Goal: Task Accomplishment & Management: Manage account settings

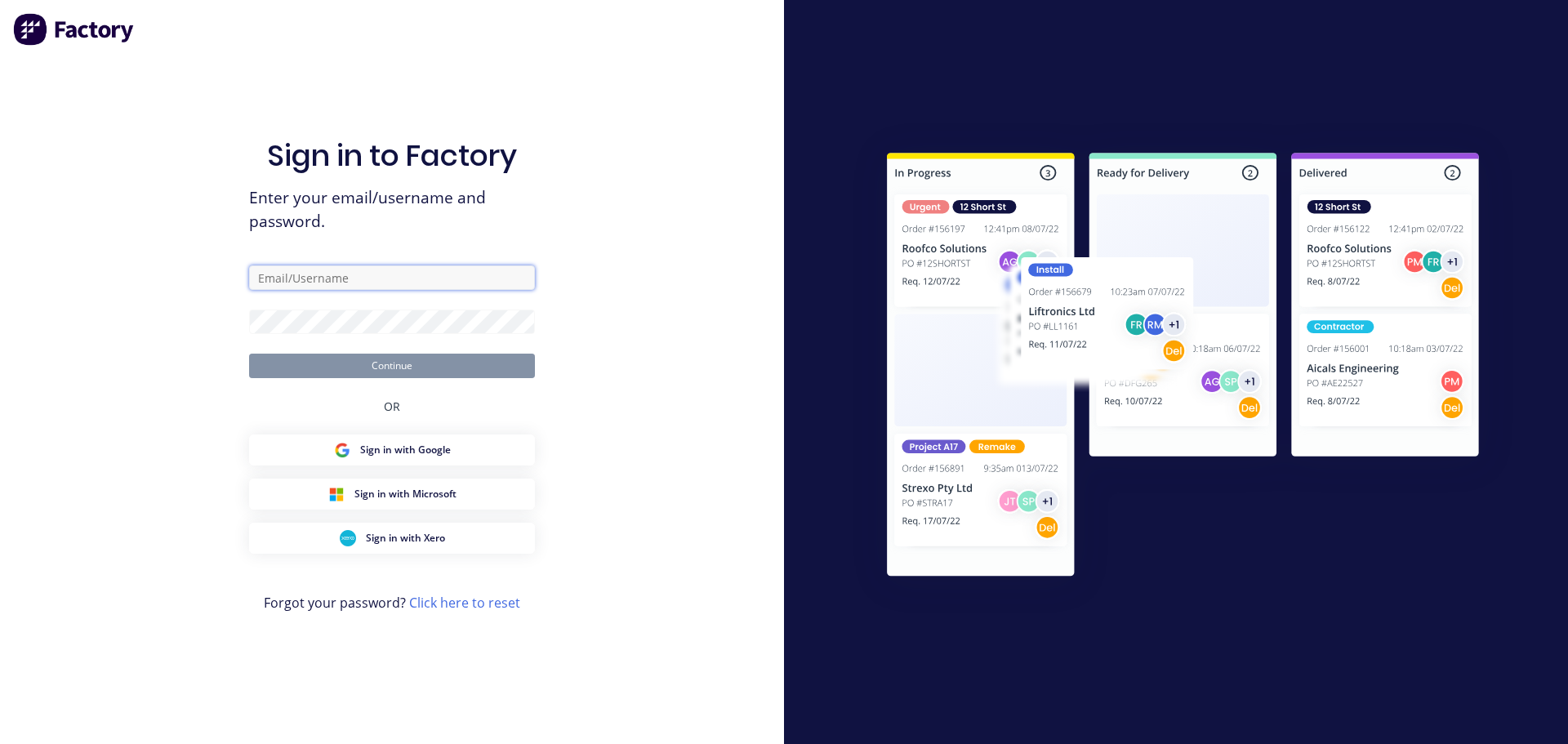
type input "[PERSON_NAME][EMAIL_ADDRESS][DOMAIN_NAME]"
click at [417, 365] on button "Continue" at bounding box center [392, 366] width 286 height 25
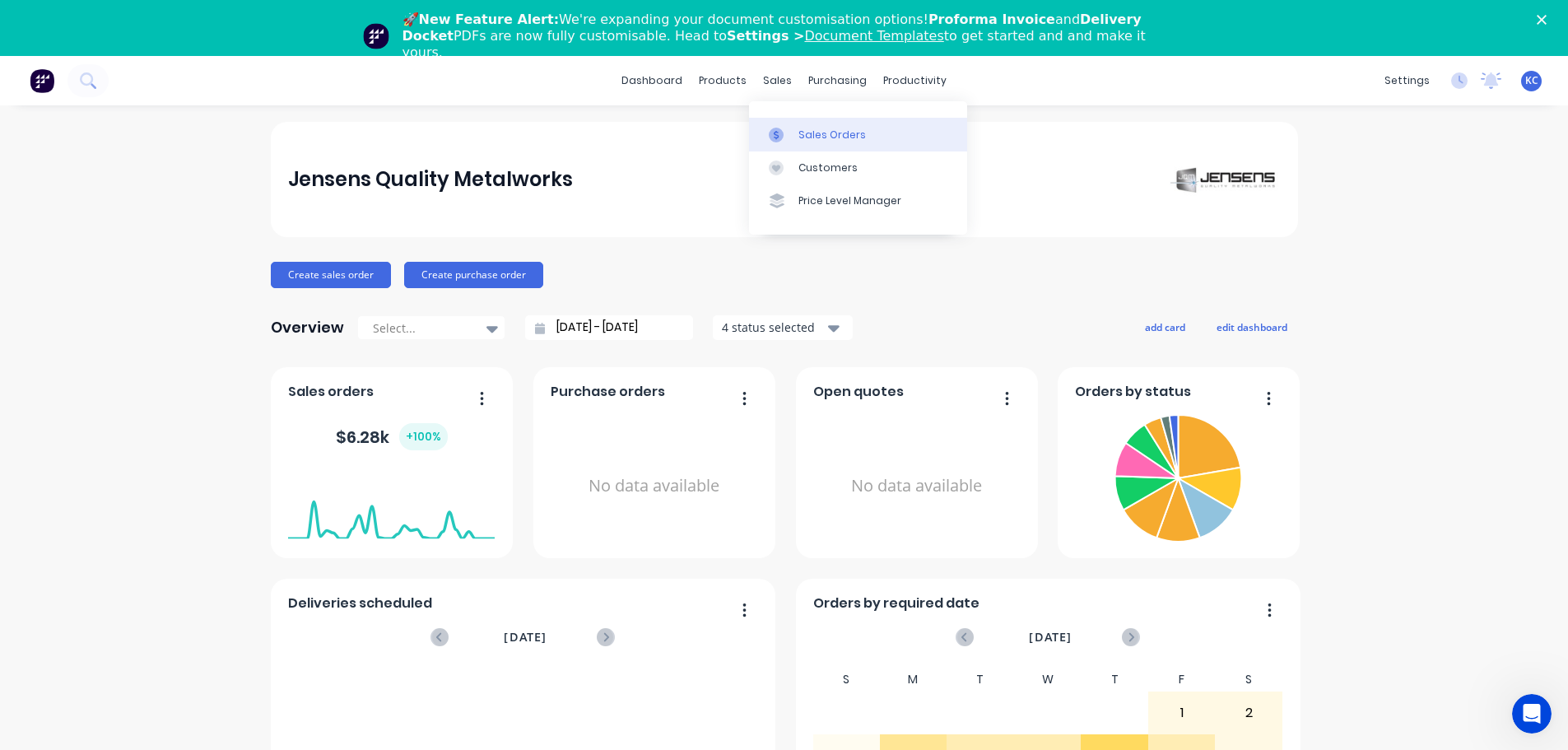
click at [804, 138] on div "Sales Orders" at bounding box center [832, 135] width 68 height 15
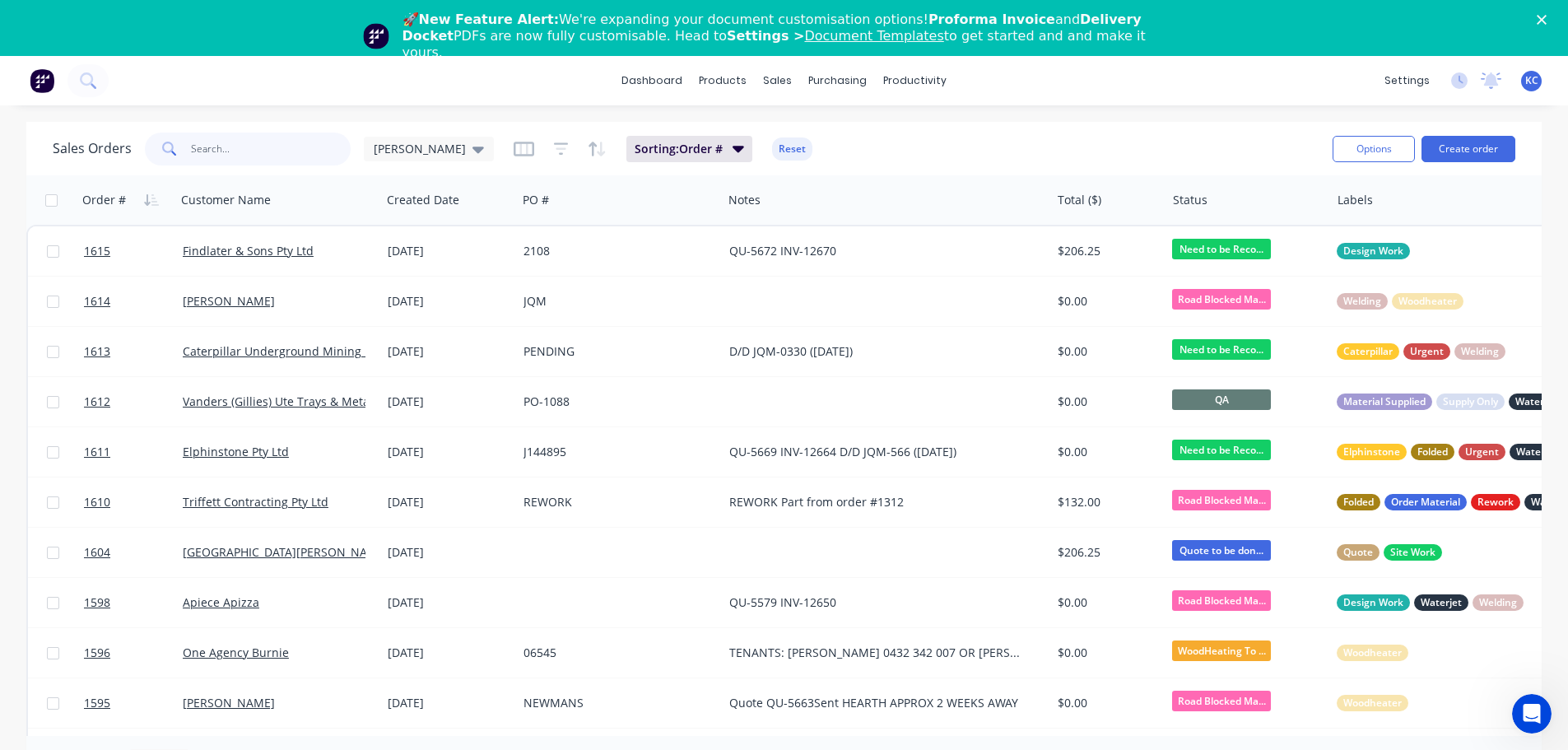
click at [225, 146] on input "text" at bounding box center [271, 148] width 161 height 33
type input "1500"
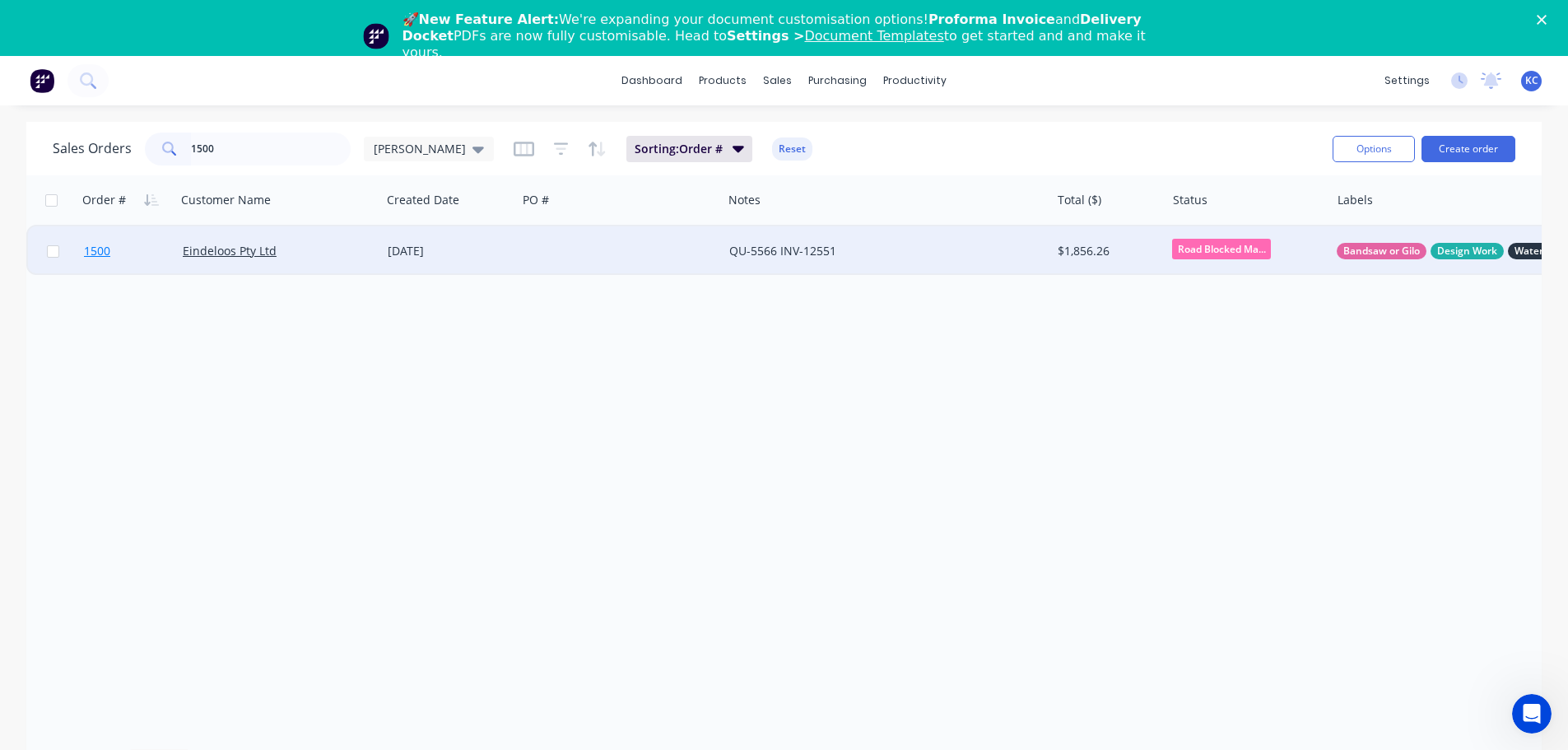
click at [94, 254] on span "1500" at bounding box center [96, 251] width 26 height 16
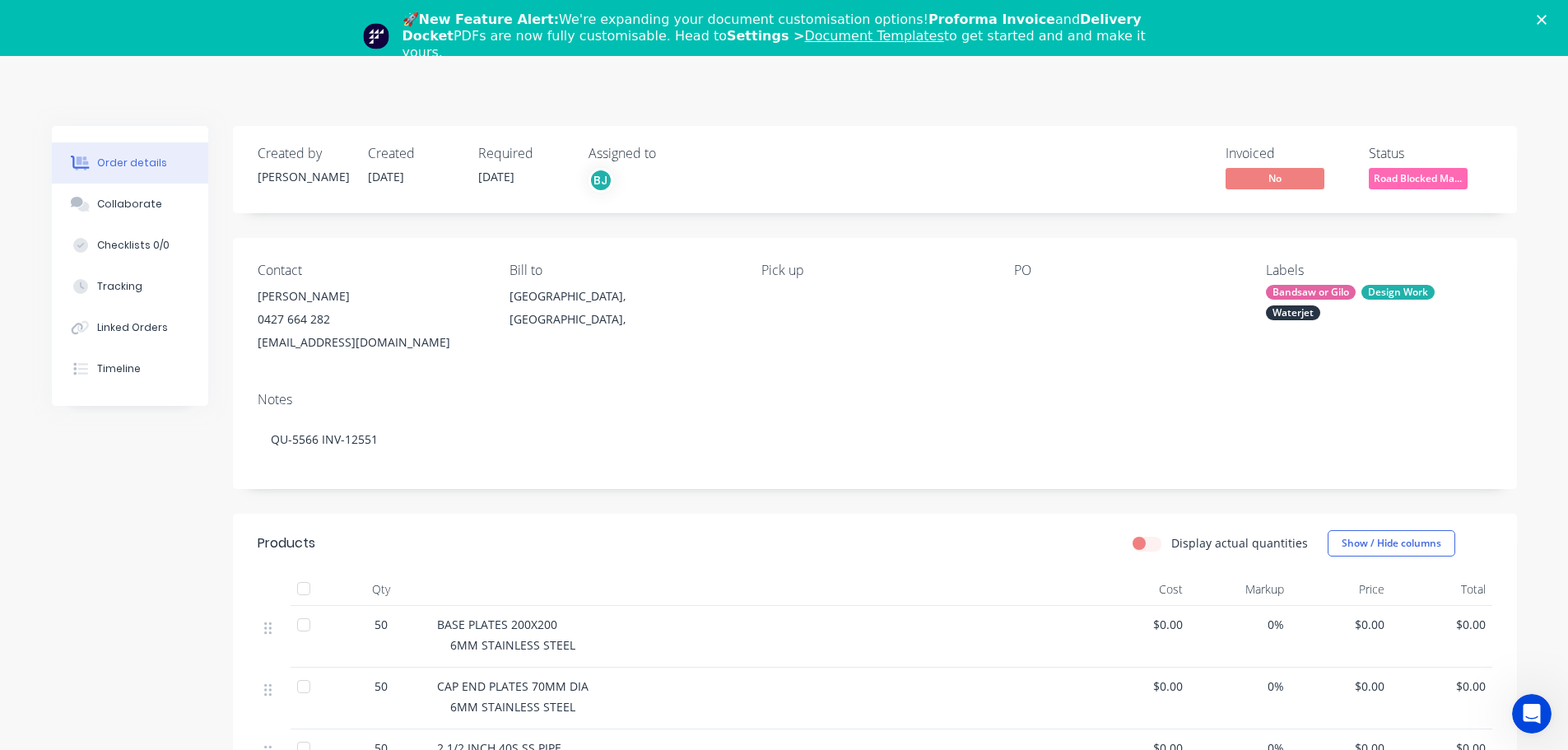
click at [1553, 26] on div "🚀 New Feature Alert: We're expanding your document customisation options! Profo…" at bounding box center [784, 36] width 1568 height 59
click at [1547, 20] on icon "Close" at bounding box center [1541, 20] width 10 height 10
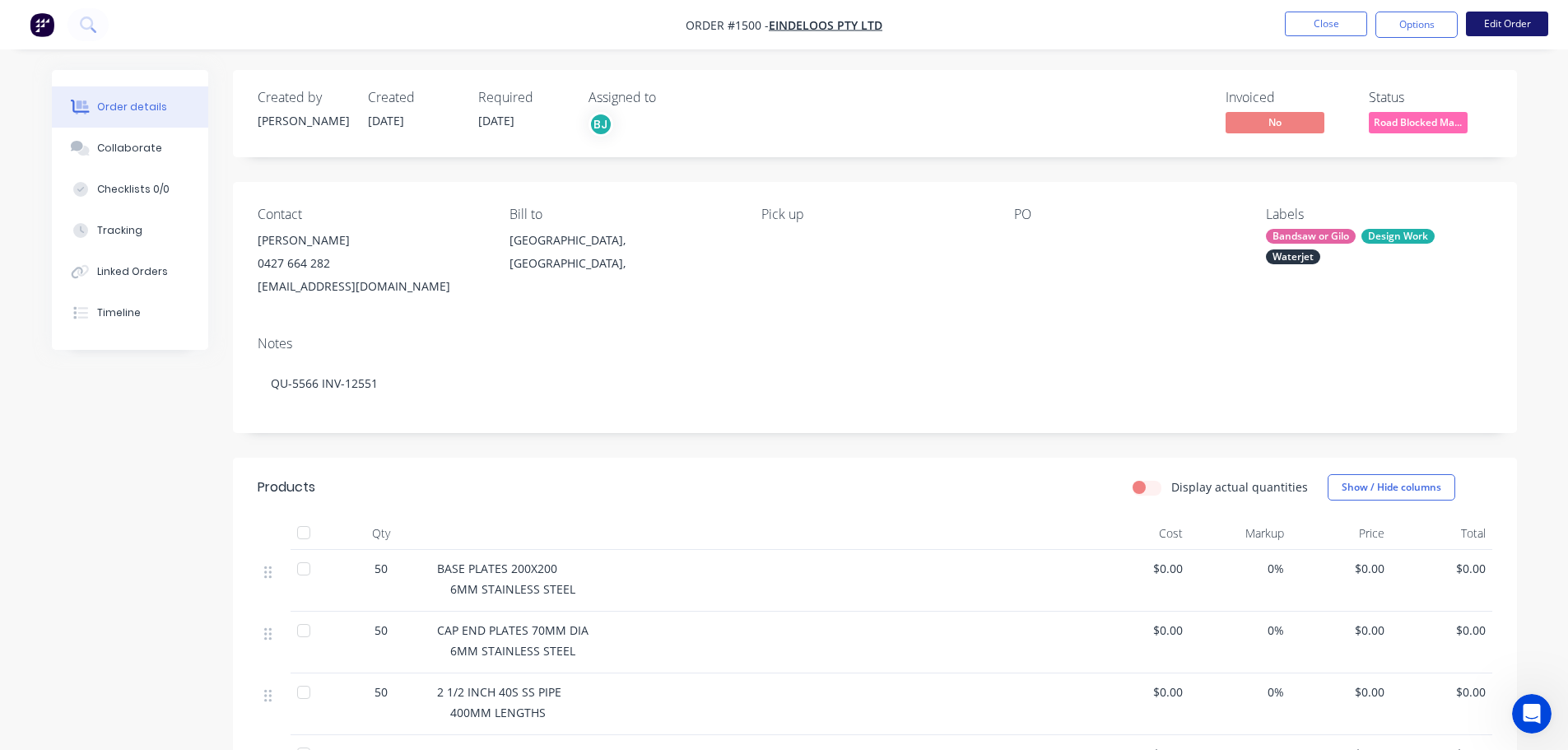
click at [1497, 26] on button "Edit Order" at bounding box center [1506, 24] width 82 height 25
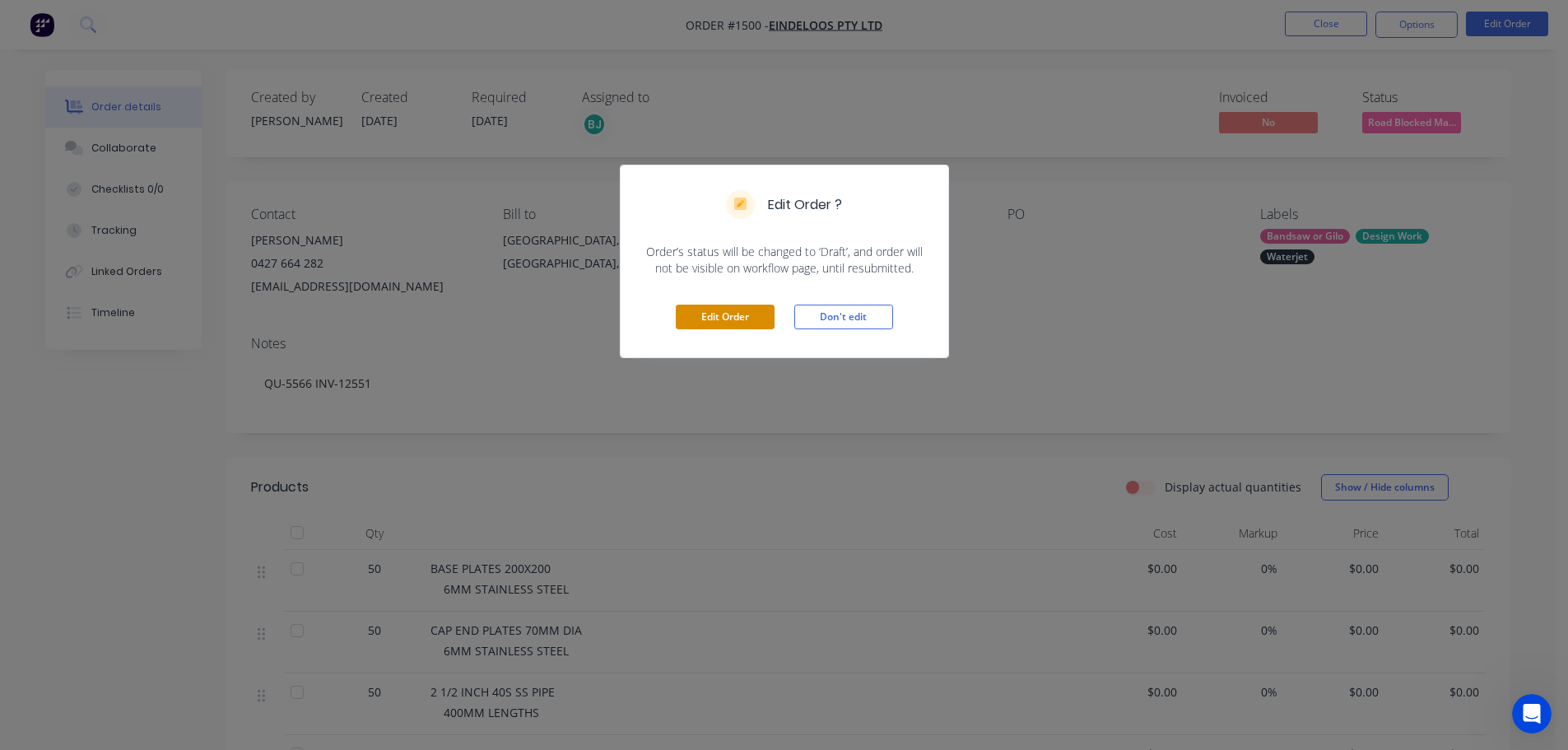
click at [740, 310] on button "Edit Order" at bounding box center [725, 317] width 99 height 25
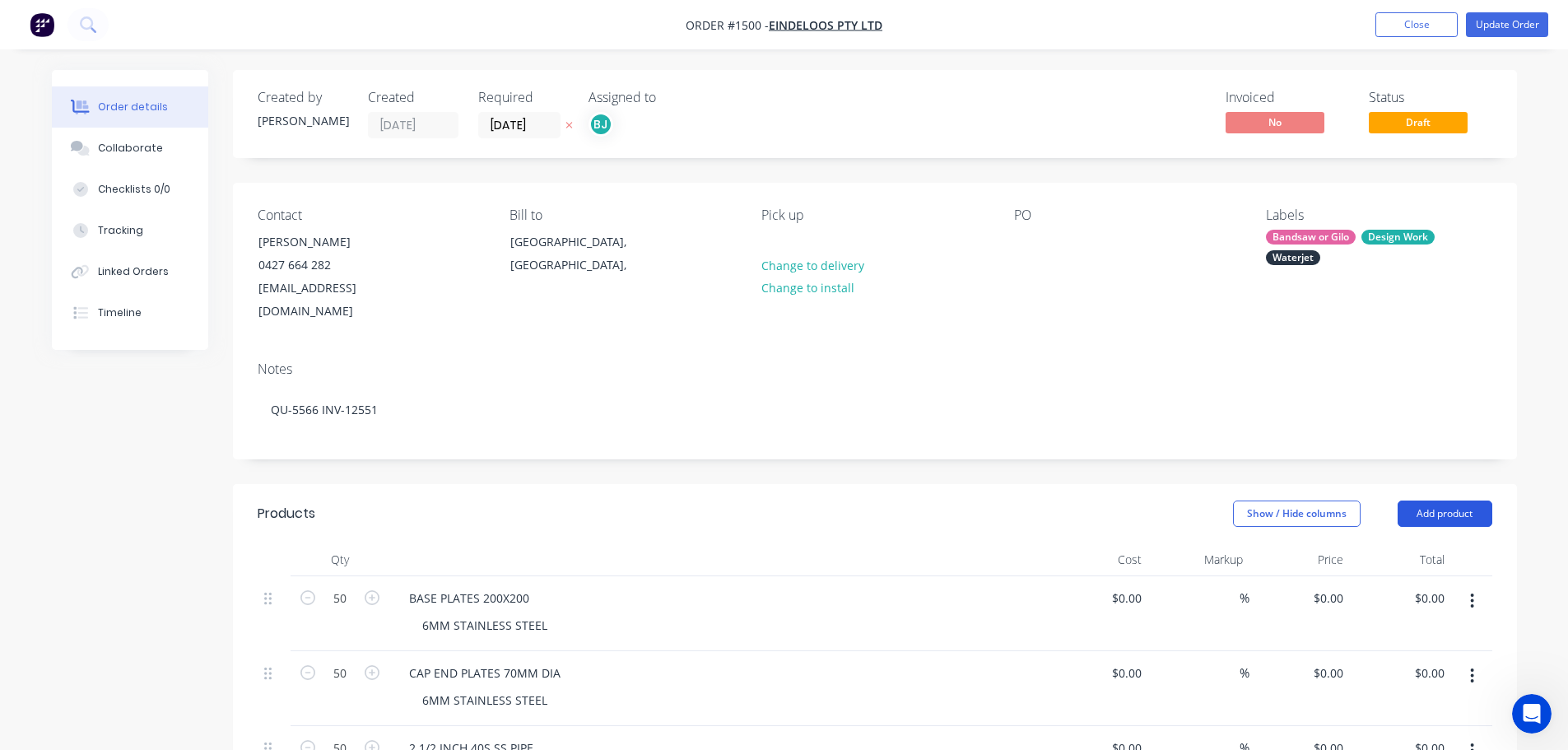
click at [1442, 500] on button "Add product" at bounding box center [1445, 512] width 95 height 26
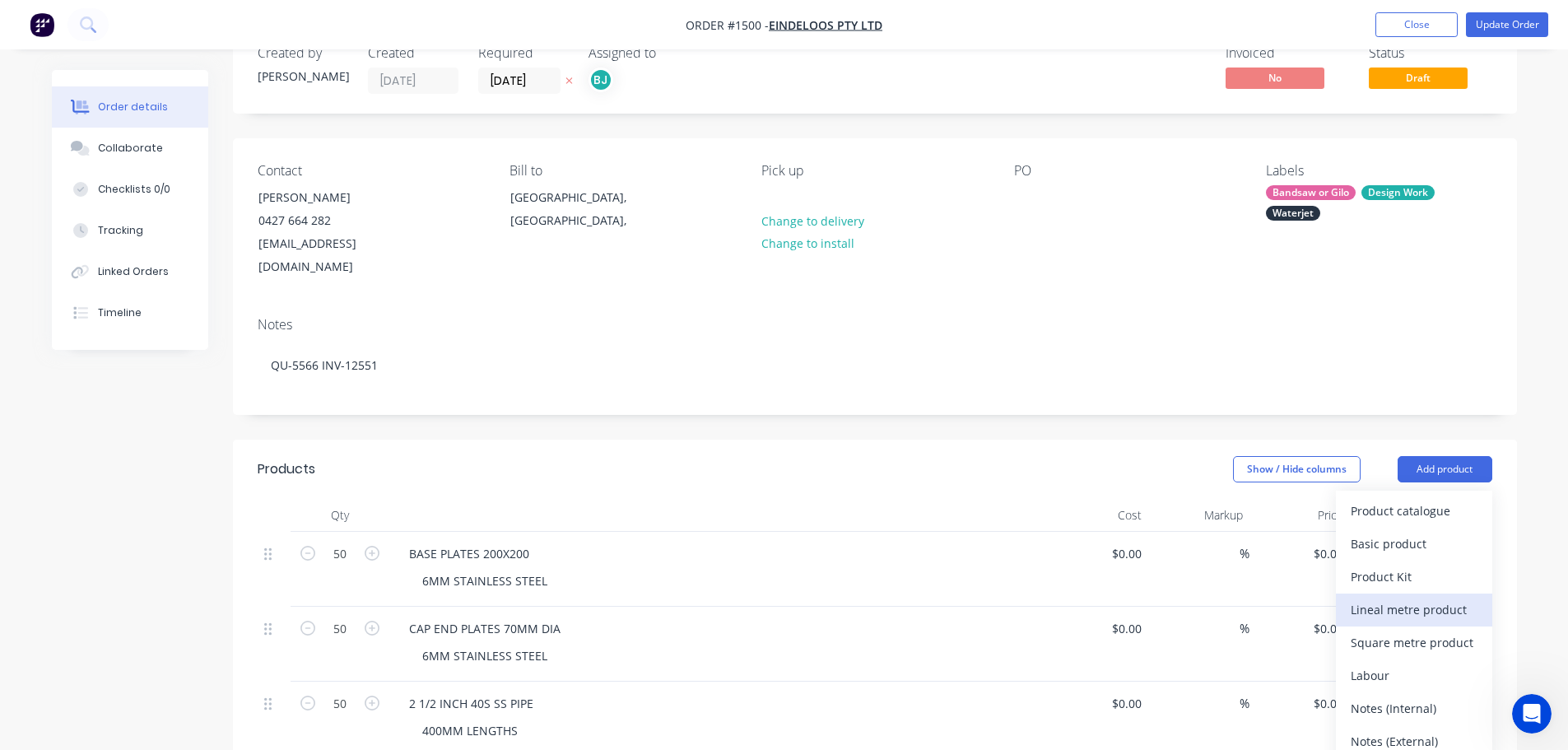
scroll to position [82, 0]
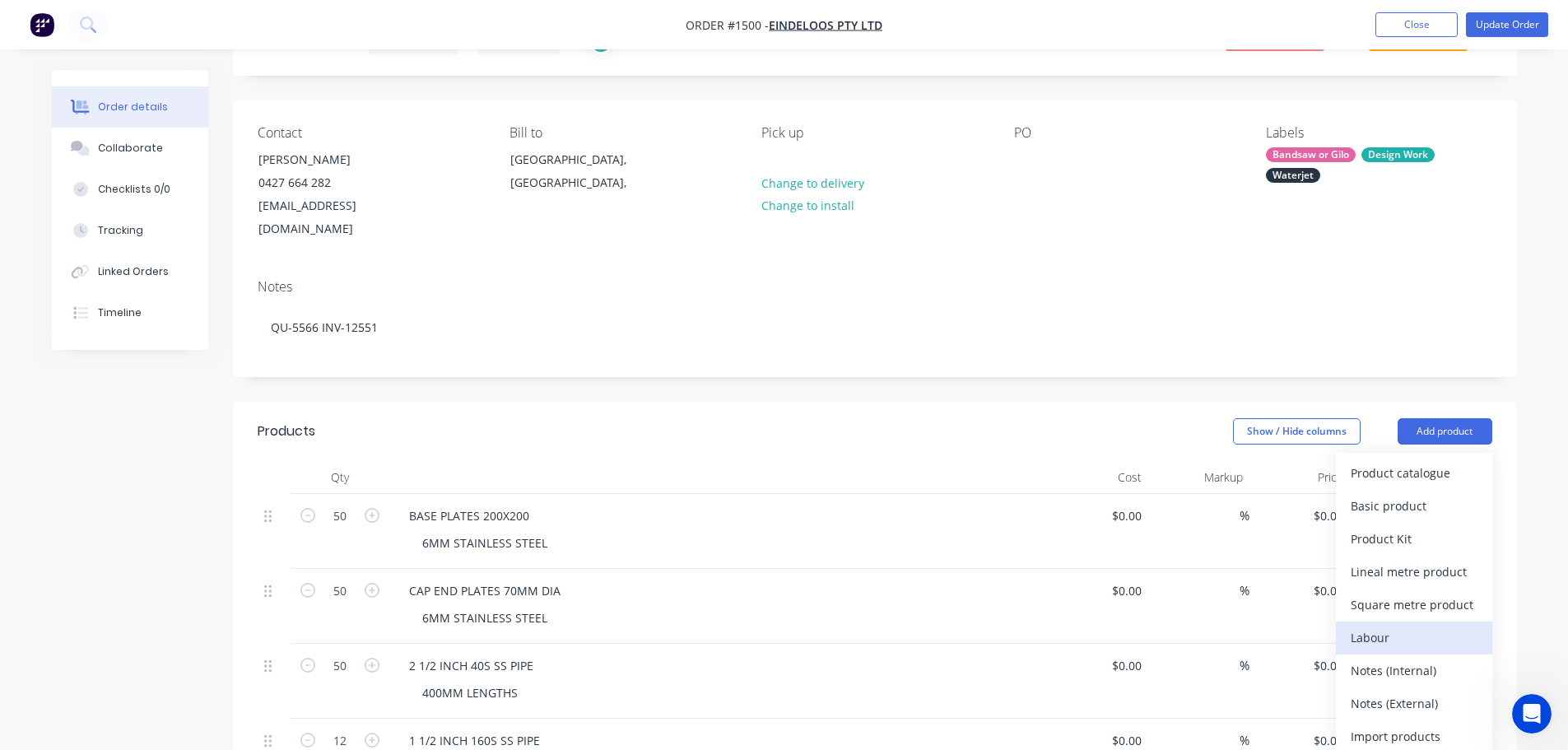
click at [1378, 625] on div "Labour" at bounding box center [1414, 637] width 127 height 24
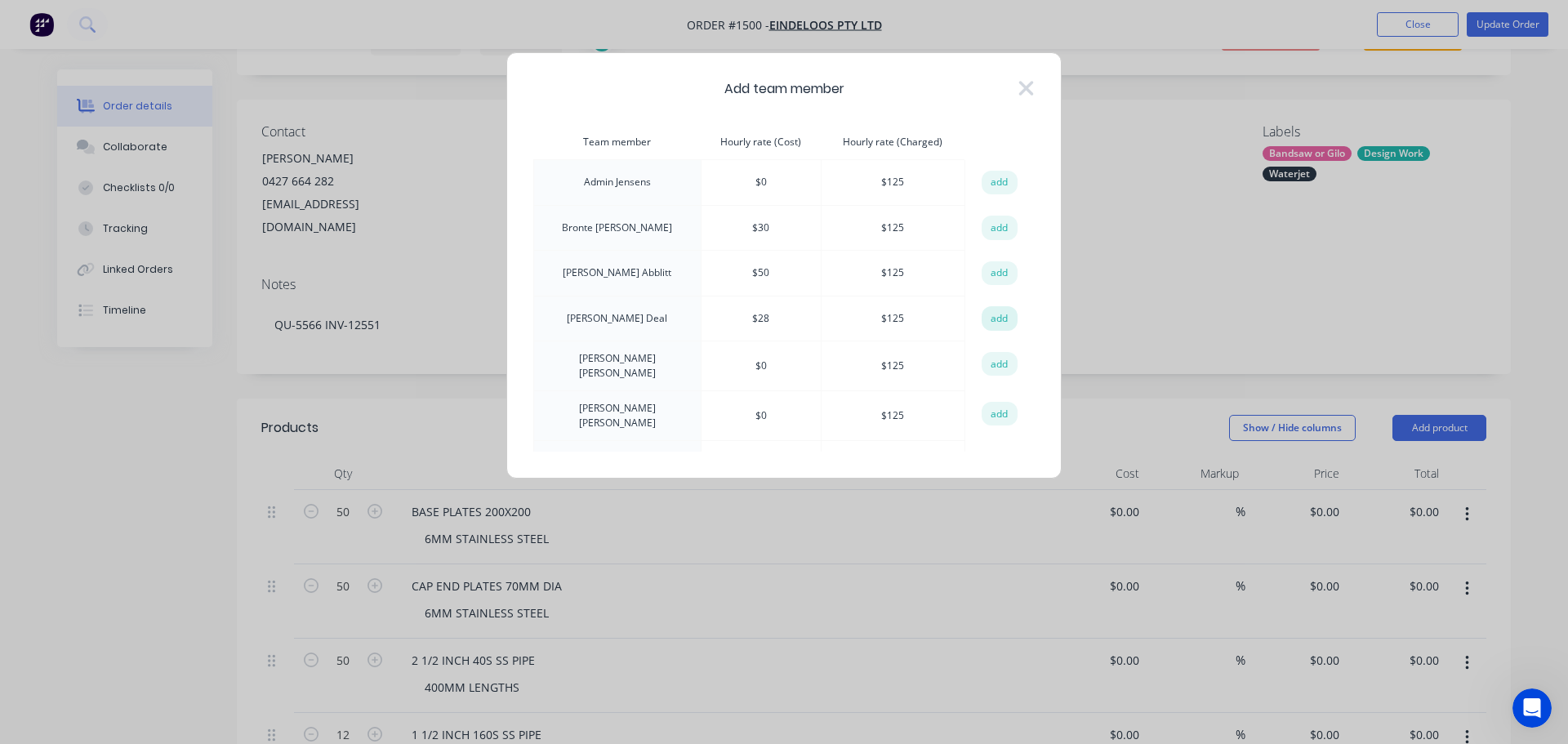
click at [995, 315] on button "add" at bounding box center [999, 319] width 36 height 25
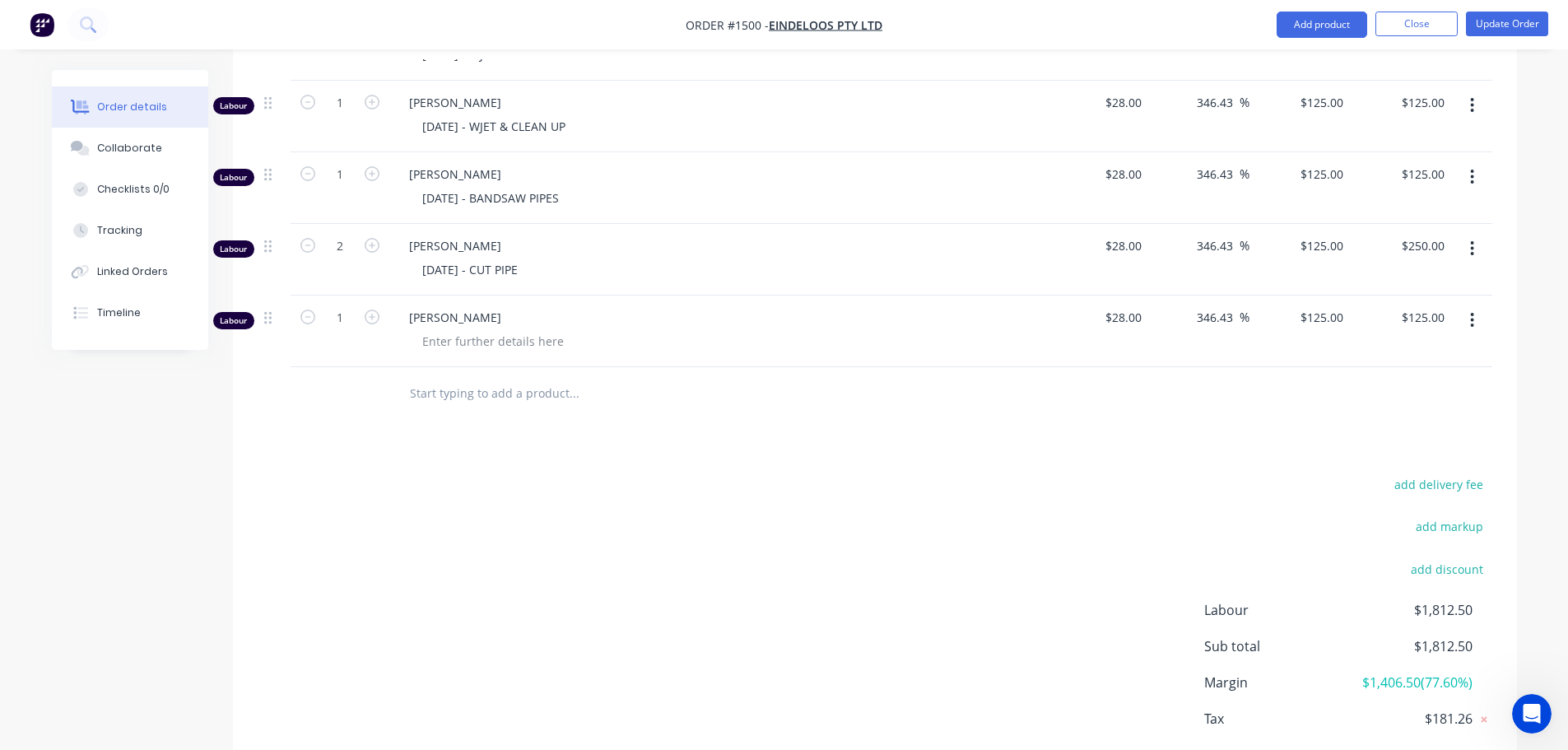
scroll to position [1547, 0]
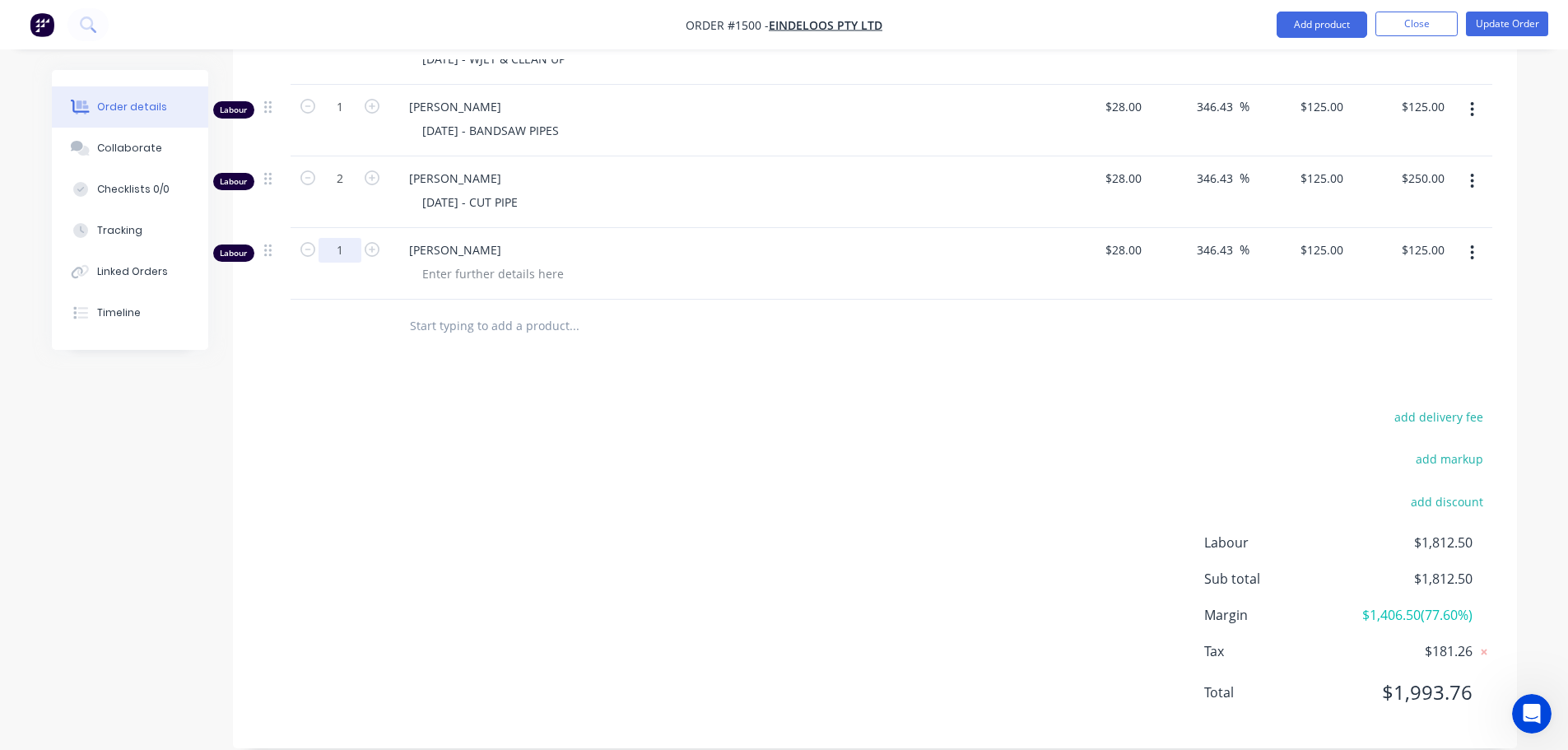
type input "0.25"
type input "$31.25"
click at [480, 262] on div at bounding box center [493, 273] width 168 height 24
click at [857, 405] on div "add delivery fee add markup add discount Labour $1,718.75 Sub total $1,718.75 M…" at bounding box center [874, 564] width 1234 height 318
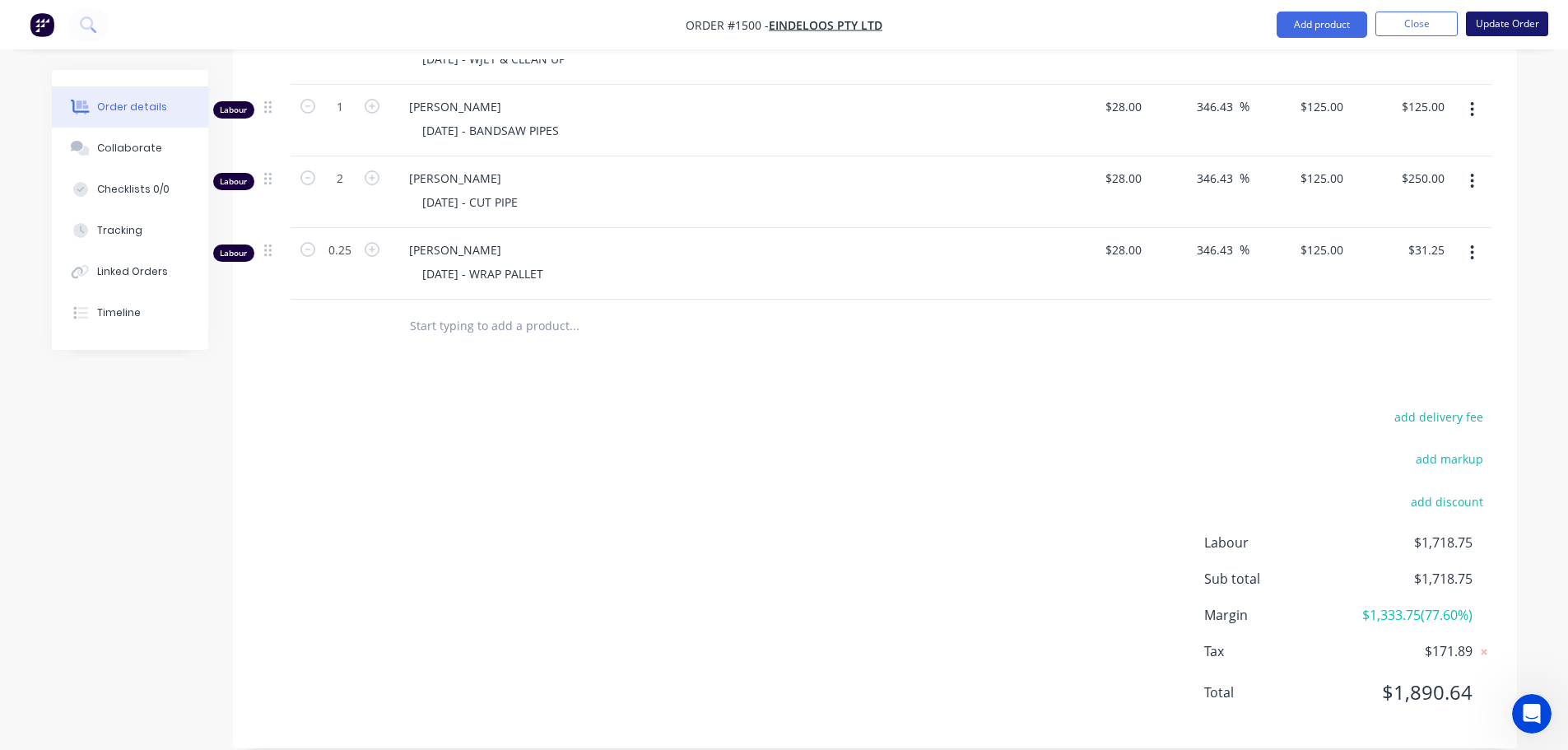
click at [1493, 26] on button "Update Order" at bounding box center [1506, 24] width 82 height 25
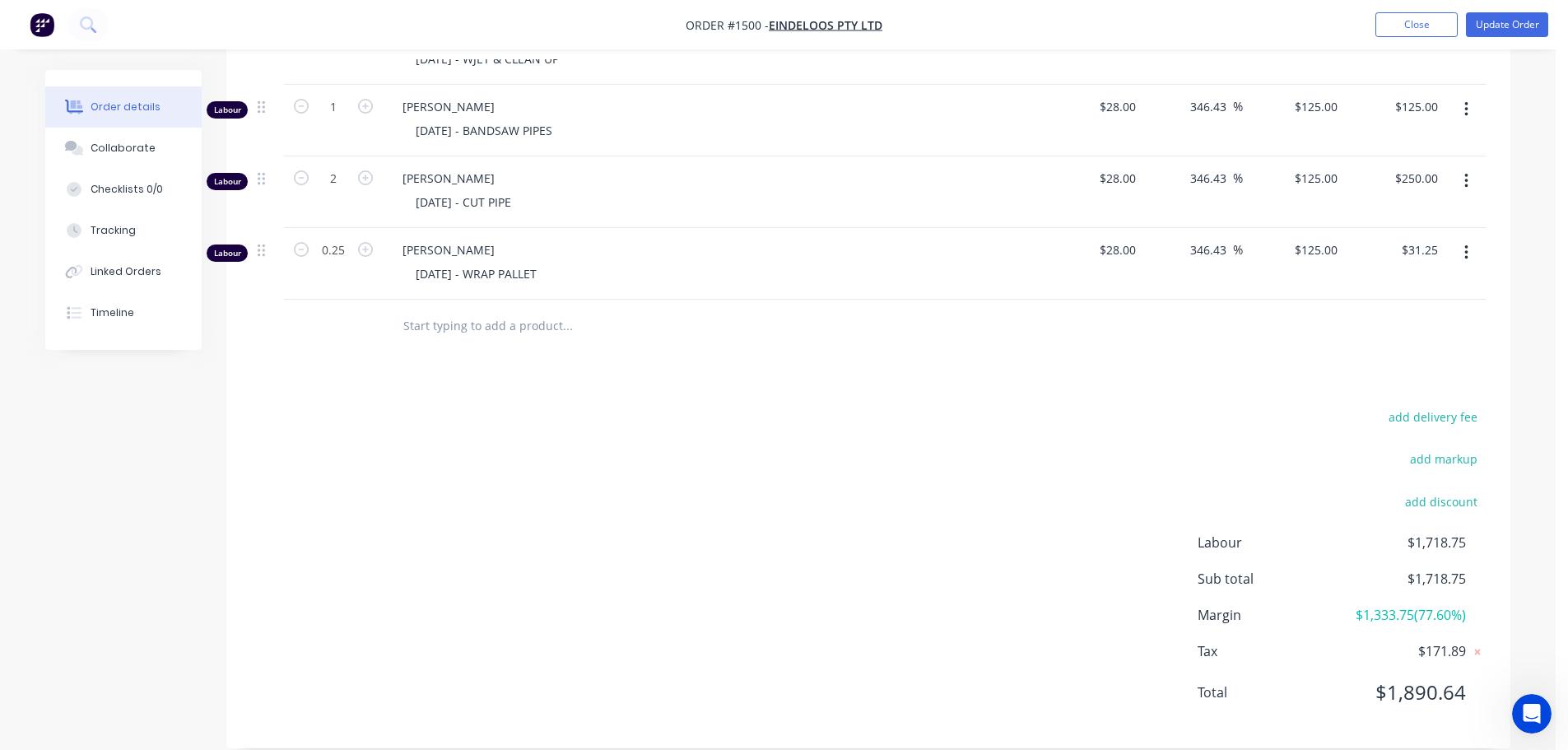
scroll to position [0, 0]
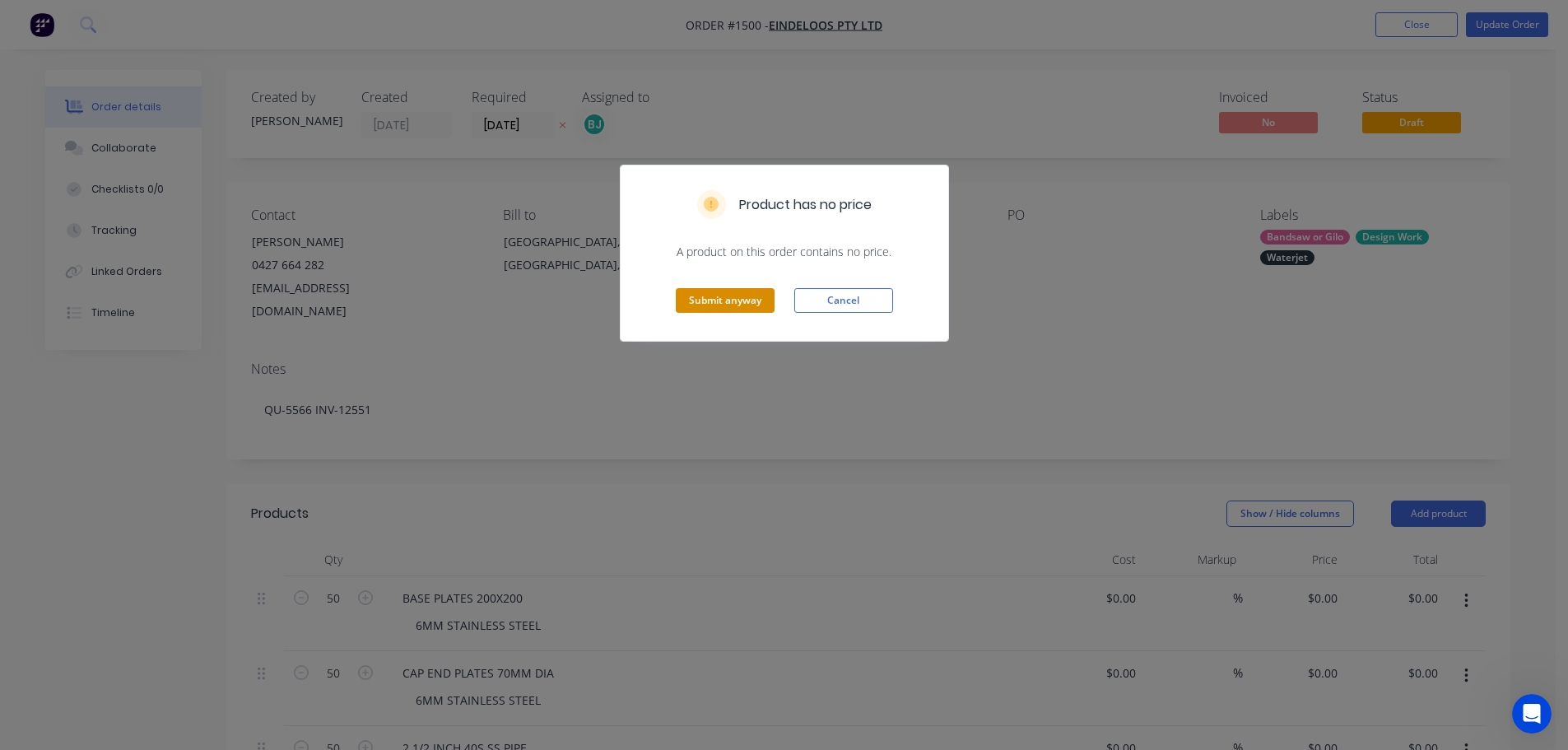
click at [731, 296] on button "Submit anyway" at bounding box center [725, 301] width 99 height 25
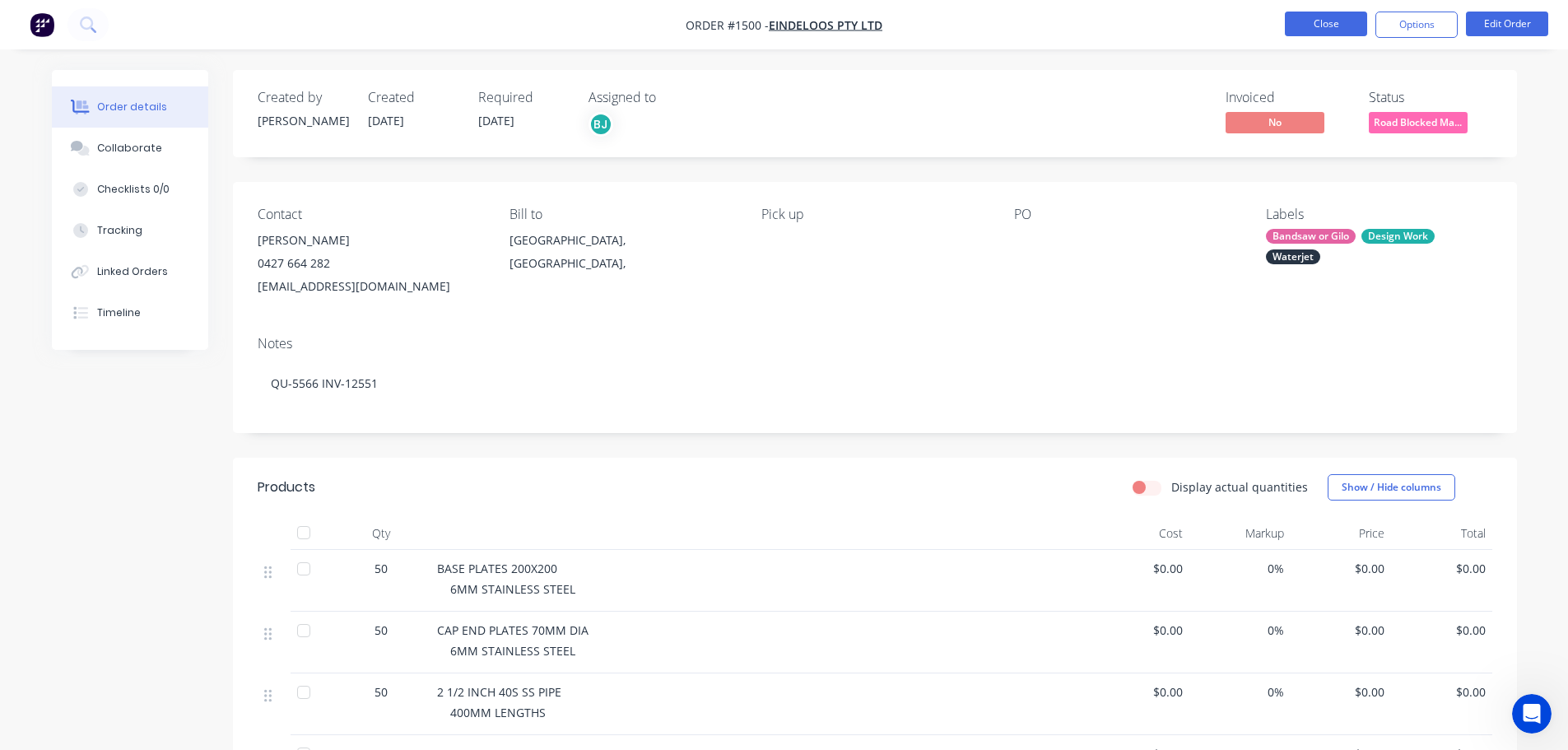
click at [1328, 25] on button "Close" at bounding box center [1326, 24] width 82 height 25
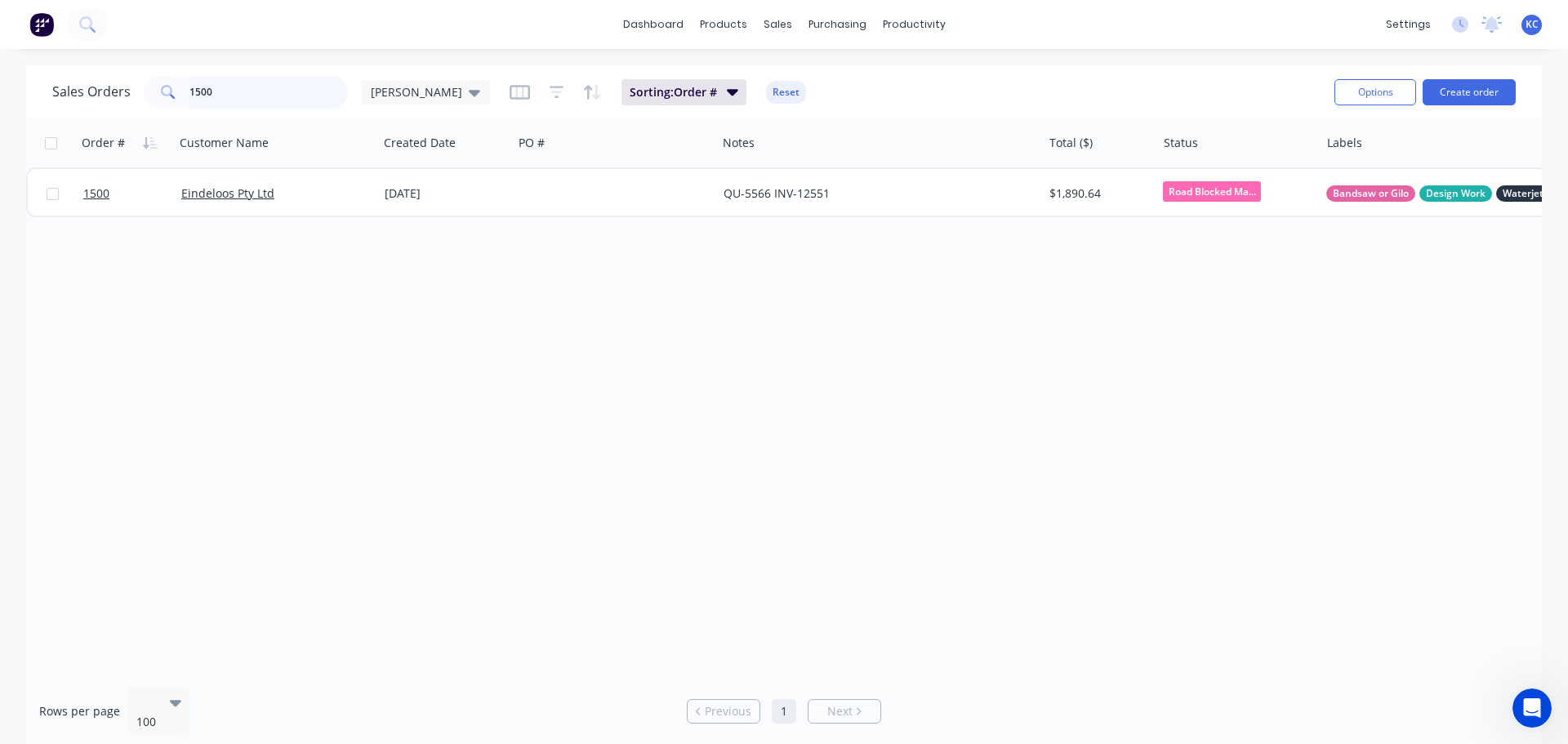
click at [0, 128] on div "Sales Orders 1500 katrina Sorting: Order # Reset Options Create order Order # C…" at bounding box center [784, 407] width 1568 height 682
type input "1611"
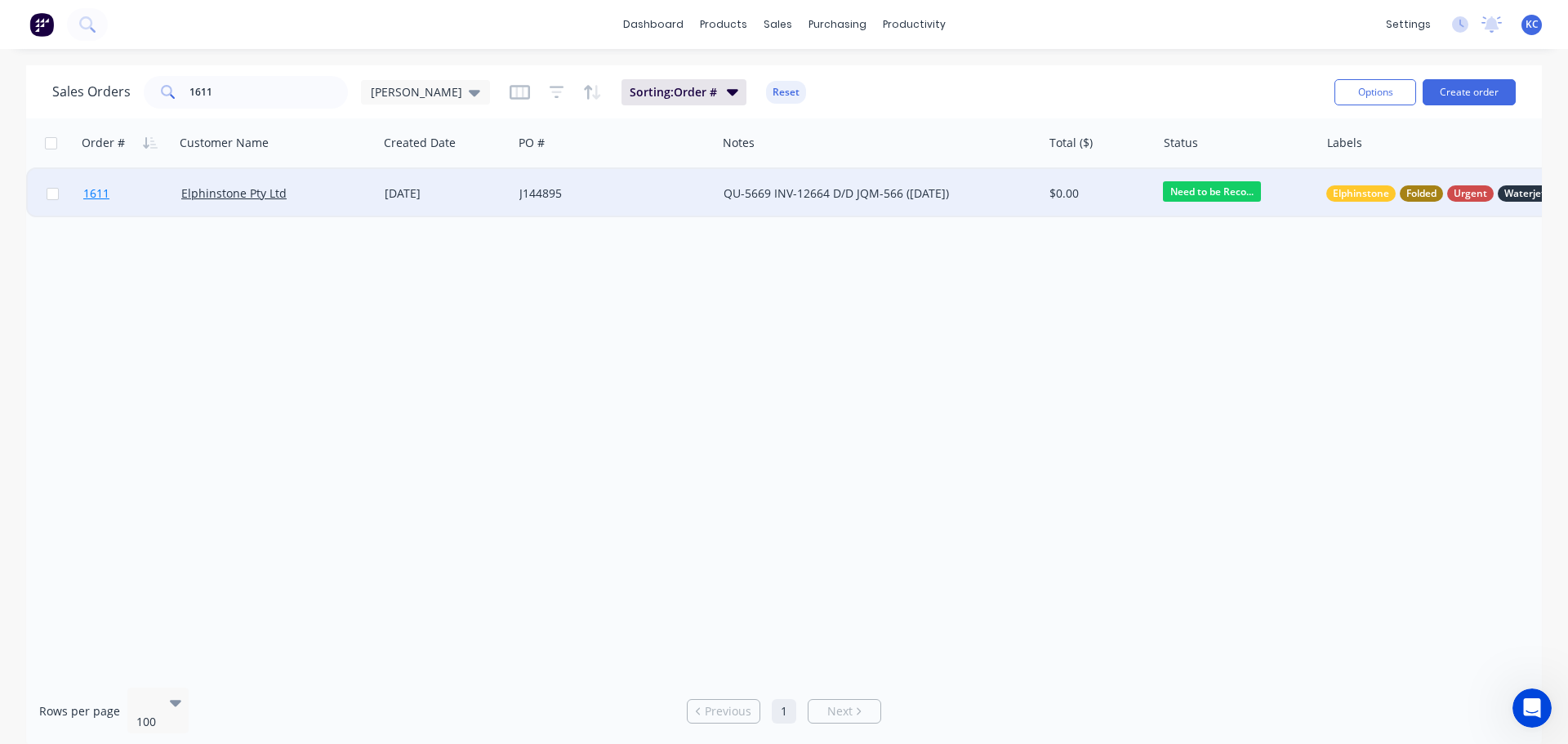
click at [97, 197] on span "1611" at bounding box center [96, 193] width 26 height 16
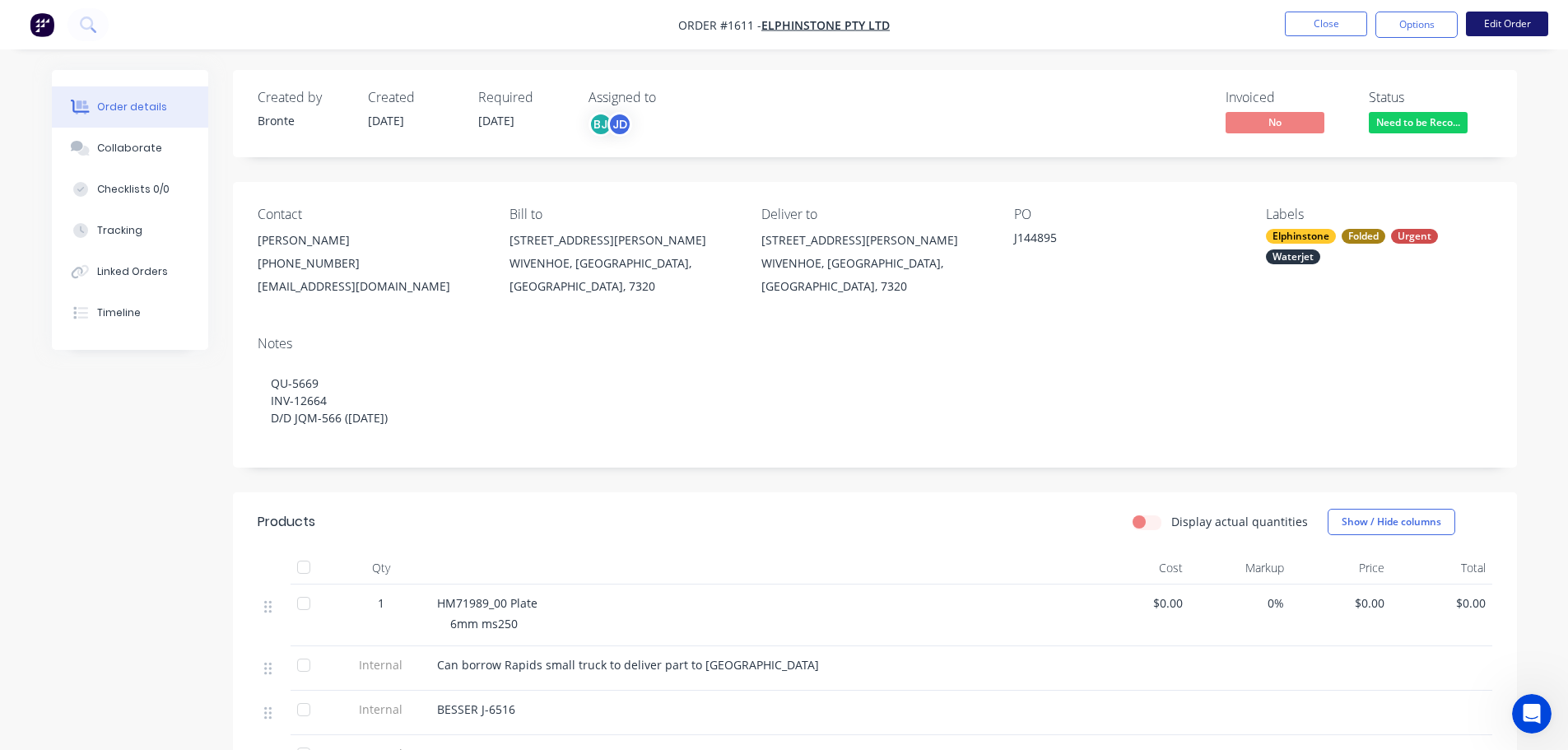
click at [1500, 16] on button "Edit Order" at bounding box center [1506, 24] width 82 height 25
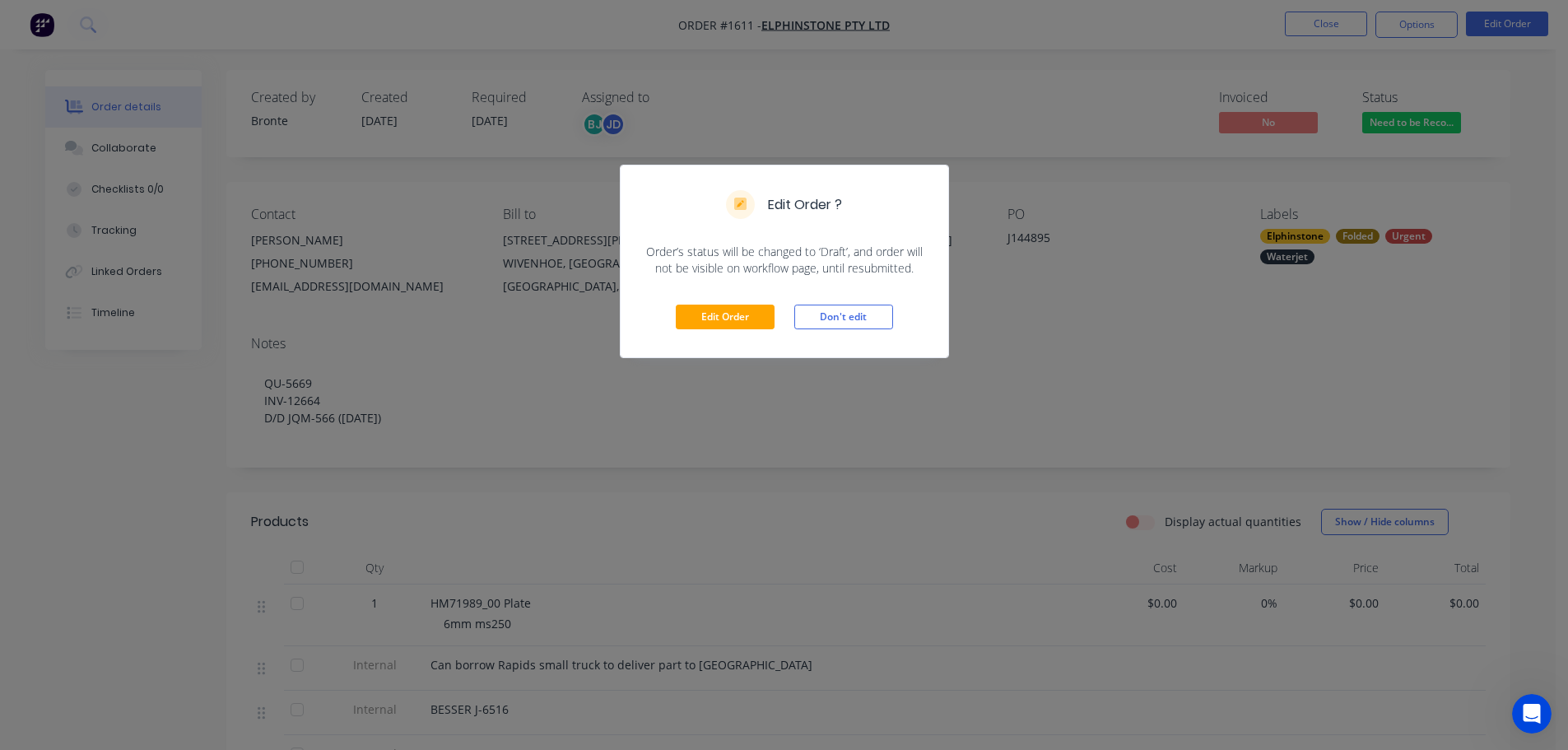
click at [751, 304] on div "Edit Order Don't edit" at bounding box center [784, 317] width 328 height 80
click at [749, 324] on button "Edit Order" at bounding box center [725, 317] width 99 height 25
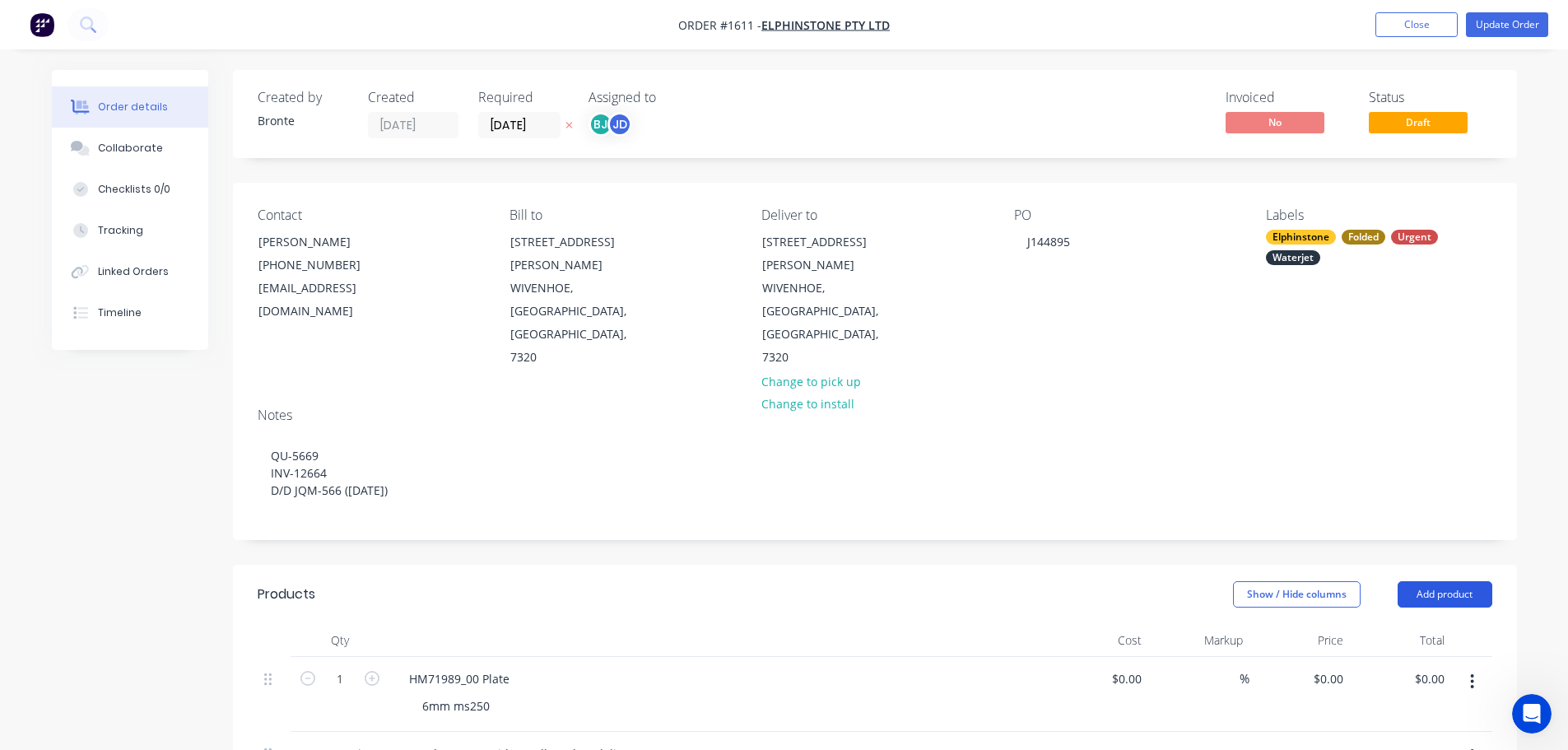
click at [1434, 581] on button "Add product" at bounding box center [1445, 594] width 95 height 26
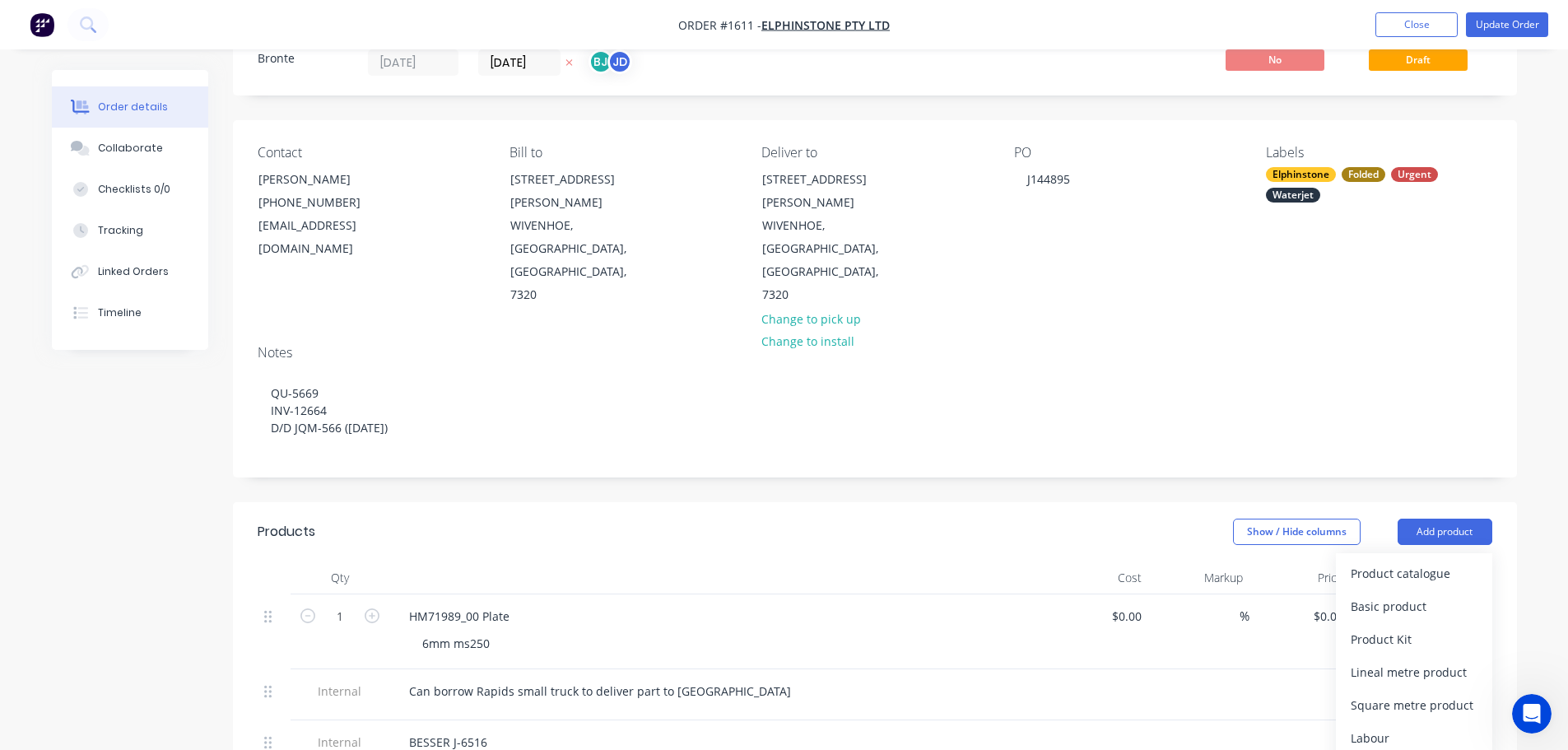
scroll to position [246, 0]
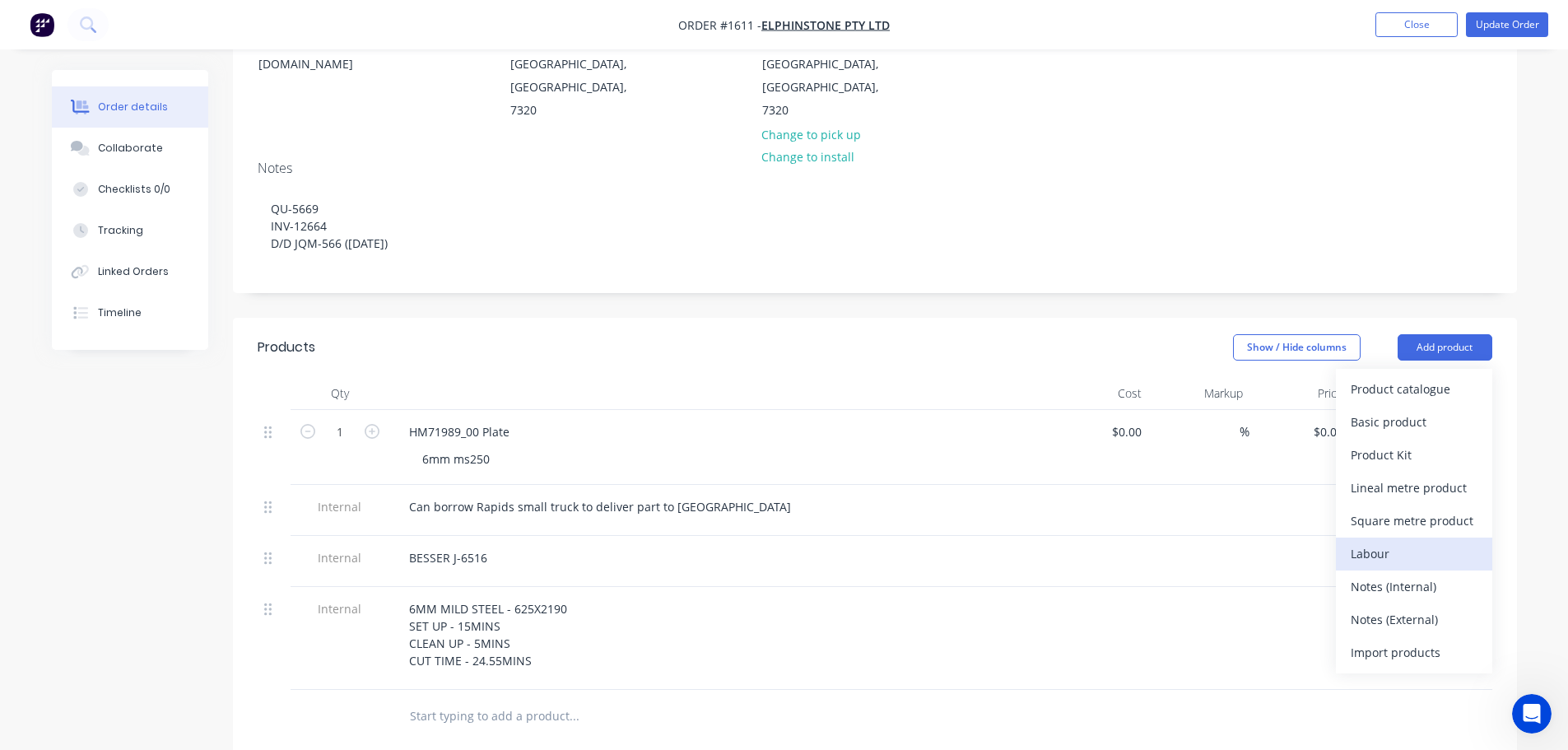
click at [1375, 538] on button "Labour" at bounding box center [1414, 554] width 156 height 33
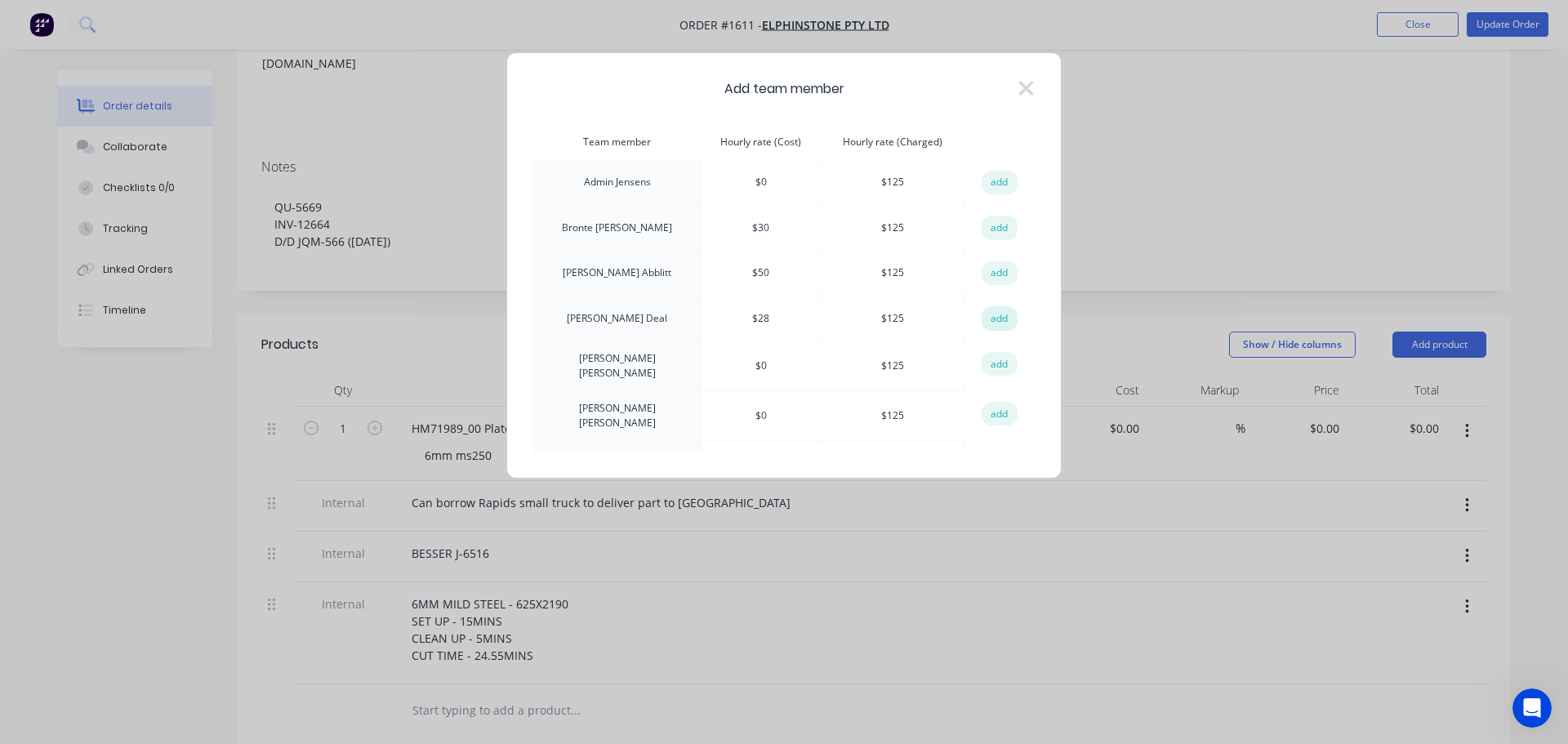
click at [991, 311] on button "add" at bounding box center [999, 319] width 36 height 25
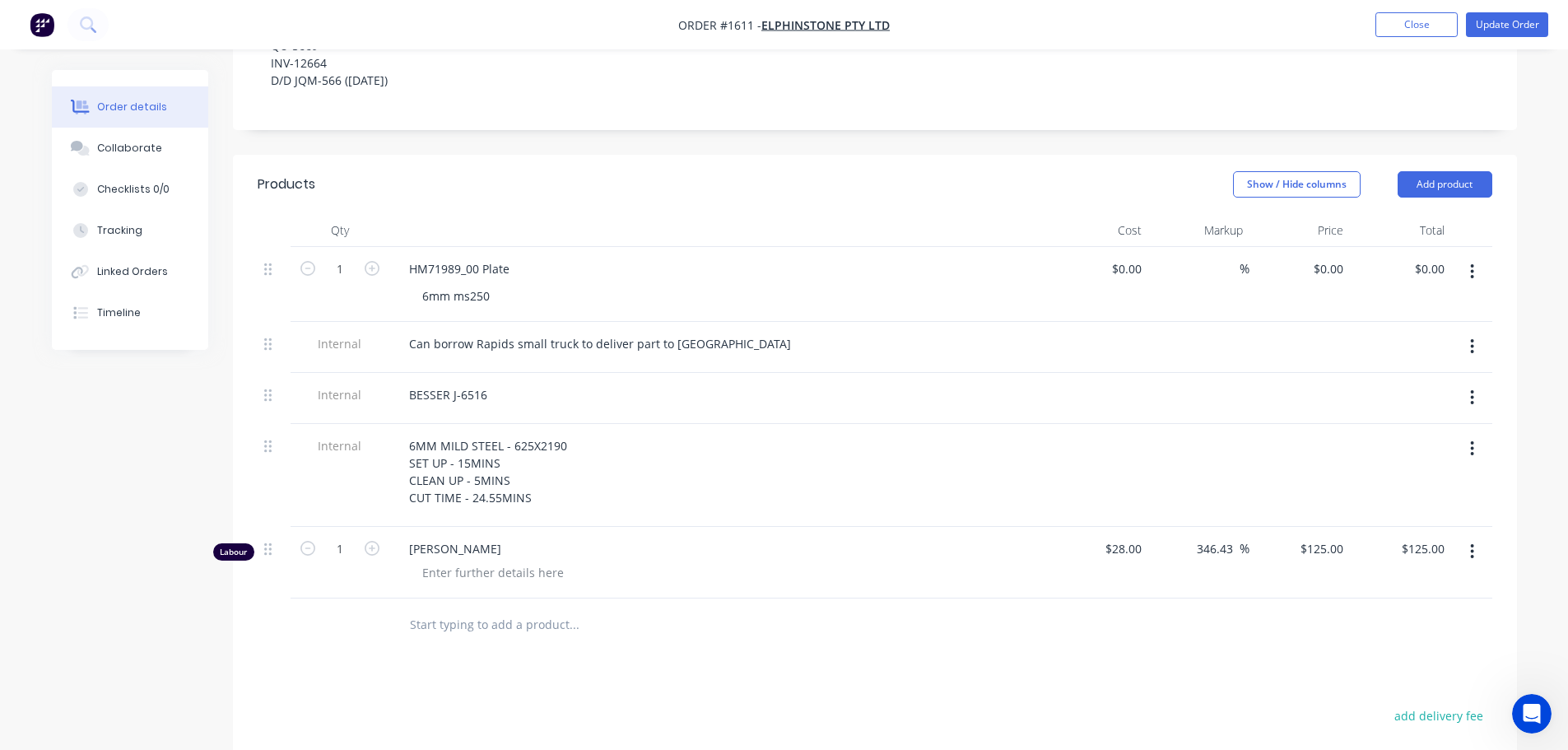
scroll to position [412, 0]
click at [357, 279] on input "1" at bounding box center [340, 268] width 43 height 25
type input "0.75"
type input "$93.75"
click at [438, 559] on div at bounding box center [493, 571] width 168 height 24
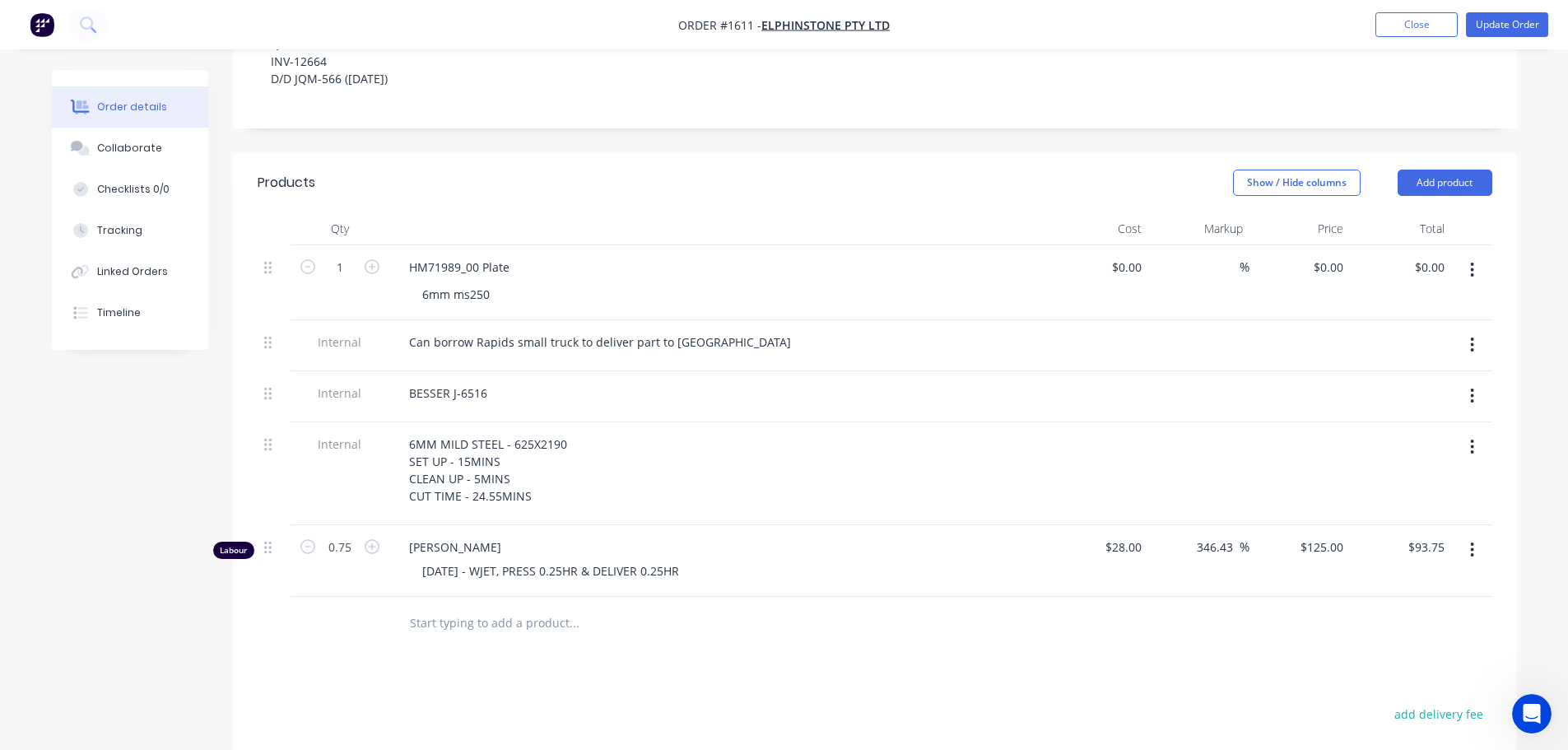
click at [917, 525] on div "Justin Deal 21.08.2025 - WJET, PRESS 0.25HR & DELIVER 0.25HR" at bounding box center [718, 561] width 658 height 71
click at [1487, 31] on button "Update Order" at bounding box center [1506, 25] width 82 height 25
type input "$28.00"
type input "346.43"
type input "$125.00"
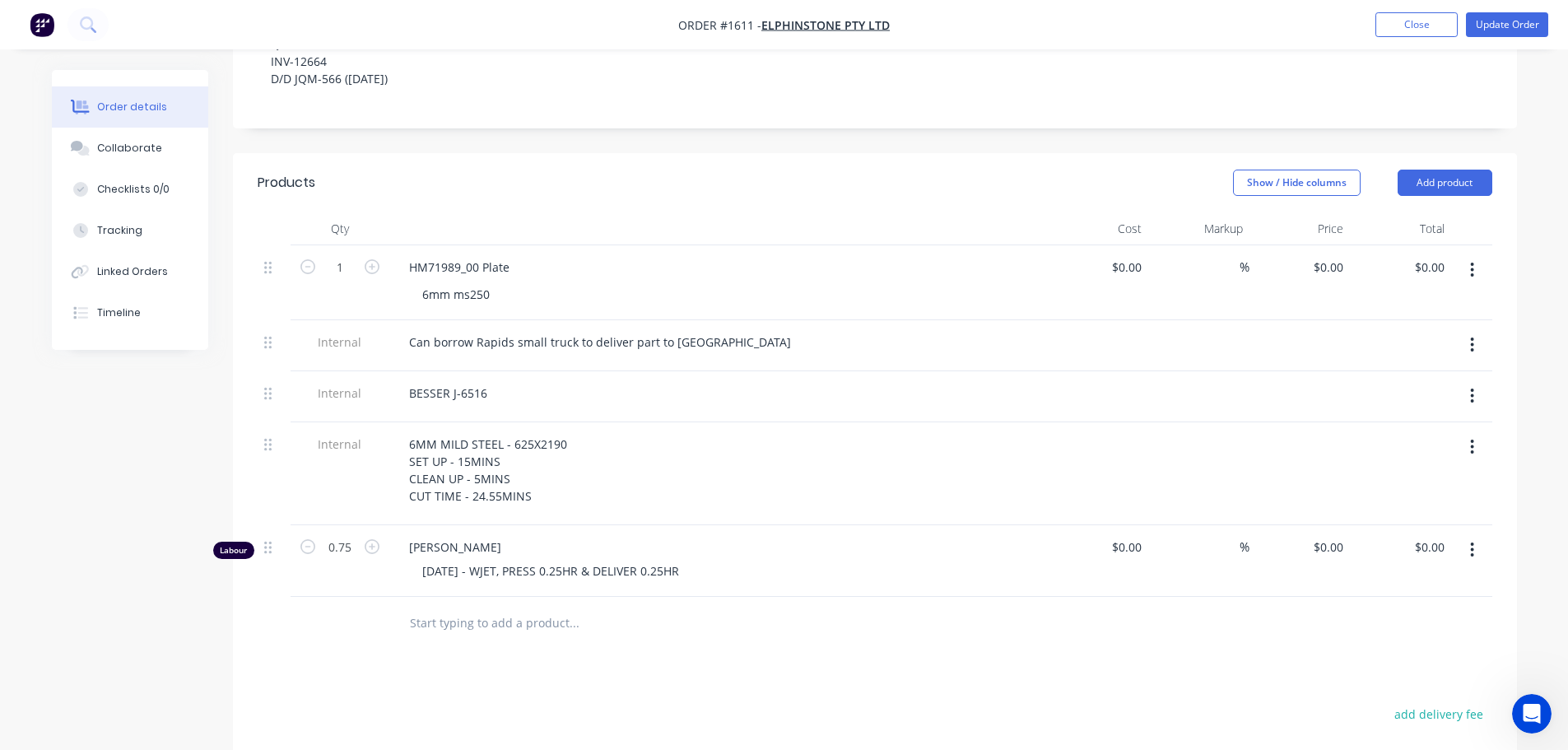
type input "$93.75"
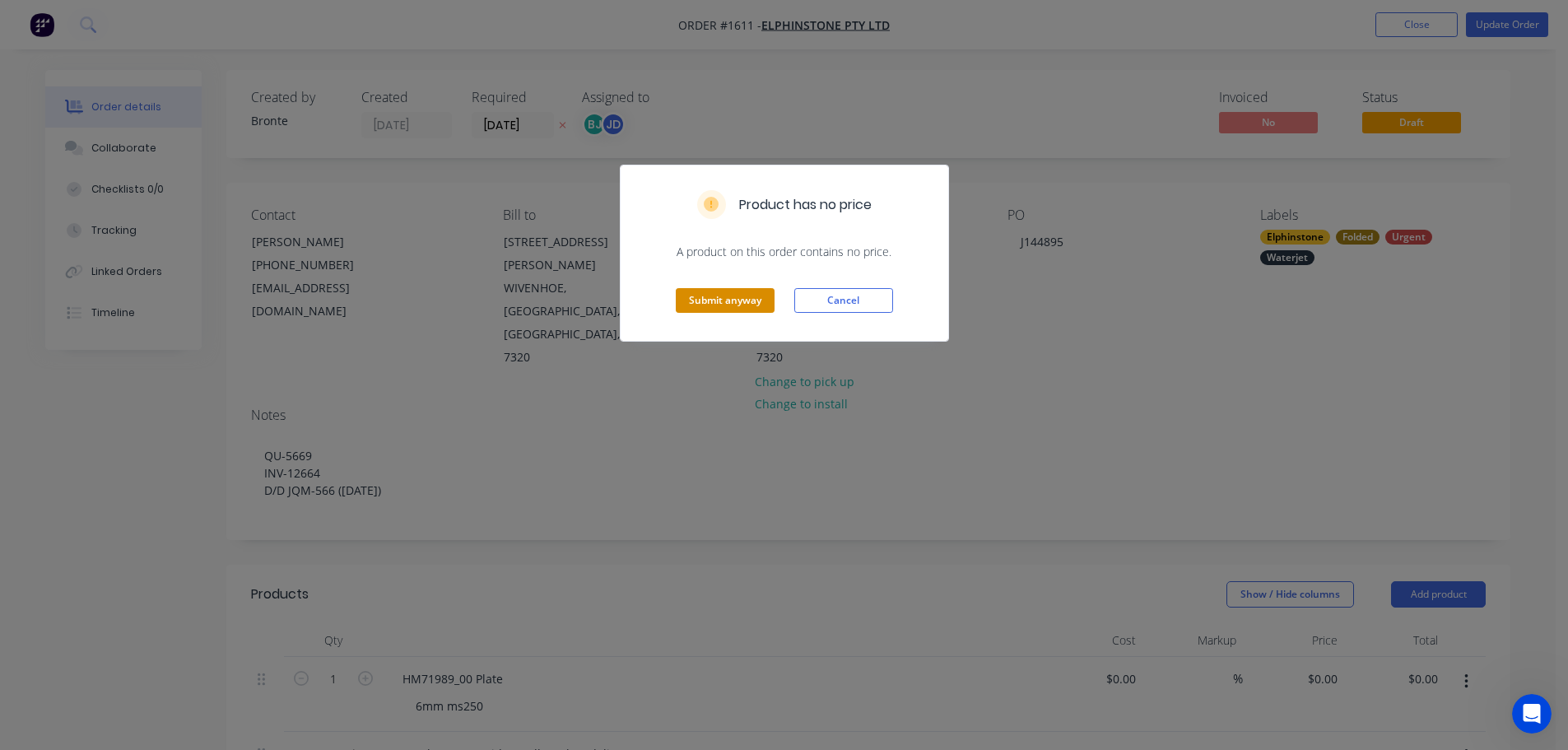
click at [738, 300] on button "Submit anyway" at bounding box center [725, 301] width 99 height 25
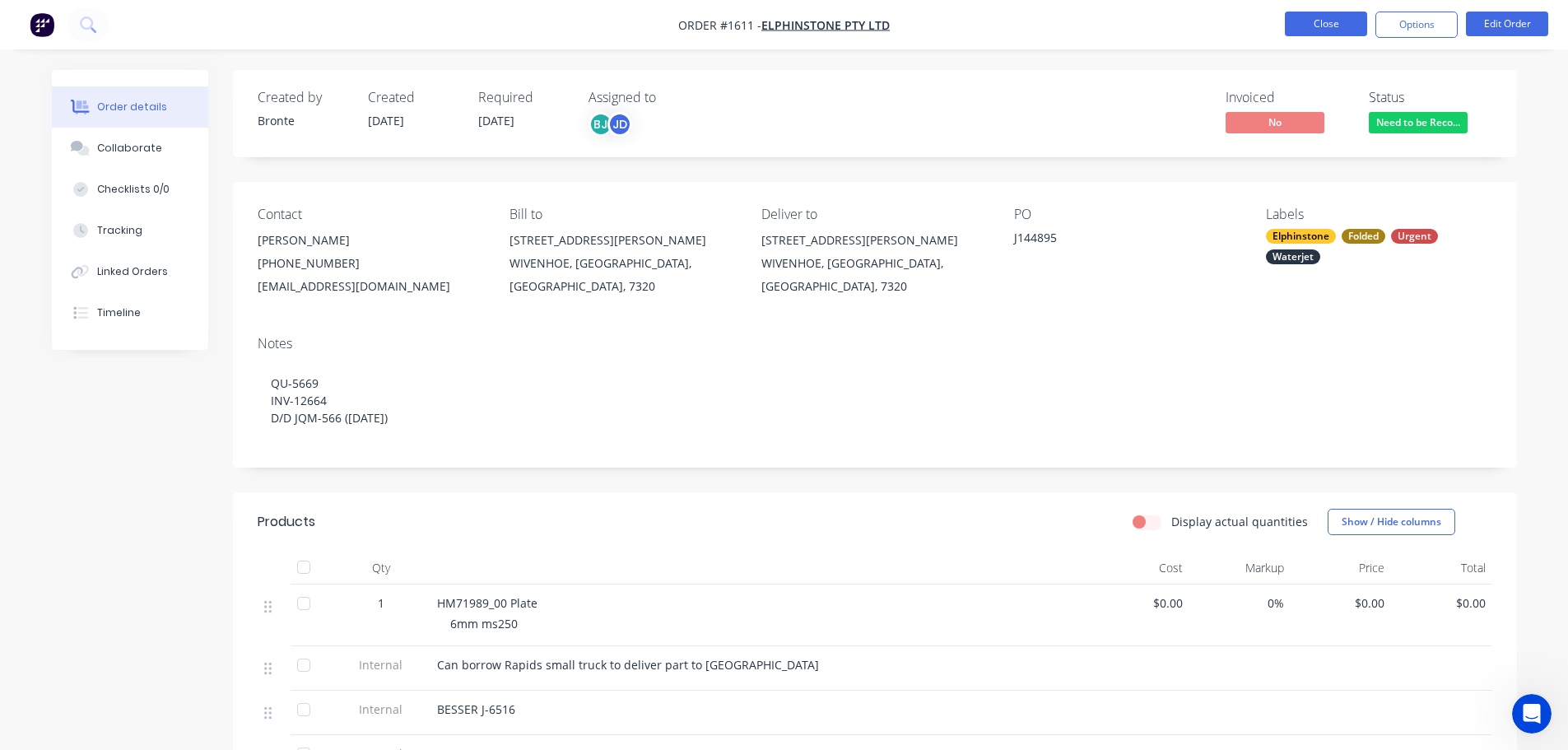
click at [1322, 34] on button "Close" at bounding box center [1326, 24] width 82 height 25
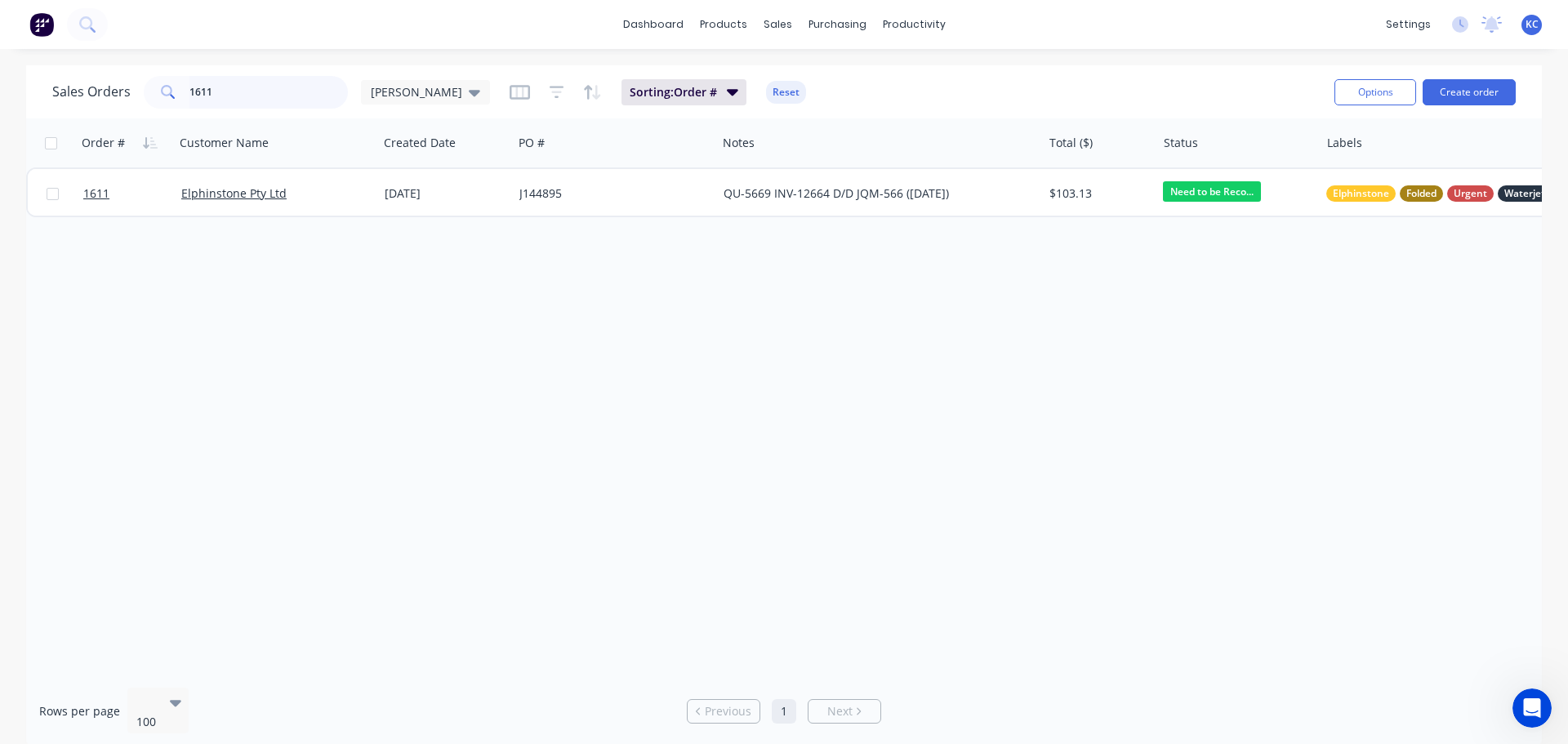
drag, startPoint x: 268, startPoint y: 91, endPoint x: 0, endPoint y: 116, distance: 269.2
click at [0, 104] on div "Sales Orders 1611 katrina Sorting: Order # Reset Options Create order Order # C…" at bounding box center [784, 407] width 1568 height 682
type input "1588"
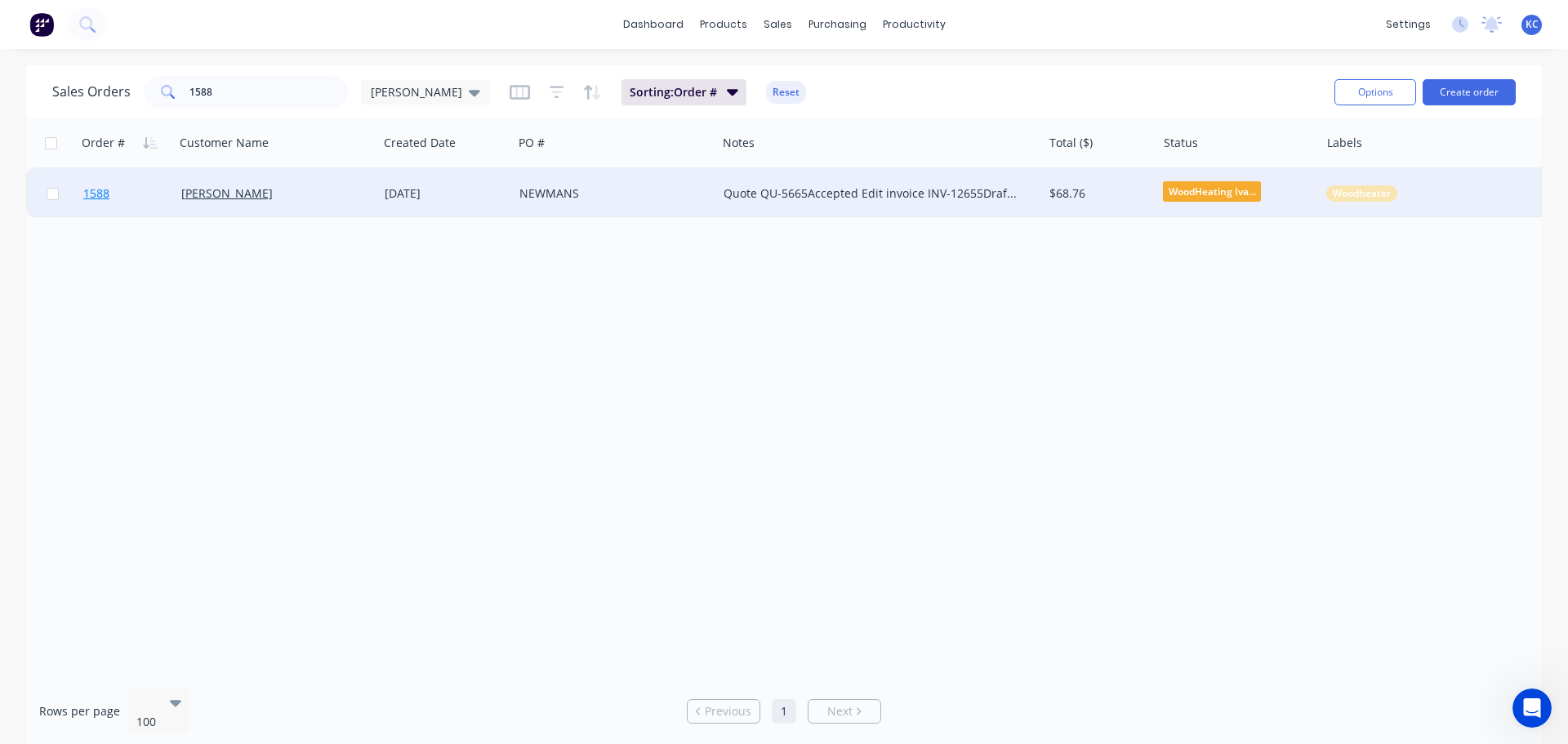
click at [99, 200] on span "1588" at bounding box center [96, 193] width 26 height 16
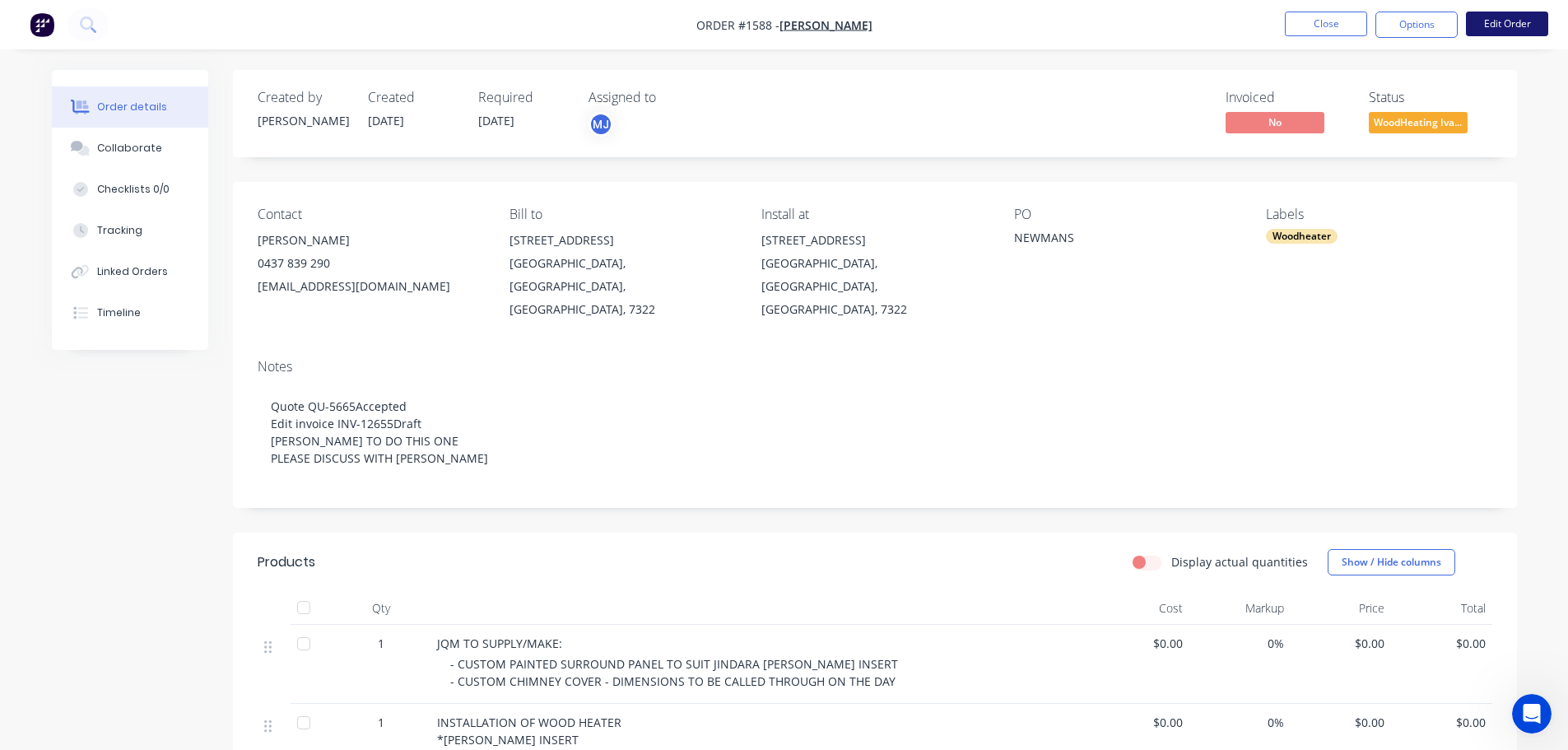
click at [1506, 21] on button "Edit Order" at bounding box center [1506, 24] width 82 height 25
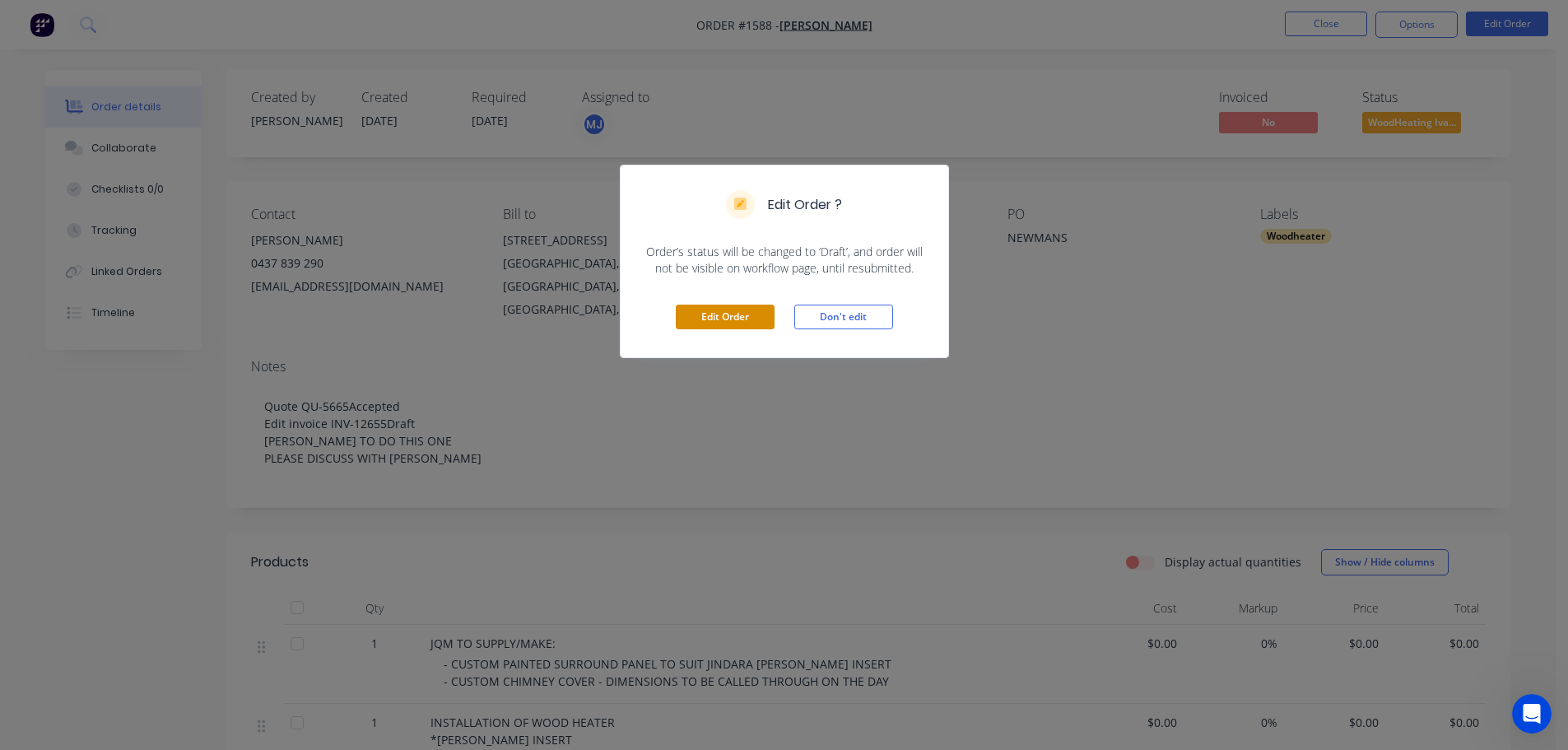
click at [722, 313] on button "Edit Order" at bounding box center [725, 317] width 99 height 25
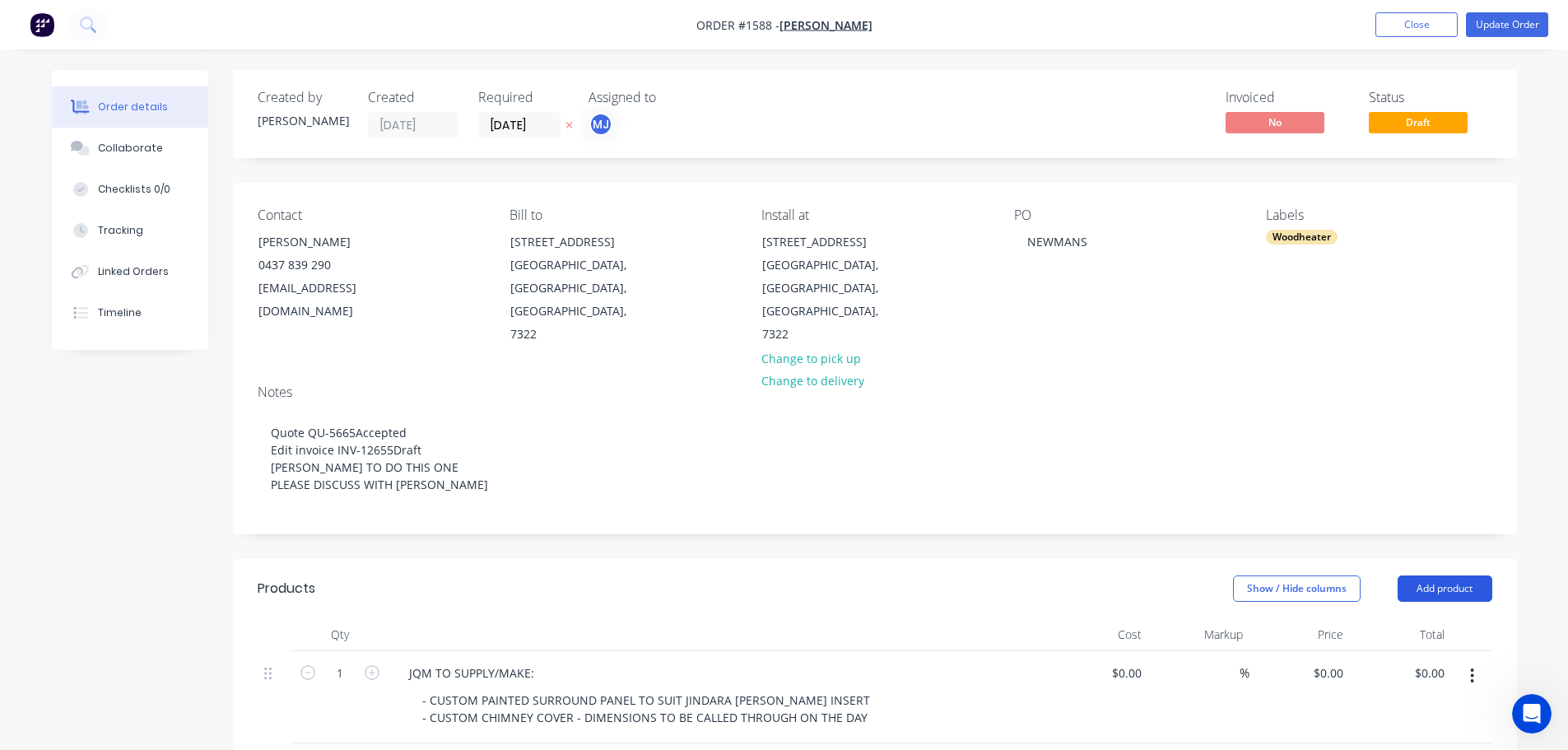
click at [1466, 575] on button "Add product" at bounding box center [1445, 588] width 95 height 26
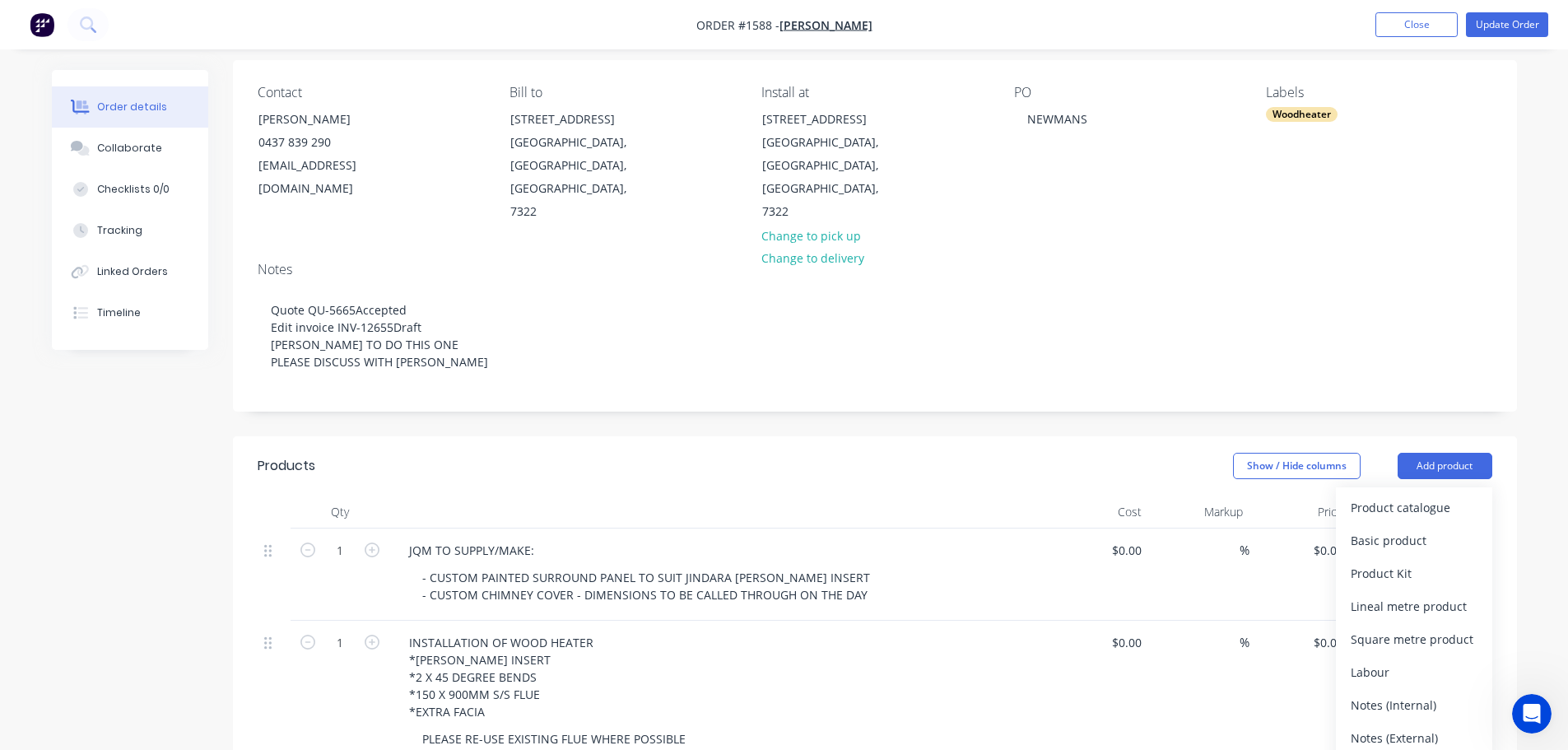
scroll to position [164, 0]
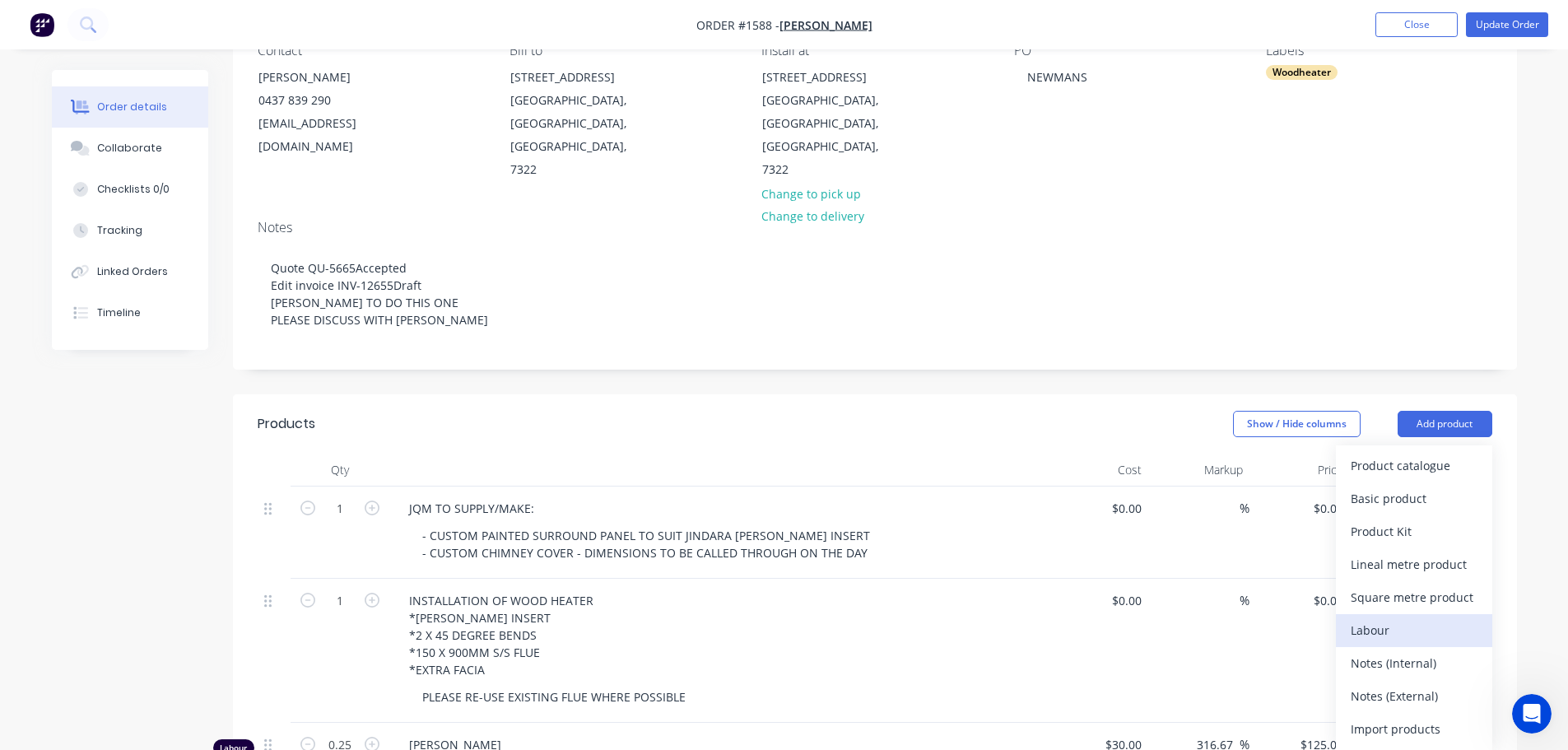
click at [1370, 618] on div "Labour" at bounding box center [1414, 629] width 127 height 24
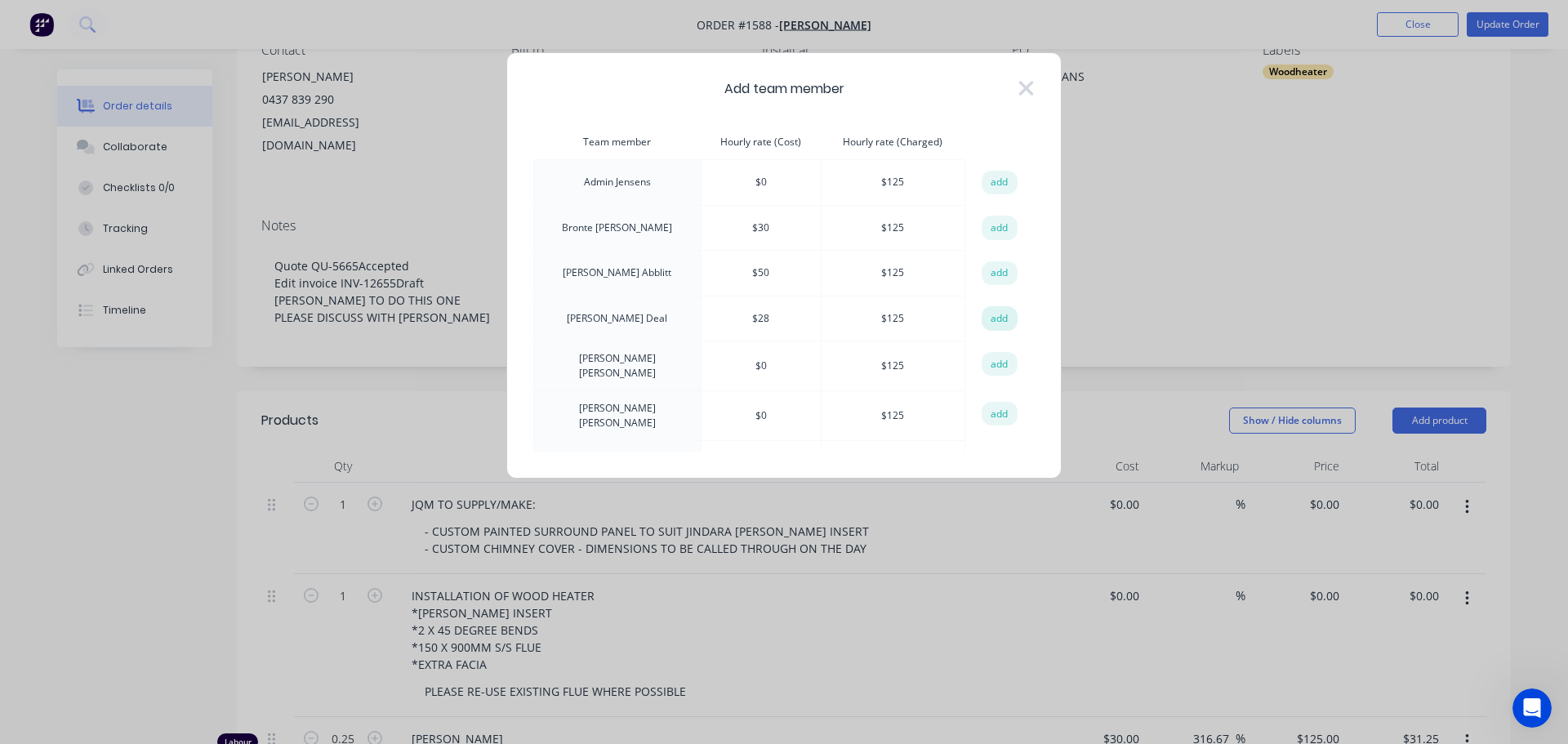
click at [985, 317] on button "add" at bounding box center [999, 319] width 36 height 25
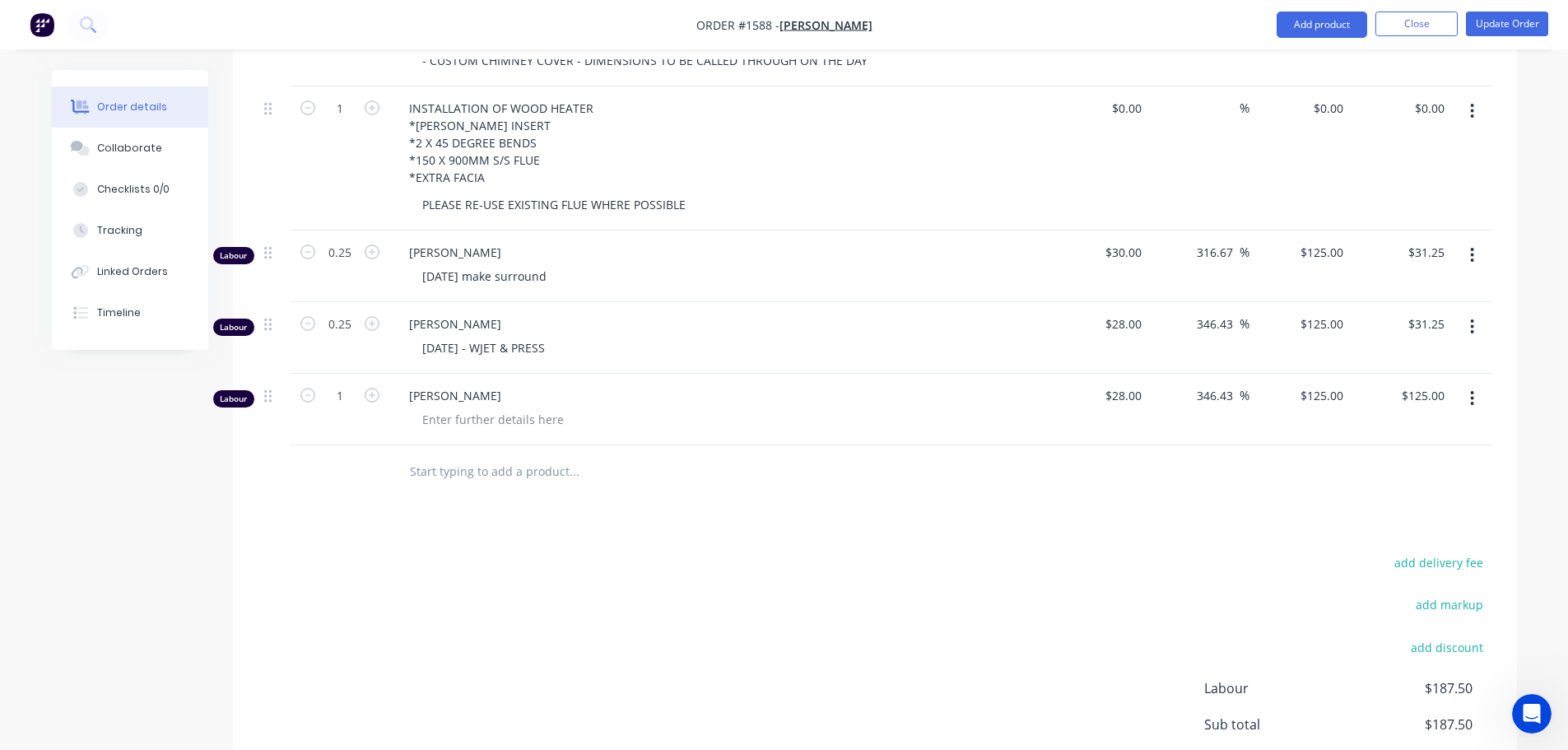
scroll to position [658, 0]
click at [348, 27] on input "1" at bounding box center [340, 15] width 43 height 25
type input "5.25"
type input "$656.25"
click at [457, 405] on div at bounding box center [493, 417] width 168 height 24
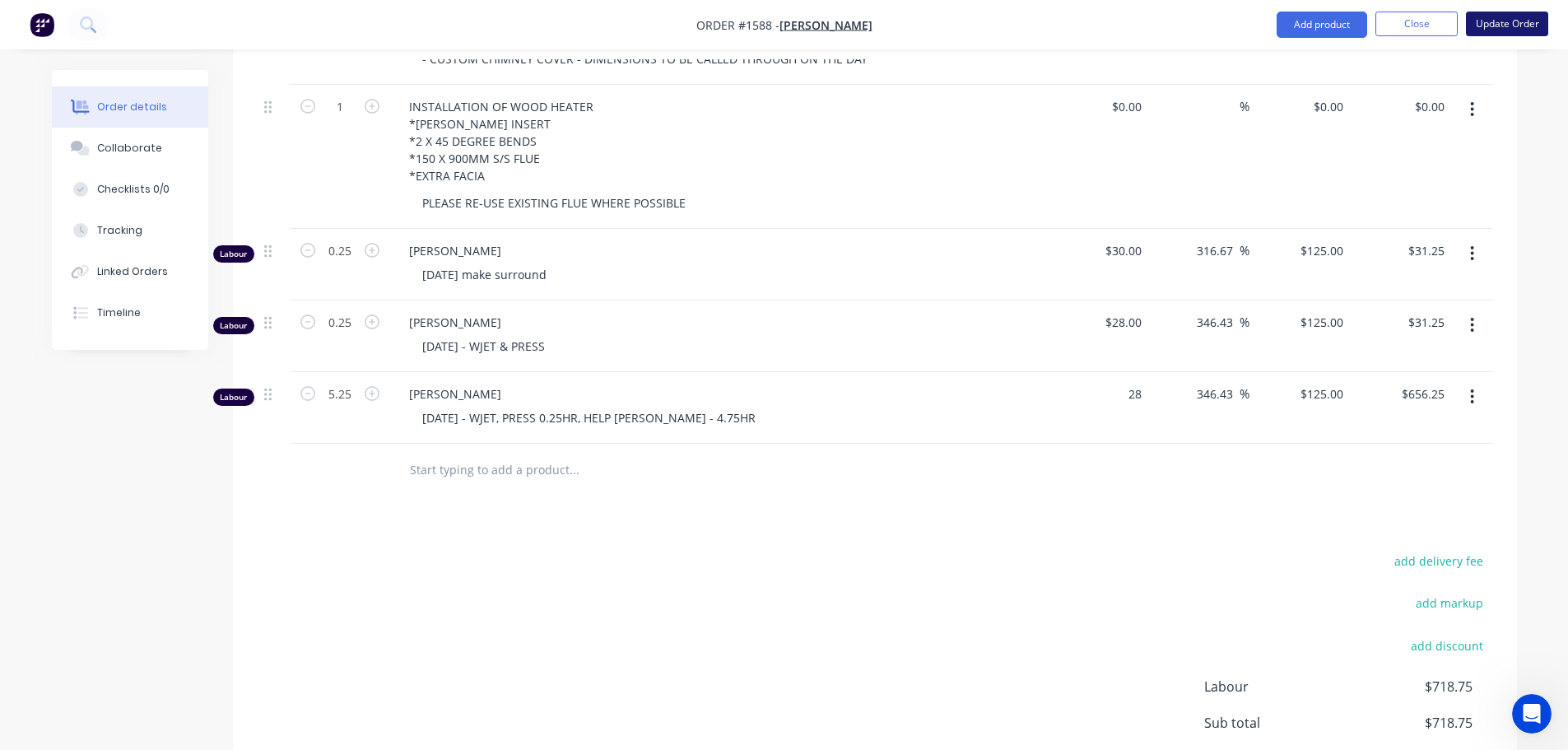
type input "$28.00"
click at [1504, 24] on button "Update Order" at bounding box center [1506, 24] width 82 height 25
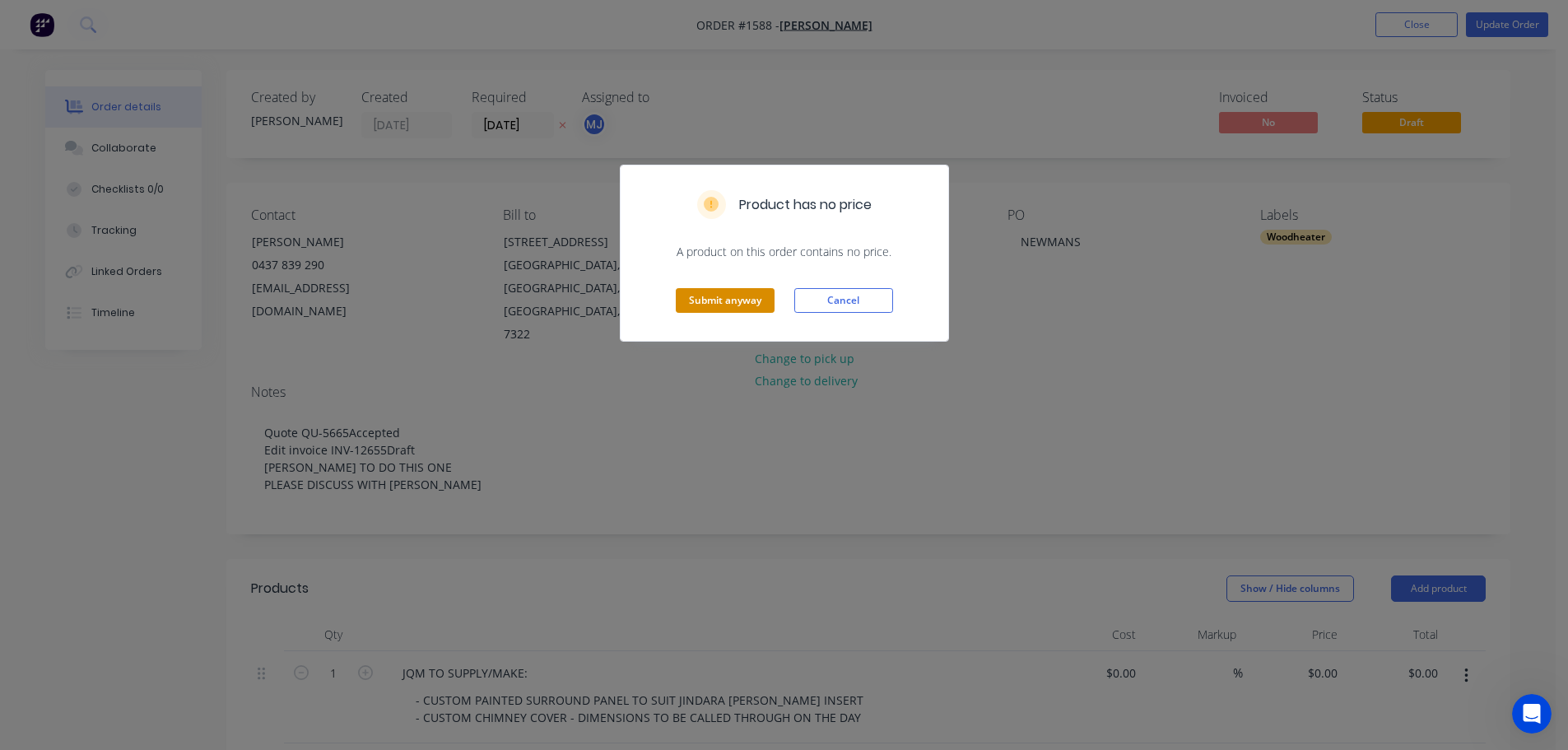
click at [731, 297] on button "Submit anyway" at bounding box center [725, 301] width 99 height 25
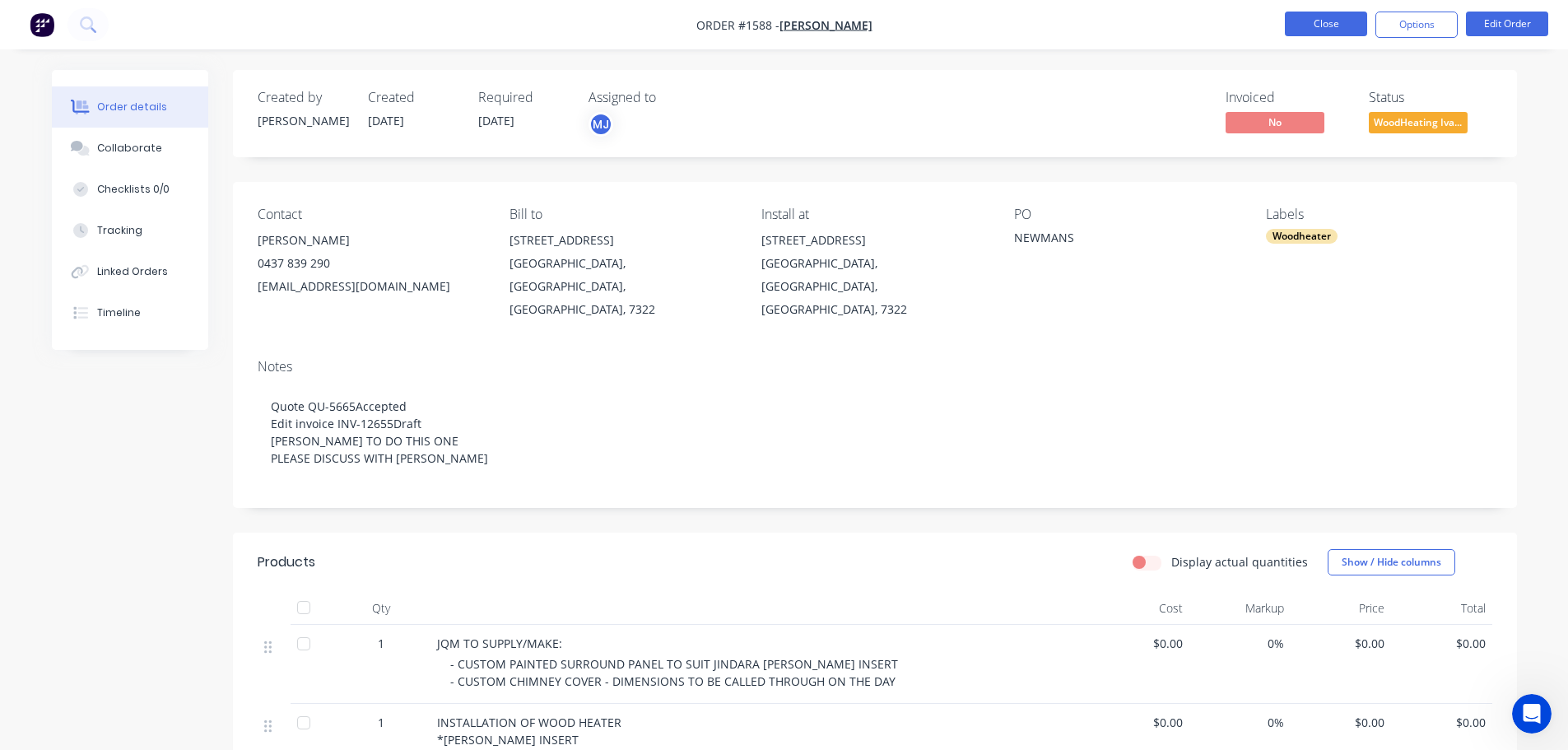
click at [1306, 22] on button "Close" at bounding box center [1326, 24] width 82 height 25
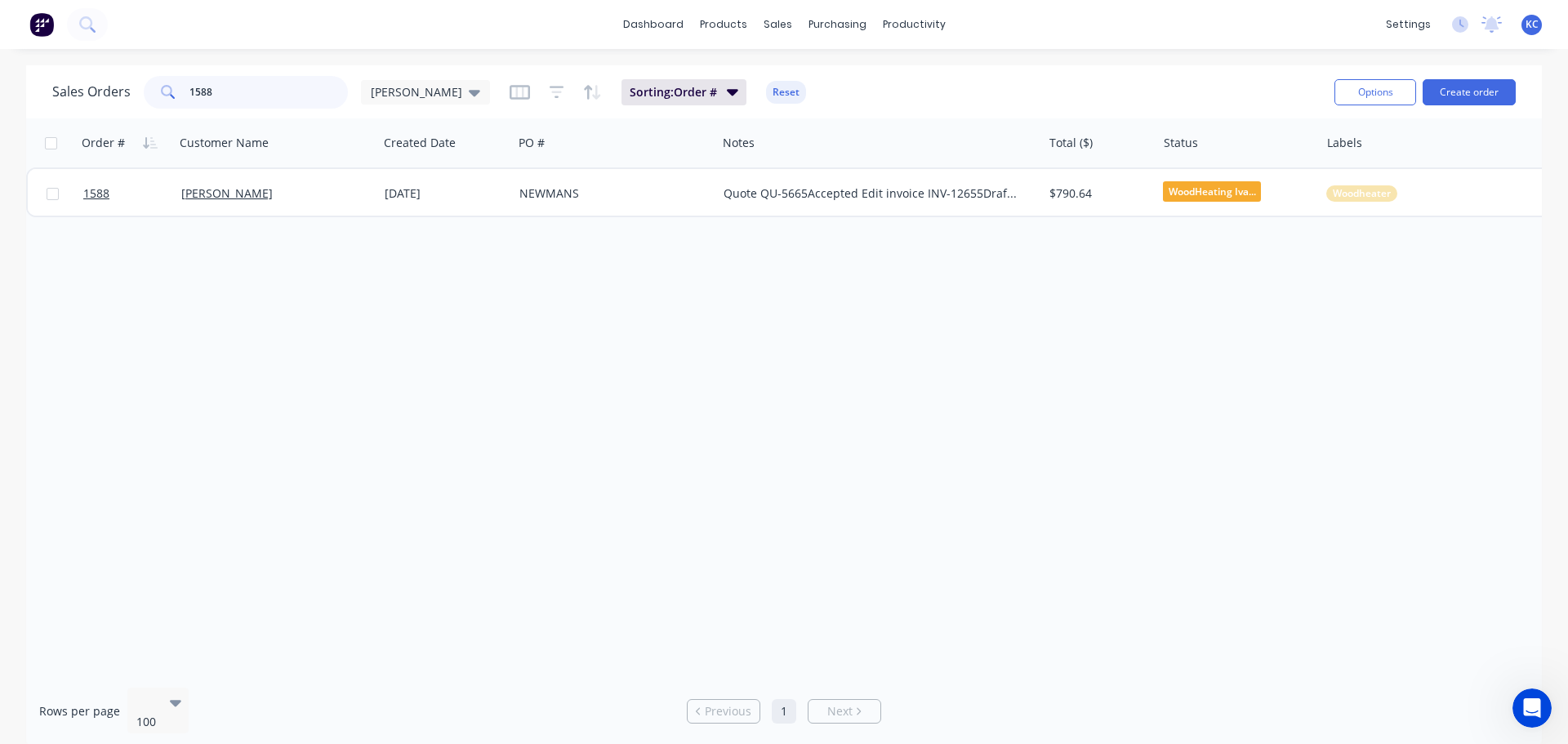
drag, startPoint x: 260, startPoint y: 86, endPoint x: 58, endPoint y: 130, distance: 206.7
click at [73, 132] on div "Sales Orders 1588 katrina Sorting: Order # Reset Options Create order Order # C…" at bounding box center [783, 407] width 1516 height 682
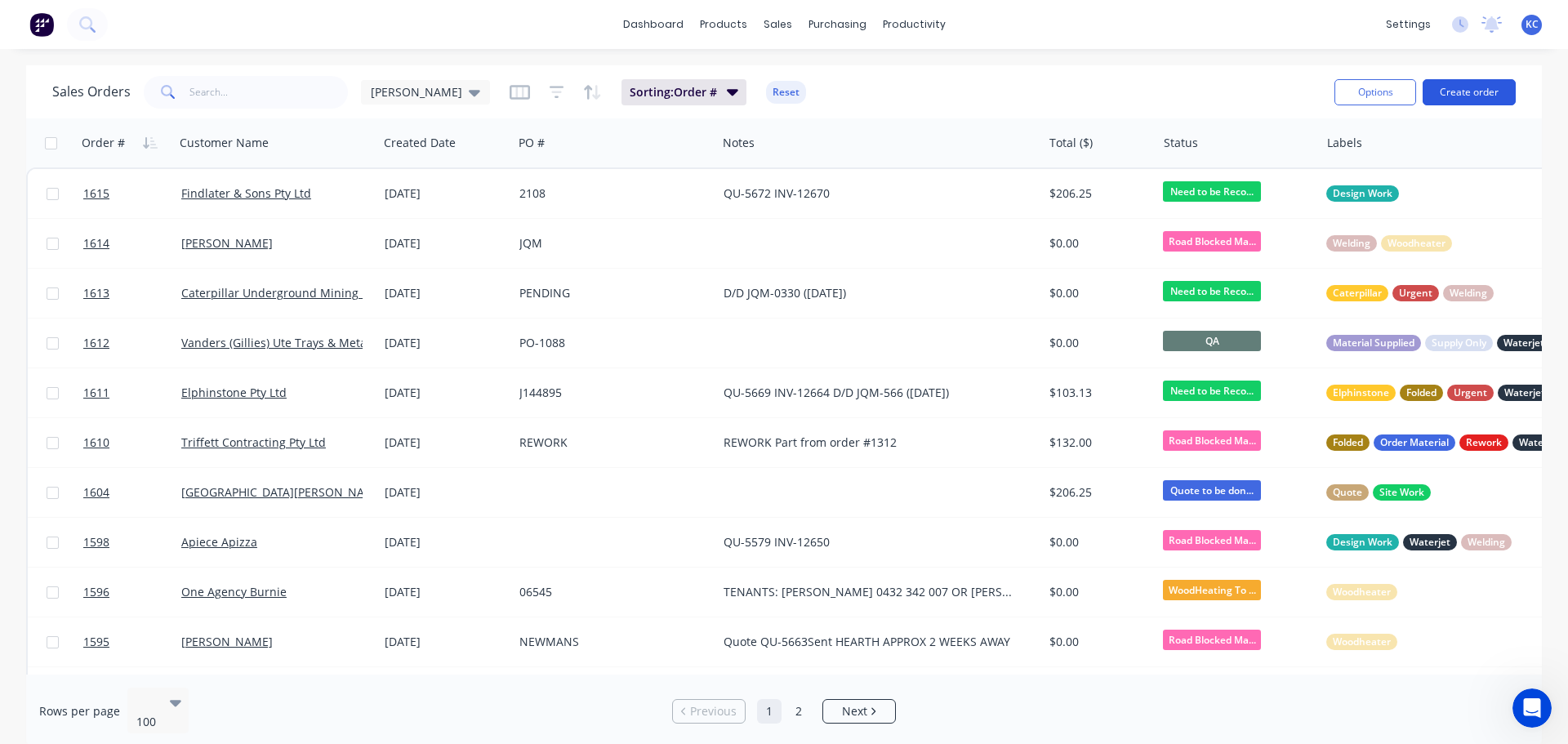
click at [1491, 87] on button "Create order" at bounding box center [1469, 91] width 93 height 26
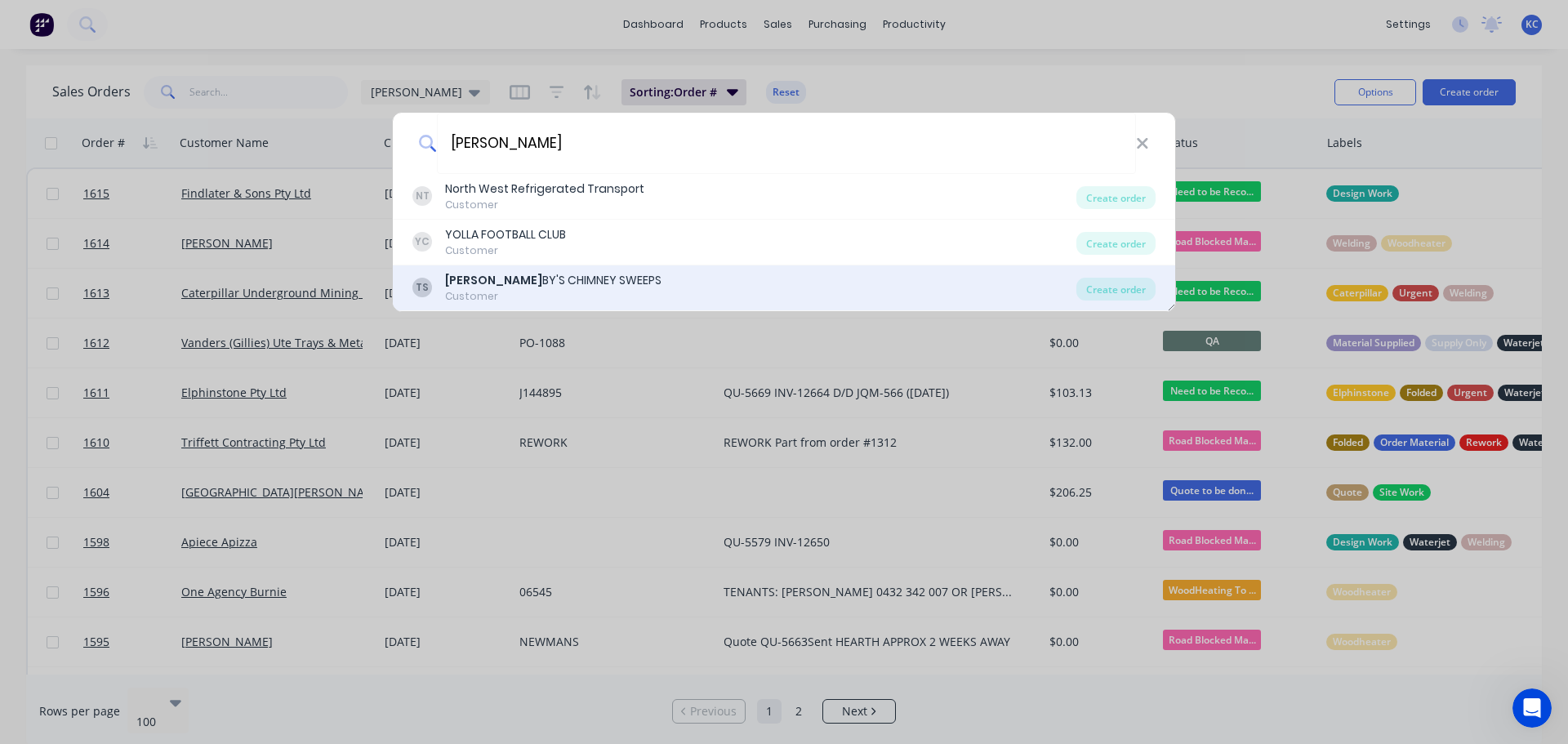
type input "[PERSON_NAME]"
click at [545, 293] on div "Customer" at bounding box center [553, 296] width 216 height 15
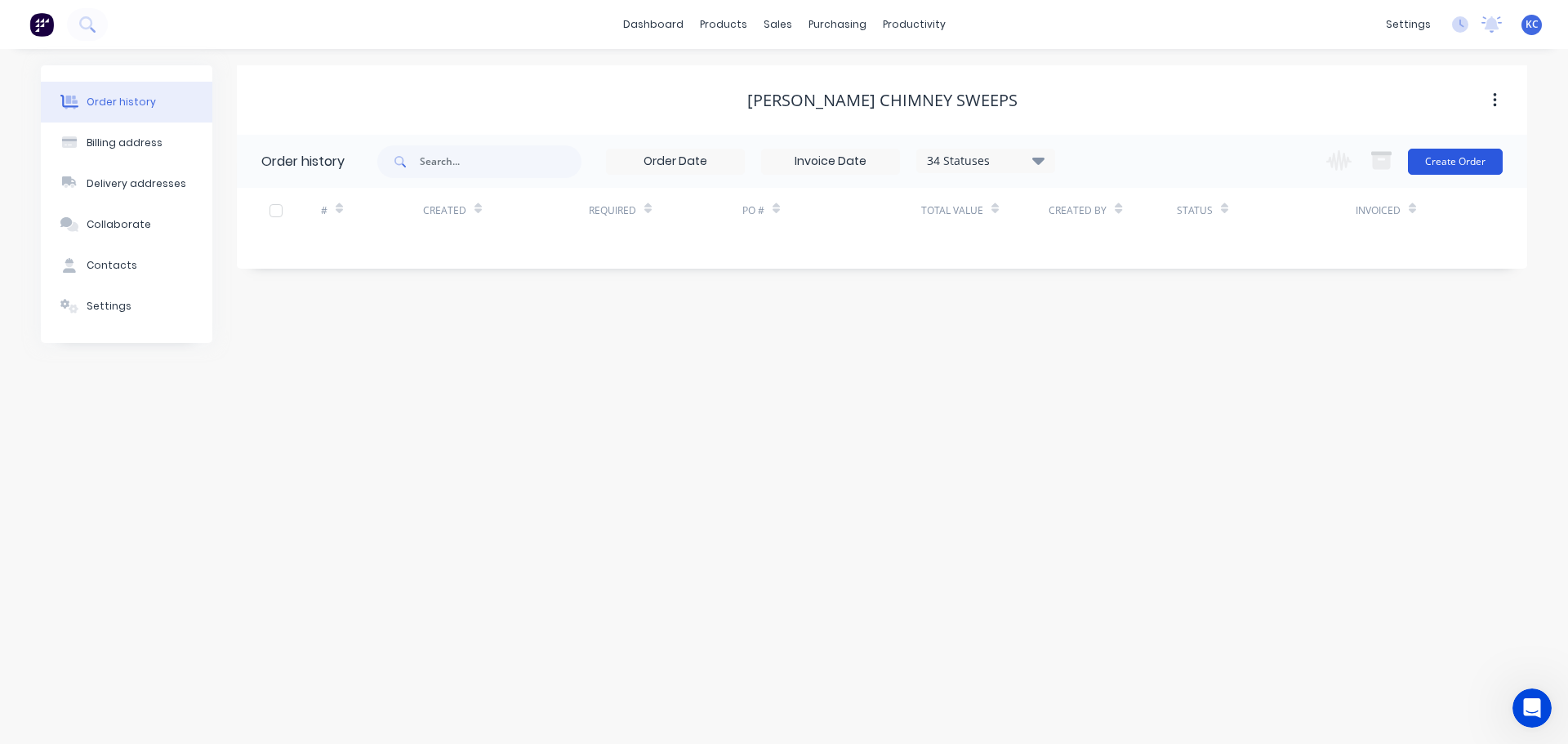
click at [1471, 162] on button "Create Order" at bounding box center [1455, 161] width 95 height 26
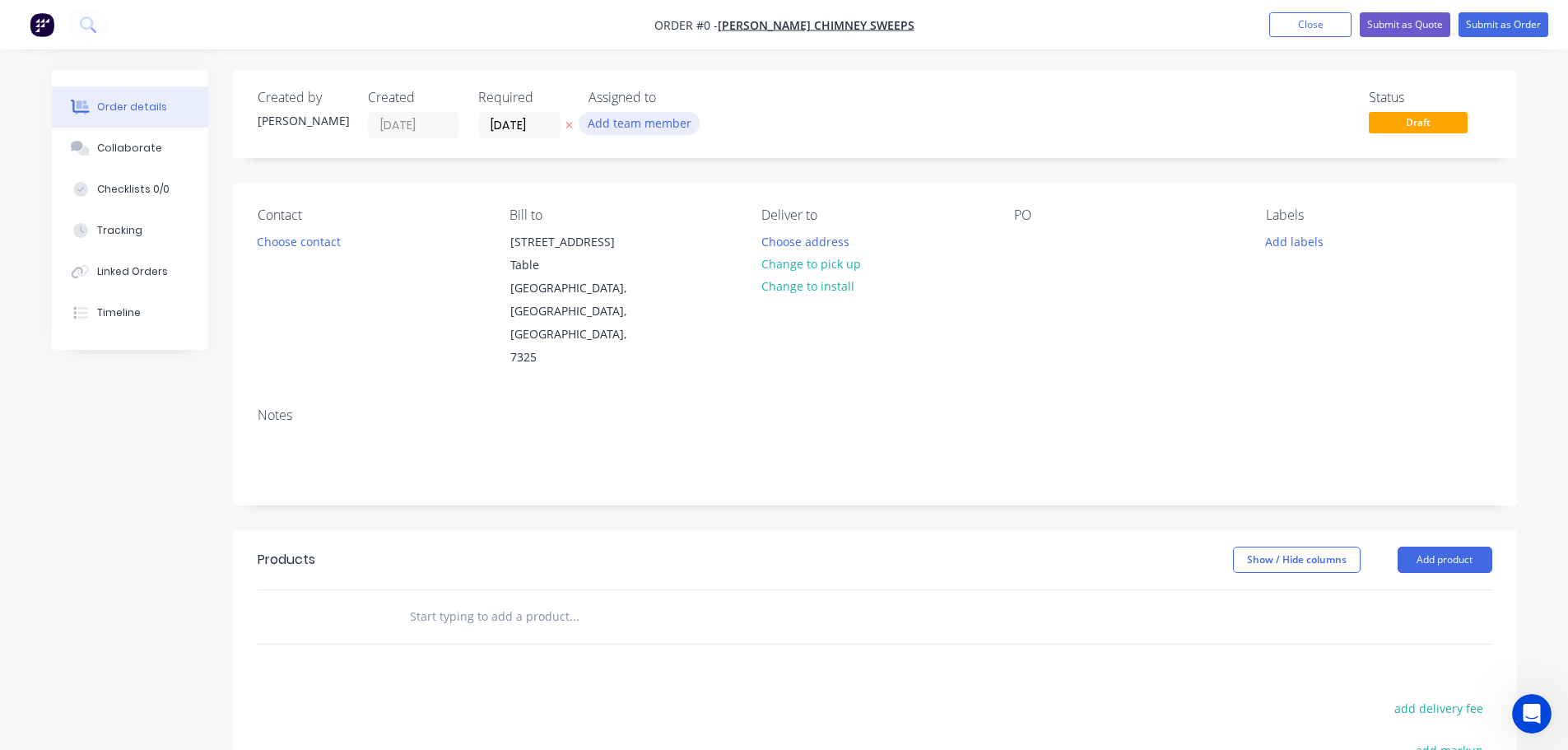
click at [613, 128] on button "Add team member" at bounding box center [638, 122] width 121 height 22
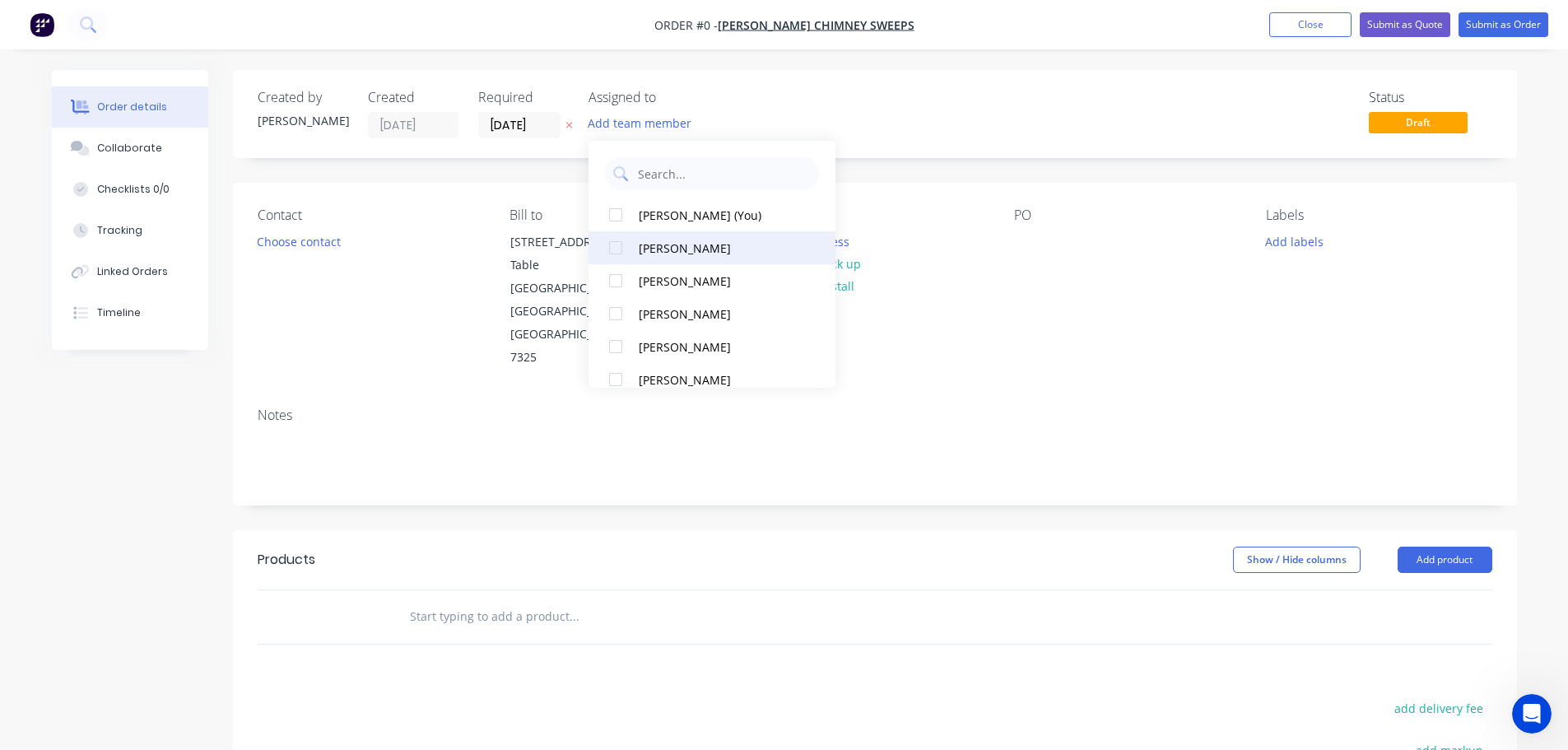
click at [609, 246] on div at bounding box center [615, 247] width 33 height 33
click at [332, 244] on div "Order details Collaborate Checklists 0/0 Tracking Linked Orders Timeline Order …" at bounding box center [784, 566] width 1497 height 994
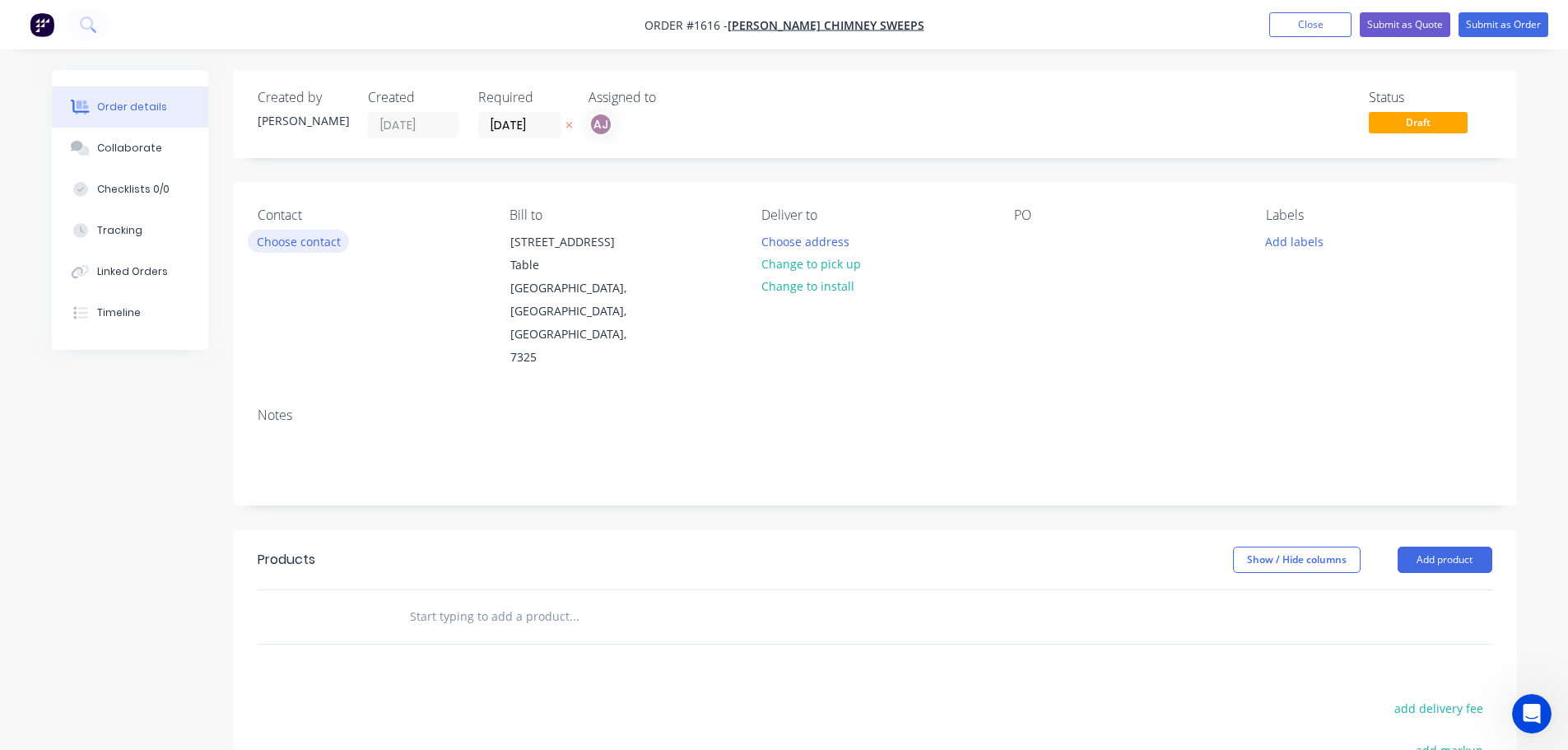
click at [328, 242] on button "Choose contact" at bounding box center [297, 240] width 101 height 22
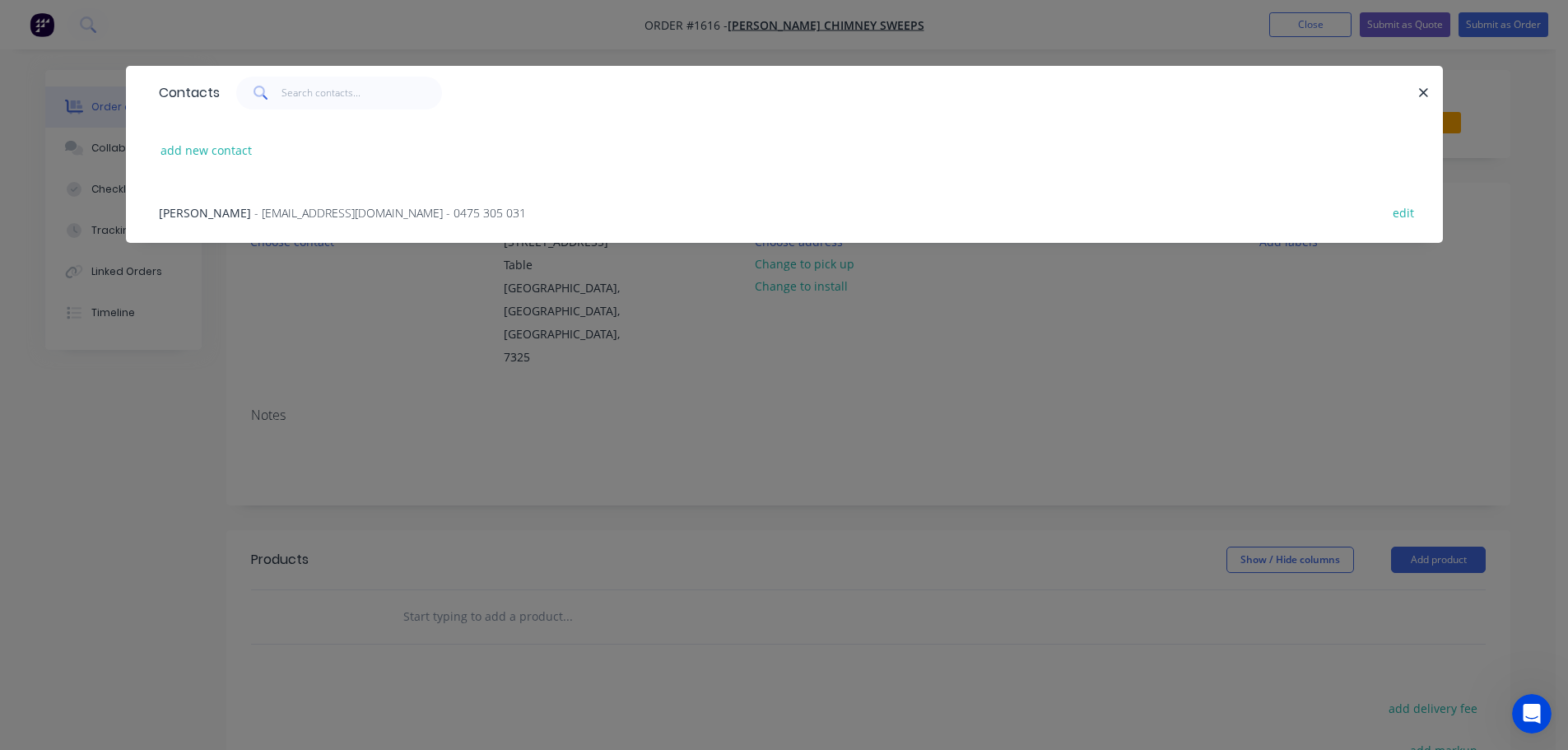
click at [254, 210] on span "- krisromanelli09@hotmail.com - 0475 305 031" at bounding box center [390, 212] width 271 height 16
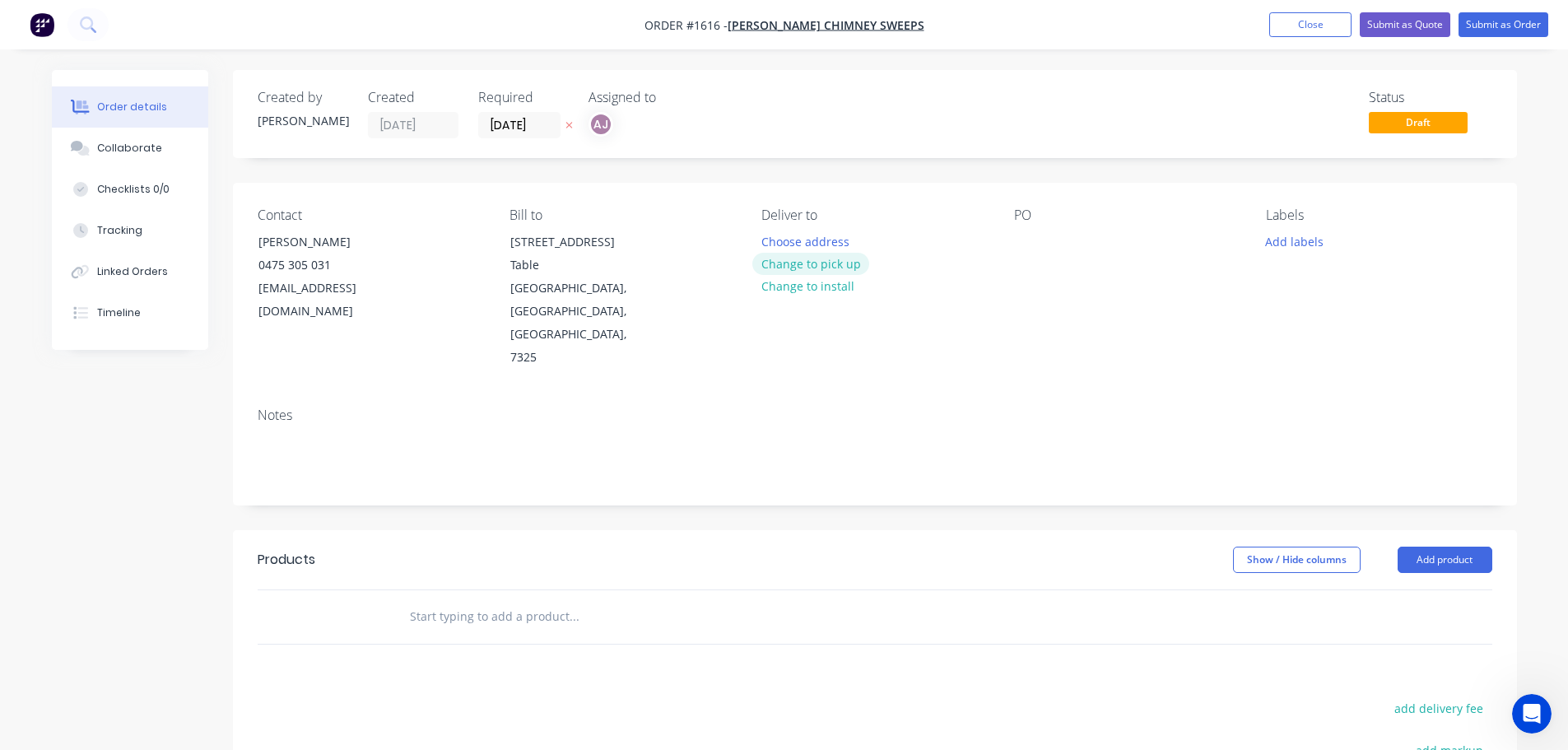
click at [797, 268] on button "Change to pick up" at bounding box center [810, 263] width 117 height 22
click at [1033, 239] on div at bounding box center [1026, 241] width 26 height 24
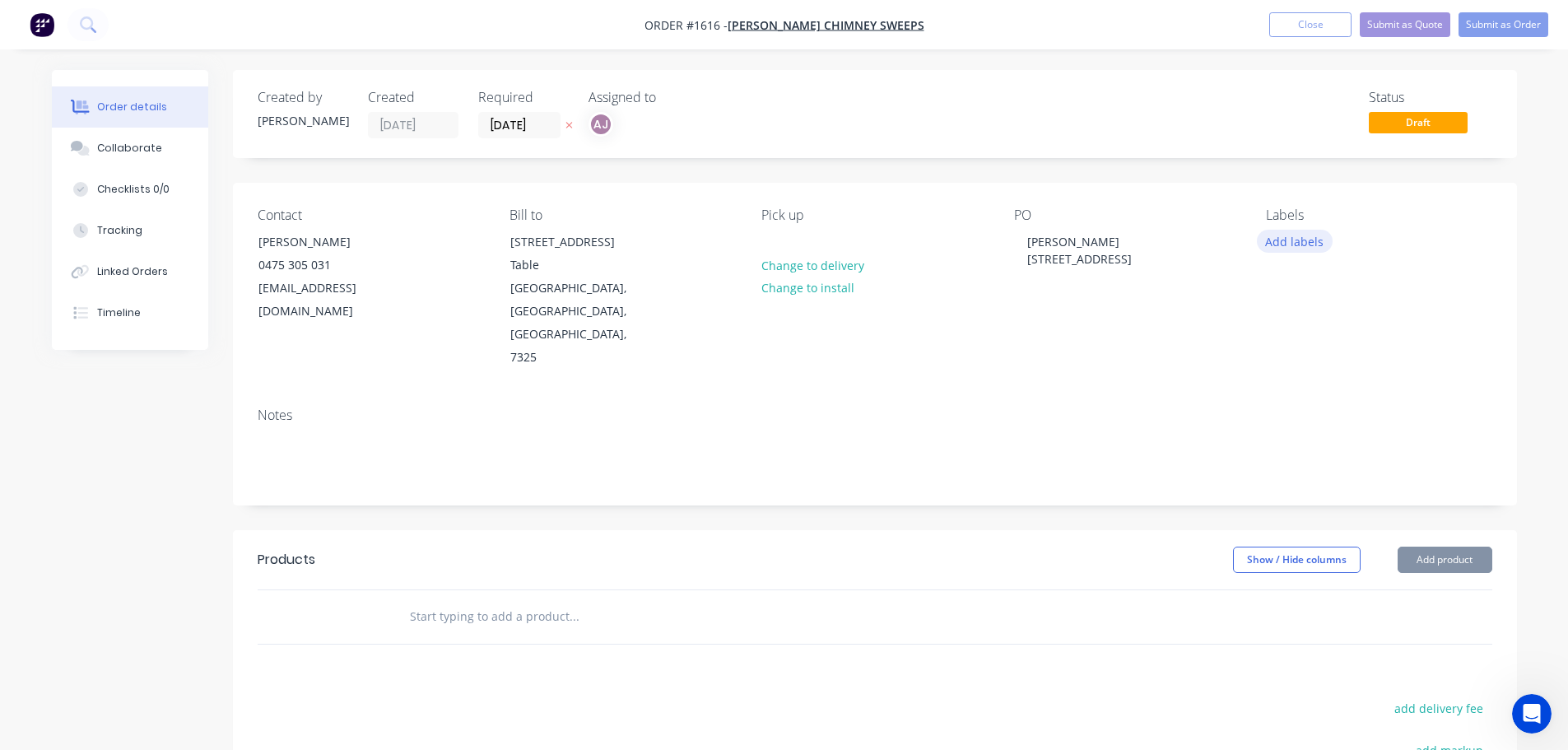
click at [1305, 238] on button "Add labels" at bounding box center [1294, 240] width 76 height 22
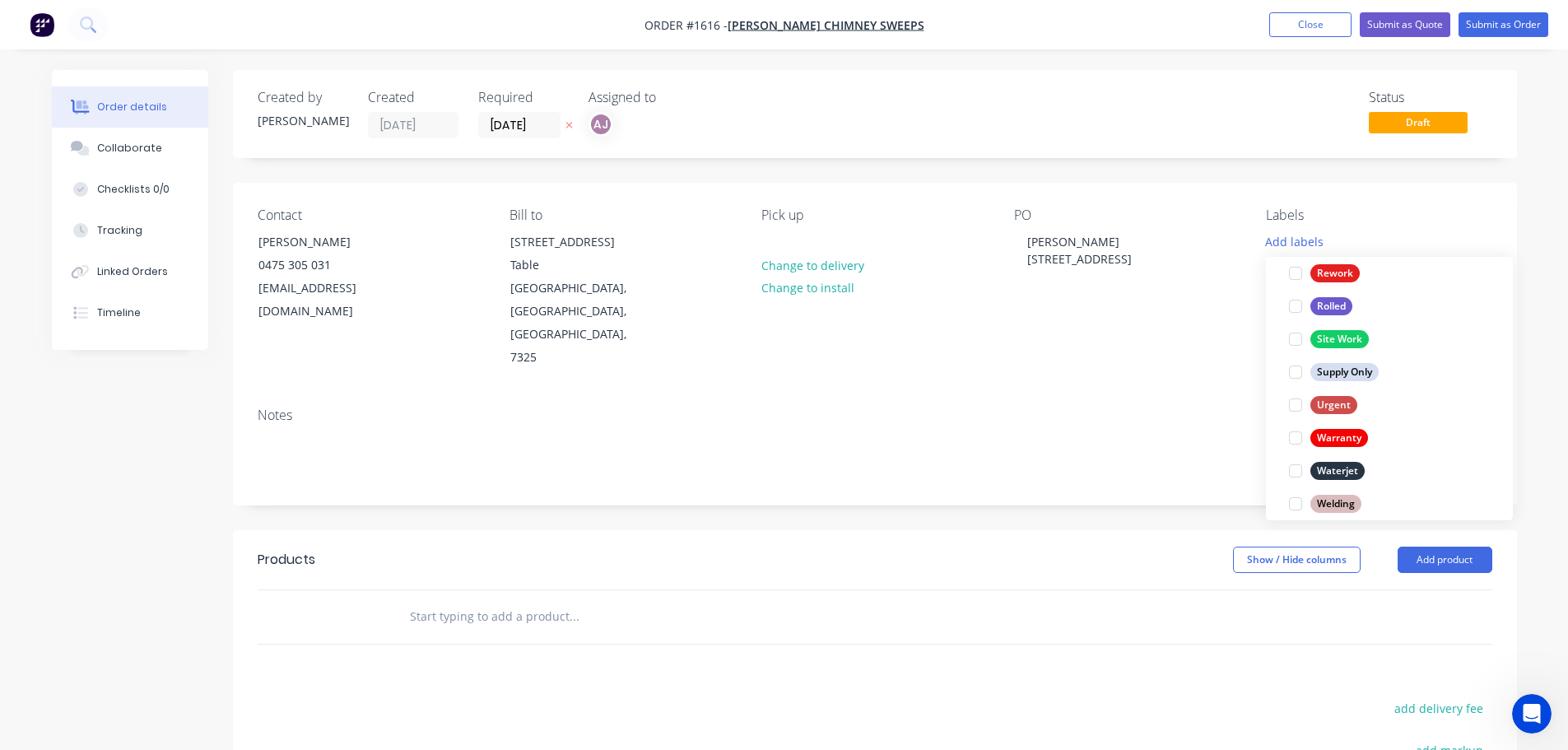
scroll to position [790, 0]
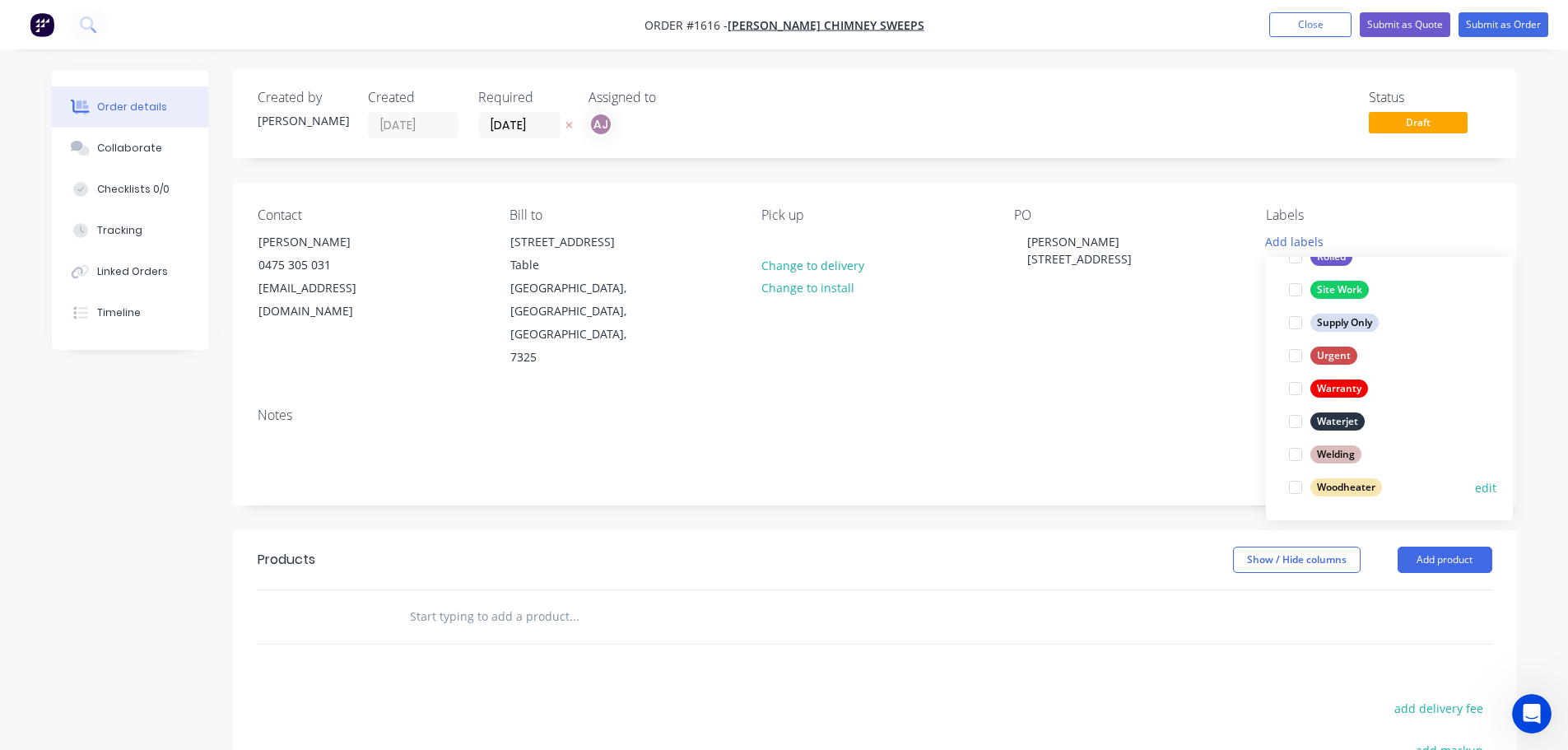
click at [1289, 489] on div at bounding box center [1295, 487] width 33 height 33
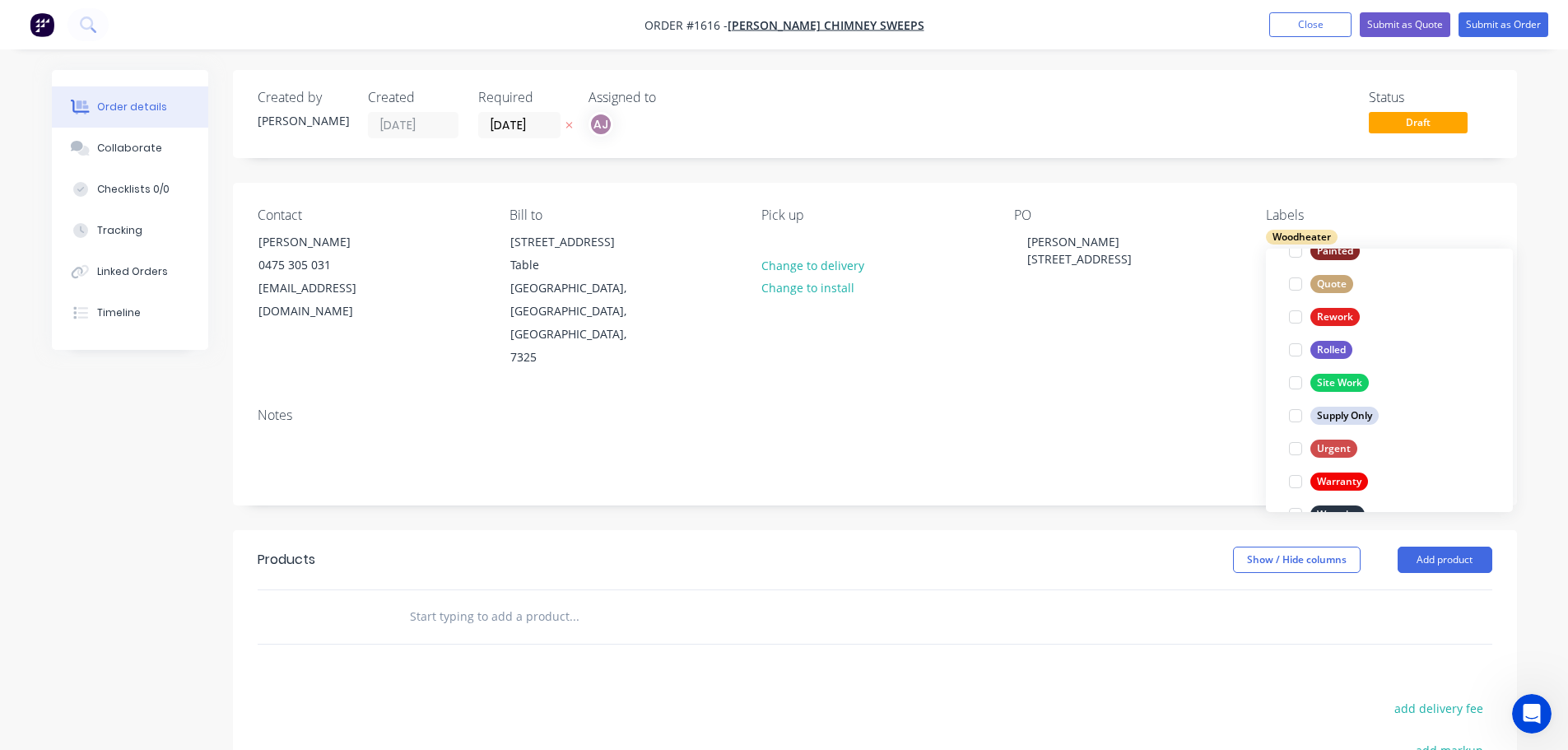
scroll to position [740, 0]
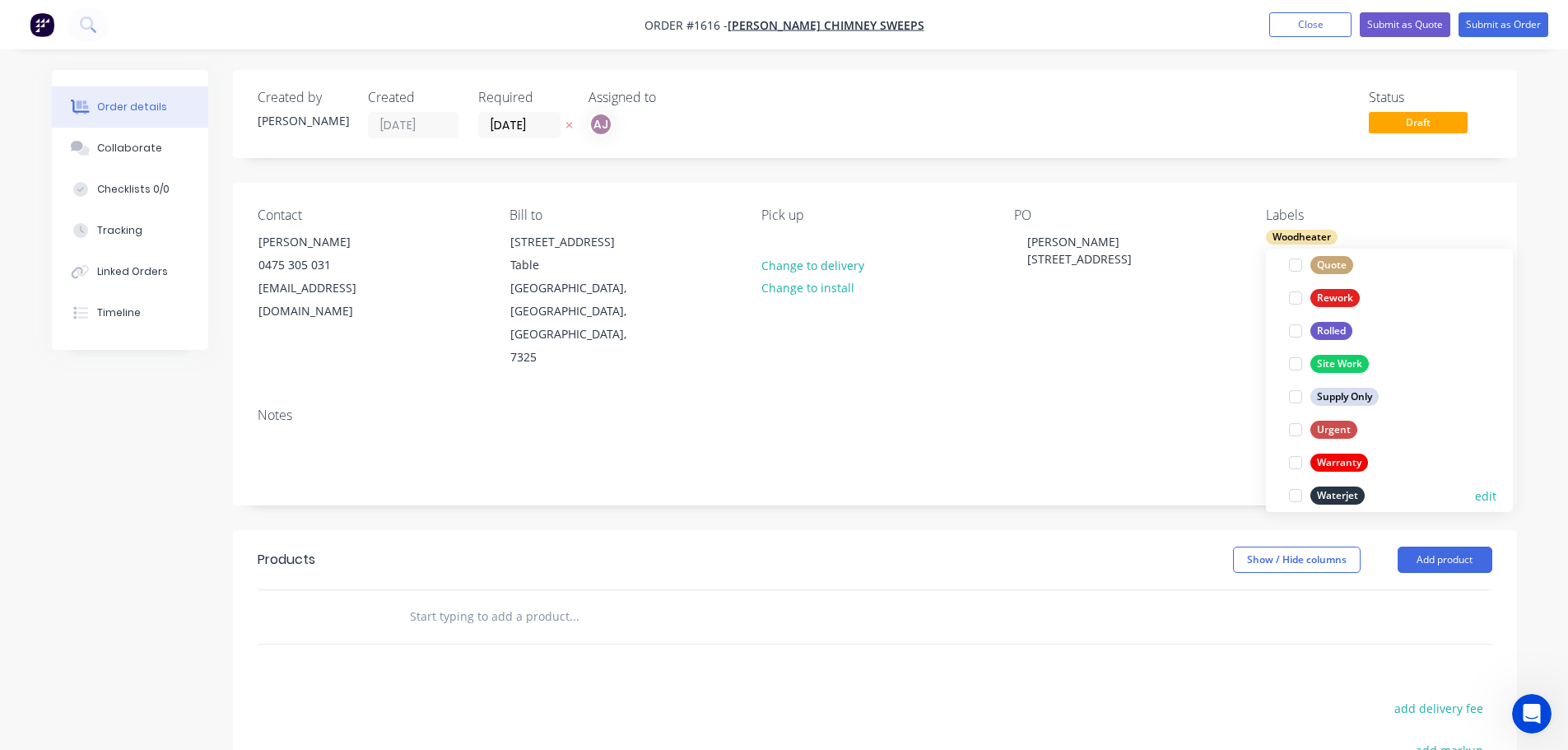
click at [1295, 491] on div at bounding box center [1295, 495] width 33 height 33
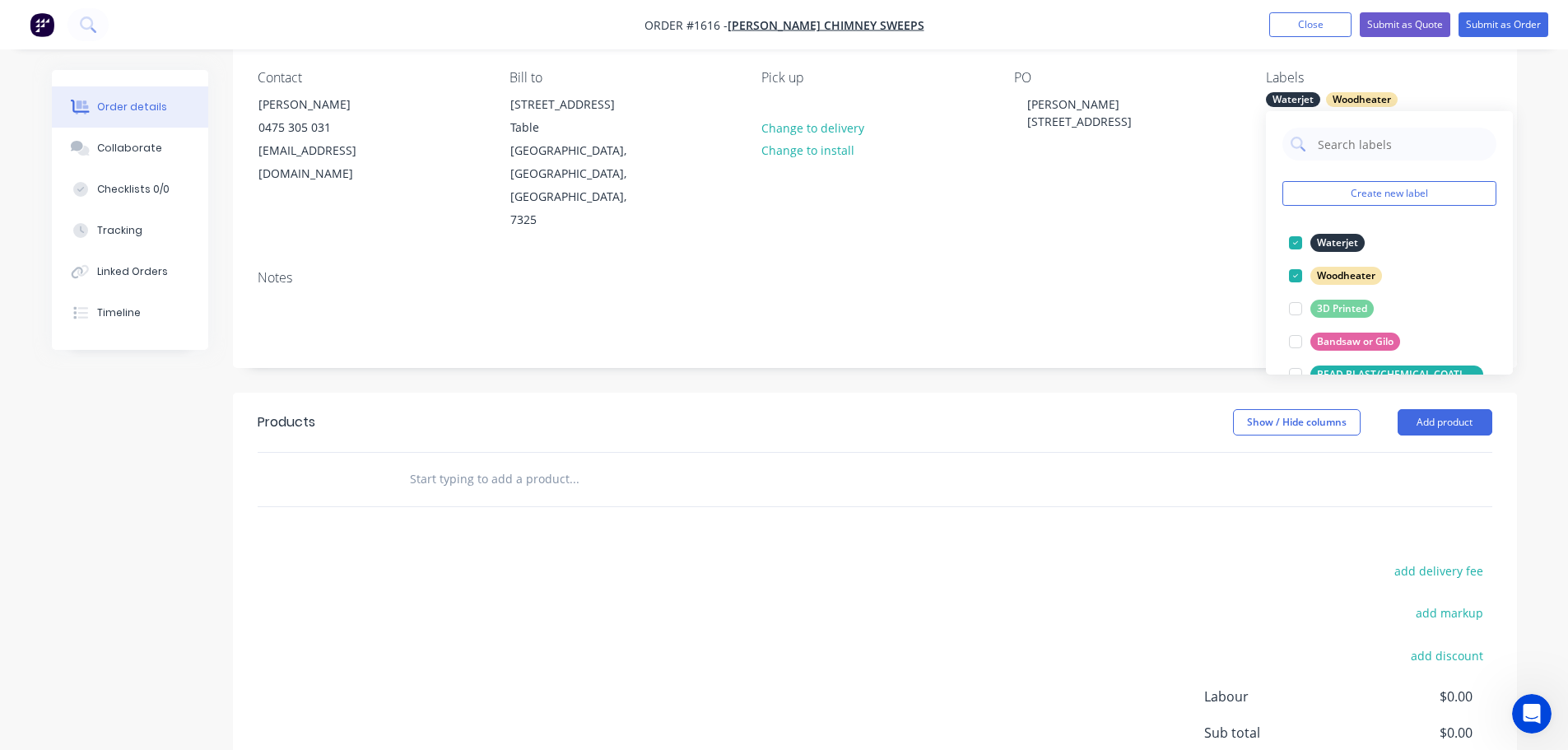
scroll to position [164, 0]
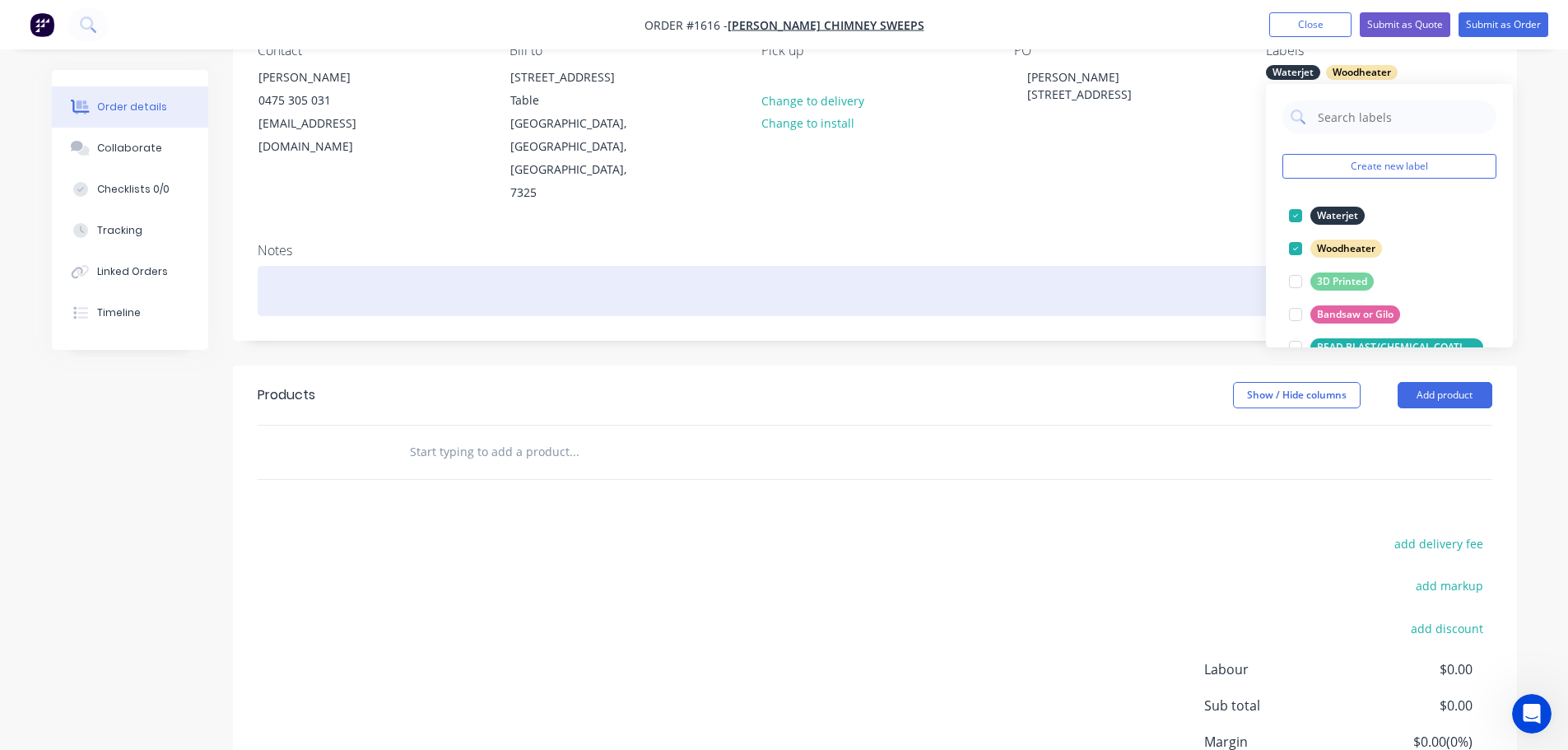
click at [346, 246] on div "Notes" at bounding box center [875, 285] width 1284 height 111
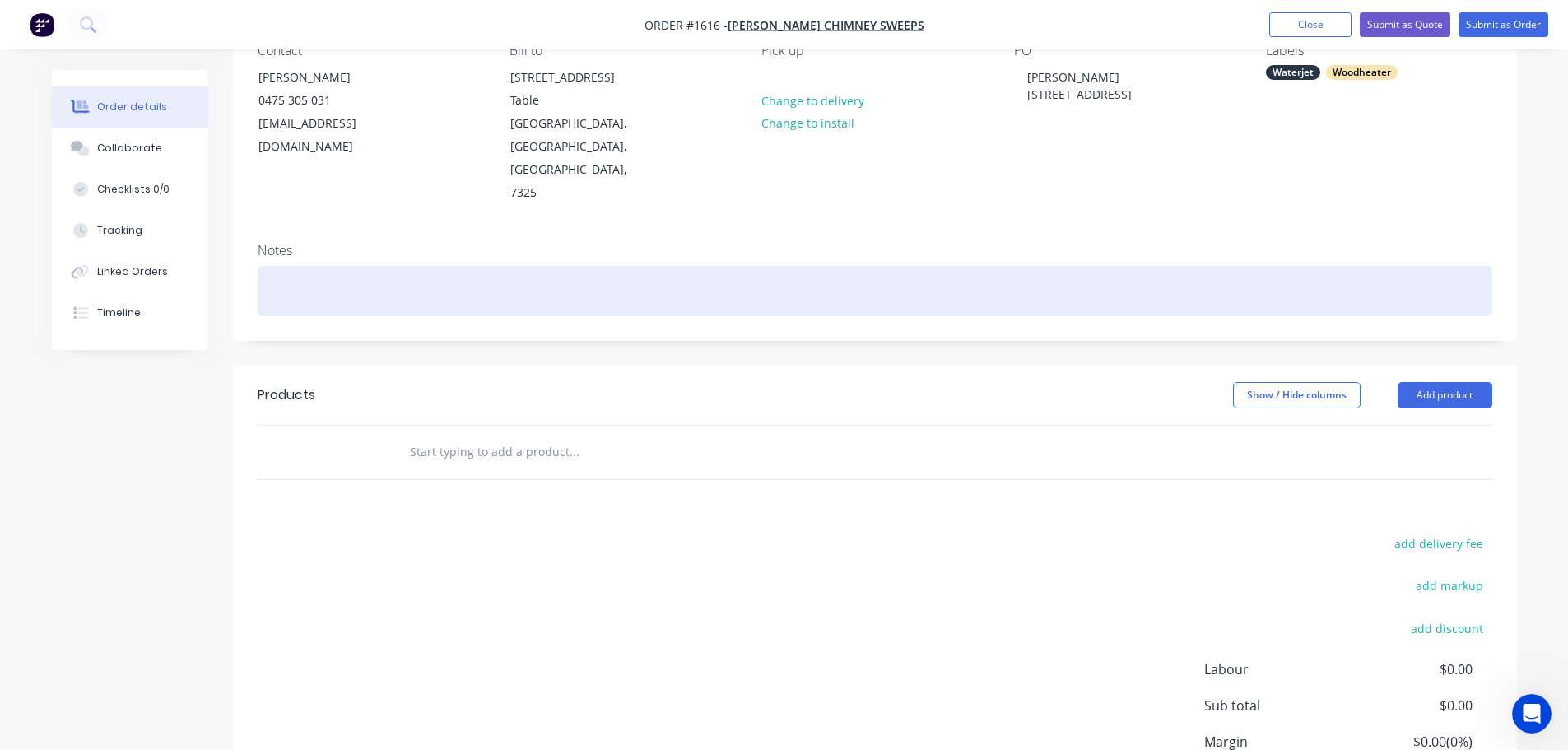
click at [327, 266] on div at bounding box center [874, 291] width 1234 height 50
click at [325, 266] on div at bounding box center [874, 291] width 1234 height 50
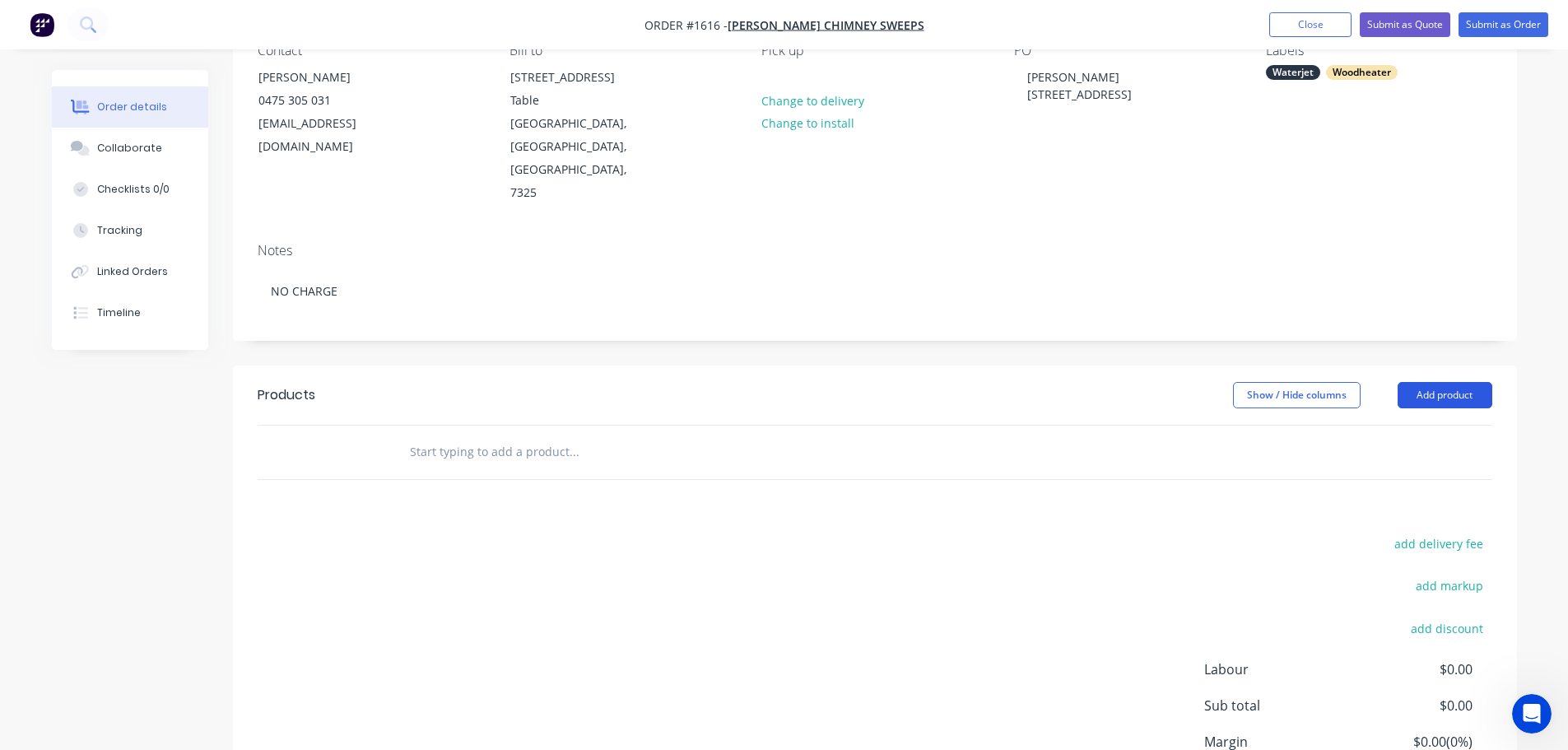
click at [1436, 382] on button "Add product" at bounding box center [1445, 395] width 95 height 26
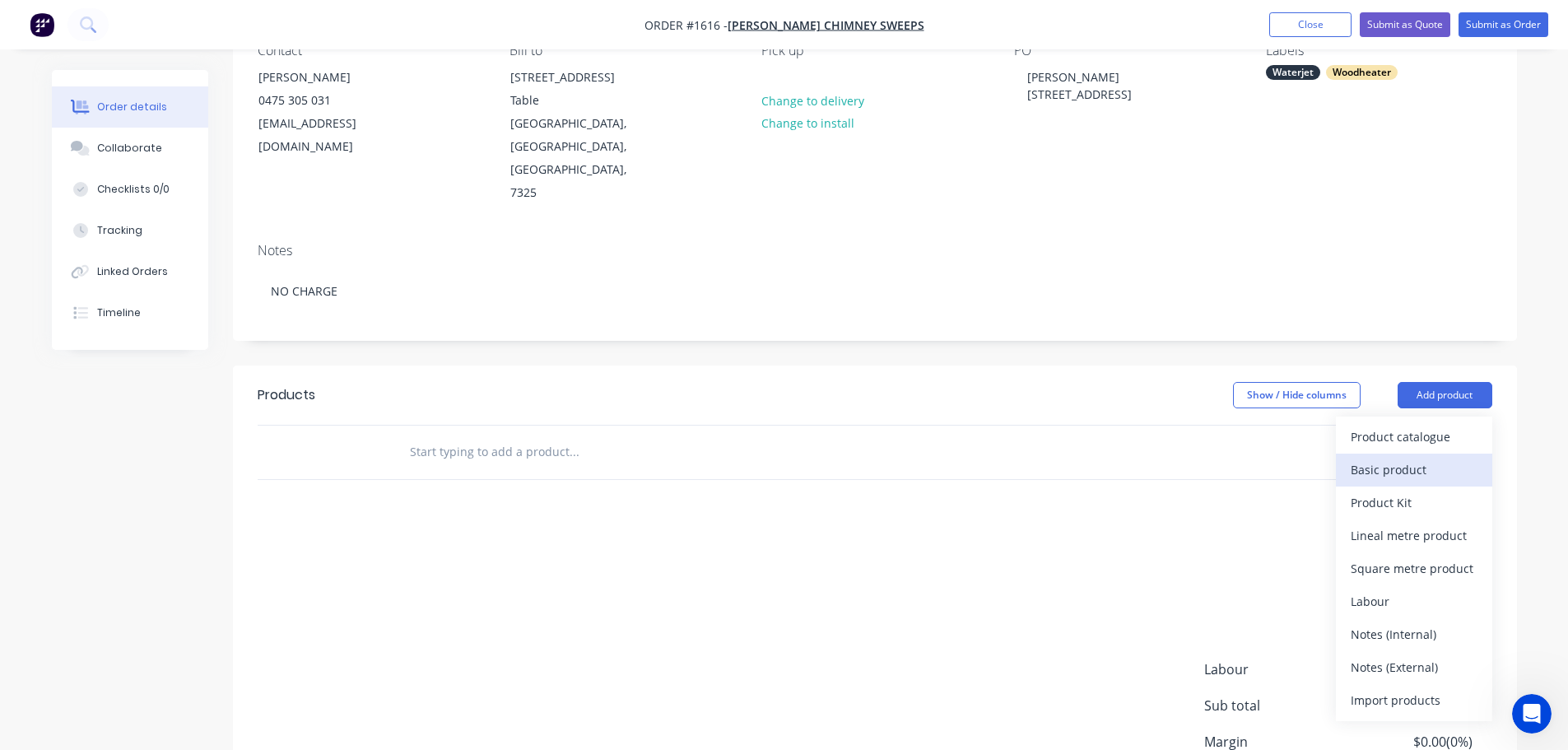
click at [1370, 457] on div "Basic product" at bounding box center [1414, 469] width 127 height 24
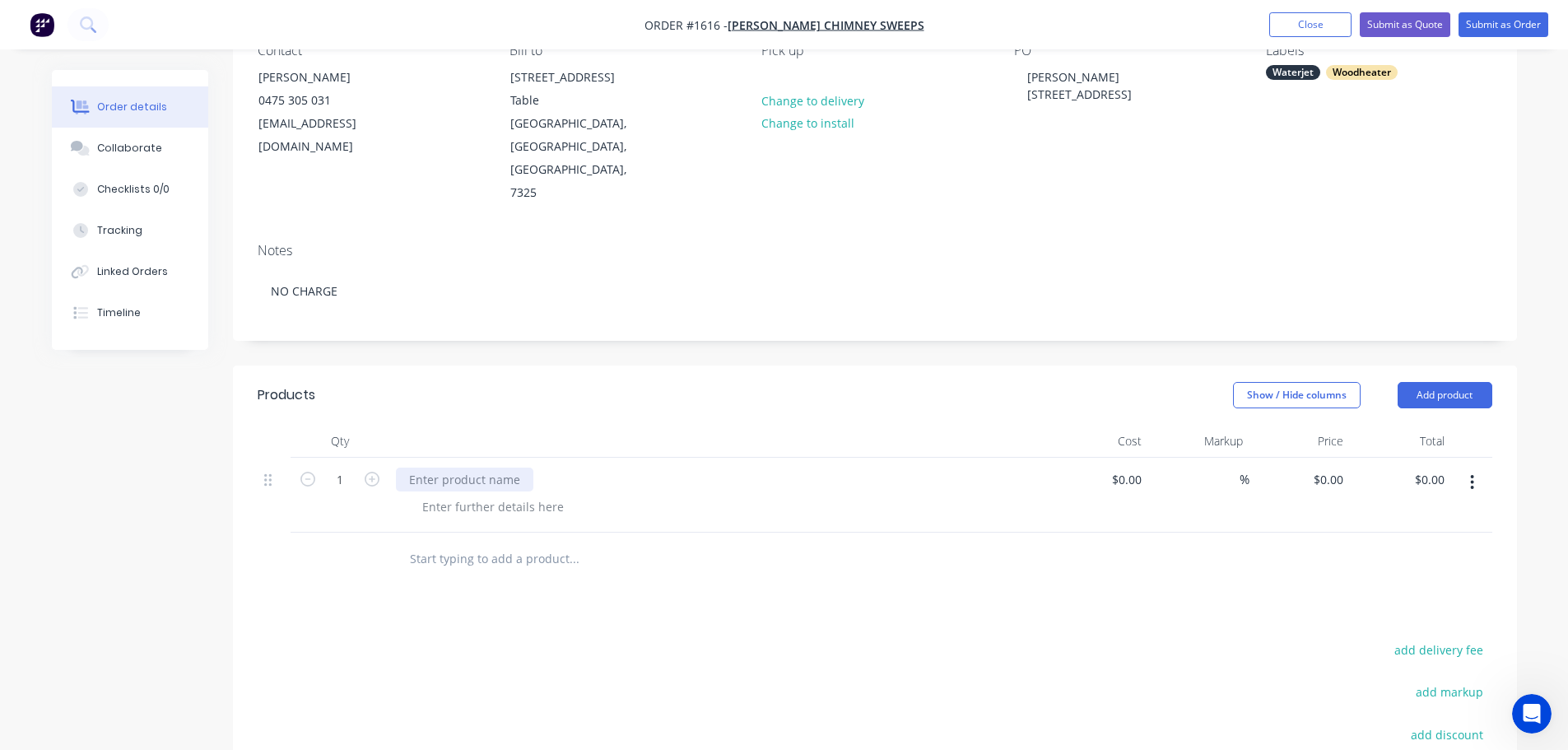
click at [438, 467] on div at bounding box center [464, 479] width 138 height 24
click at [691, 457] on div "MANTLE SHIELD" at bounding box center [718, 495] width 658 height 75
click at [1458, 382] on button "Add product" at bounding box center [1445, 395] width 95 height 26
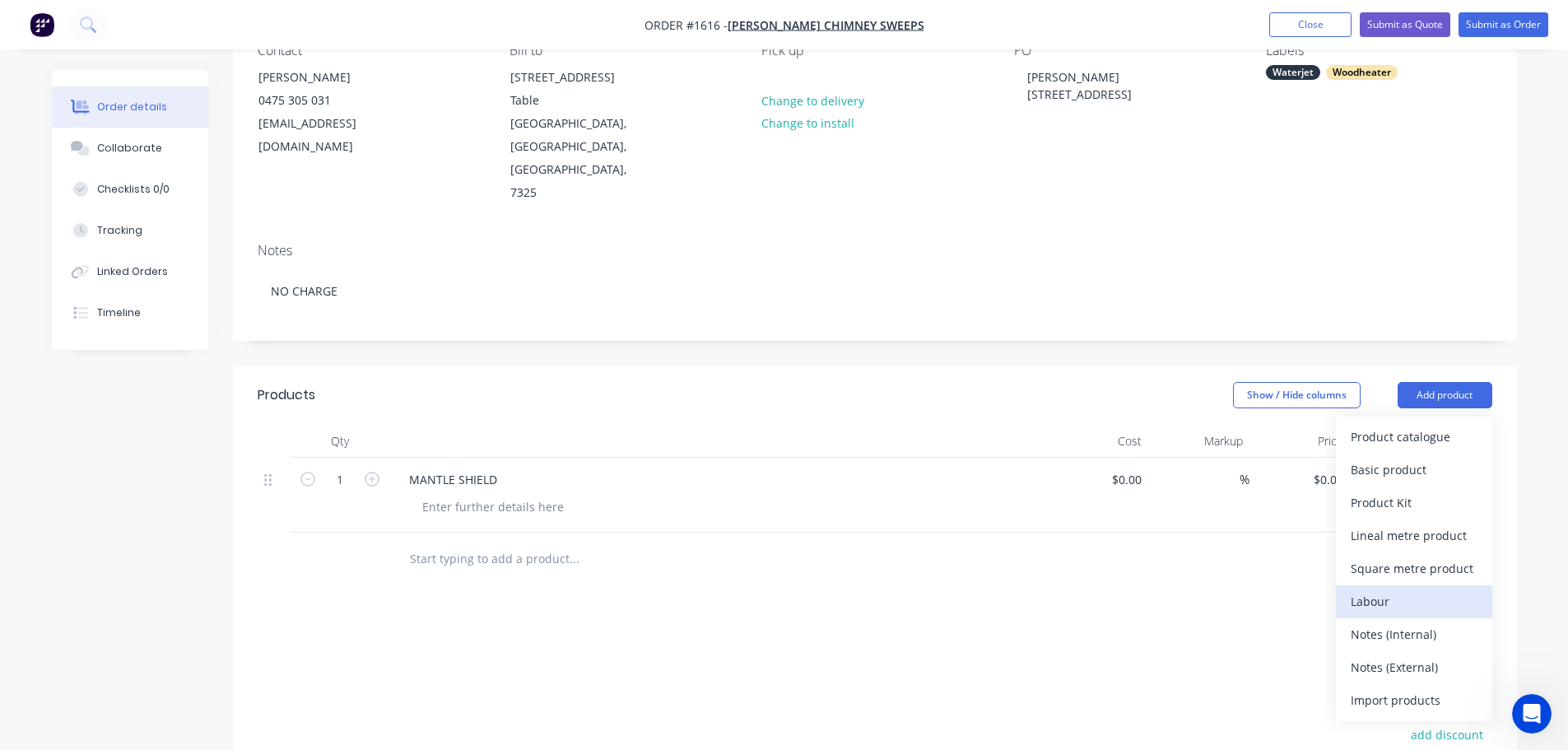
click at [1393, 589] on div "Labour" at bounding box center [1414, 601] width 127 height 24
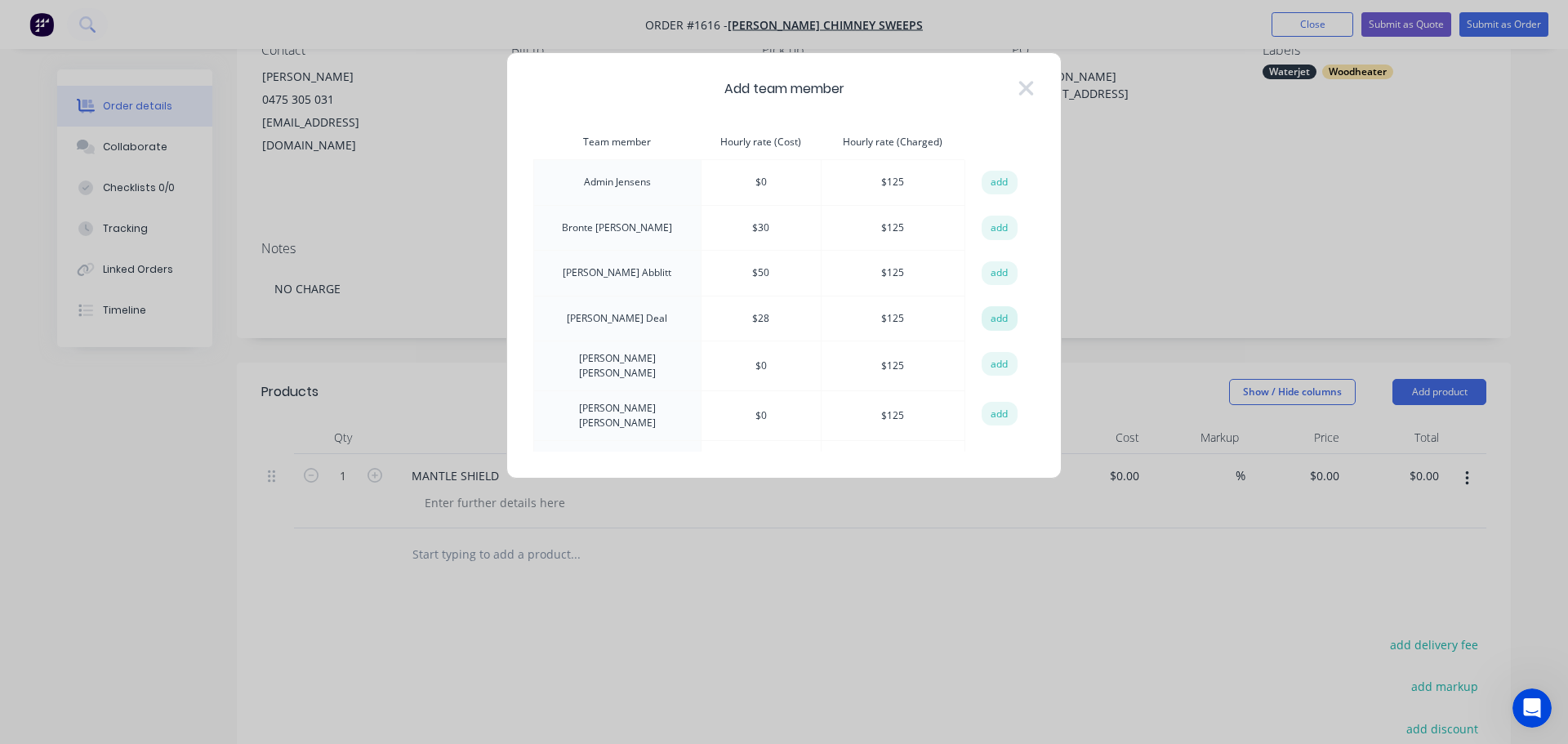
click at [995, 318] on button "add" at bounding box center [999, 319] width 36 height 25
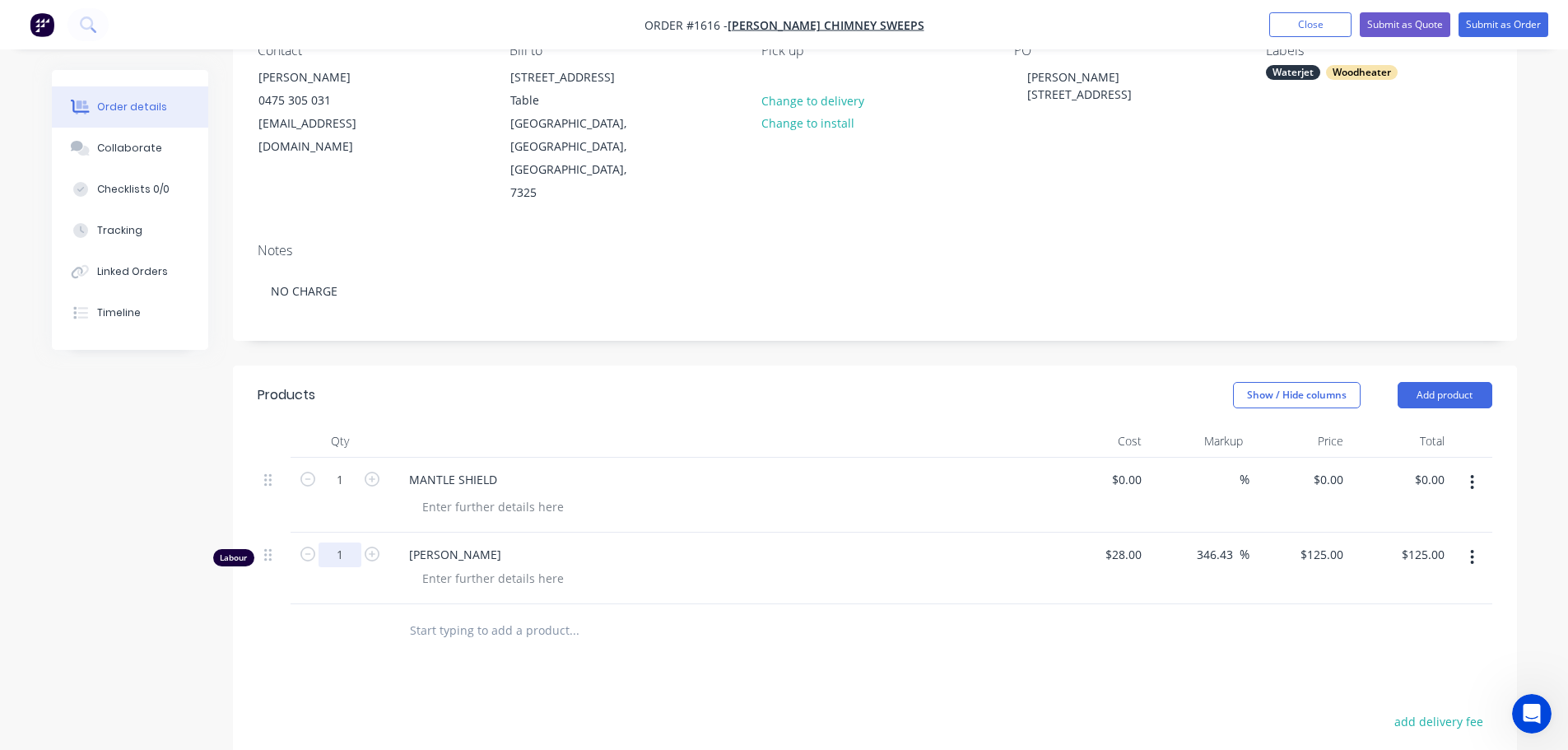
click at [348, 478] on input "1" at bounding box center [340, 479] width 43 height 25
type input "3"
type input "0.25"
type input "$31.25"
click at [470, 566] on div at bounding box center [493, 578] width 168 height 24
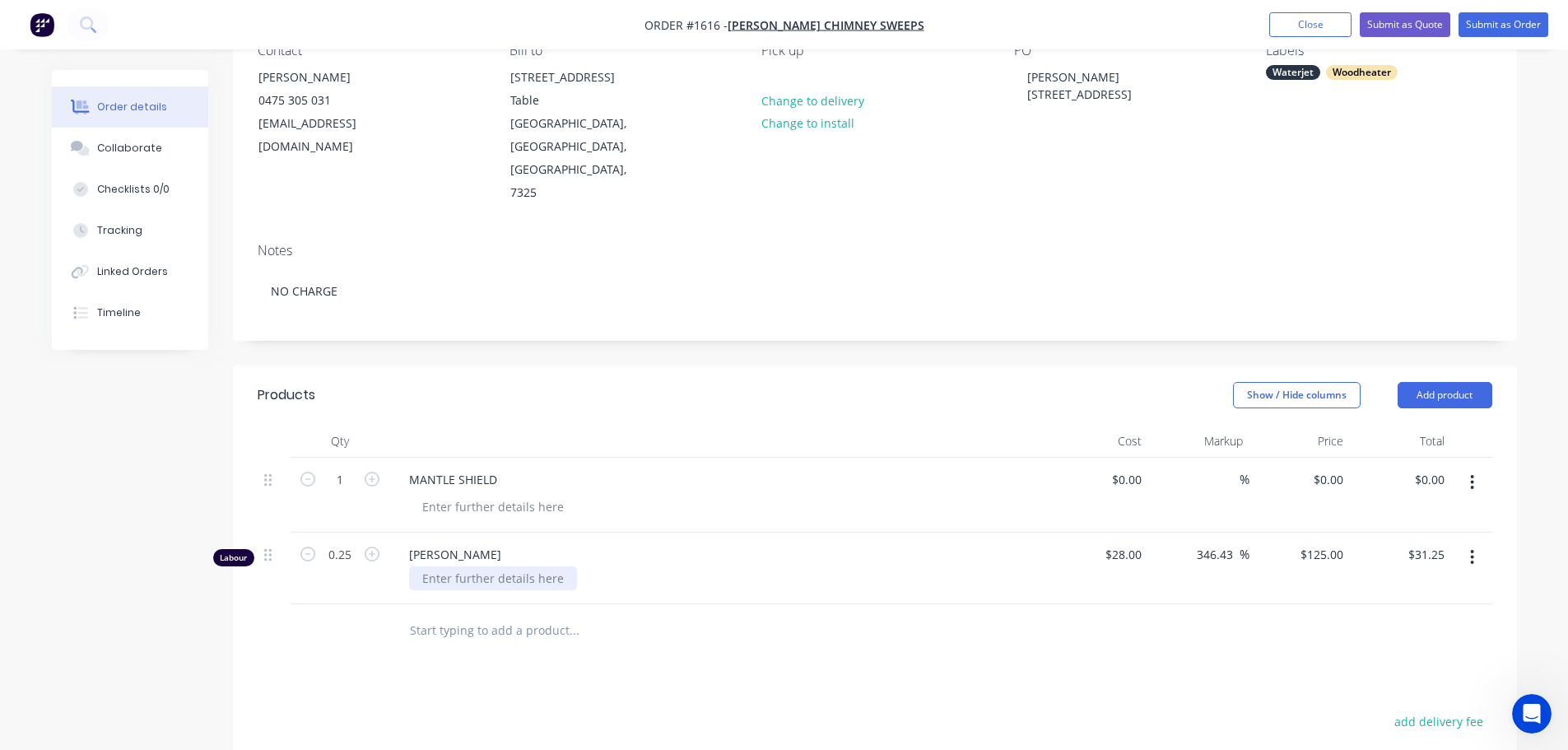
click at [443, 566] on div at bounding box center [493, 578] width 168 height 24
click at [678, 566] on div "22.8.2025 - WJET & FOLD" at bounding box center [725, 578] width 632 height 24
click at [1465, 382] on button "Add product" at bounding box center [1445, 395] width 95 height 26
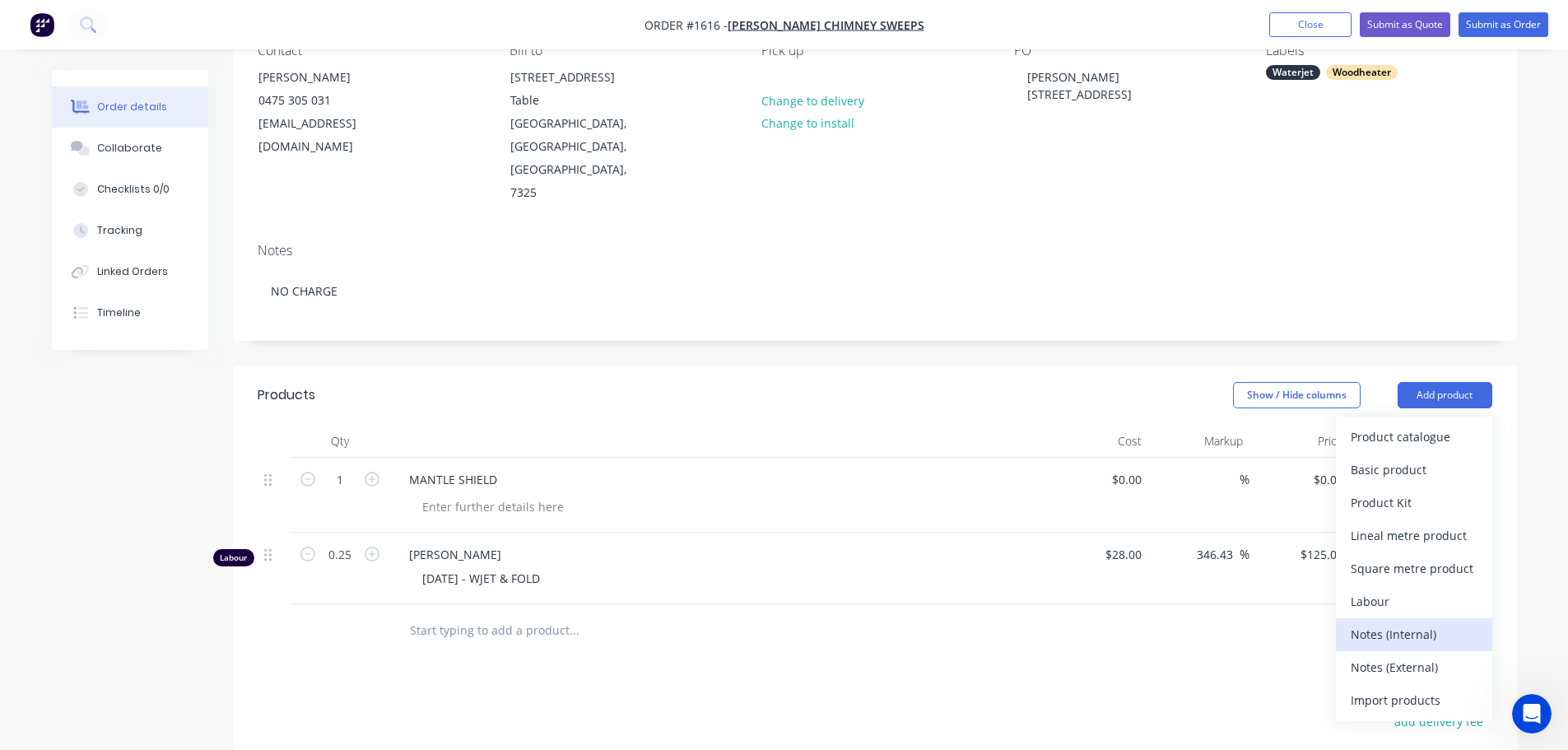
click at [1428, 622] on div "Notes (Internal)" at bounding box center [1414, 634] width 127 height 24
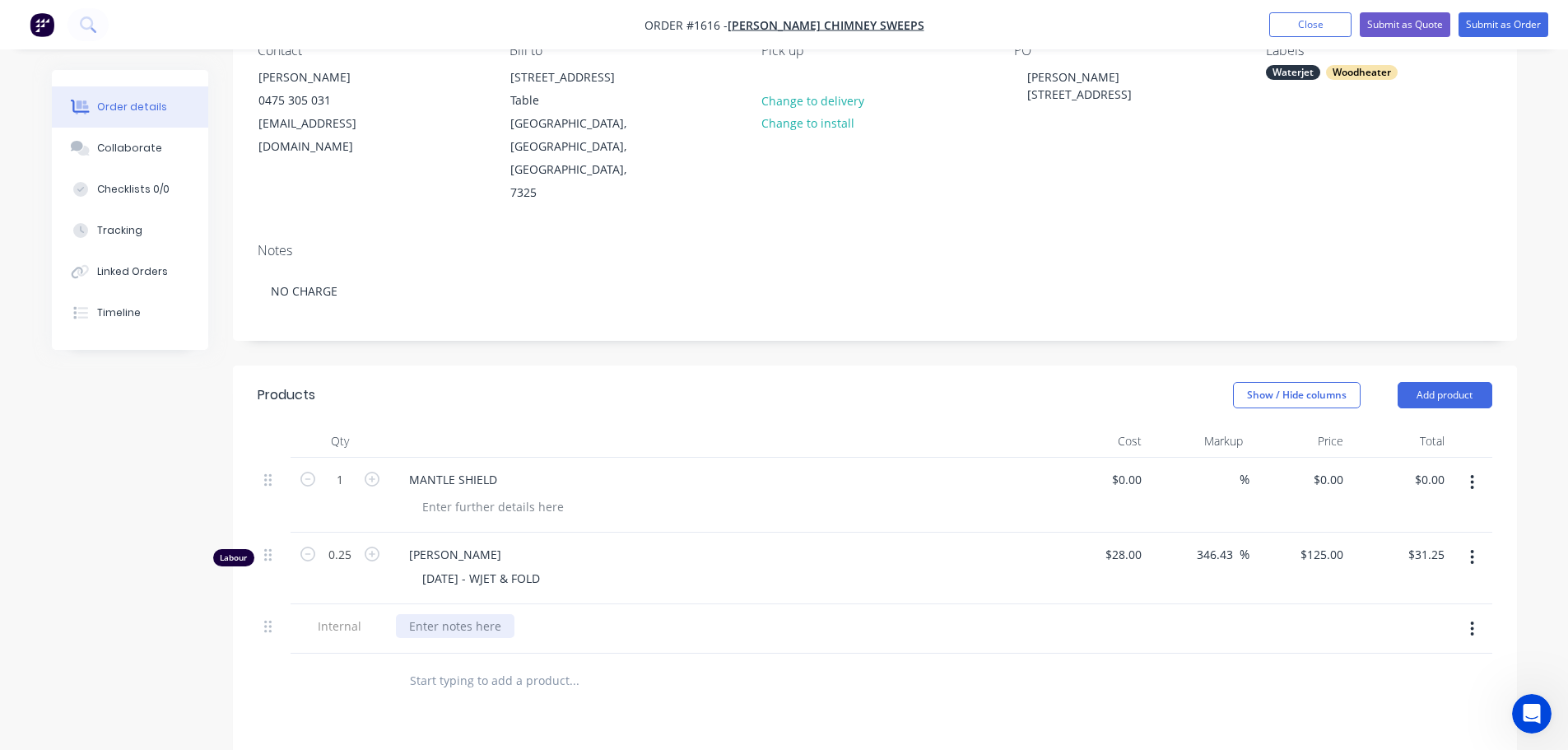
click at [465, 614] on div at bounding box center [455, 626] width 119 height 24
click at [704, 629] on div "1MM ZINC - 215X825 SET UP - 5MINS CLEAN UP - 5MINS CUT TIME - 1.24MINS" at bounding box center [718, 654] width 658 height 100
click at [1490, 21] on button "Submit as Order" at bounding box center [1503, 25] width 89 height 25
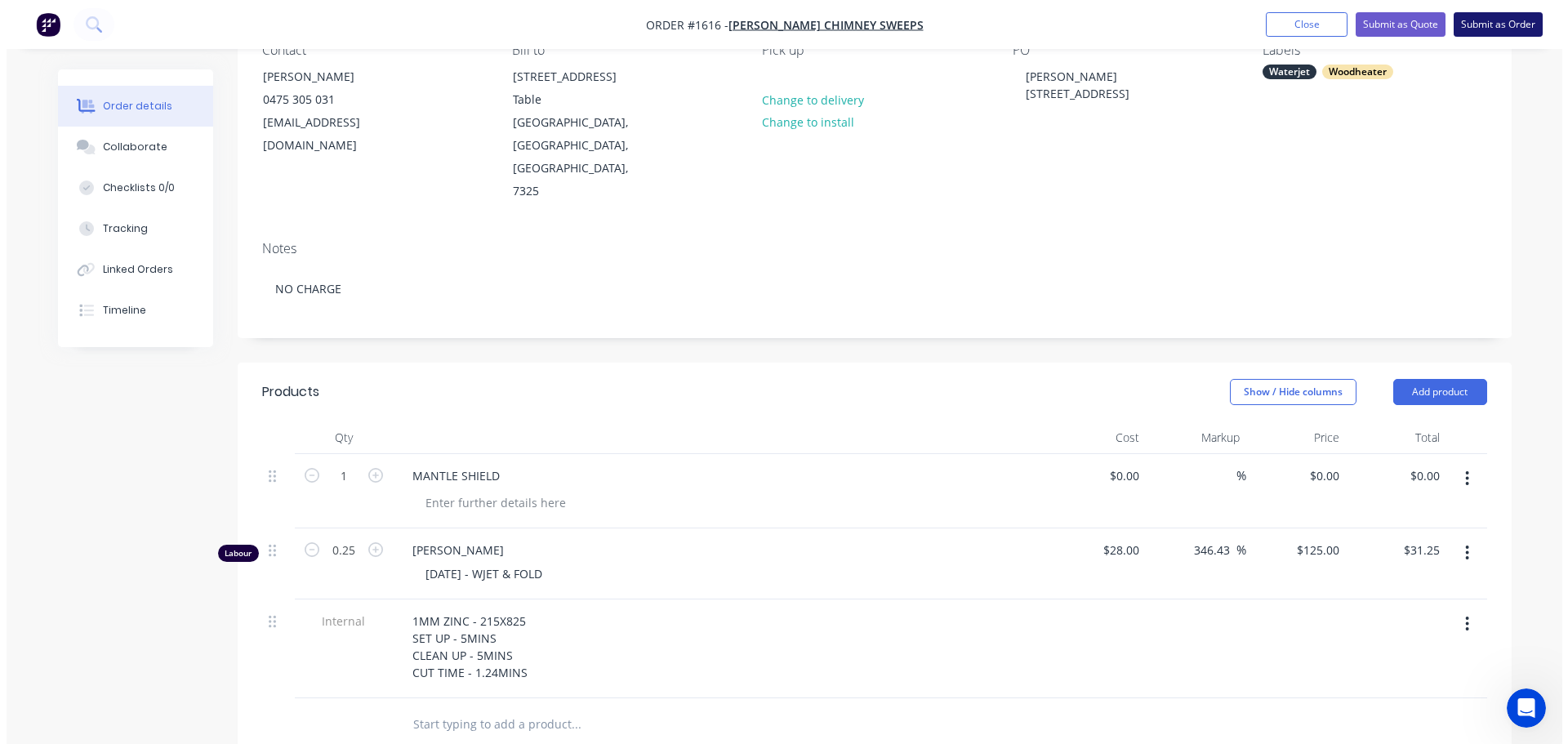
scroll to position [0, 0]
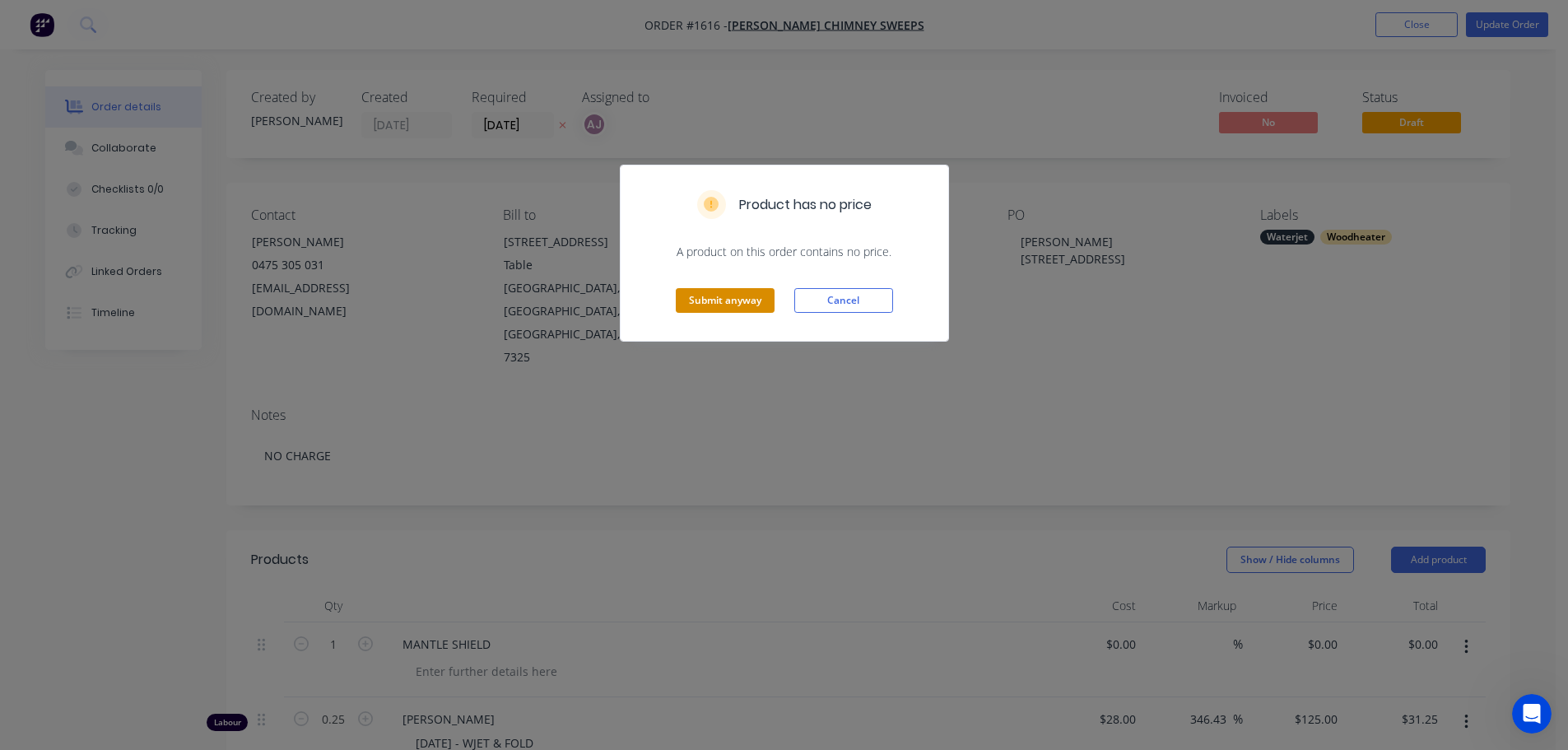
click at [741, 299] on button "Submit anyway" at bounding box center [725, 301] width 99 height 25
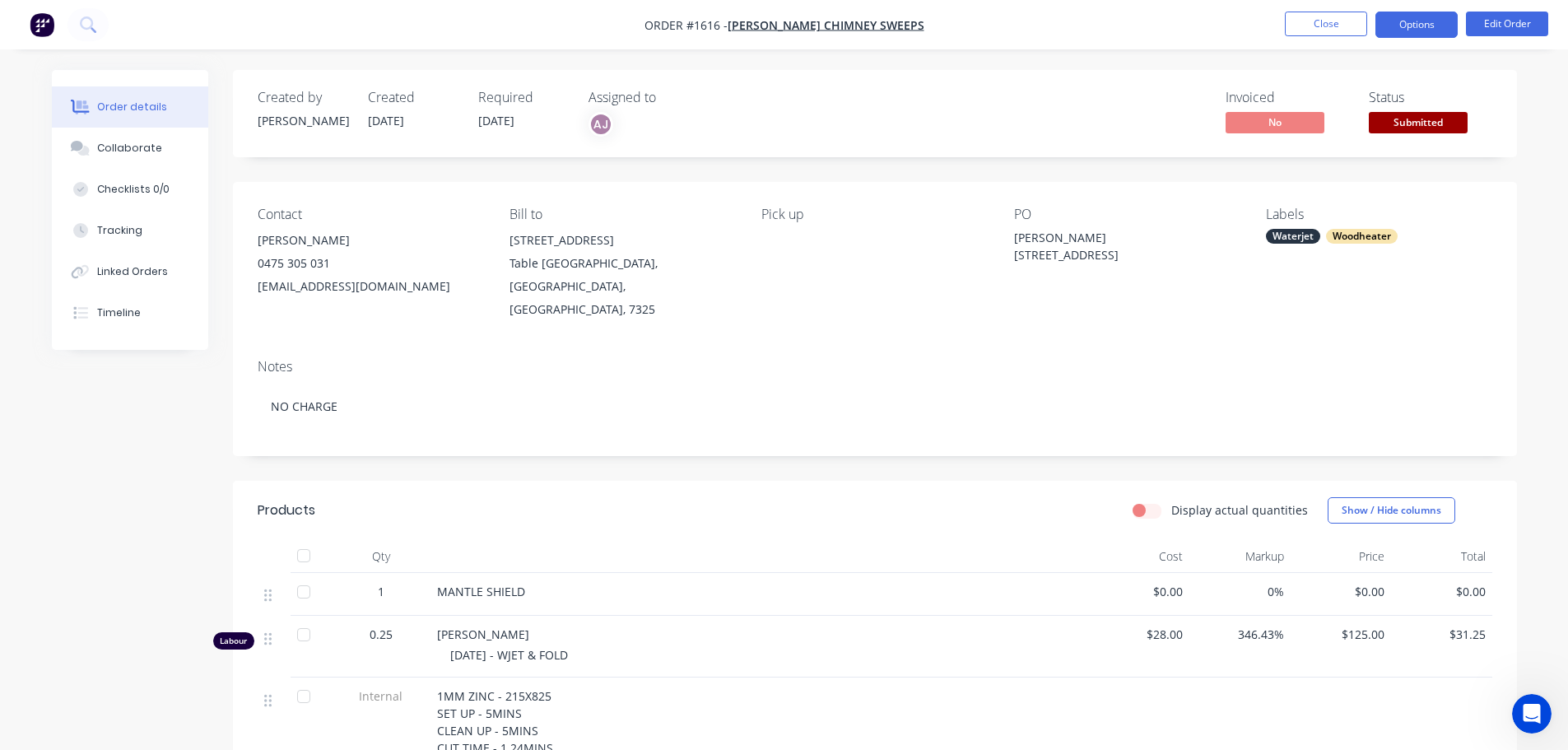
click at [1407, 23] on button "Options" at bounding box center [1416, 24] width 82 height 26
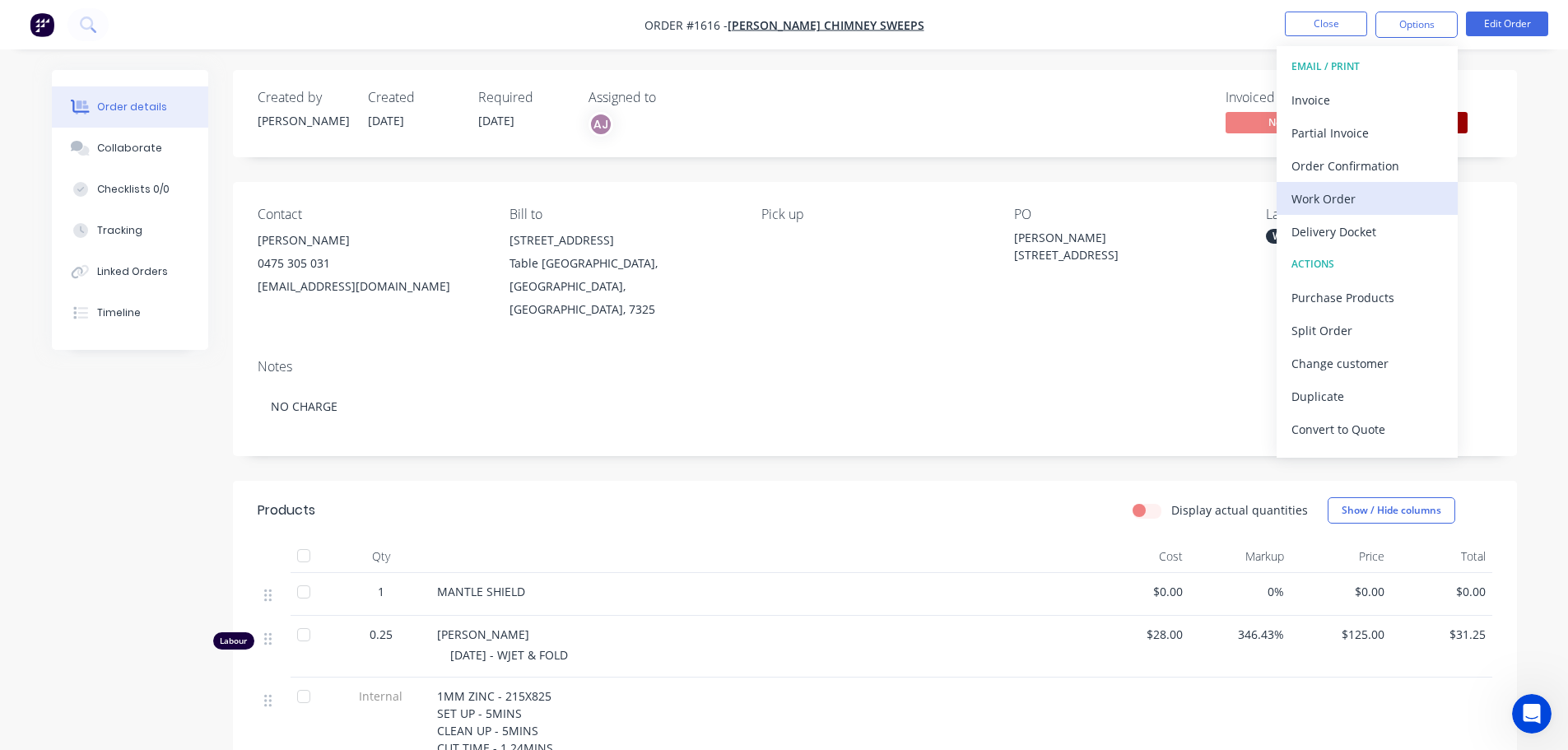
click at [1357, 209] on div "Work Order" at bounding box center [1367, 198] width 152 height 24
click at [1346, 202] on div "Custom" at bounding box center [1367, 198] width 152 height 24
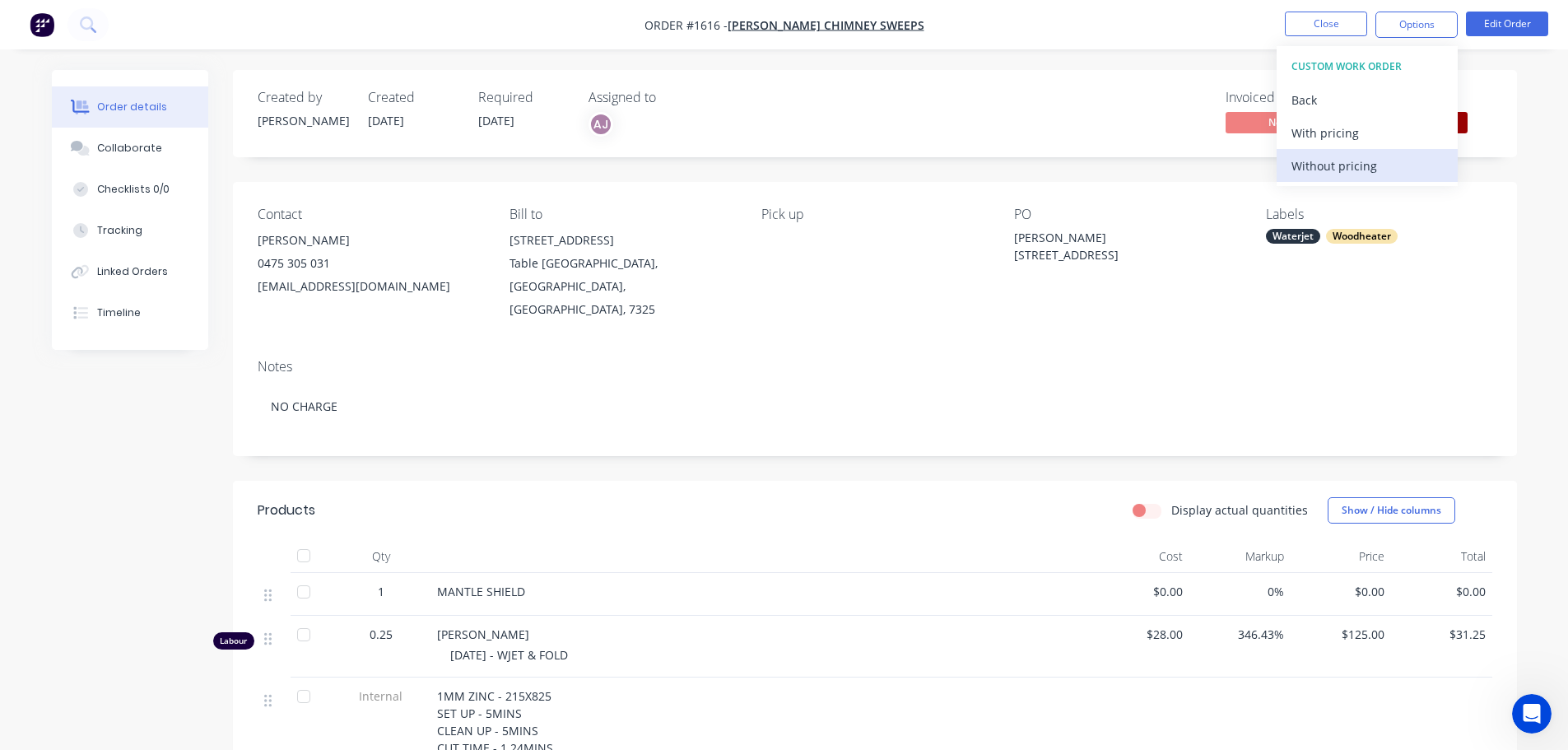
click at [1339, 173] on div "Without pricing" at bounding box center [1367, 165] width 152 height 24
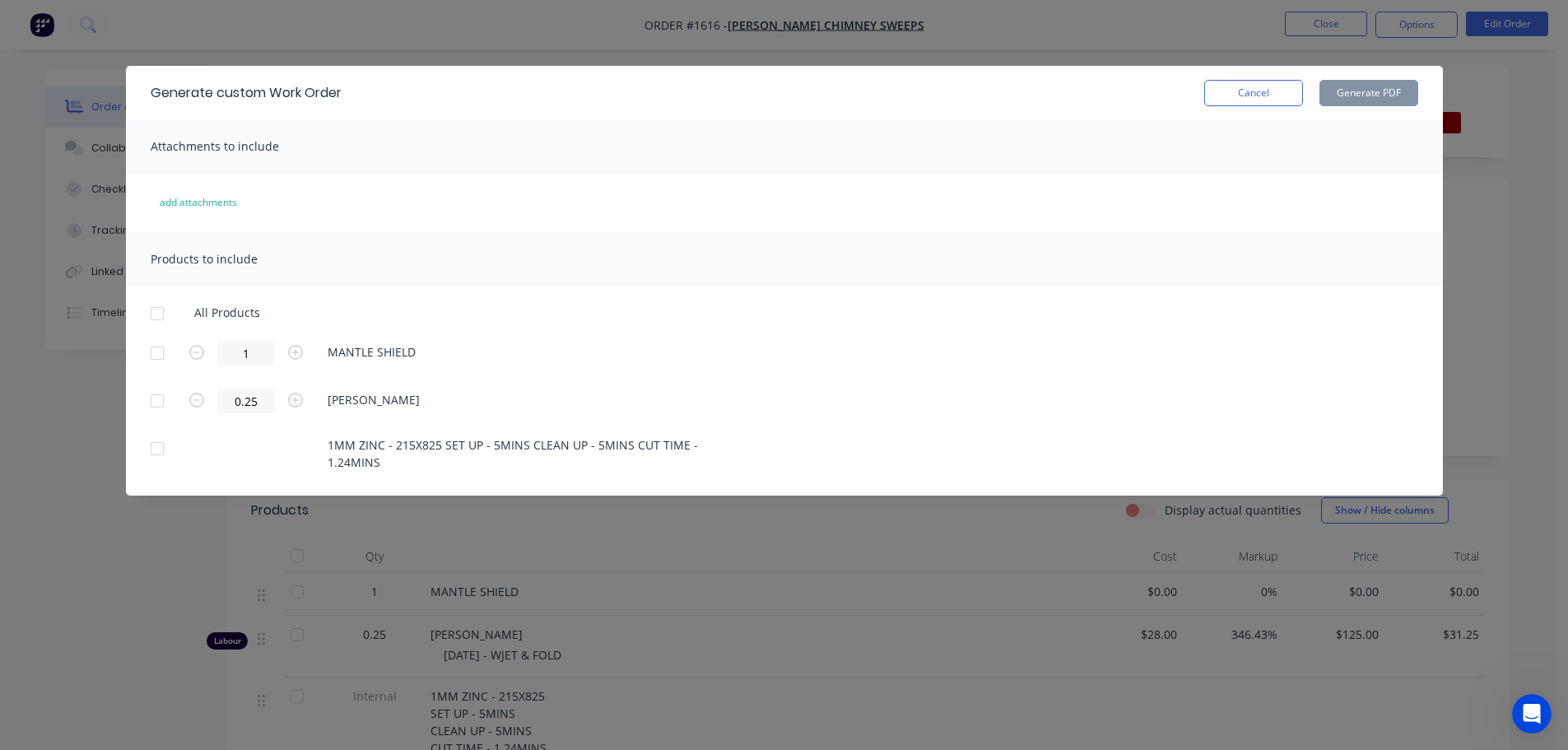
click at [157, 359] on div at bounding box center [157, 353] width 33 height 33
click at [1350, 97] on button "Generate PDF" at bounding box center [1368, 92] width 99 height 26
click at [1280, 99] on button "Cancel" at bounding box center [1253, 92] width 99 height 26
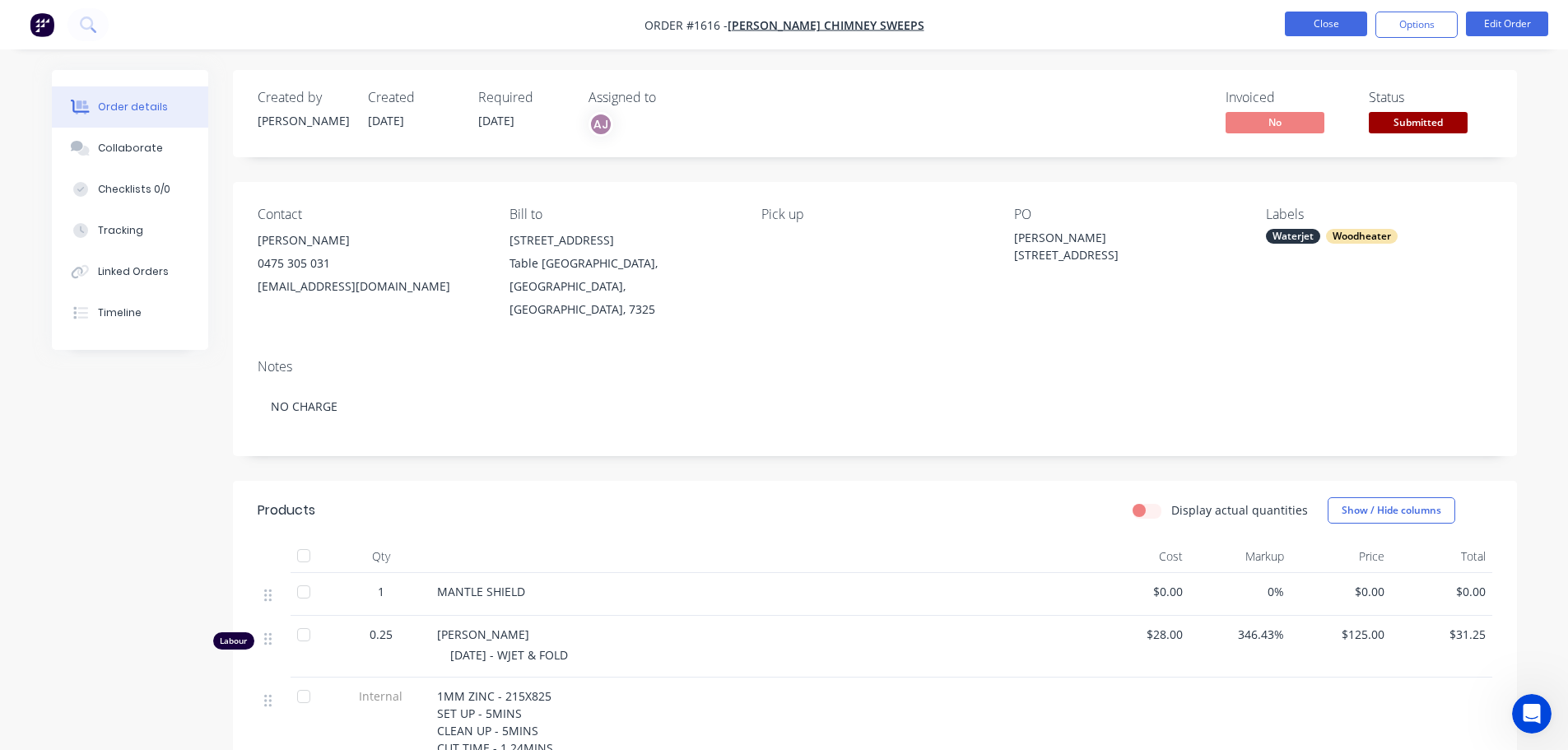
click at [1336, 19] on button "Close" at bounding box center [1326, 24] width 82 height 25
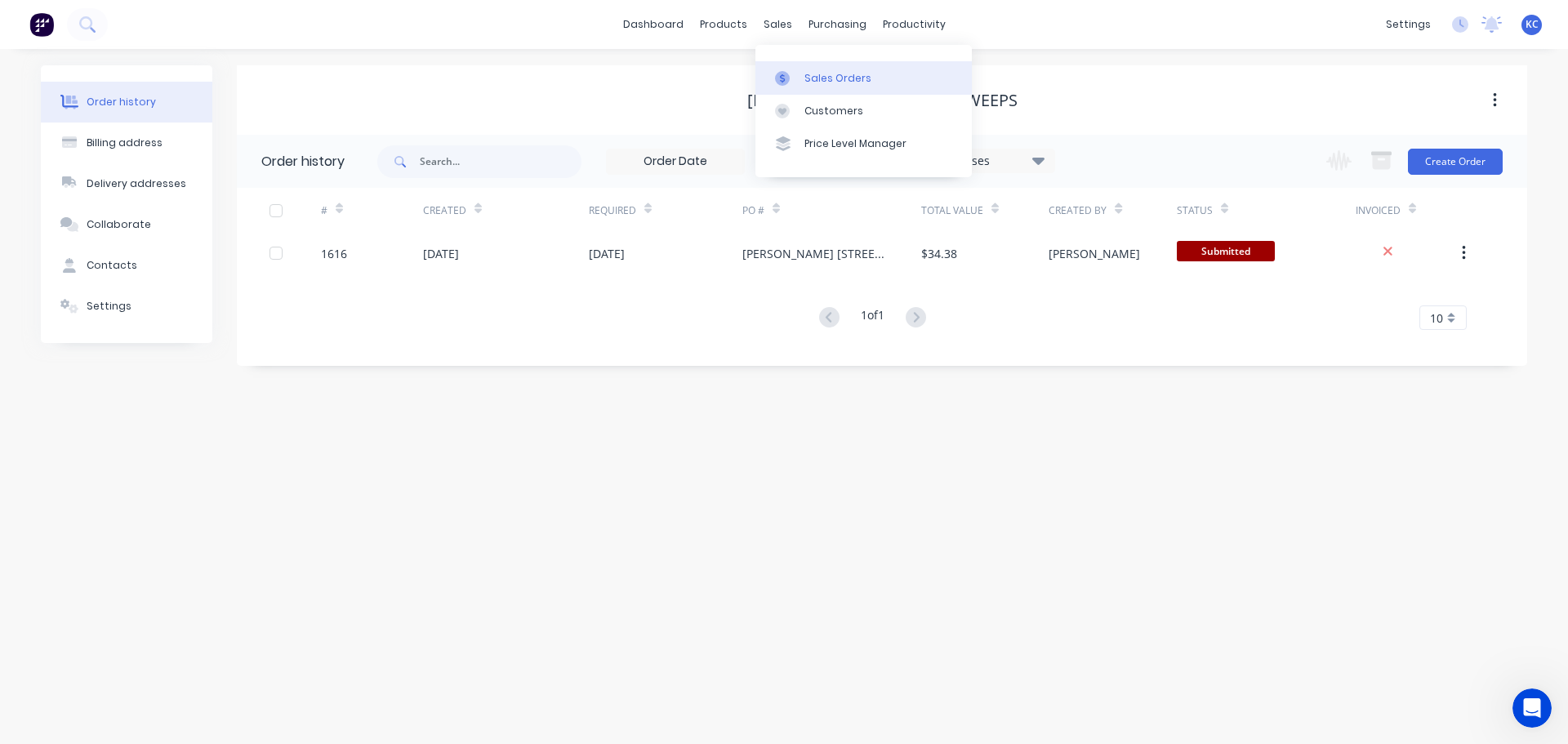
click at [865, 77] on div "Sales Orders" at bounding box center [838, 78] width 67 height 15
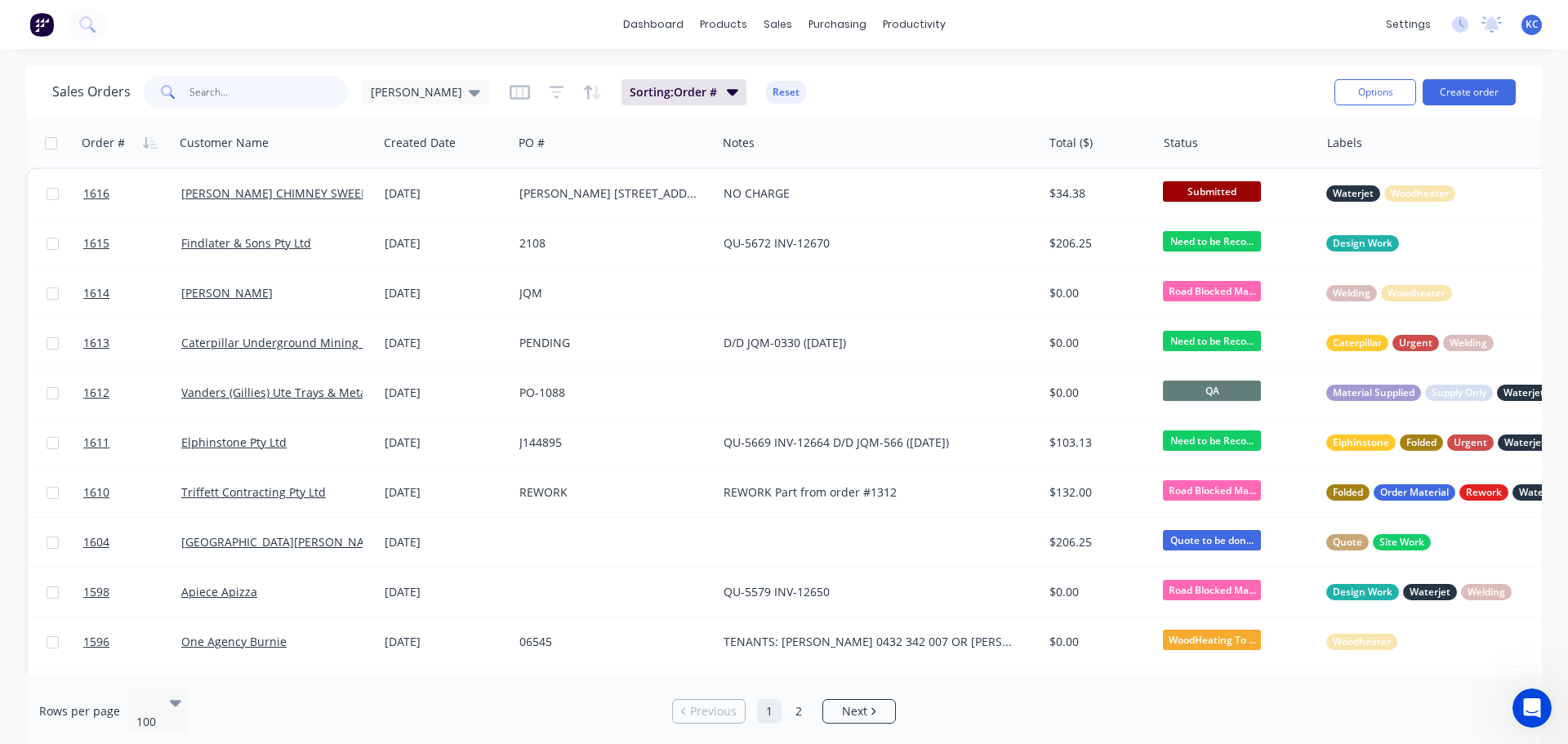
click at [258, 102] on input "text" at bounding box center [269, 92] width 159 height 33
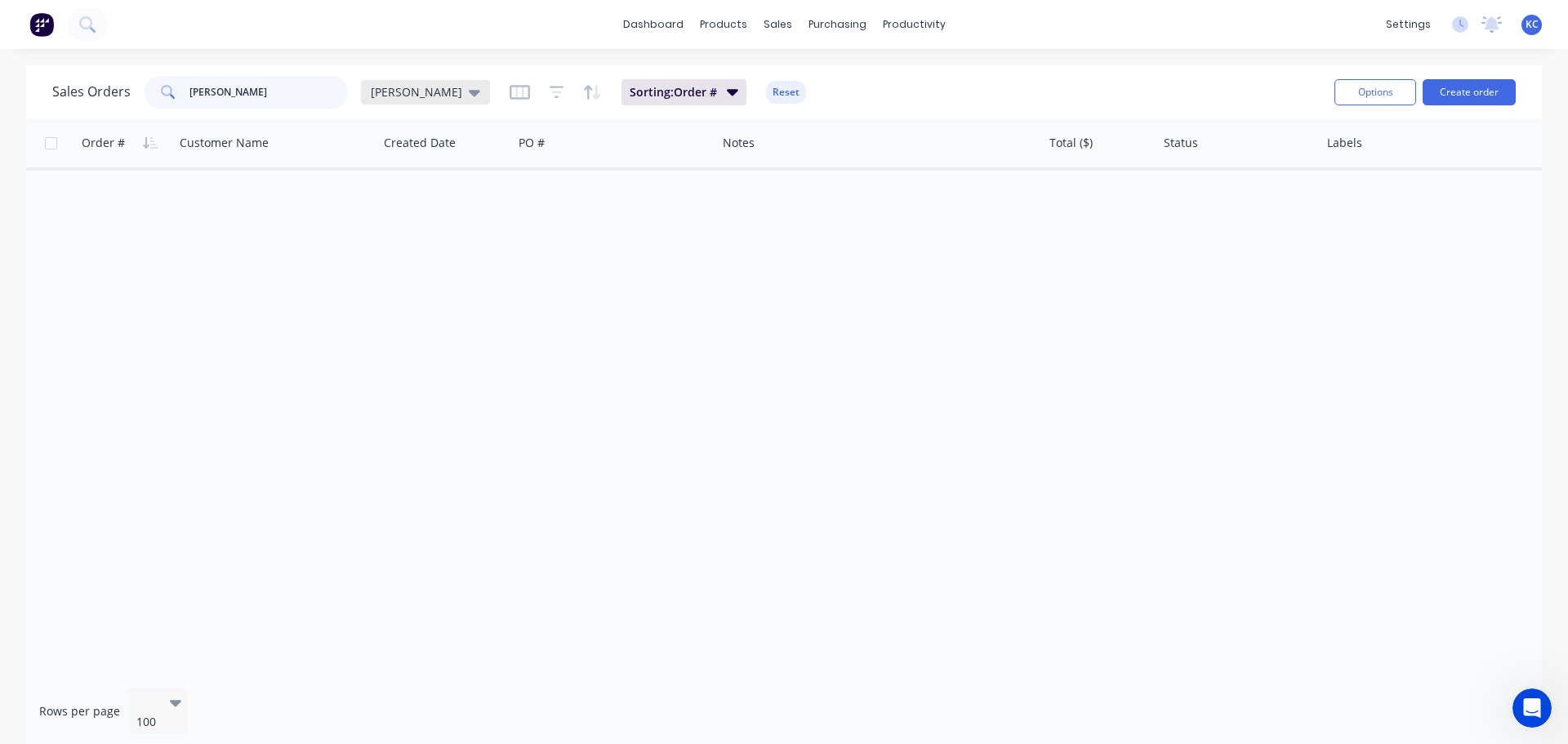
type input "DODD"
click at [469, 95] on icon at bounding box center [474, 92] width 12 height 6
click at [415, 291] on button "Archived" at bounding box center [459, 296] width 186 height 19
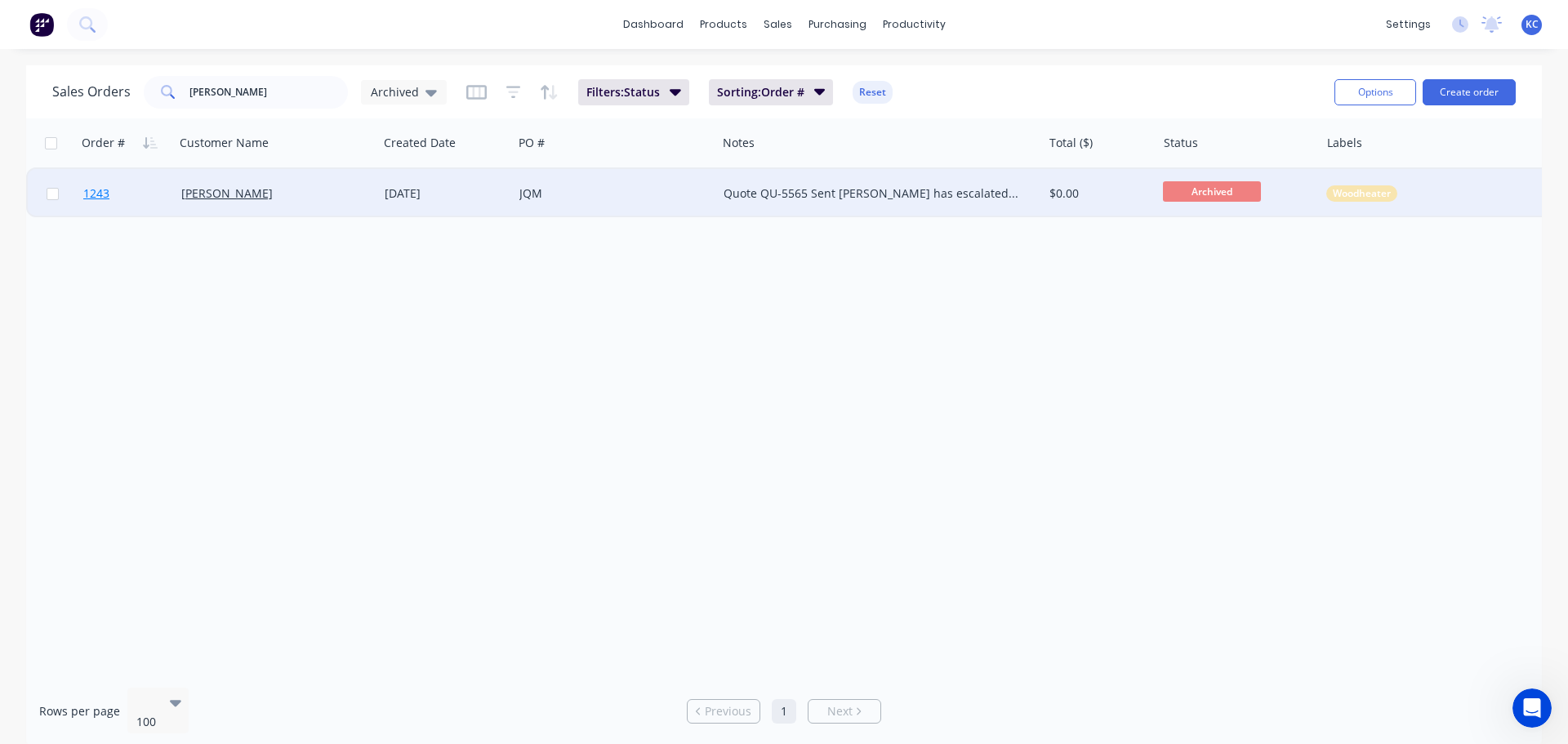
click at [97, 191] on span "1243" at bounding box center [96, 193] width 26 height 16
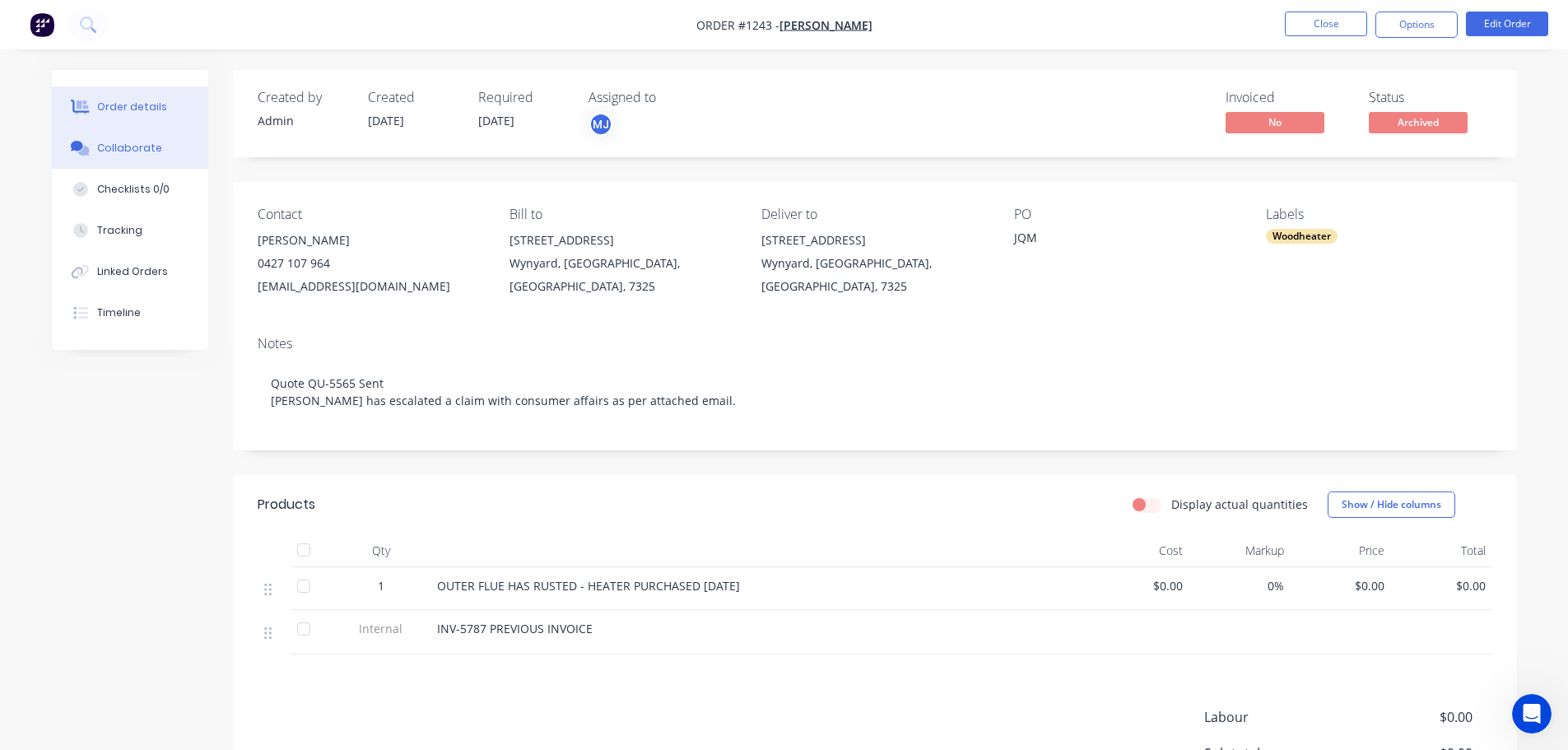
click at [139, 153] on div "Collaborate" at bounding box center [129, 148] width 65 height 15
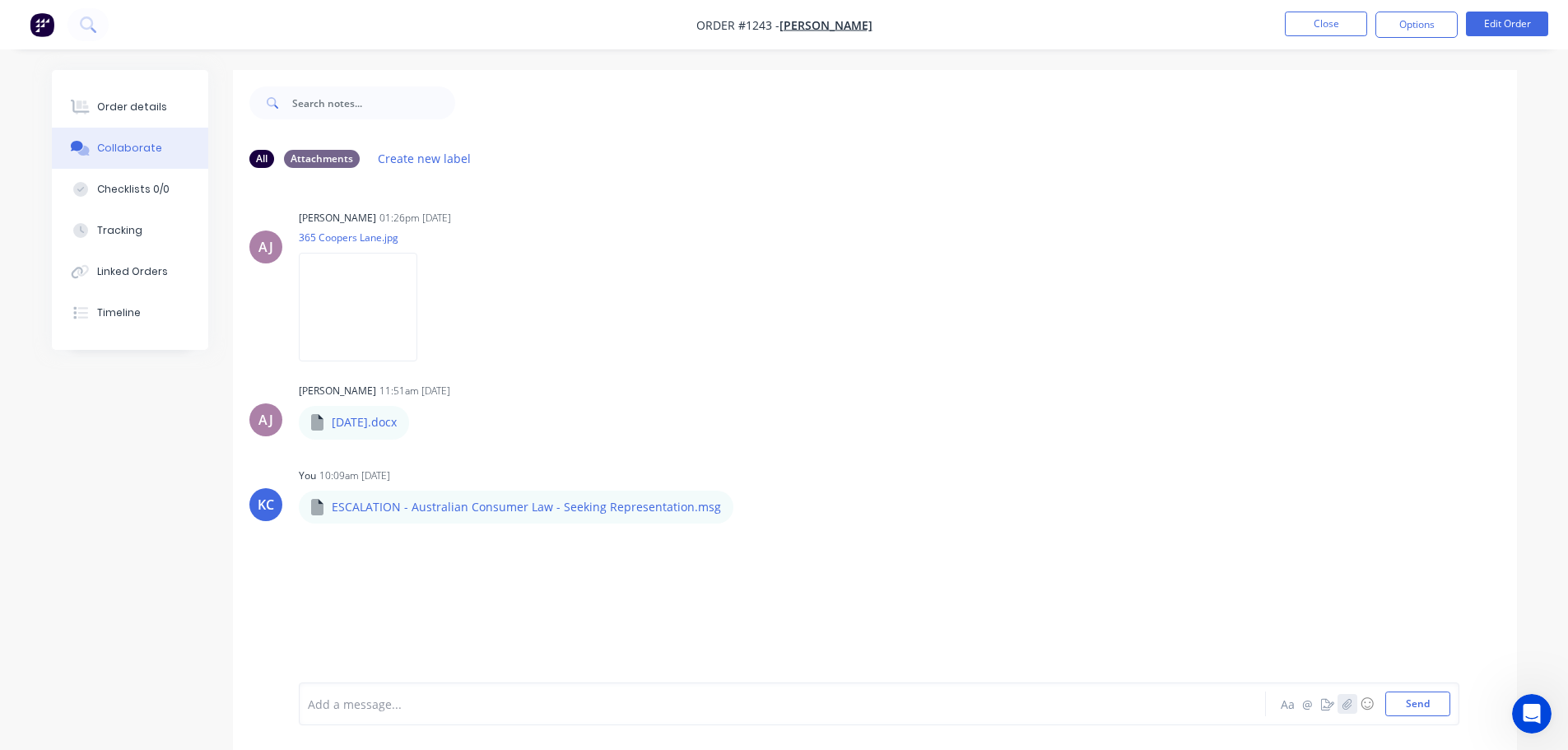
click at [1344, 704] on icon "button" at bounding box center [1346, 704] width 10 height 12
click at [1415, 709] on button "Send" at bounding box center [1417, 704] width 65 height 25
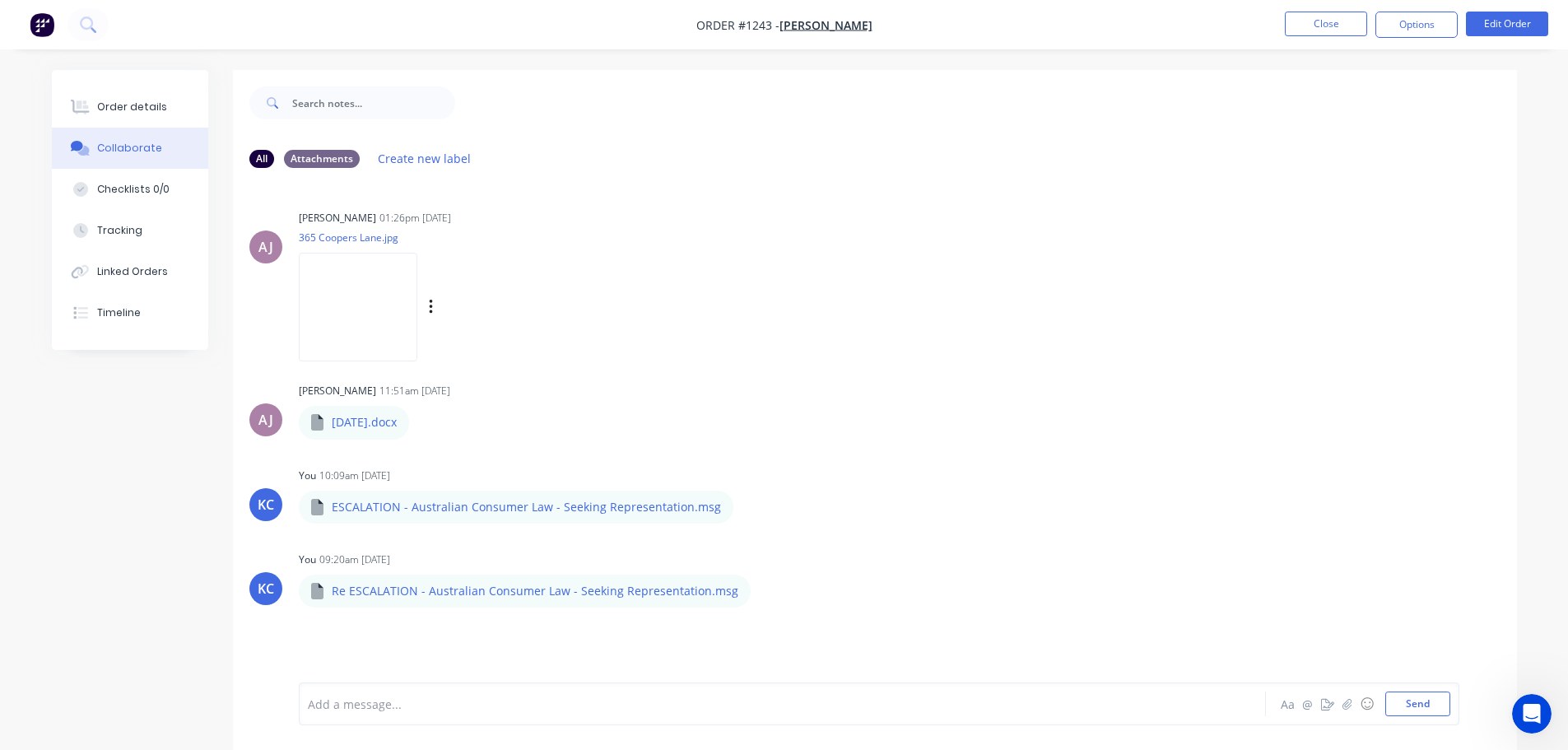
click at [777, 227] on div "Admin Jensens 01:26pm 17/04/25 365 Coopers Lane.jpg Labels Download Delete" at bounding box center [556, 279] width 514 height 148
click at [127, 104] on div "Order details" at bounding box center [132, 107] width 70 height 15
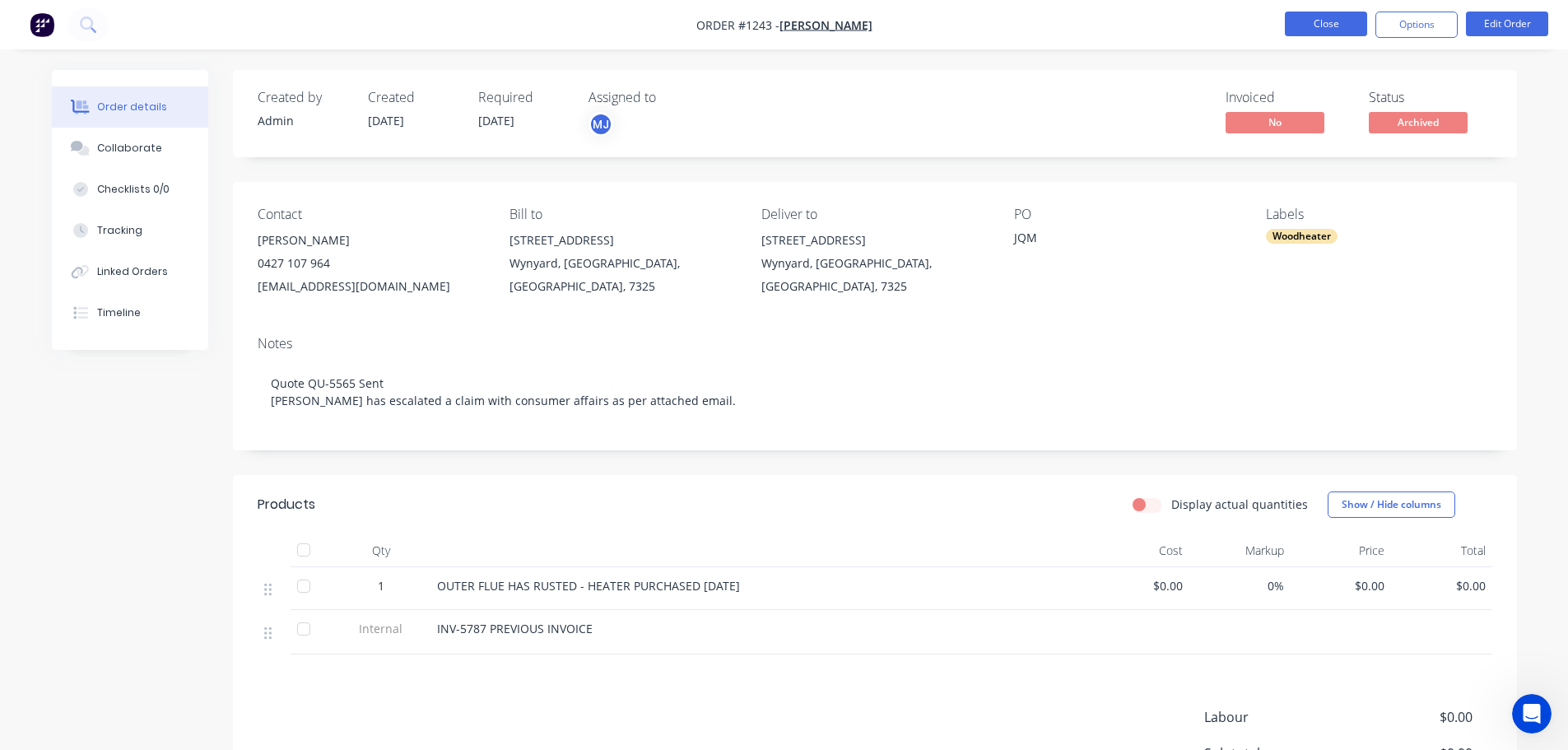
click at [1340, 31] on button "Close" at bounding box center [1326, 24] width 82 height 25
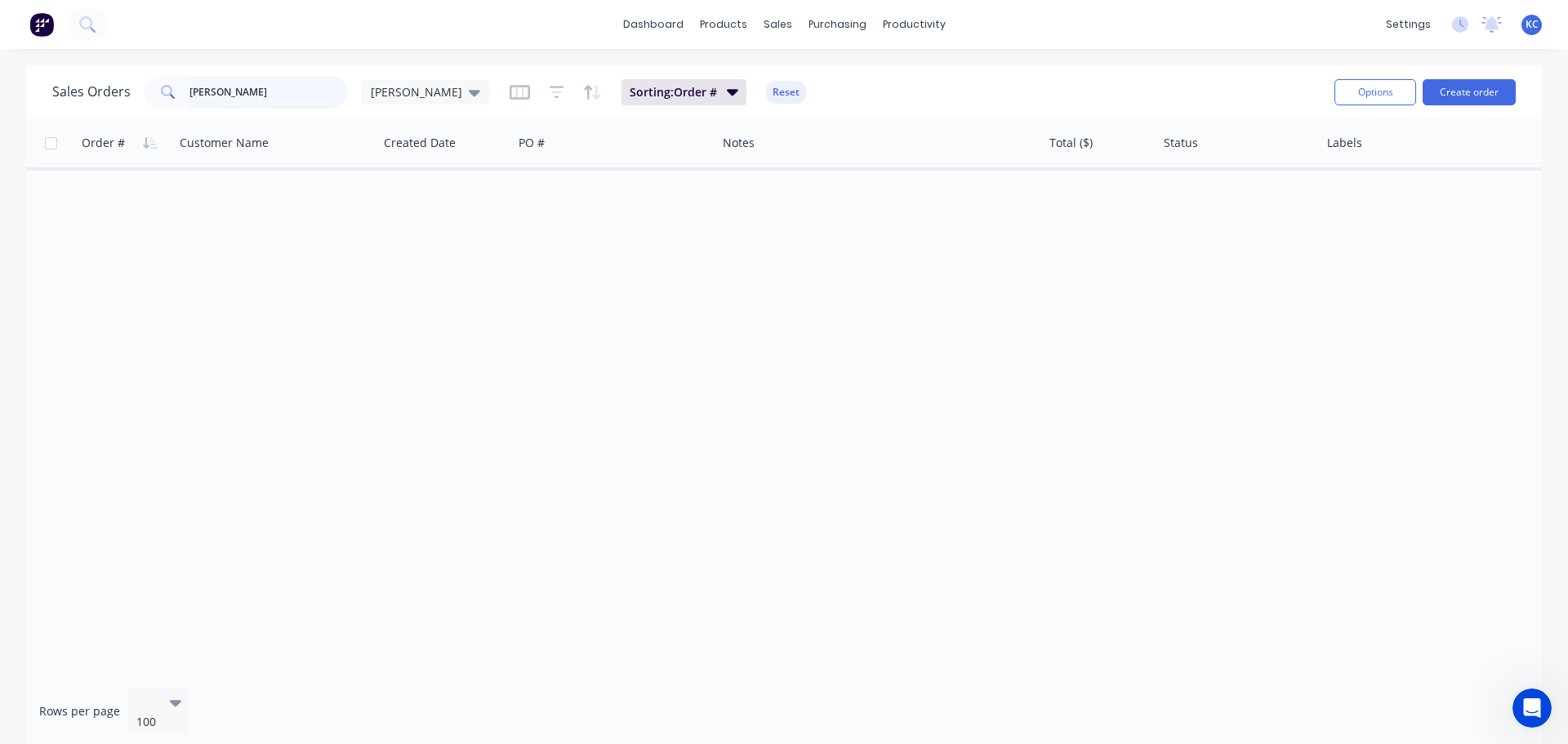
click at [164, 66] on div "Sales Orders DODD katrina Sorting: Order # Reset Options Create order" at bounding box center [783, 92] width 1516 height 53
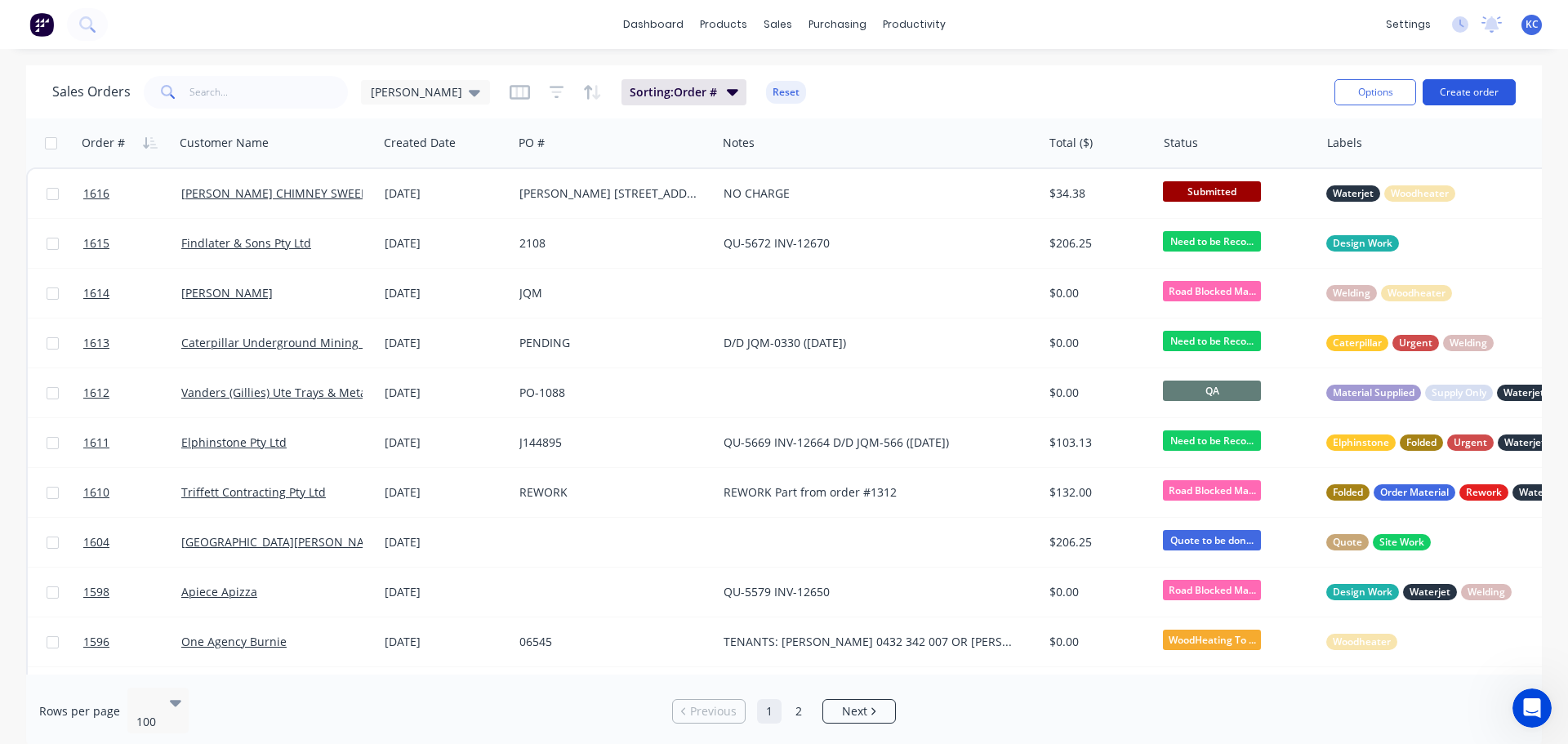
click at [1471, 88] on button "Create order" at bounding box center [1469, 91] width 93 height 26
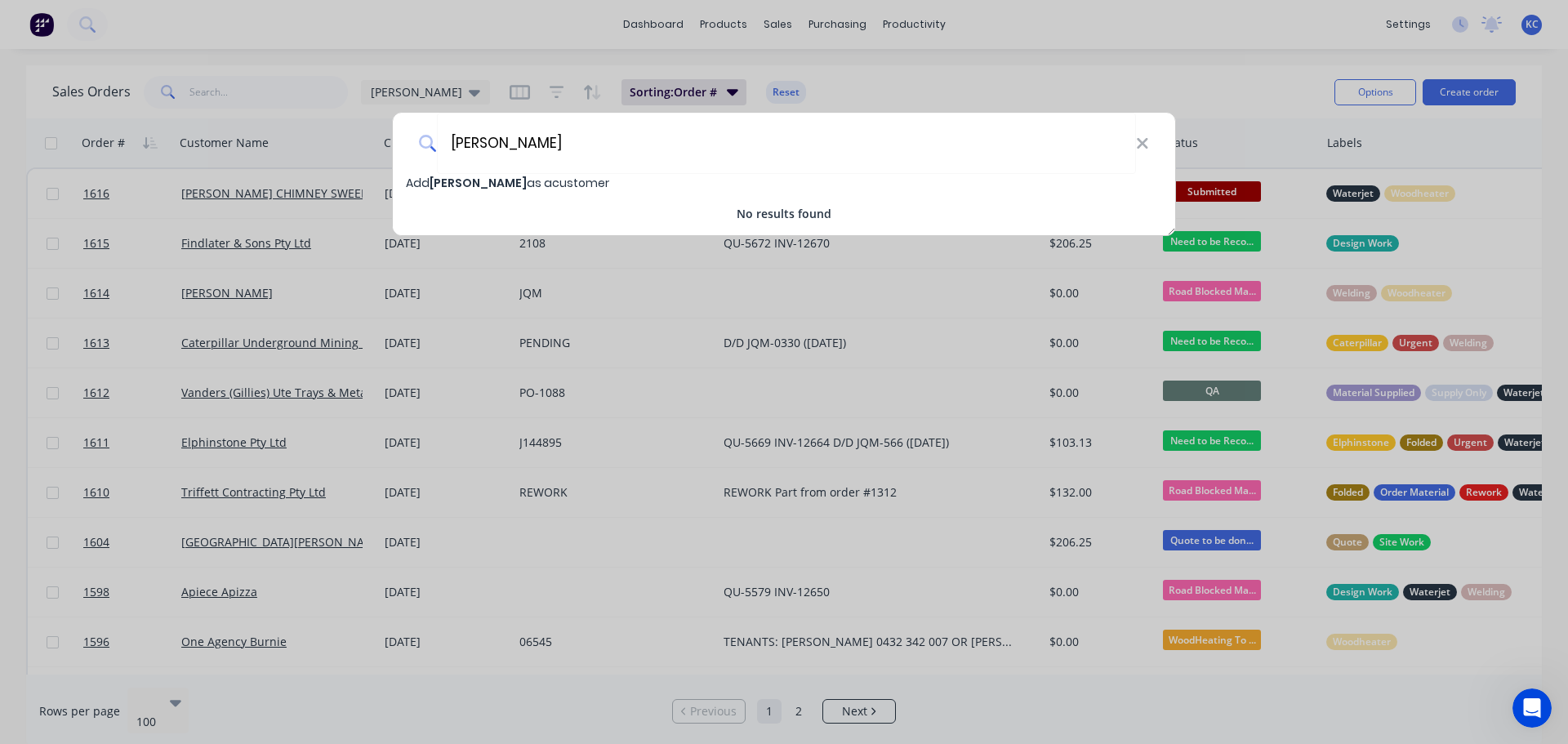
type input "[PERSON_NAME]"
click at [517, 183] on span "[PERSON_NAME]" at bounding box center [478, 182] width 97 height 16
select select "AU"
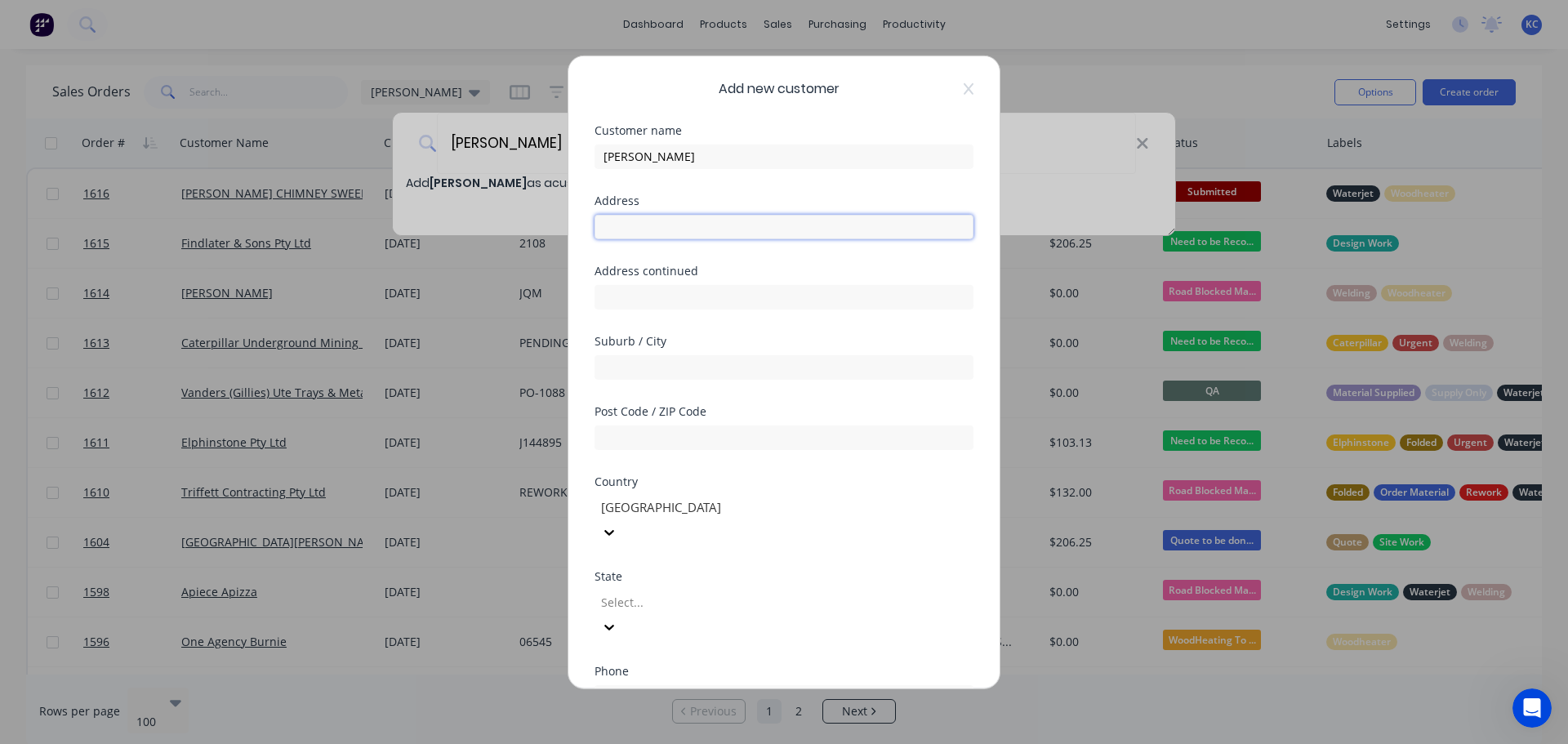
click at [649, 231] on input "text" at bounding box center [784, 226] width 379 height 25
type input "569 Stowport Road"
type input "Stowport"
click at [679, 444] on input "text" at bounding box center [784, 437] width 379 height 25
type input "7321"
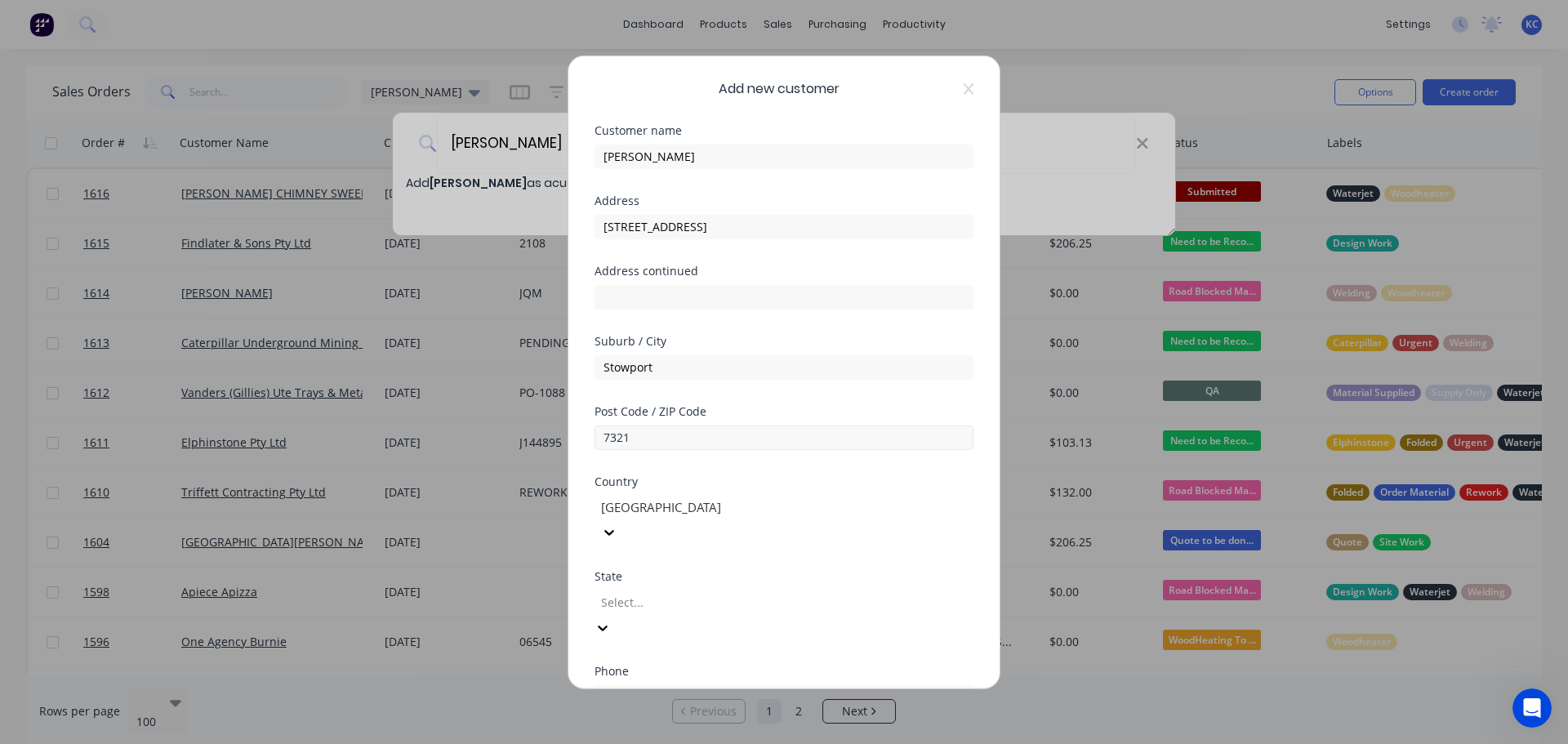
type input "t"
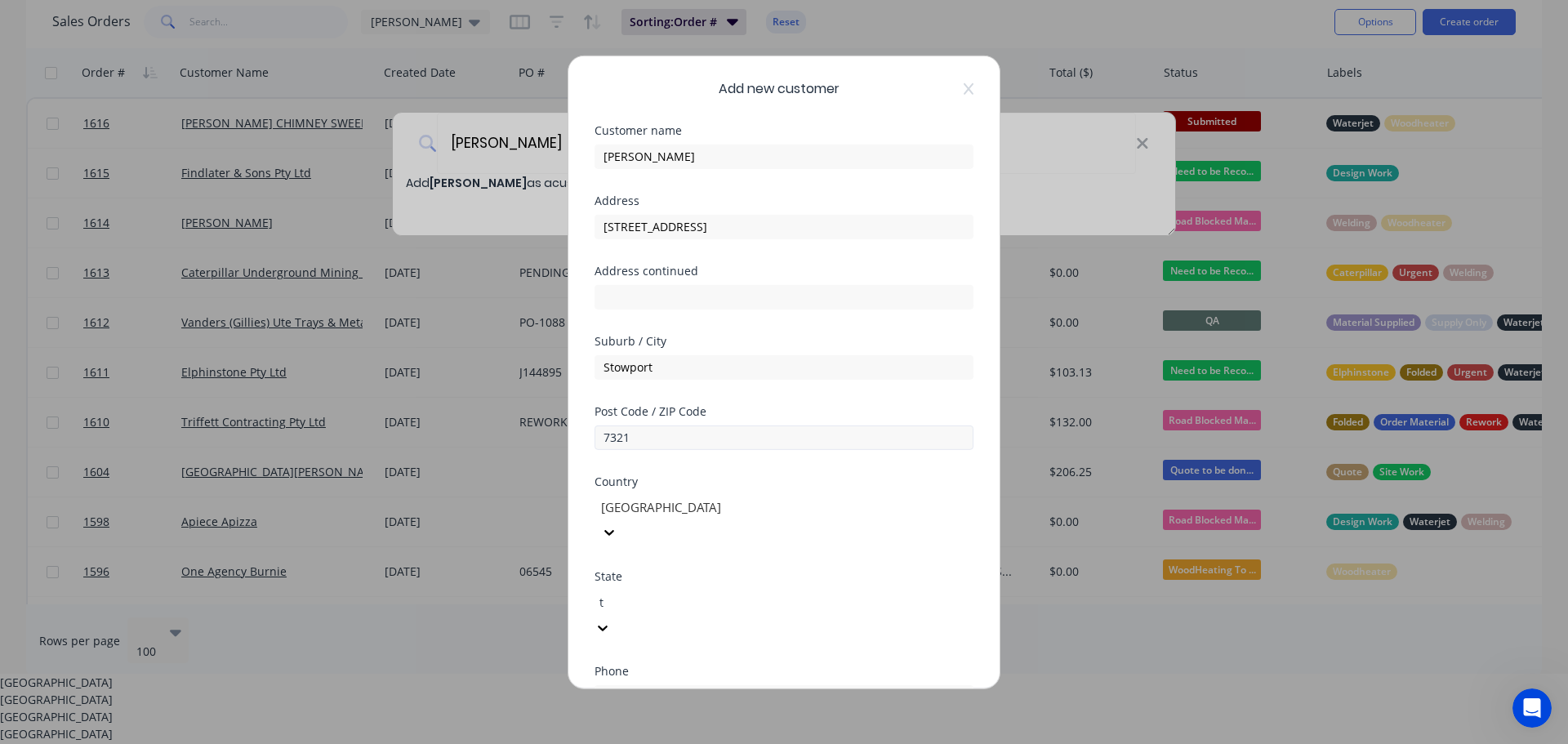
scroll to position [77, 0]
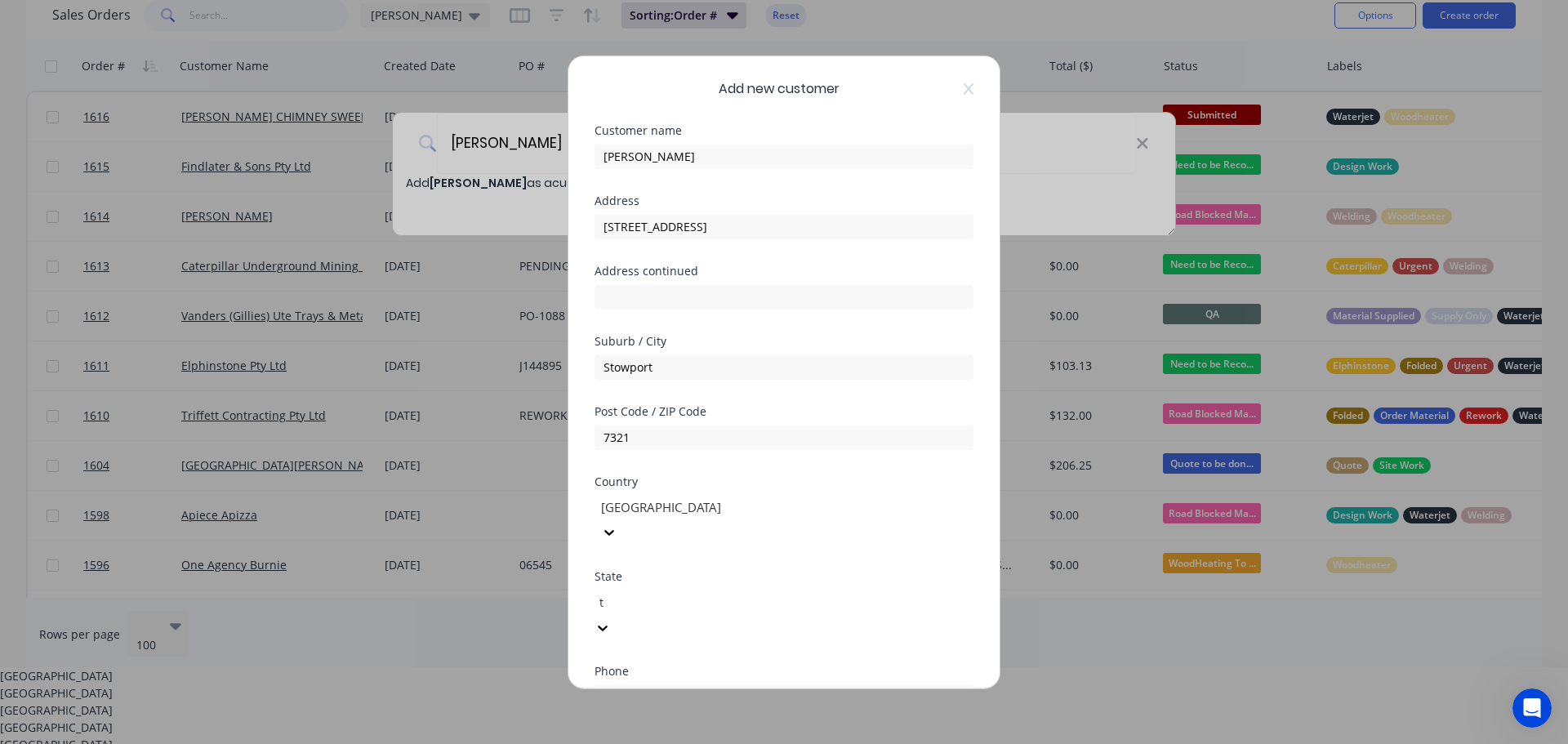
click at [635, 735] on div "[GEOGRAPHIC_DATA]" at bounding box center [784, 743] width 1568 height 17
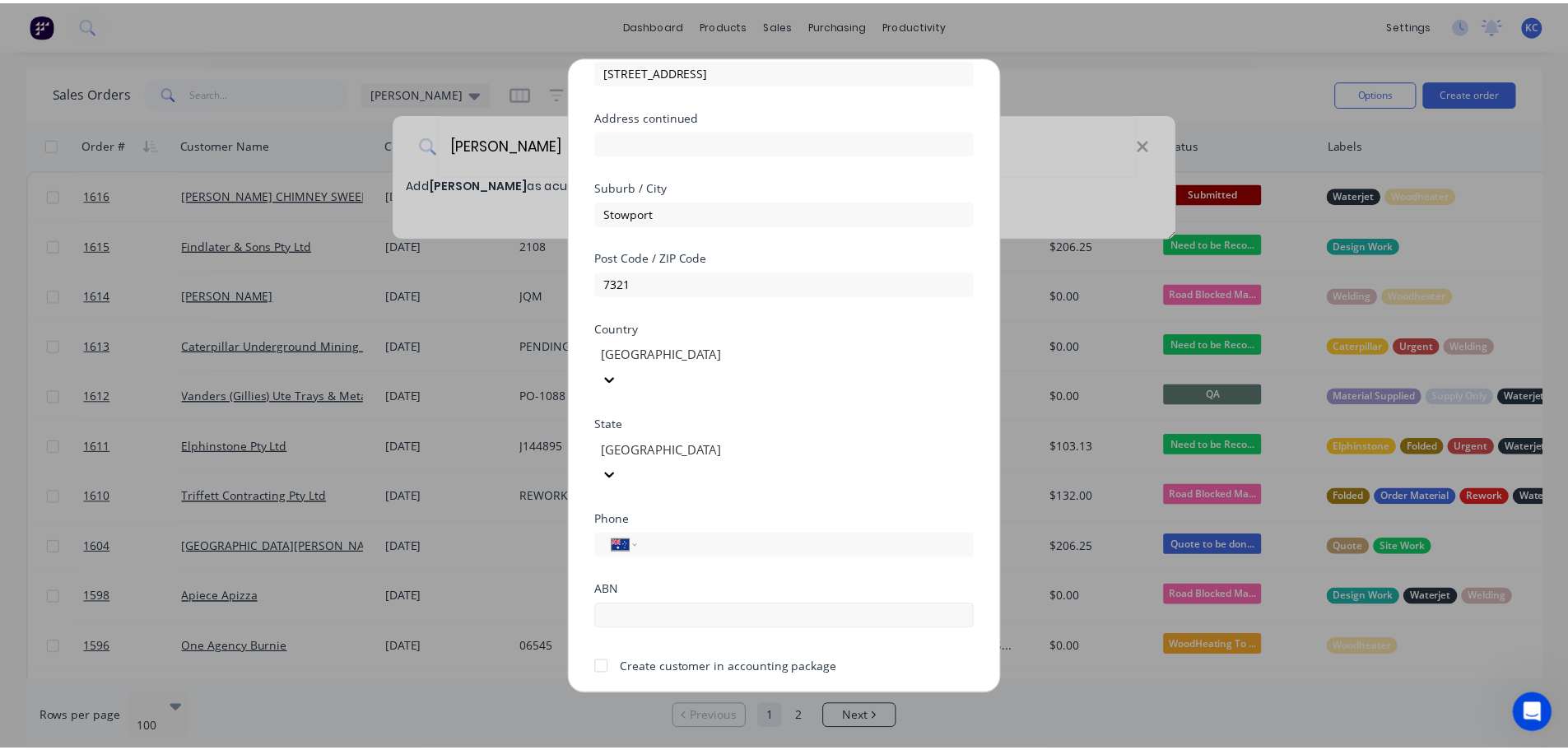
scroll to position [164, 0]
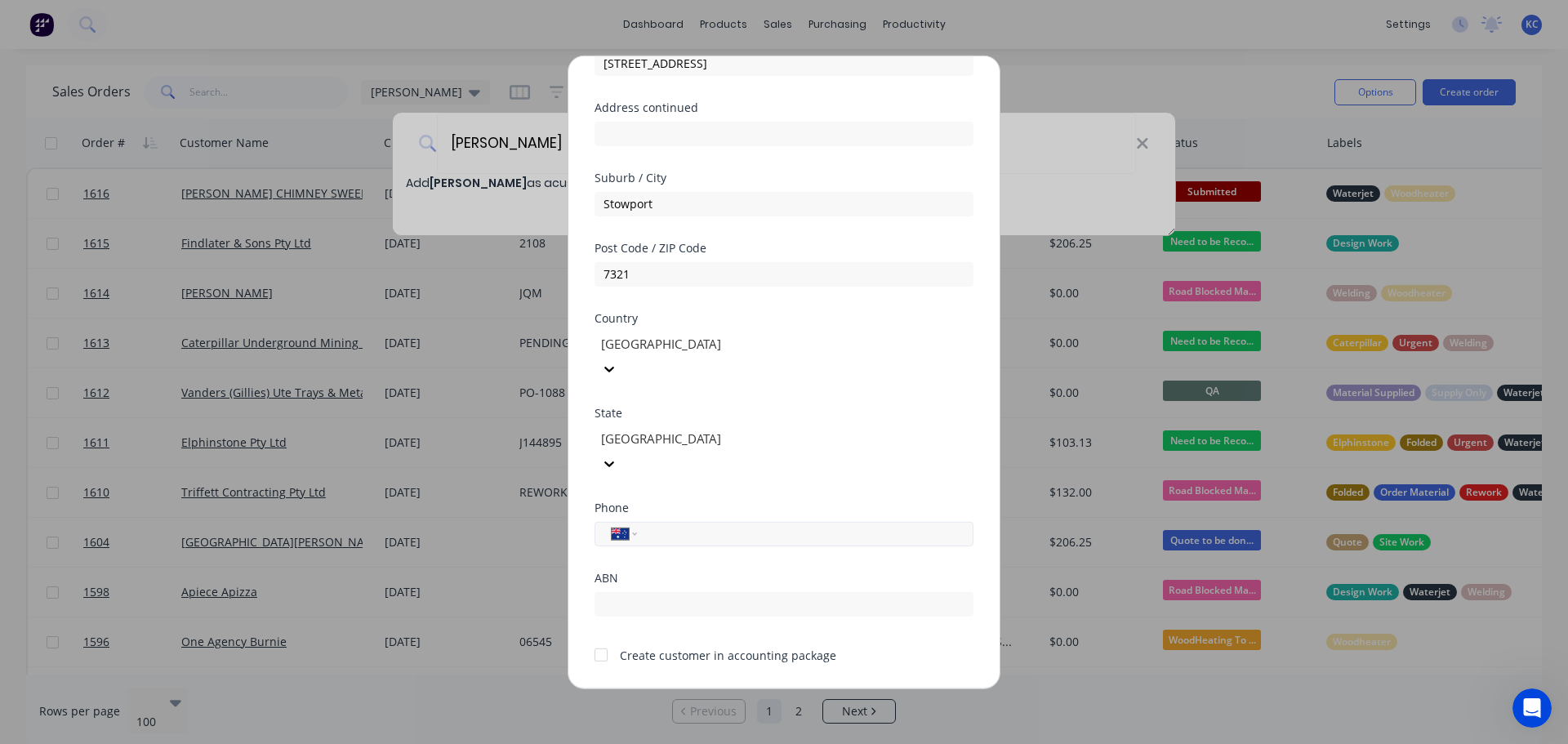
click at [692, 524] on input "tel" at bounding box center [802, 533] width 307 height 19
type input "0458 231 193"
click at [725, 689] on button "Save" at bounding box center [732, 701] width 89 height 26
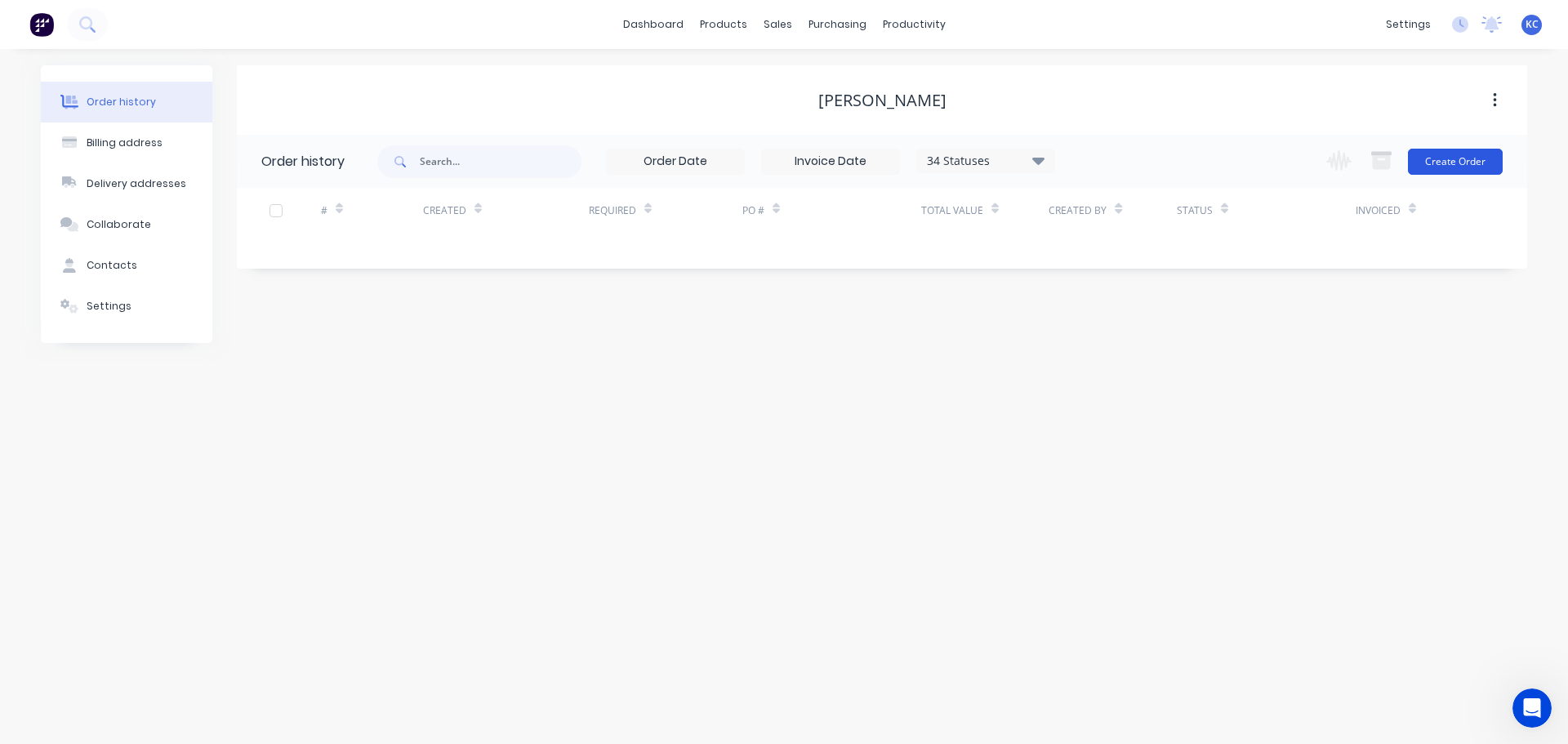
click at [1465, 161] on button "Create Order" at bounding box center [1455, 161] width 95 height 26
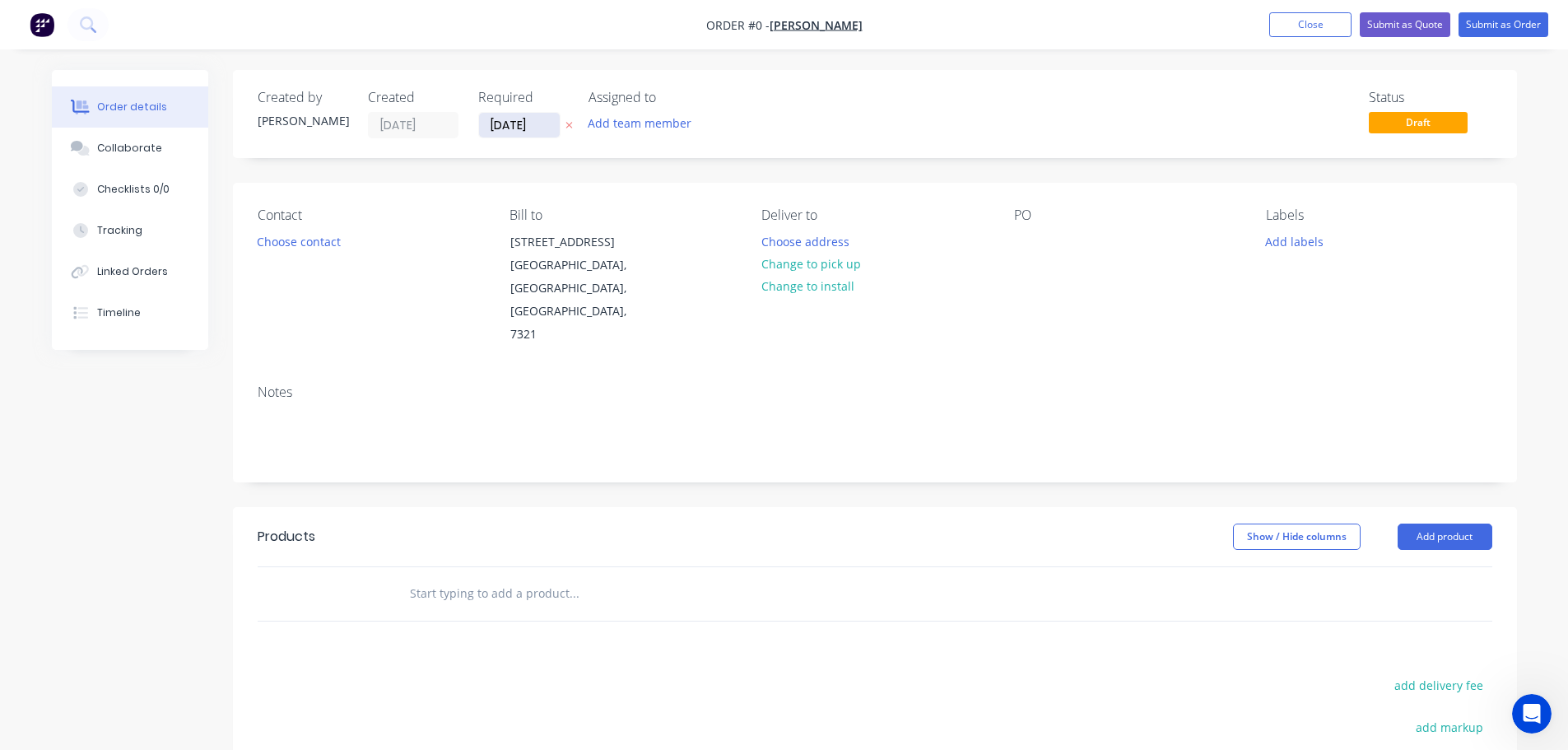
click at [542, 119] on input "[DATE]" at bounding box center [519, 125] width 80 height 25
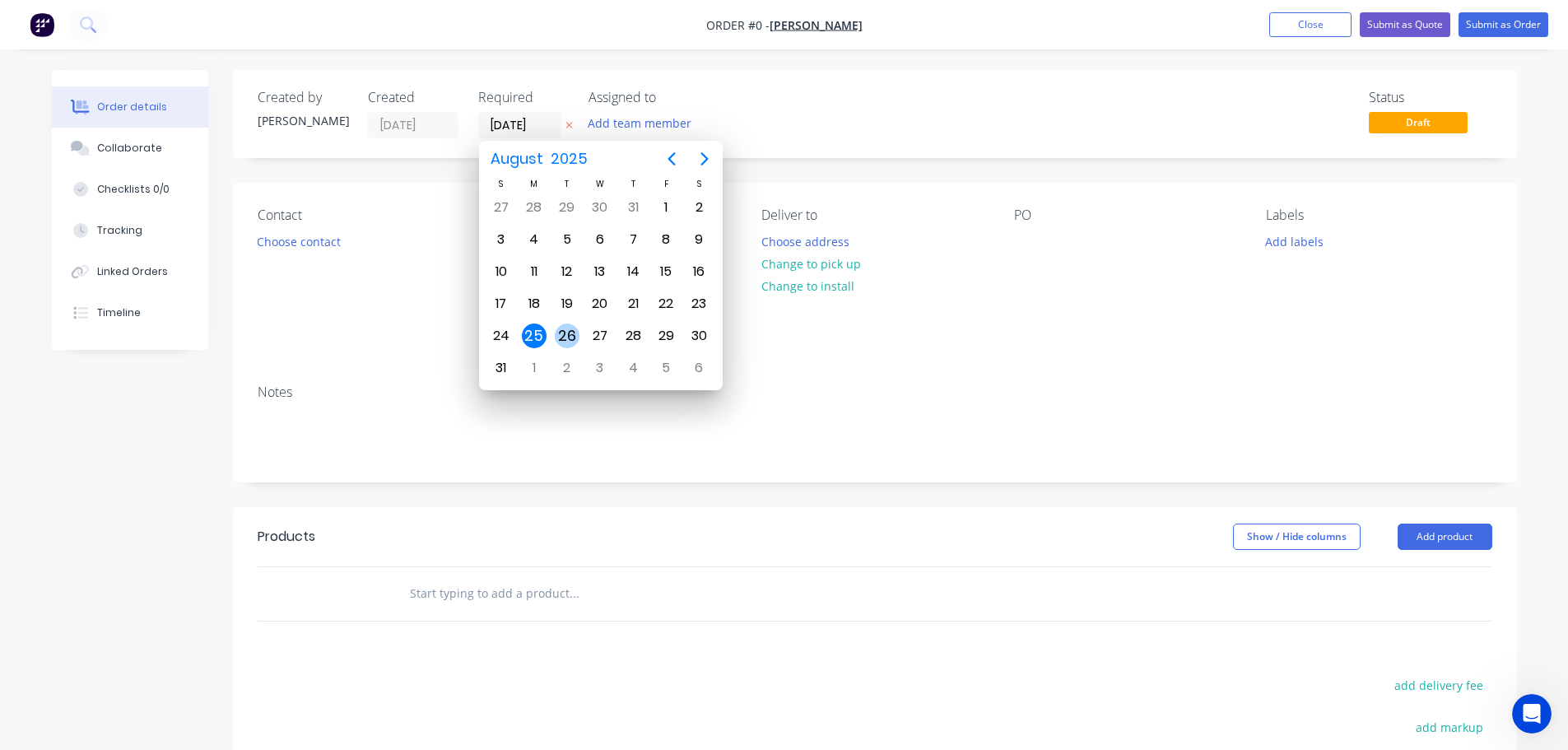
click at [573, 332] on div "26" at bounding box center [567, 336] width 25 height 25
type input "[DATE]"
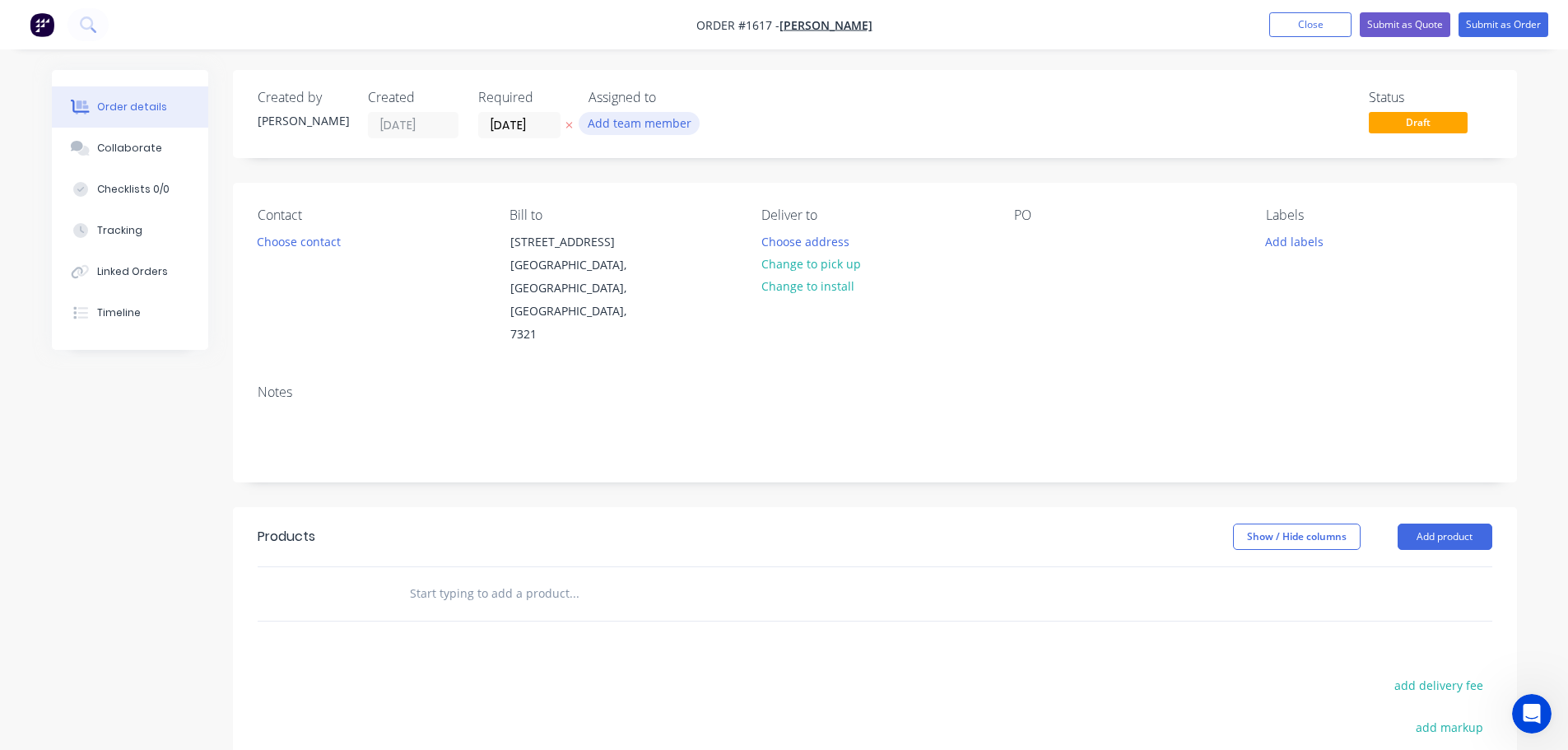
click at [610, 132] on button "Add team member" at bounding box center [638, 122] width 121 height 22
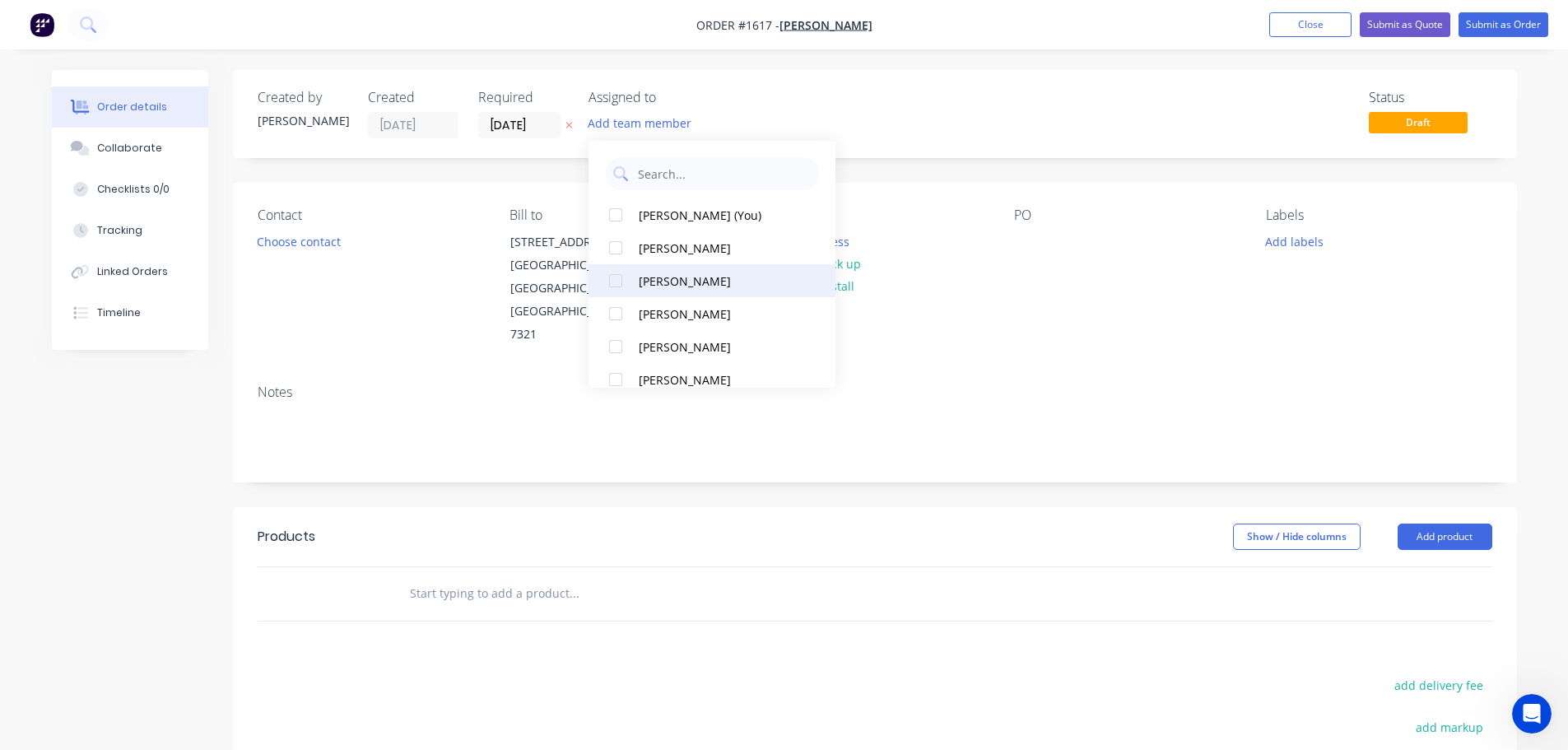
click at [616, 281] on div at bounding box center [615, 280] width 33 height 33
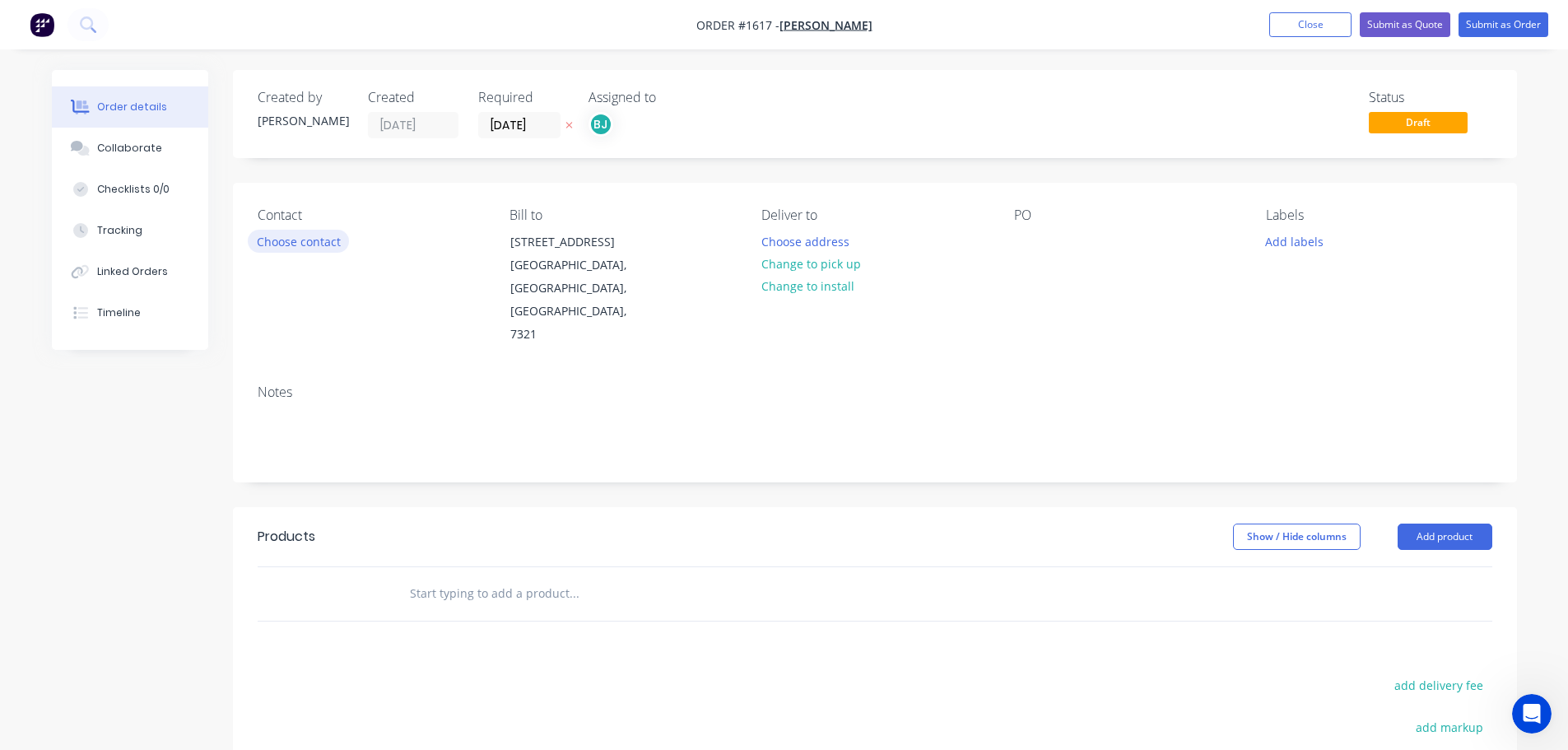
click at [345, 246] on button "Choose contact" at bounding box center [297, 240] width 101 height 22
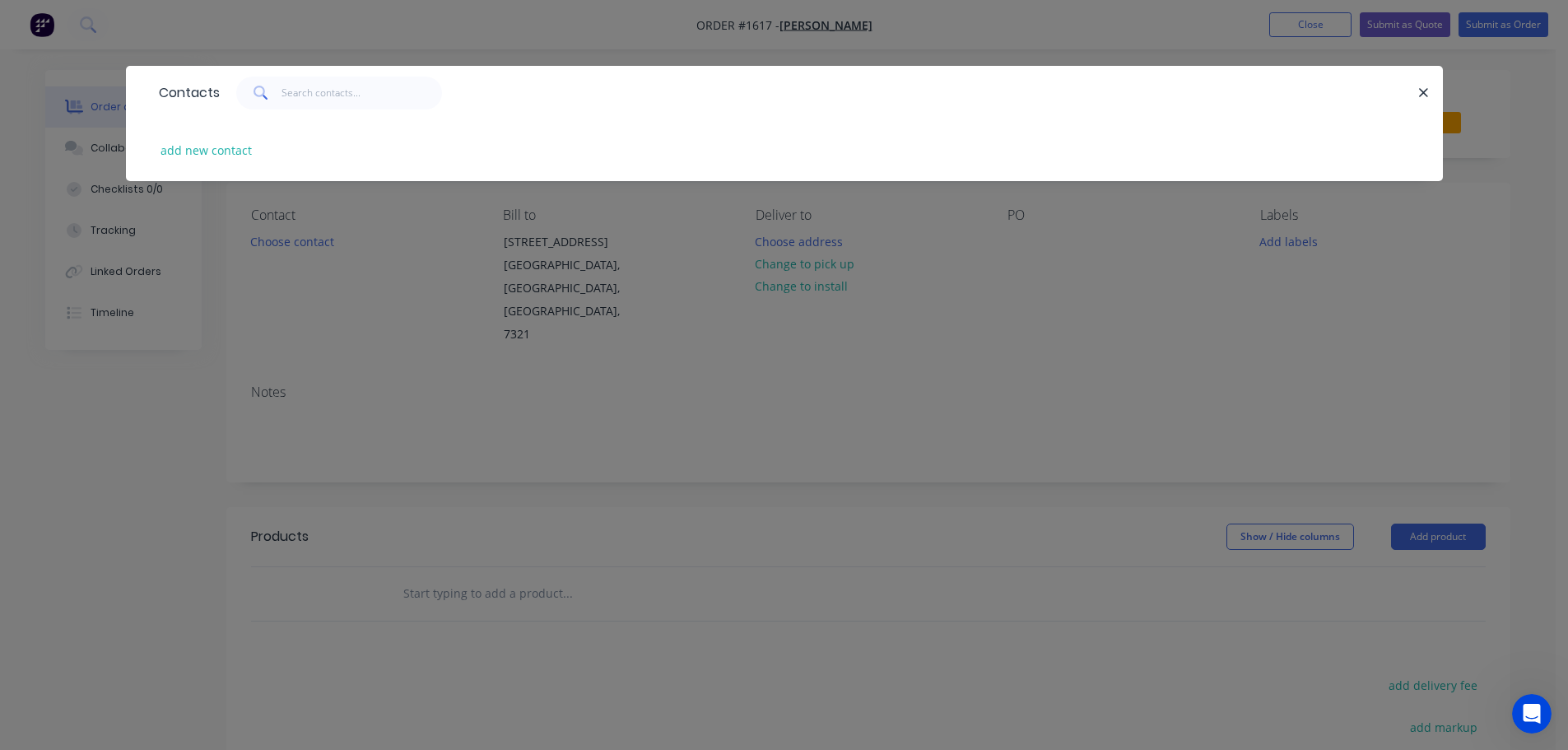
click at [184, 162] on div "add new contact" at bounding box center [784, 150] width 1267 height 62
click at [181, 154] on button "add new contact" at bounding box center [207, 150] width 109 height 22
select select "AU"
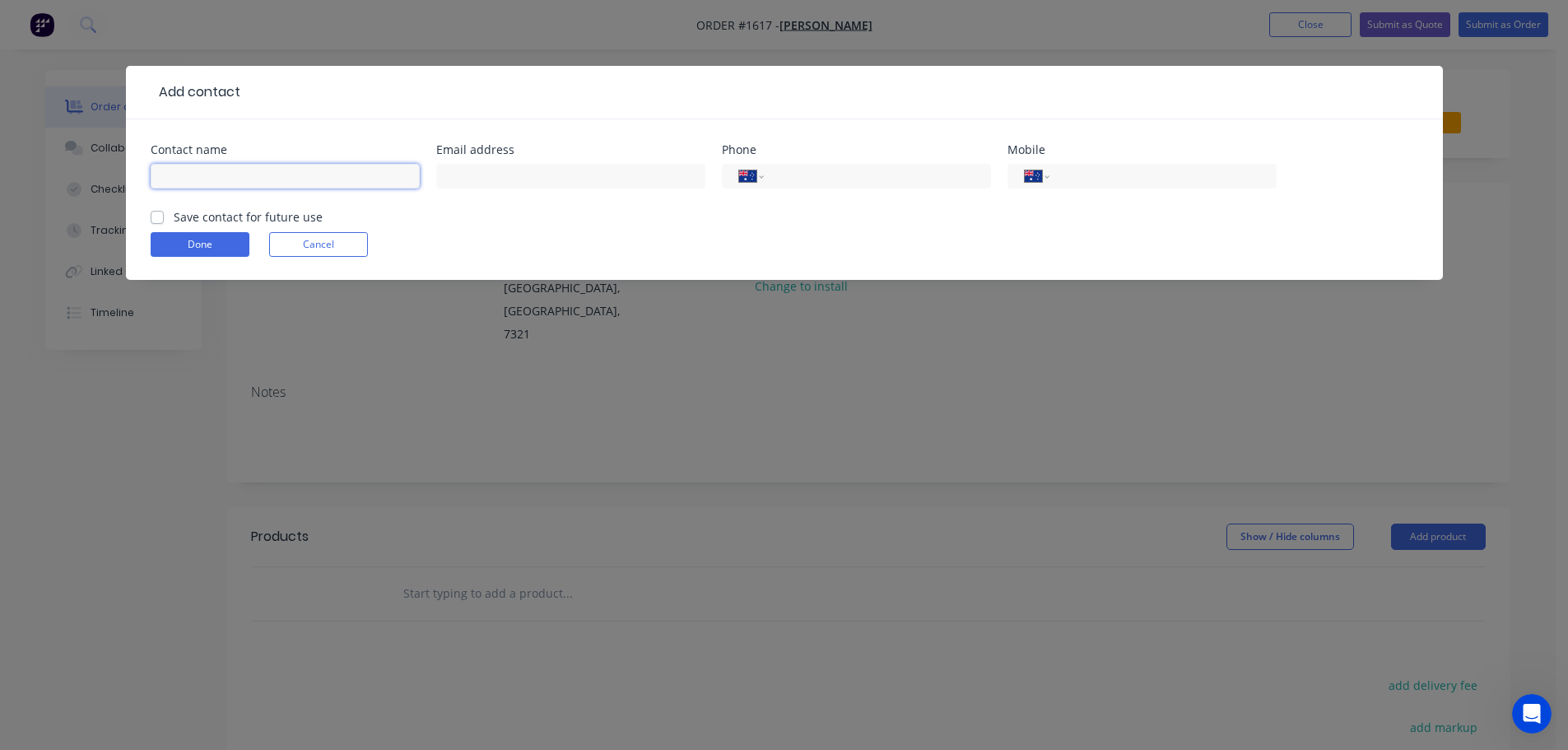
click at [260, 182] on input "text" at bounding box center [285, 176] width 269 height 25
type input "[PERSON_NAME]"
paste input "andrew.summers99@icloud.com"
type input "andrew.summers99@icloud.com"
click at [1096, 173] on input "tel" at bounding box center [1159, 176] width 197 height 19
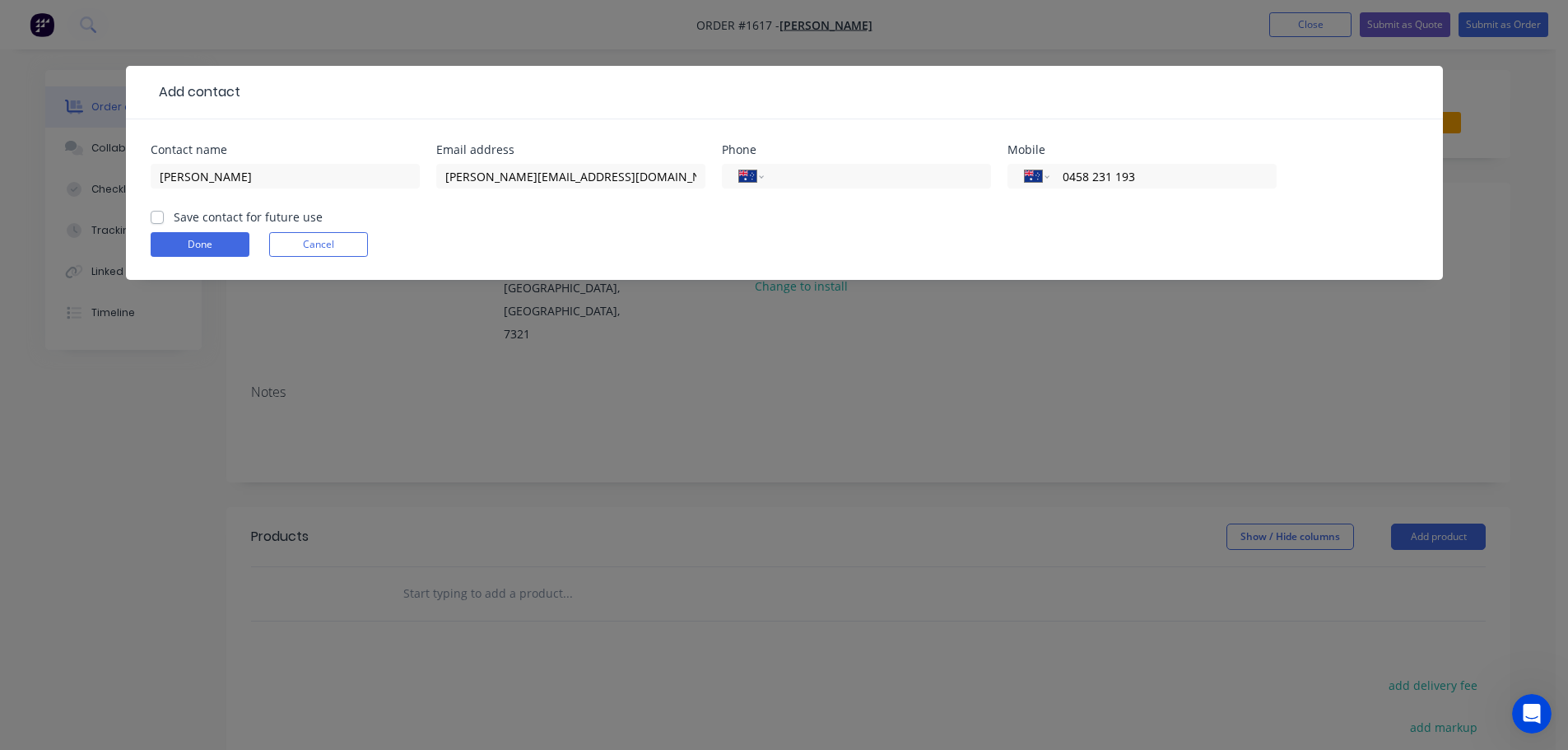
type input "0458 231 193"
click at [173, 221] on label "Save contact for future use" at bounding box center [247, 216] width 149 height 17
click at [158, 221] on input "Save contact for future use" at bounding box center [157, 216] width 13 height 16
checkbox input "true"
click at [180, 242] on button "Done" at bounding box center [200, 245] width 99 height 25
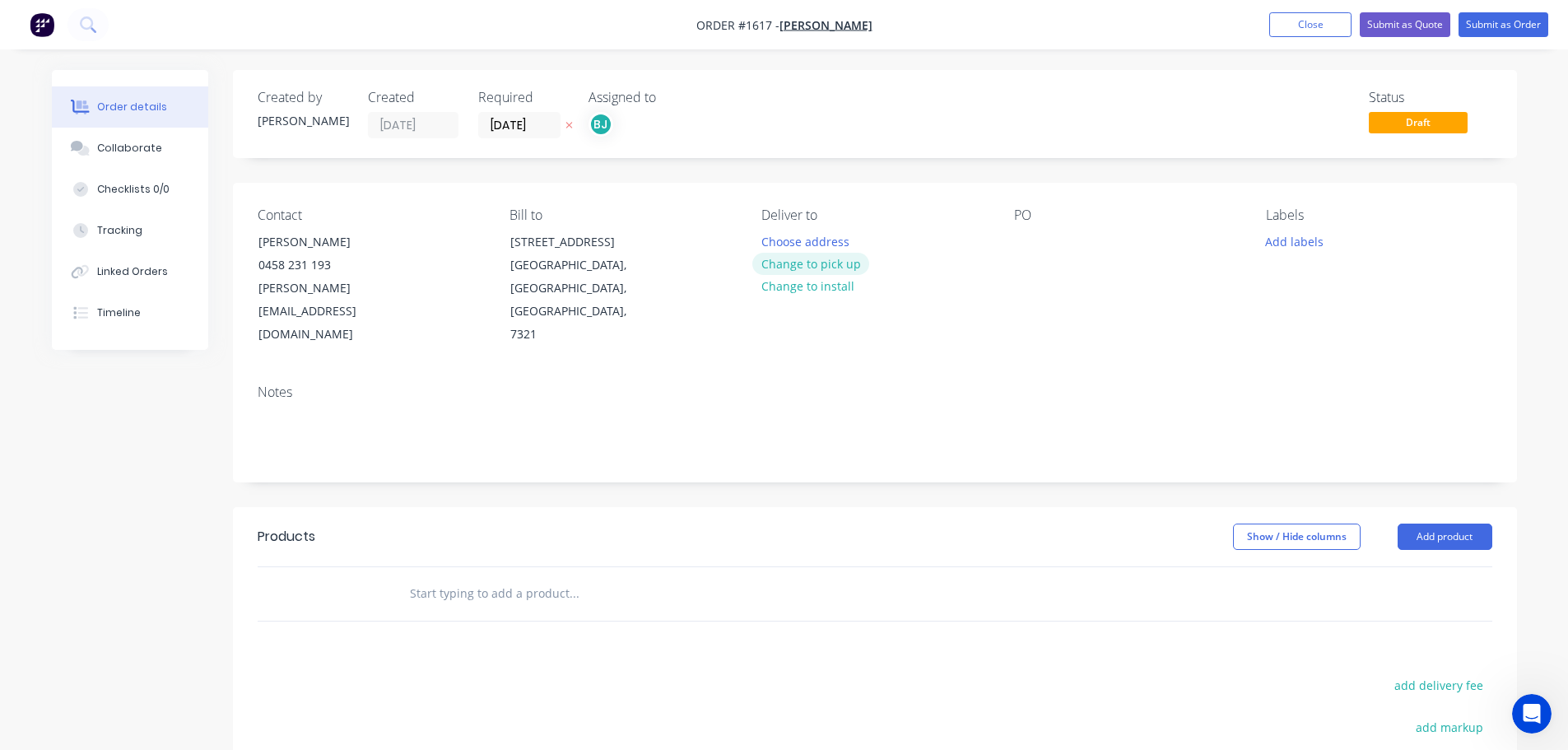
click at [812, 265] on button "Change to pick up" at bounding box center [810, 263] width 117 height 22
click at [1022, 246] on div at bounding box center [1026, 241] width 26 height 24
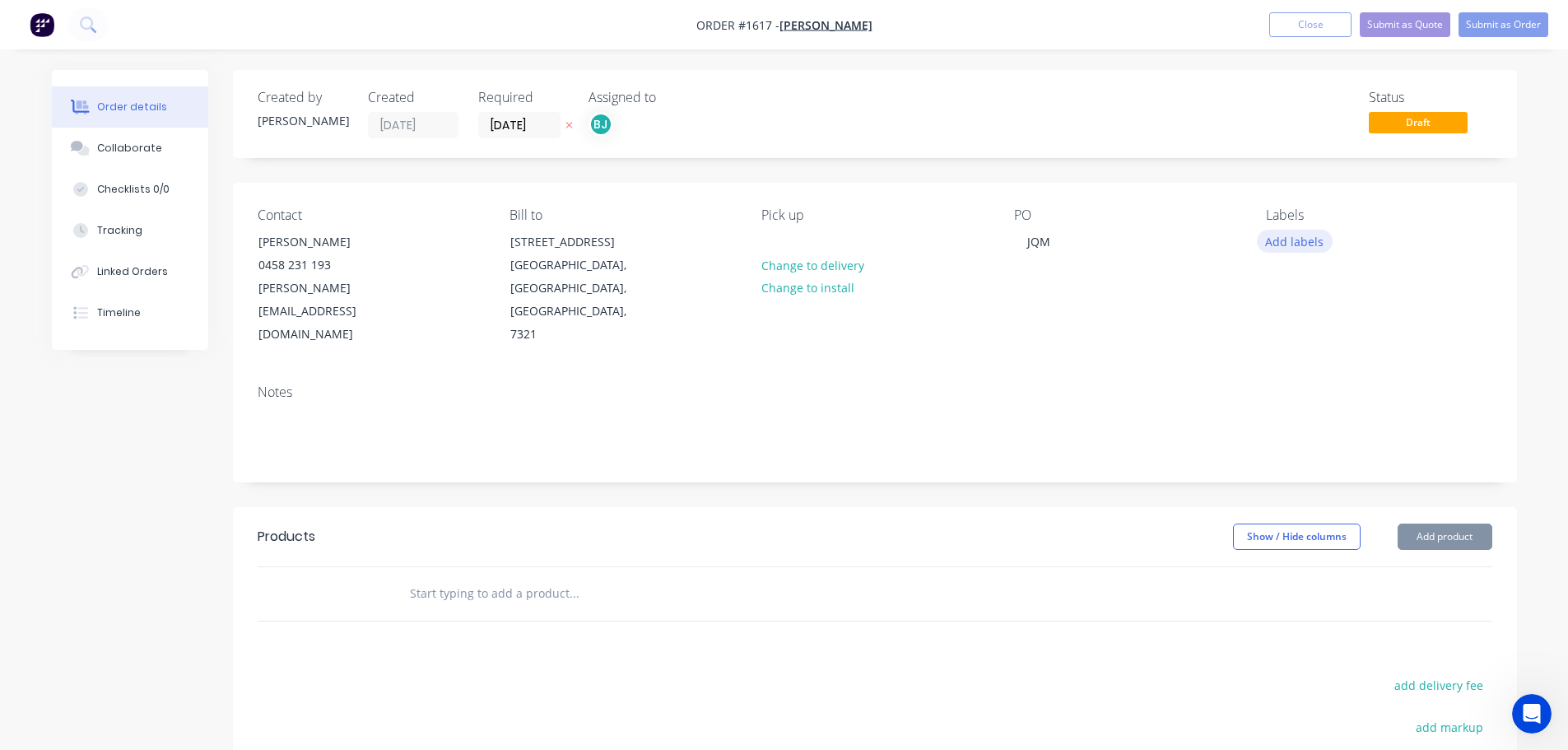
click at [1287, 237] on button "Add labels" at bounding box center [1294, 240] width 76 height 22
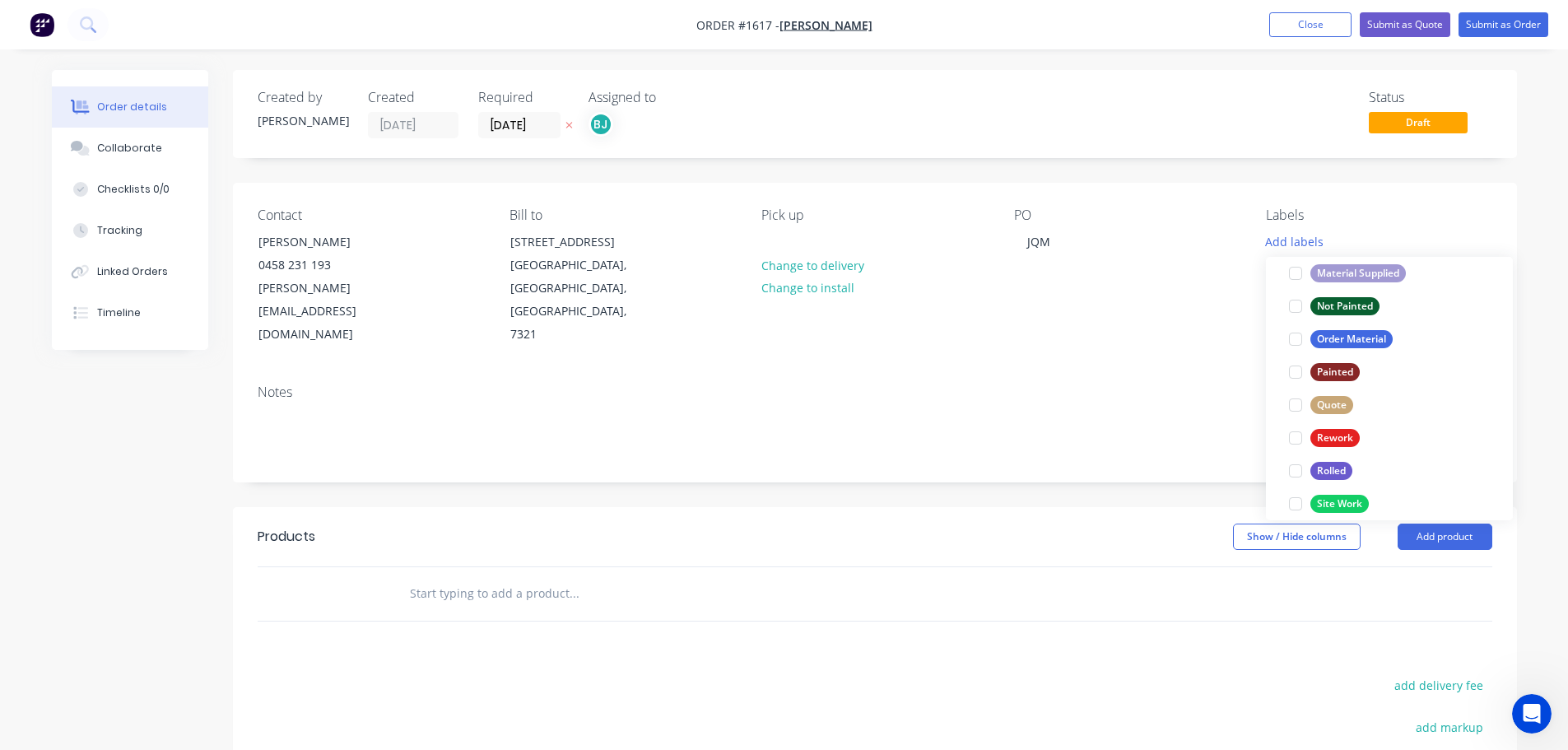
scroll to position [790, 0]
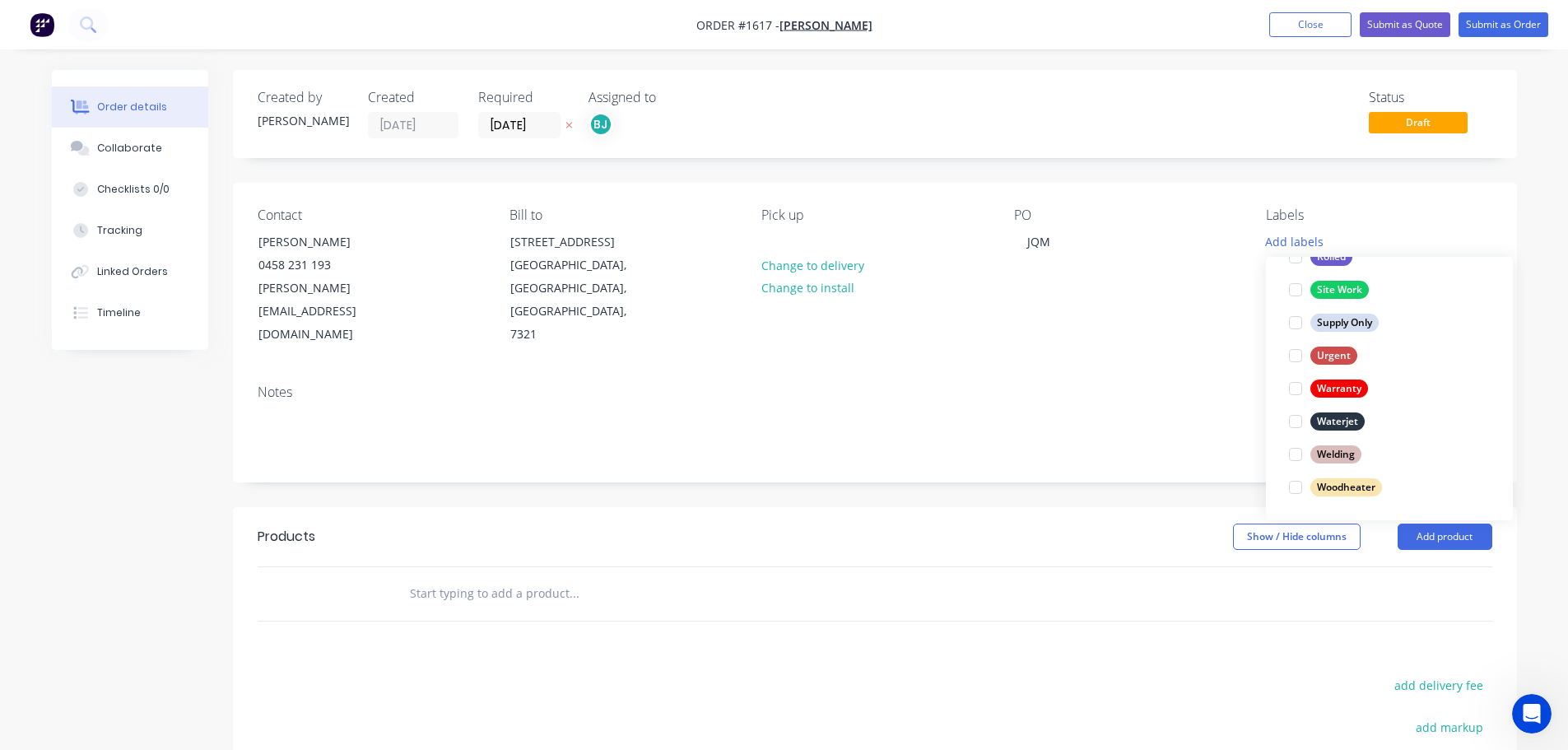
click at [1299, 488] on div at bounding box center [1295, 487] width 33 height 33
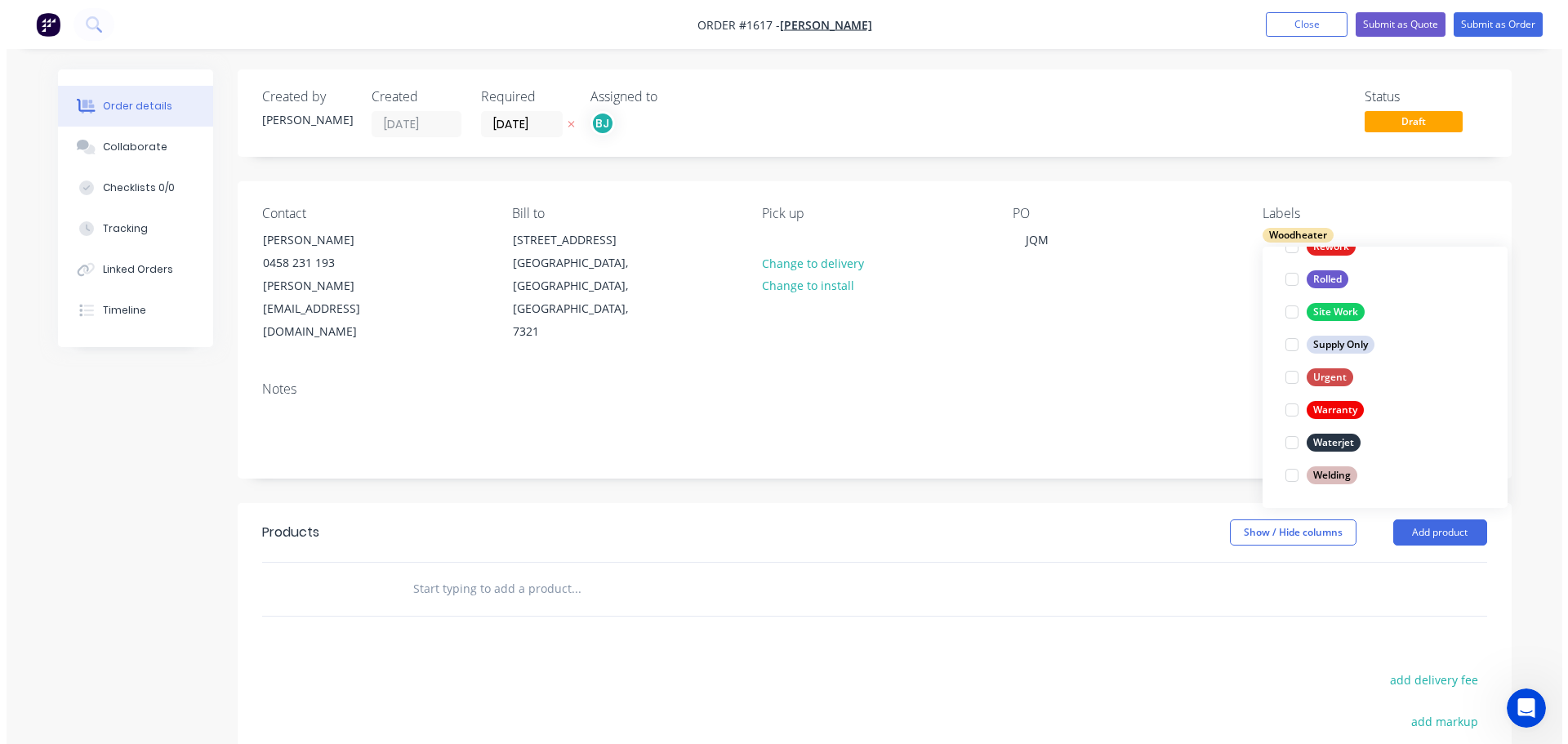
scroll to position [0, 0]
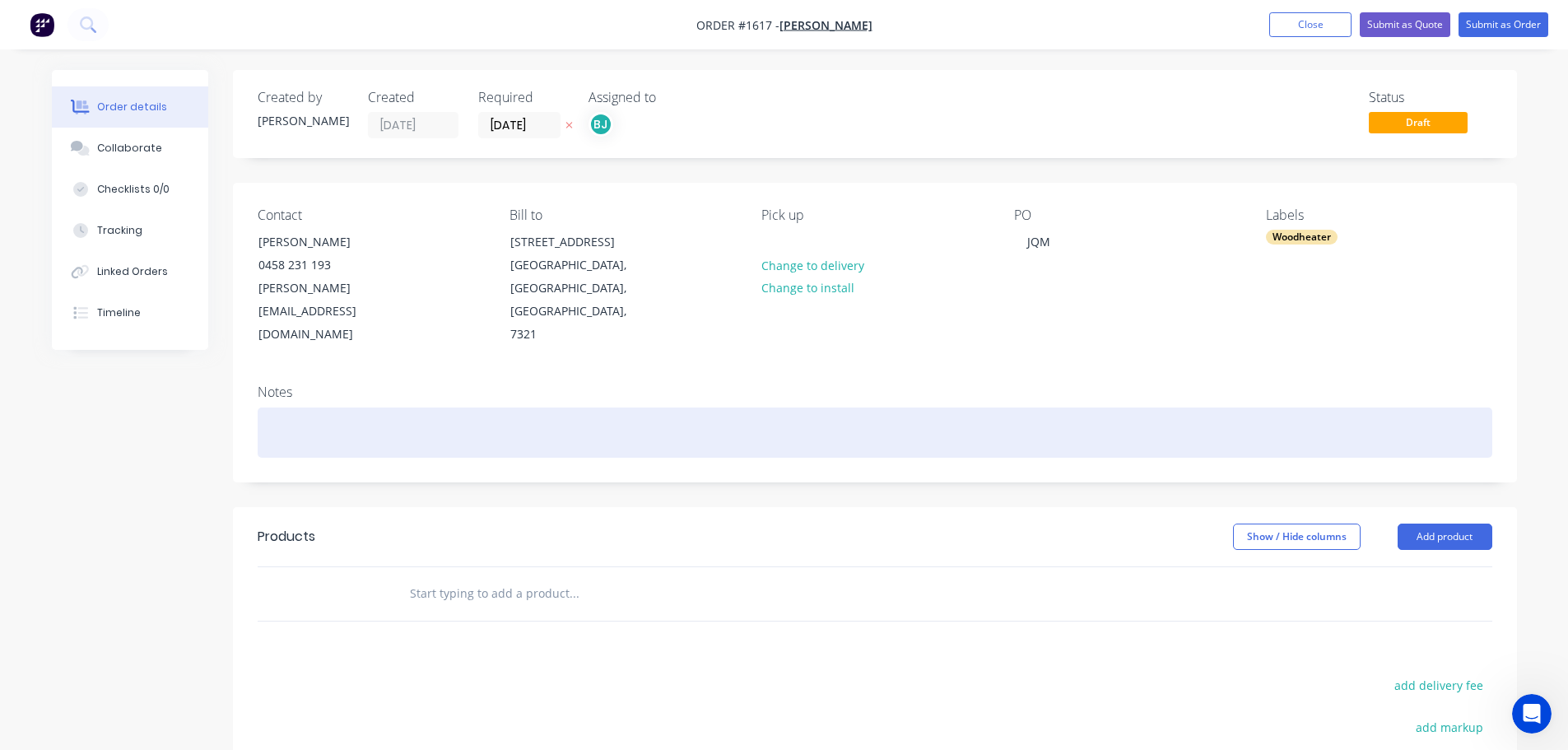
click at [1180, 407] on div at bounding box center [874, 432] width 1234 height 50
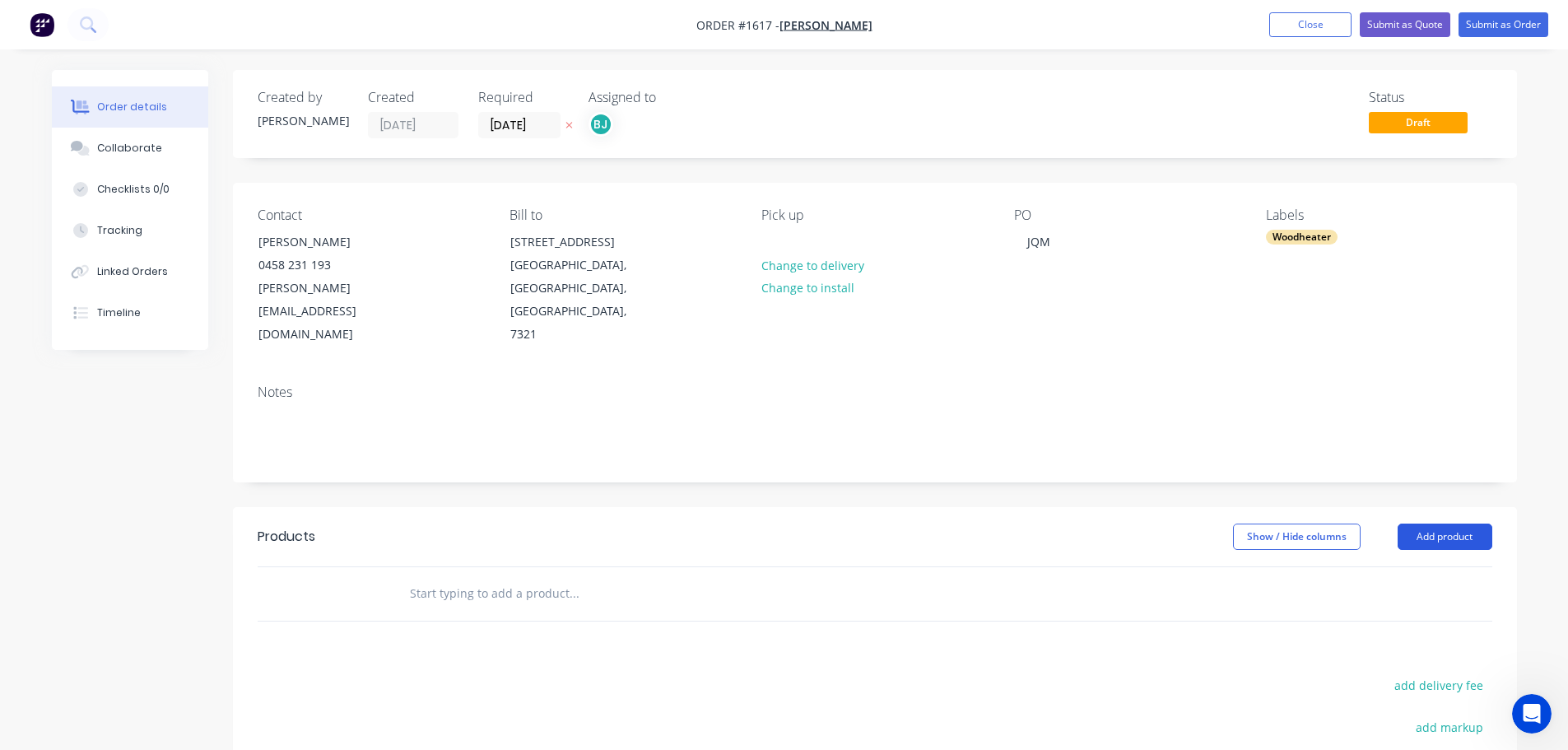
click at [1466, 523] on button "Add product" at bounding box center [1445, 536] width 95 height 26
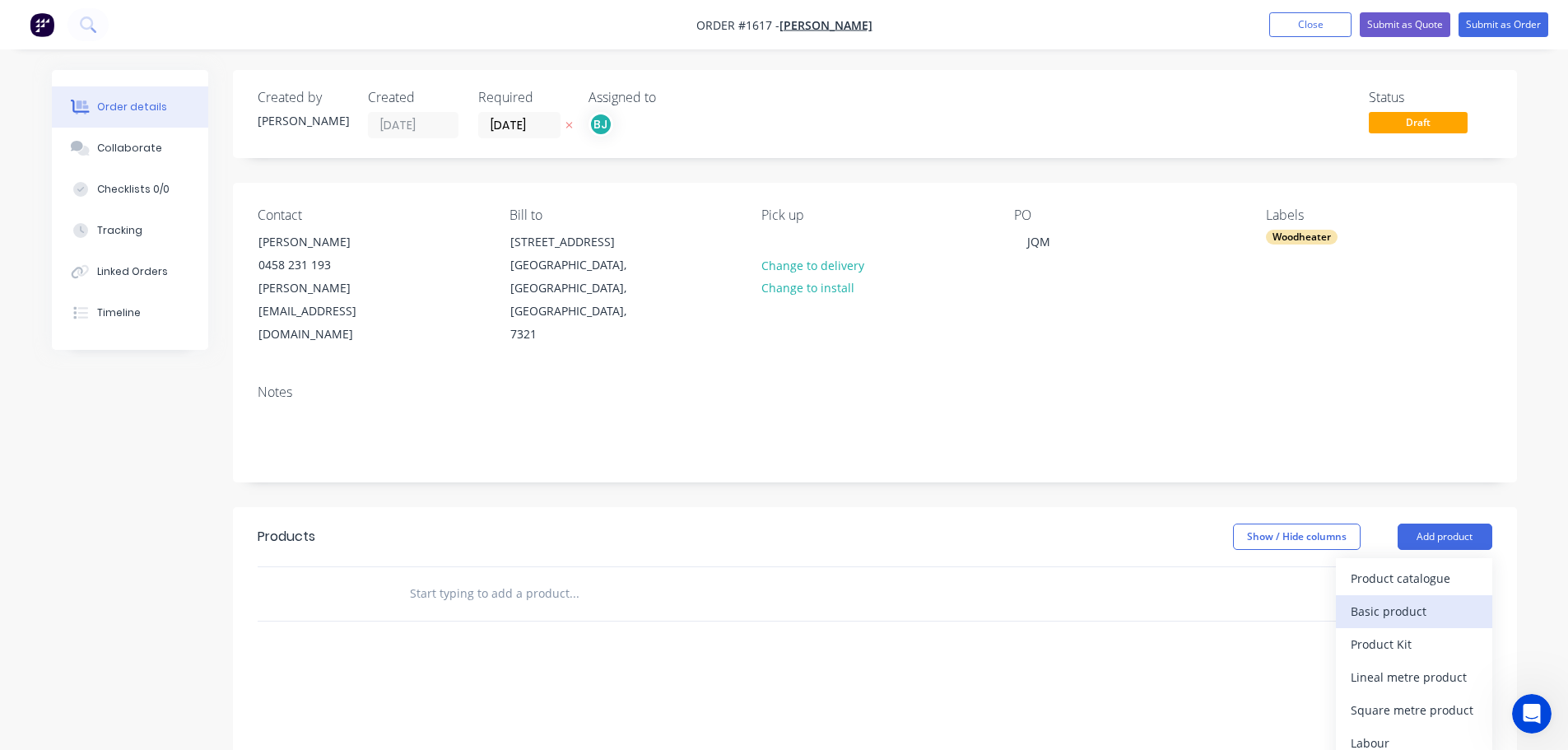
click at [1409, 599] on div "Basic product" at bounding box center [1414, 611] width 127 height 24
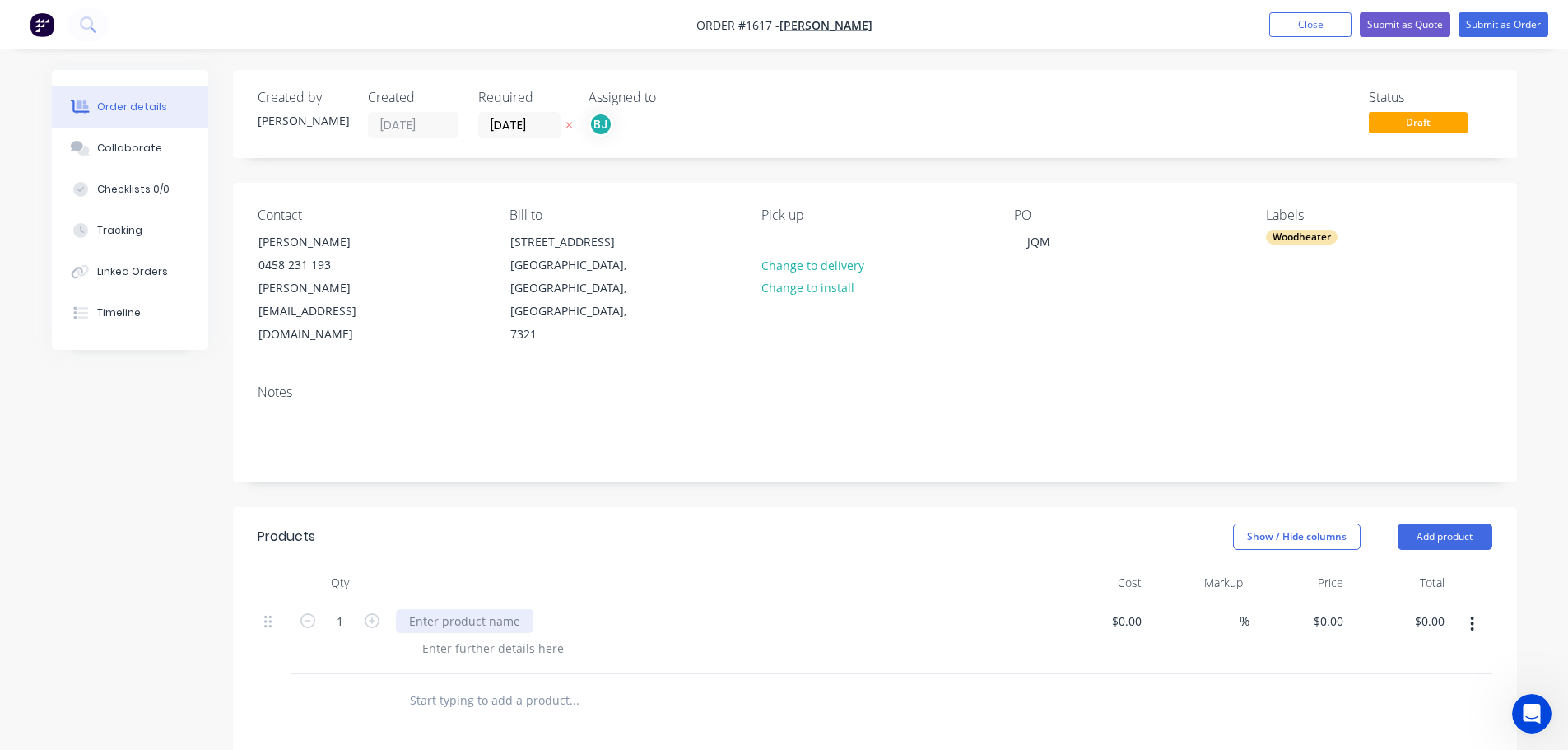
click at [450, 609] on div at bounding box center [464, 621] width 138 height 24
click at [916, 614] on div "REFURBISH WOOD HEATER DOOR *REPLACE GLASS *REPLACE GLASS SEAL *REPLACE DOOR ROPE" at bounding box center [718, 646] width 646 height 76
click at [1507, 28] on button "Submit as Order" at bounding box center [1503, 25] width 89 height 25
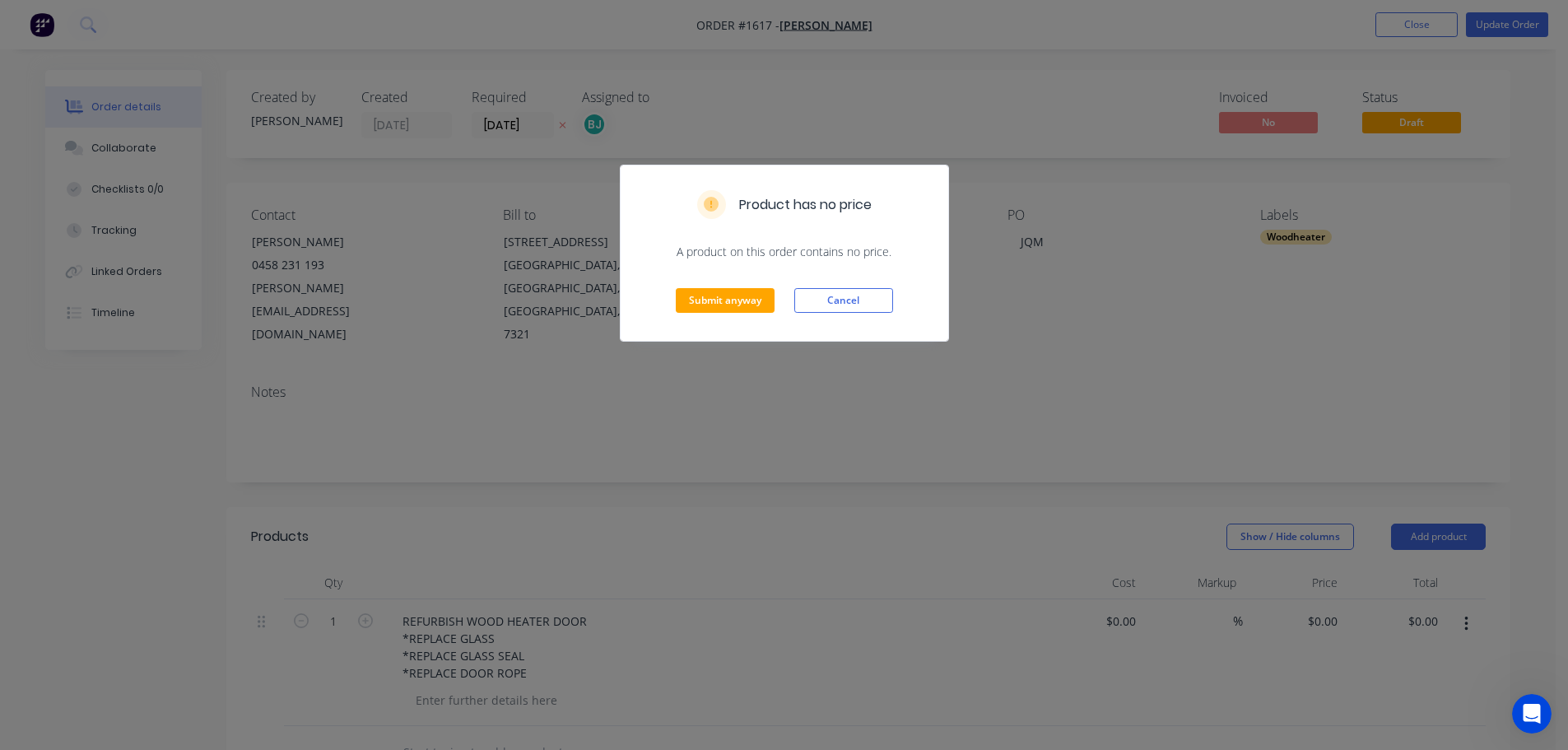
click at [713, 281] on div "Submit anyway Cancel" at bounding box center [784, 300] width 328 height 80
click at [717, 292] on button "Submit anyway" at bounding box center [725, 301] width 99 height 25
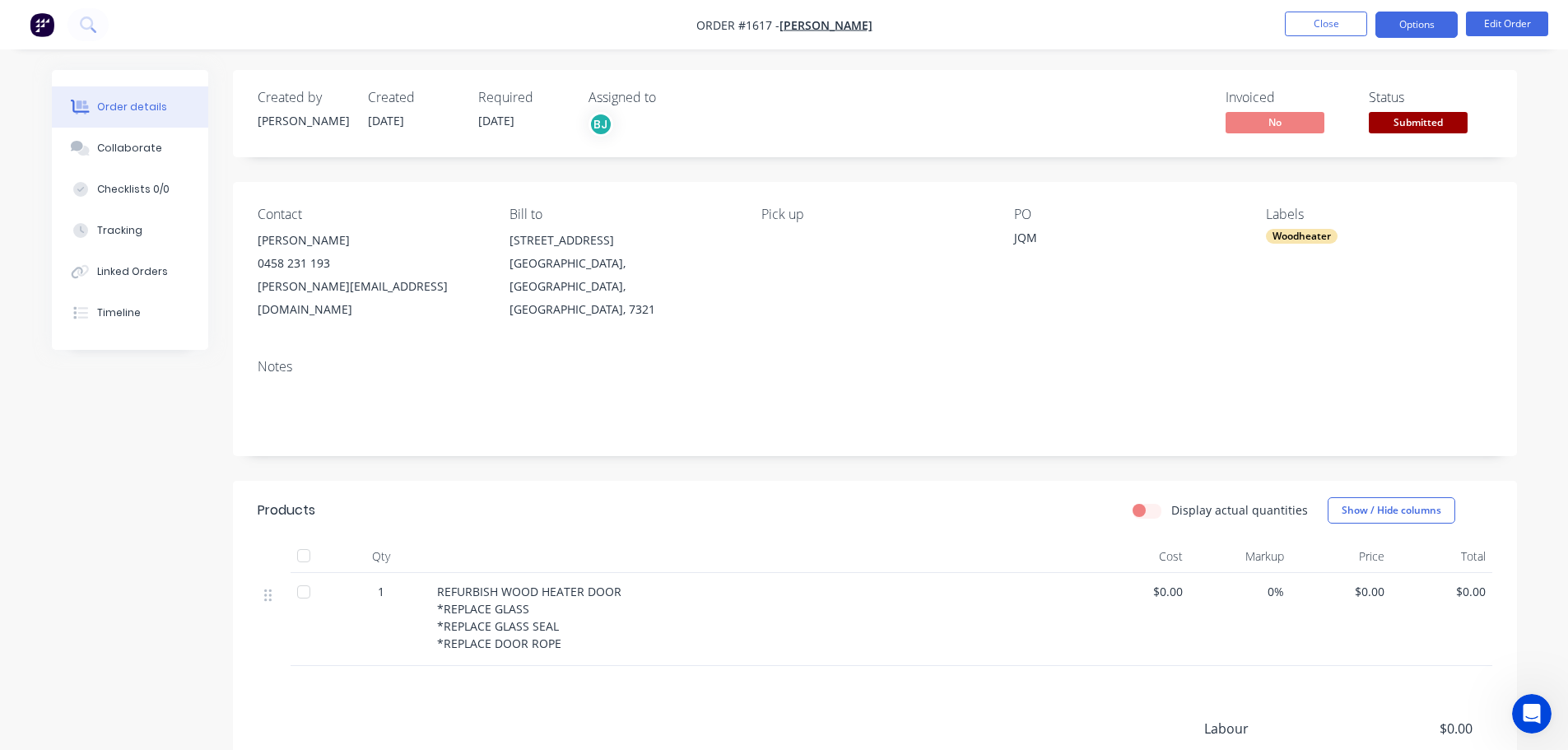
click at [1415, 15] on button "Options" at bounding box center [1416, 24] width 82 height 26
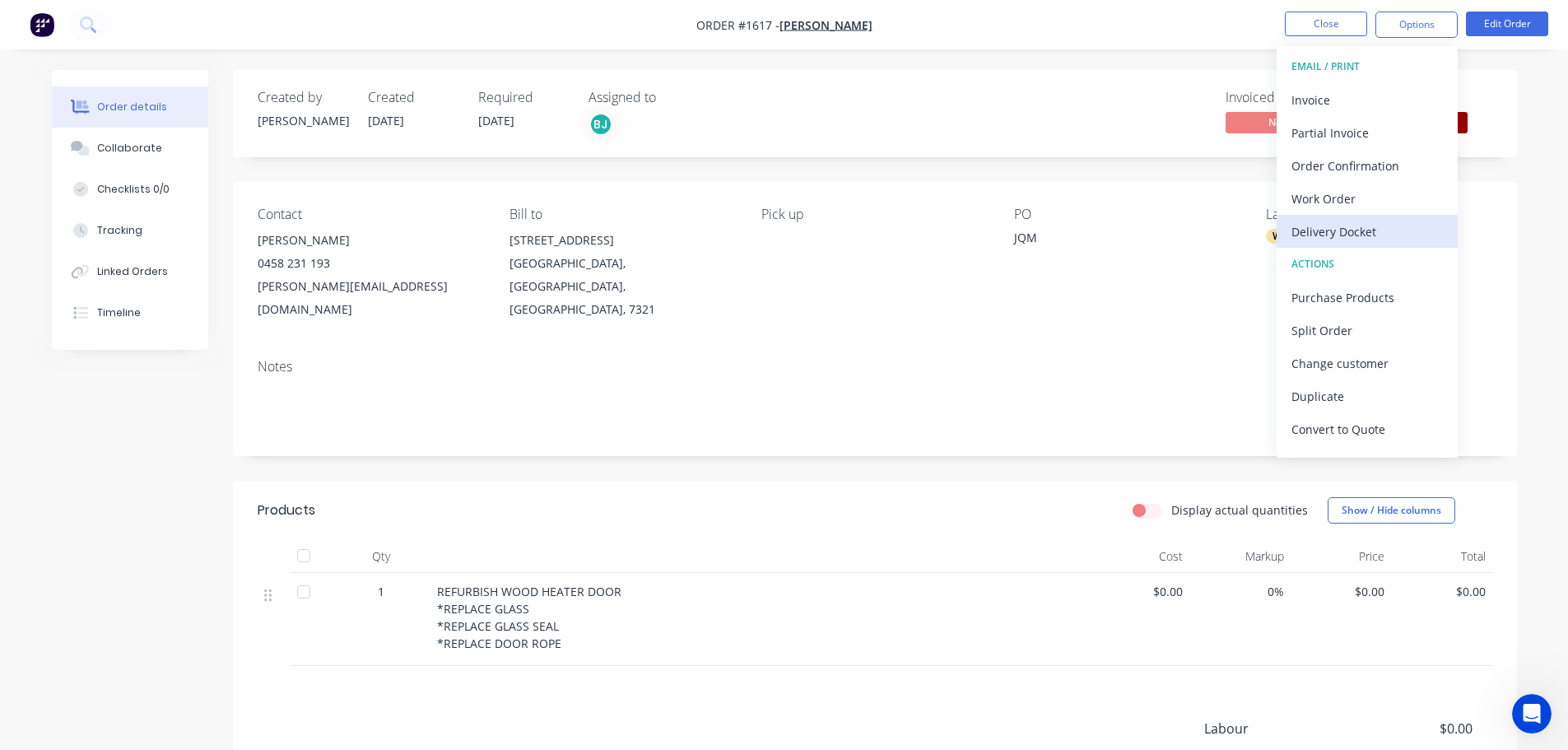
click at [1314, 217] on button "Delivery Docket" at bounding box center [1366, 231] width 181 height 33
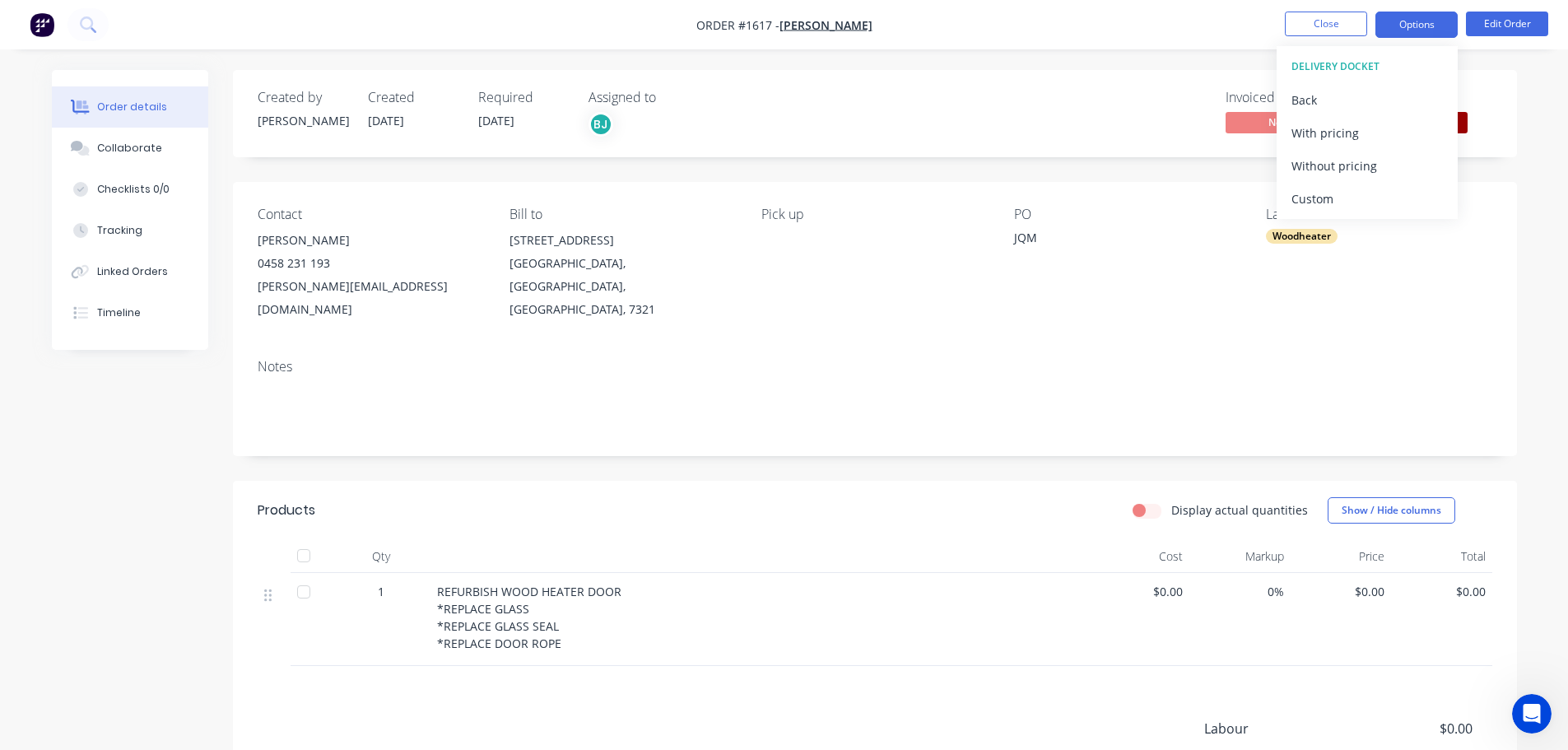
click at [1418, 25] on button "Options" at bounding box center [1416, 24] width 82 height 26
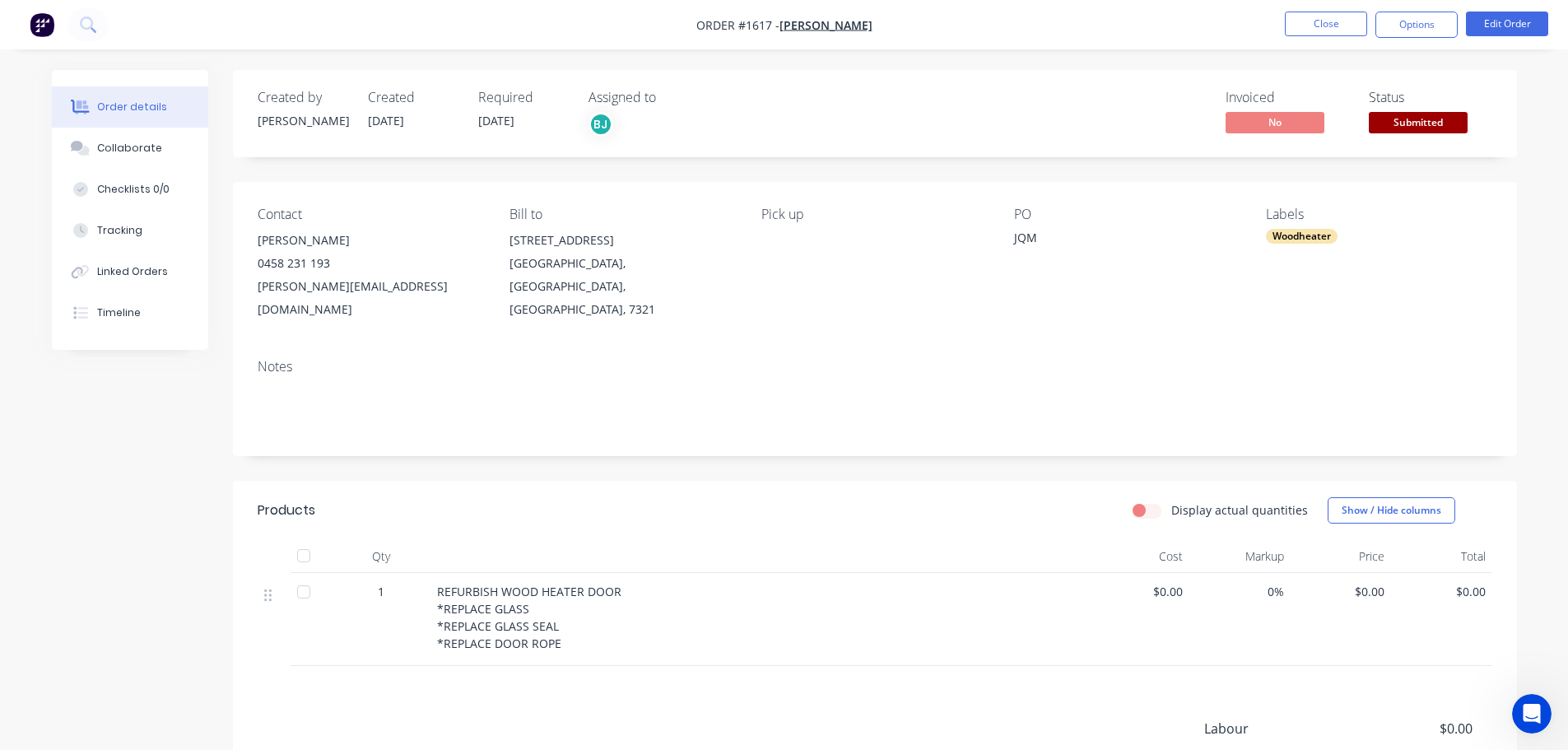
click at [1395, 41] on nav "Order #1617 - Danielle Summers Close Options Edit Order" at bounding box center [784, 24] width 1568 height 49
click at [1405, 24] on button "Options" at bounding box center [1416, 24] width 82 height 26
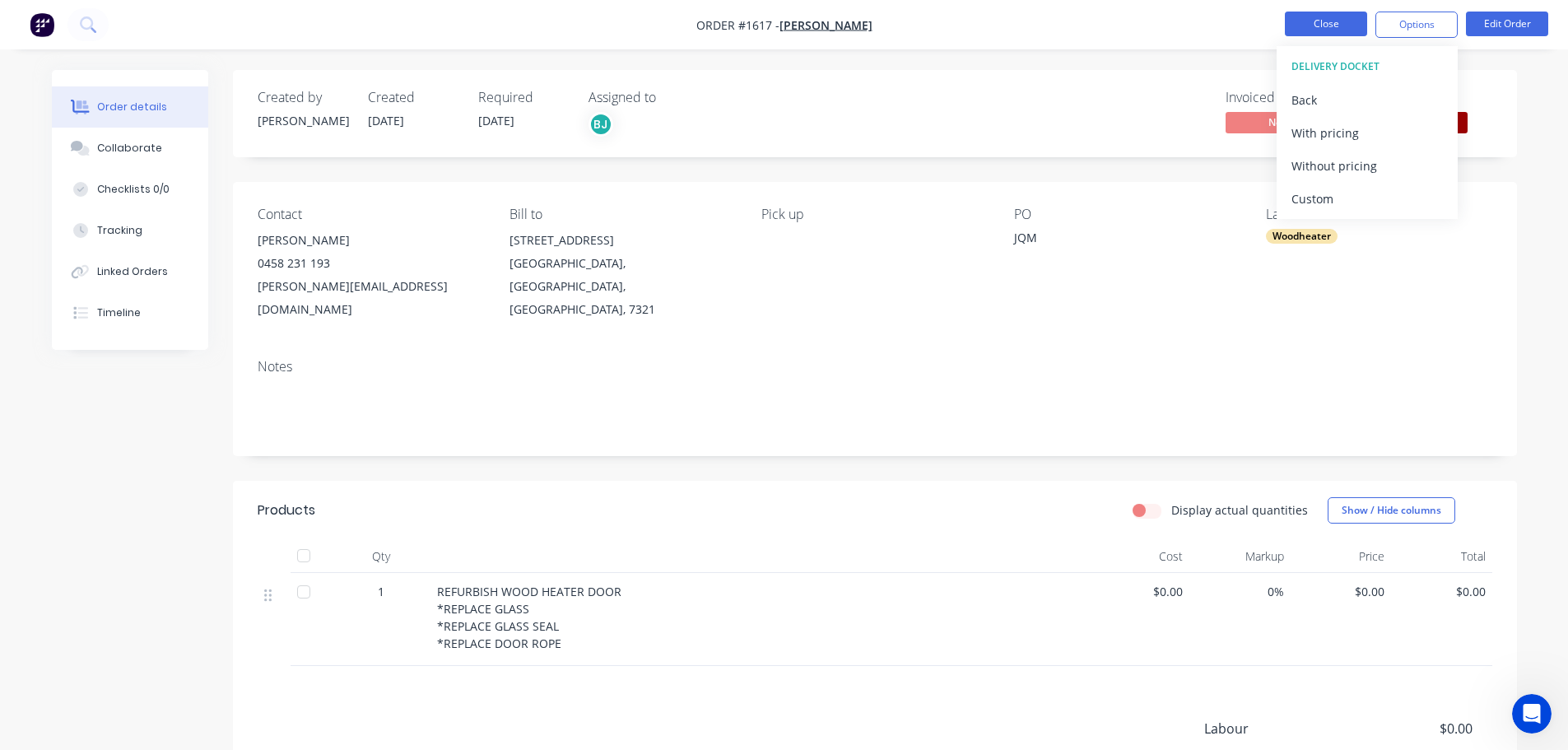
click at [1338, 22] on button "Close" at bounding box center [1326, 24] width 82 height 25
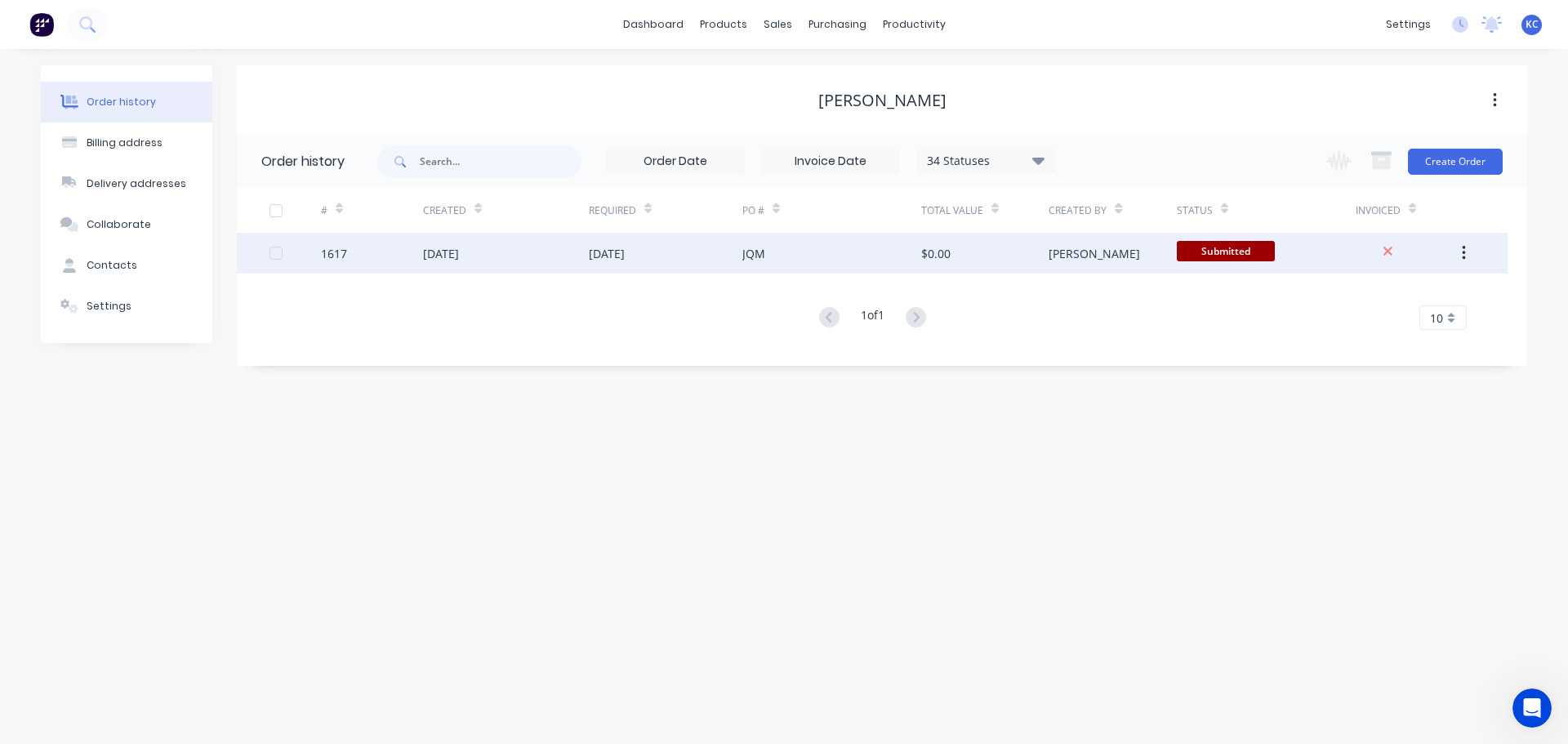
click at [459, 247] on div "[DATE]" at bounding box center [440, 252] width 36 height 17
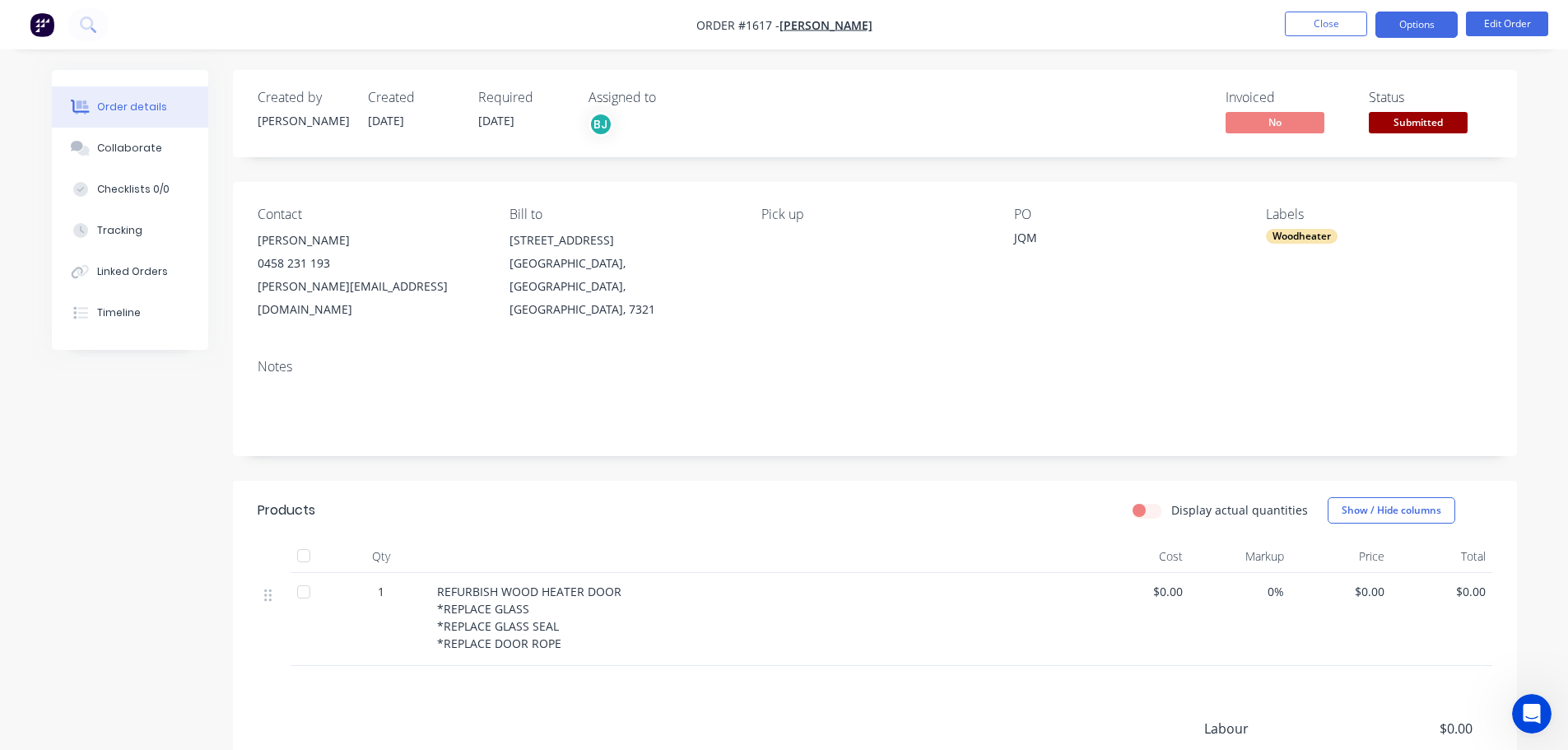
click at [1444, 15] on button "Options" at bounding box center [1416, 24] width 82 height 26
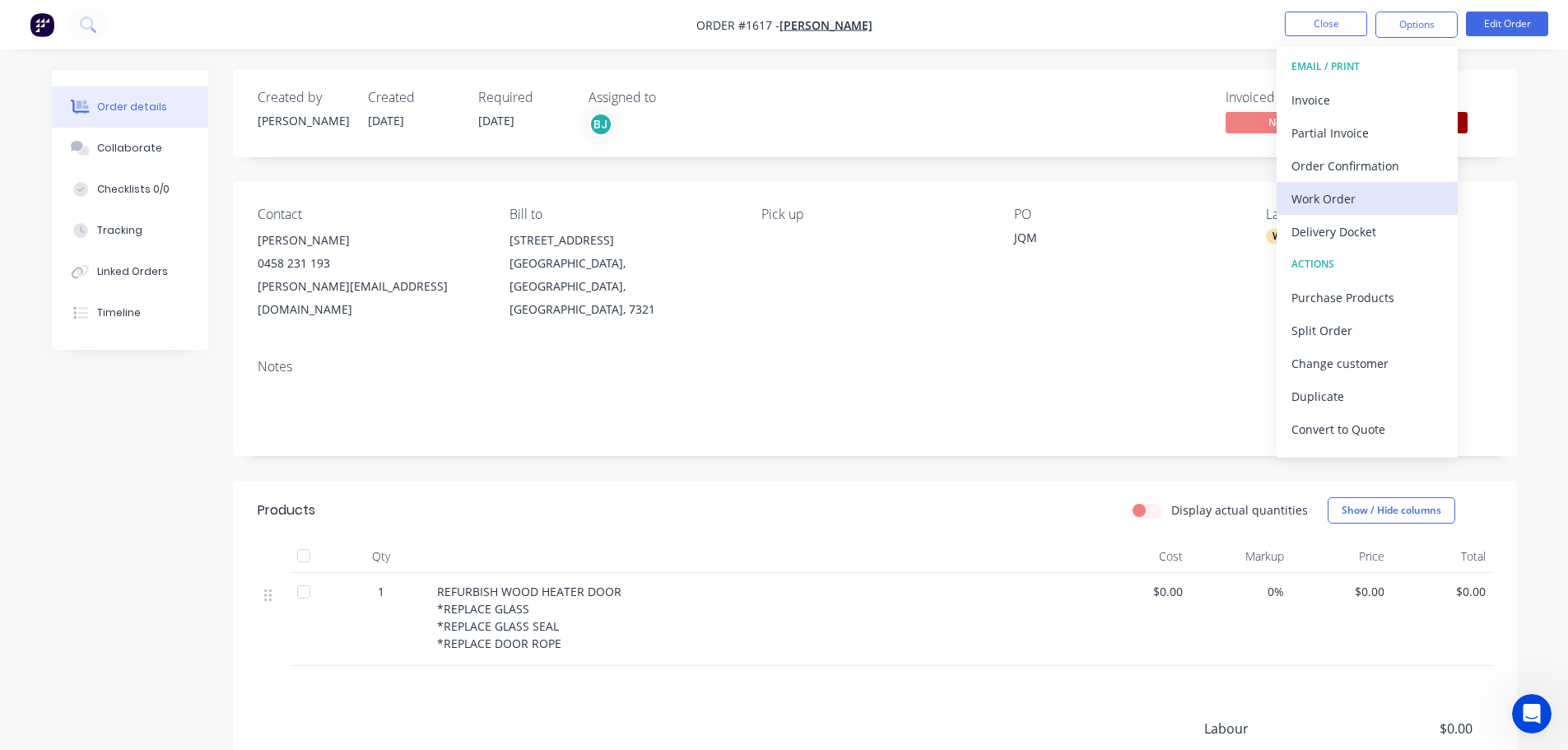
click at [1354, 200] on div "Work Order" at bounding box center [1367, 198] width 152 height 24
click at [1343, 194] on div "Custom" at bounding box center [1367, 198] width 152 height 24
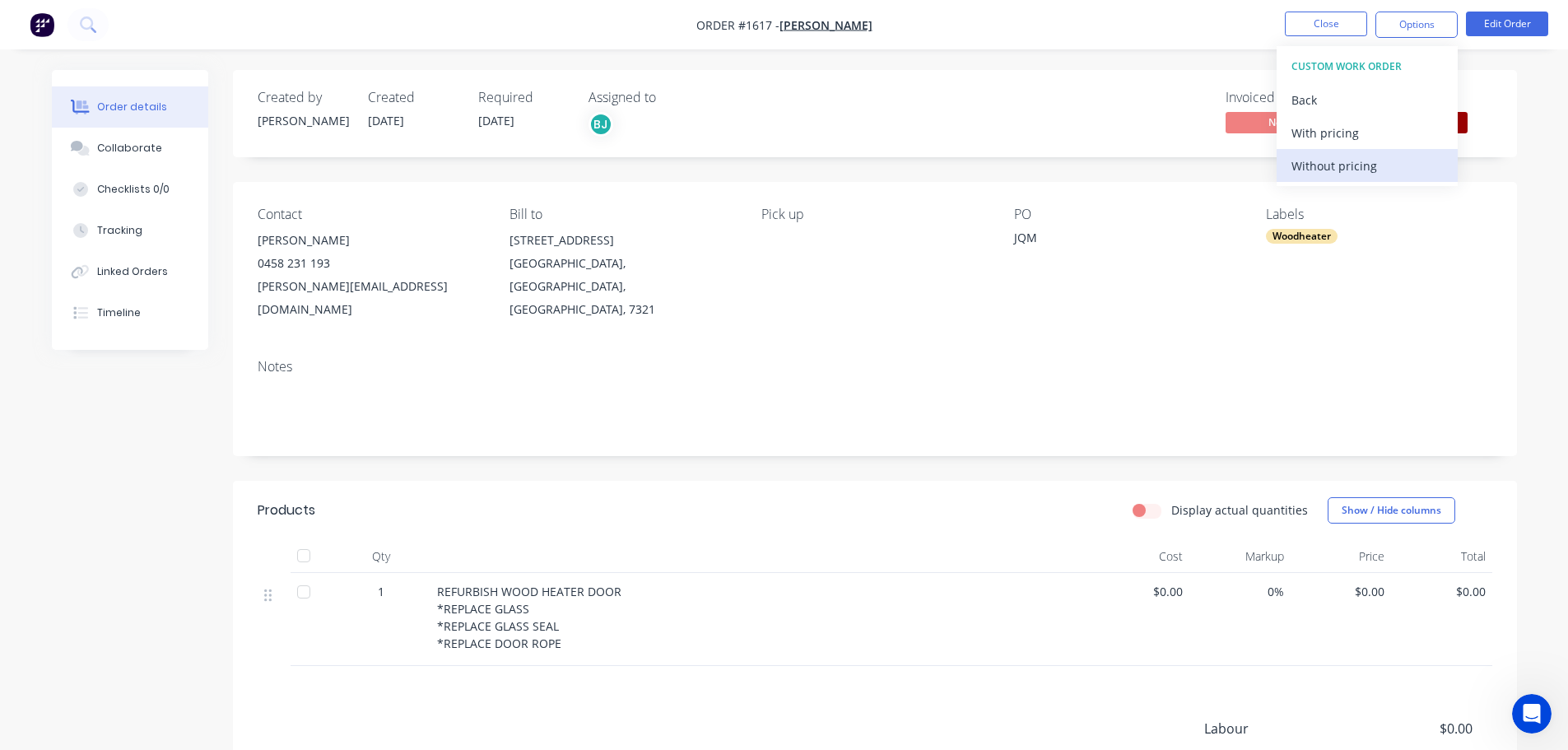
click at [1343, 165] on div "Without pricing" at bounding box center [1367, 165] width 152 height 24
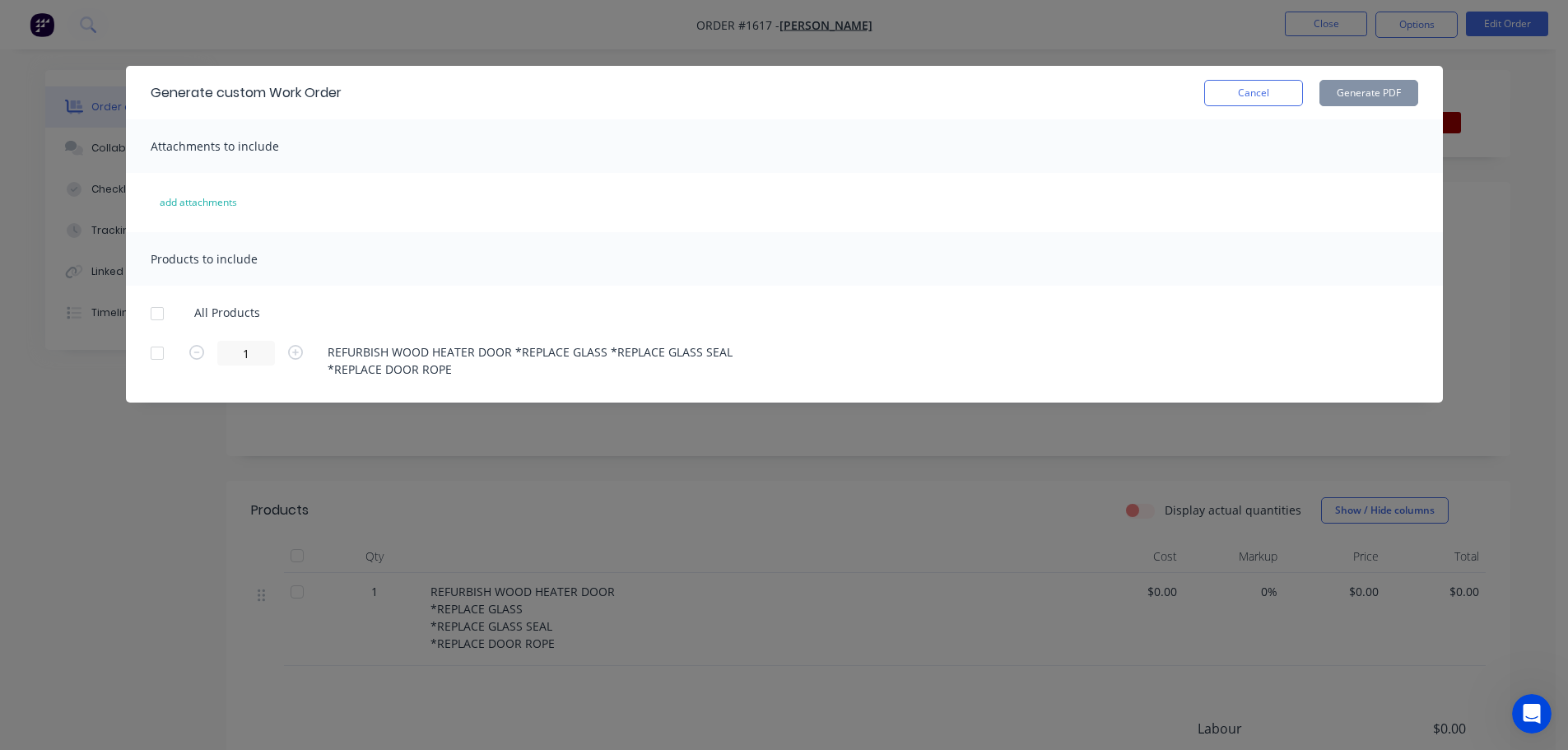
click at [156, 313] on div at bounding box center [157, 313] width 33 height 33
click at [1340, 89] on button "Generate PDF" at bounding box center [1368, 92] width 99 height 26
drag, startPoint x: 1237, startPoint y: 94, endPoint x: 1263, endPoint y: 77, distance: 31.1
click at [1237, 93] on button "Cancel" at bounding box center [1253, 92] width 99 height 26
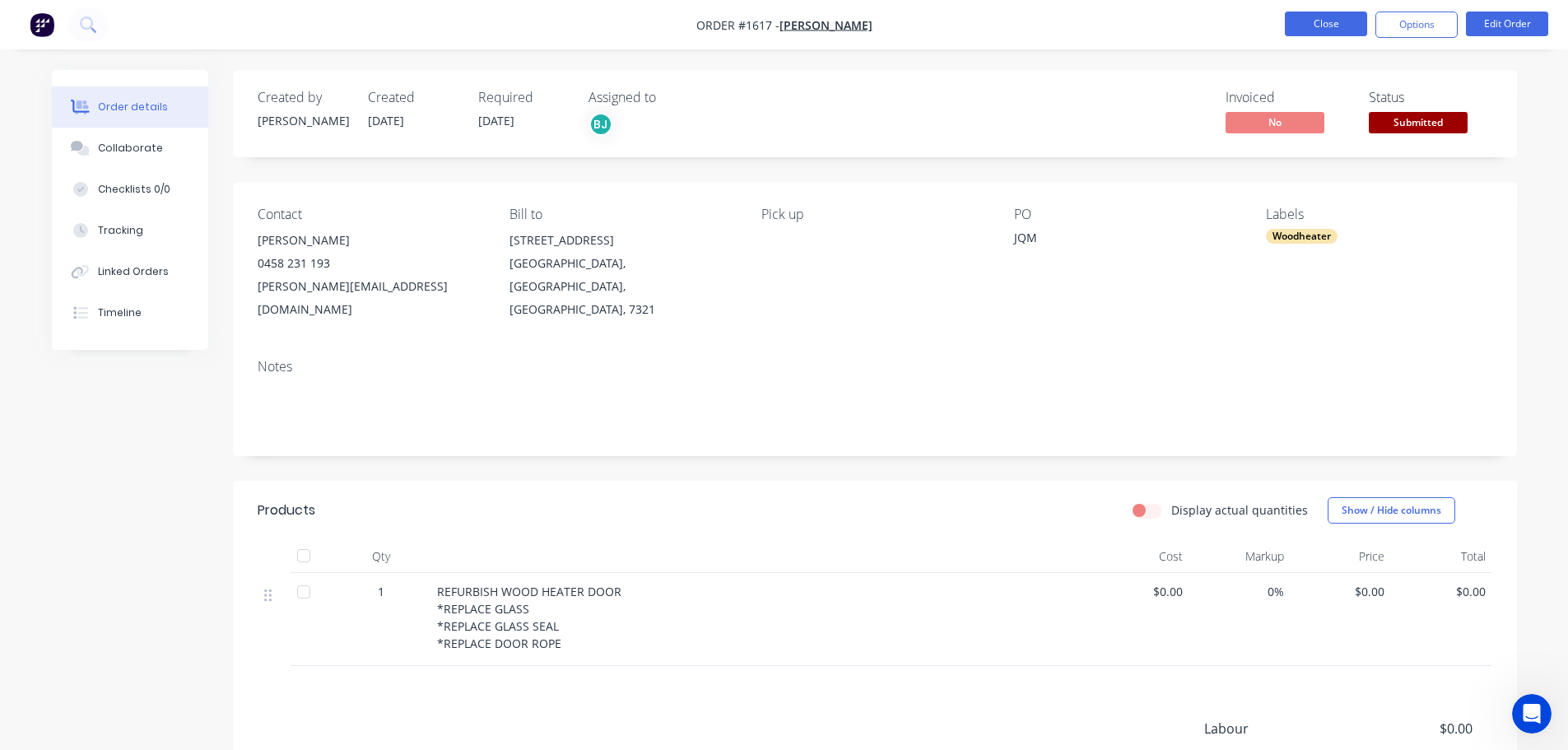
click at [1318, 20] on button "Close" at bounding box center [1326, 24] width 82 height 25
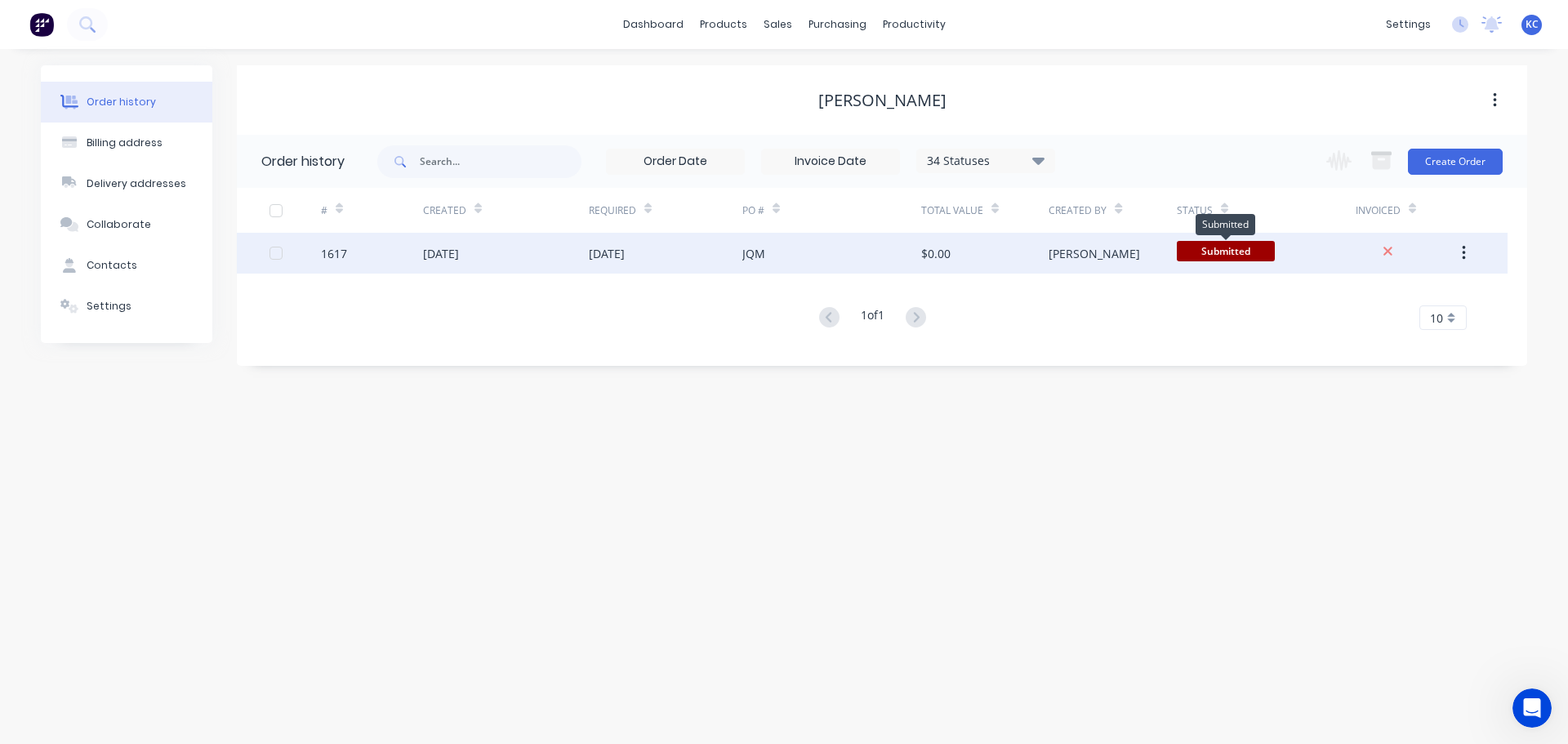
click at [1239, 249] on span "Submitted" at bounding box center [1225, 251] width 98 height 20
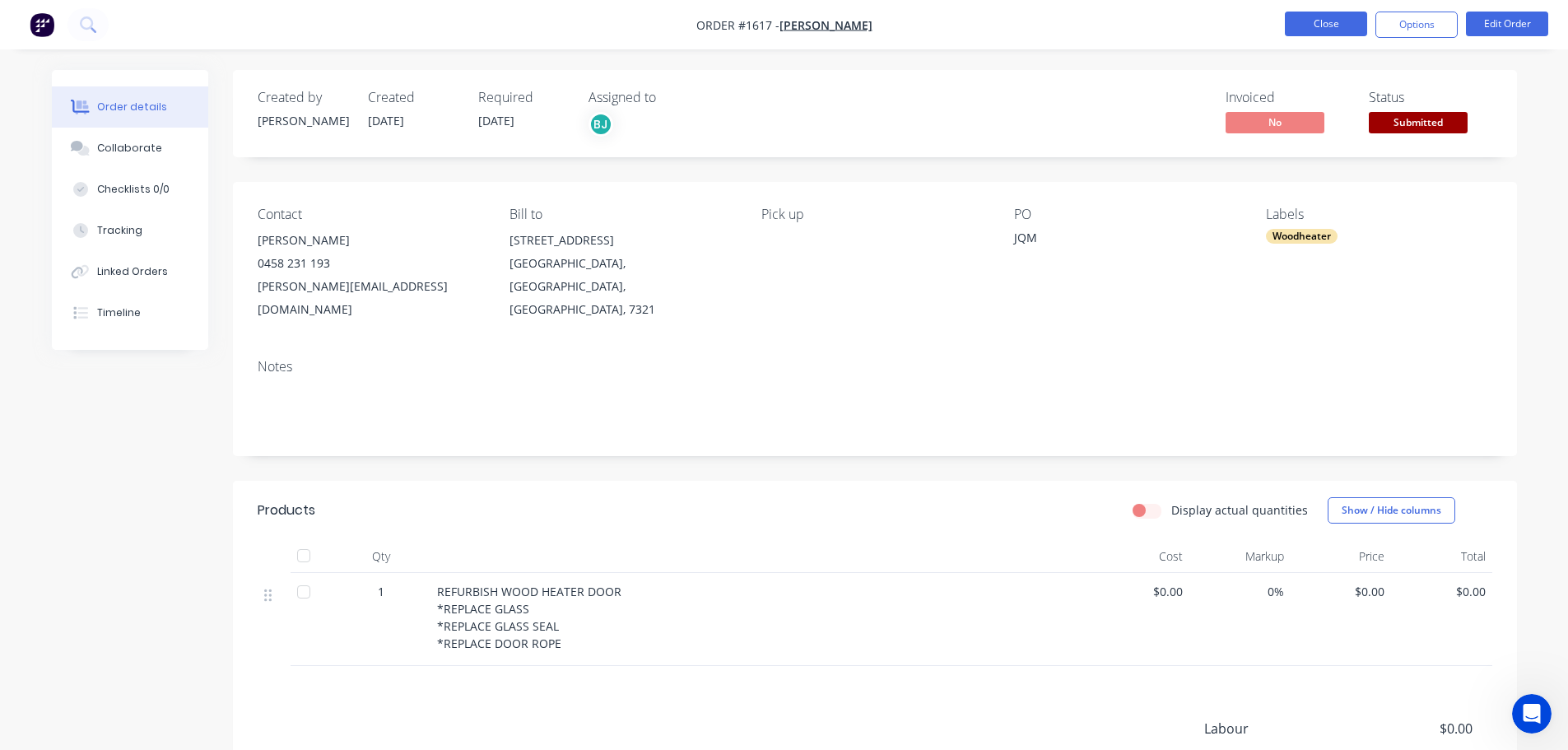
click at [1352, 23] on button "Close" at bounding box center [1326, 24] width 82 height 25
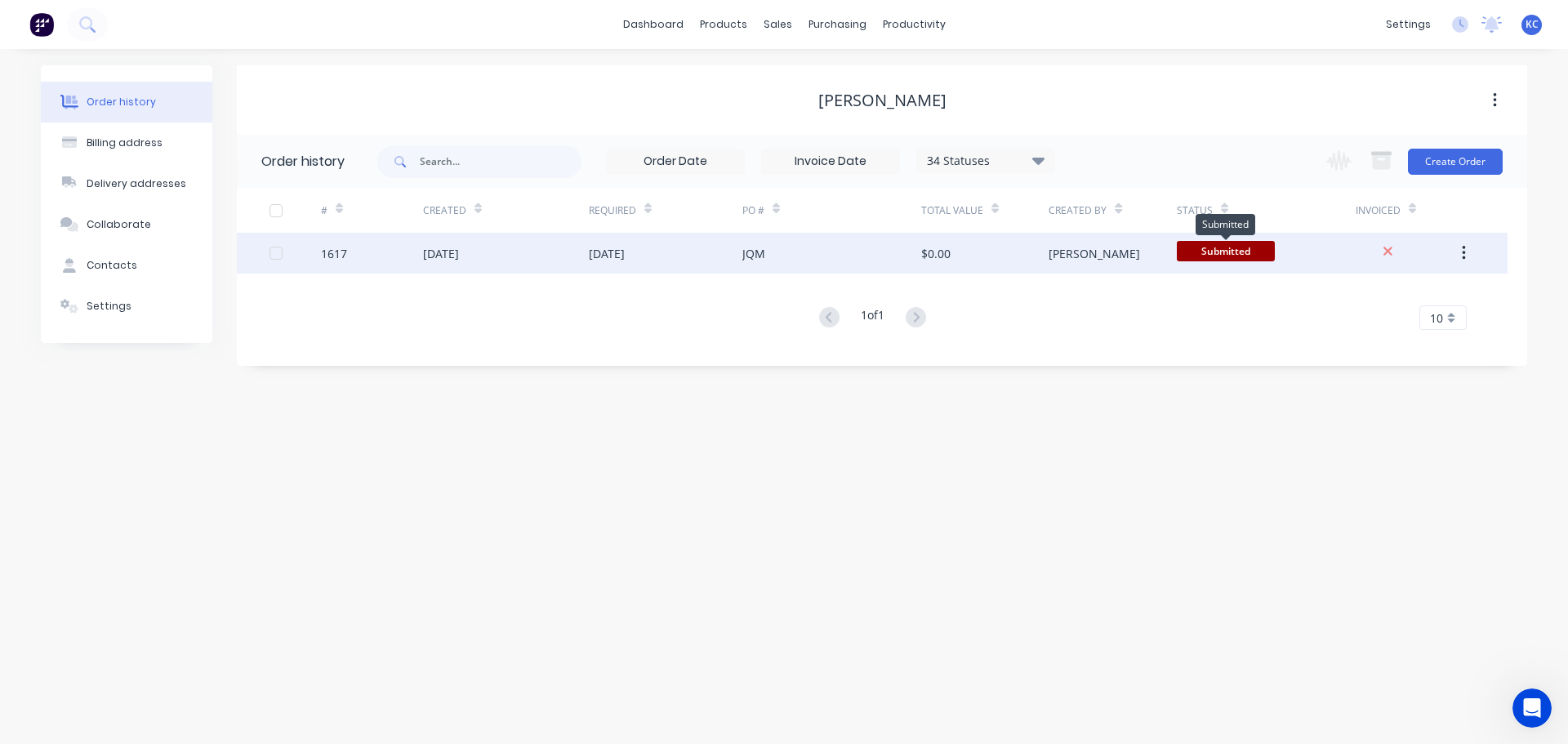
click at [1259, 255] on span "Submitted" at bounding box center [1225, 251] width 98 height 20
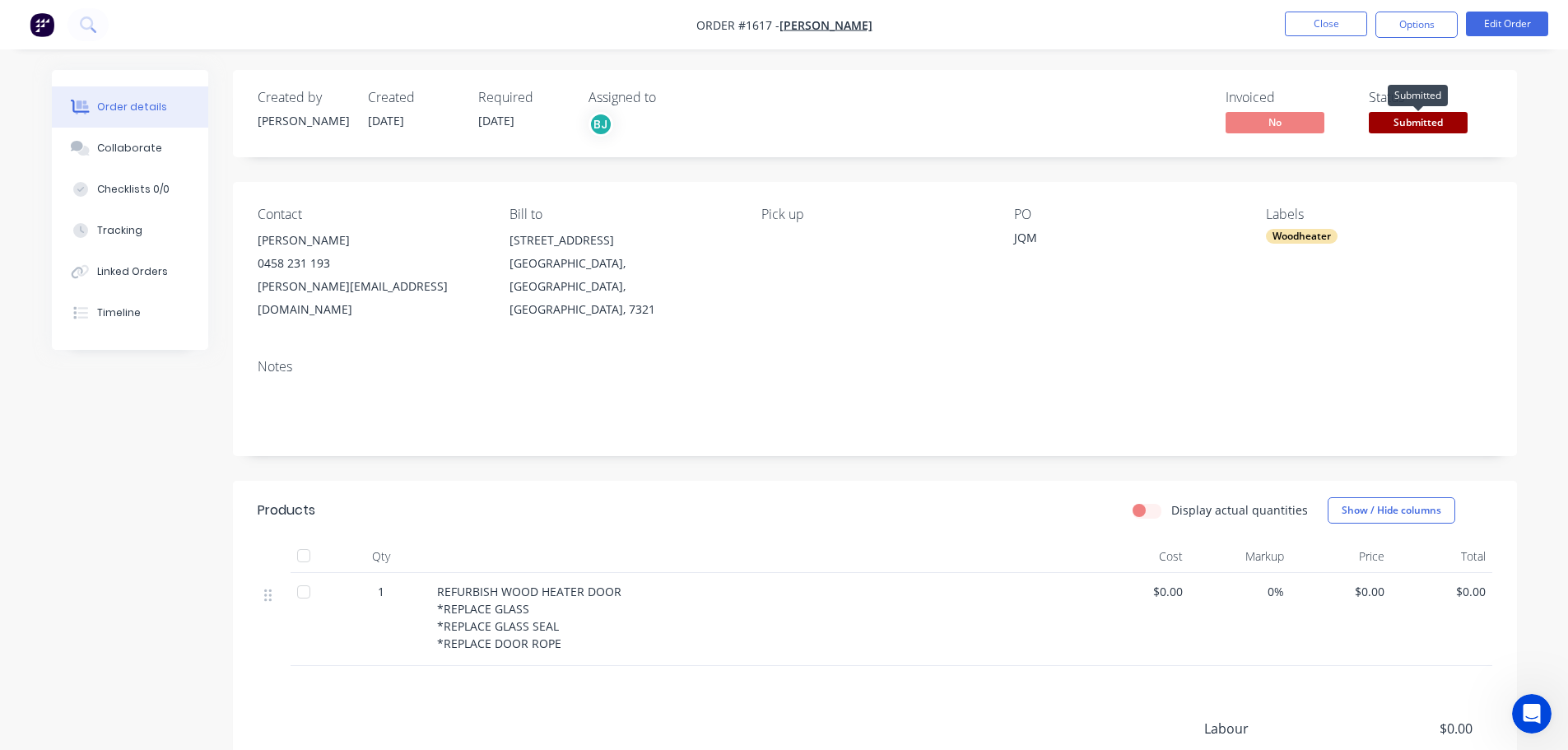
click at [1416, 121] on span "Submitted" at bounding box center [1418, 121] width 99 height 21
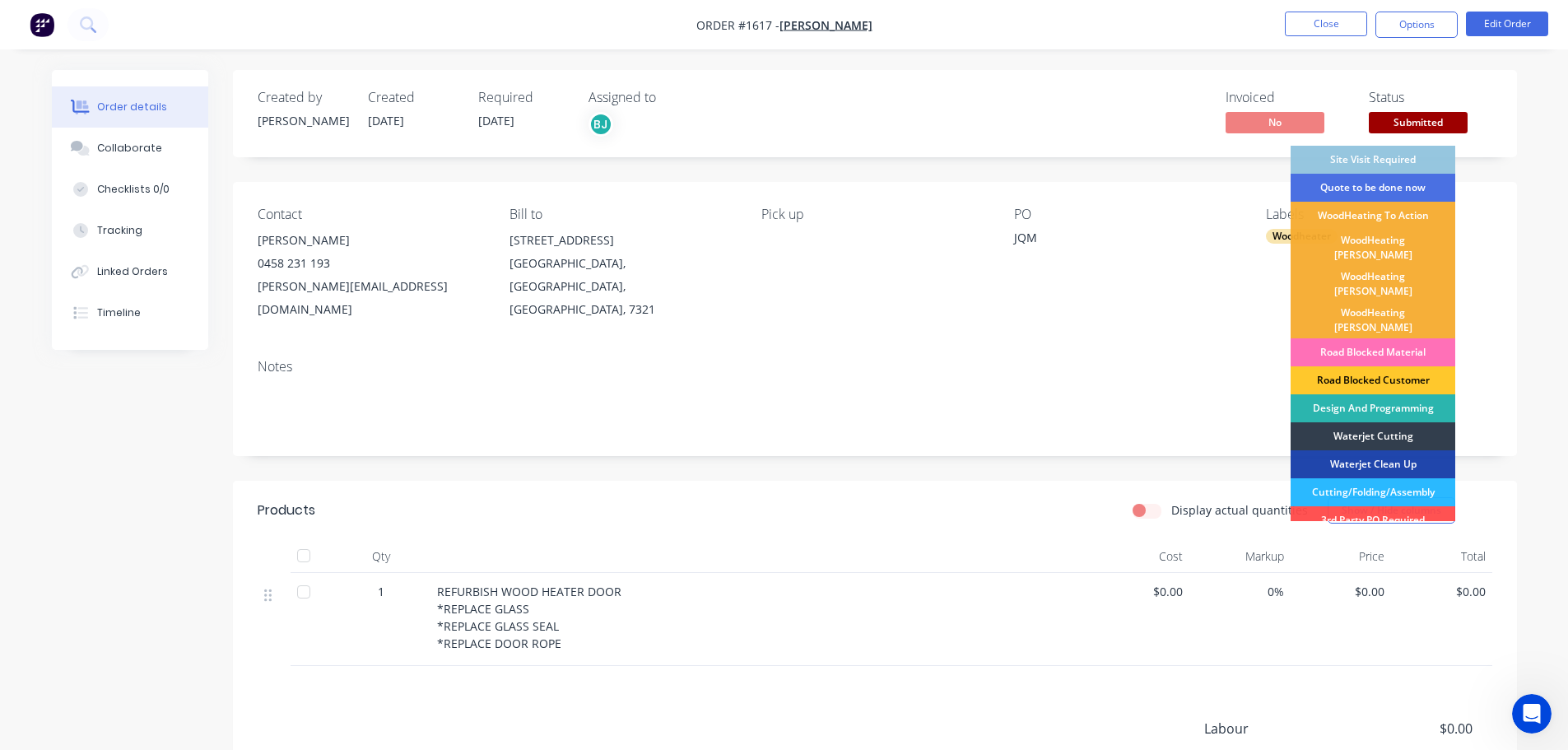
click at [1383, 366] on div "Road Blocked Customer" at bounding box center [1372, 379] width 164 height 28
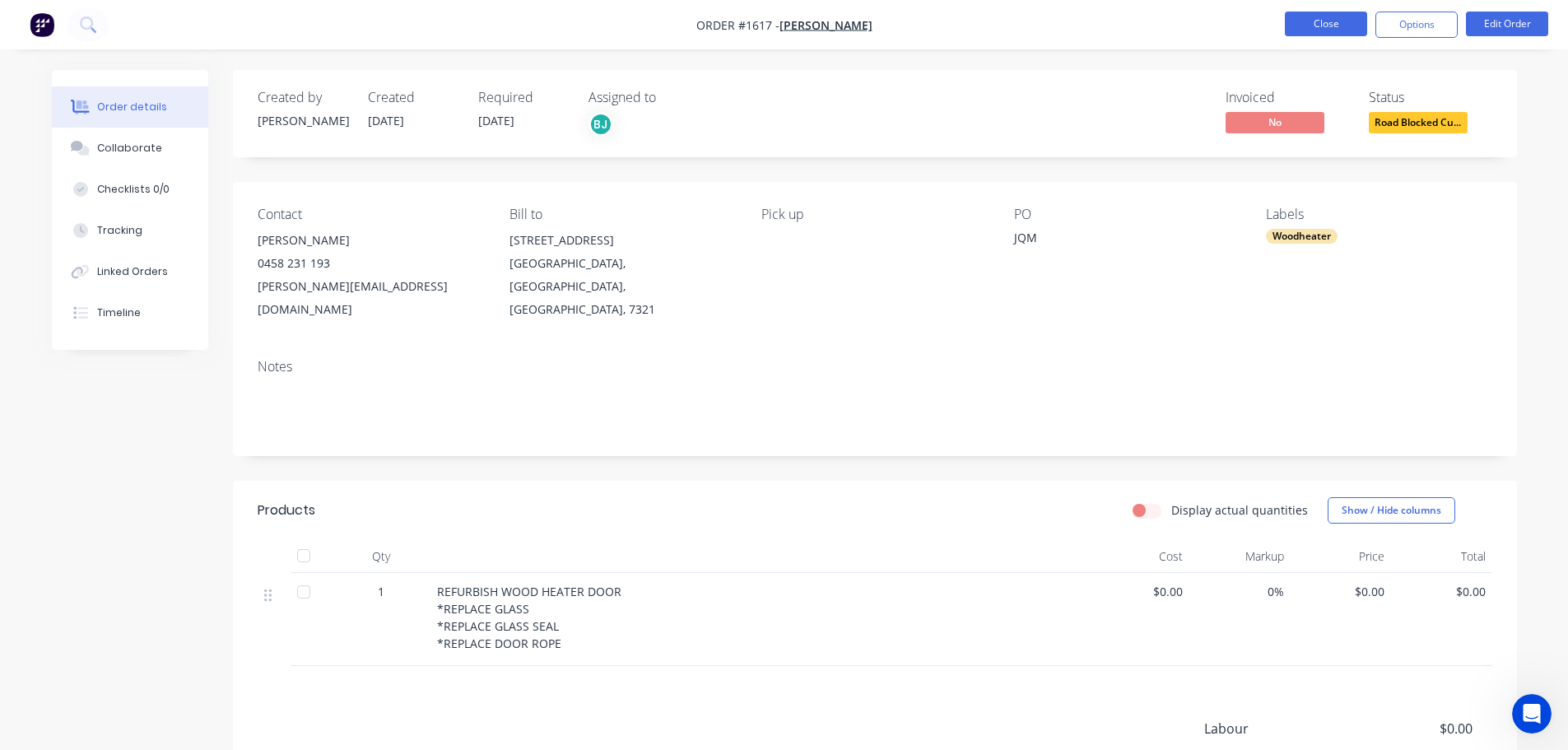
click at [1308, 20] on button "Close" at bounding box center [1326, 24] width 82 height 25
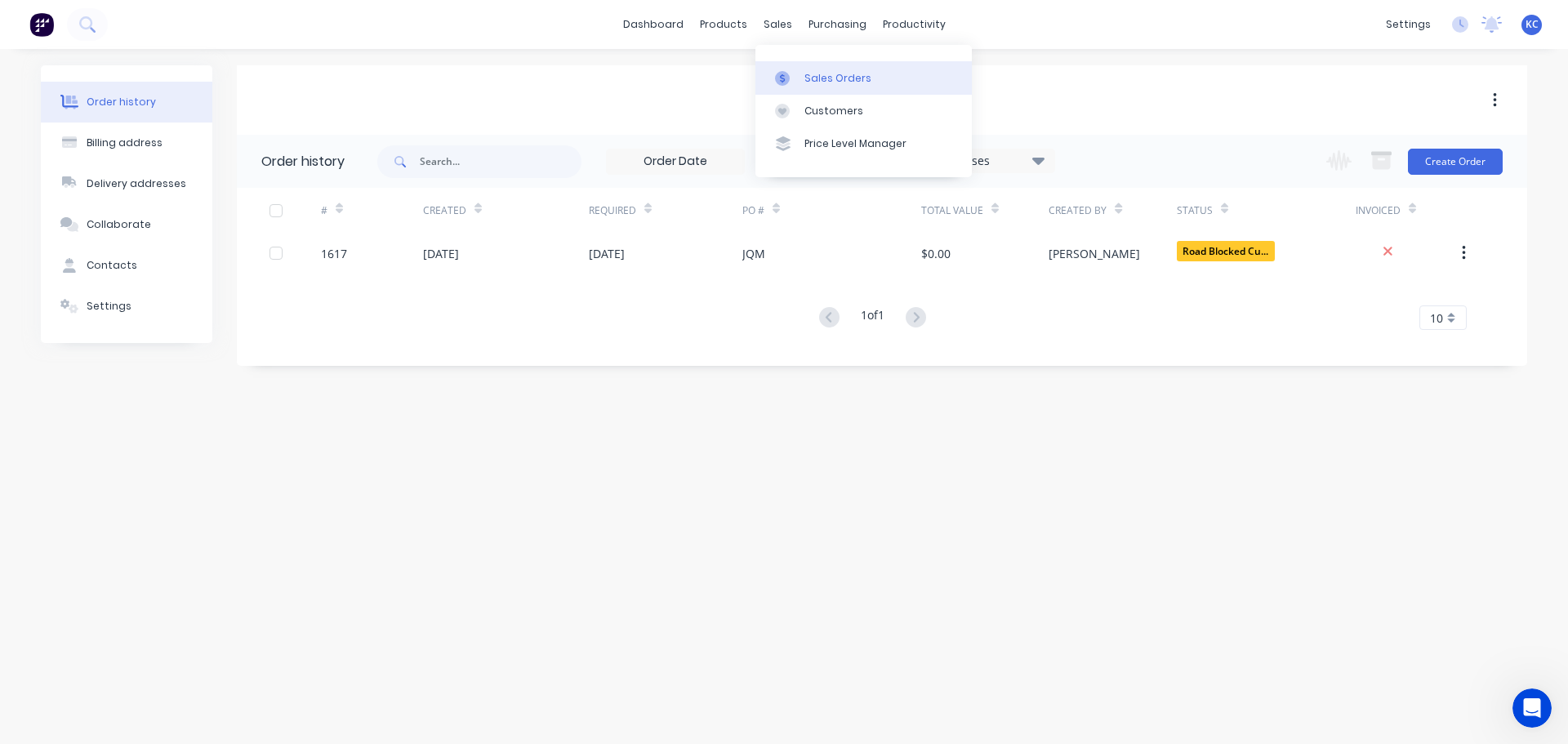
click at [808, 65] on link "Sales Orders" at bounding box center [864, 77] width 216 height 33
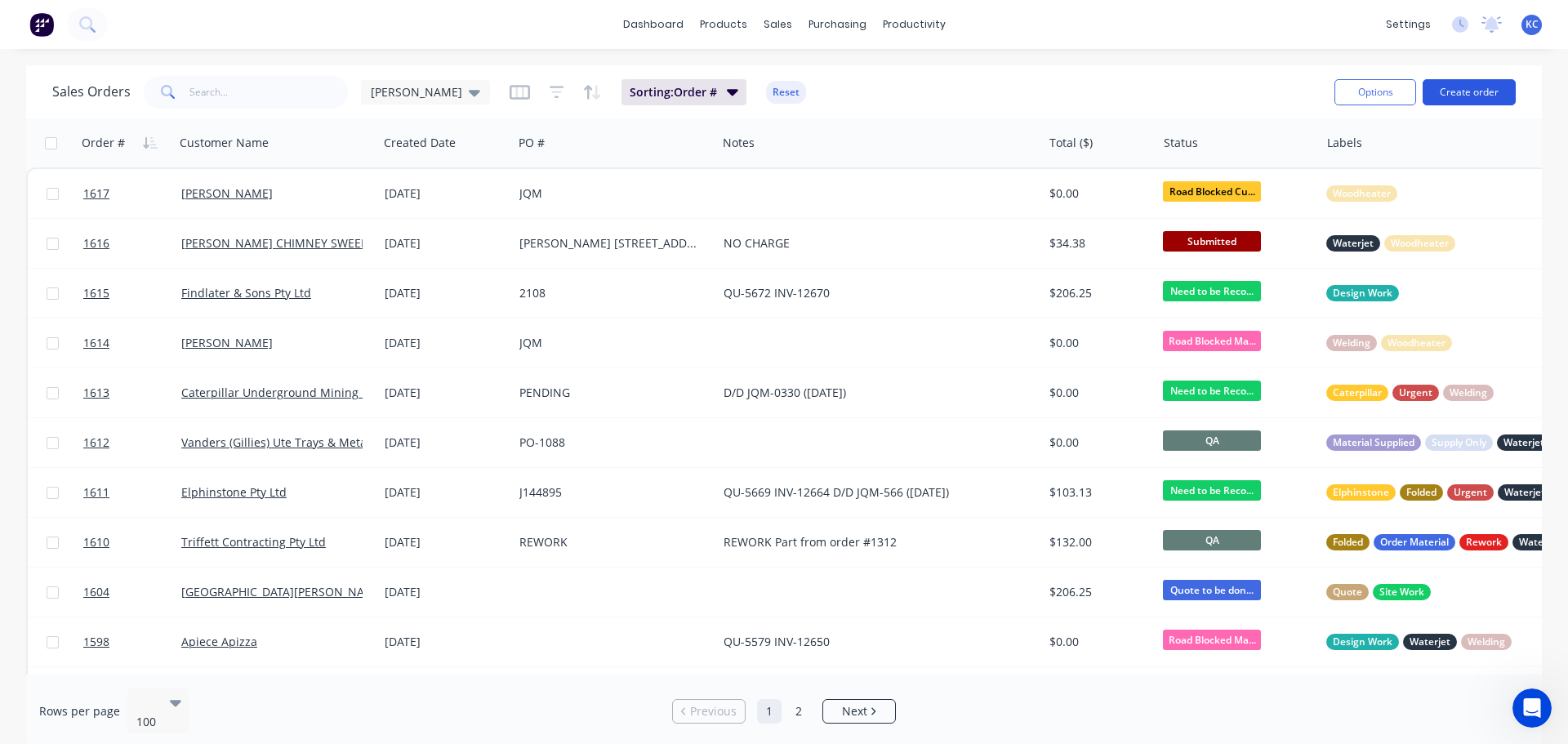
click at [1479, 91] on button "Create order" at bounding box center [1469, 91] width 93 height 26
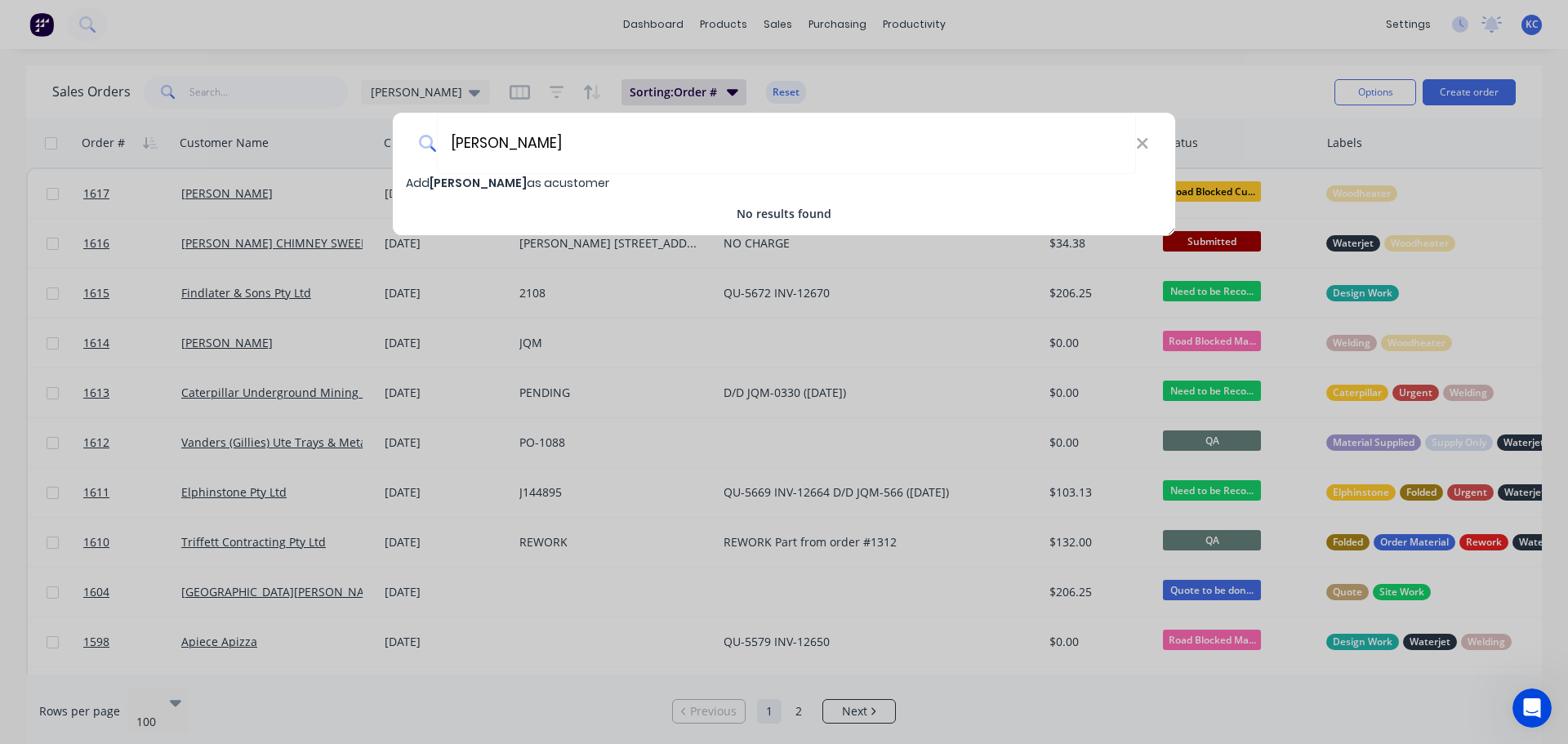
type input "[PERSON_NAME]"
click at [511, 180] on span "[PERSON_NAME]" at bounding box center [478, 182] width 97 height 16
select select "AU"
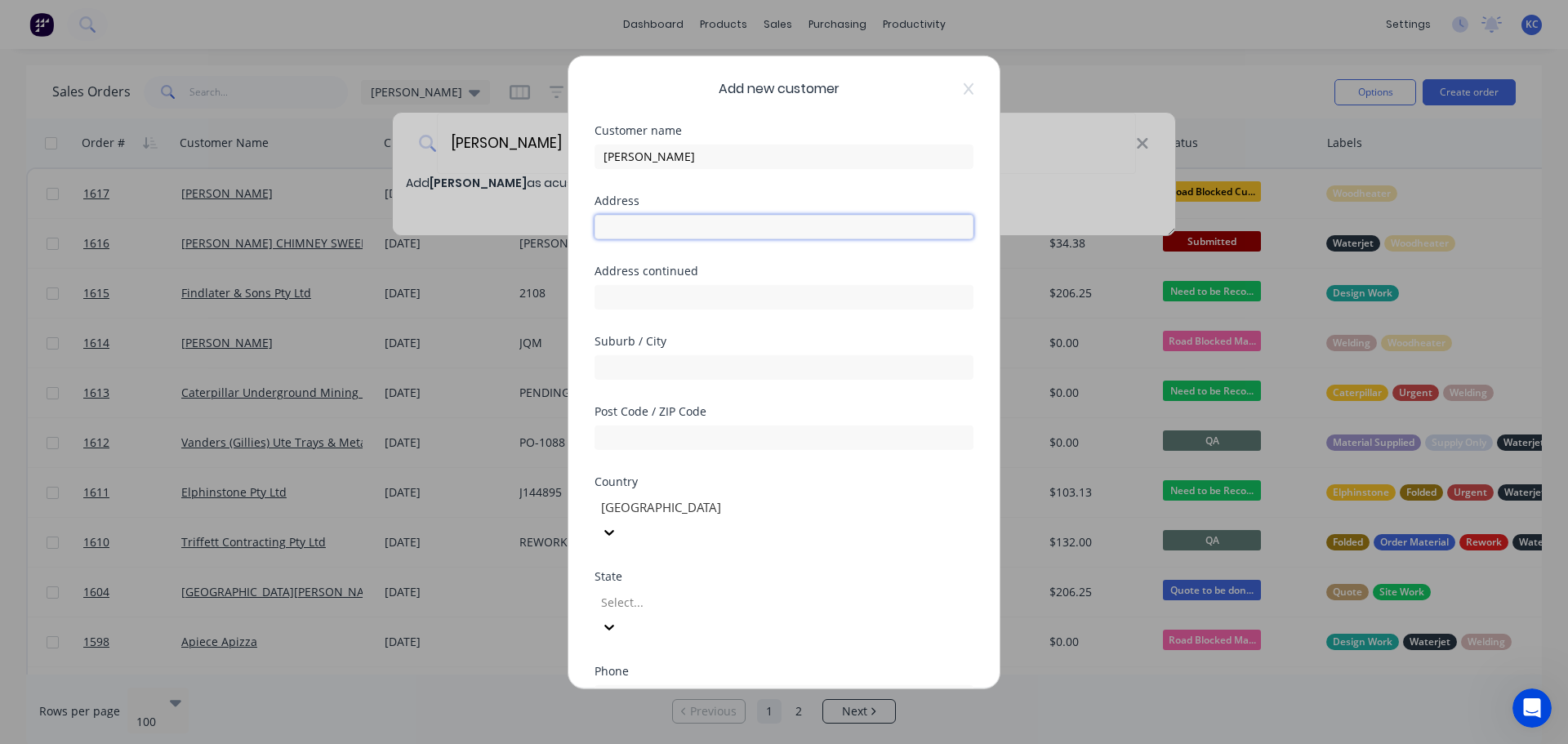
click at [634, 229] on input "text" at bounding box center [784, 226] width 379 height 25
type input "1091 Murchison Highway"
type input "Elliott"
type input "7325"
type input "t"
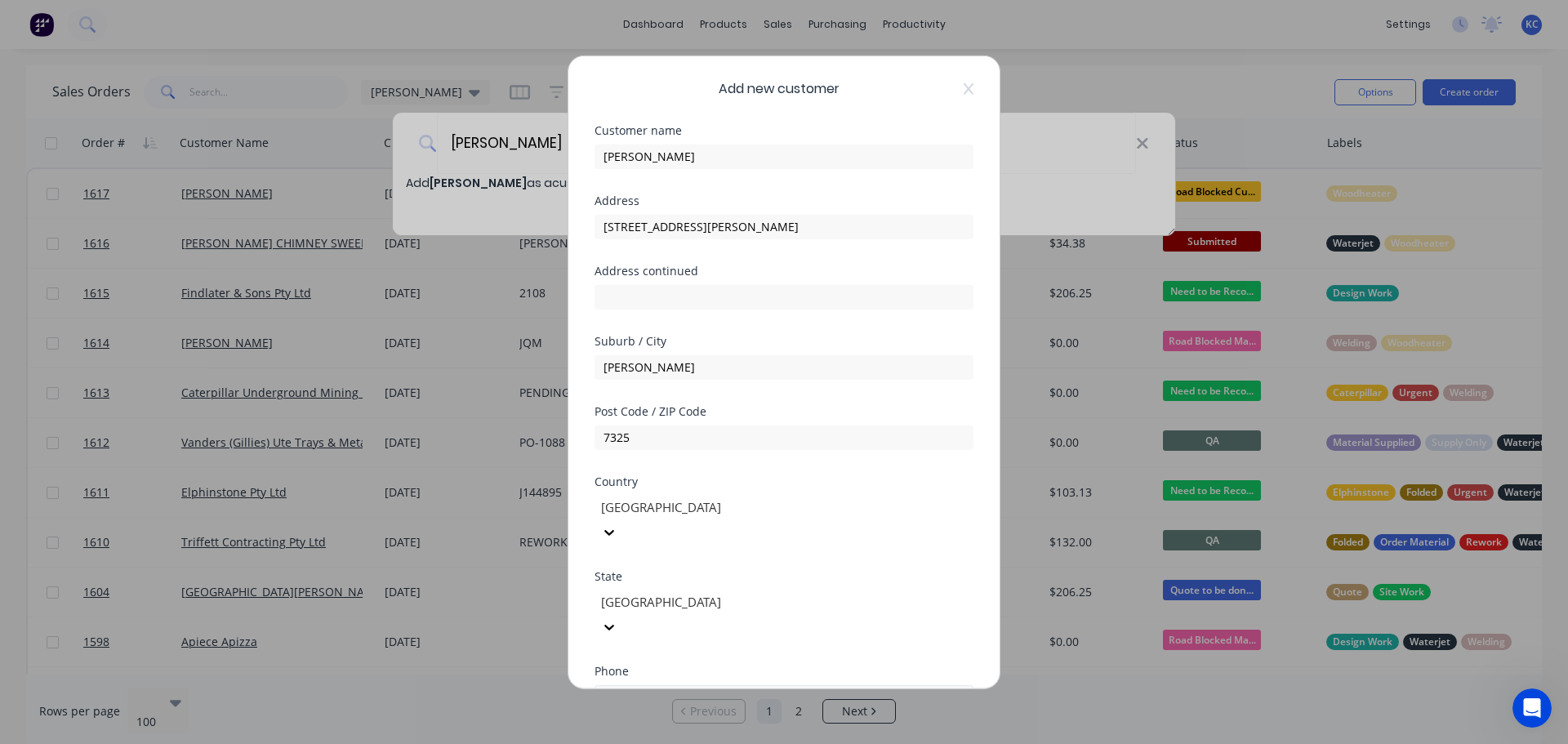
click at [788, 687] on input "tel" at bounding box center [802, 696] width 307 height 19
type input "0418 584 854"
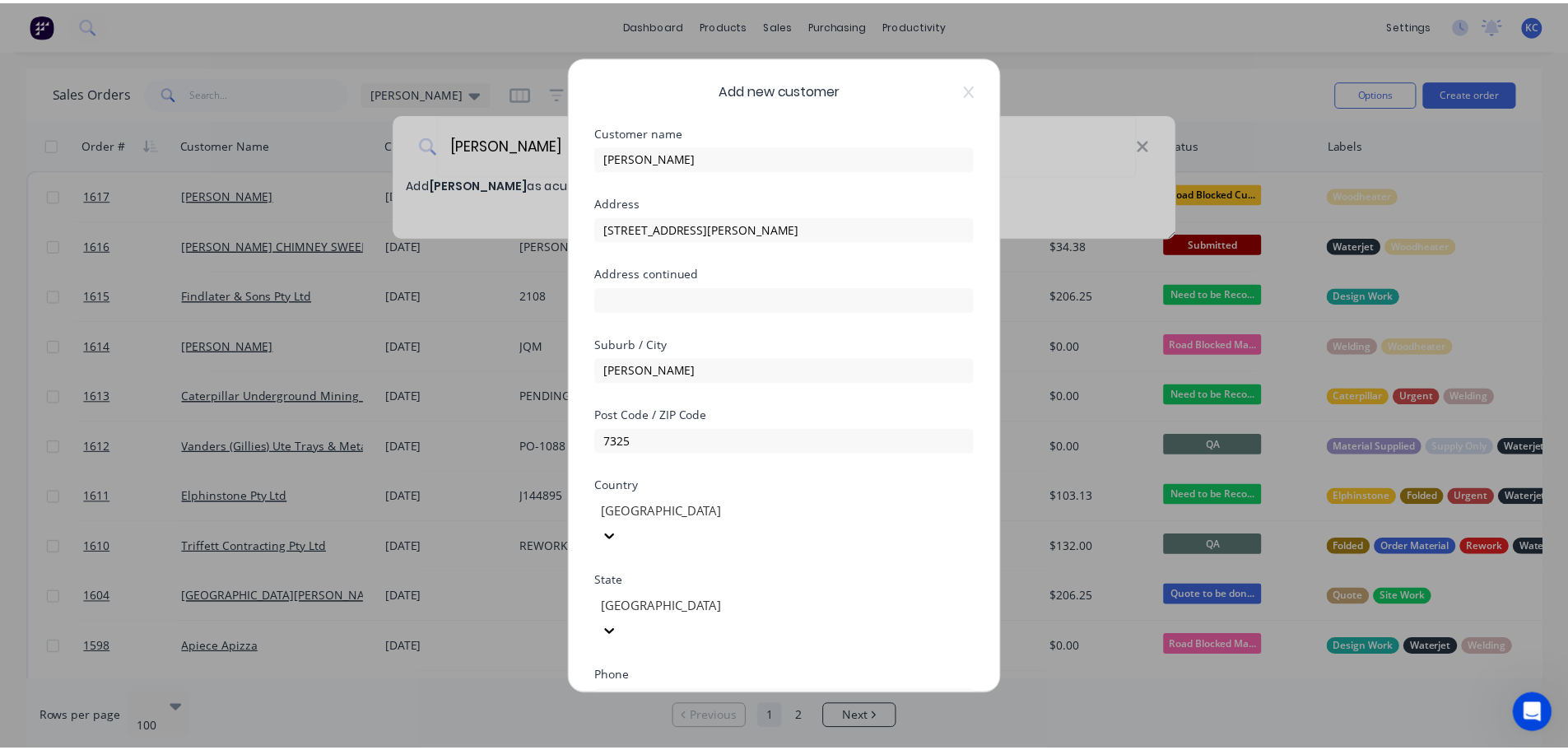
scroll to position [166, 0]
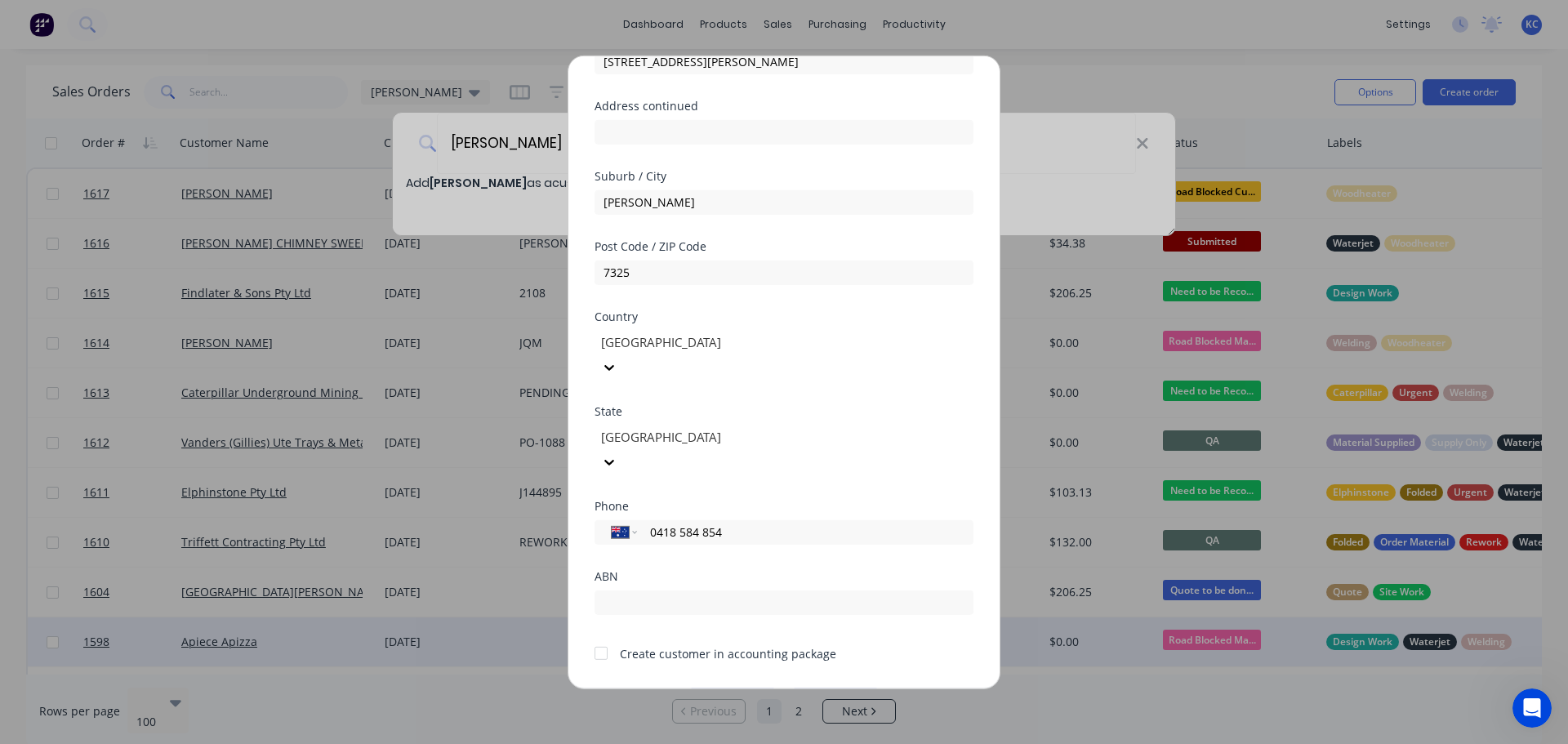
click at [729, 687] on button "Save" at bounding box center [732, 700] width 89 height 26
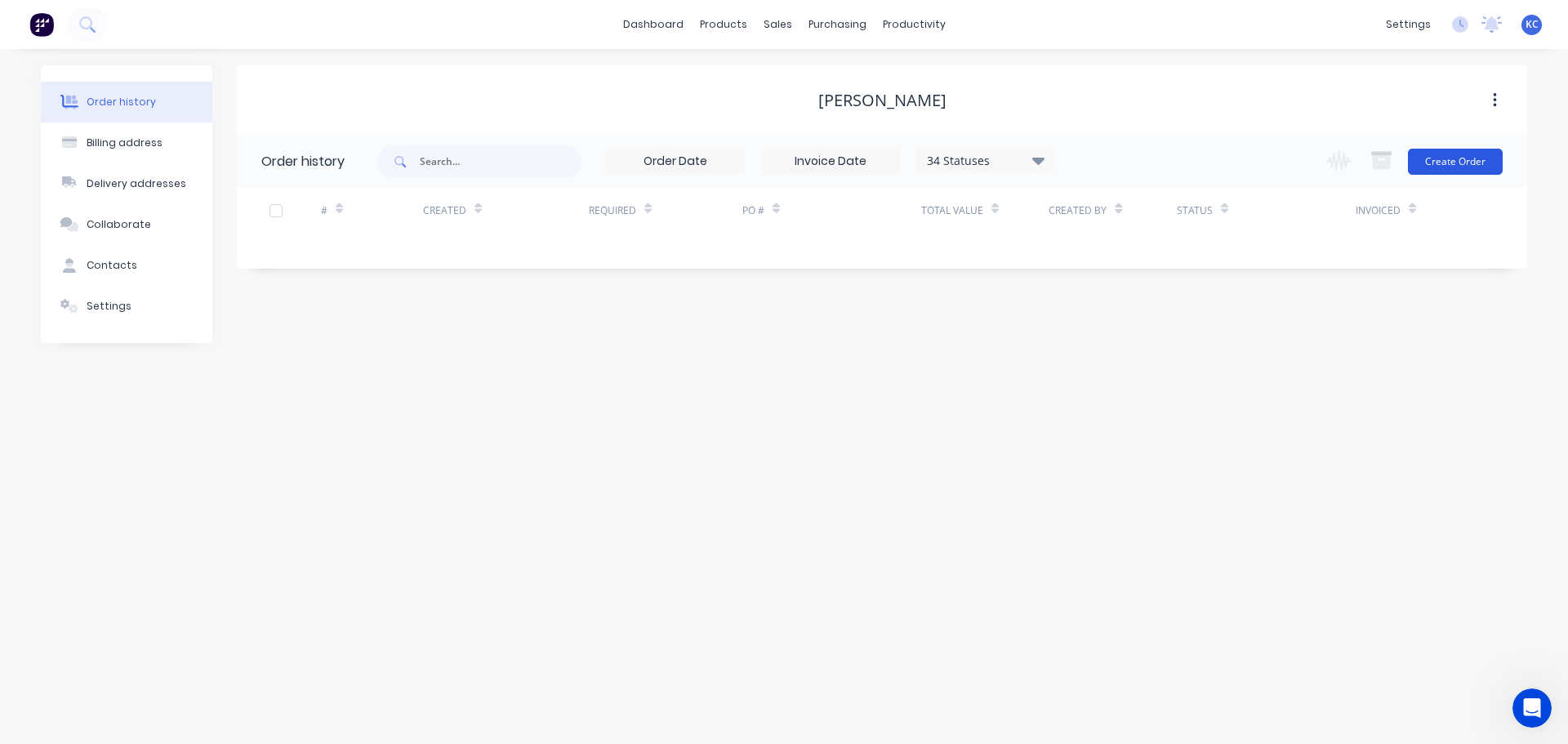
click at [1465, 158] on button "Create Order" at bounding box center [1455, 161] width 95 height 26
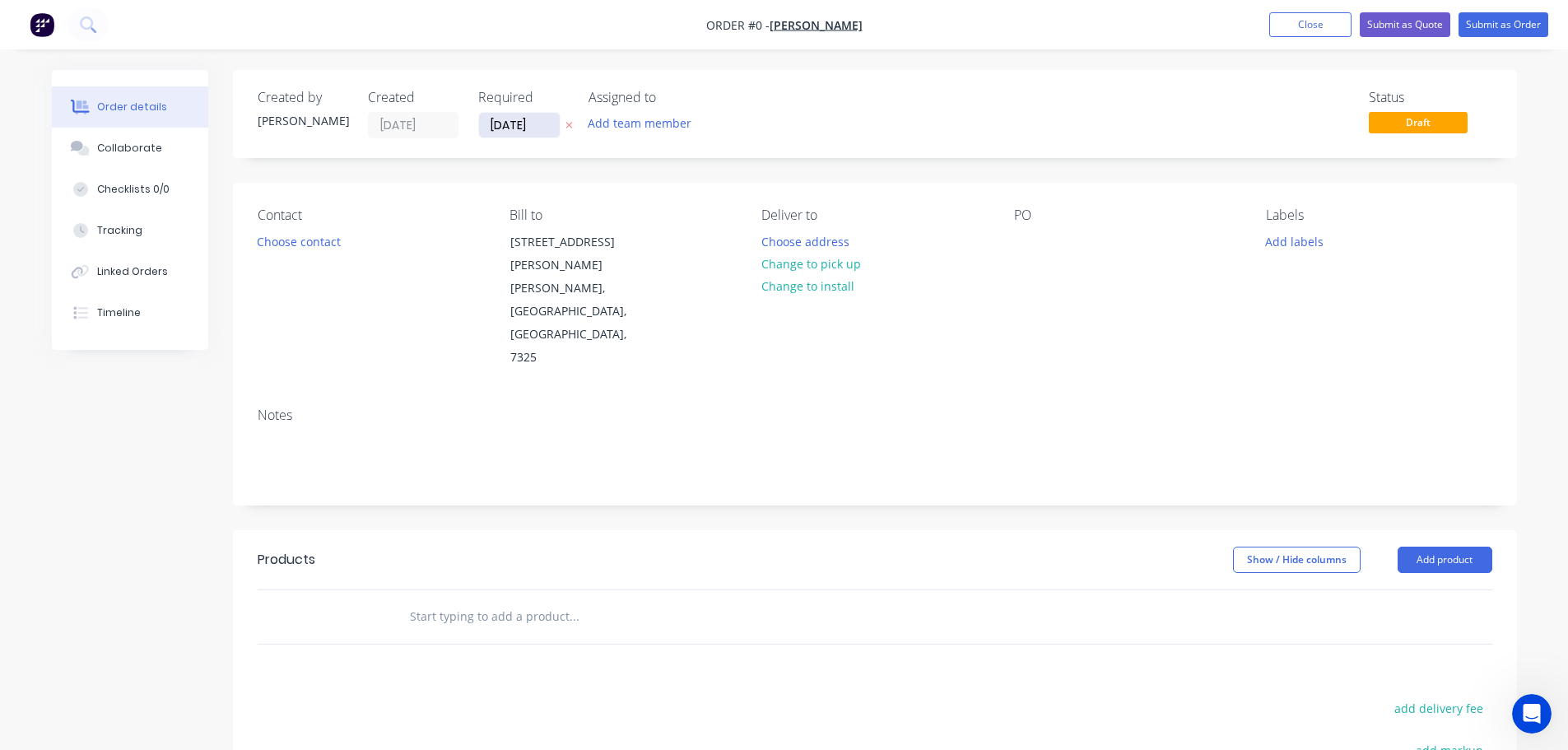
click at [541, 123] on input "[DATE]" at bounding box center [519, 125] width 80 height 25
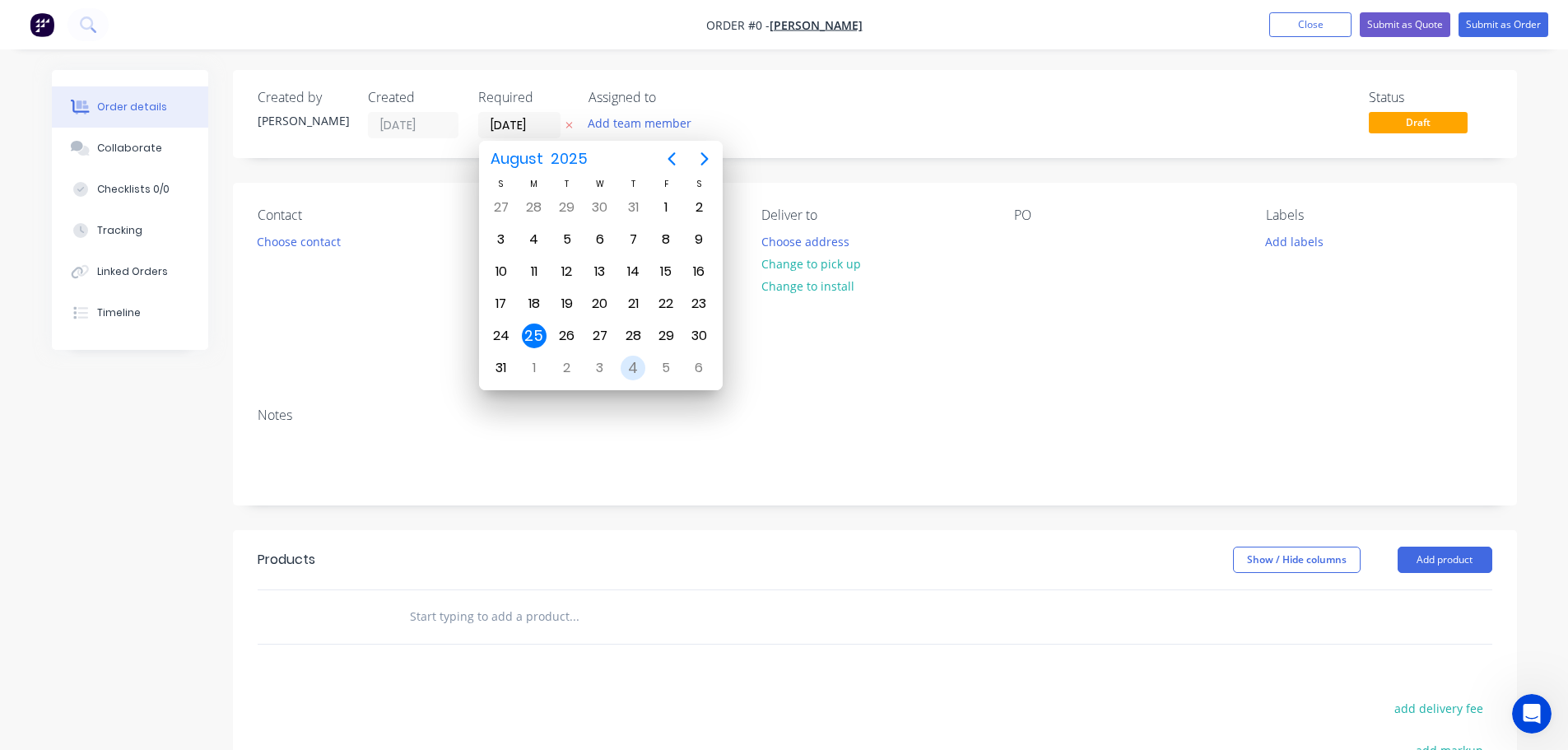
click at [641, 364] on div "4" at bounding box center [633, 368] width 25 height 25
type input "[DATE]"
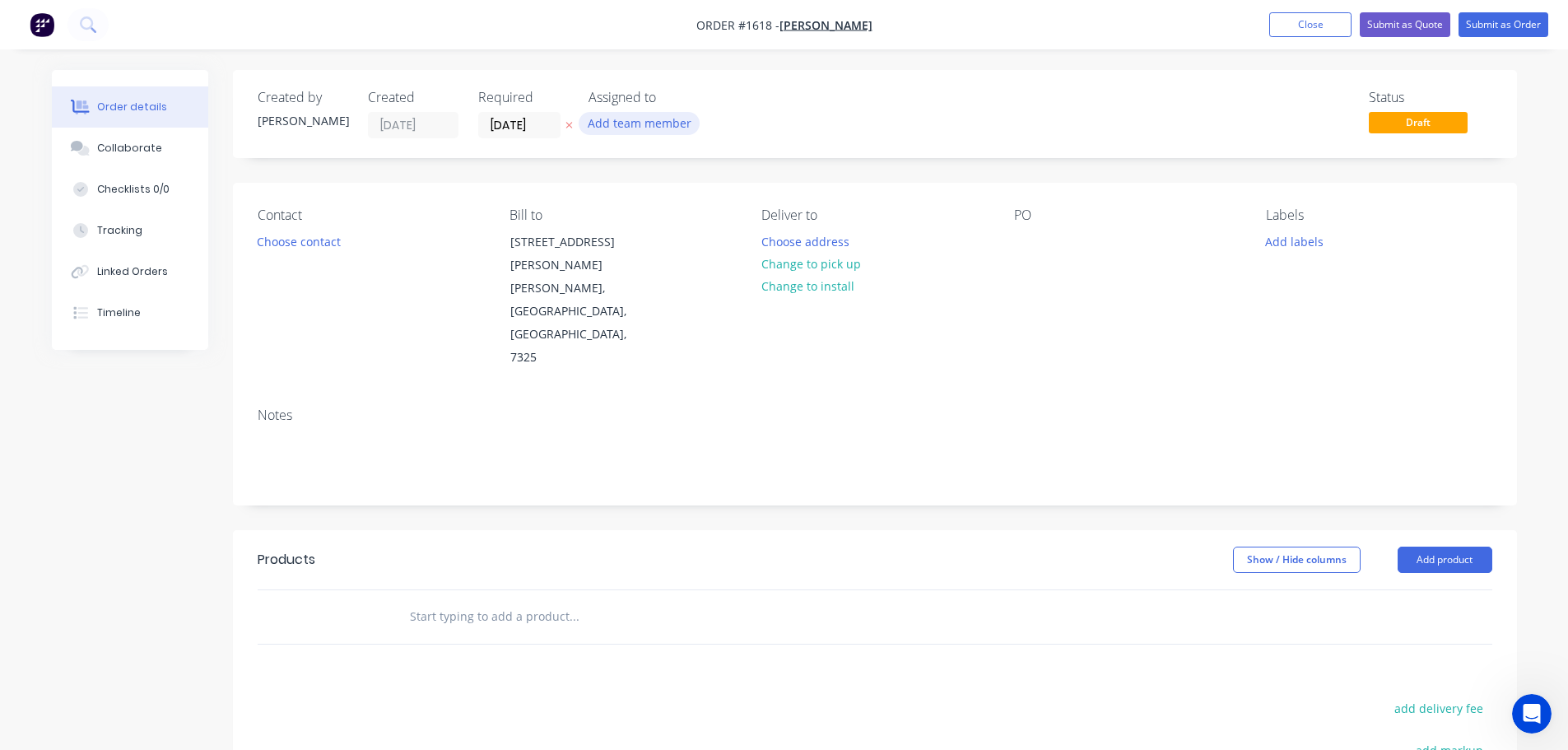
click at [631, 128] on button "Add team member" at bounding box center [638, 122] width 121 height 22
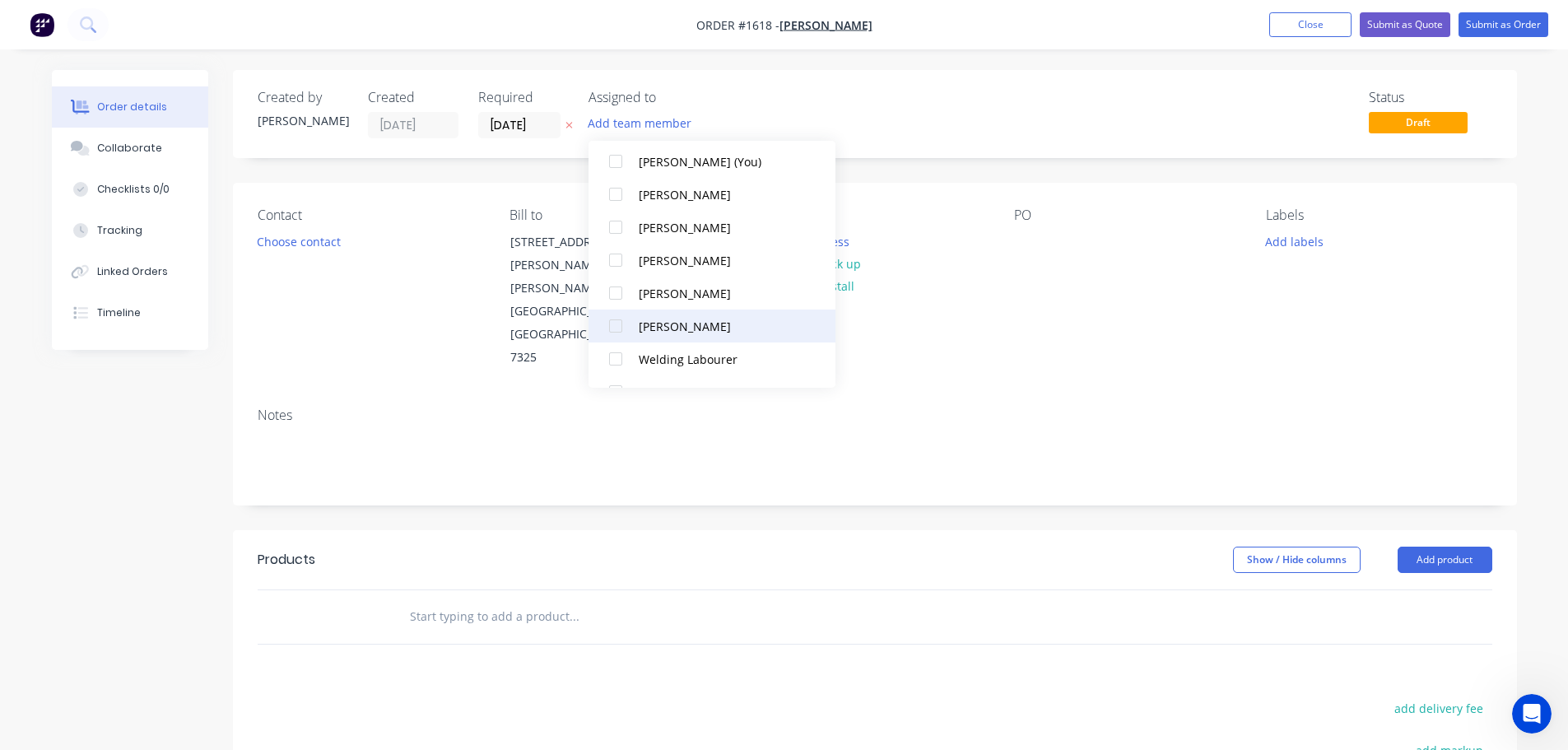
scroll to position [82, 0]
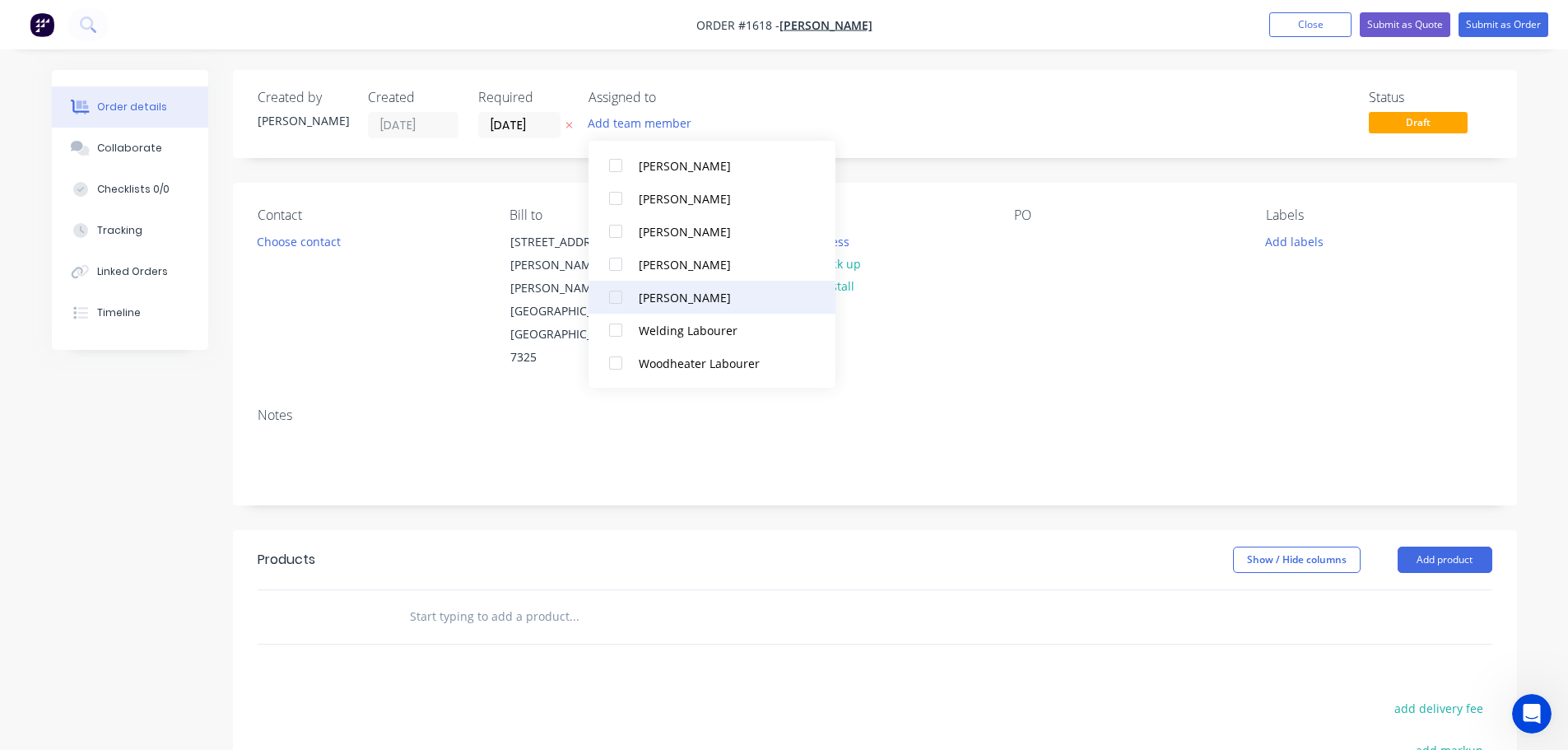
click at [621, 293] on div at bounding box center [615, 296] width 33 height 33
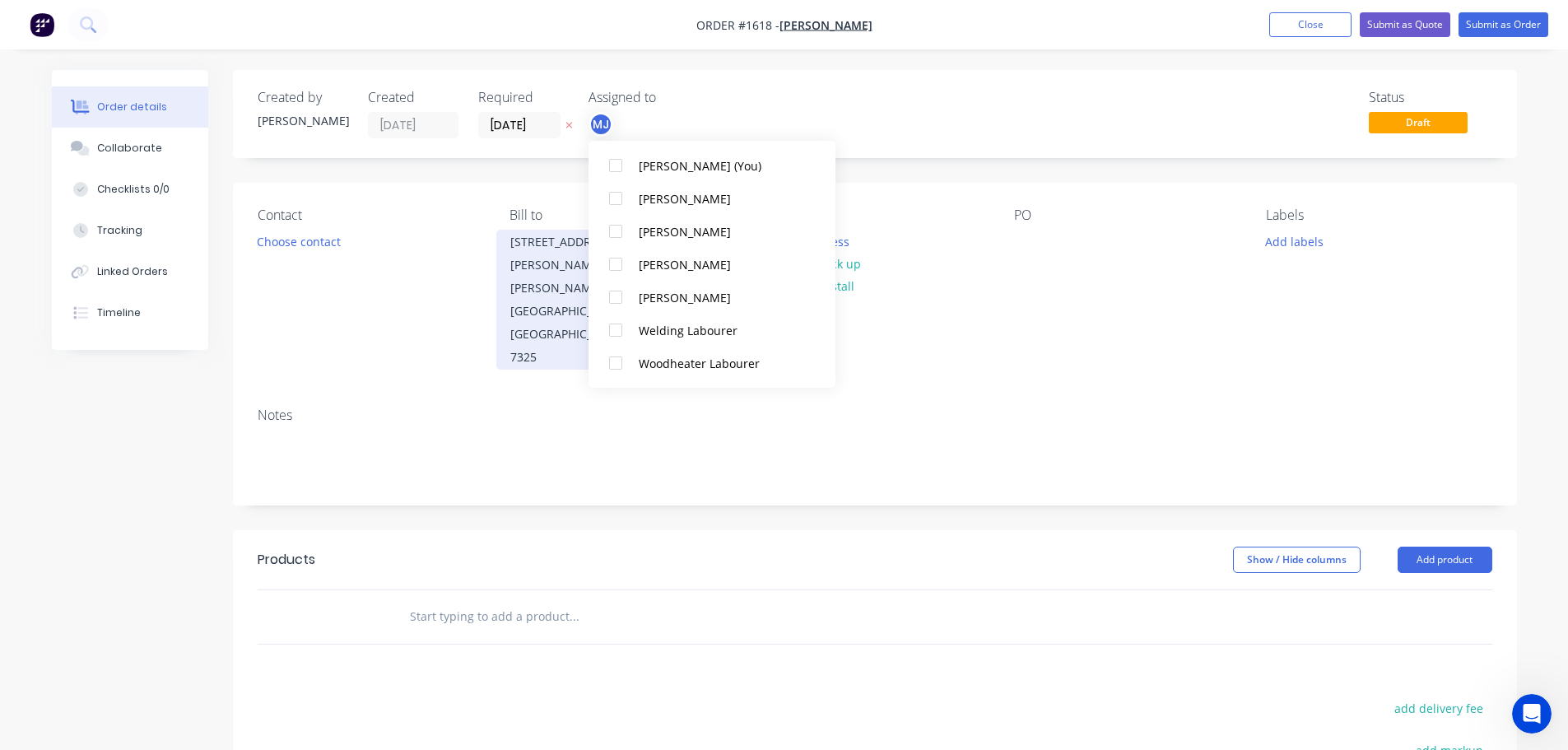
scroll to position [0, 0]
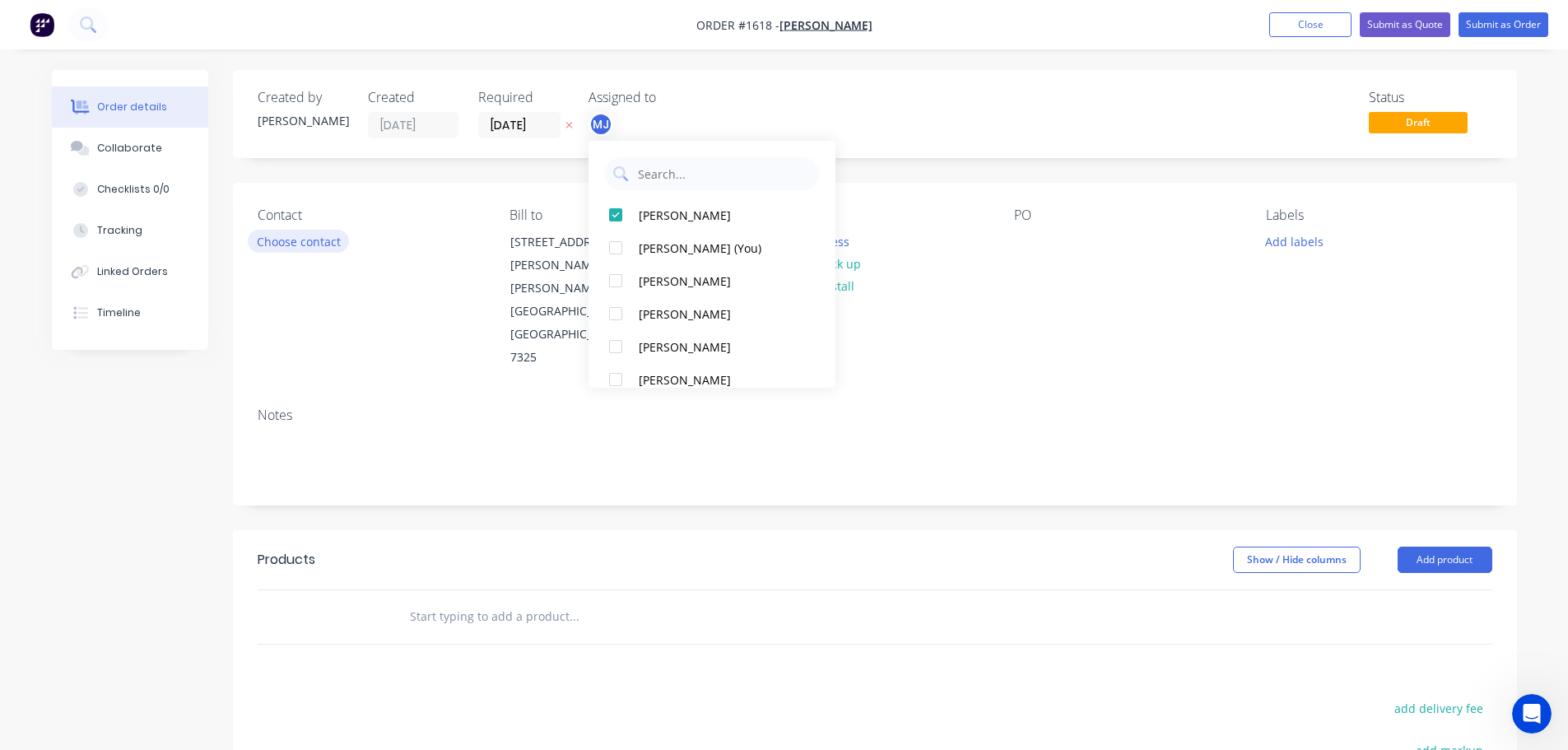
click at [321, 240] on button "Choose contact" at bounding box center [297, 240] width 101 height 22
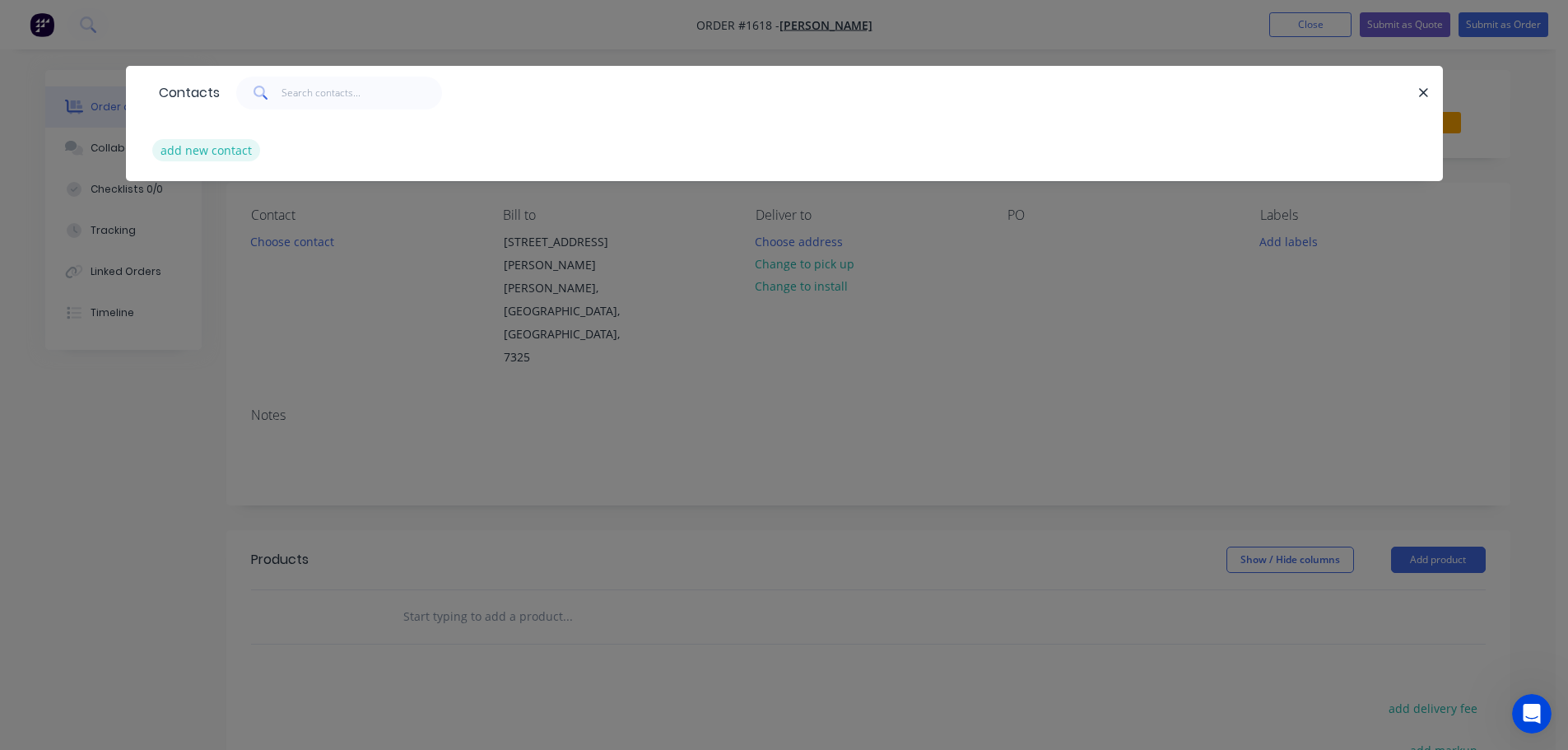
click at [220, 156] on button "add new contact" at bounding box center [207, 150] width 109 height 22
select select "AU"
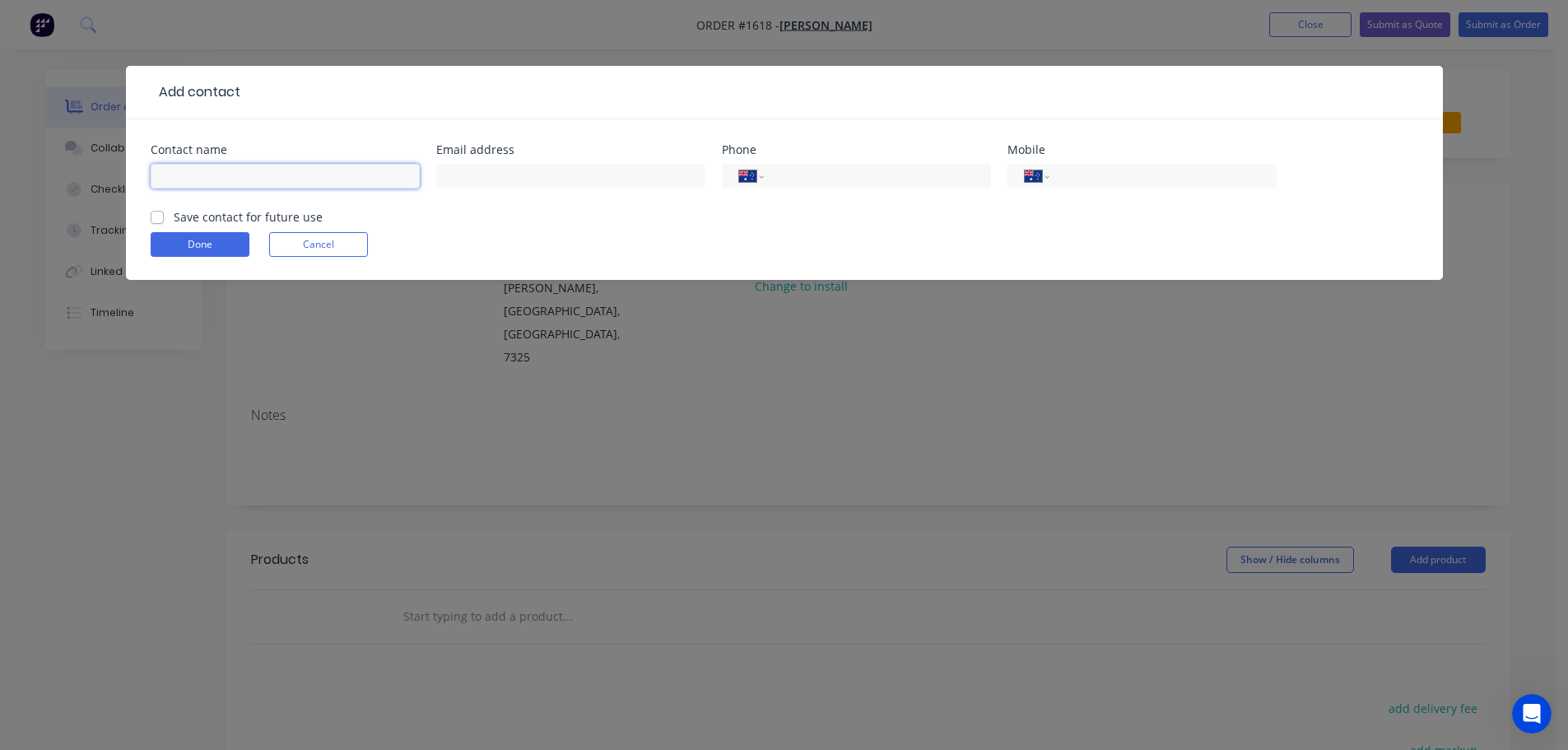
click at [244, 184] on input "text" at bounding box center [285, 176] width 269 height 25
type input "Gennaro Mazella"
click at [596, 169] on input "text" at bounding box center [570, 176] width 269 height 25
paste input "gmazzella43@gmail.com"
type input "gmazzella43@gmail.com"
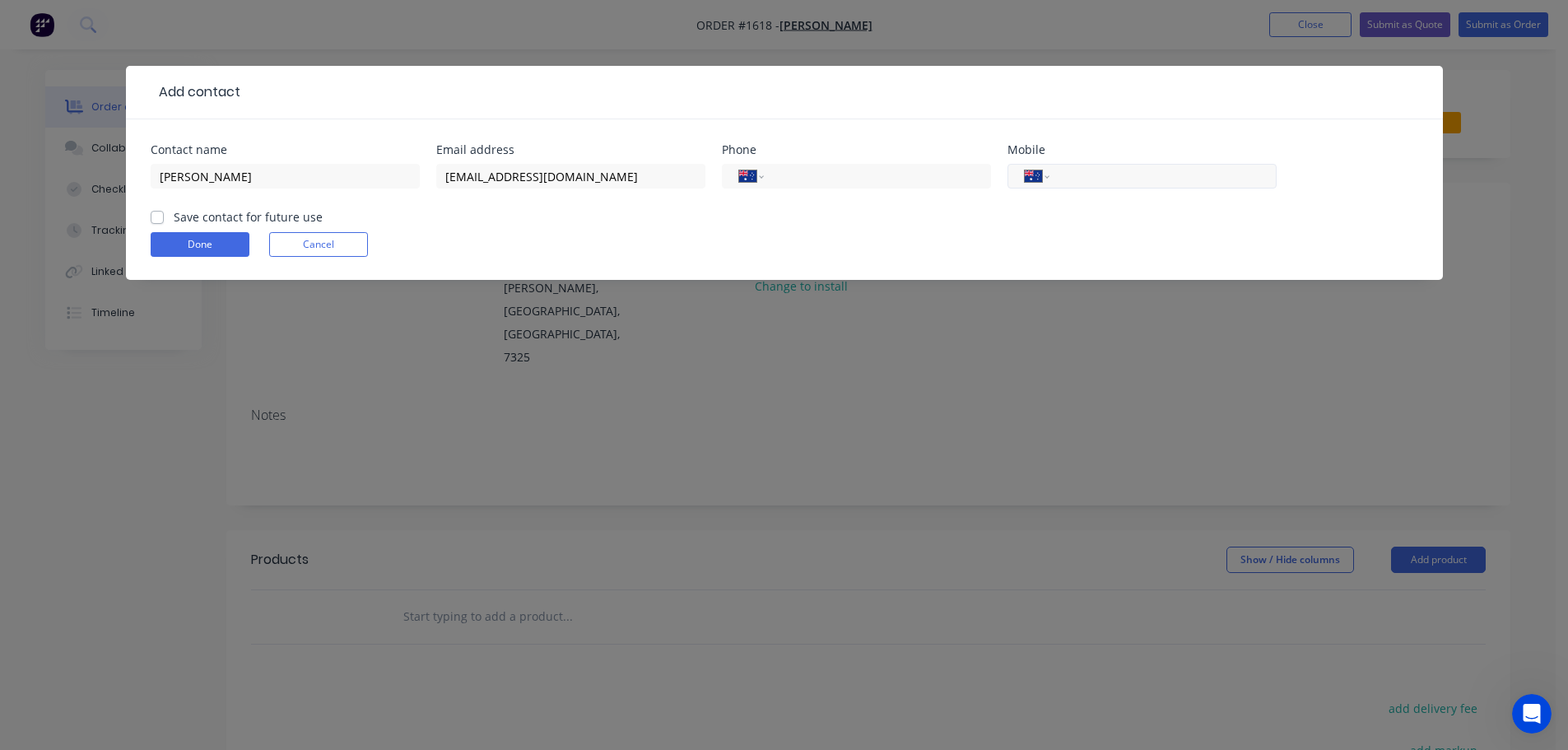
click at [1091, 168] on input "tel" at bounding box center [1159, 176] width 197 height 19
type input "0417 584 854"
click at [173, 220] on label "Save contact for future use" at bounding box center [247, 216] width 149 height 17
click at [158, 220] on input "Save contact for future use" at bounding box center [157, 216] width 13 height 16
checkbox input "true"
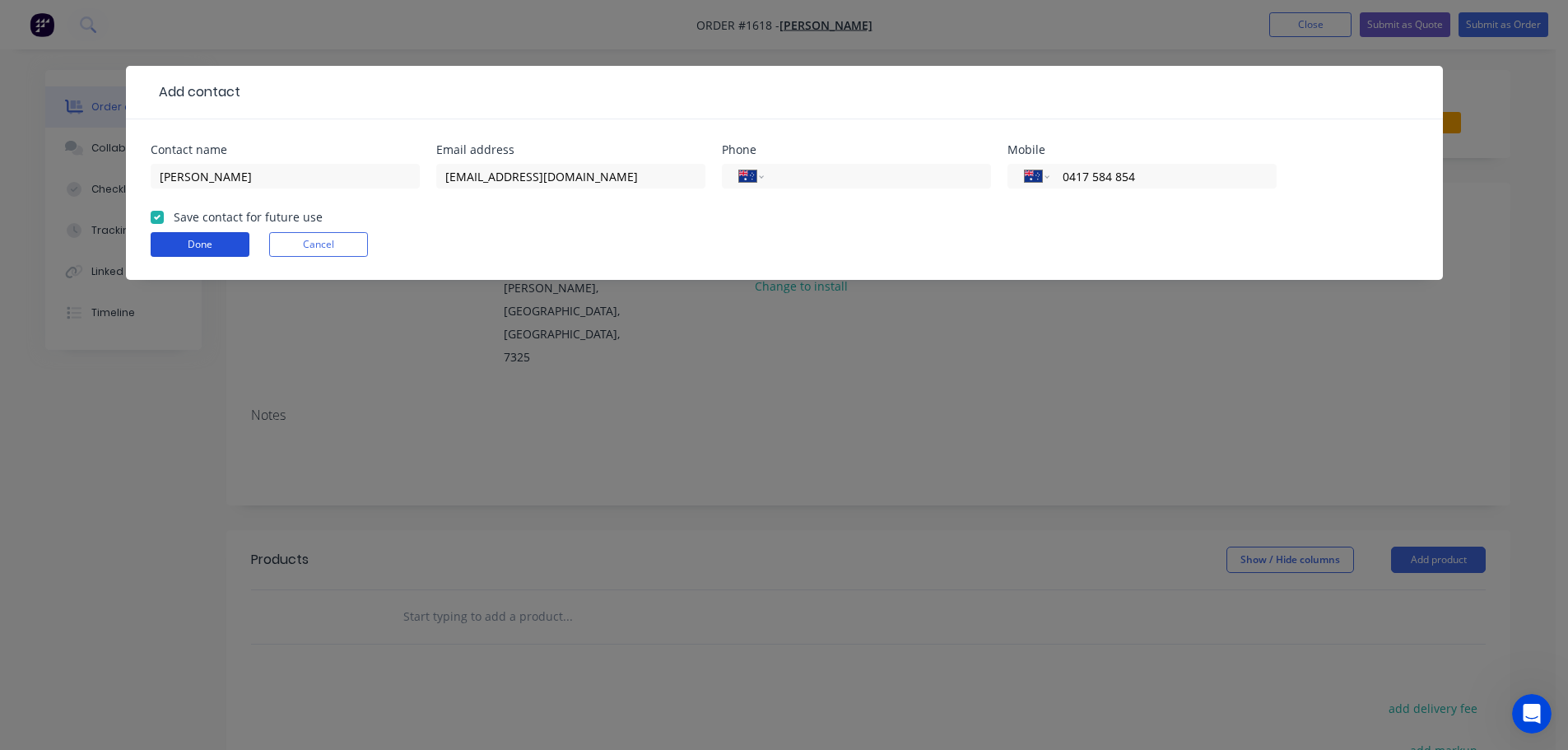
click at [183, 244] on button "Done" at bounding box center [200, 245] width 99 height 25
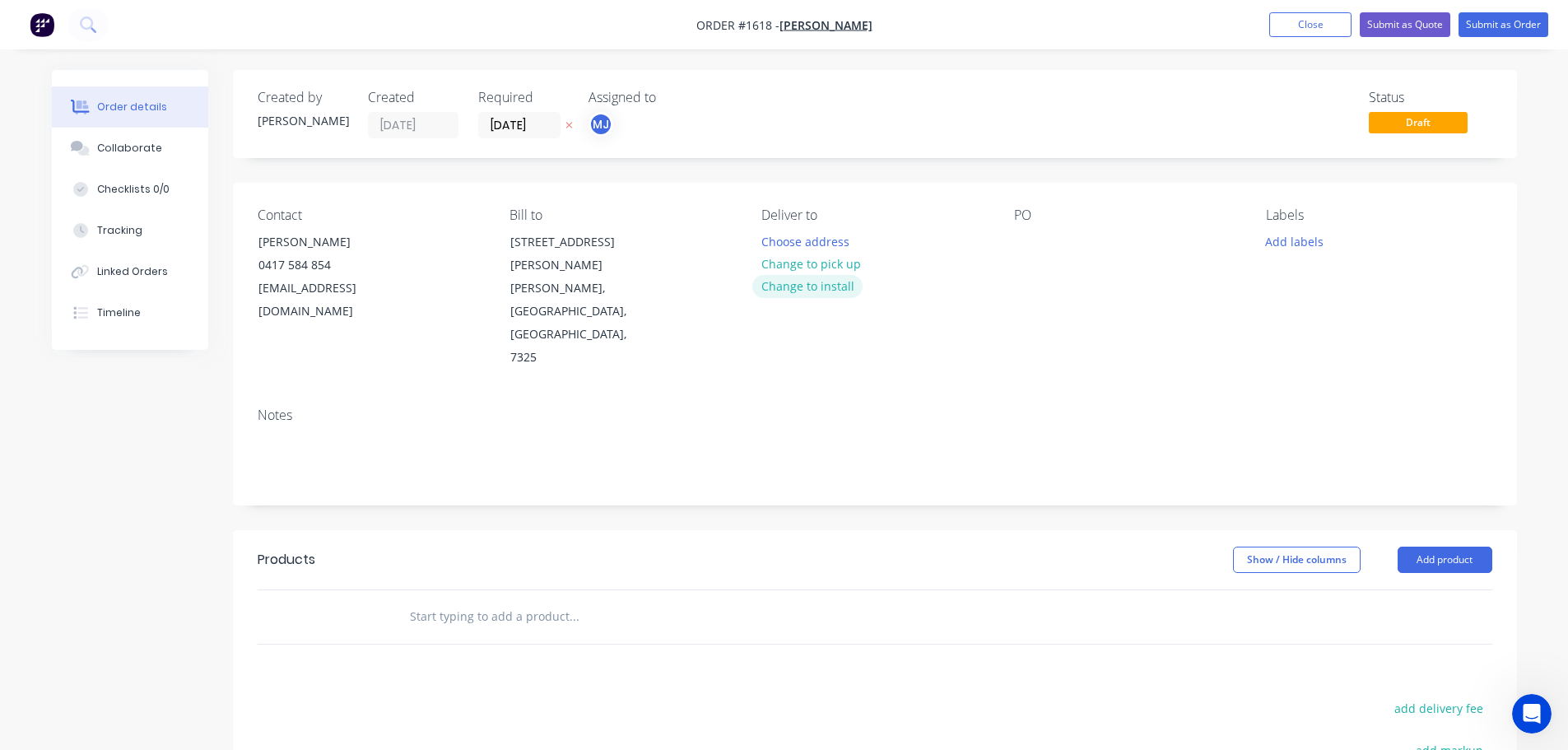
click at [782, 286] on button "Change to install" at bounding box center [807, 286] width 111 height 22
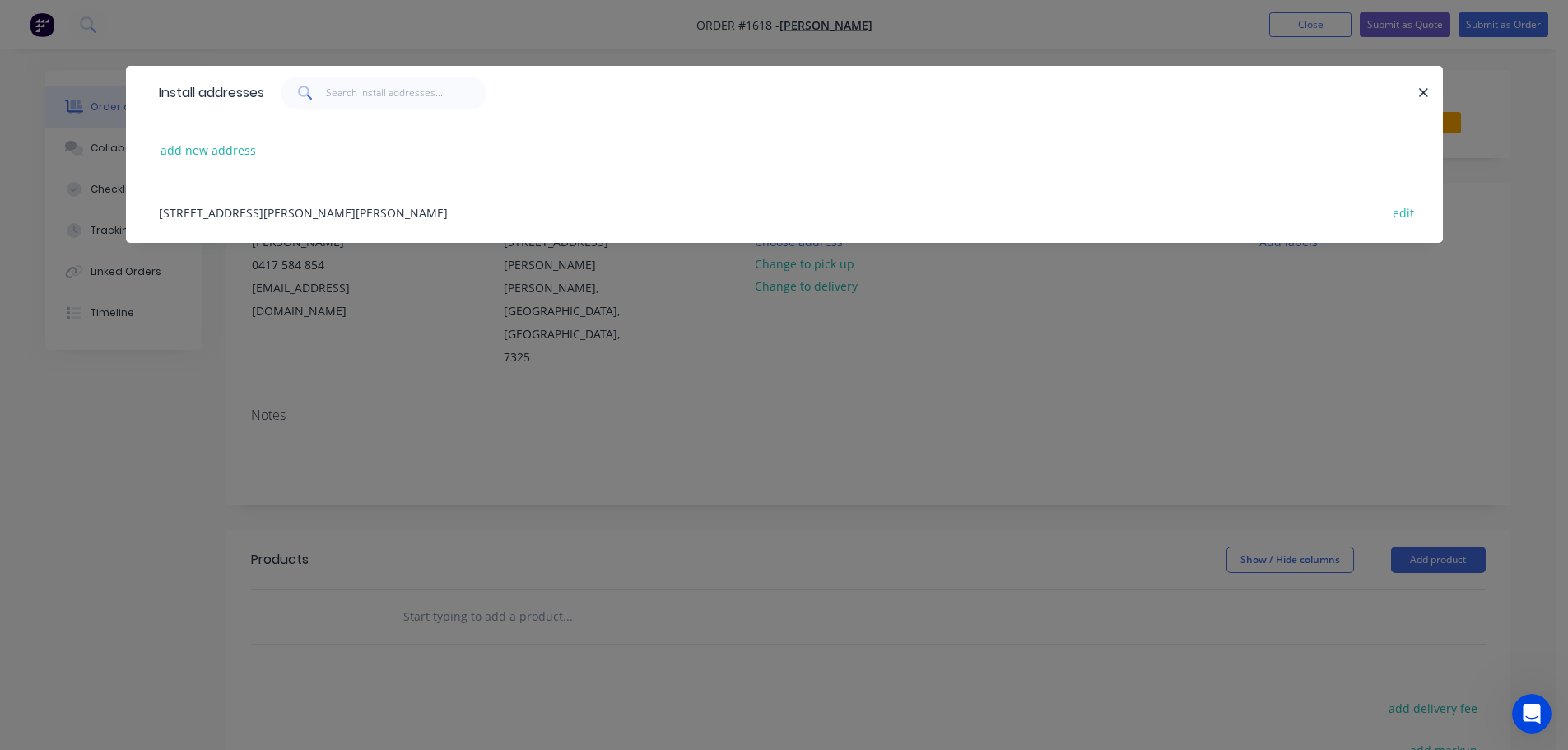
click at [387, 212] on div "1091 Murchison Highway, Elliott, Tasmania, Australia, 7325 edit" at bounding box center [784, 212] width 1267 height 62
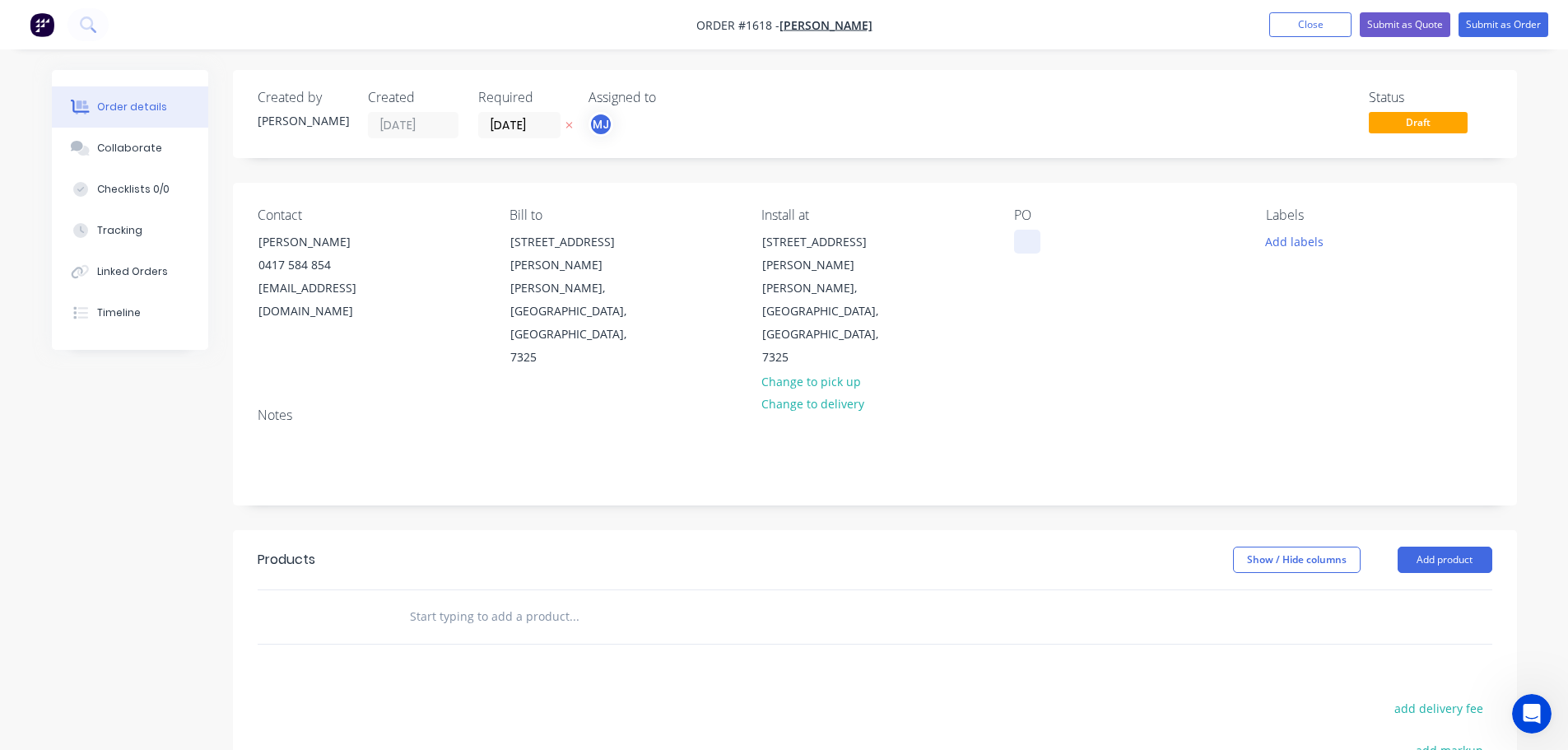
click at [1033, 237] on div at bounding box center [1026, 241] width 26 height 24
click at [1309, 239] on button "Add labels" at bounding box center [1294, 240] width 76 height 22
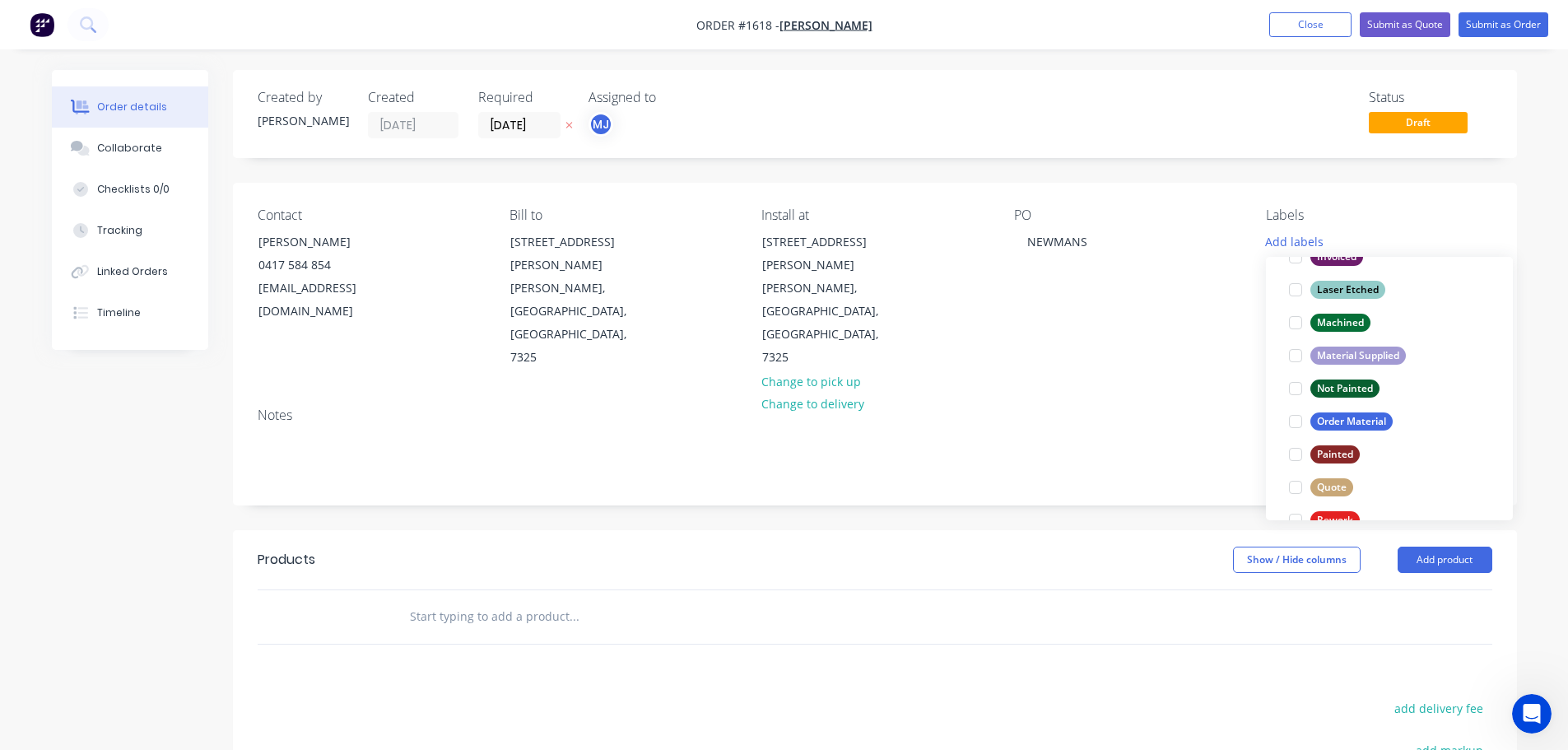
scroll to position [790, 0]
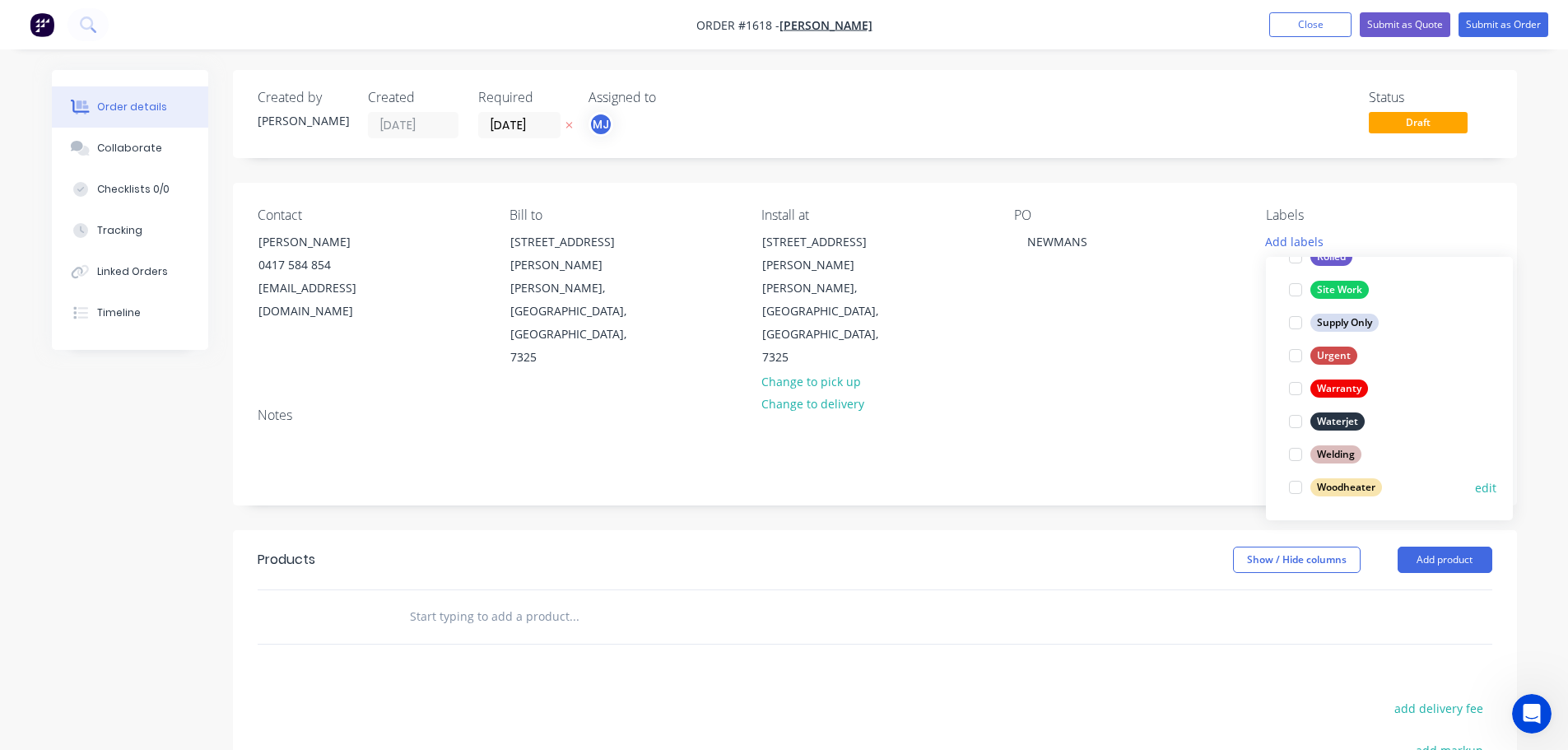
click at [1296, 492] on div at bounding box center [1295, 487] width 33 height 33
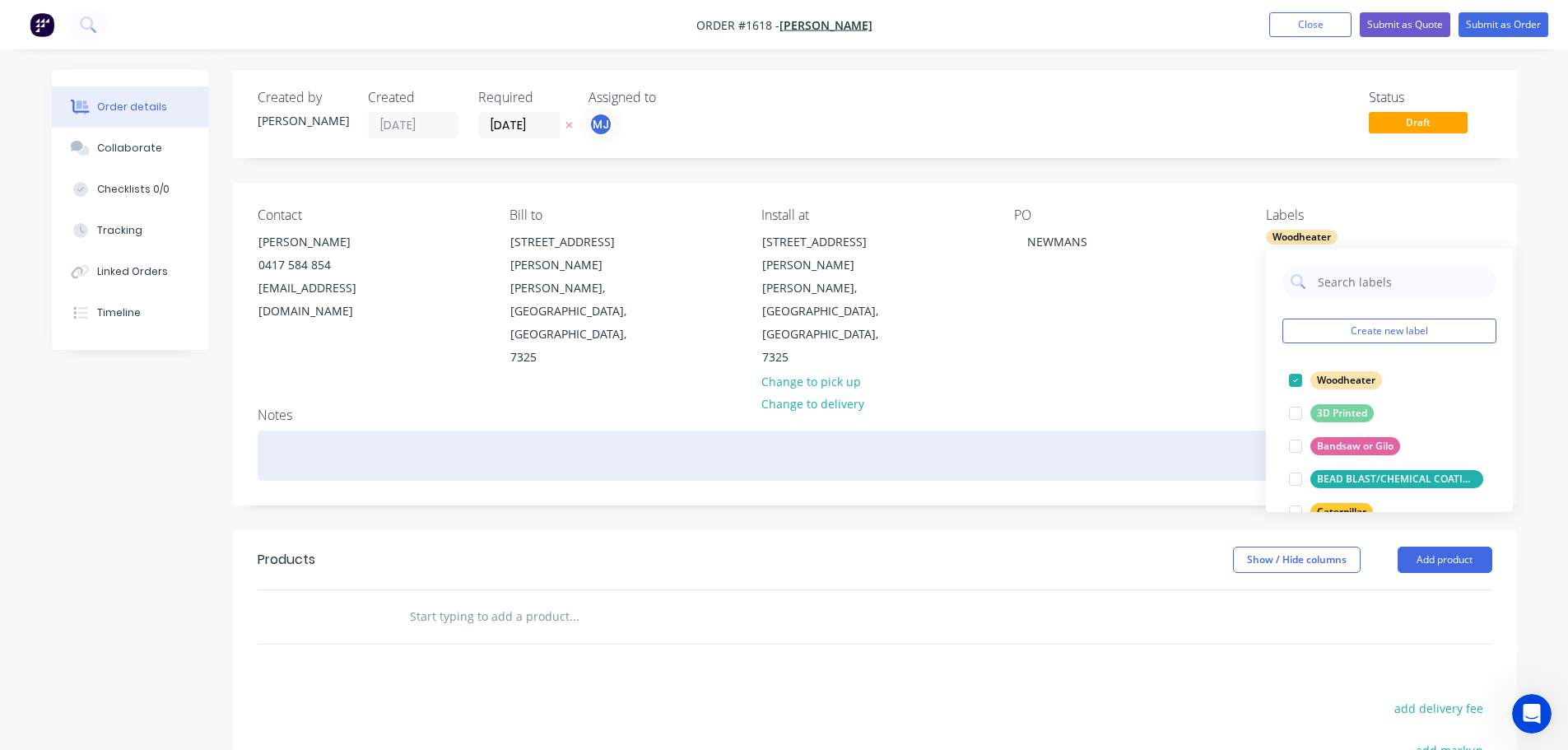
click at [947, 430] on div at bounding box center [874, 455] width 1234 height 50
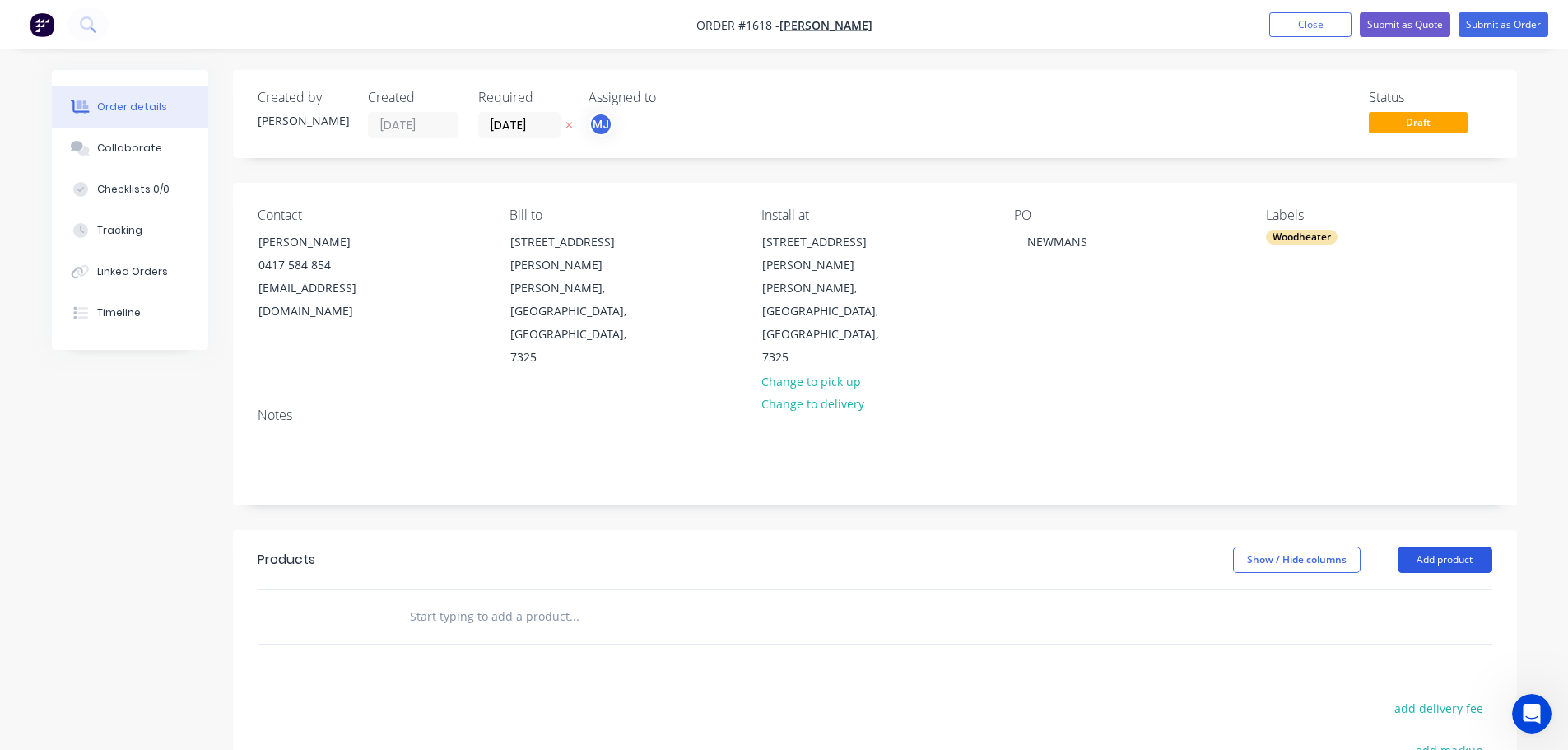
click at [1421, 546] on button "Add product" at bounding box center [1445, 559] width 95 height 26
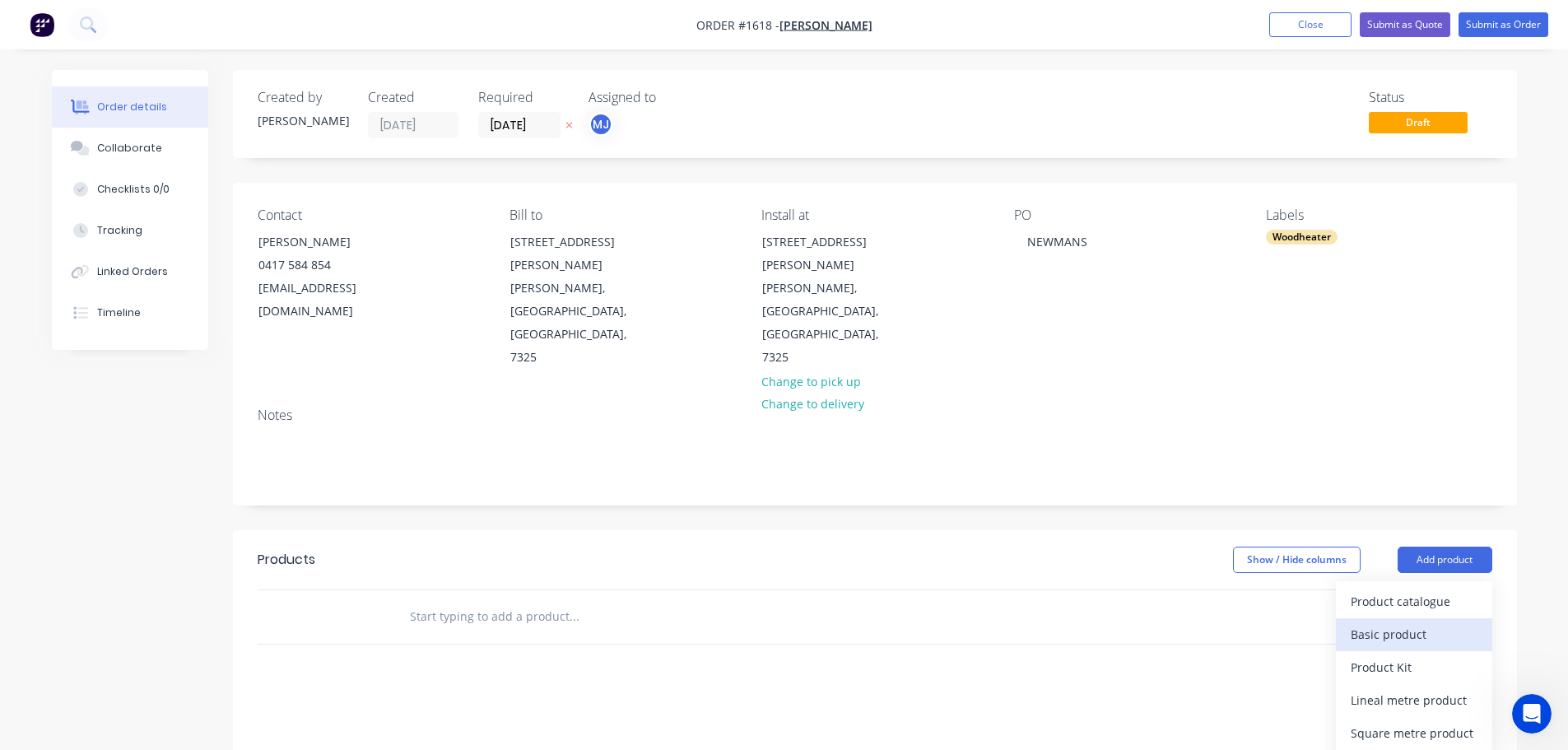
click at [1371, 622] on div "Basic product" at bounding box center [1414, 634] width 127 height 24
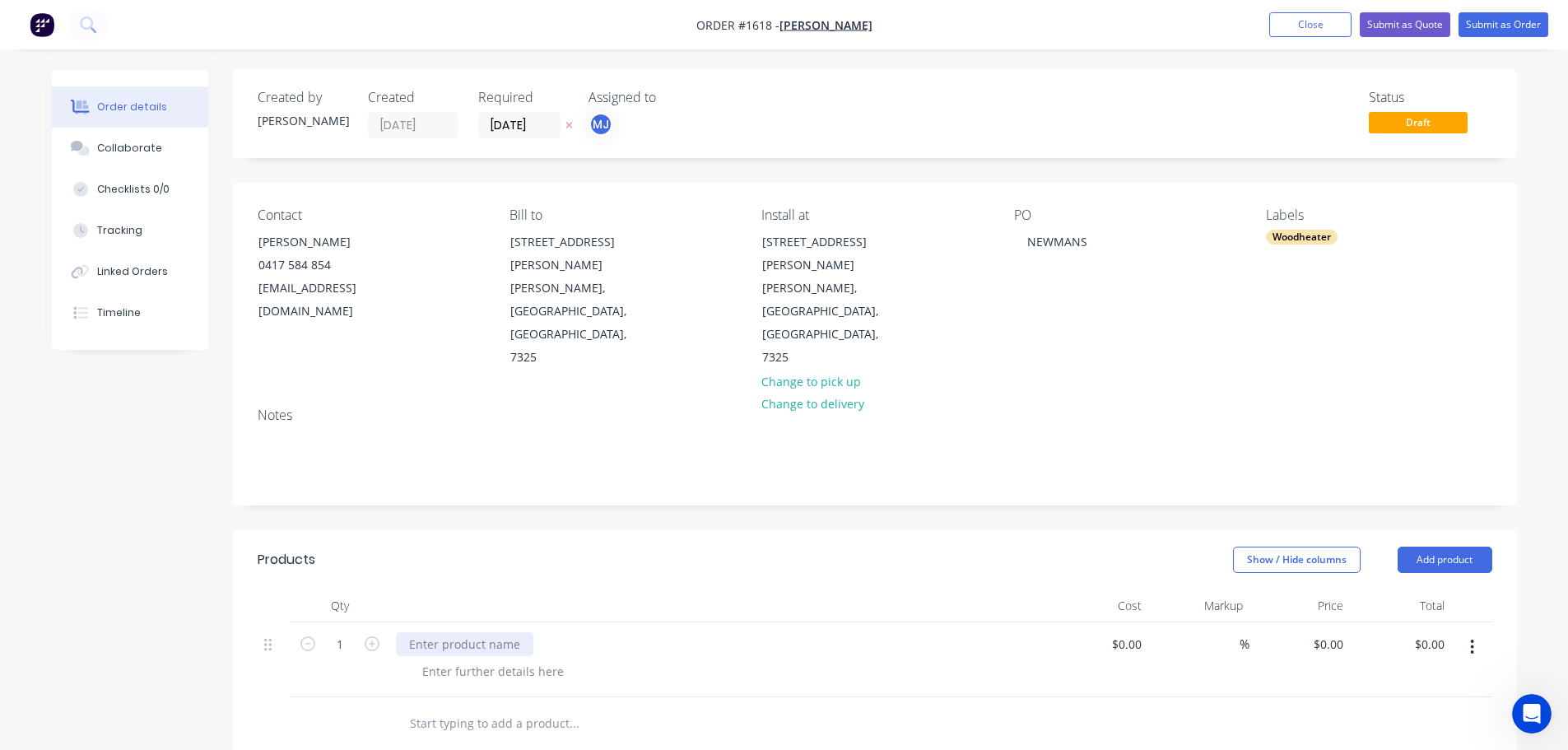
click at [477, 632] on div at bounding box center [464, 644] width 138 height 24
click at [1465, 546] on button "Add product" at bounding box center [1445, 559] width 95 height 26
click at [123, 151] on div "Collaborate" at bounding box center [129, 148] width 65 height 15
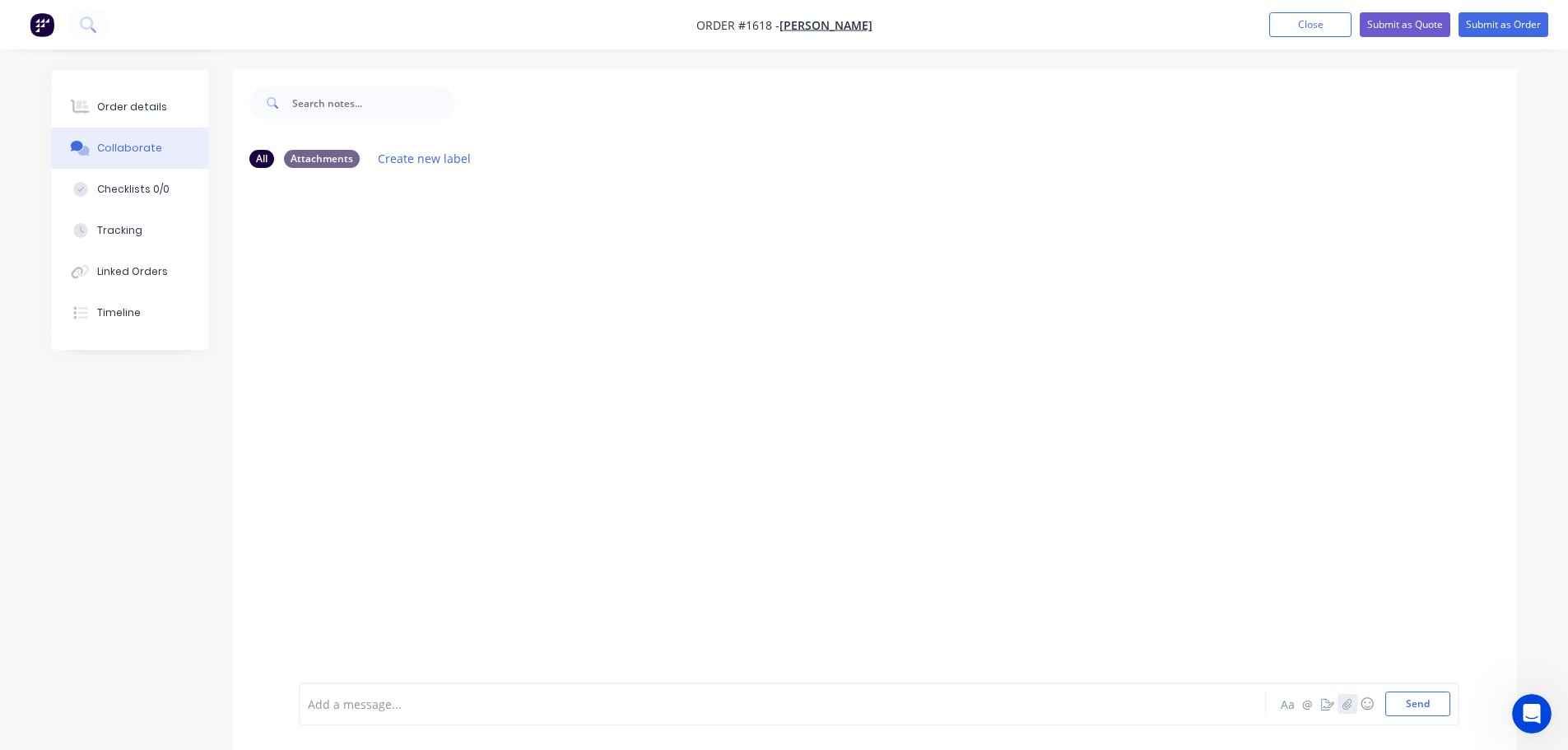
click at [1340, 699] on button "button" at bounding box center [1347, 704] width 20 height 20
click at [1428, 689] on div at bounding box center [879, 649] width 1142 height 84
click at [1428, 702] on button "Send" at bounding box center [1417, 704] width 65 height 25
click at [107, 106] on div "Order details" at bounding box center [132, 107] width 70 height 15
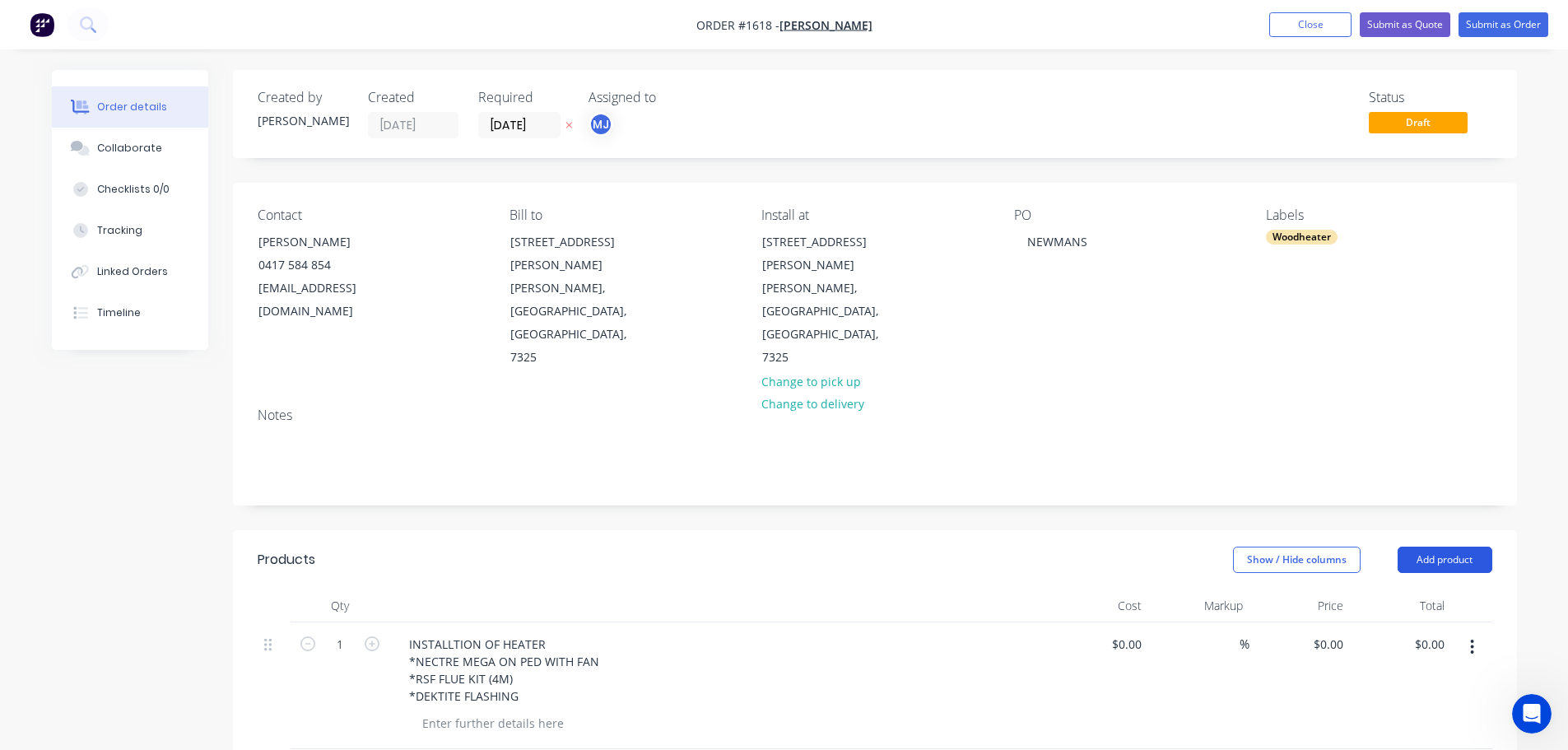
click at [1484, 546] on button "Add product" at bounding box center [1445, 559] width 95 height 26
drag, startPoint x: 1432, startPoint y: 724, endPoint x: 835, endPoint y: 621, distance: 605.8
paste div
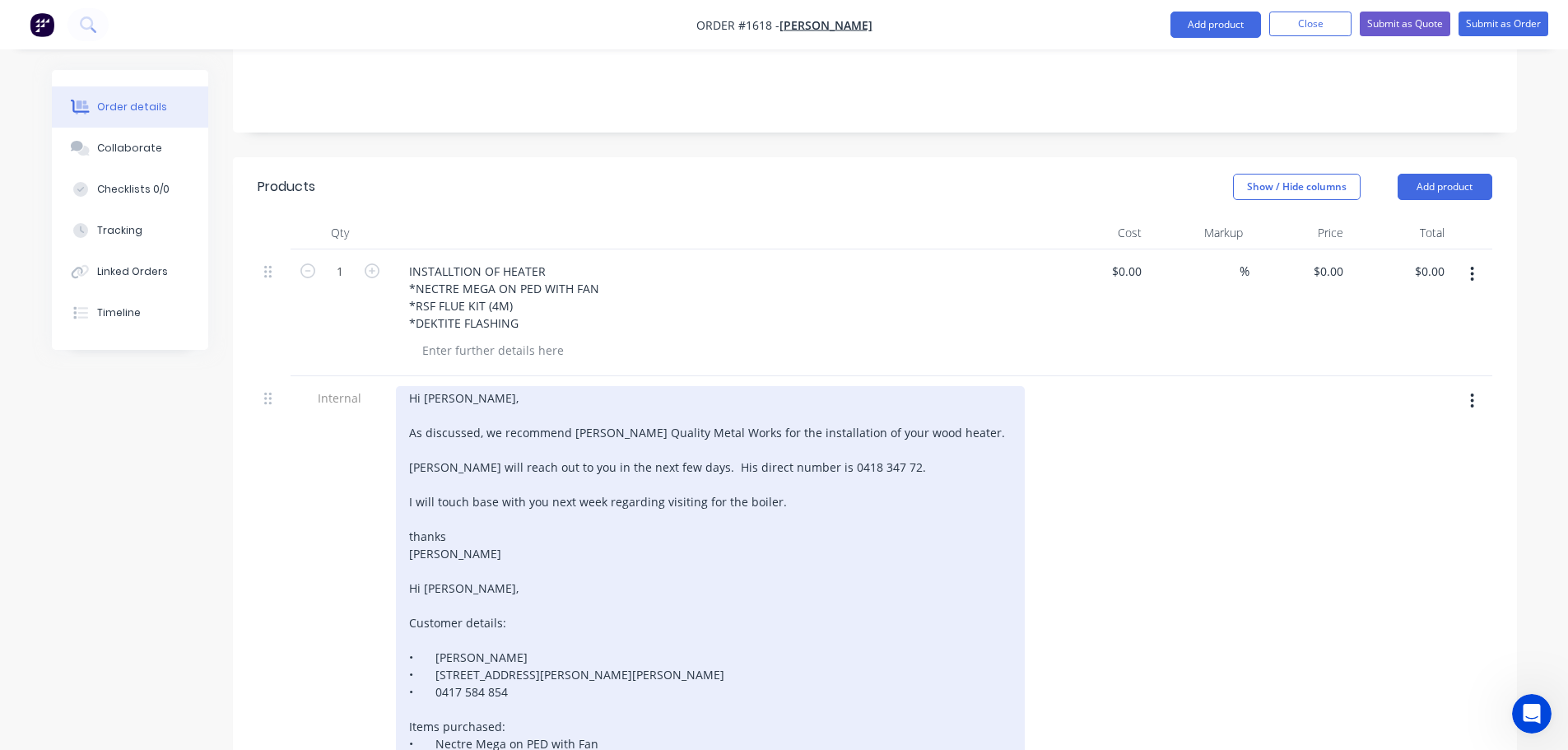
scroll to position [576, 0]
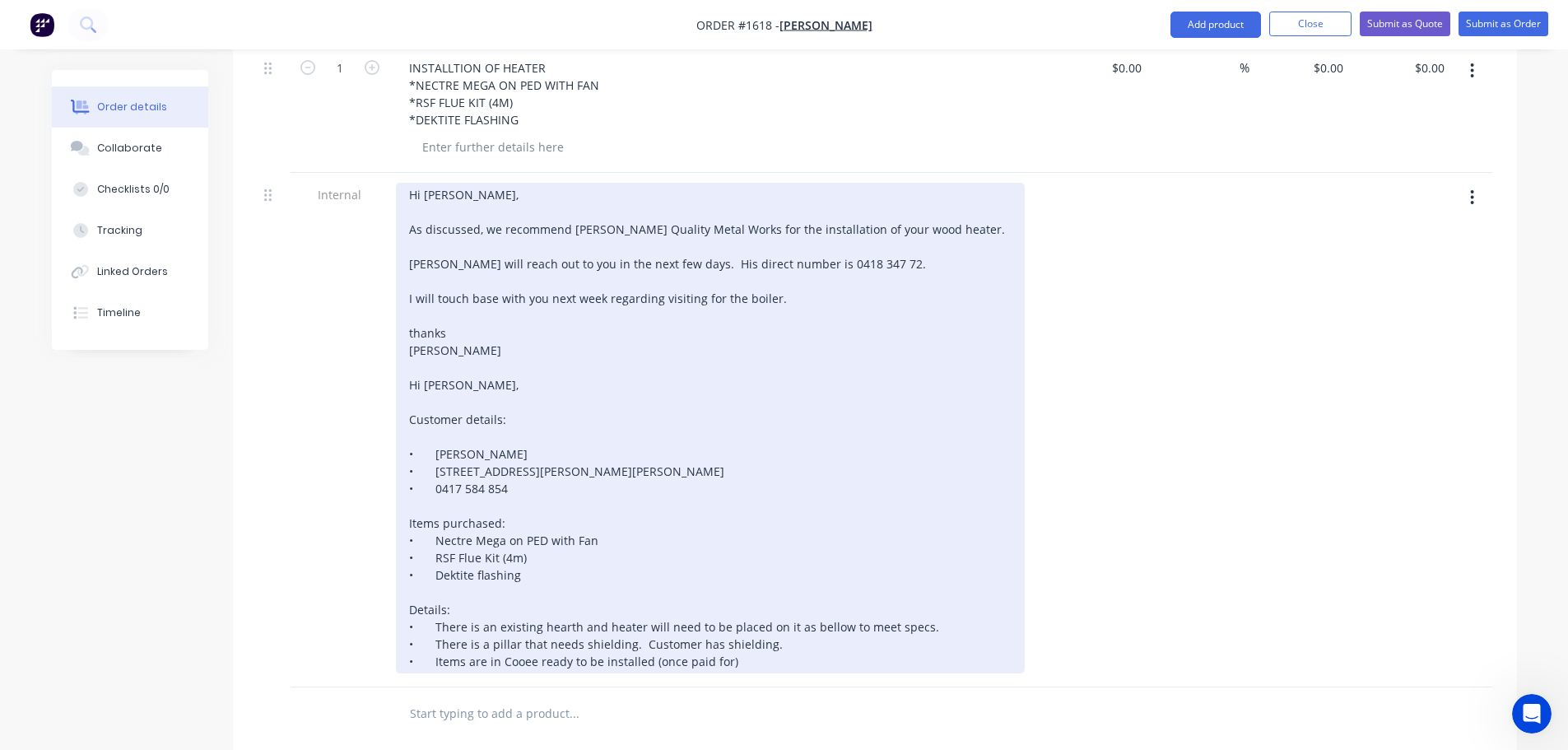
click at [918, 324] on div "Hi Gennaro, As discussed, we recommend Jensen’s Quality Metal Works for the ins…" at bounding box center [710, 428] width 629 height 490
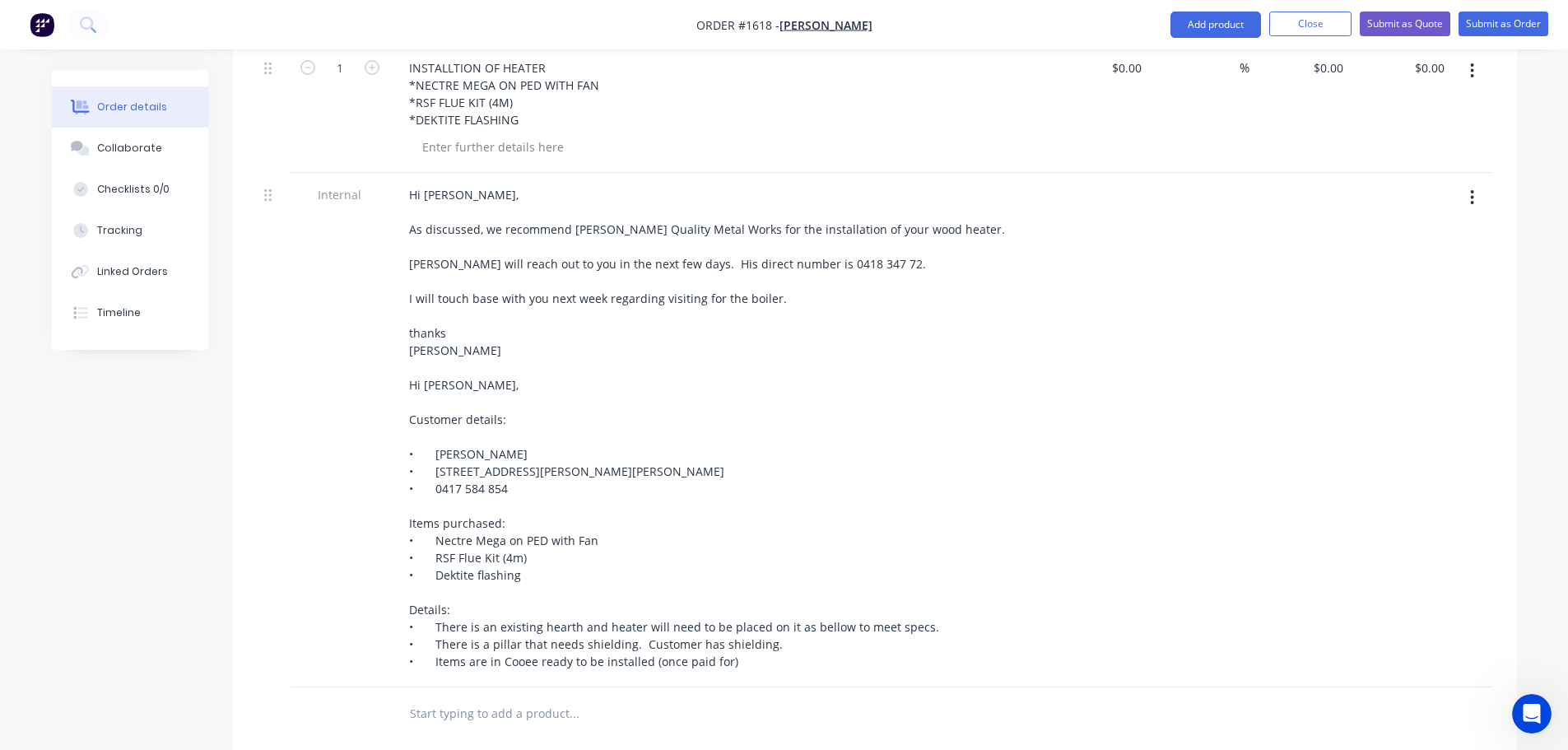
click at [1223, 343] on div at bounding box center [1198, 430] width 101 height 514
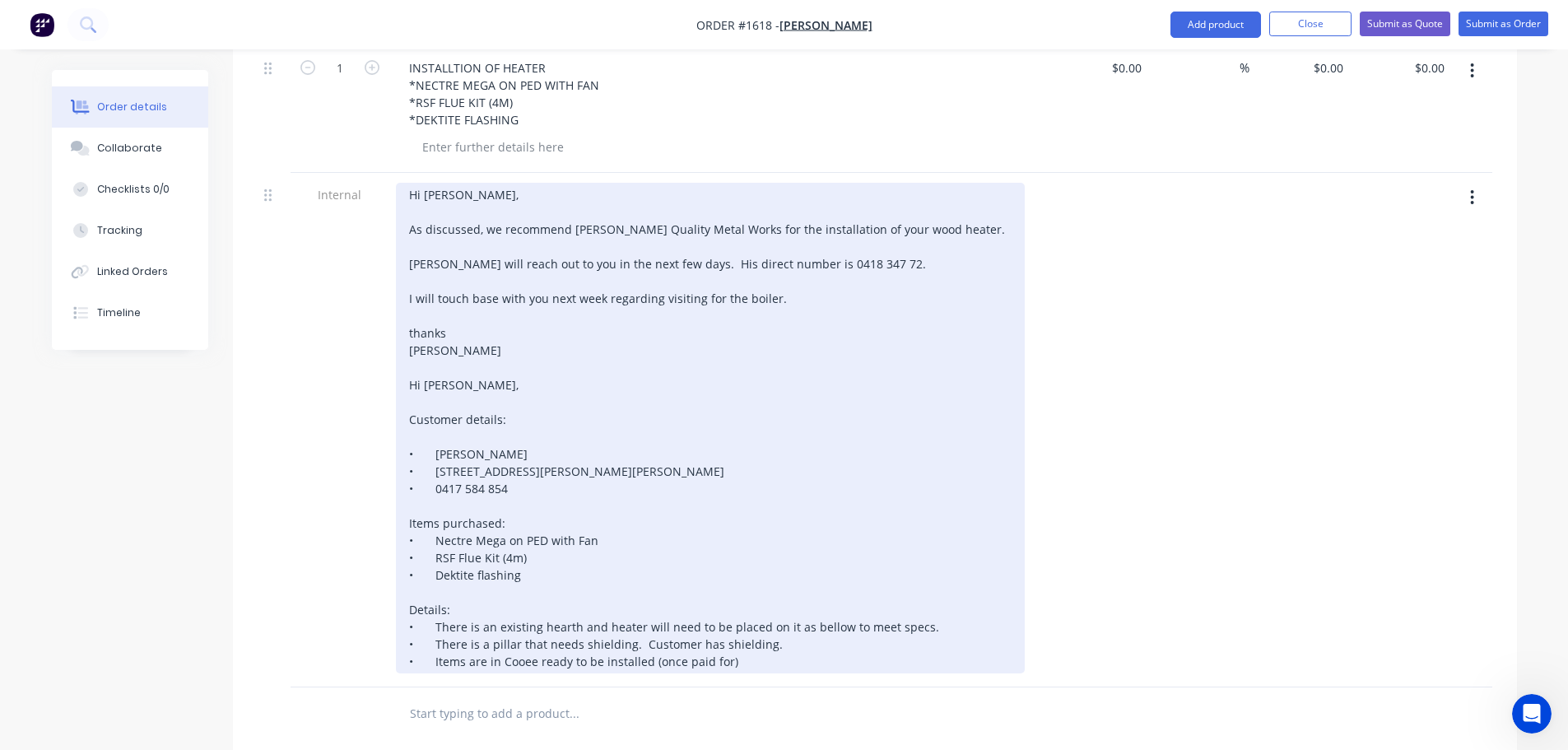
scroll to position [658, 0]
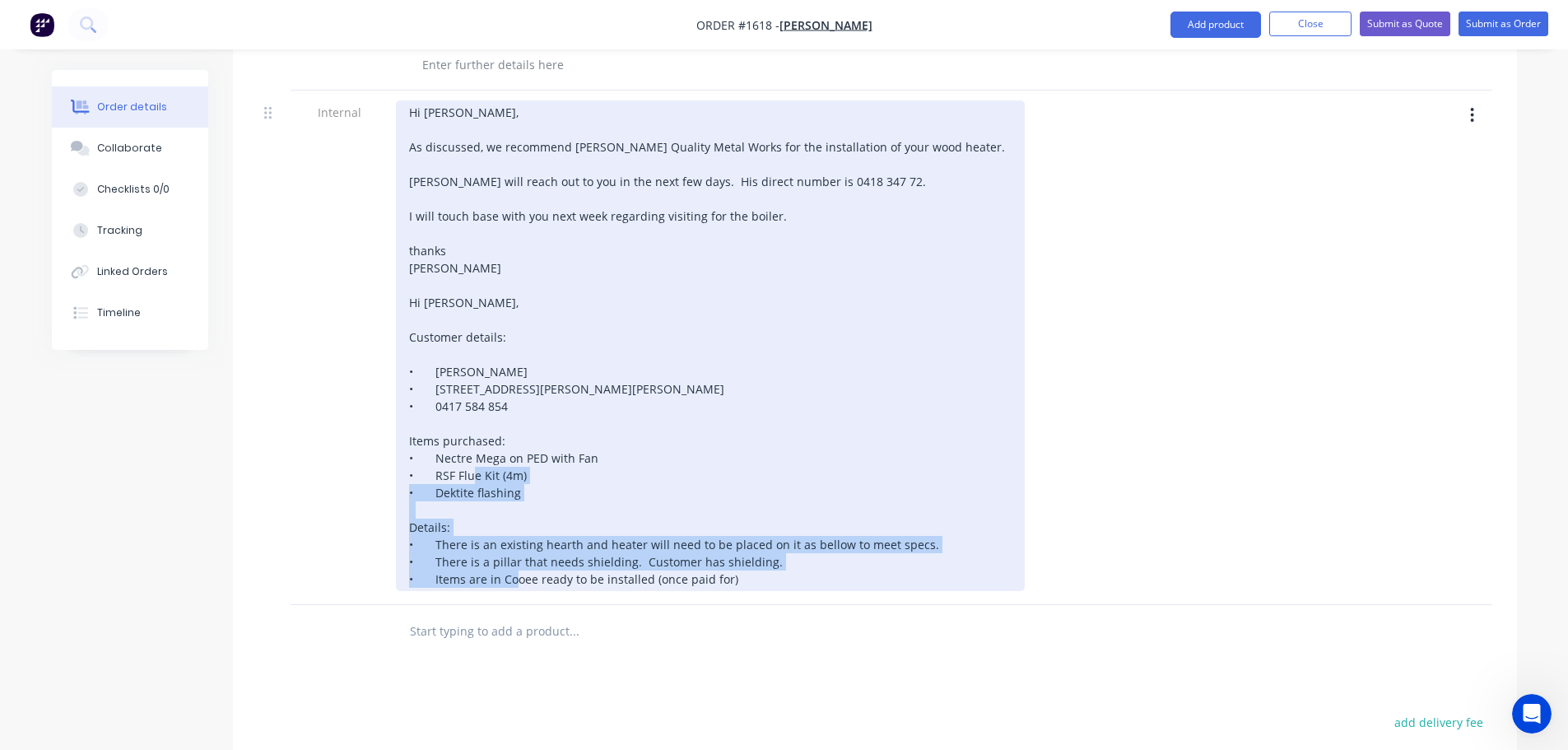
drag, startPoint x: 405, startPoint y: 477, endPoint x: 725, endPoint y: 511, distance: 321.8
click at [725, 511] on div "Hi Gennaro, As discussed, we recommend Jensen’s Quality Metal Works for the ins…" at bounding box center [710, 345] width 629 height 490
copy div "• There is an existing hearth and heater will need to be placed on it as bellow…"
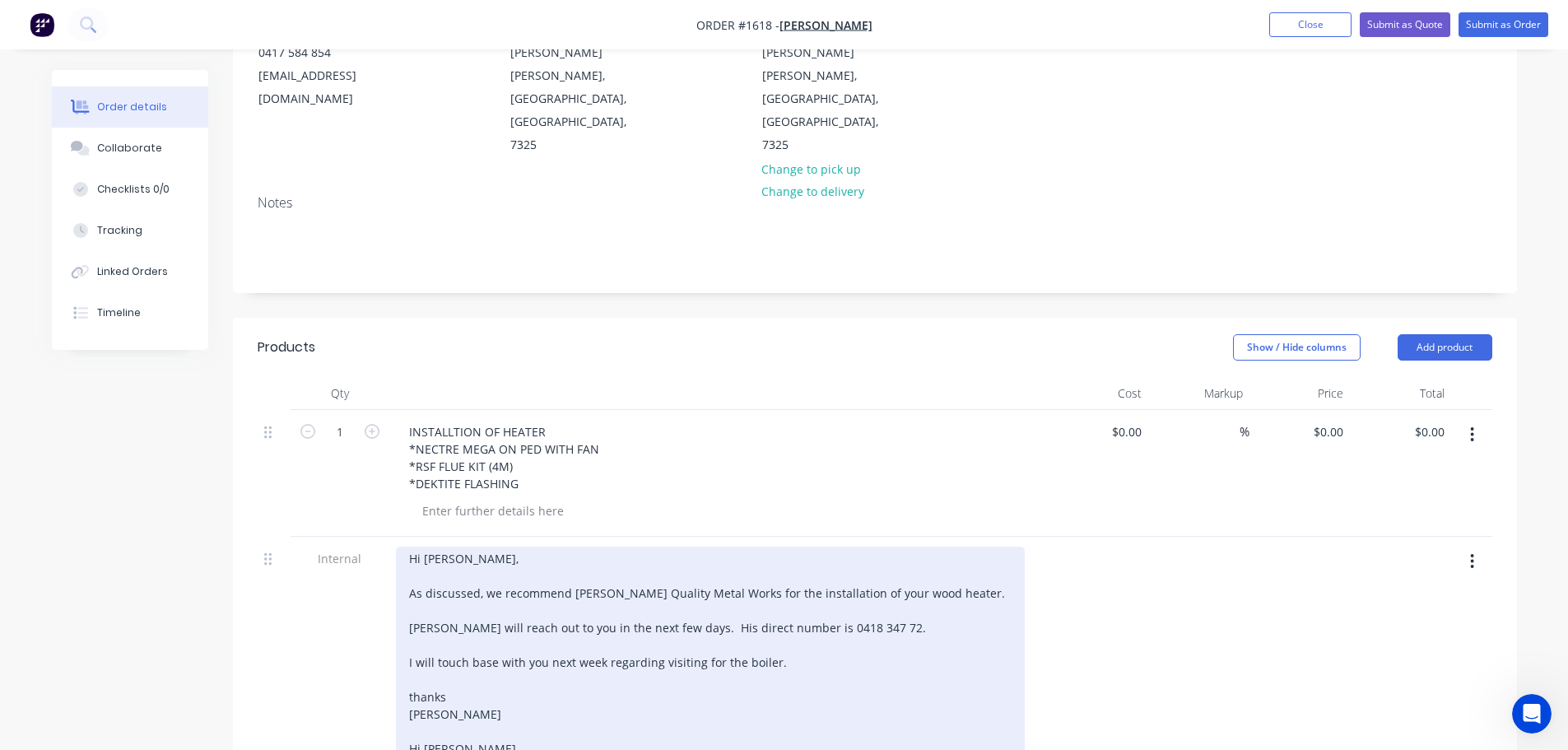
scroll to position [177, 0]
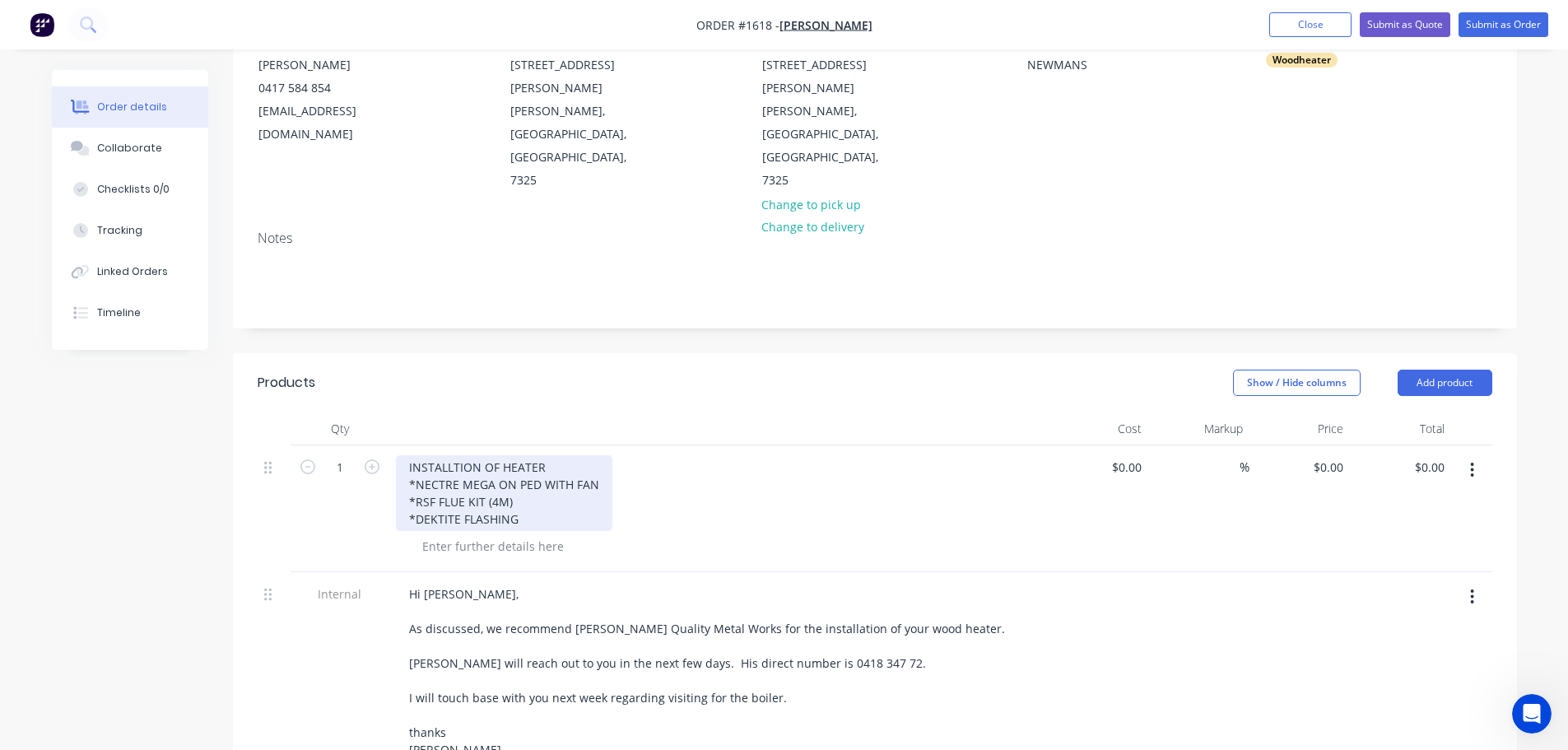
click at [528, 455] on div "INSTALLTION OF HEATER *NECTRE MEGA ON PED WITH FAN *RSF FLUE KIT (4M) *DEKTITE …" at bounding box center [504, 493] width 216 height 76
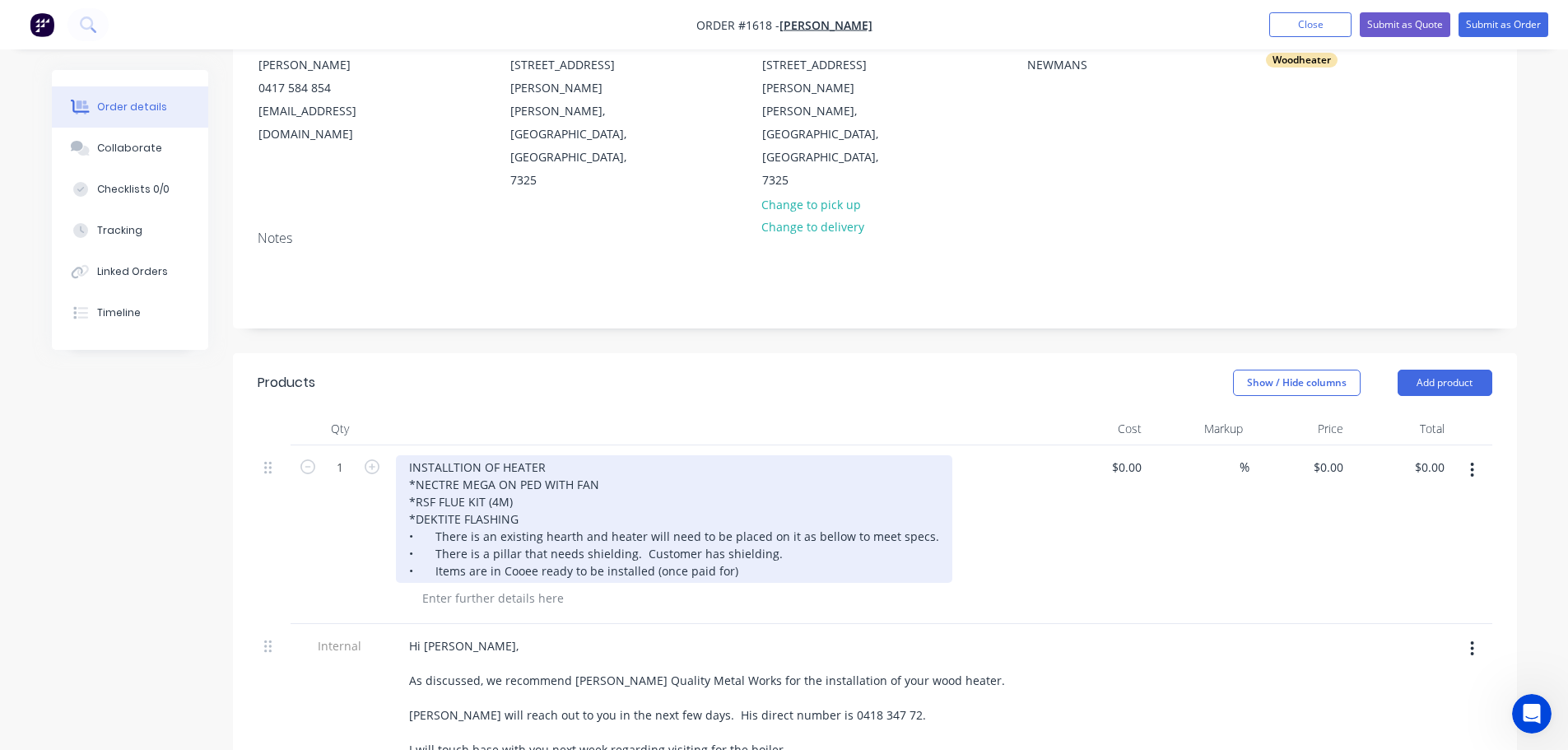
click at [407, 469] on div "INSTALLTION OF HEATER *NECTRE MEGA ON PED WITH FAN *RSF FLUE KIT (4M) *DEKTITE …" at bounding box center [673, 519] width 556 height 128
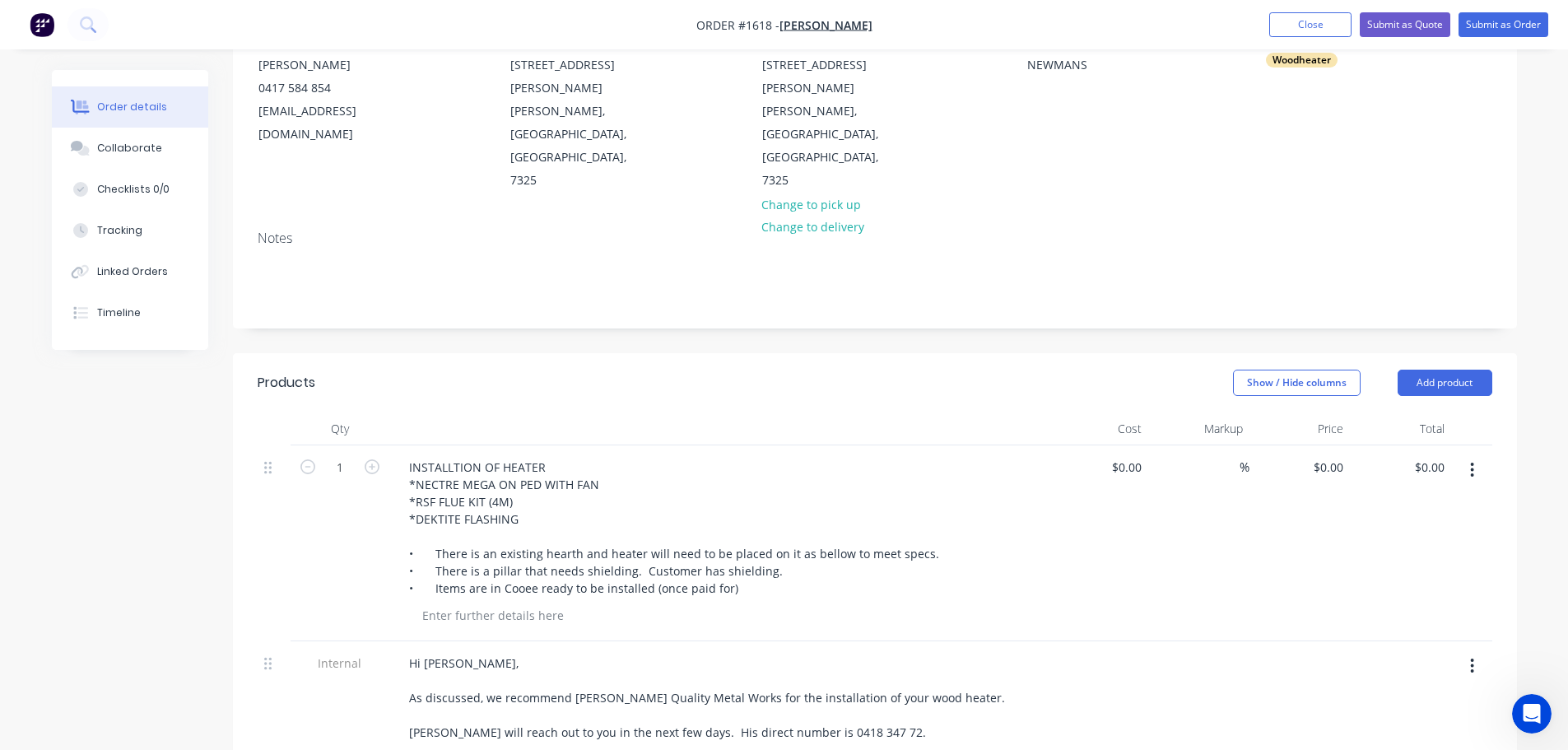
click at [1095, 493] on div "$0.00 $0.00" at bounding box center [1097, 543] width 101 height 196
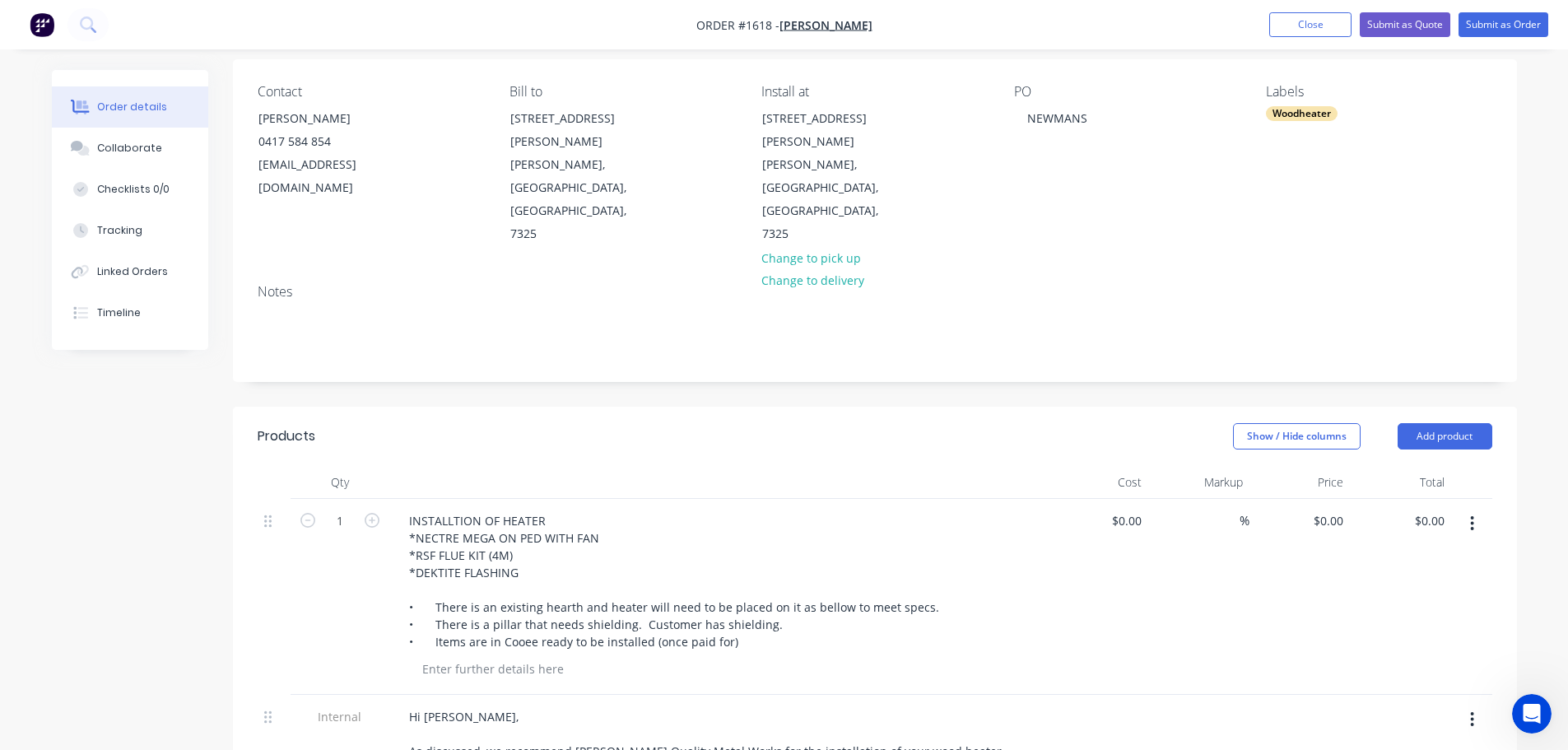
scroll to position [95, 0]
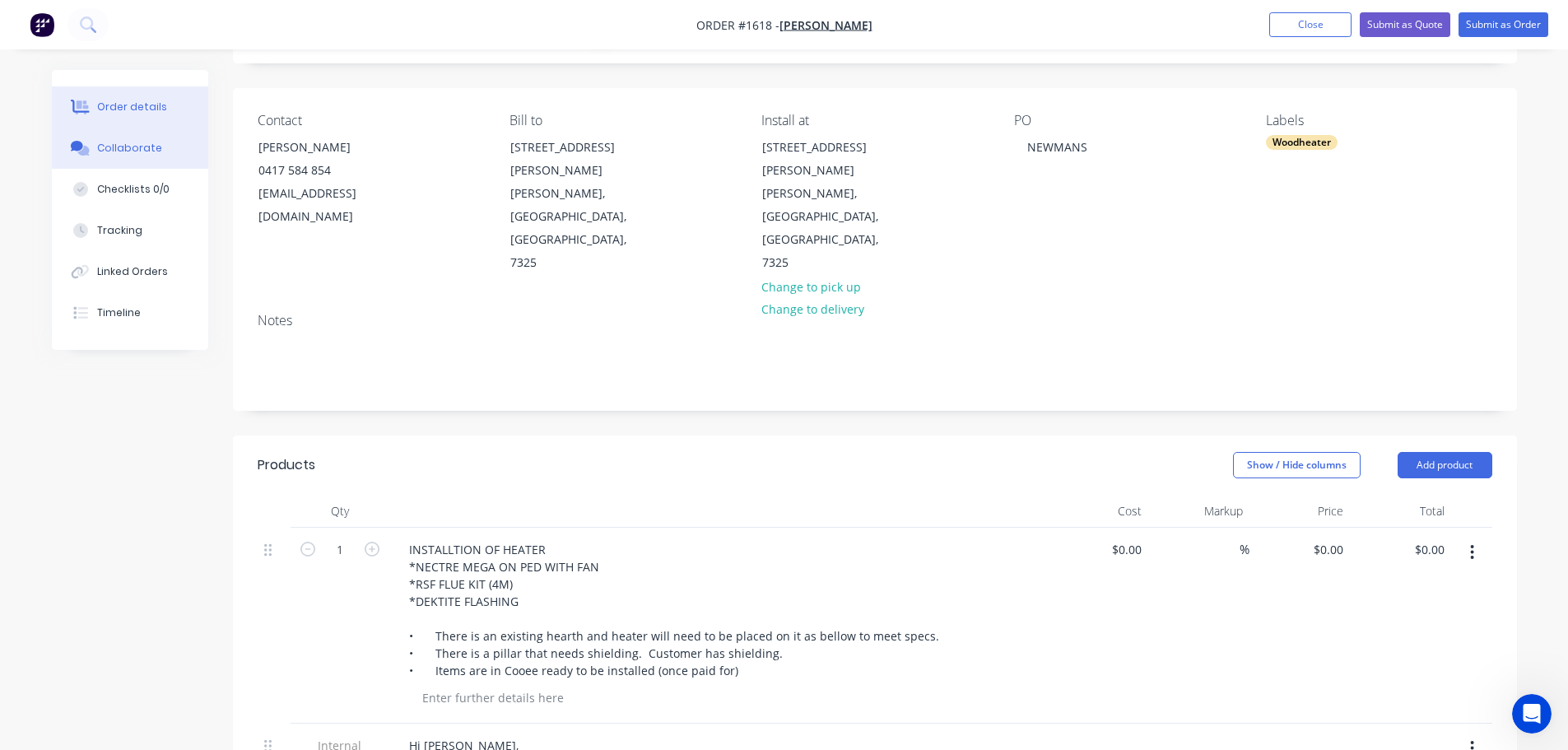
click at [102, 139] on button "Collaborate" at bounding box center [129, 148] width 156 height 41
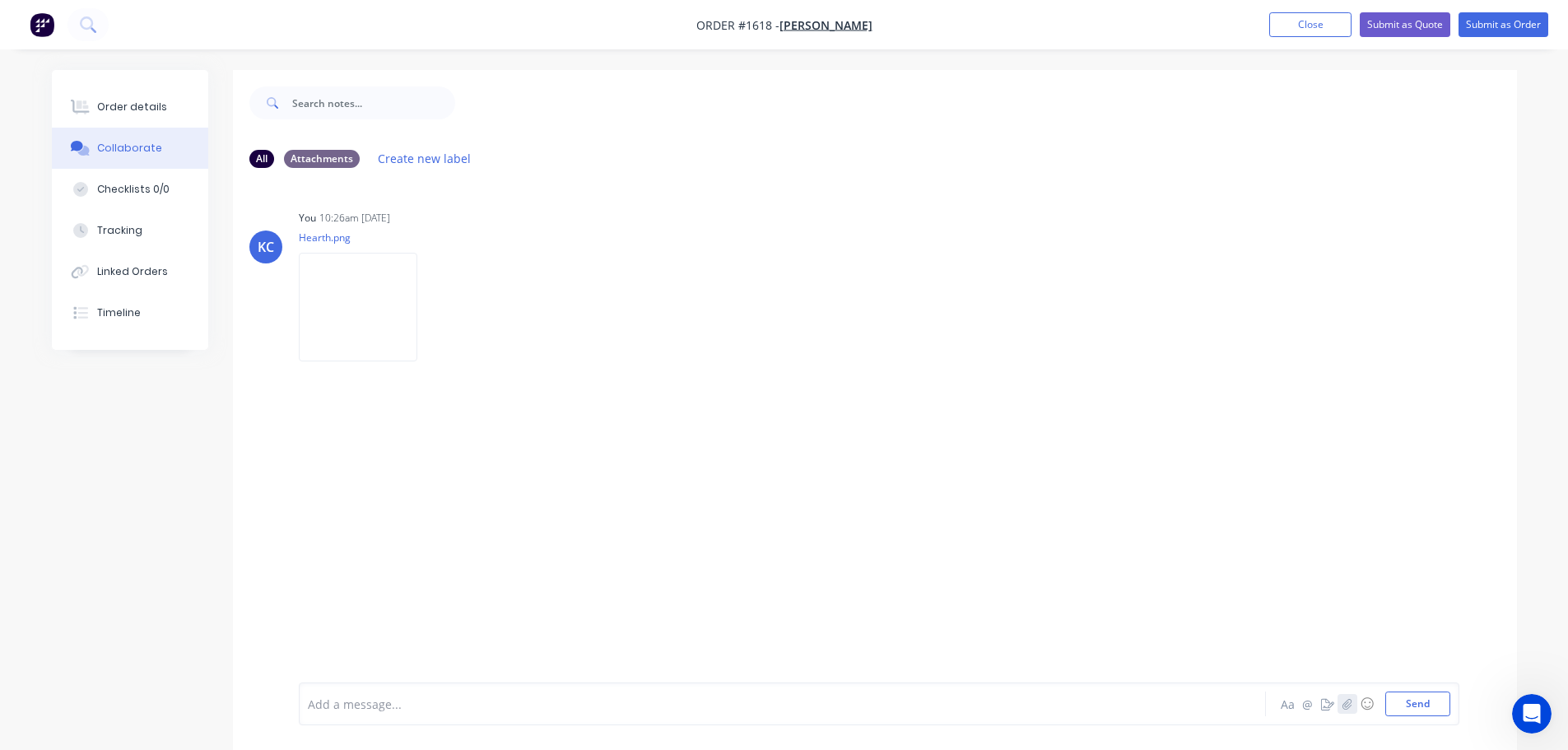
click at [1353, 708] on button "button" at bounding box center [1347, 704] width 20 height 20
click at [1434, 694] on button "Send" at bounding box center [1417, 704] width 65 height 25
click at [154, 101] on div "Order details" at bounding box center [132, 107] width 70 height 15
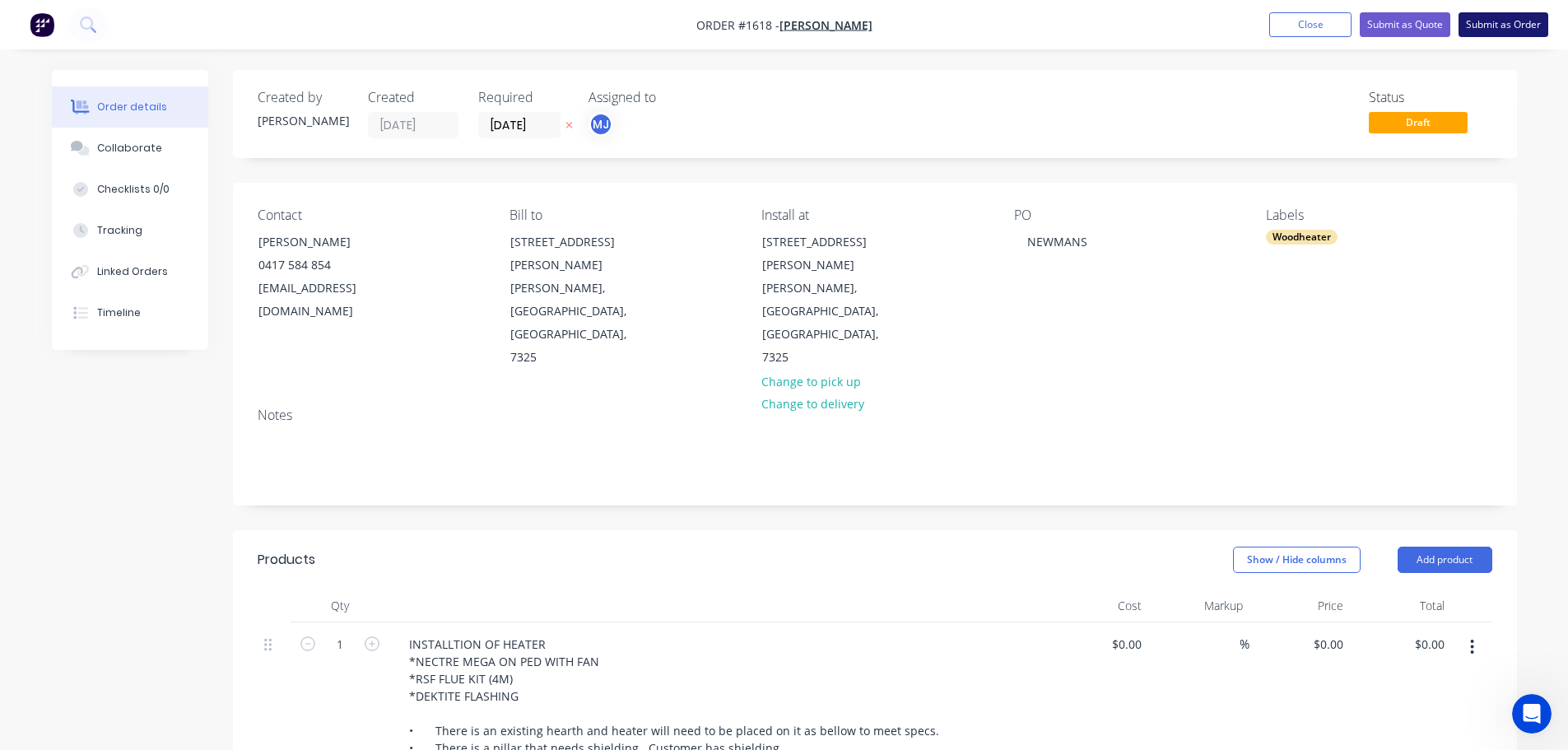
click at [1514, 25] on button "Submit as Order" at bounding box center [1503, 25] width 89 height 25
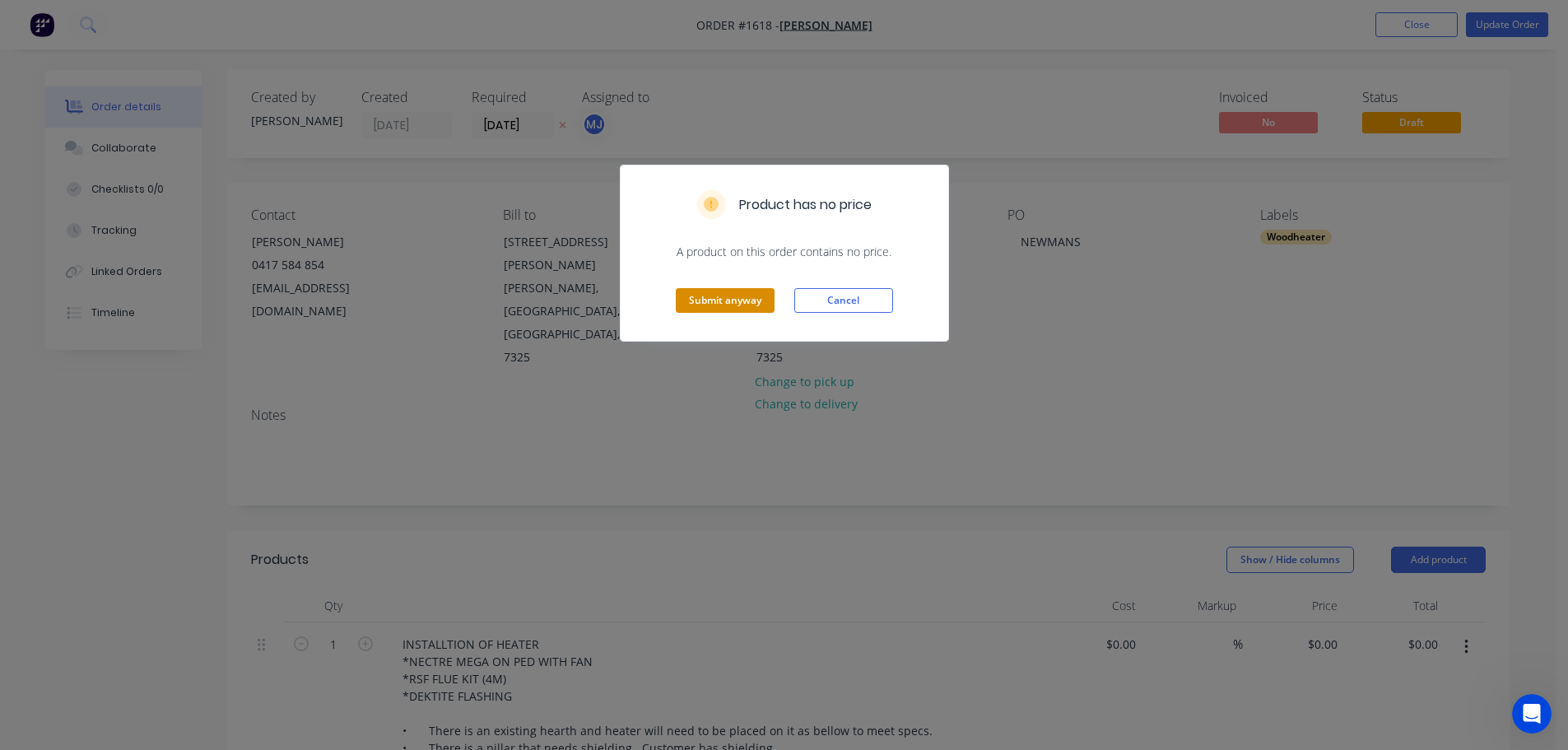
click at [751, 305] on button "Submit anyway" at bounding box center [725, 301] width 99 height 25
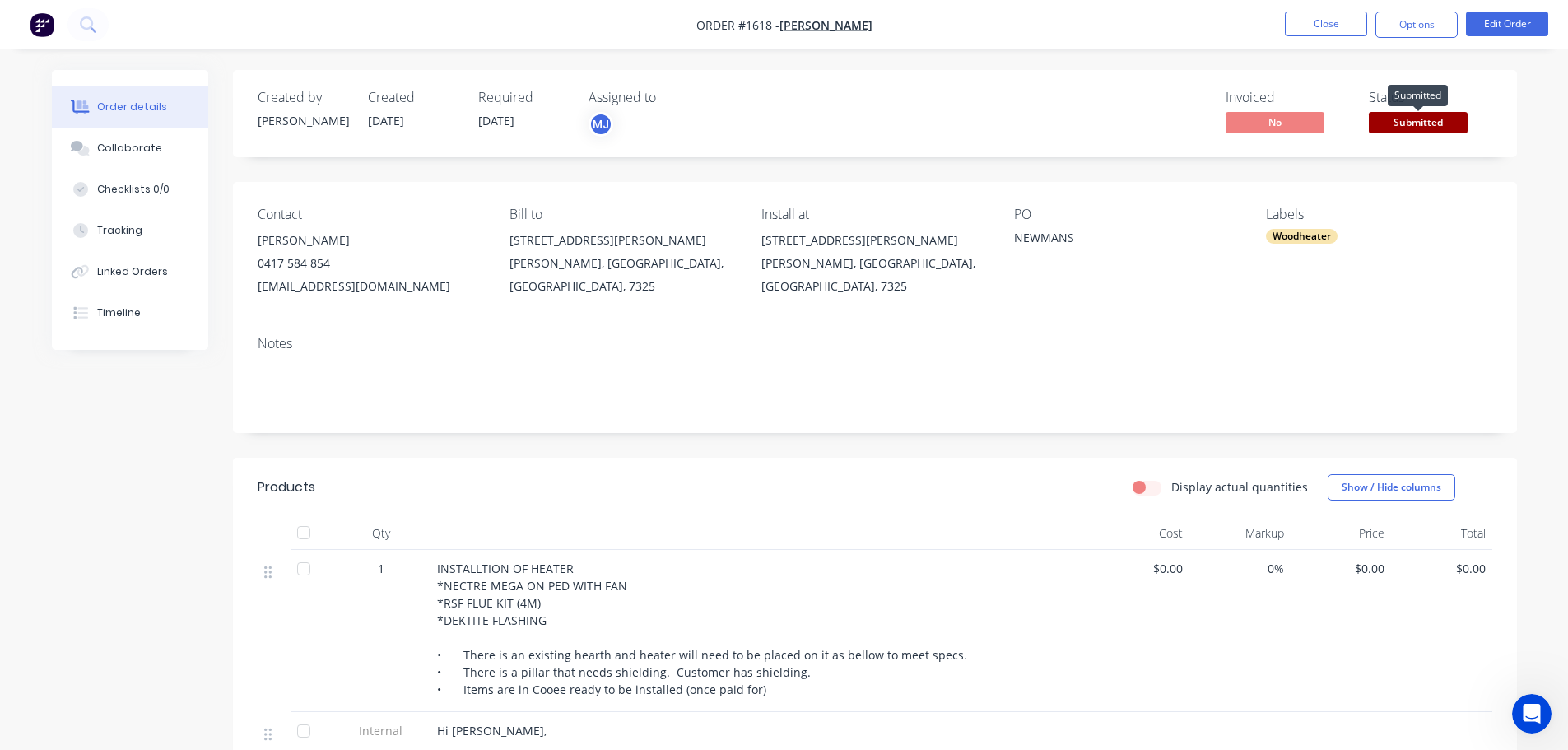
click at [1444, 122] on span "Submitted" at bounding box center [1418, 121] width 99 height 21
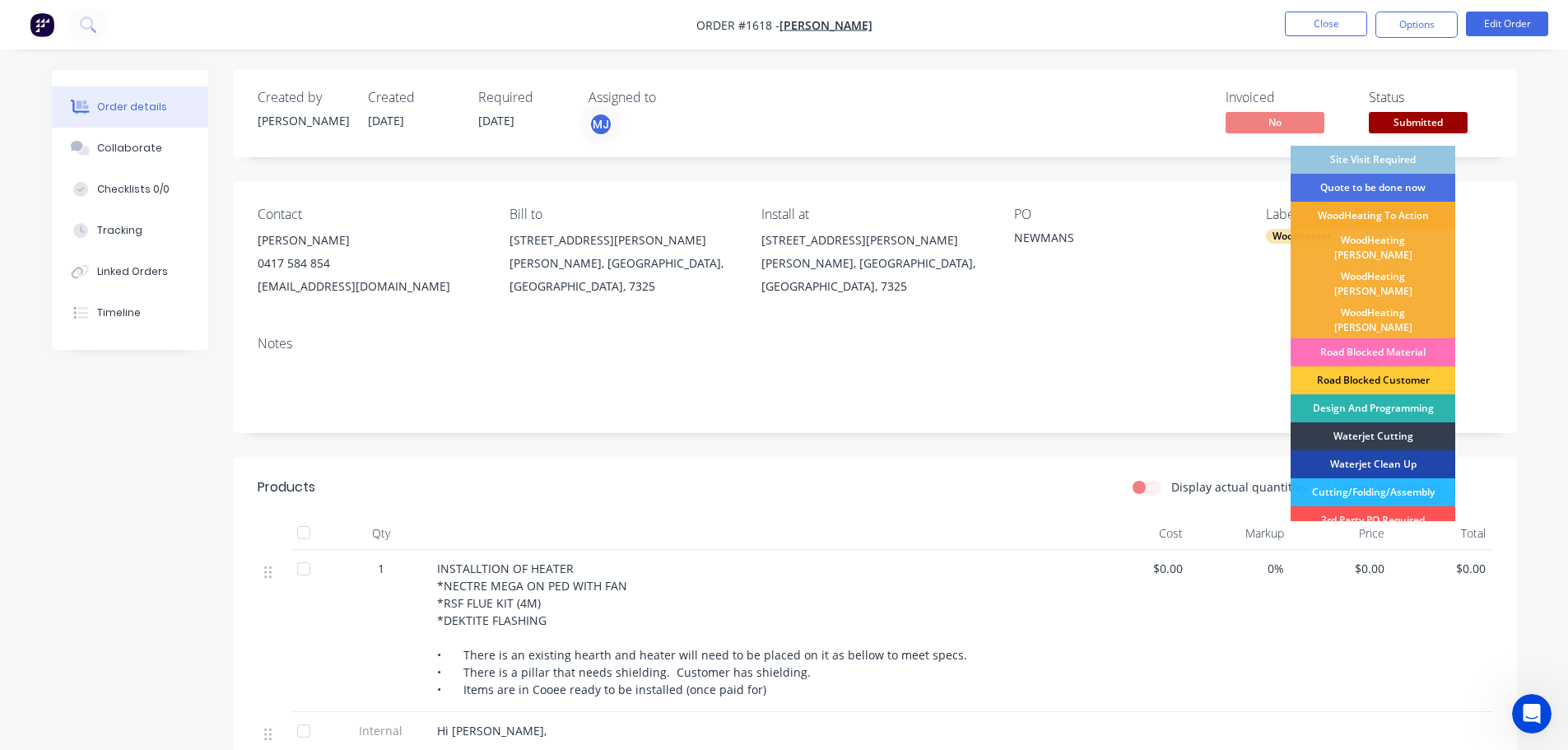
click at [1427, 214] on div "WoodHeating To Action" at bounding box center [1372, 215] width 164 height 28
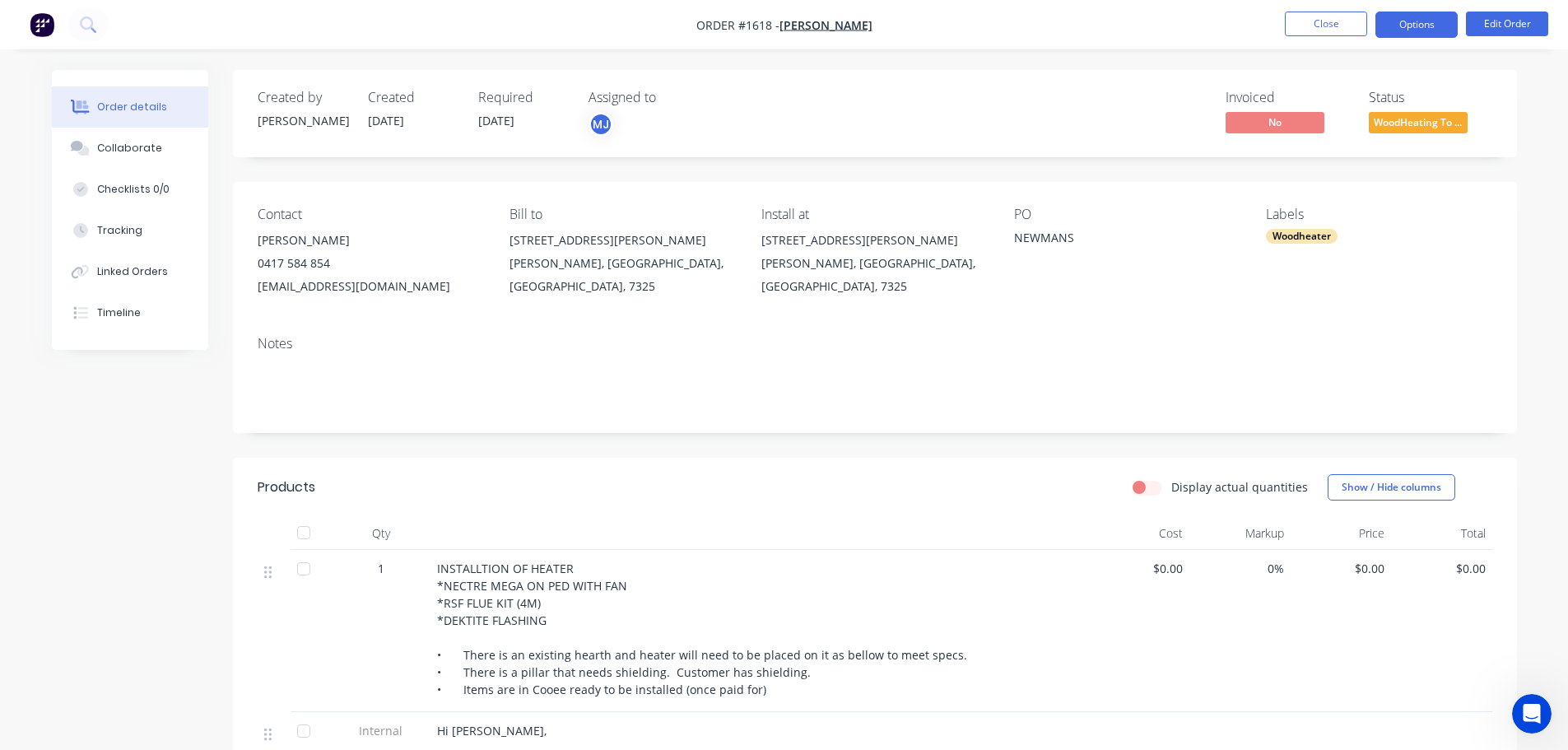
click at [1405, 25] on button "Options" at bounding box center [1416, 24] width 82 height 26
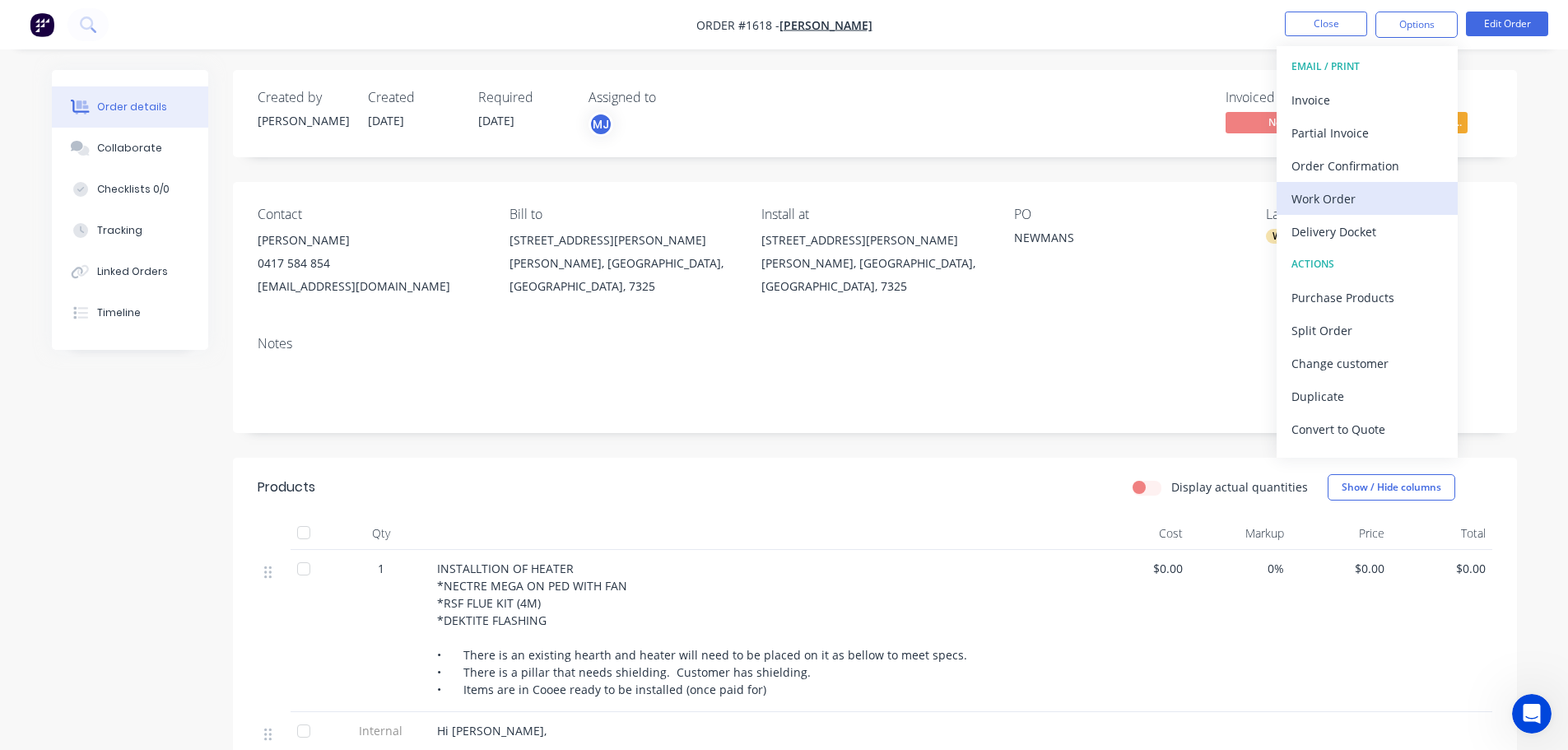
click at [1347, 188] on div "Work Order" at bounding box center [1367, 198] width 152 height 24
click at [1339, 192] on div "Custom" at bounding box center [1367, 198] width 152 height 24
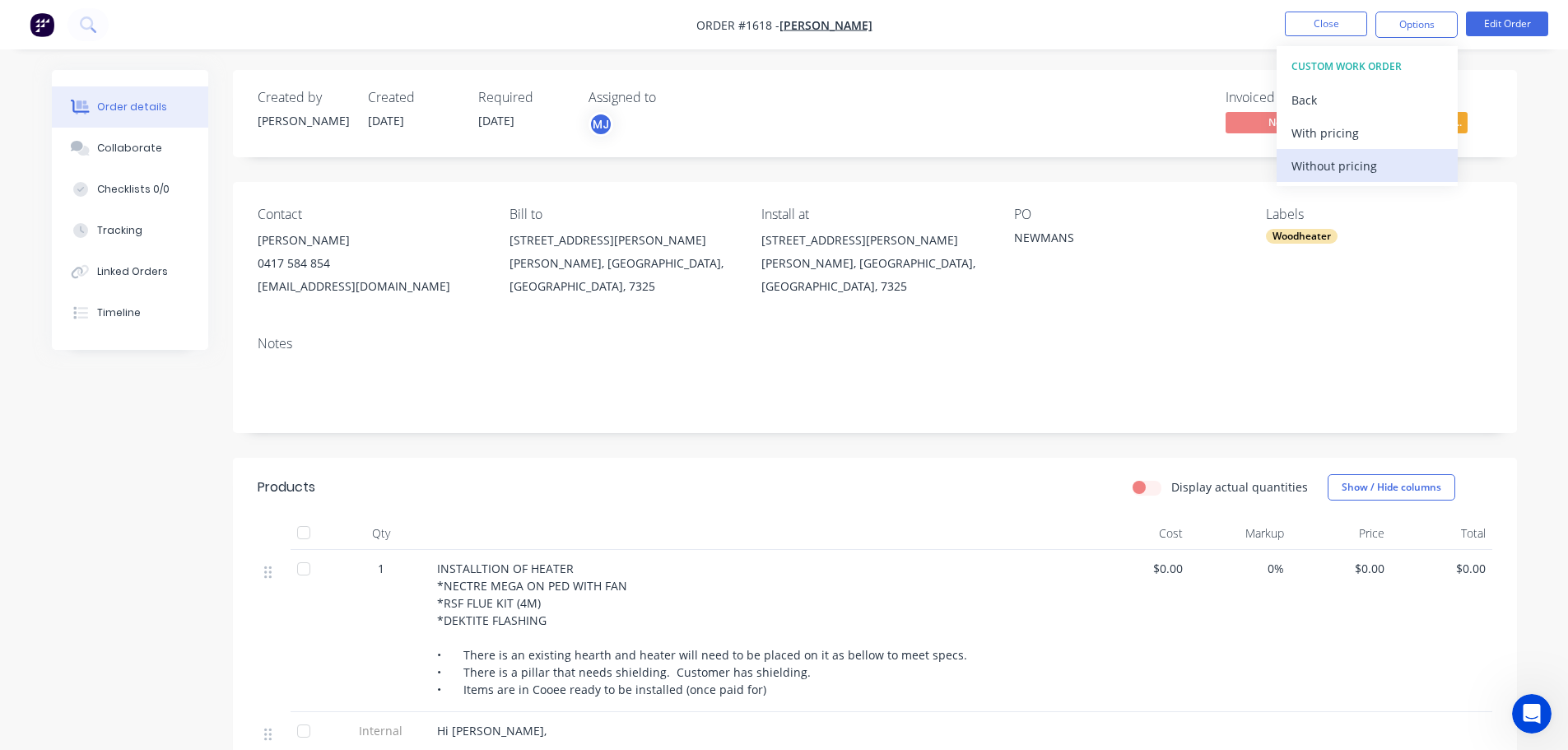
click at [1330, 172] on div "Without pricing" at bounding box center [1367, 165] width 152 height 24
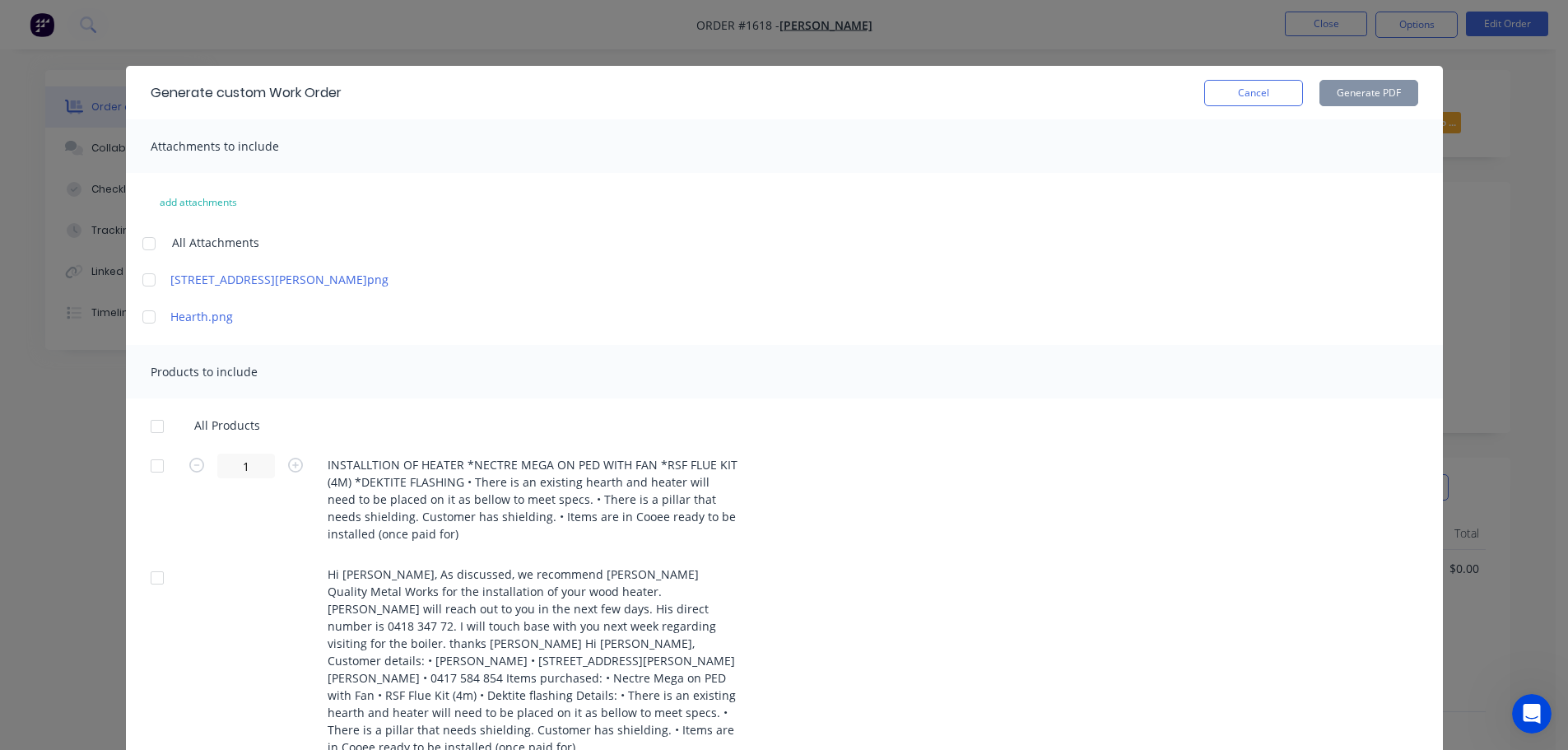
click at [154, 460] on div at bounding box center [157, 465] width 33 height 33
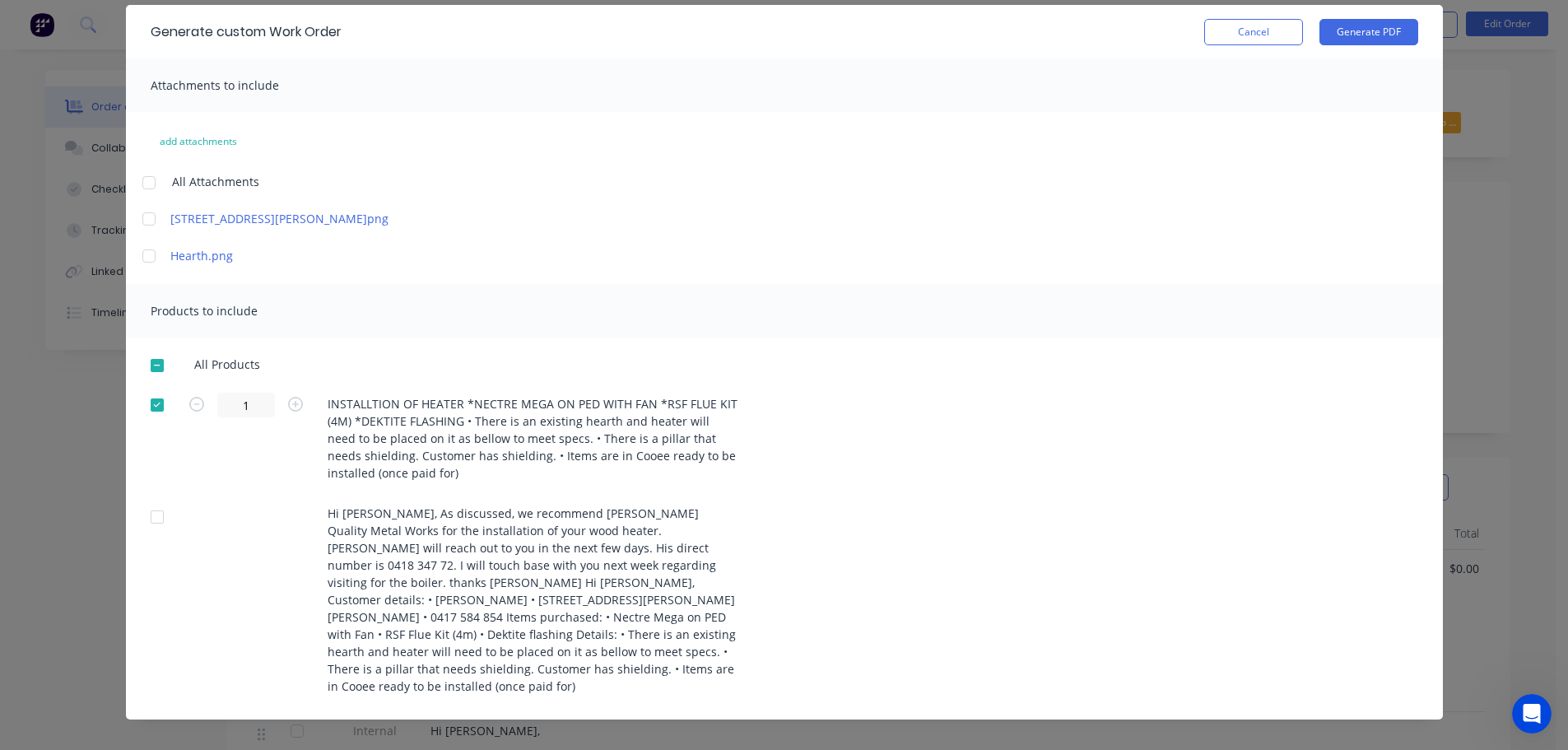
click at [145, 181] on div at bounding box center [148, 182] width 33 height 33
click at [1373, 35] on button "Generate PDF" at bounding box center [1368, 31] width 99 height 26
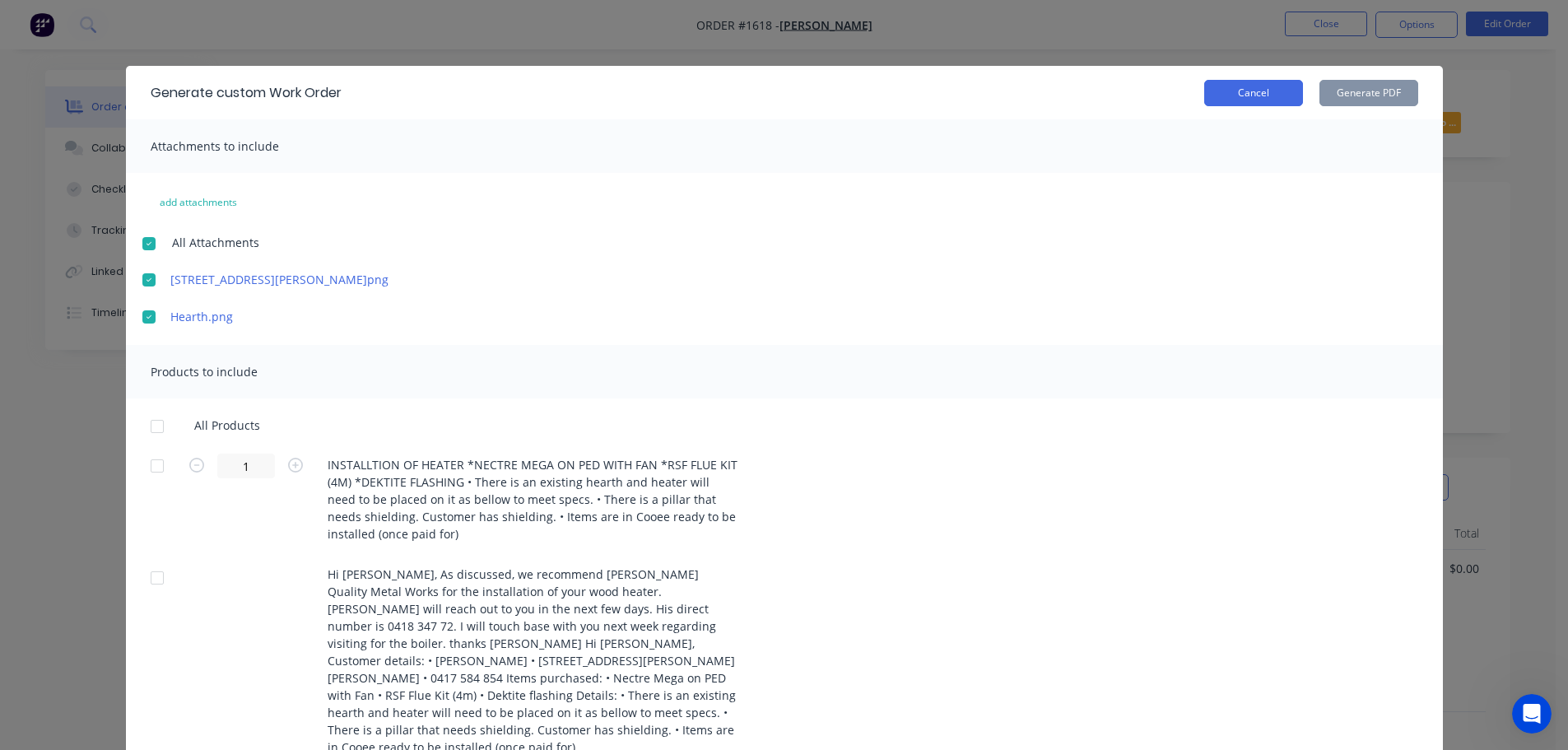
click at [1260, 90] on button "Cancel" at bounding box center [1253, 92] width 99 height 26
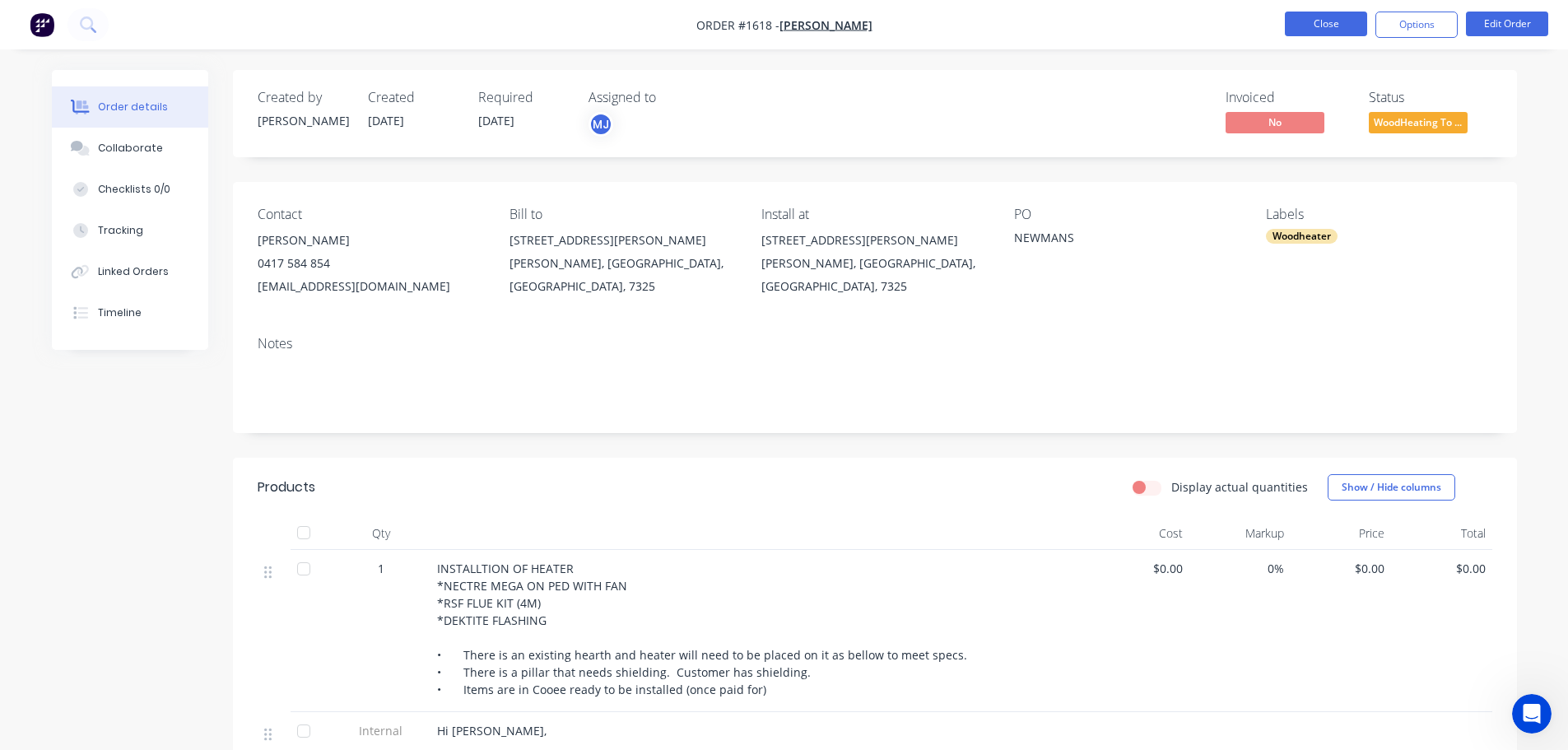
click at [1318, 29] on button "Close" at bounding box center [1326, 24] width 82 height 25
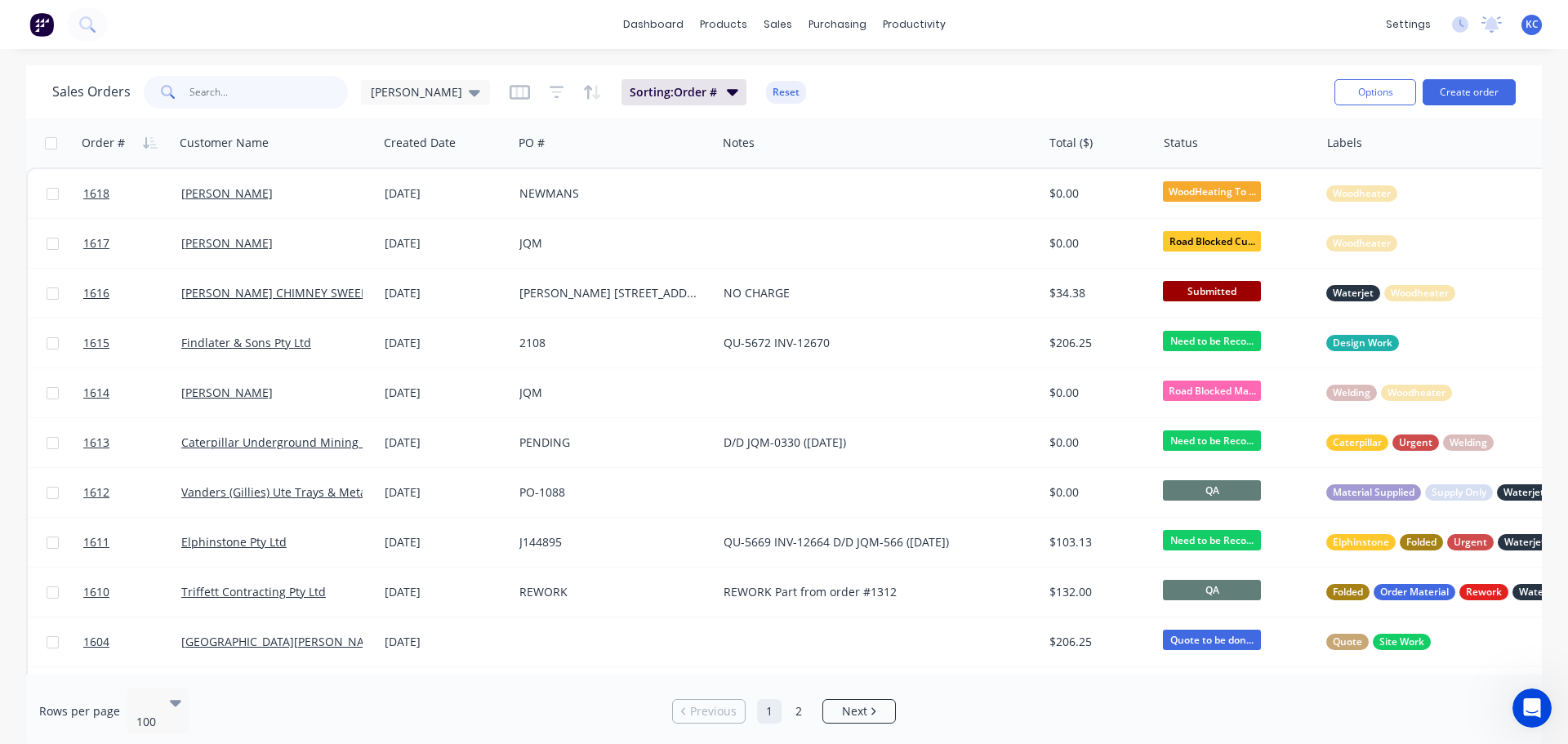
click at [223, 93] on input "text" at bounding box center [269, 92] width 159 height 33
type input "1611"
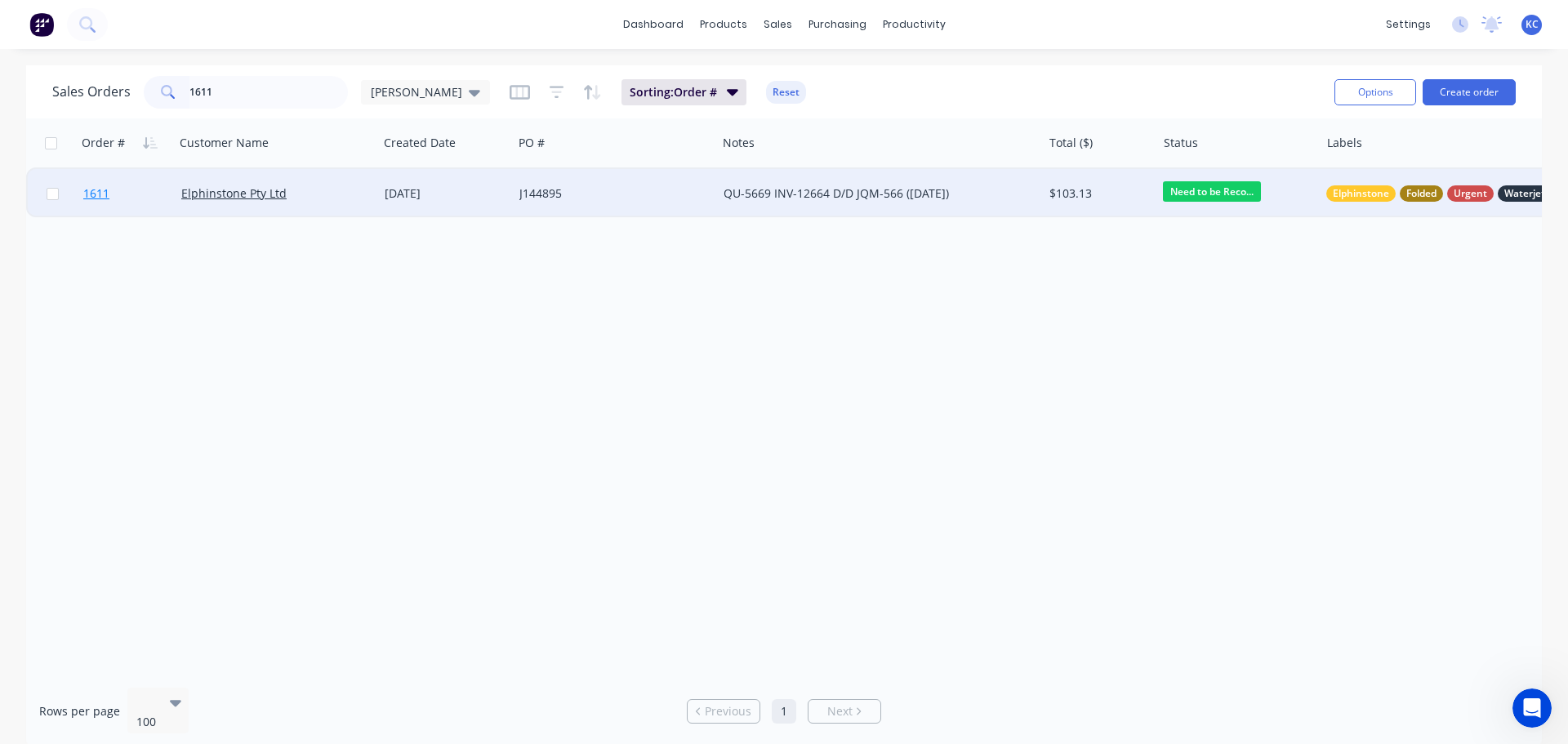
click at [106, 195] on span "1611" at bounding box center [96, 193] width 26 height 16
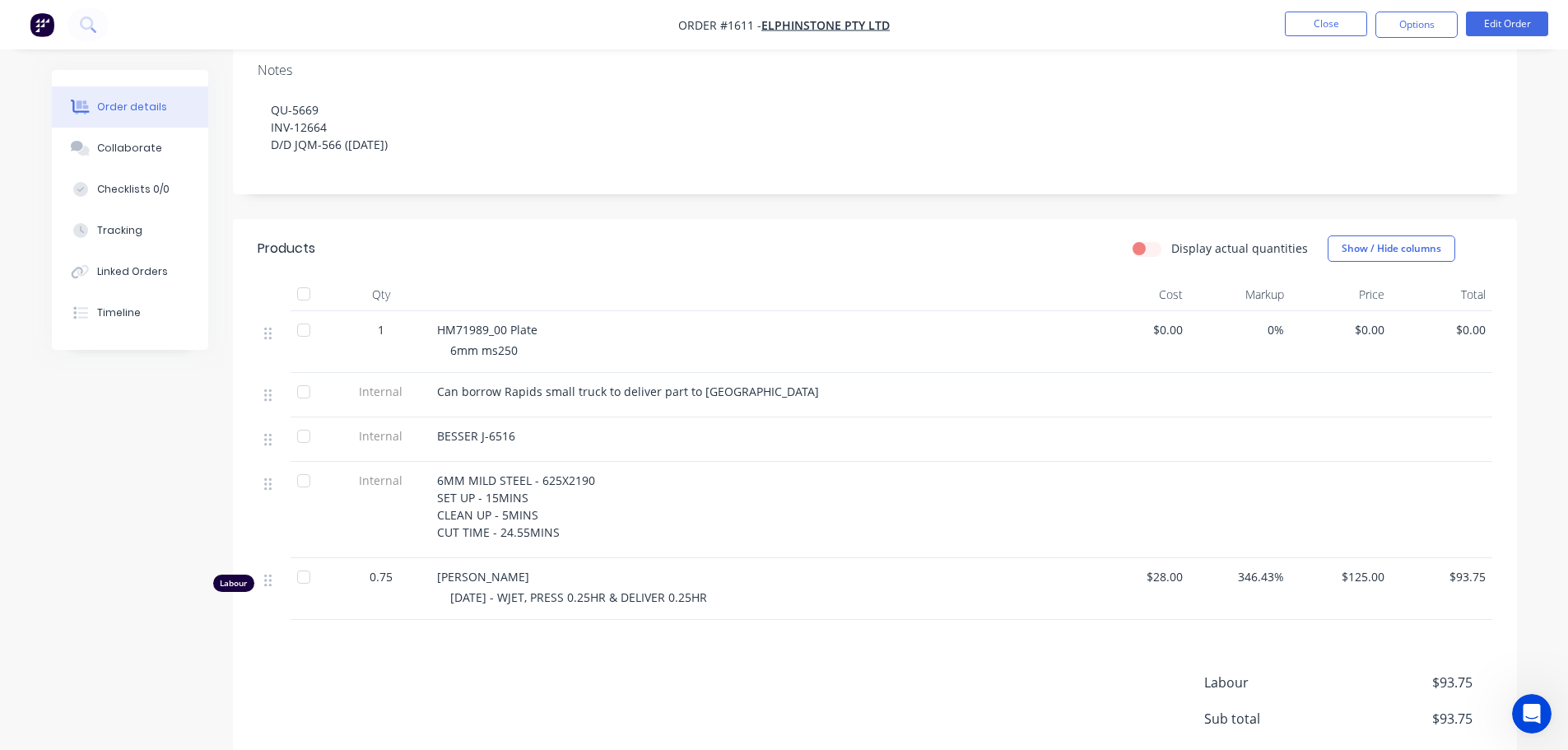
scroll to position [329, 0]
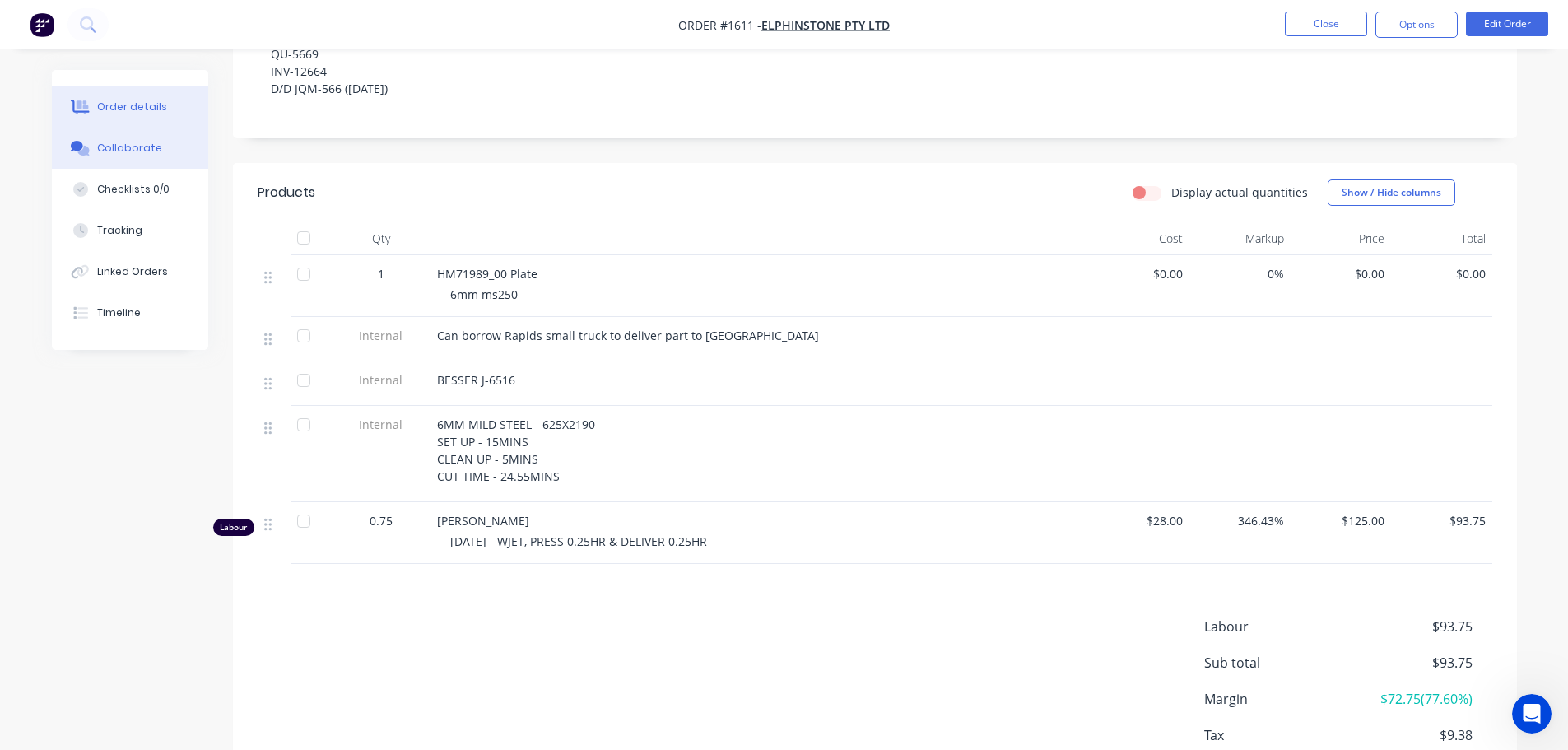
click at [128, 146] on div "Collaborate" at bounding box center [129, 148] width 65 height 15
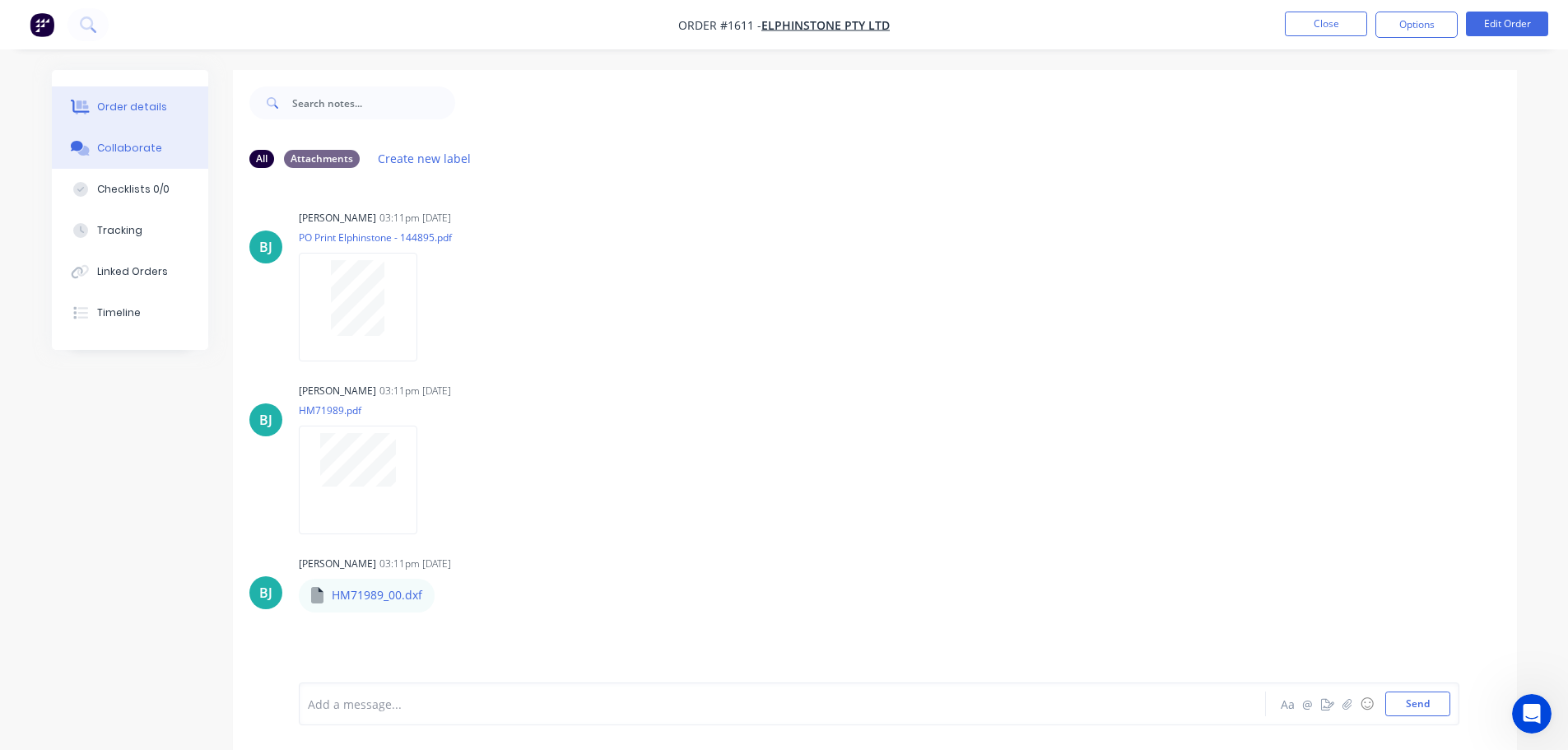
click at [142, 110] on div "Order details" at bounding box center [132, 107] width 70 height 15
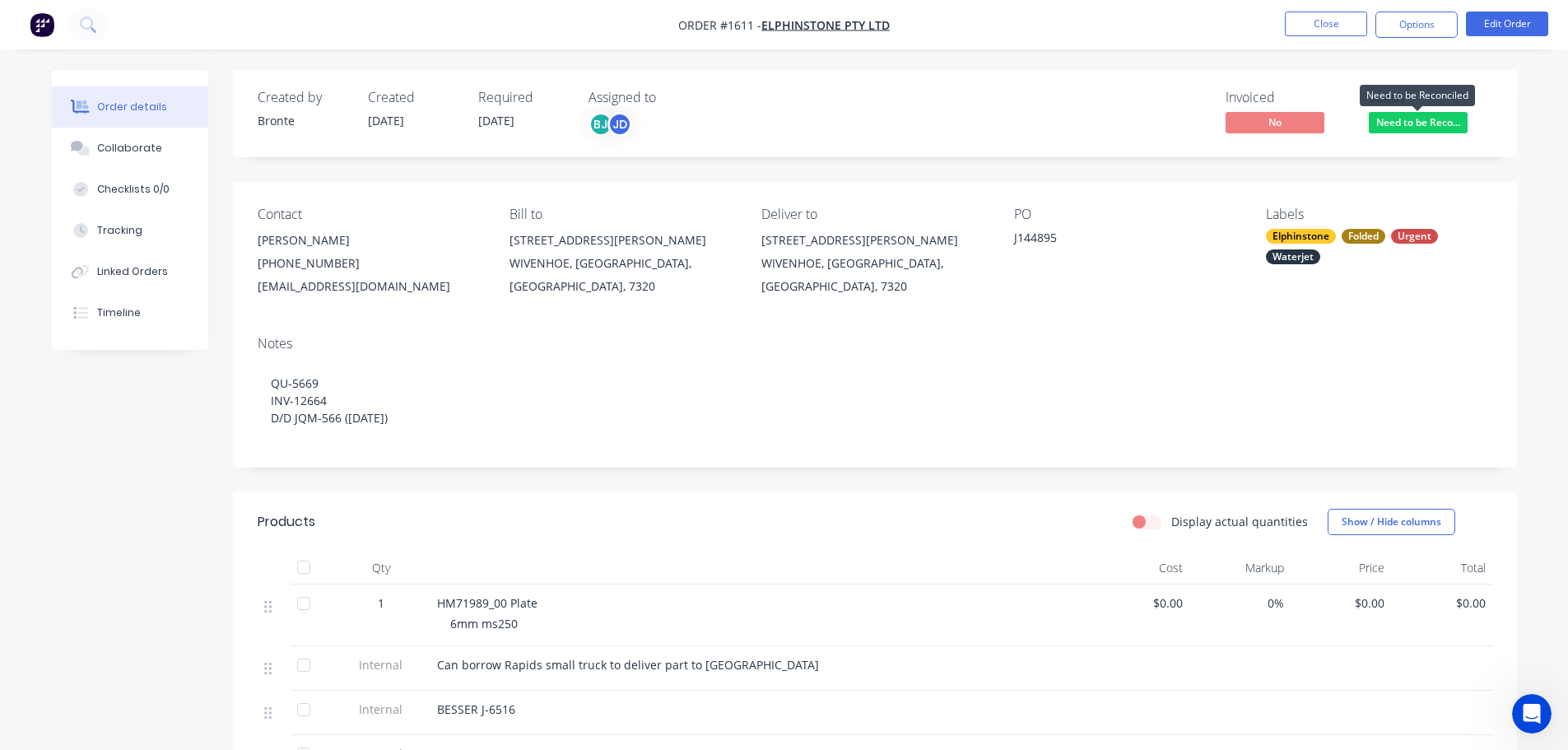
click at [1455, 128] on span "Need to be Reco..." at bounding box center [1418, 121] width 99 height 21
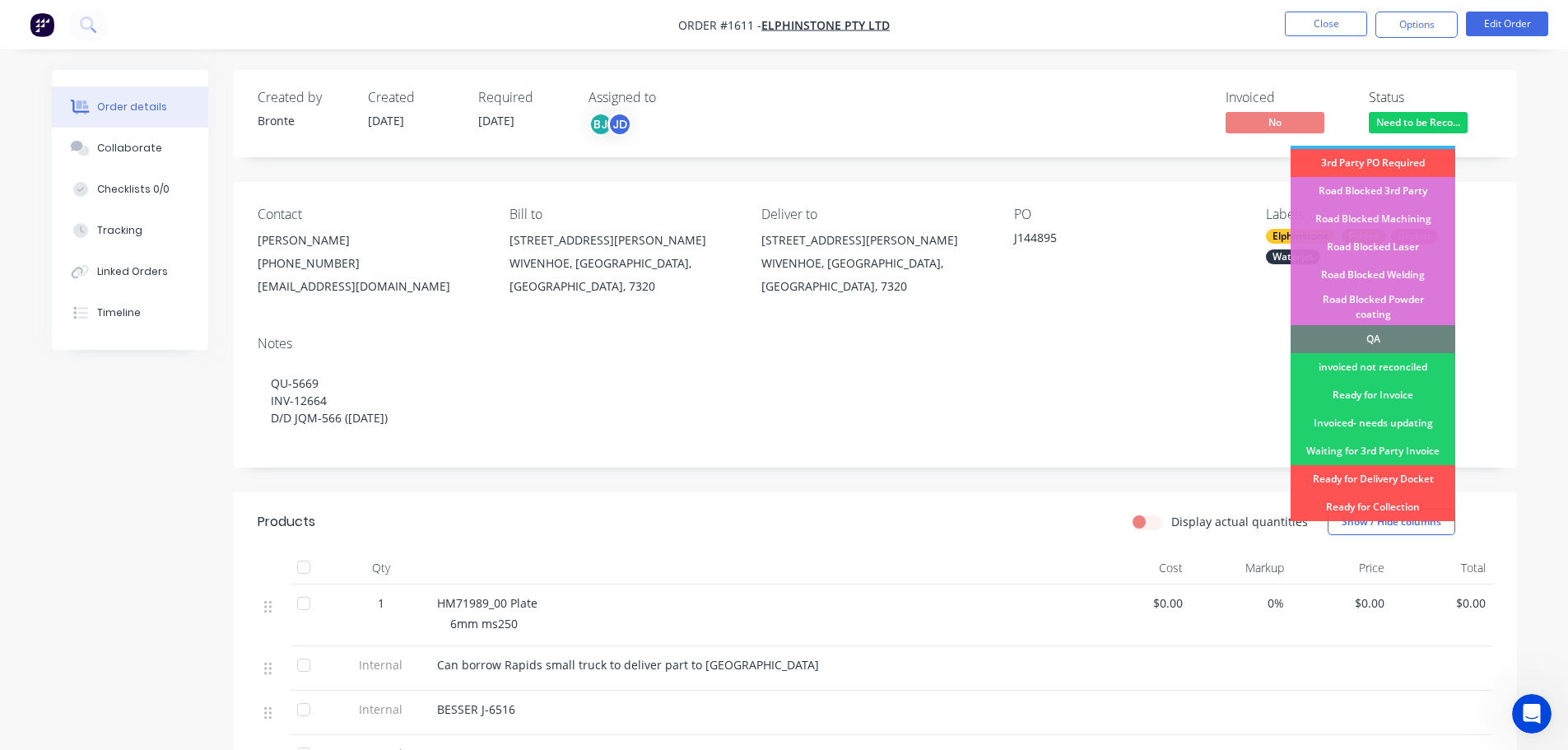
scroll to position [412, 0]
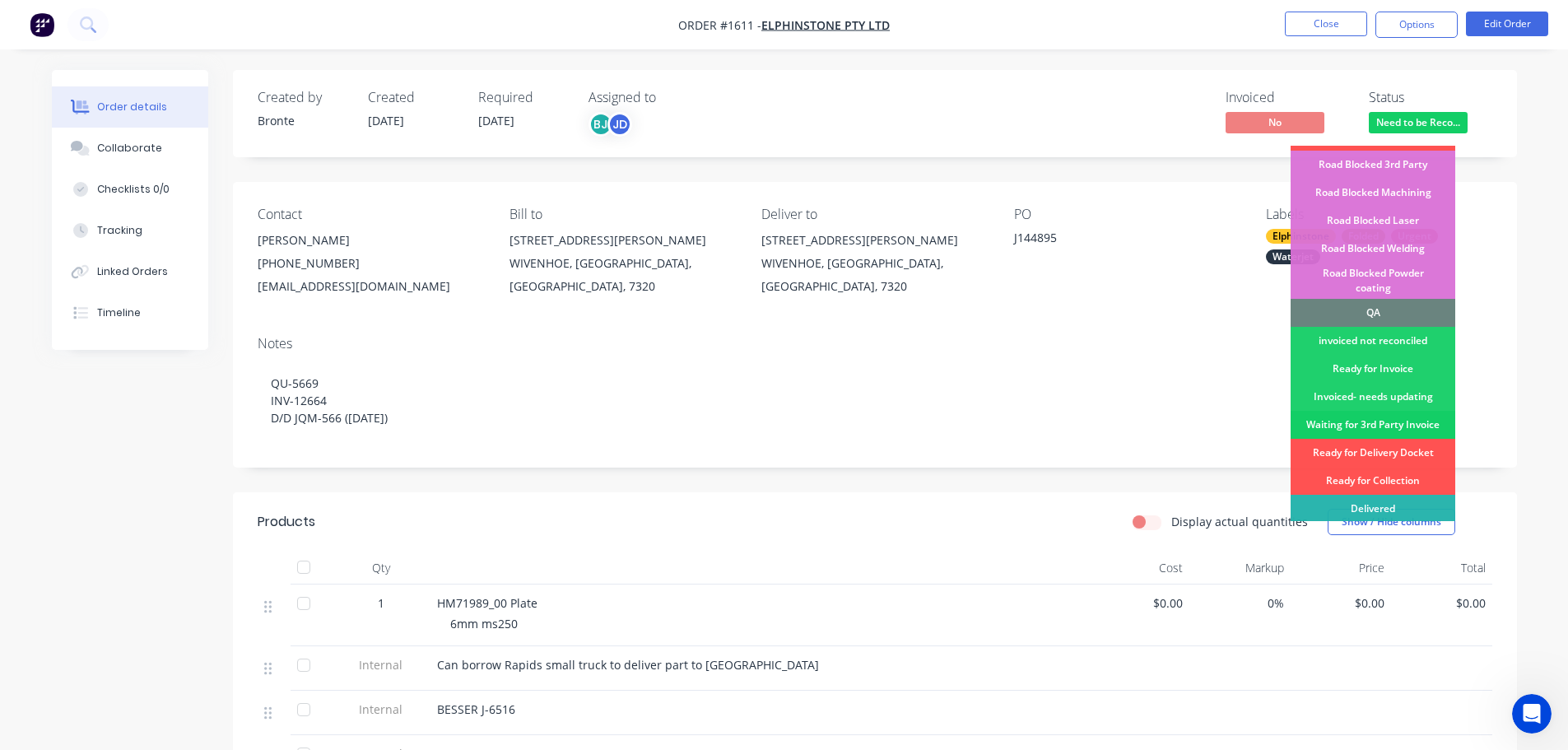
click at [1397, 411] on div "Waiting for 3rd Party Invoice" at bounding box center [1372, 424] width 164 height 28
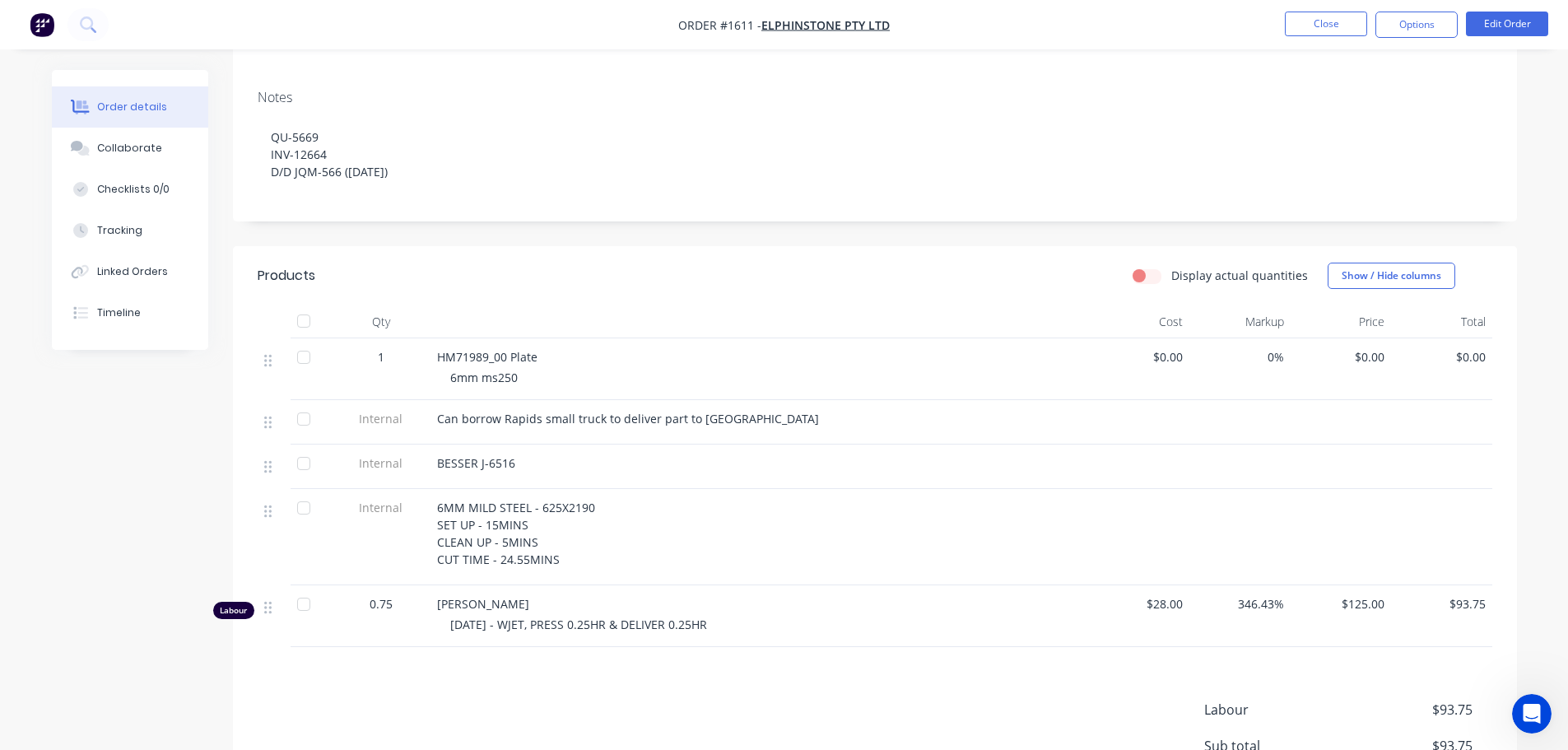
scroll to position [246, 0]
click at [1329, 29] on button "Close" at bounding box center [1326, 24] width 82 height 25
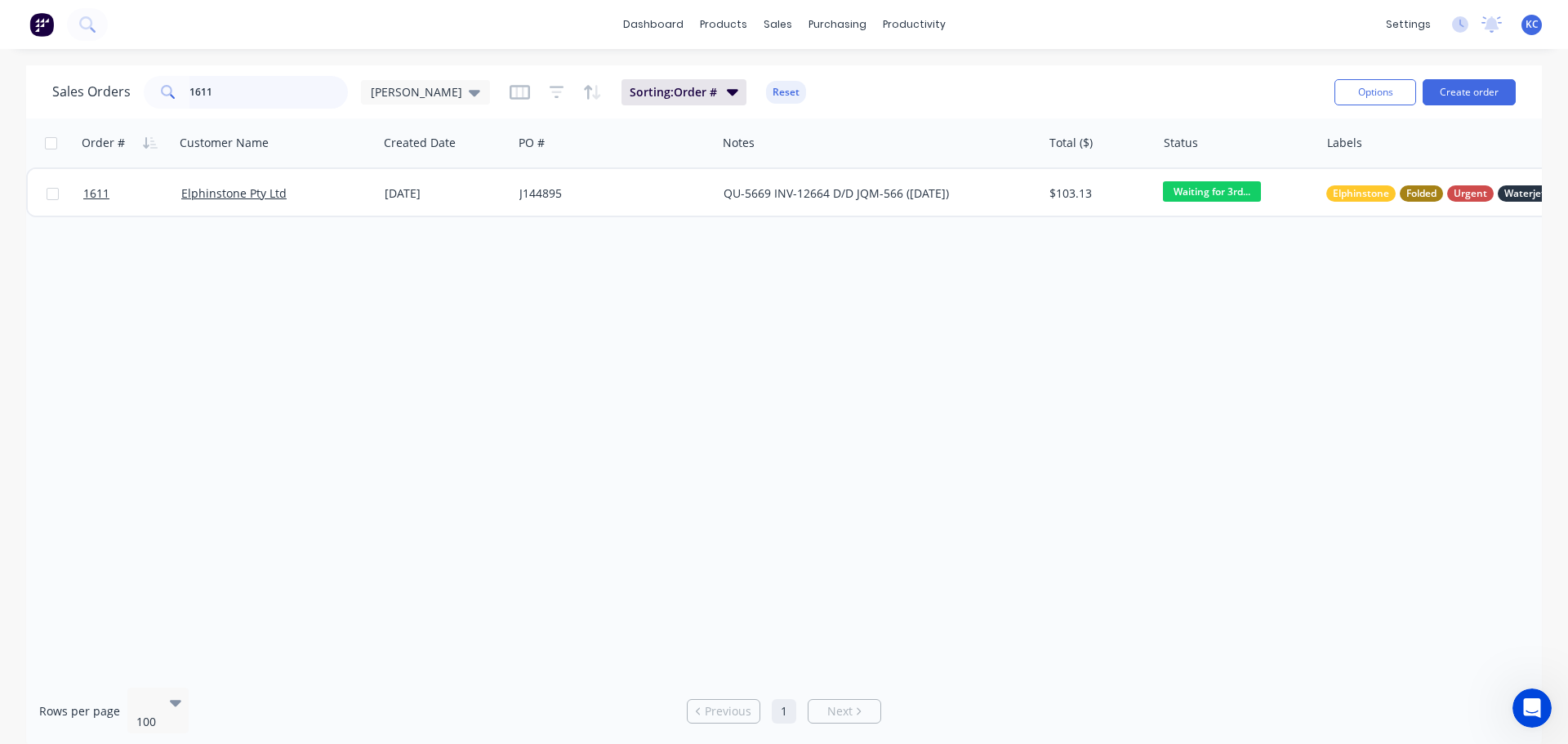
drag, startPoint x: 24, startPoint y: 77, endPoint x: 0, endPoint y: 74, distance: 24.2
click at [0, 74] on div "Sales Orders 1611 katrina Sorting: Order # Reset Options Create order Order # C…" at bounding box center [784, 407] width 1568 height 682
type input "1500"
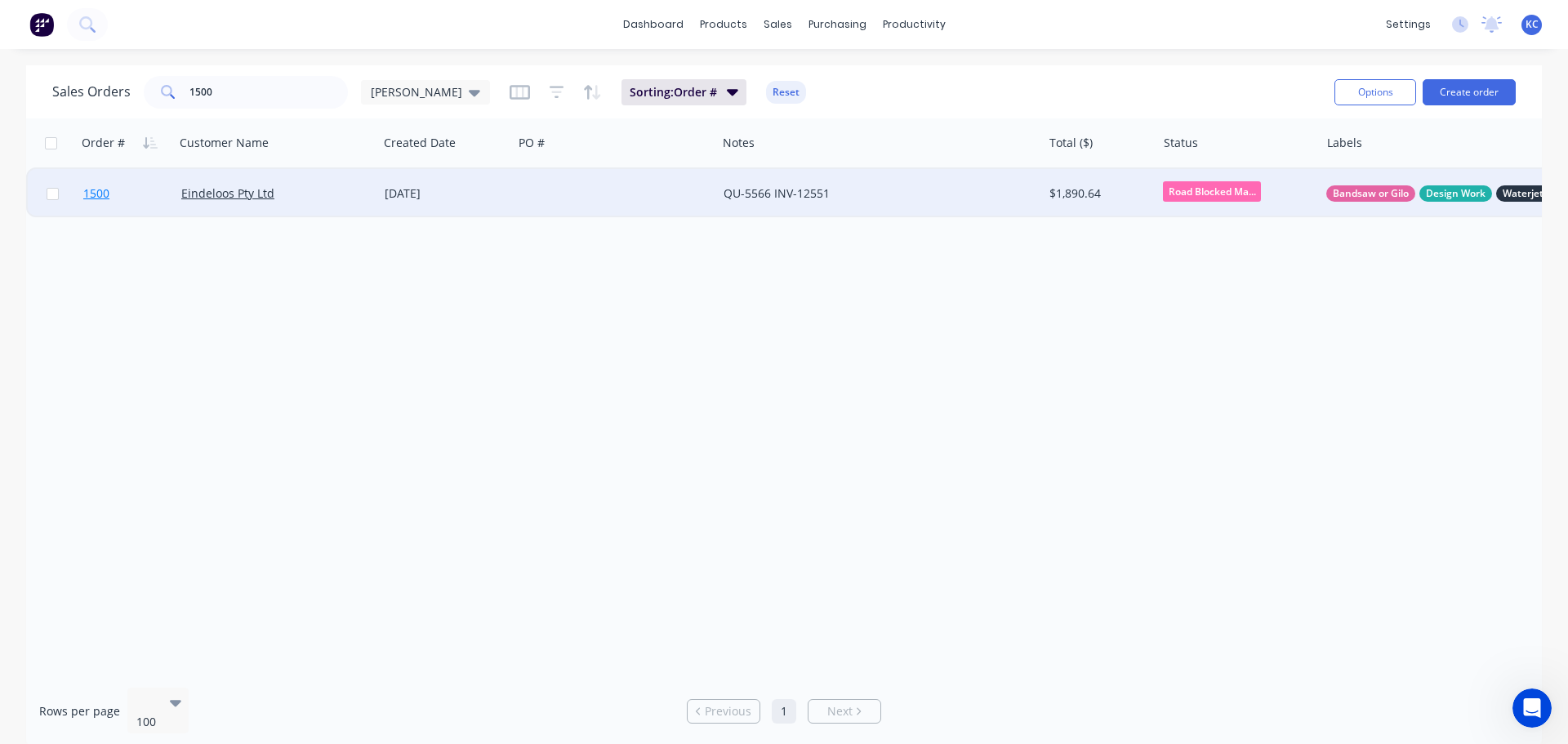
click at [99, 194] on span "1500" at bounding box center [96, 193] width 26 height 16
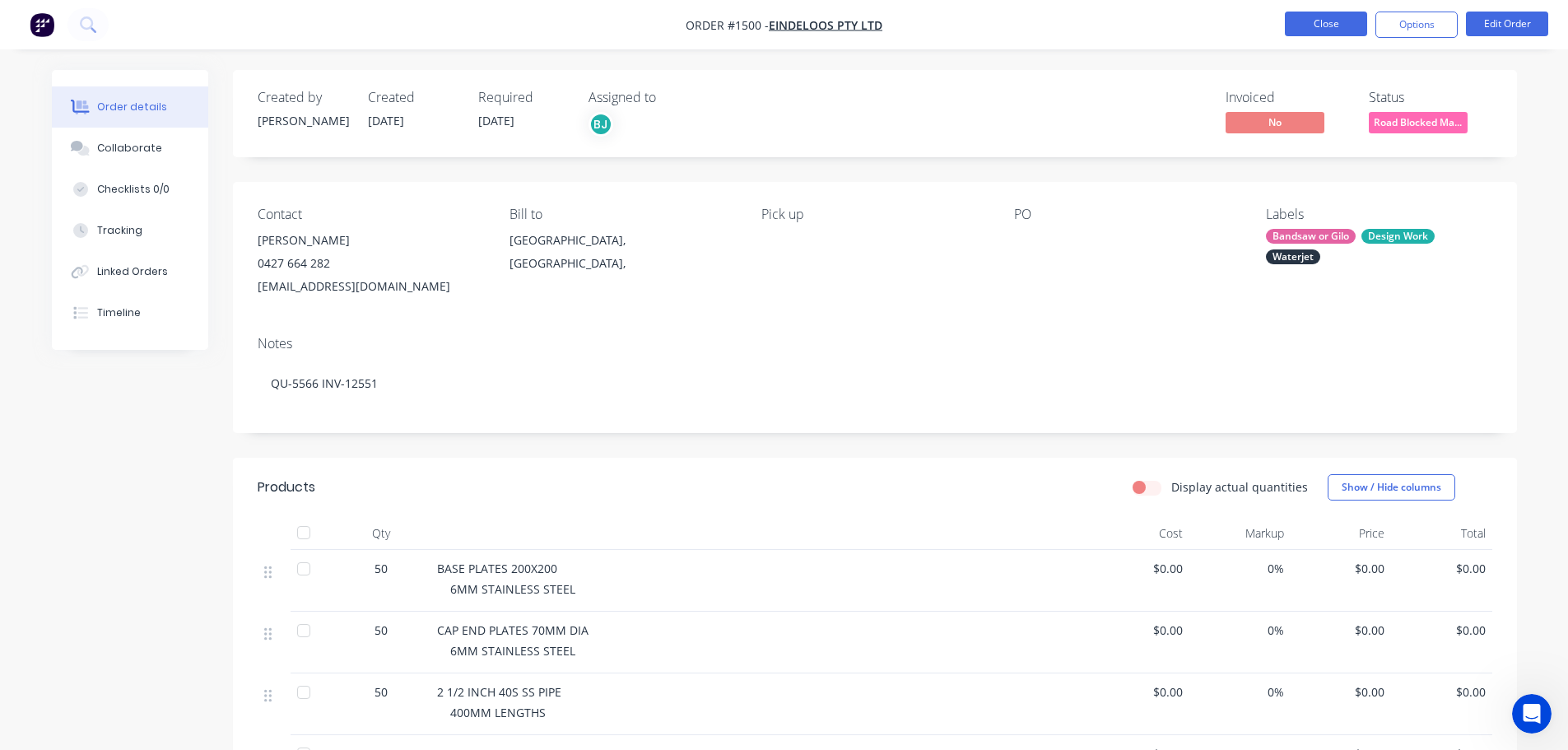
click at [1330, 21] on button "Close" at bounding box center [1326, 24] width 82 height 25
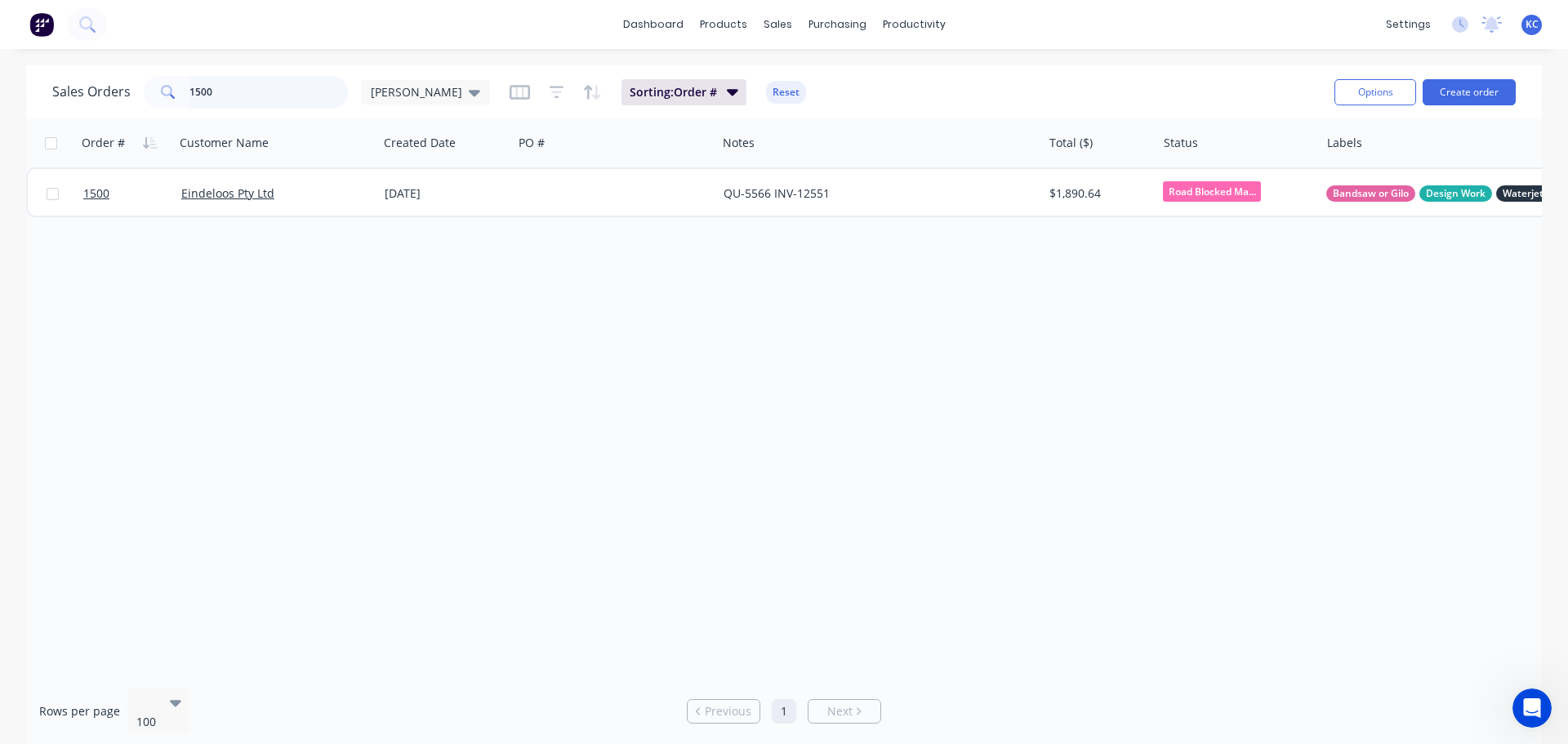
drag, startPoint x: 163, startPoint y: 100, endPoint x: 10, endPoint y: 97, distance: 153.0
click at [33, 99] on div "Sales Orders 1500 katrina Sorting: Order # Reset Options Create order" at bounding box center [783, 92] width 1516 height 53
type input "1588"
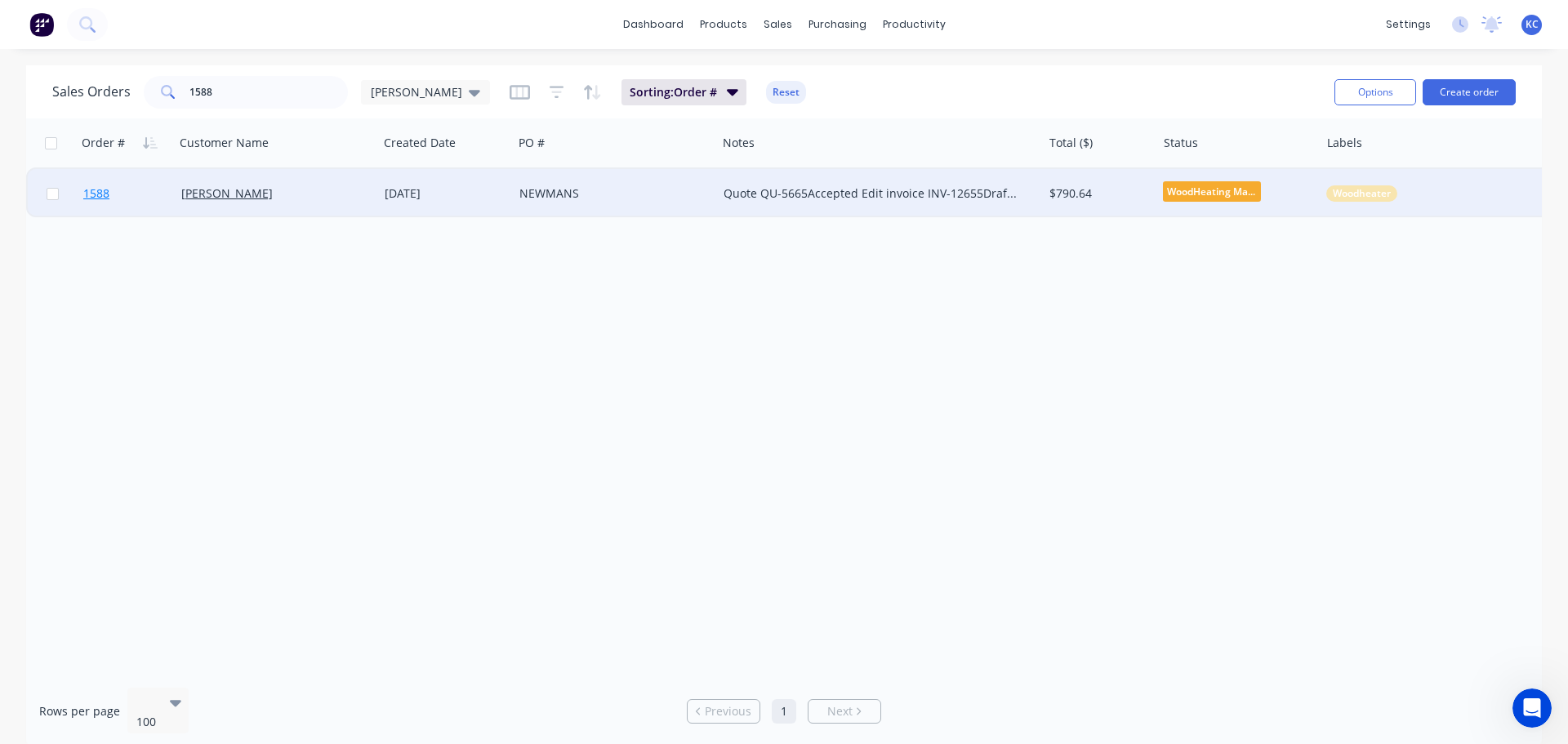
click at [103, 193] on span "1588" at bounding box center [96, 193] width 26 height 16
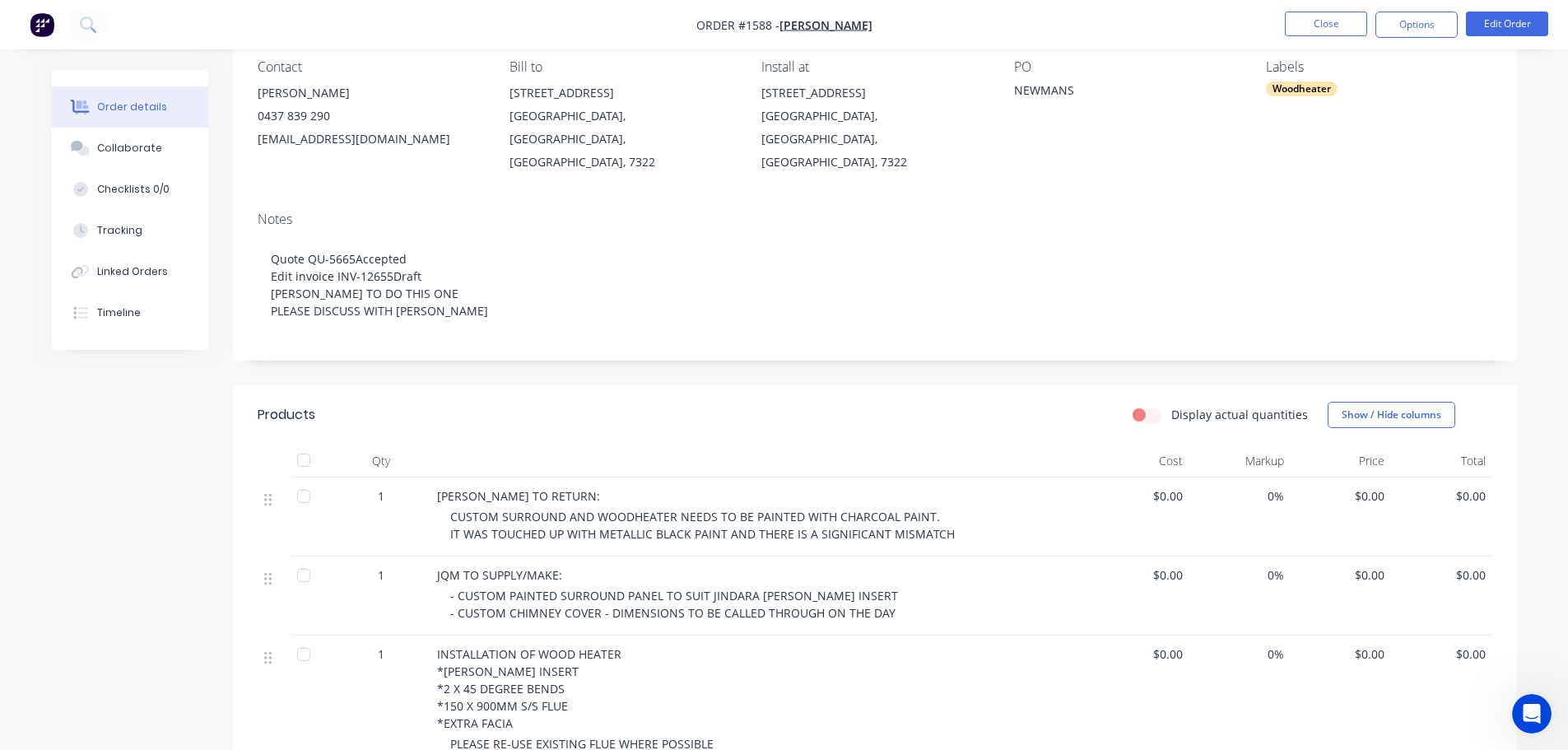
scroll to position [164, 0]
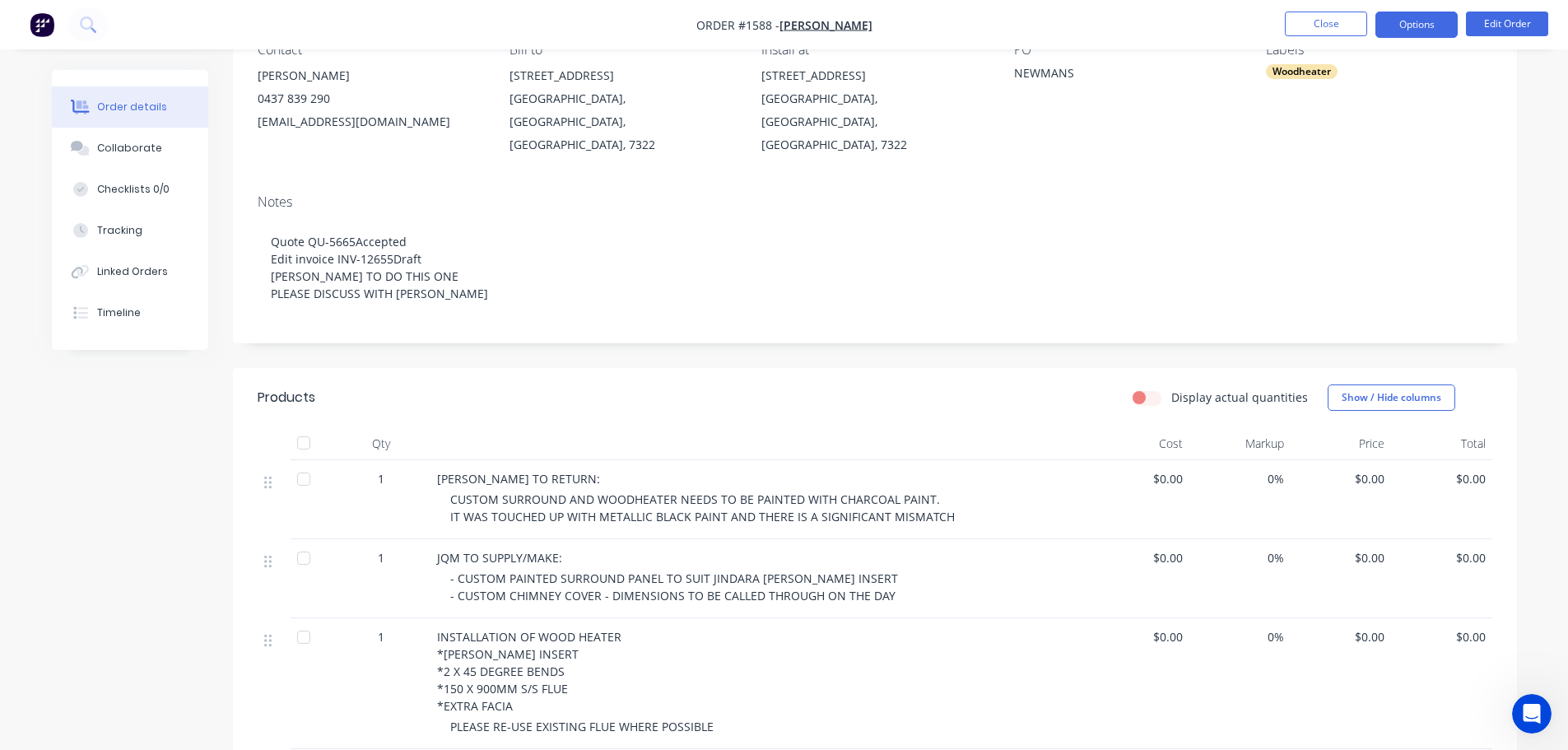
click at [1410, 25] on button "Options" at bounding box center [1416, 24] width 82 height 26
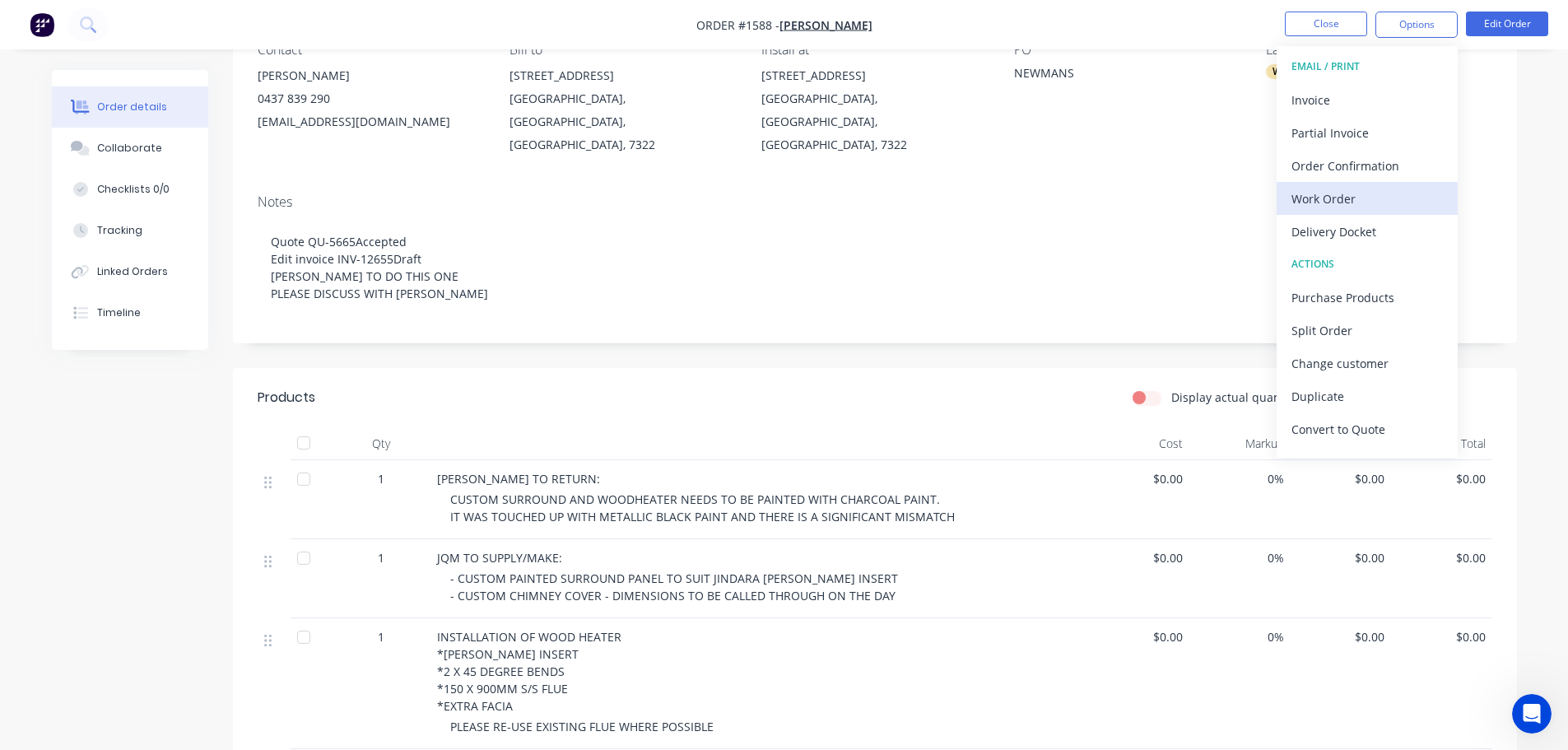
click at [1359, 198] on div "Work Order" at bounding box center [1367, 198] width 152 height 24
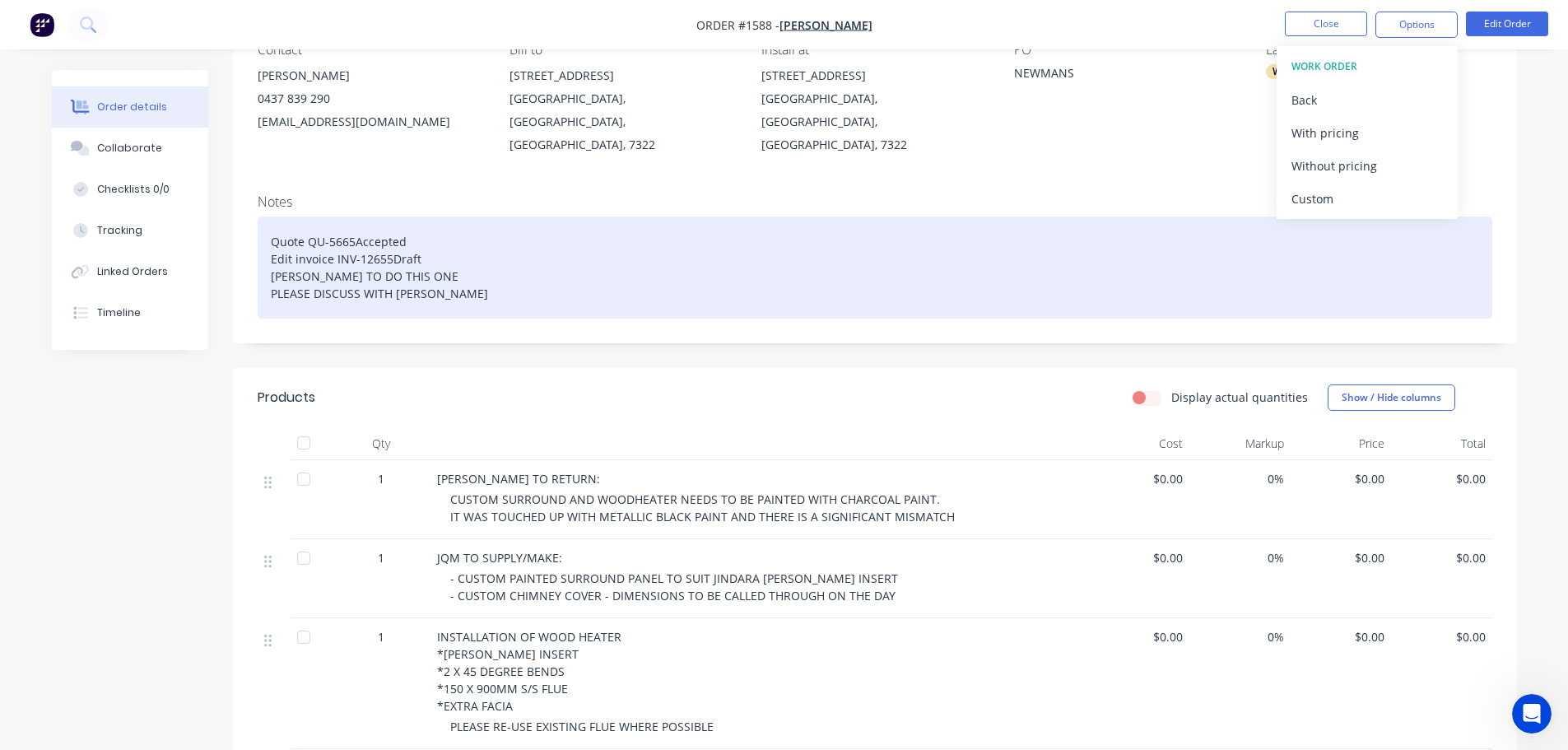
click at [1342, 196] on div "Custom" at bounding box center [1367, 198] width 152 height 24
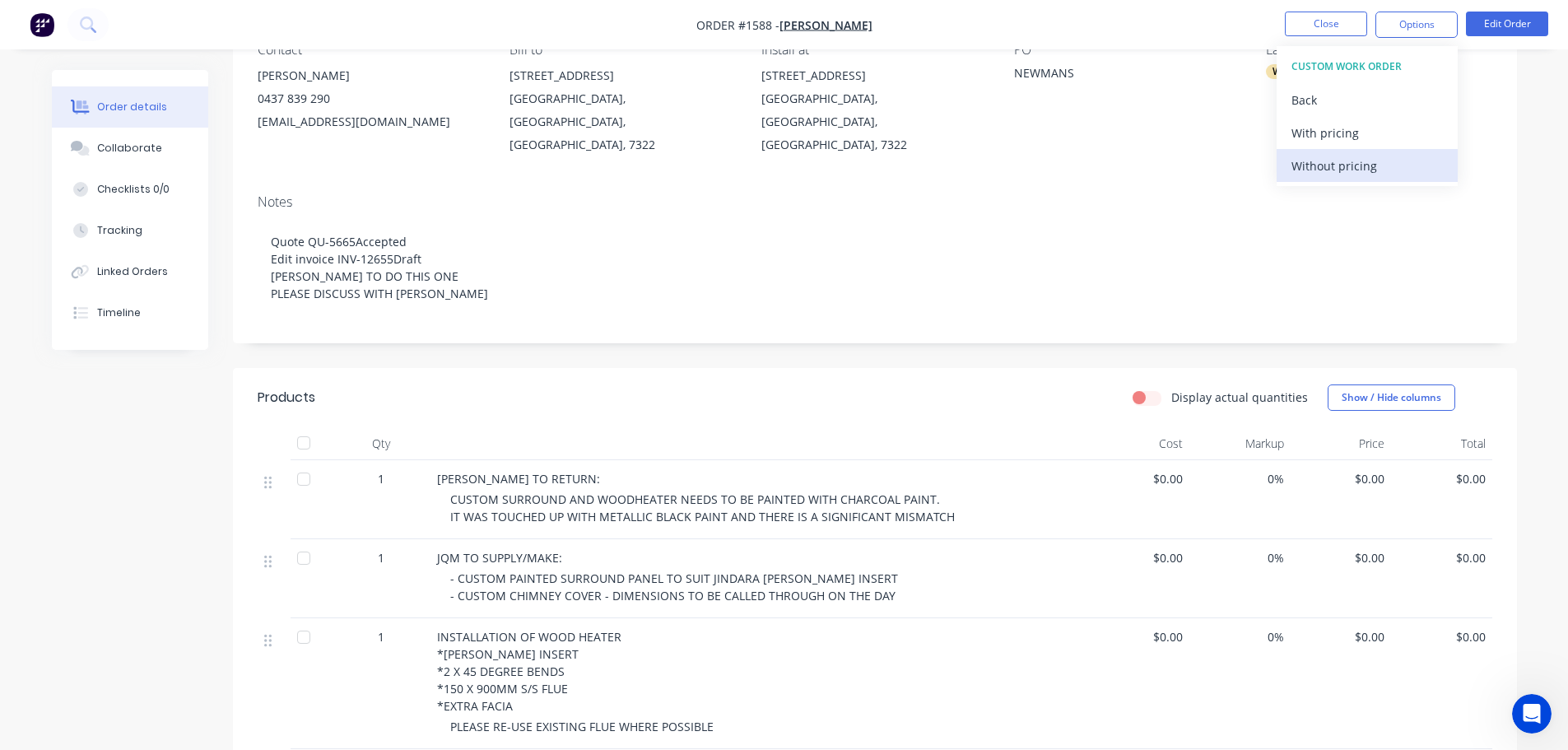
click at [1335, 173] on div "Without pricing" at bounding box center [1367, 165] width 152 height 24
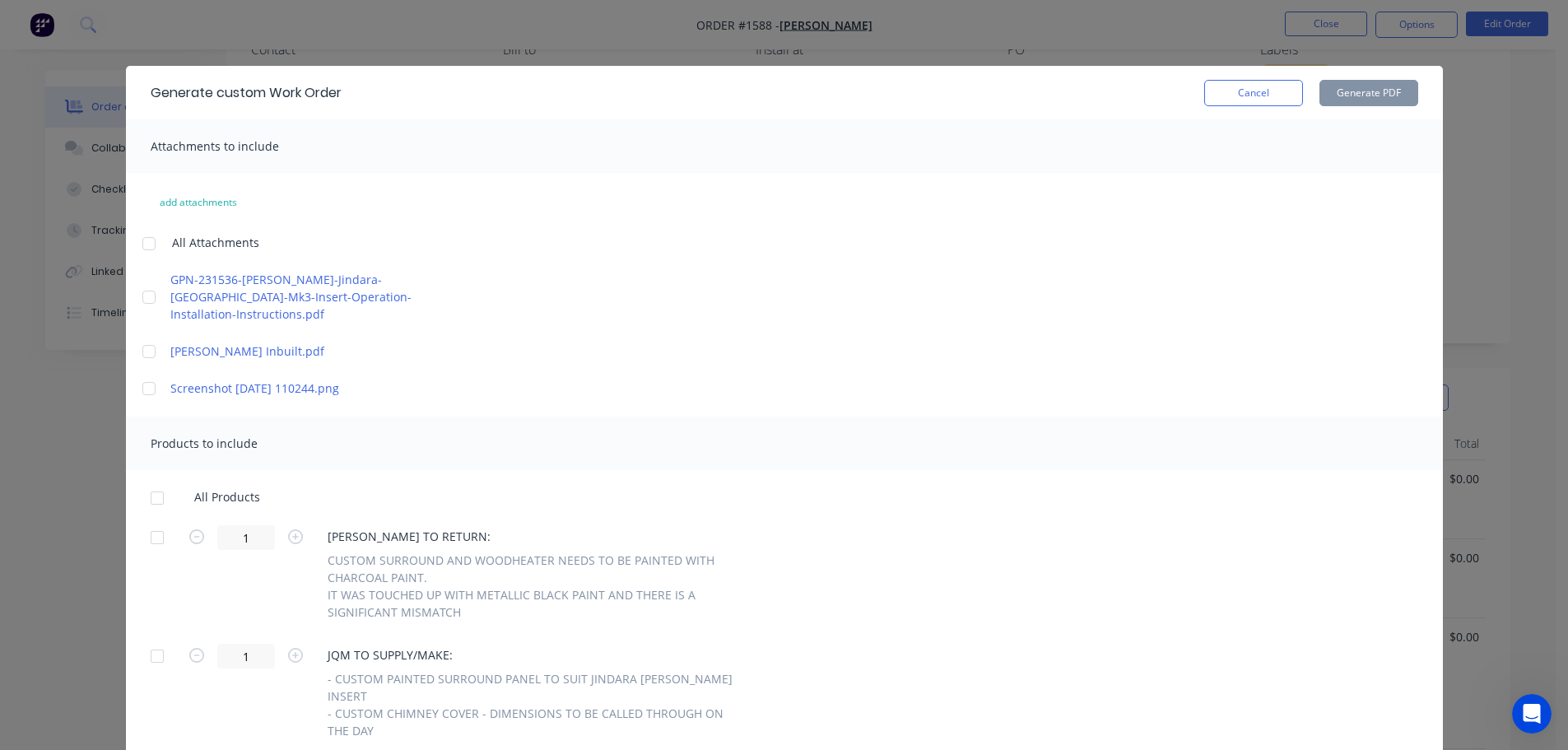
click at [152, 521] on div at bounding box center [157, 537] width 33 height 33
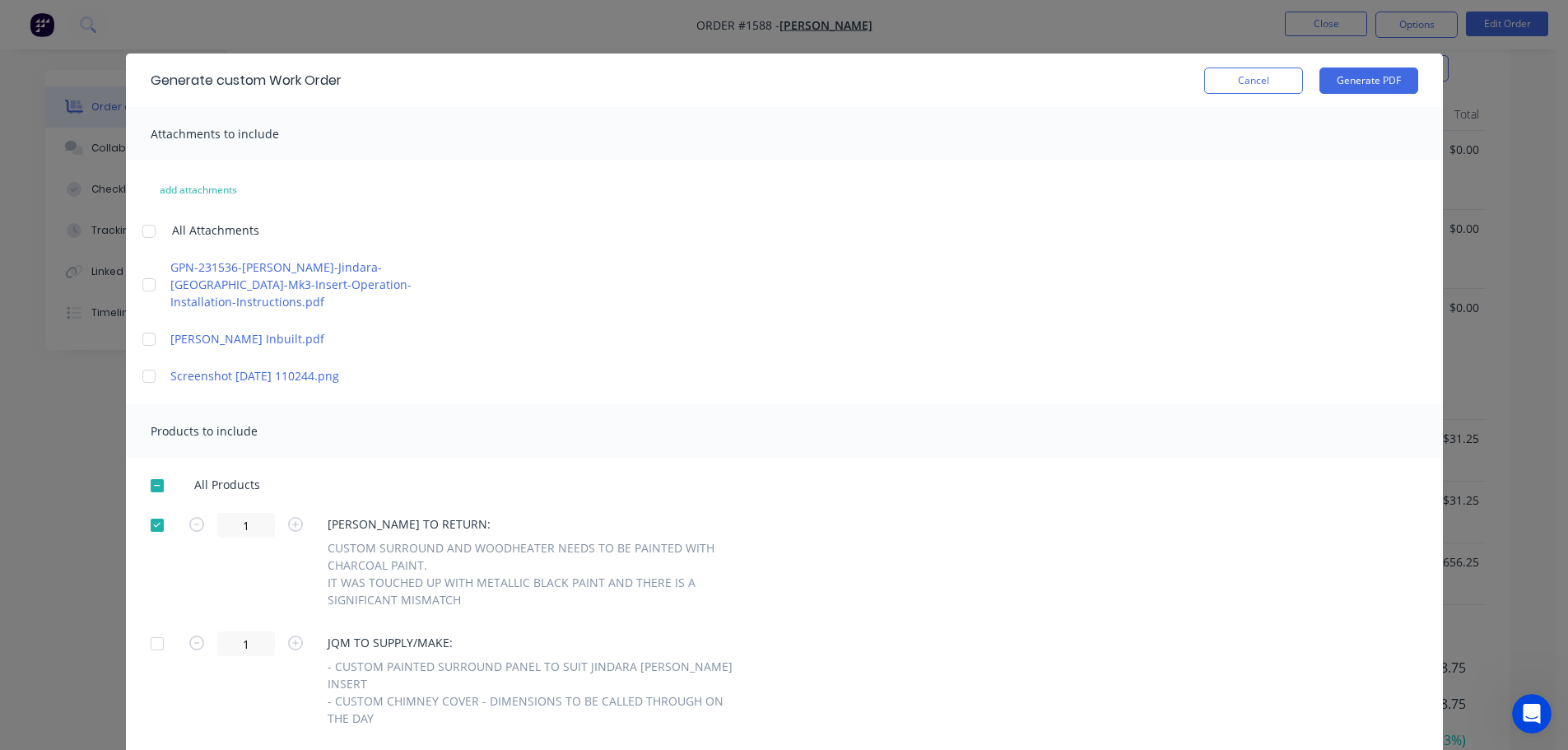
scroll to position [0, 0]
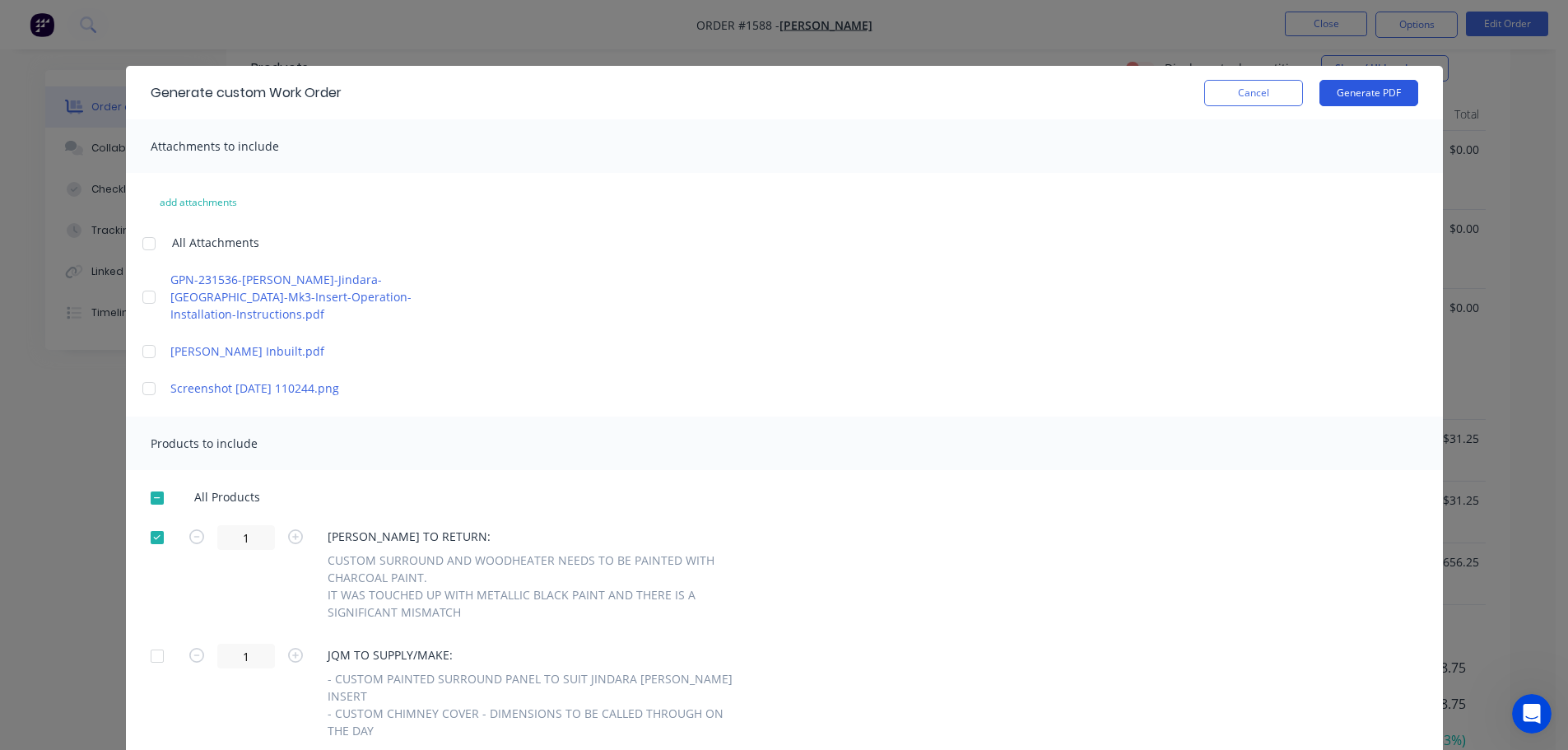
click at [1366, 87] on button "Generate PDF" at bounding box center [1368, 92] width 99 height 26
drag, startPoint x: 1235, startPoint y: 97, endPoint x: 1258, endPoint y: 79, distance: 29.2
click at [1235, 96] on button "Cancel" at bounding box center [1253, 92] width 99 height 26
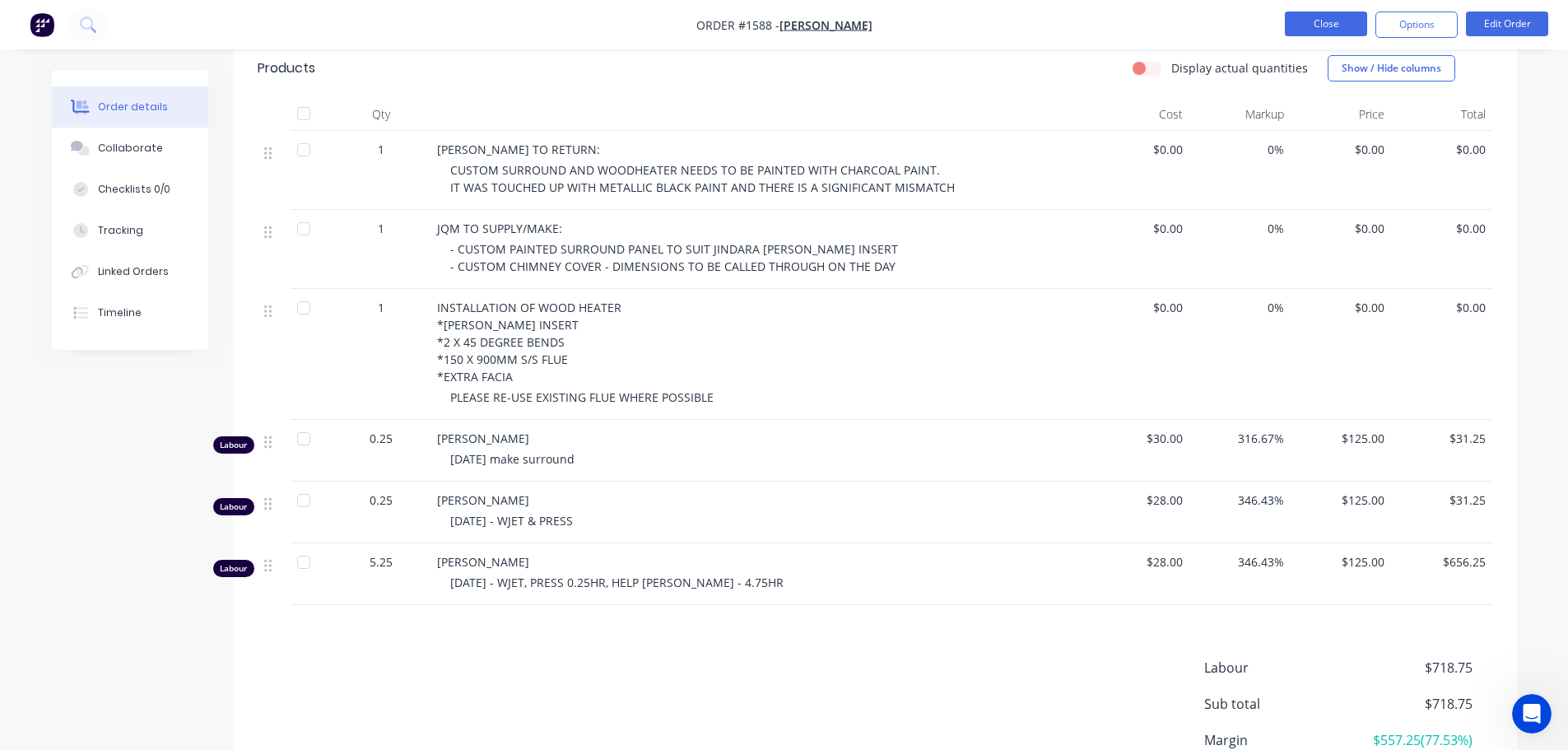
click at [1308, 22] on button "Close" at bounding box center [1326, 24] width 82 height 25
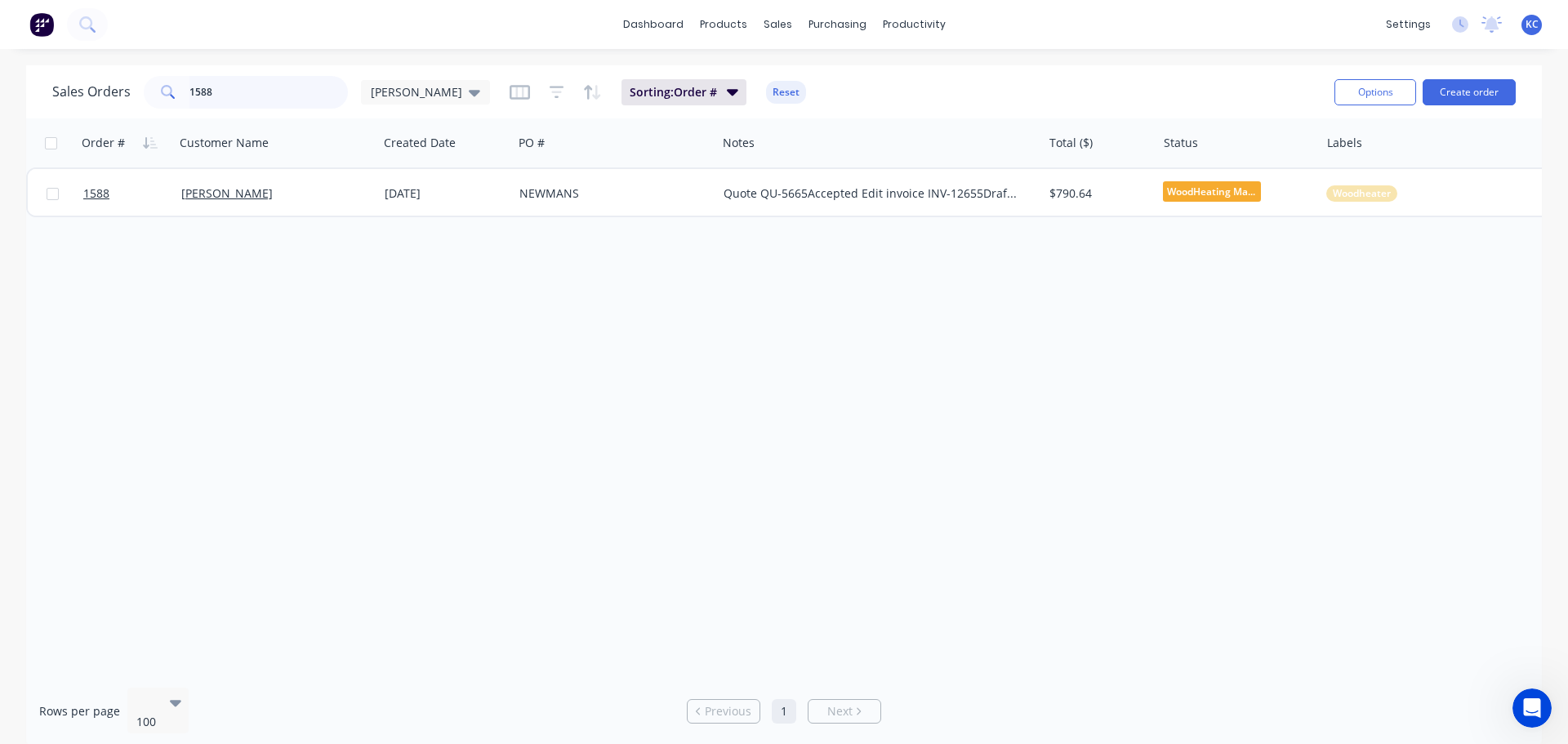
drag, startPoint x: 157, startPoint y: 85, endPoint x: 67, endPoint y: 72, distance: 90.9
click at [67, 72] on div "Sales Orders 1588 katrina Sorting: Order # Reset" at bounding box center [687, 91] width 1269 height 40
type input "1518"
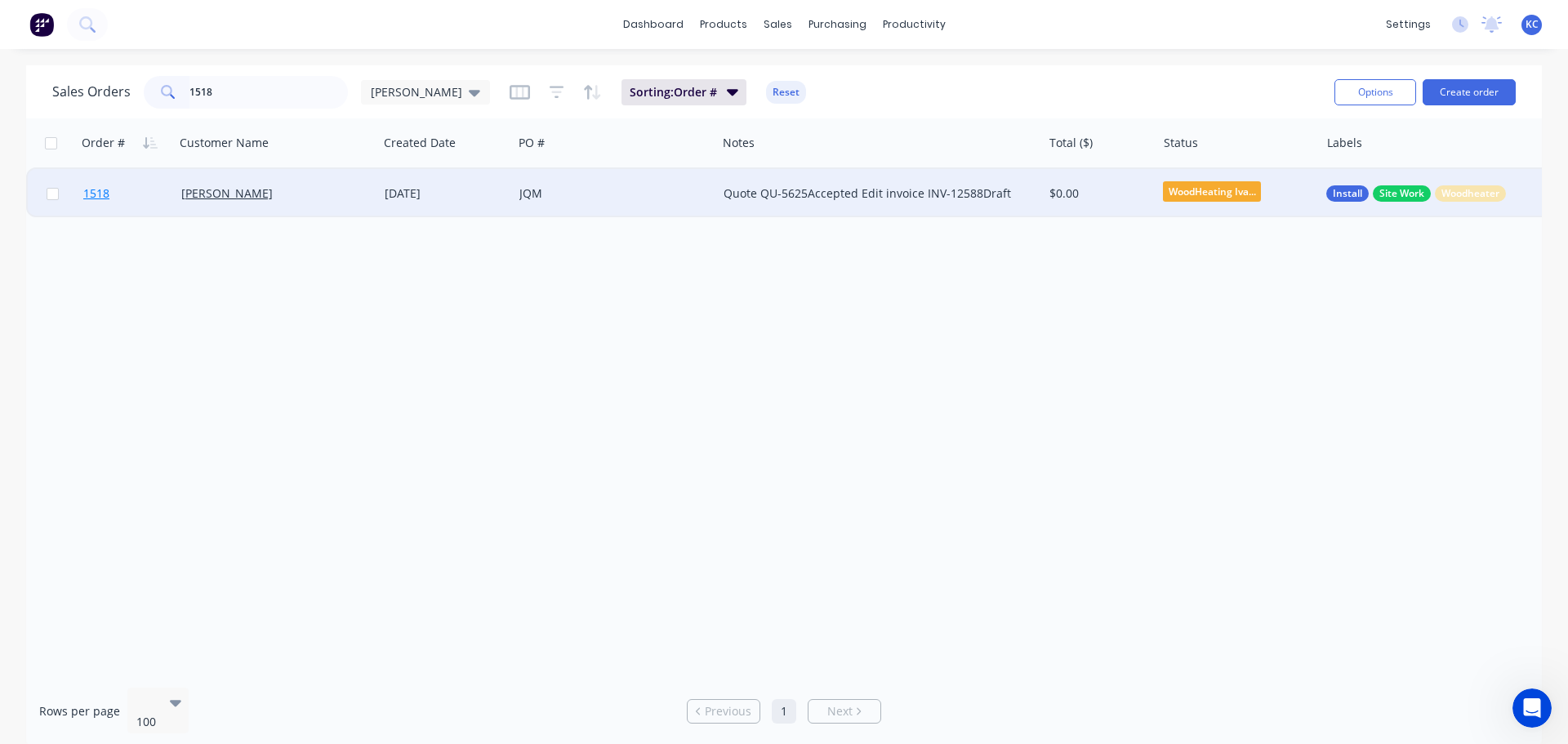
click at [97, 193] on span "1518" at bounding box center [96, 193] width 26 height 16
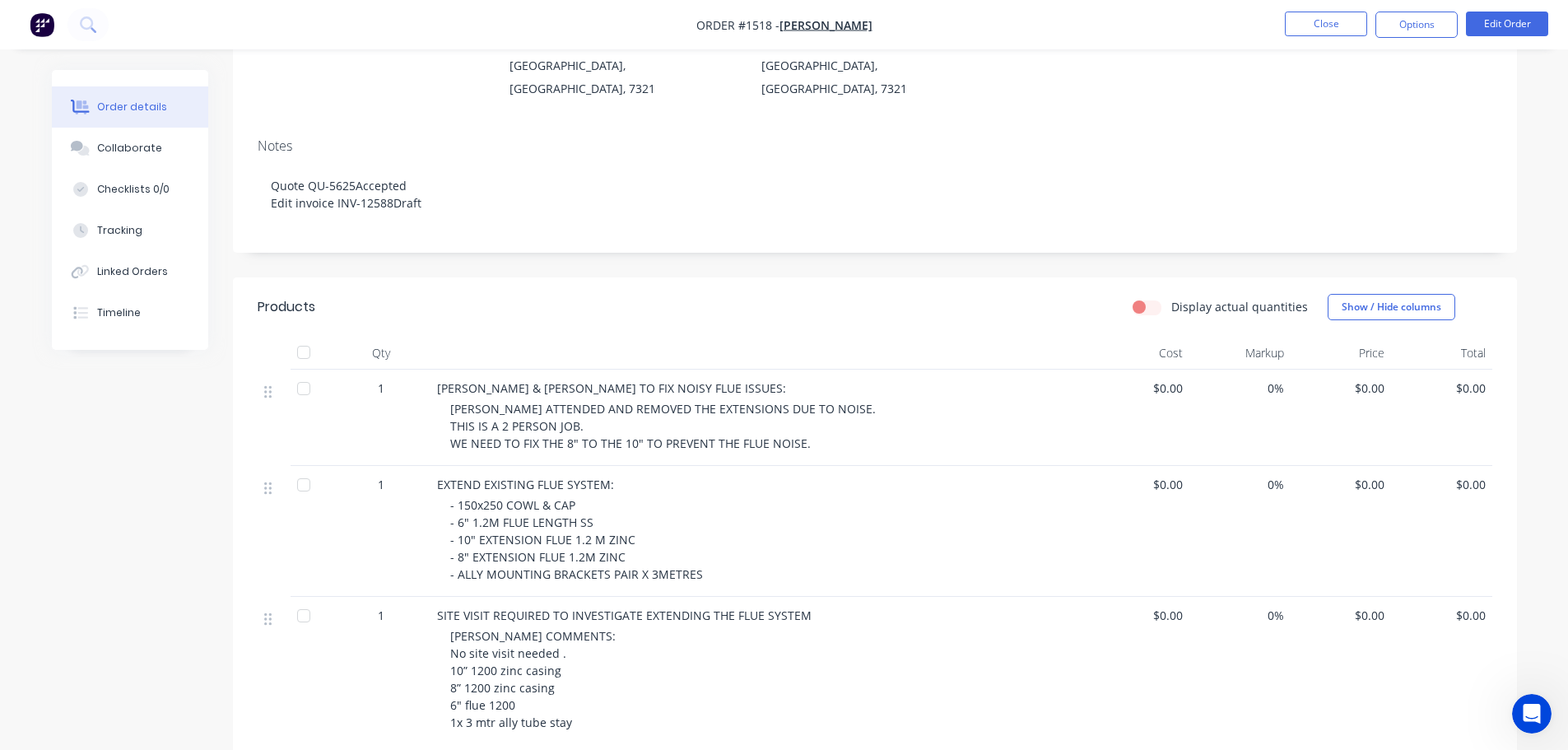
scroll to position [246, 0]
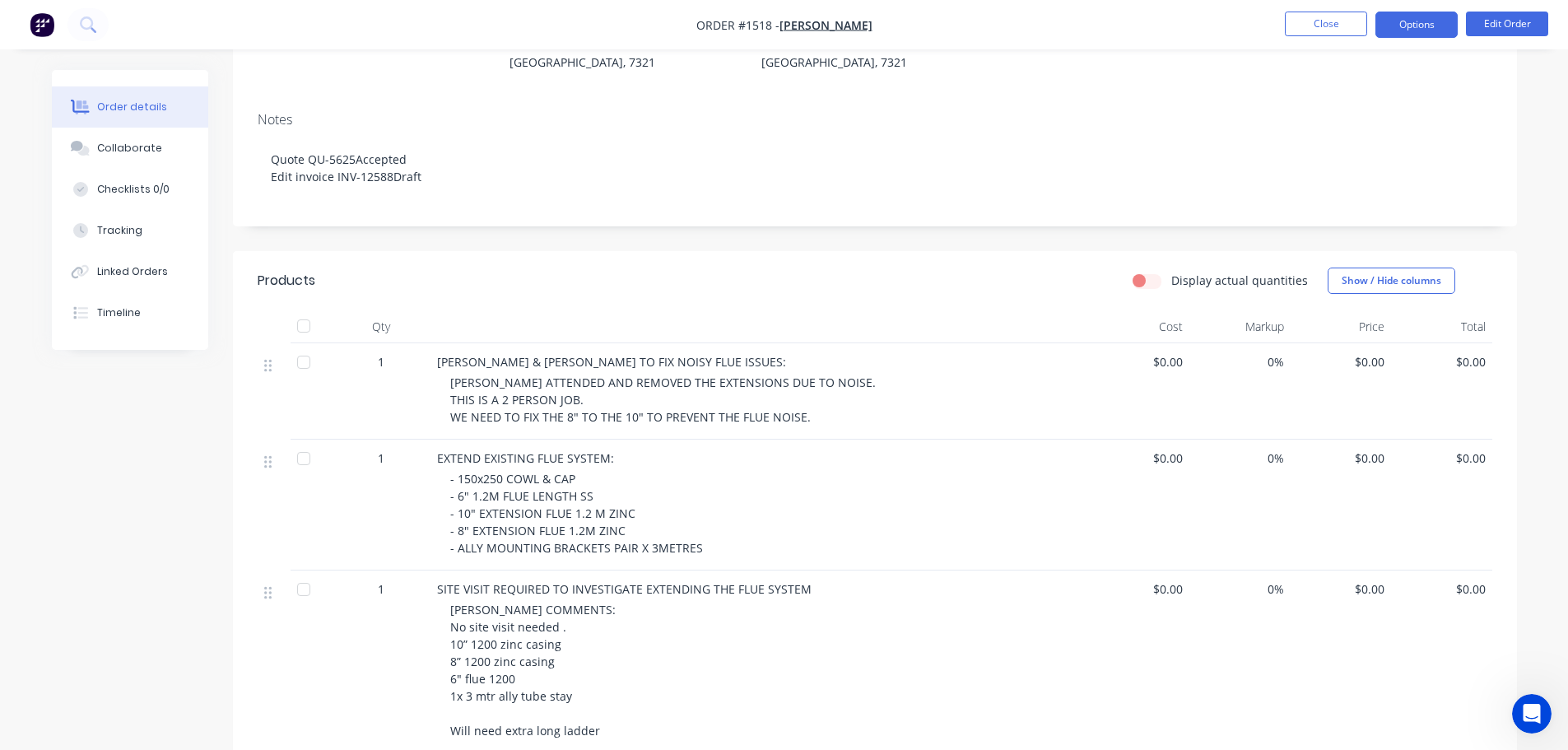
click at [1434, 33] on button "Options" at bounding box center [1416, 24] width 82 height 26
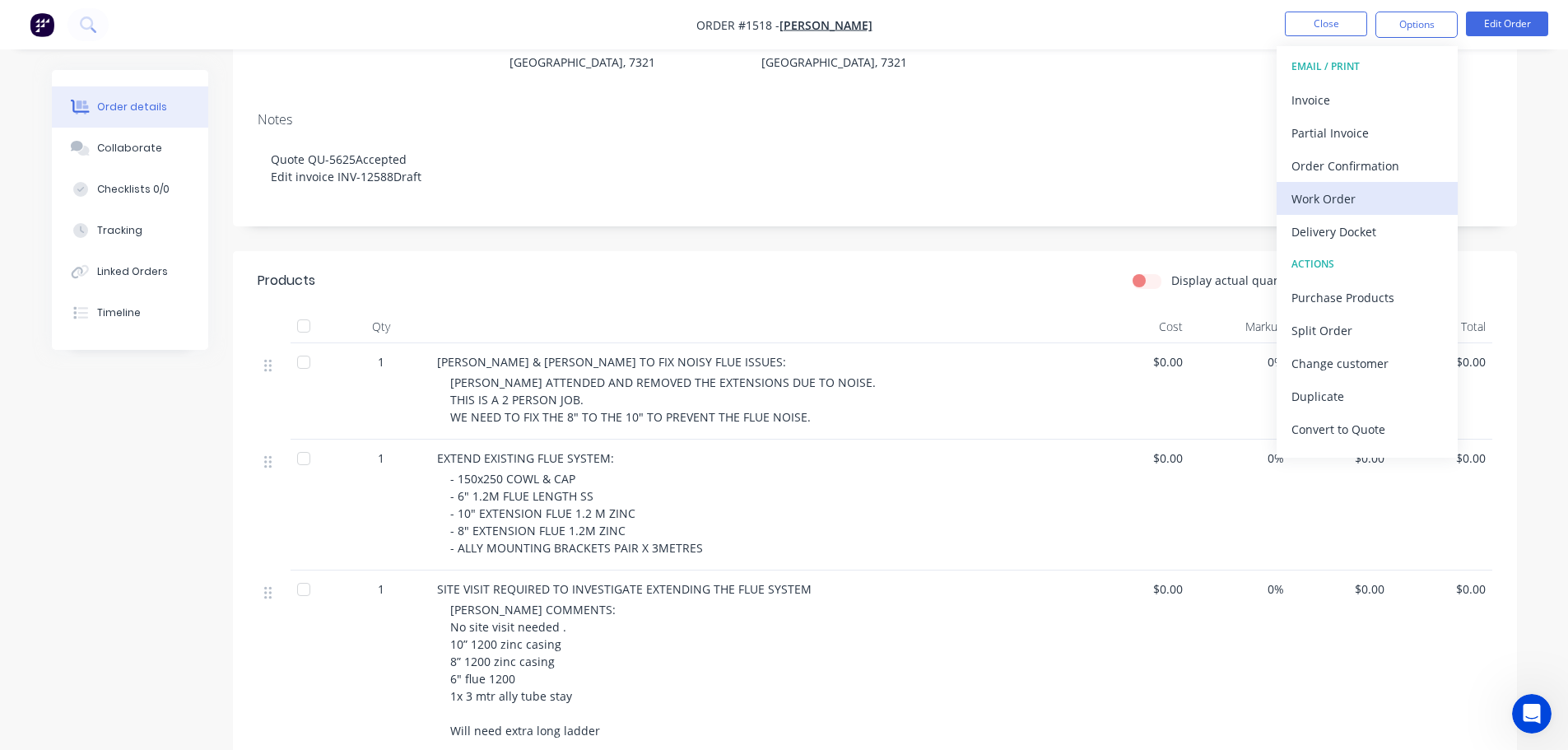
click at [1361, 190] on div "Work Order" at bounding box center [1367, 198] width 152 height 24
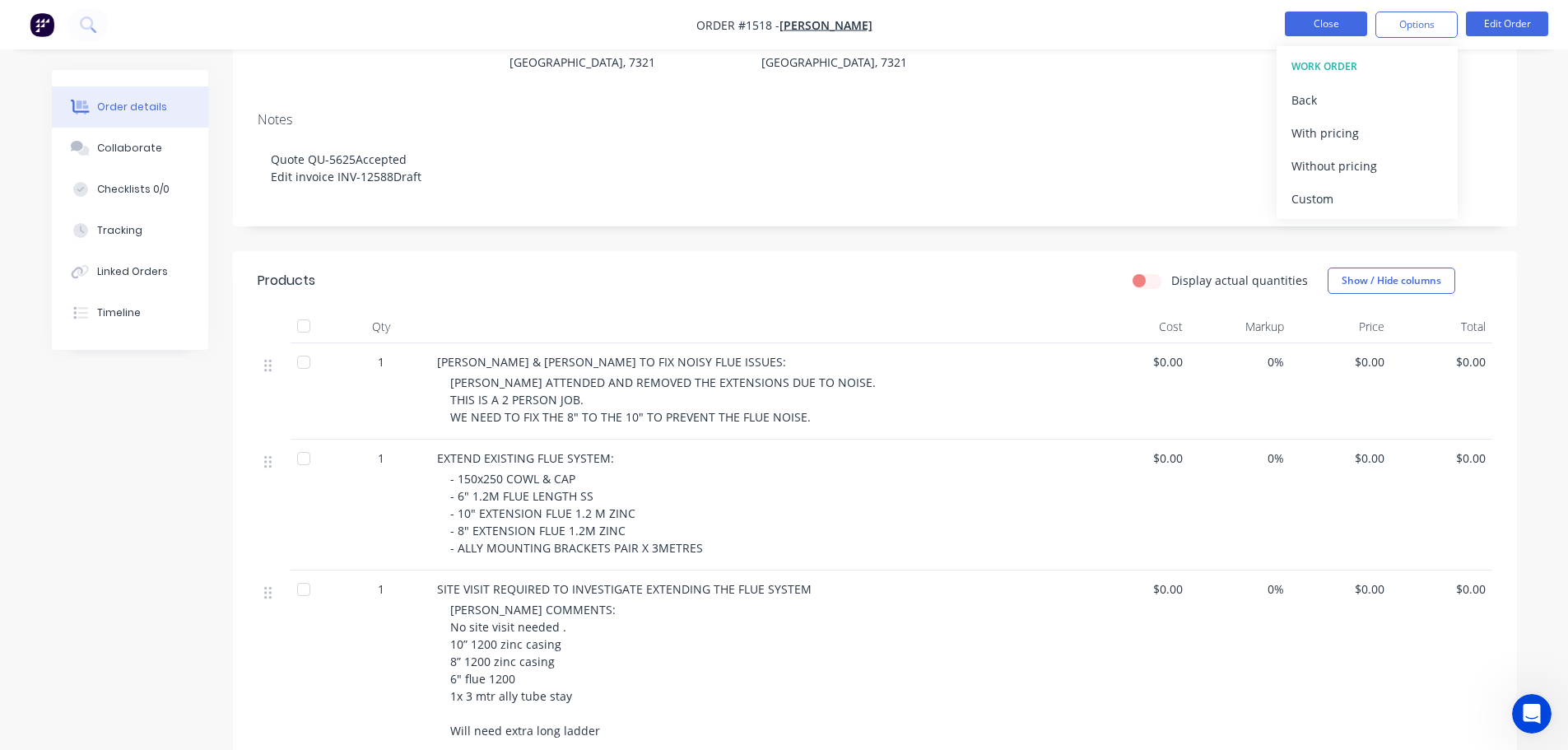
click at [1339, 18] on button "Close" at bounding box center [1326, 24] width 82 height 25
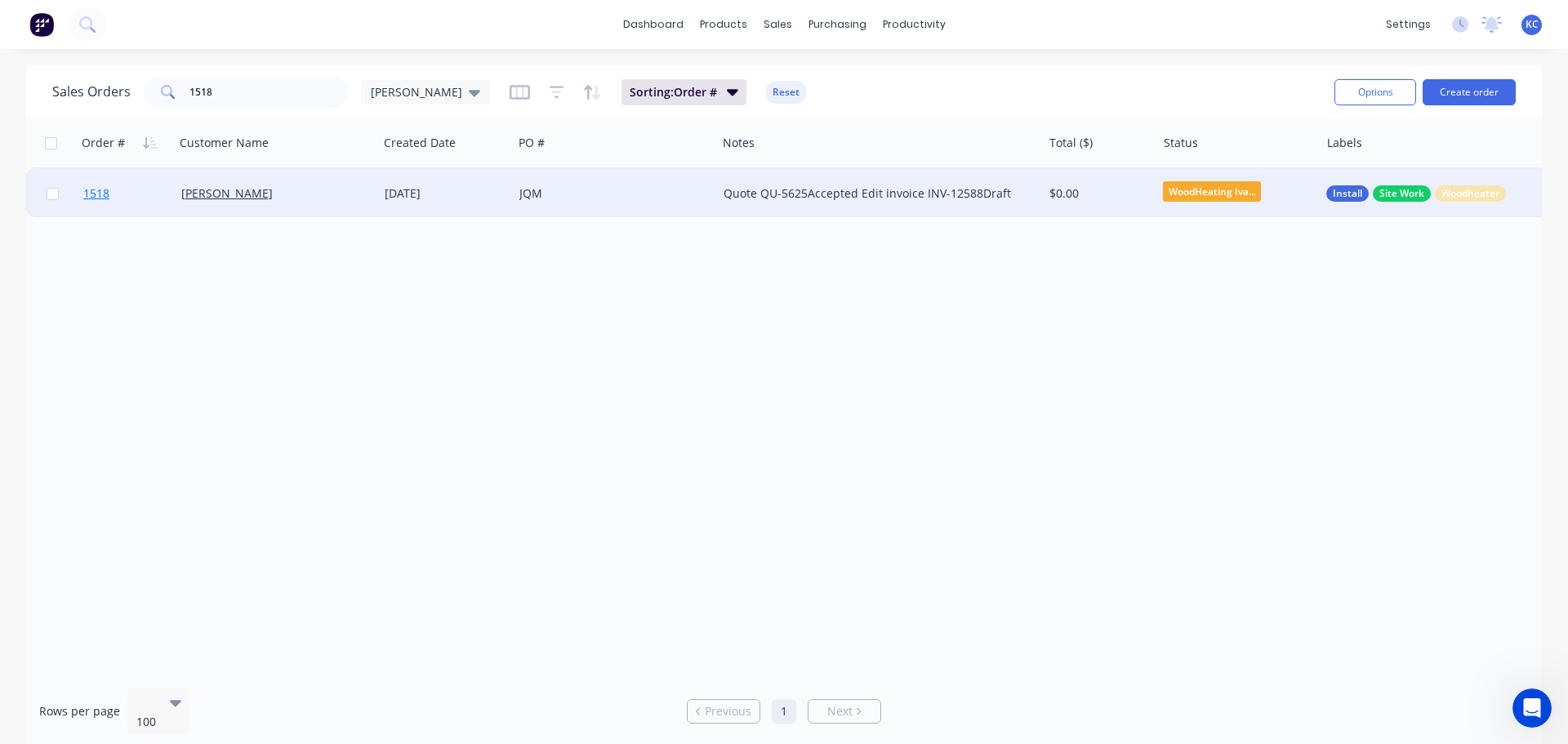
click at [89, 194] on span "1518" at bounding box center [96, 193] width 26 height 16
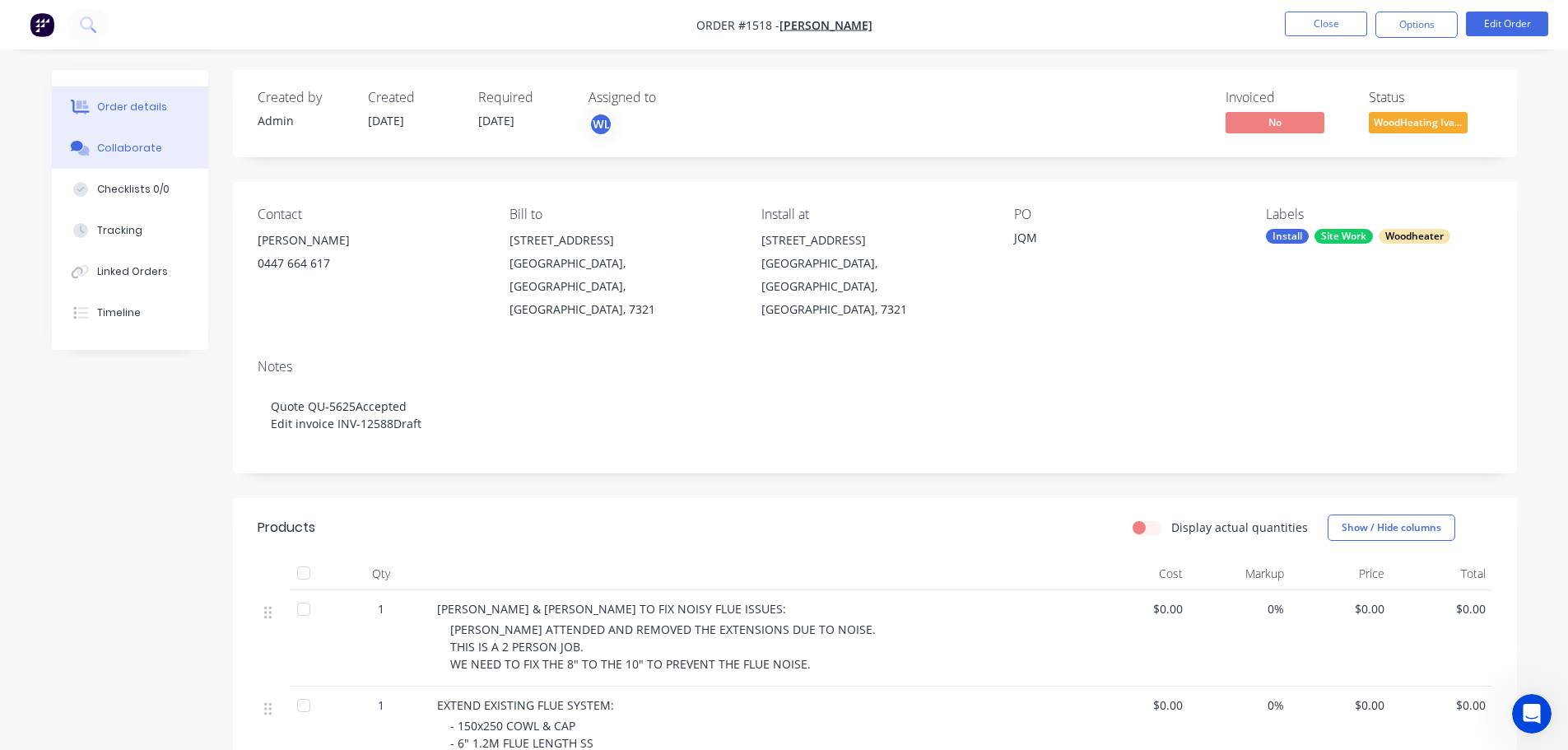
click at [107, 138] on button "Collaborate" at bounding box center [129, 148] width 156 height 41
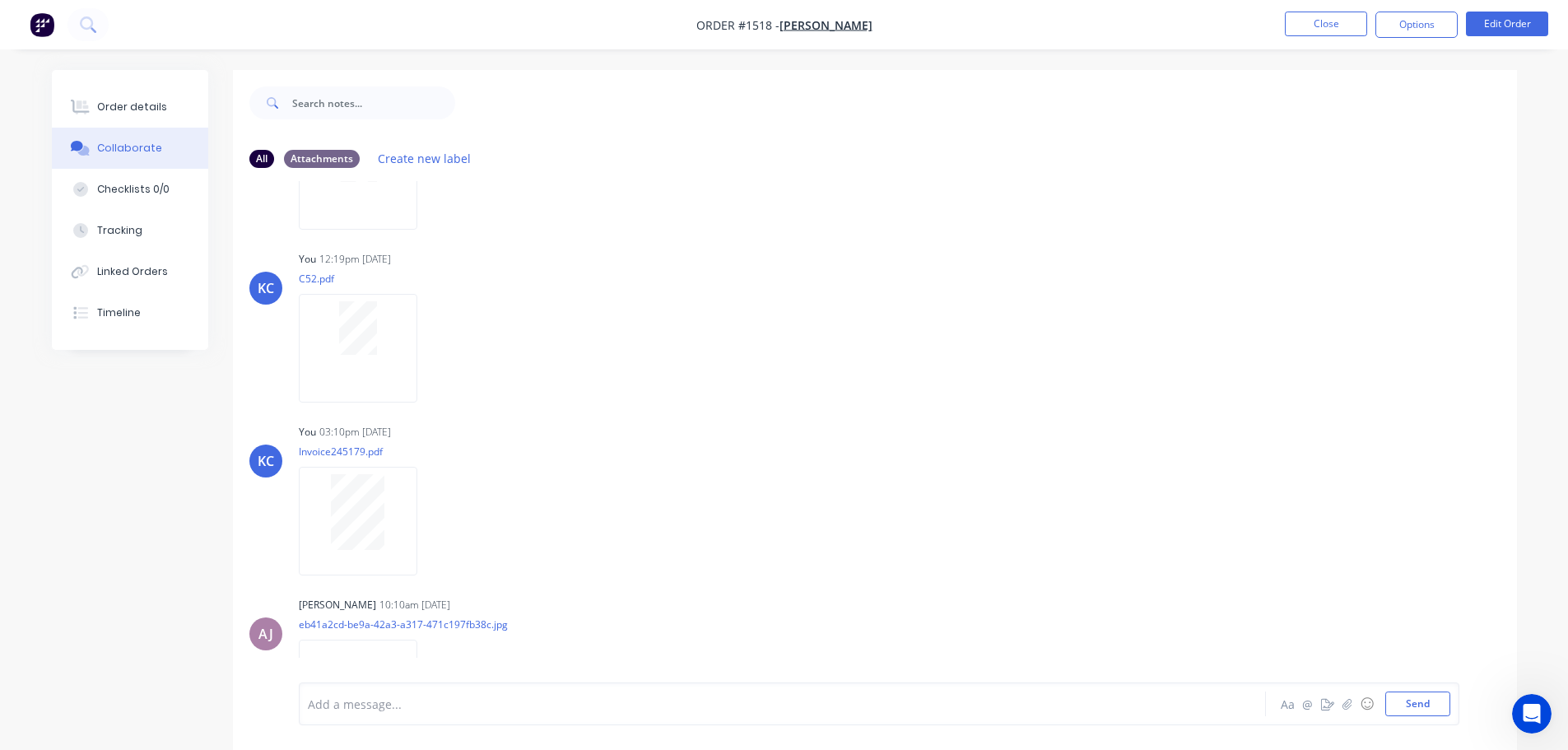
scroll to position [896, 0]
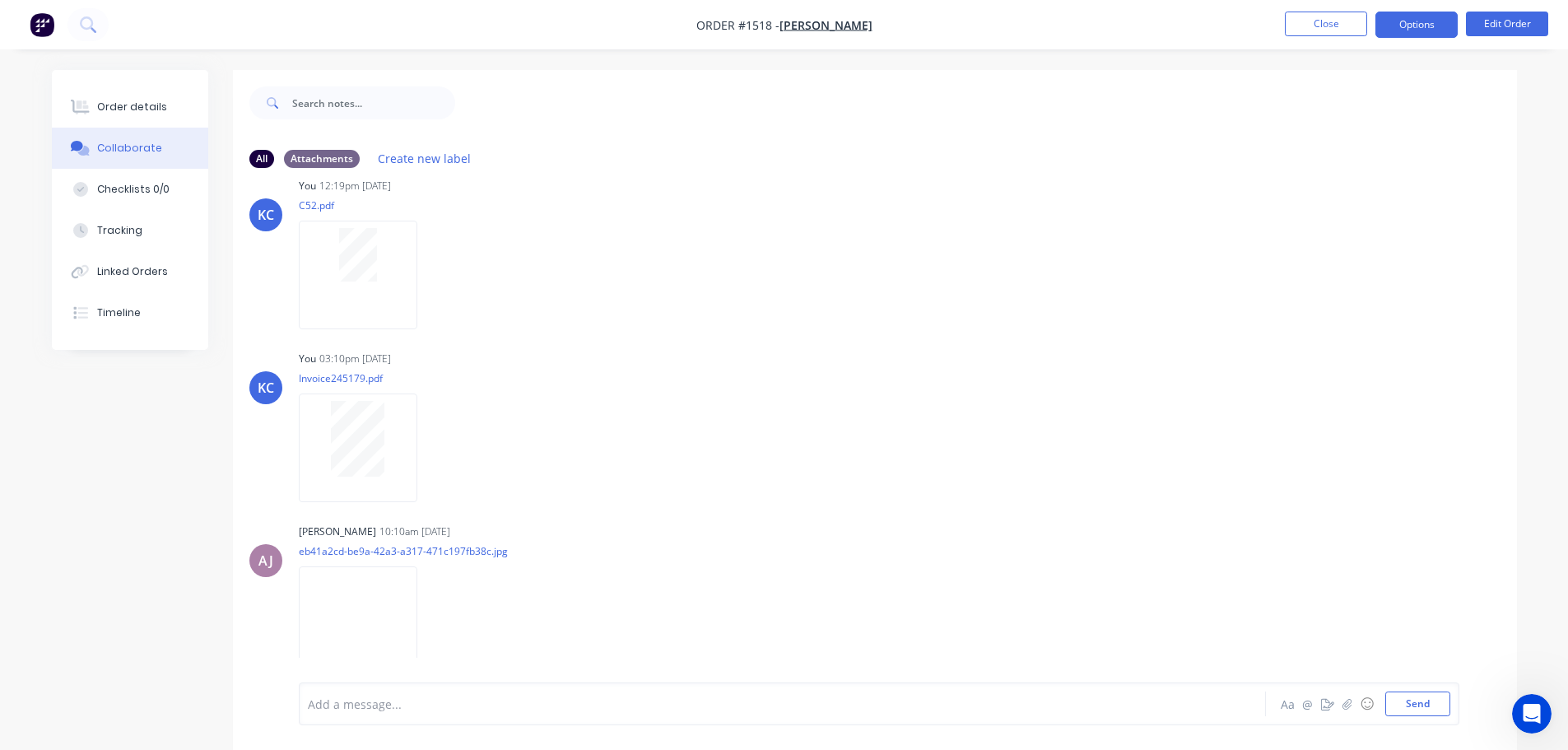
click at [1416, 31] on button "Options" at bounding box center [1416, 24] width 82 height 26
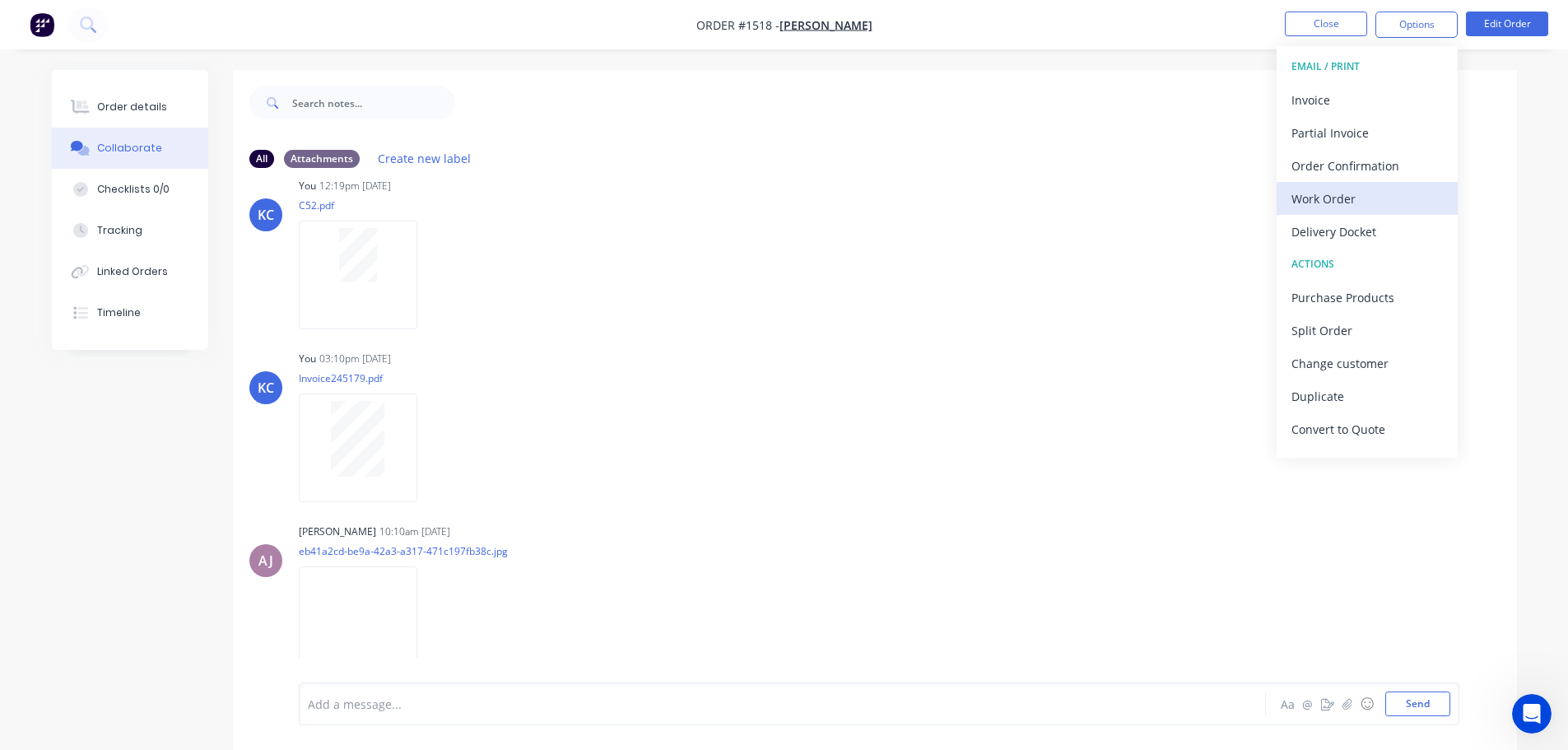
click at [1318, 214] on button "Work Order" at bounding box center [1366, 198] width 181 height 33
click at [1308, 197] on div "Custom" at bounding box center [1367, 198] width 152 height 24
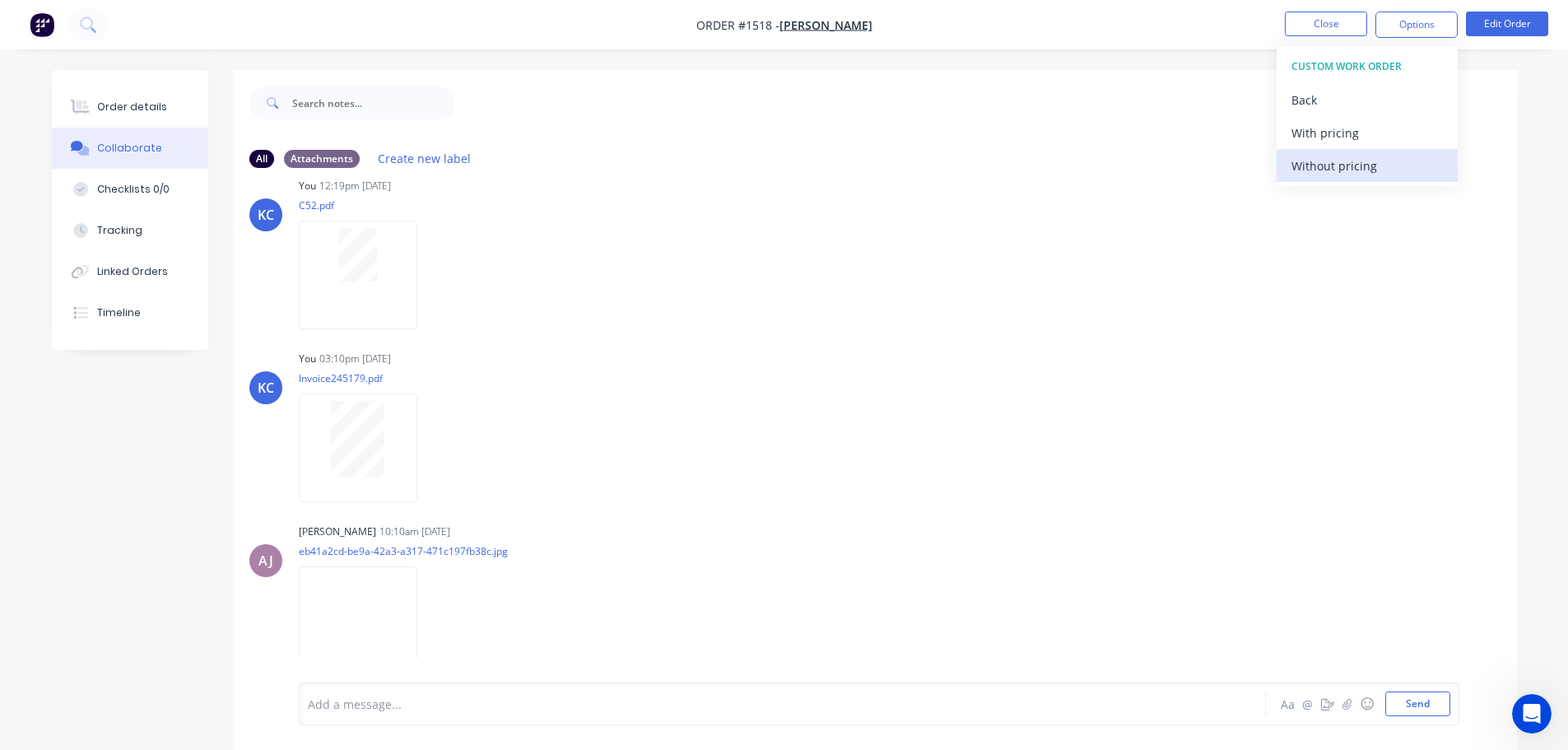
click at [1291, 165] on div "Without pricing" at bounding box center [1367, 165] width 152 height 24
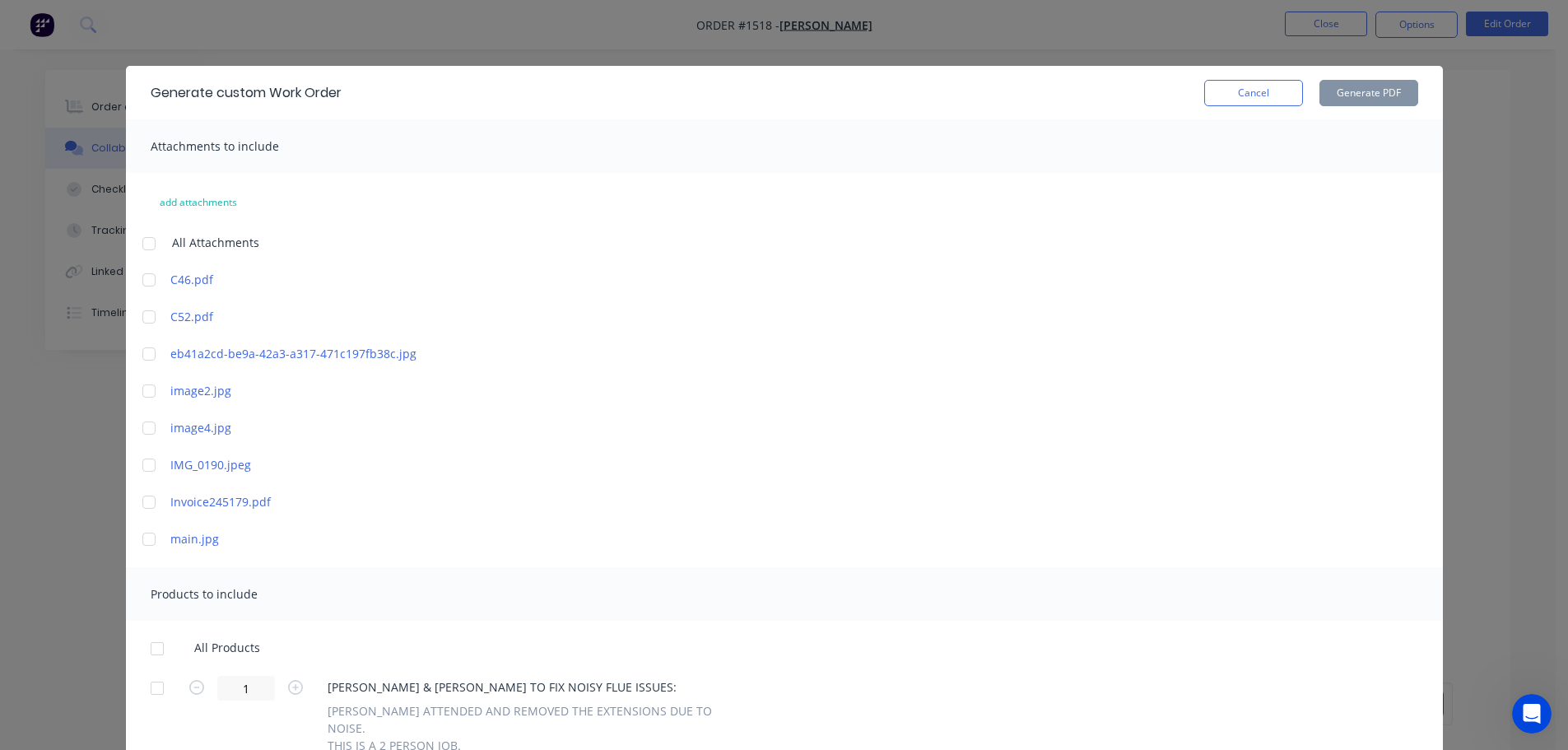
click at [142, 353] on div at bounding box center [148, 354] width 33 height 33
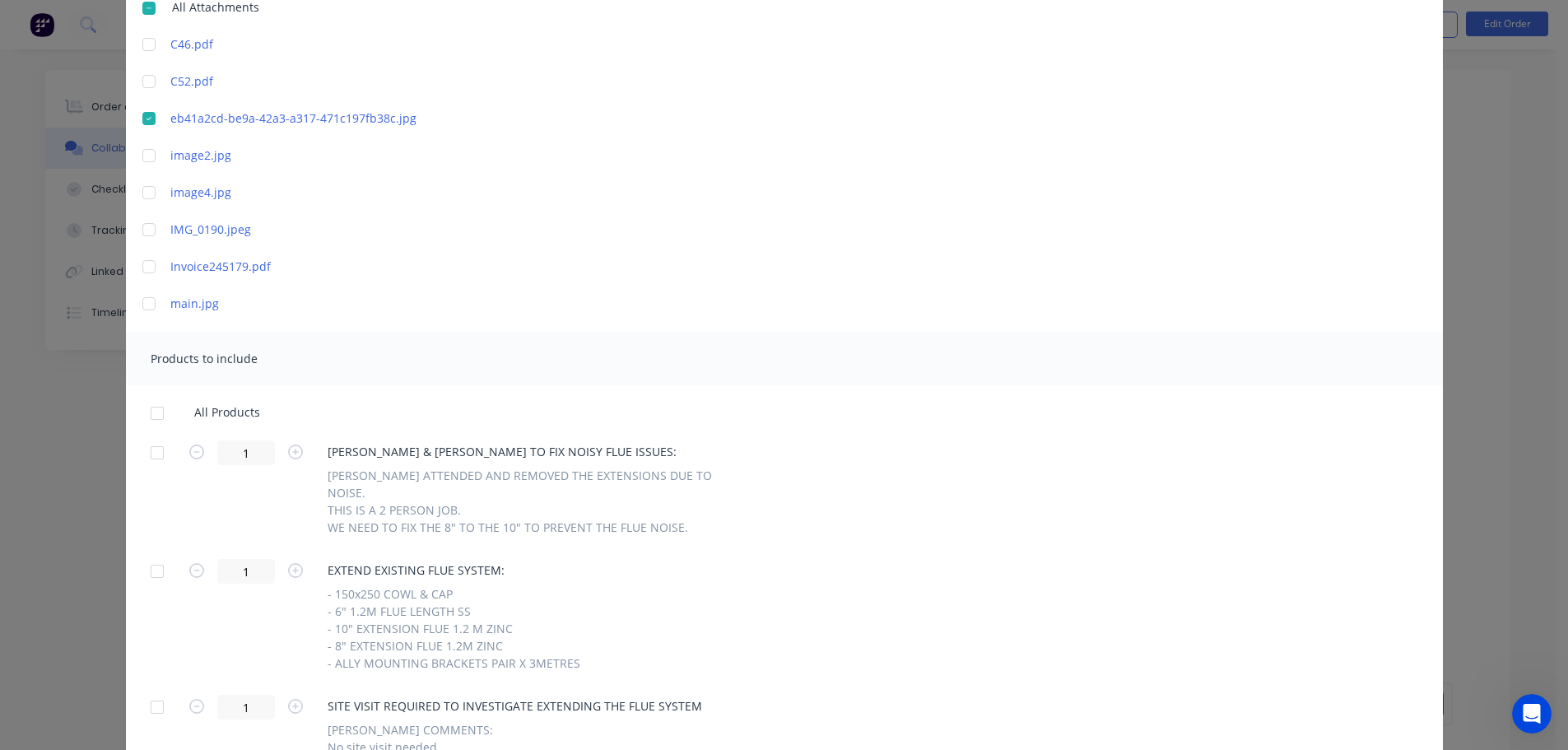
scroll to position [246, 0]
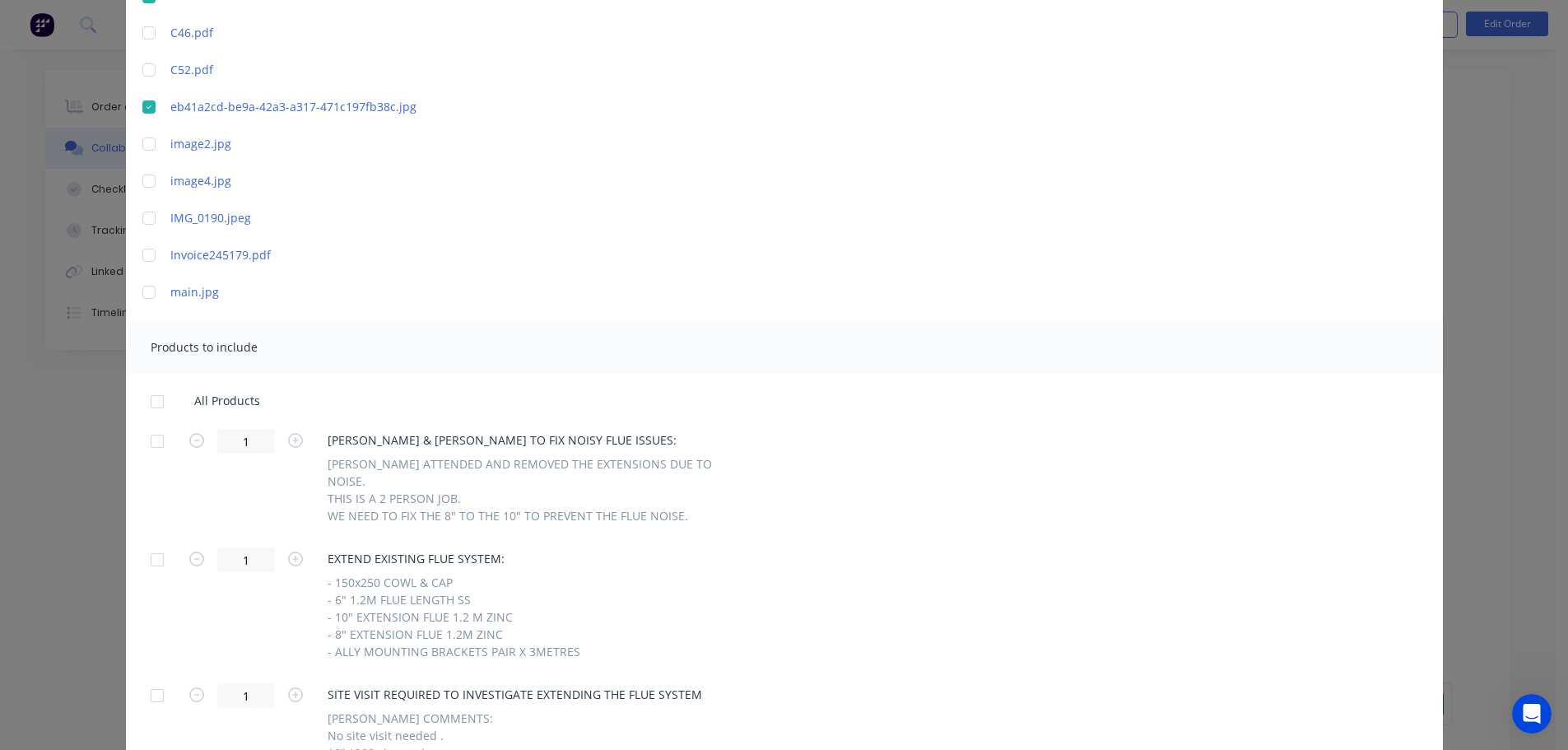
click at [146, 441] on div at bounding box center [157, 441] width 33 height 33
click at [151, 439] on div at bounding box center [157, 441] width 33 height 33
click at [151, 443] on div at bounding box center [157, 441] width 33 height 33
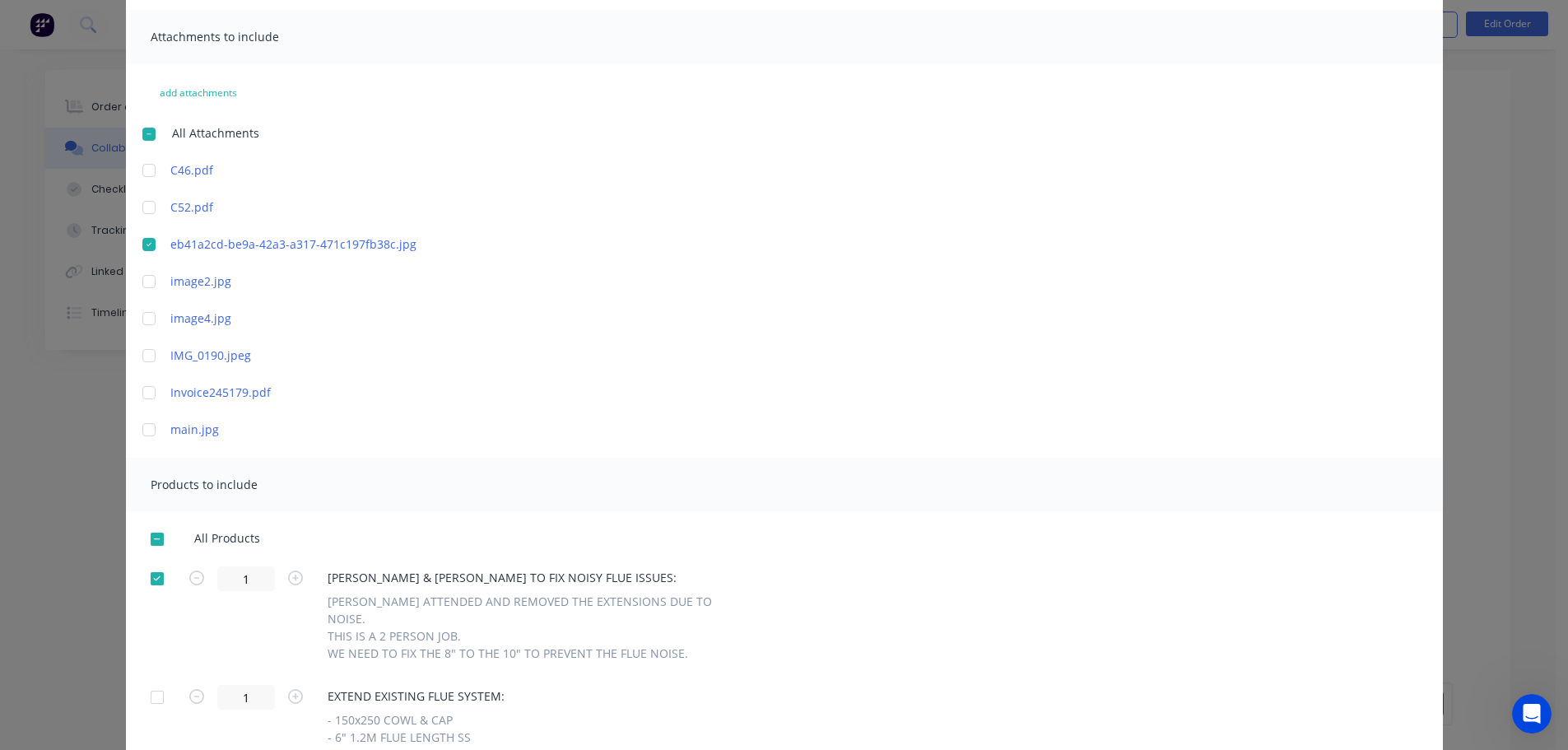
scroll to position [0, 0]
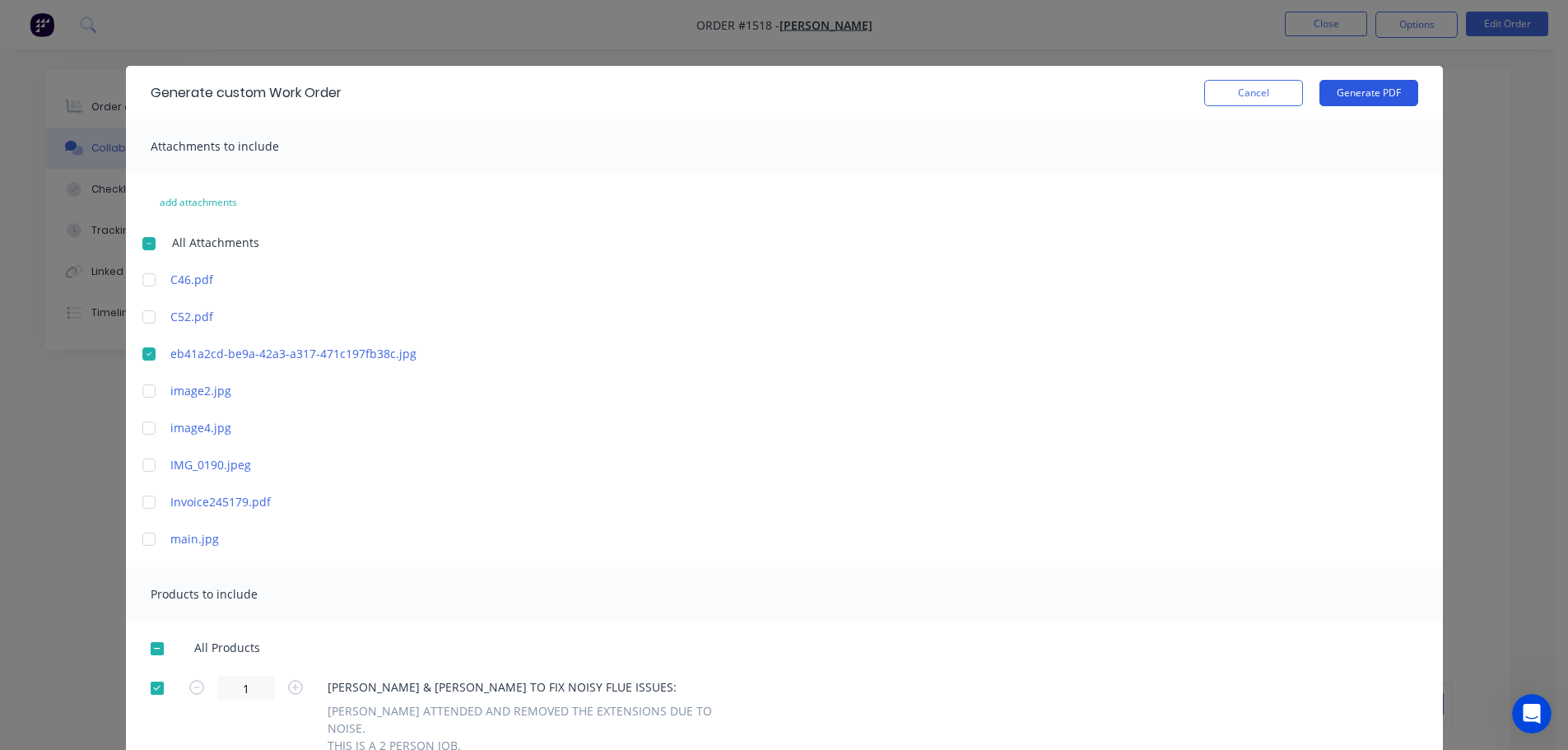
click at [1355, 97] on button "Generate PDF" at bounding box center [1368, 92] width 99 height 26
click at [1242, 99] on button "Cancel" at bounding box center [1253, 92] width 99 height 26
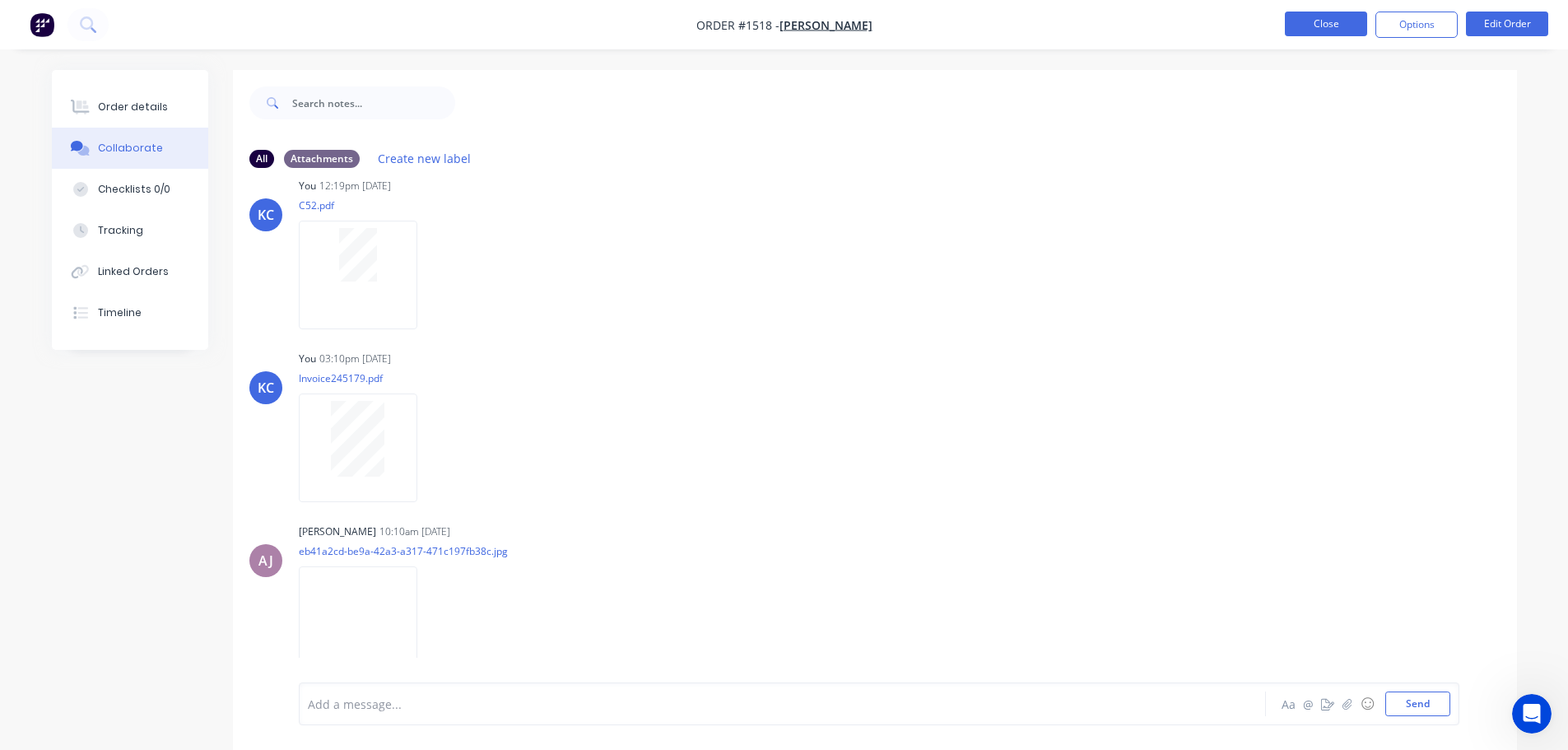
click at [1333, 26] on button "Close" at bounding box center [1326, 24] width 82 height 25
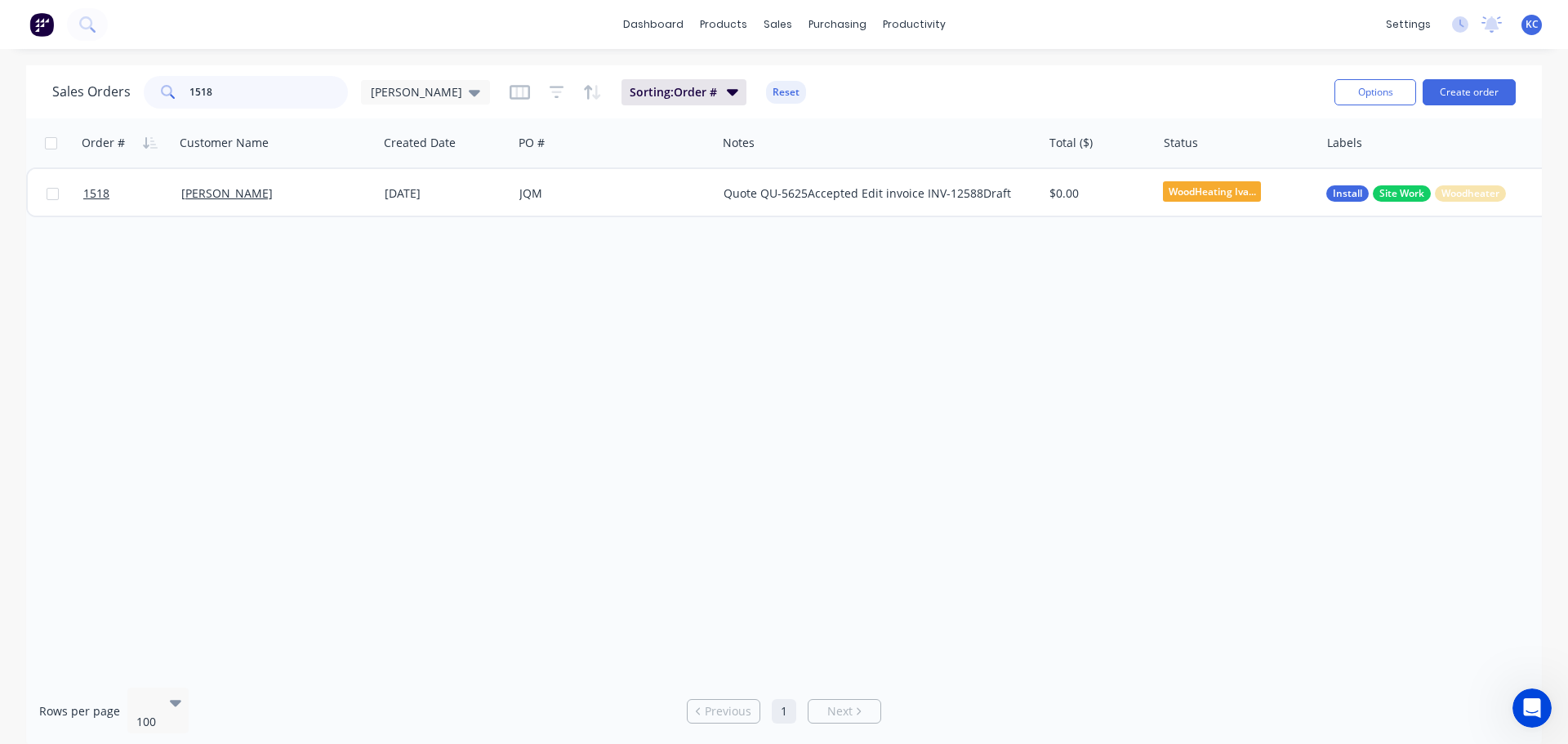
drag, startPoint x: 296, startPoint y: 91, endPoint x: 73, endPoint y: 102, distance: 223.3
click at [81, 102] on div "Sales Orders 1518 katrina" at bounding box center [271, 92] width 438 height 33
type input "1431"
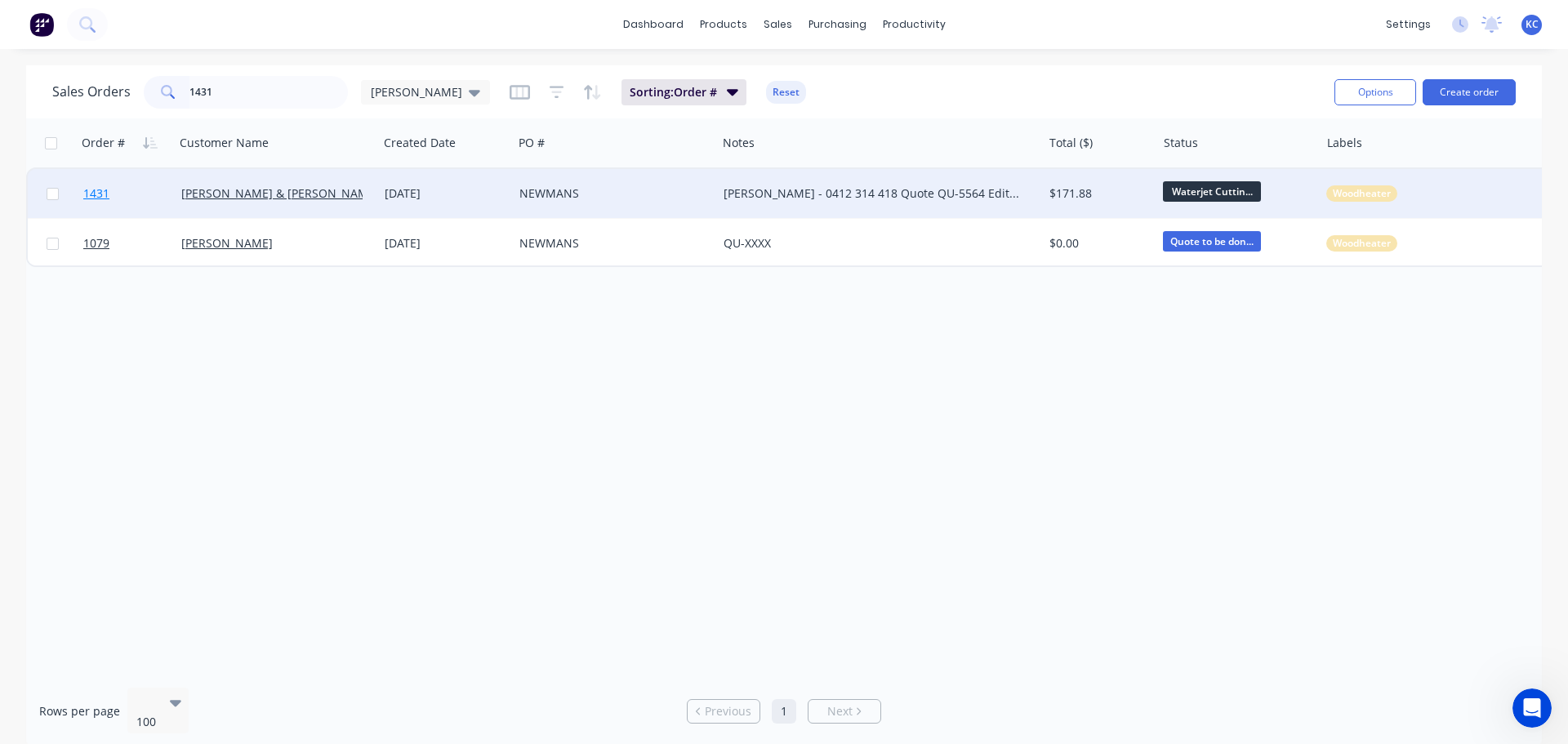
click at [101, 191] on span "1431" at bounding box center [96, 193] width 26 height 16
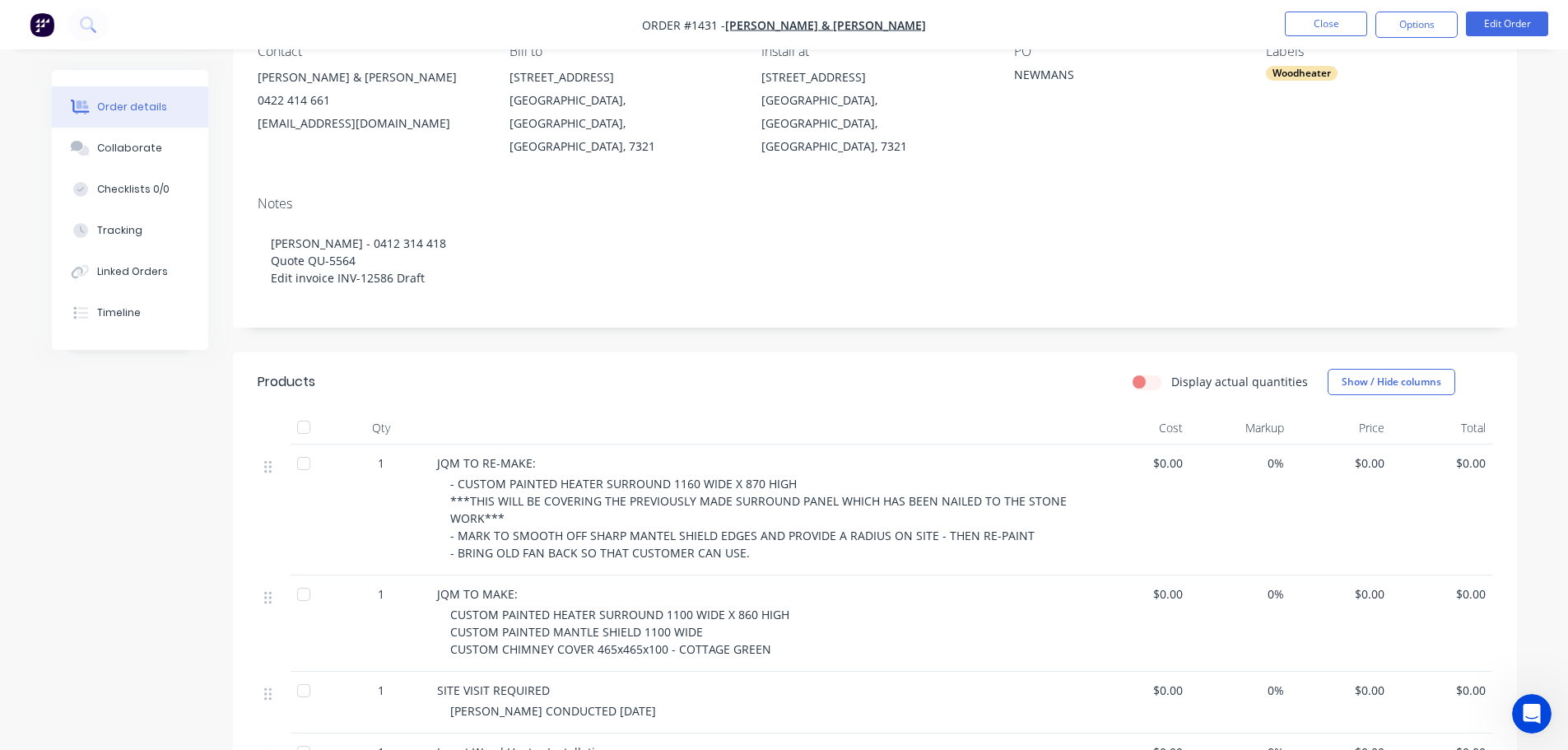
scroll to position [164, 0]
click at [1434, 15] on button "Options" at bounding box center [1416, 24] width 82 height 26
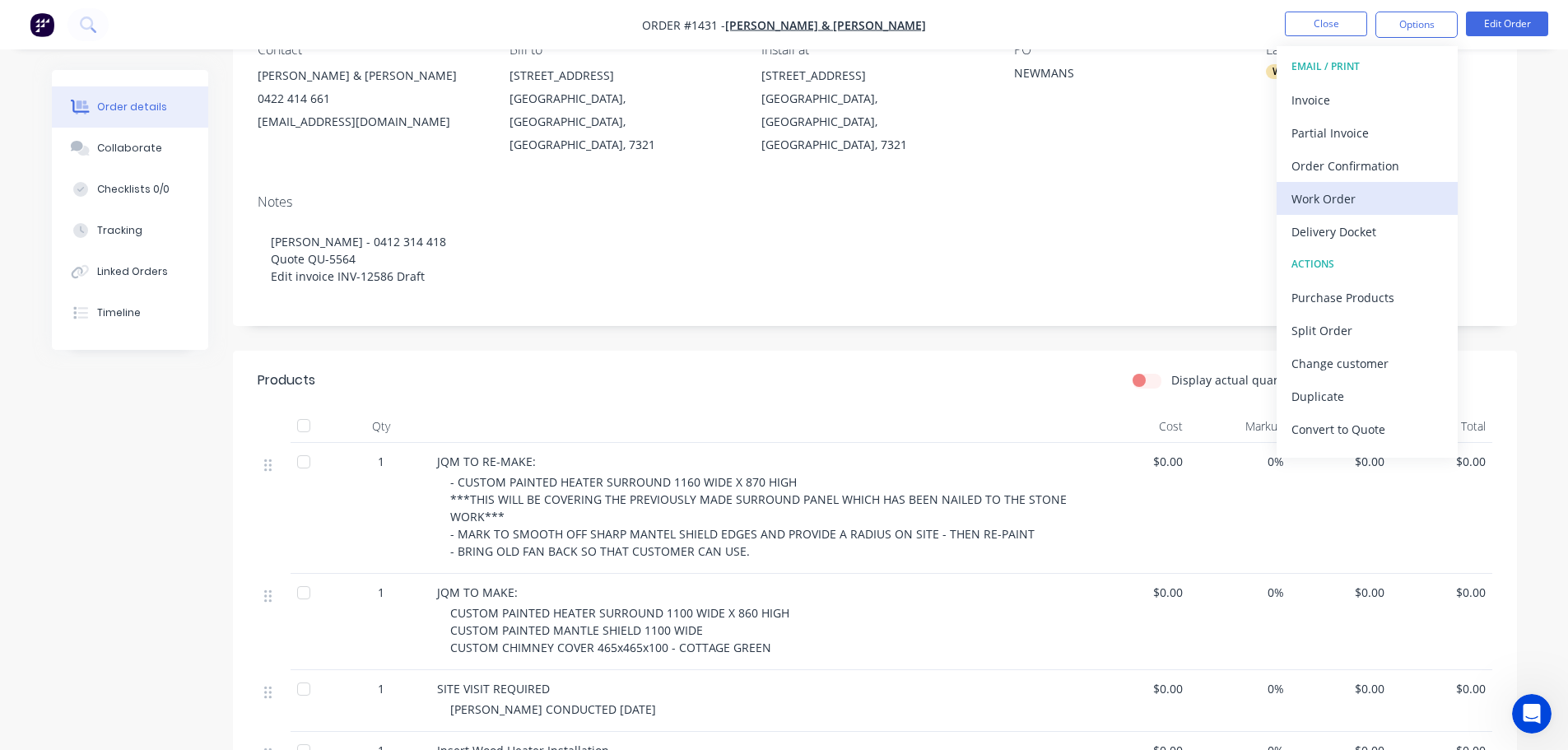
click at [1346, 206] on div "Work Order" at bounding box center [1367, 198] width 152 height 24
click at [1336, 197] on div "Custom" at bounding box center [1367, 198] width 152 height 24
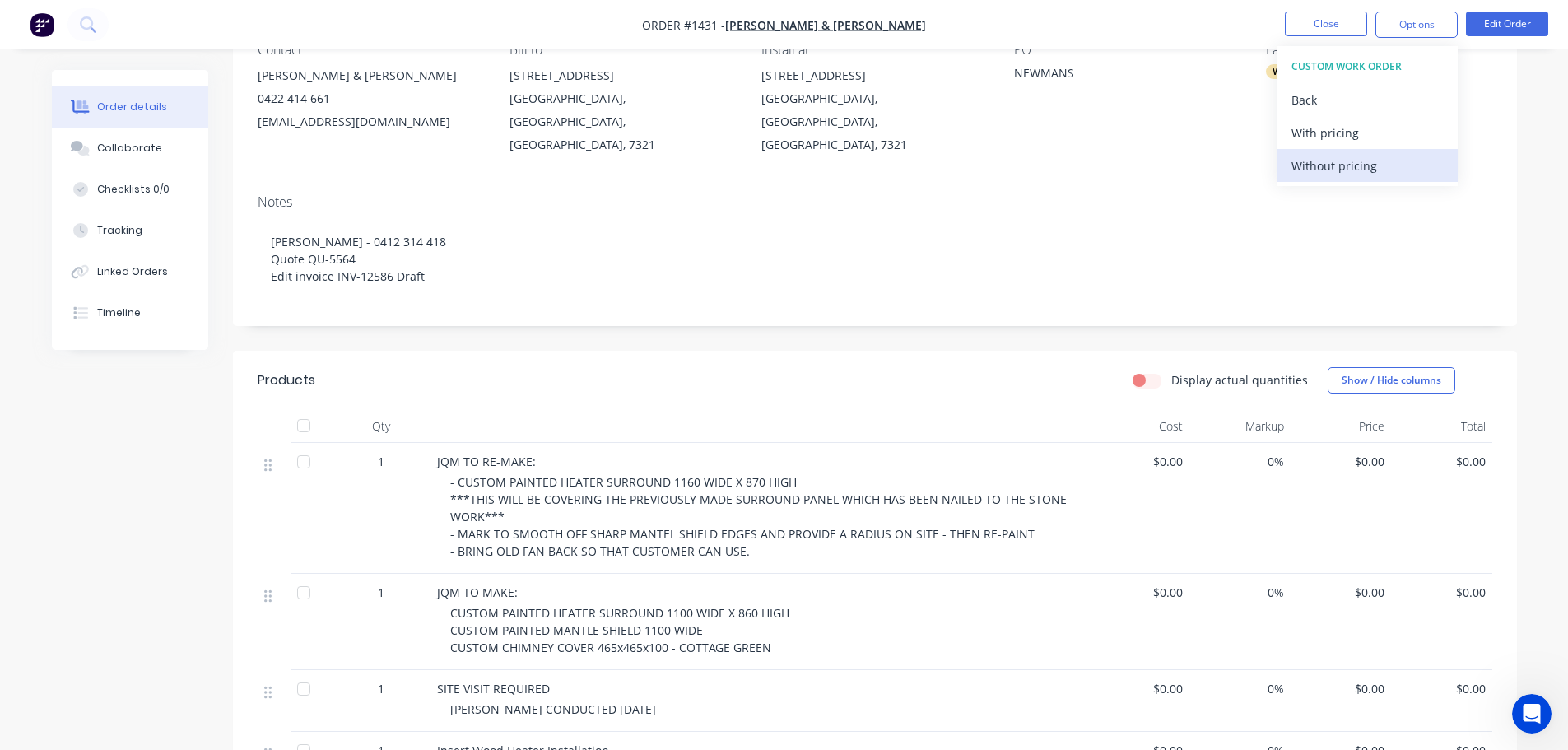
click at [1341, 163] on div "Without pricing" at bounding box center [1367, 165] width 152 height 24
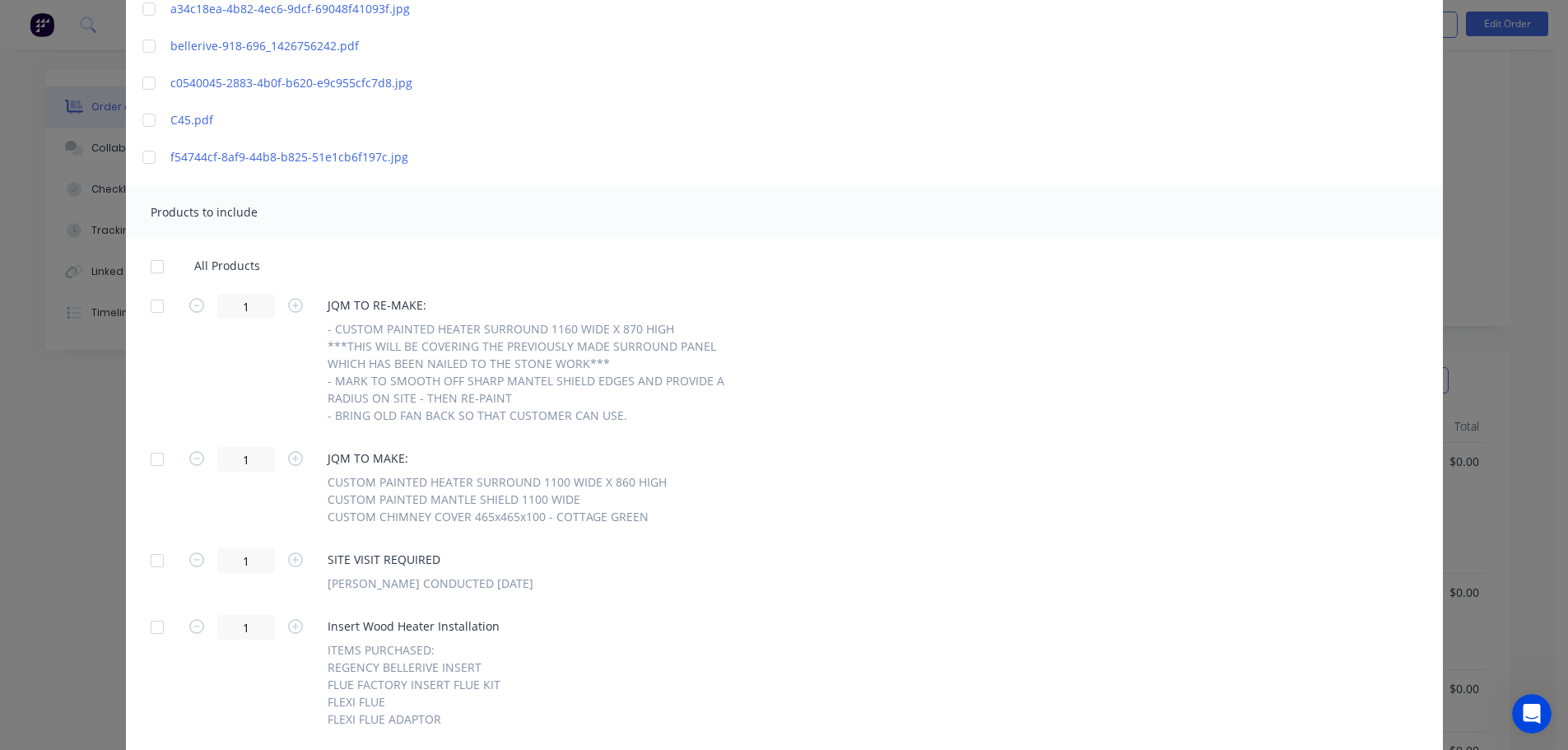
scroll to position [576, 0]
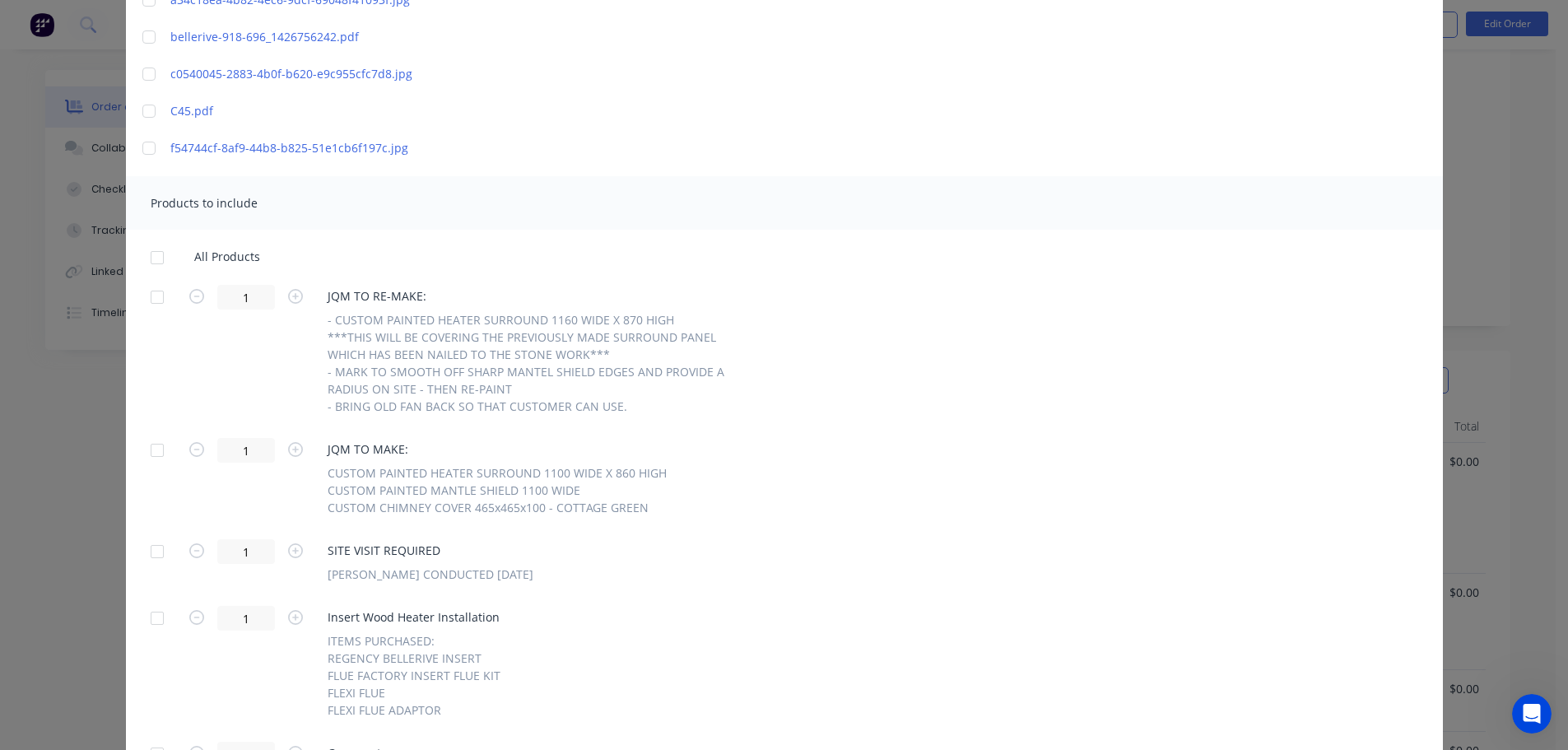
click at [151, 300] on div at bounding box center [157, 296] width 33 height 33
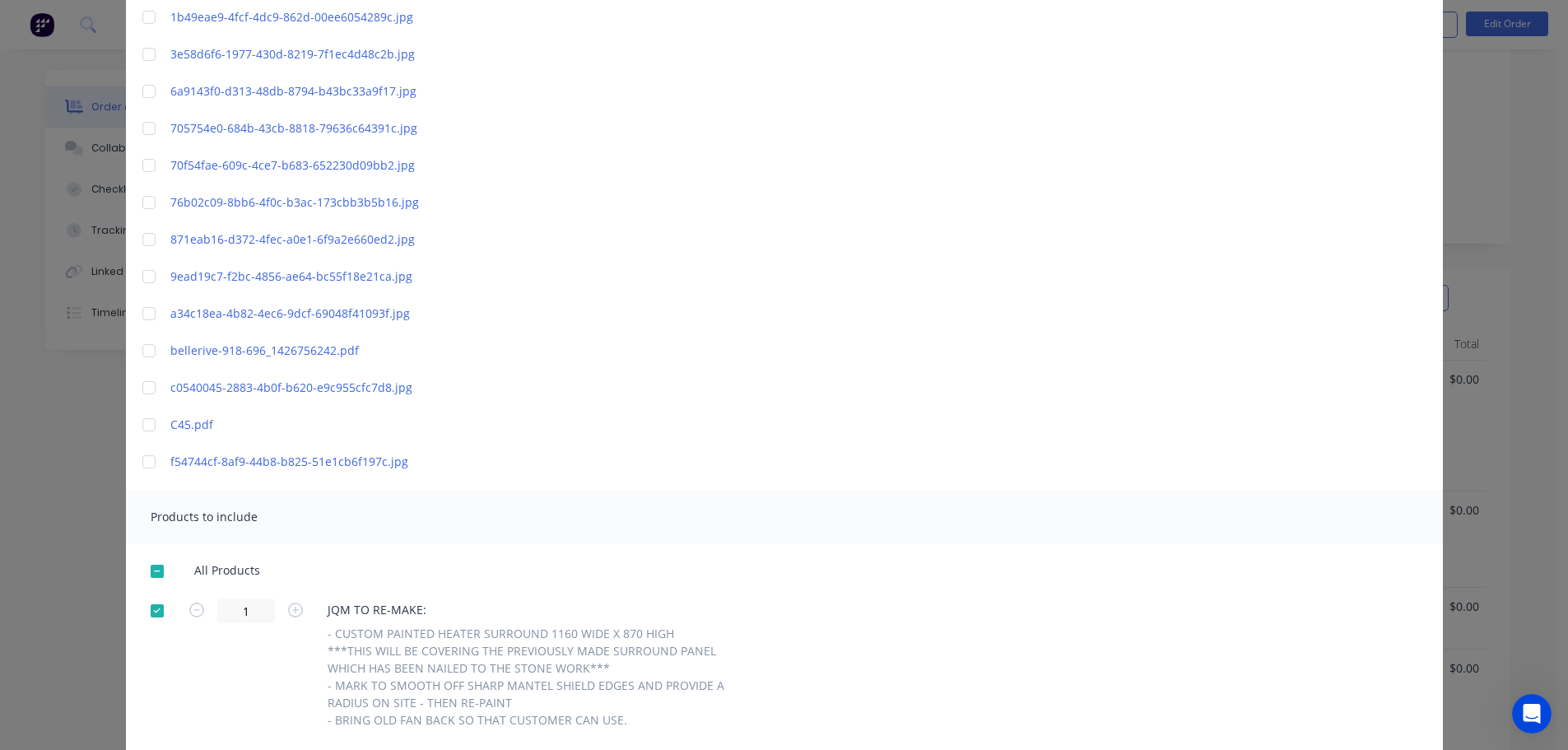
scroll to position [60, 0]
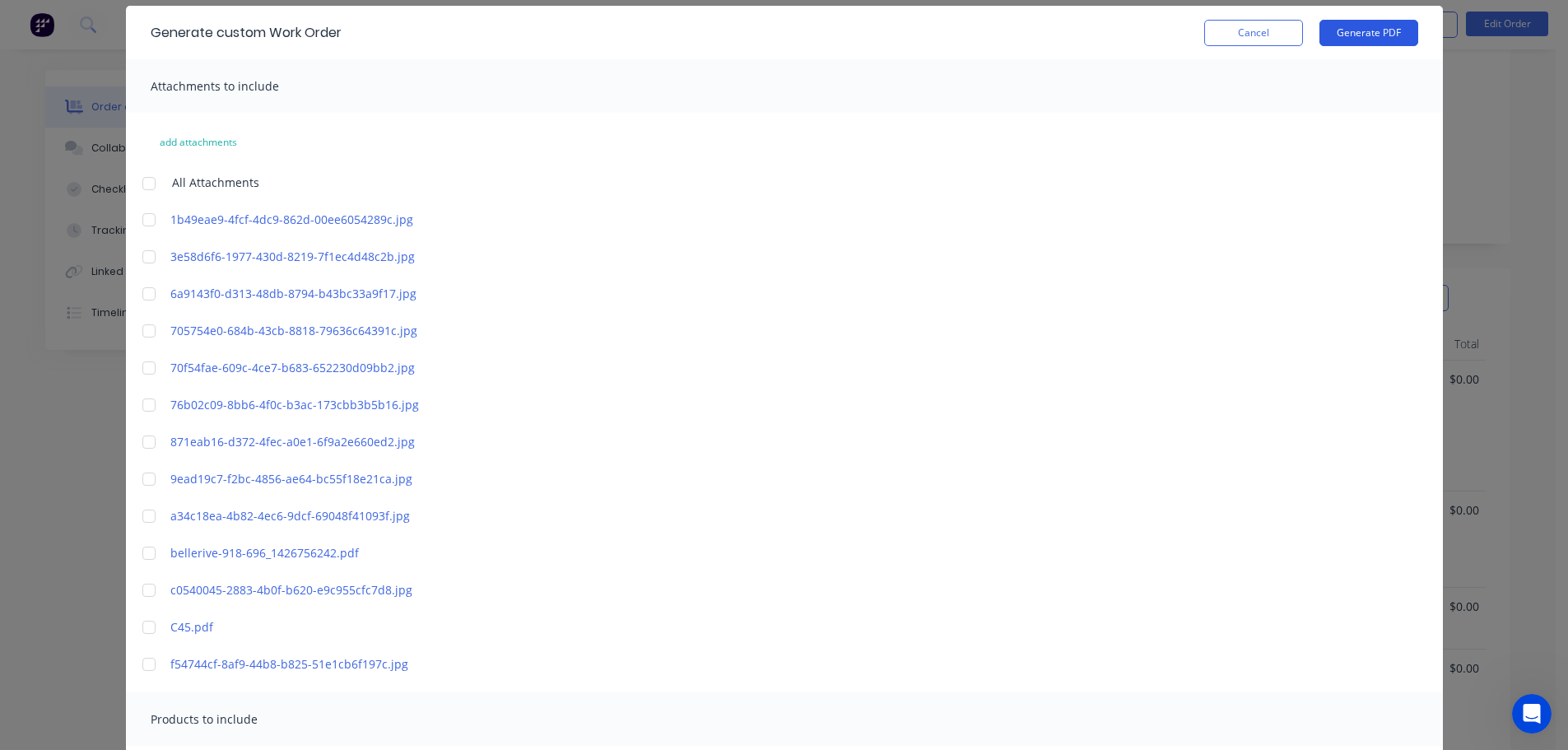
click at [1360, 28] on button "Generate PDF" at bounding box center [1368, 32] width 99 height 26
click at [1246, 23] on button "Cancel" at bounding box center [1253, 32] width 99 height 26
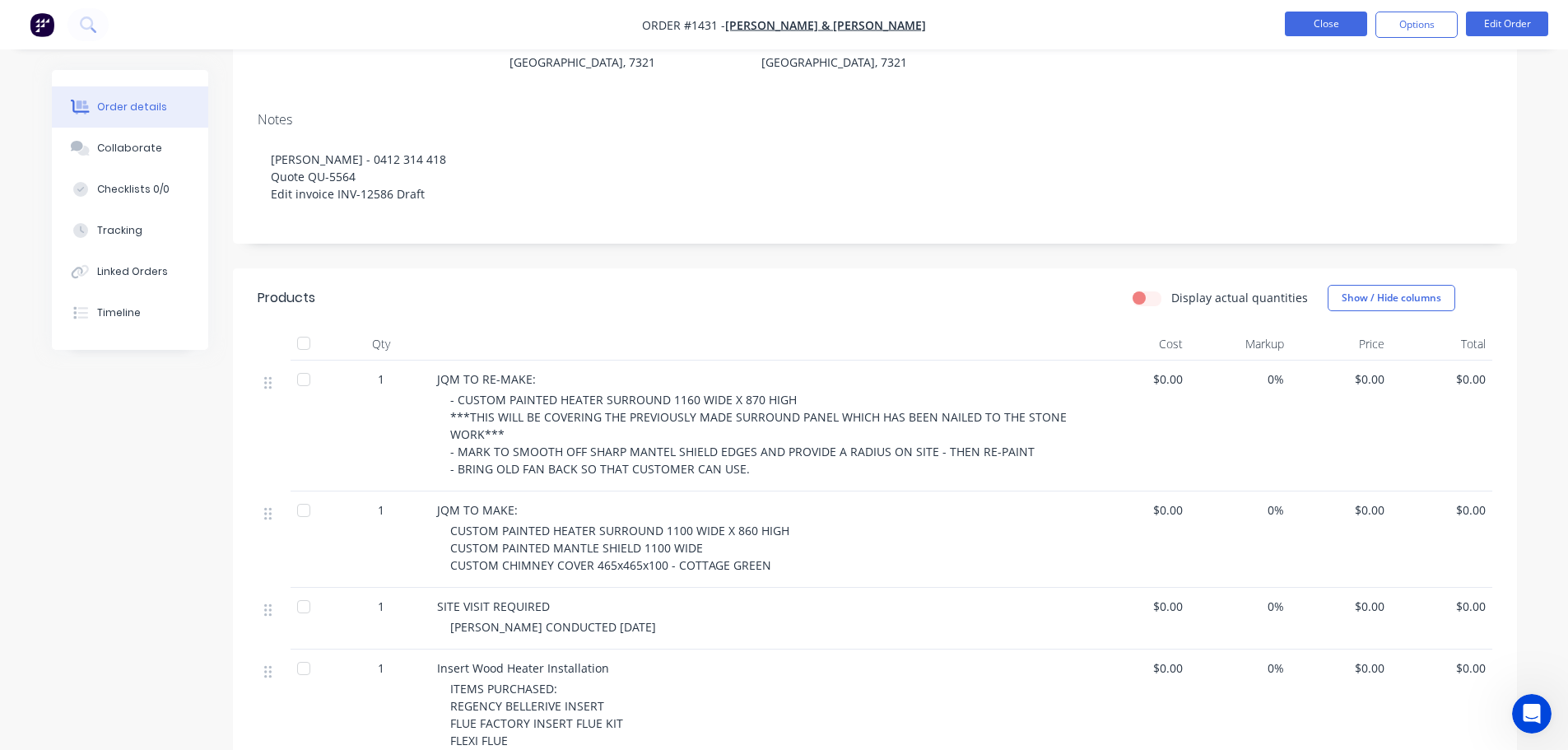
click at [1317, 21] on button "Close" at bounding box center [1326, 24] width 82 height 25
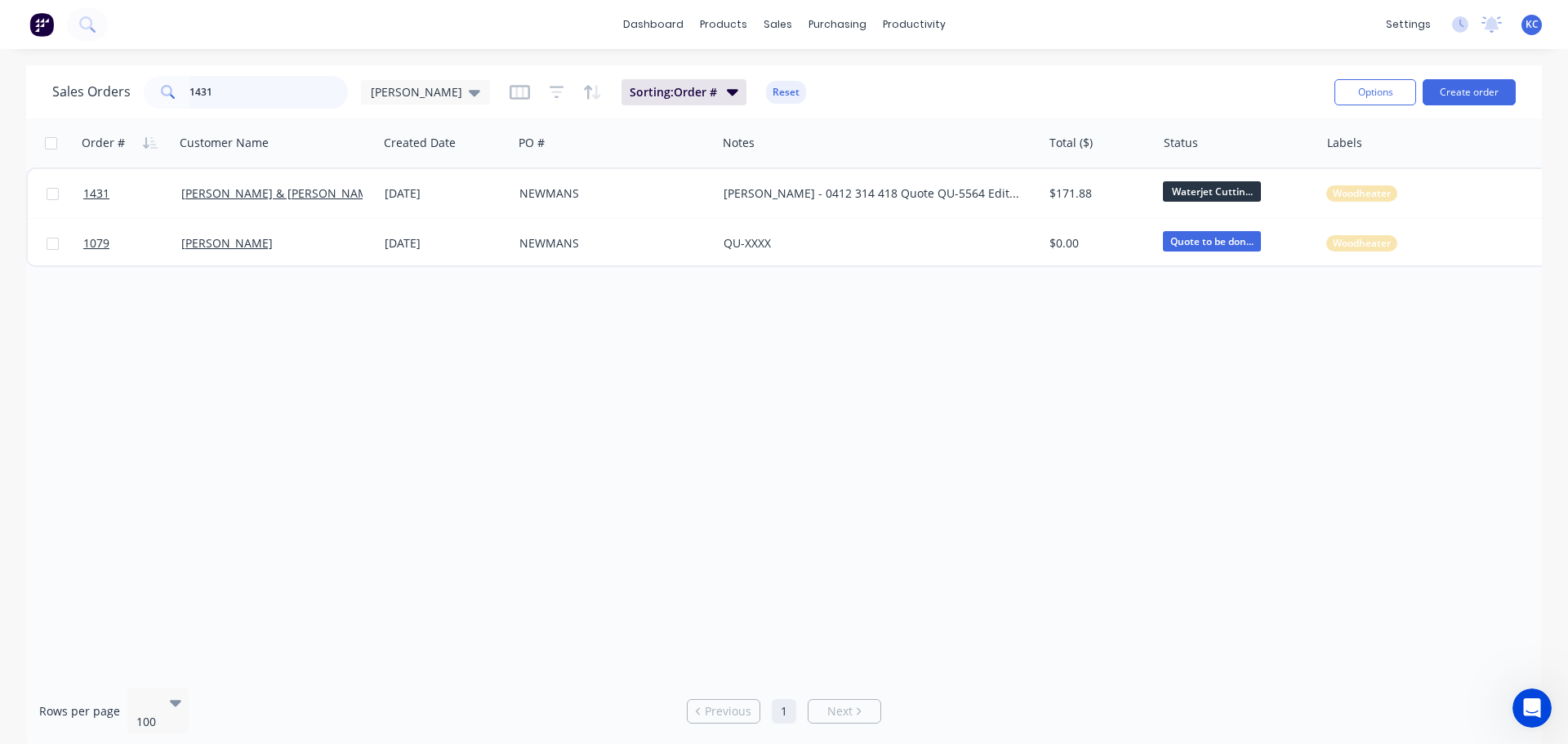
click at [0, 104] on div "Sales Orders 1431 katrina Sorting: Order # Reset Options Create order Order # C…" at bounding box center [784, 407] width 1568 height 682
type input "1500"
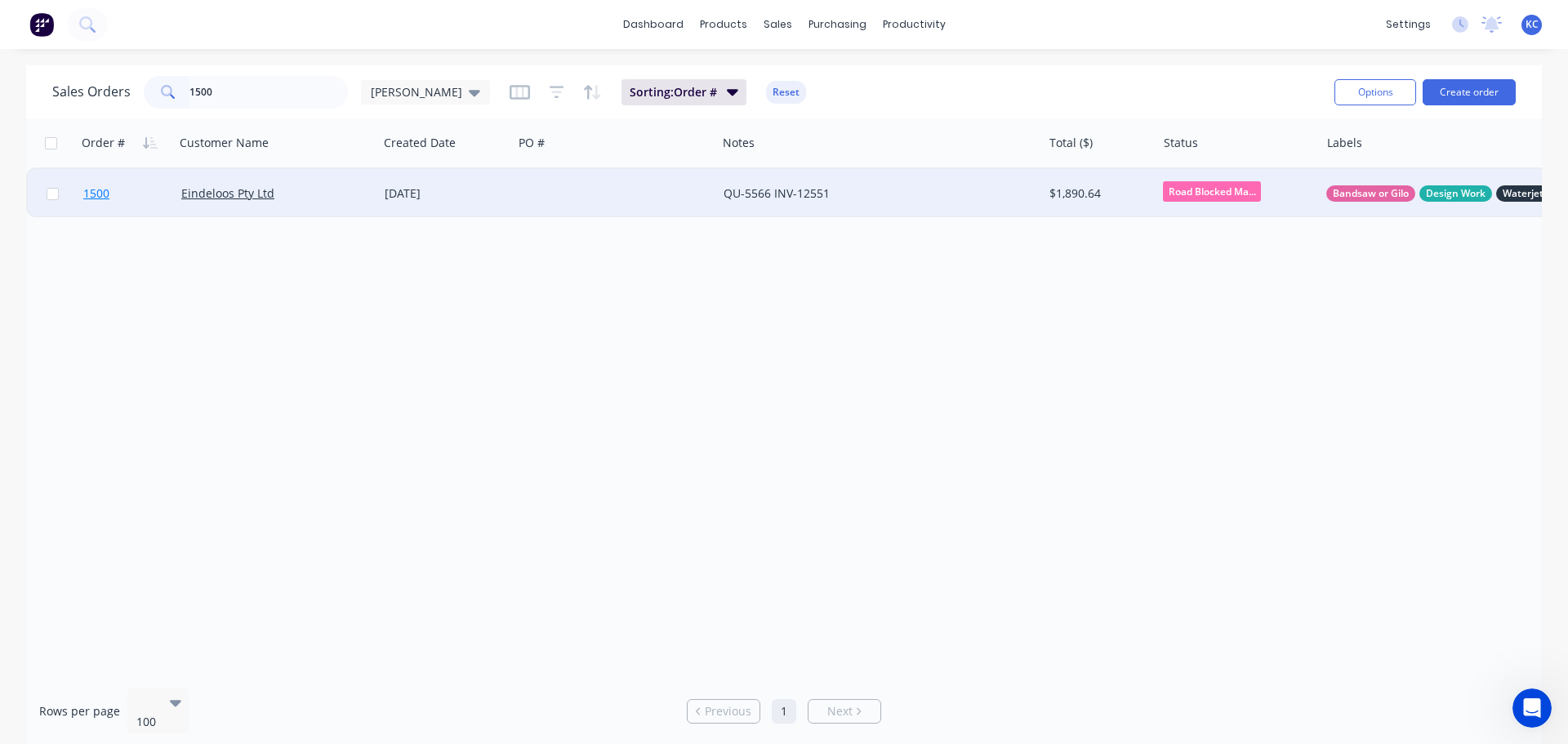
click at [93, 193] on span "1500" at bounding box center [96, 193] width 26 height 16
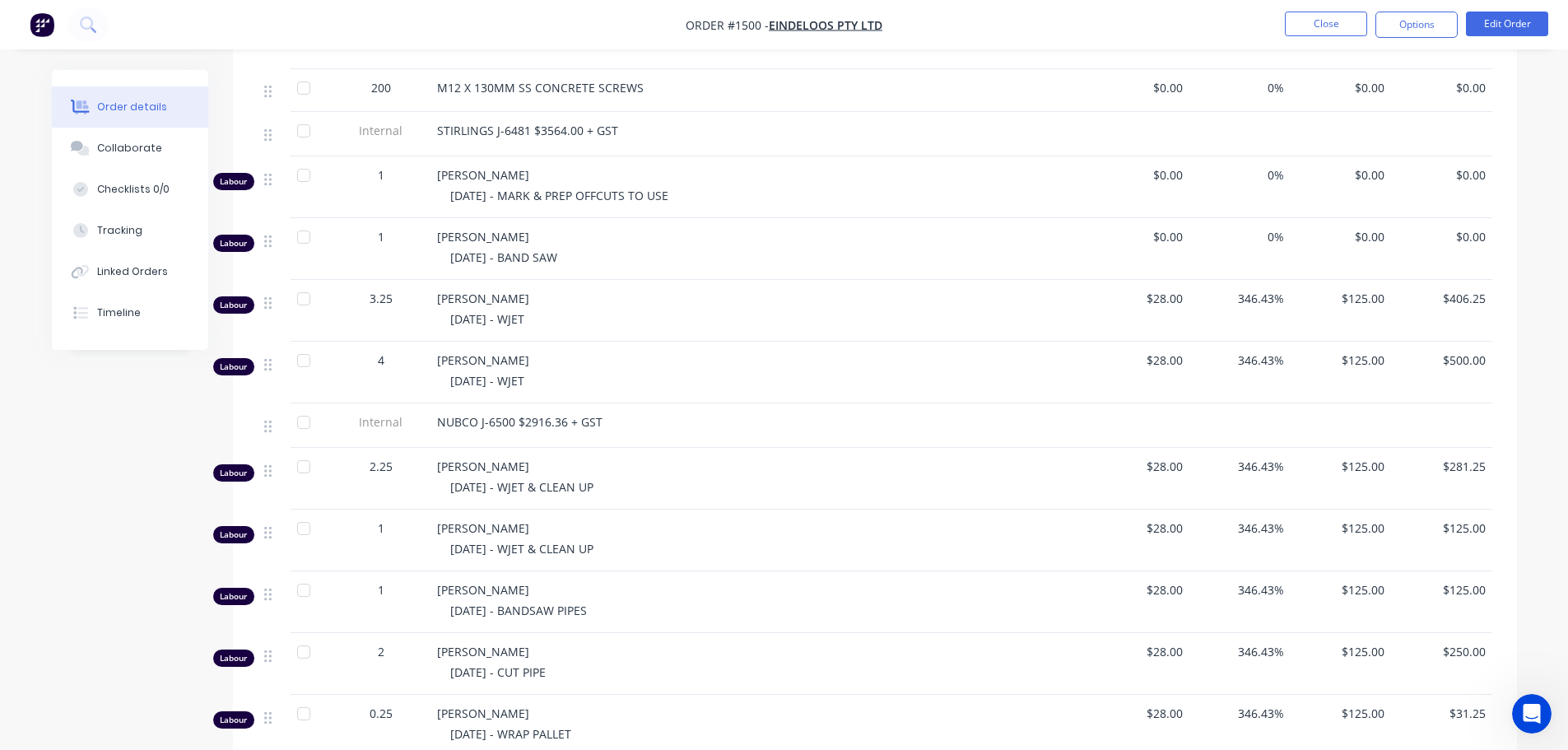
scroll to position [574, 0]
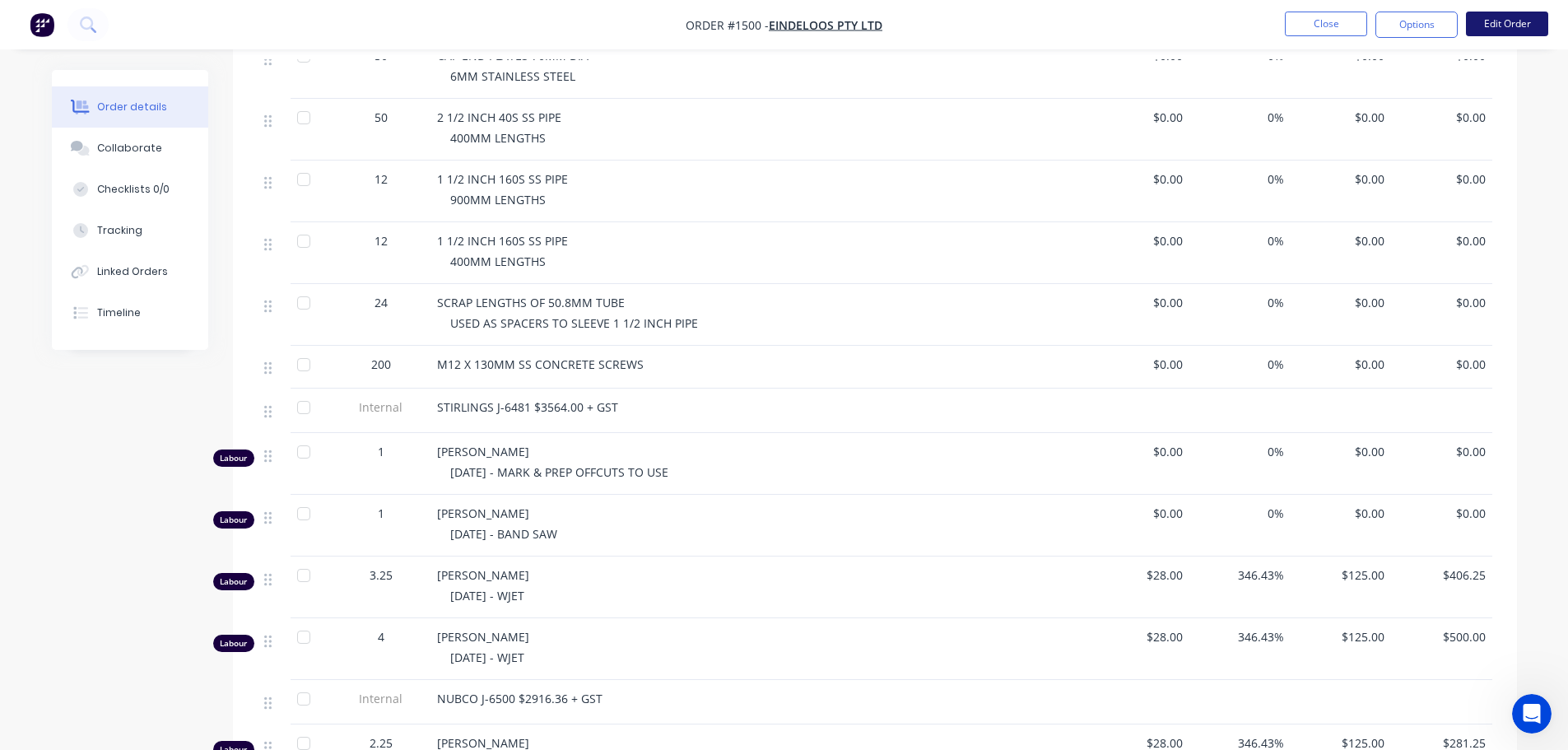
click at [1501, 27] on button "Edit Order" at bounding box center [1506, 24] width 82 height 25
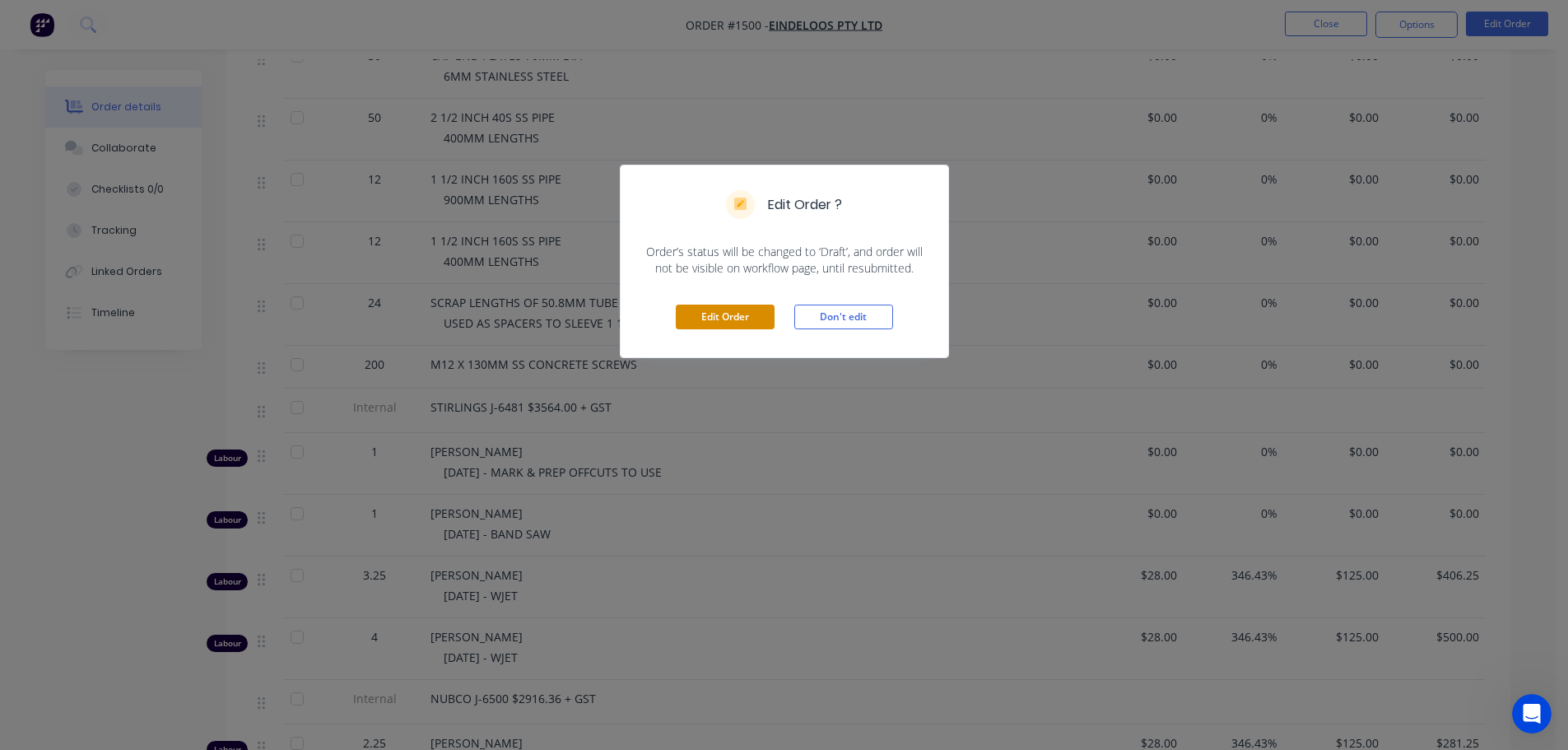
click at [759, 315] on button "Edit Order" at bounding box center [725, 317] width 99 height 25
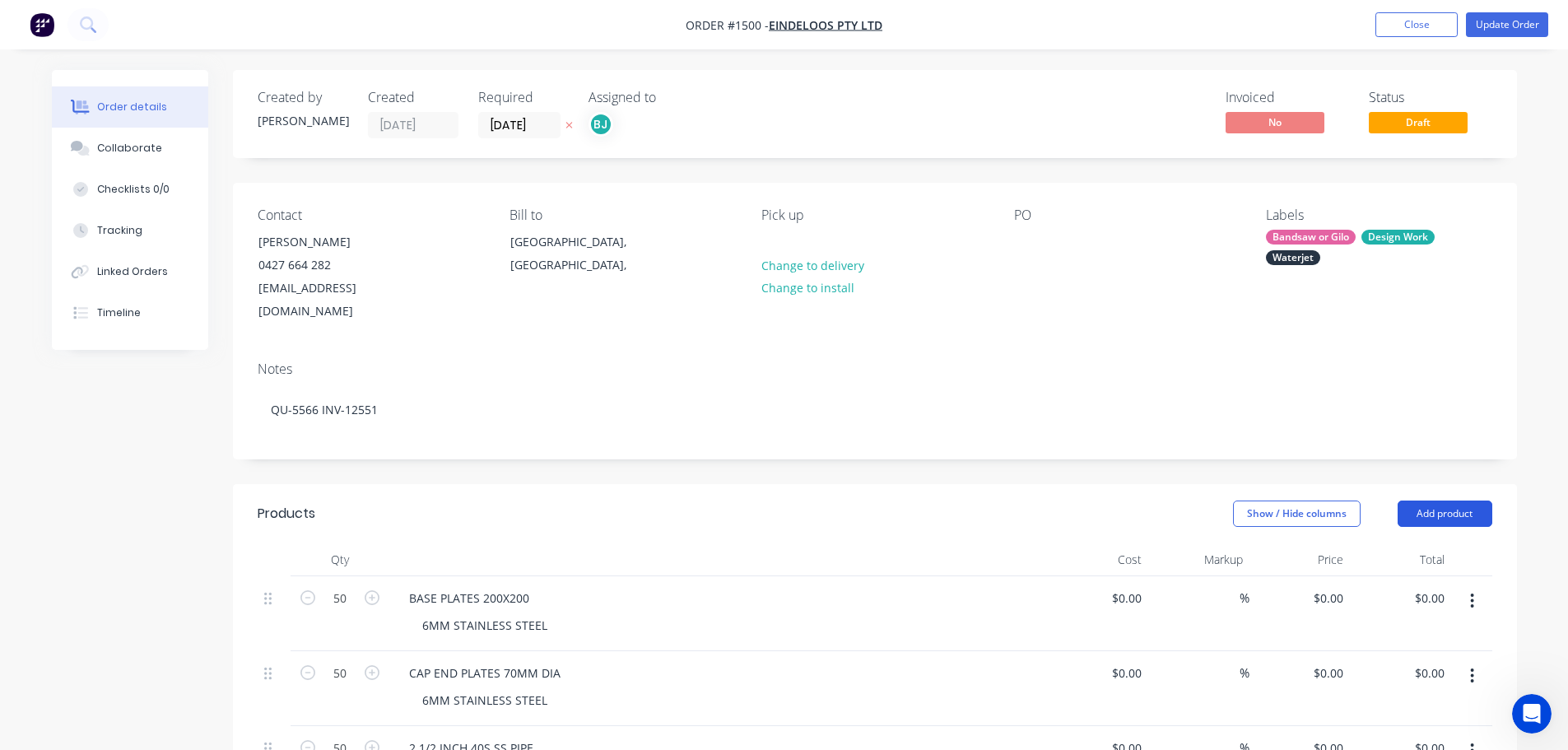
click at [1434, 500] on button "Add product" at bounding box center [1445, 512] width 95 height 26
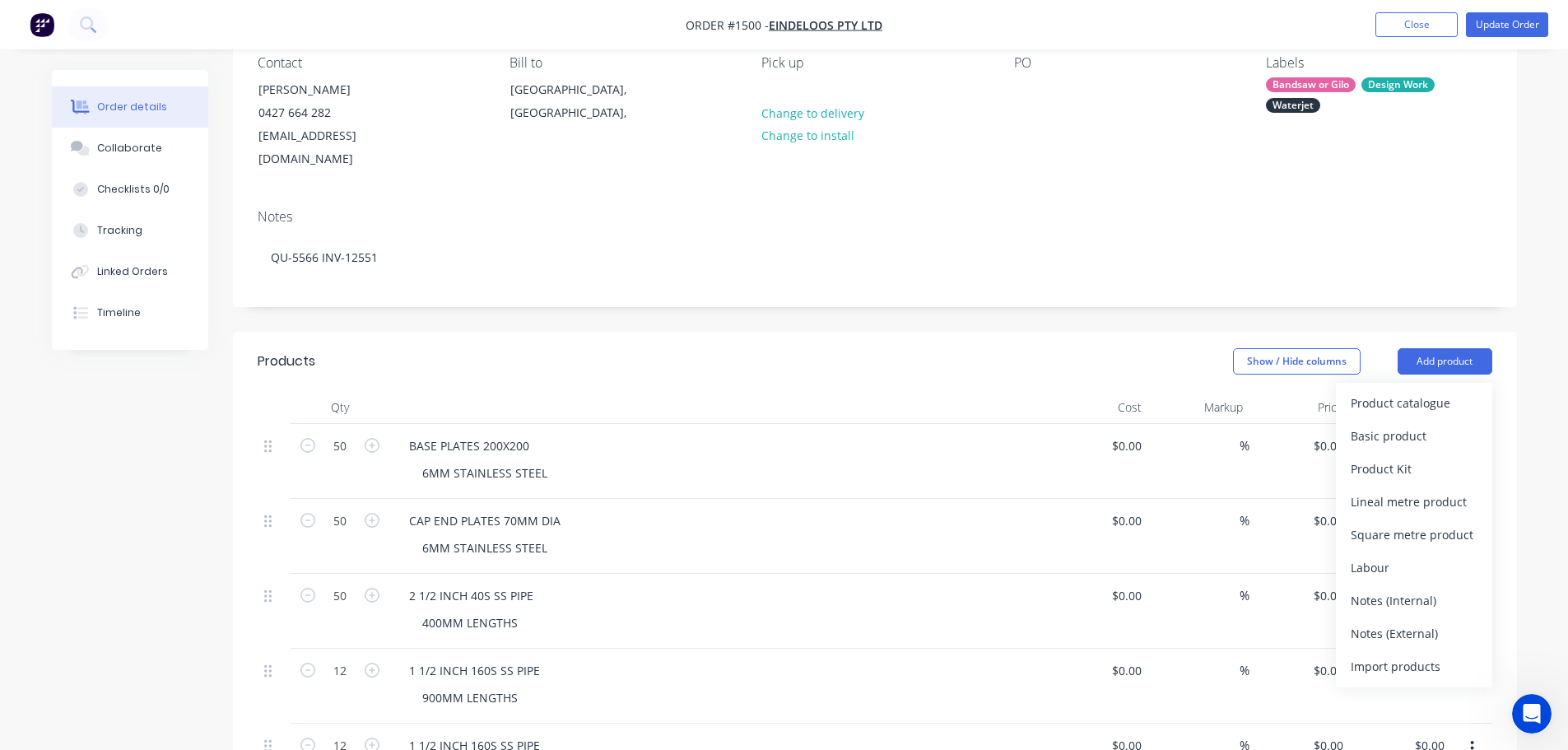
scroll to position [164, 0]
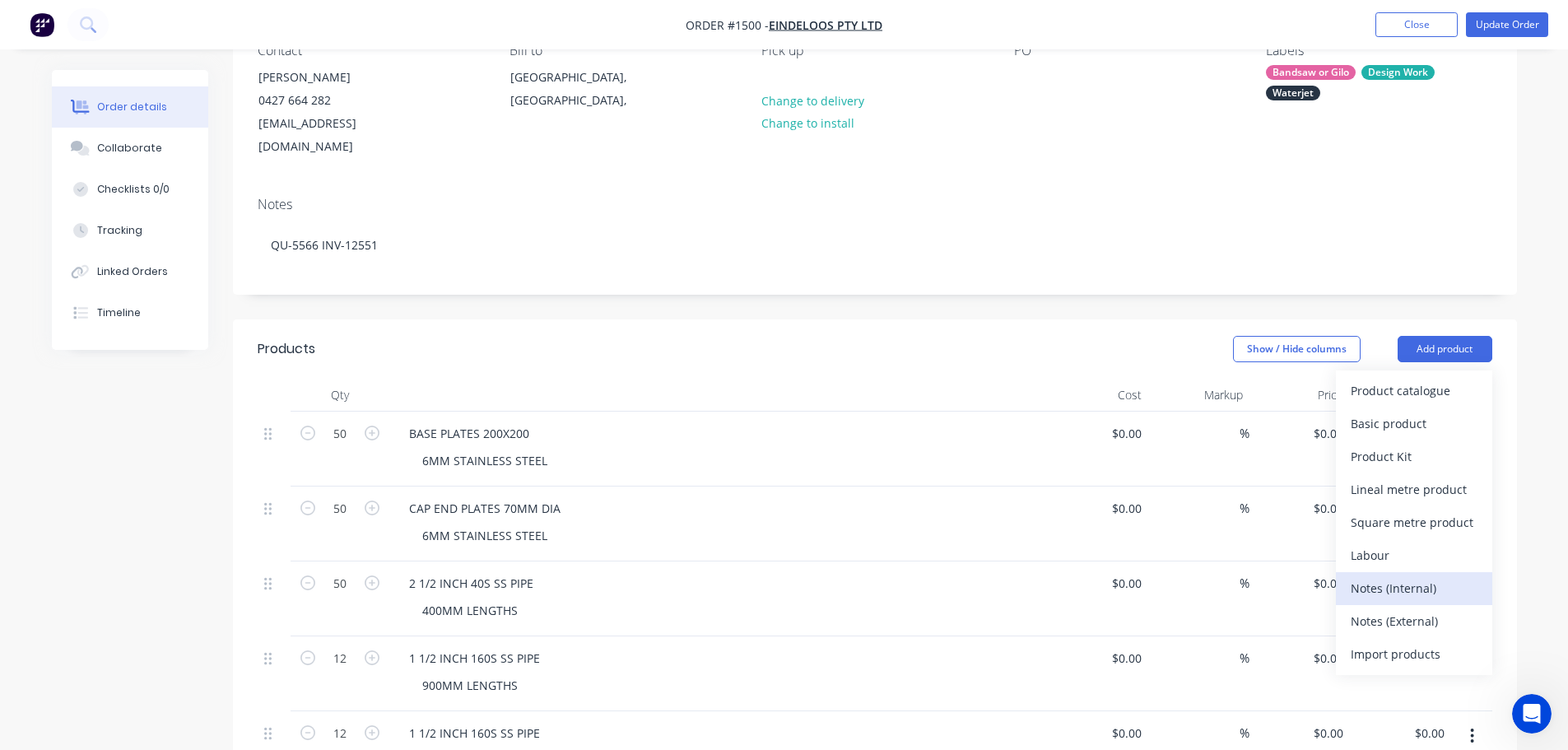
click at [1387, 576] on div "Notes (Internal)" at bounding box center [1414, 588] width 127 height 24
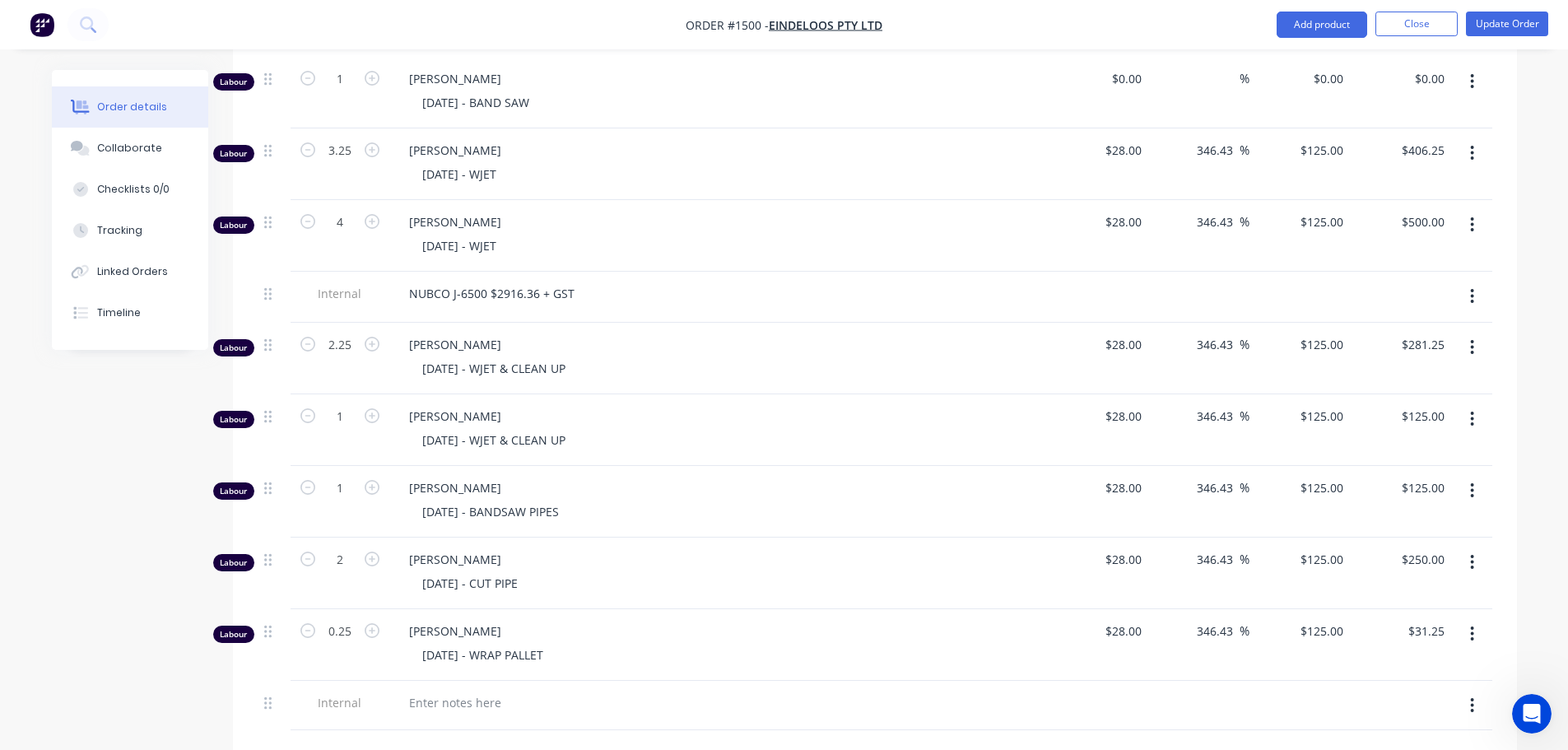
scroll to position [1481, 0]
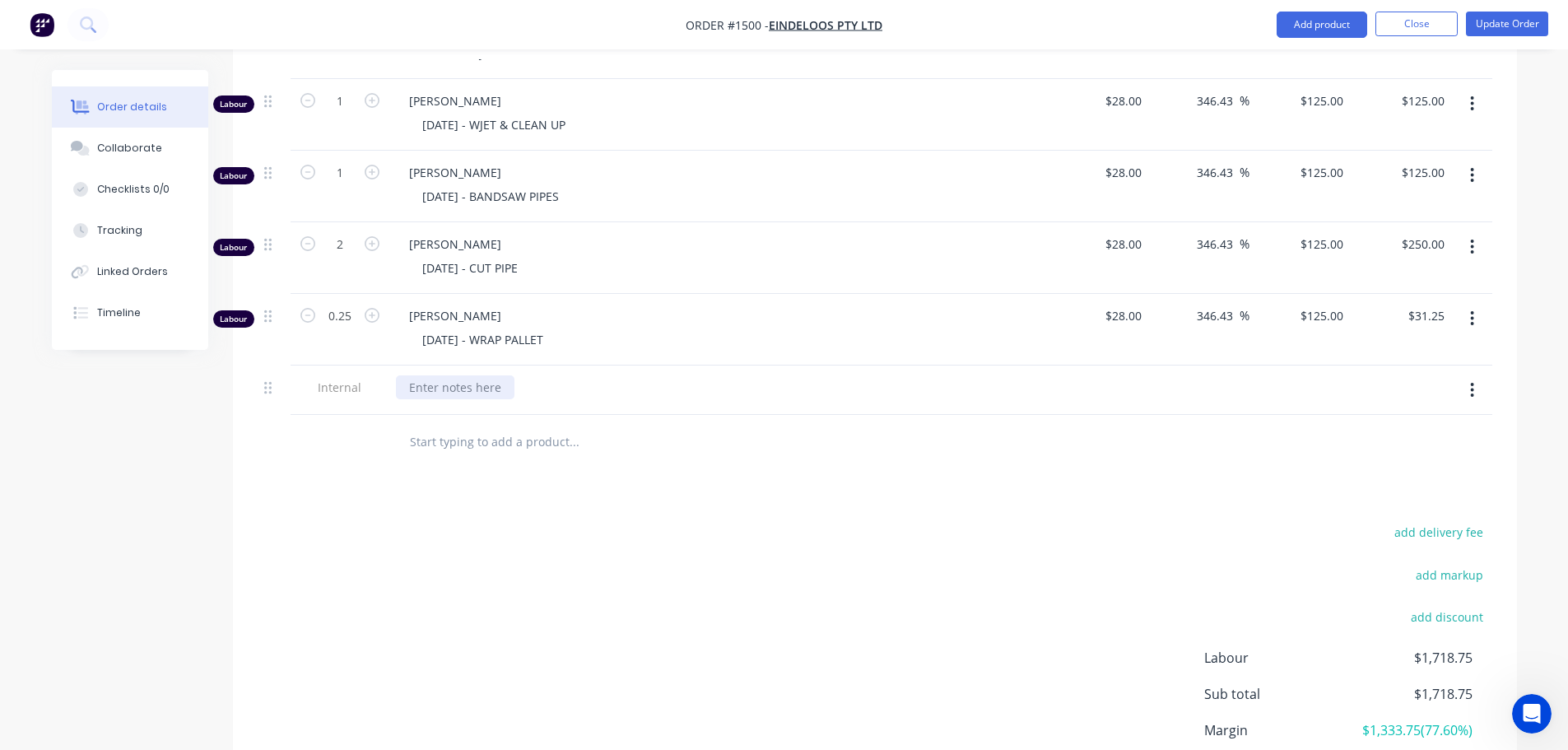
click at [428, 375] on div at bounding box center [455, 387] width 119 height 24
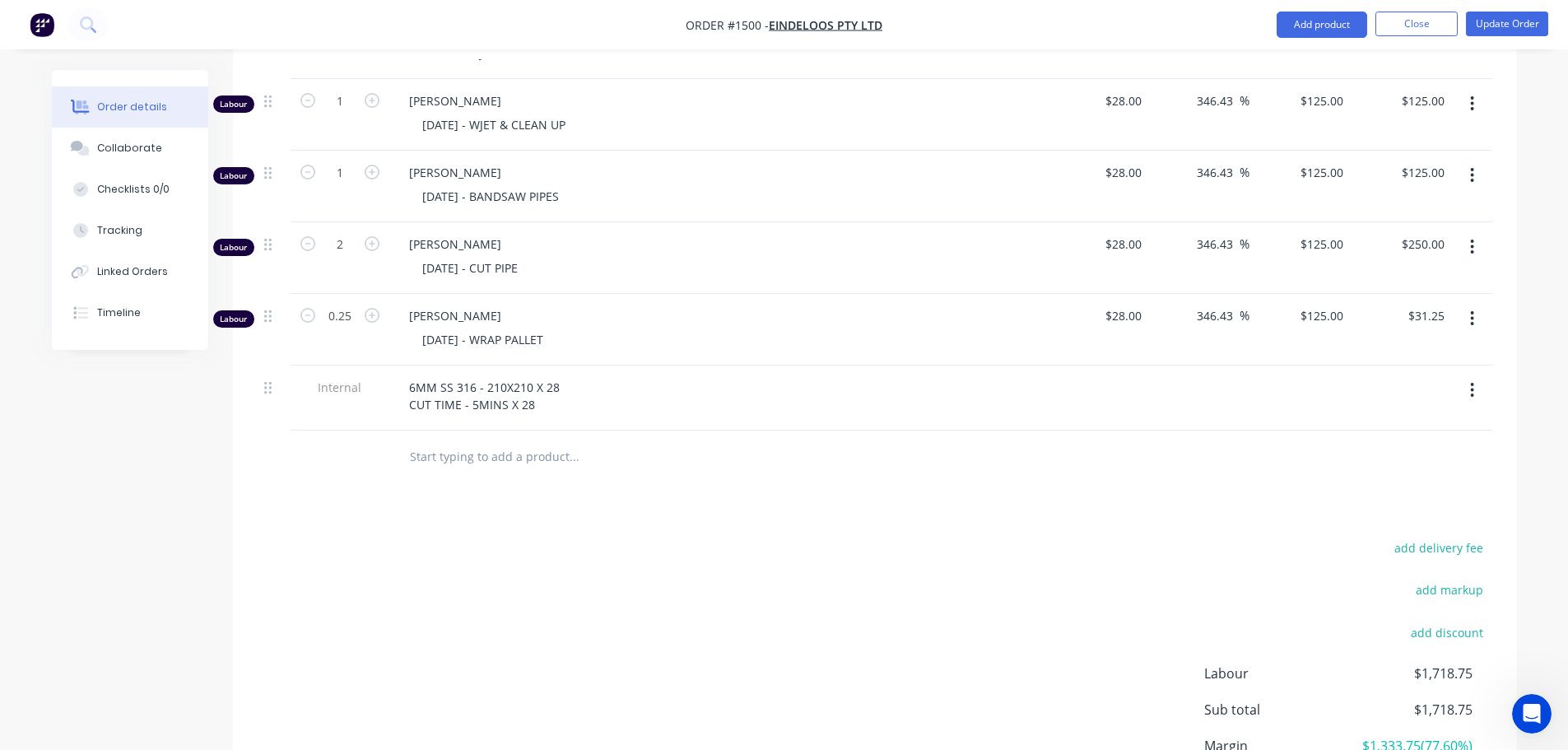
click at [544, 384] on div "6MM SS 316 - 210X210 X 28 CUT TIME - 5MINS X 28" at bounding box center [484, 396] width 177 height 41
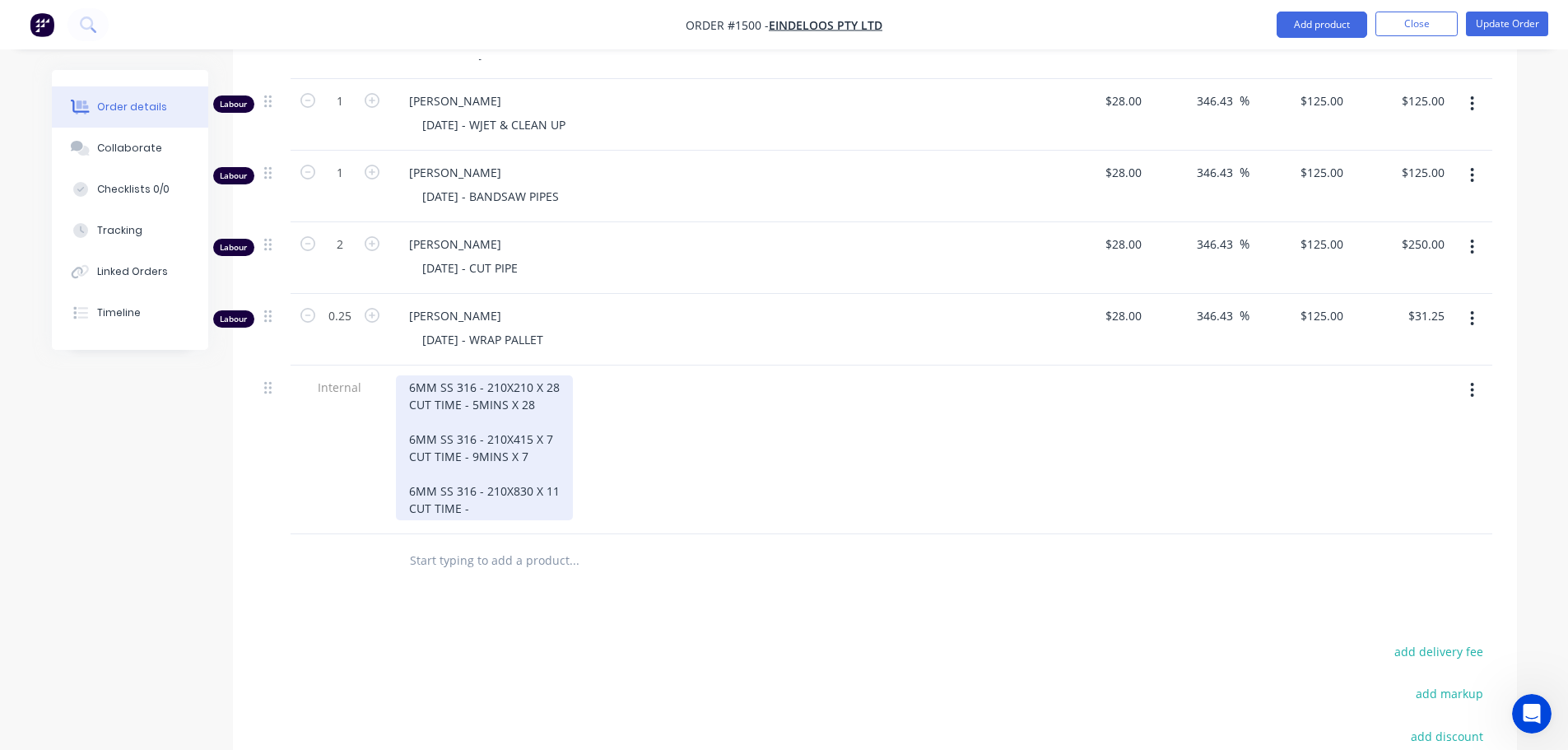
click at [558, 466] on div "6MM SS 316 - 210X210 X 28 CUT TIME - 5MINS X 28 6MM SS 316 - 210X415 X 7 CUT TI…" at bounding box center [484, 447] width 177 height 145
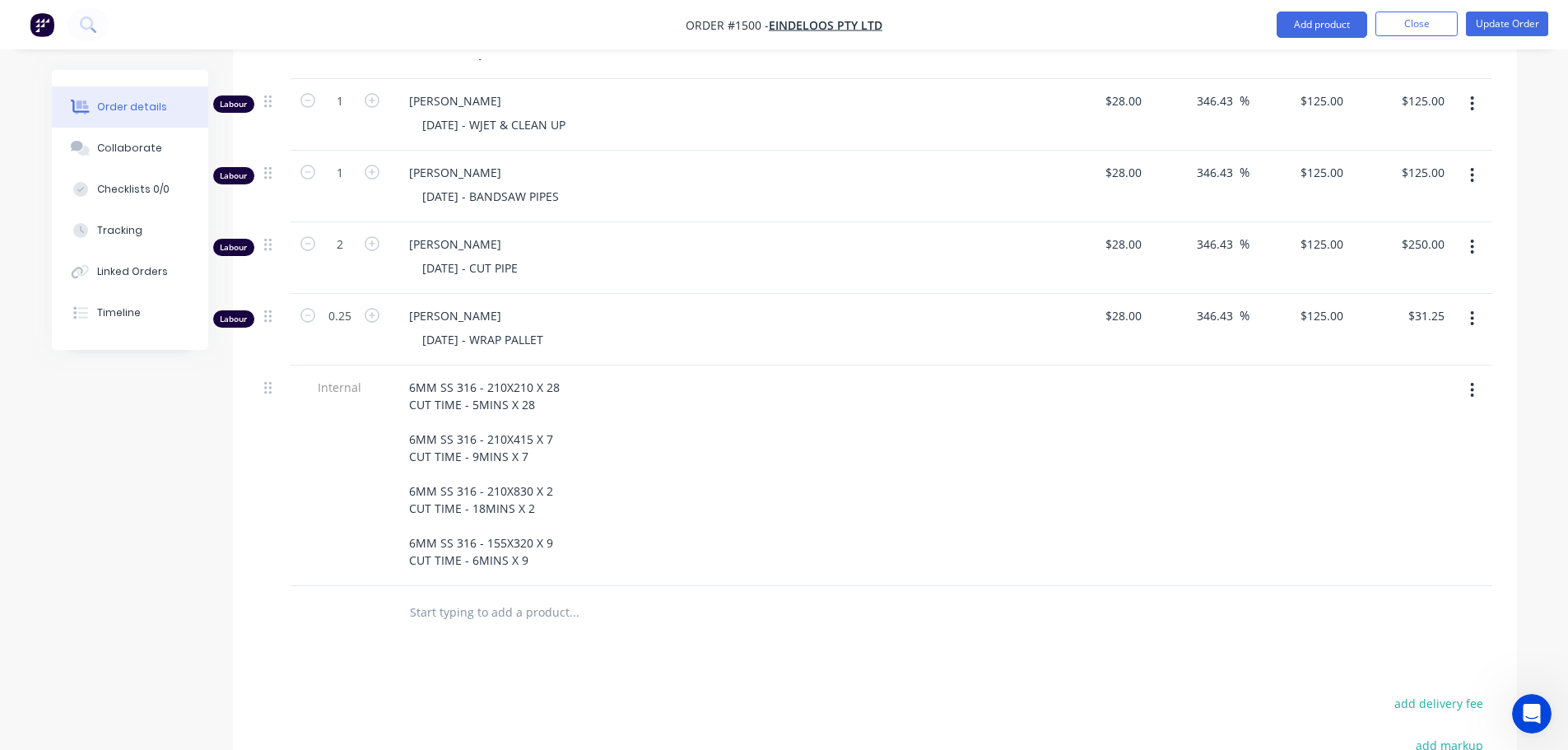
click at [749, 554] on div "6MM SS 316 - 210X210 X 28 CUT TIME - 5MINS X 28 6MM SS 316 - 210X415 X 7 CUT TI…" at bounding box center [718, 475] width 658 height 221
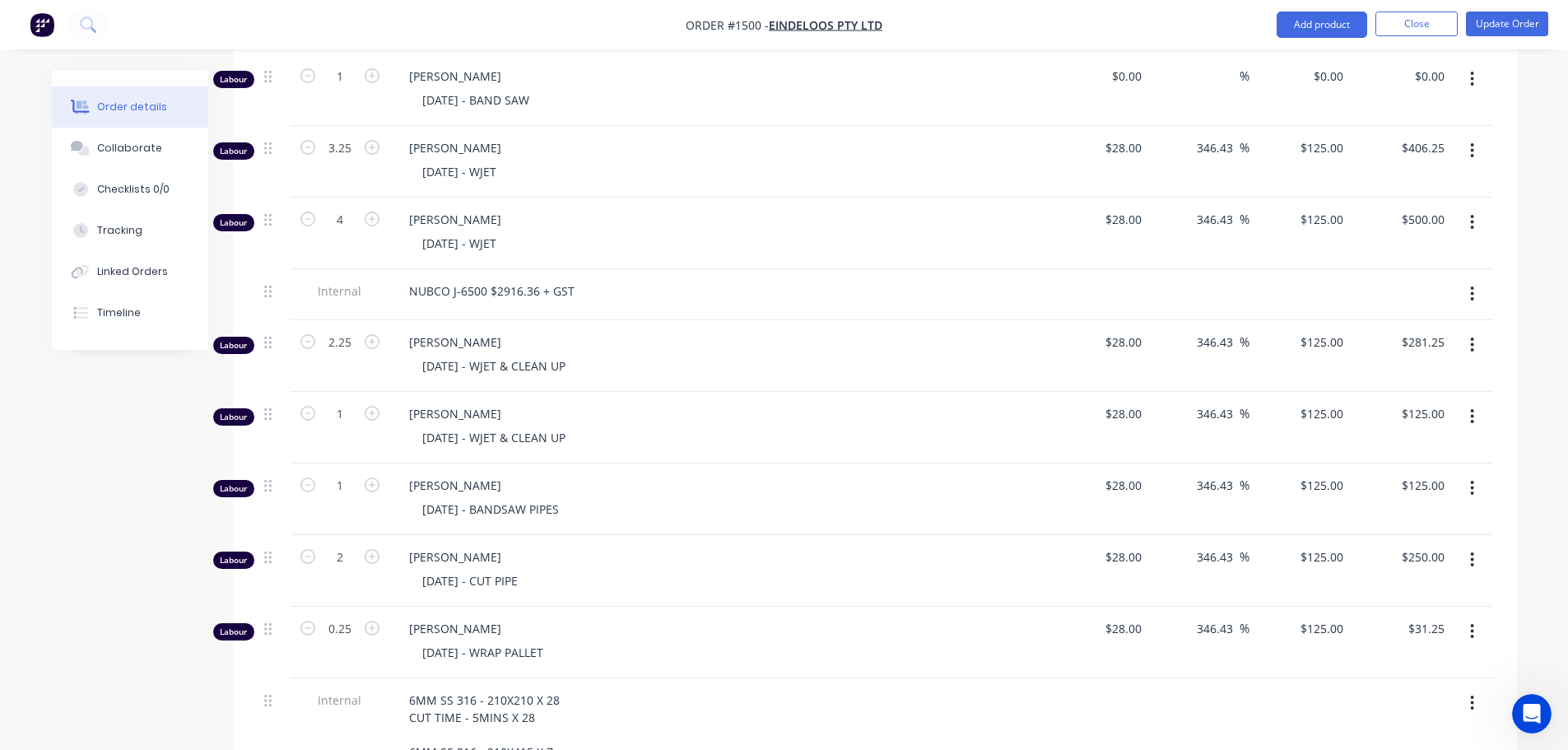
scroll to position [1234, 0]
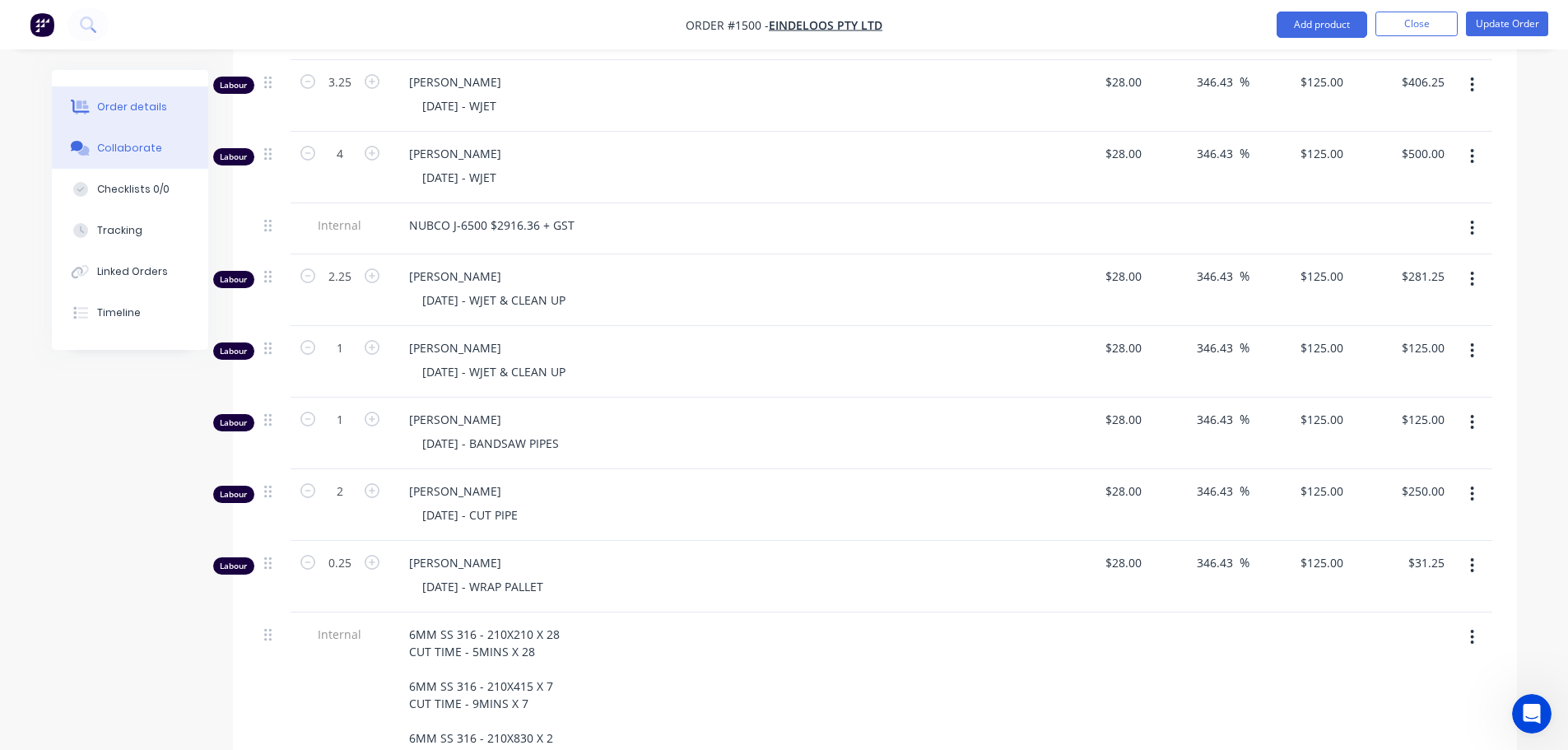
click at [140, 132] on button "Collaborate" at bounding box center [129, 148] width 156 height 41
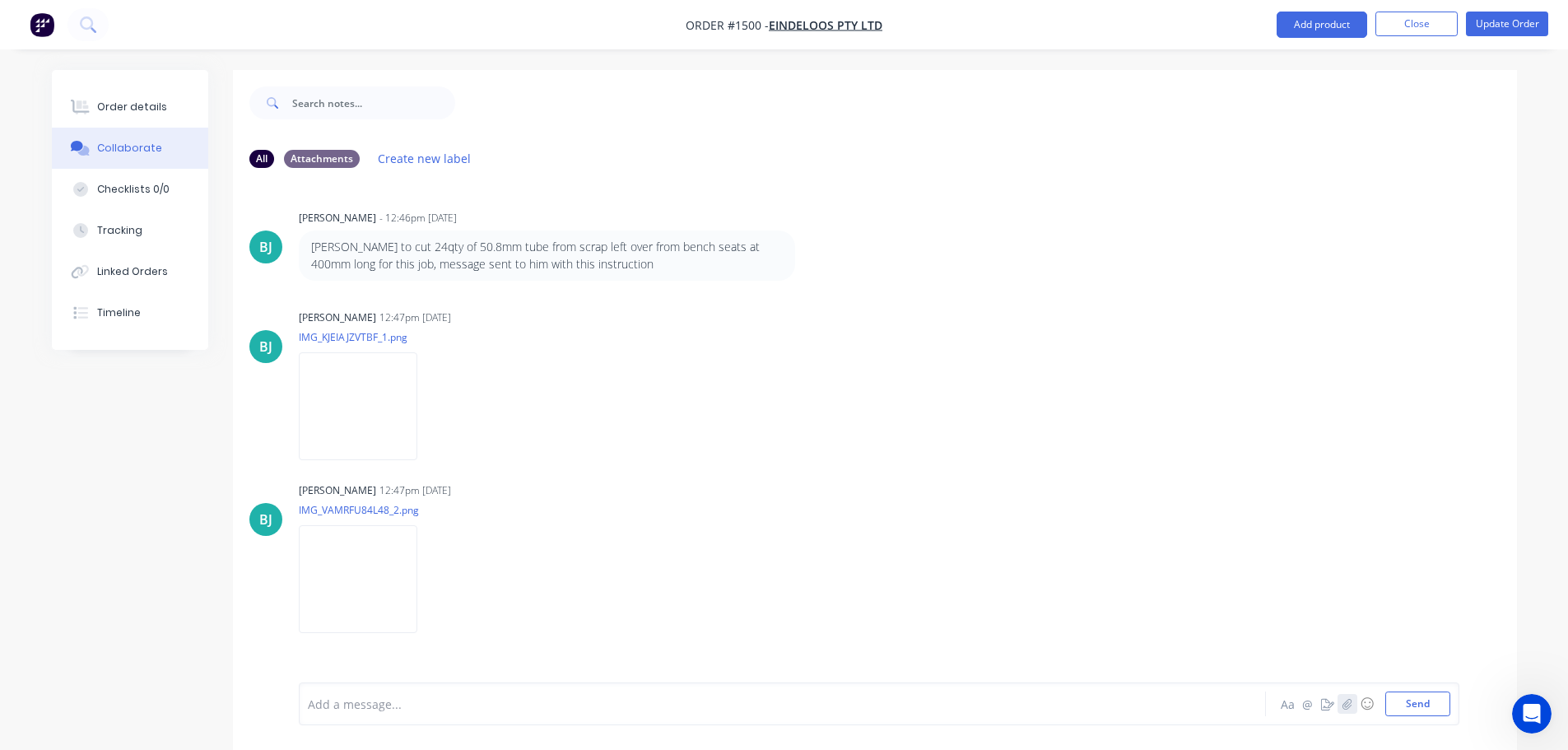
click at [1338, 704] on button "button" at bounding box center [1347, 704] width 20 height 20
click at [1408, 712] on button "Send" at bounding box center [1417, 704] width 65 height 25
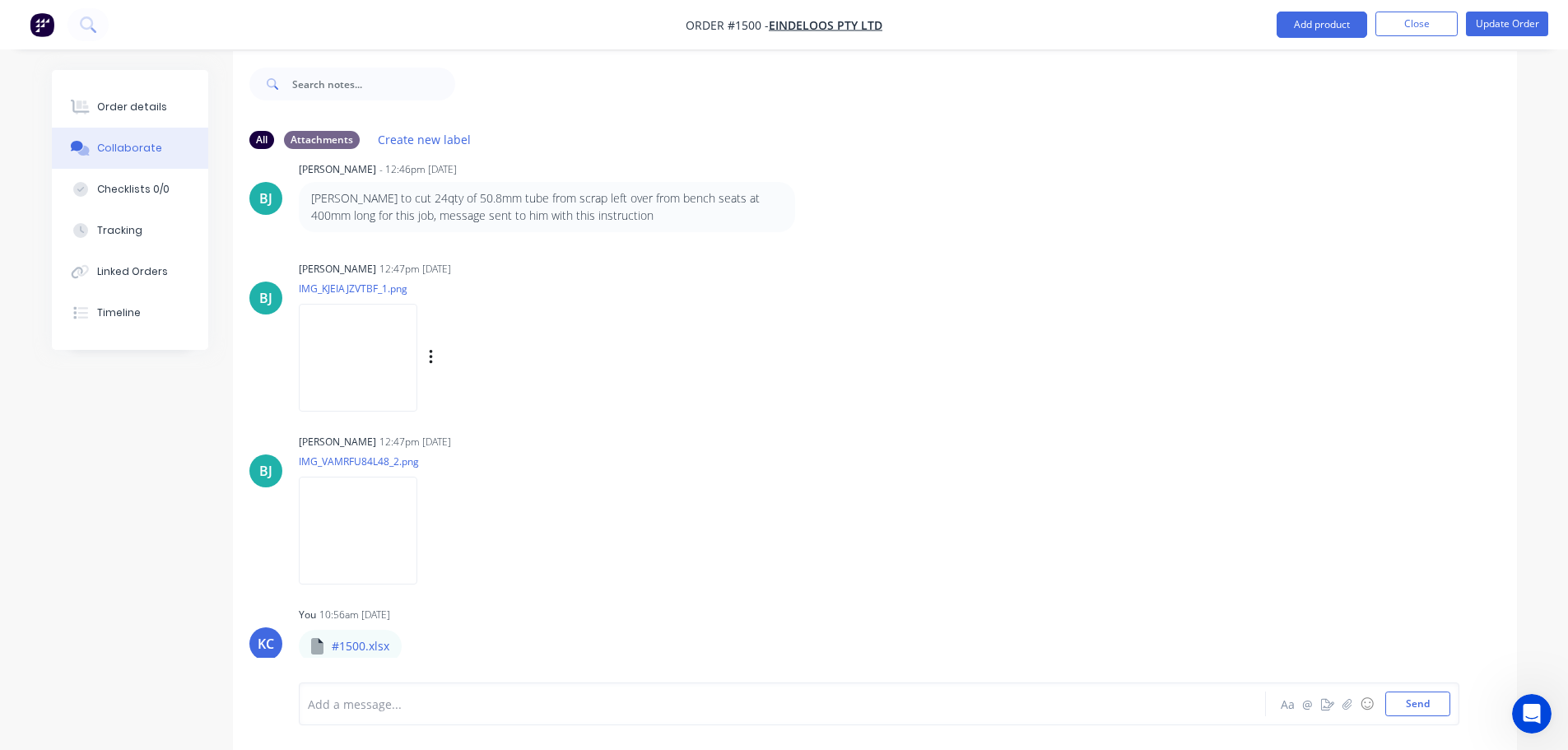
scroll to position [25, 0]
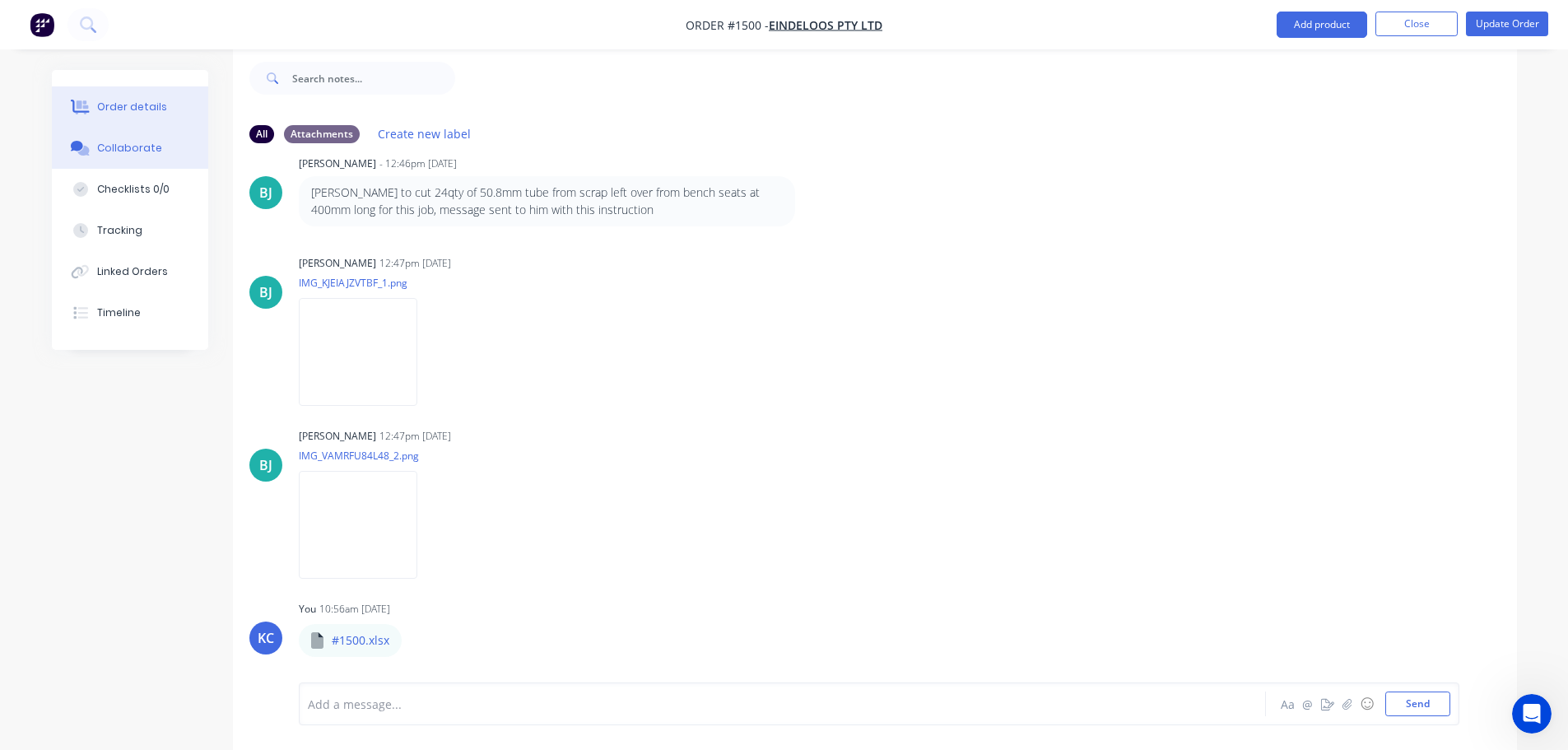
click at [138, 105] on div "Order details" at bounding box center [132, 107] width 70 height 15
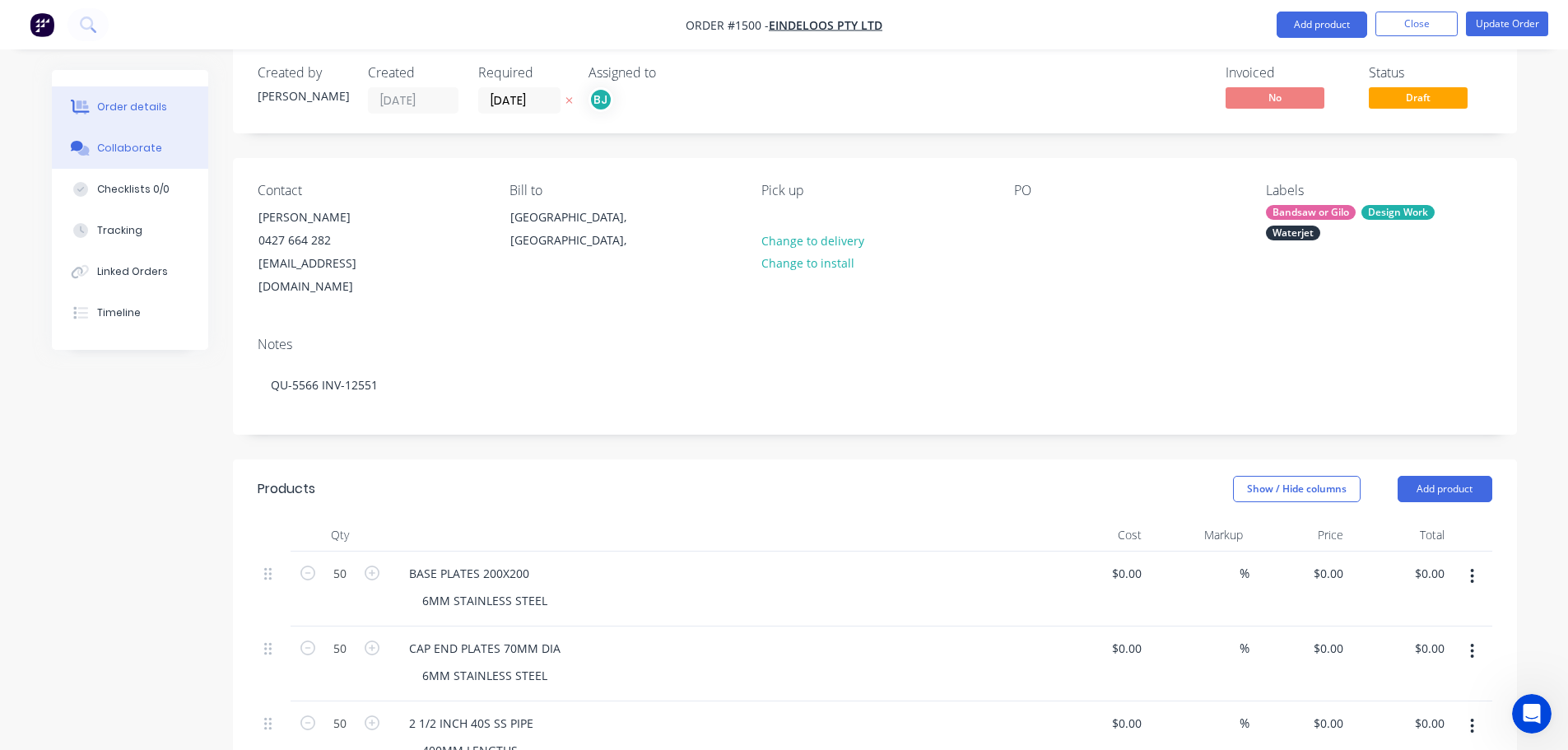
click at [132, 144] on div "Collaborate" at bounding box center [129, 148] width 65 height 15
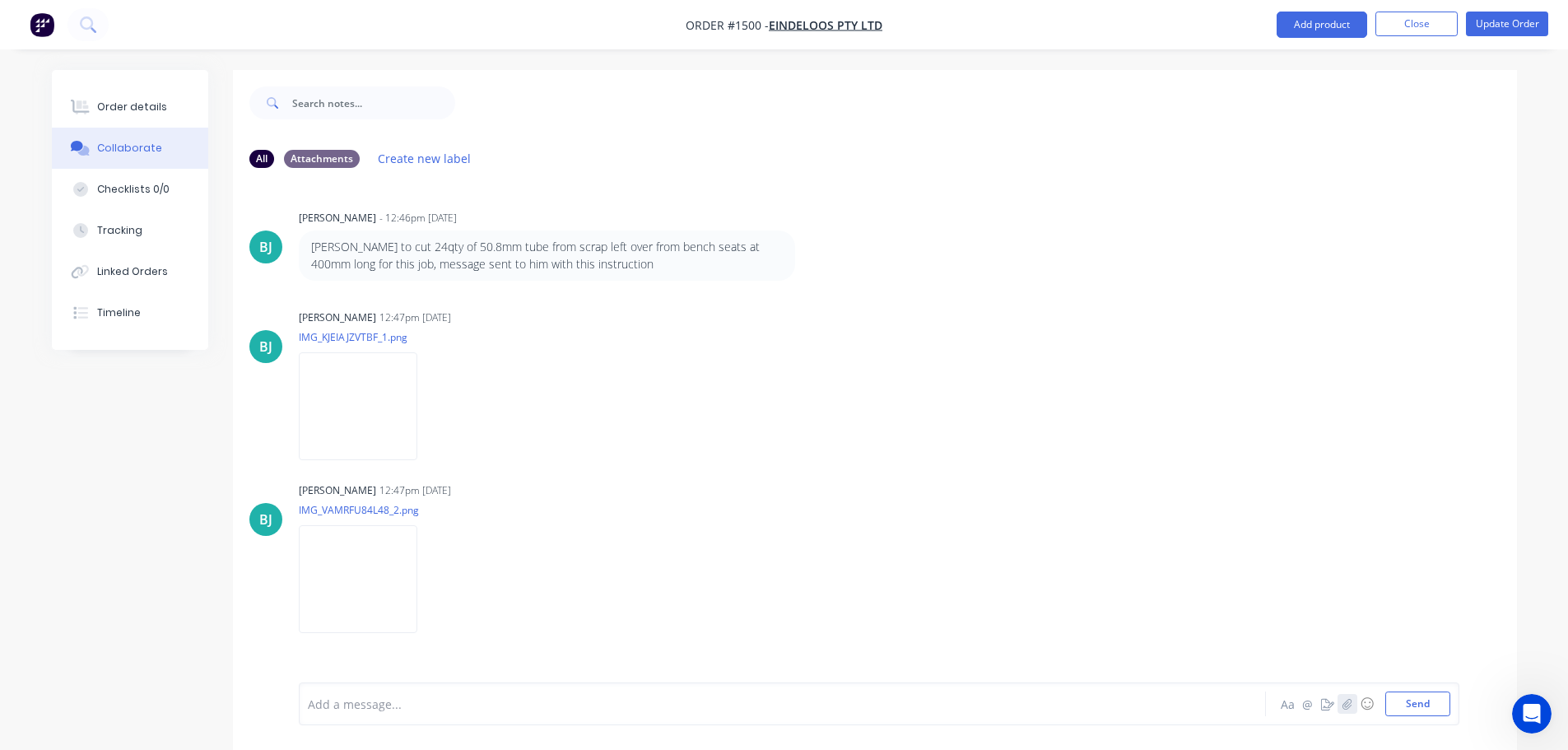
click at [1346, 709] on icon "button" at bounding box center [1347, 704] width 9 height 11
click at [1420, 709] on button "Send" at bounding box center [1417, 704] width 65 height 25
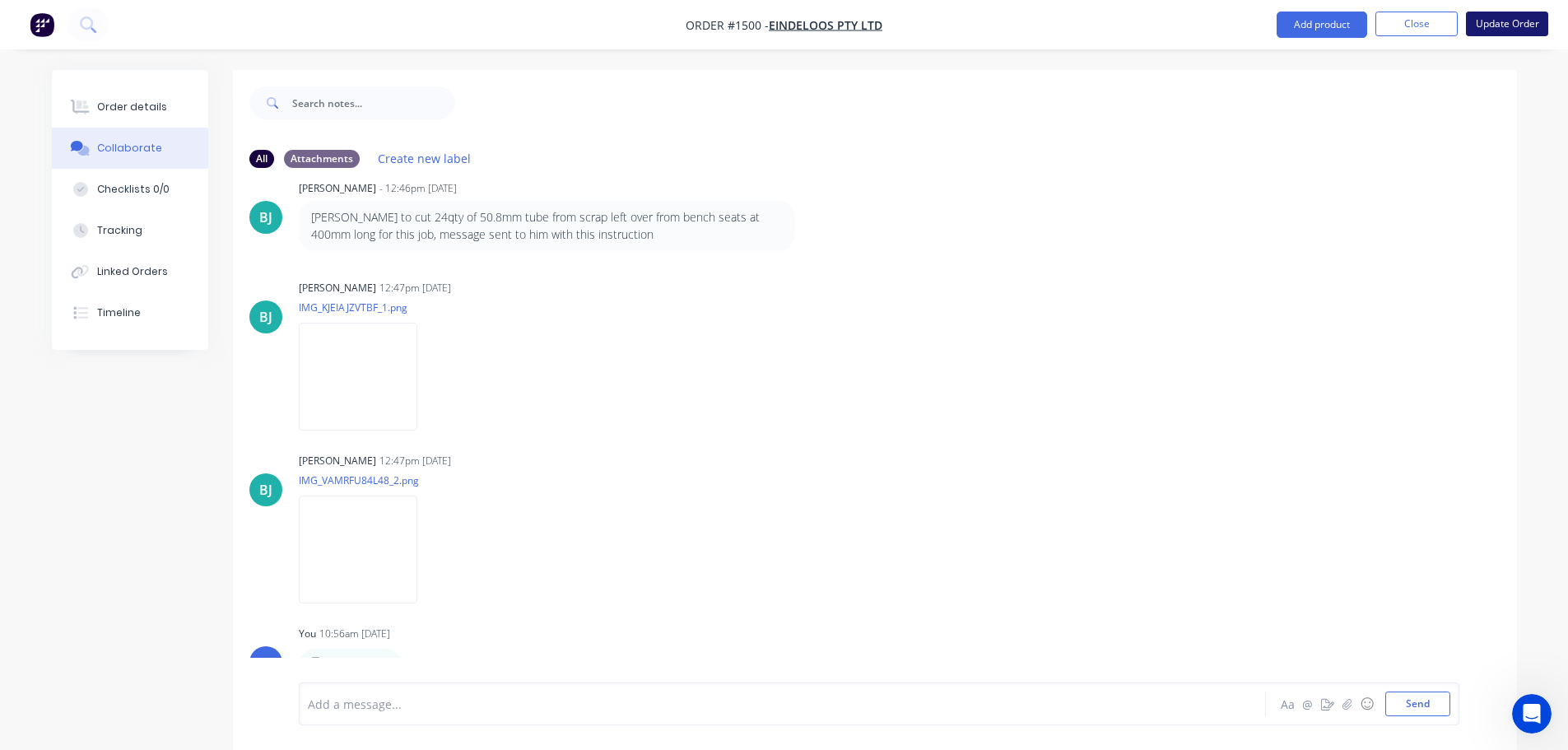
click at [1489, 26] on button "Update Order" at bounding box center [1506, 24] width 82 height 25
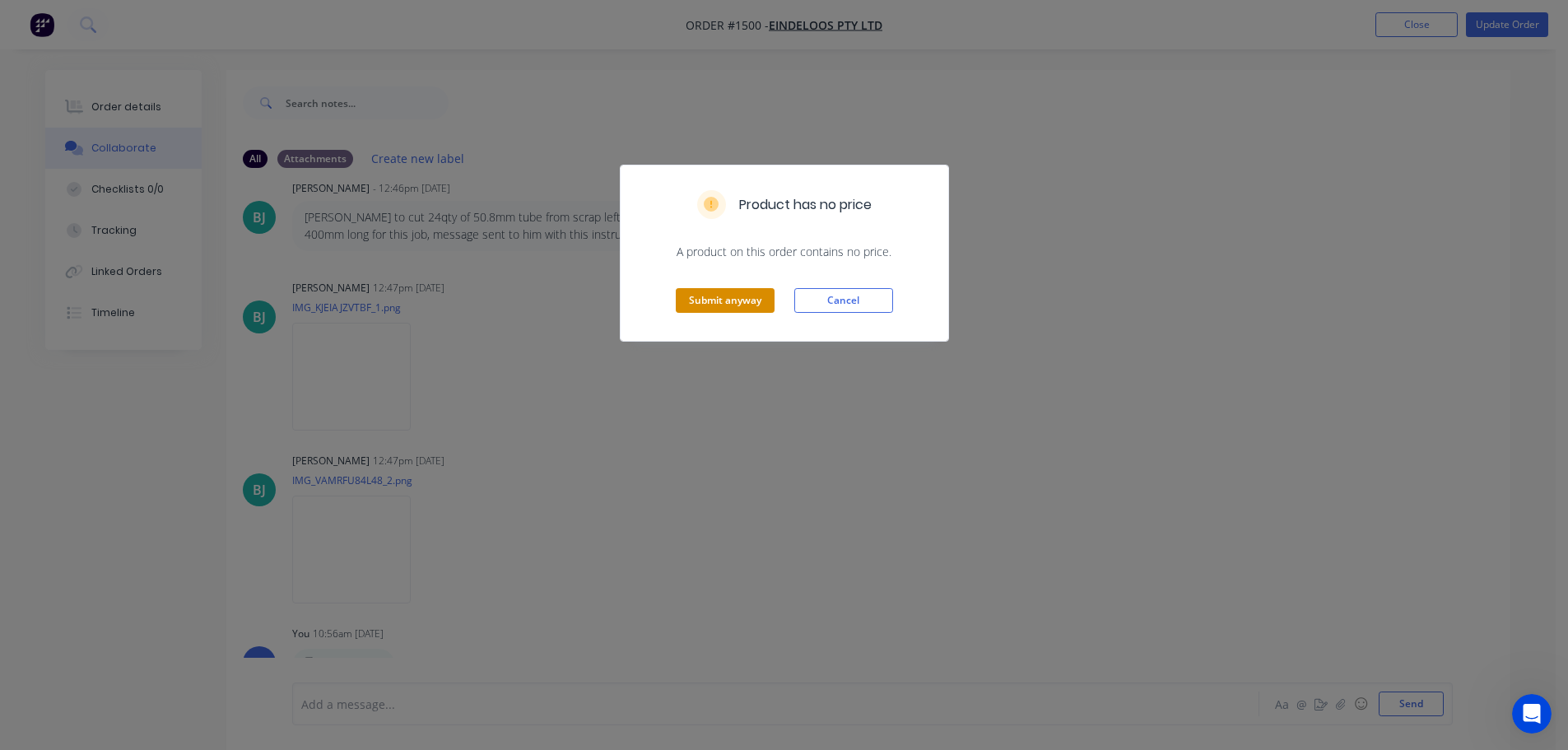
click at [743, 301] on button "Submit anyway" at bounding box center [725, 301] width 99 height 25
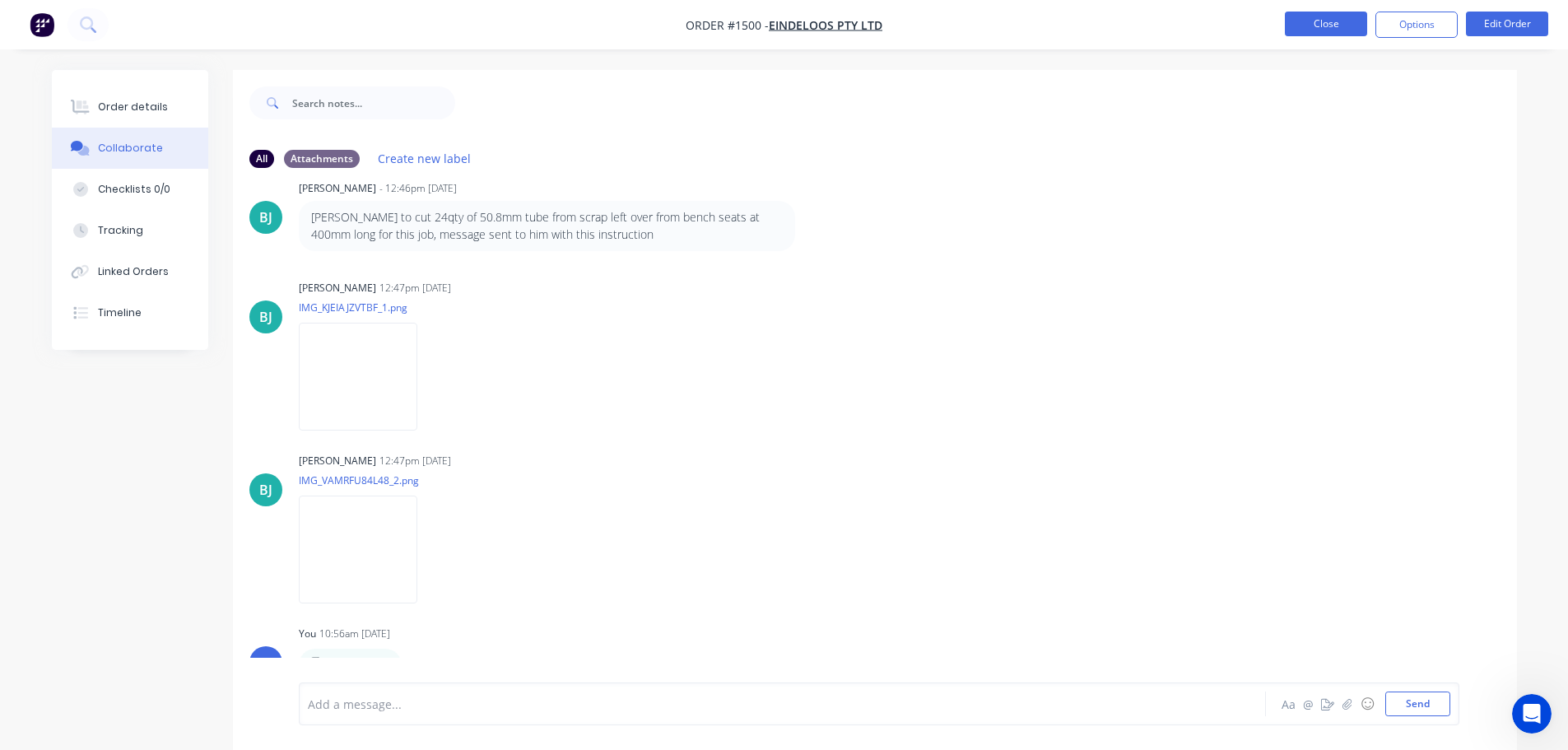
click at [1290, 26] on button "Close" at bounding box center [1326, 24] width 82 height 25
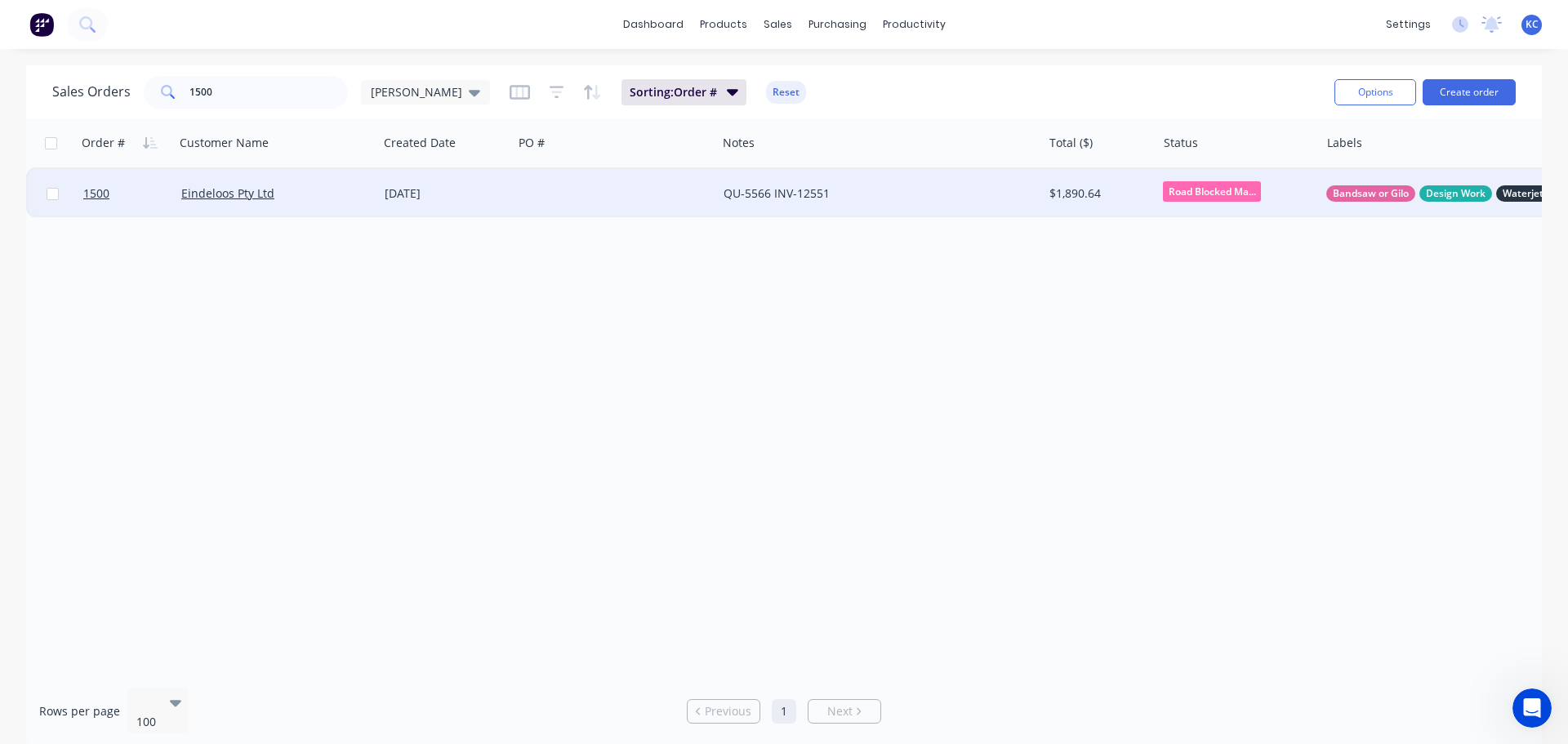
drag, startPoint x: 268, startPoint y: 199, endPoint x: 318, endPoint y: 196, distance: 50.1
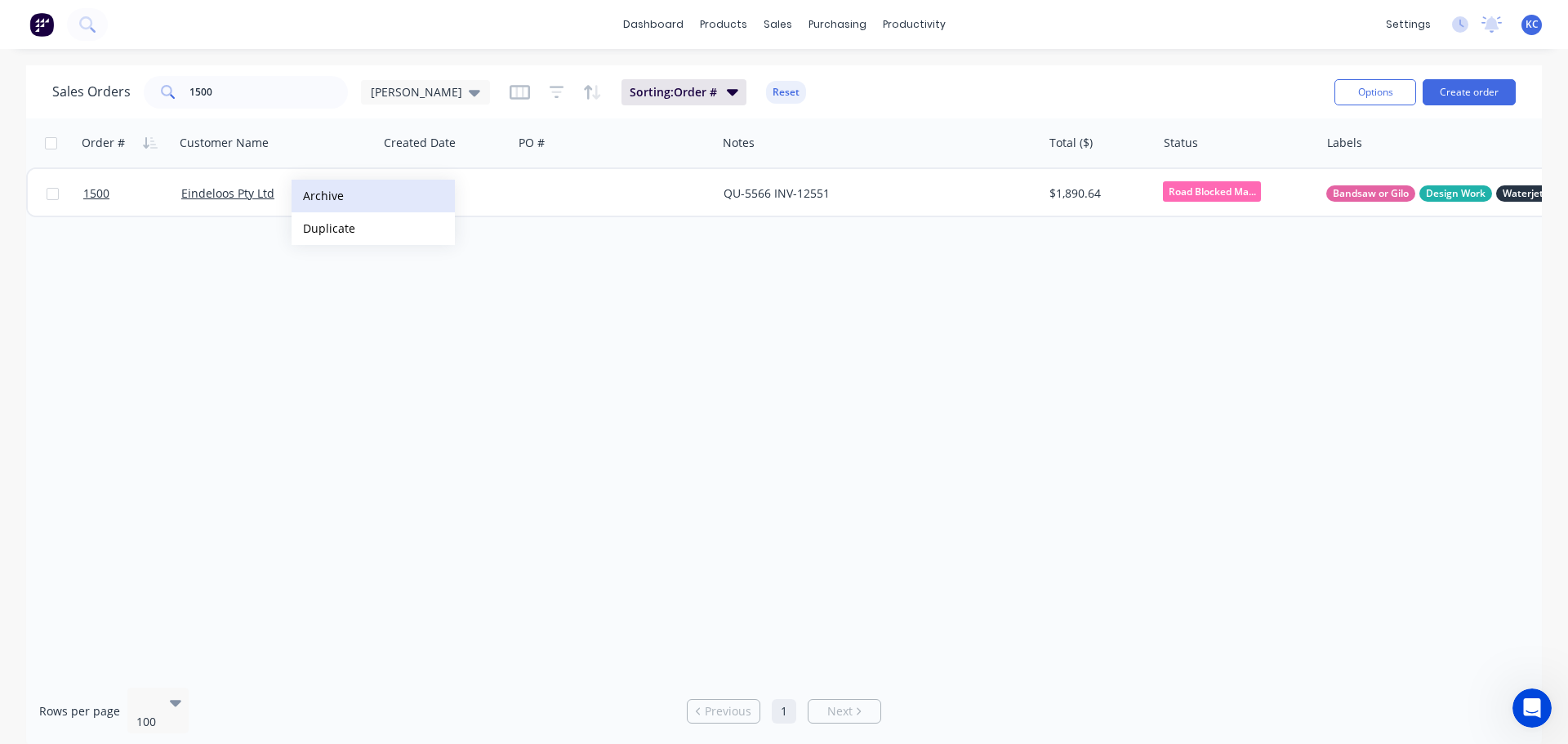
click at [318, 195] on button "Archive" at bounding box center [373, 196] width 163 height 33
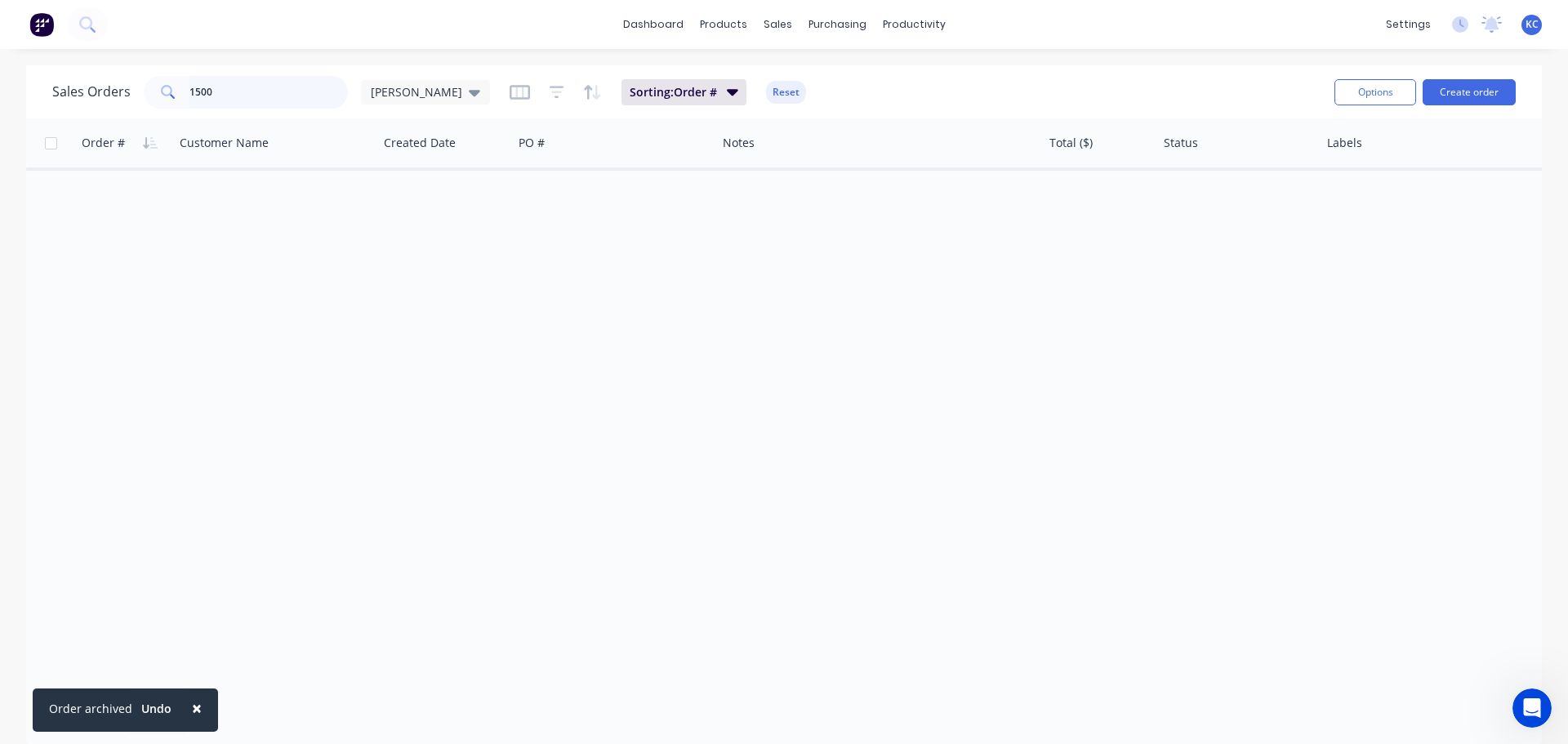
click at [222, 95] on input "1500" at bounding box center [269, 92] width 159 height 33
type input "1"
type input "1612"
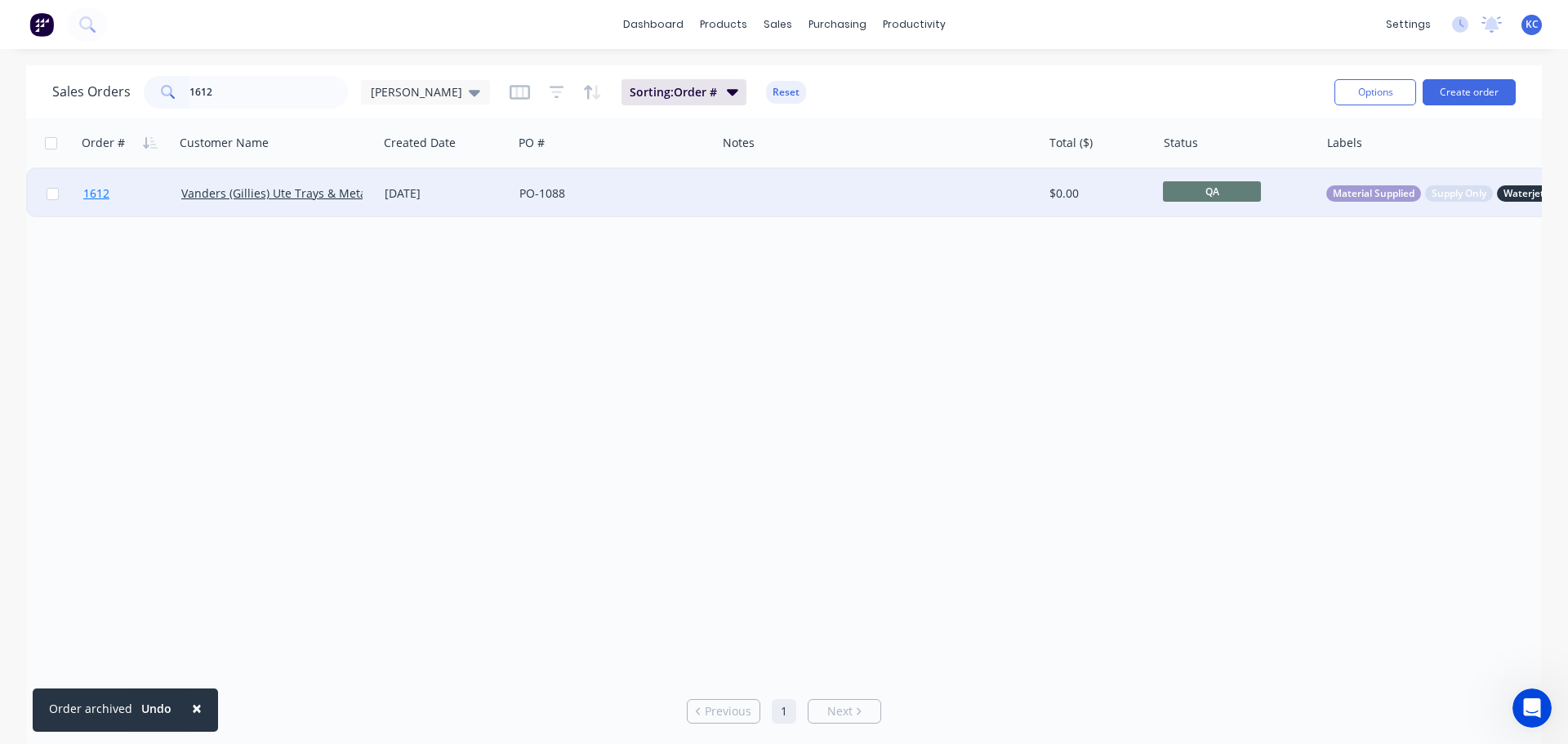
click at [94, 192] on span "1612" at bounding box center [96, 193] width 26 height 16
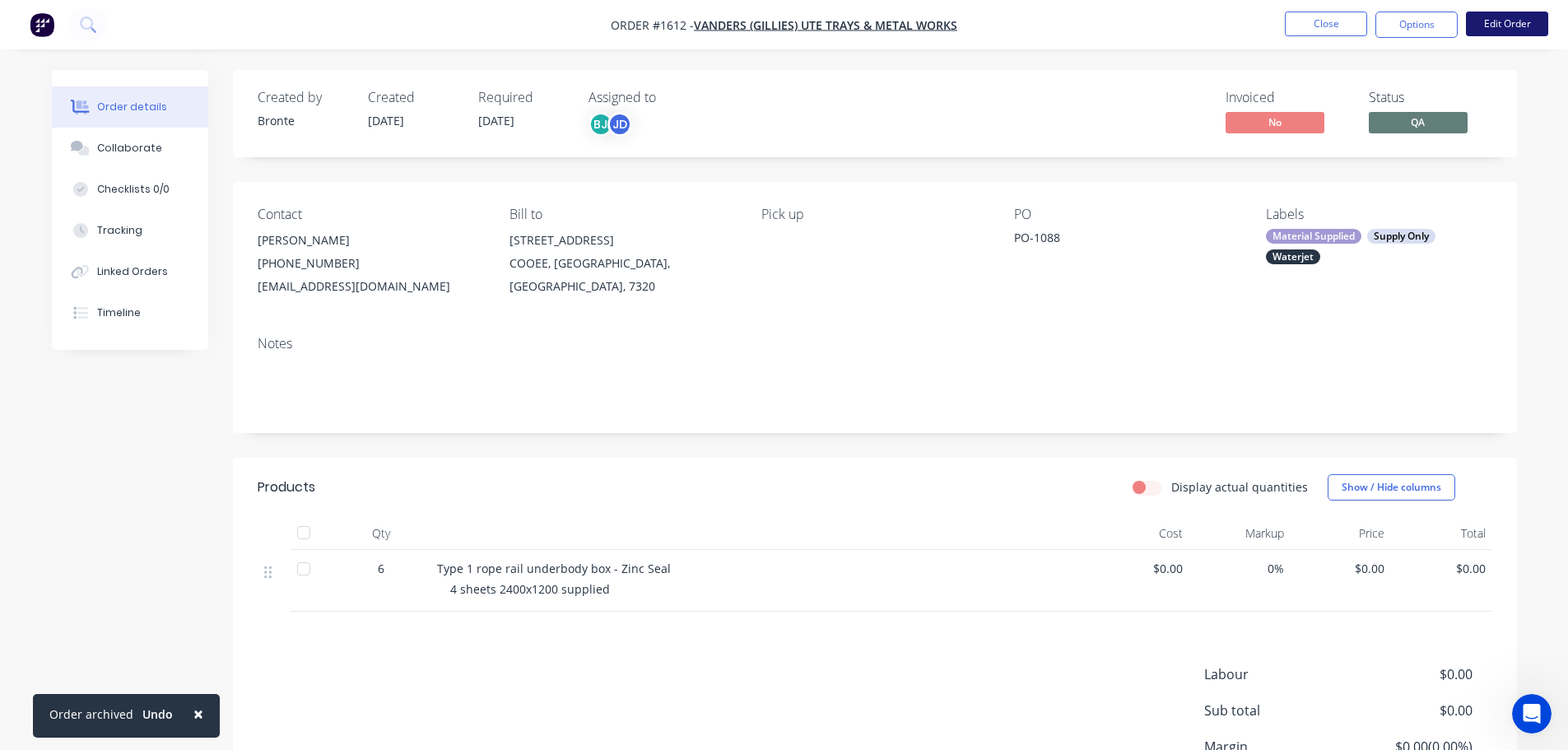
click at [1491, 19] on button "Edit Order" at bounding box center [1506, 24] width 82 height 25
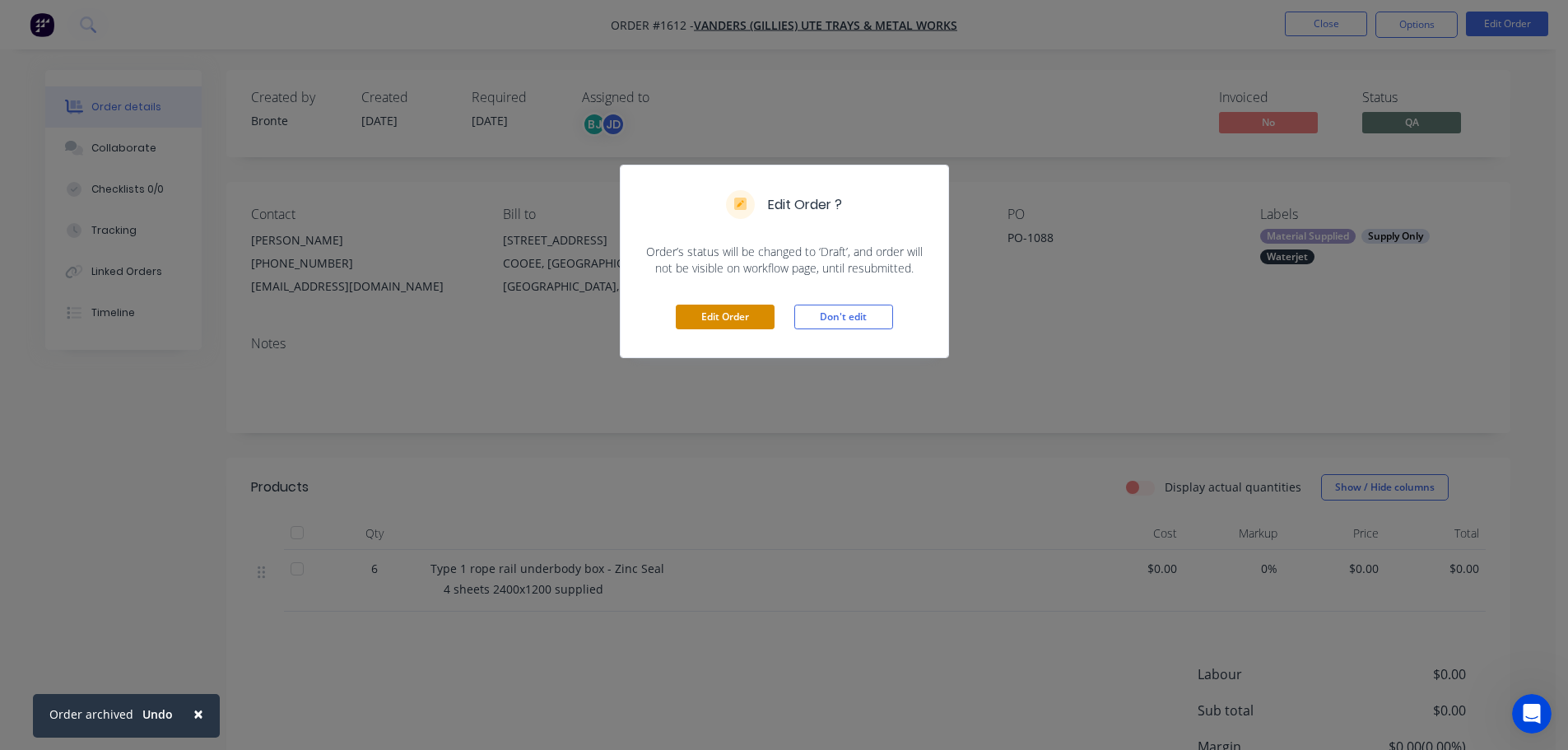
click at [746, 308] on button "Edit Order" at bounding box center [725, 317] width 99 height 25
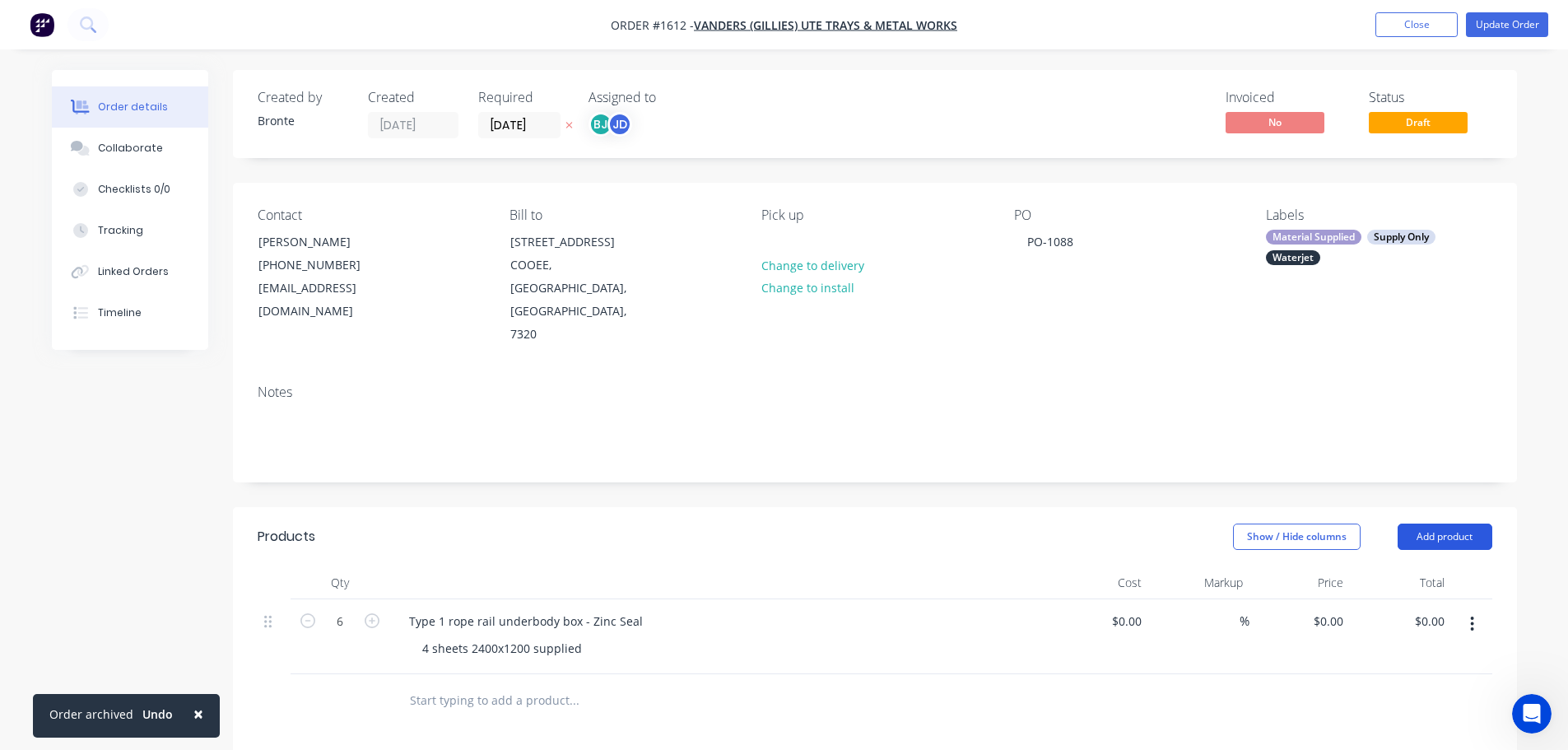
click at [1453, 523] on button "Add product" at bounding box center [1445, 536] width 95 height 26
click at [478, 684] on div at bounding box center [455, 696] width 119 height 24
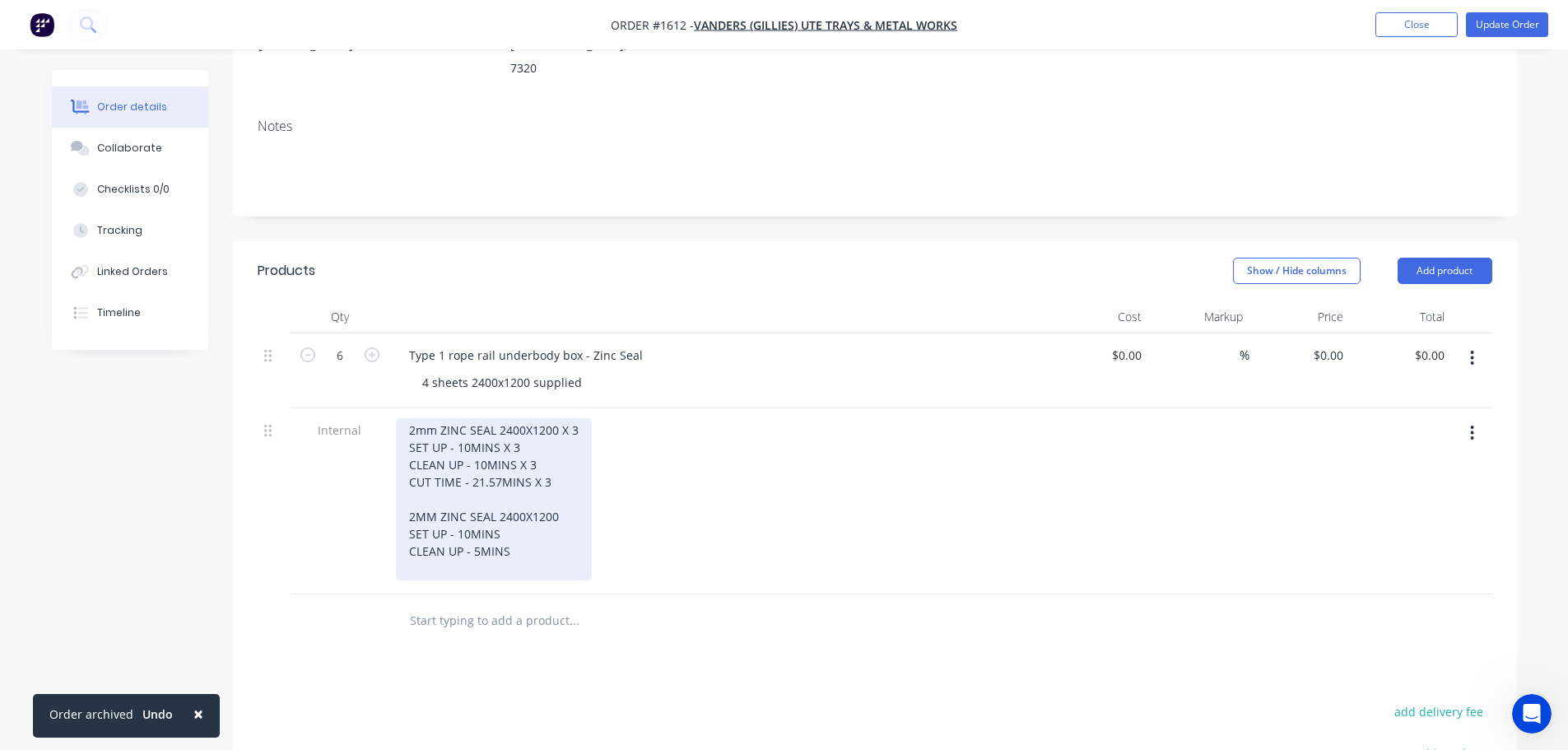
scroll to position [276, 0]
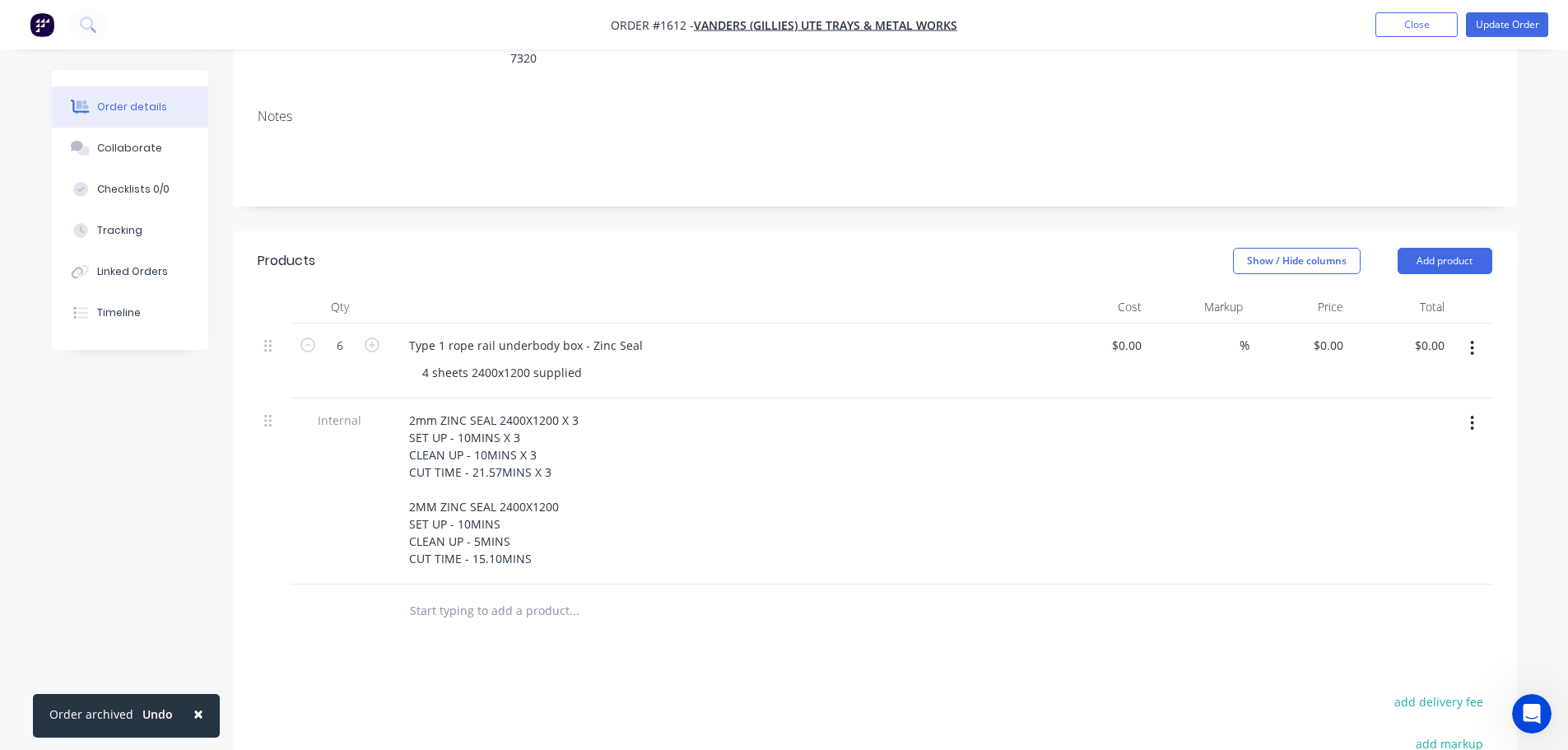
click at [884, 594] on div at bounding box center [642, 610] width 494 height 33
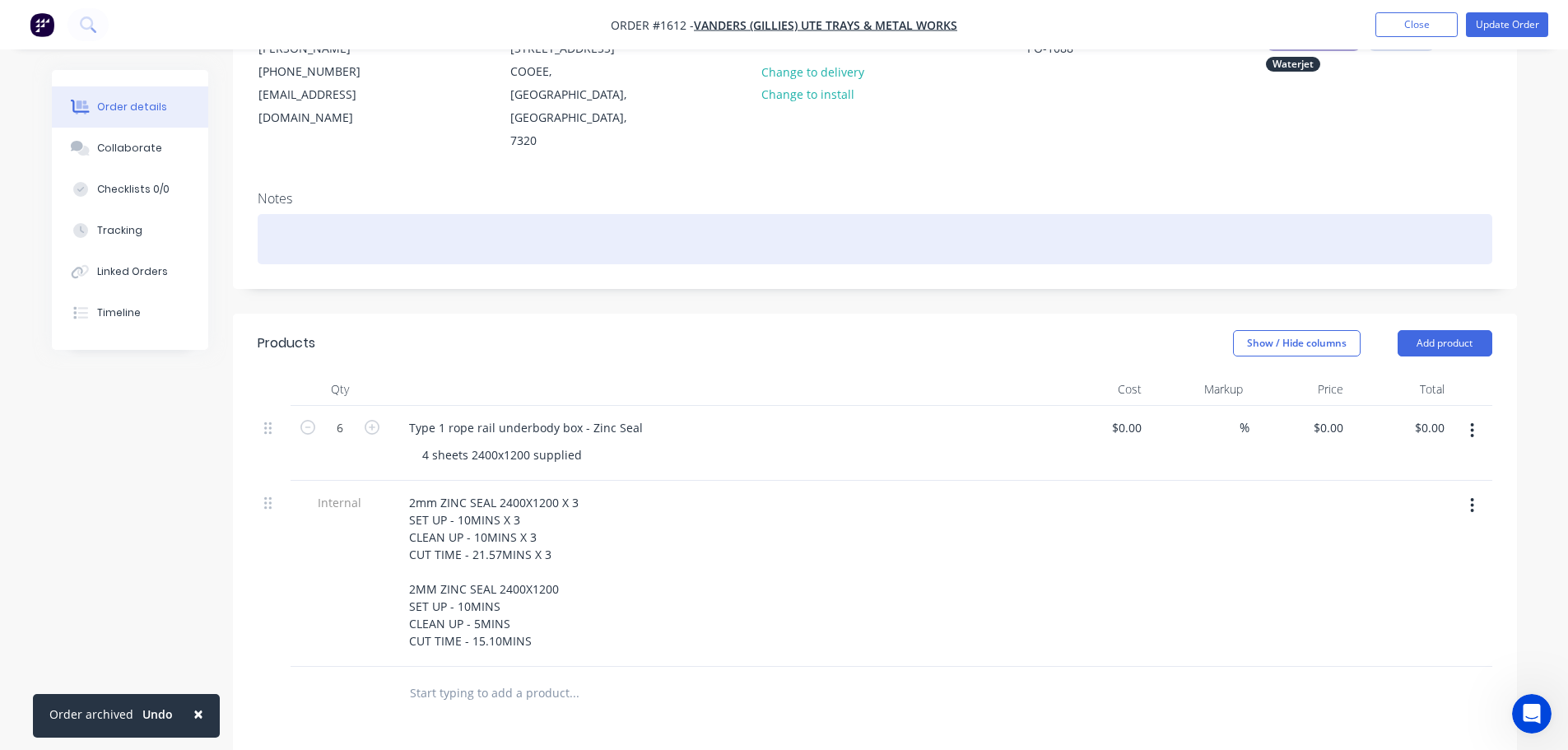
click at [370, 214] on div at bounding box center [874, 239] width 1234 height 50
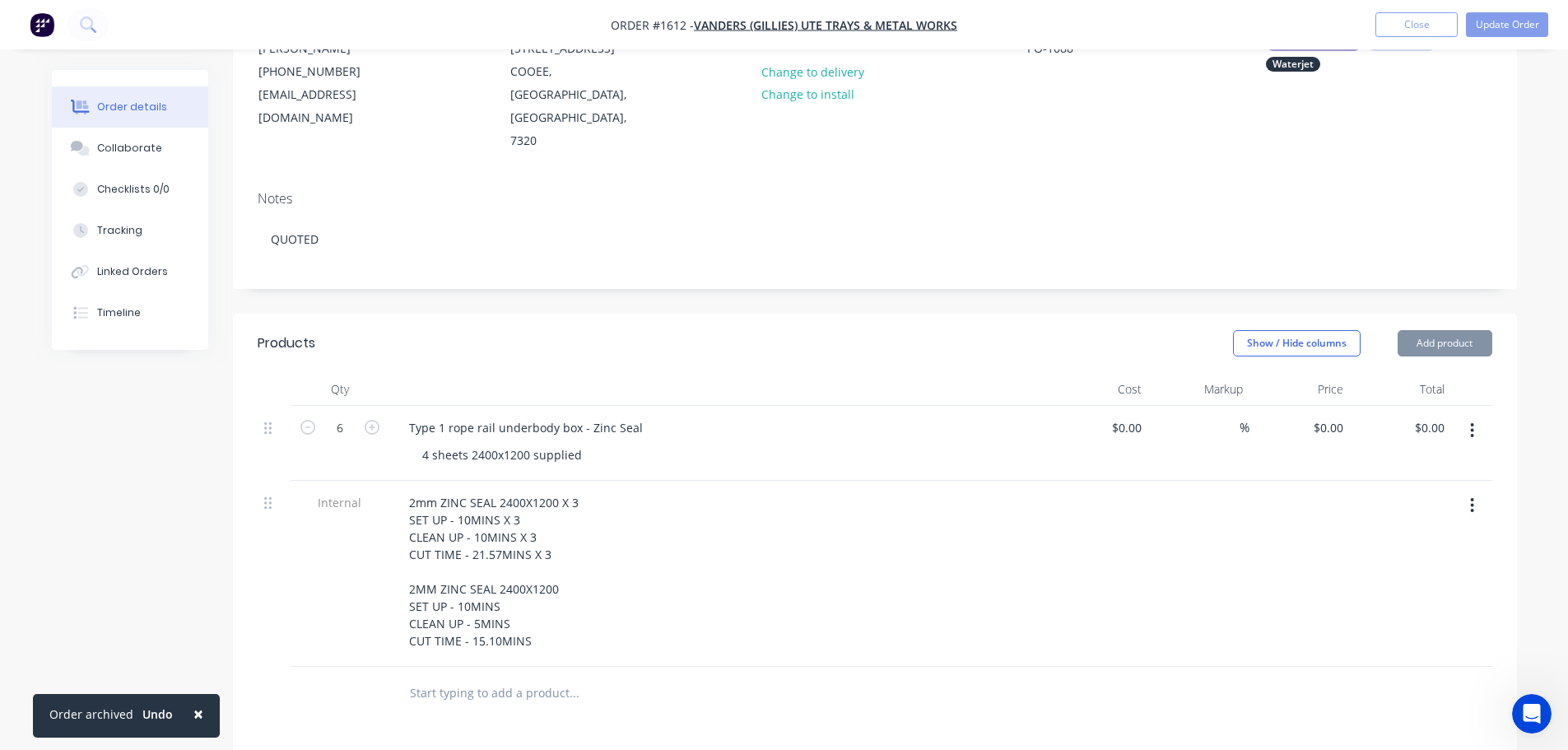
click at [521, 263] on div "Created by Bronte Created 20/08/25 Required 27/08/25 Assigned to BJ JD Invoiced…" at bounding box center [875, 496] width 1284 height 1238
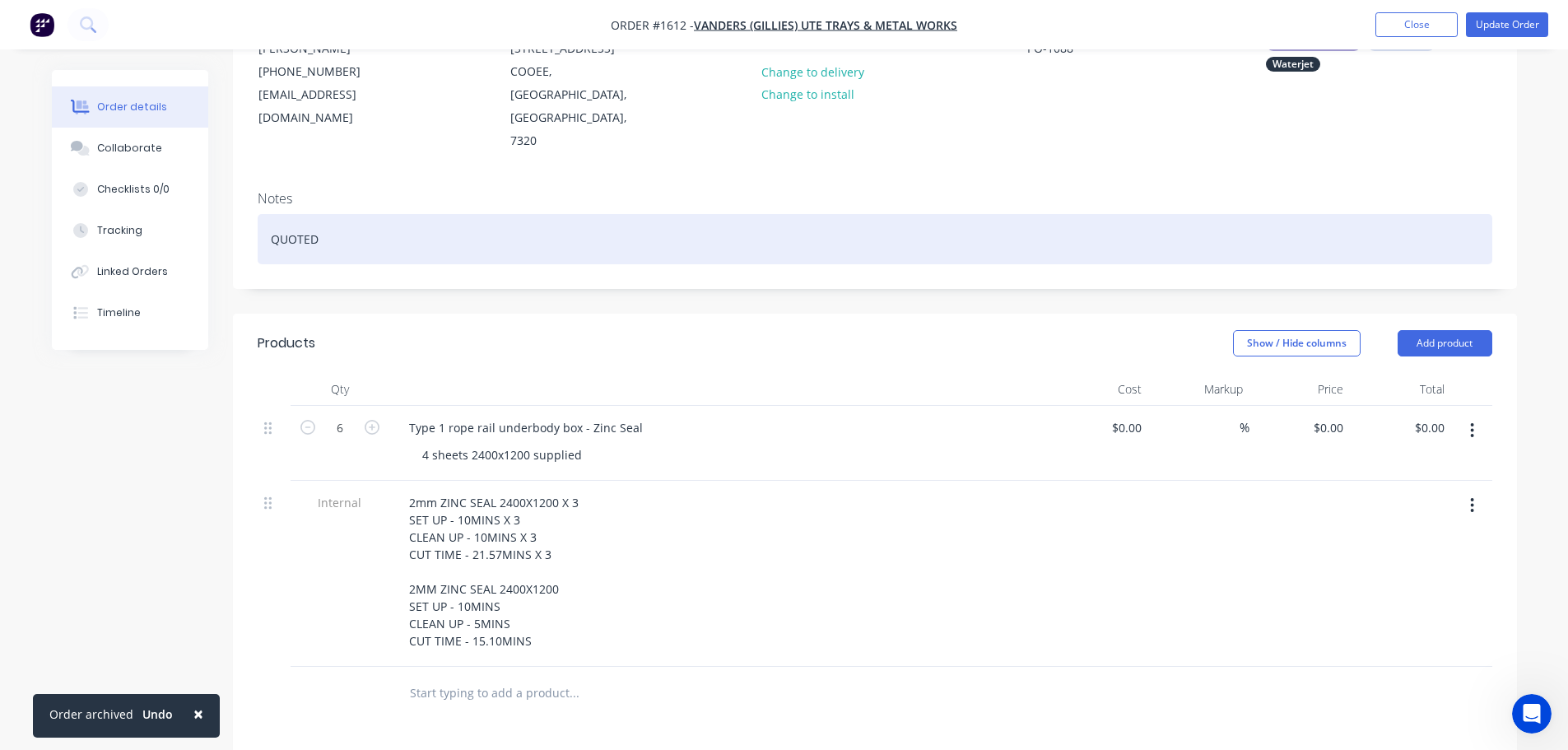
click at [333, 214] on div "QUOTED" at bounding box center [874, 239] width 1234 height 50
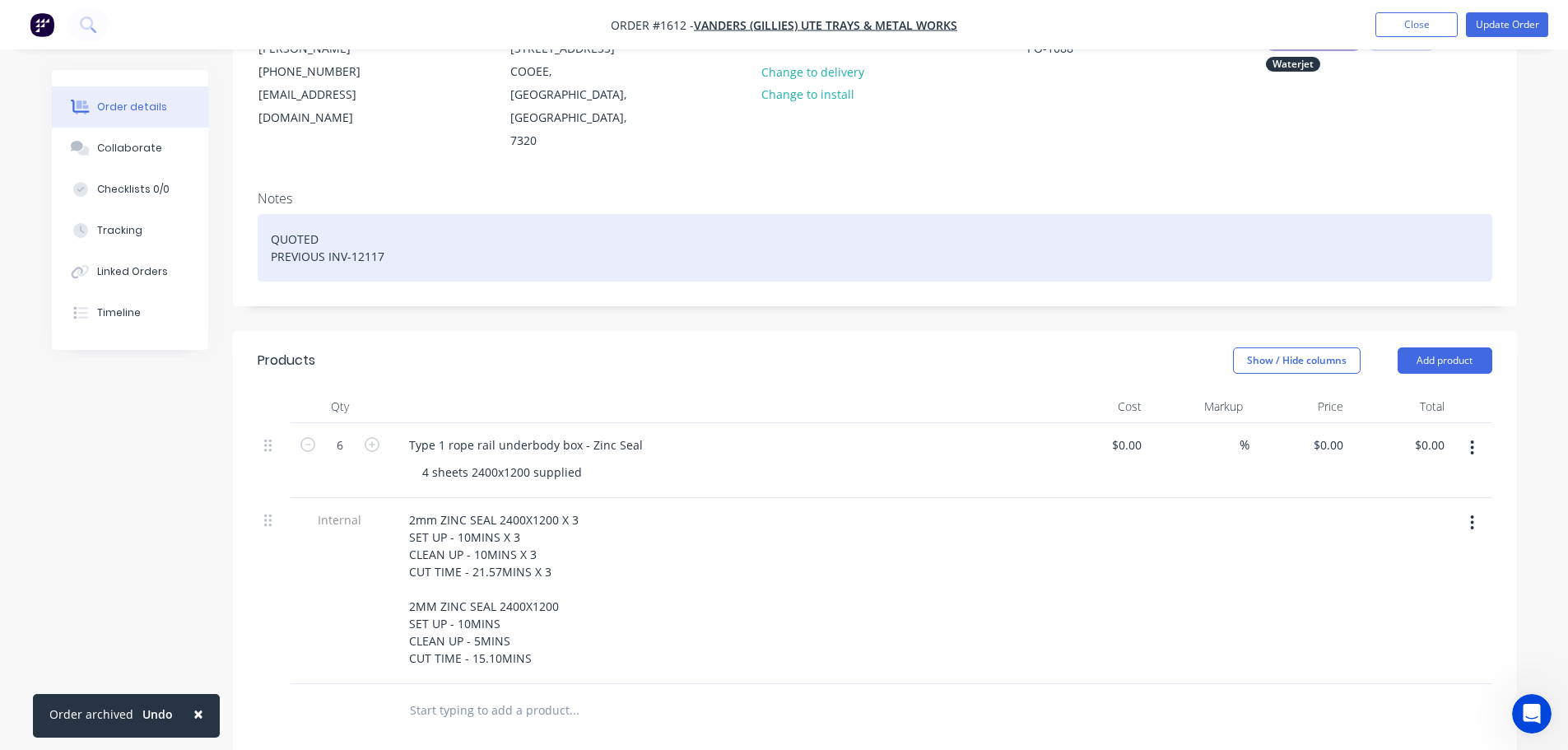
click at [396, 214] on div "QUOTED PREVIOUS INV-12117" at bounding box center [874, 248] width 1234 height 68
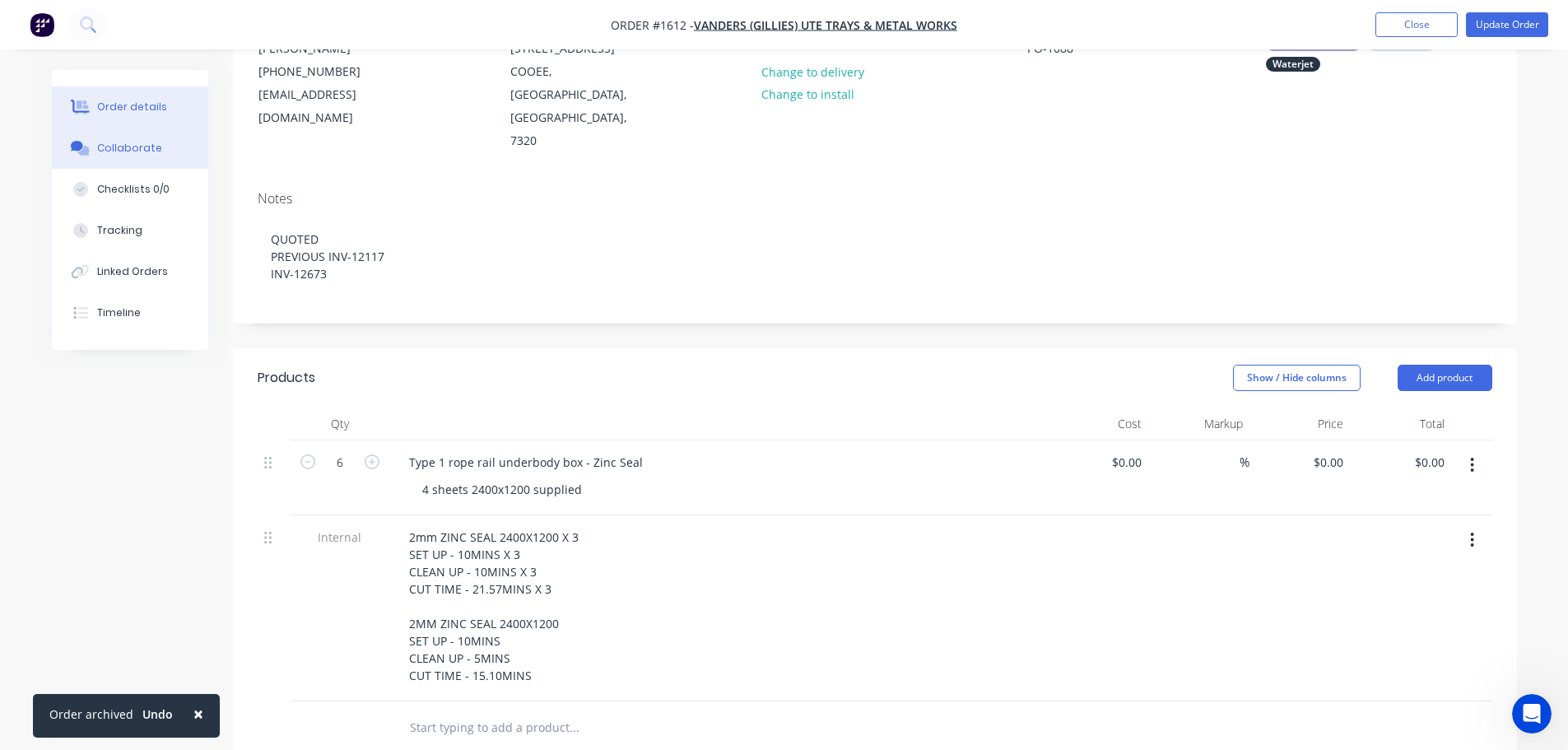
click at [115, 134] on button "Collaborate" at bounding box center [129, 148] width 156 height 41
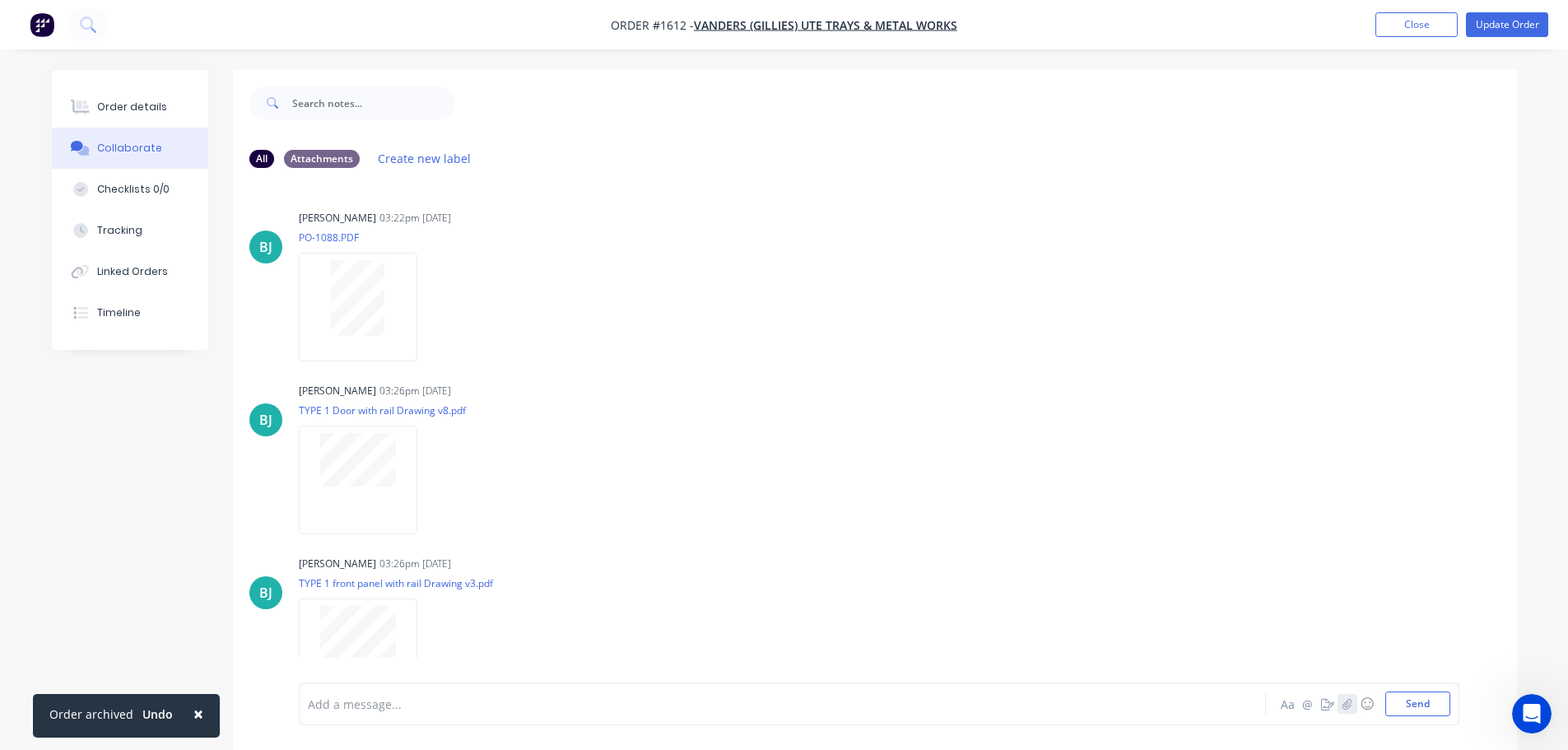
click at [1343, 709] on button "button" at bounding box center [1347, 704] width 20 height 20
click at [1447, 700] on button "Send" at bounding box center [1417, 704] width 65 height 25
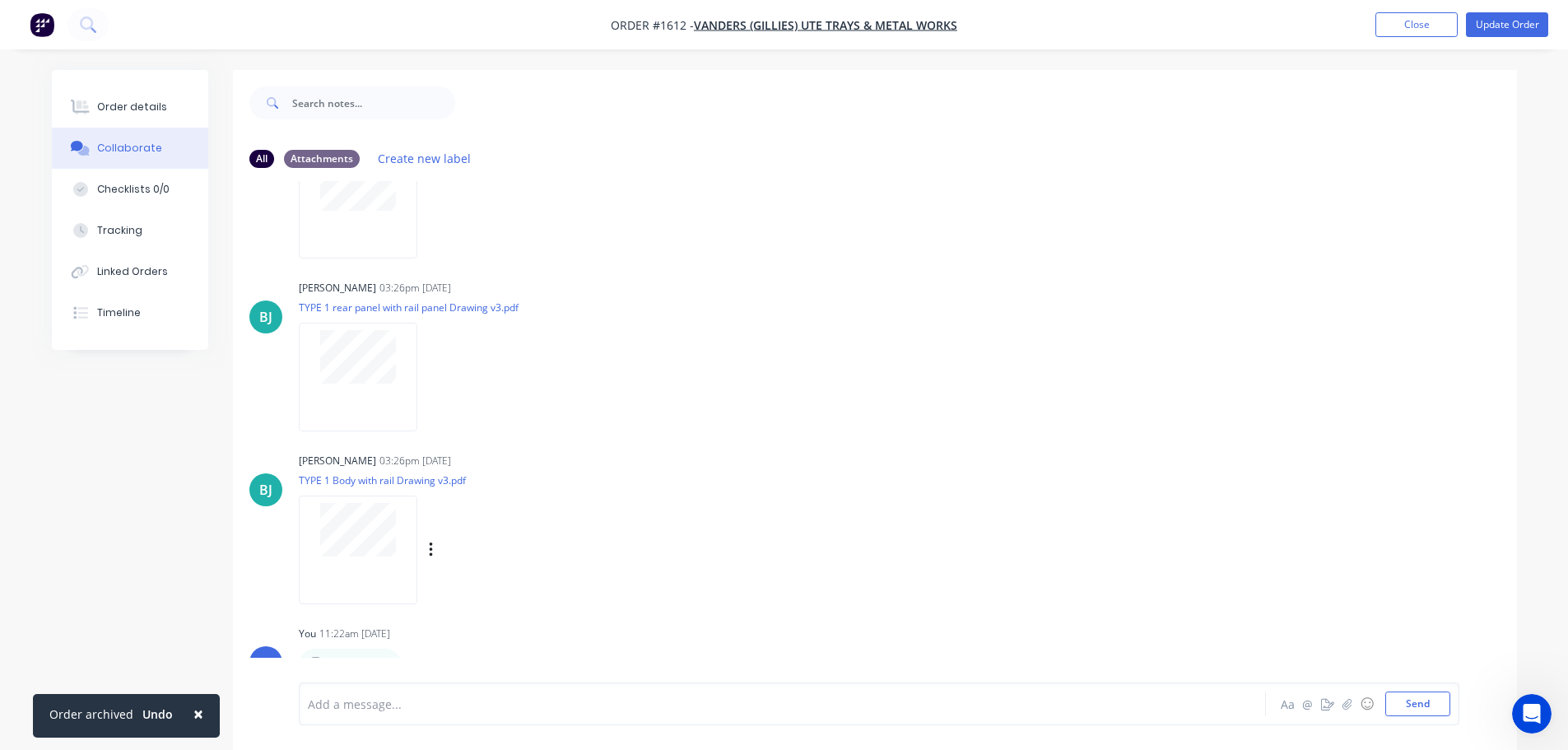
scroll to position [25, 0]
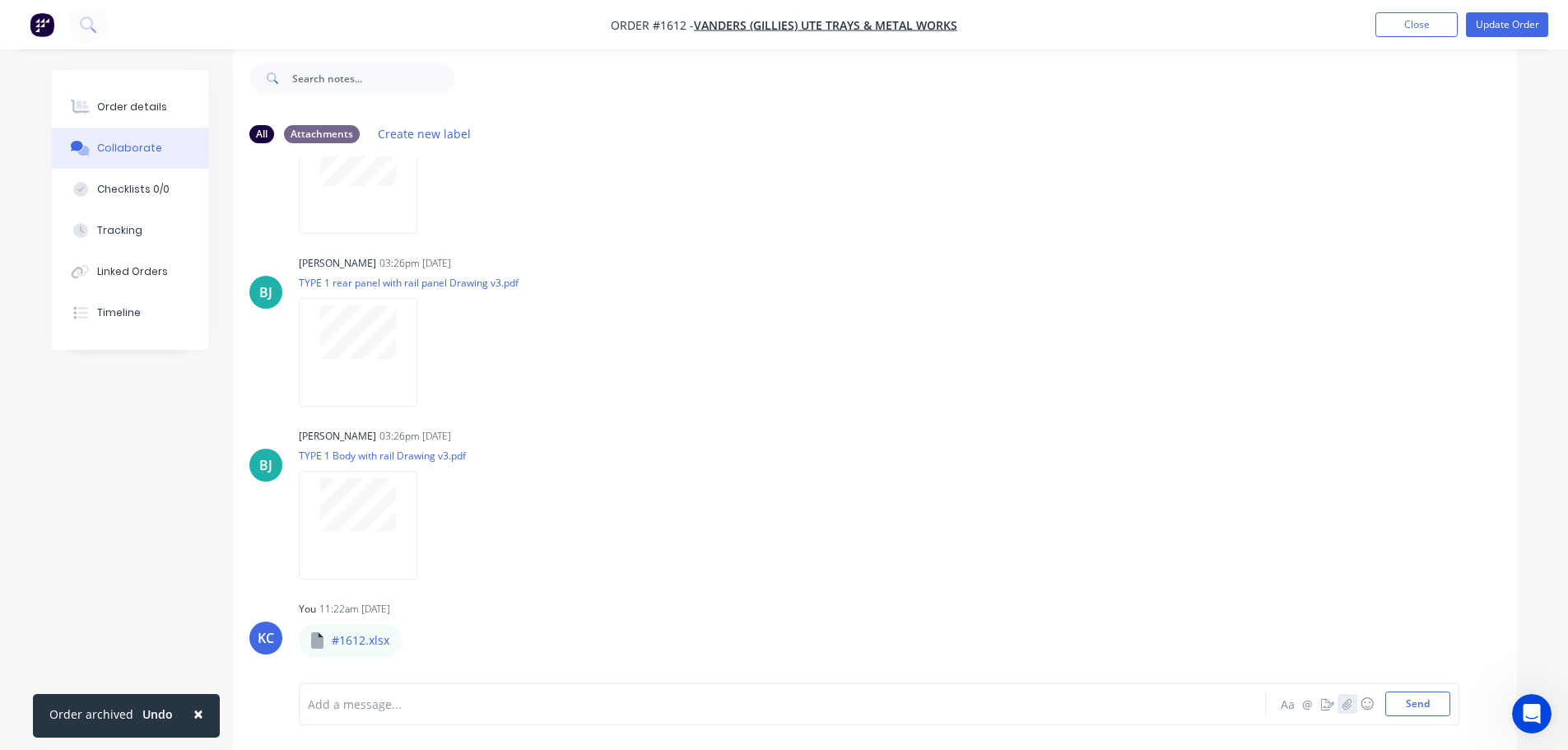
click at [1350, 709] on icon "button" at bounding box center [1346, 704] width 10 height 12
click at [1396, 712] on button "Send" at bounding box center [1417, 704] width 65 height 25
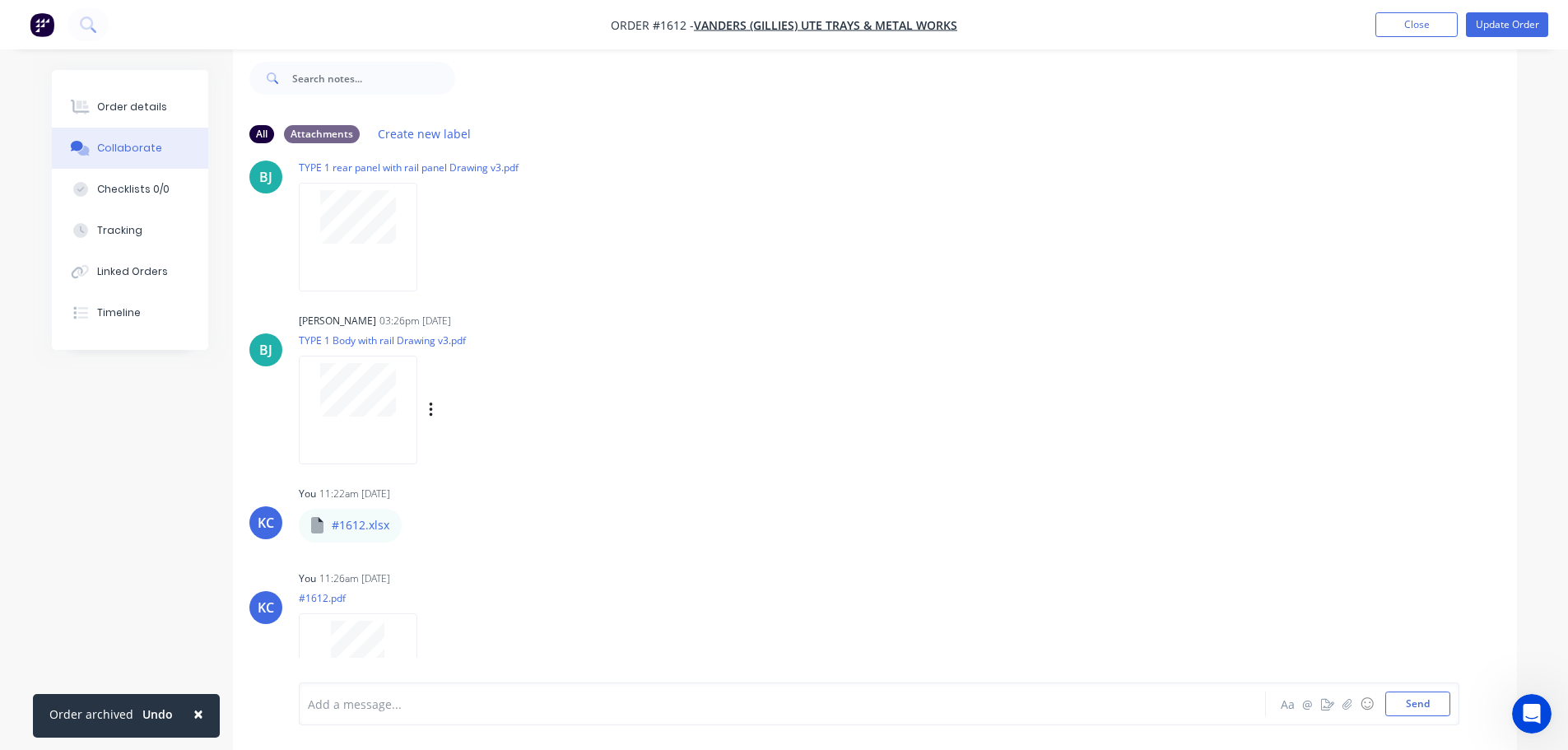
scroll to position [635, 0]
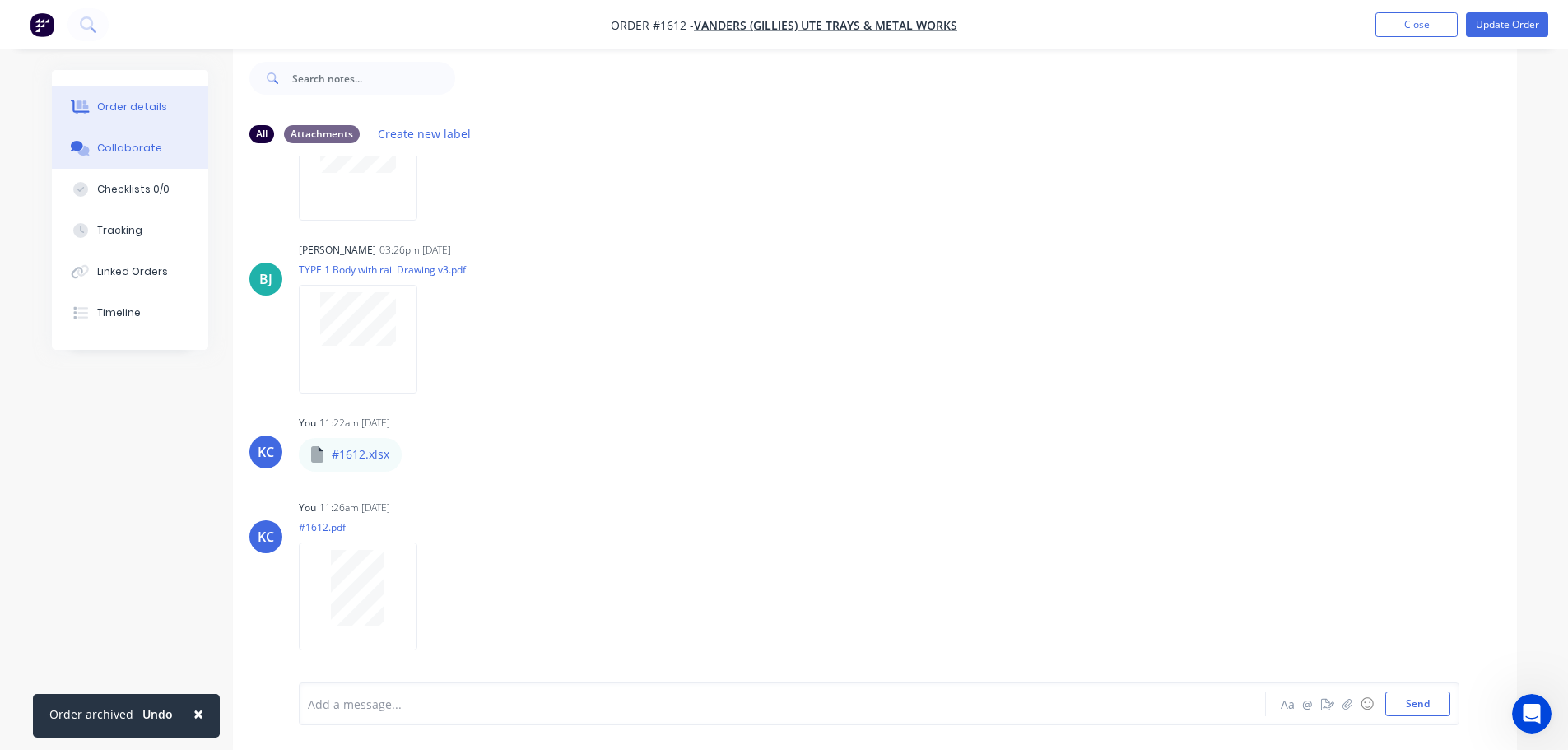
click at [128, 104] on div "Order details" at bounding box center [132, 107] width 70 height 15
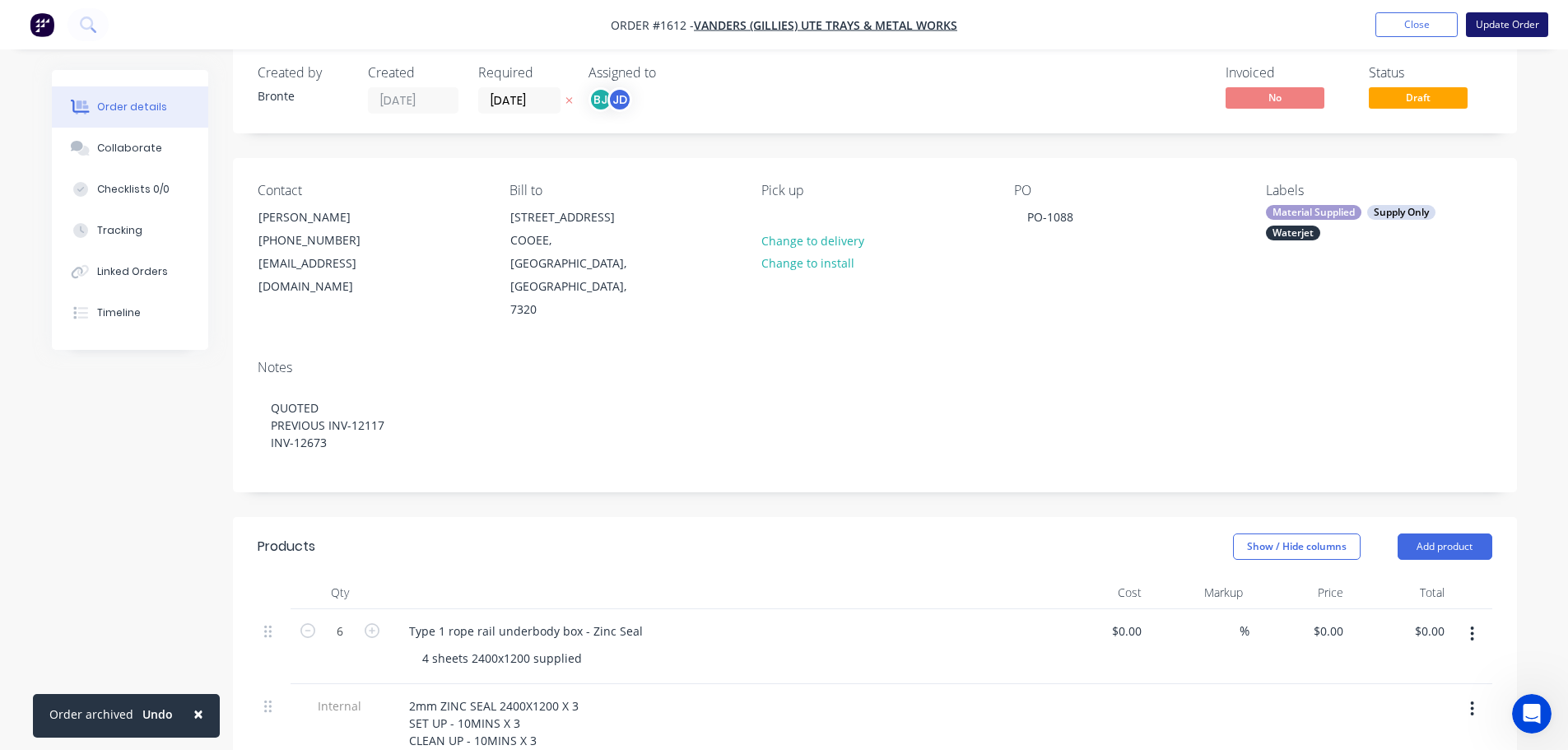
click at [1489, 25] on button "Update Order" at bounding box center [1506, 25] width 82 height 25
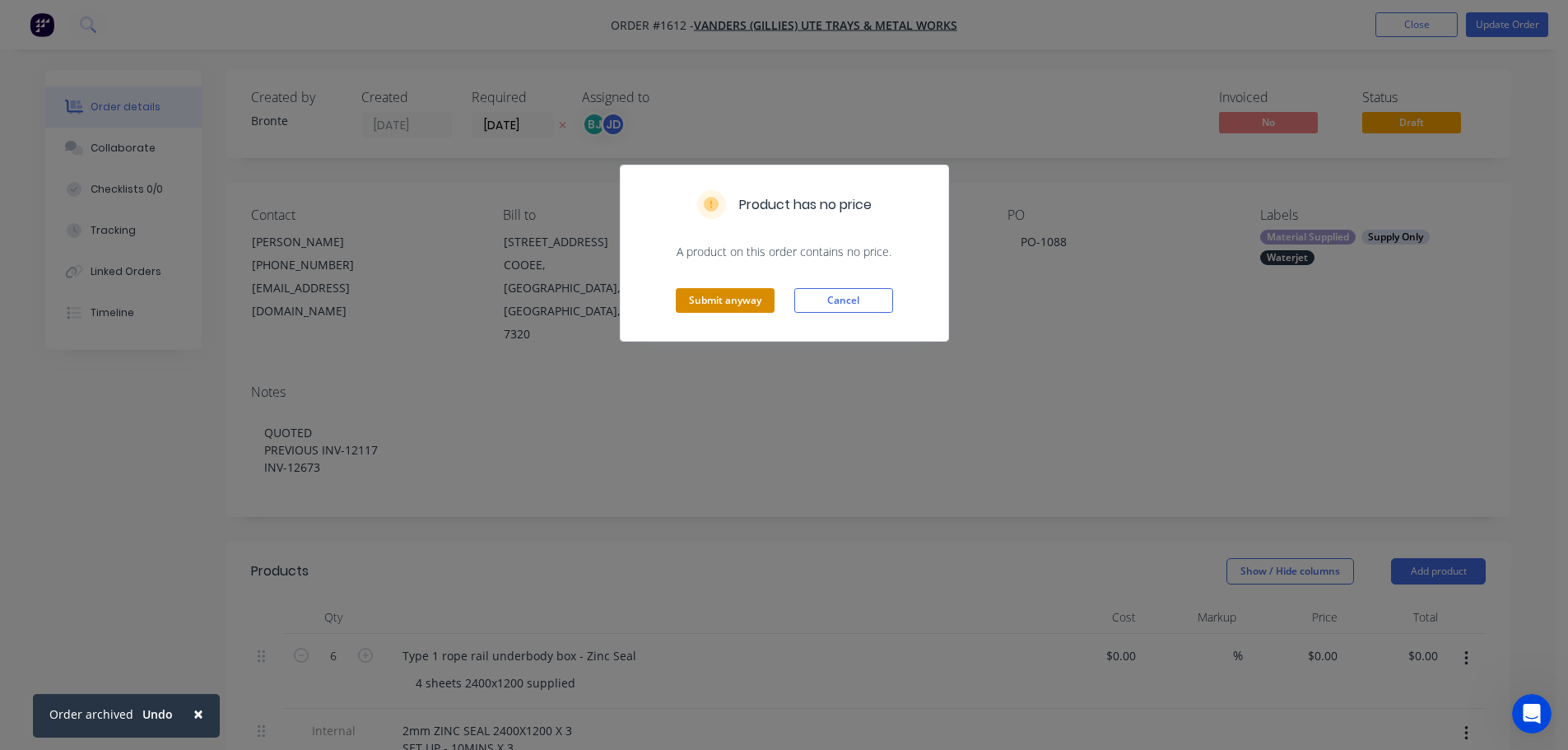
click at [733, 298] on button "Submit anyway" at bounding box center [725, 301] width 99 height 25
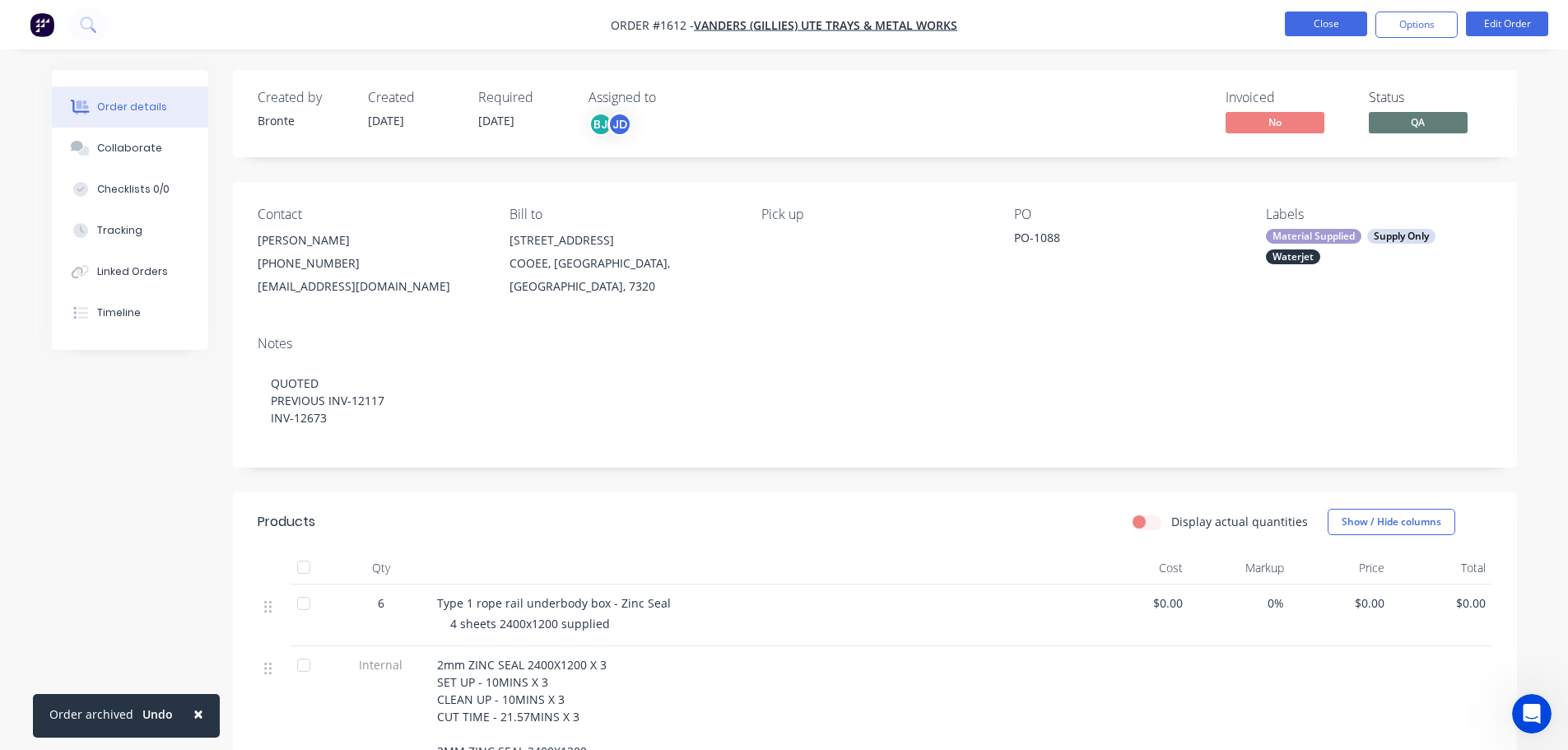
click at [1341, 29] on button "Close" at bounding box center [1326, 24] width 82 height 25
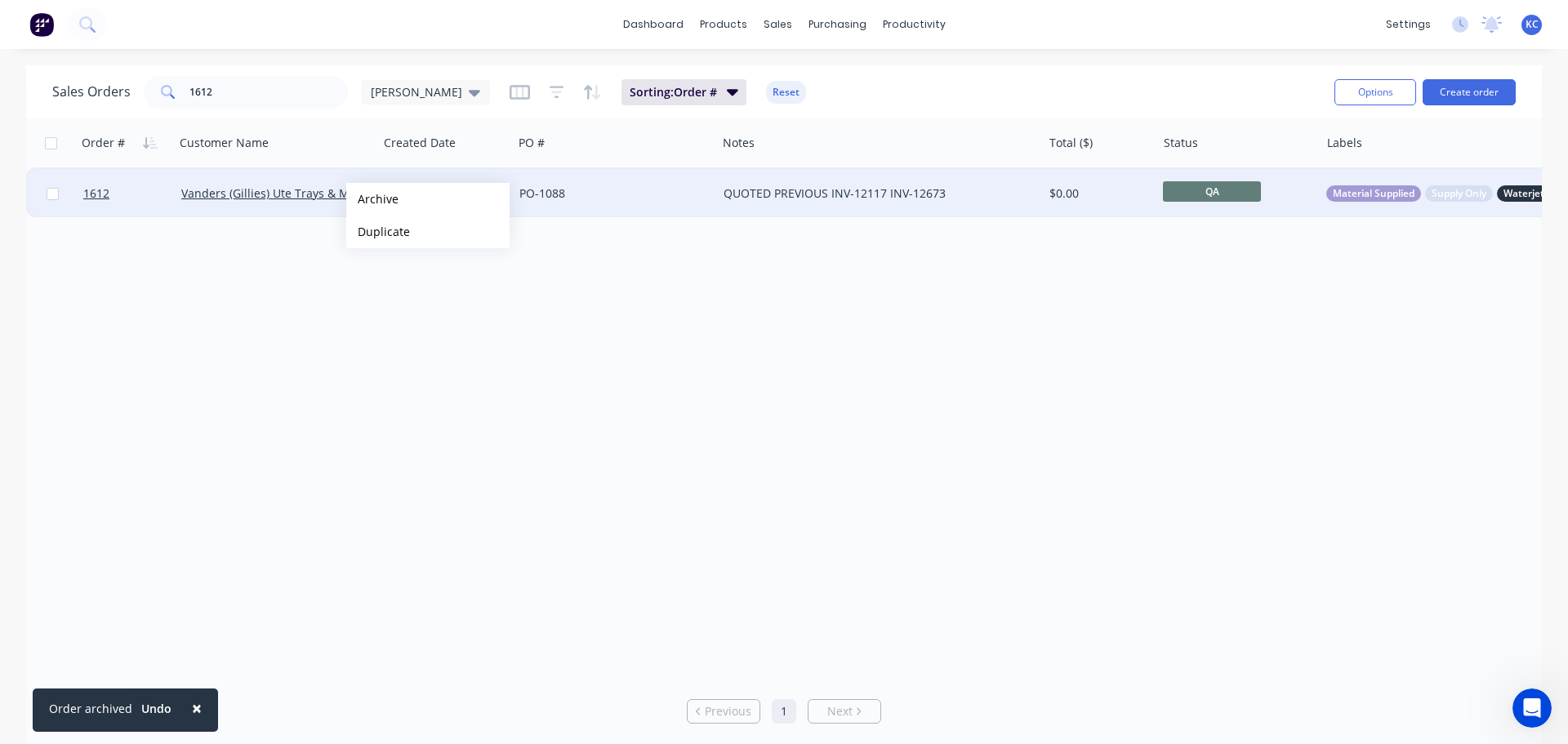
click at [372, 198] on button "Archive" at bounding box center [428, 198] width 163 height 33
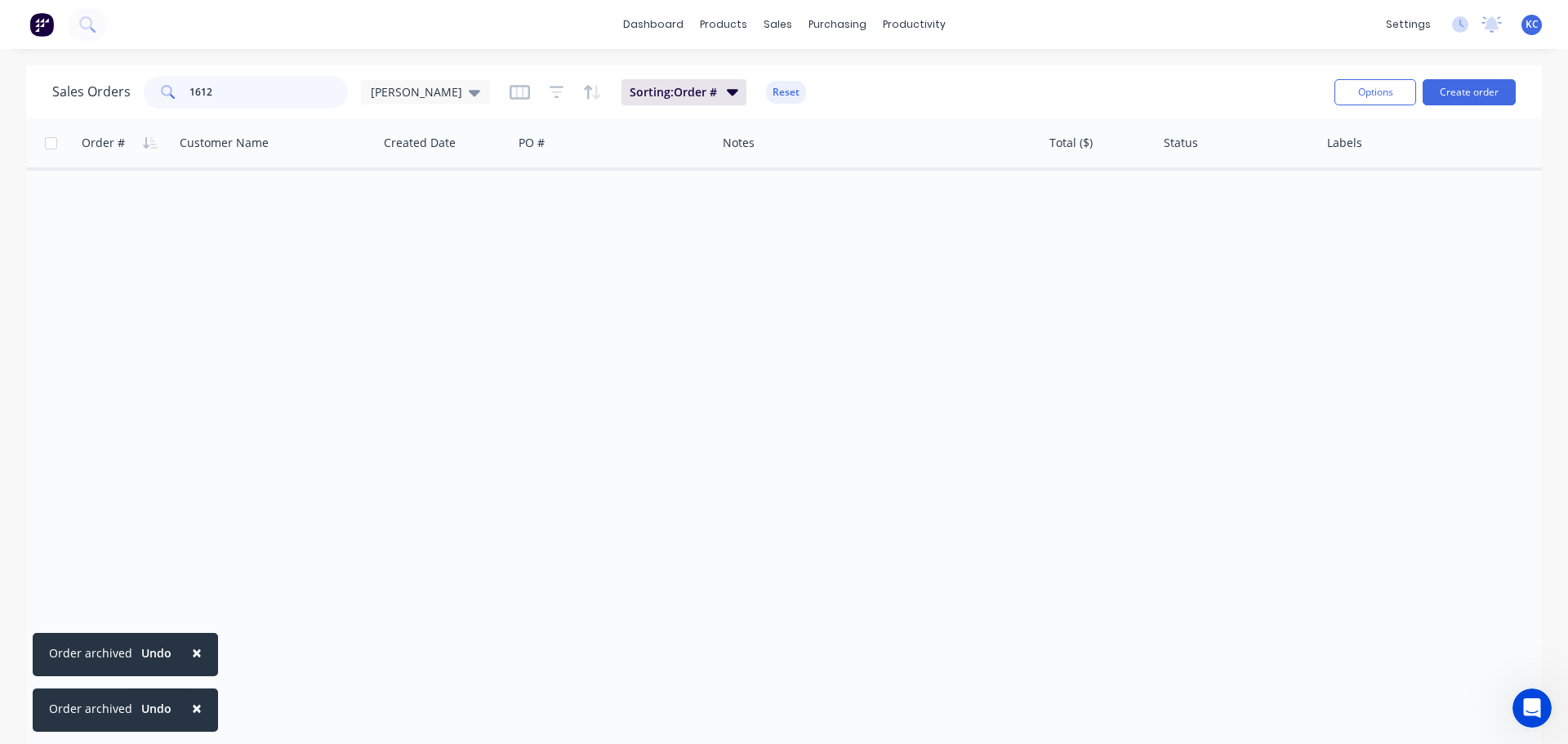
drag, startPoint x: 225, startPoint y: 87, endPoint x: 0, endPoint y: 120, distance: 227.4
click at [13, 106] on div "Sales Orders 1612 katrina Sorting: Order # Reset Options Create order Order # C…" at bounding box center [784, 407] width 1568 height 682
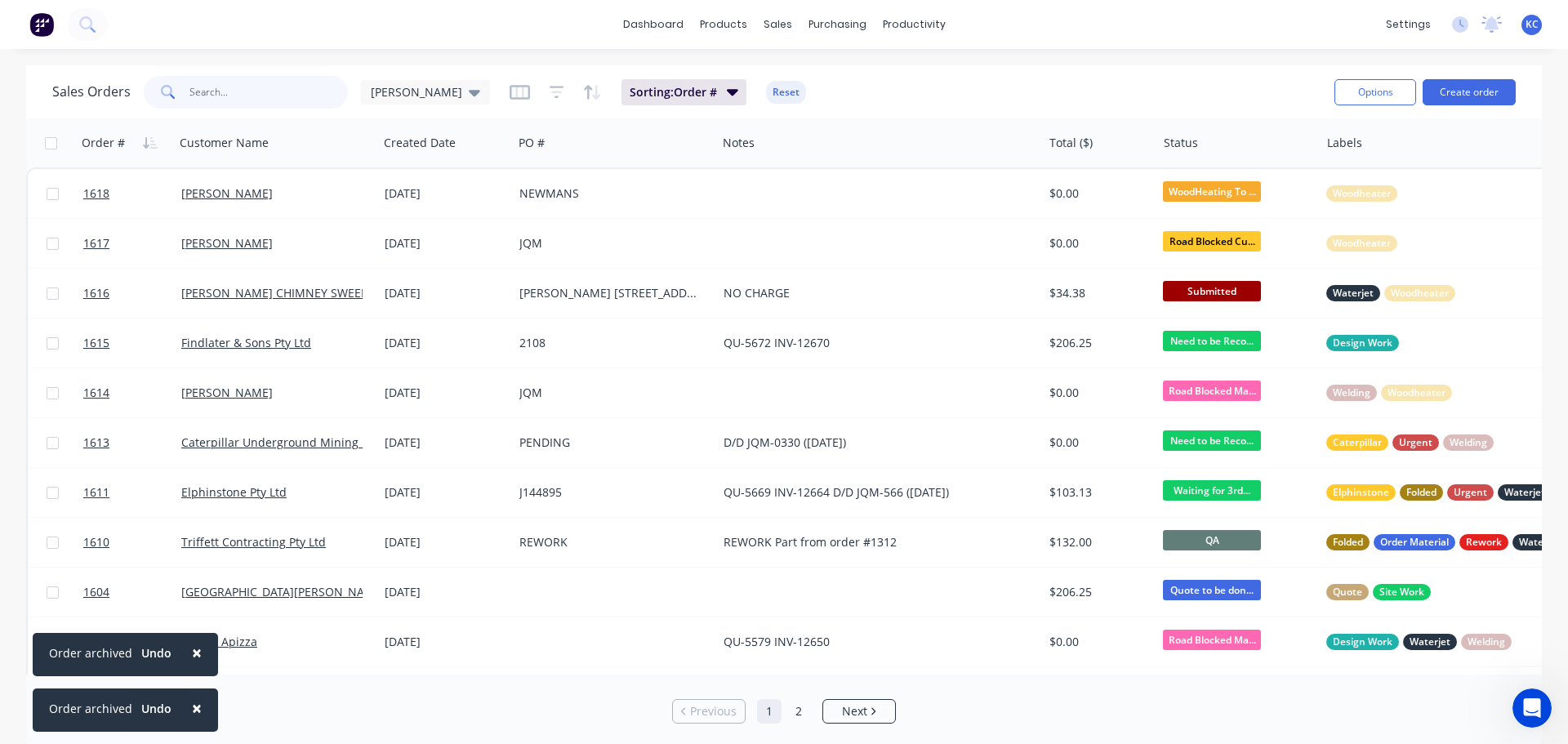
click at [239, 90] on input "text" at bounding box center [269, 92] width 159 height 33
type input "1615"
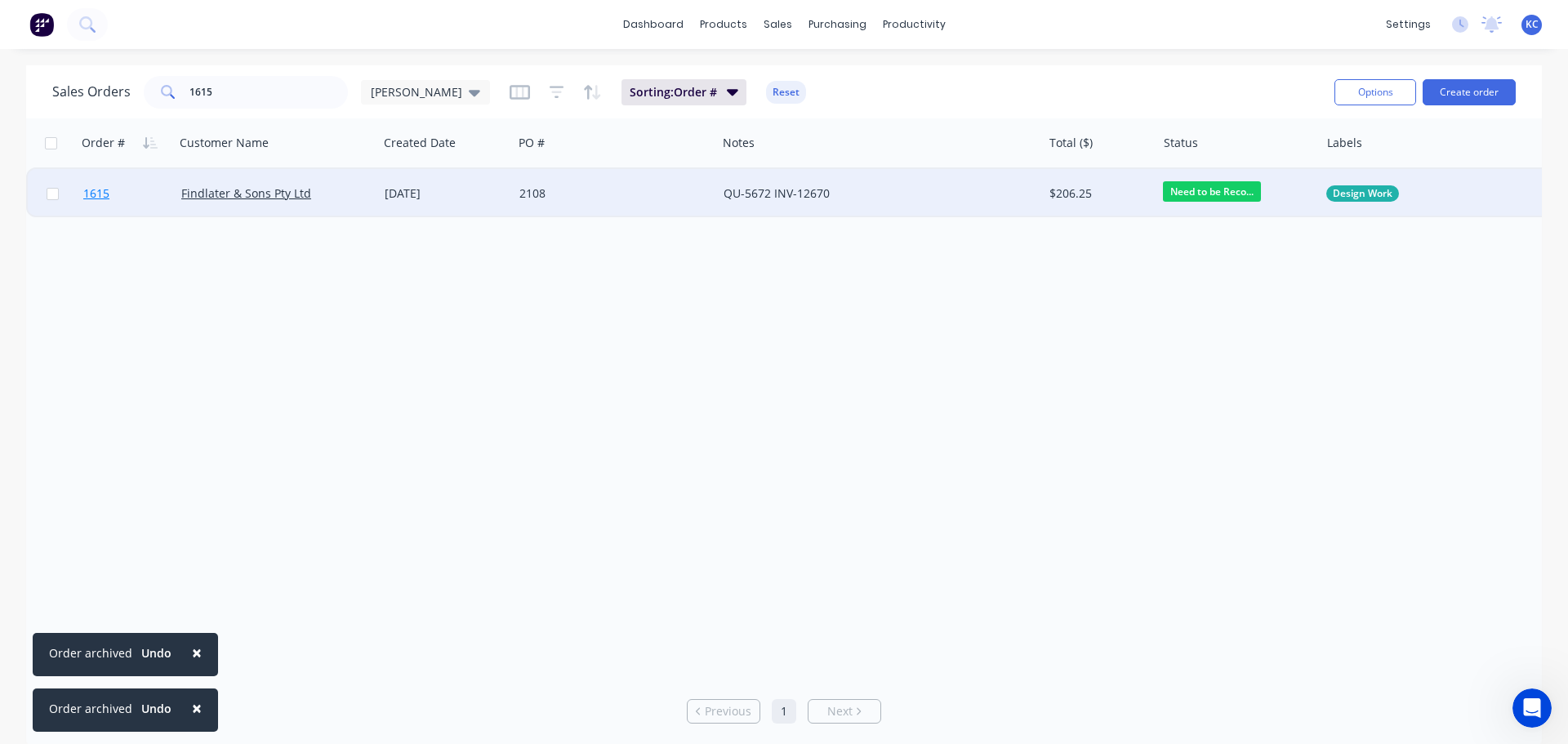
click at [110, 192] on span "1615" at bounding box center [96, 193] width 26 height 16
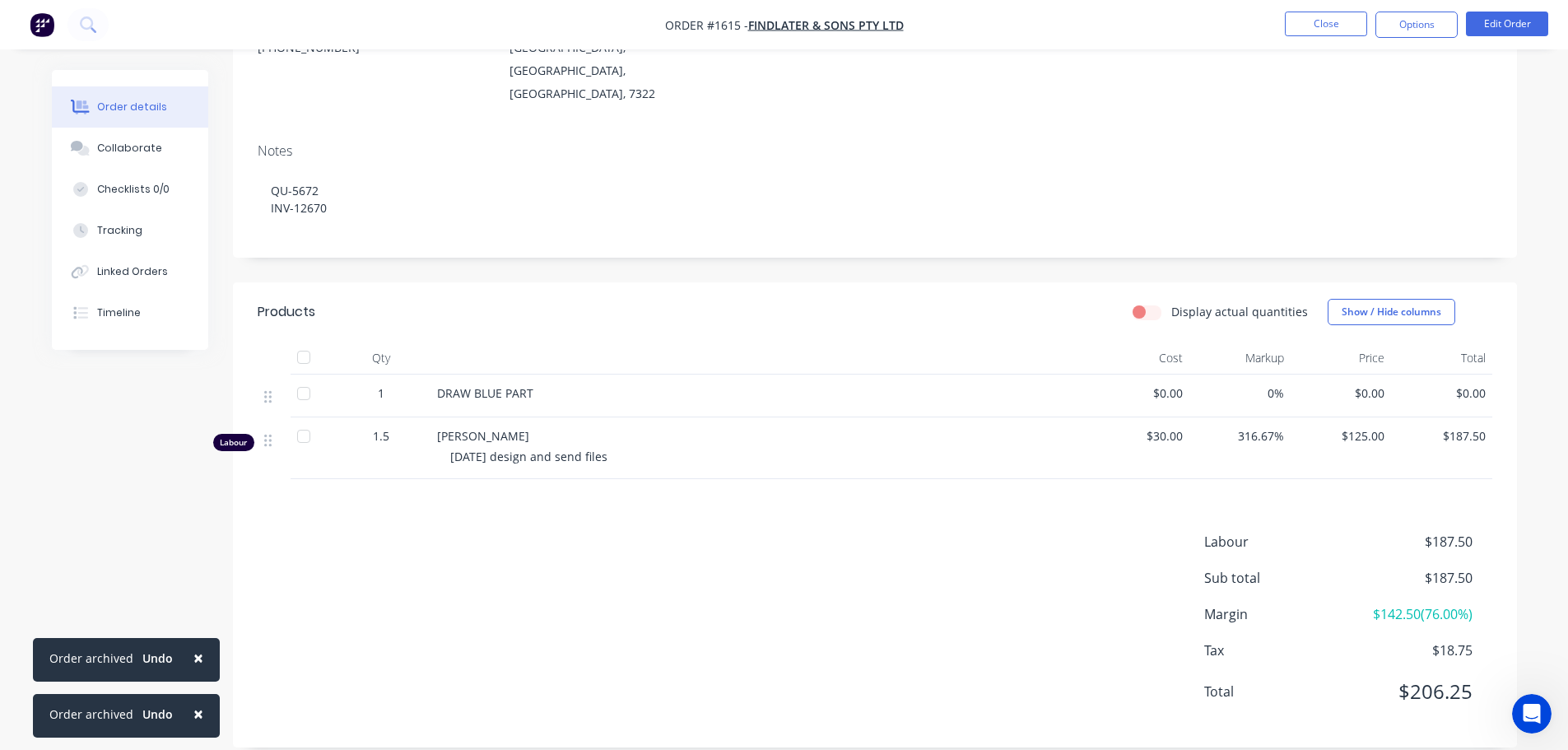
scroll to position [133, 0]
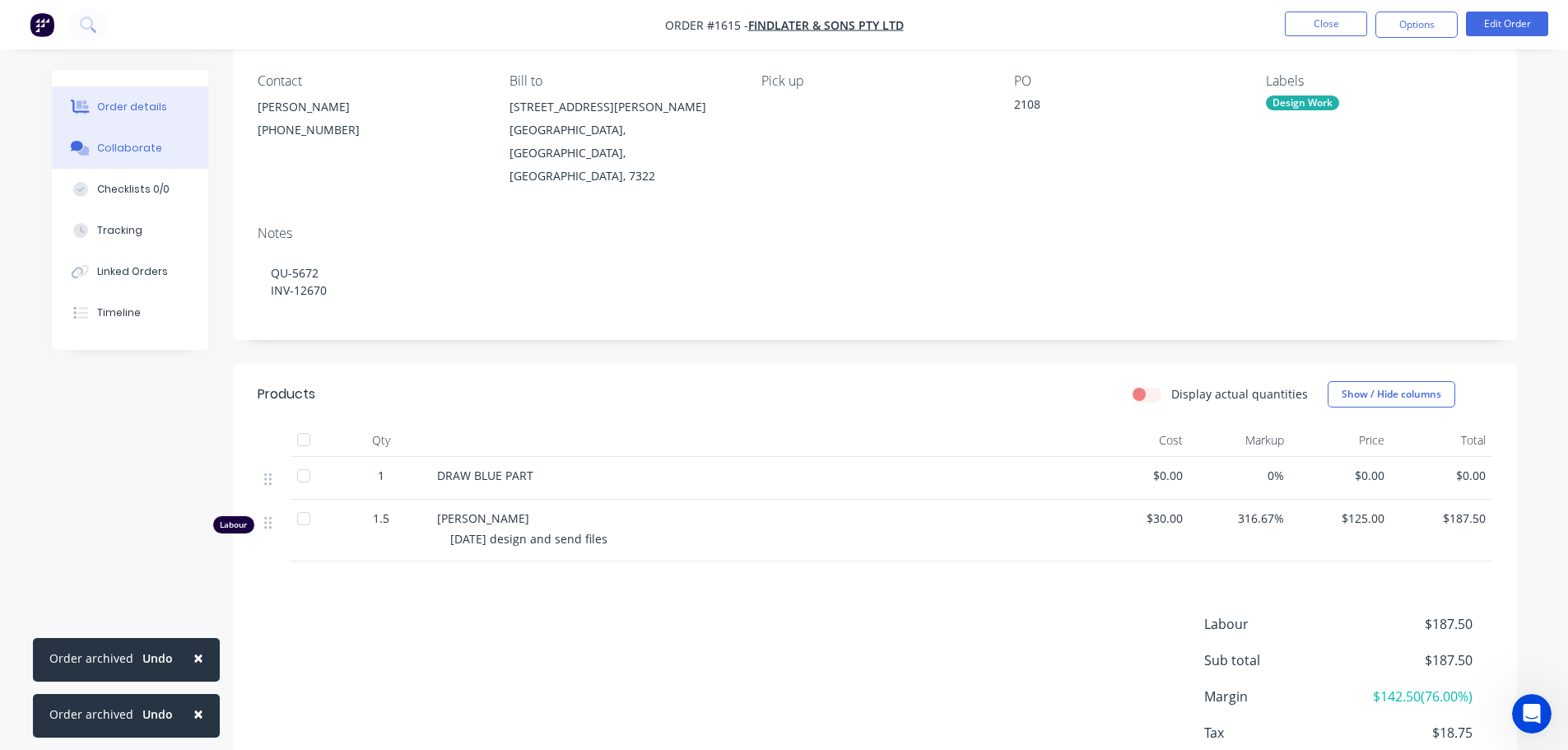
click at [145, 153] on div "Collaborate" at bounding box center [129, 148] width 65 height 15
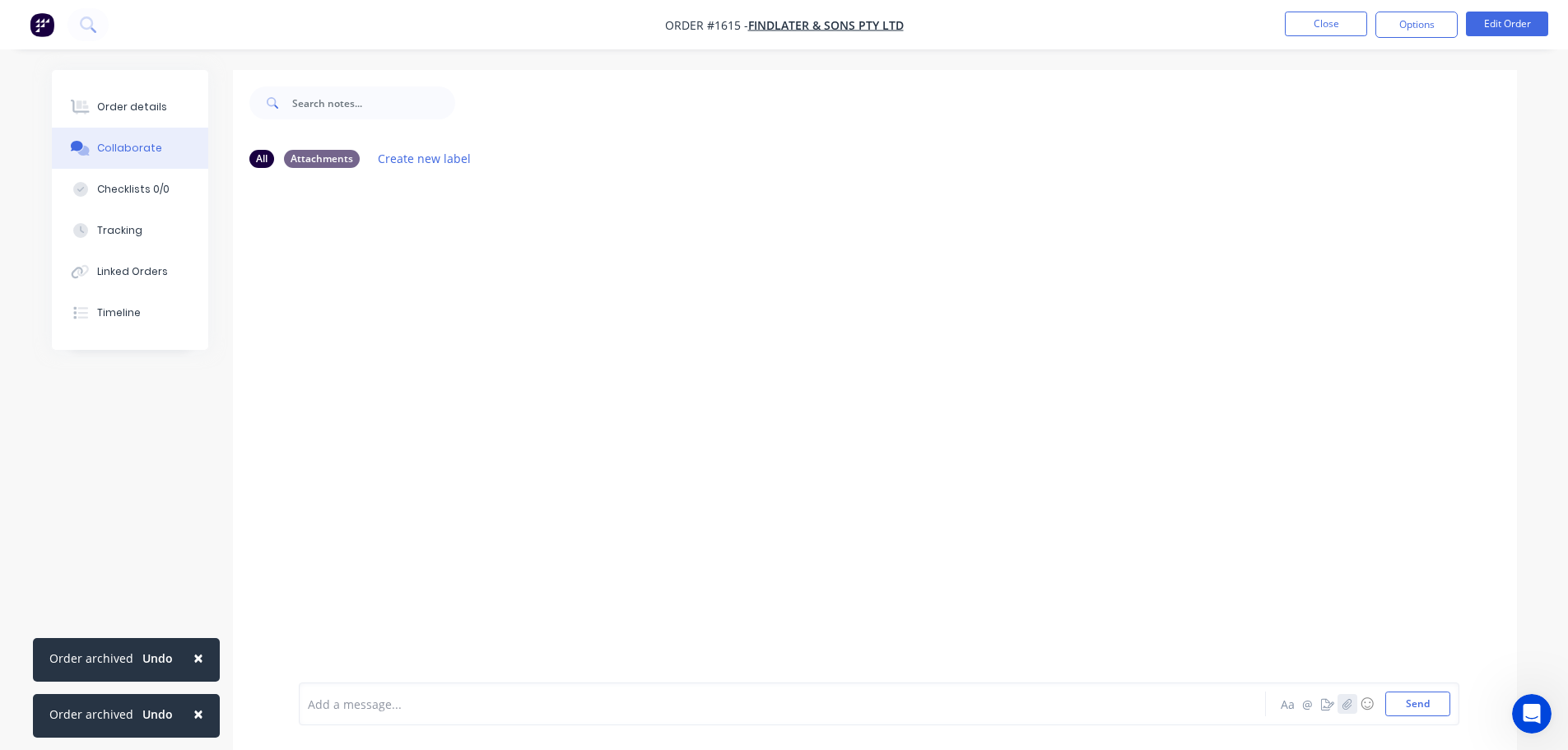
click at [1345, 703] on icon "button" at bounding box center [1346, 704] width 10 height 12
click at [1412, 710] on button "Send" at bounding box center [1417, 704] width 65 height 25
click at [1311, 15] on button "Close" at bounding box center [1326, 24] width 82 height 25
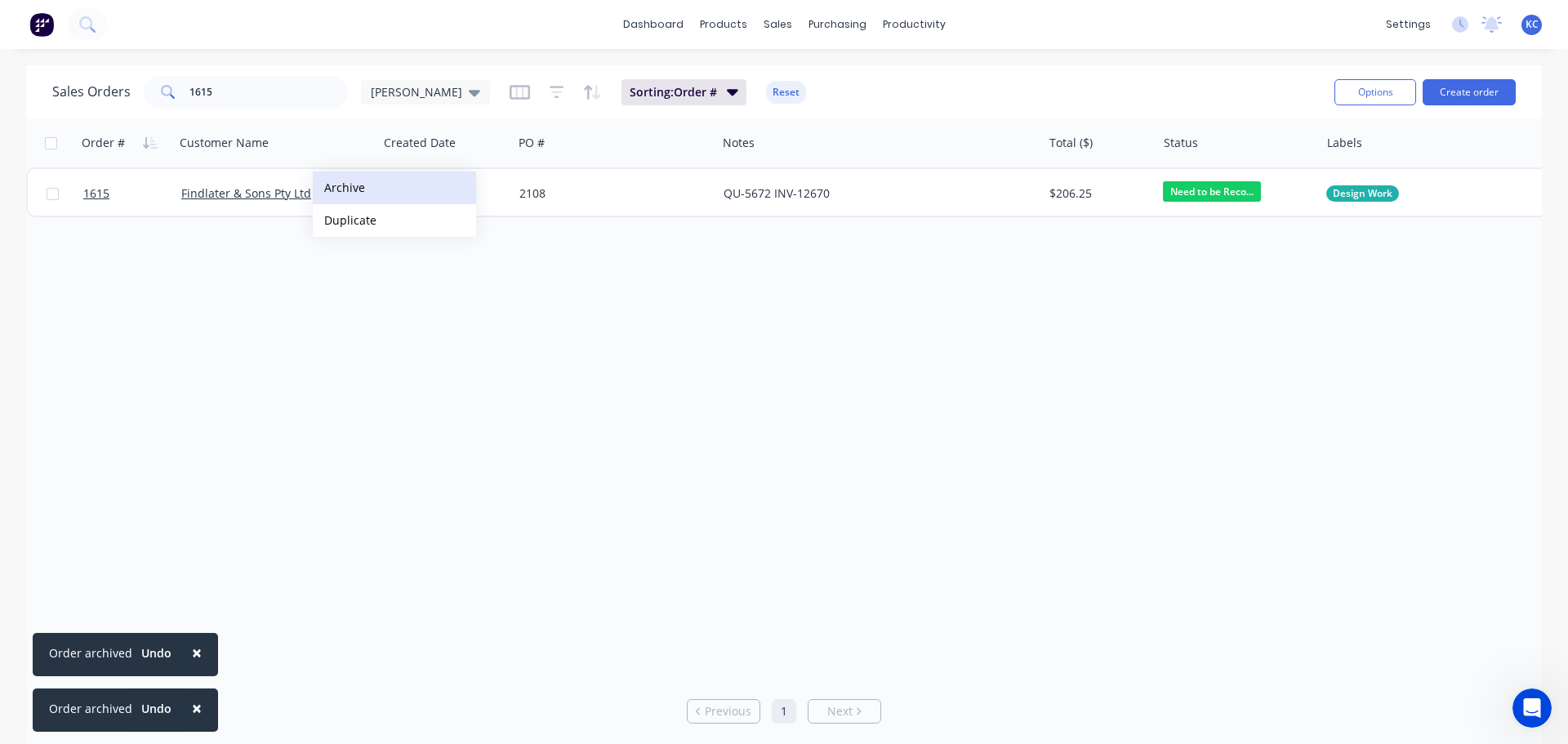
click at [338, 187] on button "Archive" at bounding box center [394, 188] width 163 height 33
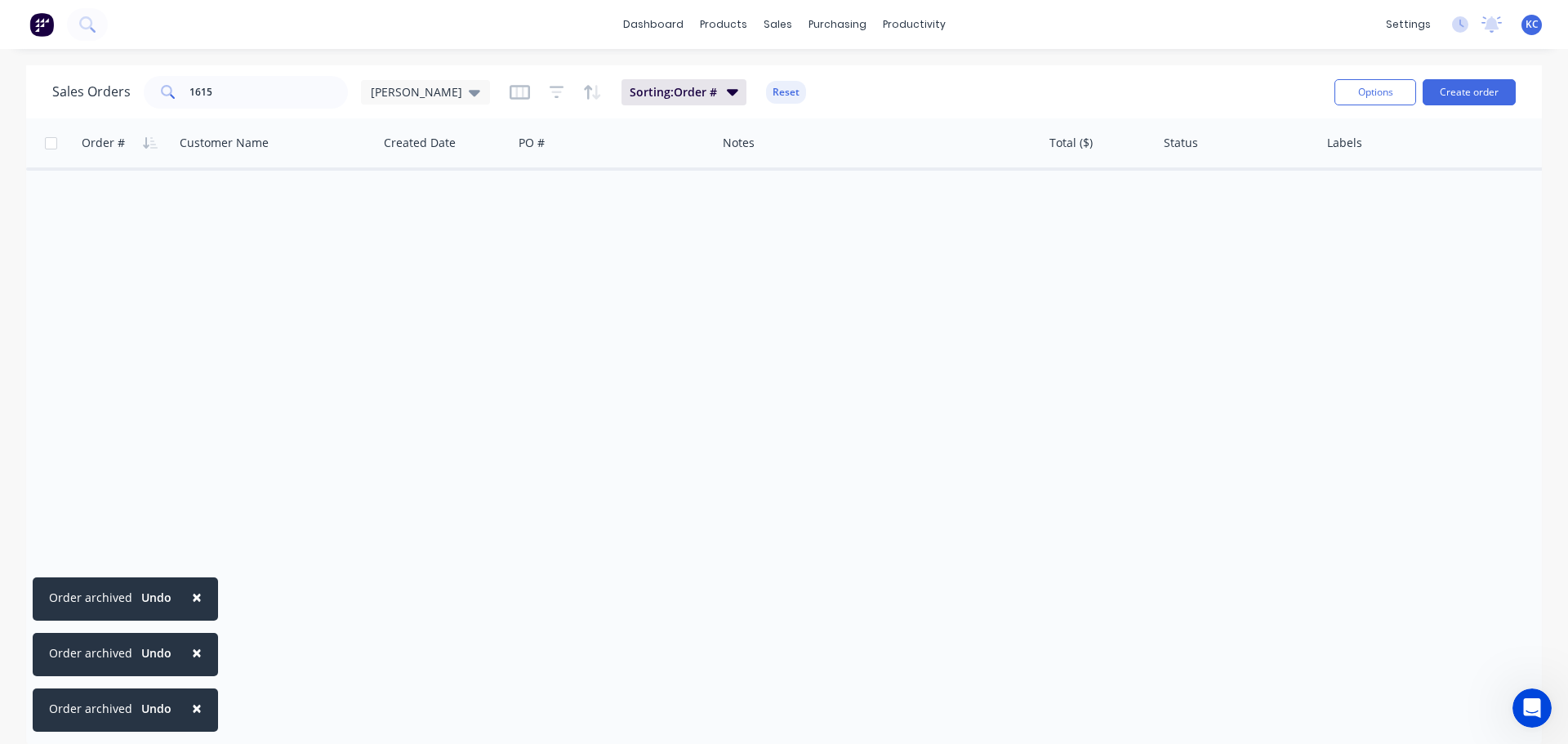
click at [186, 589] on button "×" at bounding box center [197, 597] width 43 height 39
click at [195, 660] on span "×" at bounding box center [197, 652] width 10 height 23
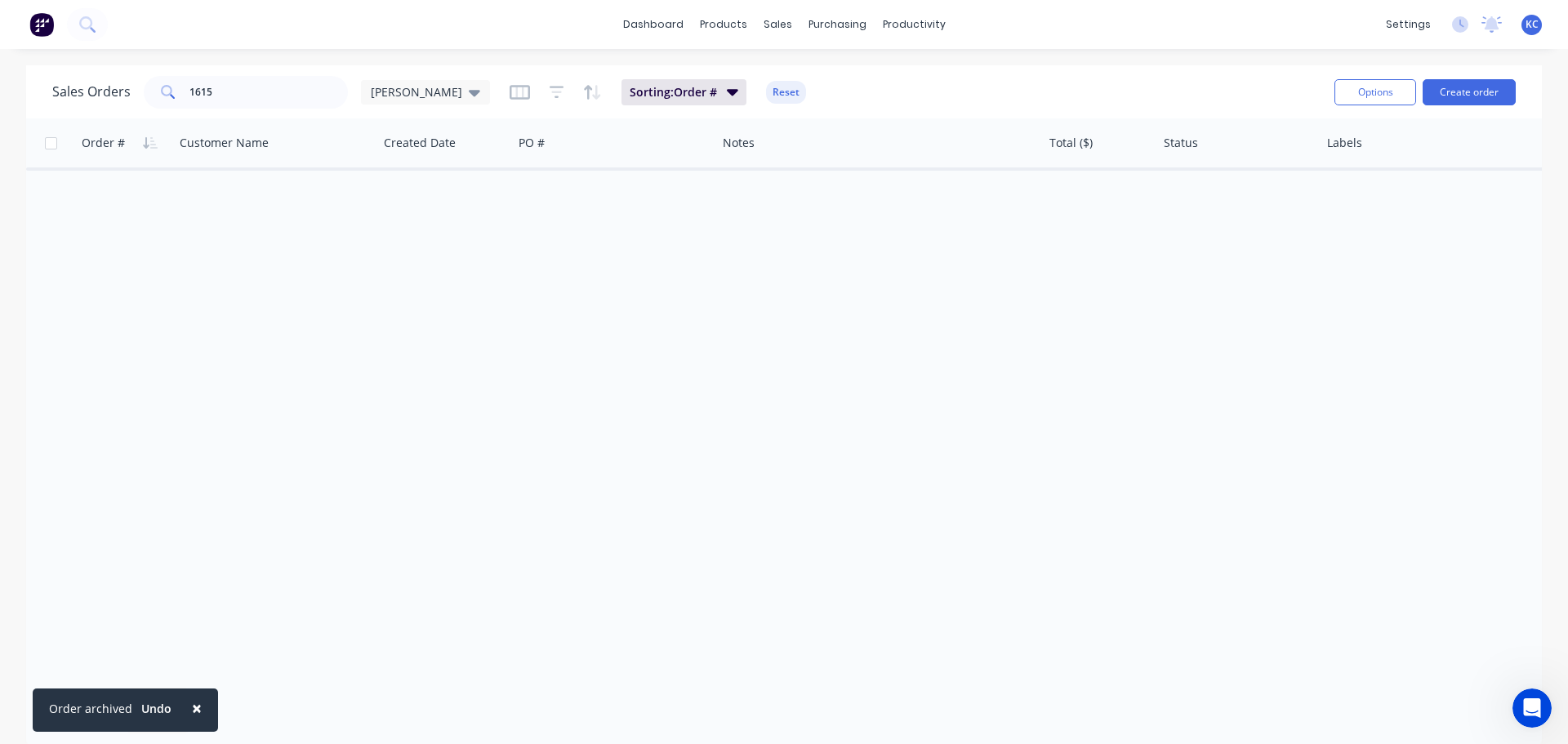
click at [194, 700] on span "×" at bounding box center [197, 708] width 10 height 23
drag, startPoint x: 196, startPoint y: 82, endPoint x: 62, endPoint y: 58, distance: 136.1
click at [72, 59] on div "dashboard products sales purchasing productivity dashboard products Product Cat…" at bounding box center [784, 372] width 1568 height 744
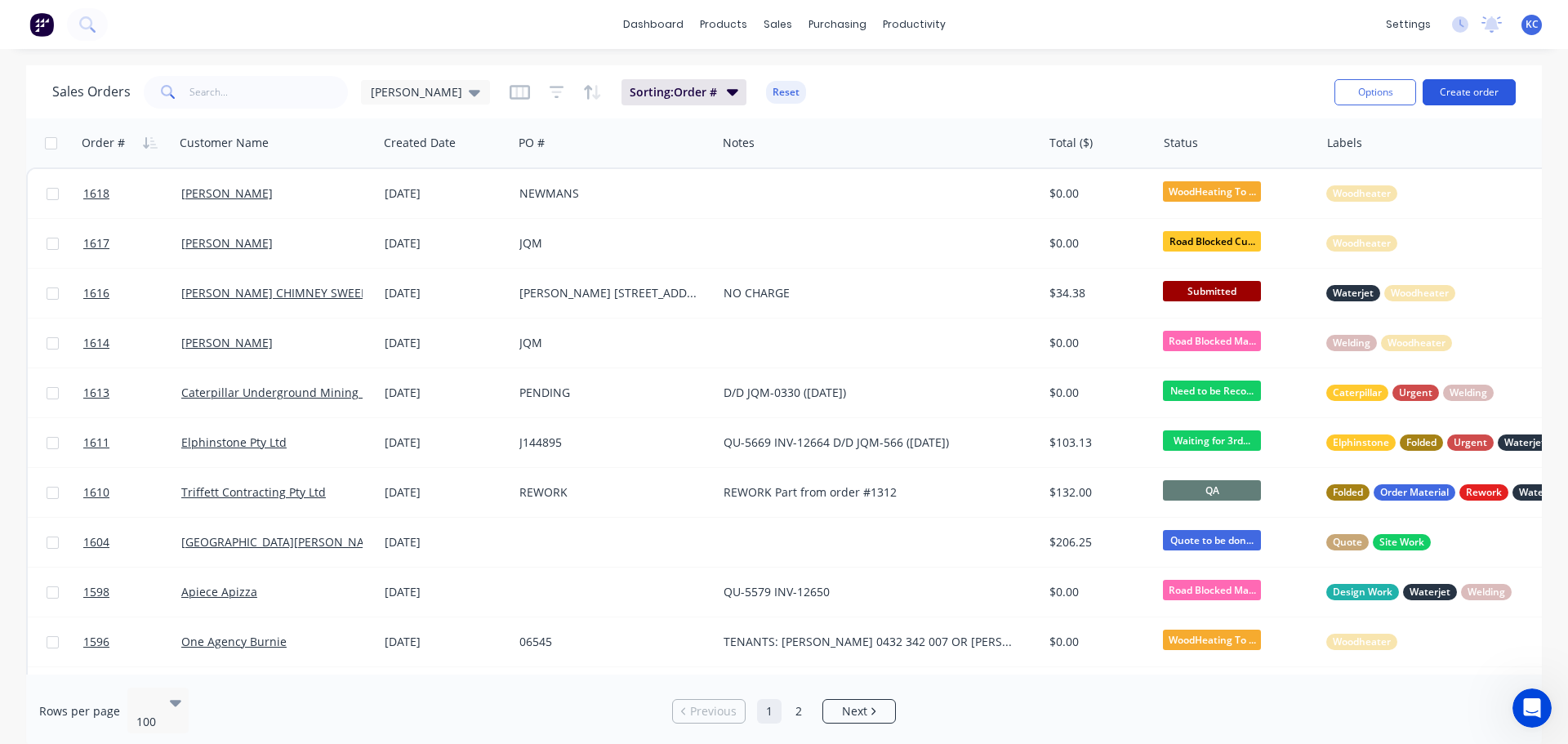
click at [1477, 97] on button "Create order" at bounding box center [1469, 91] width 93 height 26
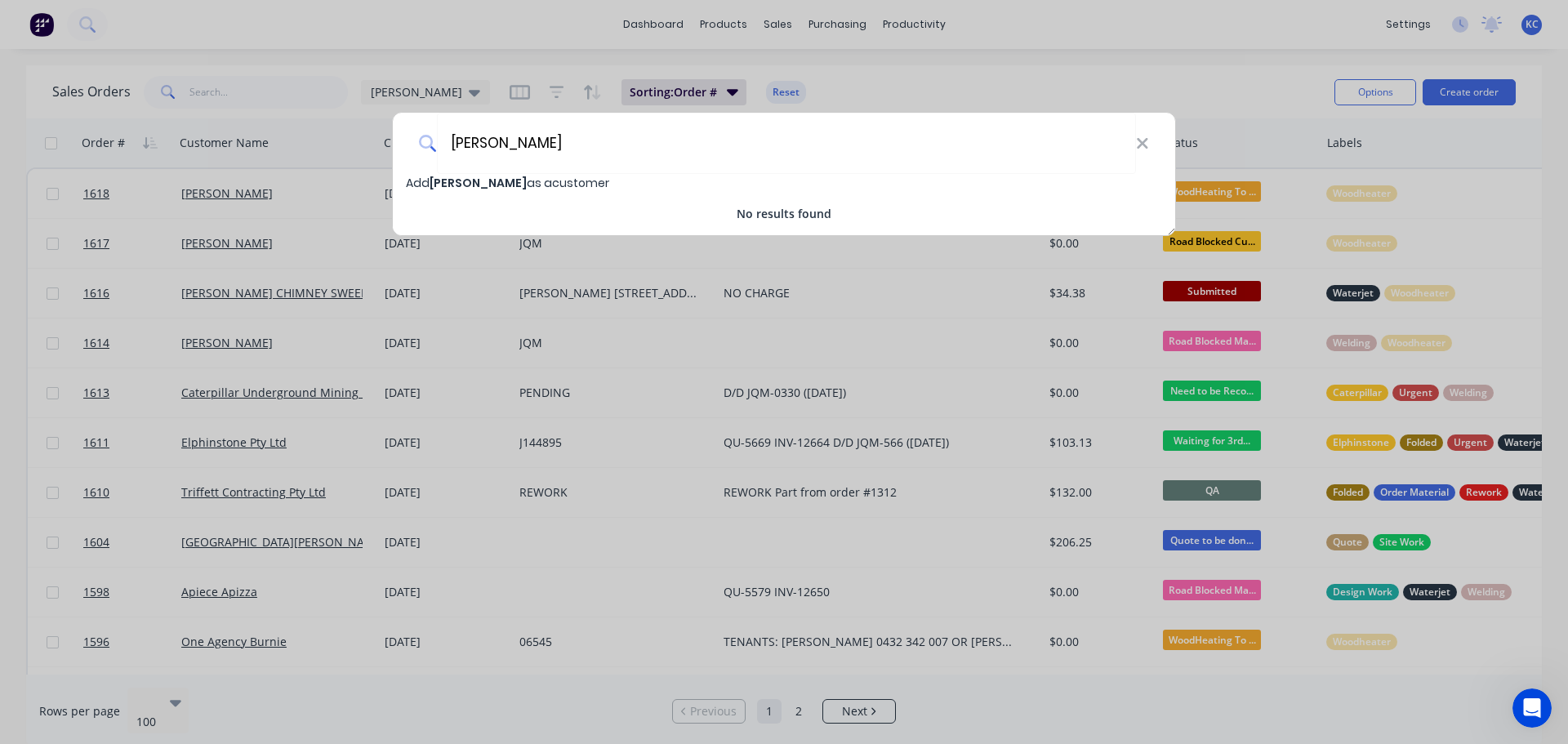
type input "[PERSON_NAME]"
click at [527, 186] on span "Add Tassie Trays as a customer" at bounding box center [507, 182] width 203 height 16
select select "AU"
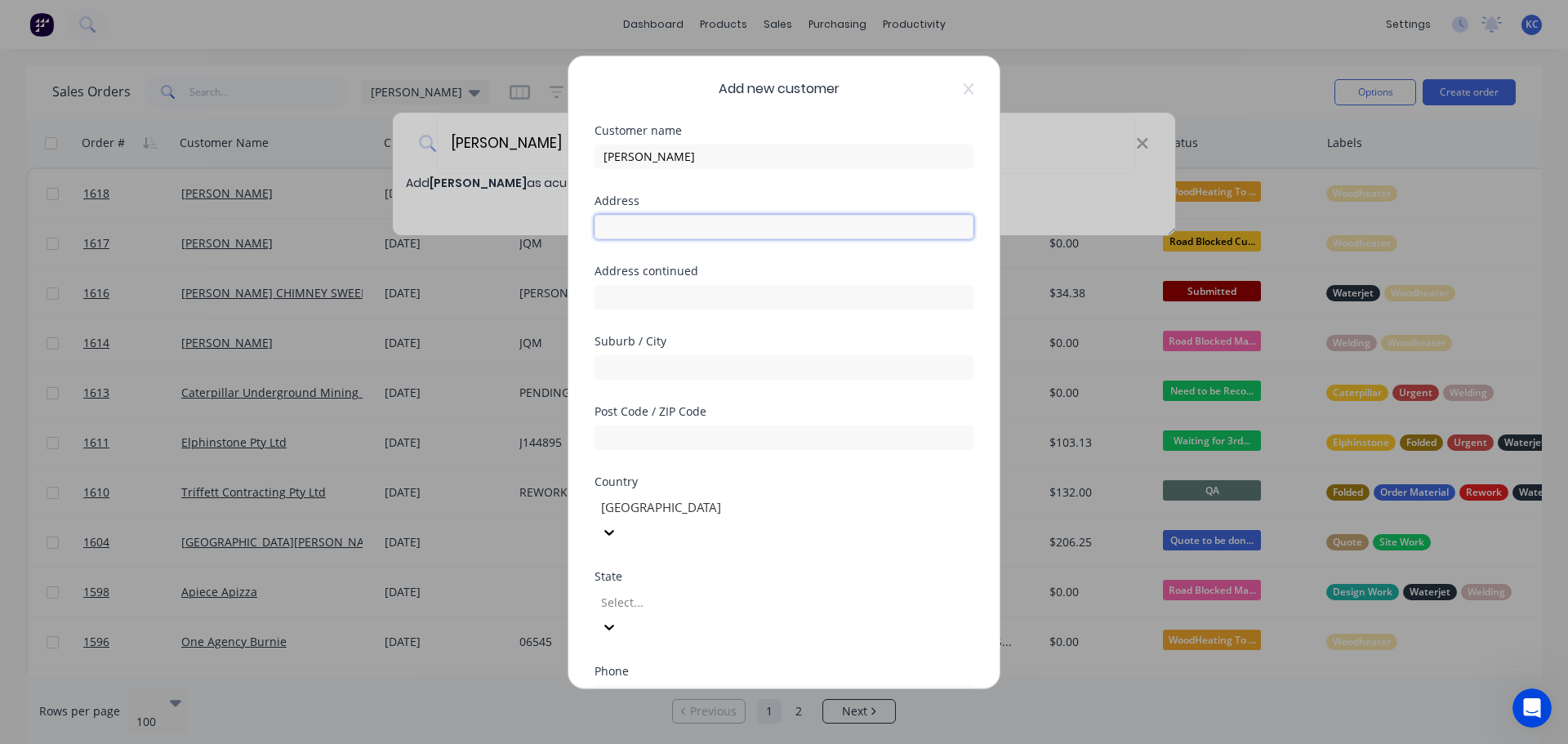
click at [614, 217] on input "text" at bounding box center [784, 226] width 379 height 25
click at [702, 370] on input "text" at bounding box center [784, 367] width 379 height 25
type input "Wynyard"
type input "7325"
type input "t"
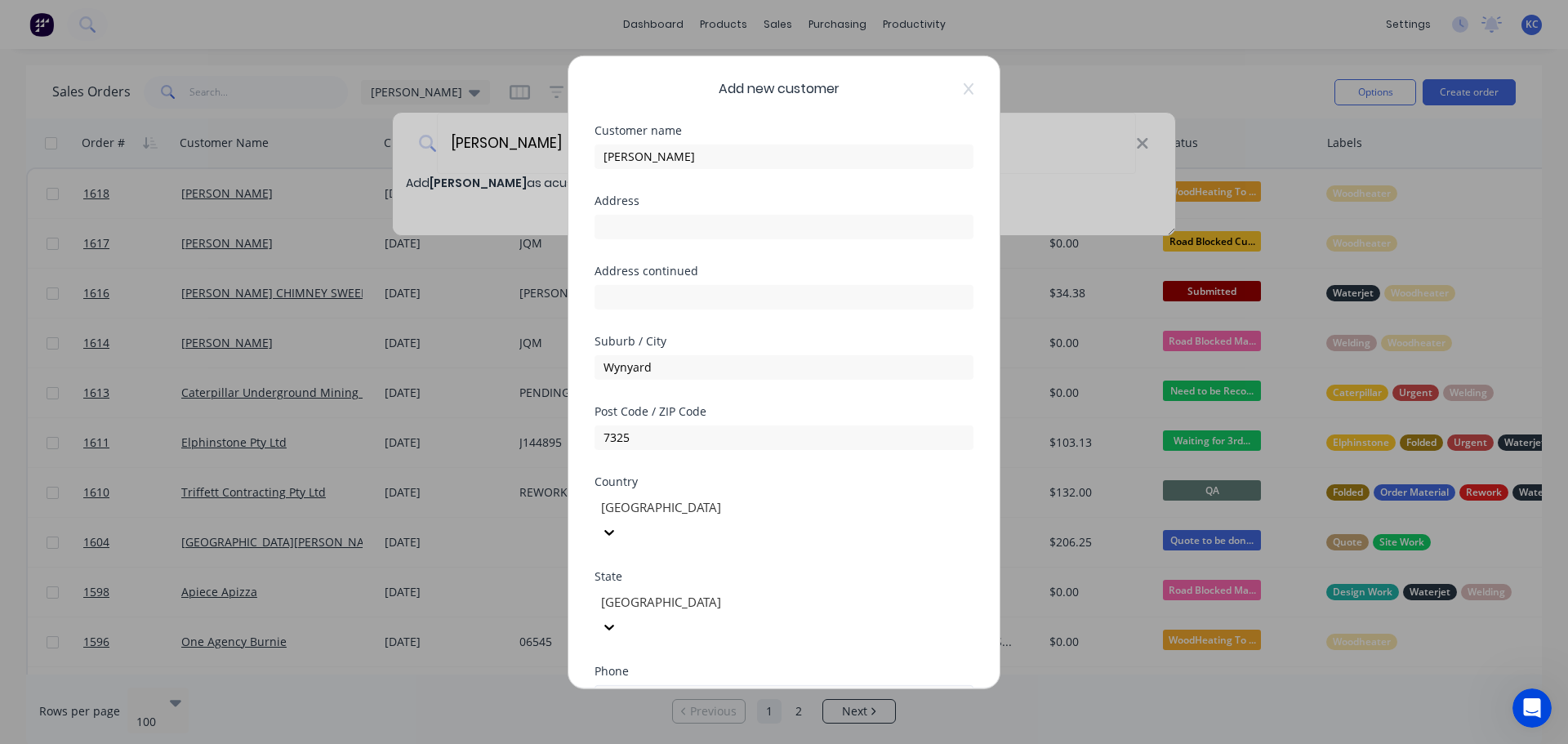
click at [713, 687] on input "tel" at bounding box center [802, 696] width 307 height 19
type input "0476 442 907"
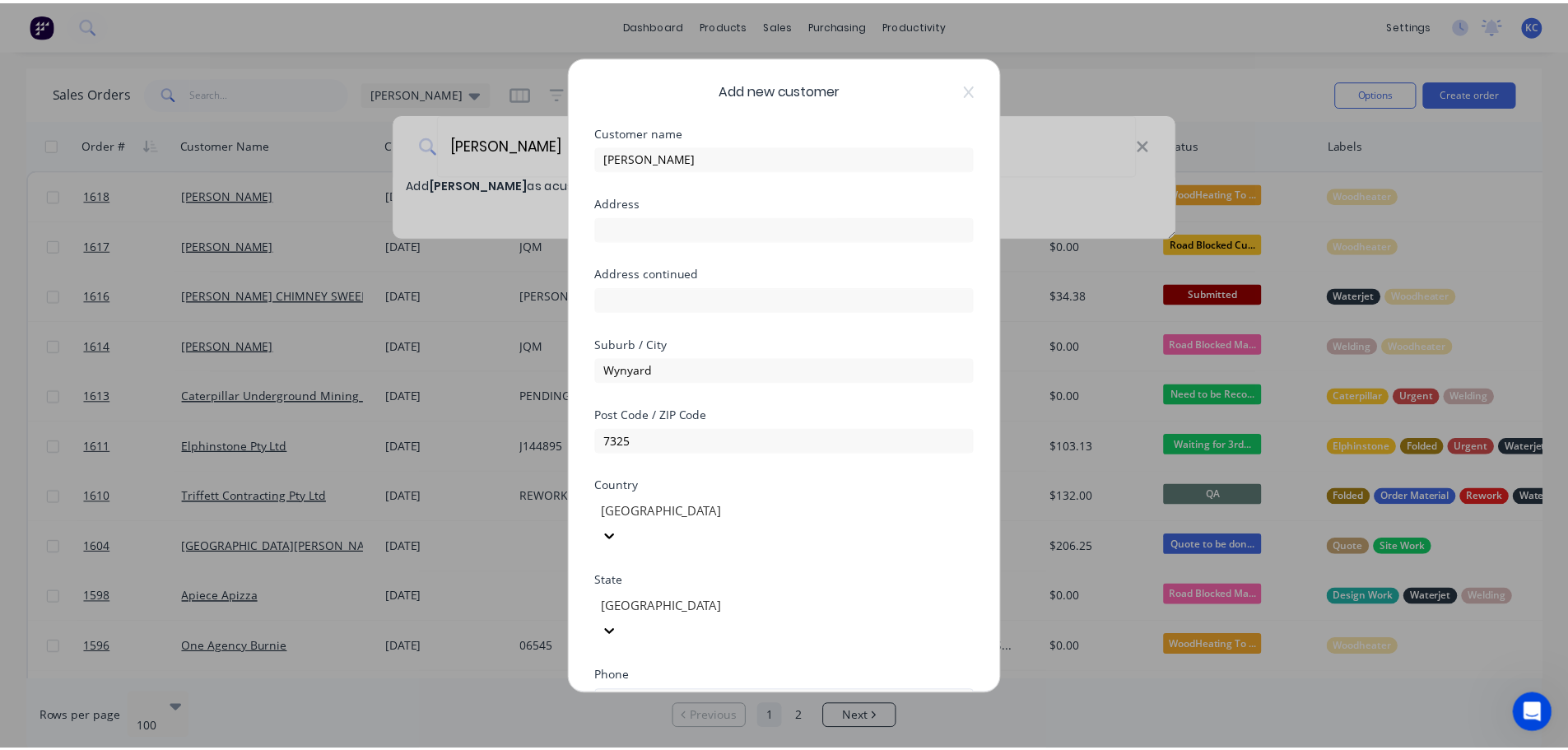
scroll to position [166, 0]
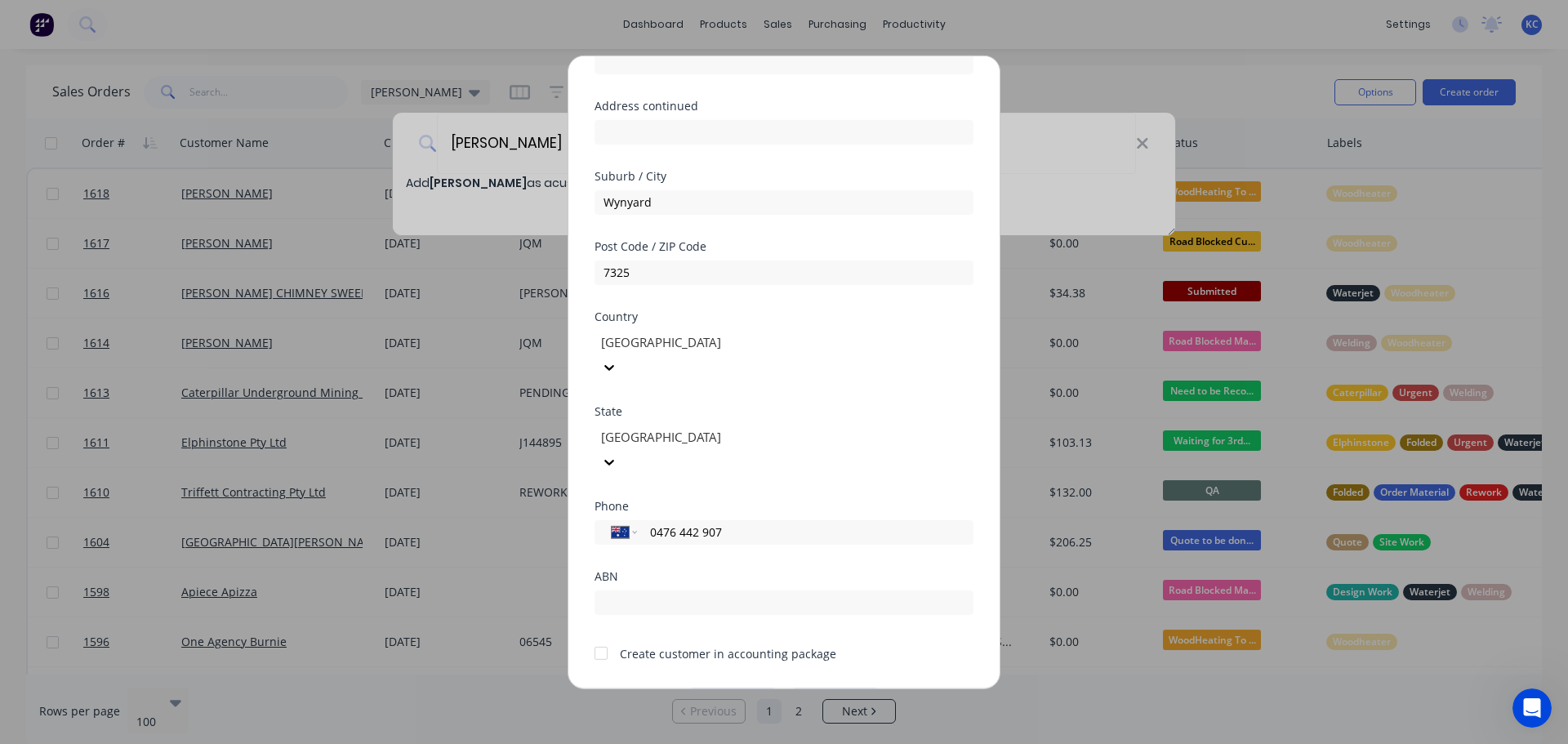
click at [714, 687] on button "Save" at bounding box center [732, 700] width 89 height 26
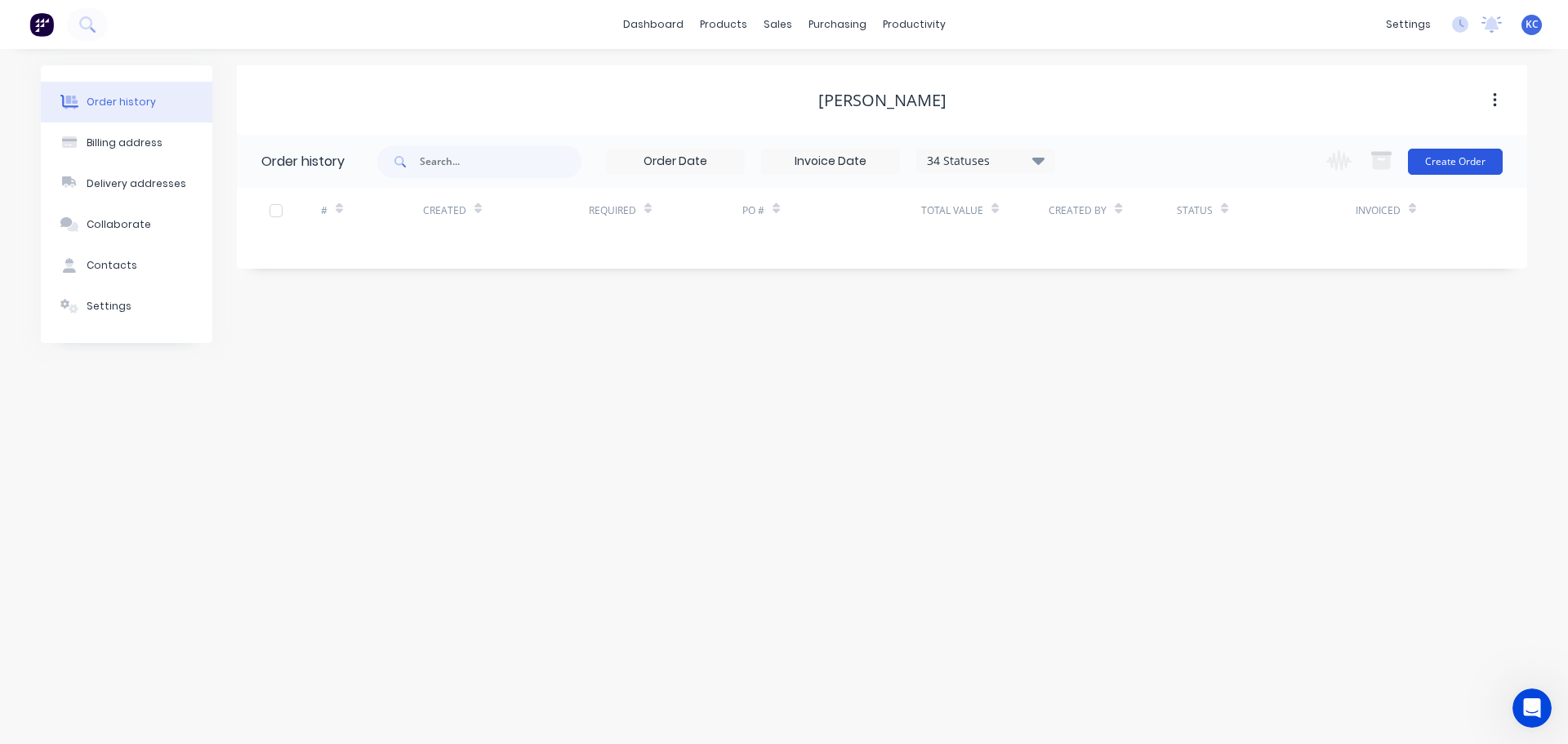
click at [1475, 163] on button "Create Order" at bounding box center [1455, 161] width 95 height 26
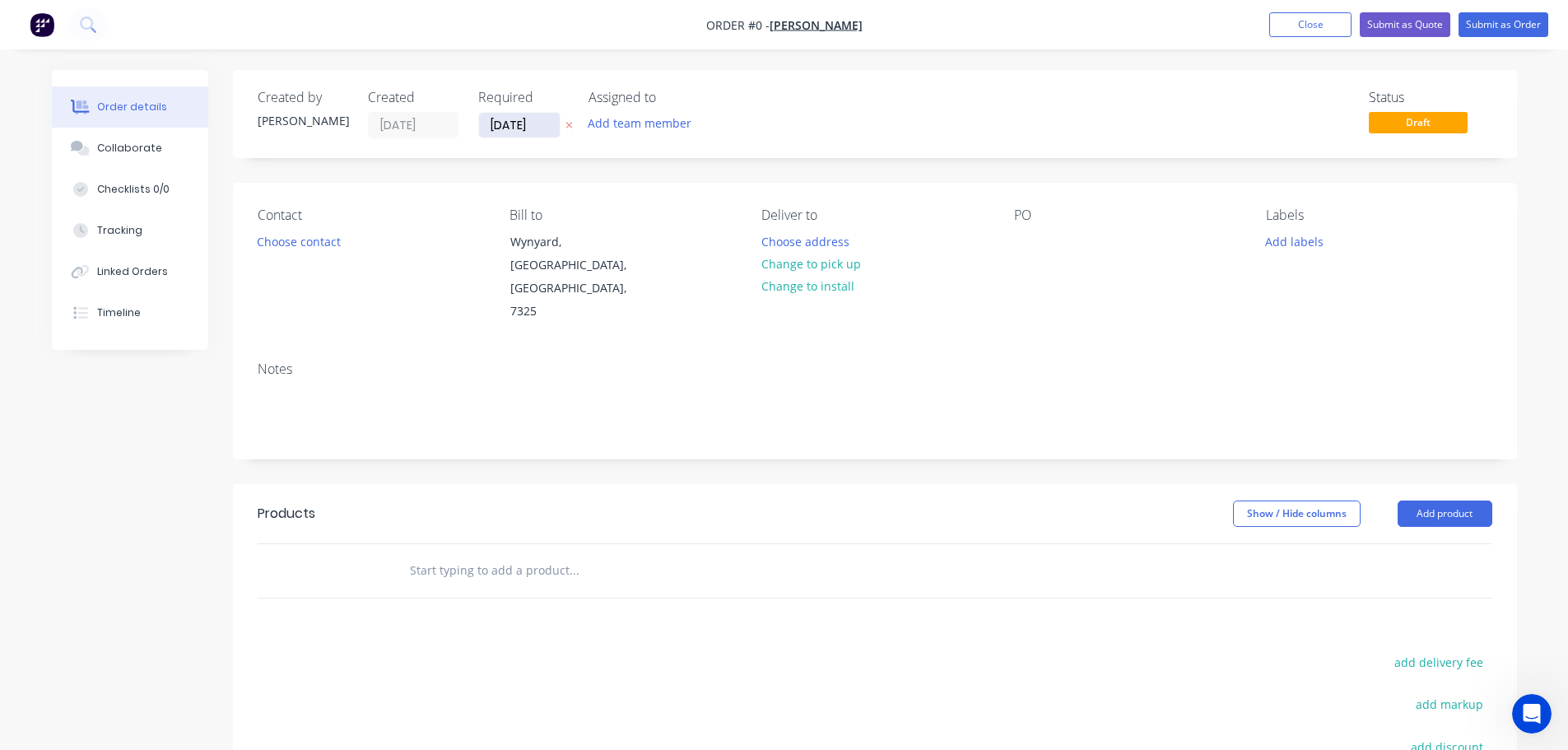
click at [539, 136] on input "[DATE]" at bounding box center [519, 125] width 80 height 25
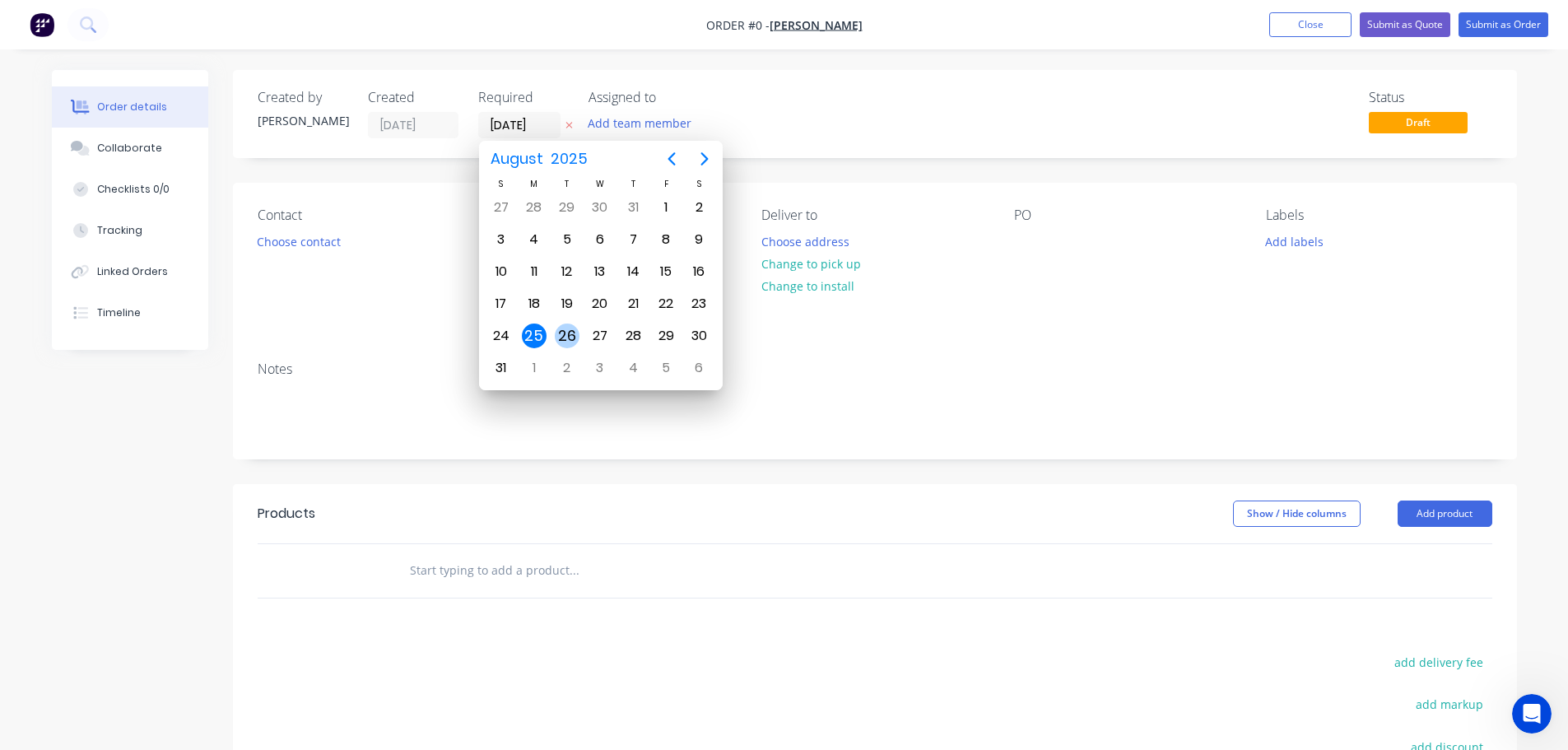
click at [577, 337] on div "26" at bounding box center [567, 336] width 25 height 25
type input "[DATE]"
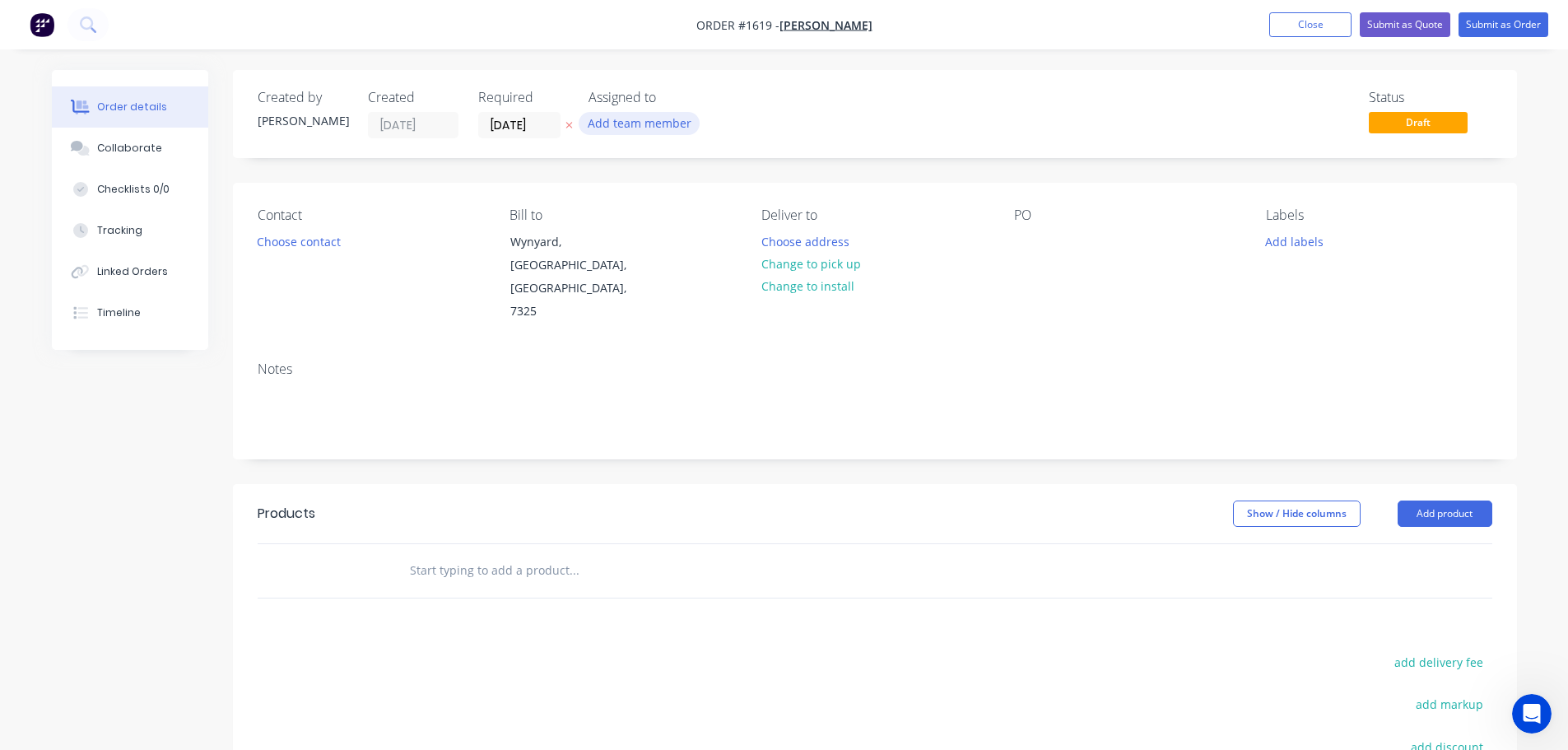
click at [612, 125] on button "Add team member" at bounding box center [638, 122] width 121 height 22
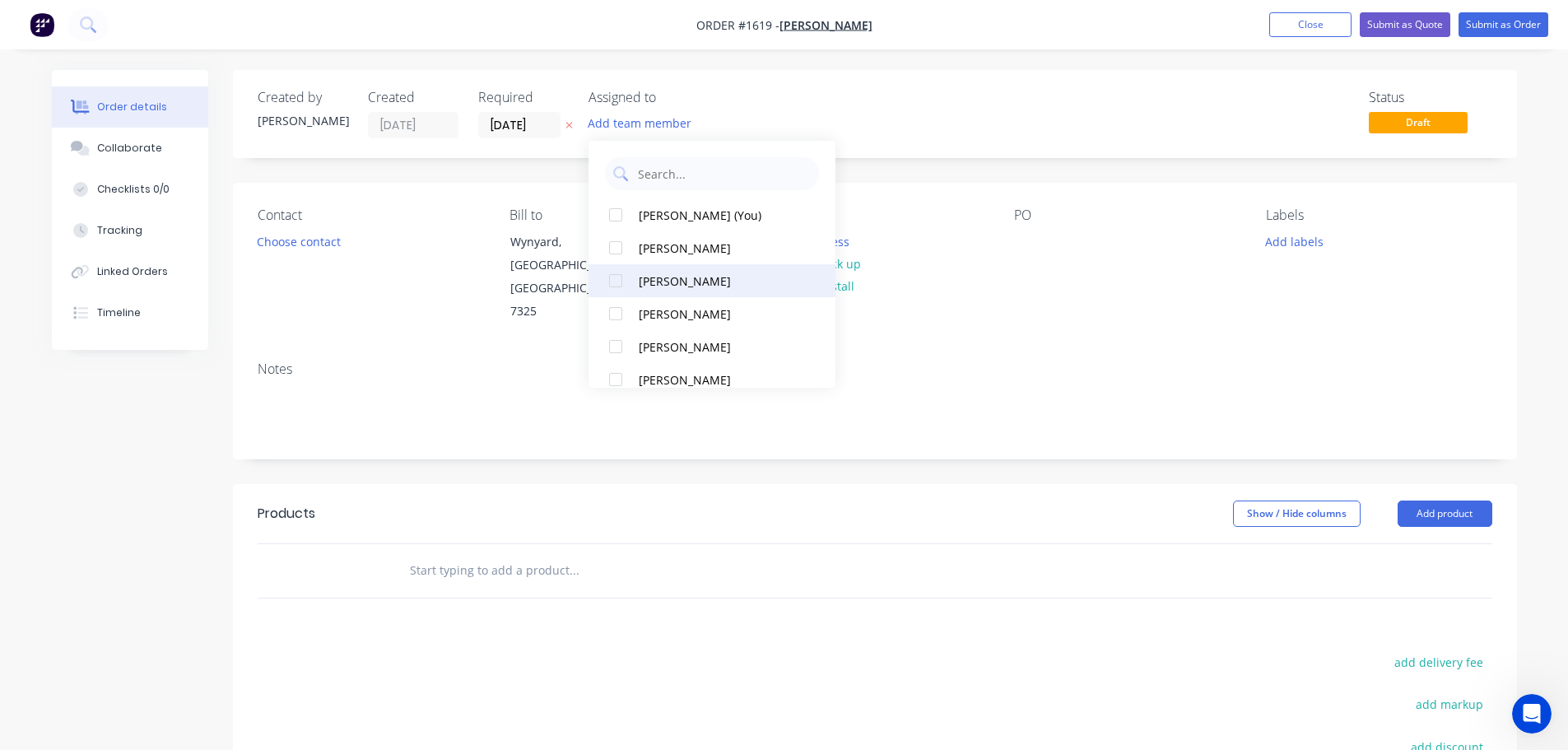
click at [610, 285] on div at bounding box center [615, 280] width 33 height 33
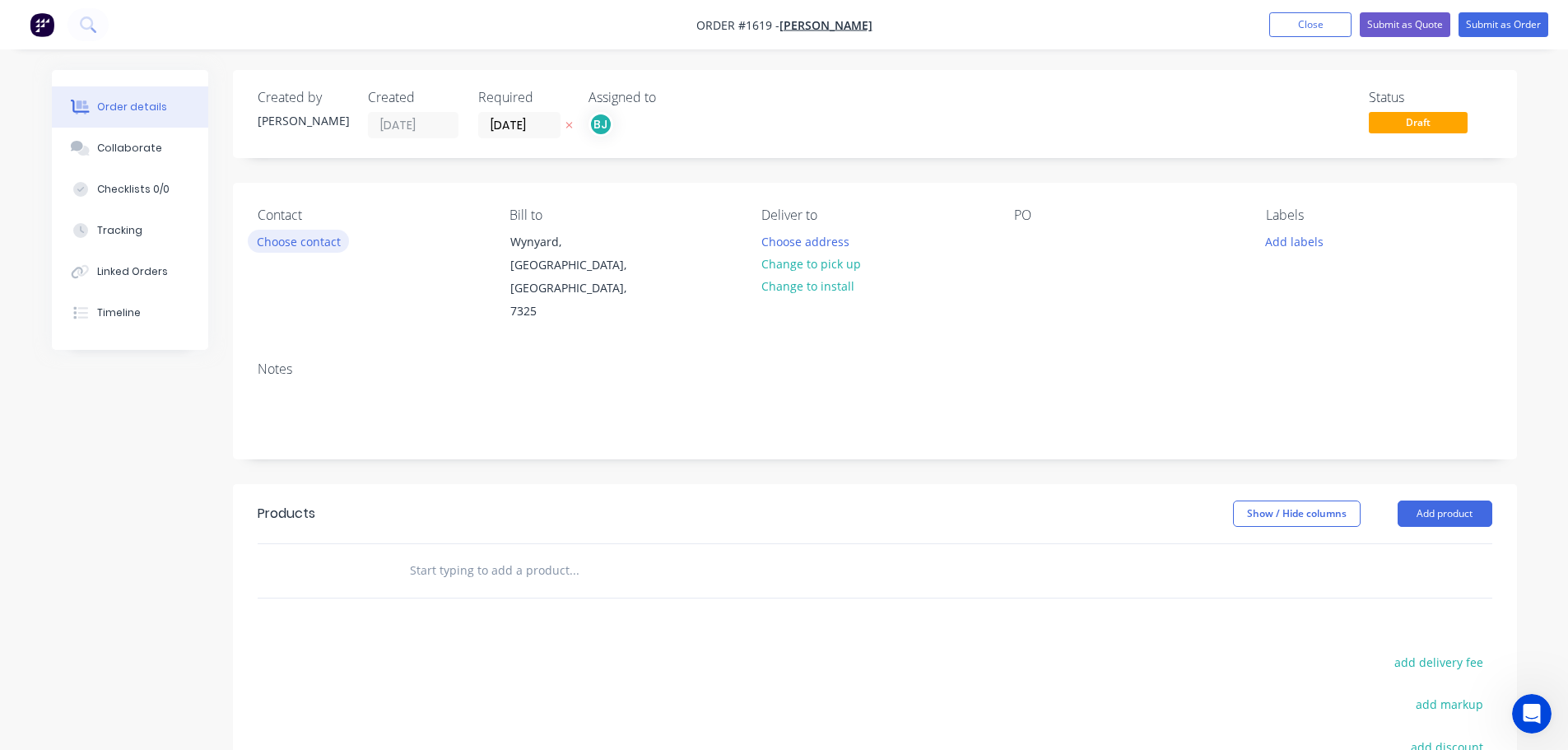
click at [296, 233] on button "Choose contact" at bounding box center [297, 240] width 101 height 22
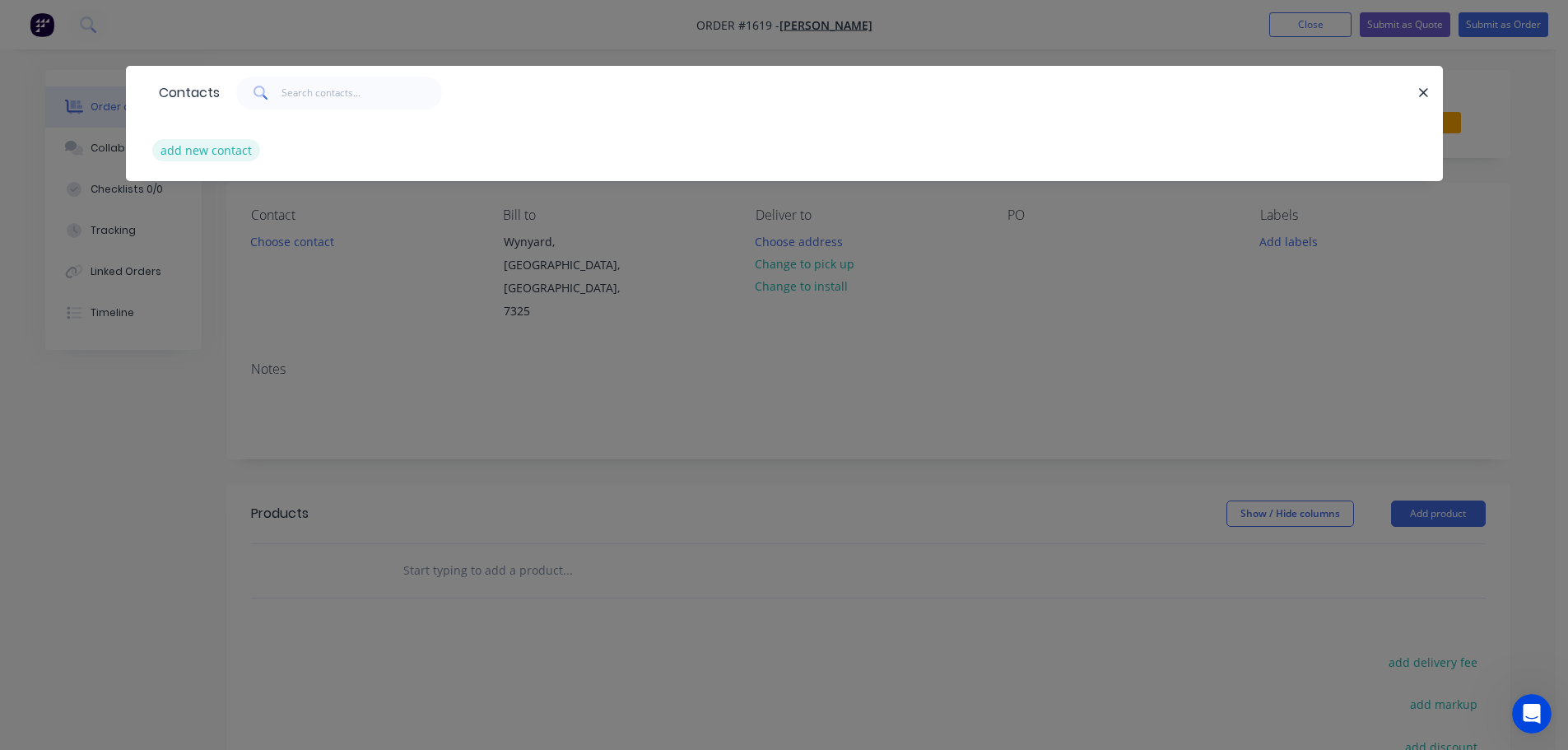
click at [202, 155] on button "add new contact" at bounding box center [207, 150] width 109 height 22
select select "AU"
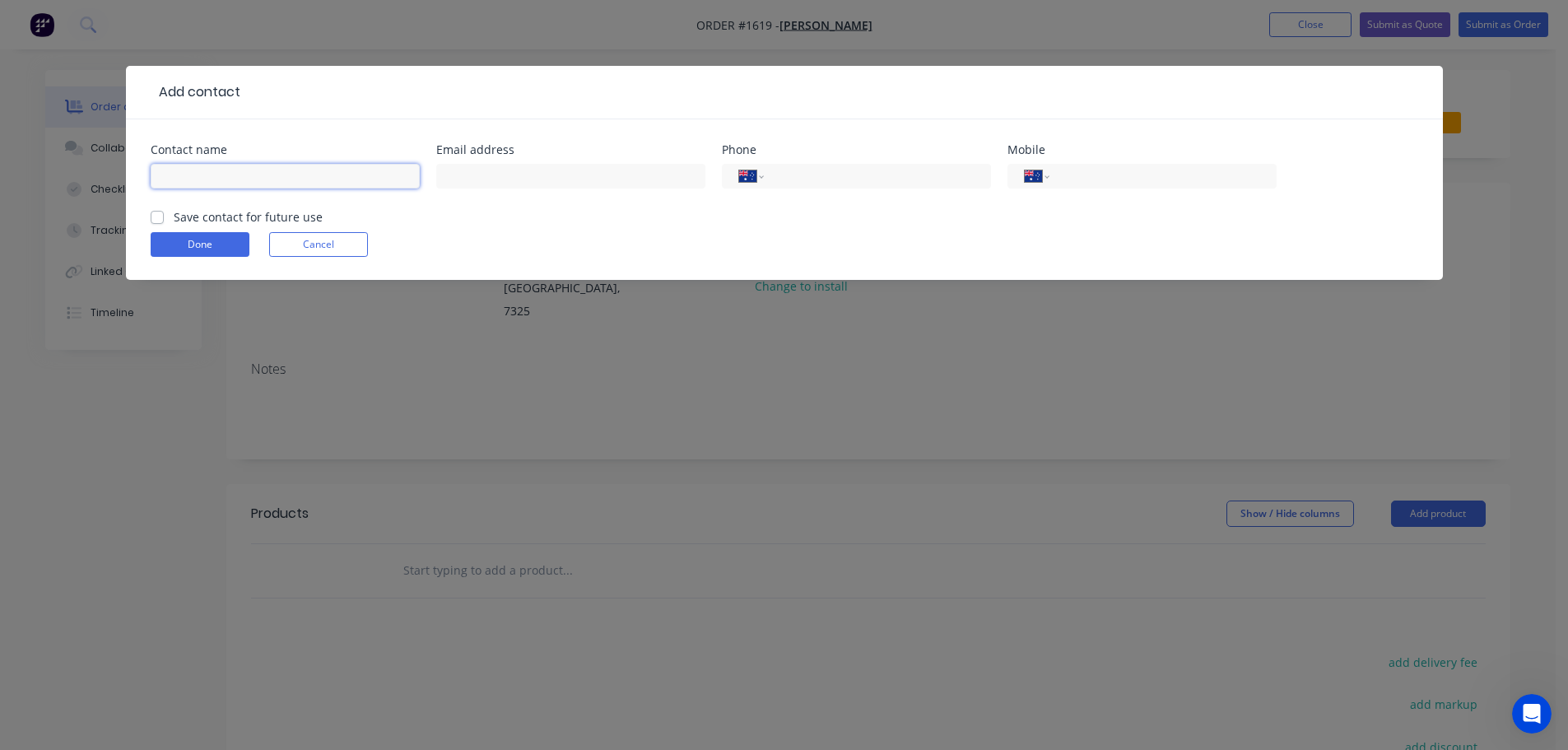
click at [237, 173] on input "text" at bounding box center [285, 176] width 269 height 25
type input "Pat"
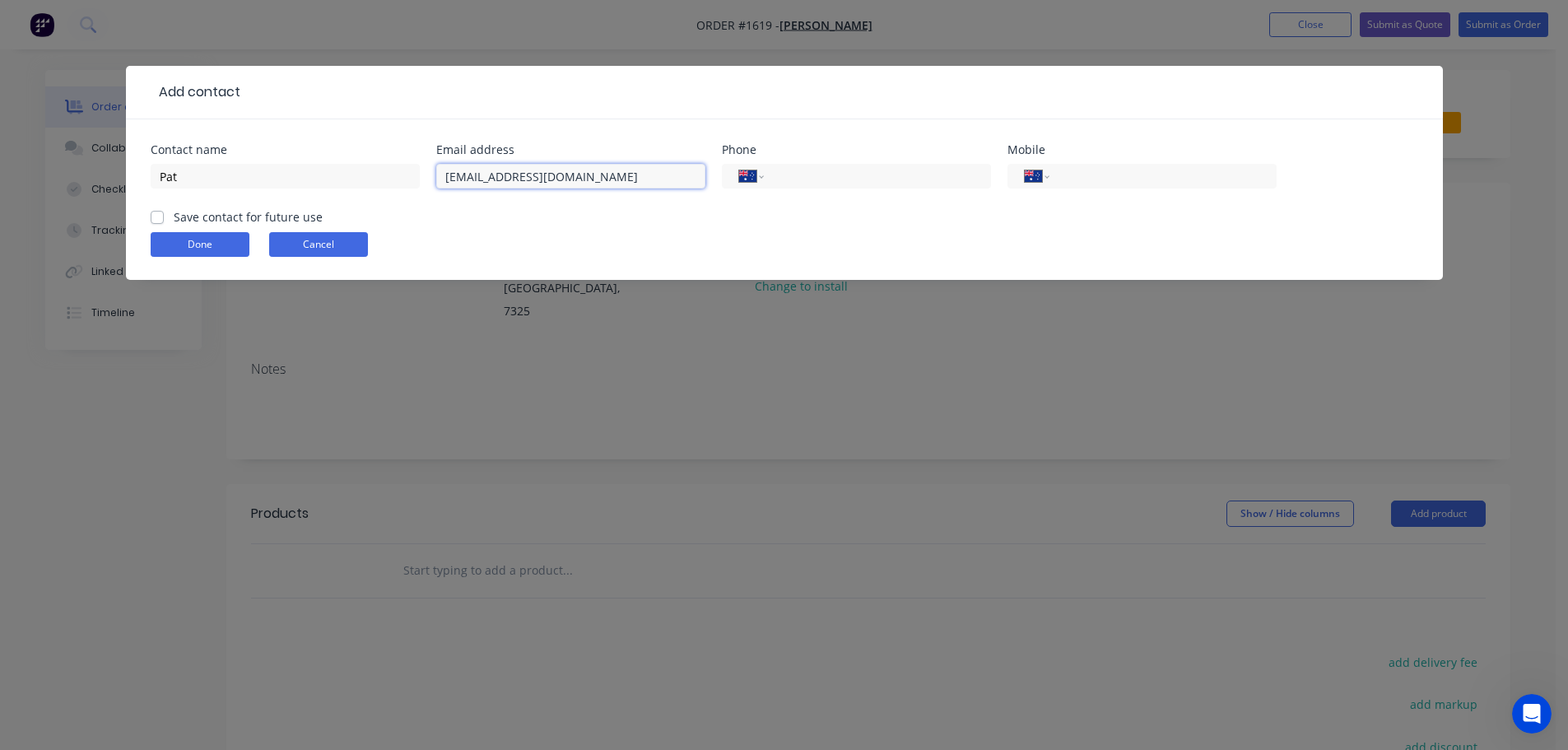
type input "tassietrays@gmail.com"
type input "0476 442 907"
drag, startPoint x: 161, startPoint y: 215, endPoint x: 172, endPoint y: 239, distance: 26.4
click at [173, 215] on label "Save contact for future use" at bounding box center [247, 216] width 149 height 17
click at [161, 215] on input "Save contact for future use" at bounding box center [157, 216] width 13 height 16
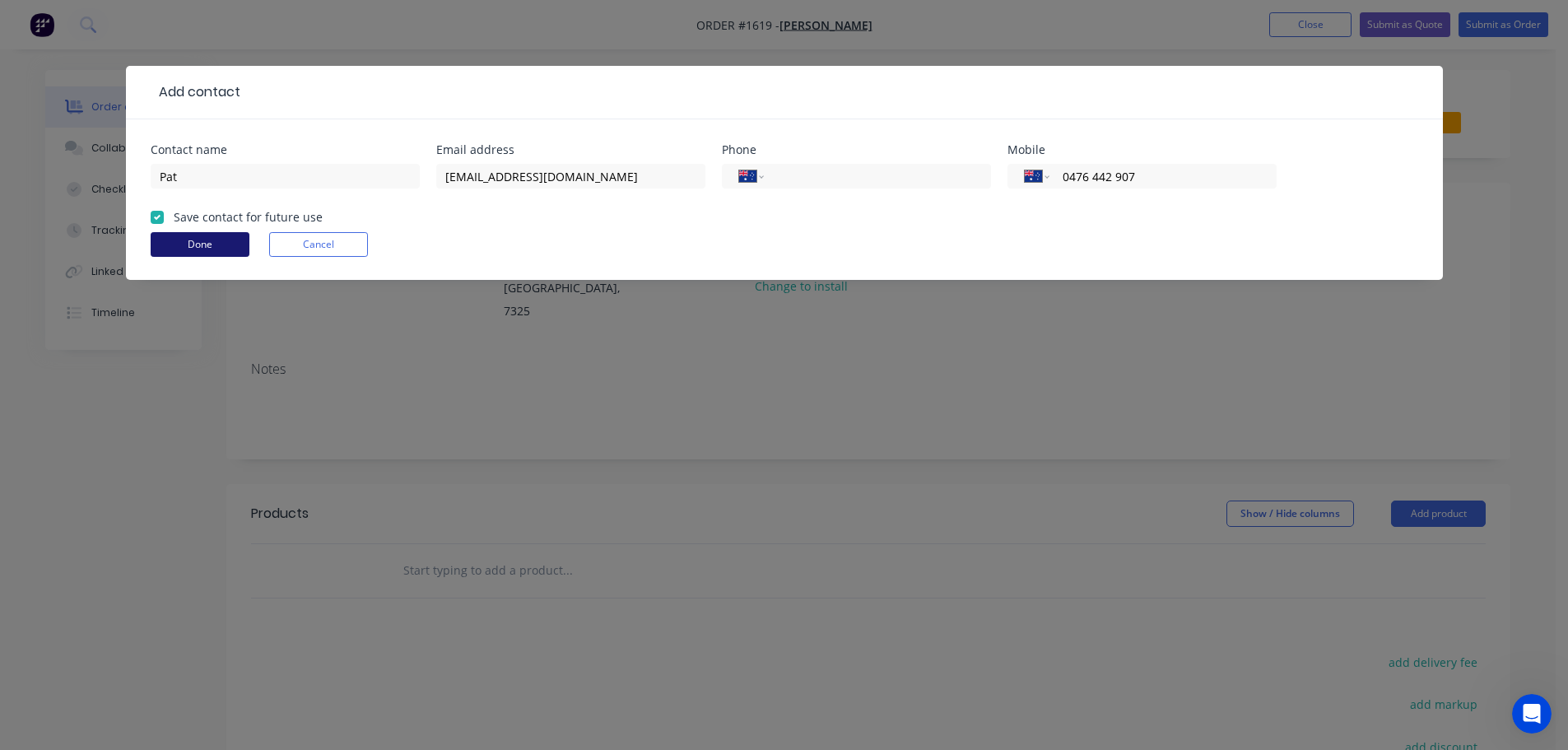
checkbox input "true"
click at [185, 252] on button "Done" at bounding box center [200, 245] width 99 height 25
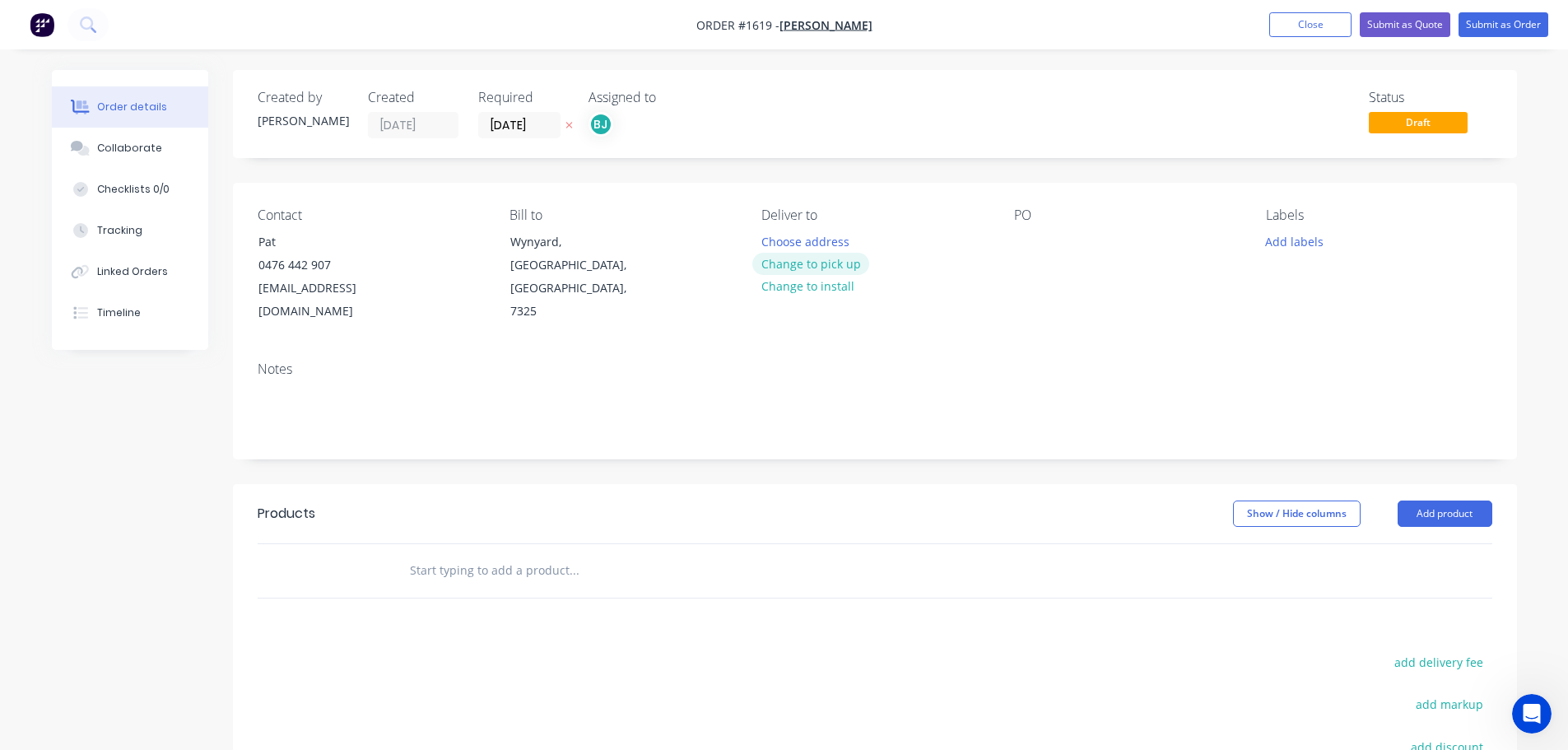
click at [819, 261] on button "Change to pick up" at bounding box center [810, 263] width 117 height 22
click at [1305, 238] on button "Add labels" at bounding box center [1294, 240] width 76 height 22
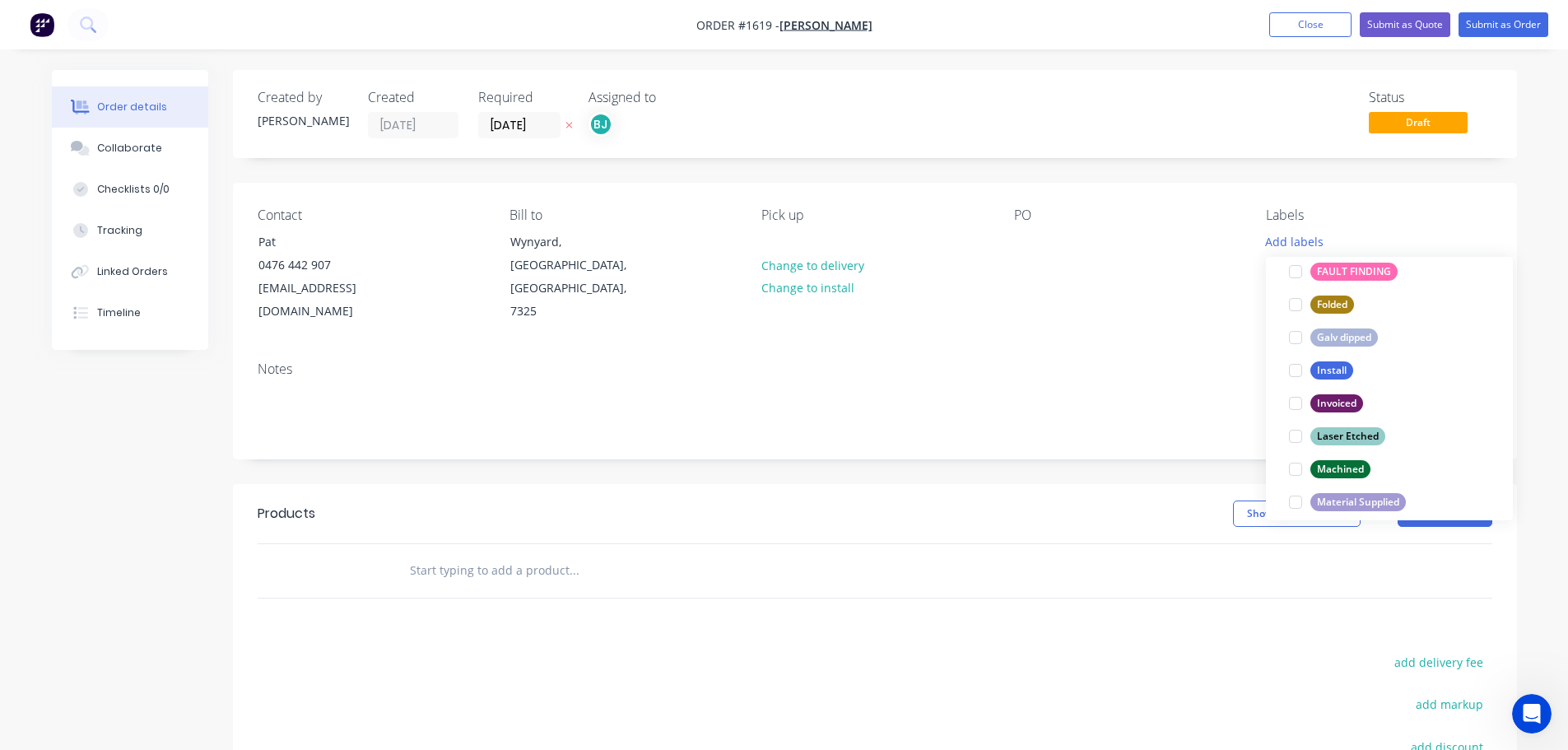
scroll to position [412, 0]
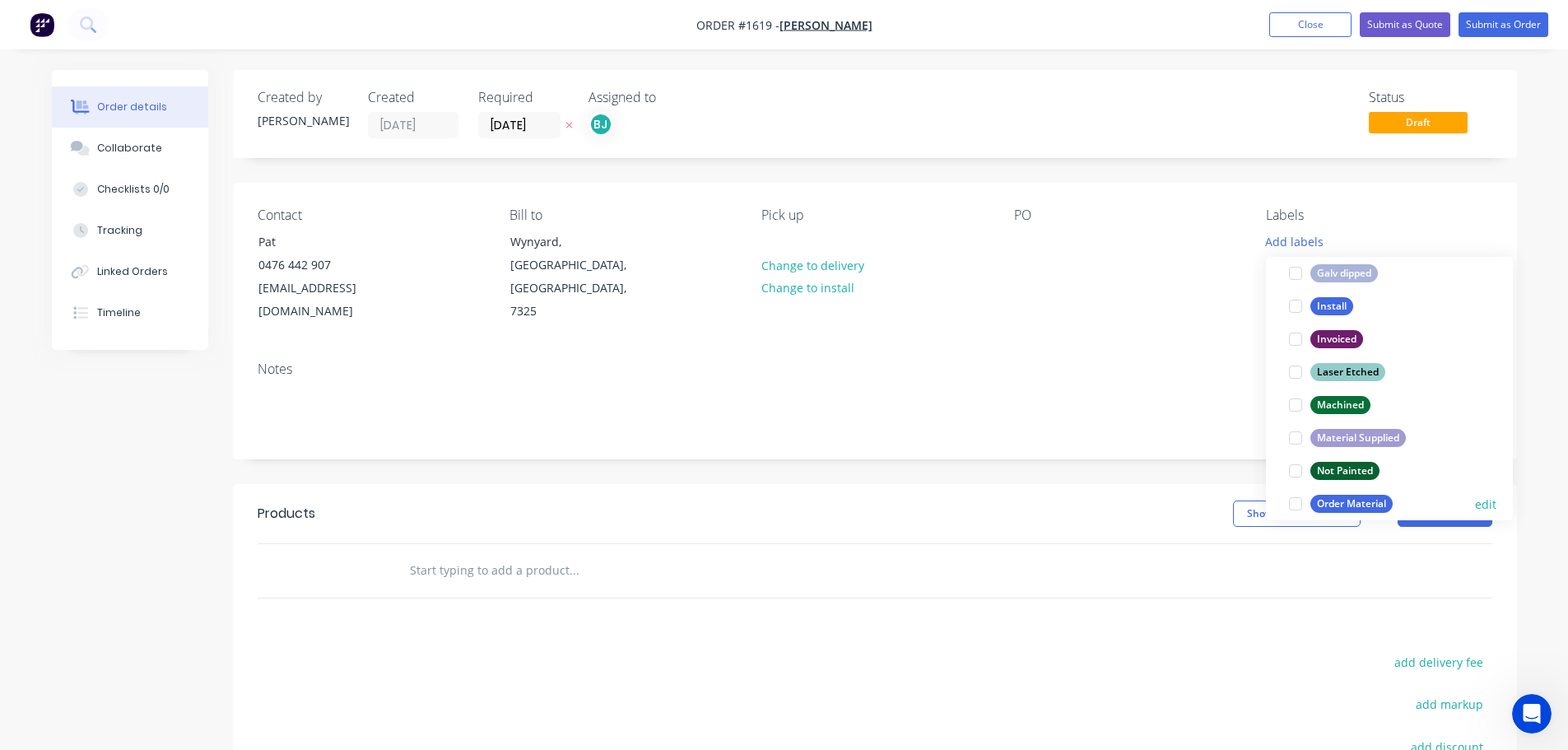
click at [1292, 499] on div at bounding box center [1295, 504] width 33 height 33
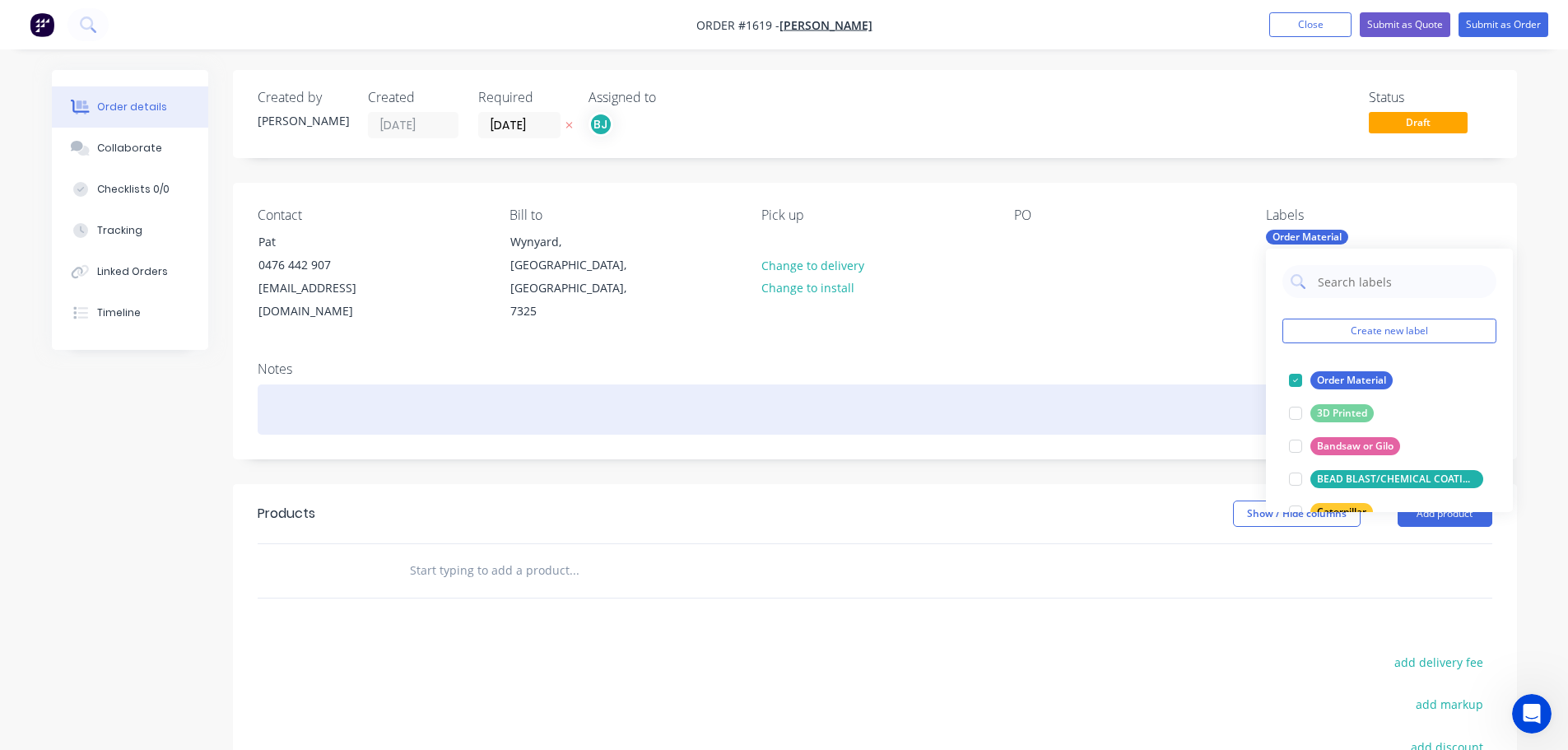
click at [1219, 384] on div at bounding box center [874, 409] width 1234 height 50
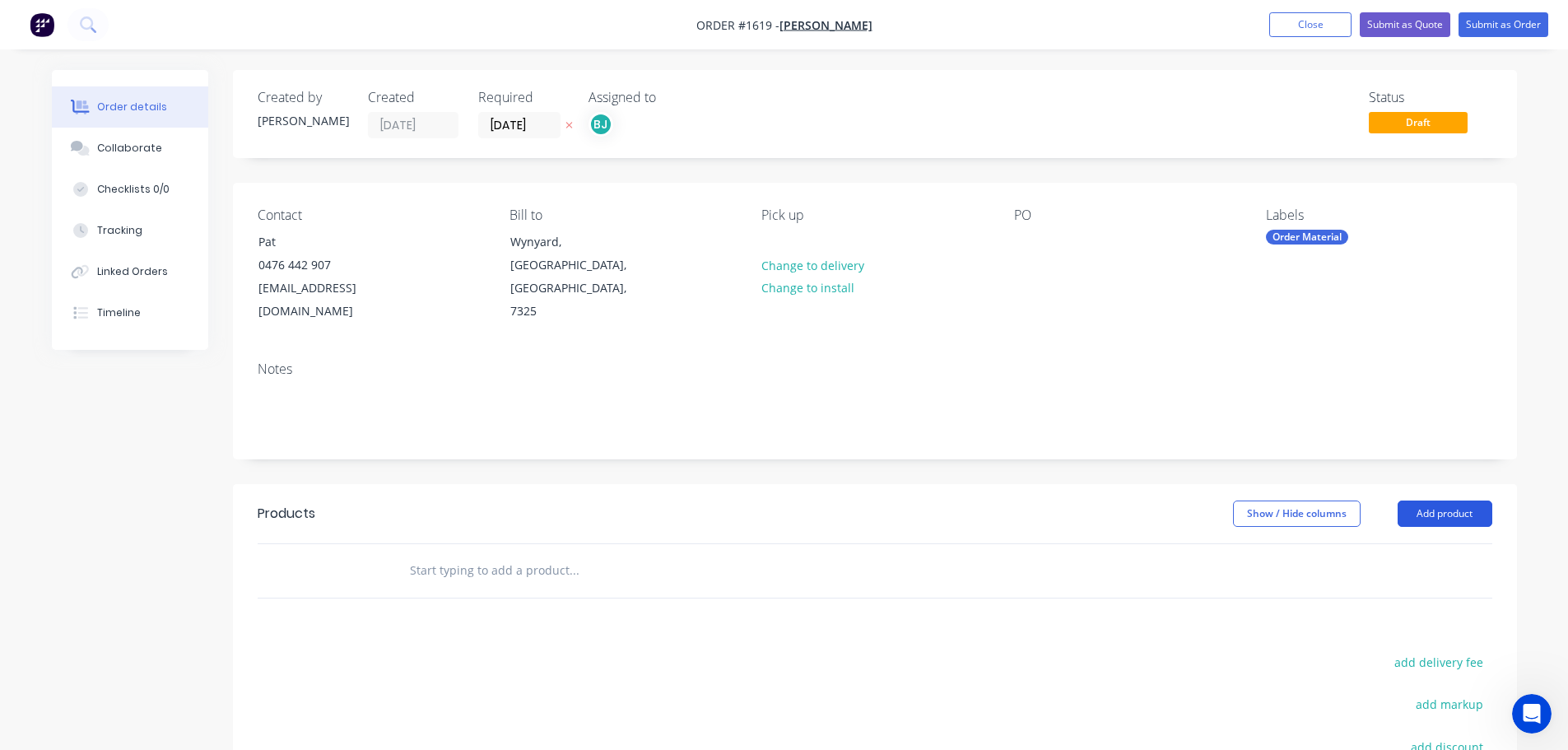
click at [1440, 500] on button "Add product" at bounding box center [1445, 512] width 95 height 26
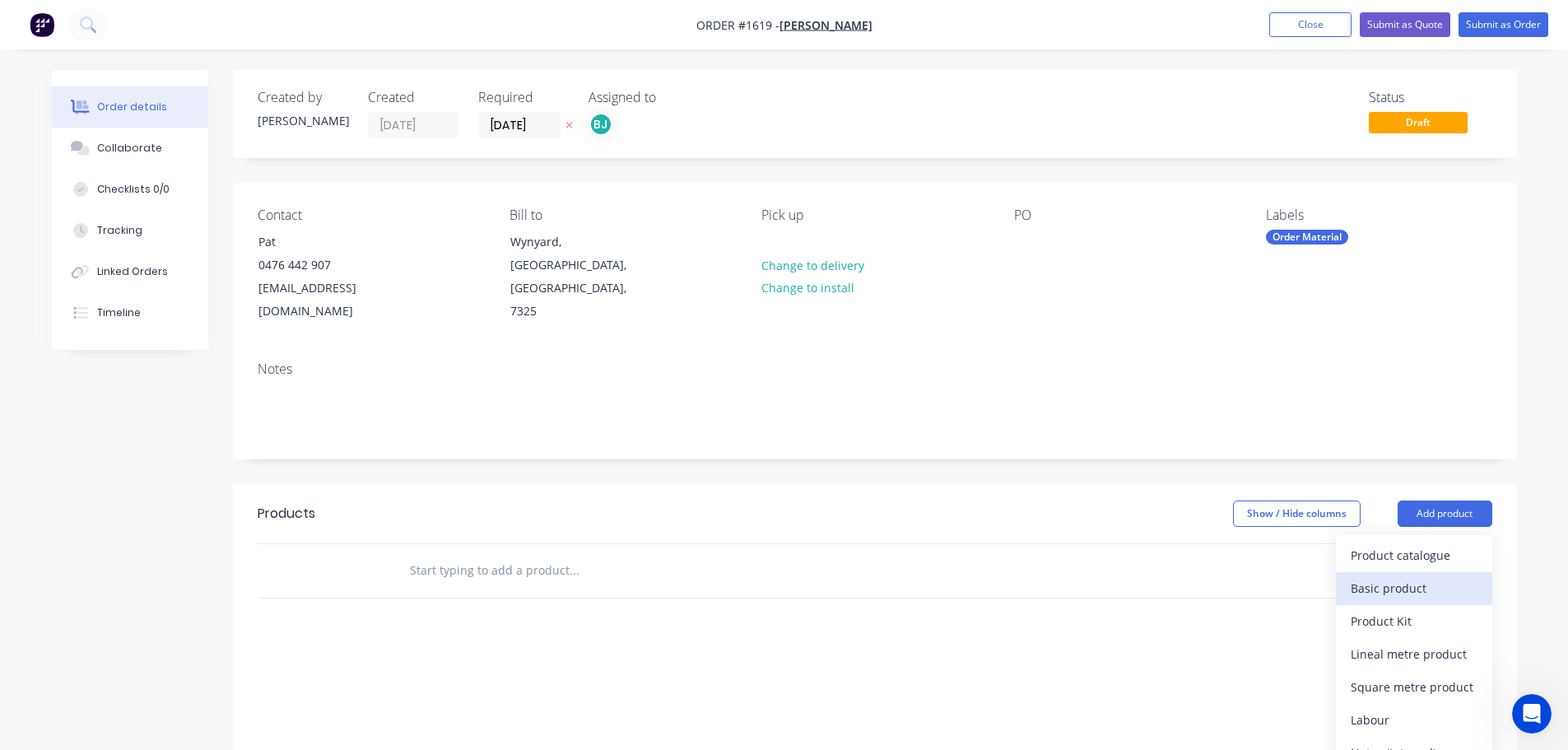
click at [1407, 576] on div "Basic product" at bounding box center [1414, 588] width 127 height 24
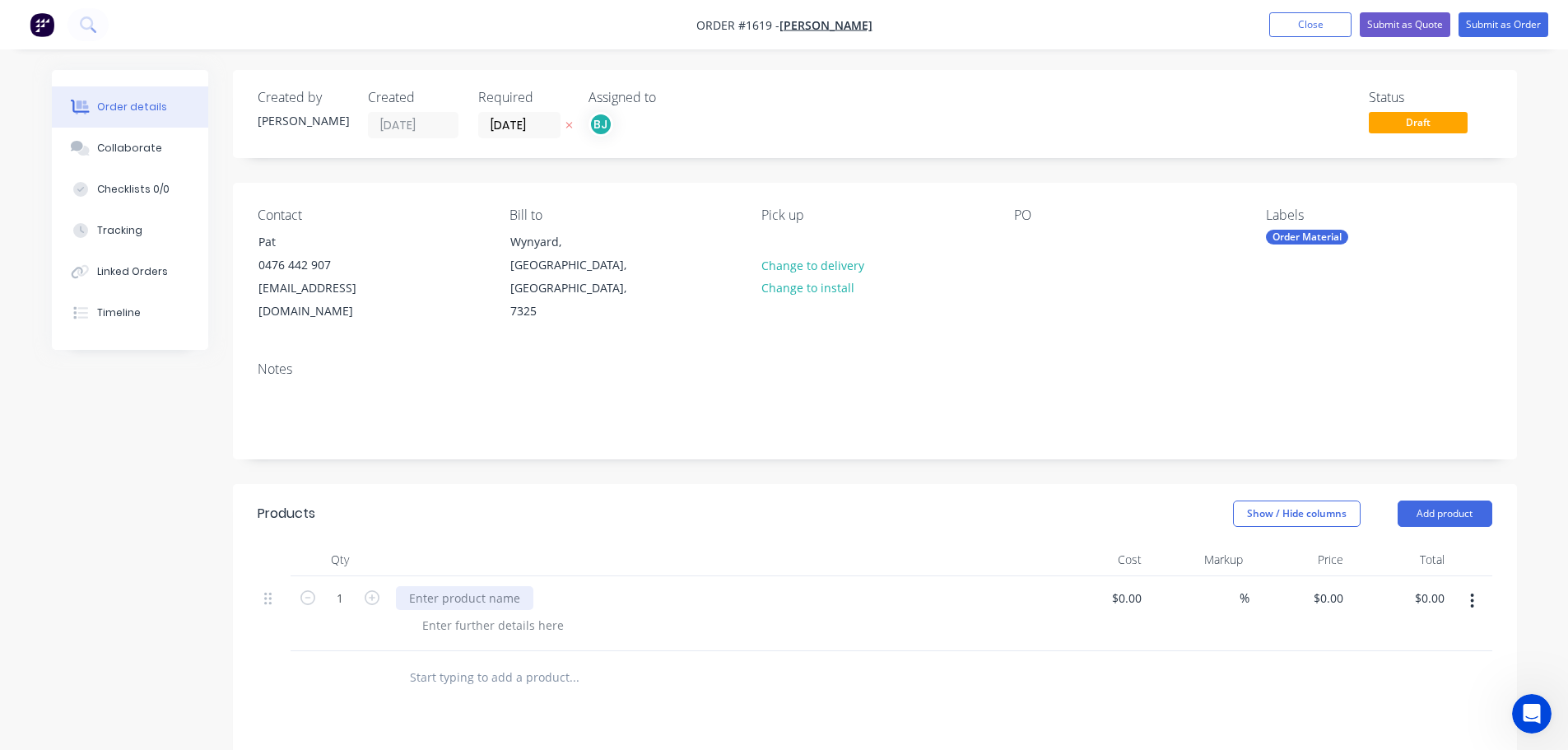
click at [419, 586] on div at bounding box center [464, 597] width 138 height 24
click at [1453, 500] on button "Add product" at bounding box center [1445, 512] width 95 height 26
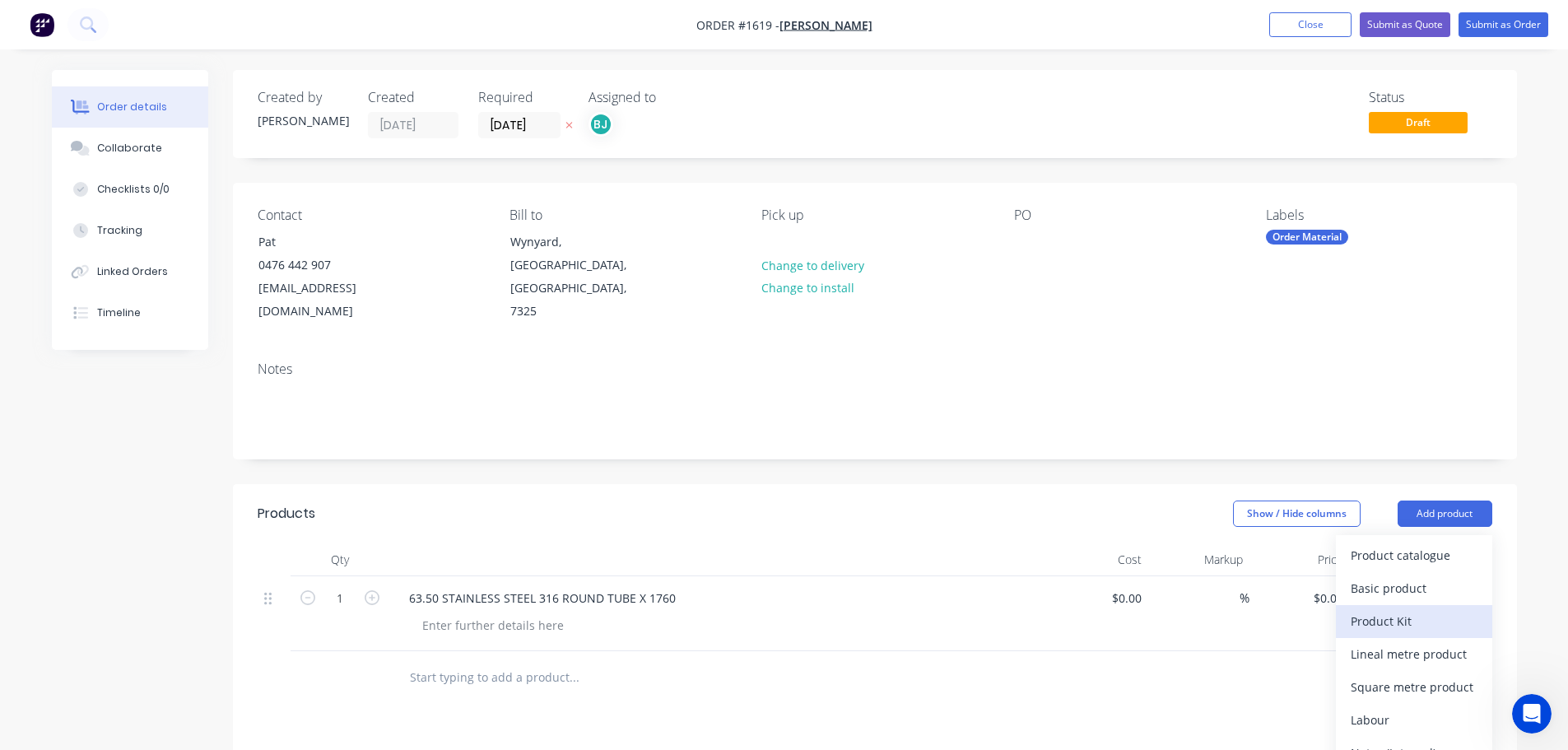
click at [1402, 609] on div "Product Kit" at bounding box center [1414, 621] width 127 height 24
click at [1428, 500] on button "Add product" at bounding box center [1445, 512] width 95 height 26
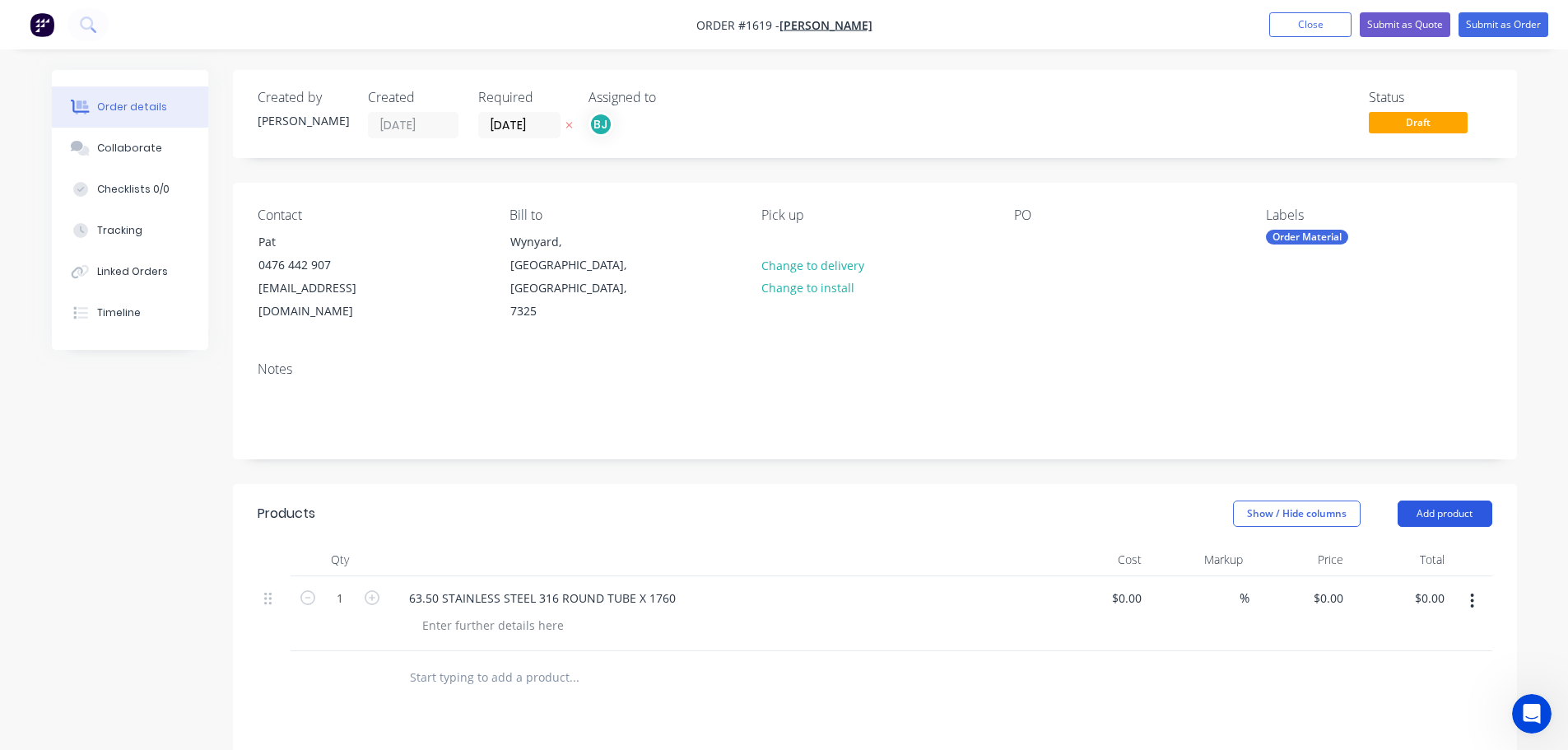
click at [1428, 500] on button "Add product" at bounding box center [1445, 512] width 95 height 26
click at [1371, 642] on div "Back" at bounding box center [1414, 654] width 127 height 24
click at [1402, 576] on div "Basic product" at bounding box center [1414, 588] width 127 height 24
click at [344, 611] on input "1" at bounding box center [340, 598] width 43 height 25
type input "5"
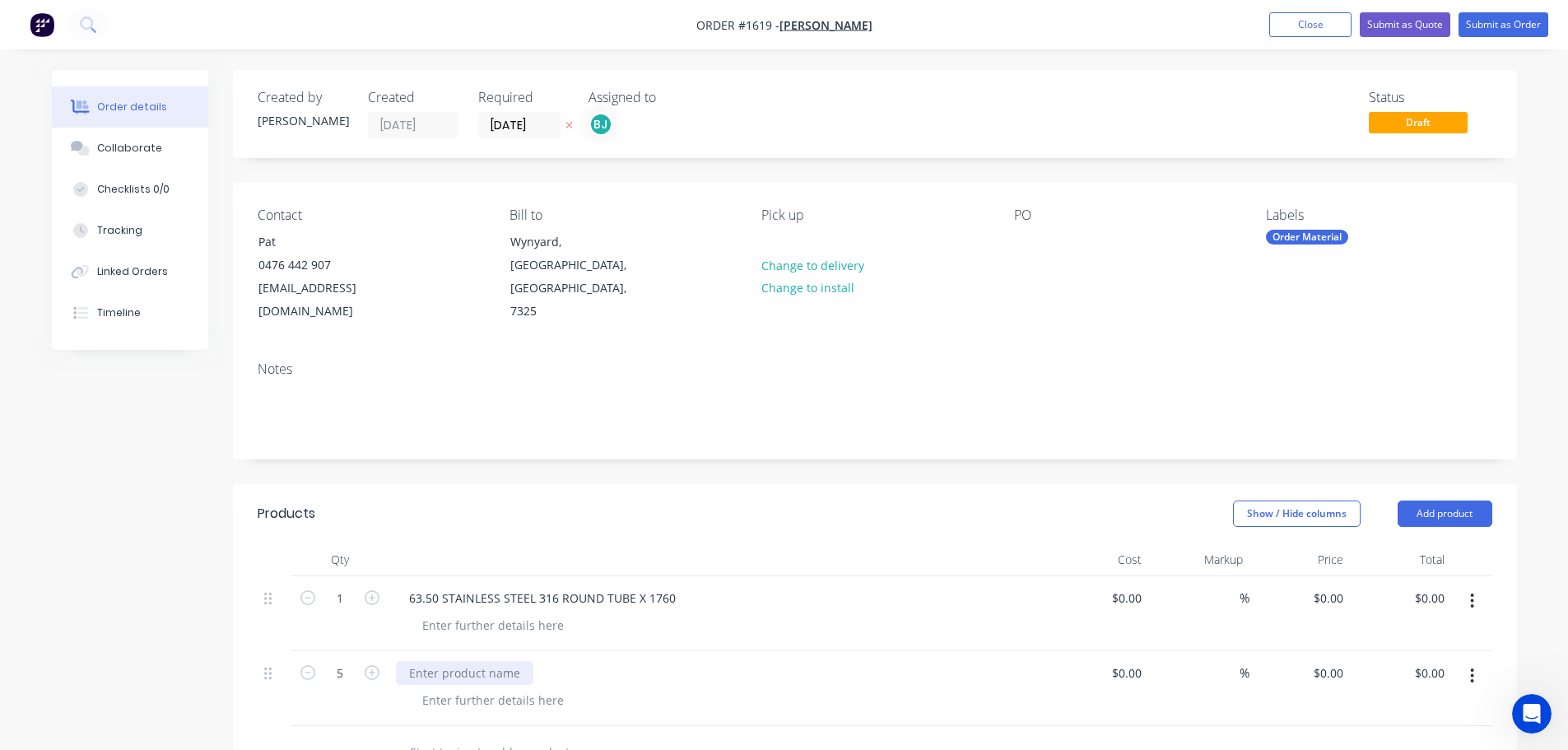
click at [436, 661] on div at bounding box center [464, 672] width 138 height 24
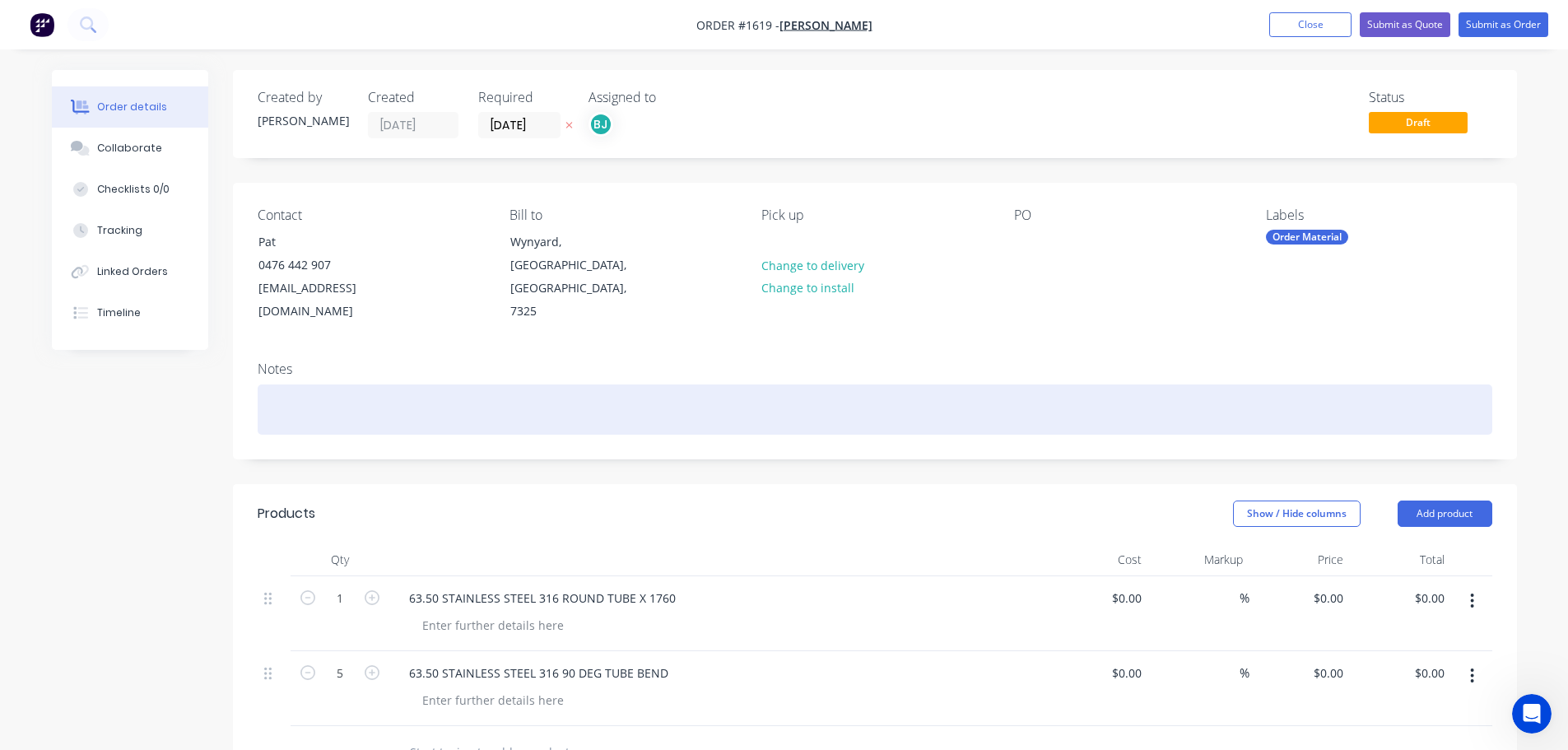
click at [348, 390] on div at bounding box center [874, 409] width 1234 height 50
click at [587, 384] on div "QUOTED $260.00 + GST" at bounding box center [874, 409] width 1234 height 50
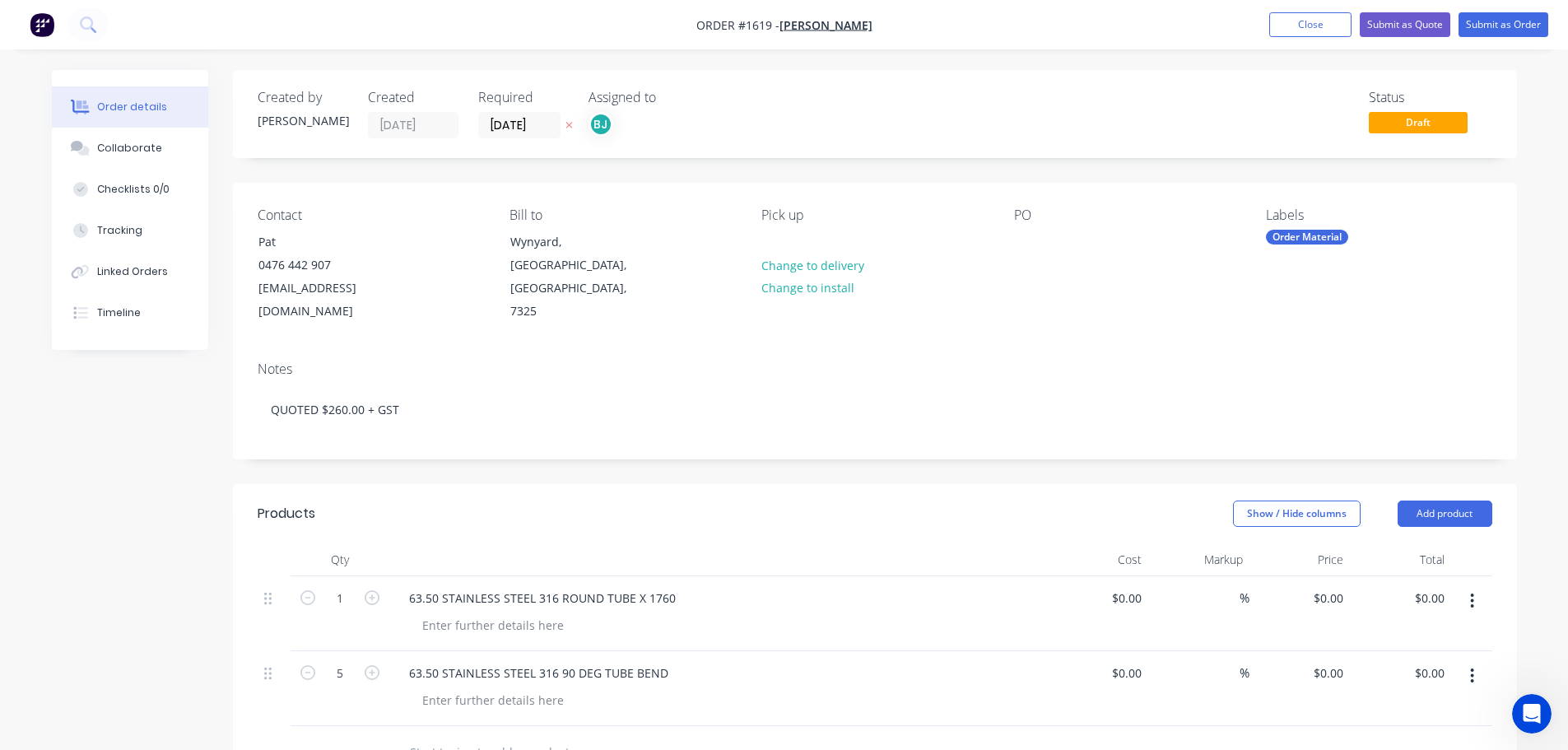
click at [765, 613] on div at bounding box center [725, 625] width 632 height 24
click at [1490, 27] on button "Submit as Order" at bounding box center [1503, 25] width 89 height 25
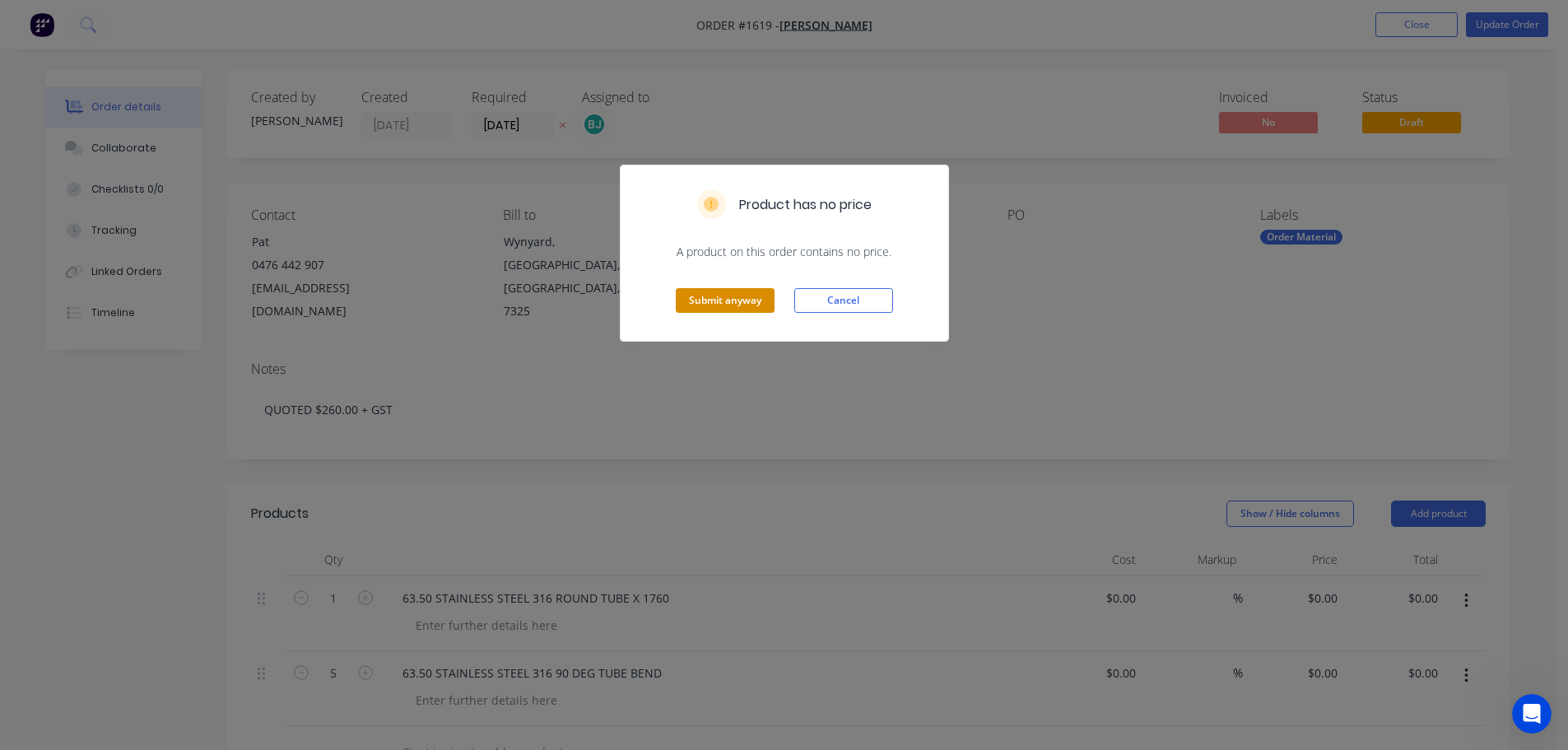
click at [751, 304] on button "Submit anyway" at bounding box center [725, 301] width 99 height 25
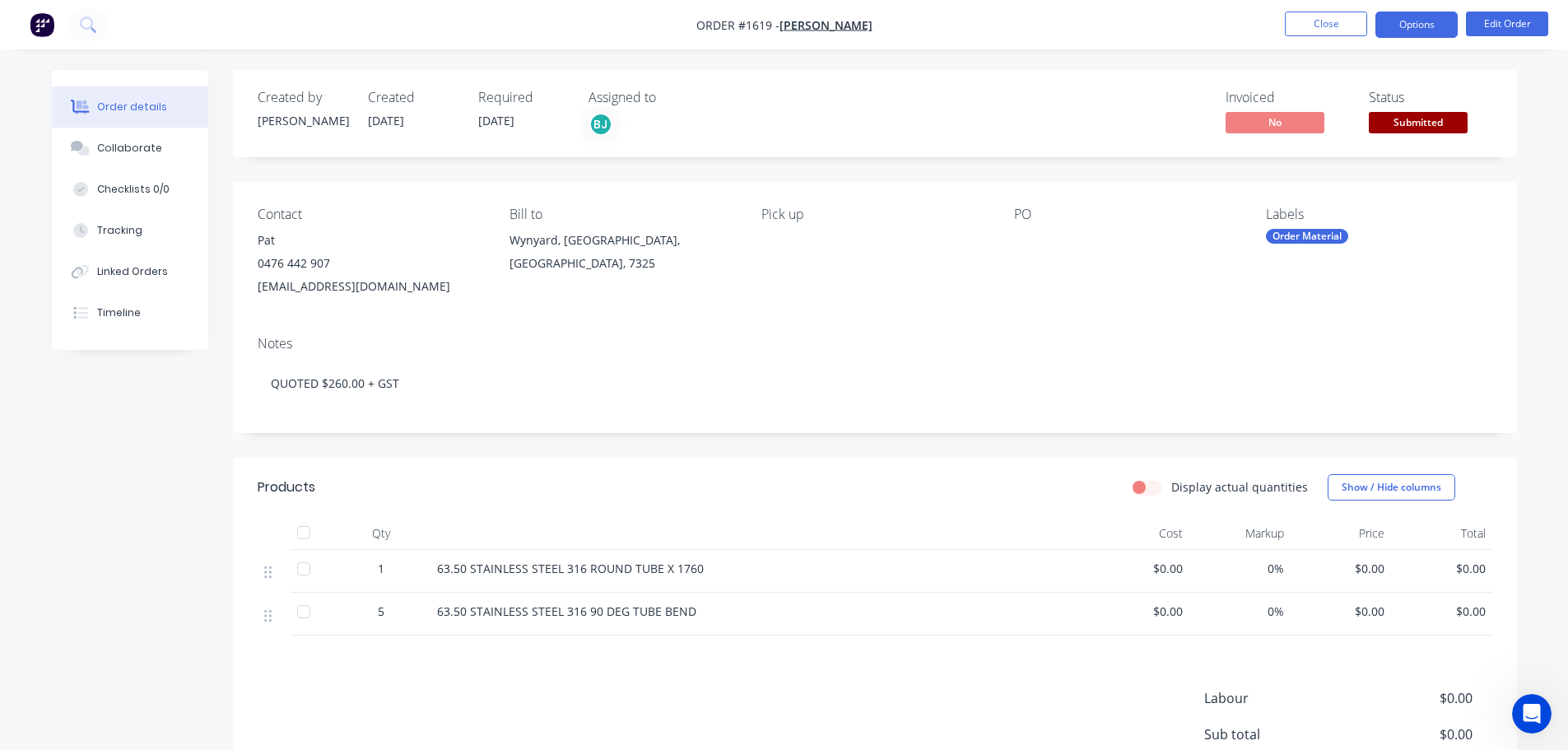
click at [1420, 31] on button "Options" at bounding box center [1416, 24] width 82 height 26
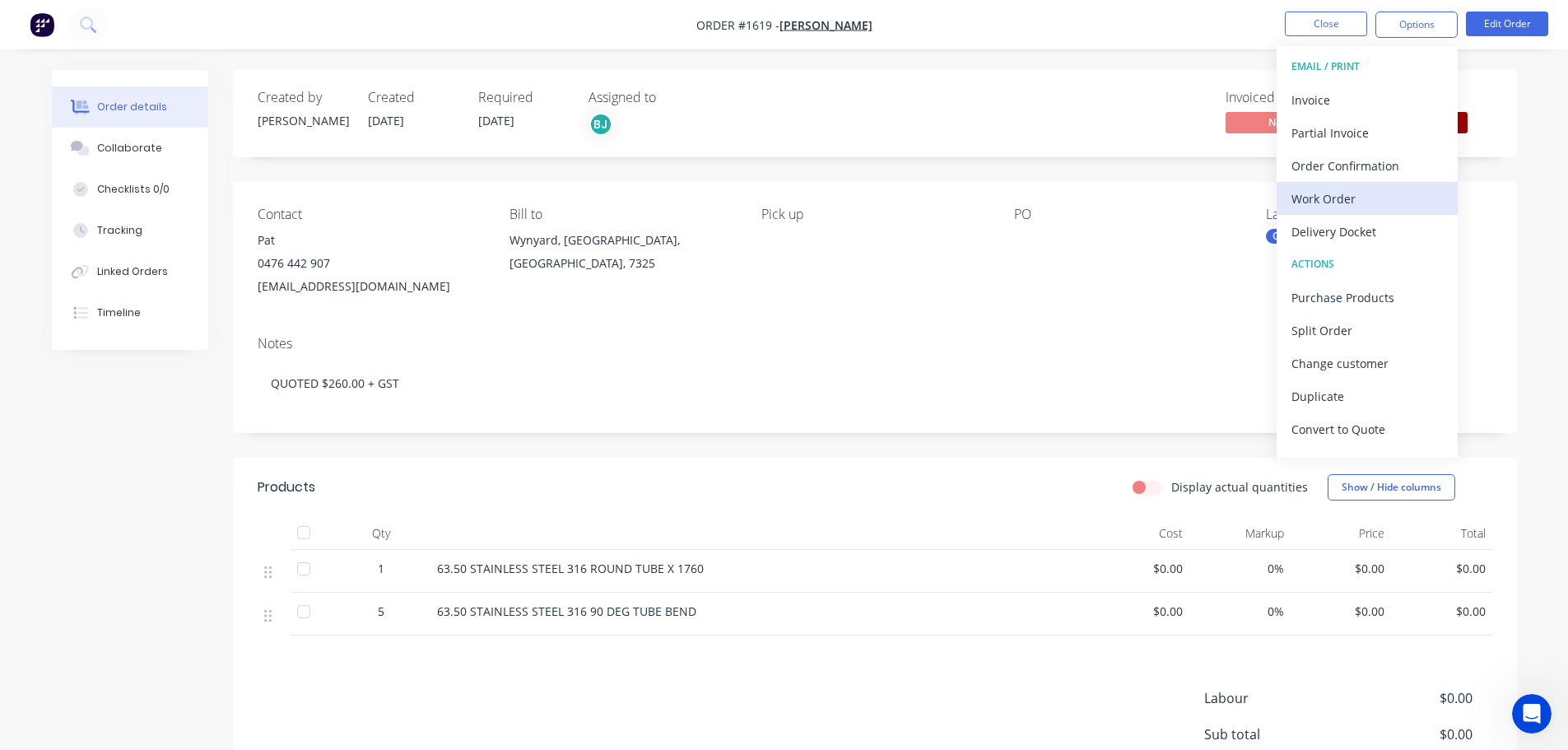
click at [1348, 207] on div "Work Order" at bounding box center [1367, 198] width 152 height 24
click at [1347, 206] on div "Custom" at bounding box center [1367, 198] width 152 height 24
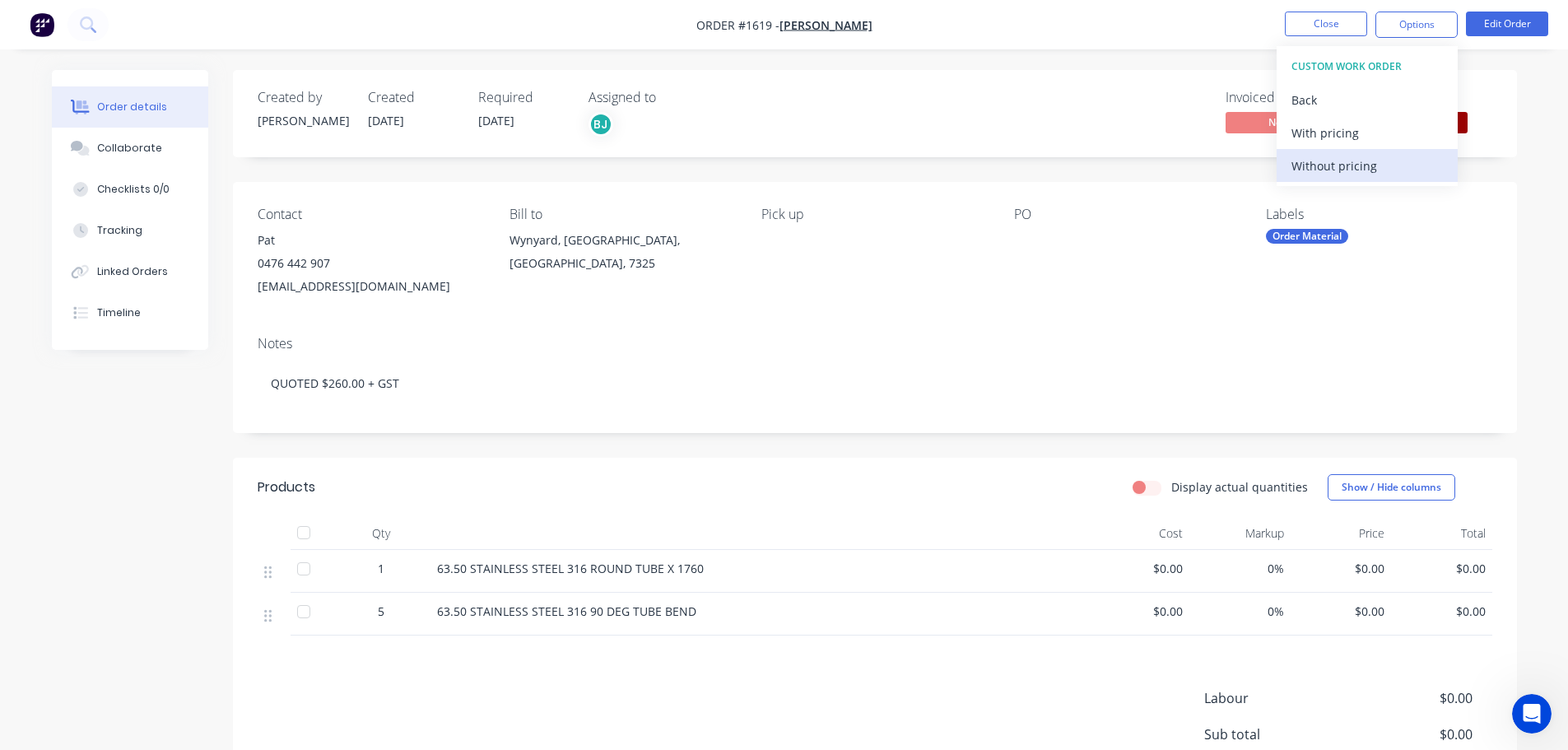
click at [1333, 163] on div "Without pricing" at bounding box center [1367, 165] width 152 height 24
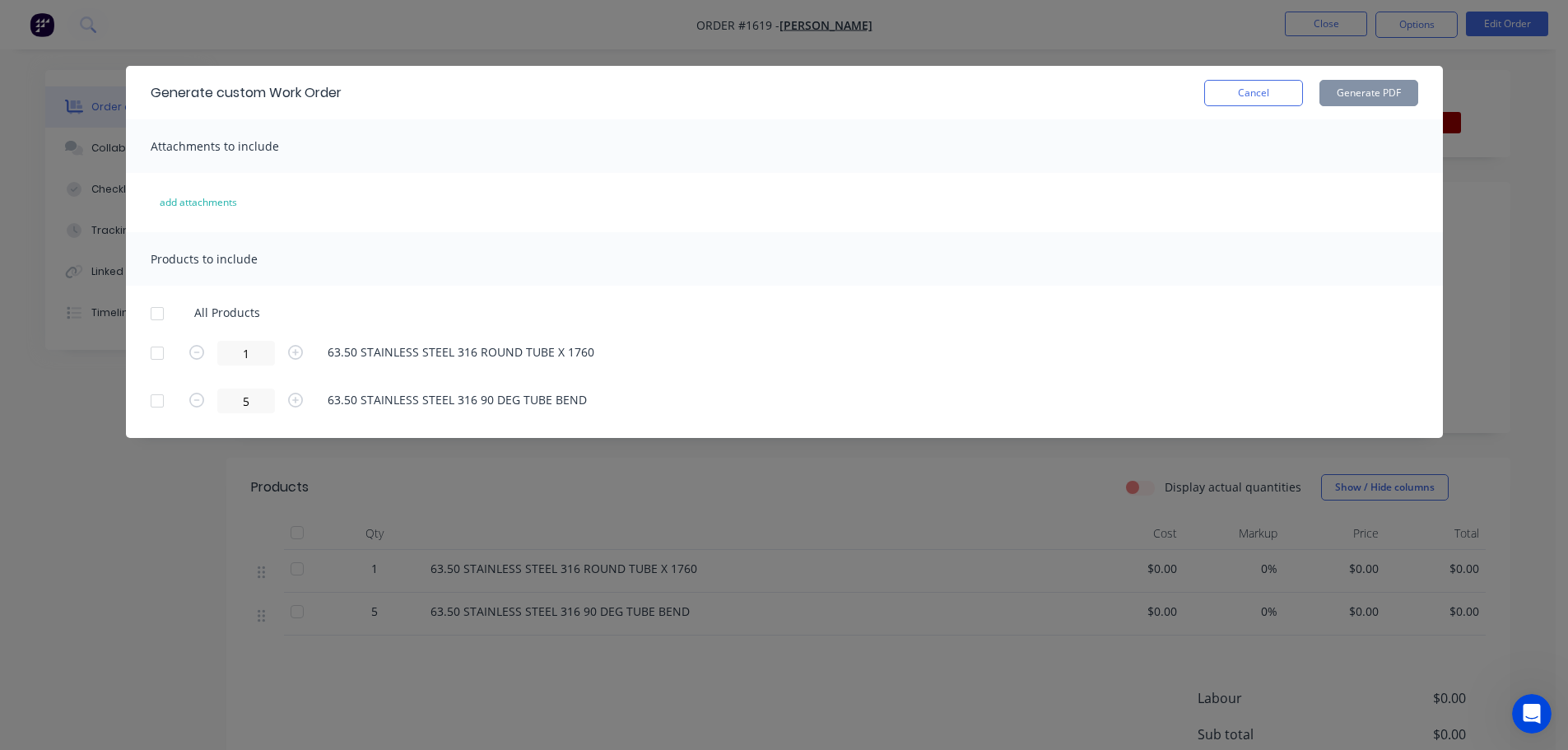
click at [158, 307] on div at bounding box center [157, 313] width 33 height 33
click at [1376, 88] on button "Generate PDF" at bounding box center [1368, 92] width 99 height 26
click at [1229, 79] on button "Cancel" at bounding box center [1253, 92] width 99 height 26
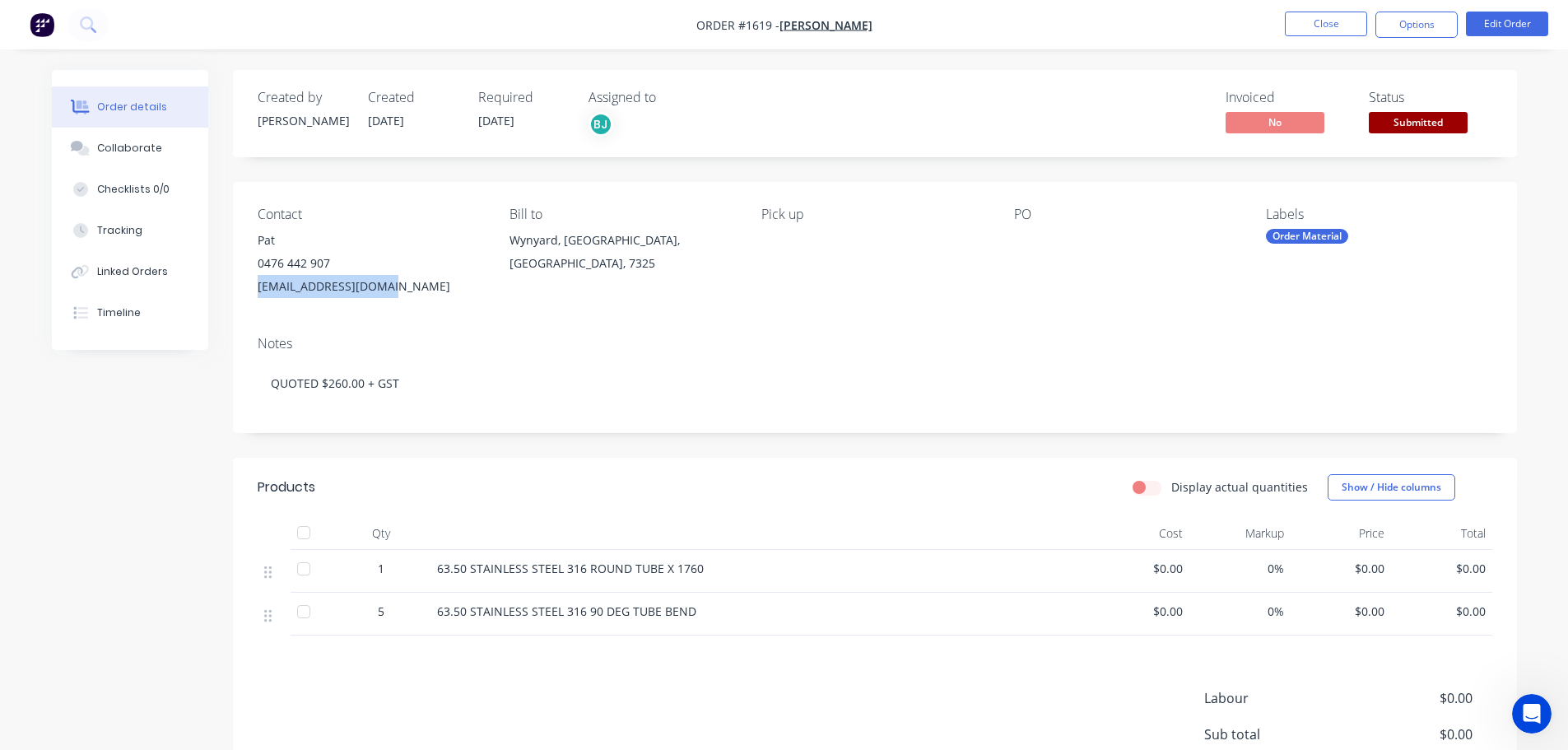
drag, startPoint x: 383, startPoint y: 284, endPoint x: 250, endPoint y: 288, distance: 133.1
click at [250, 288] on div "Contact Pat 0476 442 907 tassietrays@gmail.com Bill to Wynyard, Tasmania, Austr…" at bounding box center [875, 253] width 1284 height 141
copy div "tassietrays@gmail.com"
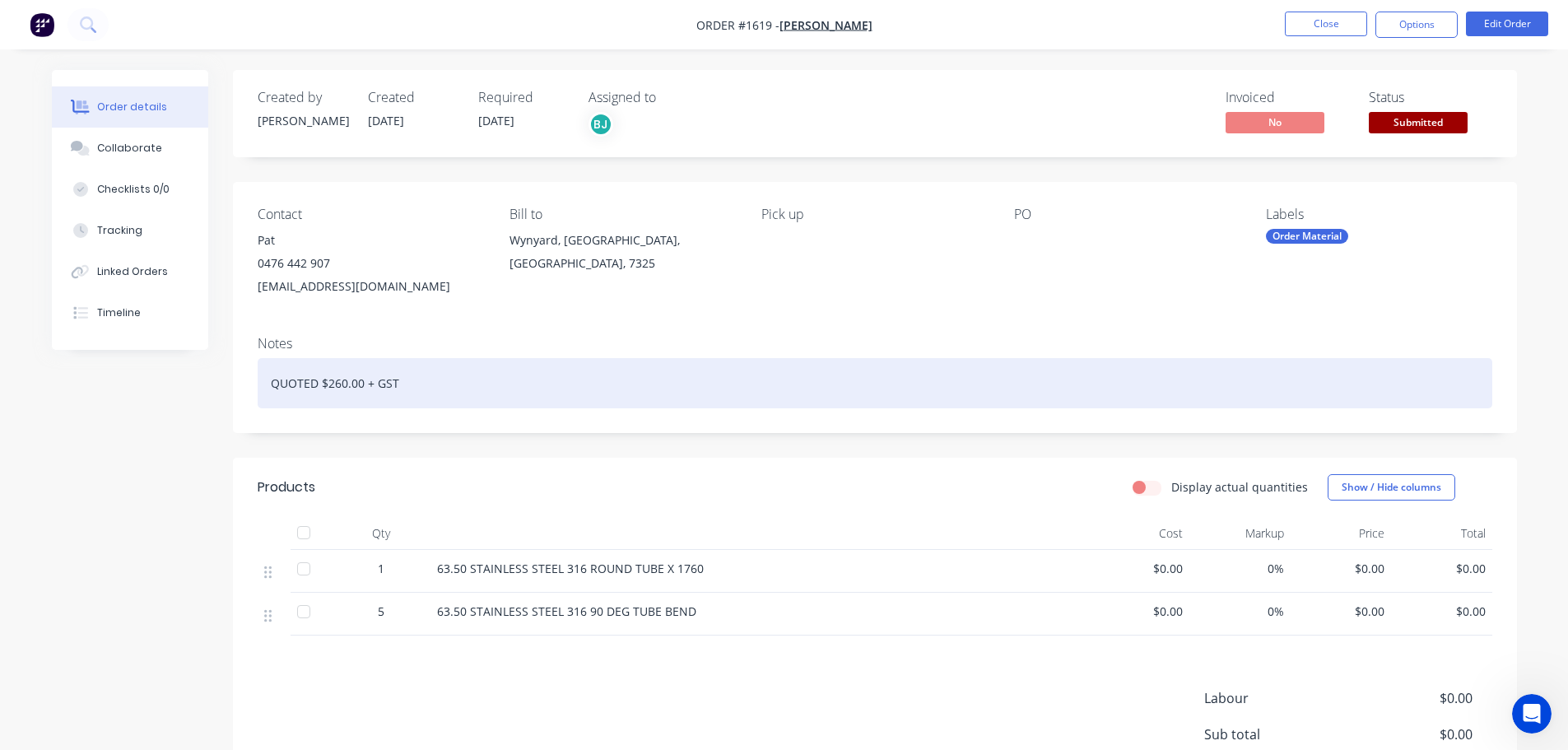
click at [406, 388] on div "QUOTED $260.00 + GST" at bounding box center [874, 383] width 1234 height 50
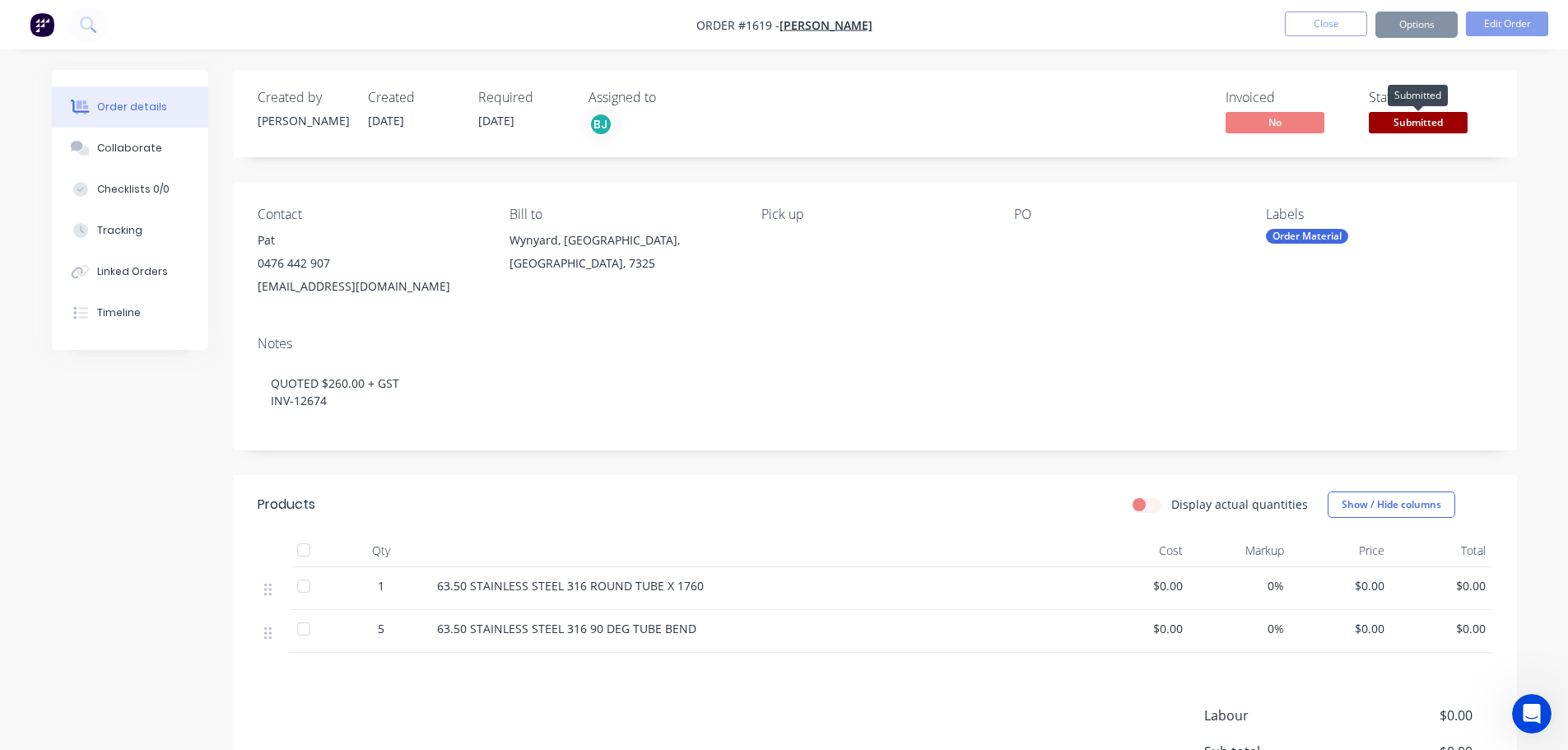
click at [1423, 131] on span "Submitted" at bounding box center [1418, 121] width 99 height 21
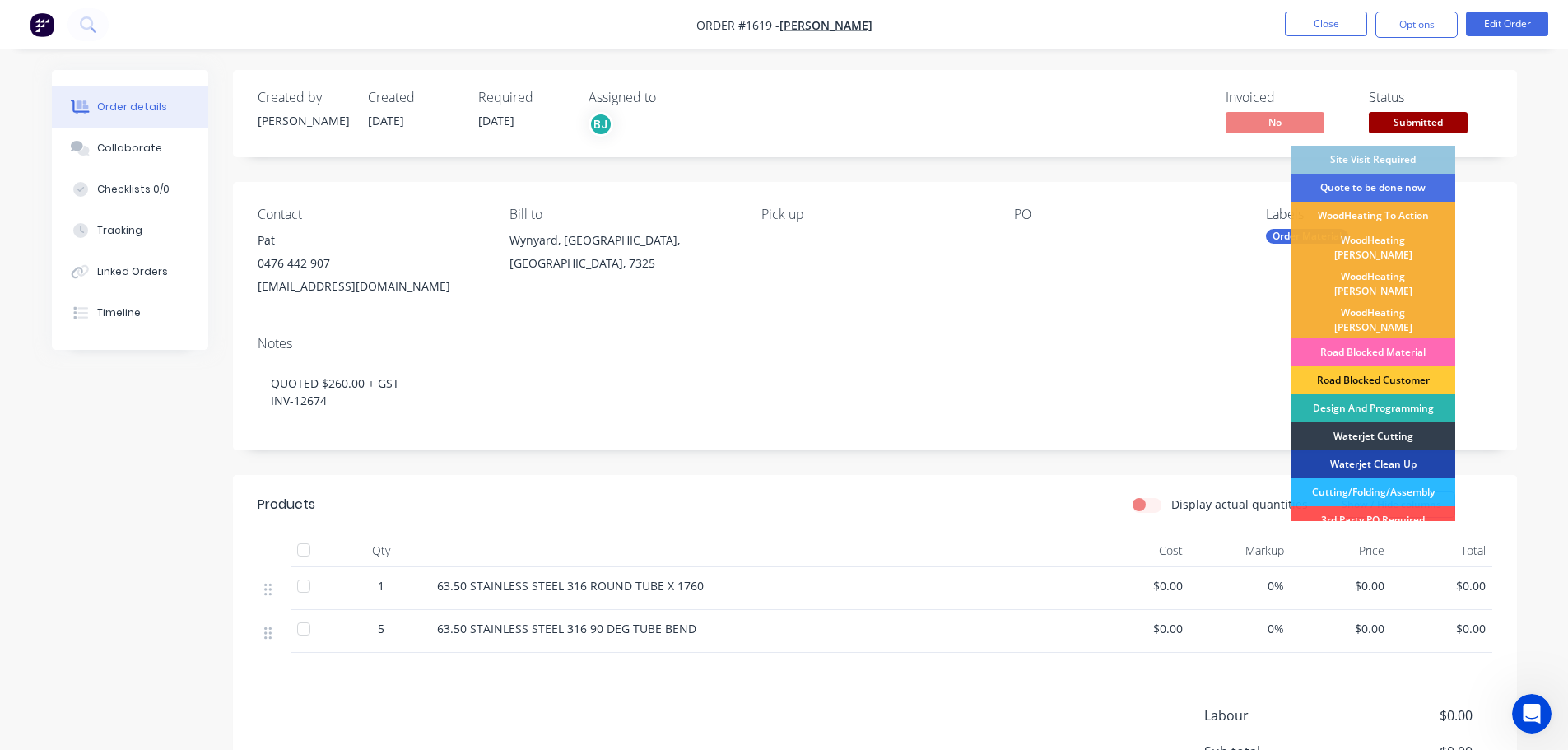
click at [1380, 338] on div "Road Blocked Material" at bounding box center [1372, 352] width 164 height 28
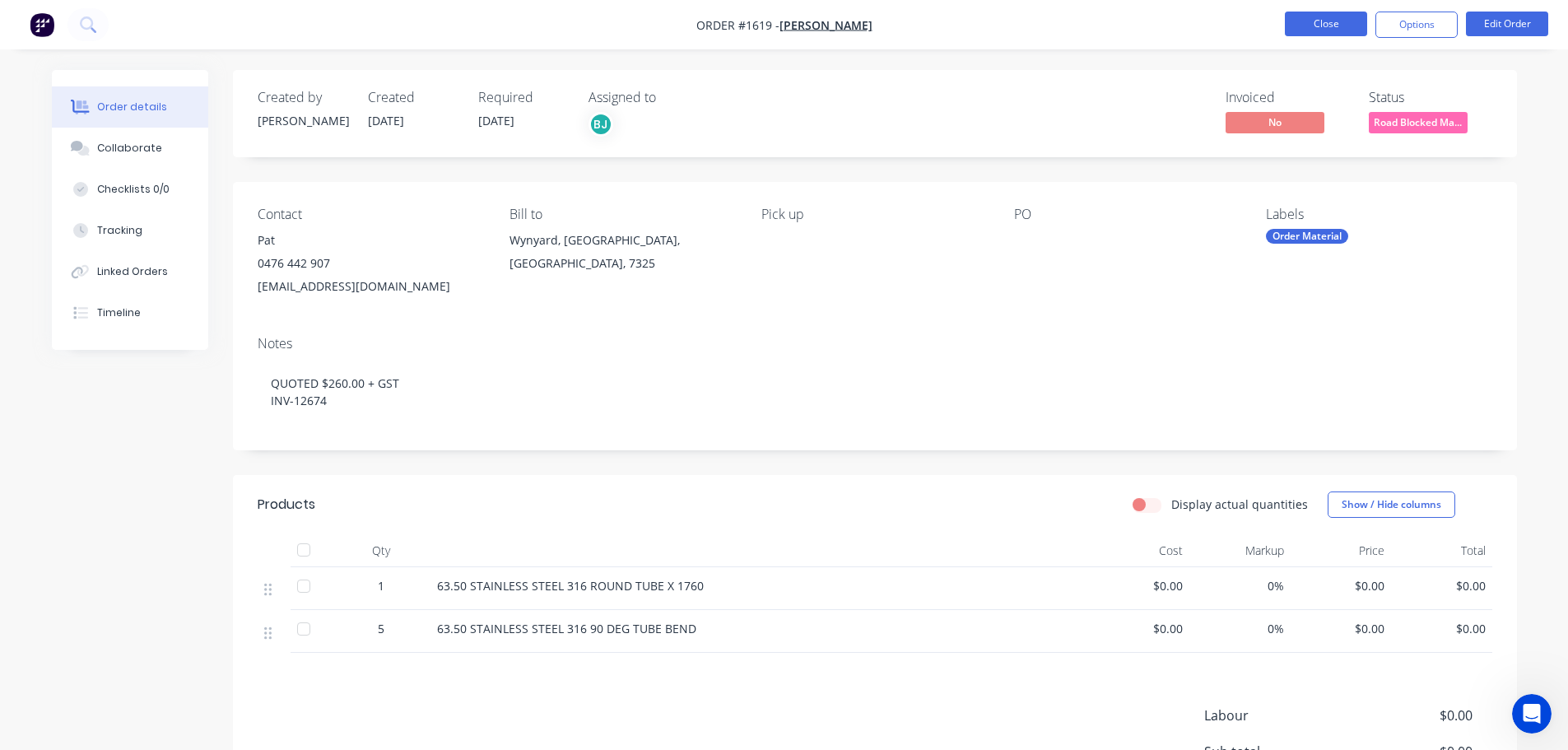
click at [1347, 29] on button "Close" at bounding box center [1326, 24] width 82 height 25
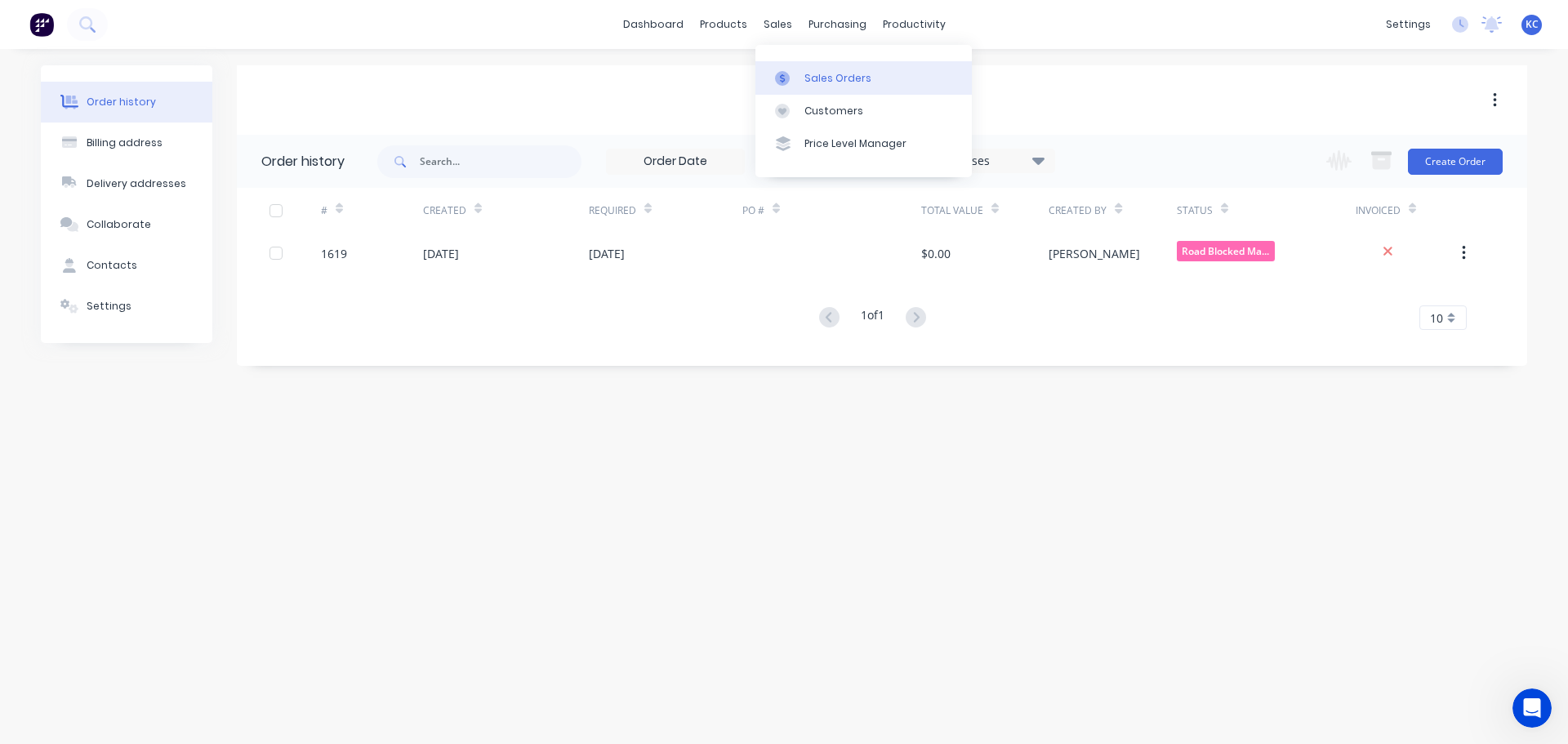
click at [834, 73] on div "Sales Orders" at bounding box center [838, 78] width 67 height 15
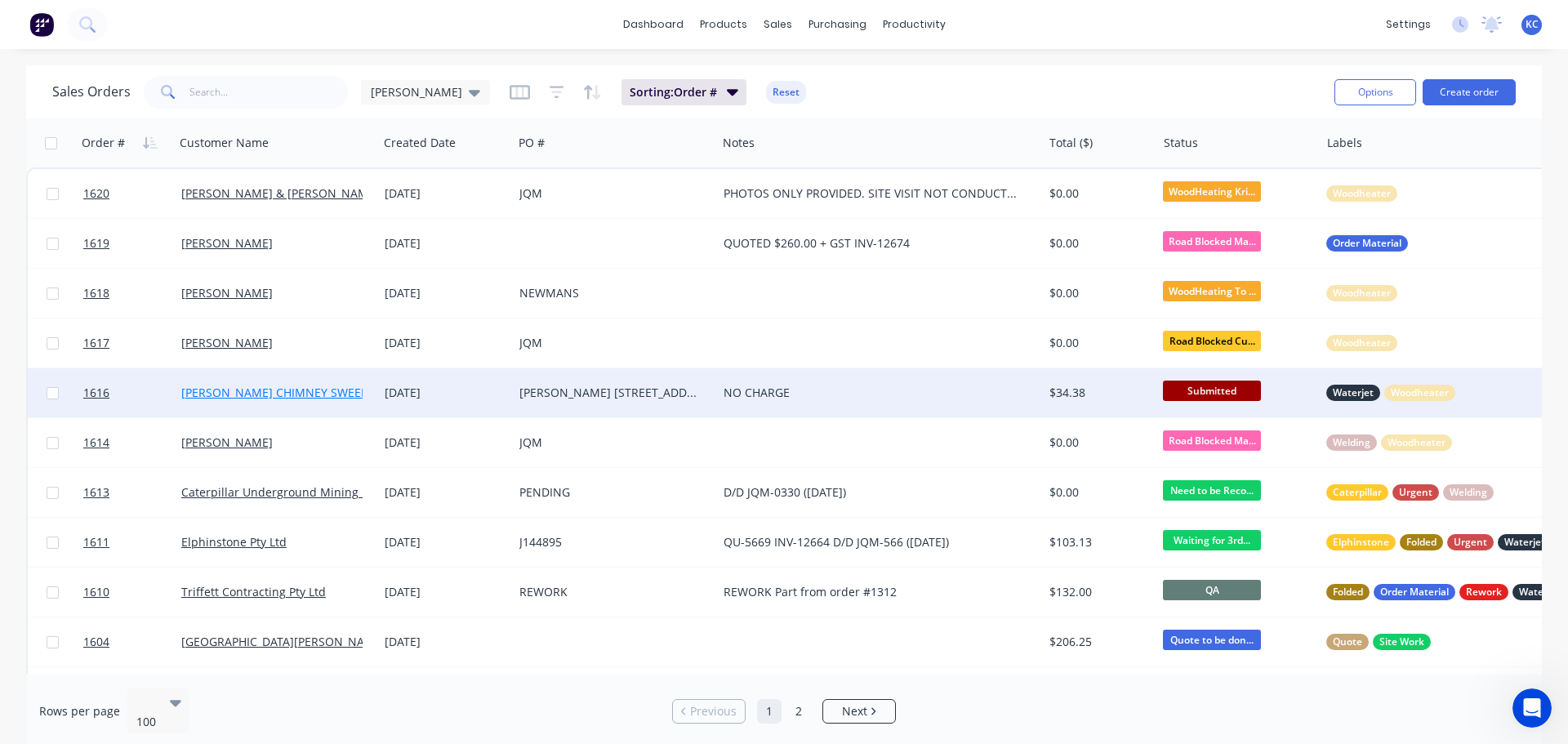
click at [204, 396] on link "THURLBY'S CHIMNEY SWEEPS" at bounding box center [278, 392] width 193 height 16
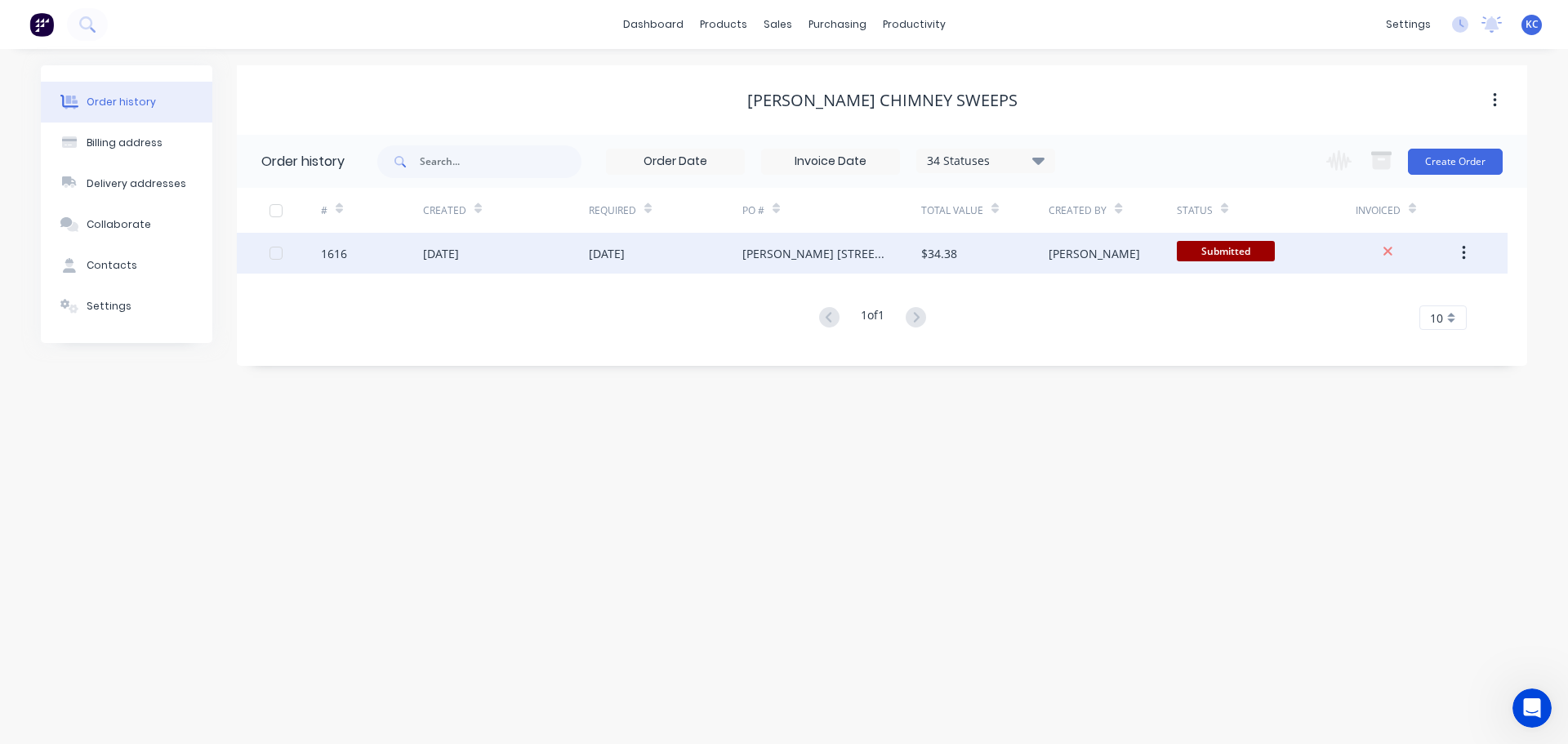
click at [510, 255] on div "[DATE]" at bounding box center [505, 253] width 166 height 41
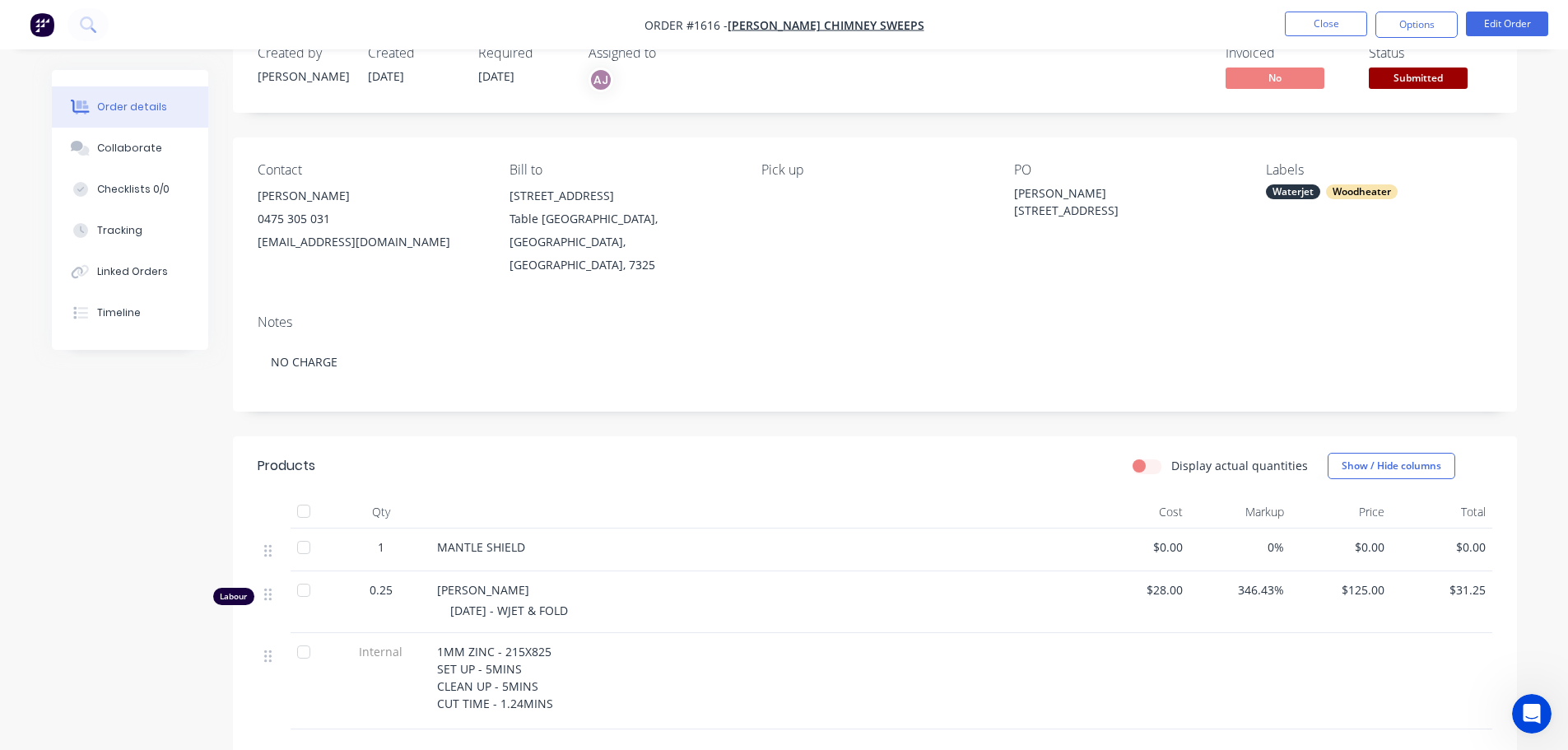
scroll to position [82, 0]
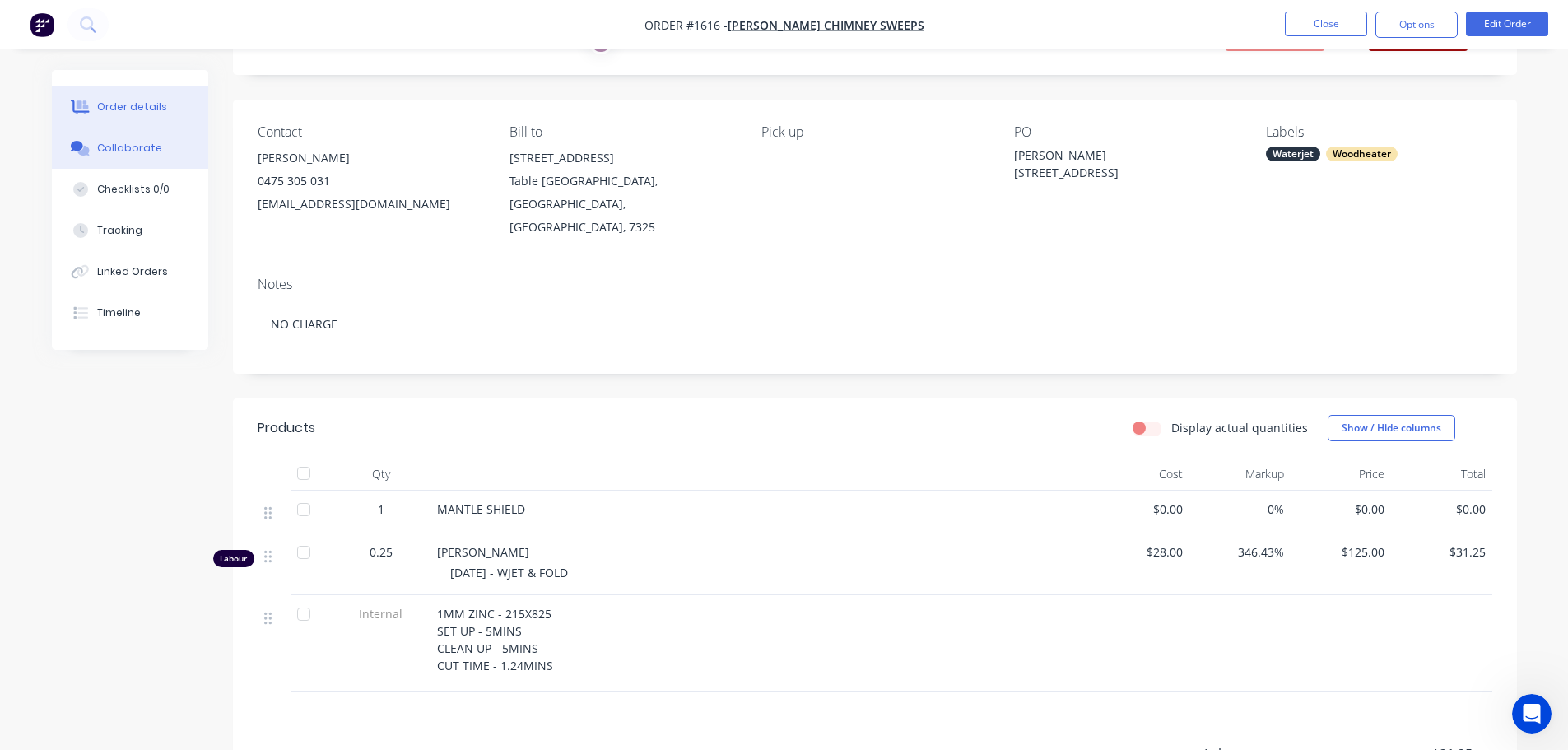
click at [153, 160] on button "Collaborate" at bounding box center [129, 148] width 156 height 41
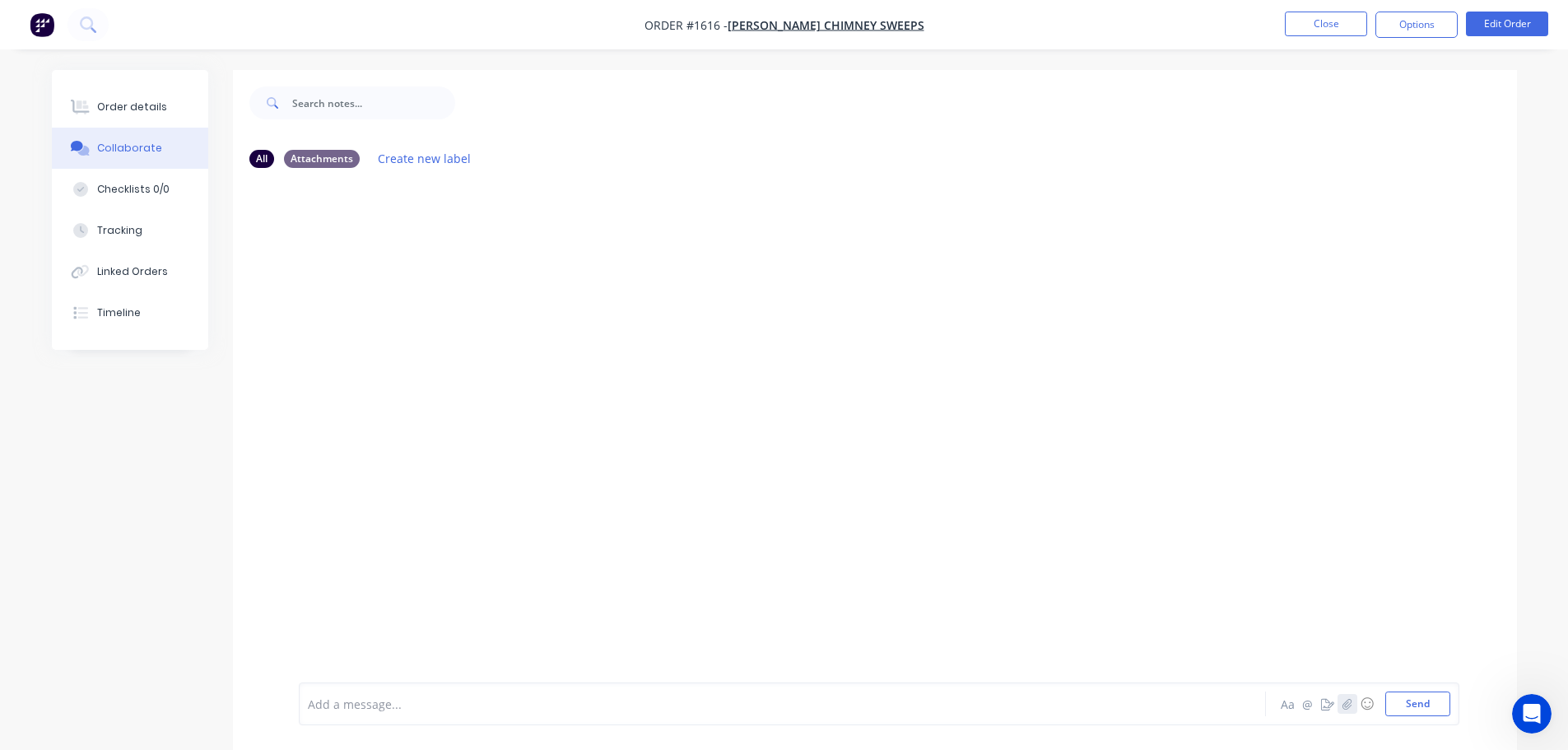
click at [1341, 702] on icon "button" at bounding box center [1346, 704] width 10 height 12
click at [1402, 698] on button "Send" at bounding box center [1417, 704] width 65 height 25
click at [1348, 709] on button "button" at bounding box center [1347, 704] width 20 height 20
click at [1414, 700] on button "Send" at bounding box center [1417, 704] width 65 height 25
click at [1327, 26] on button "Close" at bounding box center [1326, 24] width 82 height 25
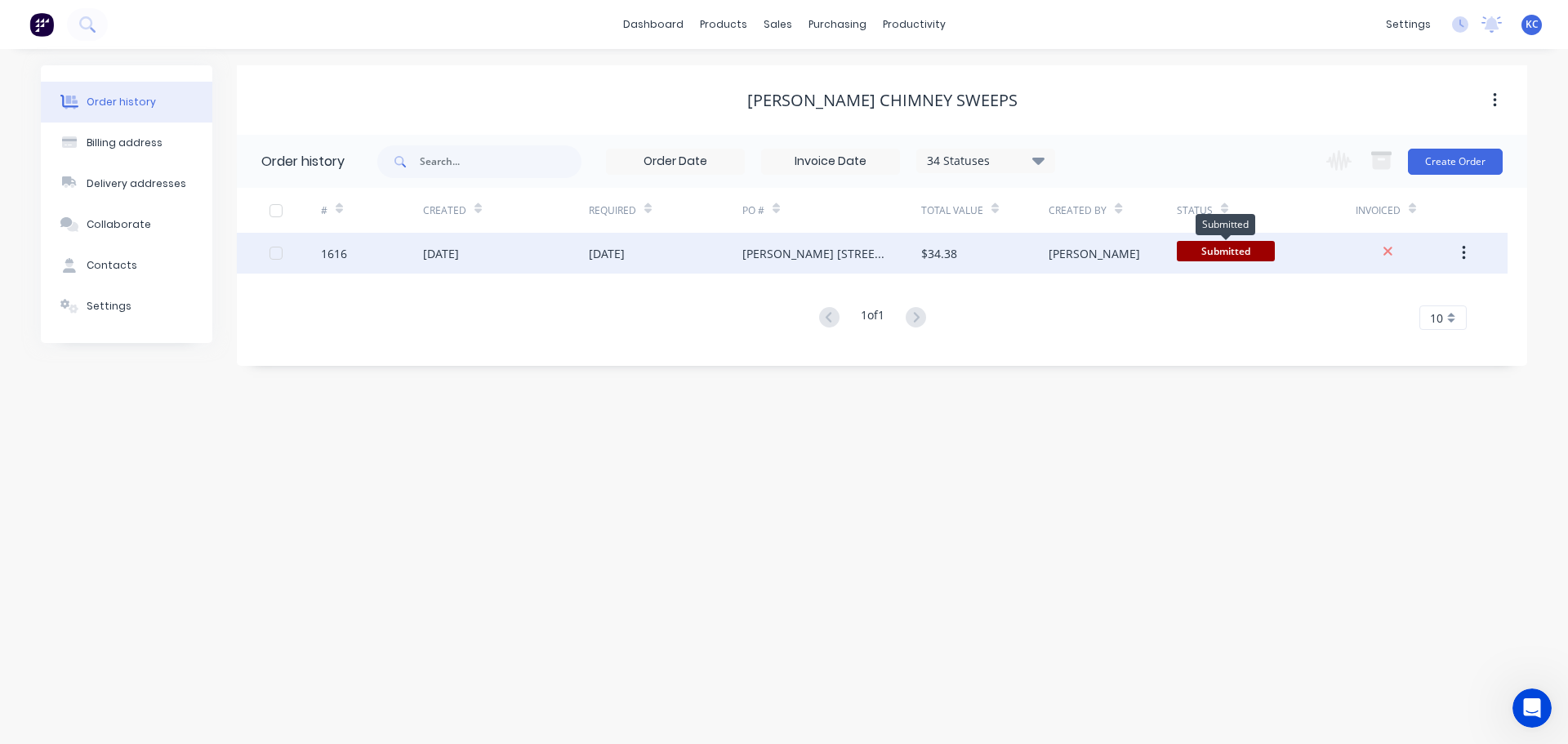
click at [1206, 256] on span "Submitted" at bounding box center [1225, 251] width 98 height 20
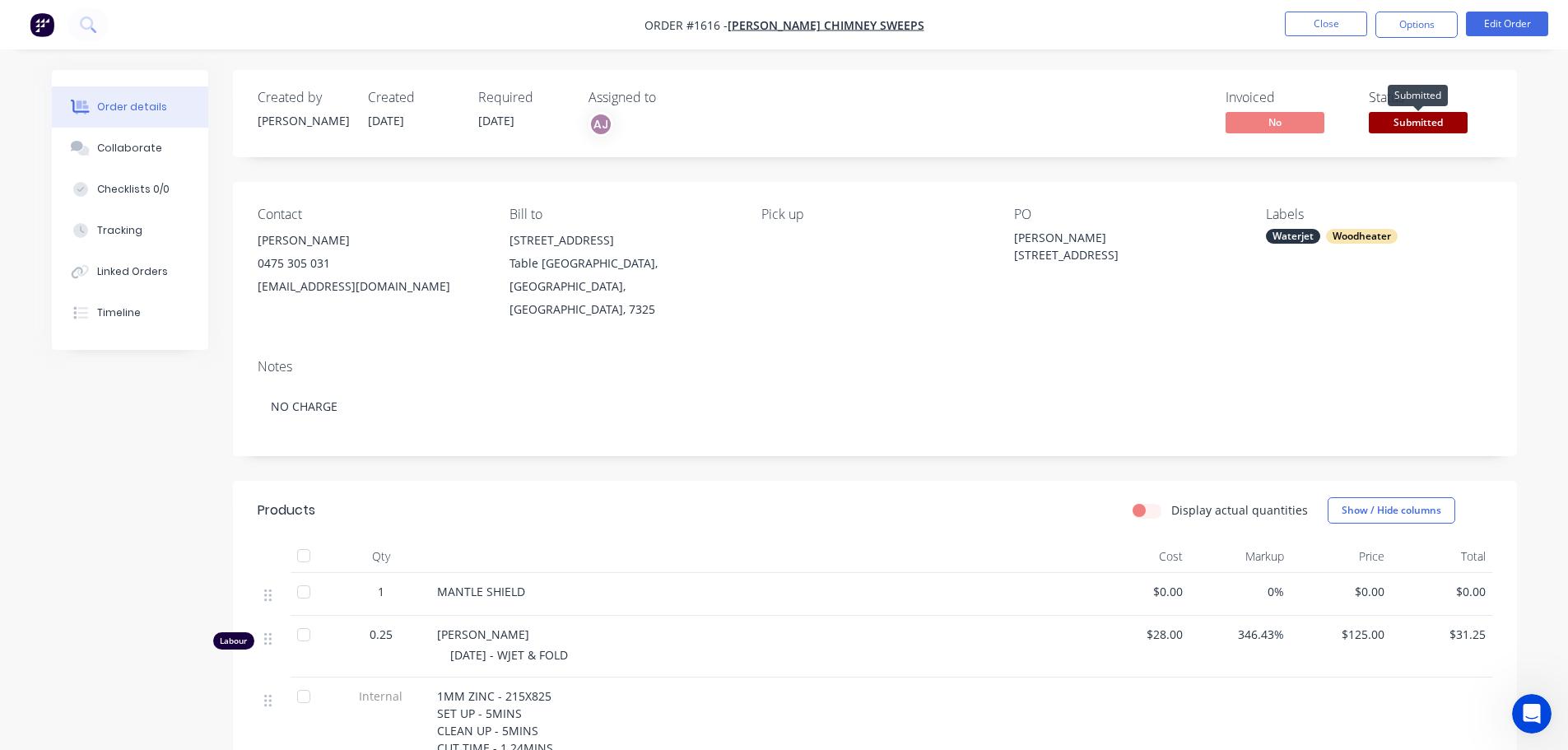
click at [1455, 131] on span "Submitted" at bounding box center [1418, 121] width 99 height 21
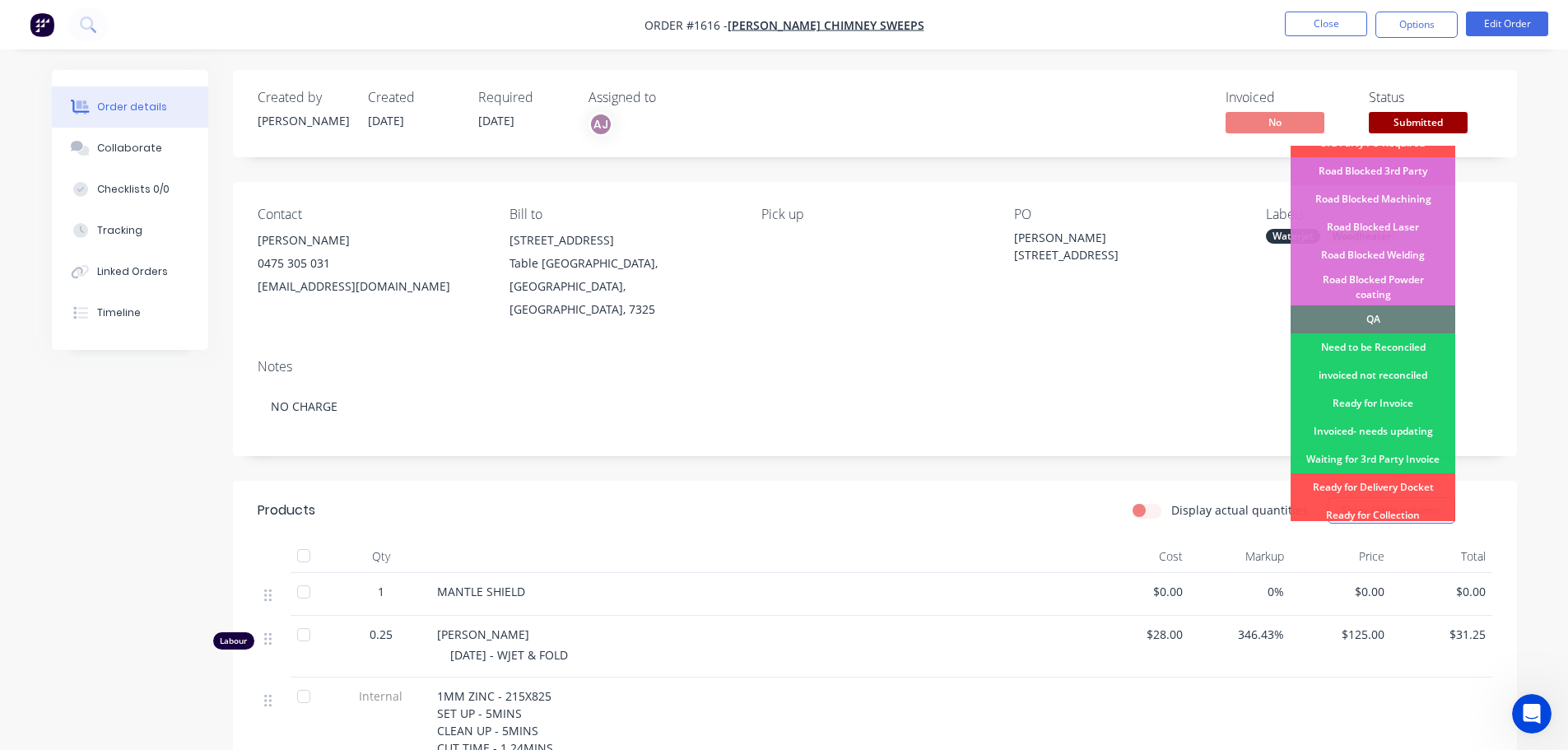
scroll to position [412, 0]
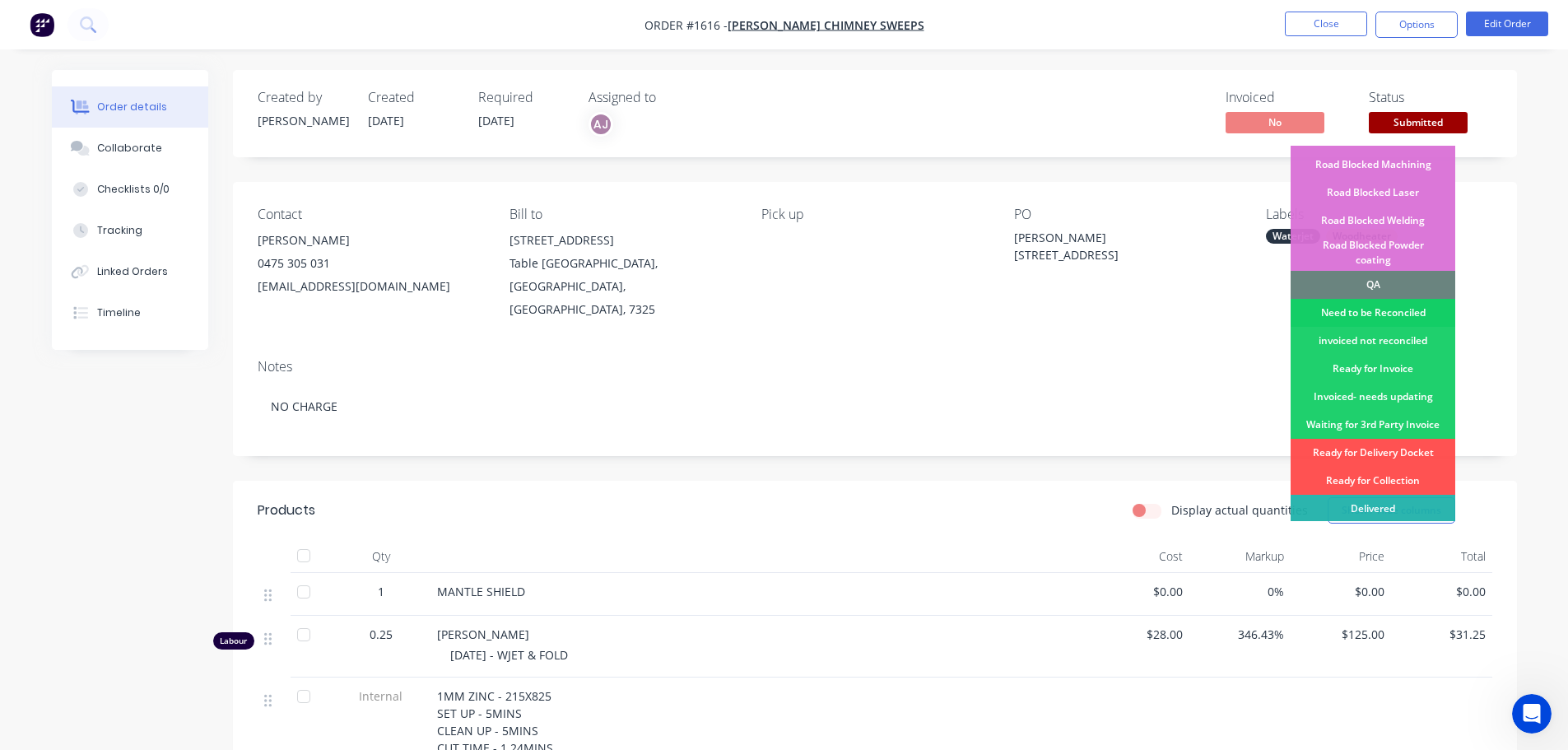
click at [1340, 299] on div "Need to be Reconciled" at bounding box center [1372, 312] width 164 height 28
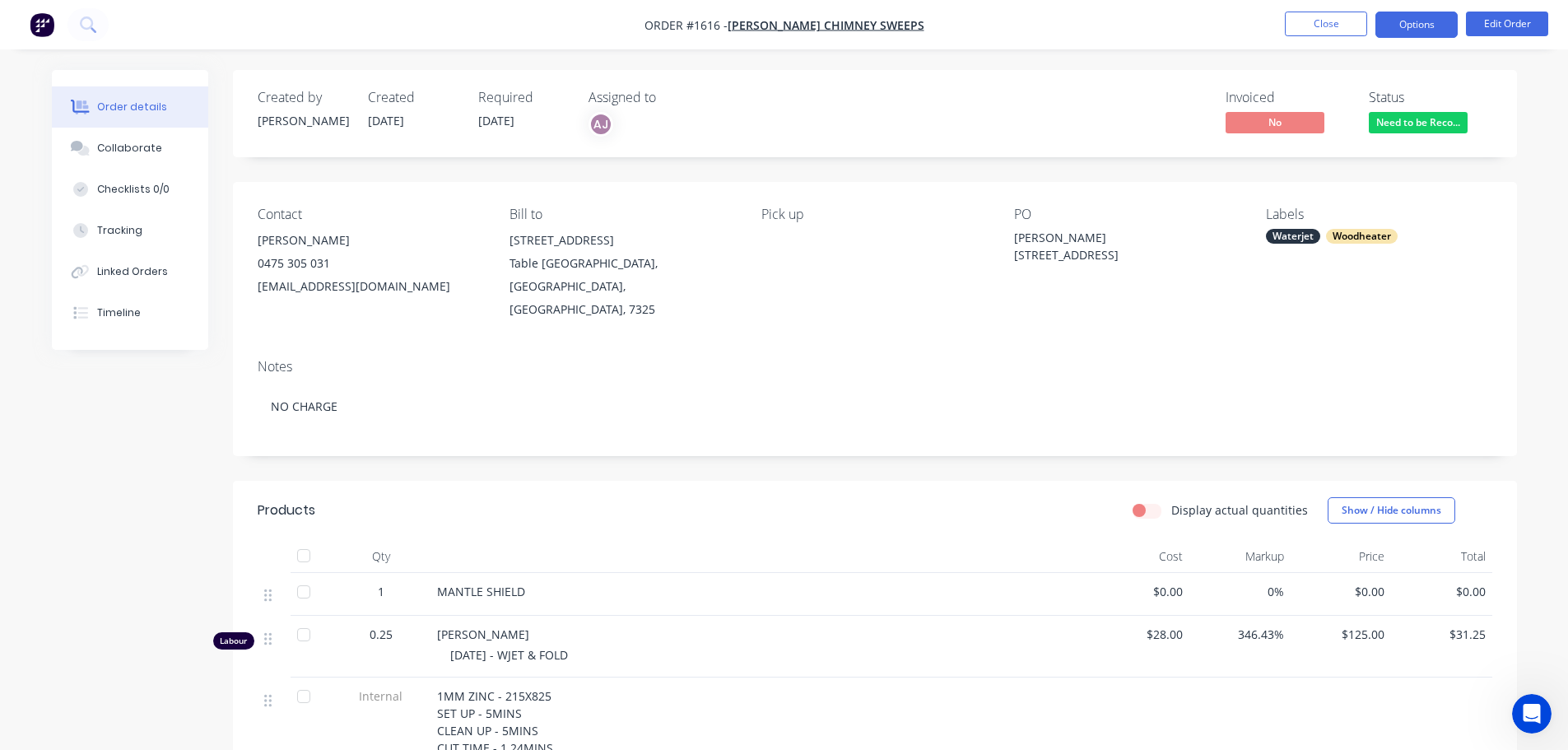
click at [1403, 28] on button "Options" at bounding box center [1416, 24] width 82 height 26
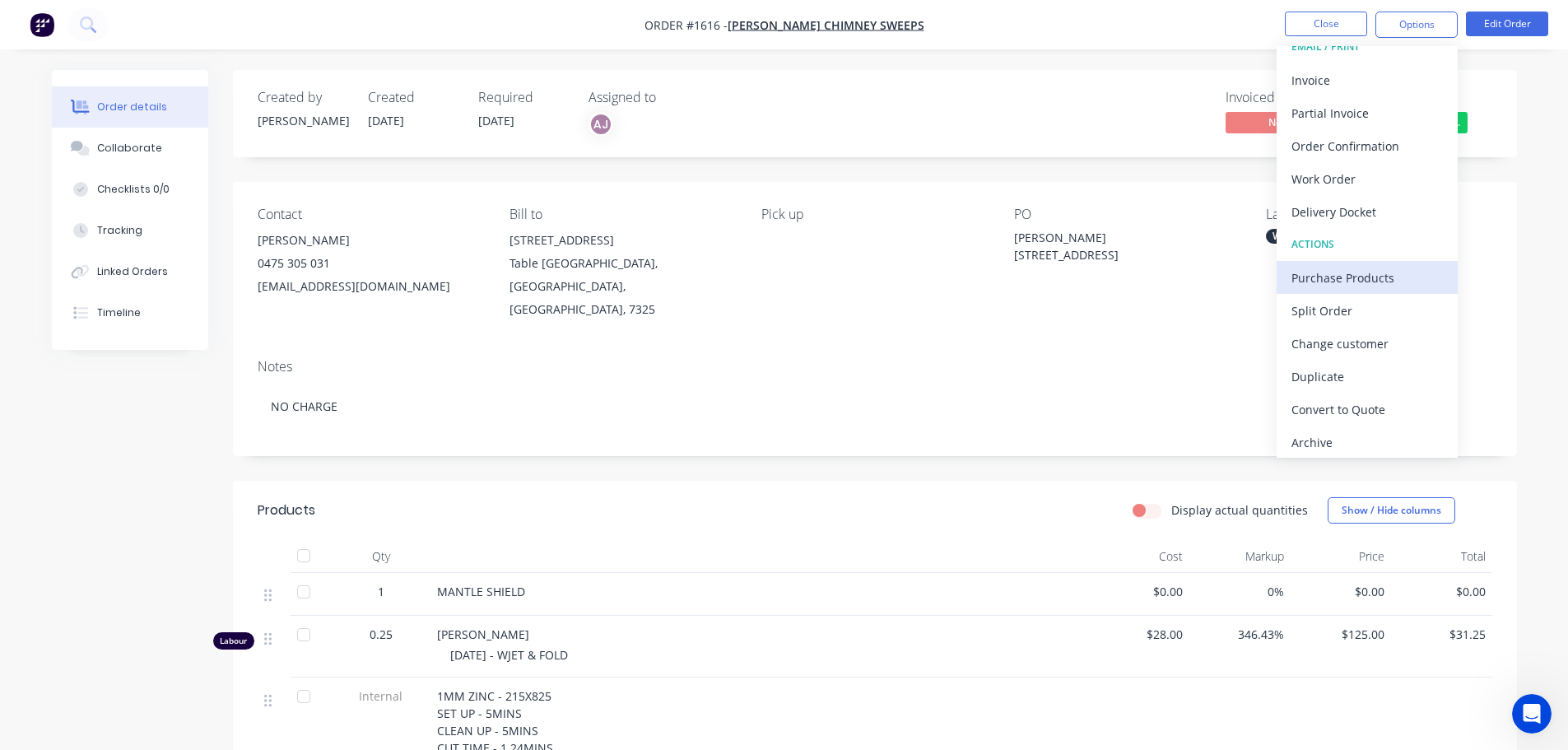
scroll to position [25, 0]
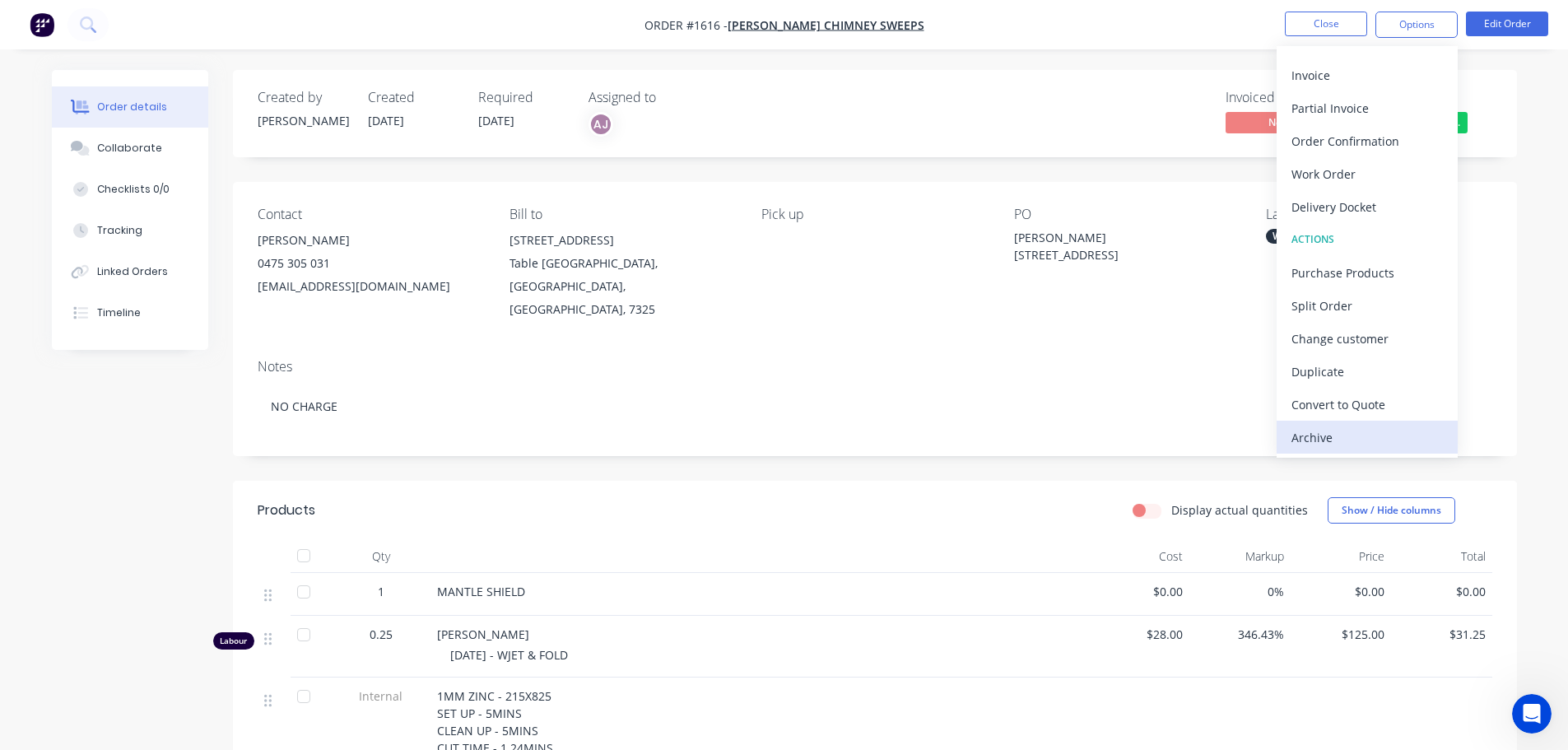
click at [1342, 433] on div "Archive" at bounding box center [1367, 437] width 152 height 24
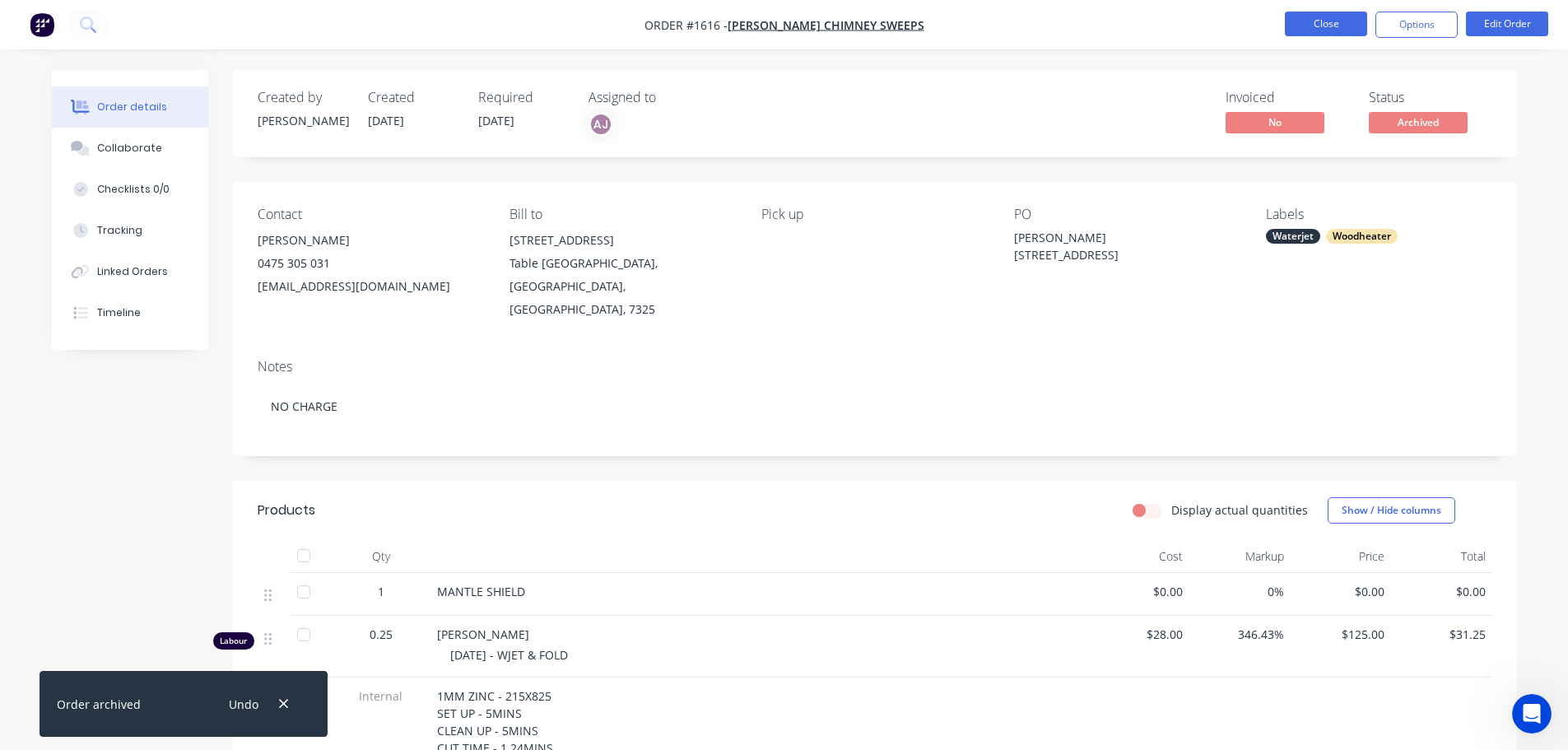
click at [1319, 25] on button "Close" at bounding box center [1326, 24] width 82 height 25
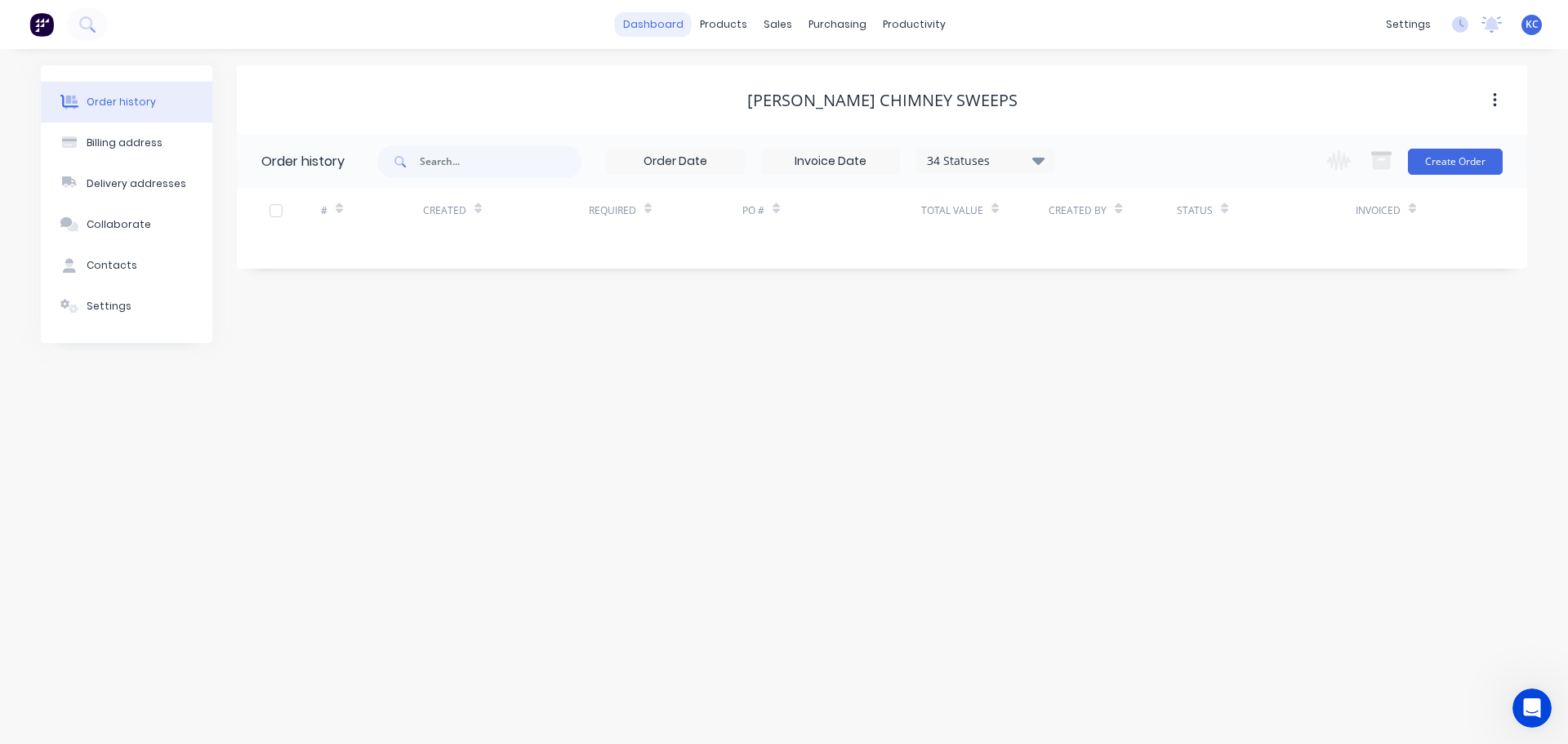
click at [673, 19] on link "dashboard" at bounding box center [653, 25] width 77 height 25
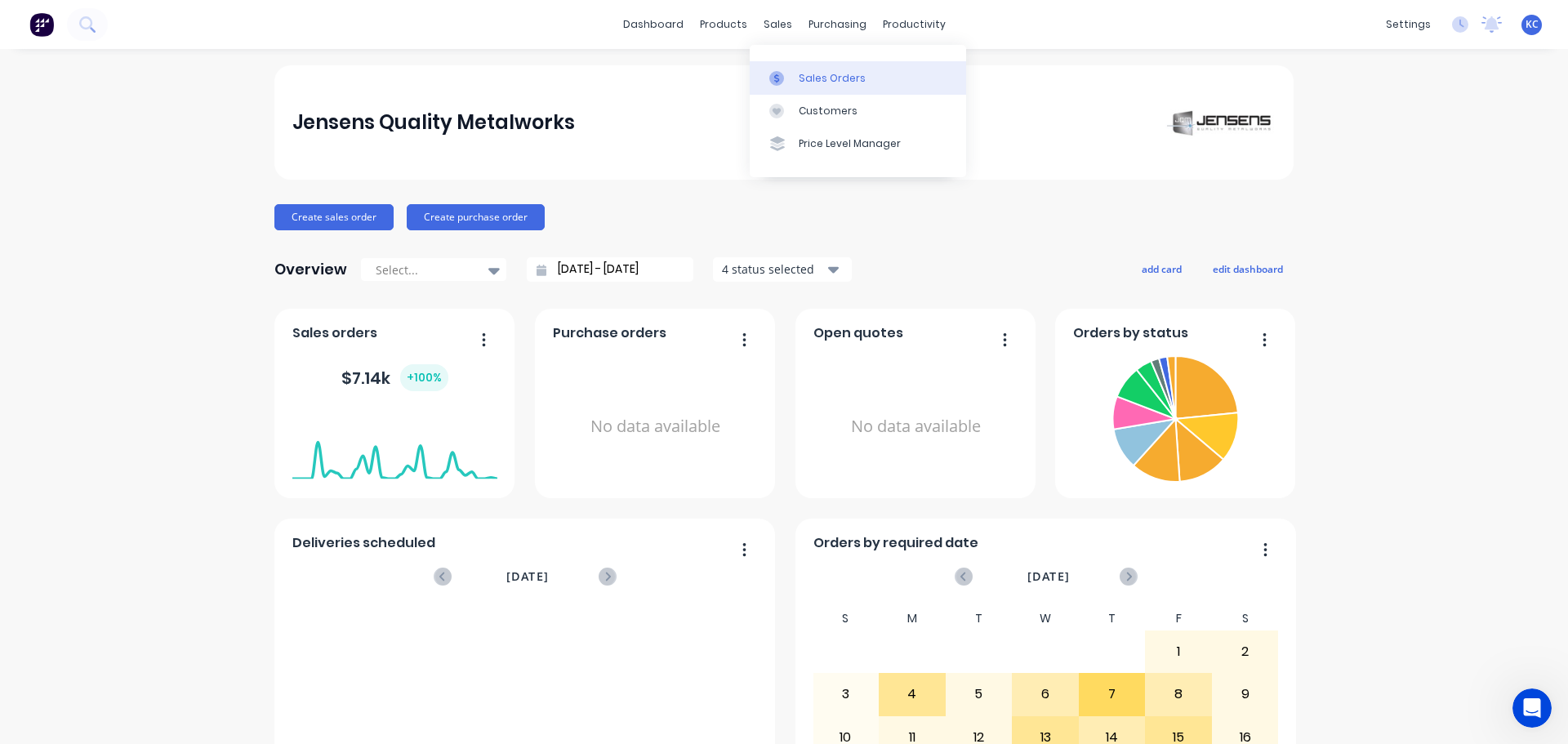
click at [819, 78] on div "Sales Orders" at bounding box center [832, 78] width 67 height 15
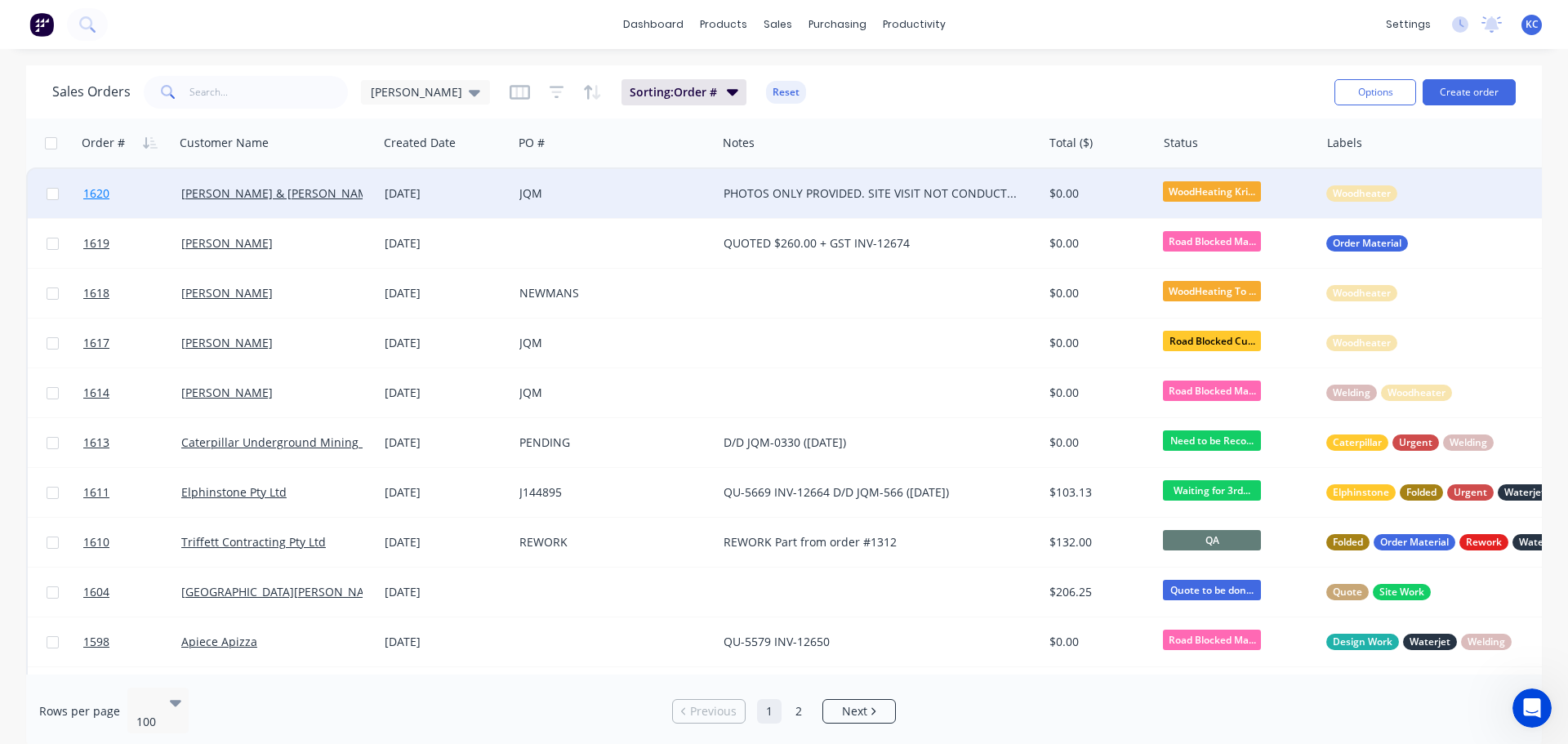
click at [88, 191] on span "1620" at bounding box center [96, 193] width 26 height 16
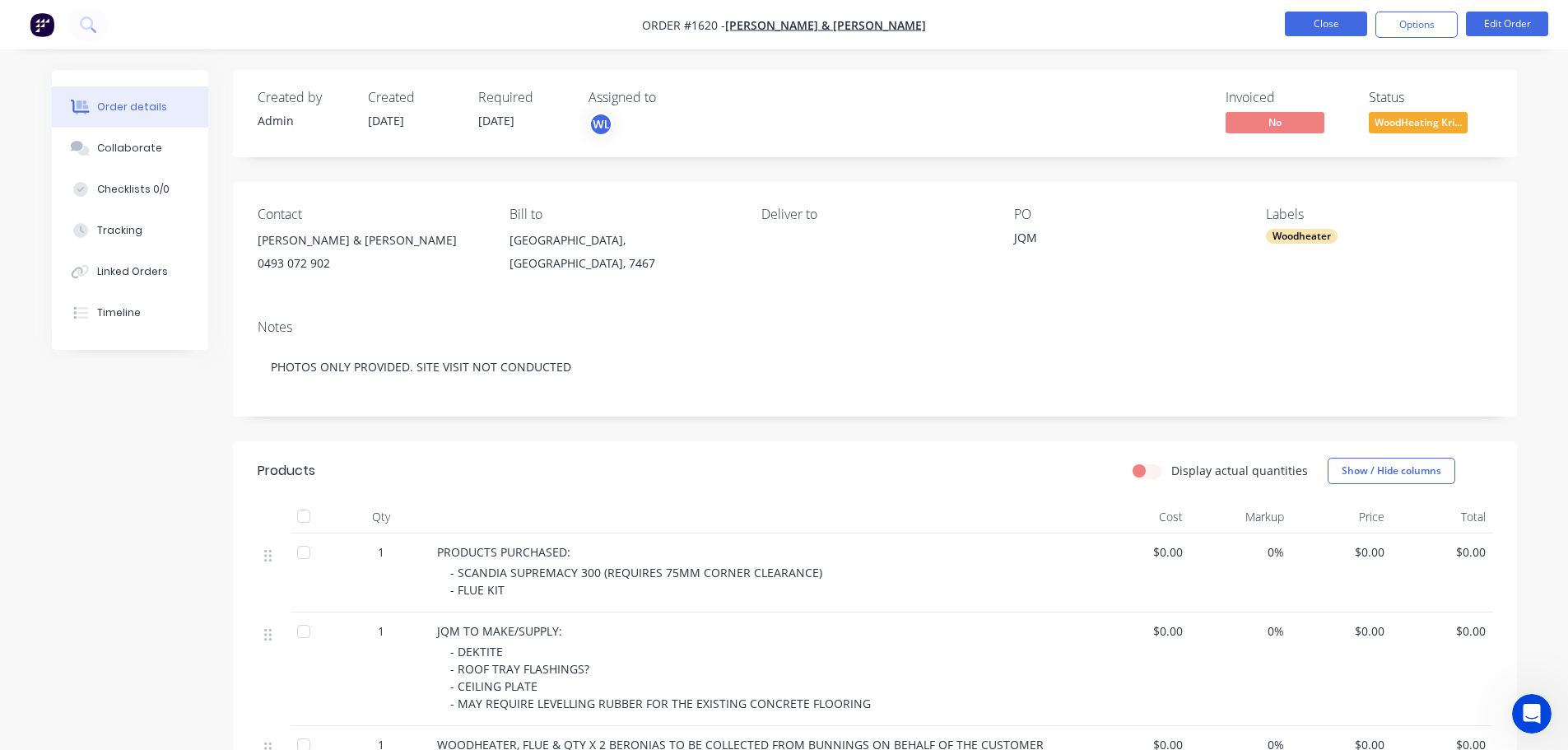
click at [1355, 27] on button "Close" at bounding box center [1326, 24] width 82 height 25
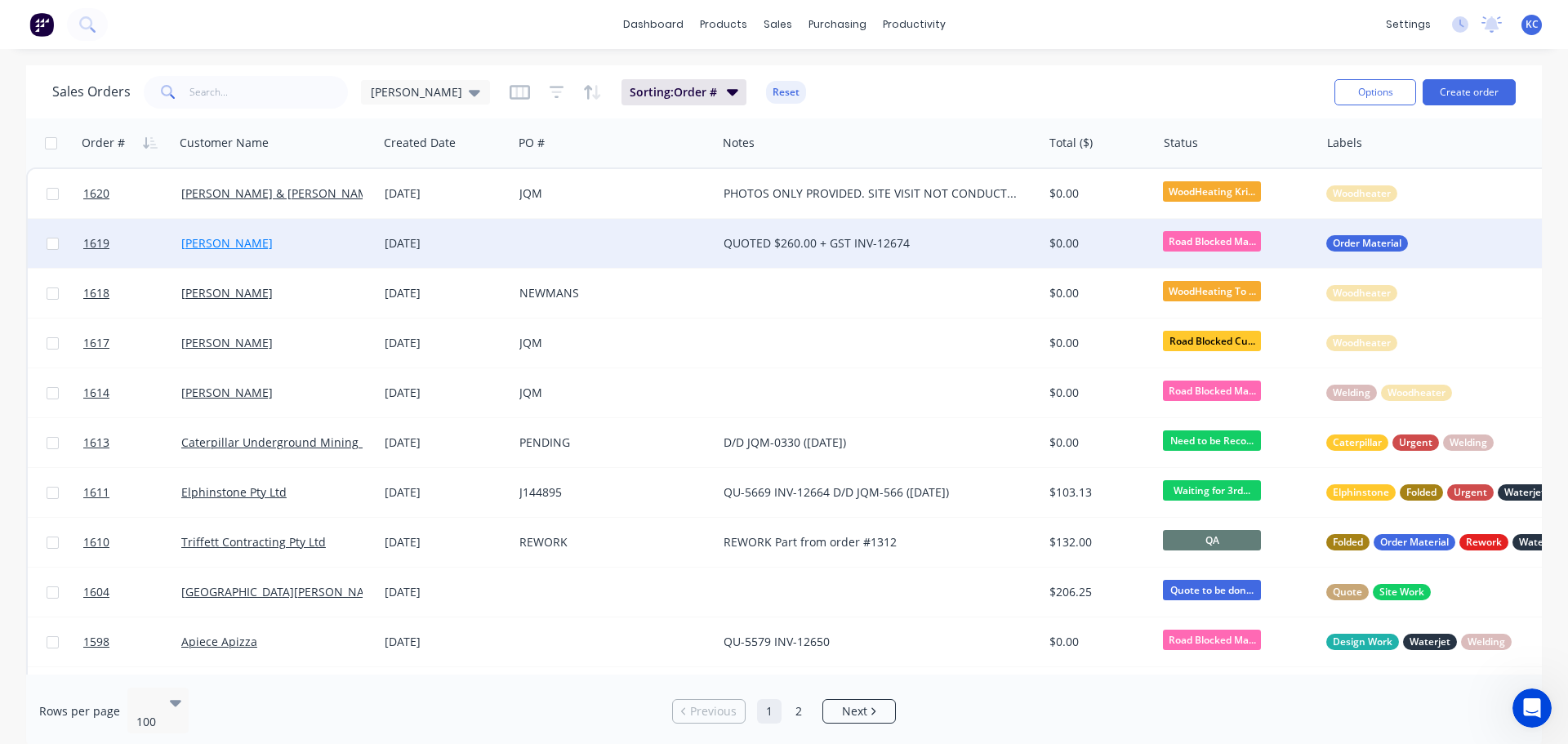
click at [225, 244] on link "[PERSON_NAME]" at bounding box center [227, 243] width 91 height 16
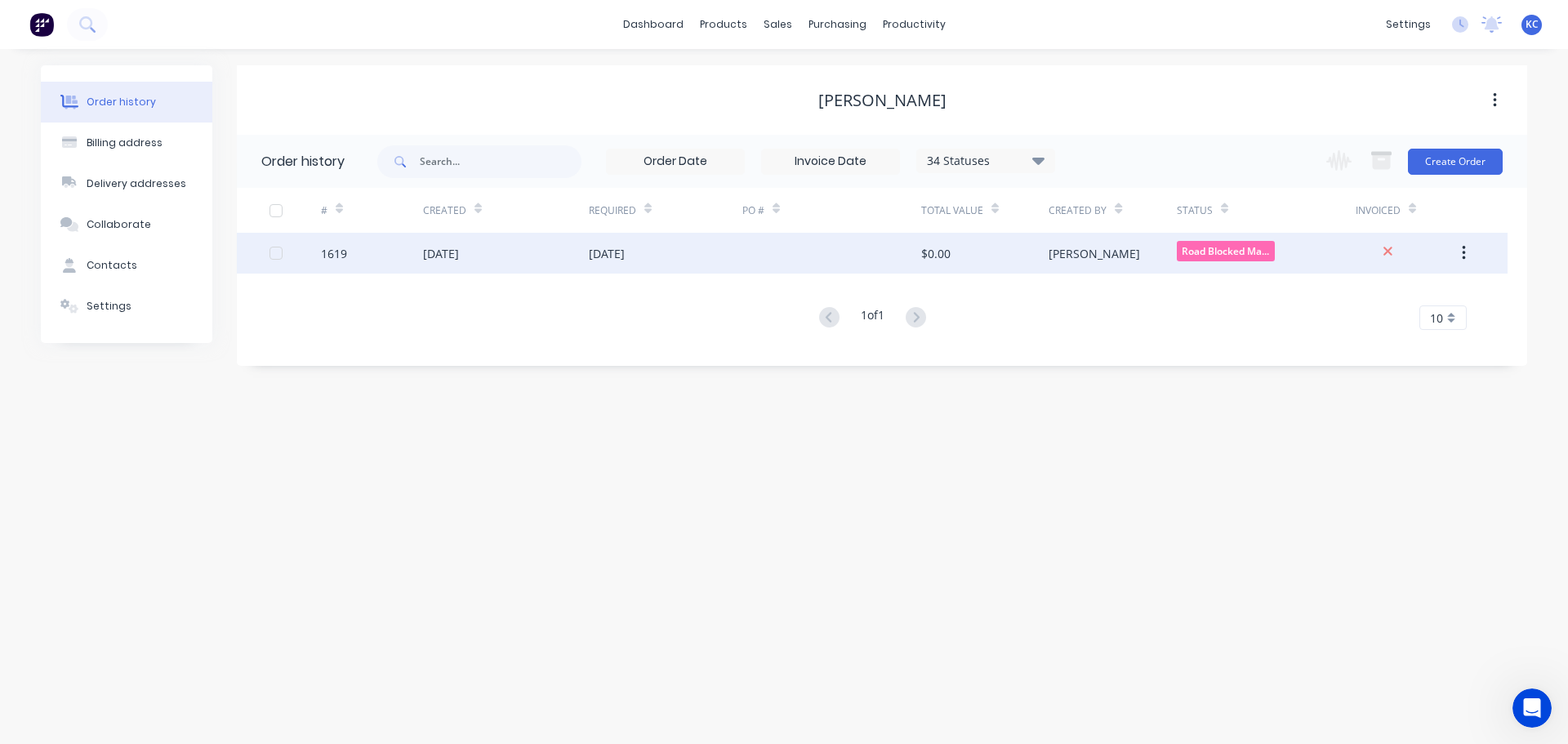
click at [329, 259] on div "1619" at bounding box center [333, 252] width 26 height 17
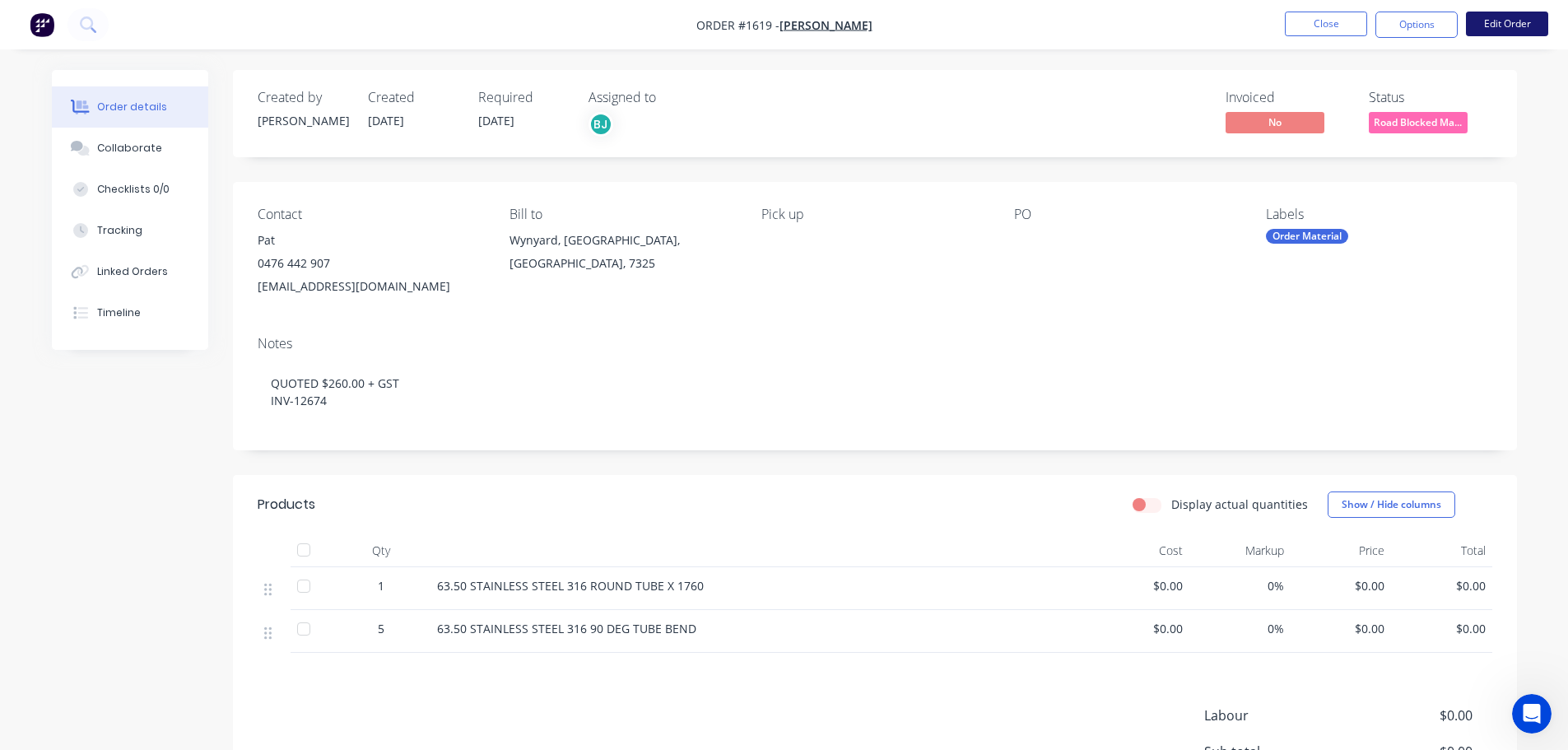
click at [1529, 16] on button "Edit Order" at bounding box center [1506, 24] width 82 height 25
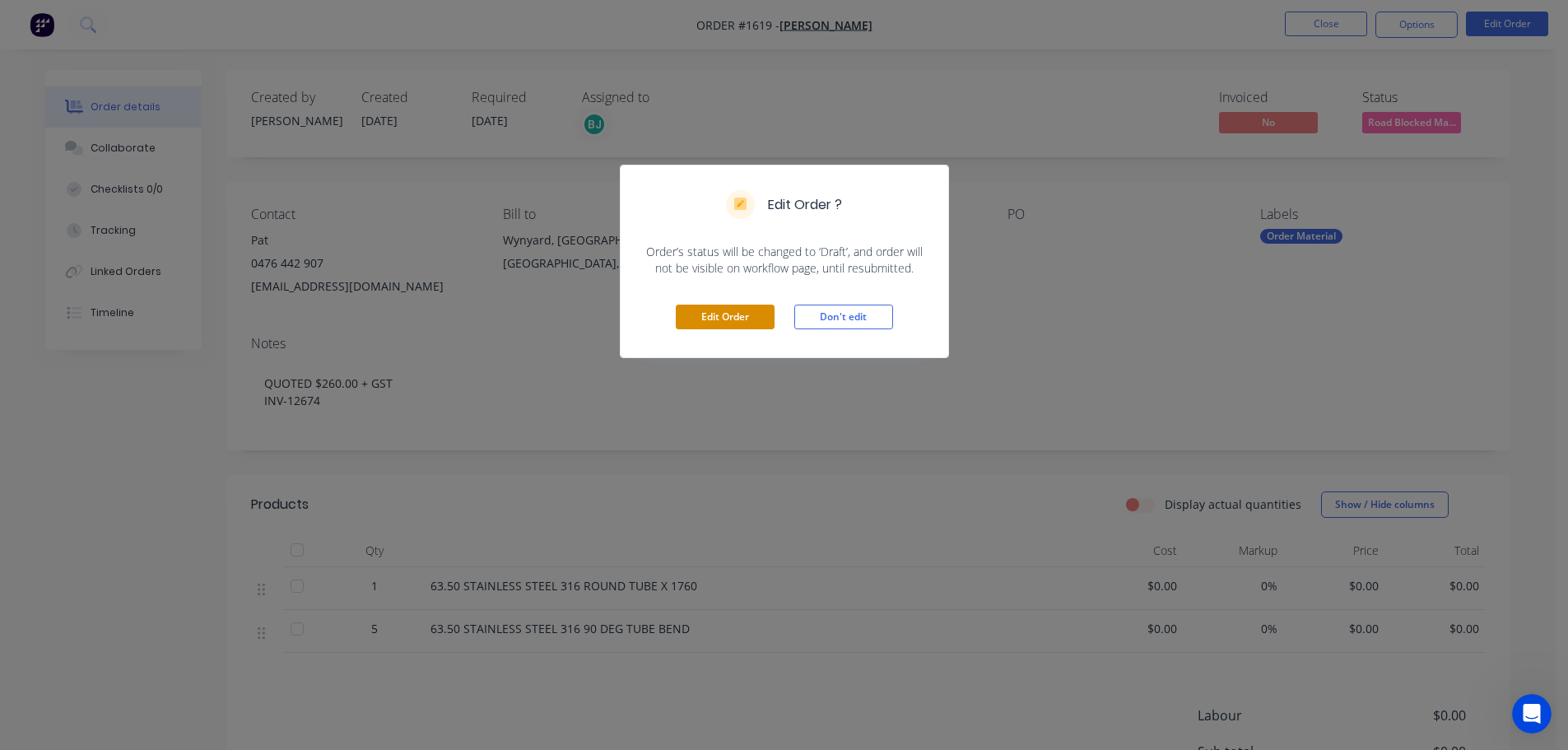
click at [744, 314] on button "Edit Order" at bounding box center [725, 317] width 99 height 25
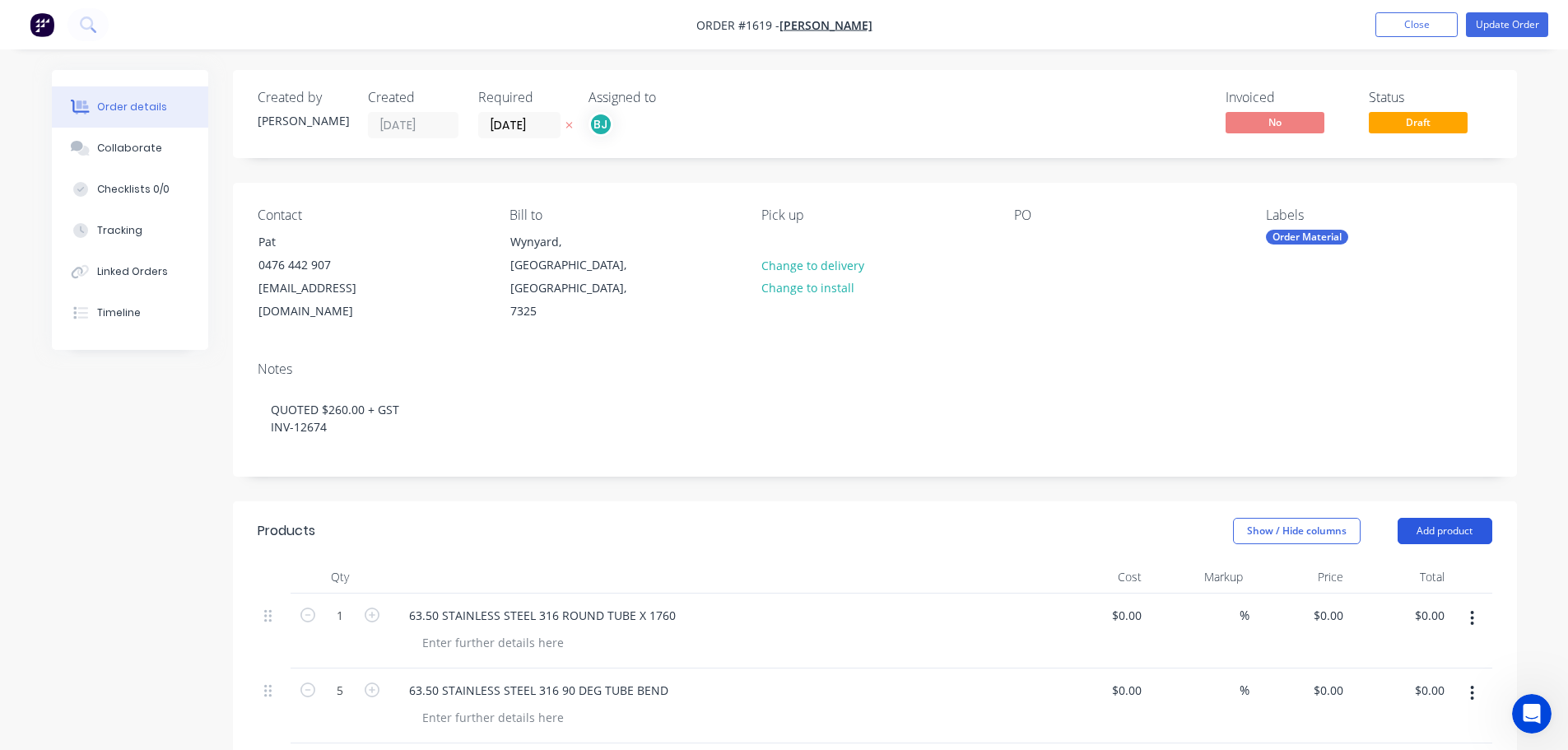
click at [1472, 518] on button "Add product" at bounding box center [1445, 530] width 95 height 26
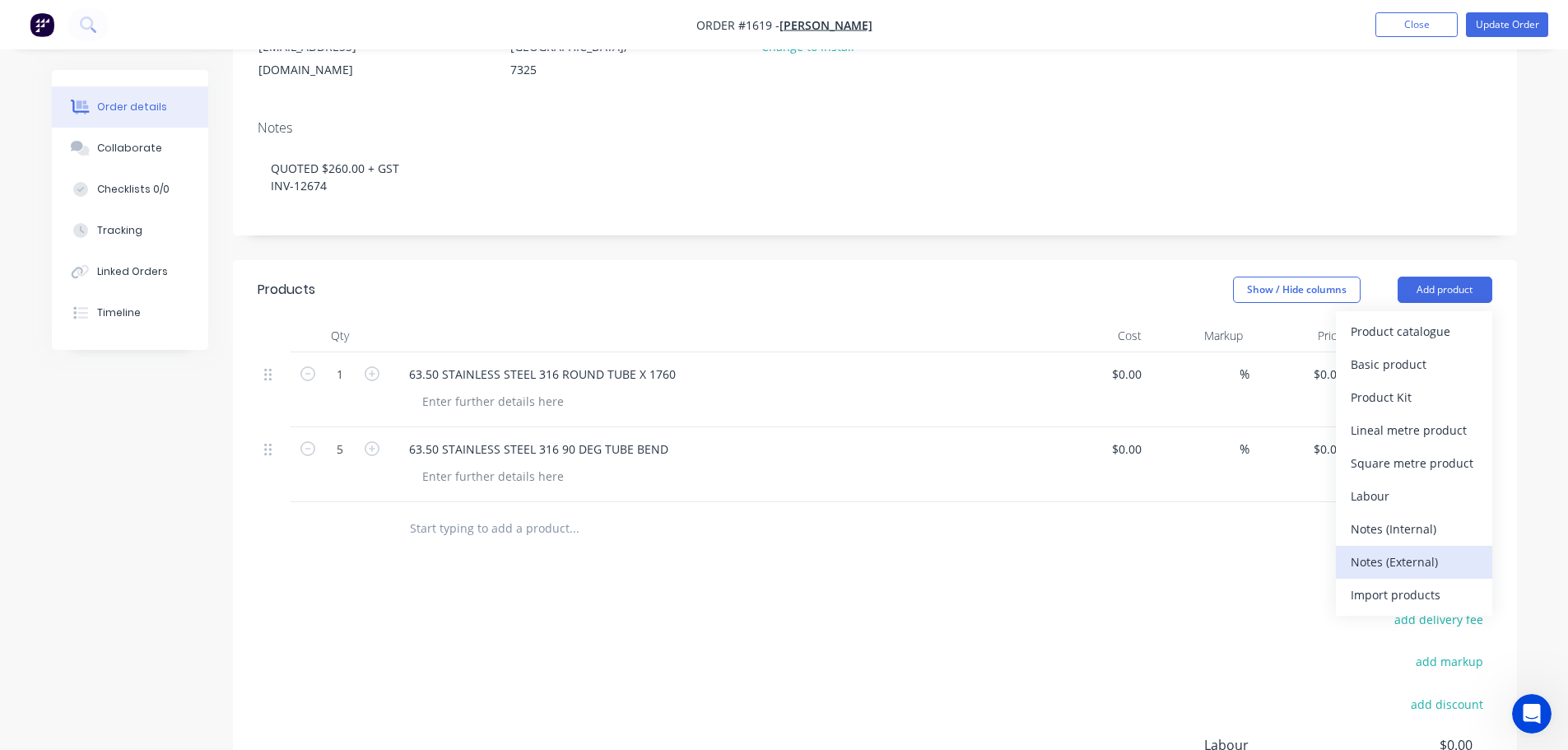
scroll to position [246, 0]
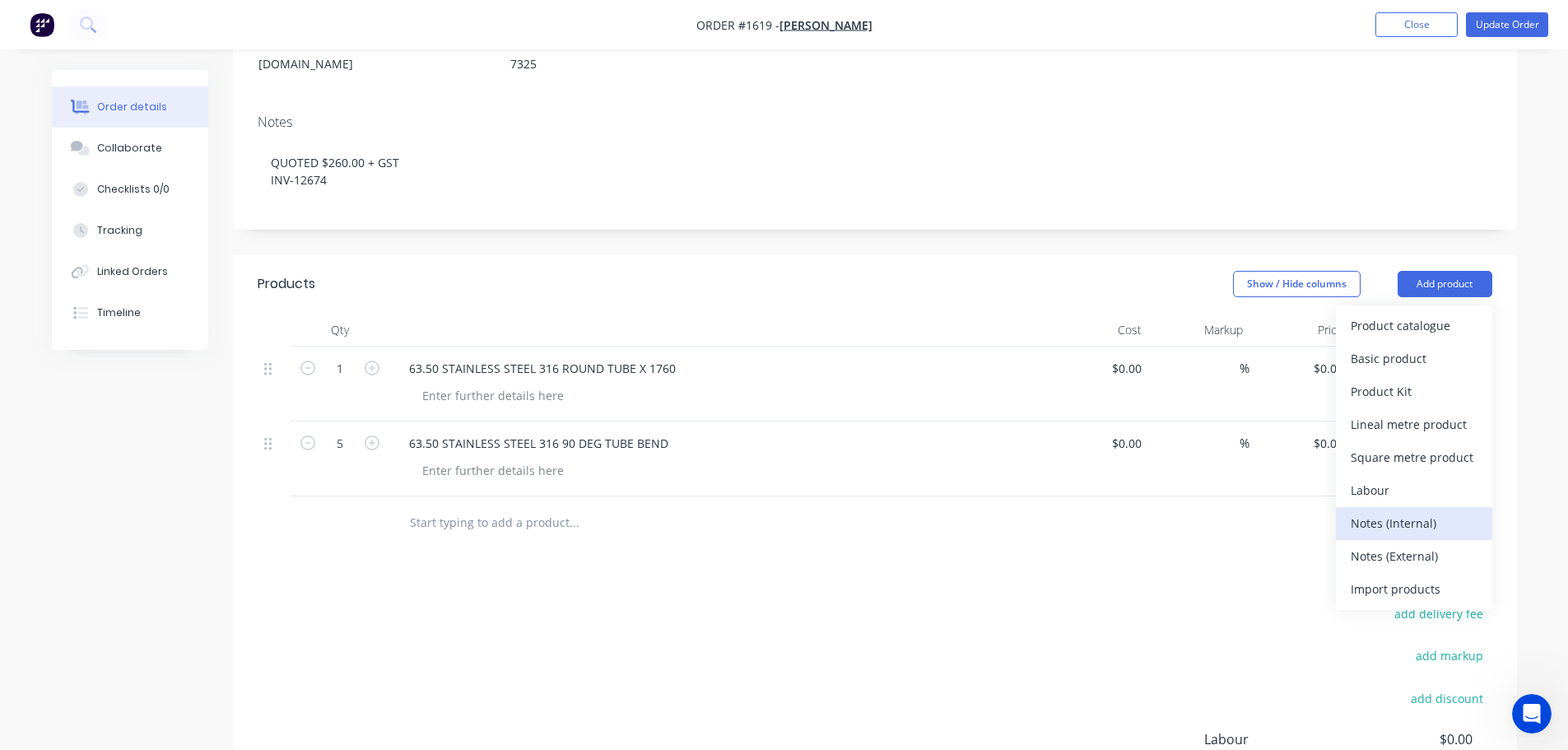
click at [1423, 511] on div "Notes (Internal)" at bounding box center [1414, 522] width 127 height 24
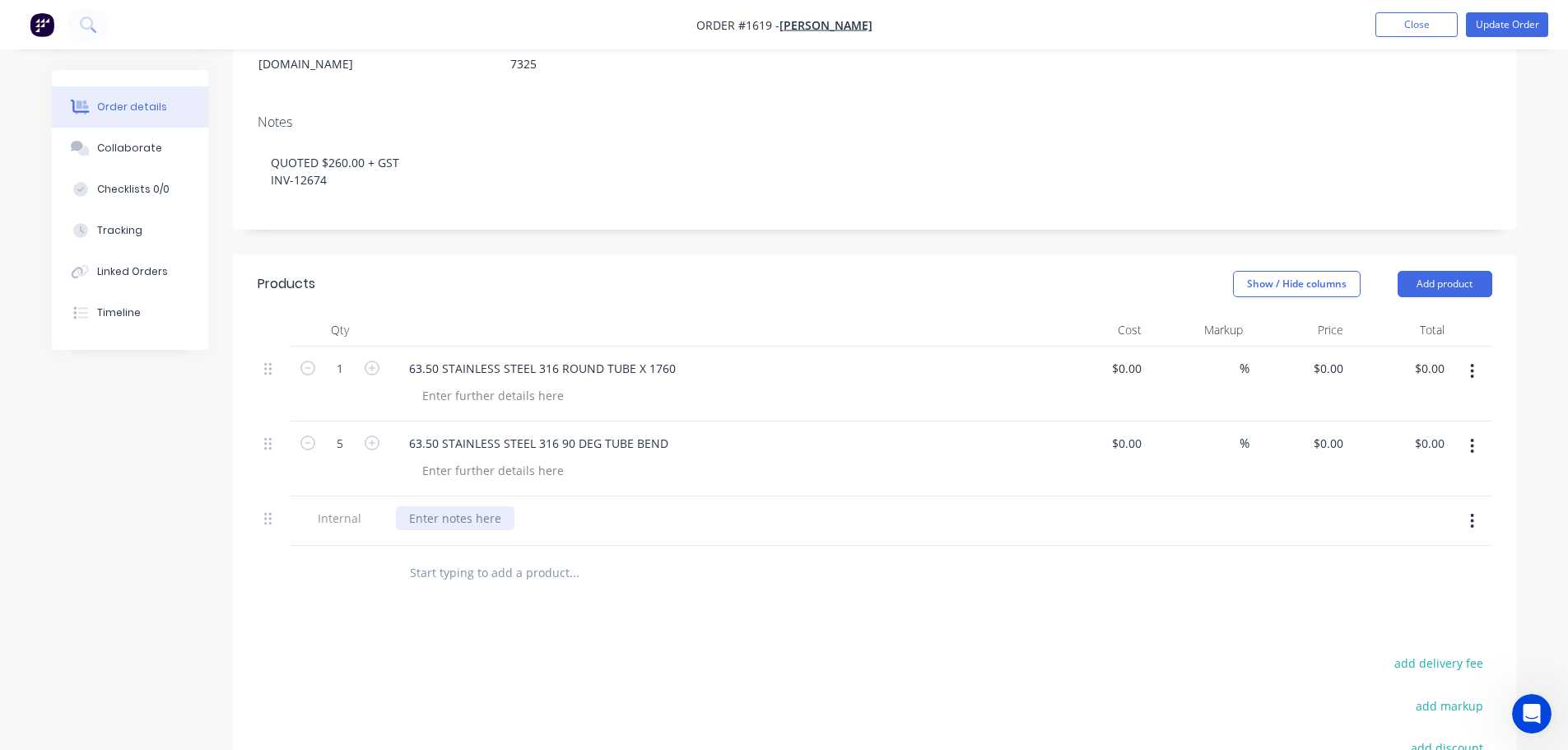
click at [459, 506] on div at bounding box center [455, 518] width 119 height 24
click at [1499, 33] on button "Update Order" at bounding box center [1506, 25] width 82 height 25
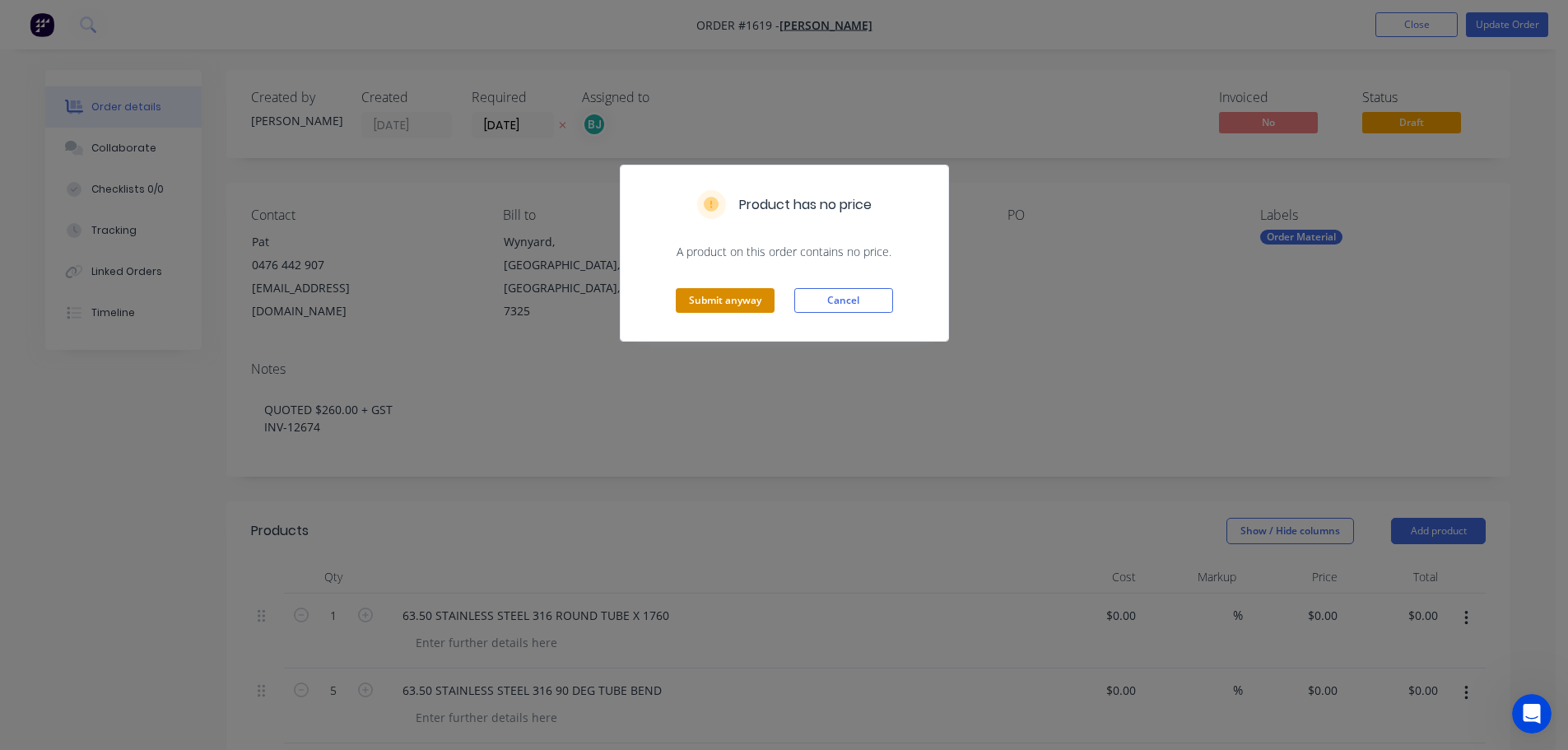
click at [745, 297] on button "Submit anyway" at bounding box center [725, 301] width 99 height 25
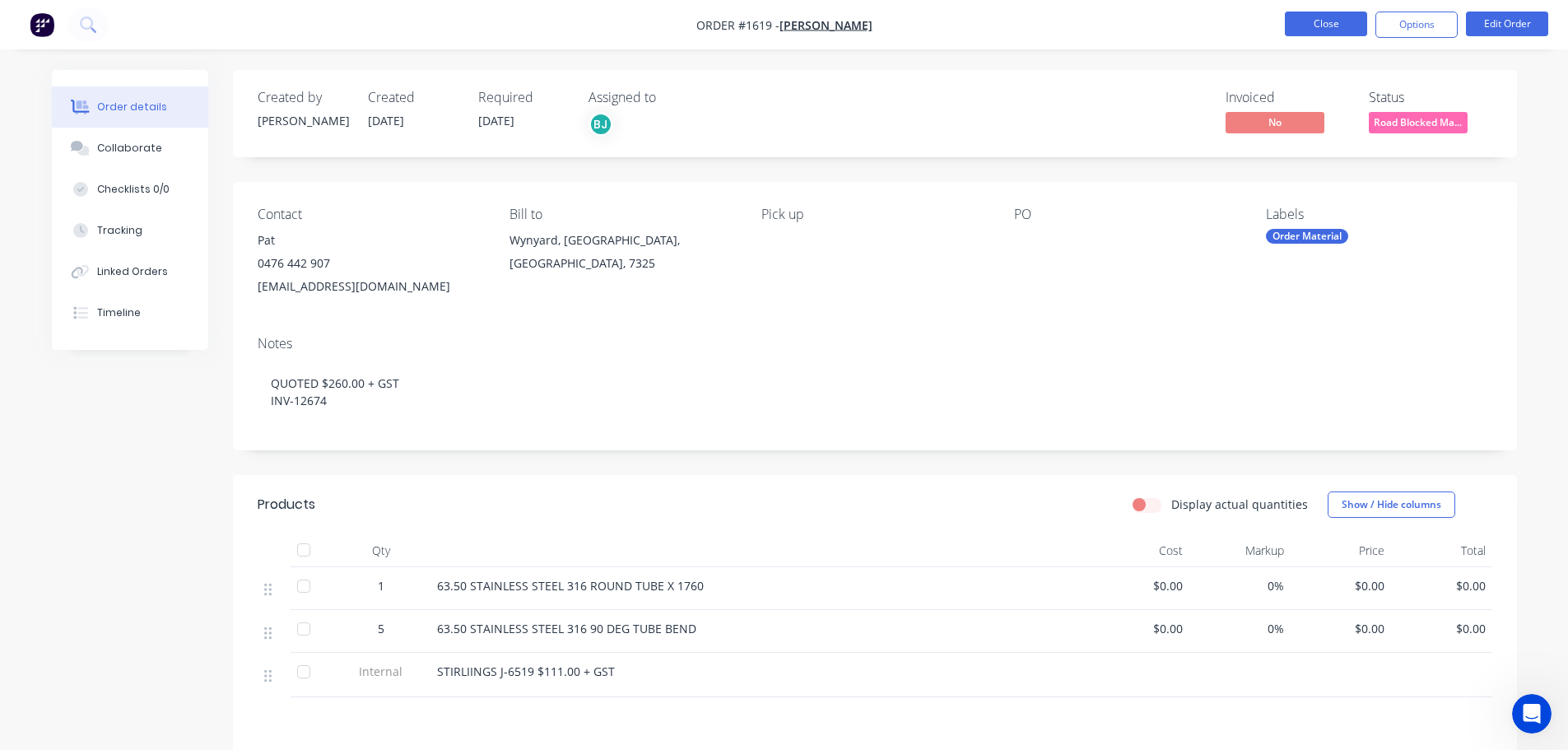
click at [1342, 18] on button "Close" at bounding box center [1326, 24] width 82 height 25
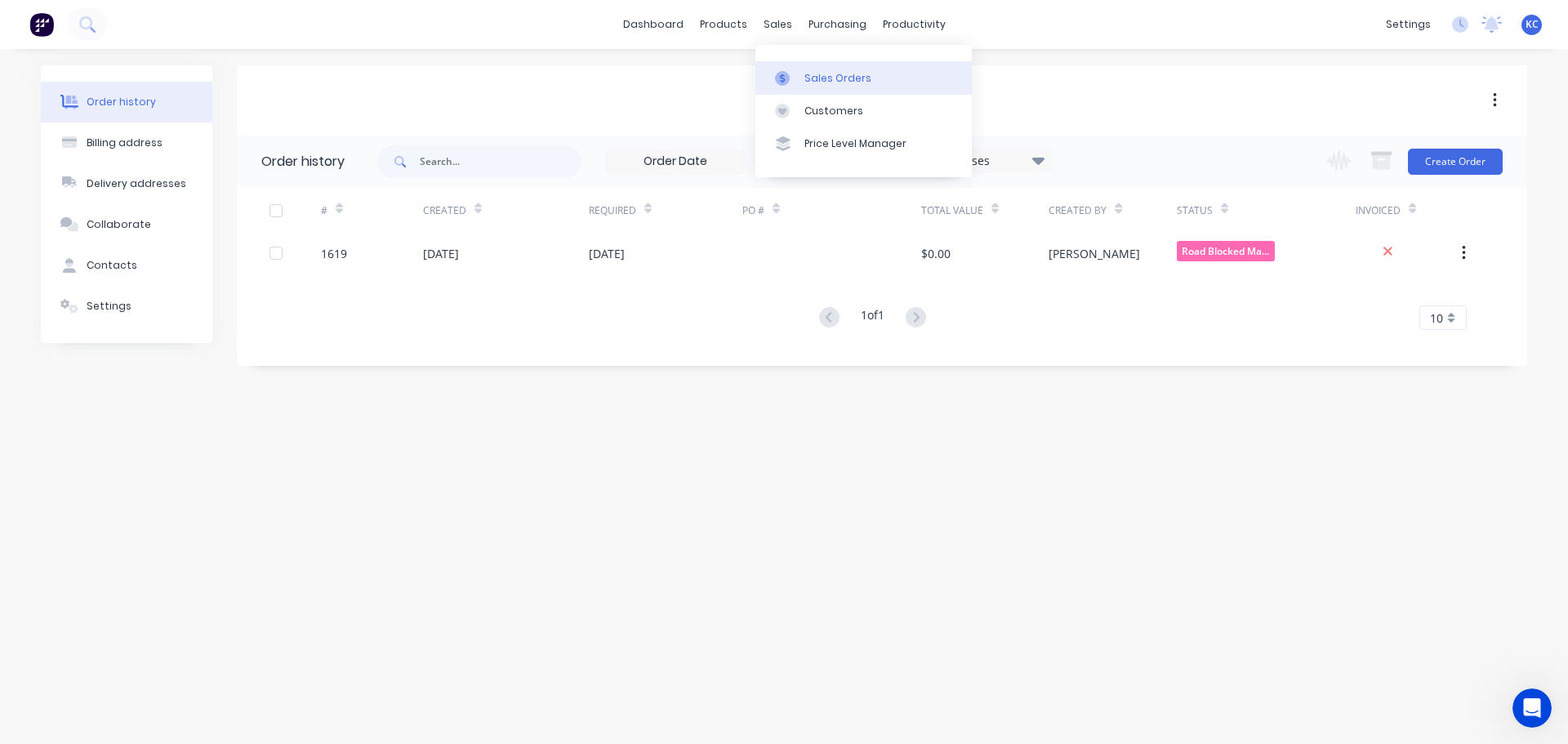
click at [816, 80] on div "Sales Orders" at bounding box center [838, 78] width 67 height 15
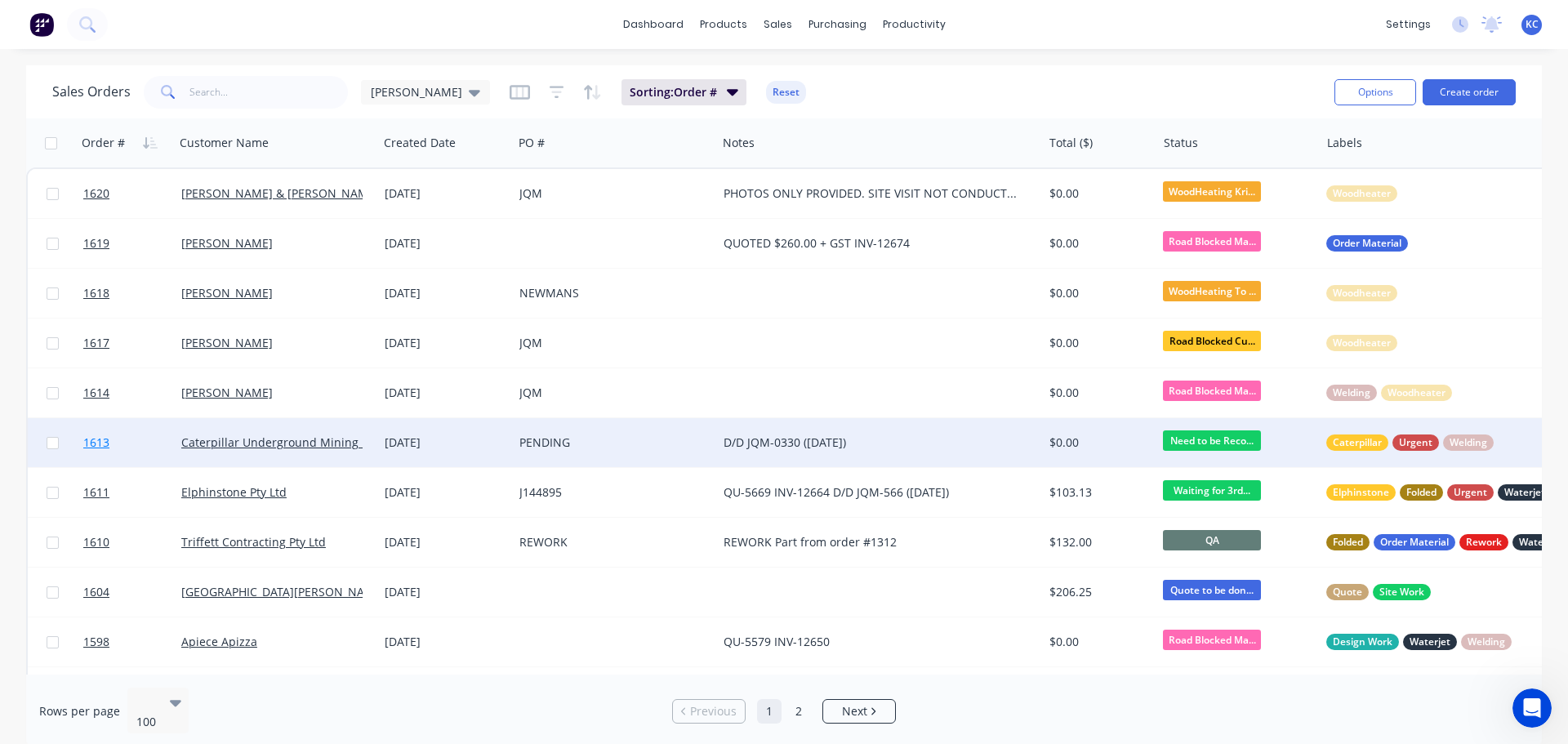
click at [110, 440] on link "1613" at bounding box center [132, 442] width 98 height 49
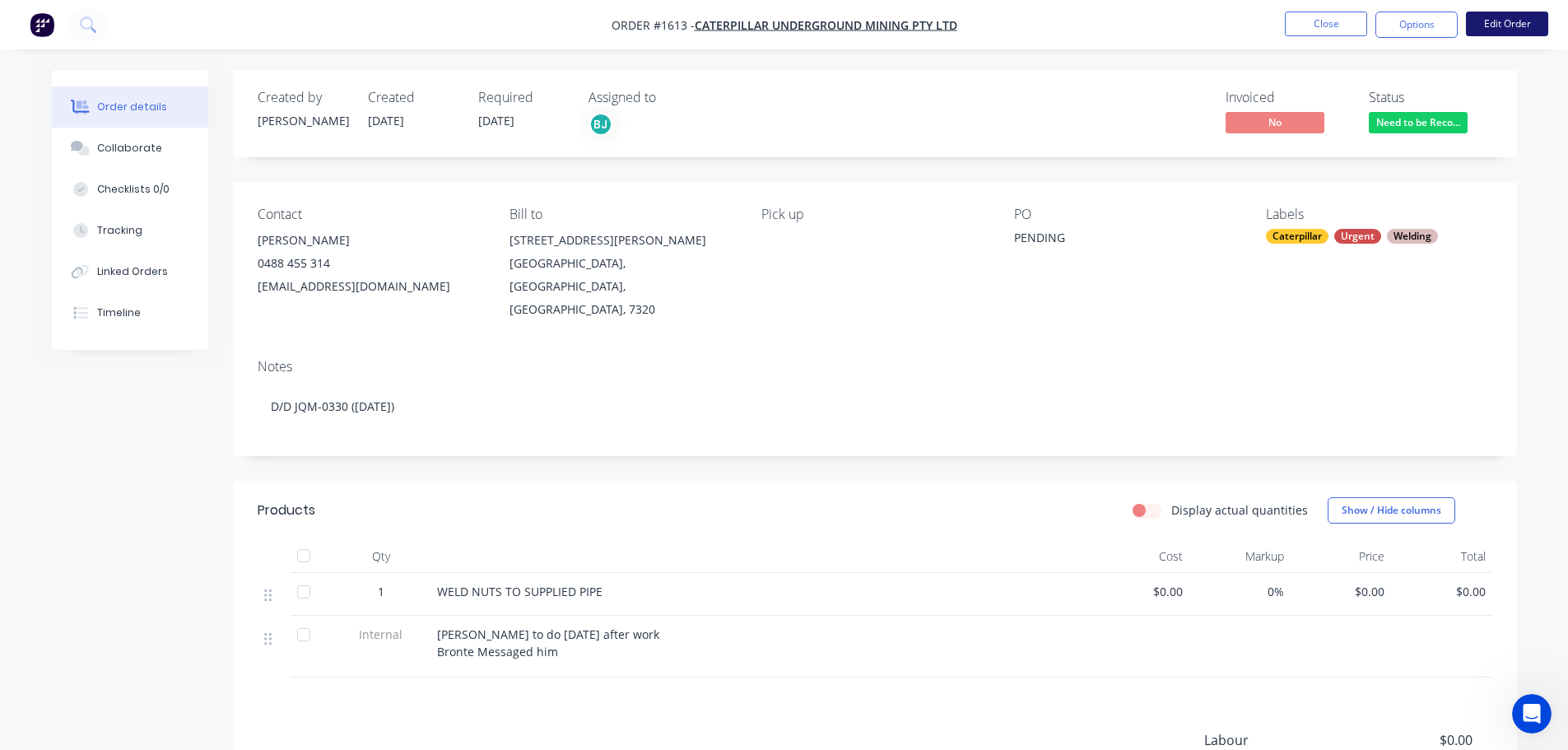
click at [1486, 22] on button "Edit Order" at bounding box center [1506, 24] width 82 height 25
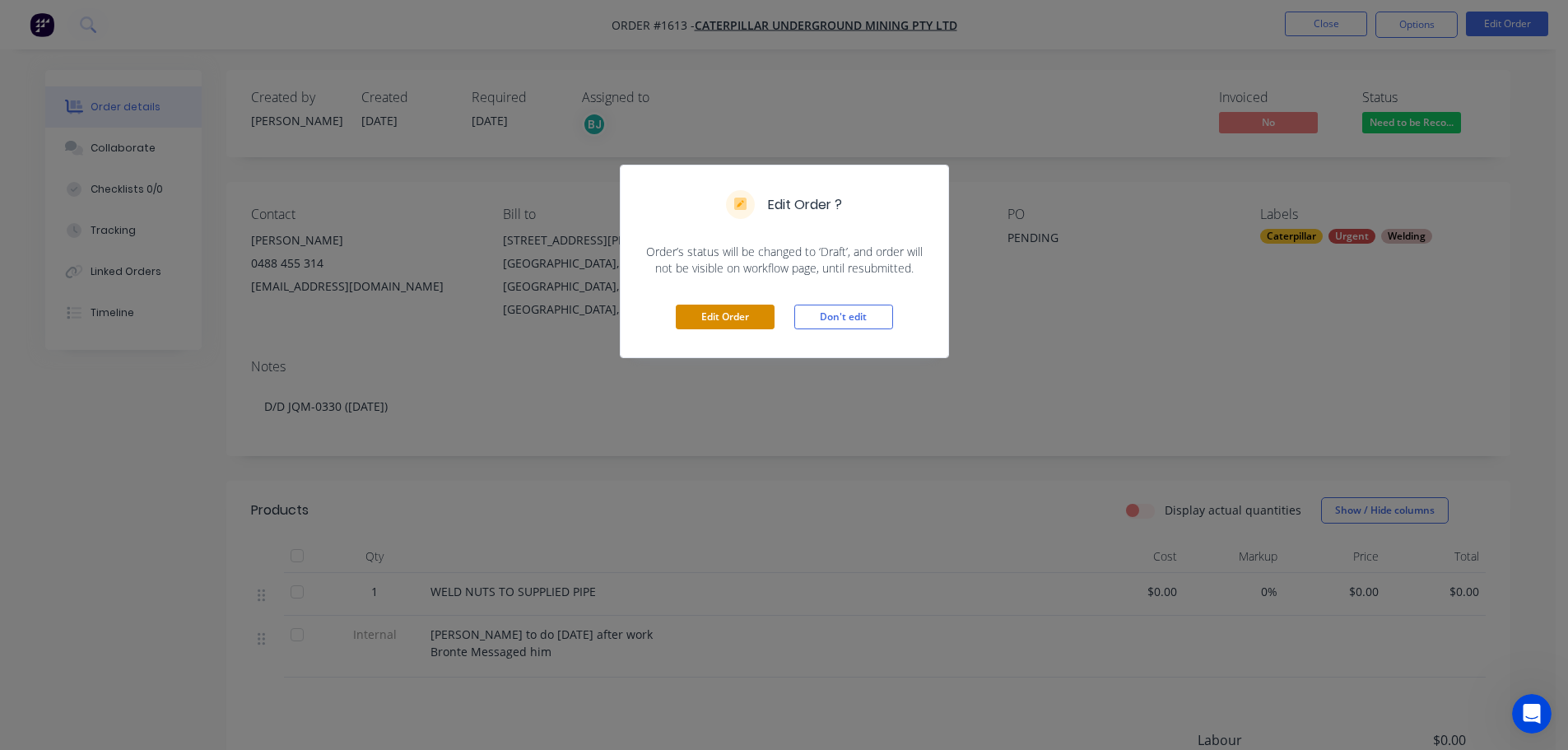
click at [717, 322] on button "Edit Order" at bounding box center [725, 317] width 99 height 25
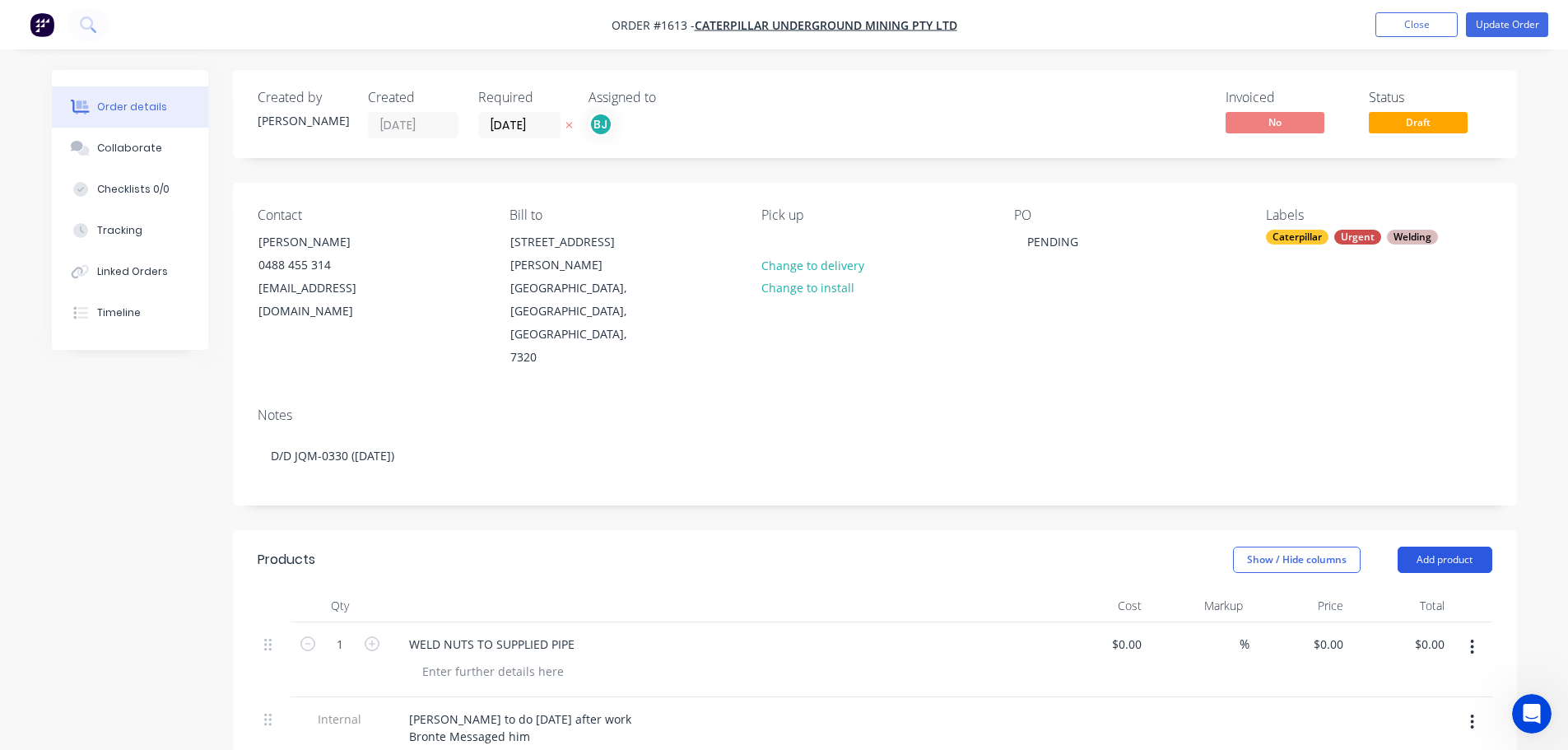
click at [1445, 546] on button "Add product" at bounding box center [1445, 559] width 95 height 26
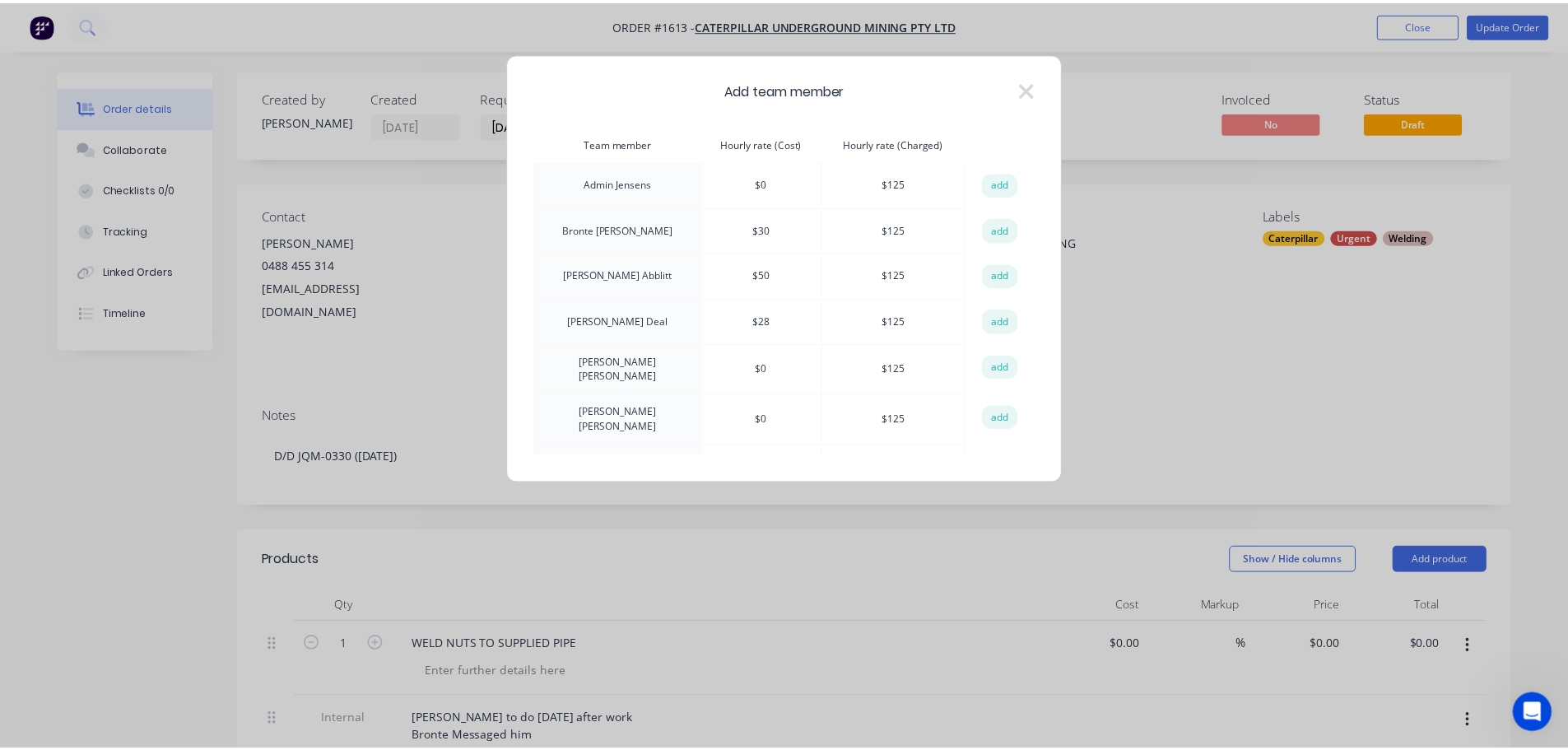
scroll to position [72, 0]
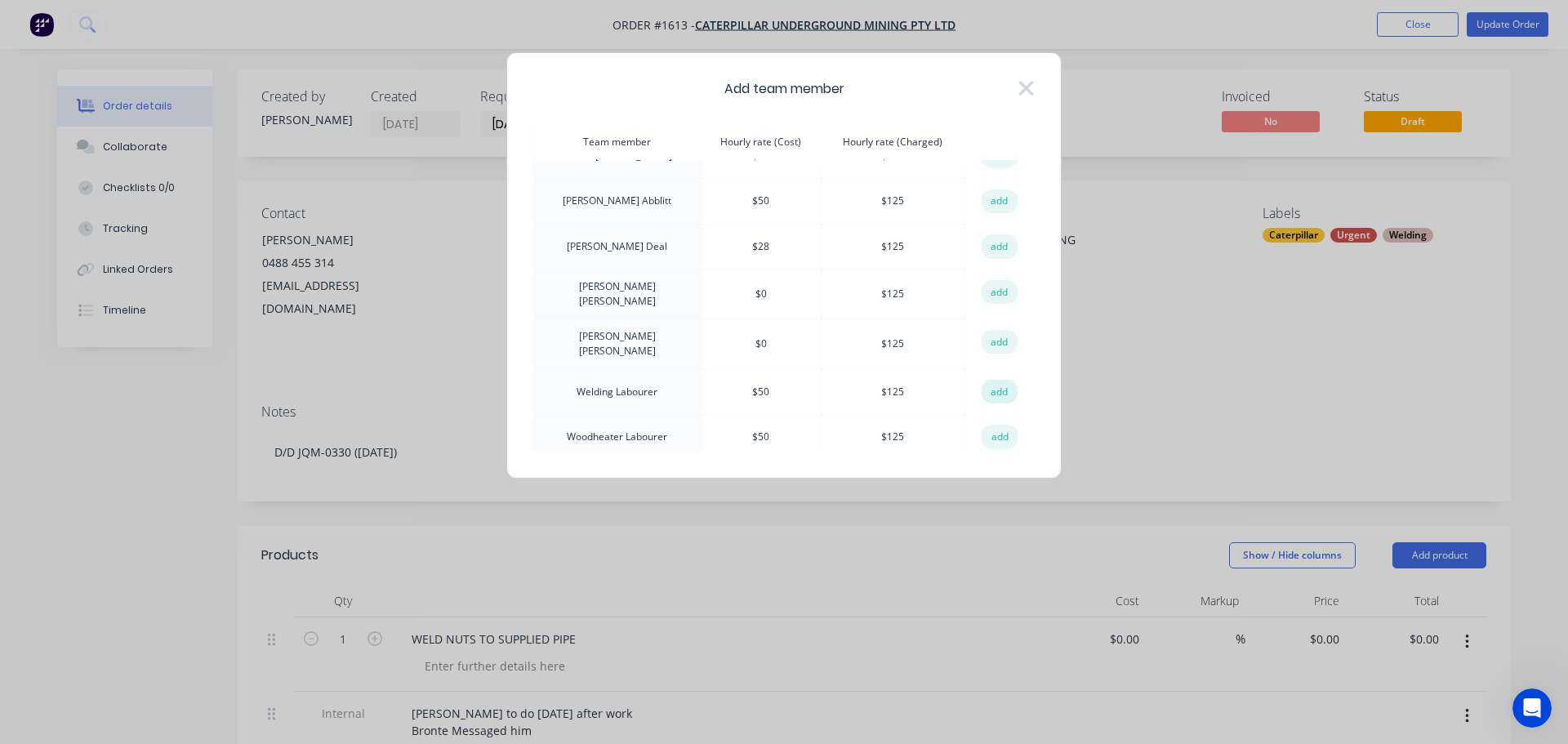
click at [996, 382] on button "add" at bounding box center [999, 392] width 36 height 25
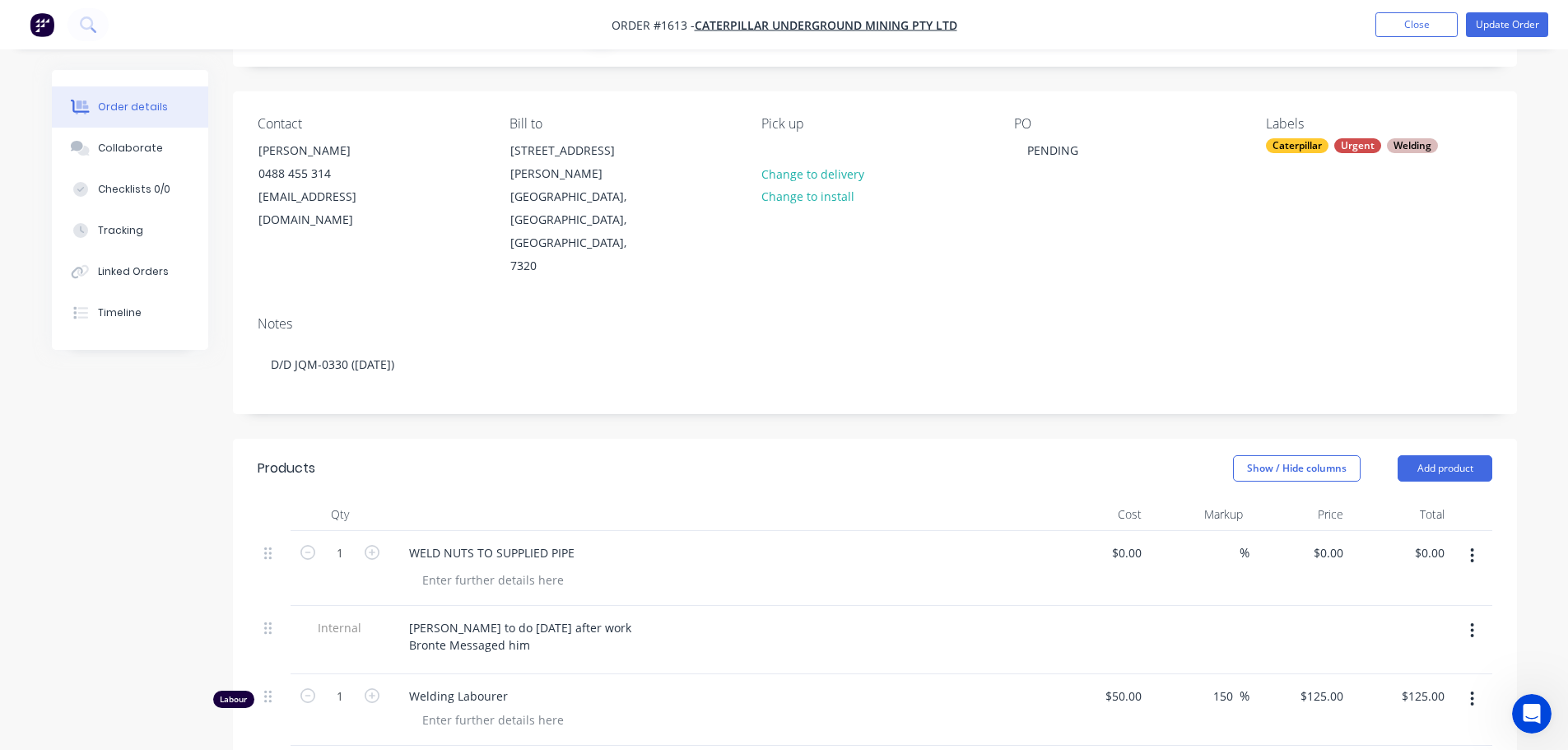
scroll to position [246, 0]
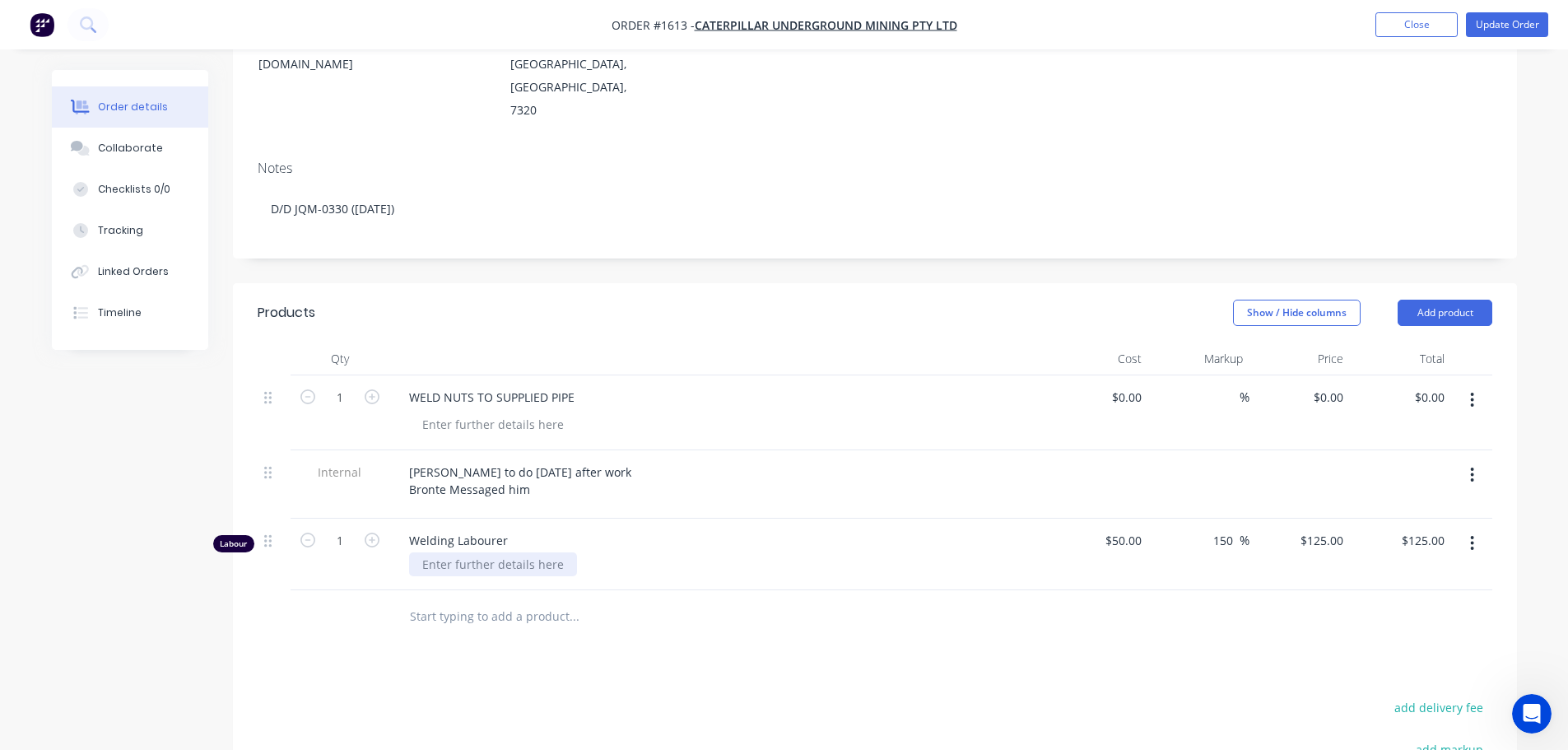
click at [443, 552] on div at bounding box center [493, 563] width 168 height 24
click at [650, 552] on div "BLAKE 22.08.2025" at bounding box center [725, 563] width 632 height 24
click at [1240, 623] on div "Products Show / Hide columns Add product Qty Cost Markup Price Total 1 WELD NUT…" at bounding box center [875, 661] width 1284 height 755
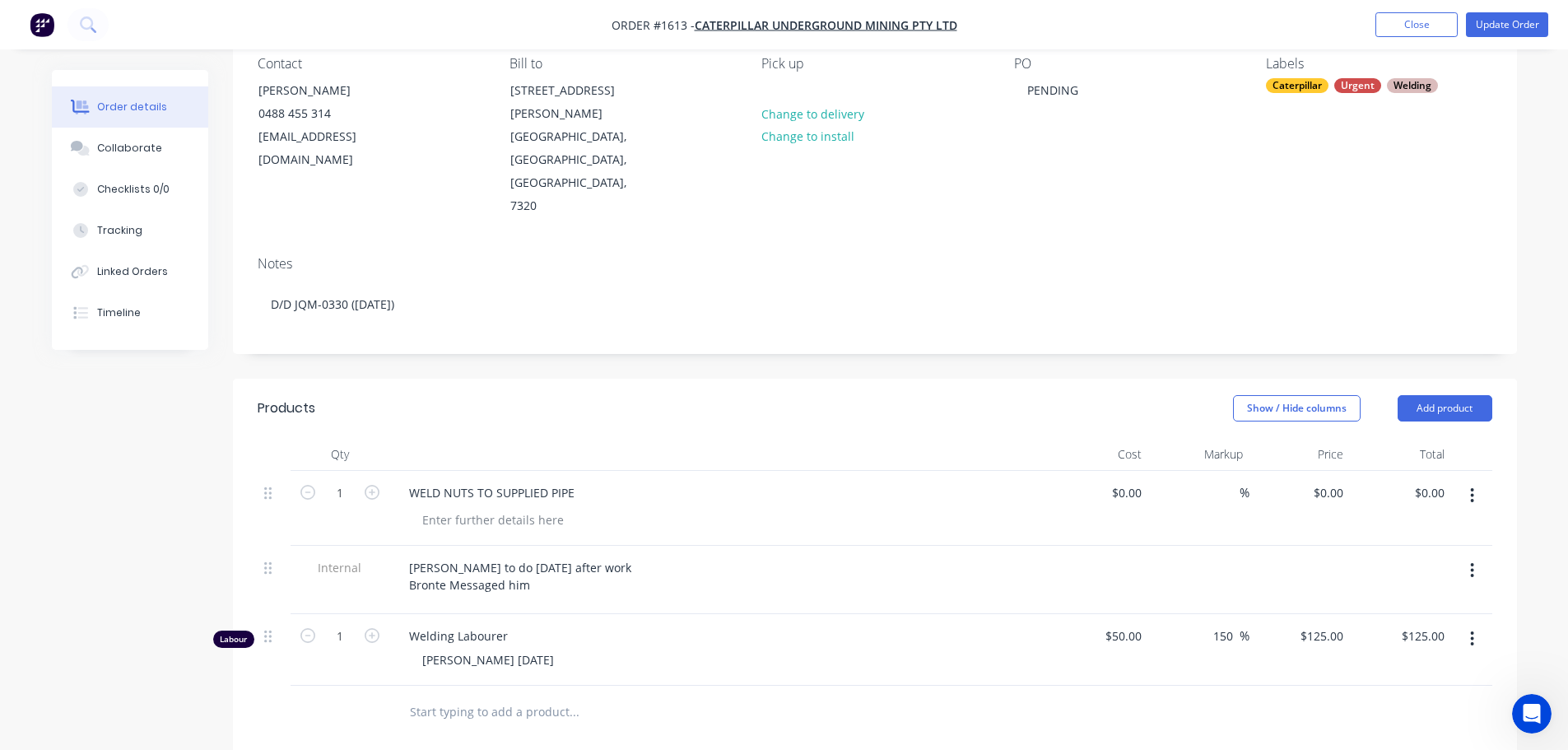
scroll to position [0, 0]
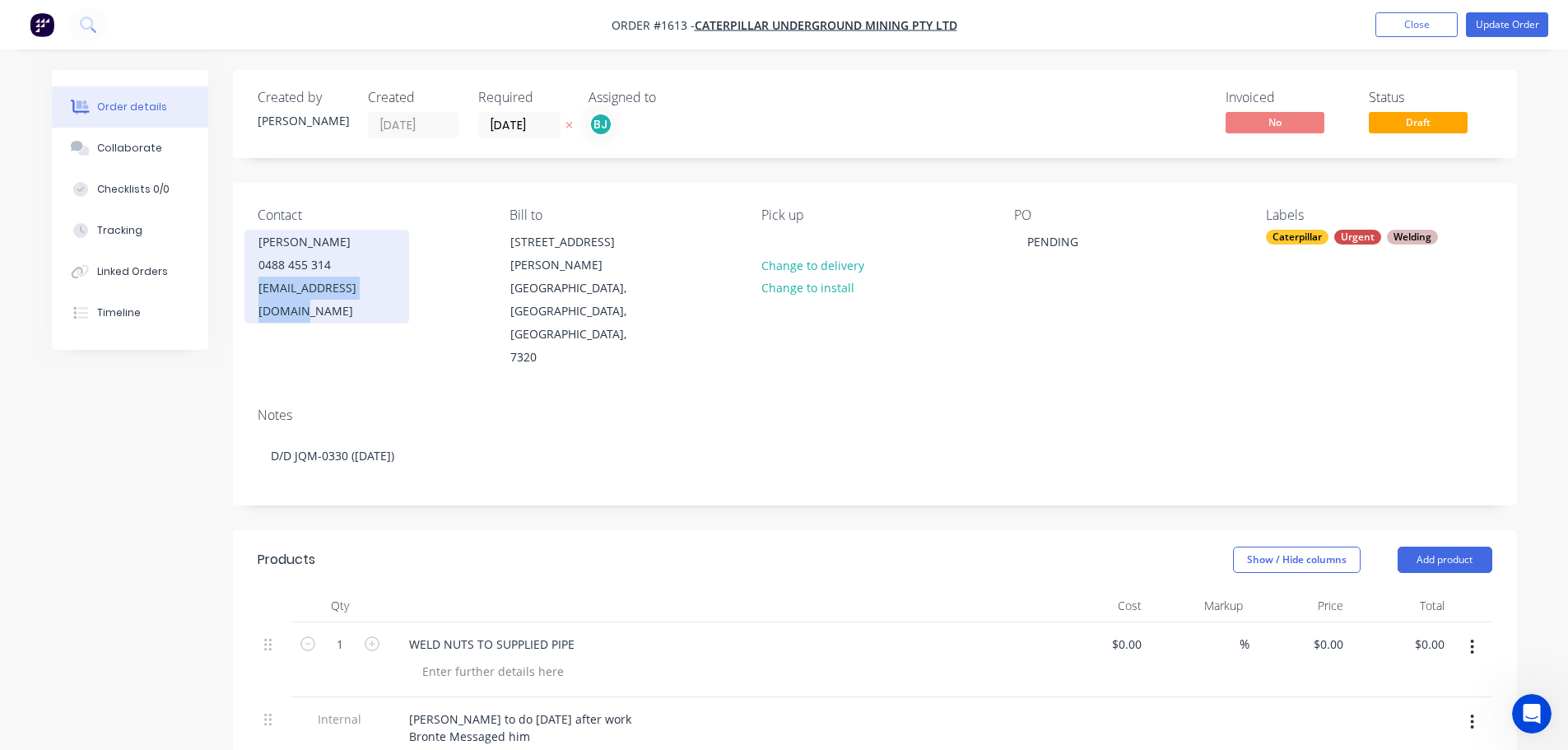
drag, startPoint x: 397, startPoint y: 288, endPoint x: 246, endPoint y: 292, distance: 151.1
click at [246, 292] on div "Colin Bishop 0488 455 314 bishop_colin_g@cat.com" at bounding box center [327, 276] width 164 height 94
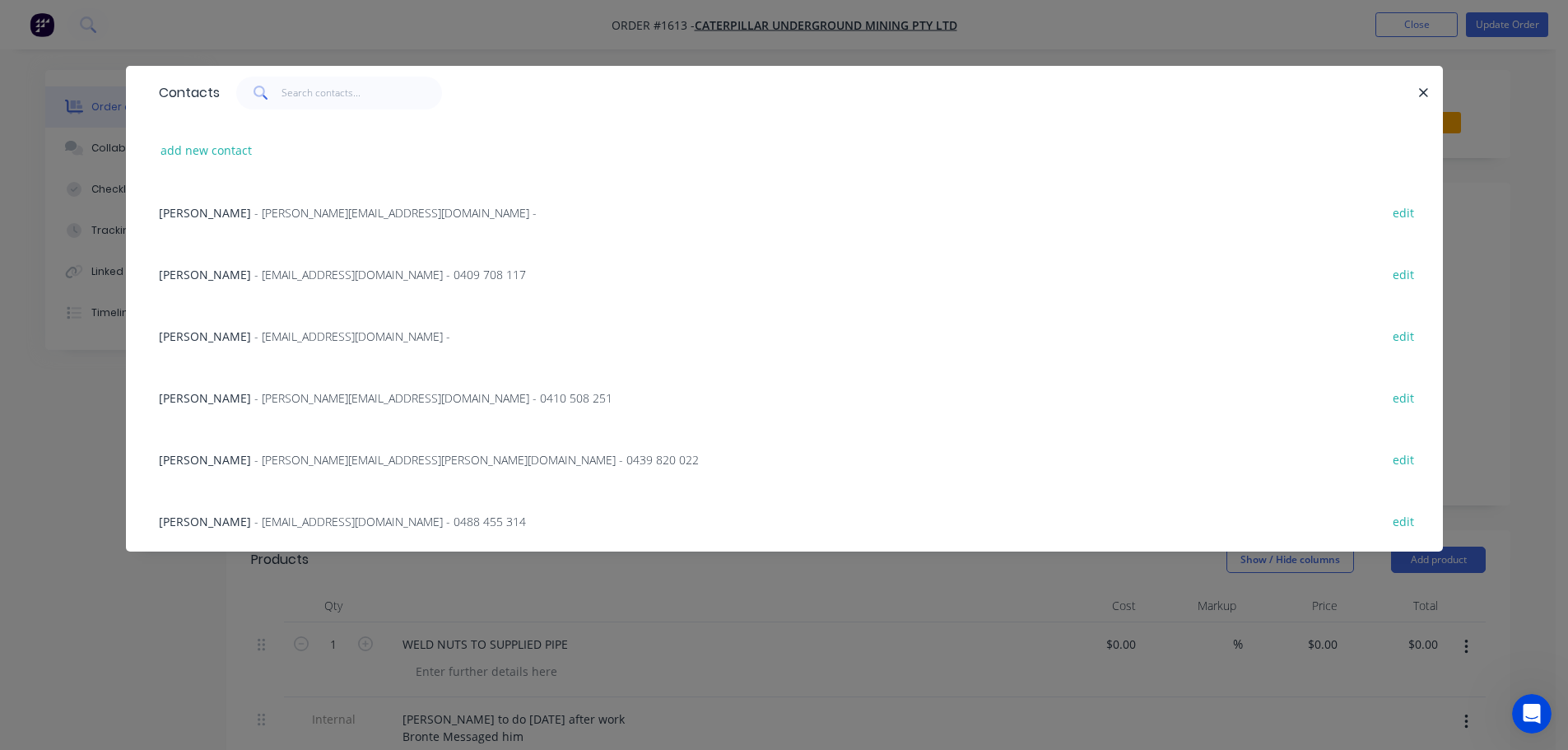
click at [1425, 94] on icon "button" at bounding box center [1424, 93] width 9 height 9
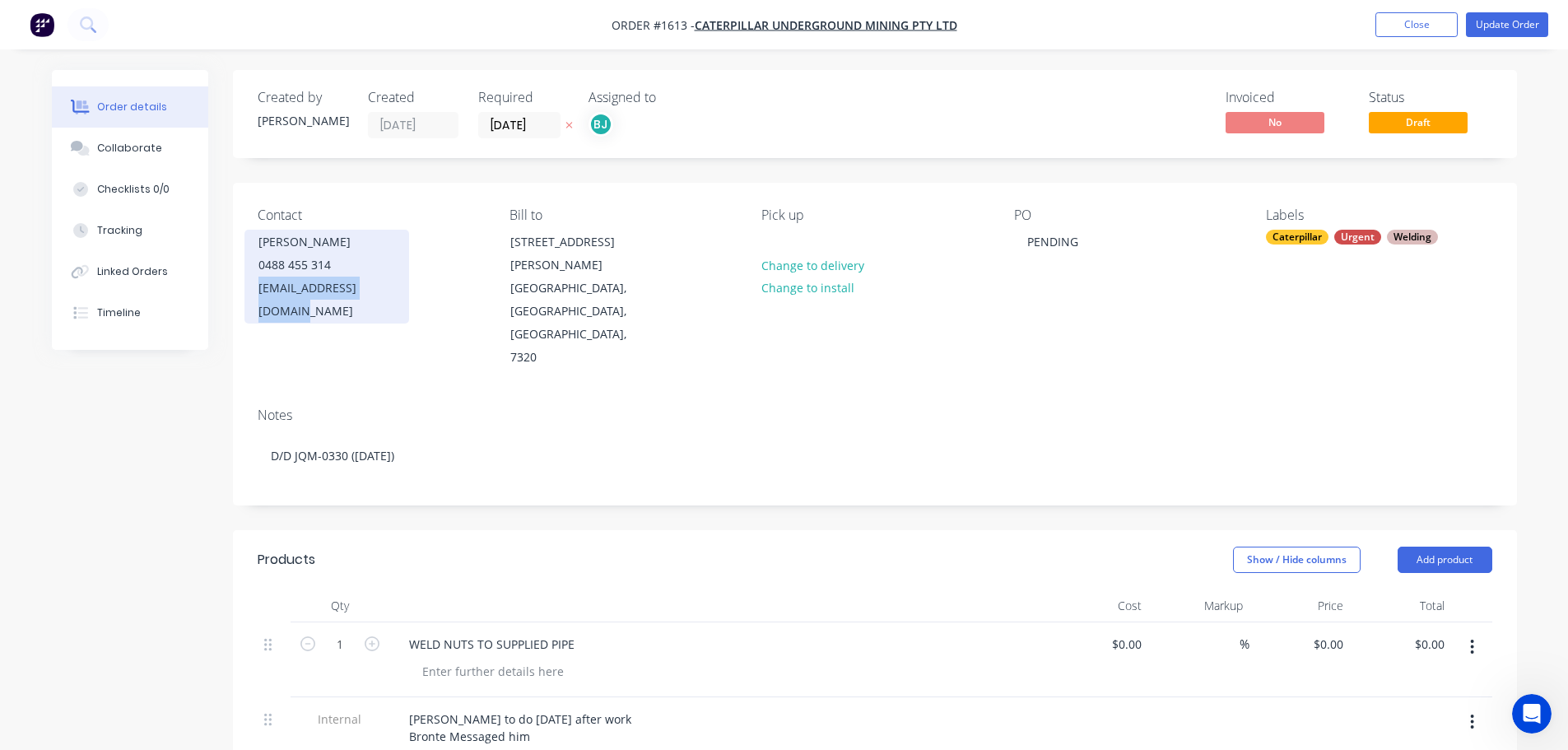
copy div "bishop_colin_g@cat.com"
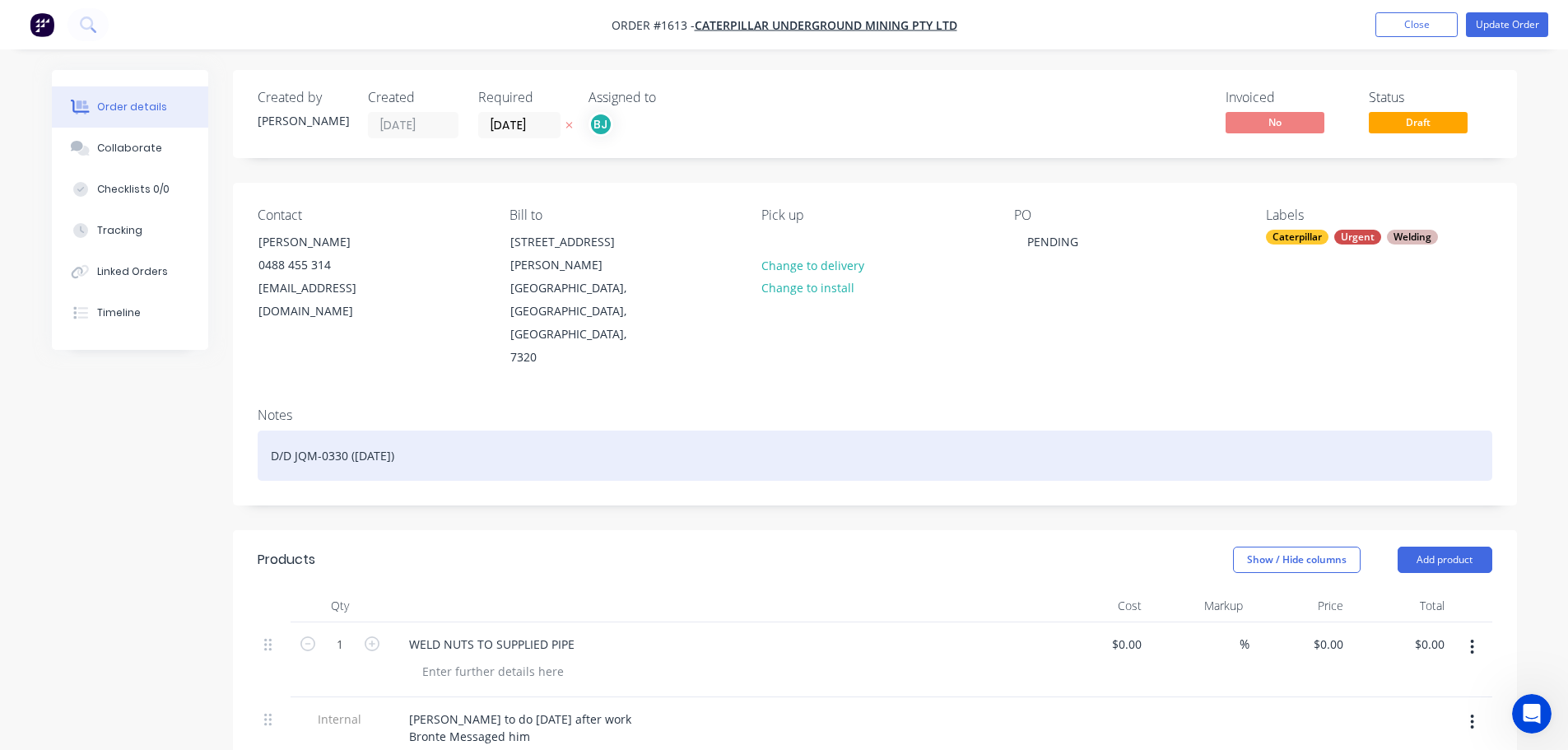
click at [439, 430] on div "D/D JQM-0330 (22.08.2025)" at bounding box center [874, 455] width 1234 height 50
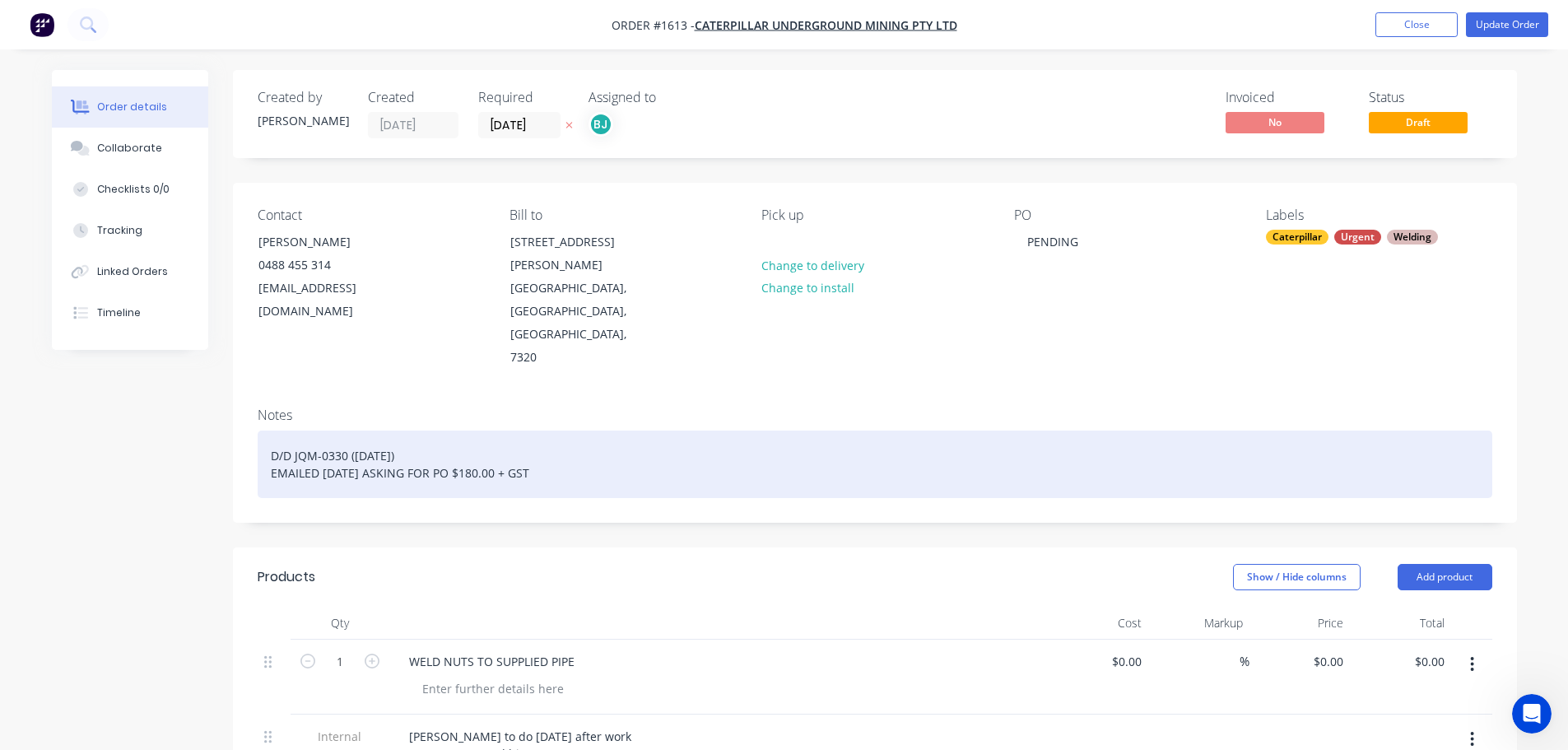
click at [600, 430] on div "D/D JQM-0330 (22.08.2025) EMAILED 25.08.2025 ASKING FOR PO $180.00 + GST" at bounding box center [874, 464] width 1234 height 68
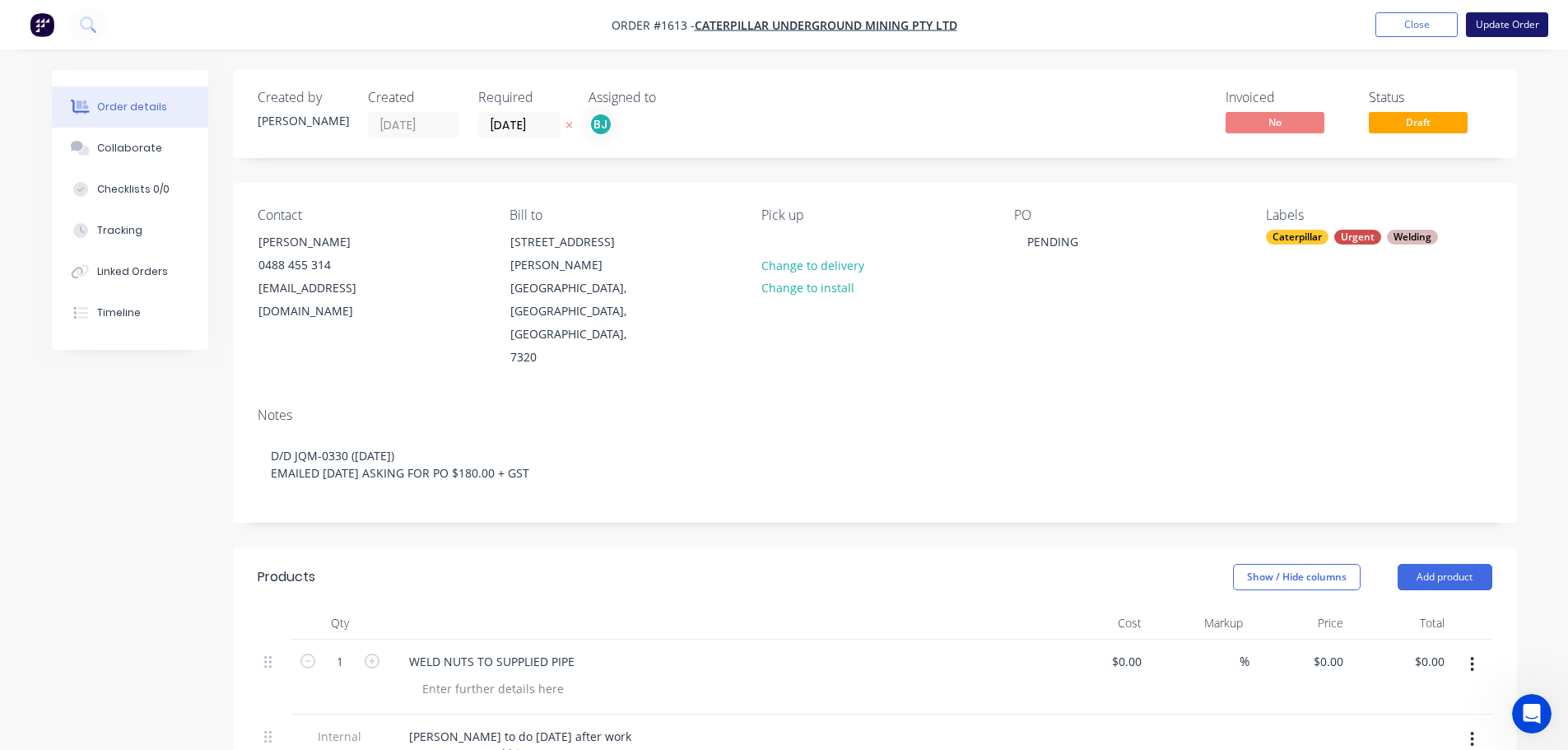
click at [1484, 16] on button "Update Order" at bounding box center [1506, 25] width 82 height 25
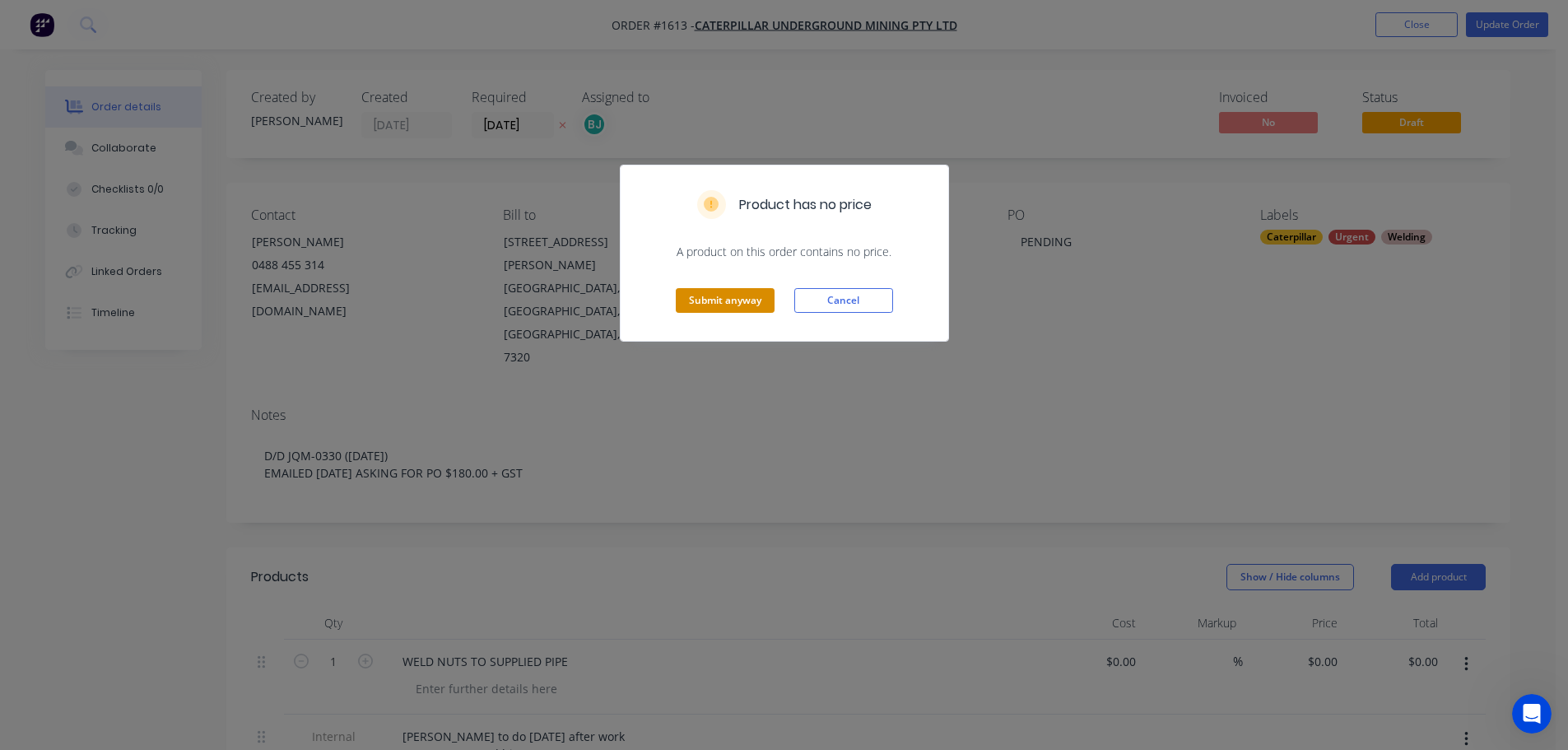
click at [759, 306] on button "Submit anyway" at bounding box center [725, 301] width 99 height 25
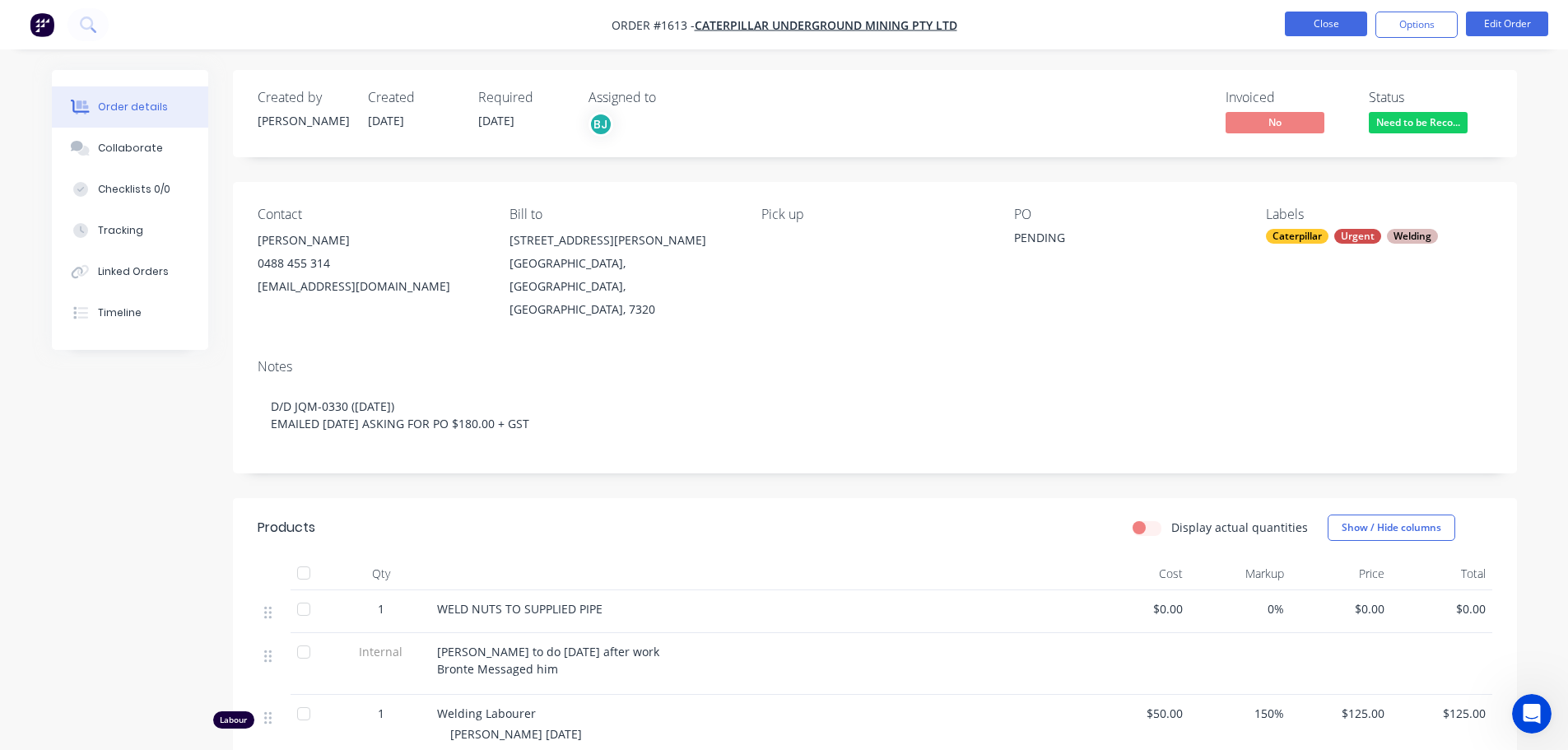
click at [1349, 20] on button "Close" at bounding box center [1326, 24] width 82 height 25
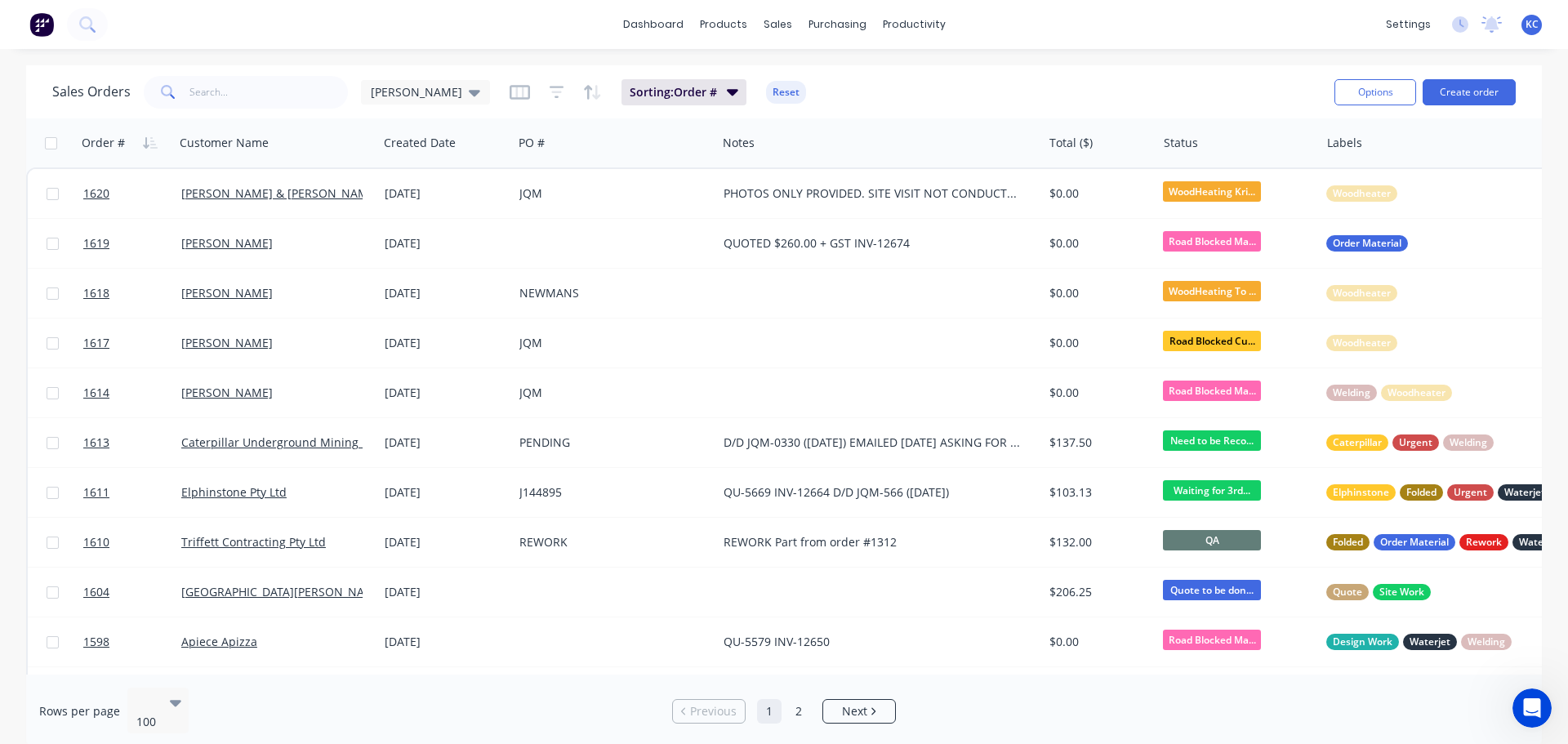
click at [245, 74] on div "Sales Orders katrina Sorting: Order # Reset" at bounding box center [687, 91] width 1269 height 40
click at [245, 80] on input "text" at bounding box center [269, 92] width 159 height 33
type input "MELISSA"
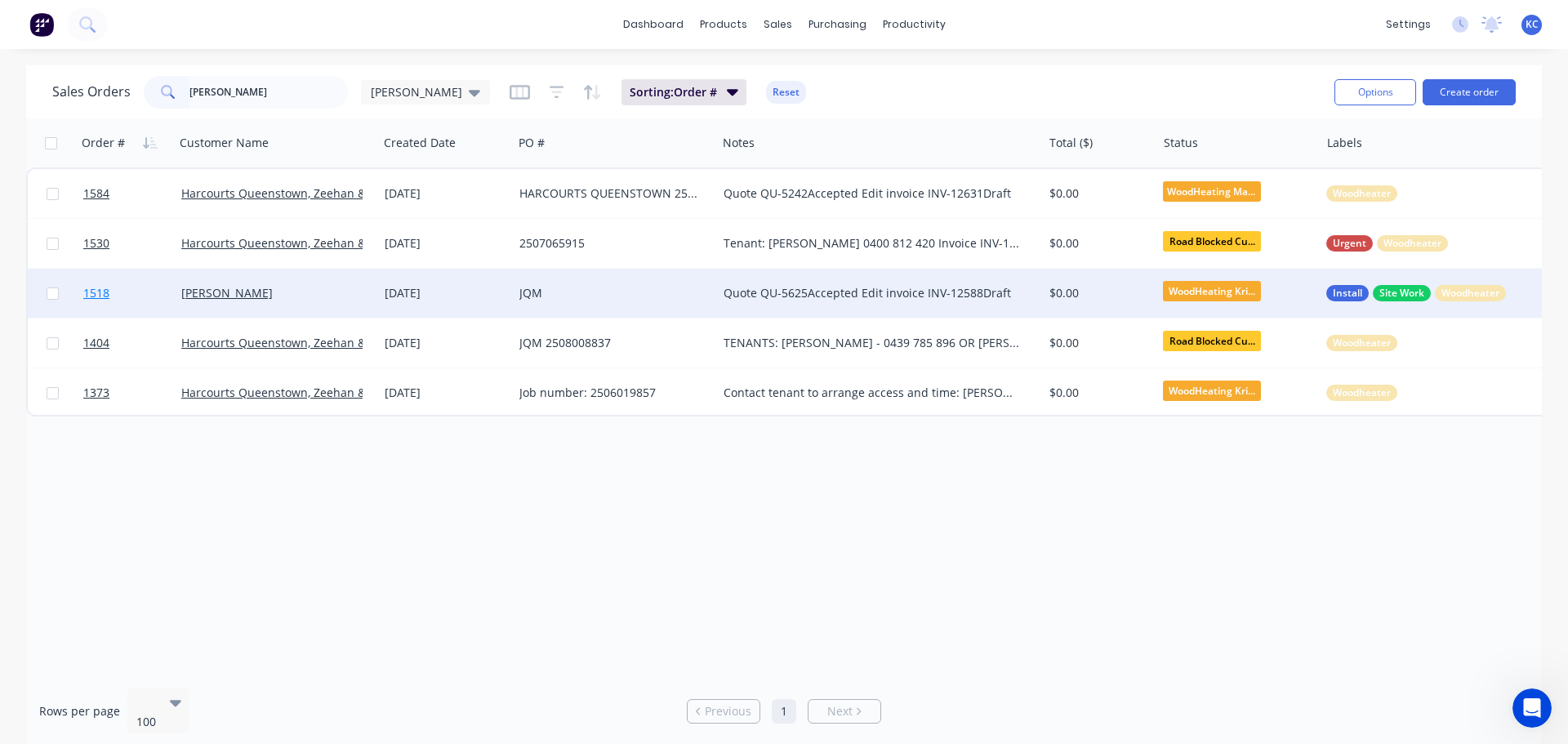
click at [98, 297] on span "1518" at bounding box center [96, 293] width 26 height 16
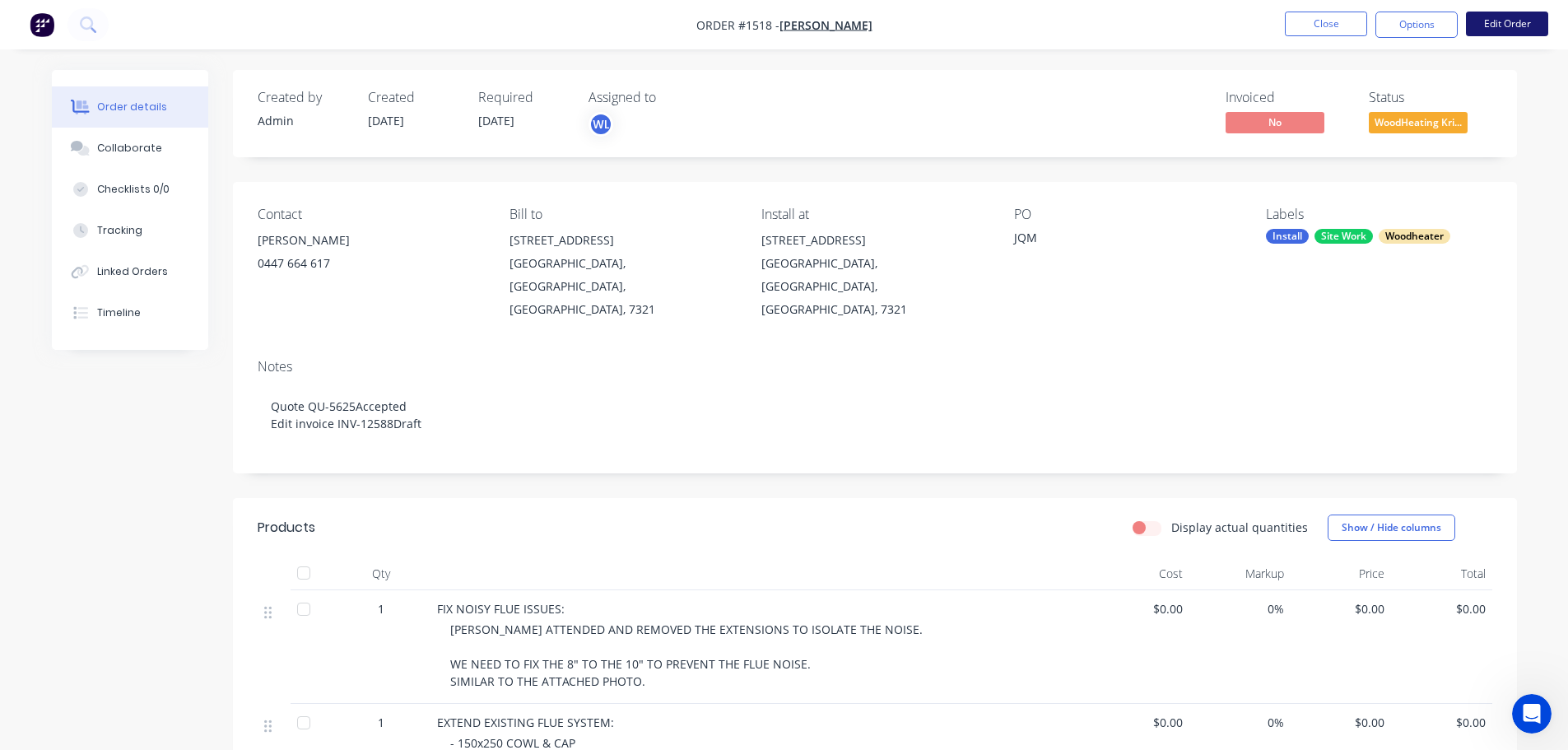
click at [1504, 36] on button "Edit Order" at bounding box center [1506, 24] width 82 height 25
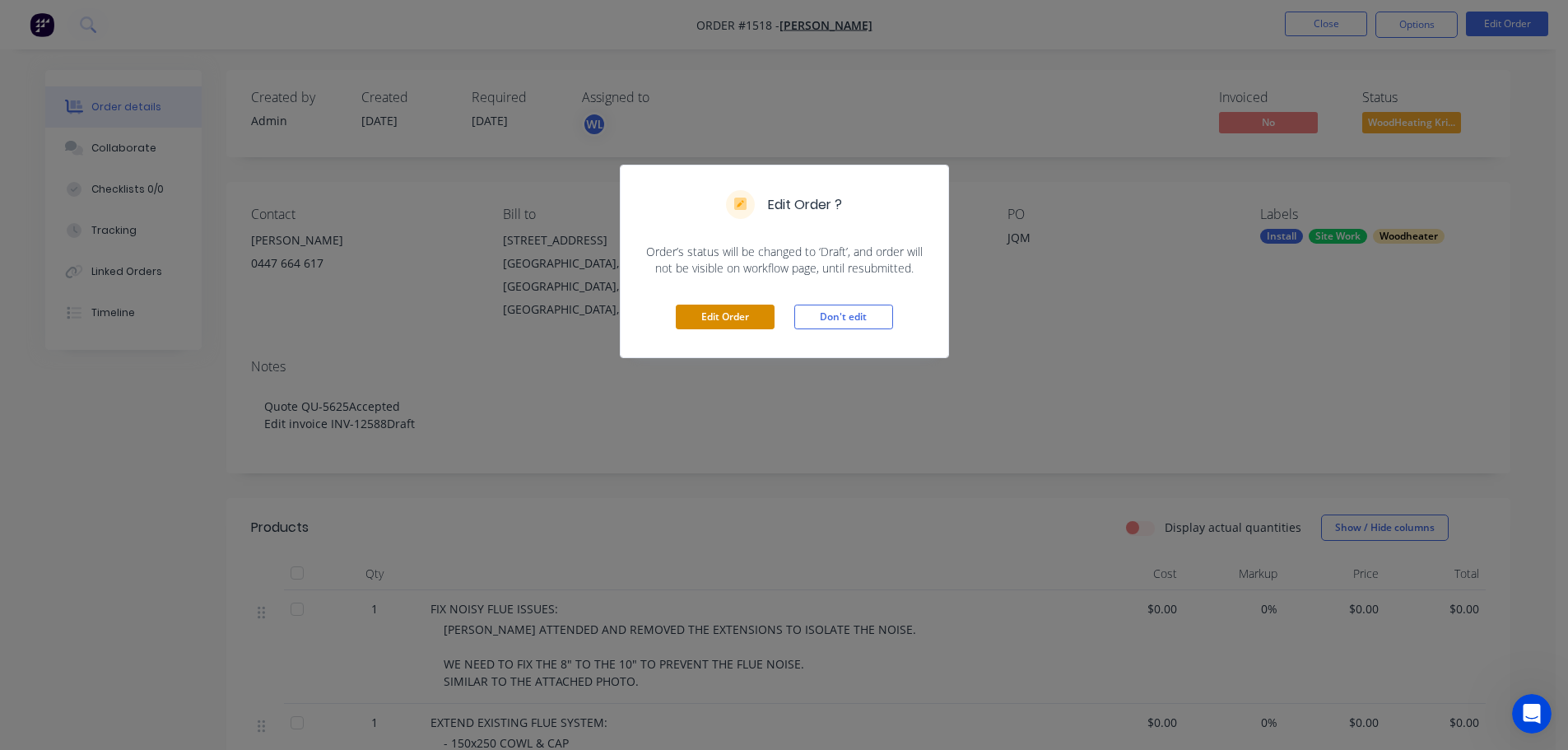
click at [718, 317] on button "Edit Order" at bounding box center [725, 317] width 99 height 25
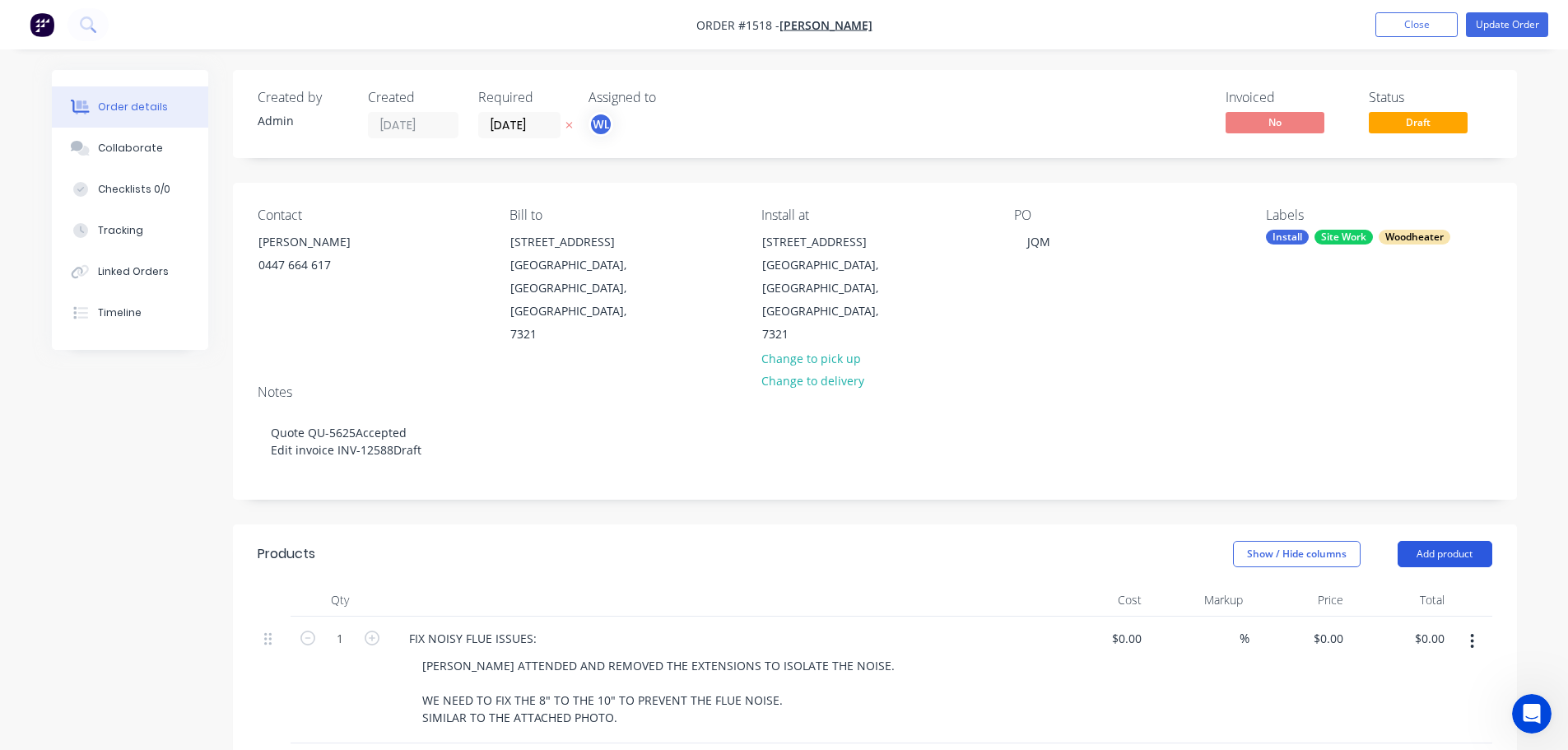
drag, startPoint x: 1487, startPoint y: 509, endPoint x: 1452, endPoint y: 509, distance: 35.0
click at [1486, 541] on button "Add product" at bounding box center [1445, 554] width 95 height 26
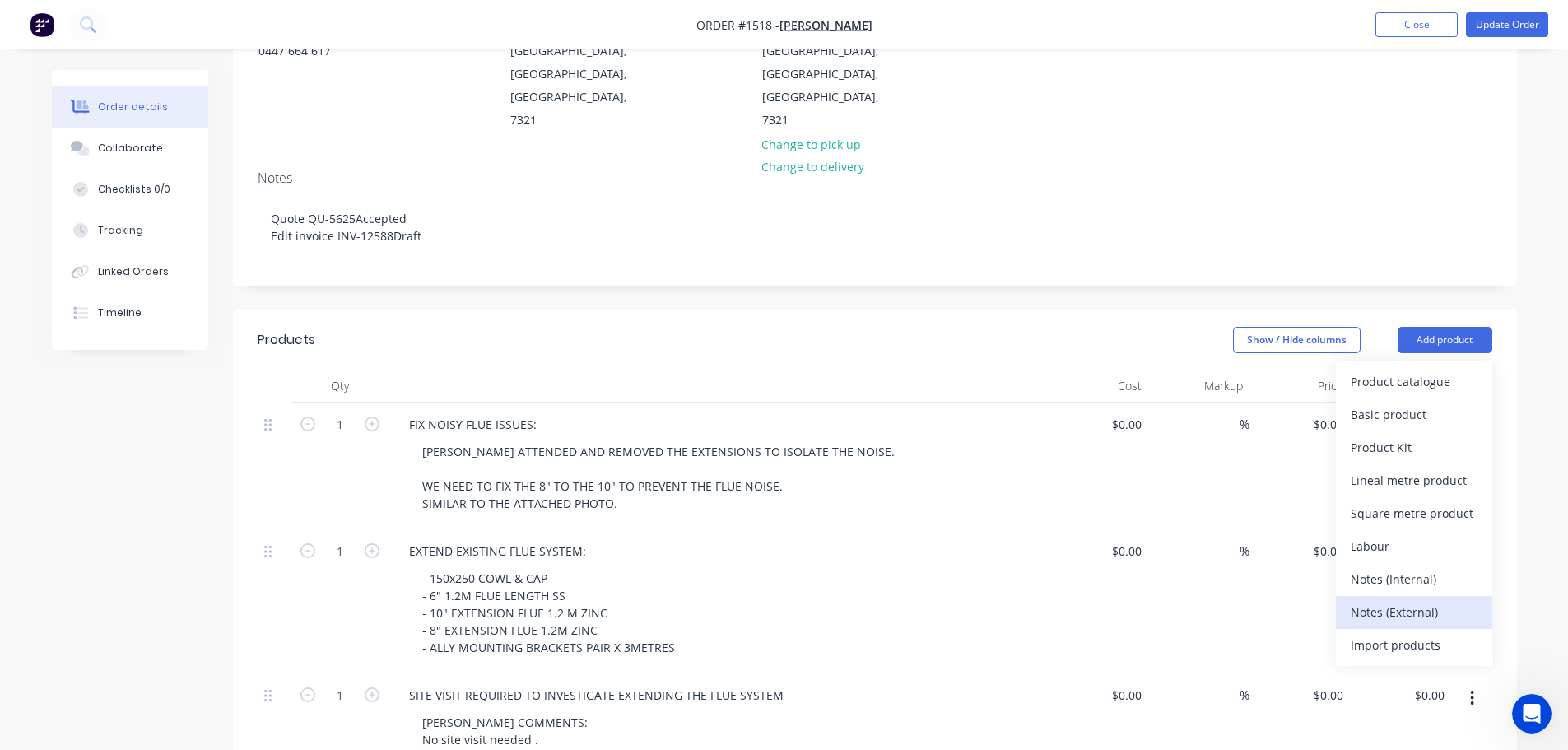
scroll to position [246, 0]
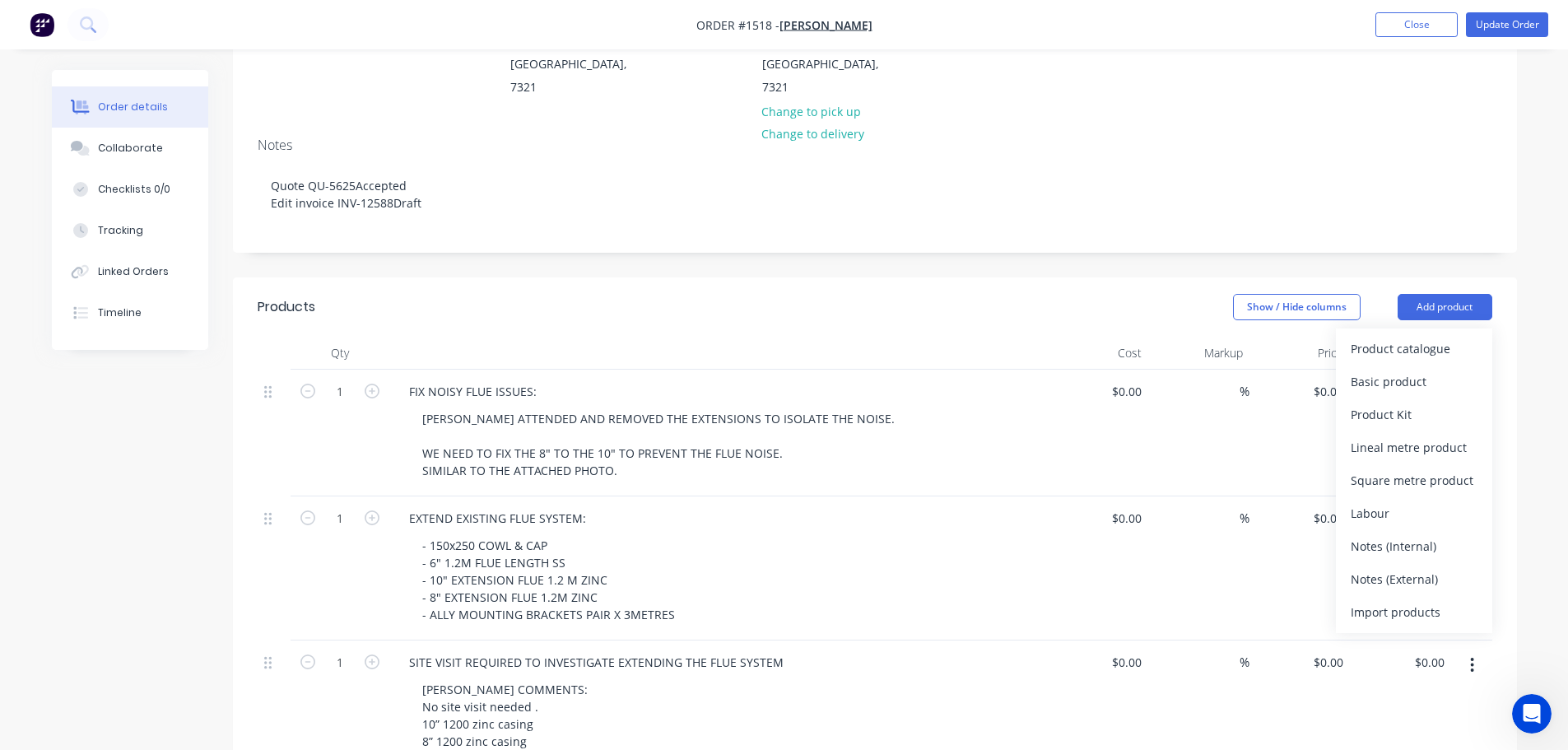
drag, startPoint x: 1426, startPoint y: 499, endPoint x: 1370, endPoint y: 503, distance: 56.1
click at [1426, 534] on div "Notes (Internal)" at bounding box center [1414, 546] width 127 height 24
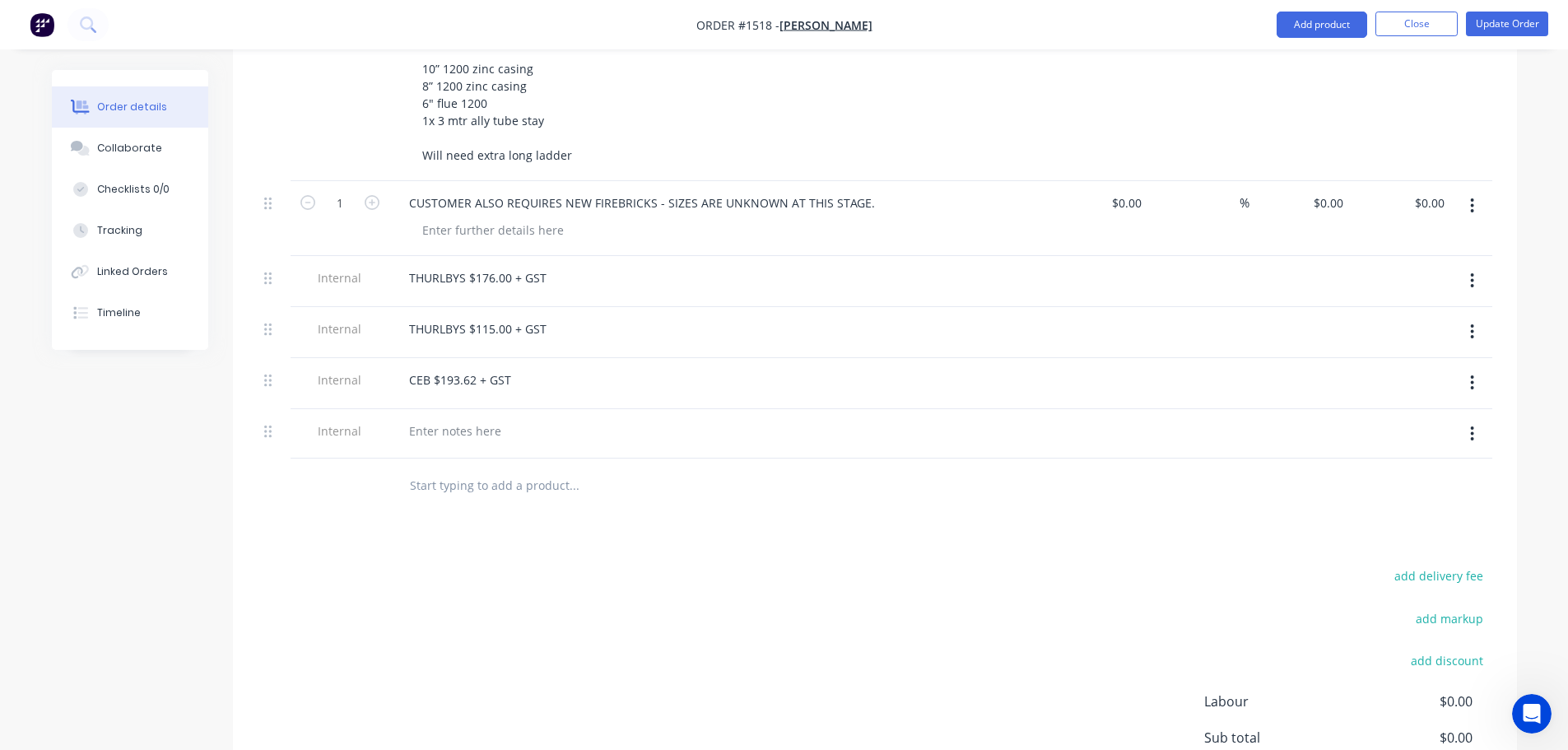
scroll to position [905, 0]
click at [448, 415] on div at bounding box center [455, 427] width 119 height 24
click at [151, 143] on div "Collaborate" at bounding box center [129, 148] width 65 height 15
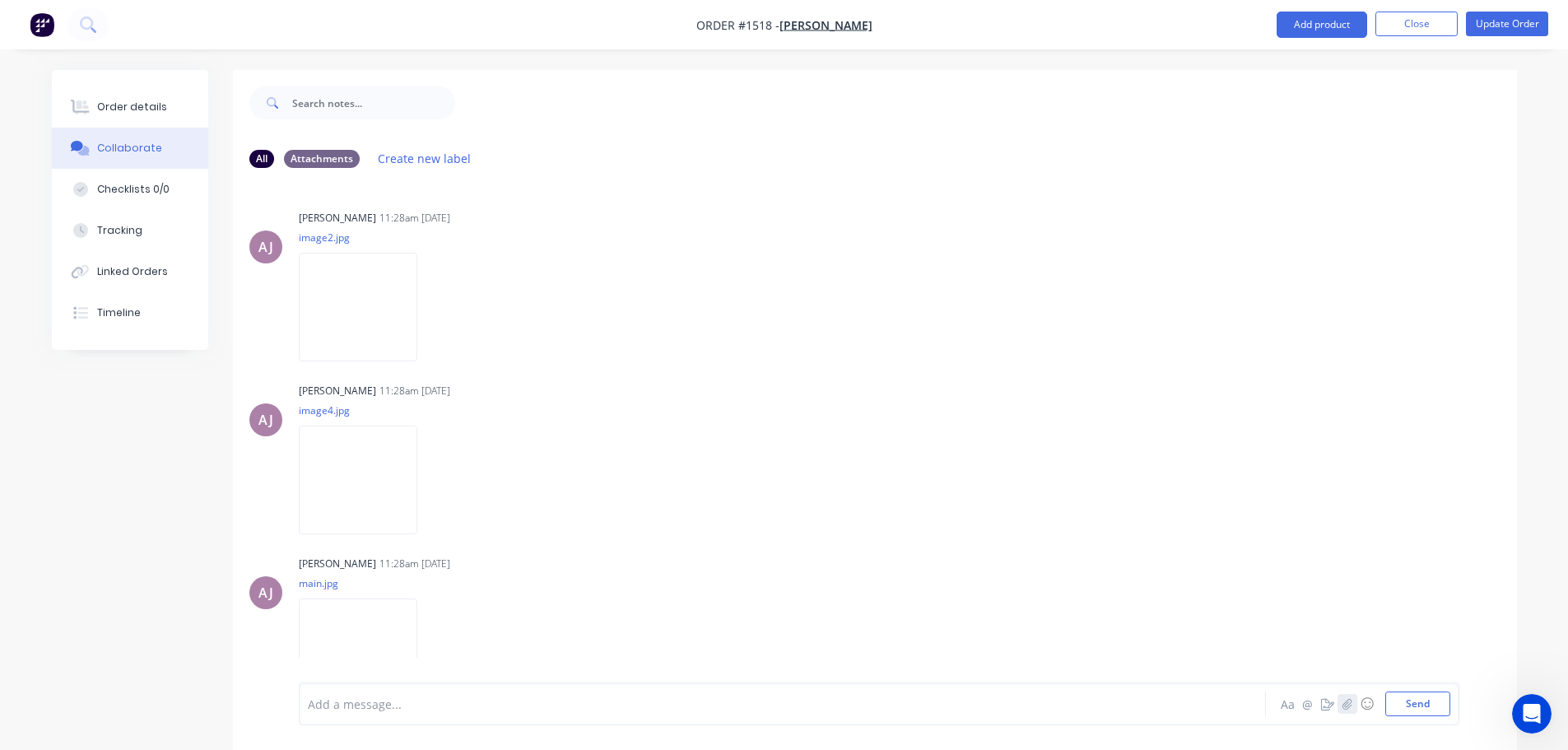
click at [1342, 700] on icon "button" at bounding box center [1346, 704] width 10 height 12
click at [1420, 698] on button "Send" at bounding box center [1417, 704] width 65 height 25
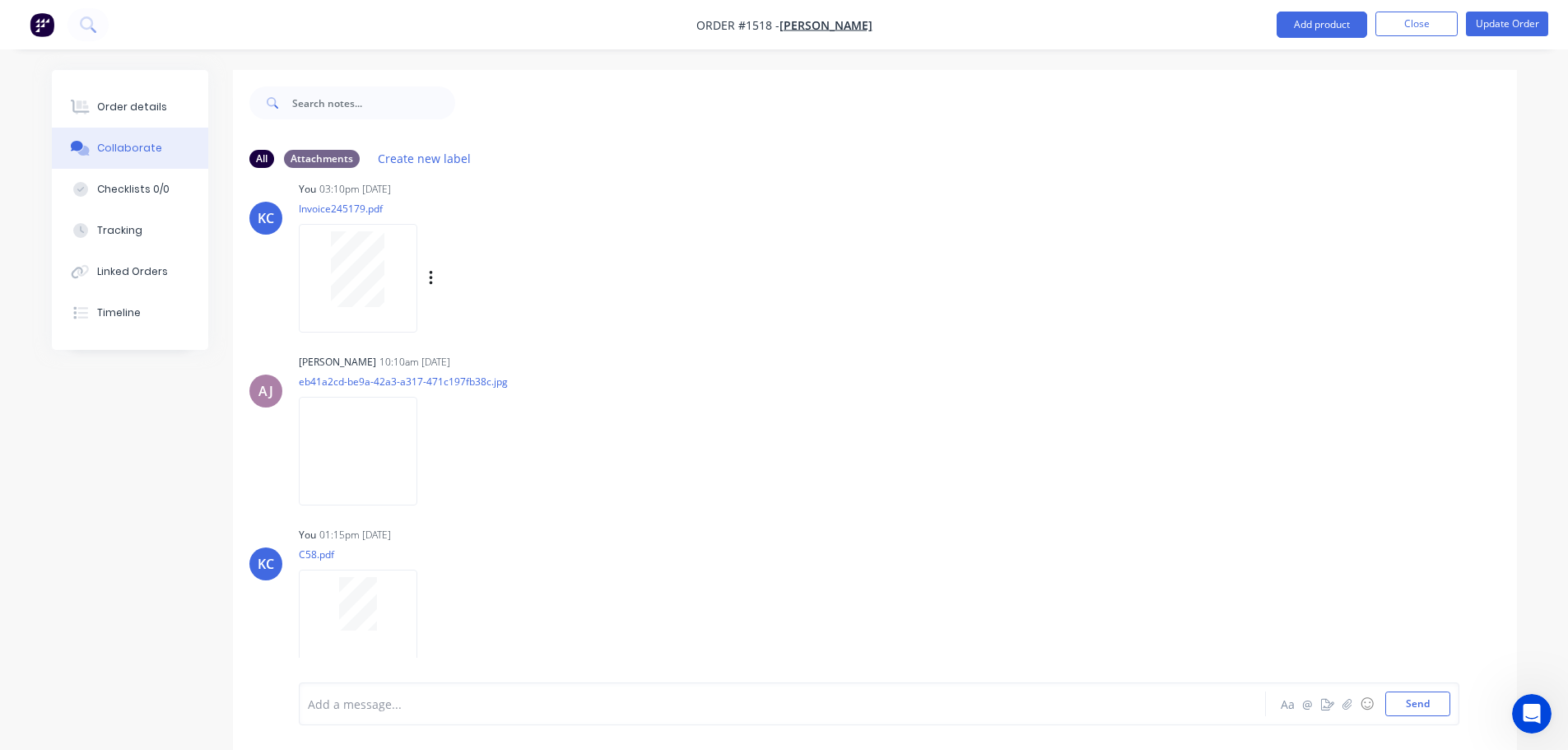
scroll to position [1069, 0]
click at [140, 97] on button "Order details" at bounding box center [129, 107] width 156 height 41
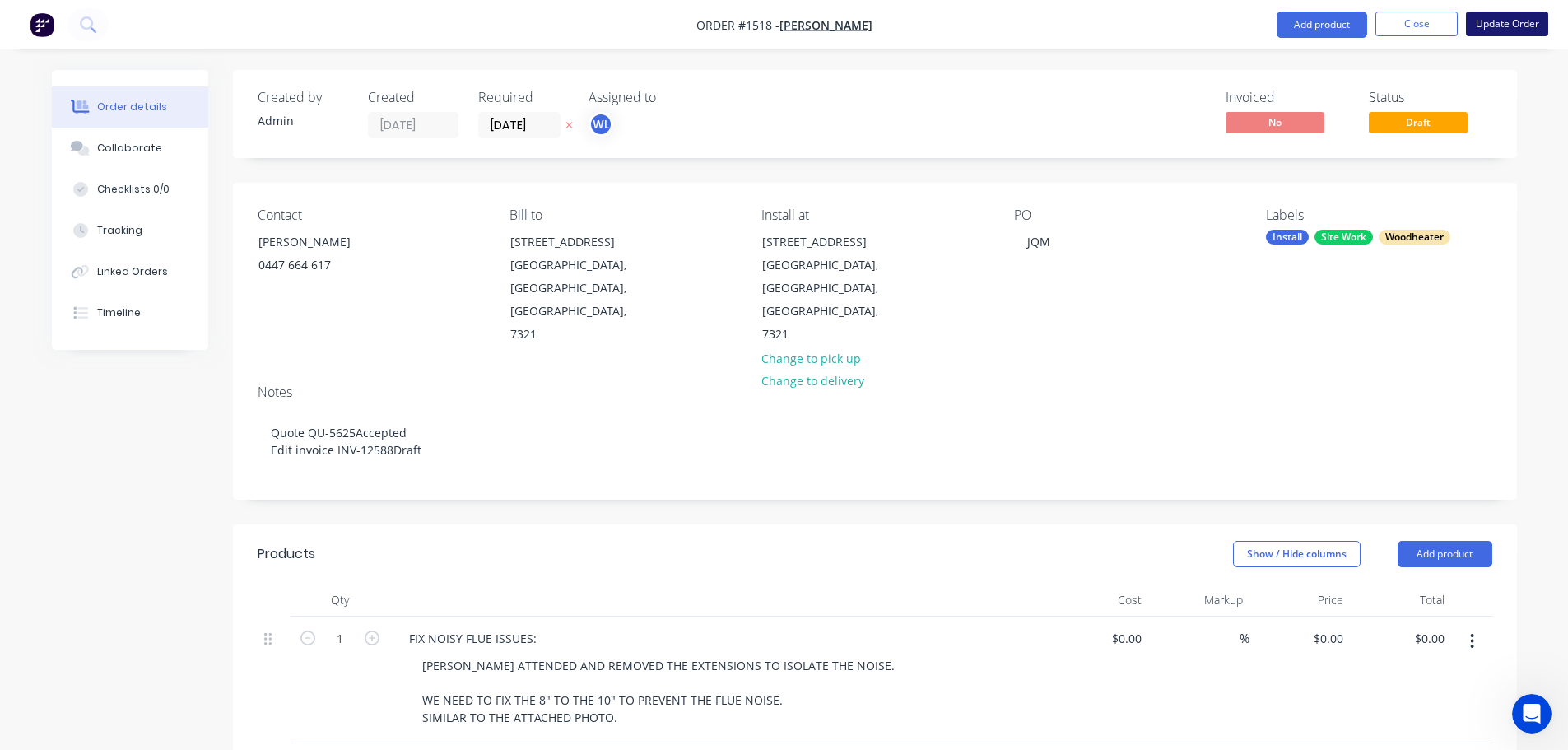
click at [1537, 24] on button "Update Order" at bounding box center [1506, 24] width 82 height 25
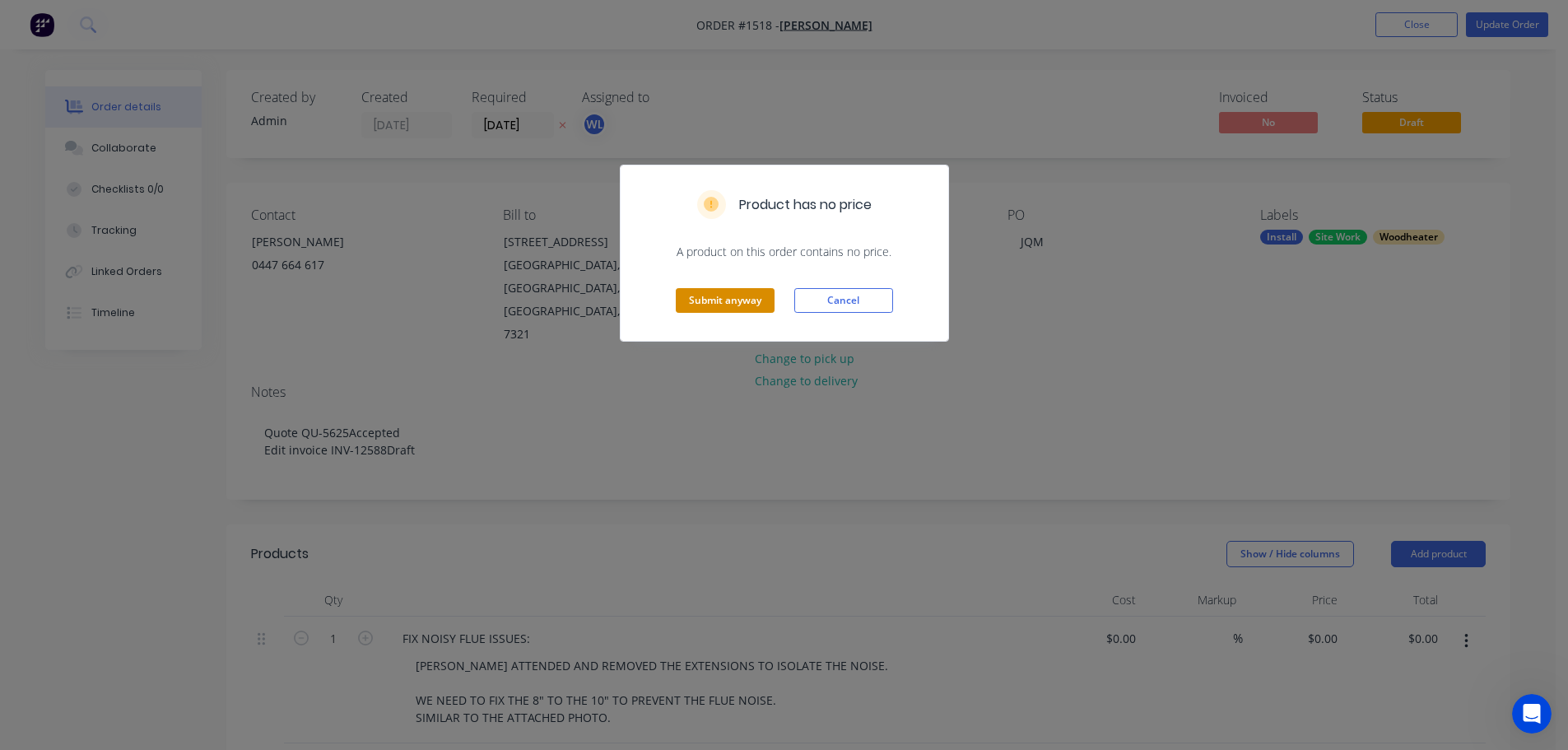
click at [733, 304] on button "Submit anyway" at bounding box center [725, 301] width 99 height 25
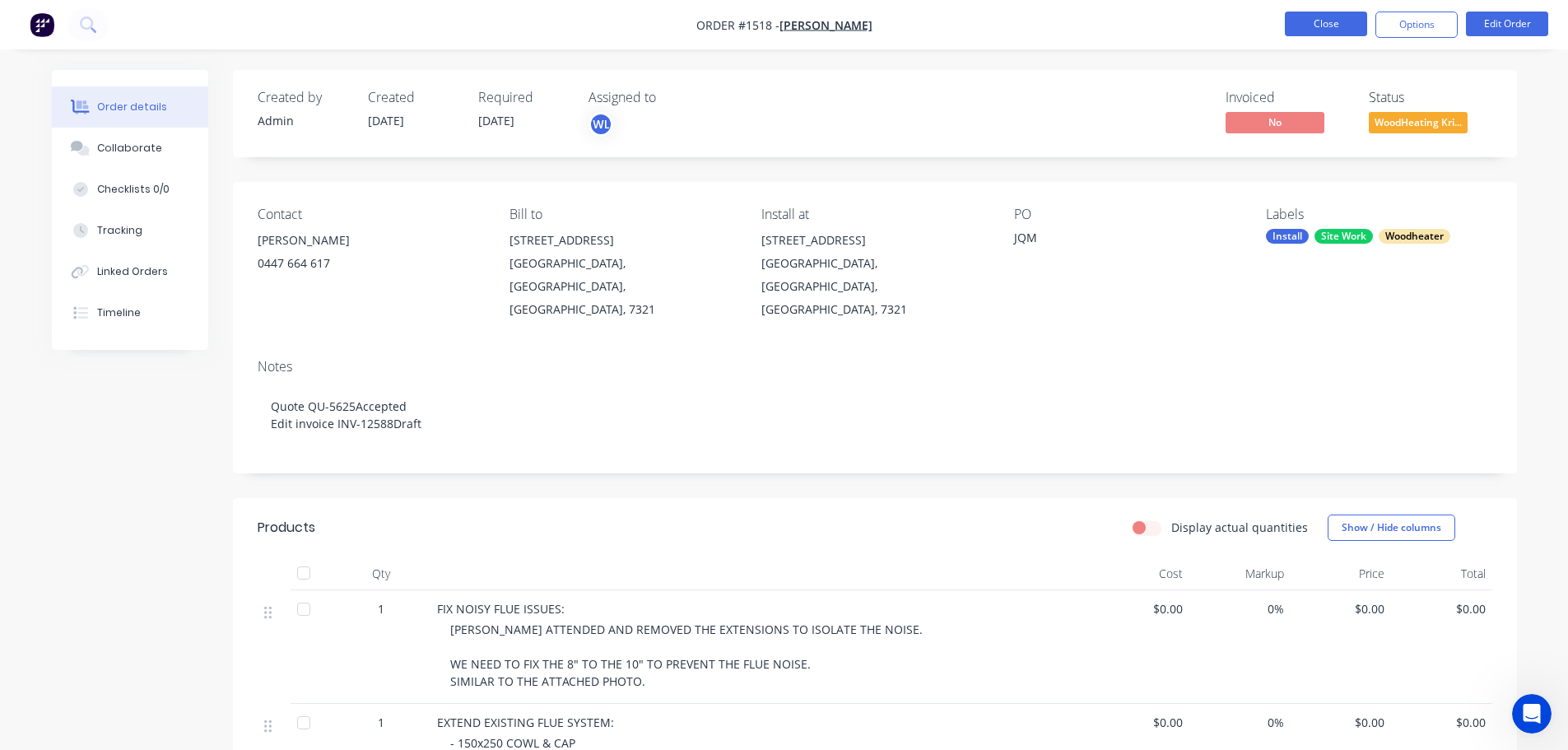
click at [1313, 28] on button "Close" at bounding box center [1326, 24] width 82 height 25
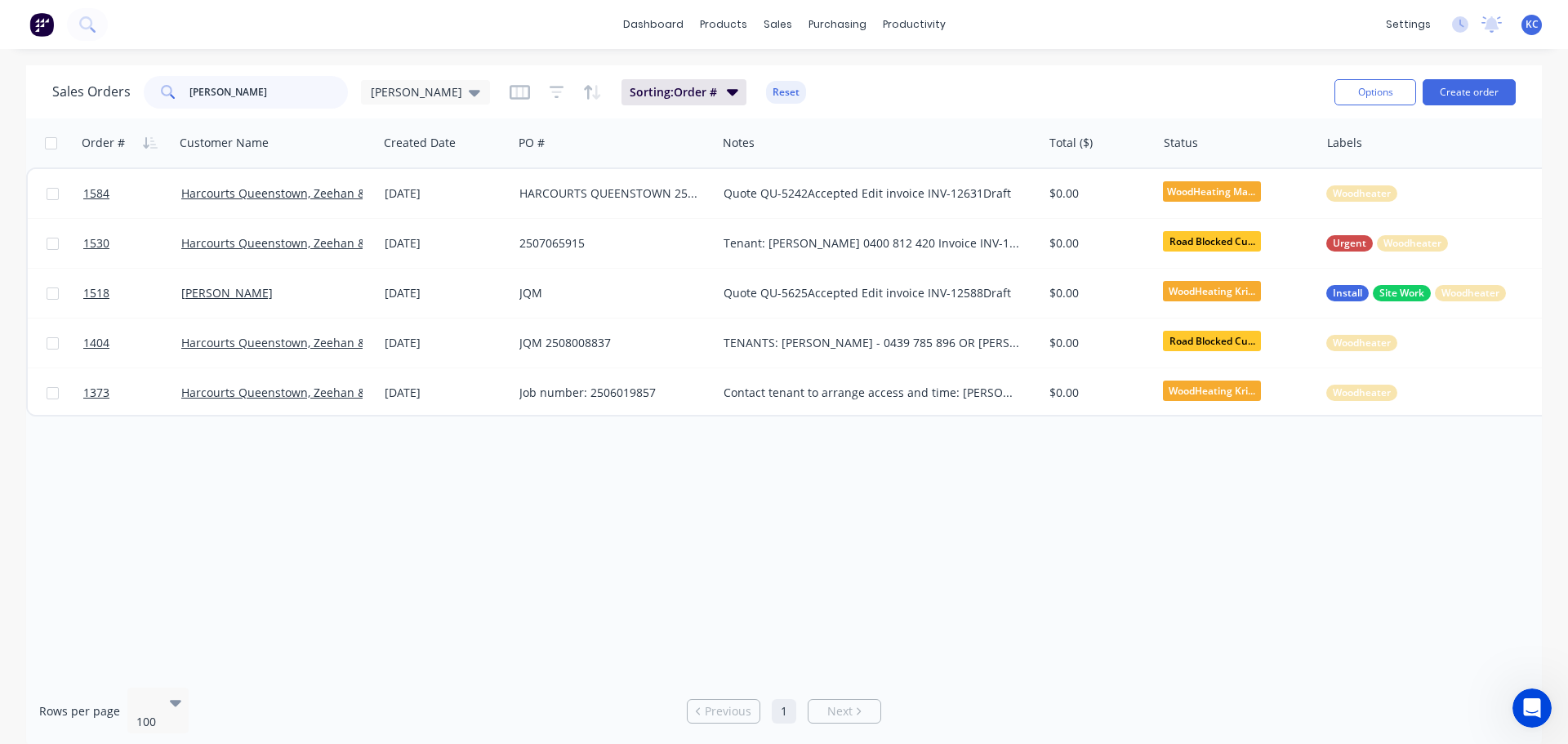
drag, startPoint x: 279, startPoint y: 97, endPoint x: 0, endPoint y: 133, distance: 281.3
click at [0, 133] on div "Sales Orders MELISSA katrina Sorting: Order # Reset Options Create order Order …" at bounding box center [784, 407] width 1568 height 682
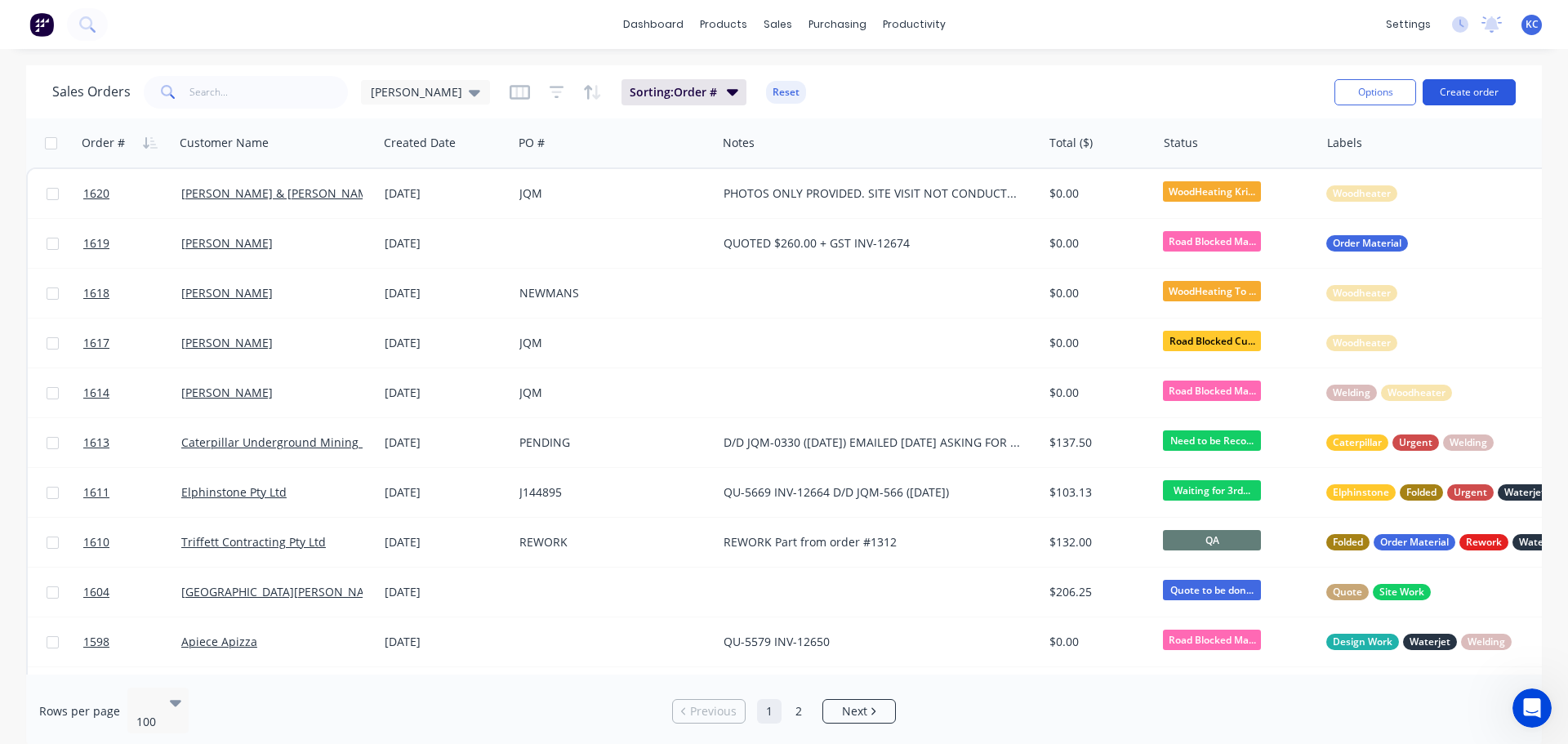
click at [1479, 89] on button "Create order" at bounding box center [1469, 91] width 93 height 26
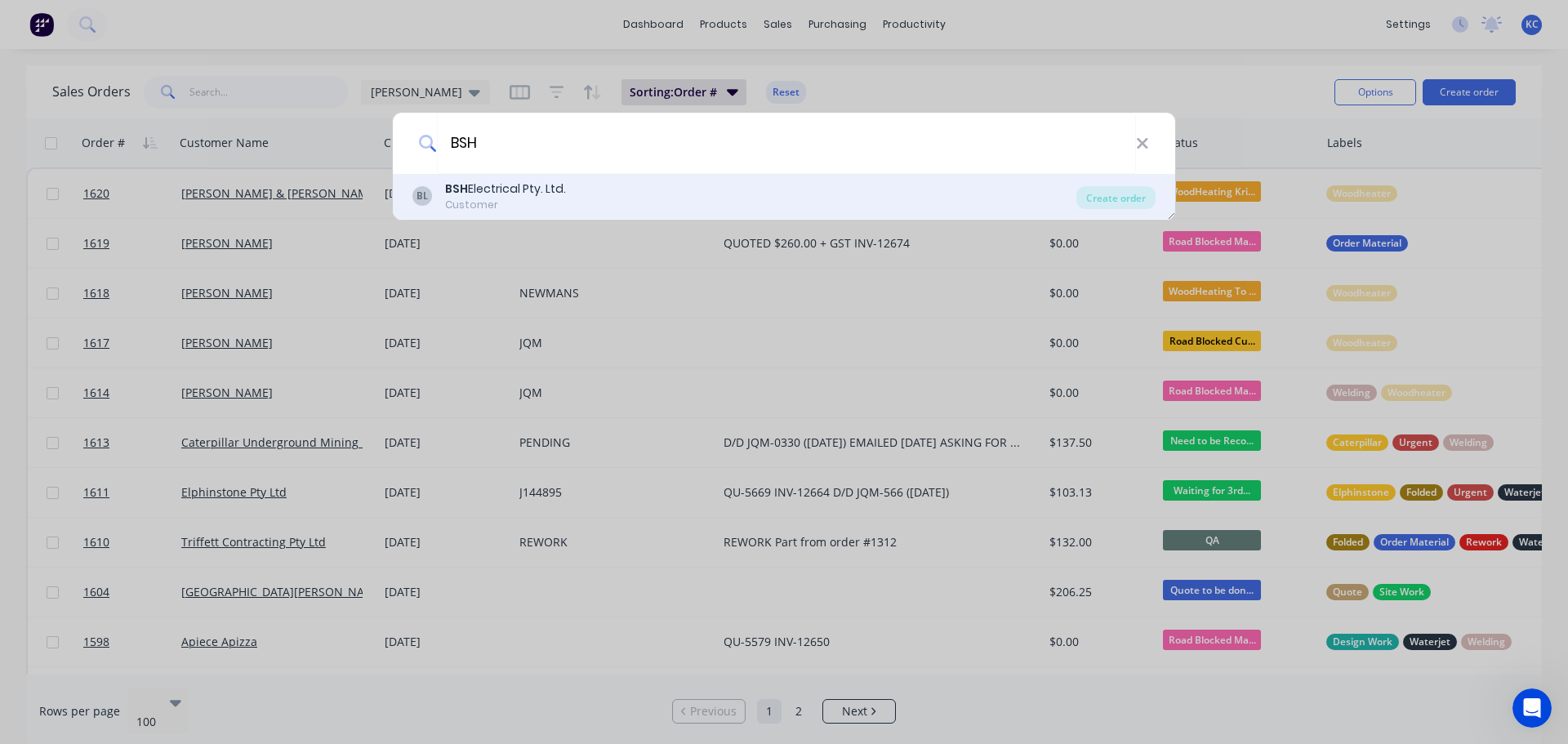
type input "BSH"
click at [483, 204] on div "Customer" at bounding box center [505, 205] width 120 height 15
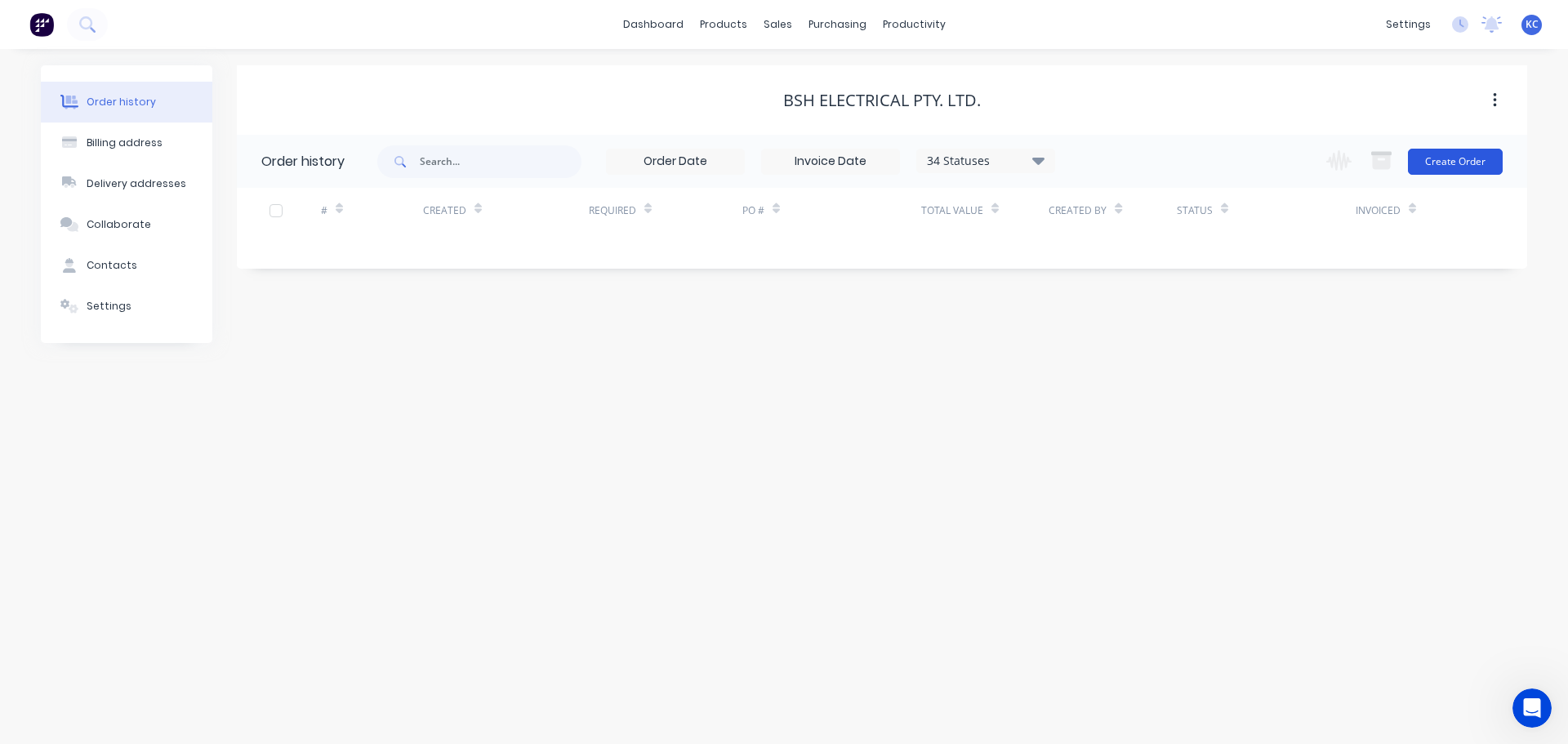
click at [1462, 159] on button "Create Order" at bounding box center [1455, 161] width 95 height 26
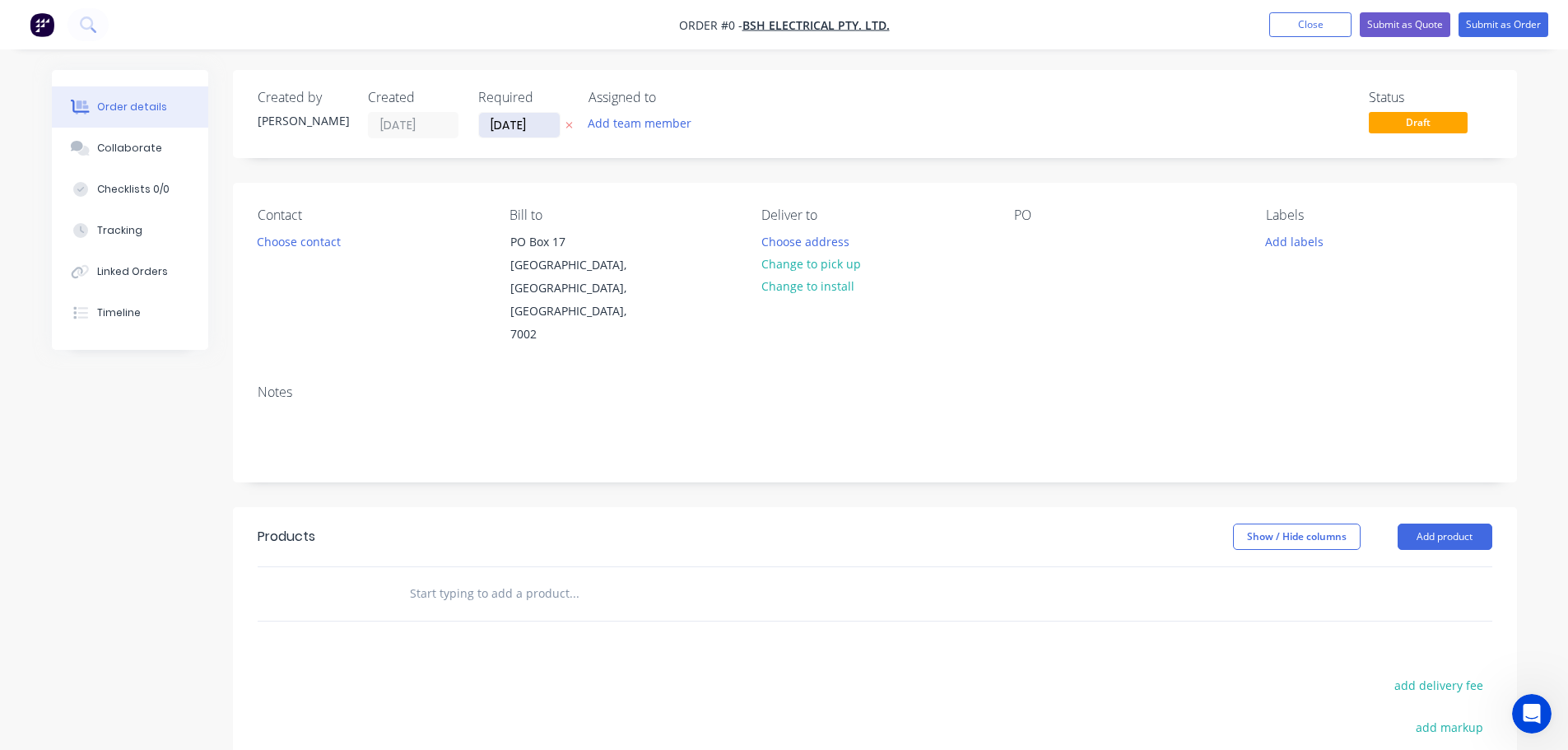
click at [540, 116] on input "[DATE]" at bounding box center [519, 125] width 80 height 25
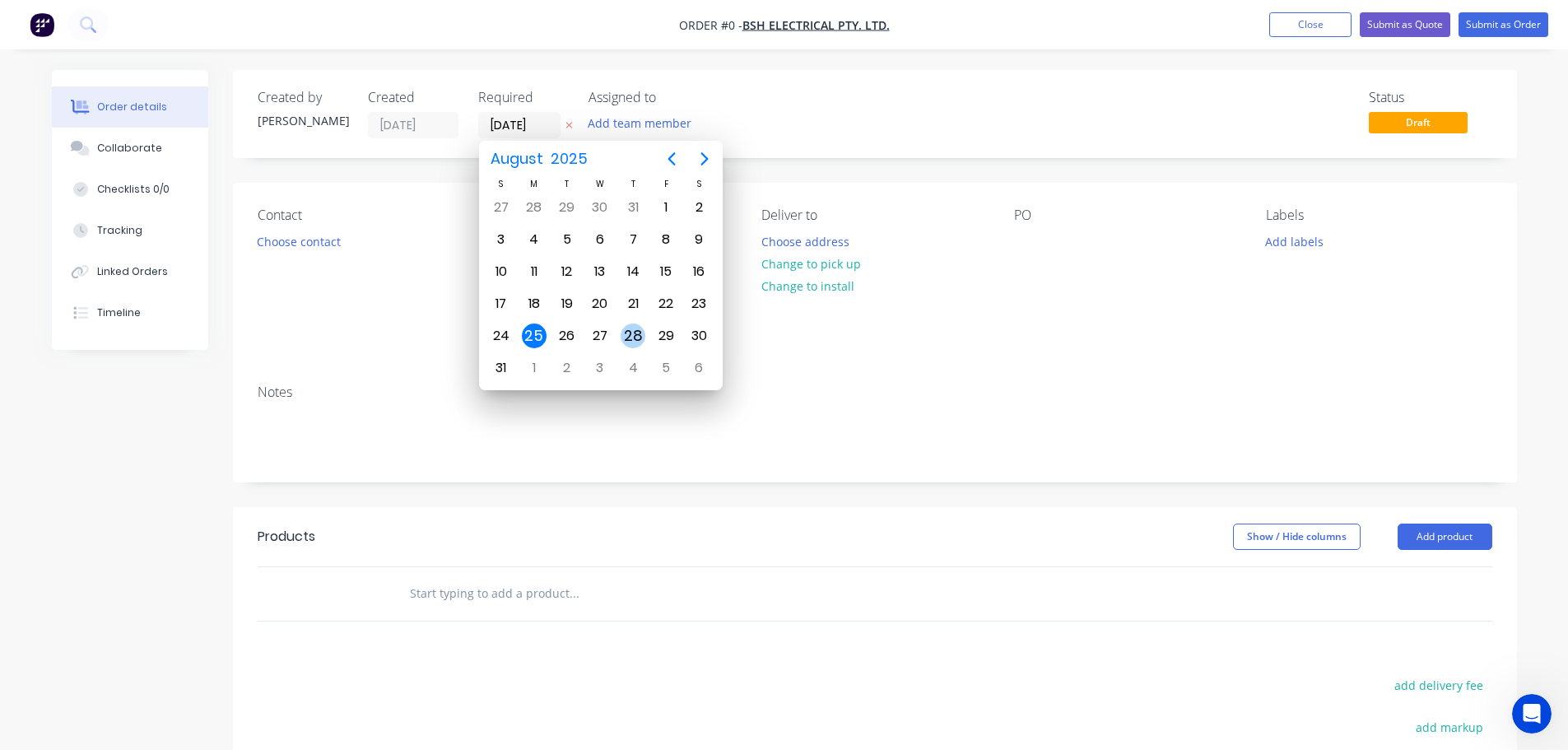
click at [635, 330] on div "28" at bounding box center [633, 336] width 25 height 25
type input "[DATE]"
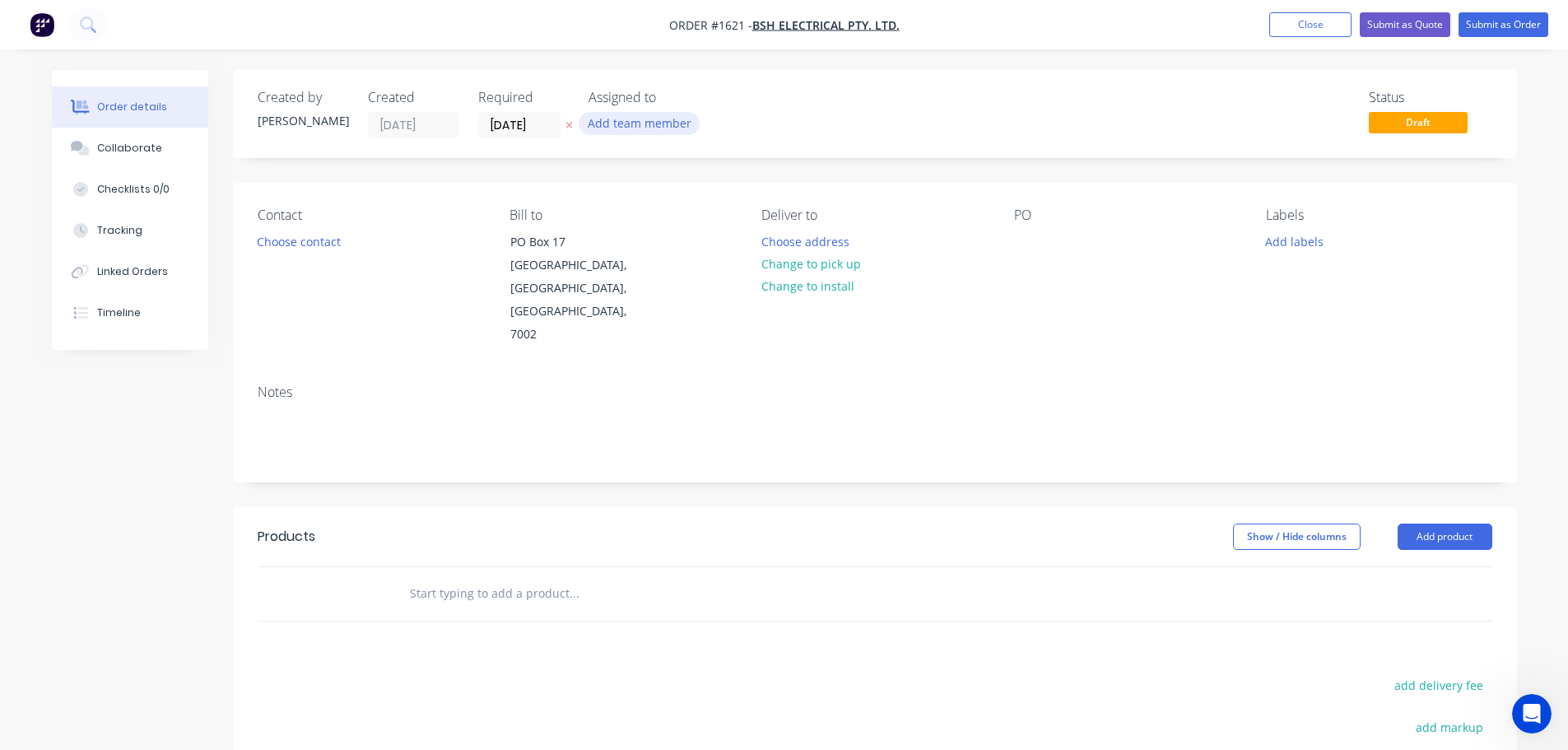
click at [637, 121] on button "Add team member" at bounding box center [638, 122] width 121 height 22
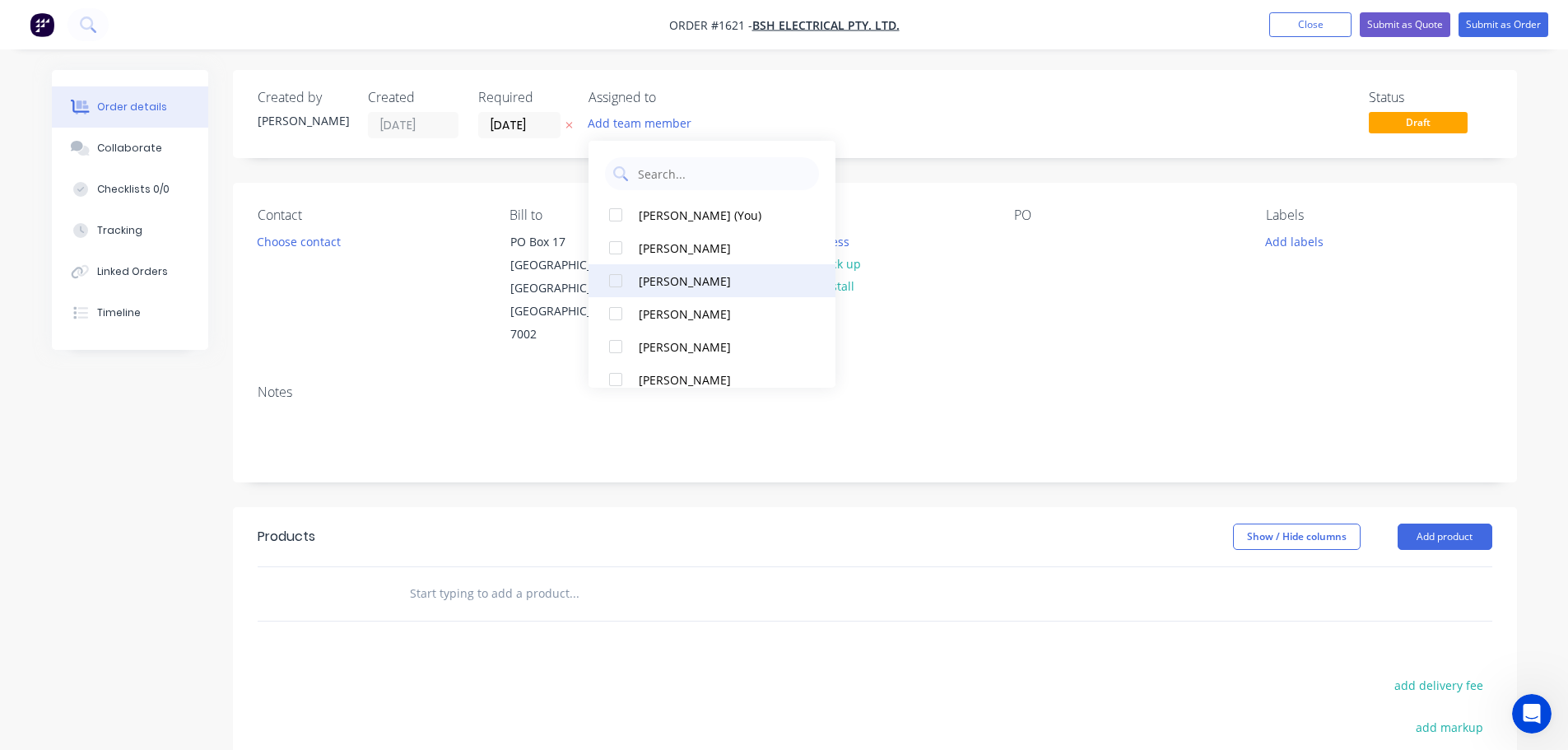
click at [616, 281] on div at bounding box center [615, 280] width 33 height 33
click at [304, 245] on button "Choose contact" at bounding box center [297, 240] width 101 height 22
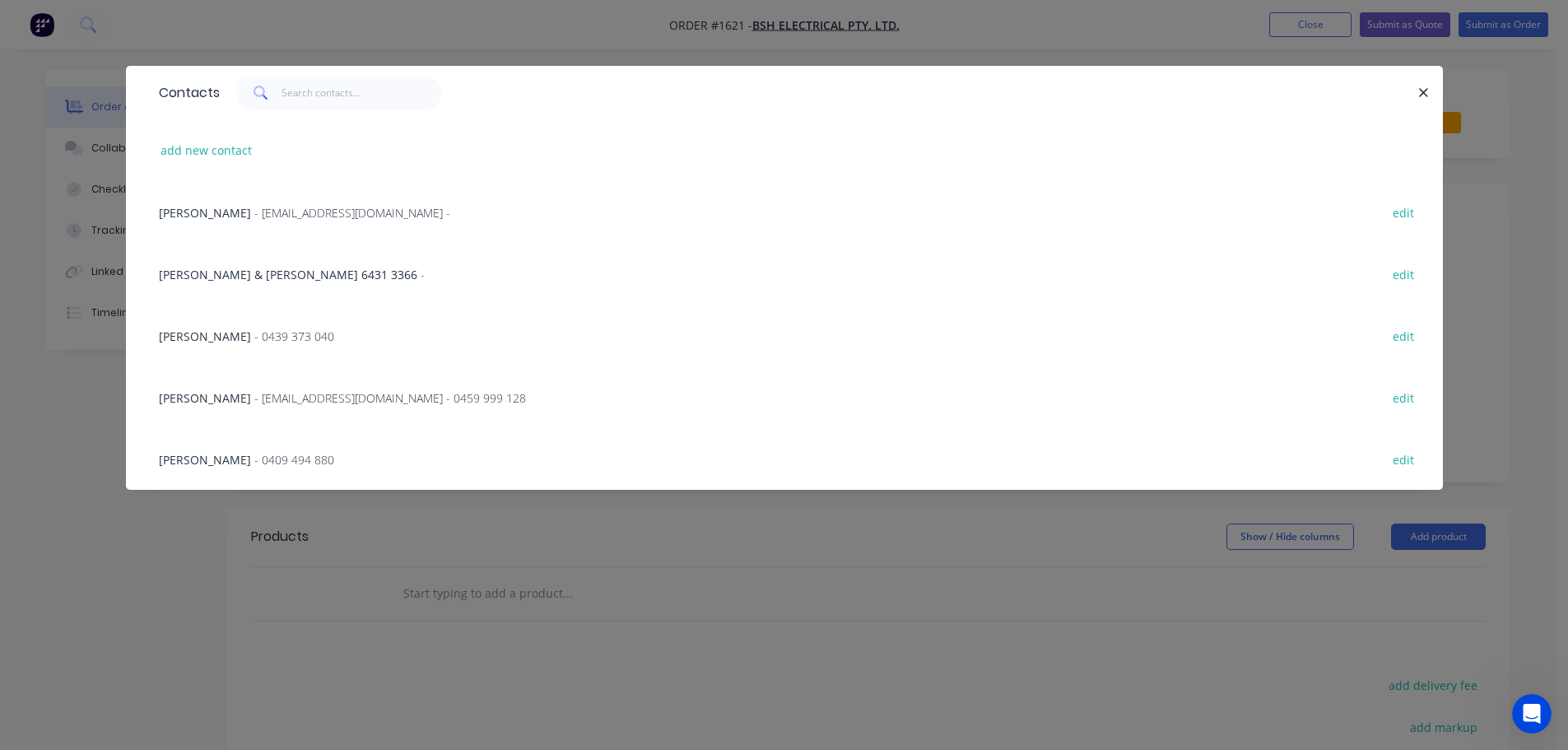
click at [257, 454] on span "- 0409 494 880" at bounding box center [294, 460] width 79 height 16
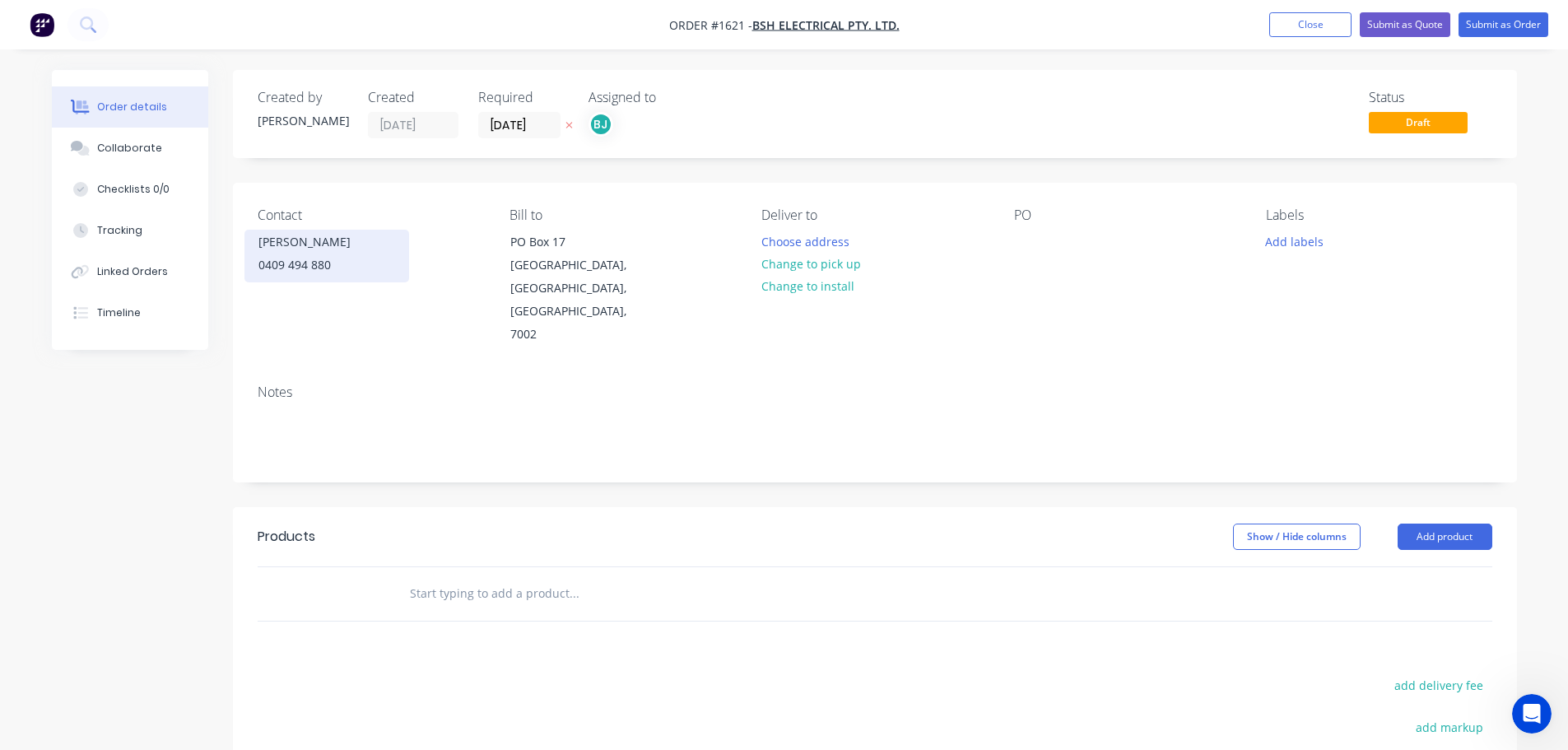
click at [356, 274] on div "0409 494 880" at bounding box center [326, 265] width 137 height 23
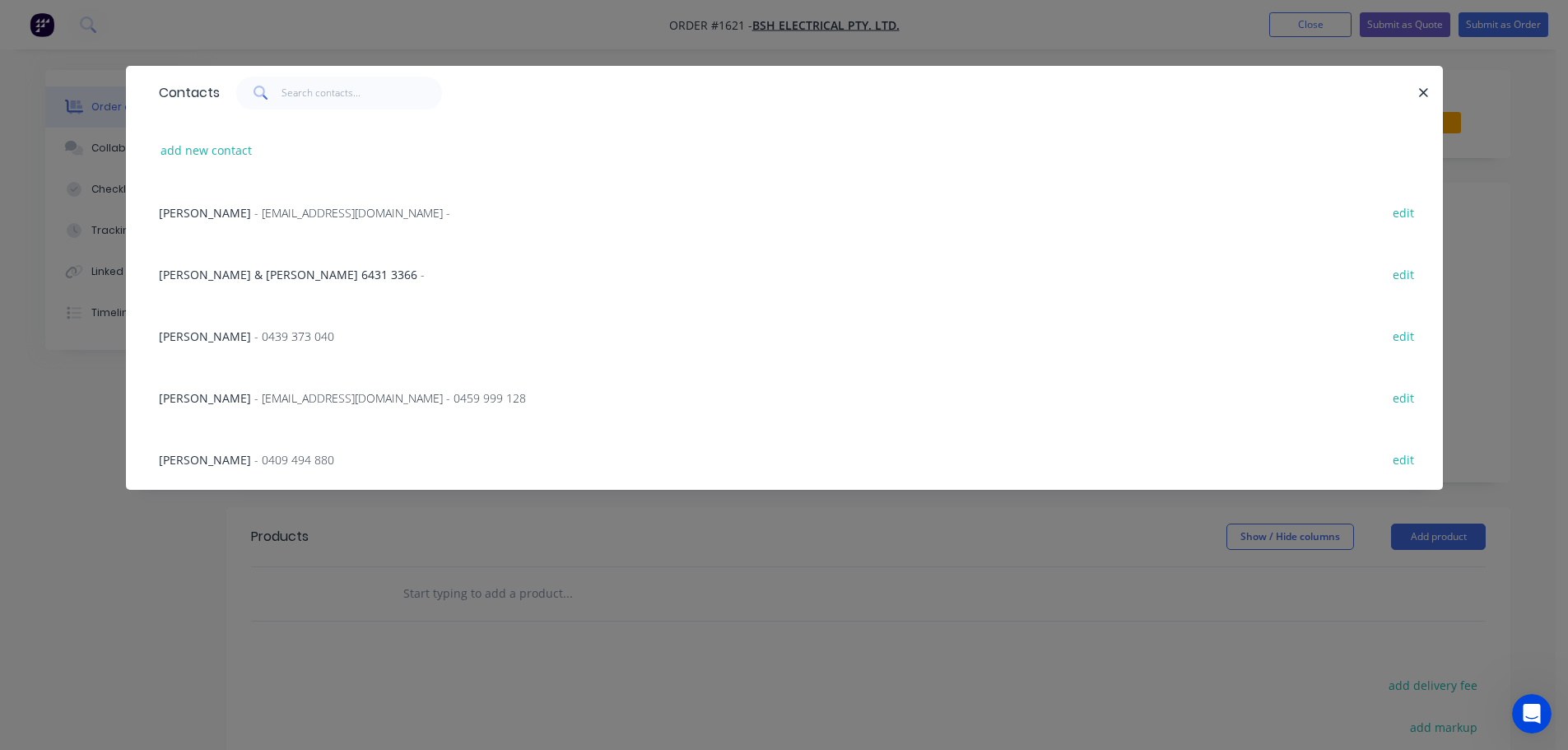
click at [1400, 457] on button "edit" at bounding box center [1403, 458] width 38 height 22
select select "AU"
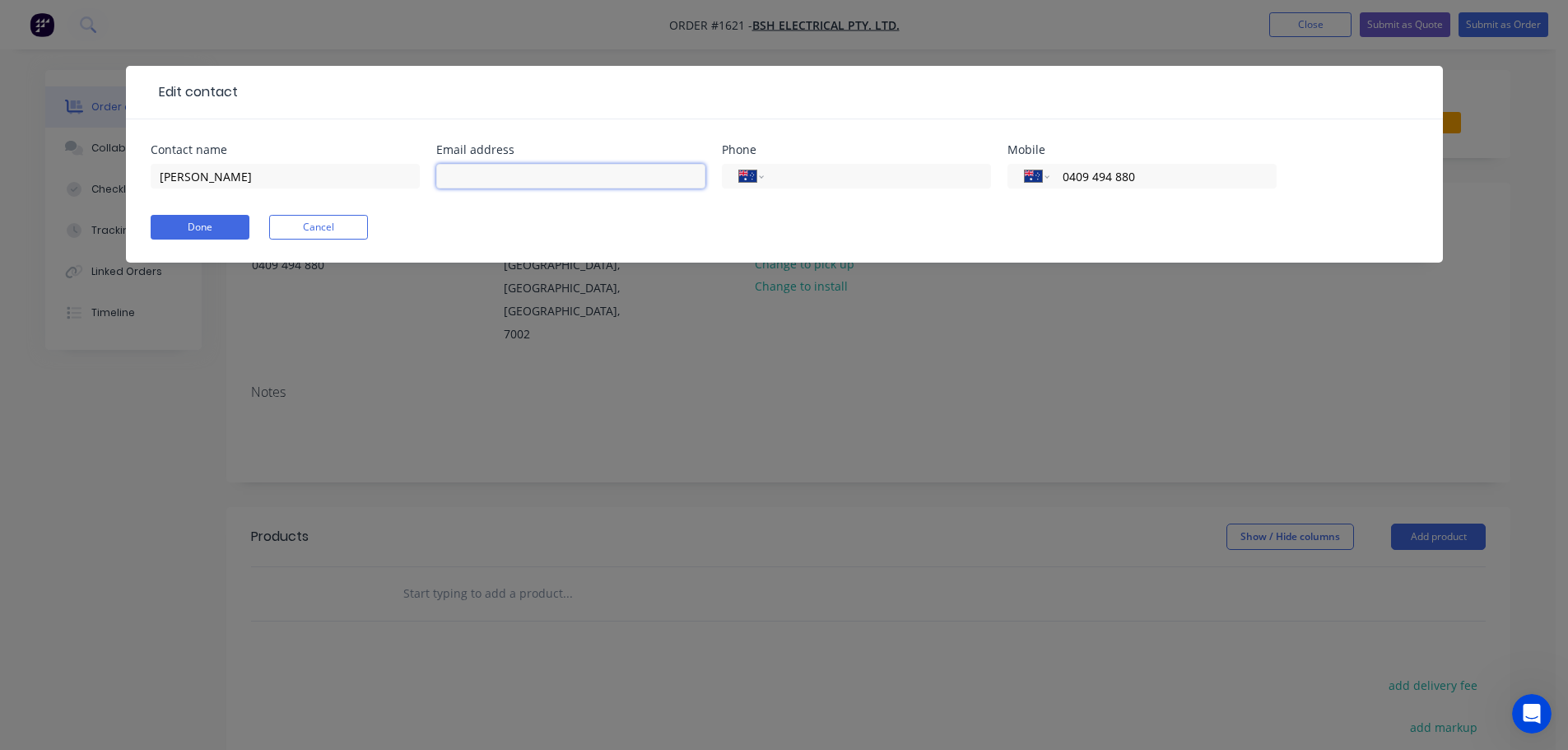
click at [470, 172] on input "text" at bounding box center [570, 176] width 269 height 25
type input "J"
type input "joshua.hatch@bsh.com"
click at [191, 229] on button "Done" at bounding box center [200, 228] width 99 height 25
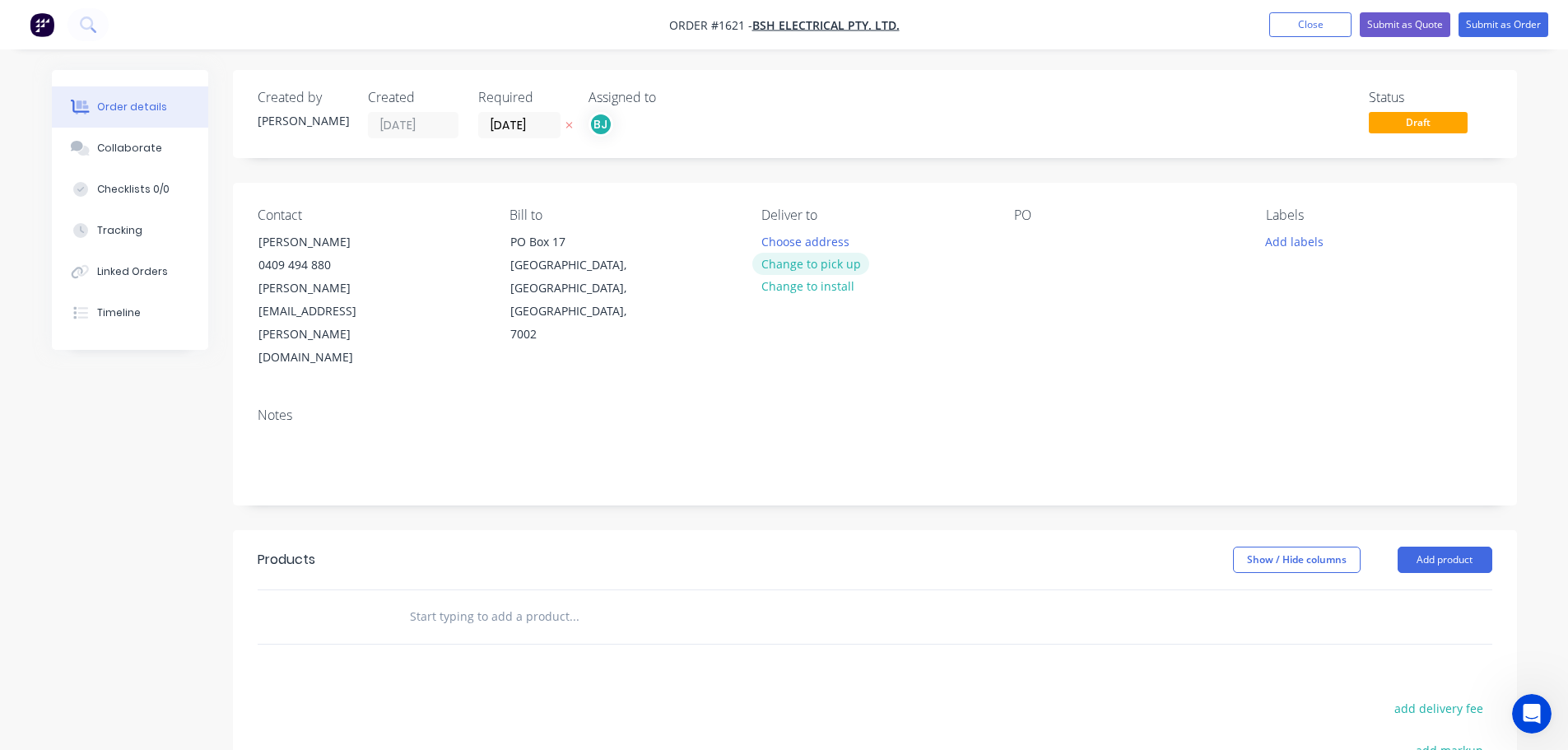
click at [797, 268] on button "Change to pick up" at bounding box center [810, 263] width 117 height 22
click at [1023, 244] on div at bounding box center [1026, 241] width 26 height 24
click at [1304, 243] on button "Add labels" at bounding box center [1294, 240] width 76 height 22
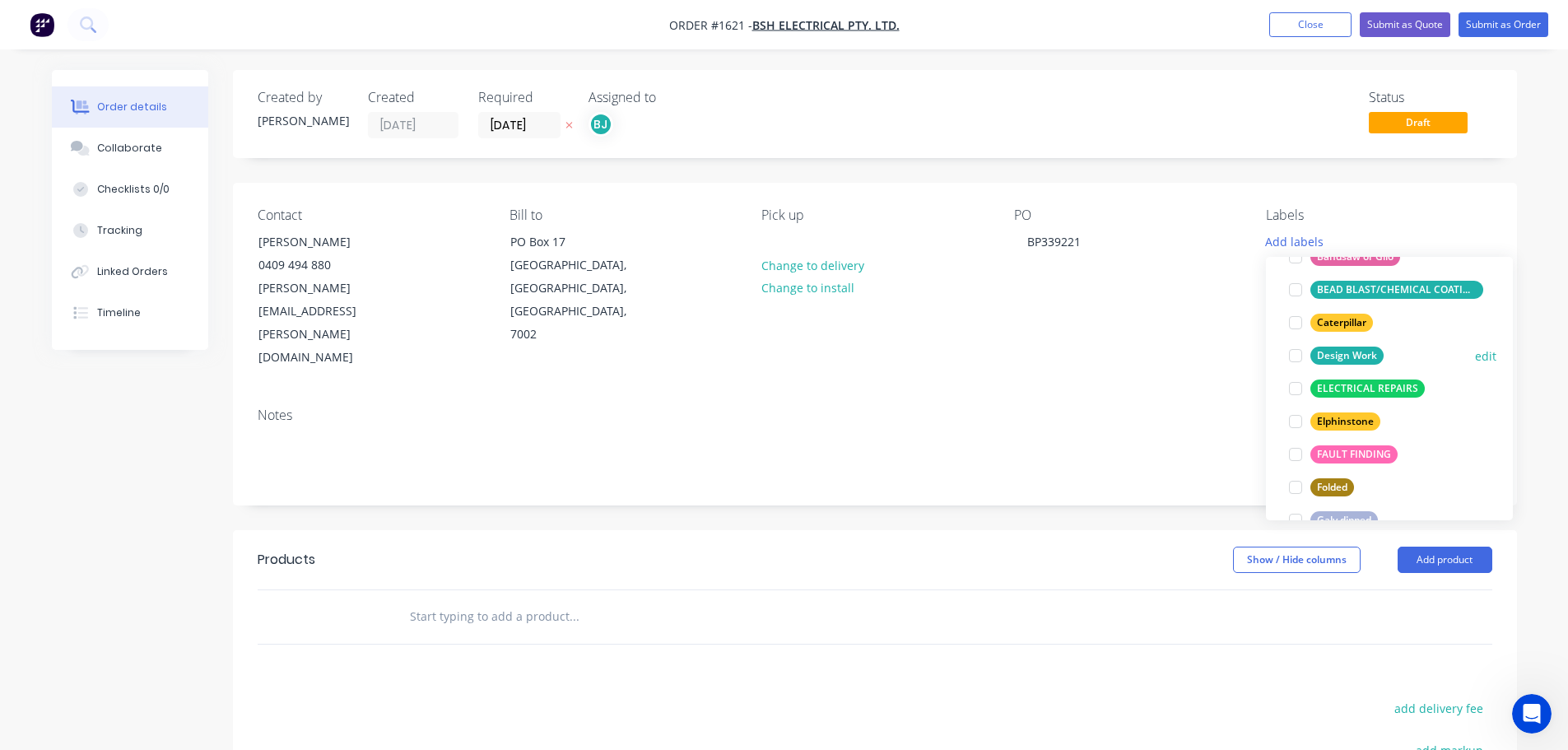
click at [1294, 356] on div at bounding box center [1295, 355] width 33 height 33
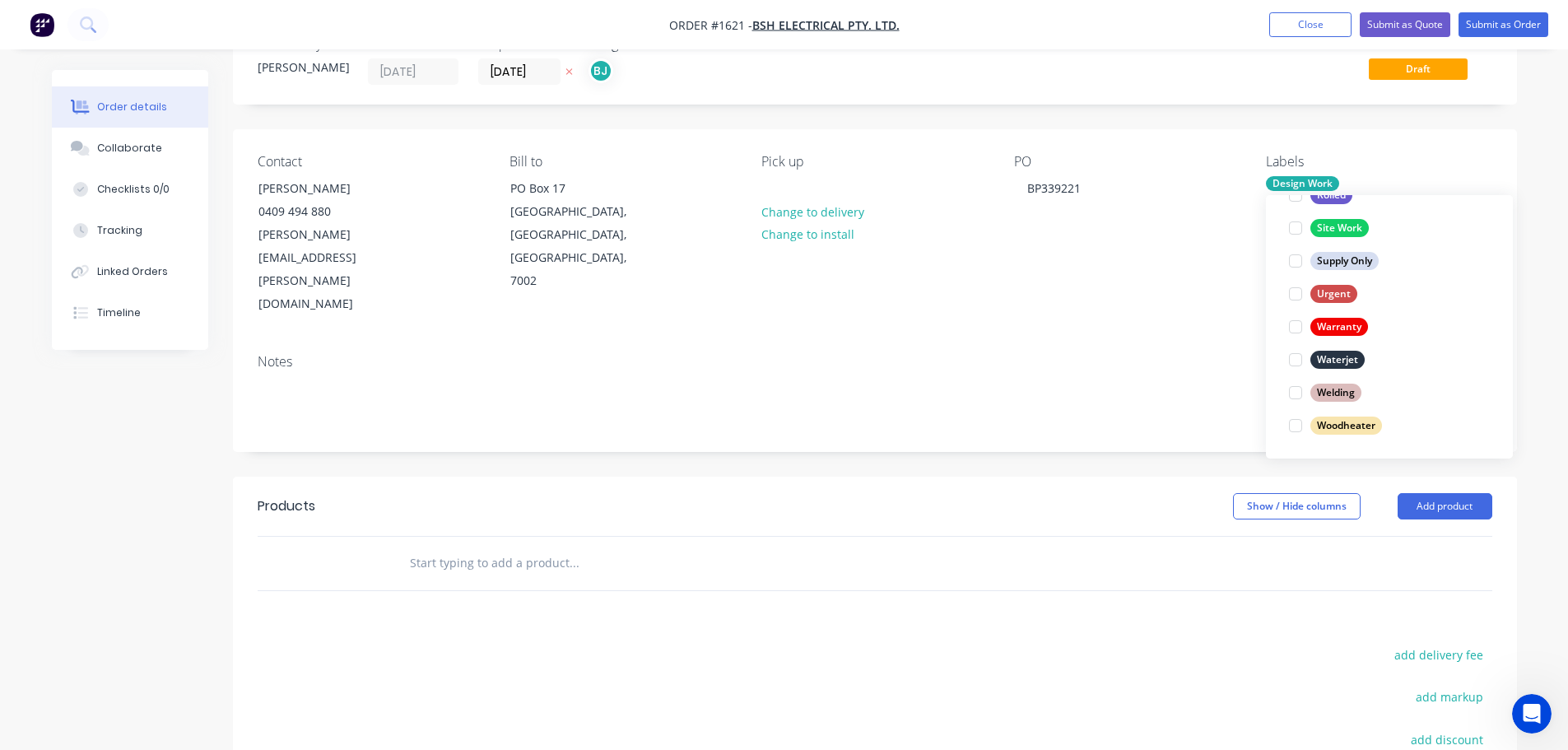
scroll to position [82, 0]
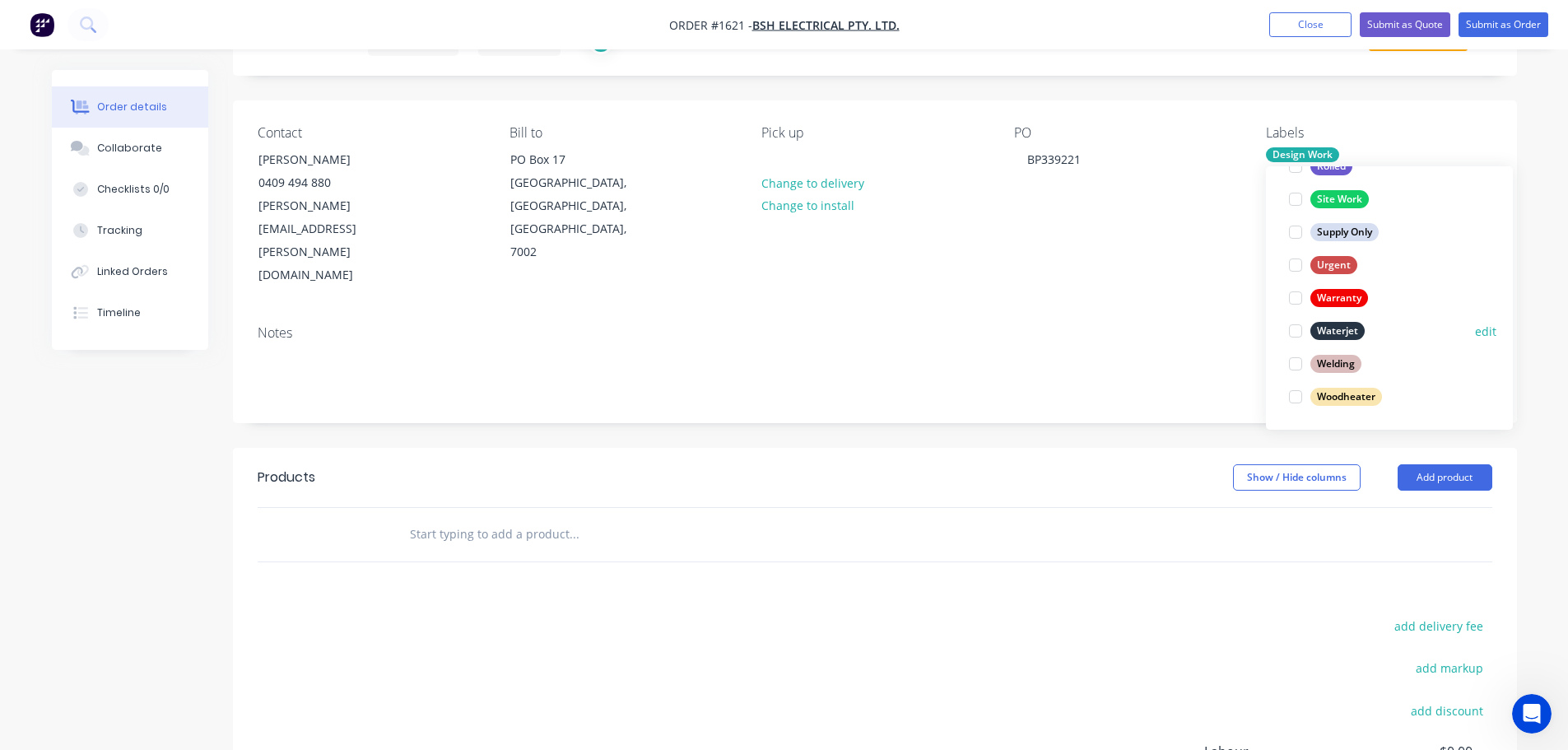
click at [1292, 329] on div at bounding box center [1295, 330] width 33 height 33
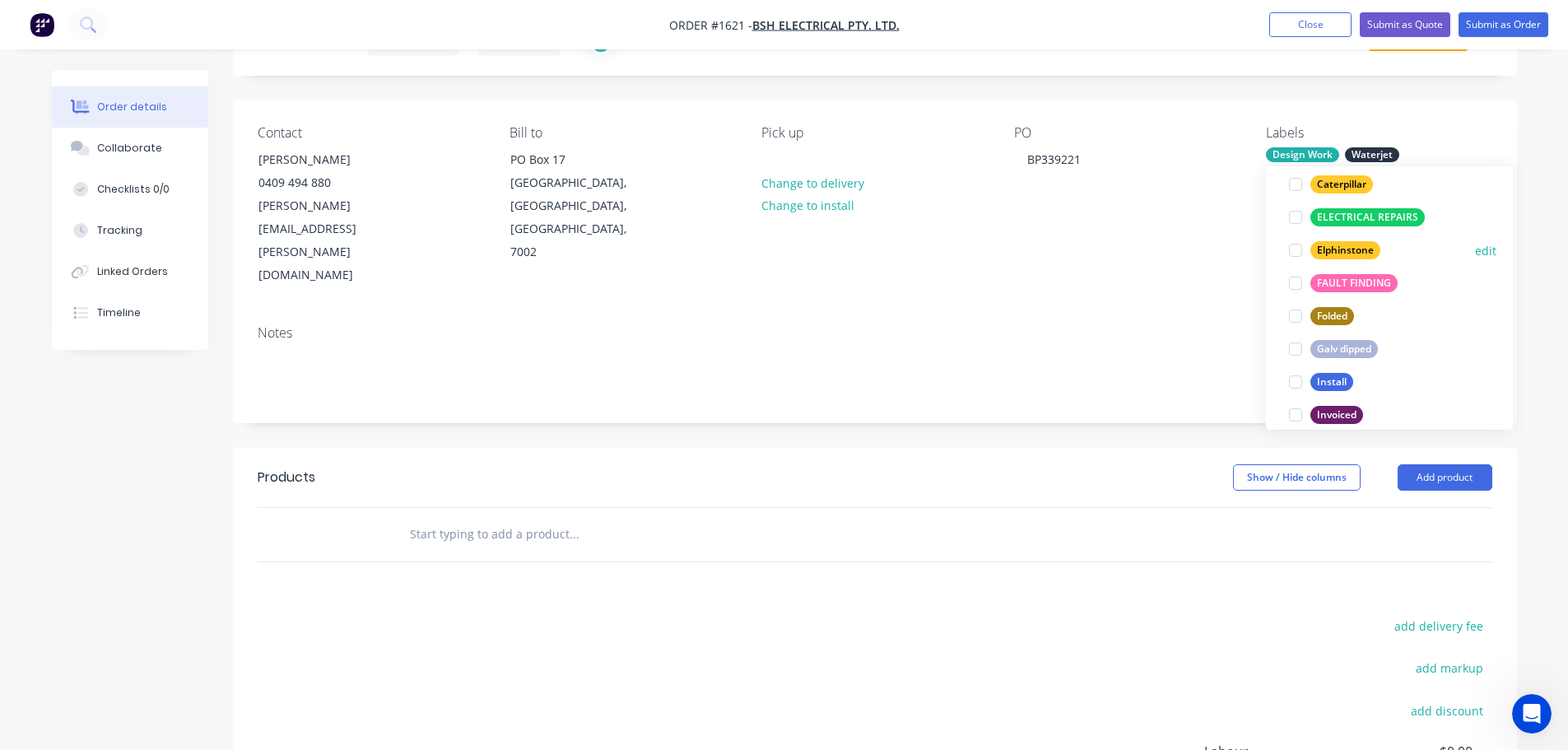
scroll to position [329, 0]
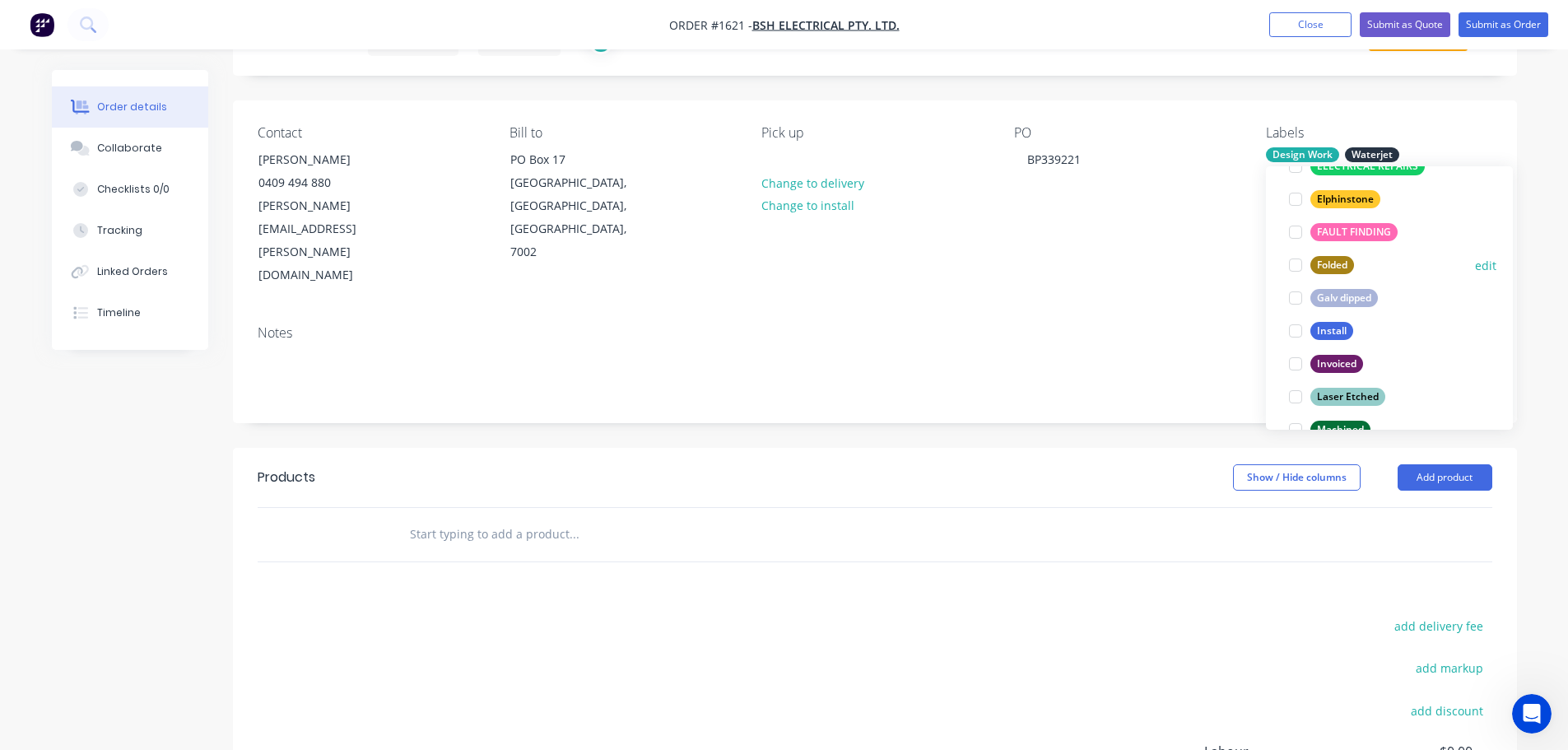
click at [1297, 264] on div at bounding box center [1295, 264] width 33 height 33
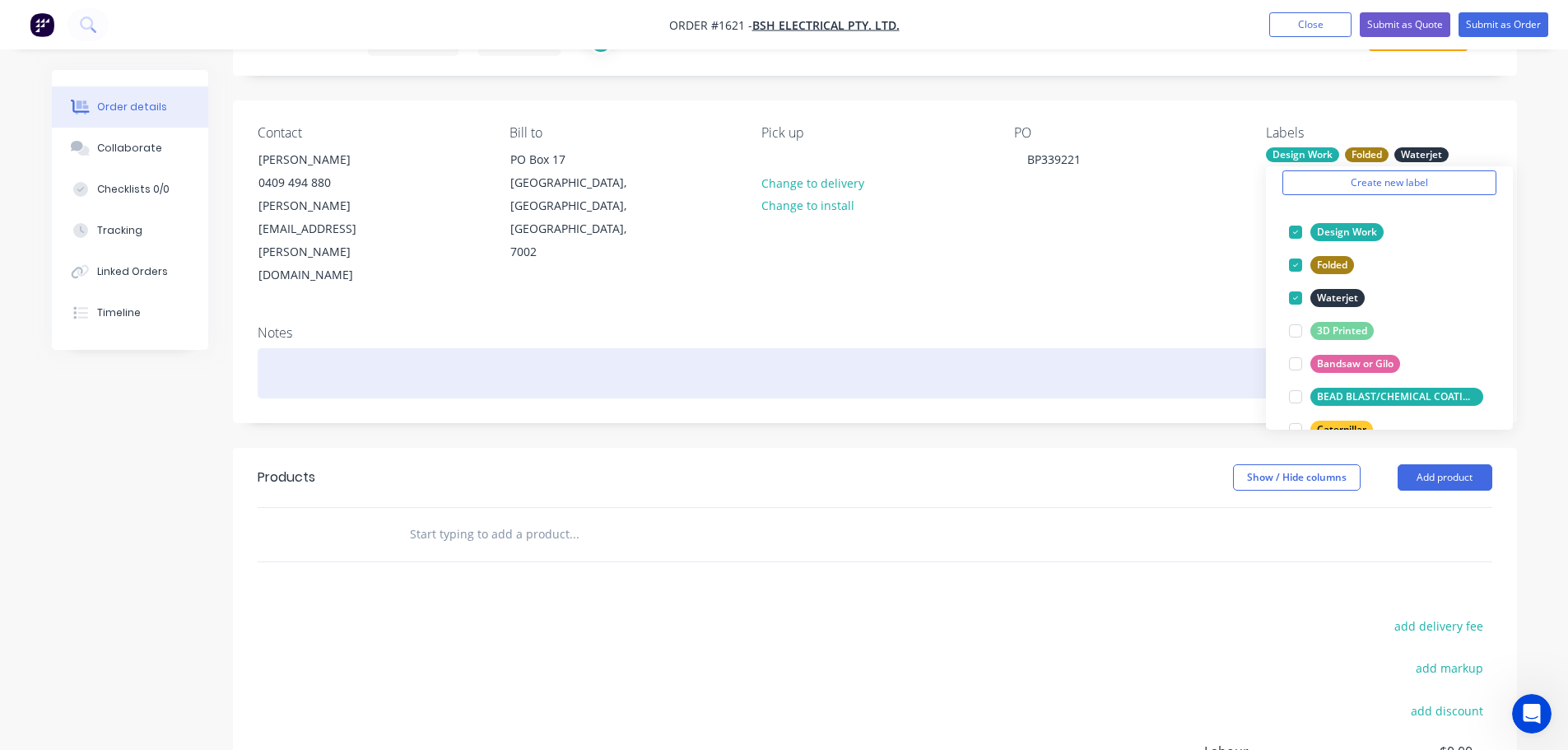
click at [1155, 348] on div at bounding box center [874, 373] width 1234 height 50
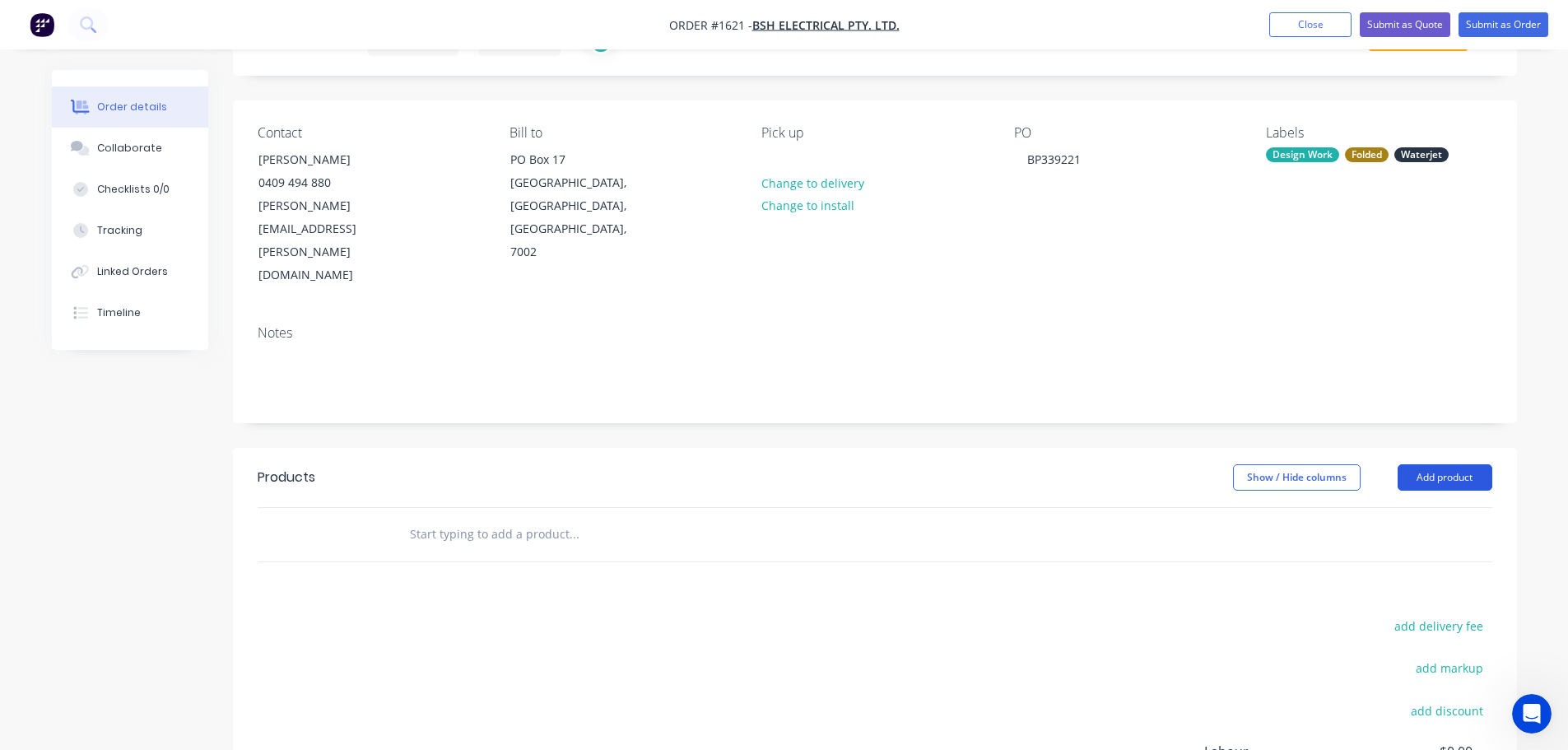
click at [1451, 464] on button "Add product" at bounding box center [1445, 477] width 95 height 26
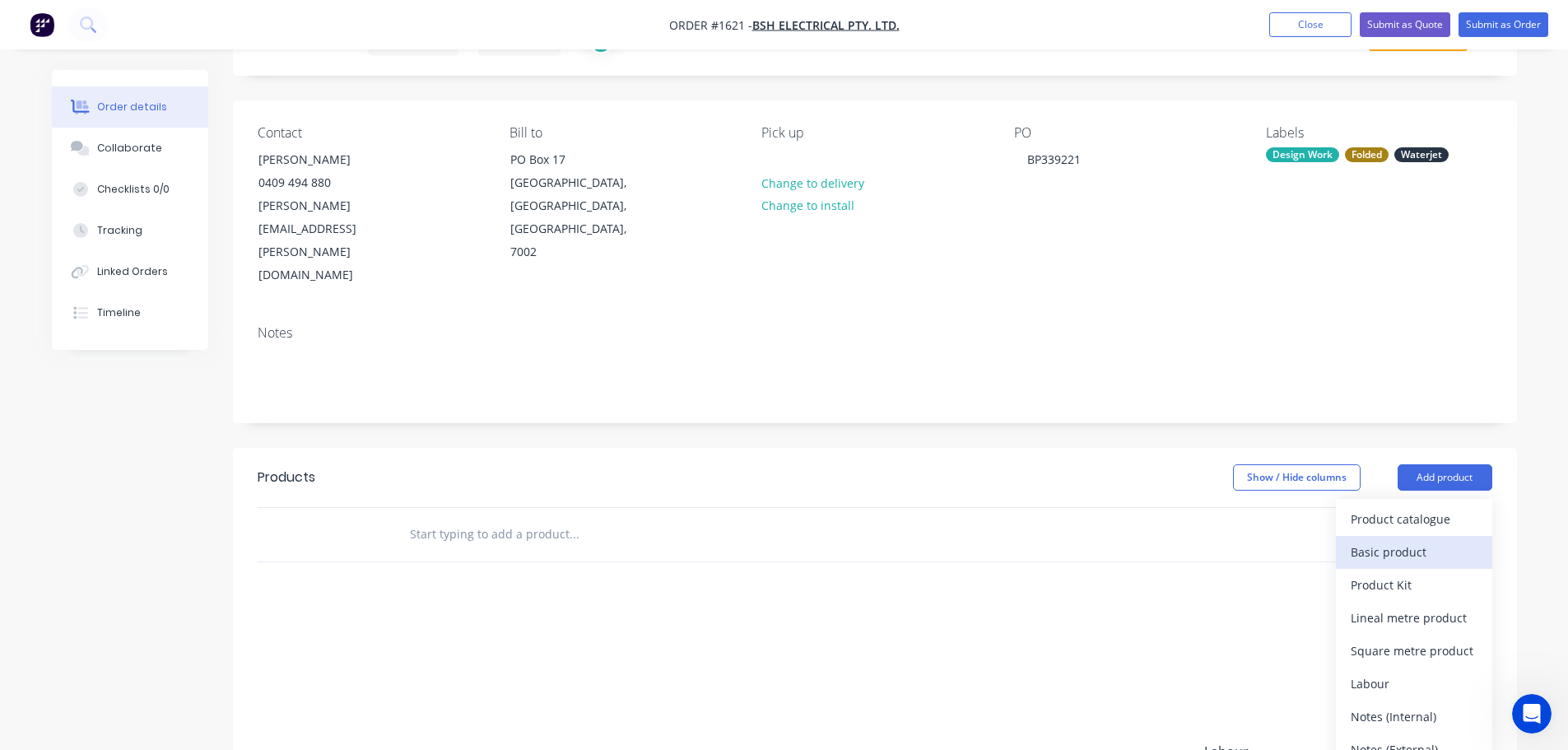
click at [1422, 540] on div "Basic product" at bounding box center [1414, 552] width 127 height 24
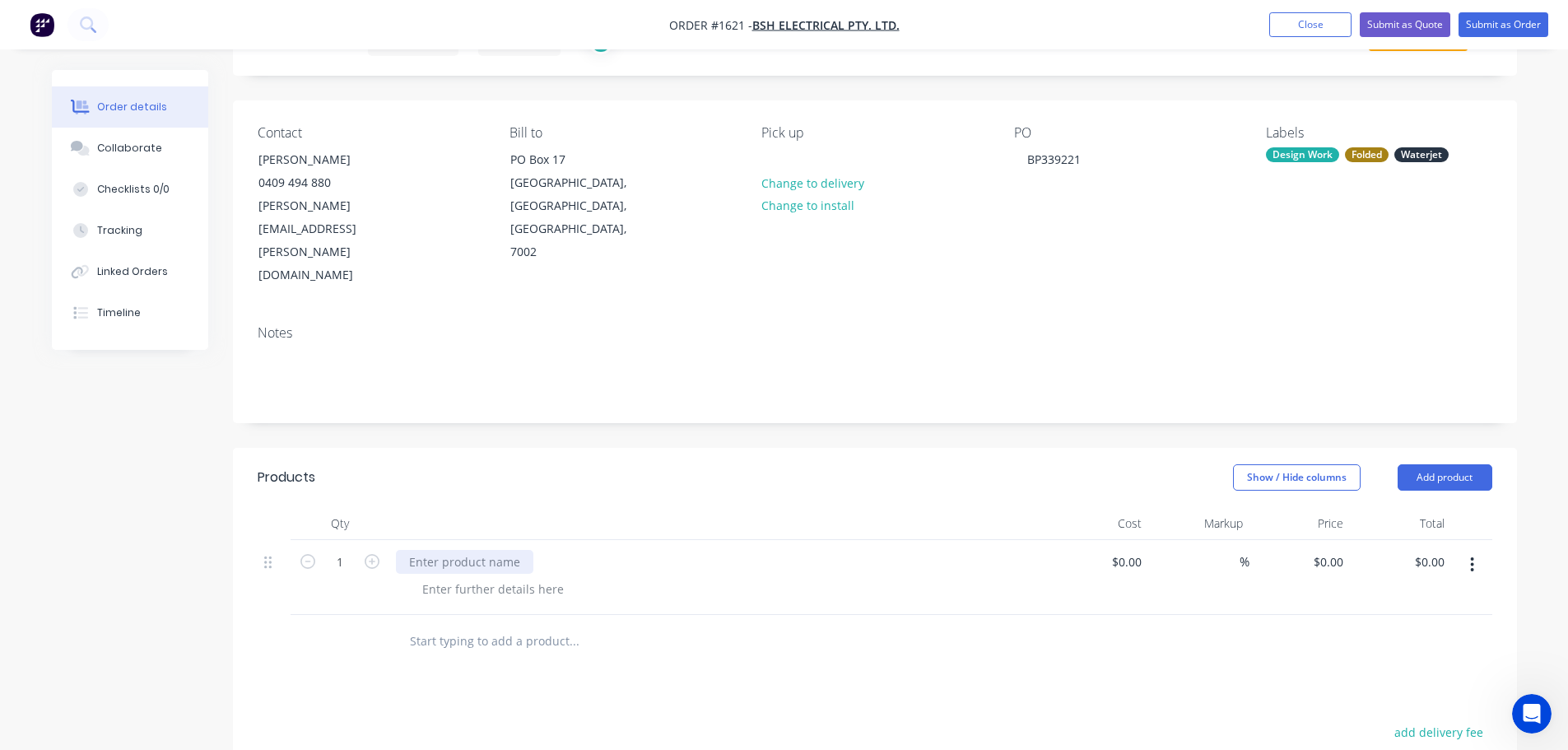
click at [417, 550] on div at bounding box center [464, 562] width 138 height 24
click at [1417, 464] on button "Add product" at bounding box center [1445, 477] width 95 height 26
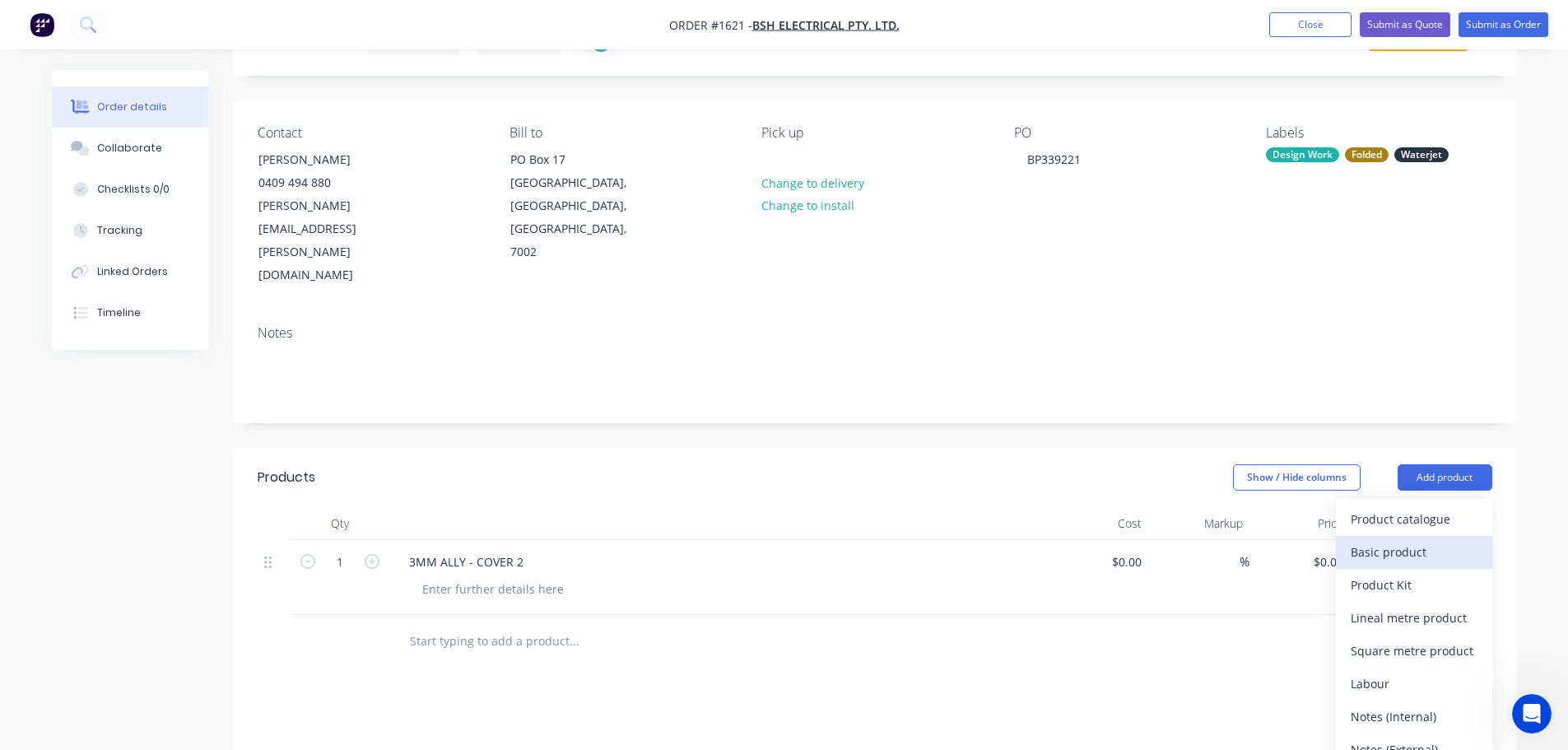
click at [1397, 540] on div "Basic product" at bounding box center [1414, 552] width 127 height 24
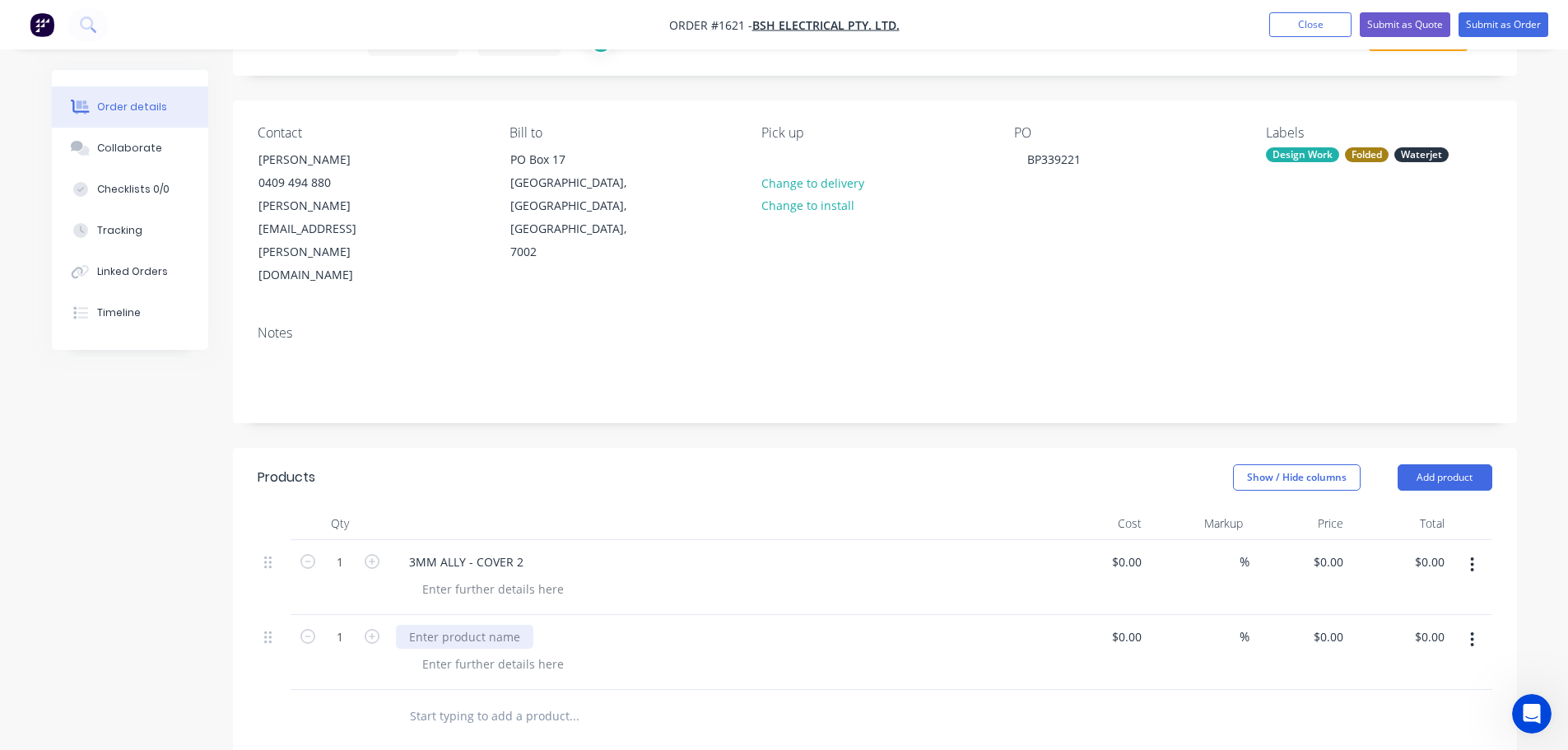
click at [427, 625] on div at bounding box center [464, 637] width 138 height 24
click at [1435, 464] on button "Add product" at bounding box center [1445, 477] width 95 height 26
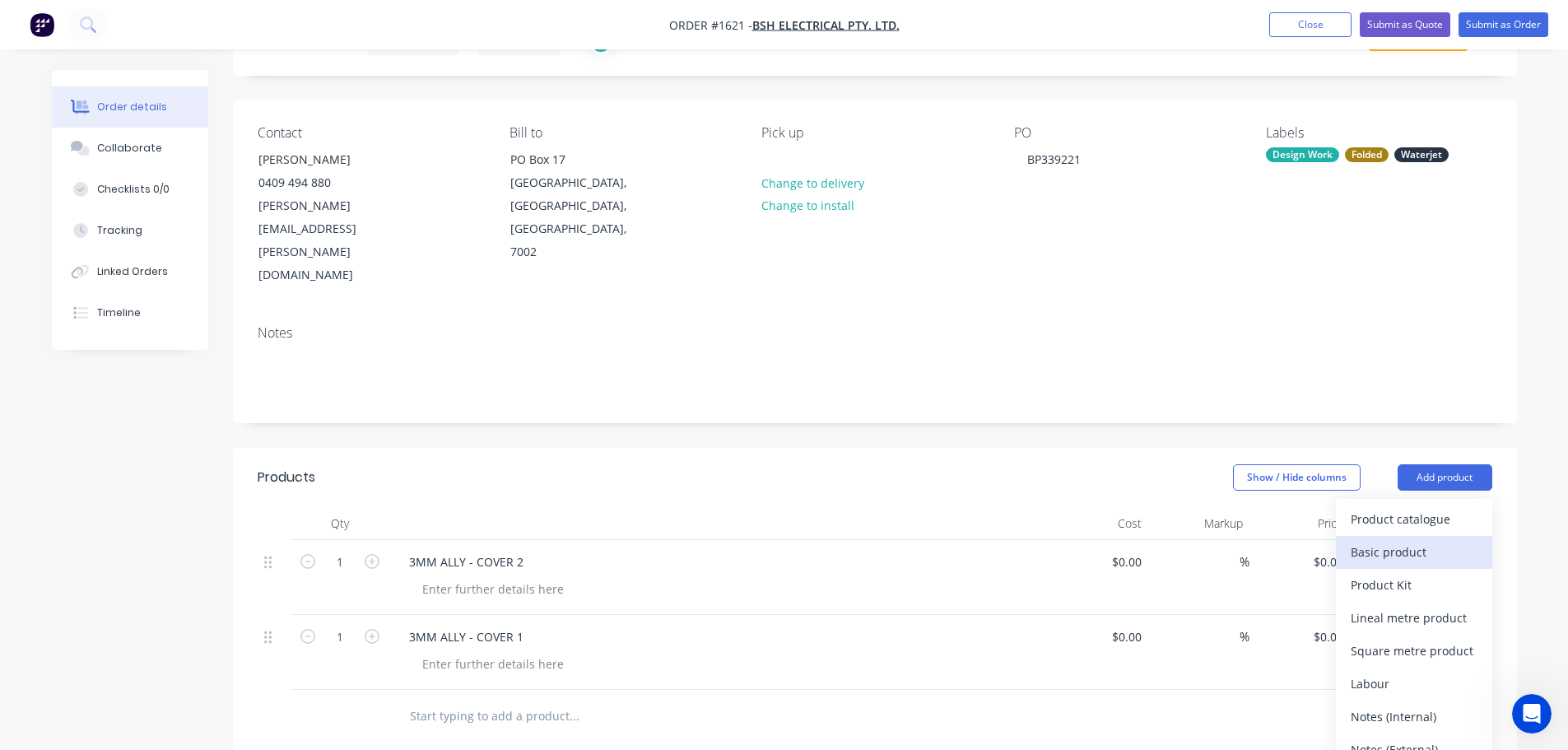
click at [1404, 540] on div "Basic product" at bounding box center [1414, 552] width 127 height 24
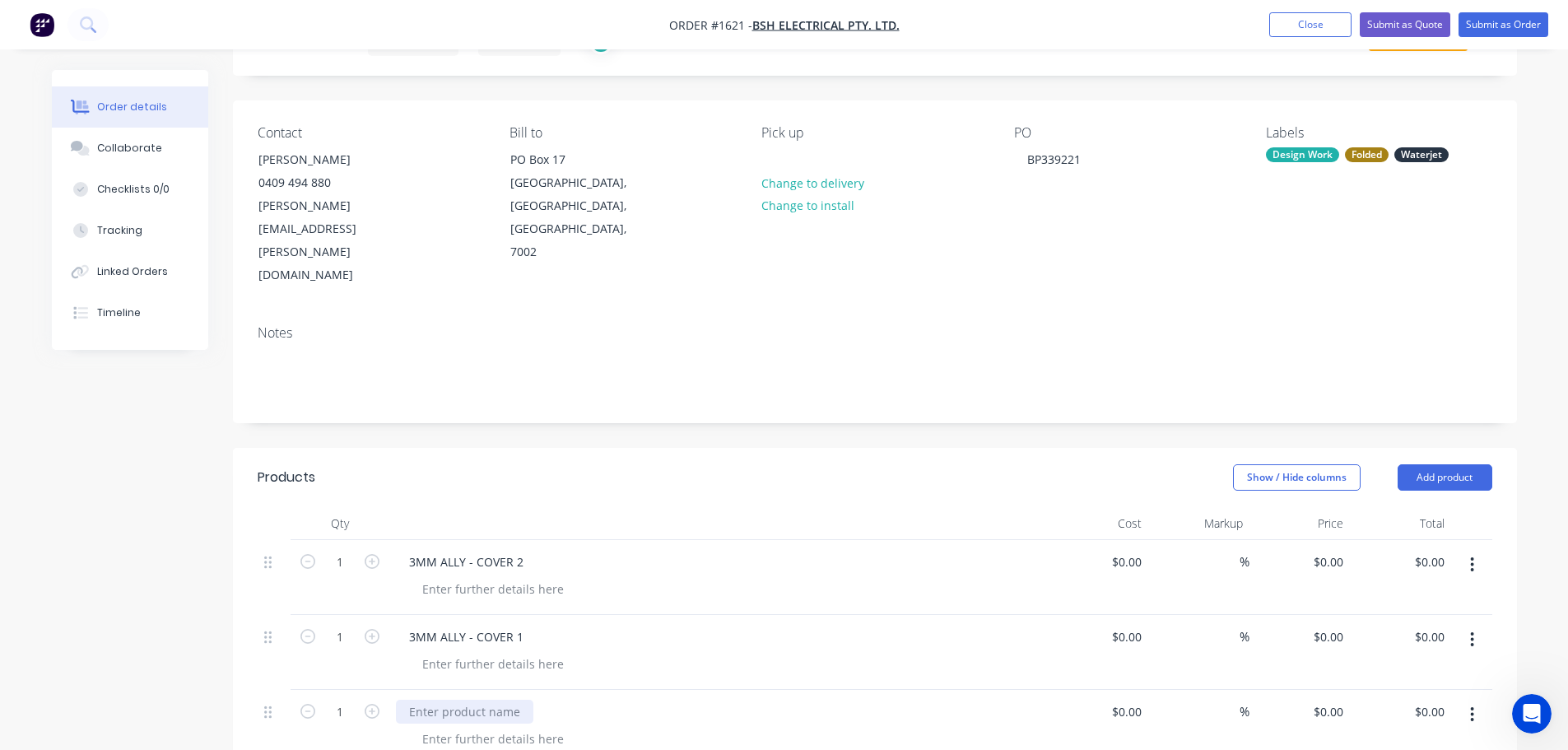
click at [448, 699] on div at bounding box center [464, 711] width 138 height 24
click at [786, 614] on div "3MM ALLY - COVER 1" at bounding box center [718, 652] width 658 height 75
click at [1500, 28] on button "Submit as Order" at bounding box center [1503, 25] width 89 height 25
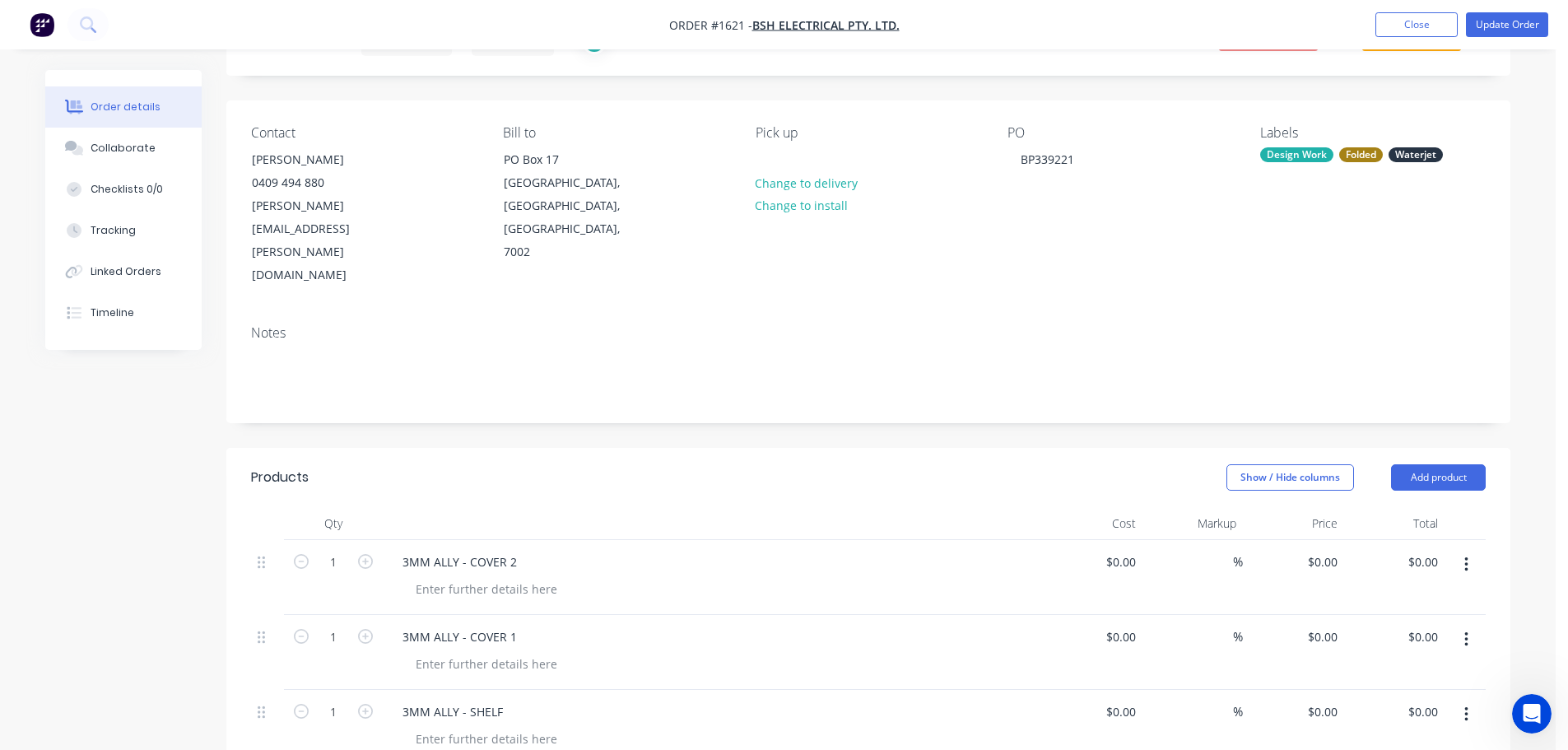
scroll to position [0, 0]
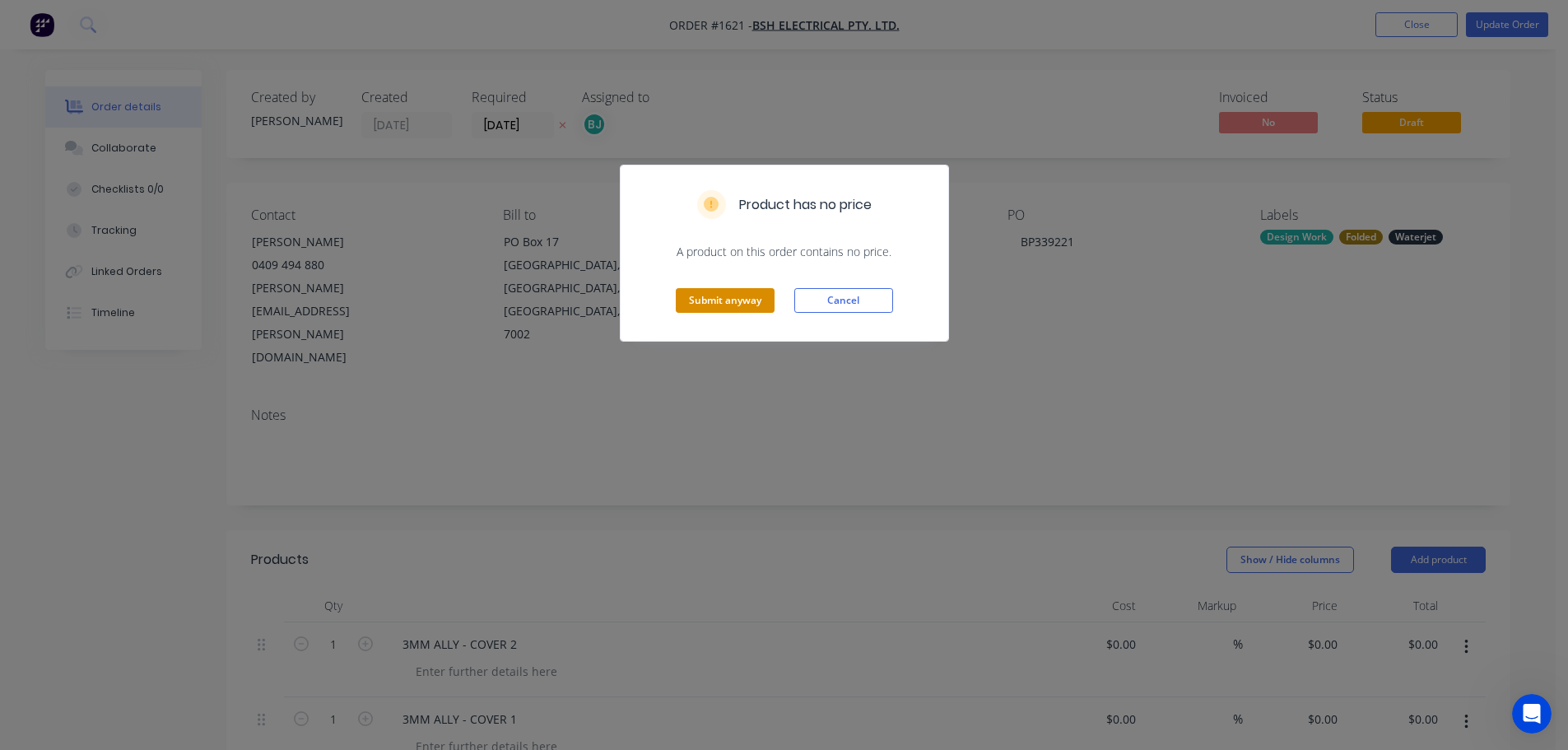
click at [735, 302] on button "Submit anyway" at bounding box center [725, 301] width 99 height 25
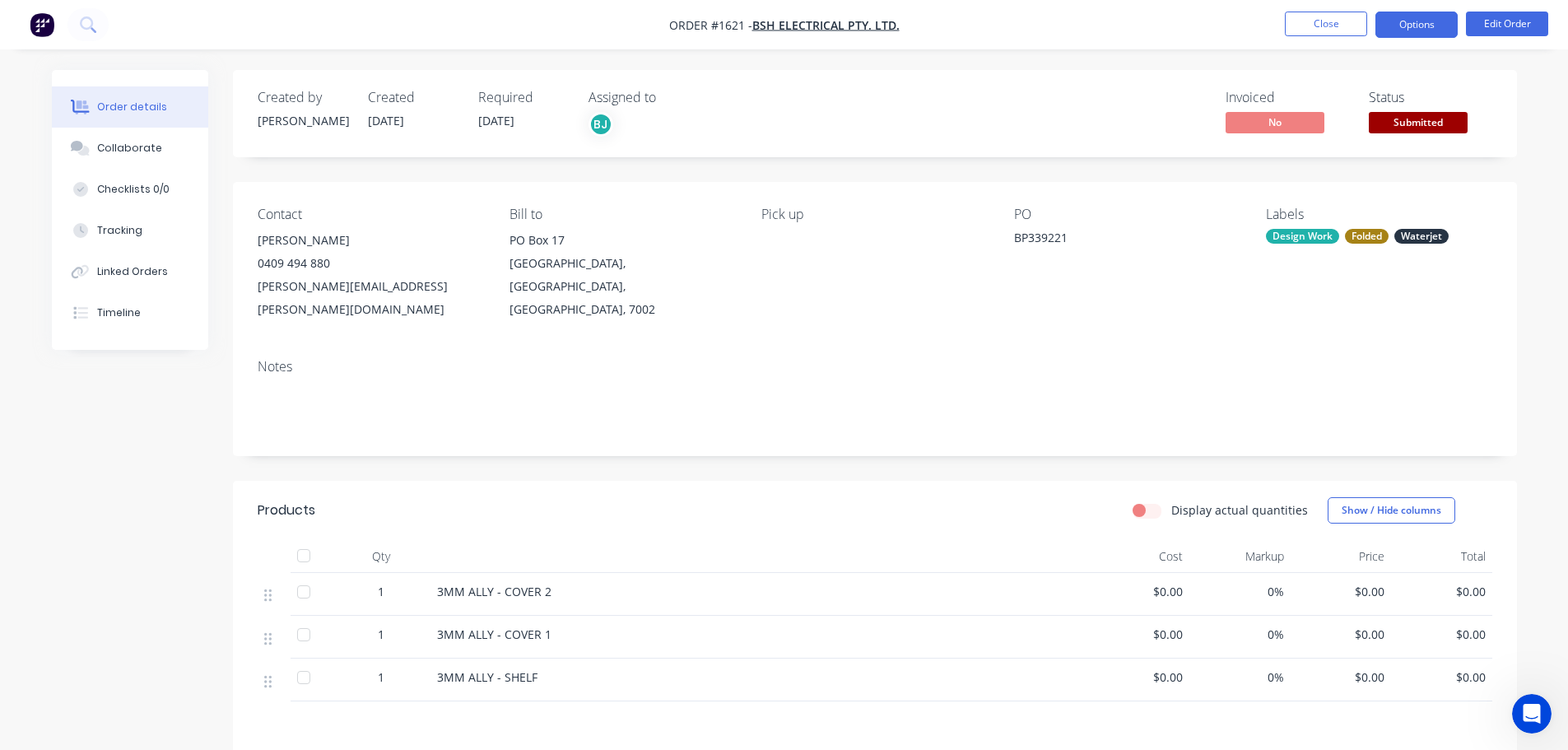
click at [1434, 22] on button "Options" at bounding box center [1416, 24] width 82 height 26
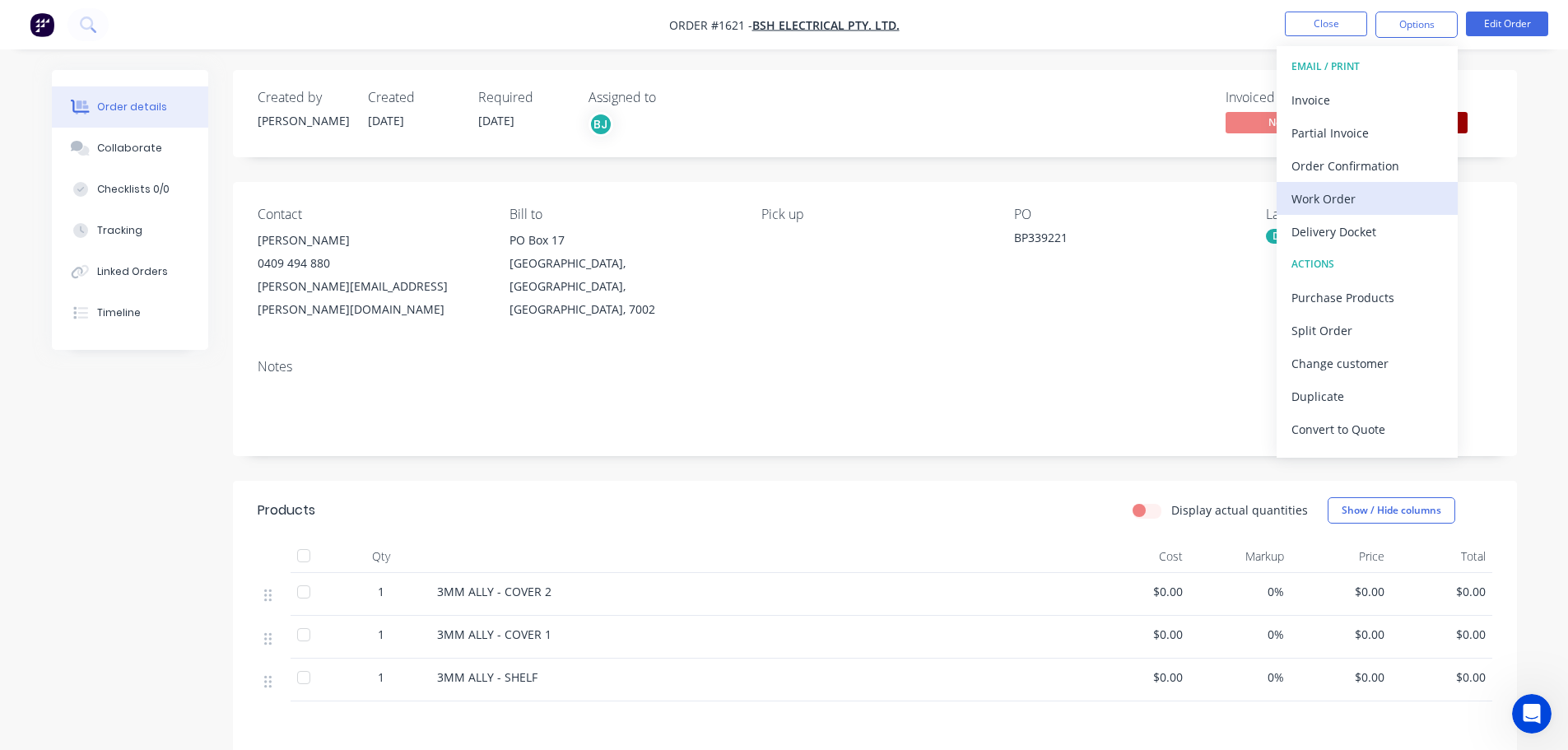
click at [1358, 202] on div "Work Order" at bounding box center [1367, 198] width 152 height 24
click at [1350, 195] on div "Custom" at bounding box center [1367, 198] width 152 height 24
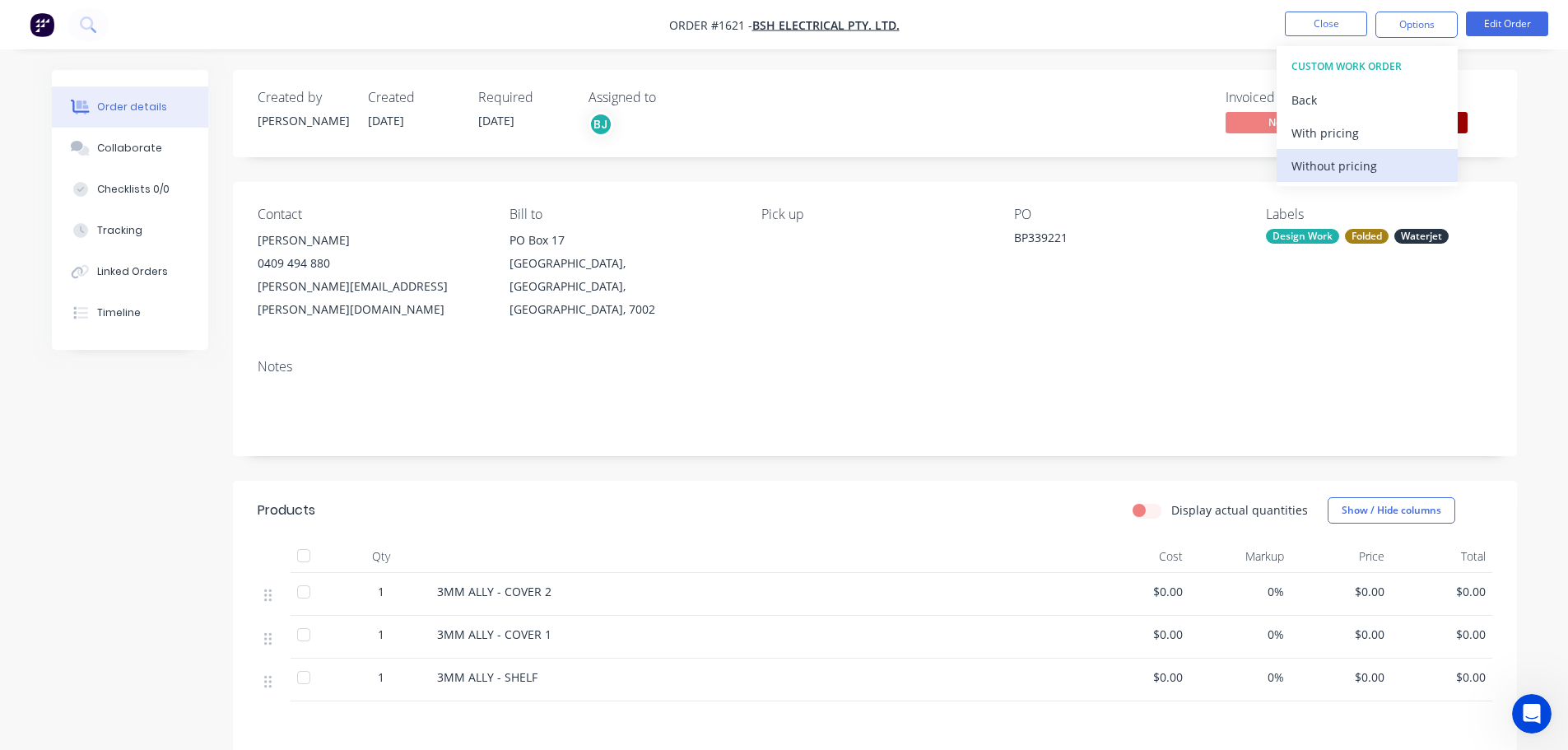
click at [1347, 171] on div "Without pricing" at bounding box center [1367, 165] width 152 height 24
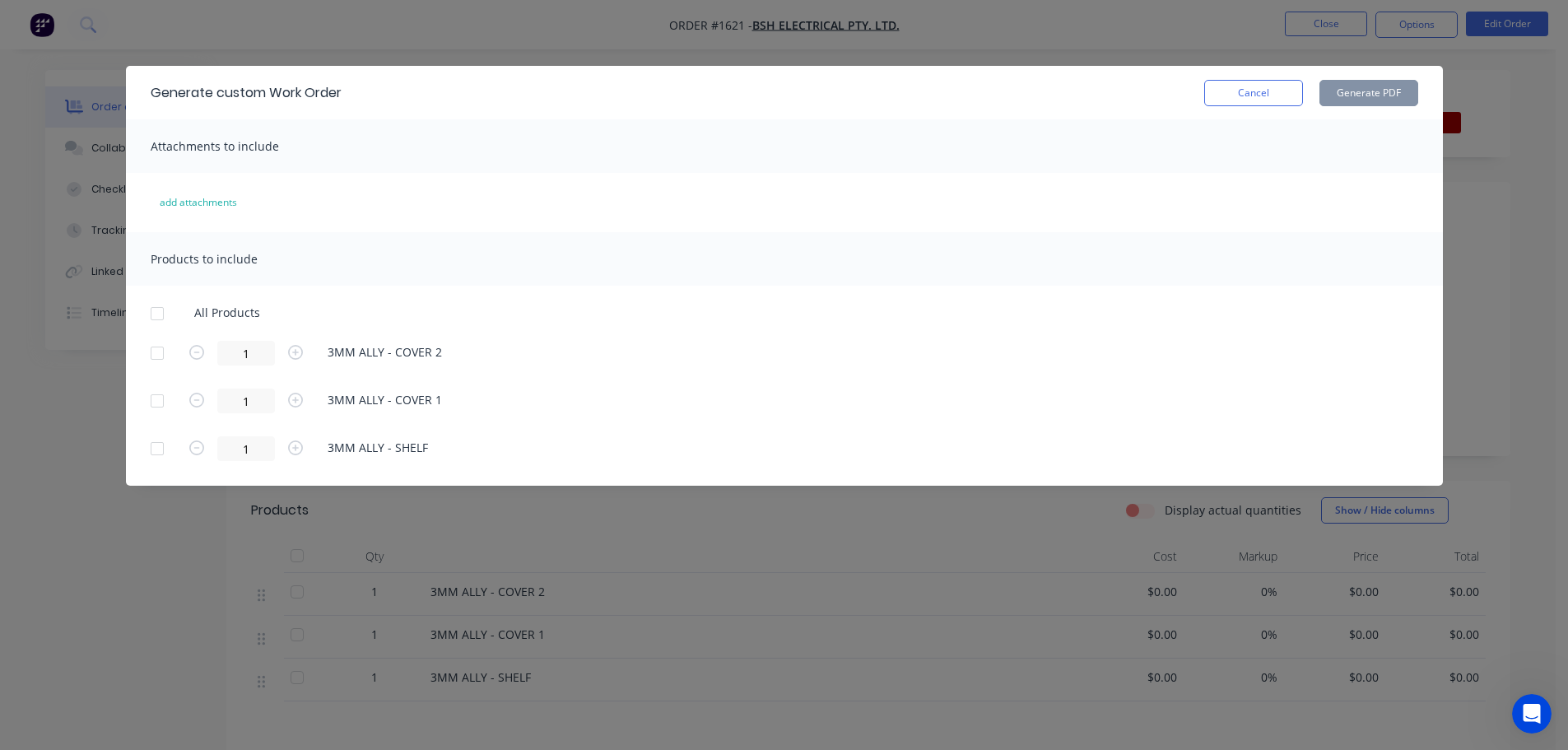
click at [164, 313] on div at bounding box center [157, 313] width 33 height 33
click at [1404, 95] on button "Generate PDF" at bounding box center [1368, 92] width 99 height 26
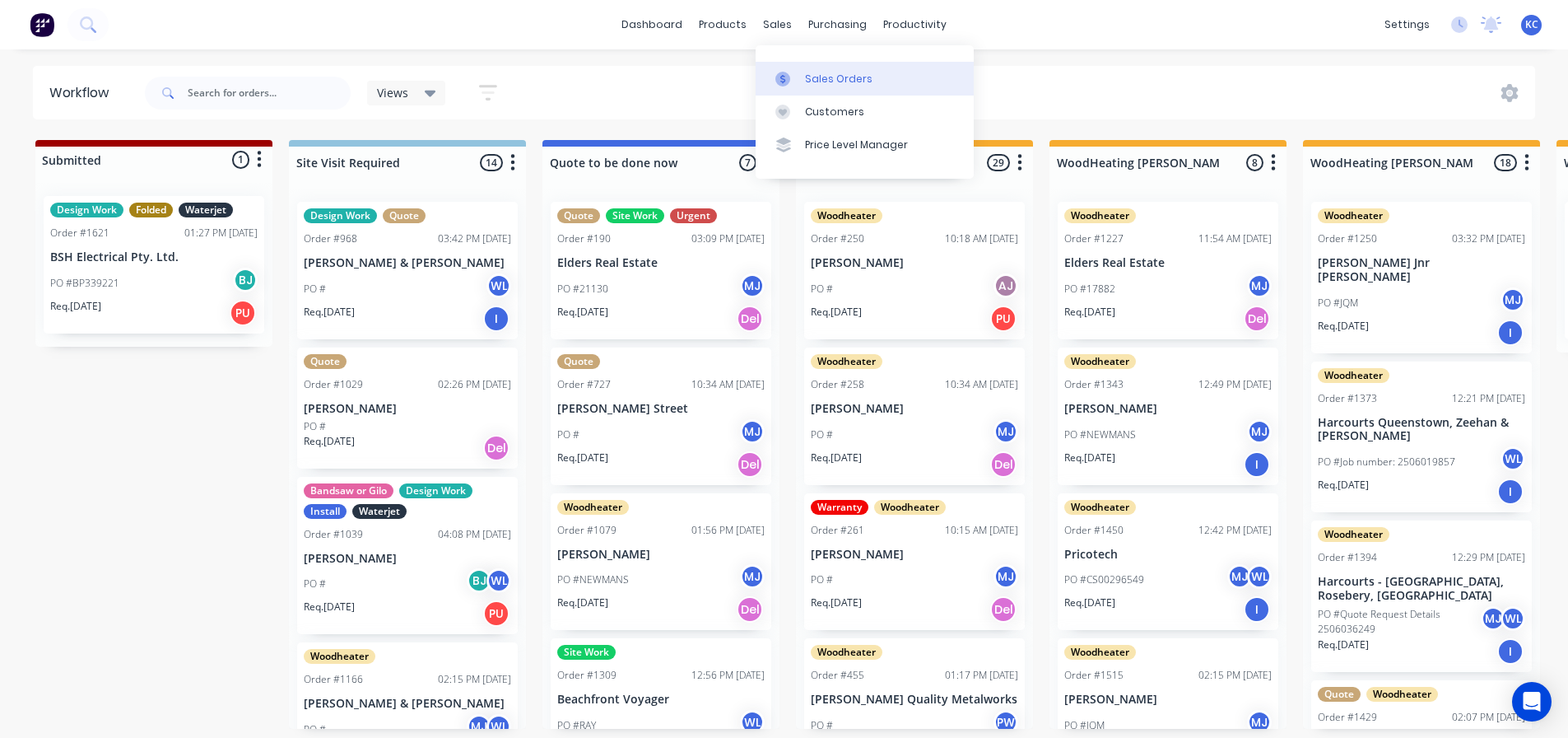
click at [837, 91] on link "Sales Orders" at bounding box center [864, 78] width 218 height 33
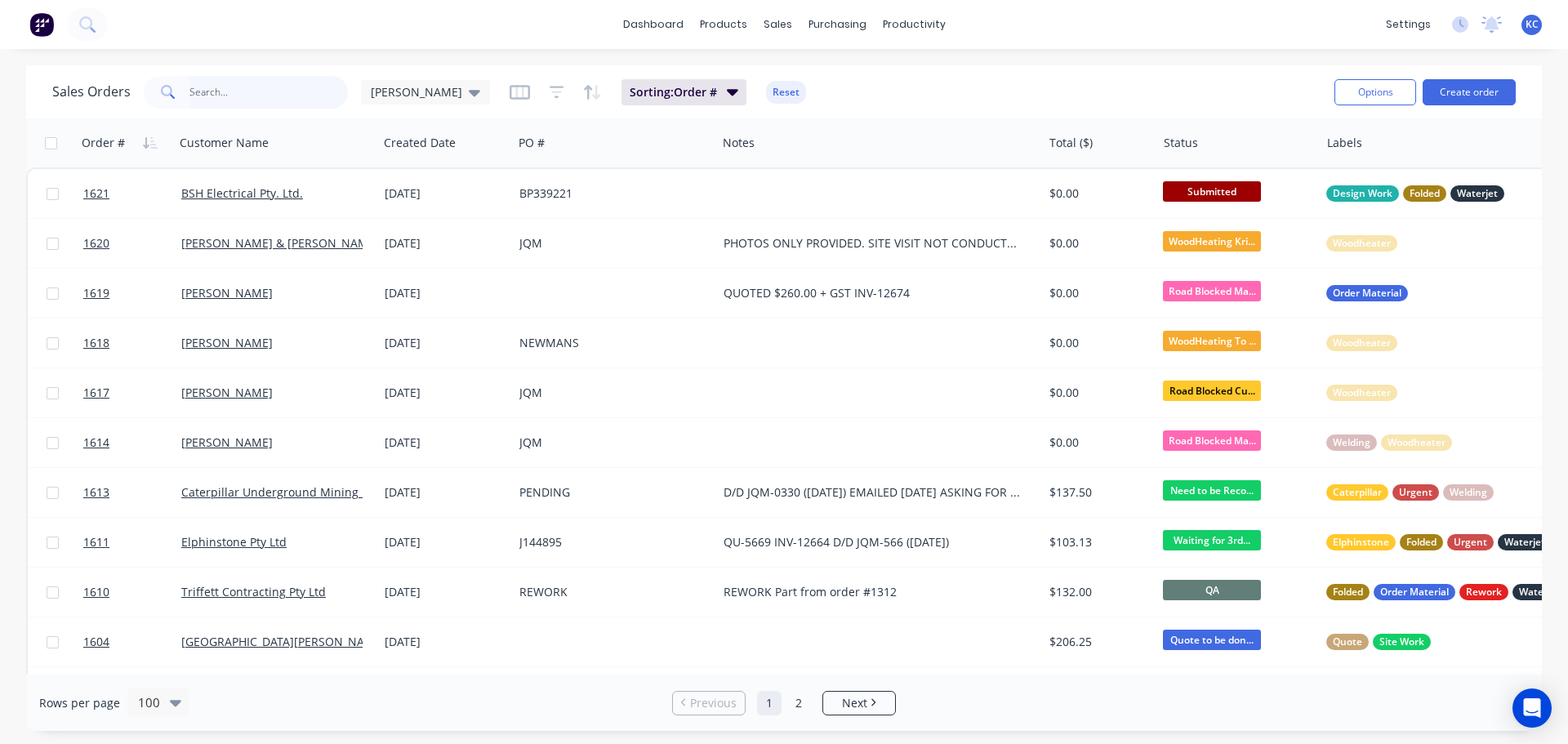
click at [300, 89] on input "text" at bounding box center [269, 92] width 159 height 33
type input "1574"
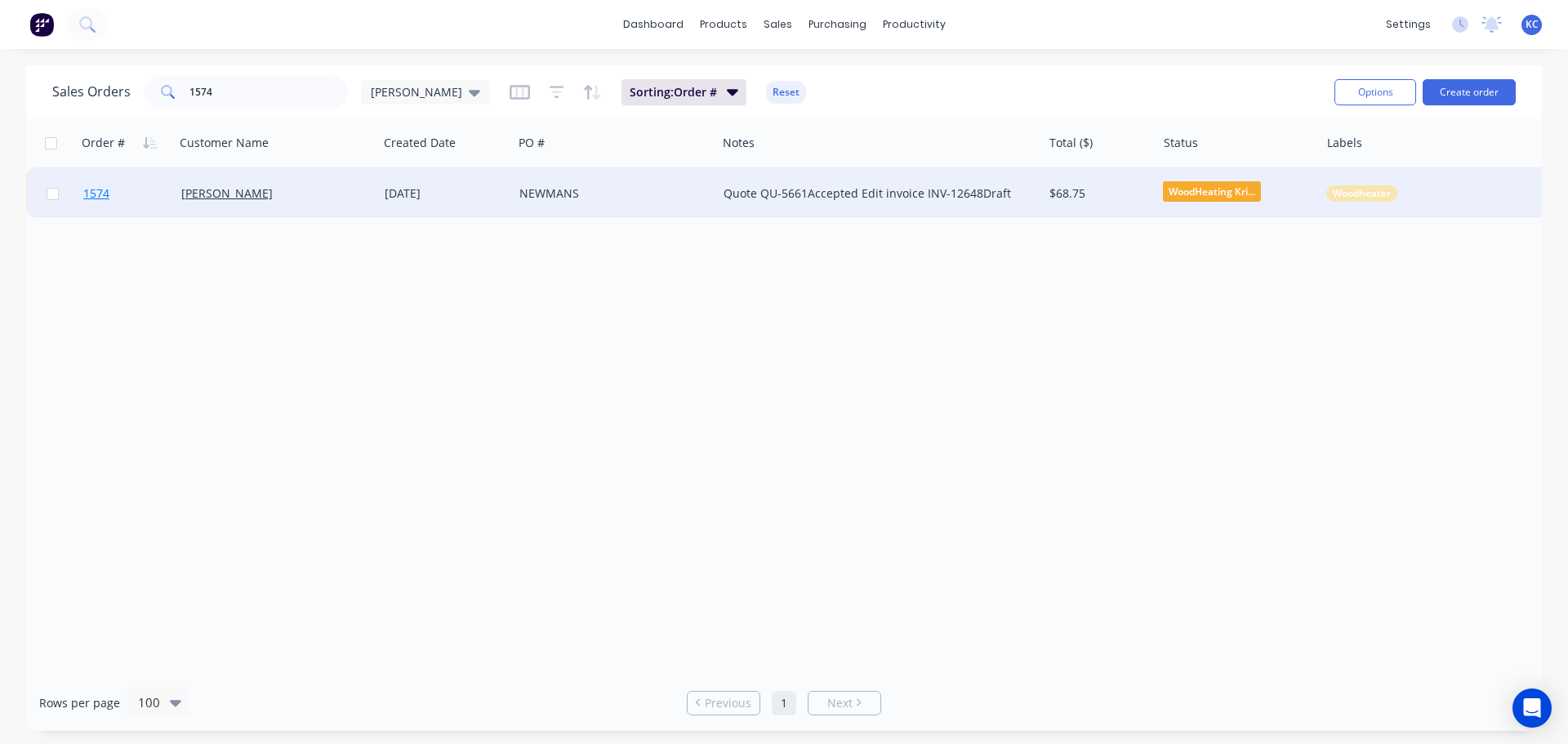
click at [97, 193] on span "1574" at bounding box center [96, 193] width 26 height 16
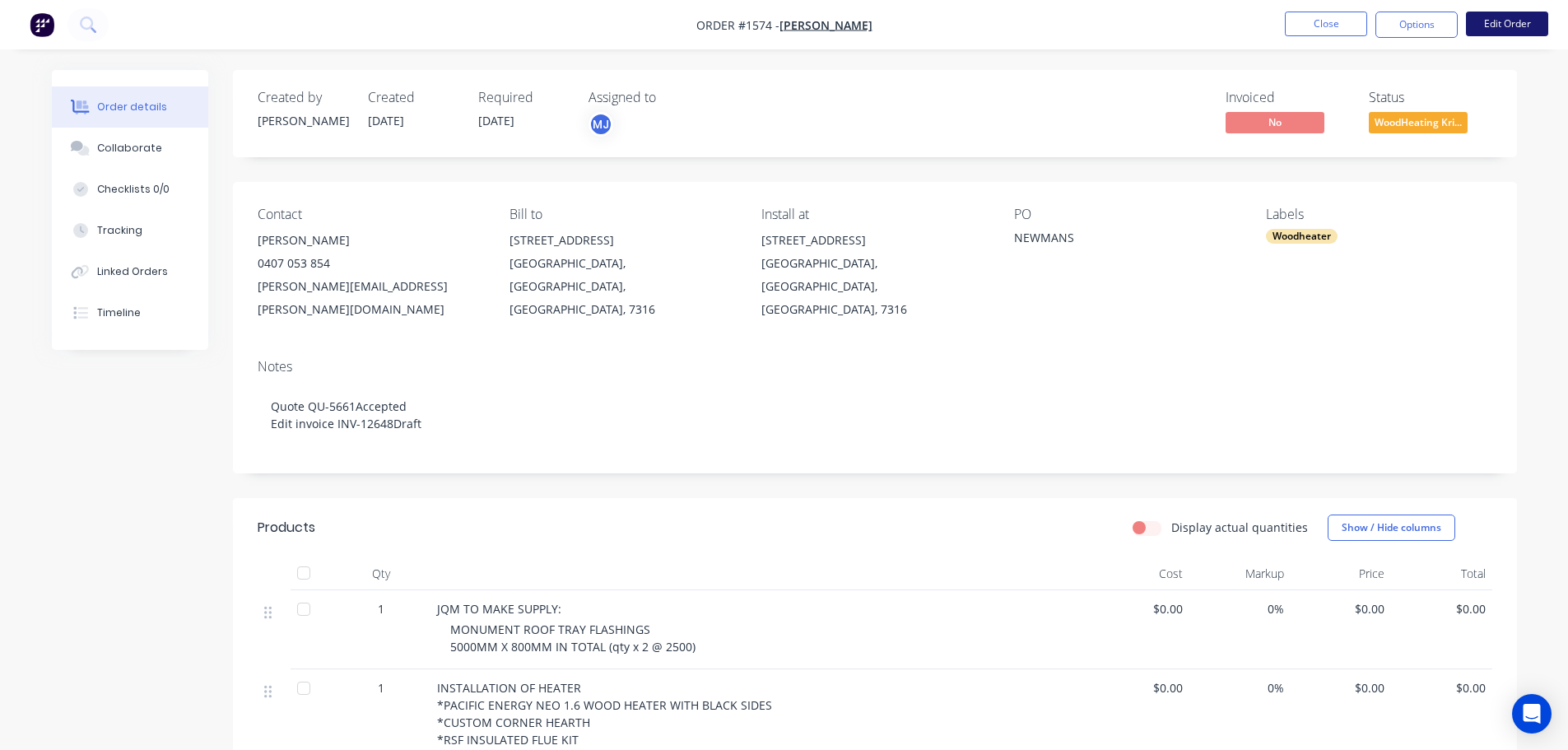
click at [1505, 27] on button "Edit Order" at bounding box center [1506, 24] width 82 height 25
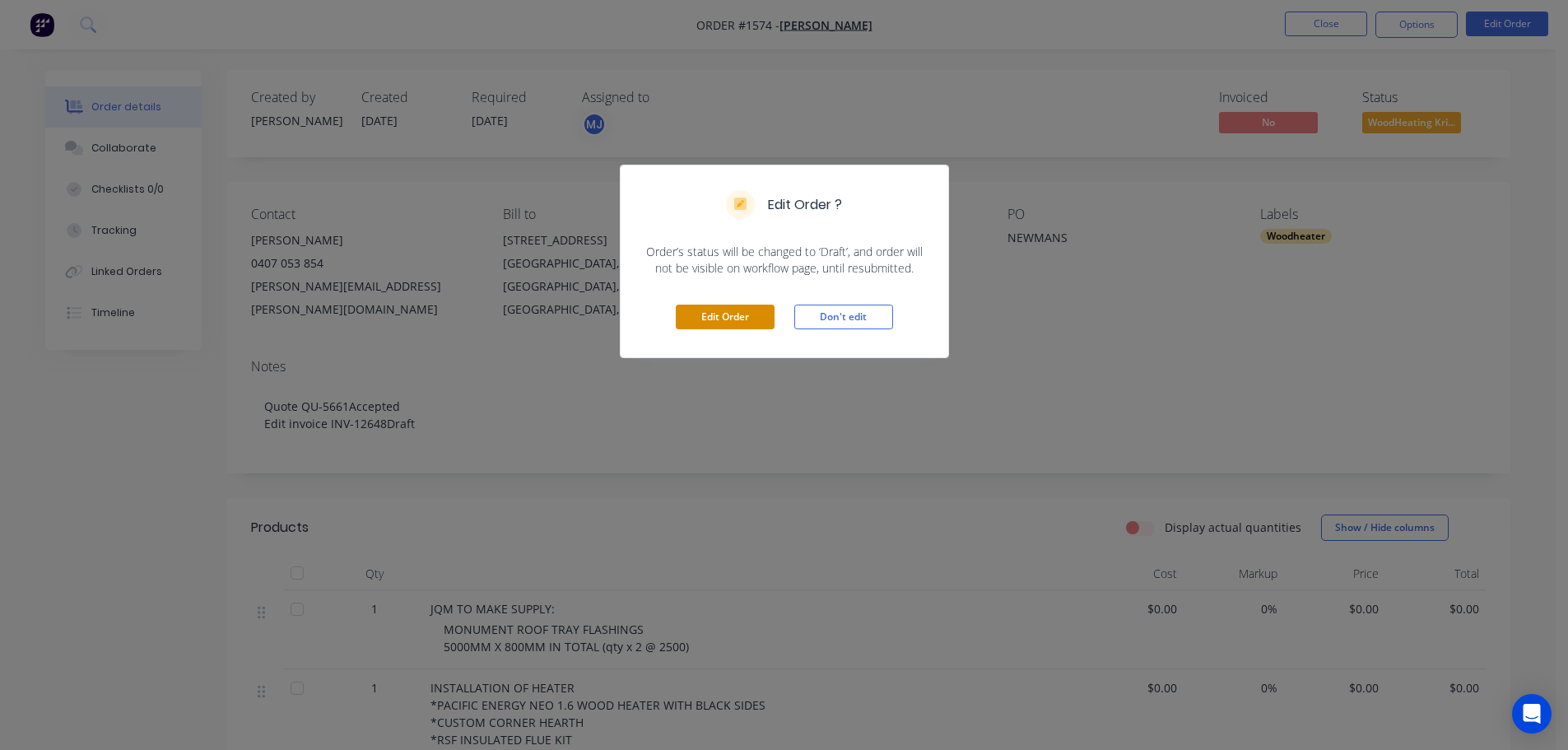
click at [712, 316] on button "Edit Order" at bounding box center [725, 317] width 99 height 25
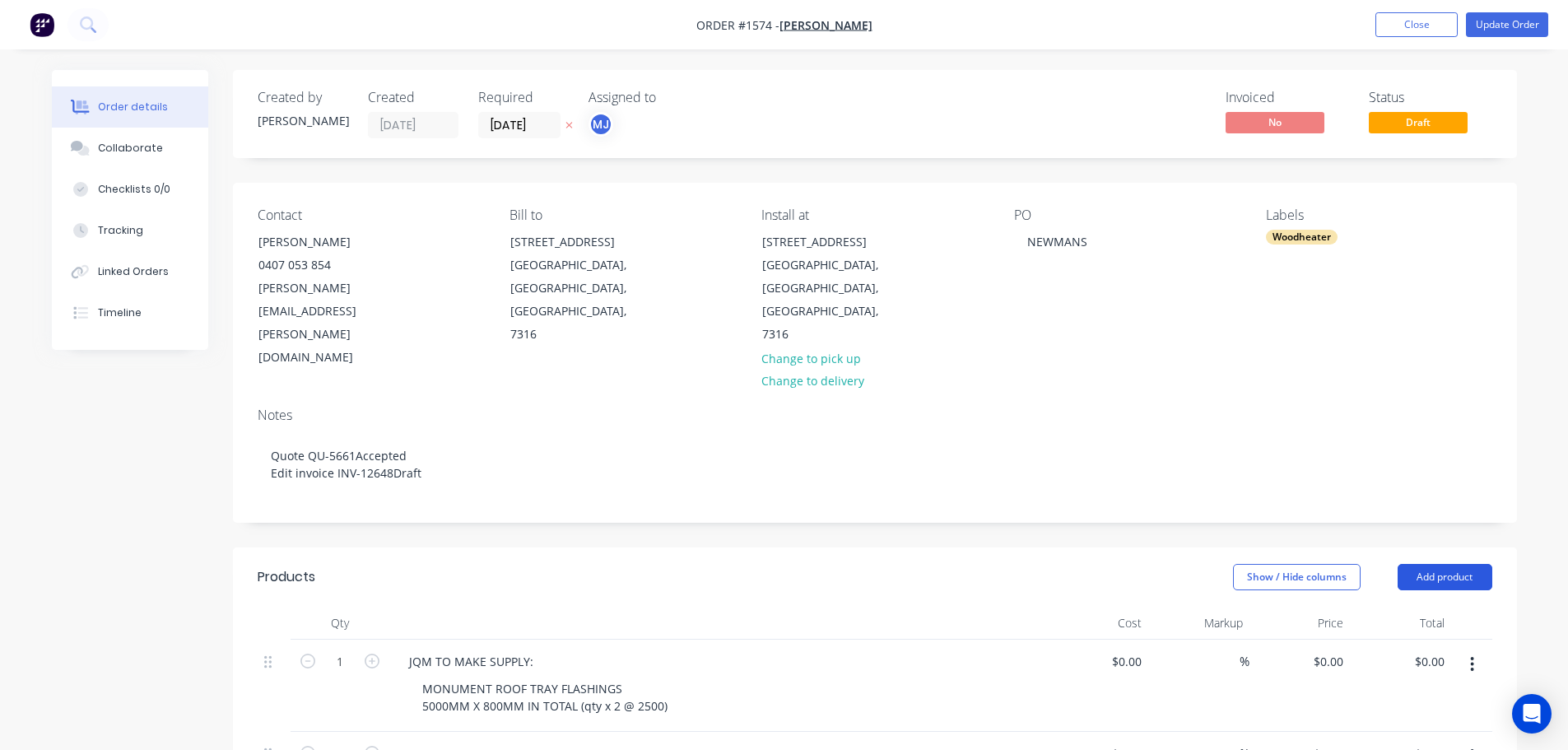
click at [1472, 563] on button "Add product" at bounding box center [1445, 576] width 95 height 26
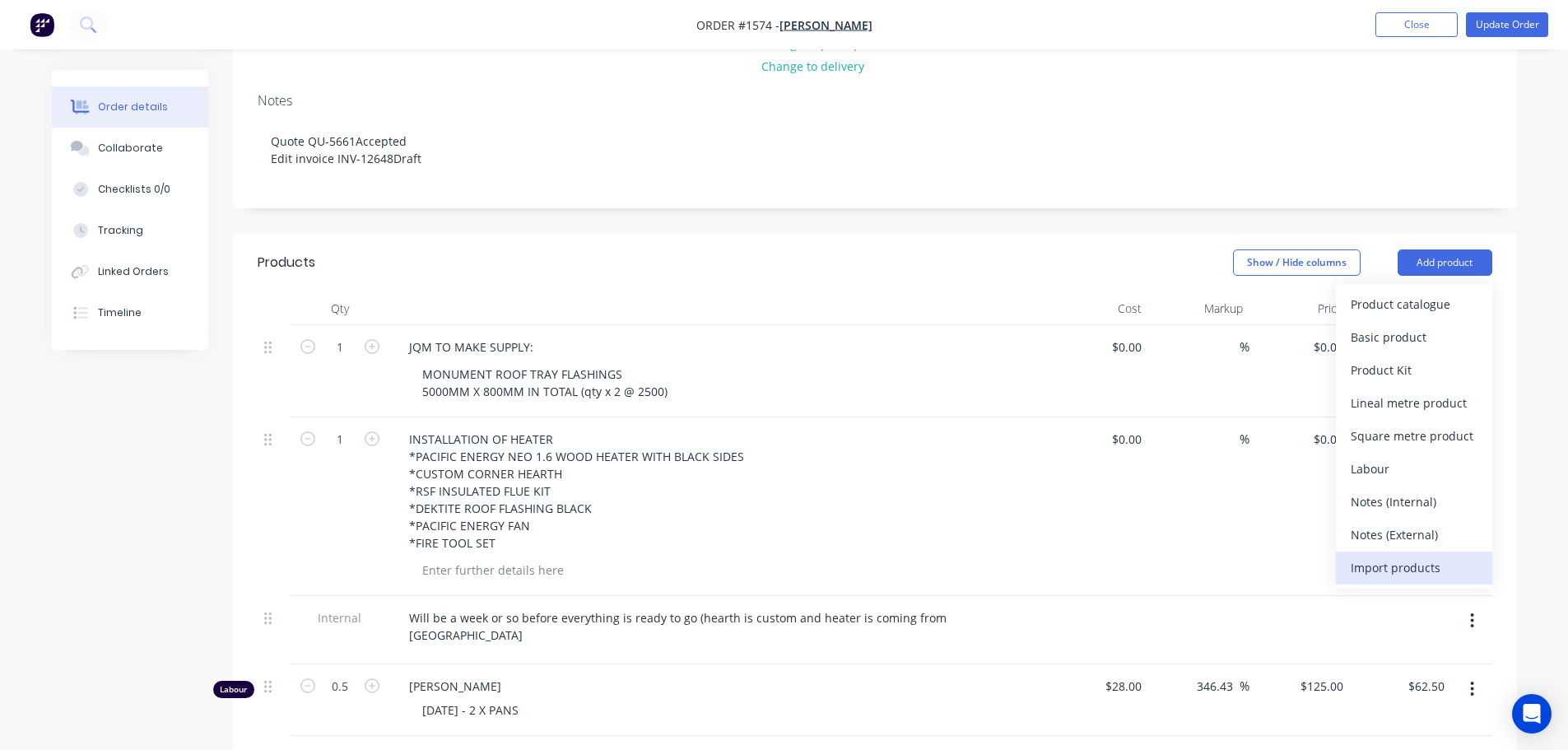
scroll to position [329, 0]
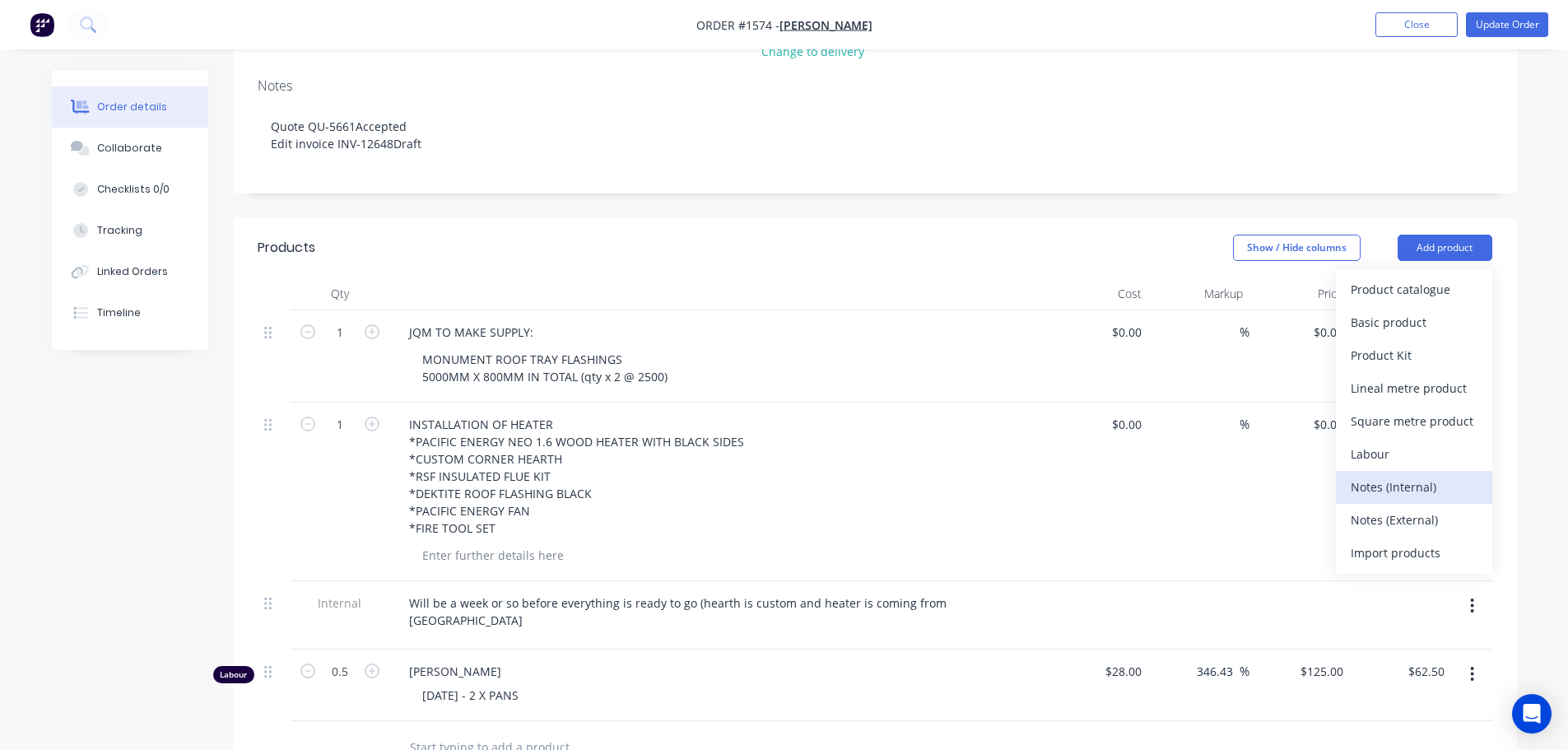
click at [1377, 475] on div "Notes (Internal)" at bounding box center [1414, 487] width 127 height 24
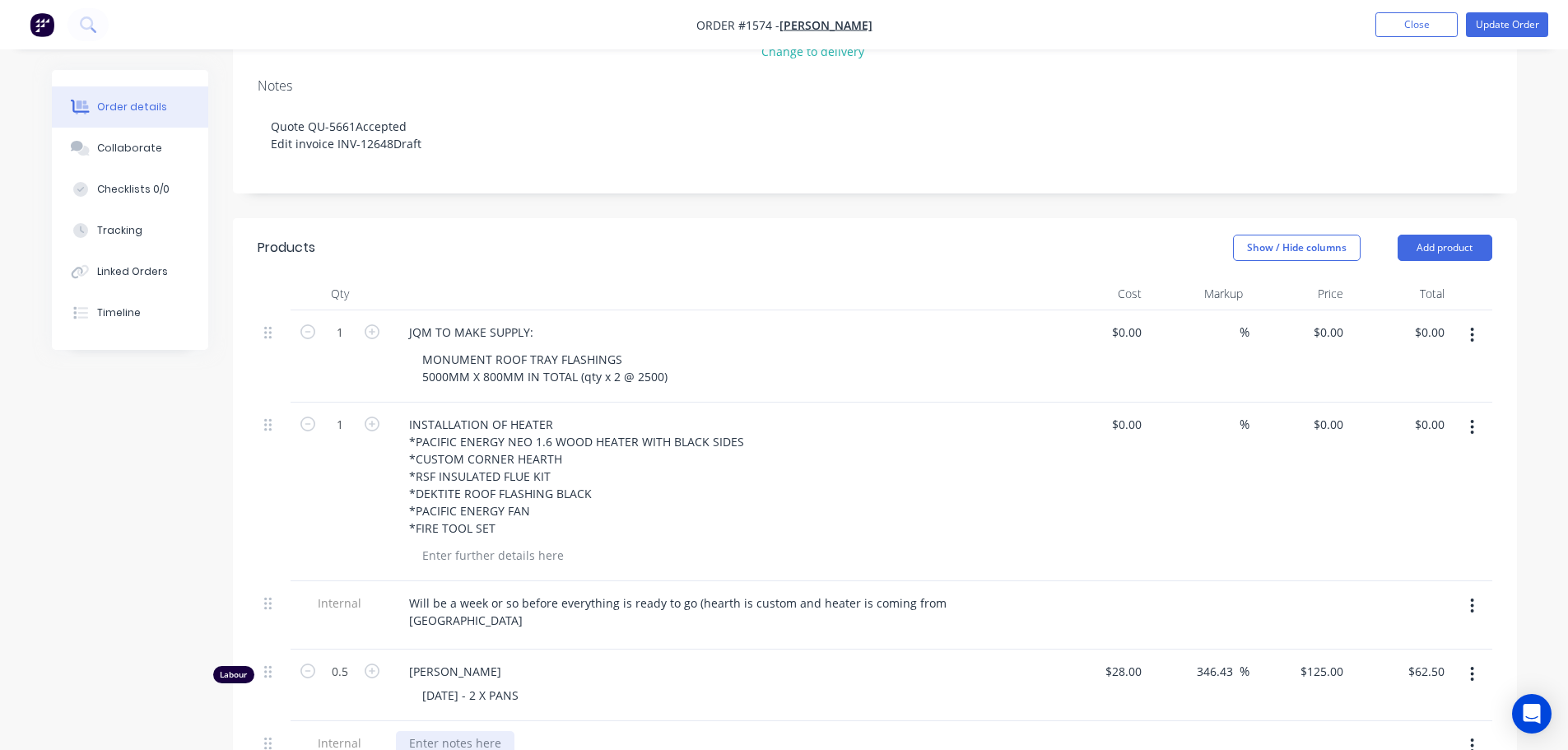
click at [451, 730] on div at bounding box center [455, 742] width 119 height 24
click at [137, 150] on div "Collaborate" at bounding box center [129, 148] width 65 height 15
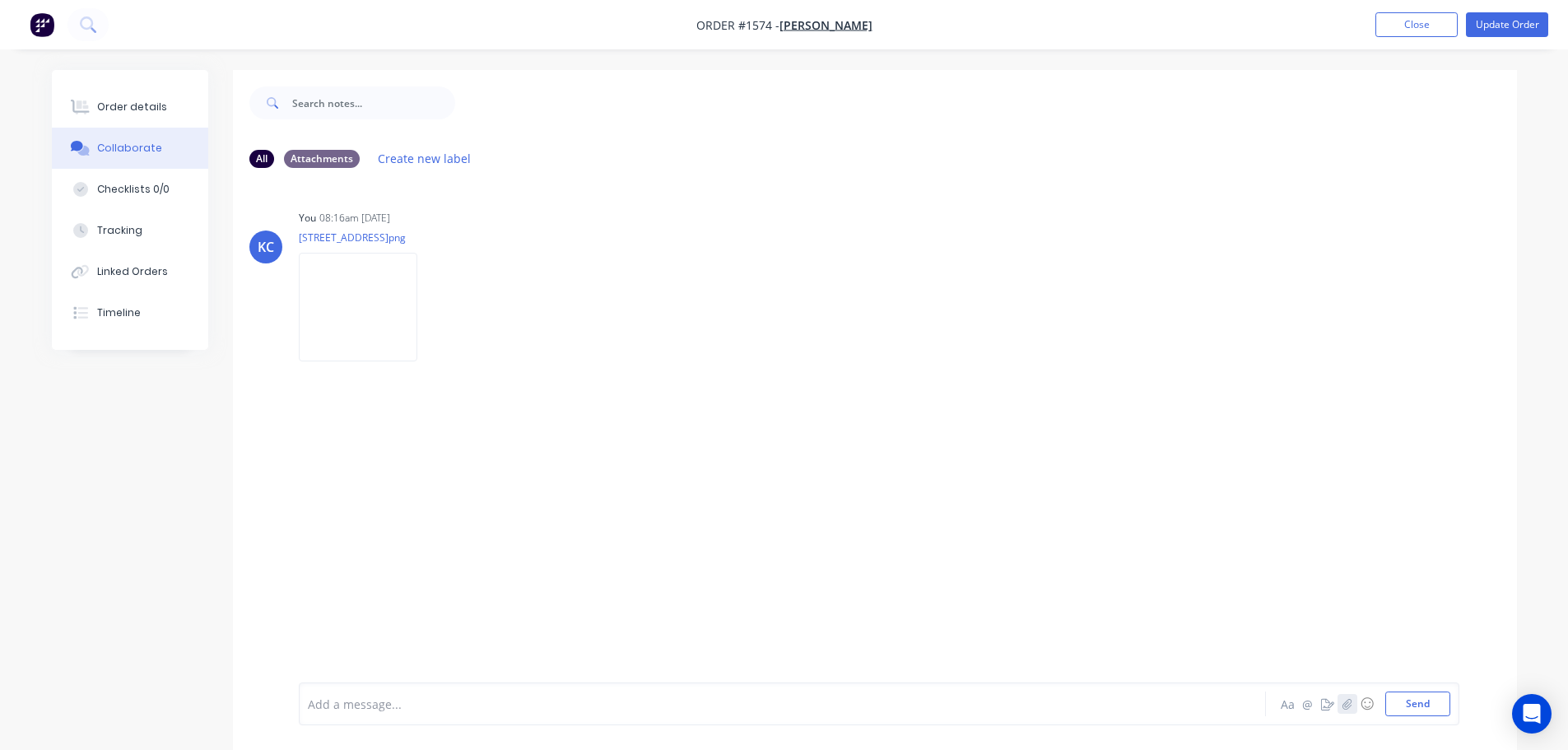
click at [1349, 705] on icon "button" at bounding box center [1346, 704] width 10 height 12
click at [1422, 711] on button "Send" at bounding box center [1417, 704] width 65 height 25
click at [1524, 26] on button "Update Order" at bounding box center [1506, 25] width 82 height 25
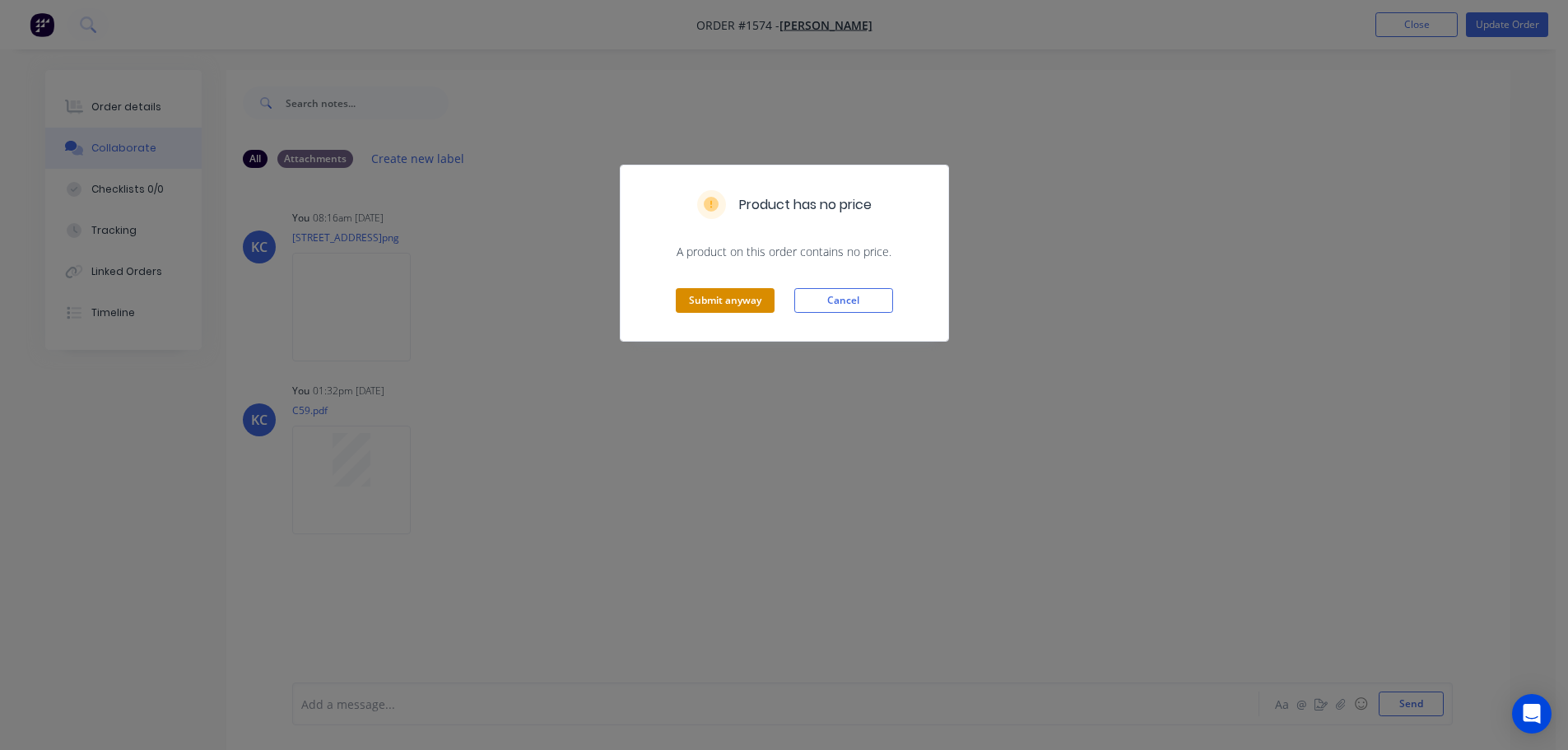
click at [737, 307] on button "Submit anyway" at bounding box center [725, 301] width 99 height 25
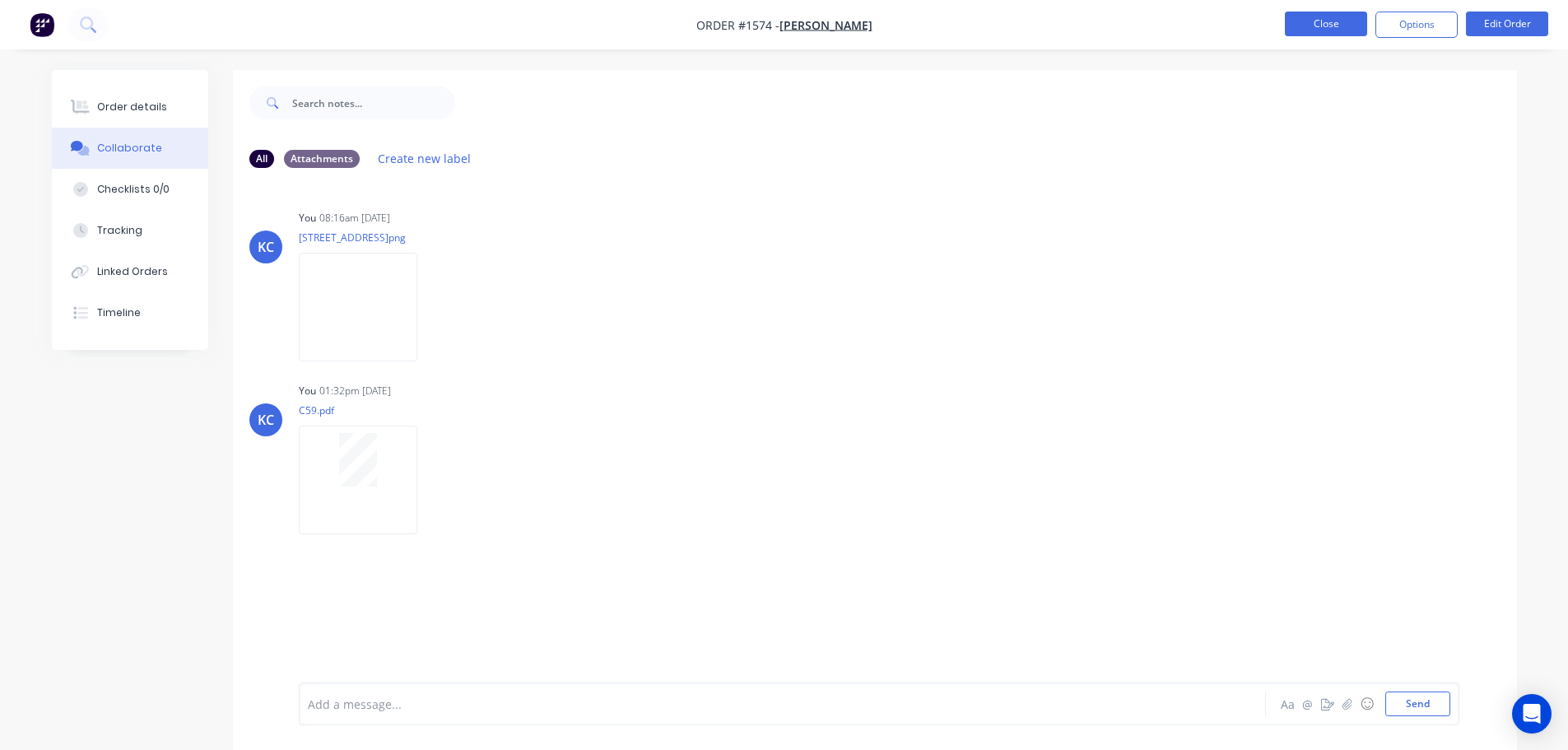
click at [1334, 28] on button "Close" at bounding box center [1326, 24] width 82 height 25
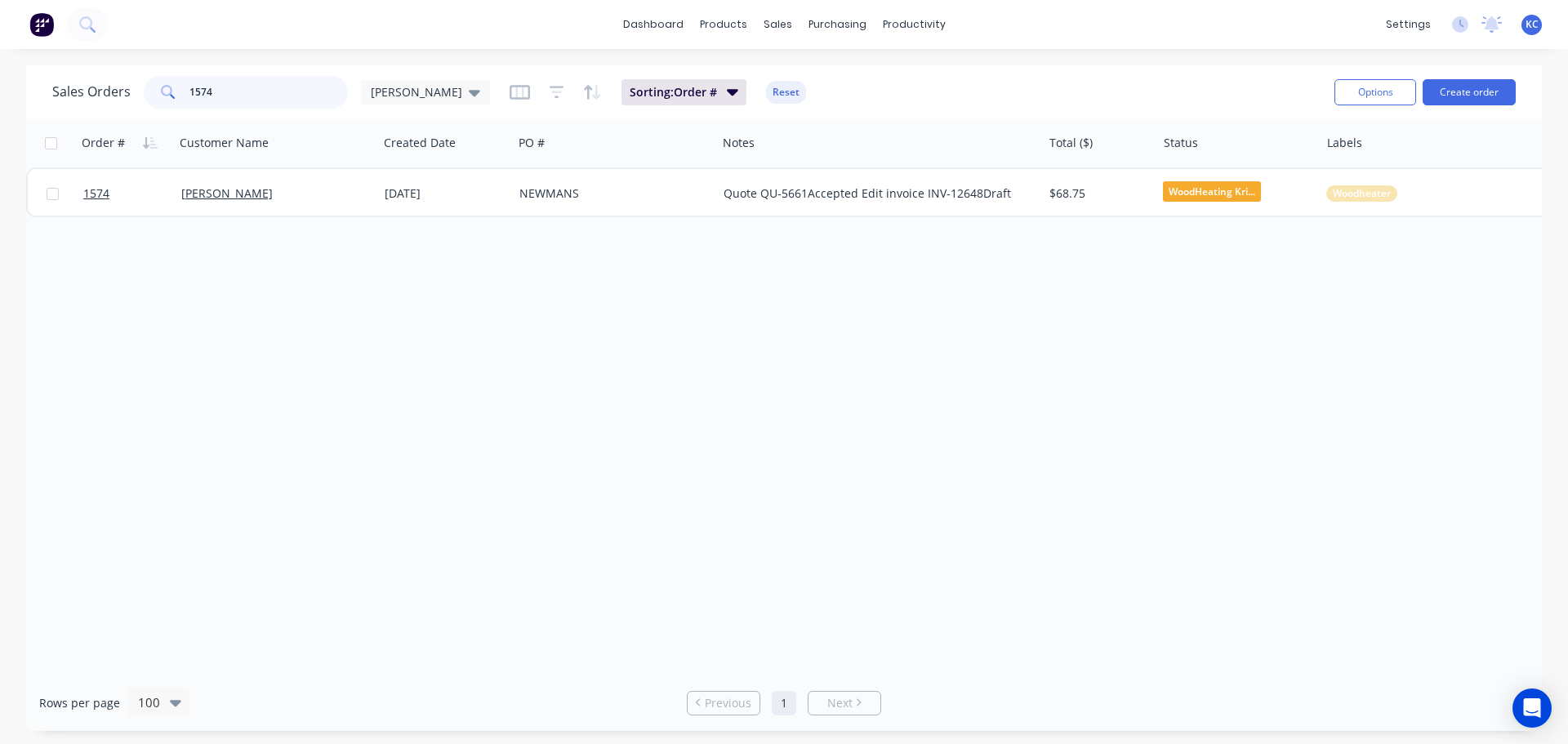
drag, startPoint x: 185, startPoint y: 98, endPoint x: 47, endPoint y: 105, distance: 138.2
click at [59, 105] on div "Sales Orders 1574 [PERSON_NAME]" at bounding box center [271, 92] width 438 height 33
type input "1521"
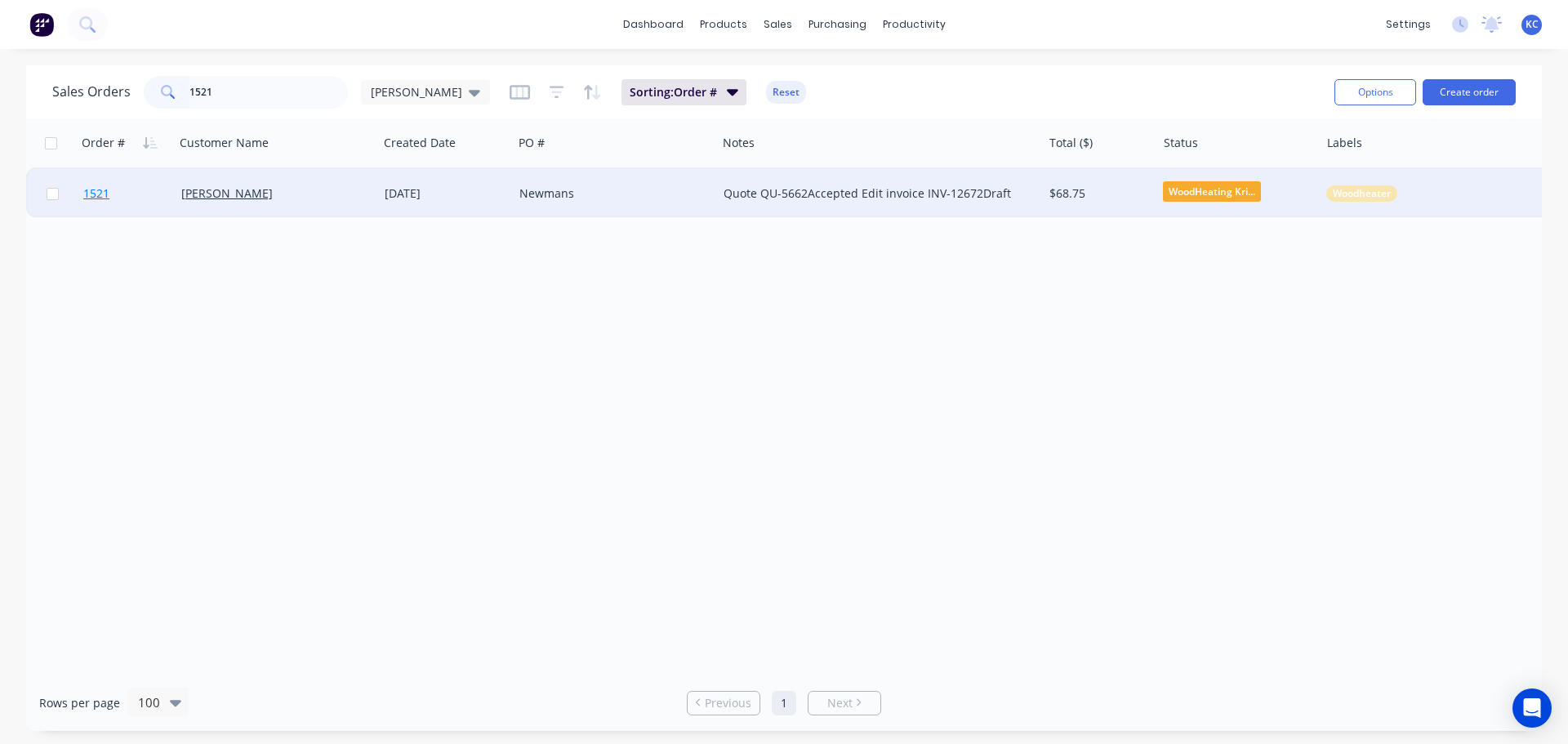
click at [95, 194] on span "1521" at bounding box center [96, 193] width 26 height 16
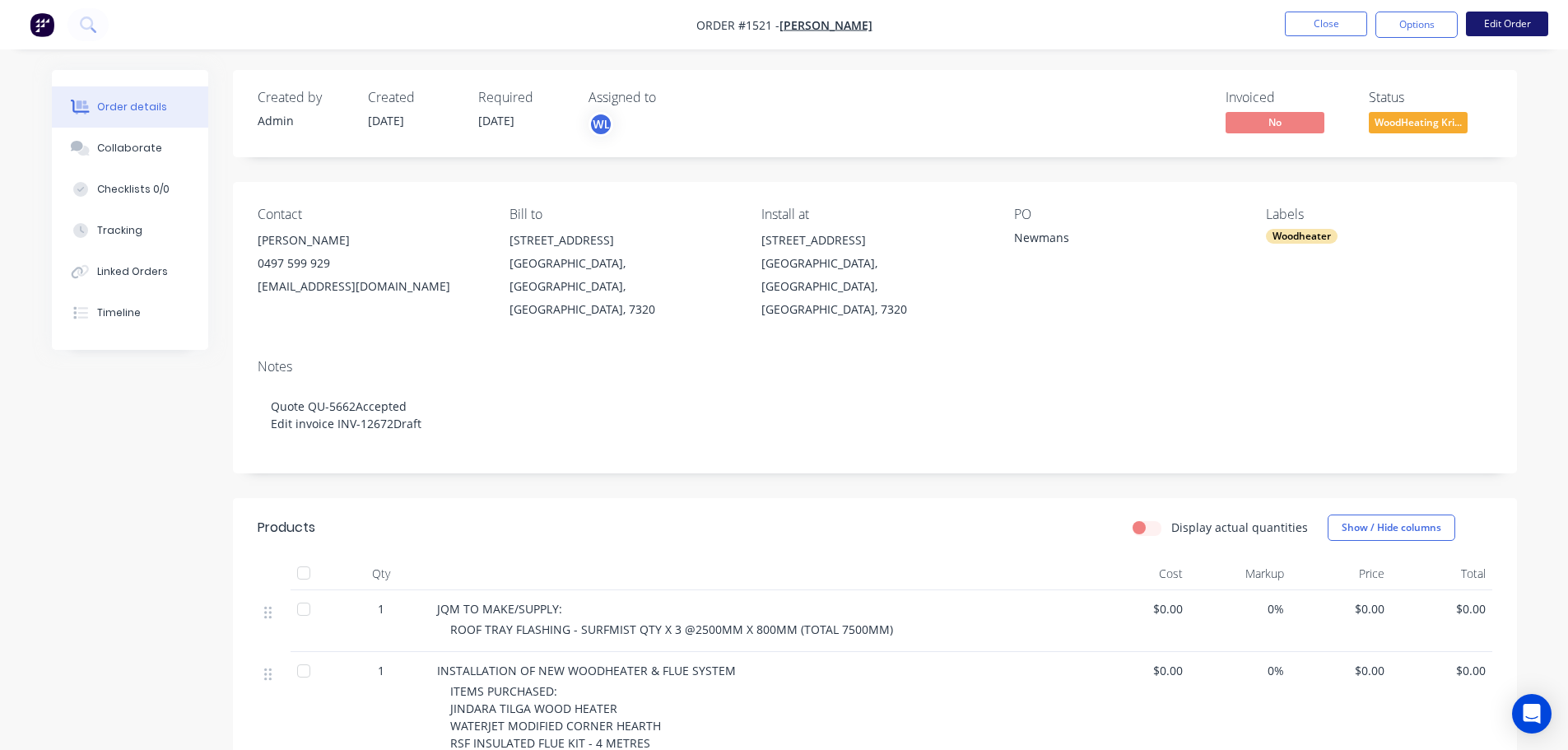
click at [1505, 28] on button "Edit Order" at bounding box center [1506, 24] width 82 height 25
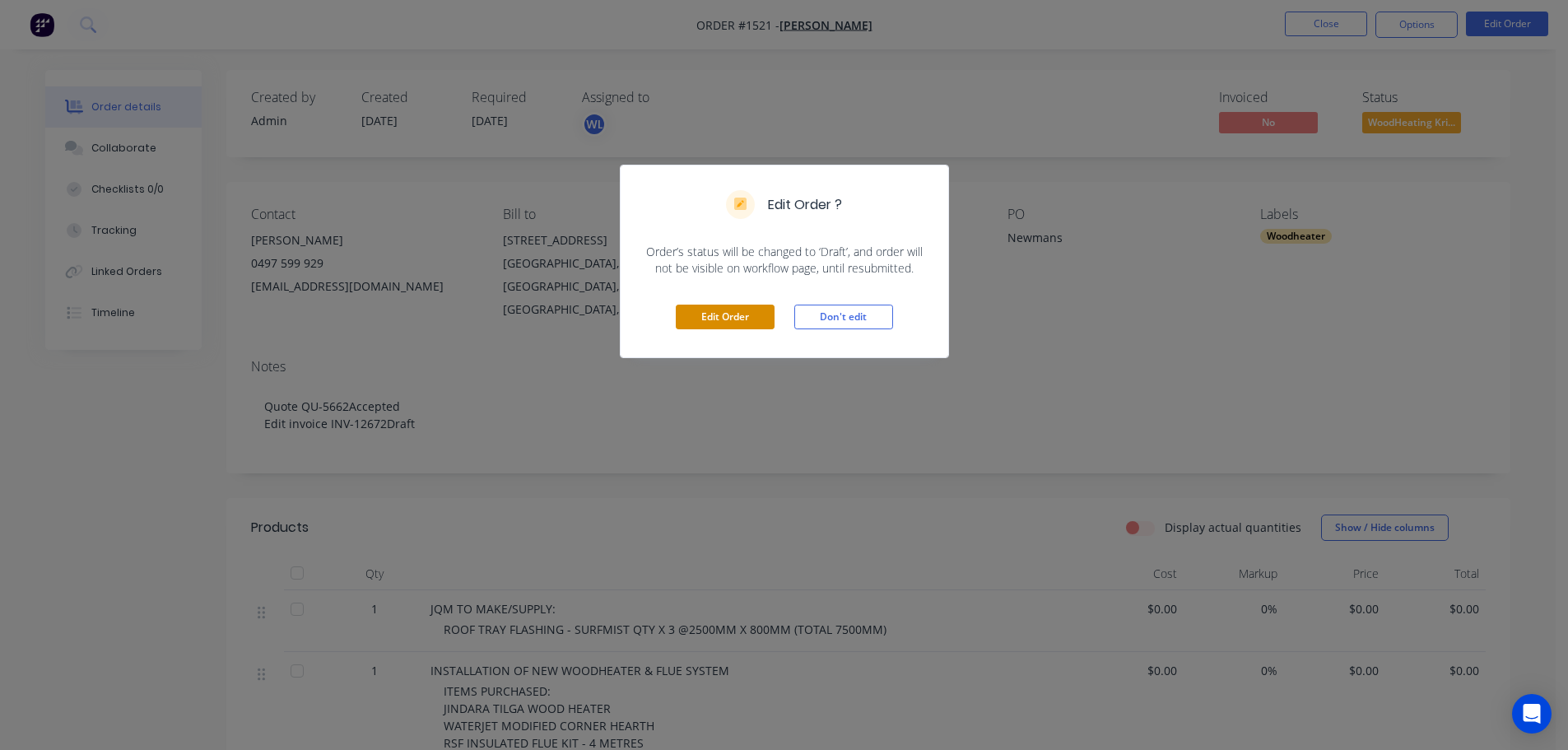
click at [768, 310] on button "Edit Order" at bounding box center [725, 317] width 99 height 25
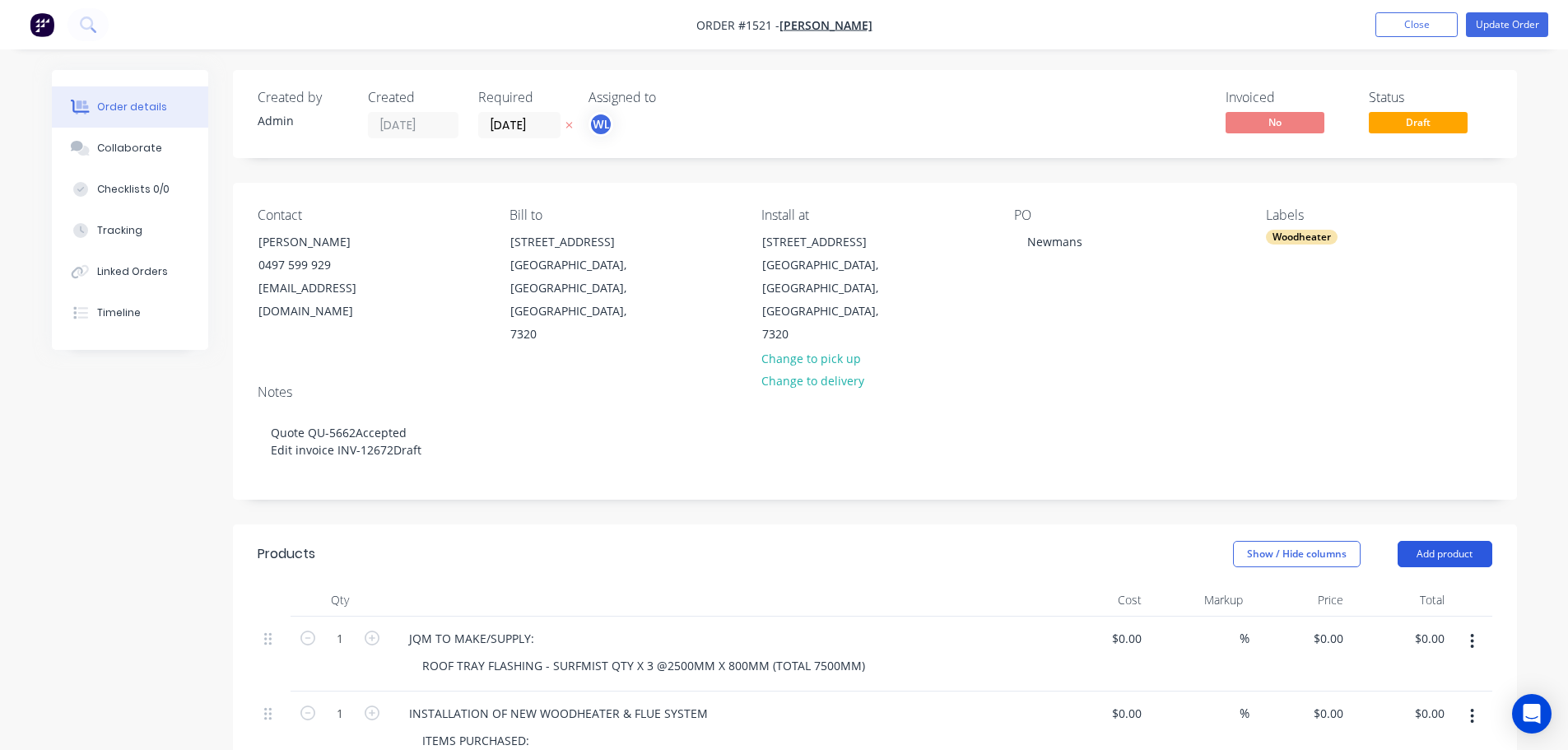
click at [1451, 541] on button "Add product" at bounding box center [1445, 554] width 95 height 26
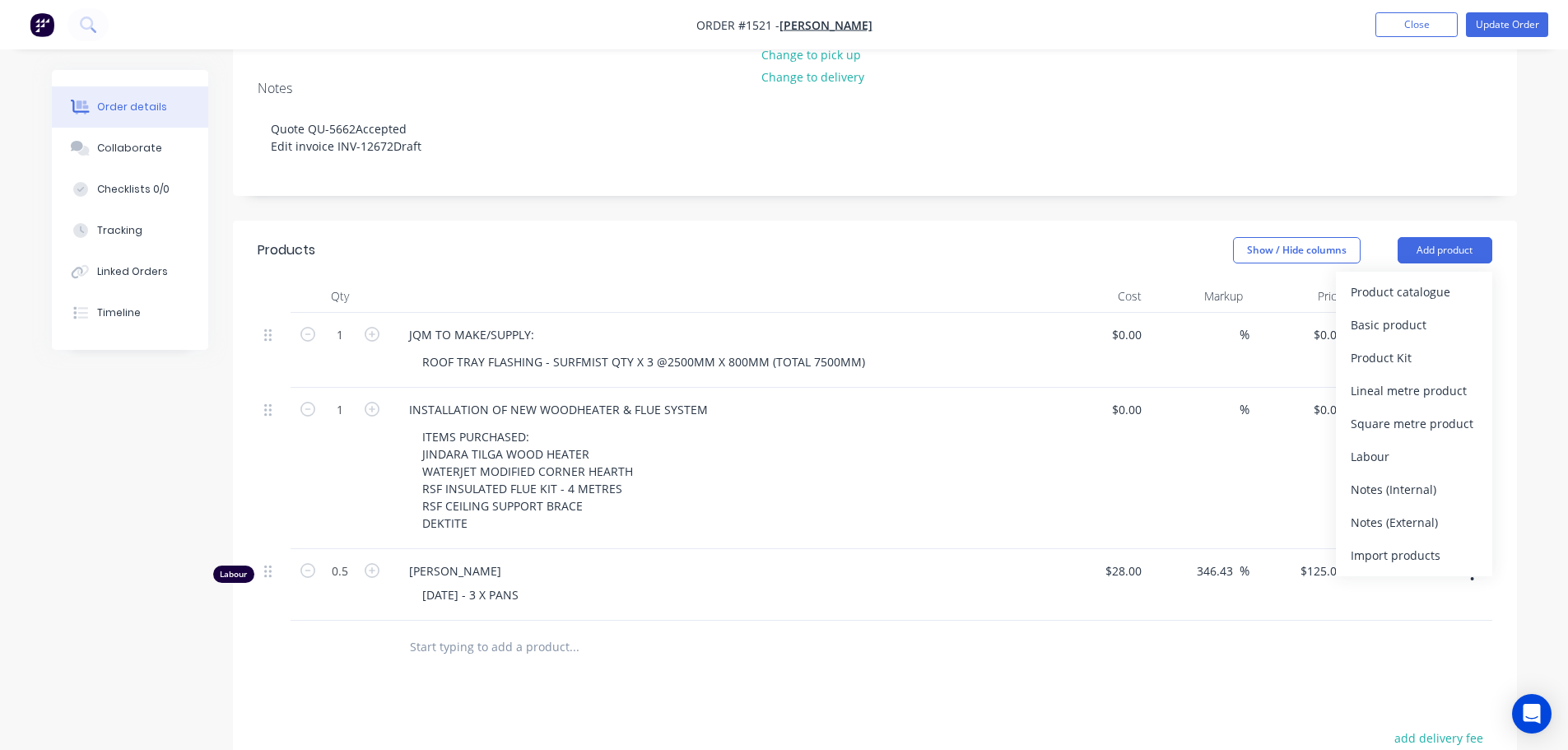
scroll to position [329, 0]
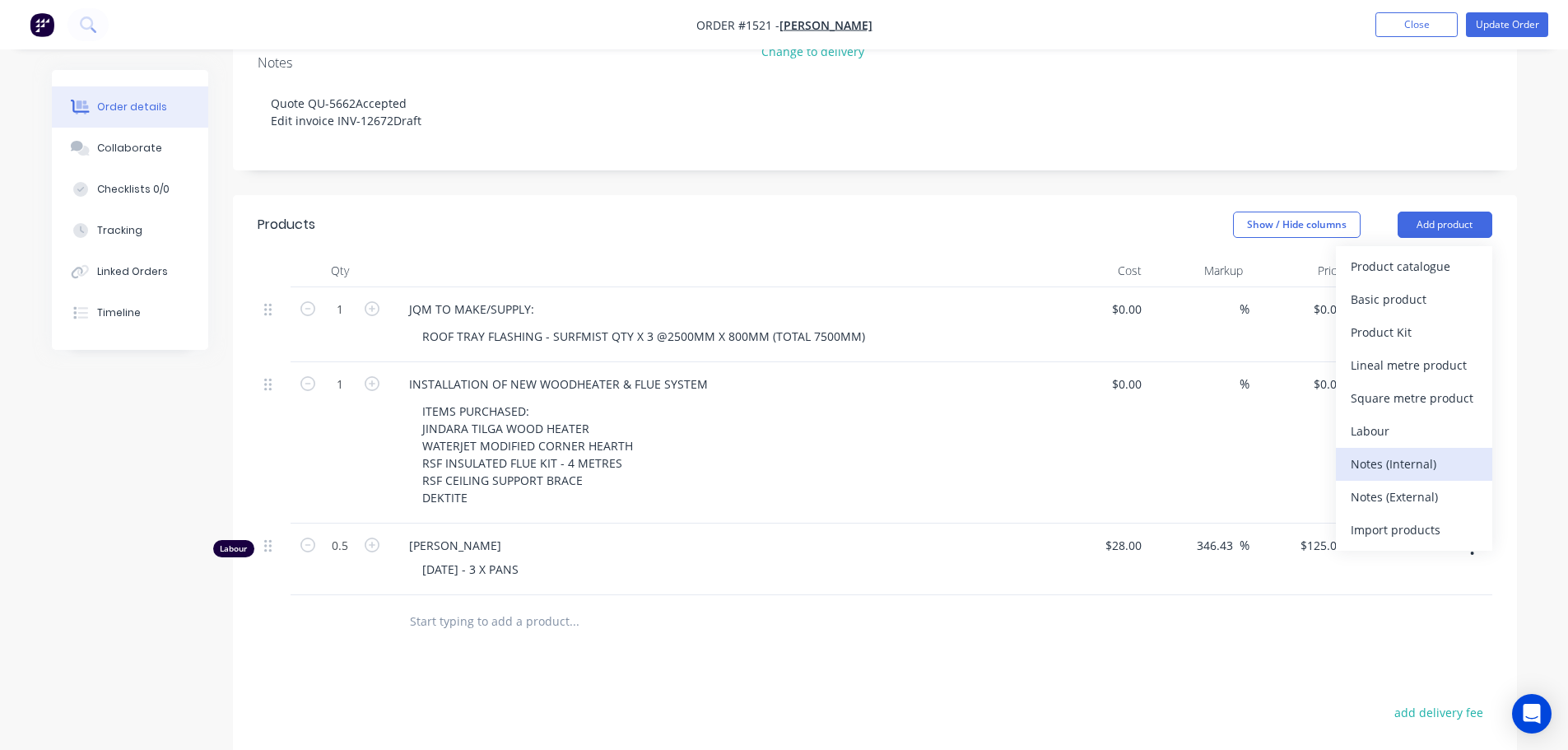
click at [1372, 452] on div "Notes (Internal)" at bounding box center [1414, 463] width 127 height 24
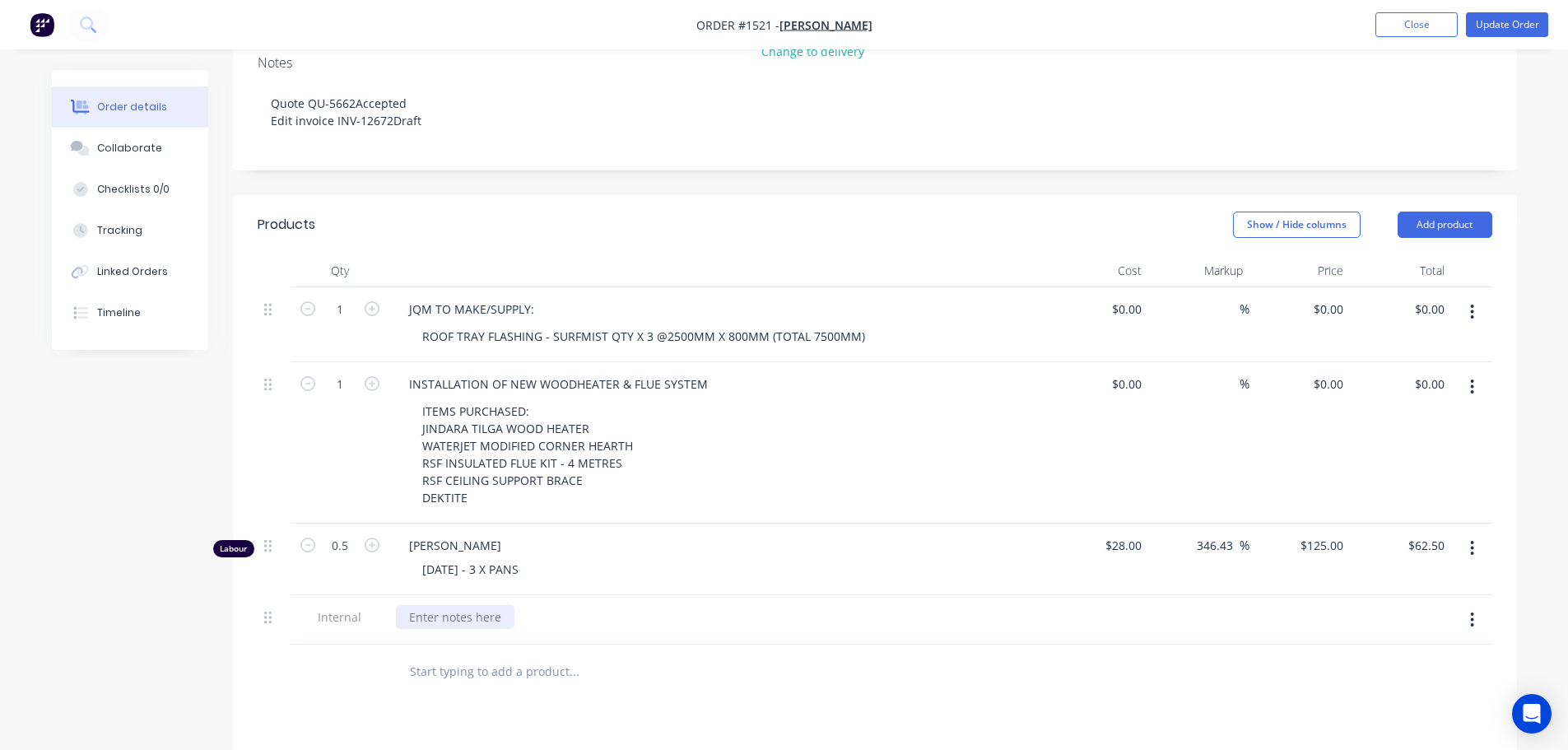
click at [488, 604] on div at bounding box center [455, 616] width 119 height 24
click at [144, 147] on div "Collaborate" at bounding box center [129, 148] width 65 height 15
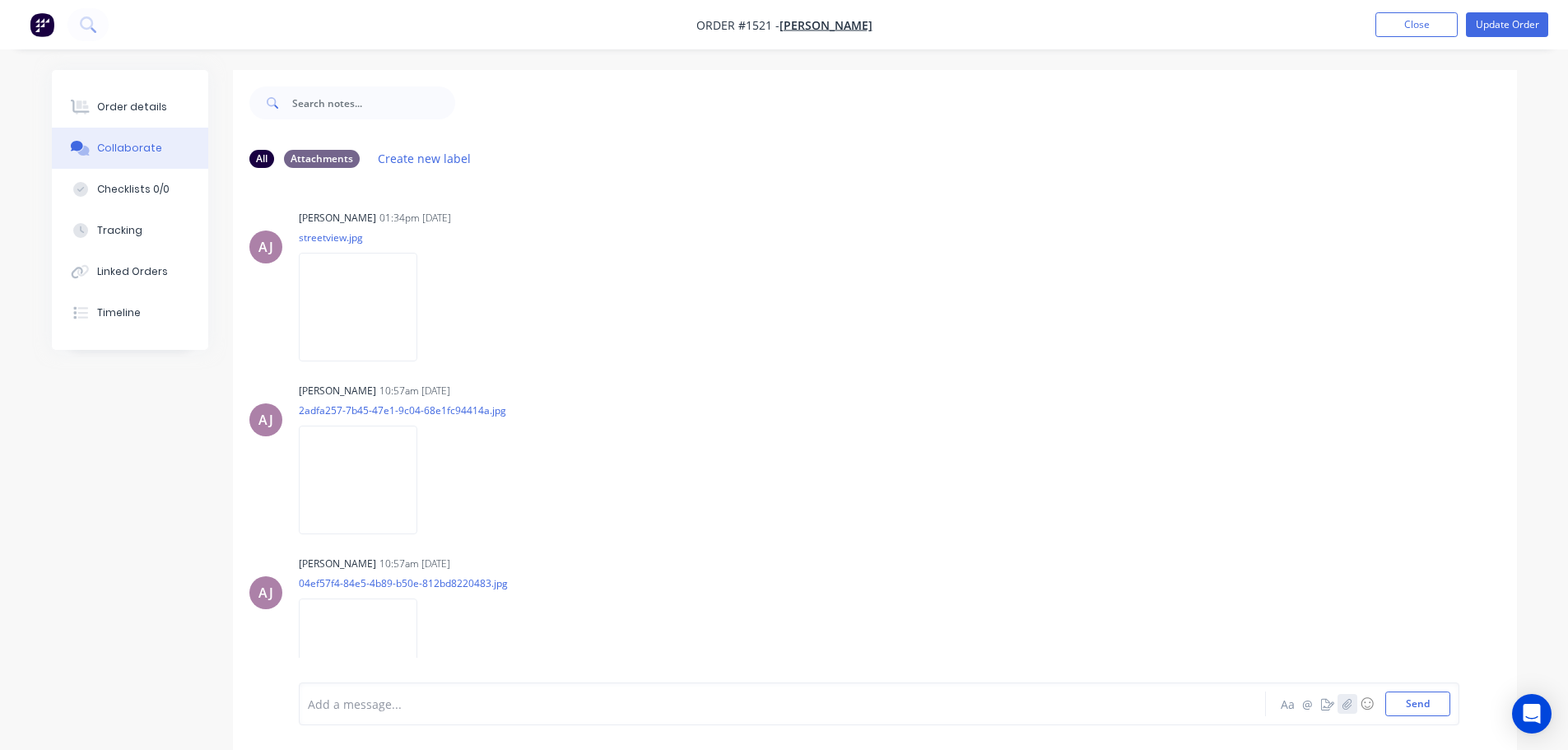
click at [1347, 704] on icon "button" at bounding box center [1346, 704] width 10 height 12
click at [1410, 703] on button "Send" at bounding box center [1417, 704] width 65 height 25
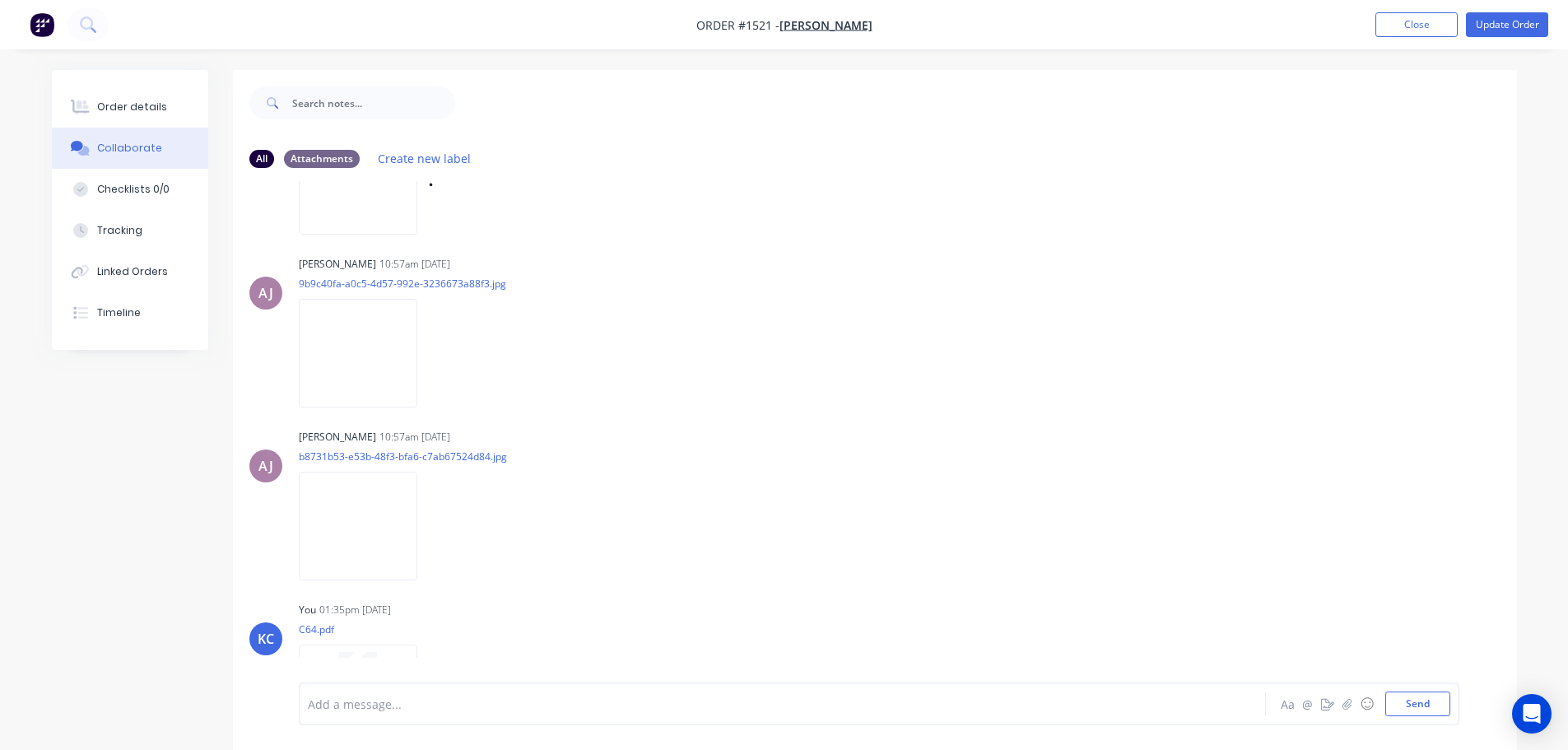
scroll to position [723, 0]
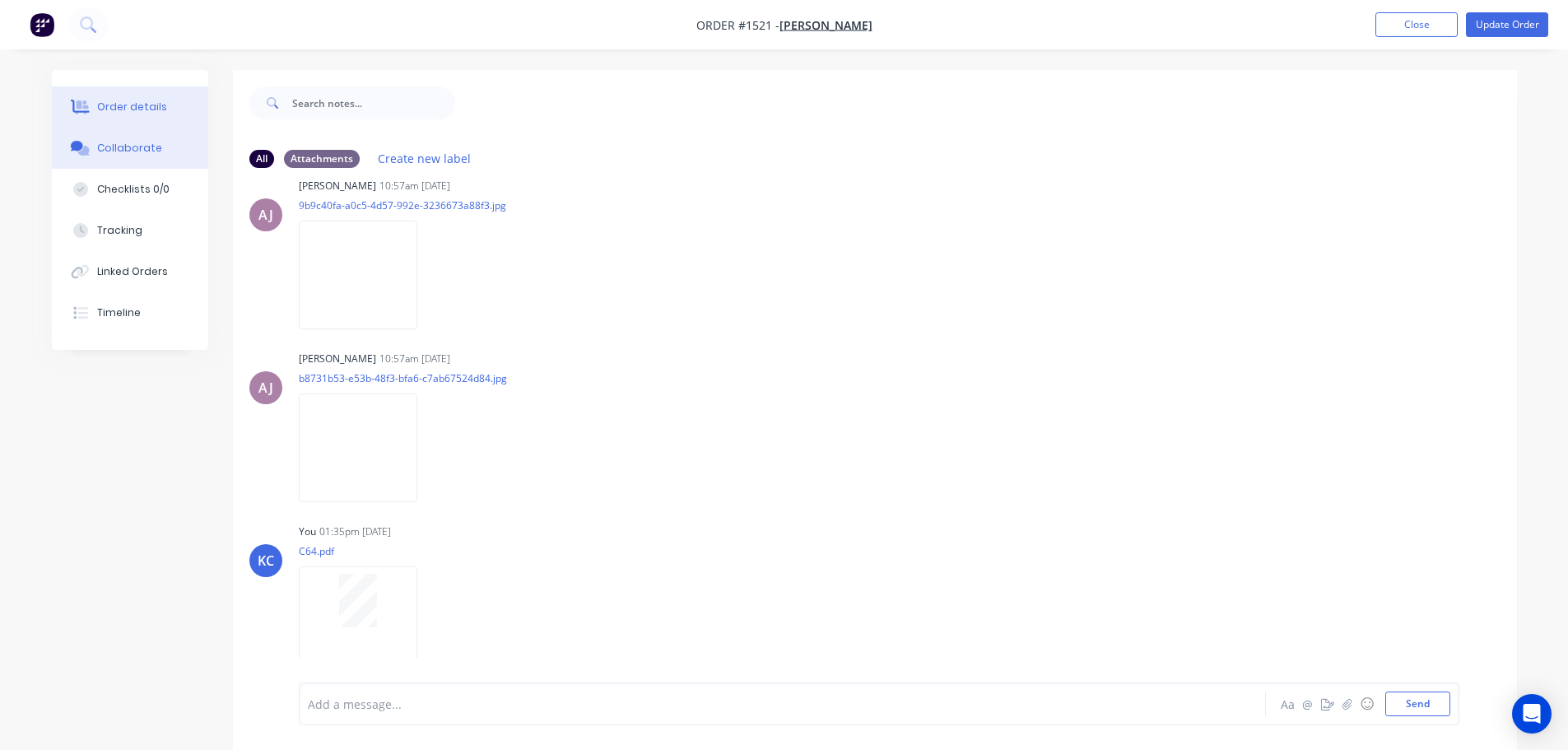
click at [121, 110] on div "Order details" at bounding box center [132, 107] width 70 height 15
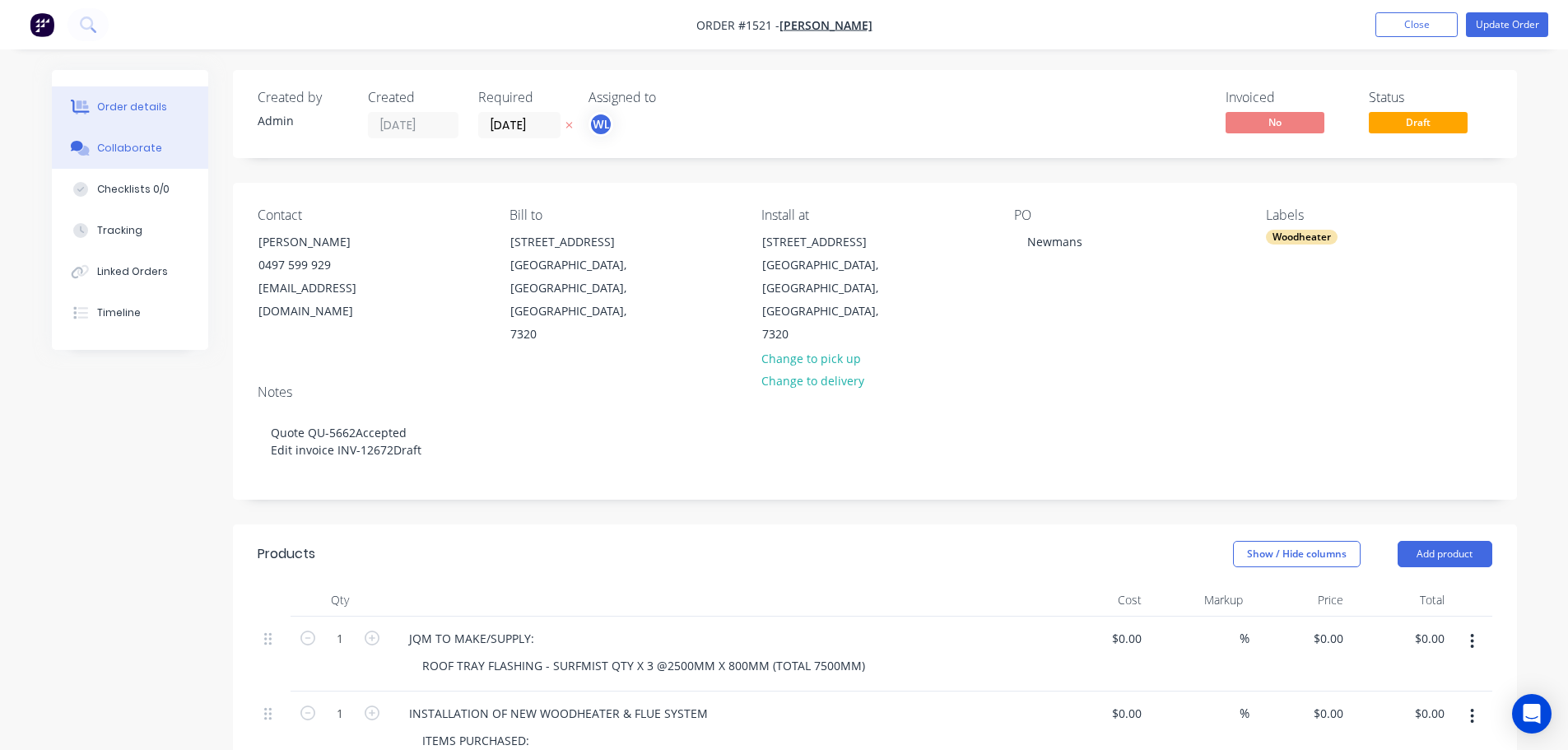
click at [155, 146] on div "Collaborate" at bounding box center [129, 148] width 65 height 15
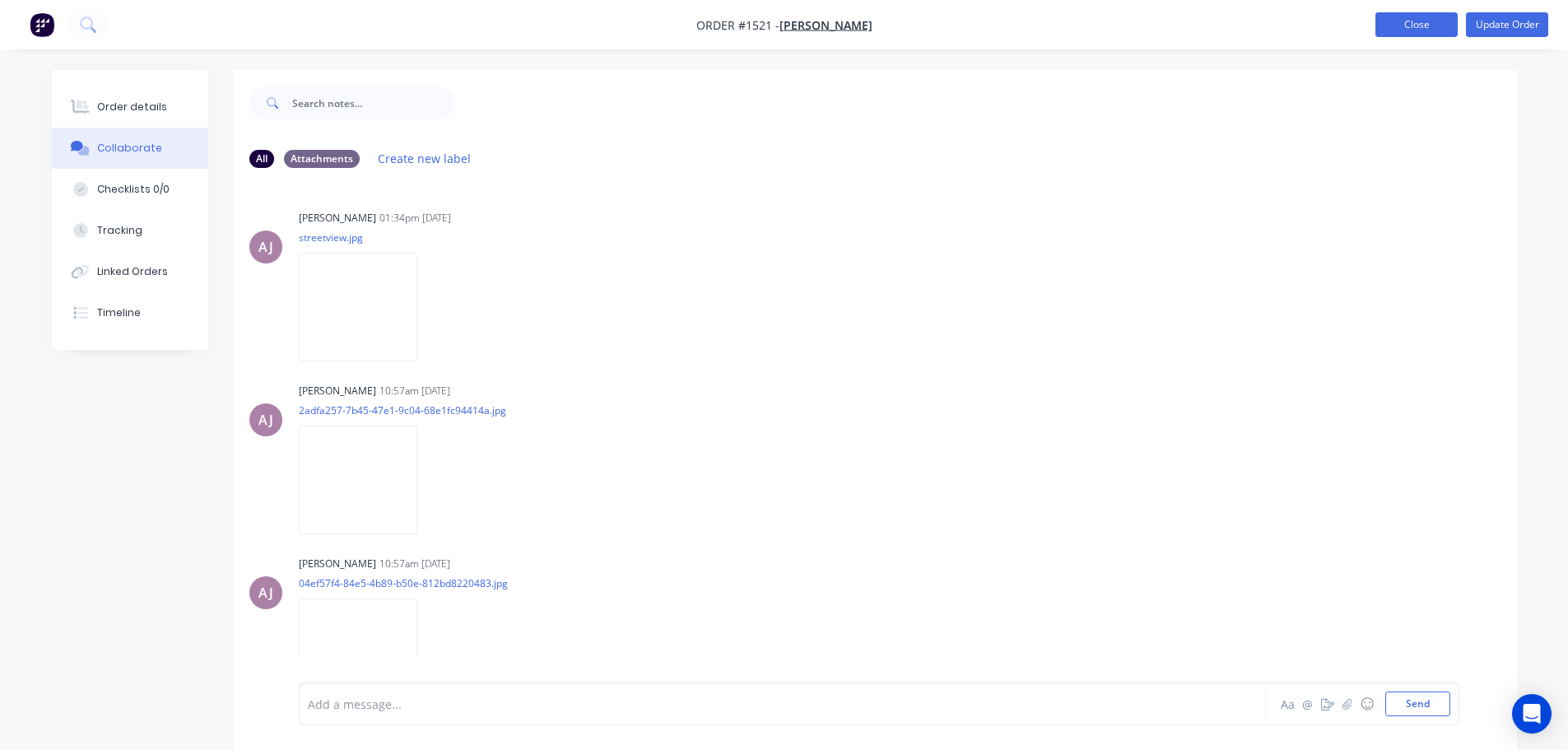
click at [1418, 24] on button "Close" at bounding box center [1416, 25] width 82 height 25
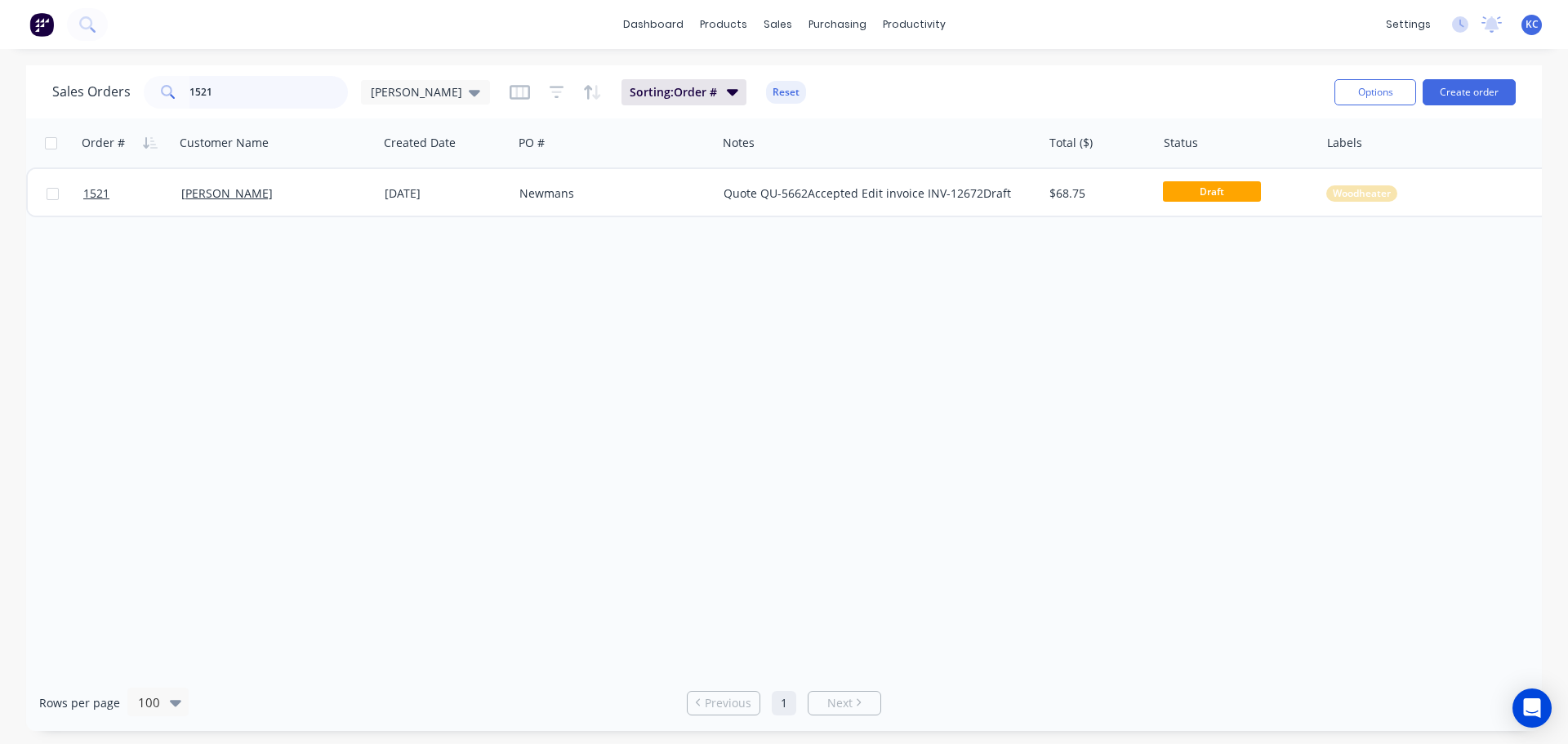
drag, startPoint x: 260, startPoint y: 97, endPoint x: 0, endPoint y: 82, distance: 260.4
click at [5, 86] on div "Sales Orders 1521 [PERSON_NAME]: Order # Reset Options Create order Order # Cus…" at bounding box center [784, 398] width 1568 height 665
type input "[PERSON_NAME]"
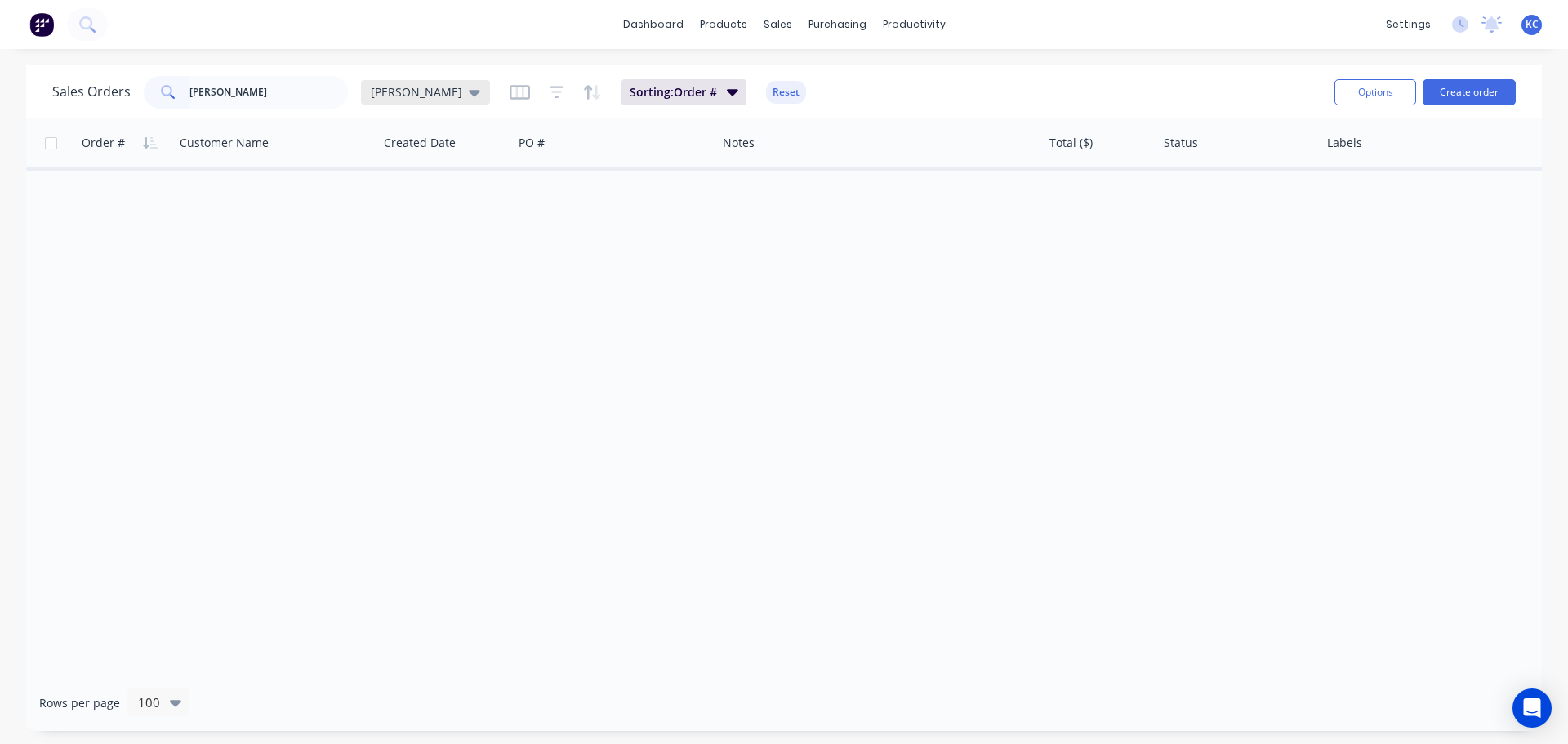
click at [428, 89] on div "[PERSON_NAME]" at bounding box center [425, 92] width 129 height 25
click at [408, 297] on button "Archived" at bounding box center [459, 296] width 186 height 19
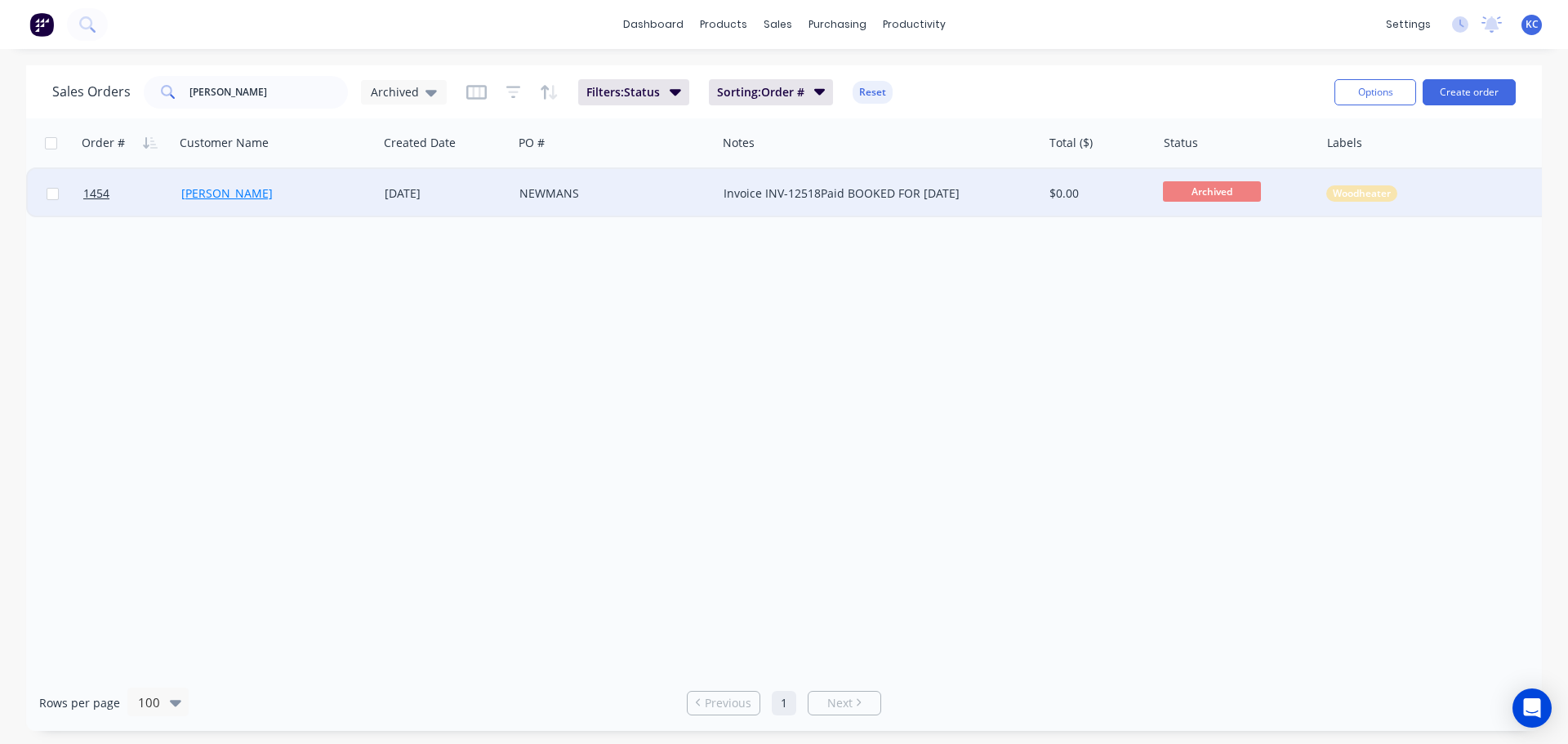
click at [207, 189] on link "[PERSON_NAME]" at bounding box center [227, 193] width 91 height 16
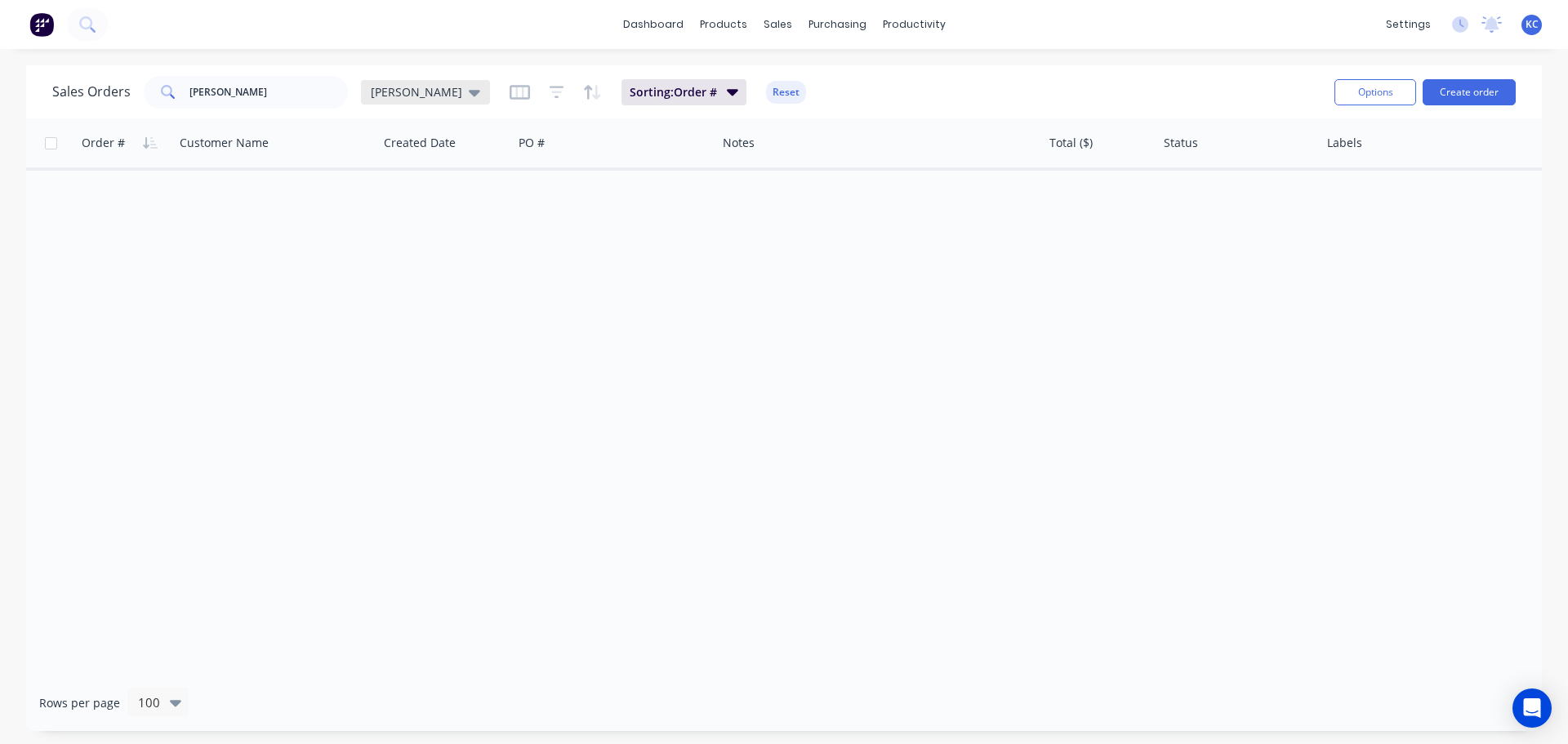
click at [388, 104] on div "[PERSON_NAME]" at bounding box center [425, 92] width 129 height 25
click at [404, 291] on button "Archived" at bounding box center [459, 296] width 186 height 19
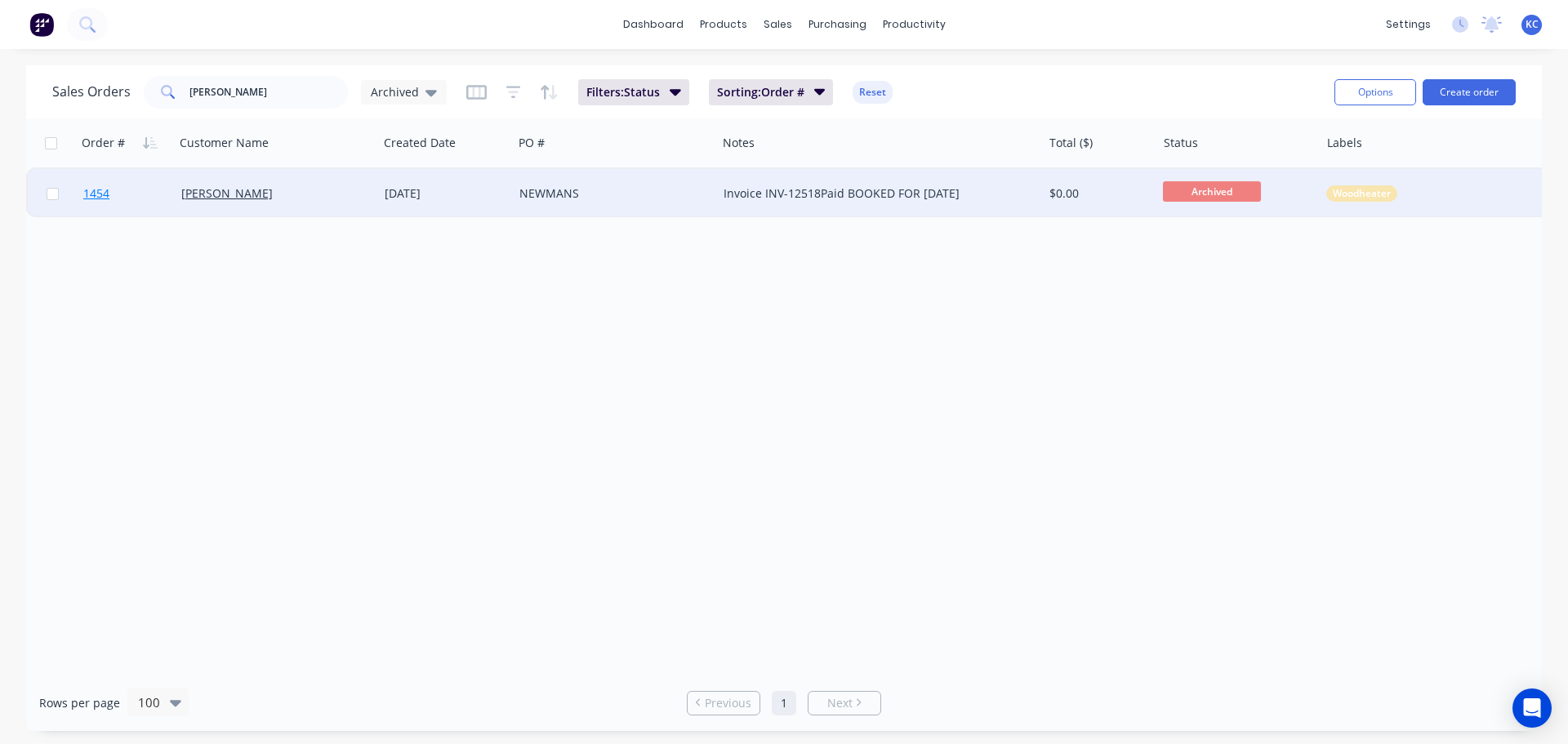
click at [106, 189] on span "1454" at bounding box center [96, 193] width 26 height 16
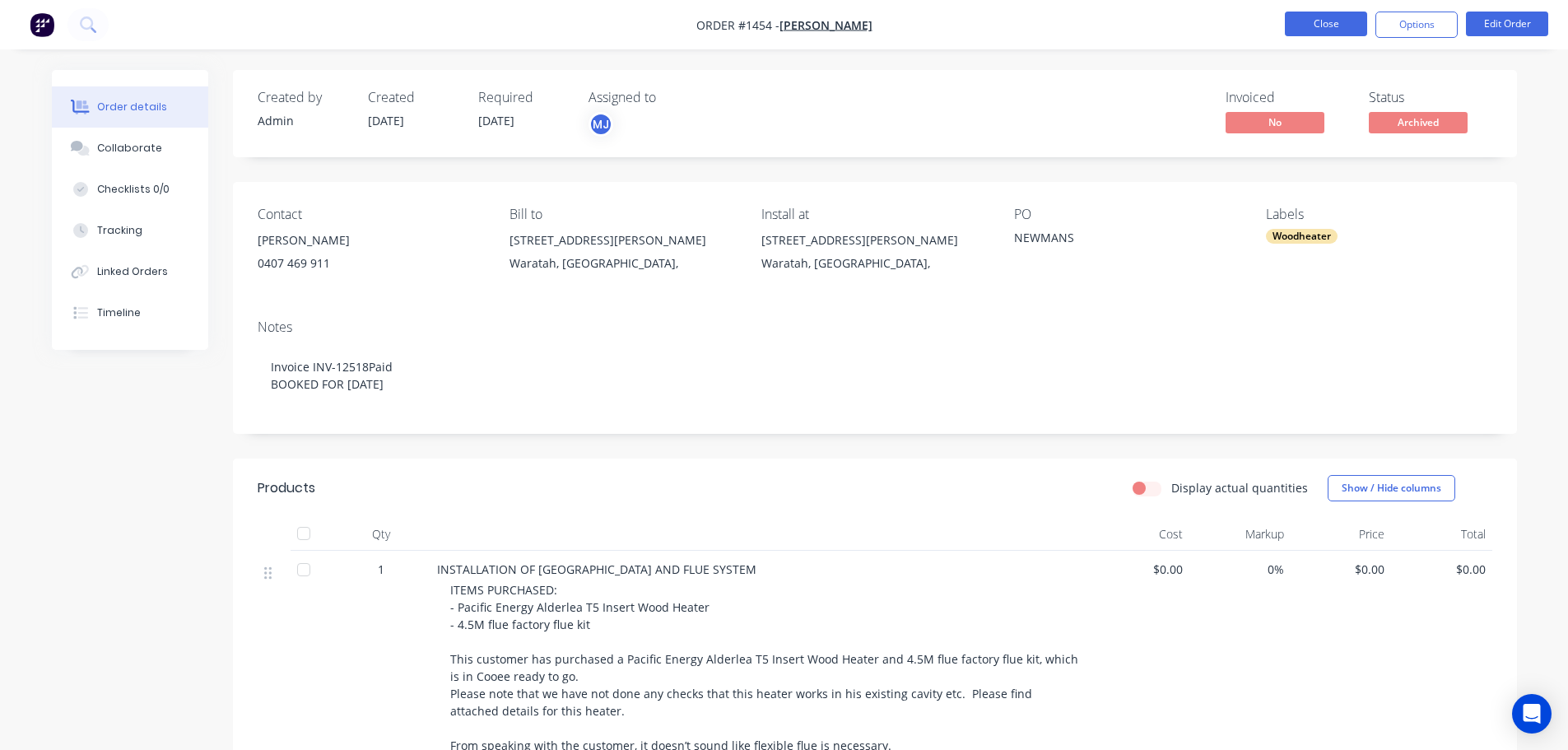
click at [1338, 30] on button "Close" at bounding box center [1326, 24] width 82 height 25
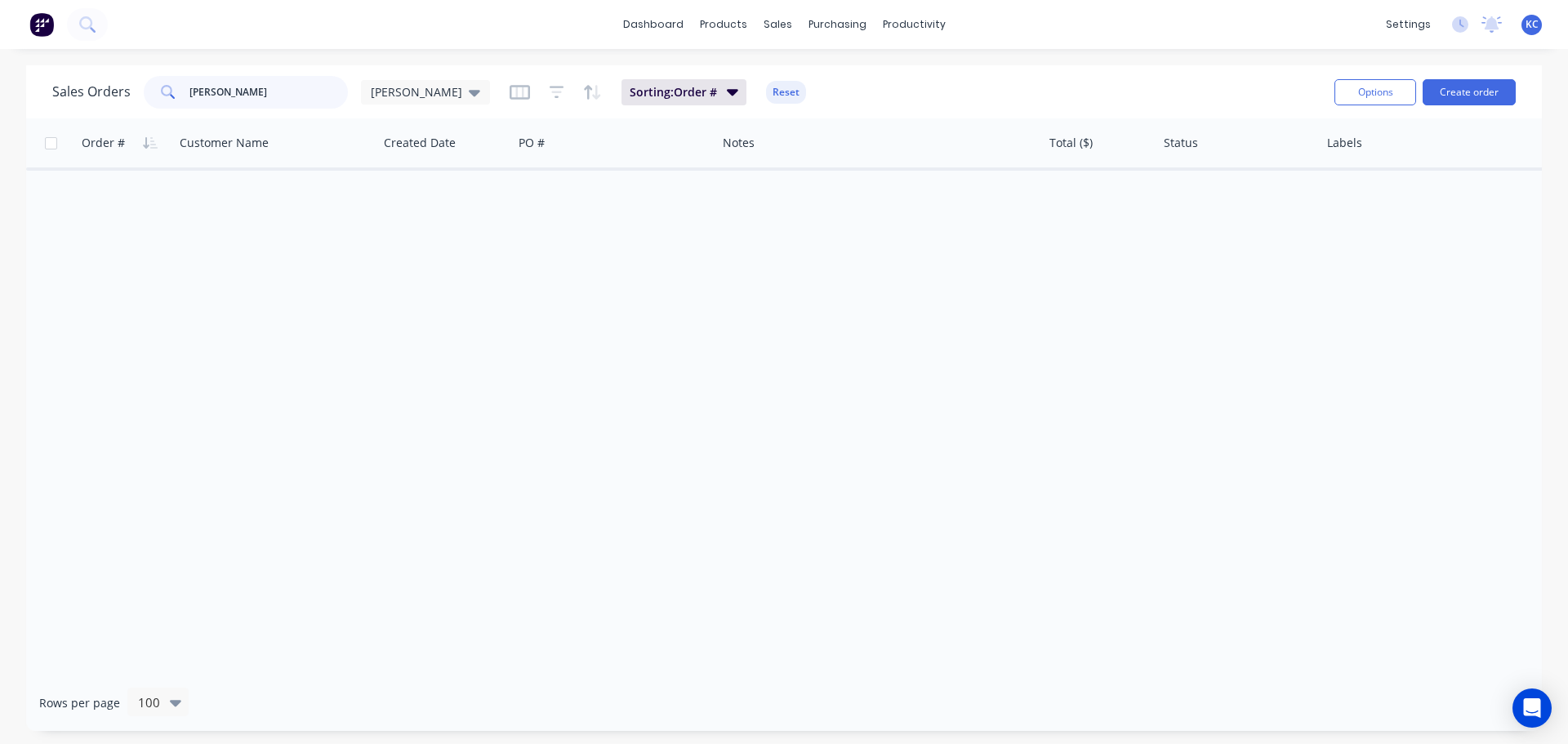
drag, startPoint x: 268, startPoint y: 96, endPoint x: 53, endPoint y: 105, distance: 215.2
click at [53, 105] on div "Sales Orders [PERSON_NAME]" at bounding box center [271, 92] width 438 height 33
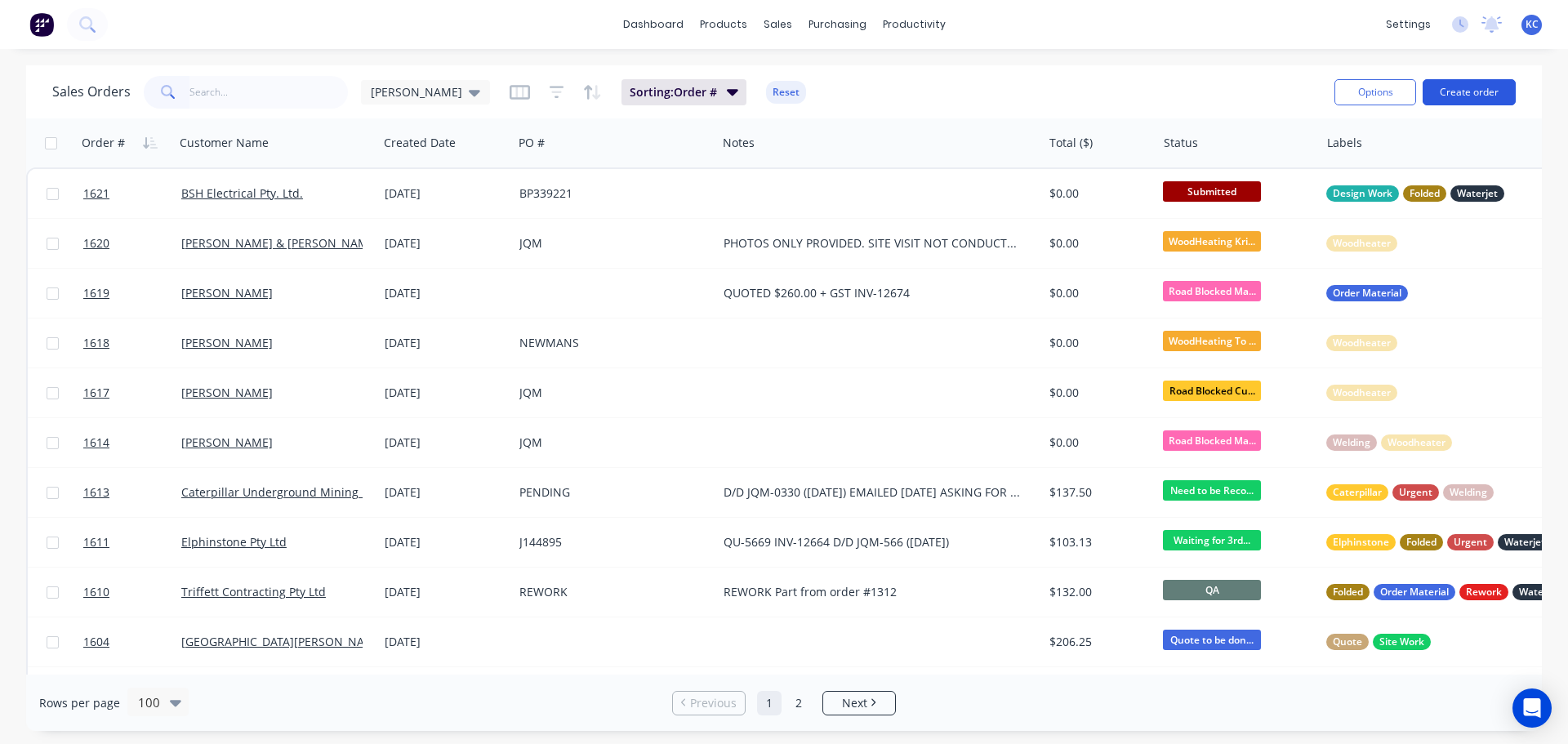
click at [1458, 89] on button "Create order" at bounding box center [1469, 91] width 93 height 26
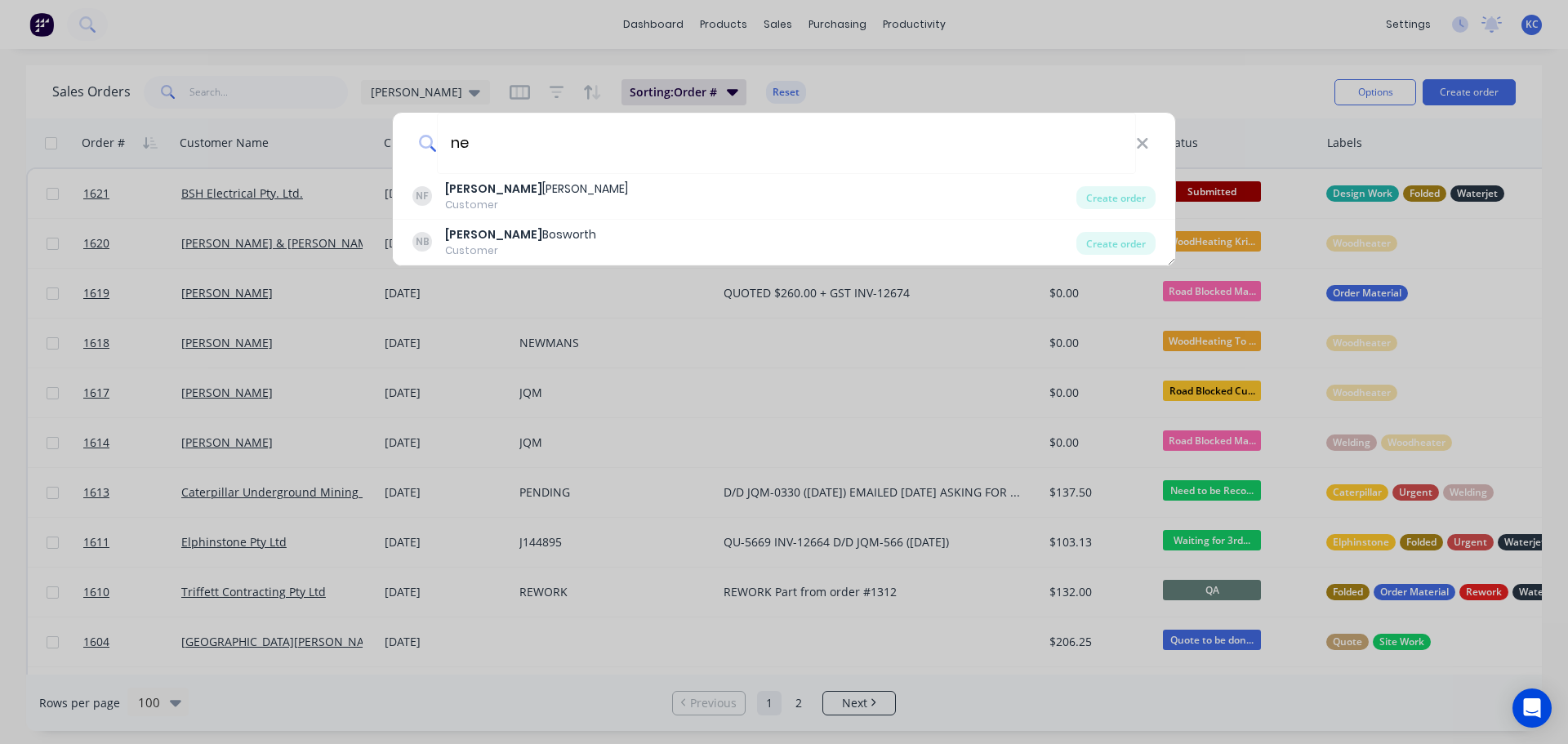
type input "n"
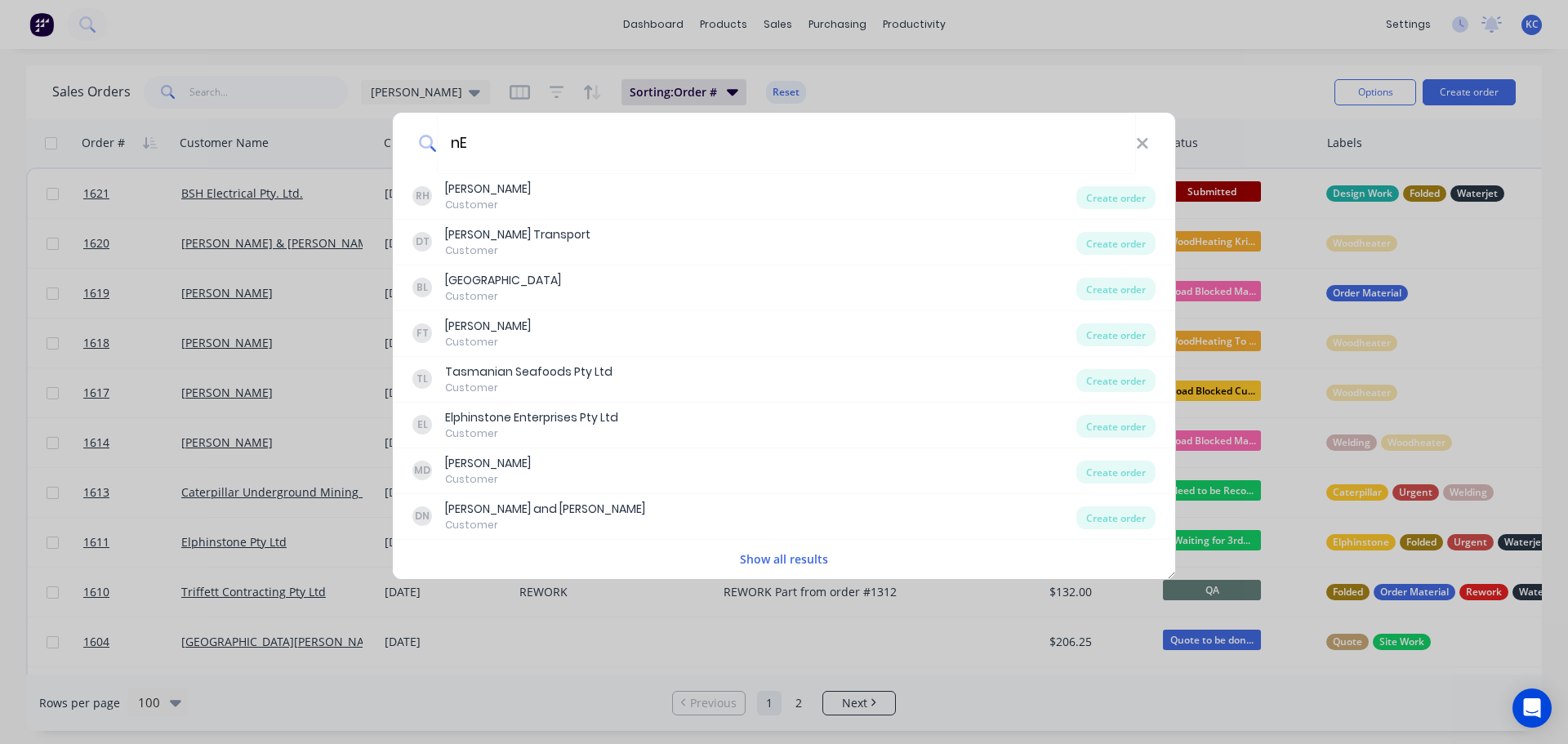
type input "n"
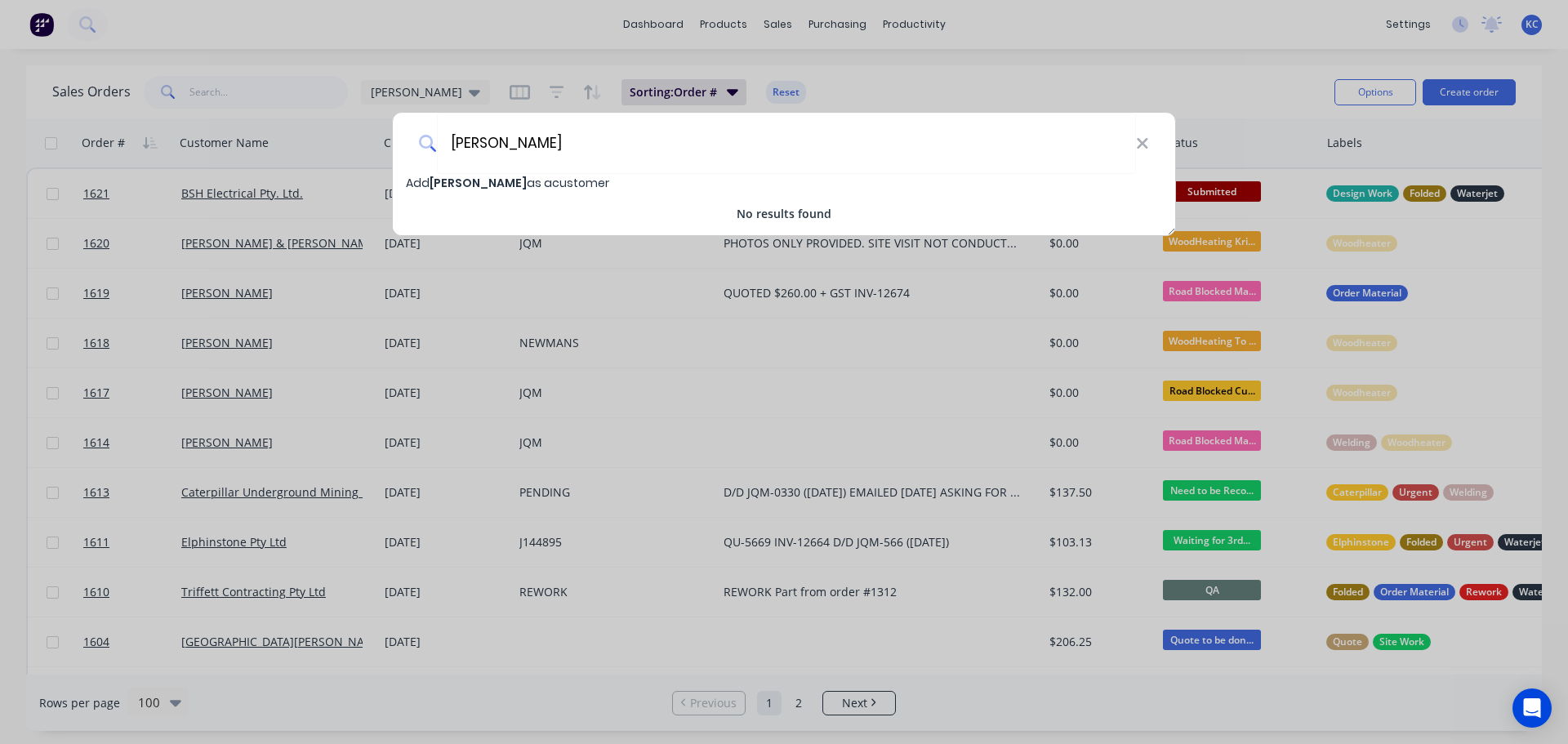
type input "[PERSON_NAME]"
click at [465, 182] on span "[PERSON_NAME]" at bounding box center [478, 182] width 97 height 16
select select "AU"
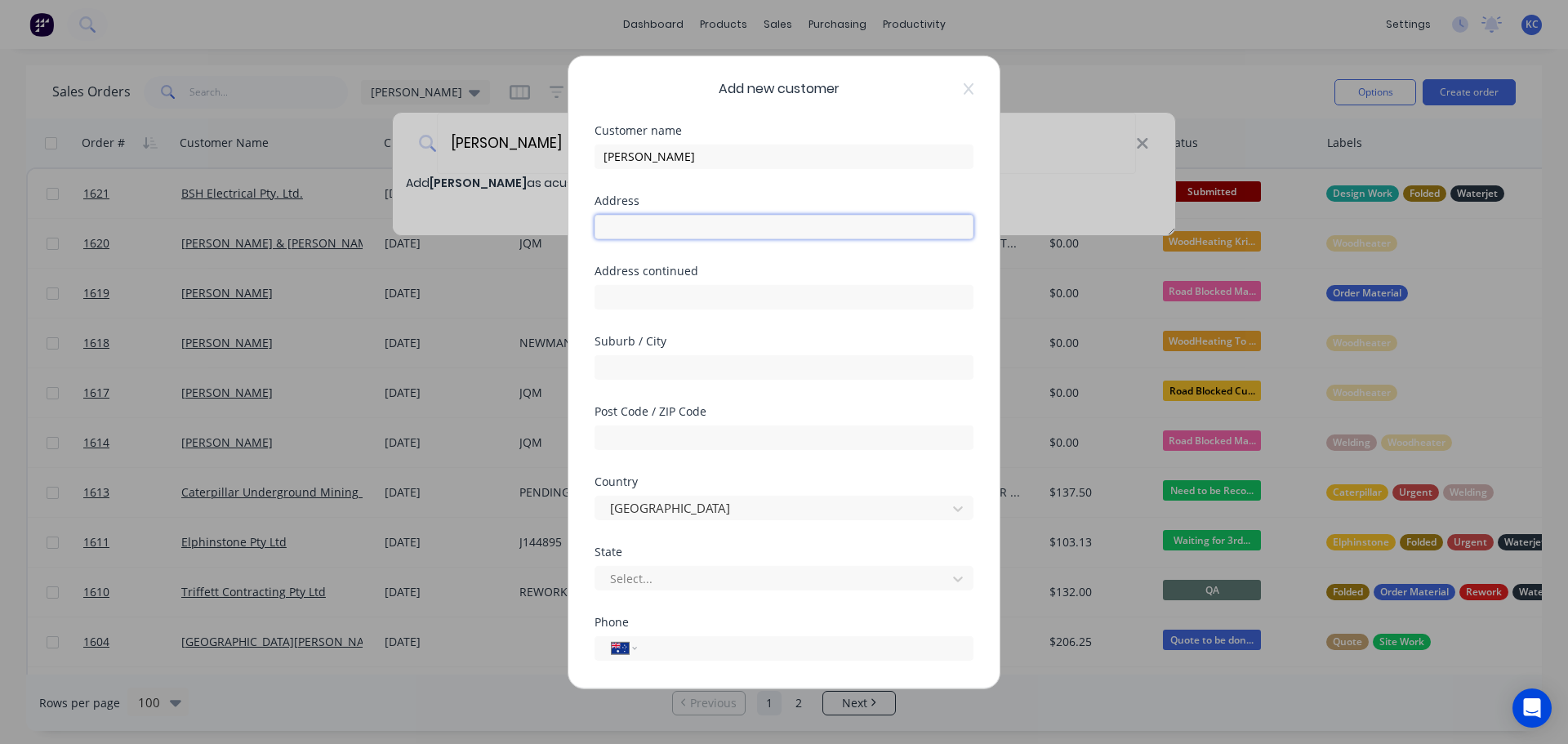
click at [668, 232] on input "text" at bounding box center [784, 226] width 379 height 25
type input "[STREET_ADDRESS]"
type input "Havenview"
click at [664, 430] on input "text" at bounding box center [784, 437] width 379 height 25
type input "7320"
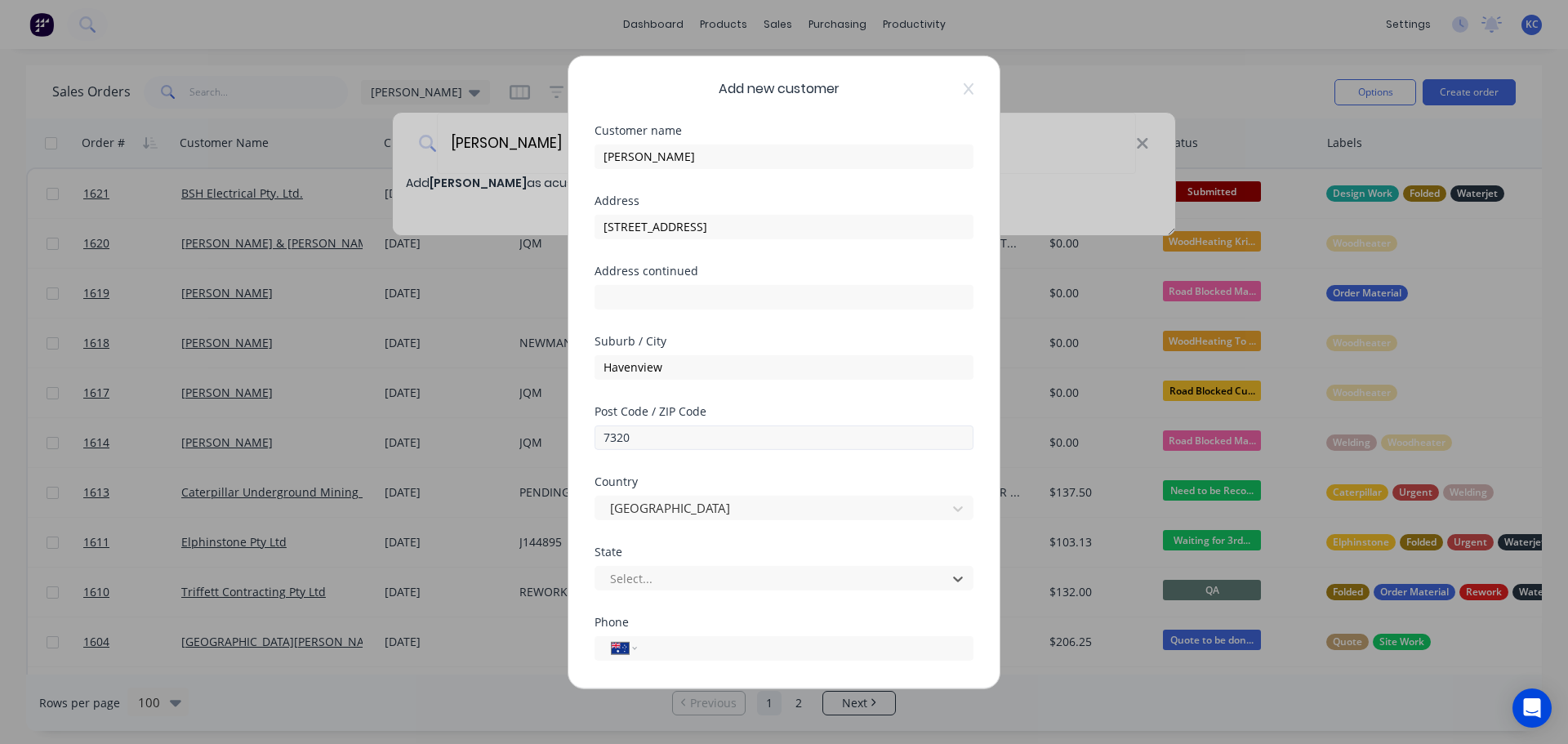
type input "t"
type input "[PHONE_NUMBER]"
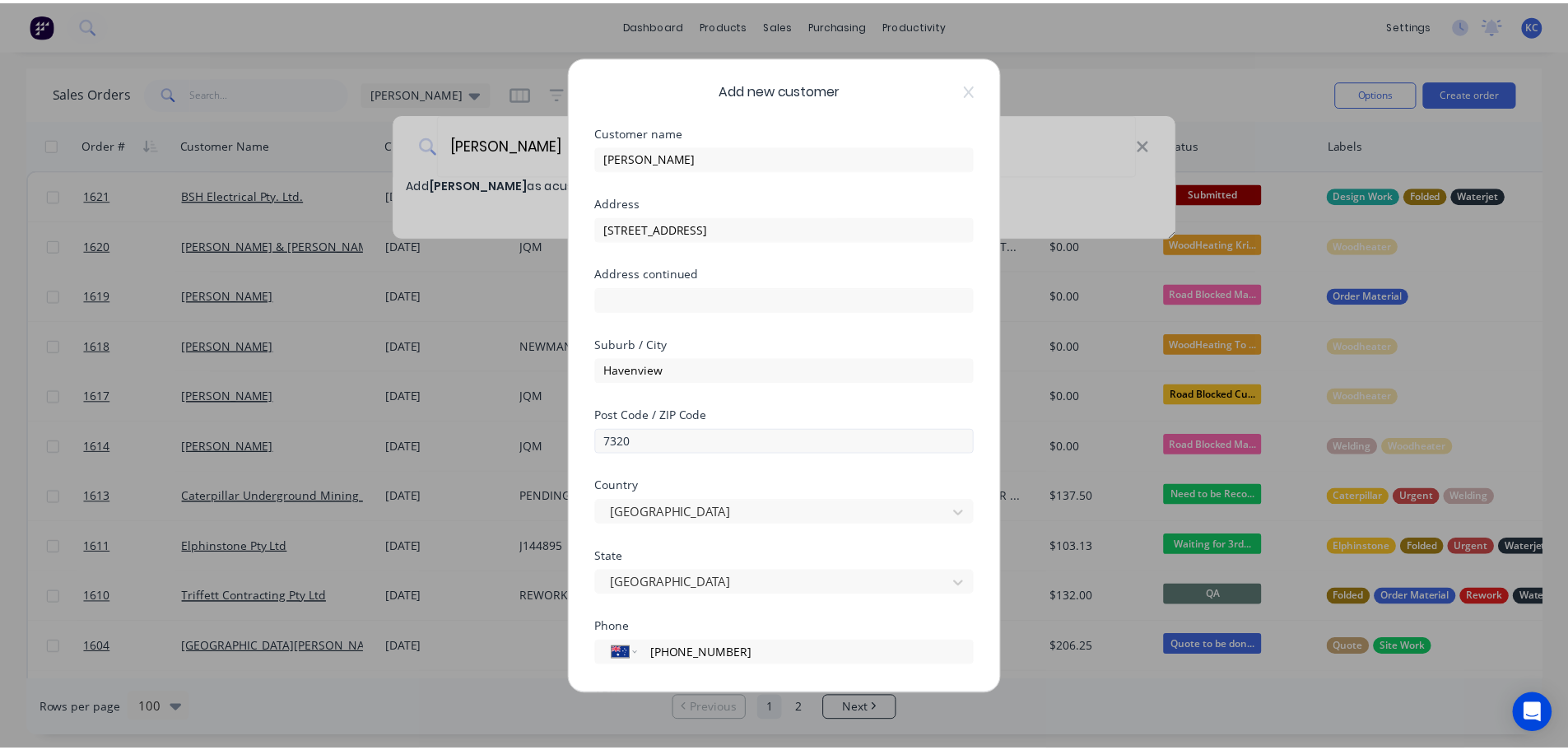
scroll to position [166, 0]
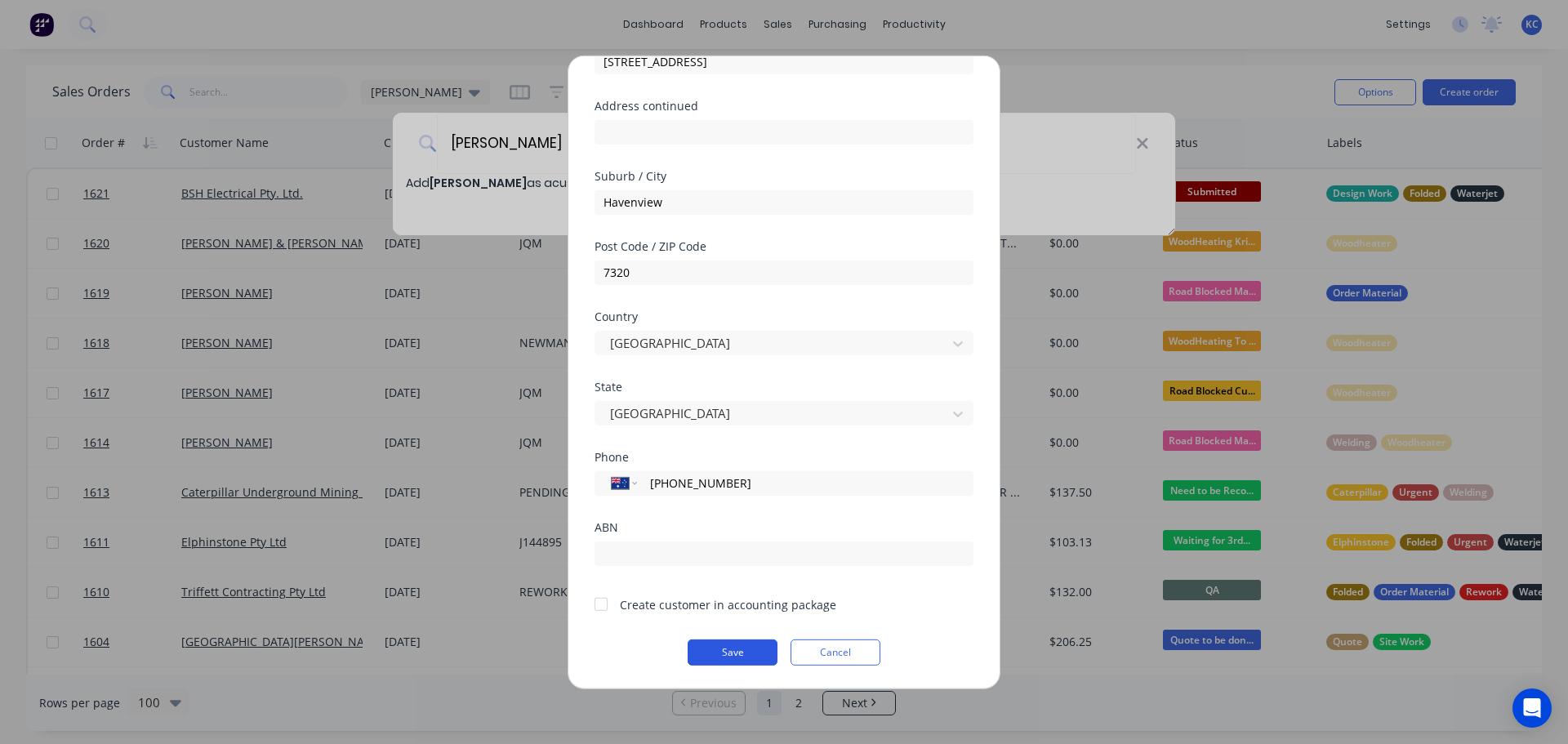
click at [742, 649] on button "Save" at bounding box center [732, 651] width 89 height 26
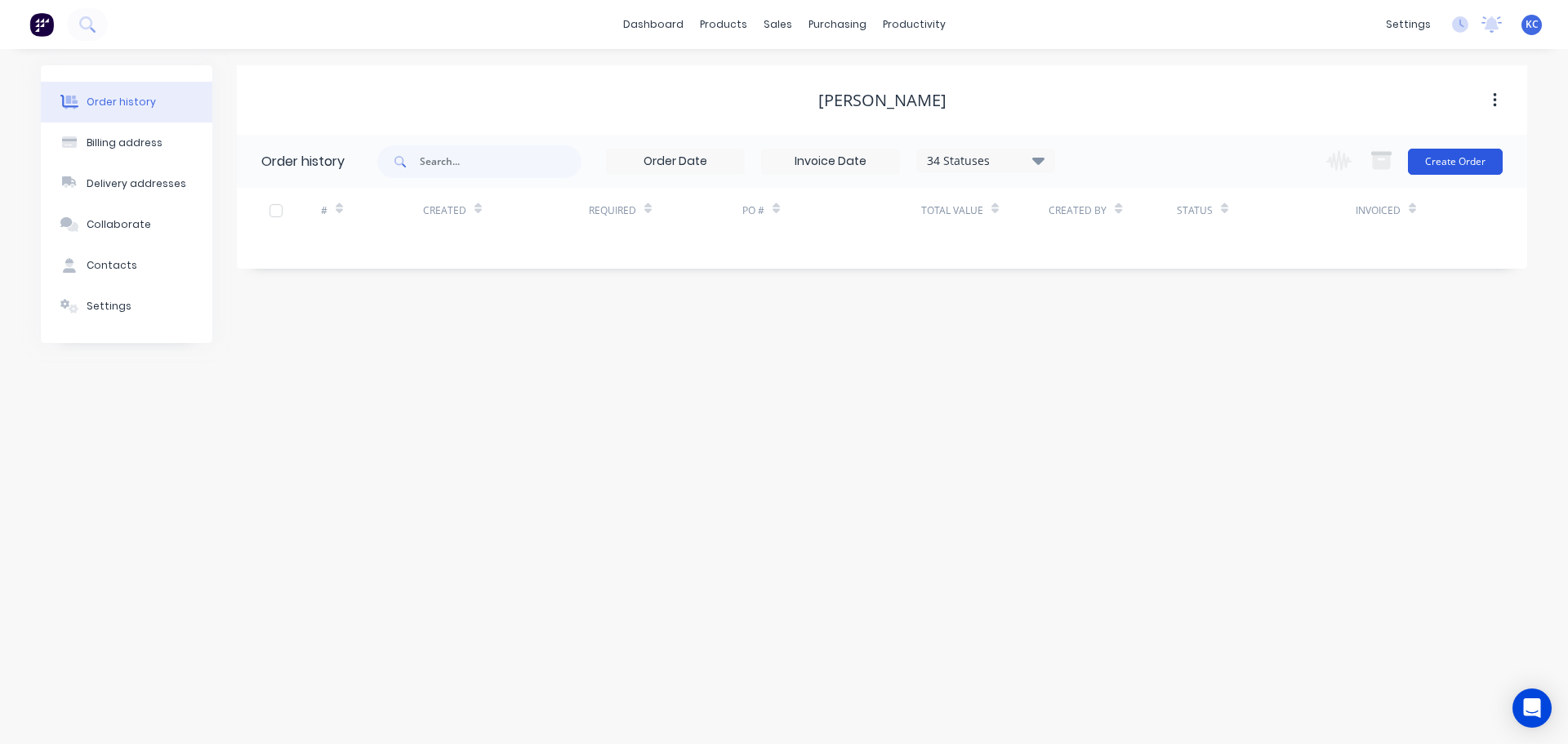
click at [1459, 151] on button "Create Order" at bounding box center [1455, 161] width 95 height 26
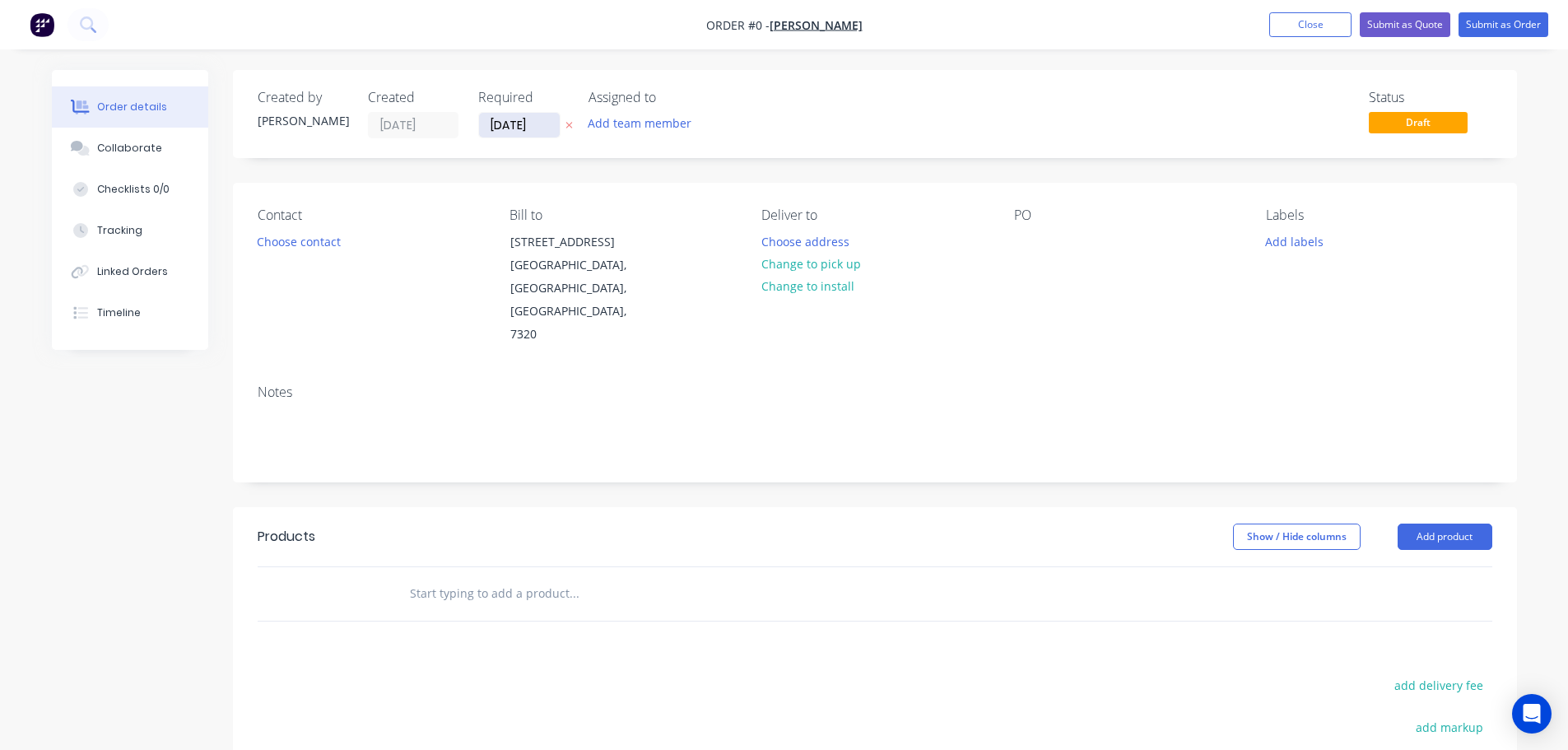
click at [538, 127] on input "[DATE]" at bounding box center [519, 125] width 80 height 25
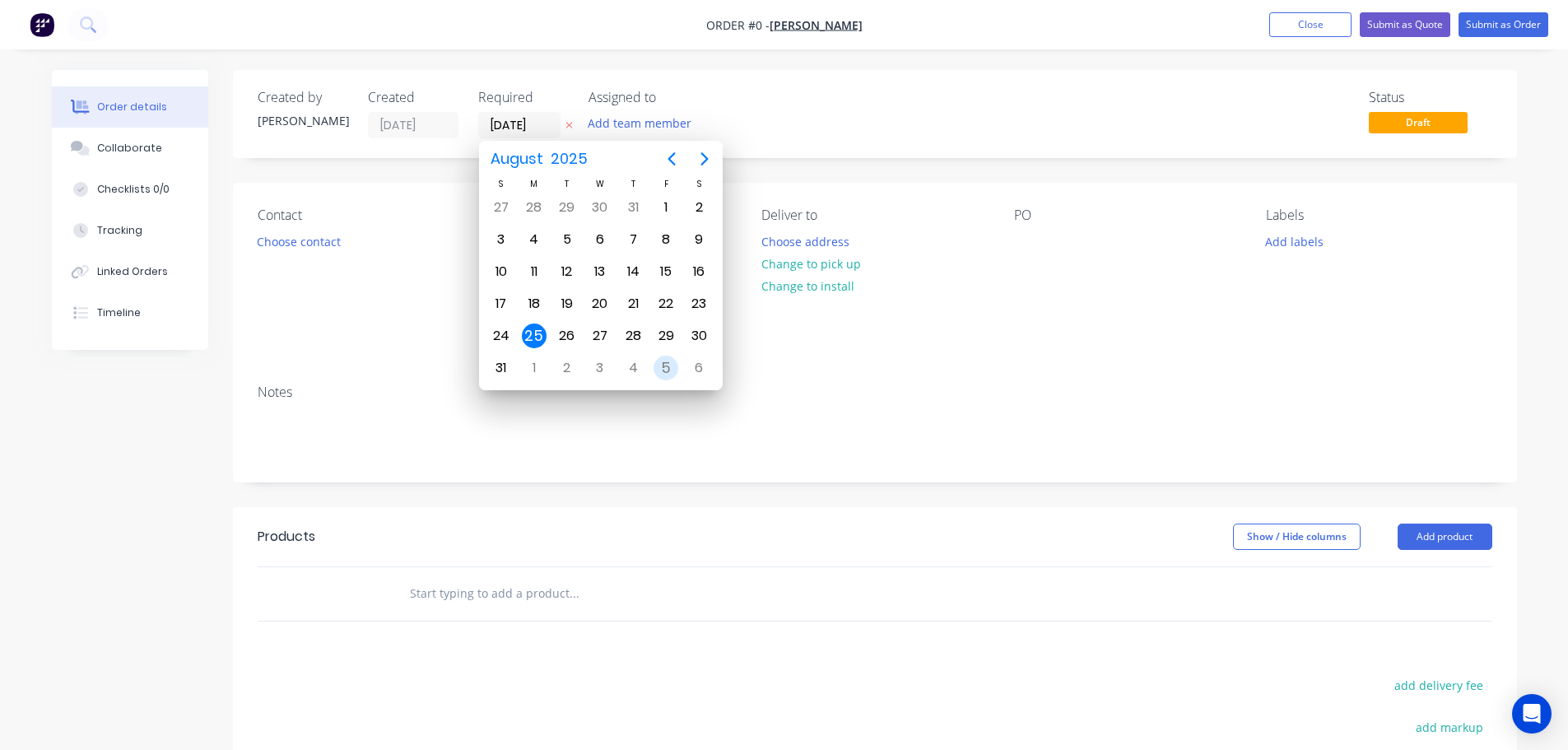
click at [665, 370] on div "5" at bounding box center [666, 368] width 25 height 25
type input "[DATE]"
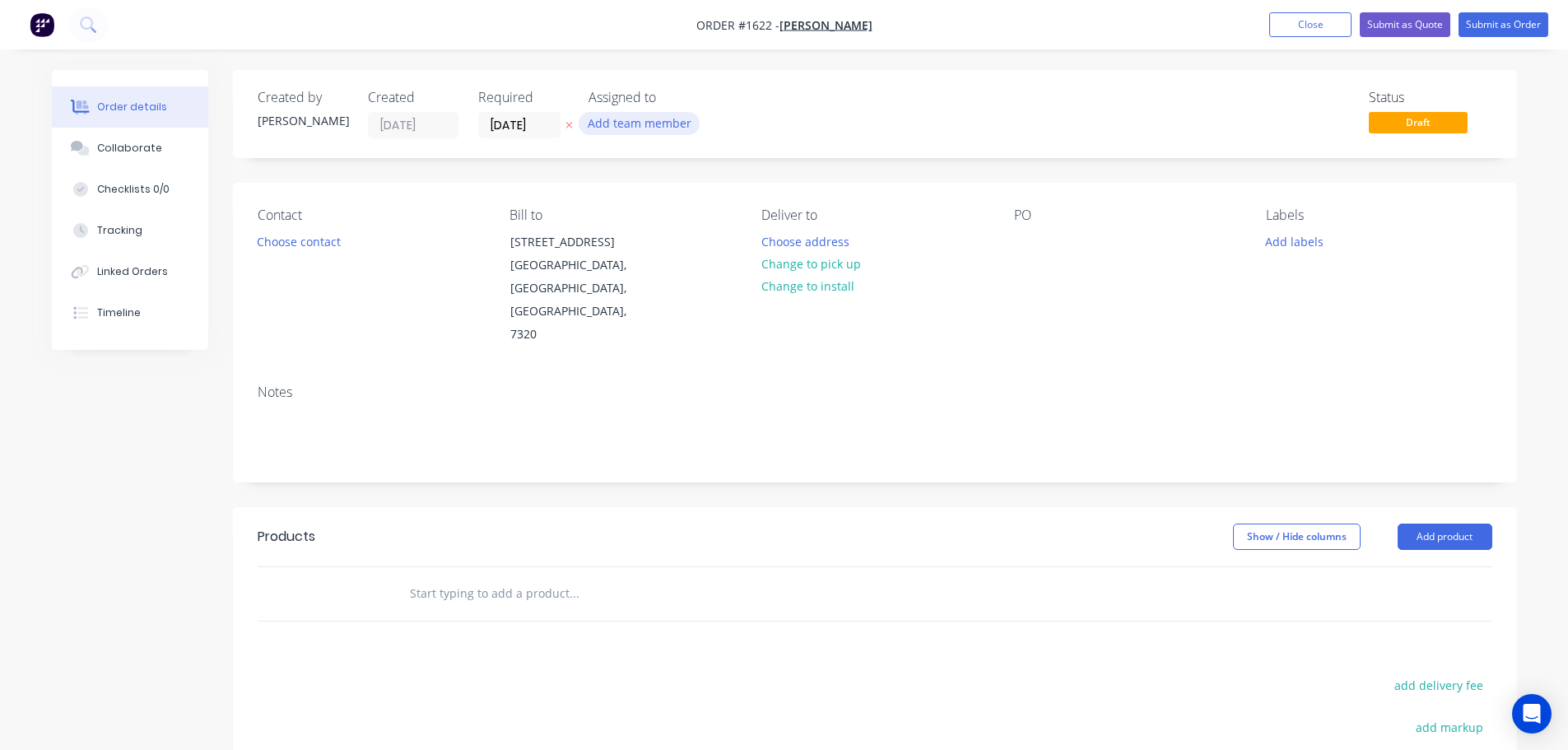
click at [631, 131] on button "Add team member" at bounding box center [638, 122] width 121 height 22
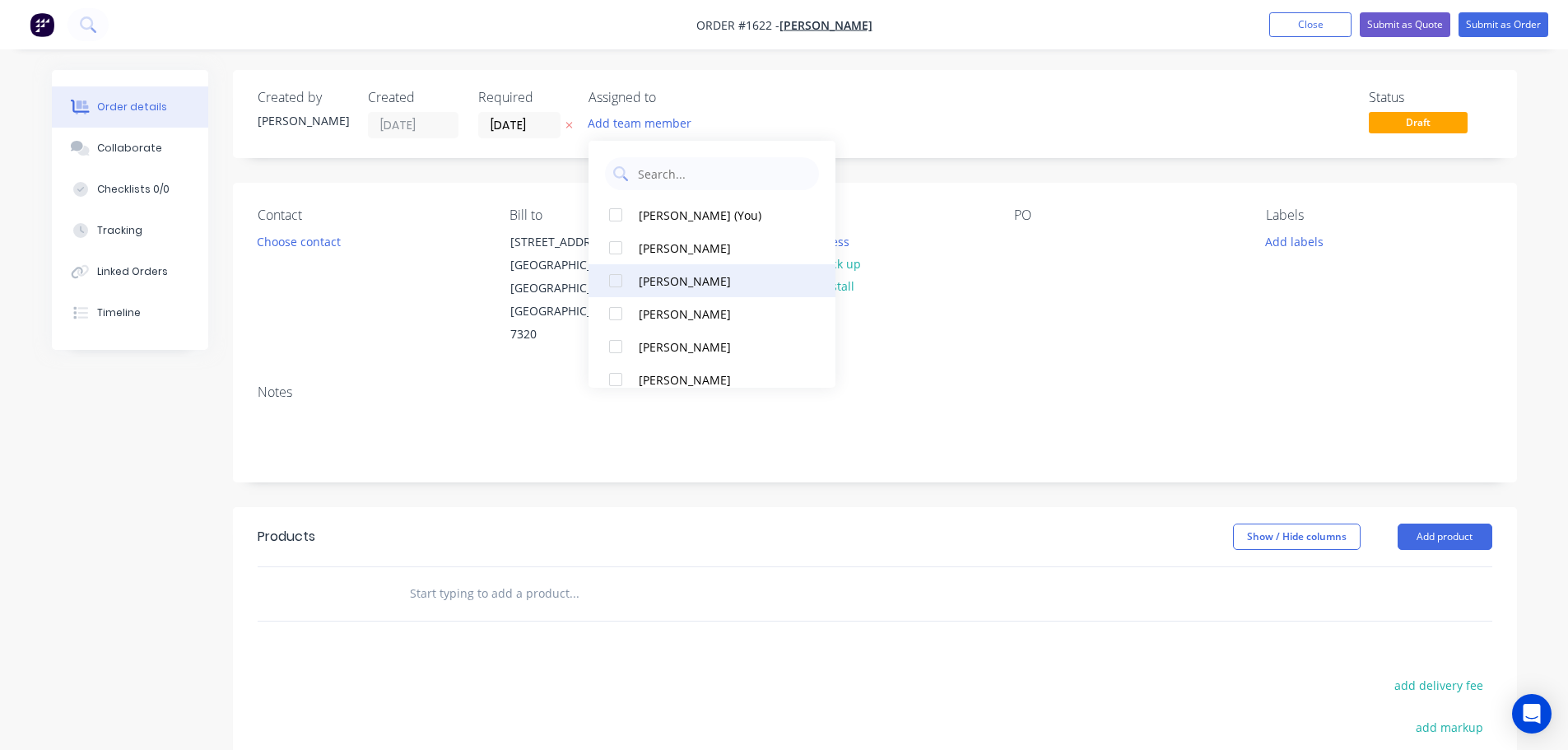
click at [620, 286] on div at bounding box center [615, 280] width 33 height 33
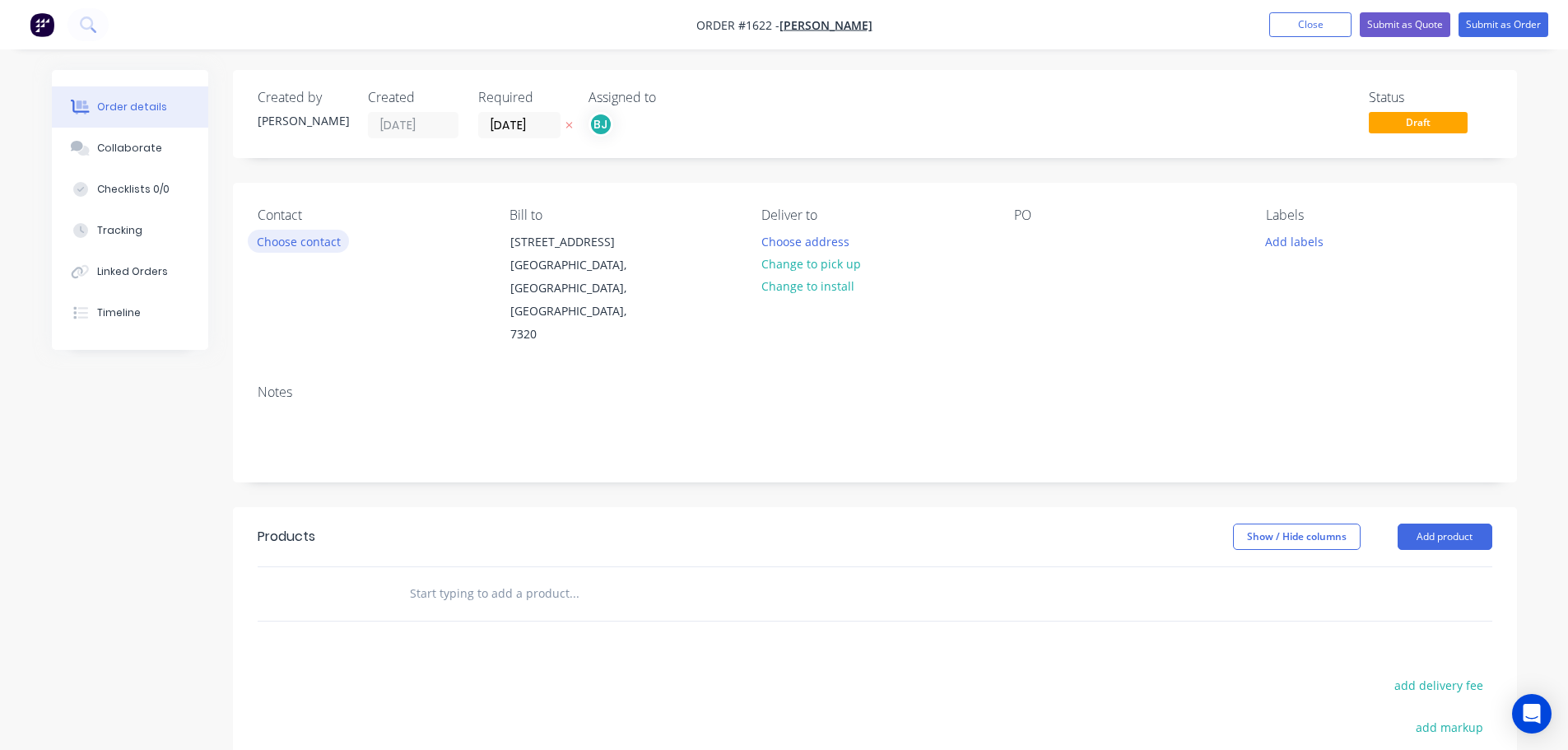
click at [310, 247] on button "Choose contact" at bounding box center [297, 240] width 101 height 22
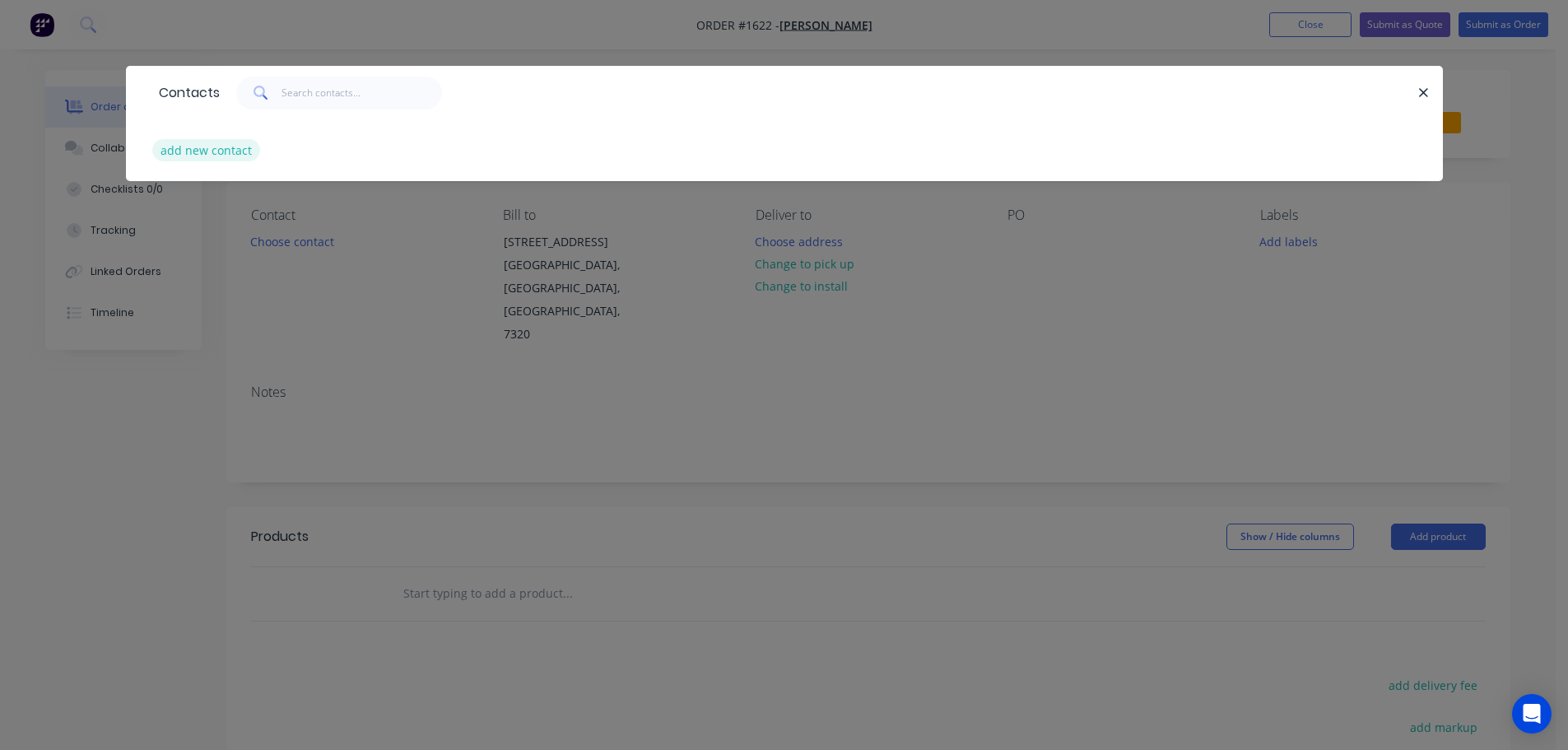
click at [191, 156] on button "add new contact" at bounding box center [207, 150] width 109 height 22
select select "AU"
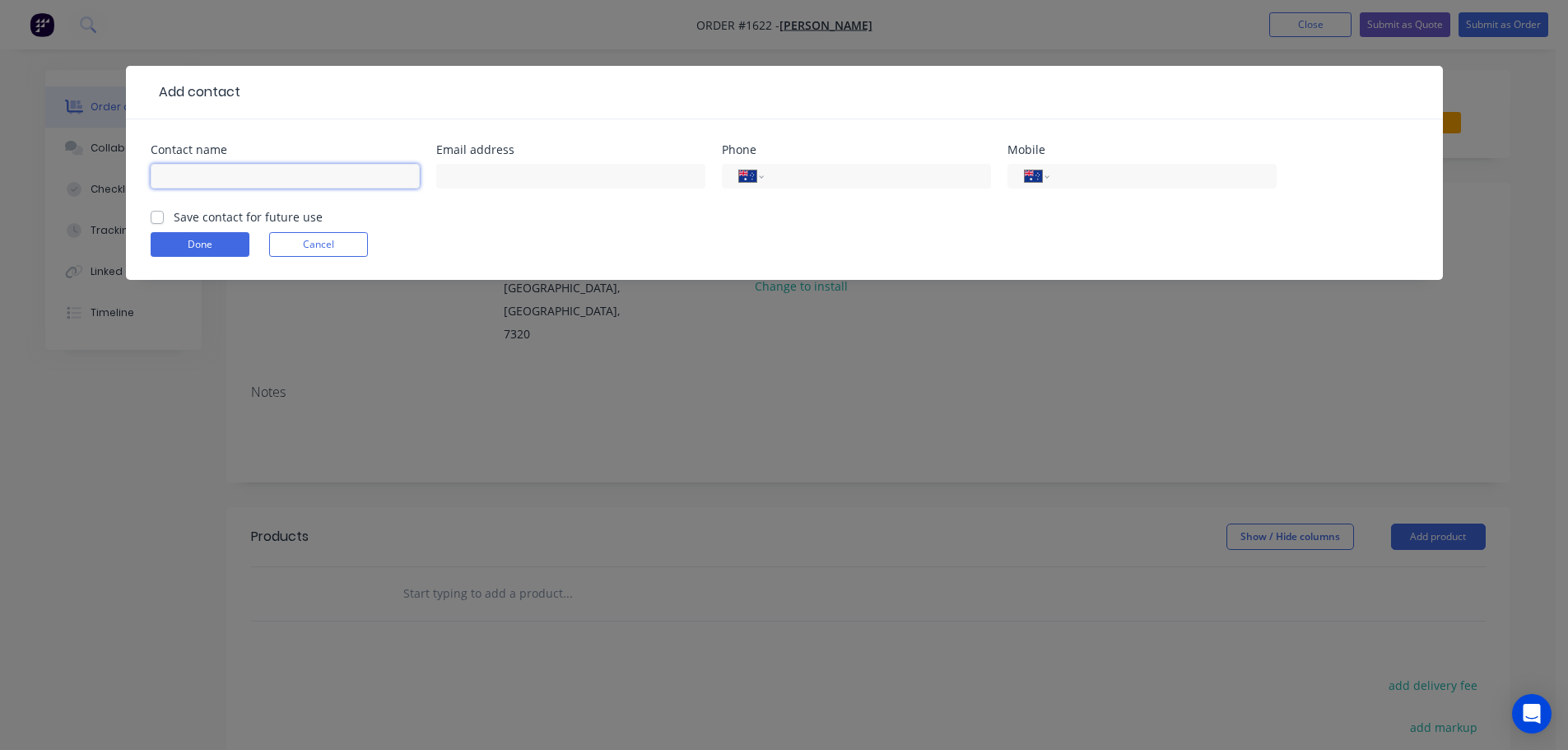
click at [222, 180] on input "text" at bounding box center [285, 176] width 269 height 25
type input "[PERSON_NAME]"
type input "[PHONE_NUMBER]"
click at [173, 216] on label "Save contact for future use" at bounding box center [247, 216] width 149 height 17
click at [157, 216] on input "Save contact for future use" at bounding box center [157, 216] width 13 height 16
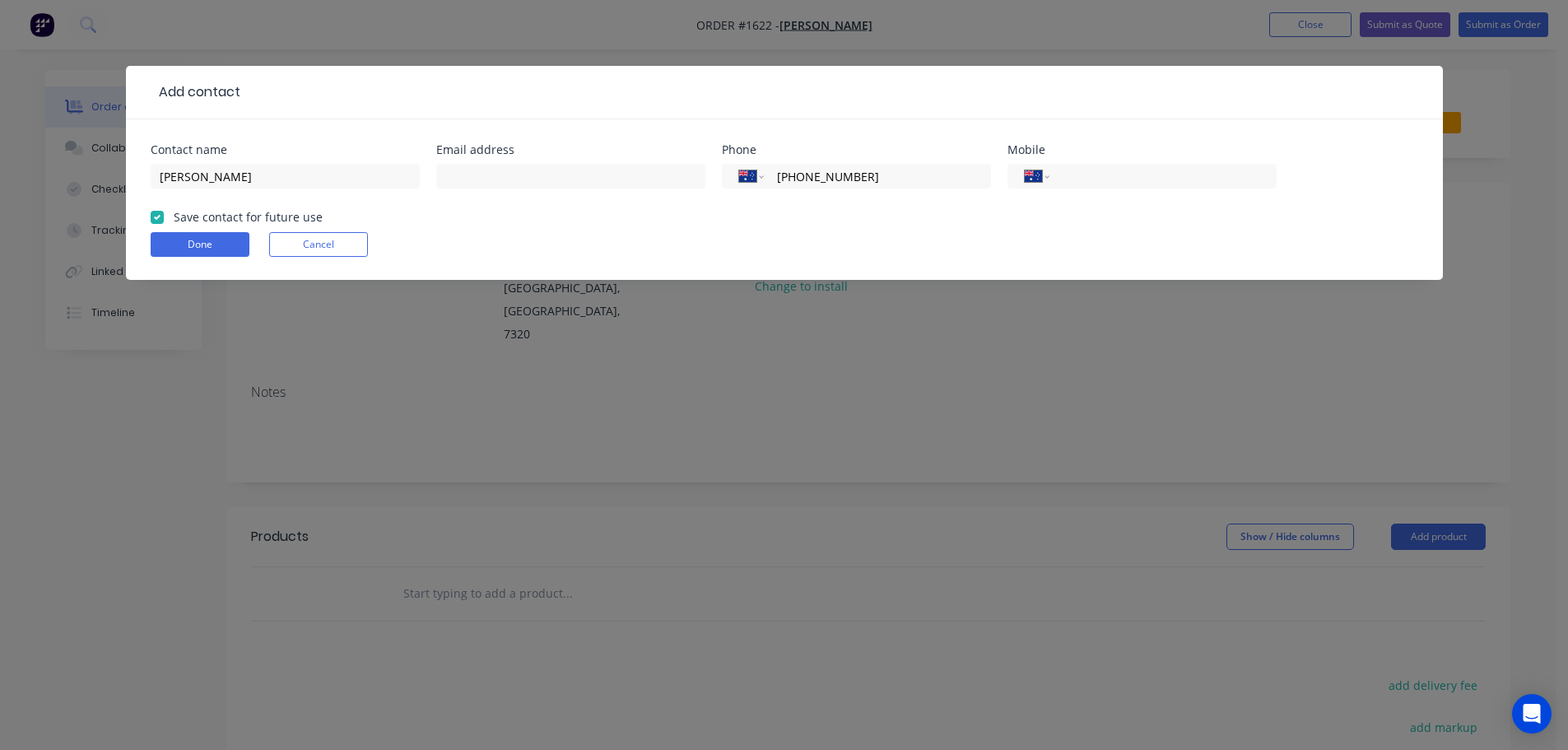
checkbox input "true"
click at [213, 248] on button "Done" at bounding box center [200, 245] width 99 height 25
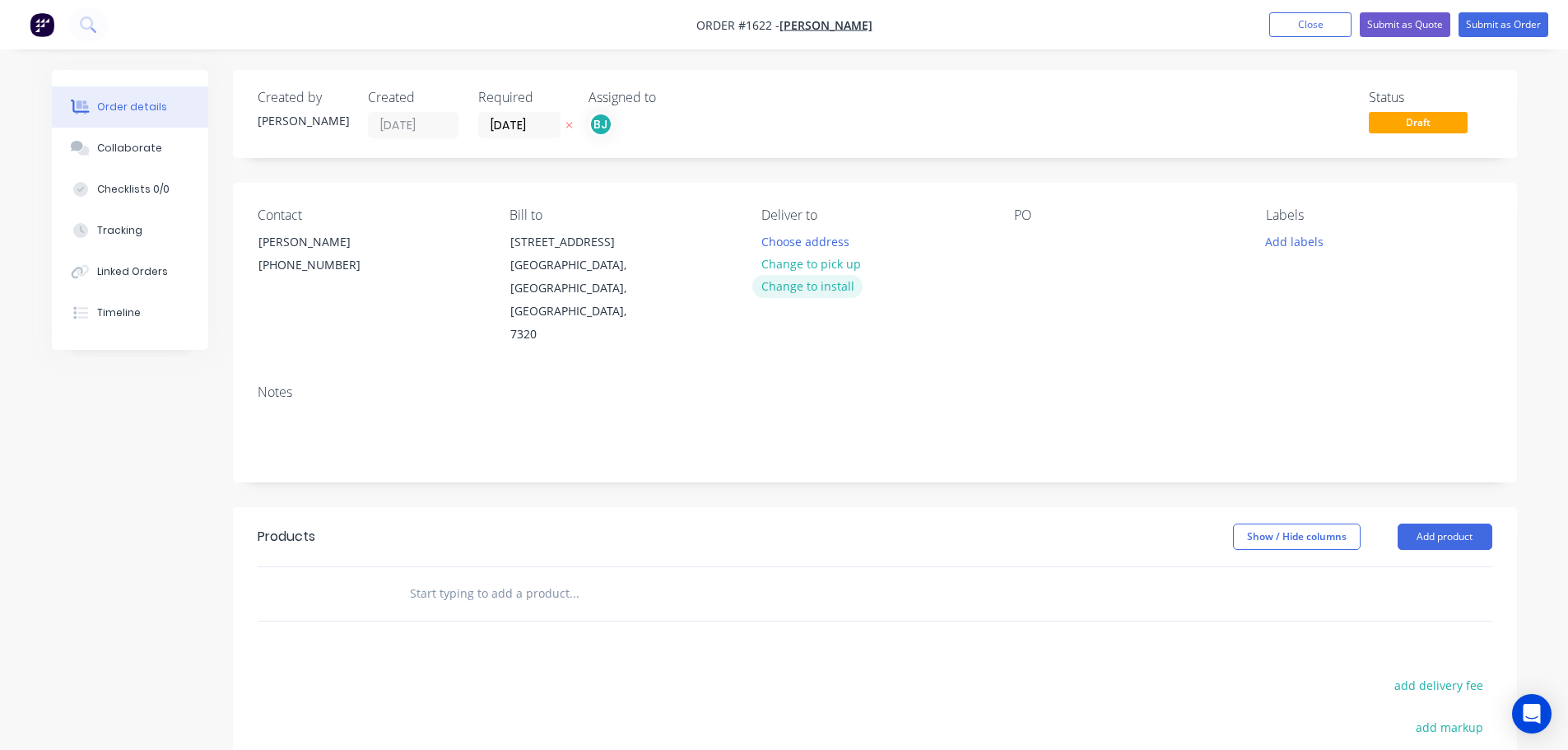
click at [816, 287] on button "Change to install" at bounding box center [807, 286] width 111 height 22
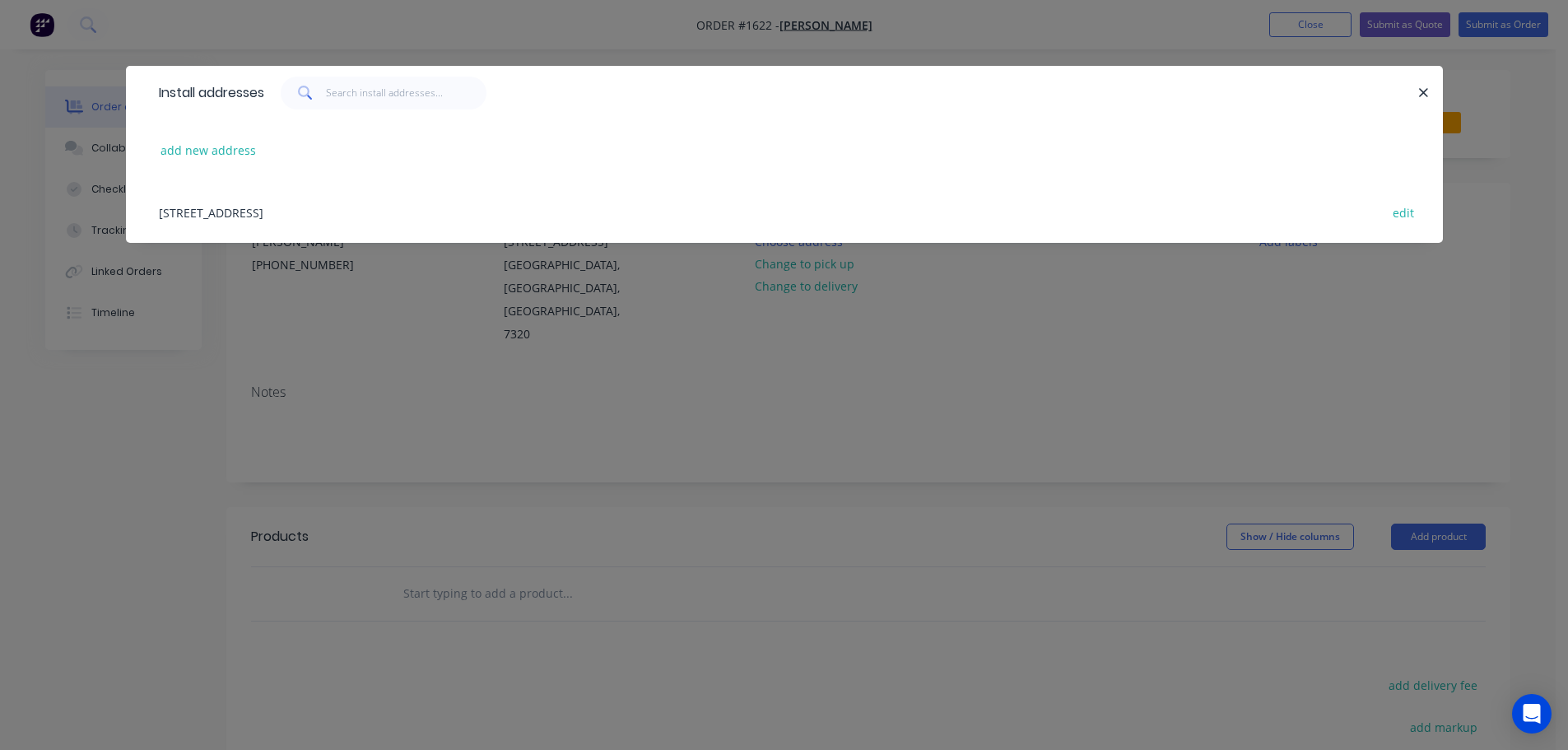
click at [363, 208] on div "[STREET_ADDRESS] edit" at bounding box center [784, 212] width 1267 height 62
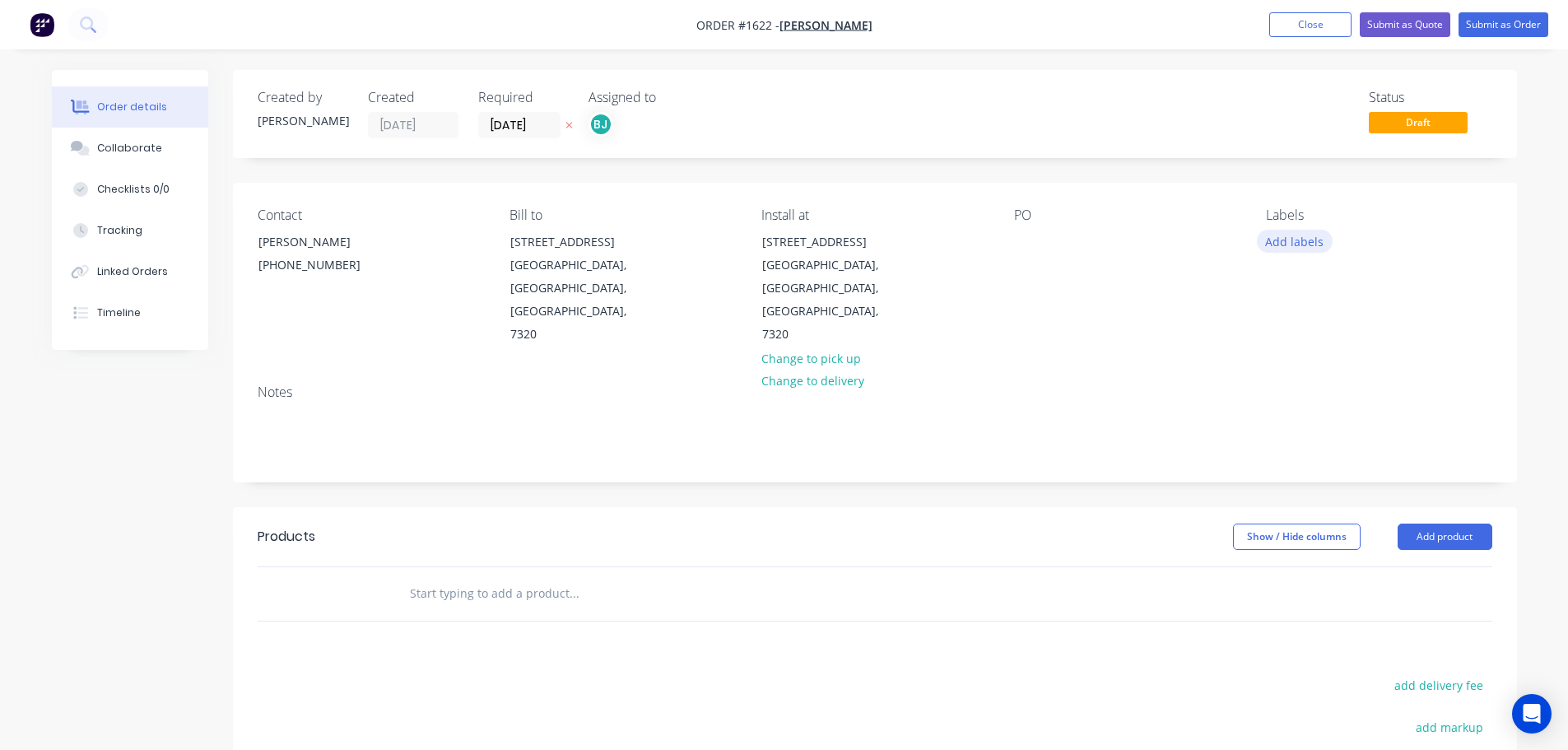
click at [1277, 246] on button "Add labels" at bounding box center [1294, 240] width 76 height 22
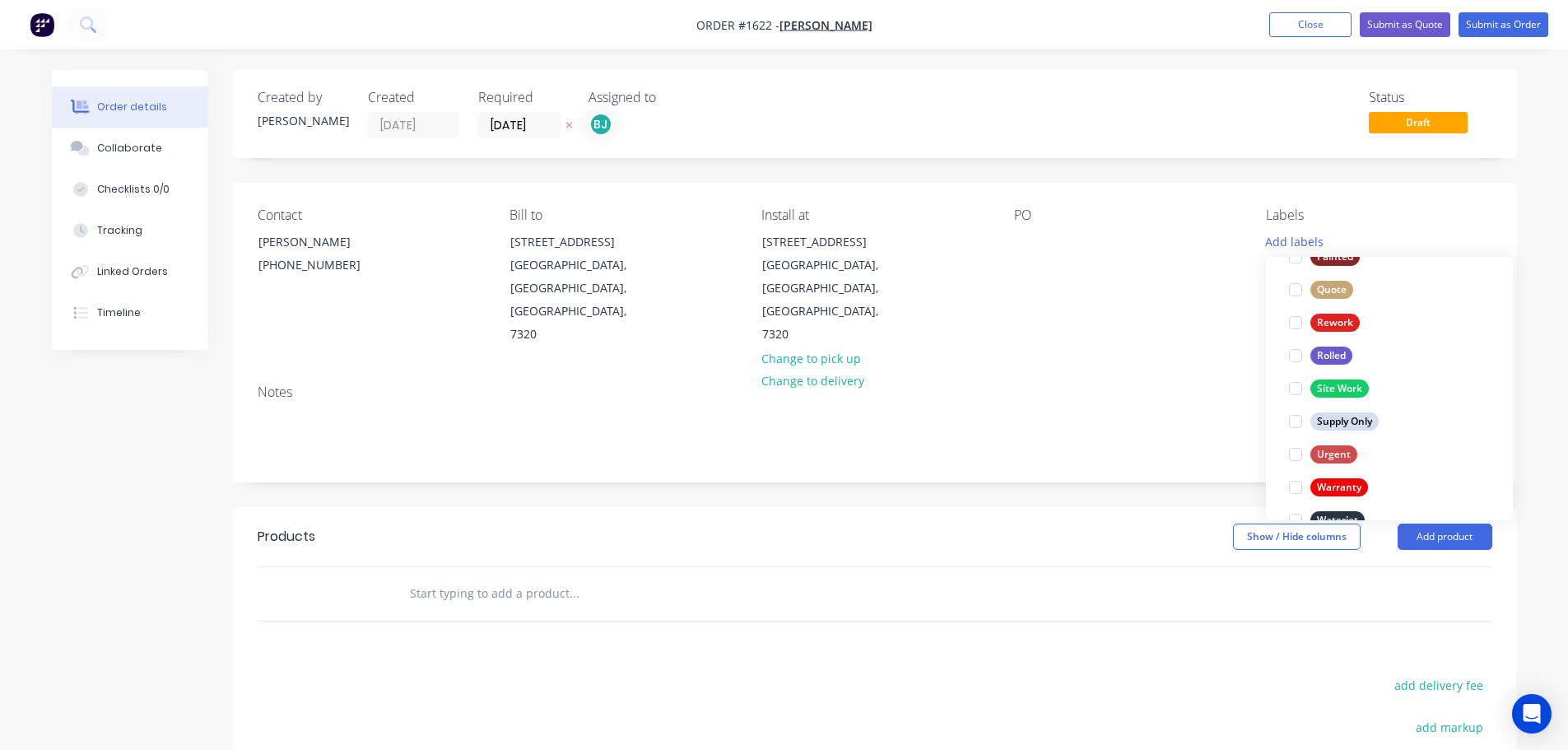
scroll to position [740, 0]
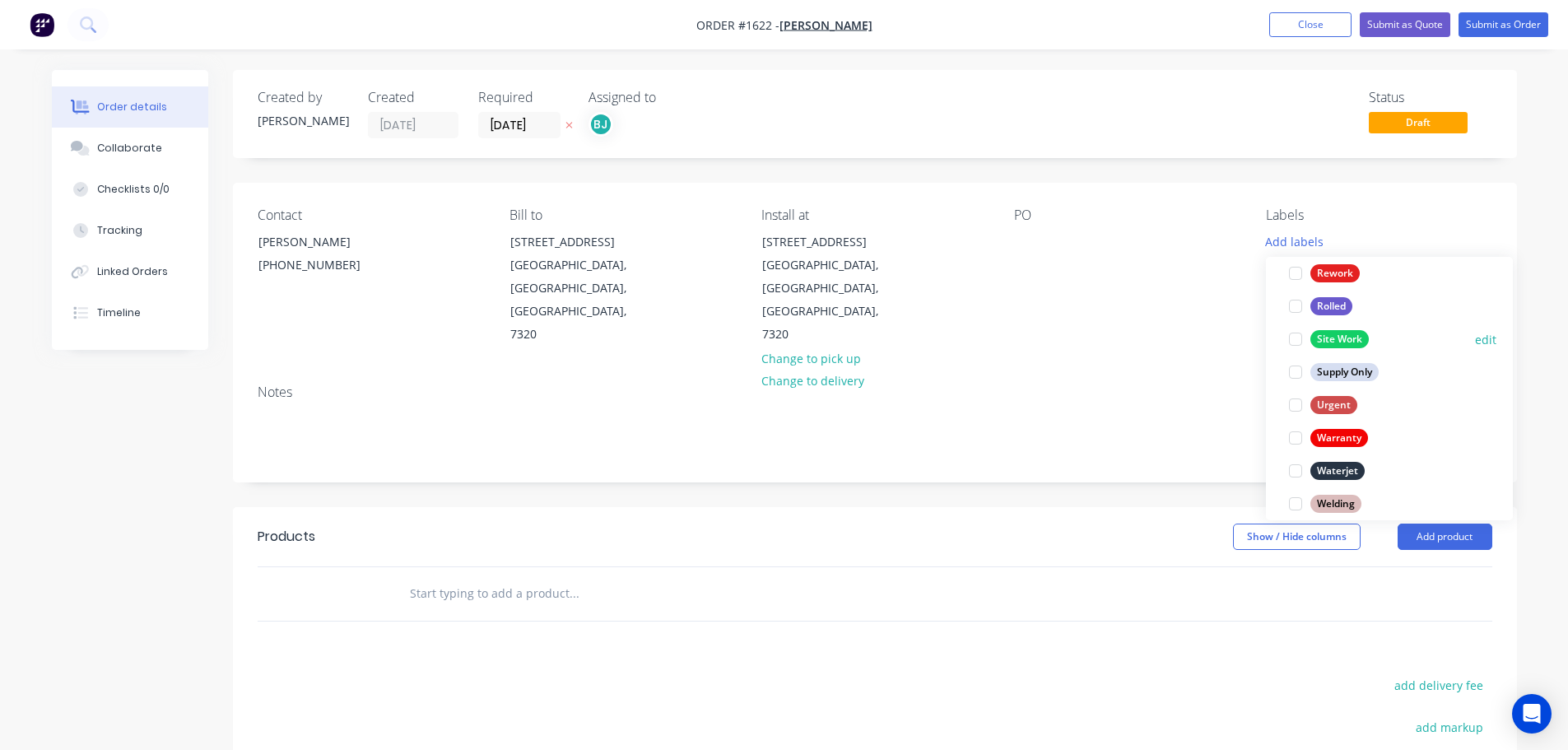
click at [1297, 336] on div at bounding box center [1295, 338] width 33 height 33
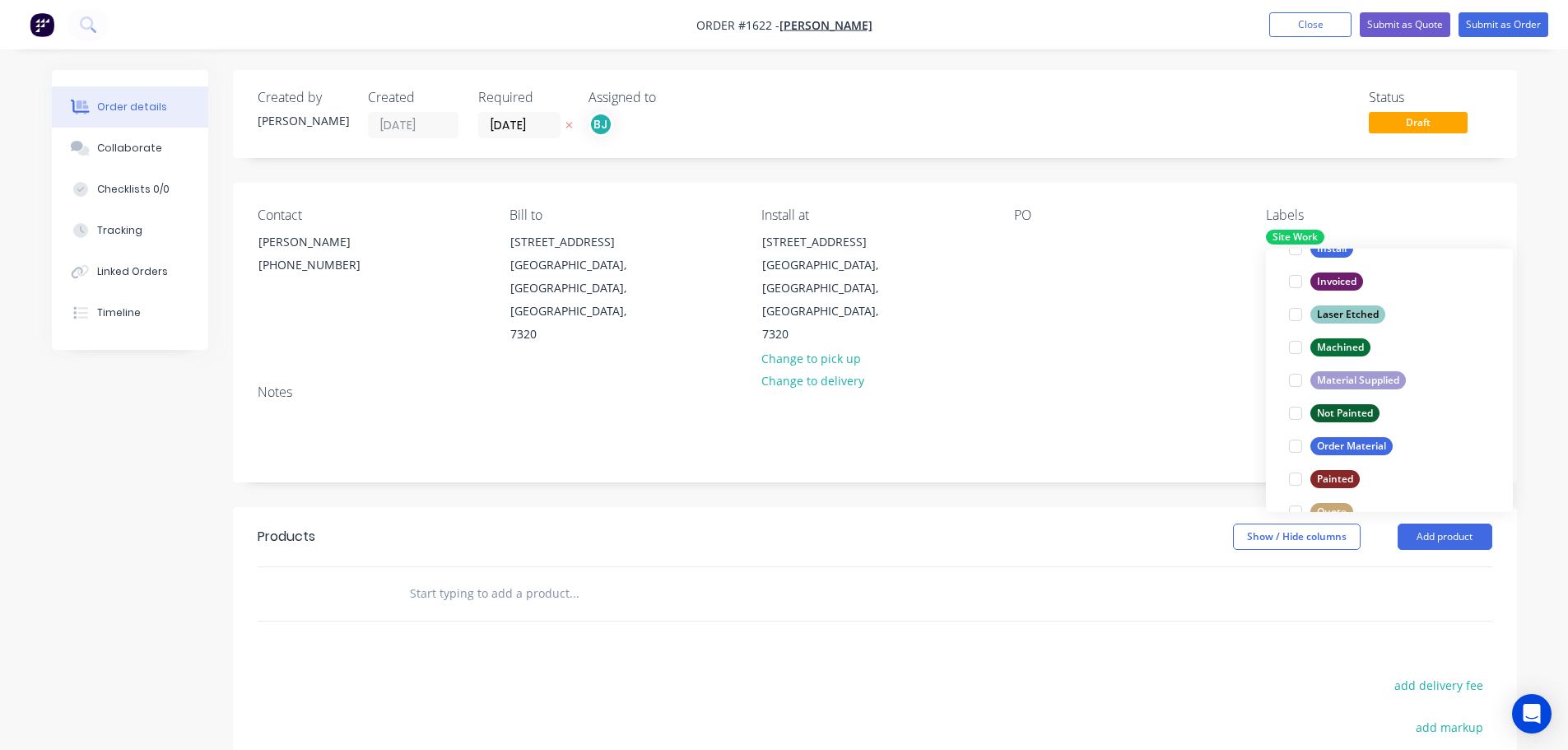
scroll to position [576, 0]
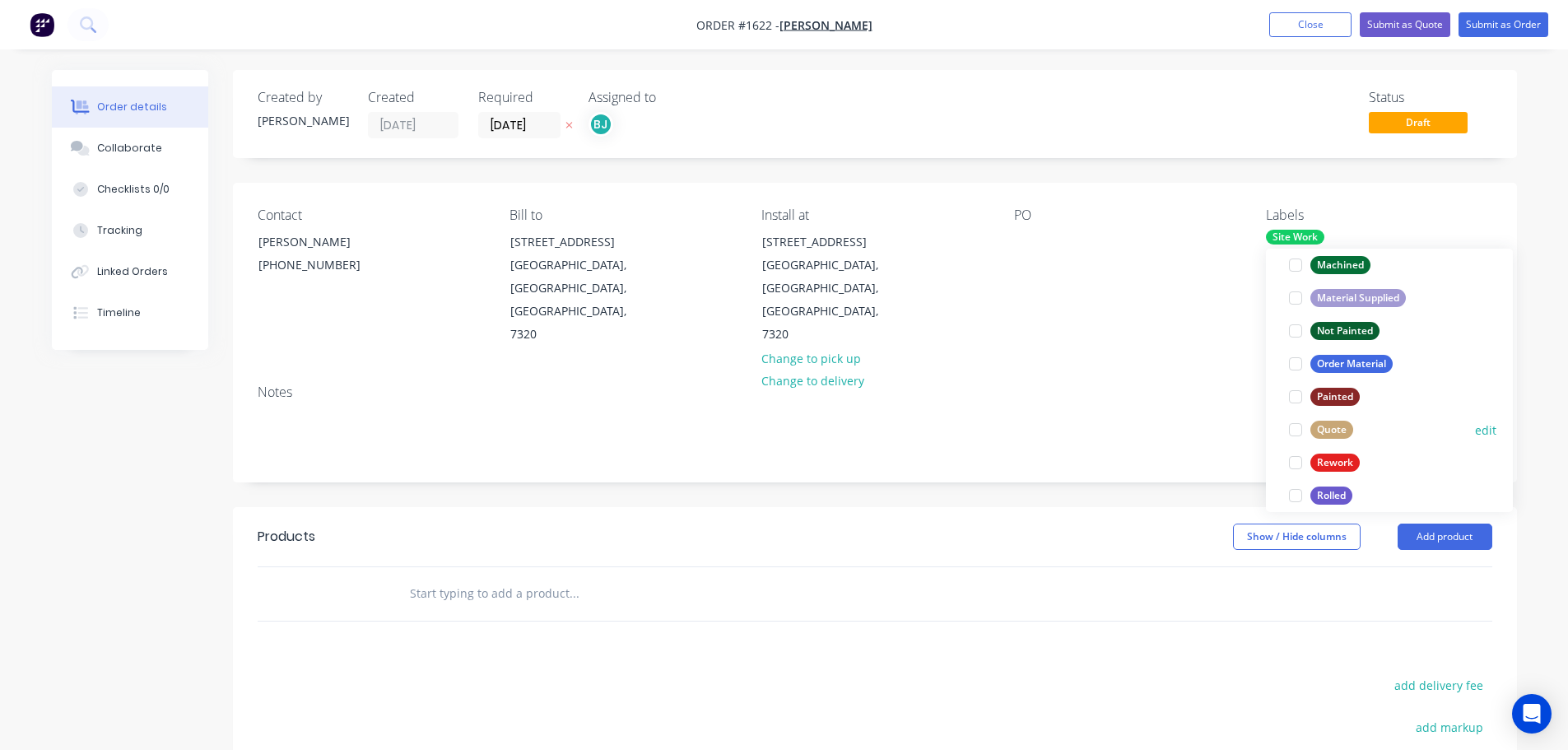
click at [1297, 432] on div at bounding box center [1295, 429] width 33 height 33
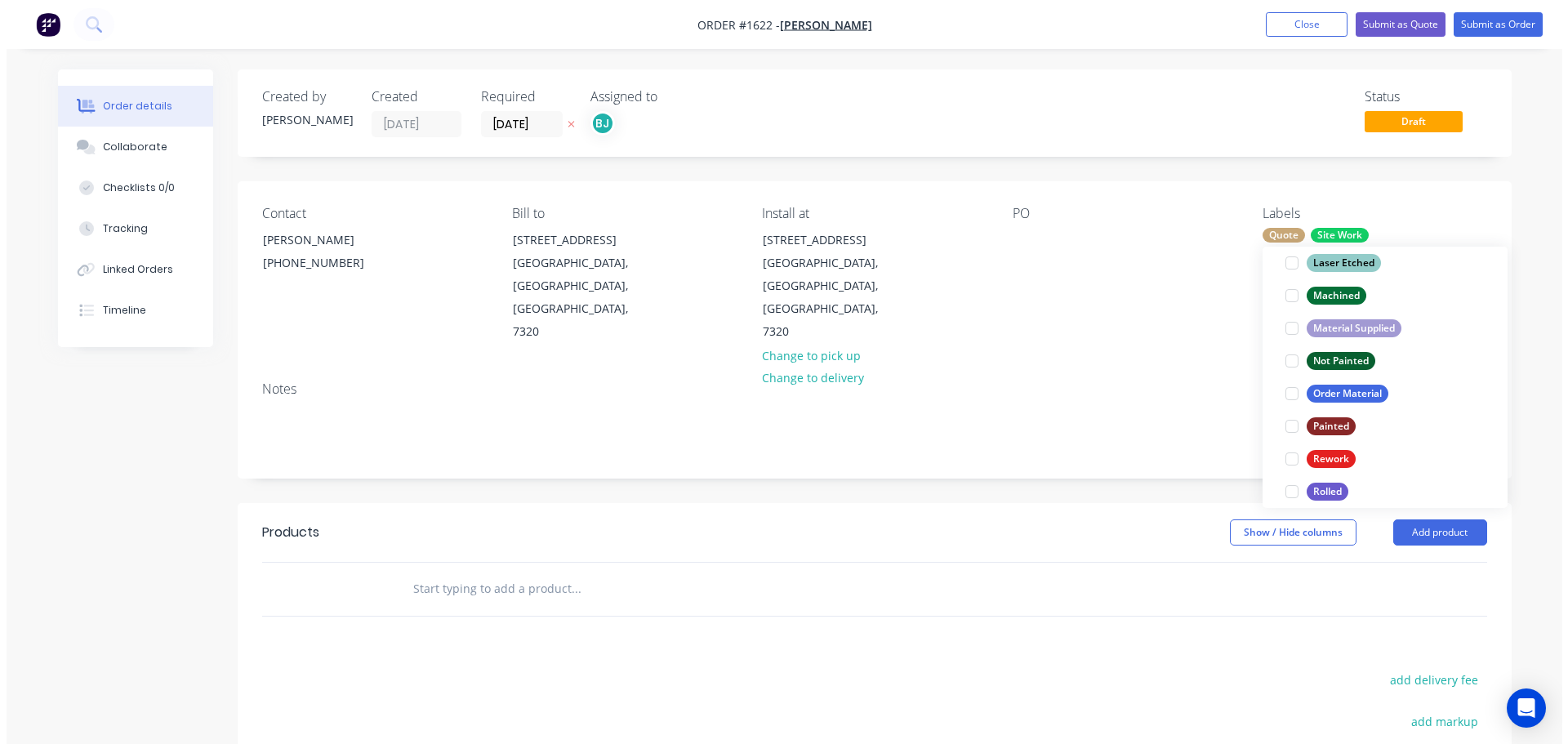
scroll to position [0, 0]
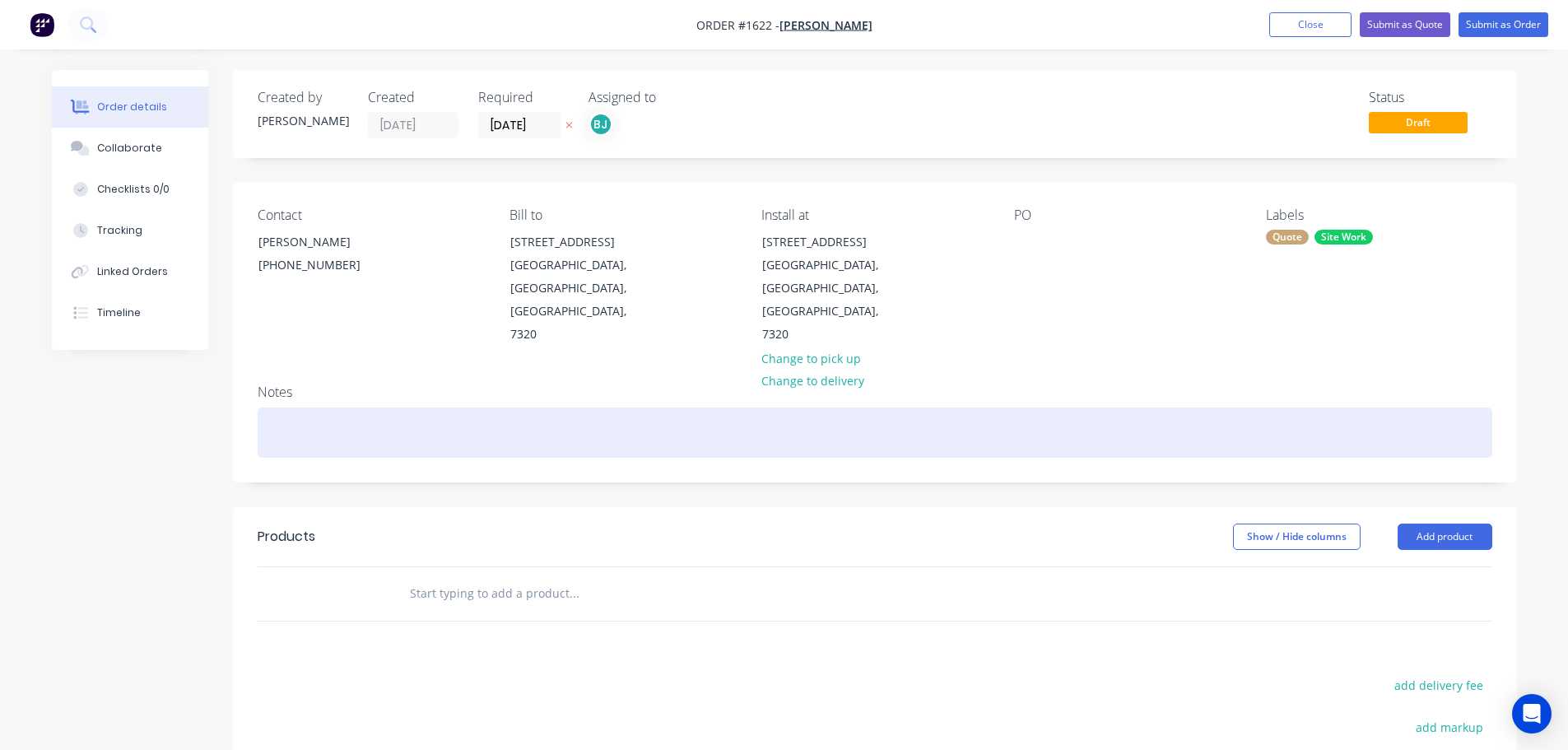
click at [1197, 407] on div at bounding box center [874, 432] width 1234 height 50
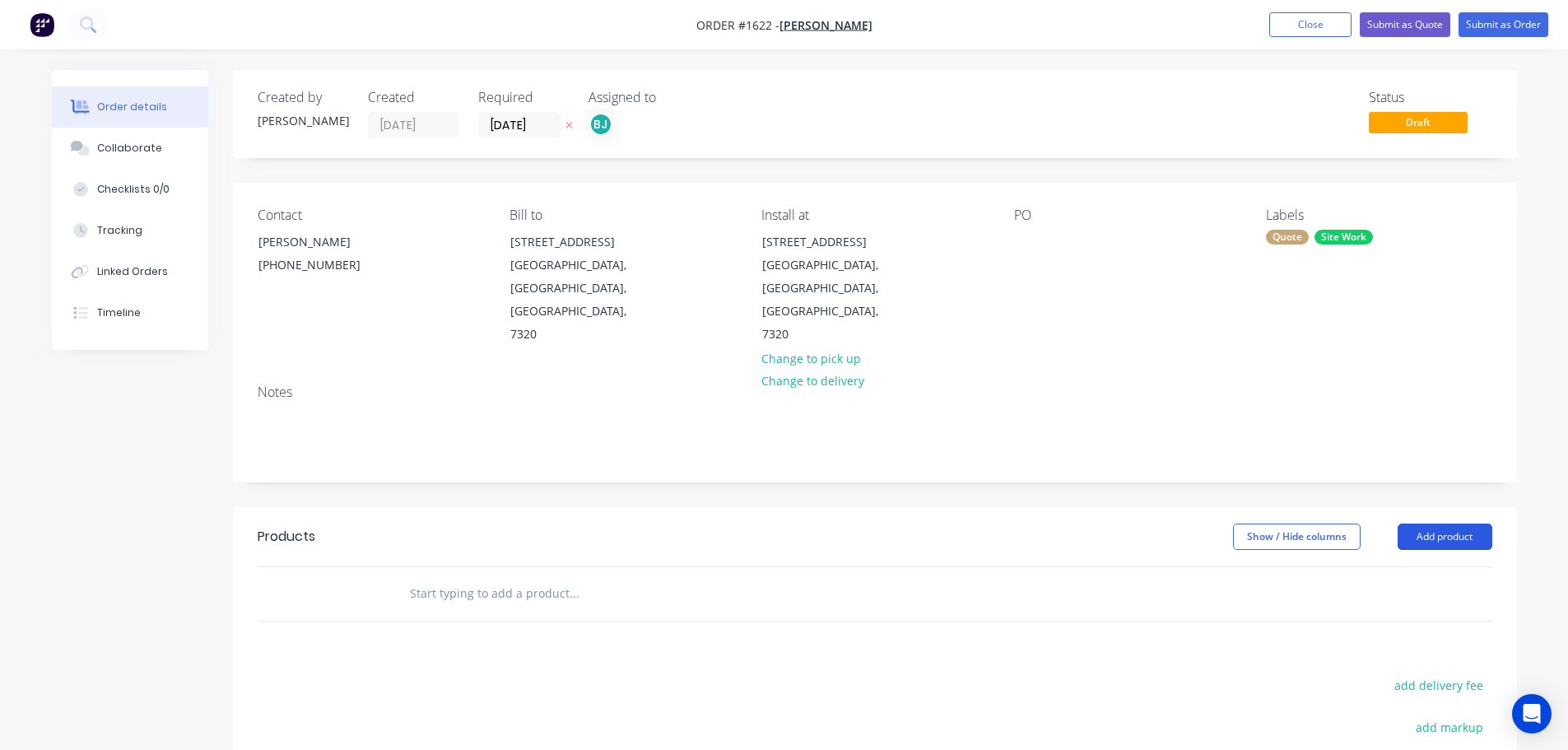
click at [1444, 523] on button "Add product" at bounding box center [1445, 536] width 95 height 26
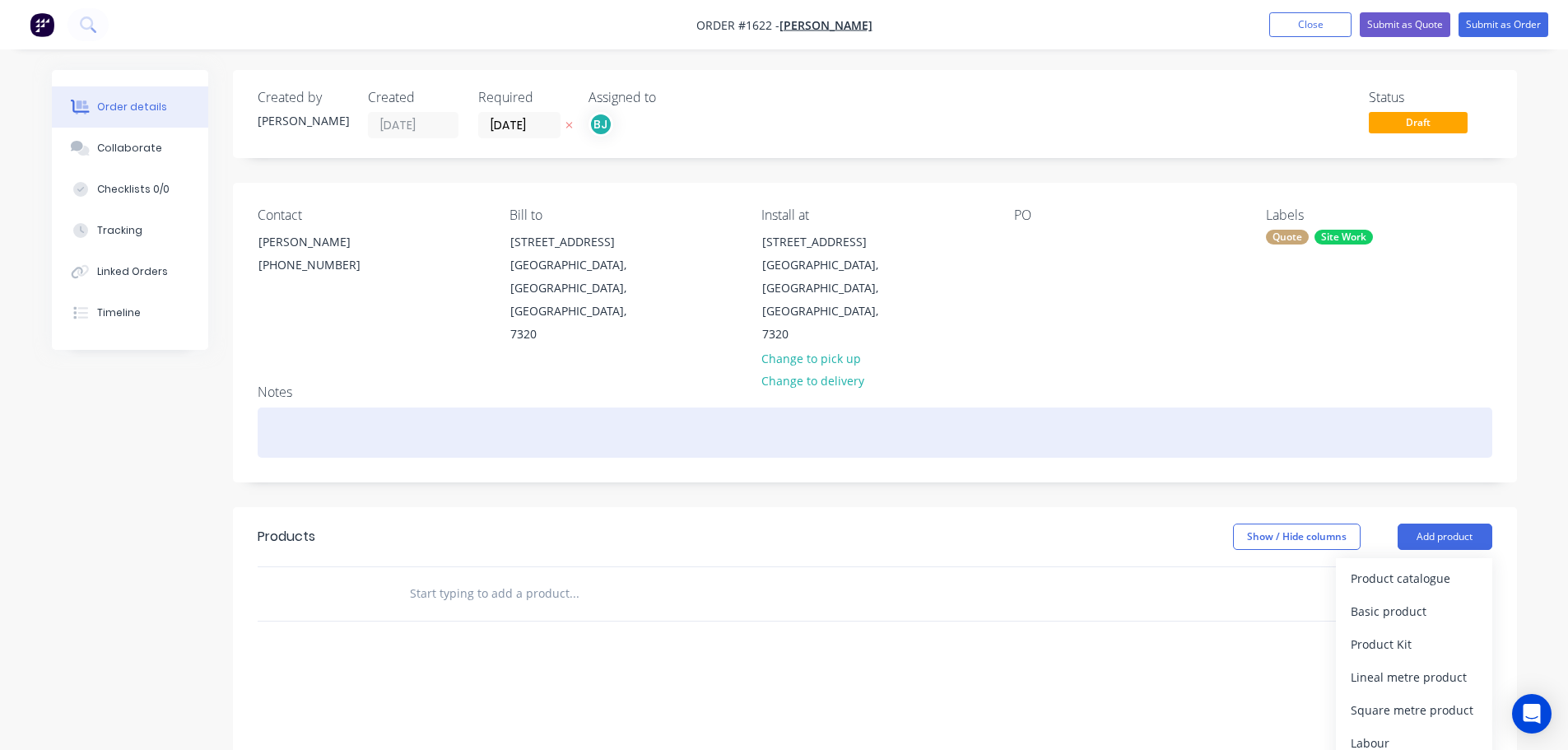
click at [338, 407] on div at bounding box center [874, 432] width 1234 height 50
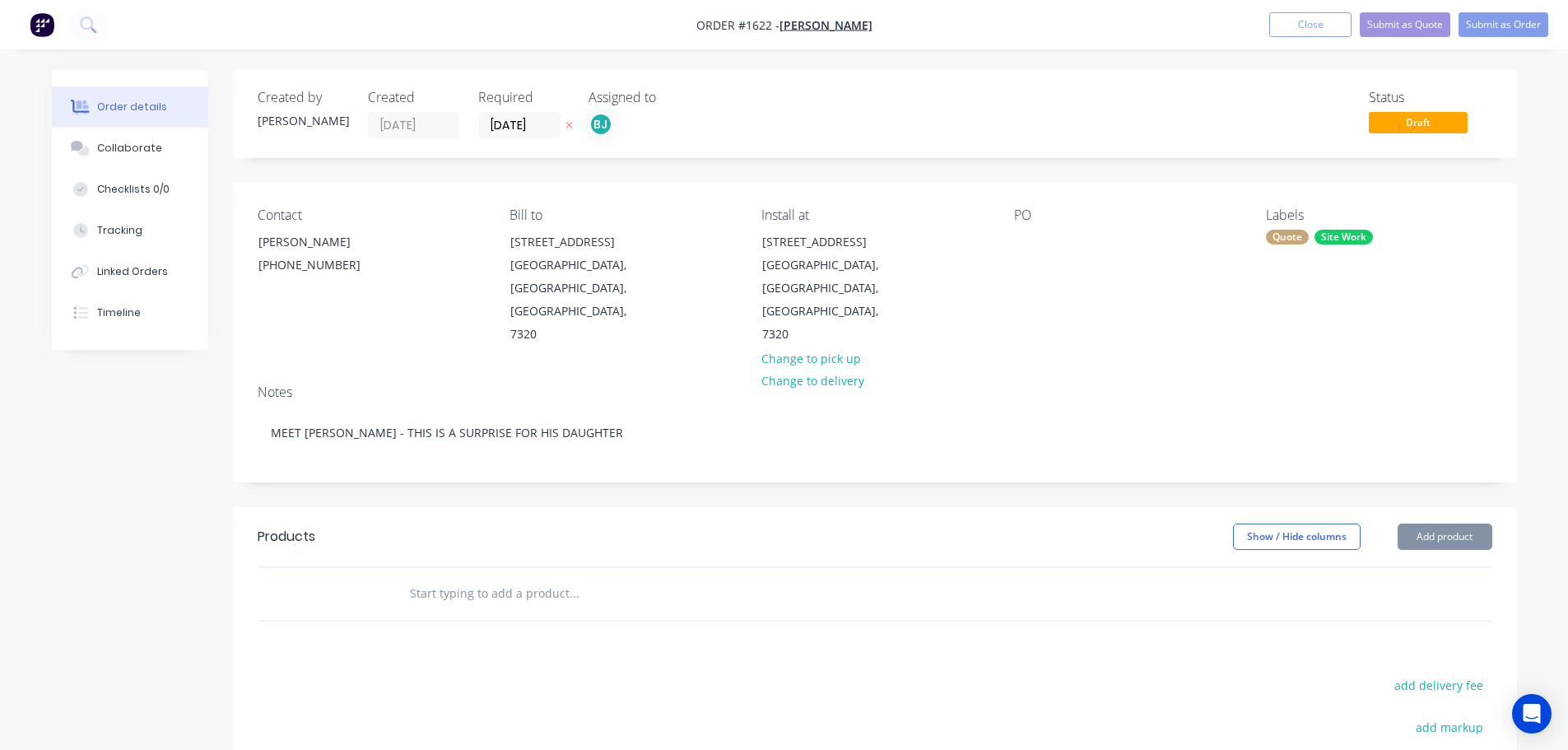
click at [740, 507] on header "Products Show / Hide columns Add product" at bounding box center [875, 537] width 1284 height 59
click at [1448, 523] on button "Add product" at bounding box center [1445, 536] width 95 height 26
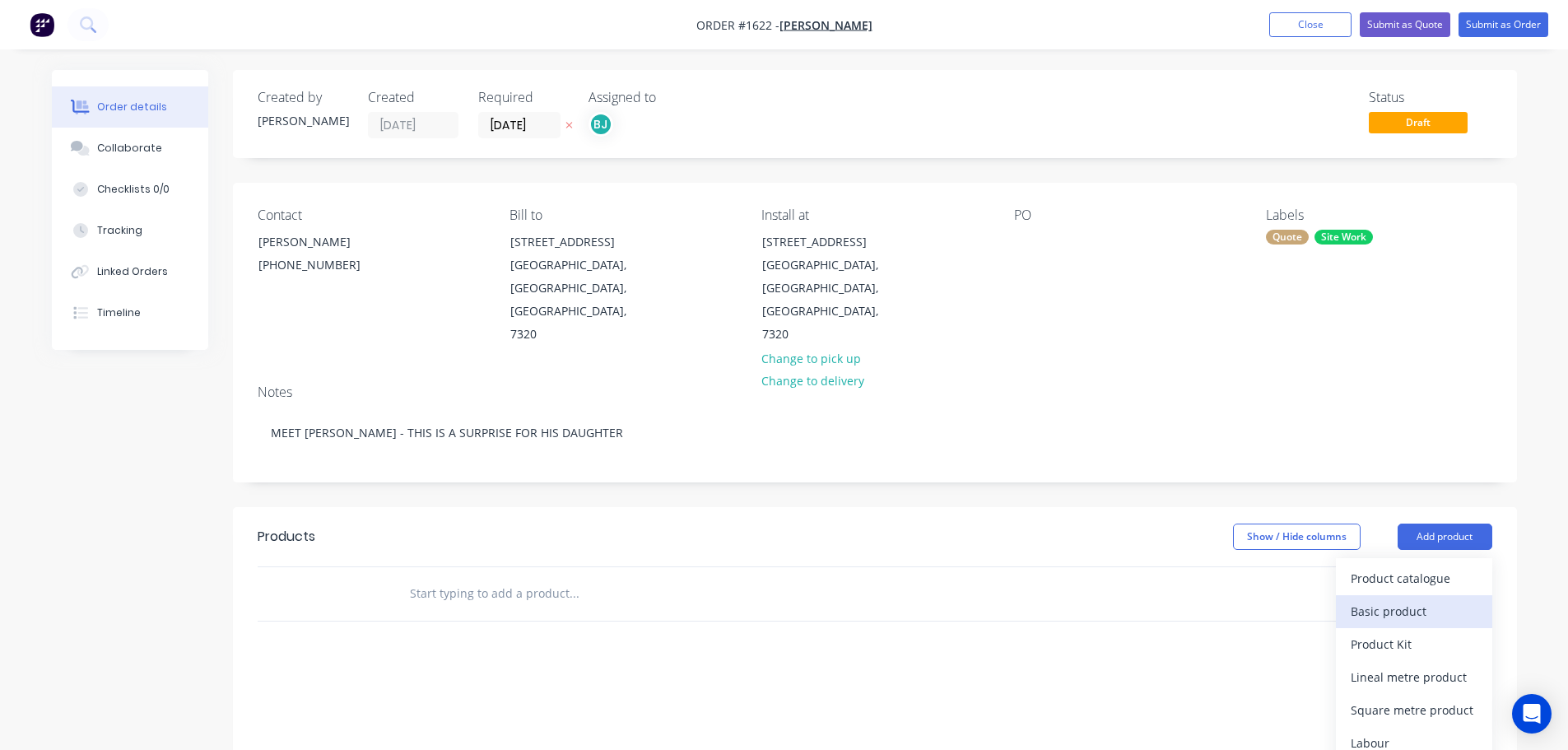
click at [1405, 599] on div "Basic product" at bounding box center [1414, 611] width 127 height 24
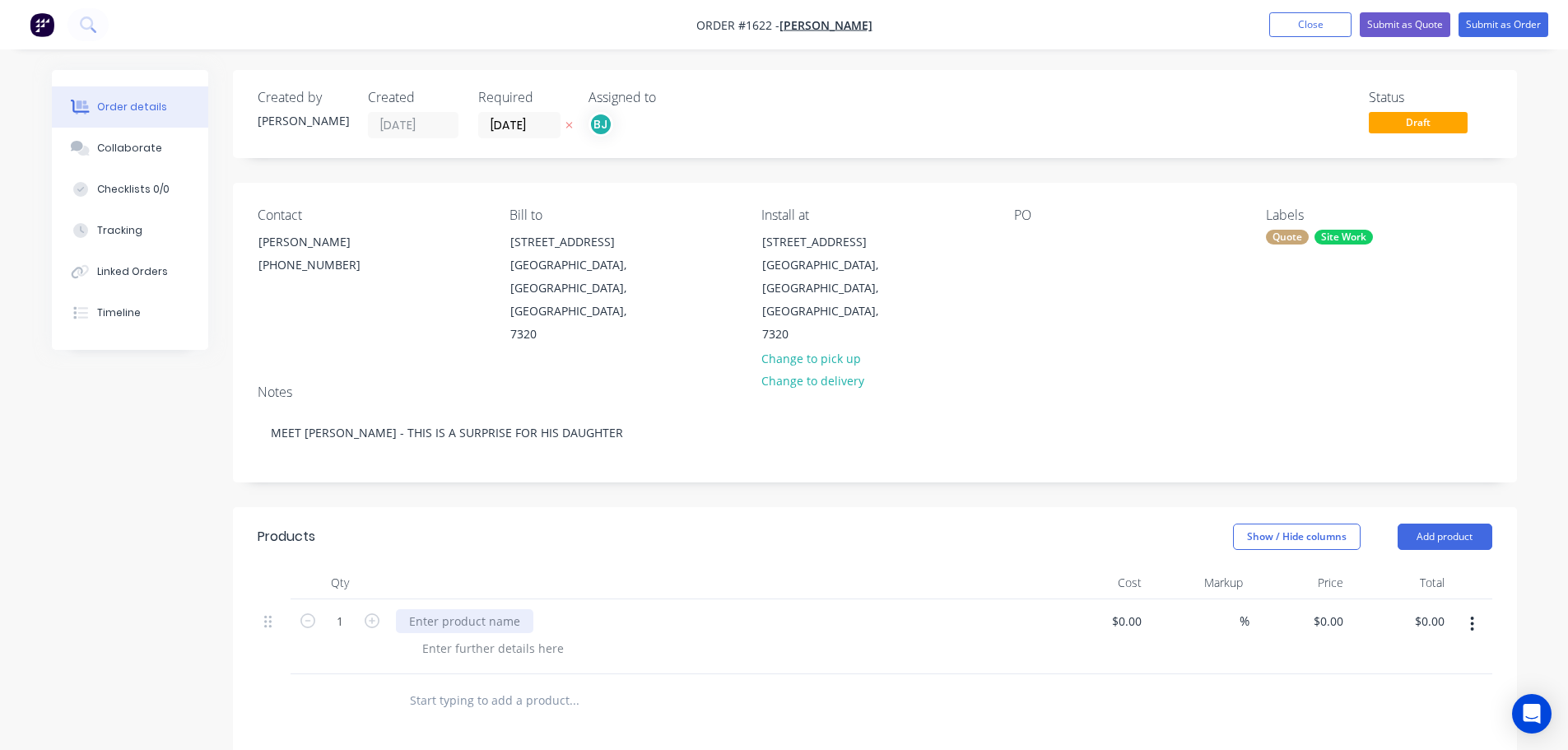
click at [450, 609] on div at bounding box center [464, 621] width 138 height 24
click at [835, 609] on div "SITE VISIT TO QUOTE INSTALLATION OF BALUSTRADE" at bounding box center [718, 621] width 646 height 24
click at [134, 141] on div "Collaborate" at bounding box center [129, 148] width 65 height 15
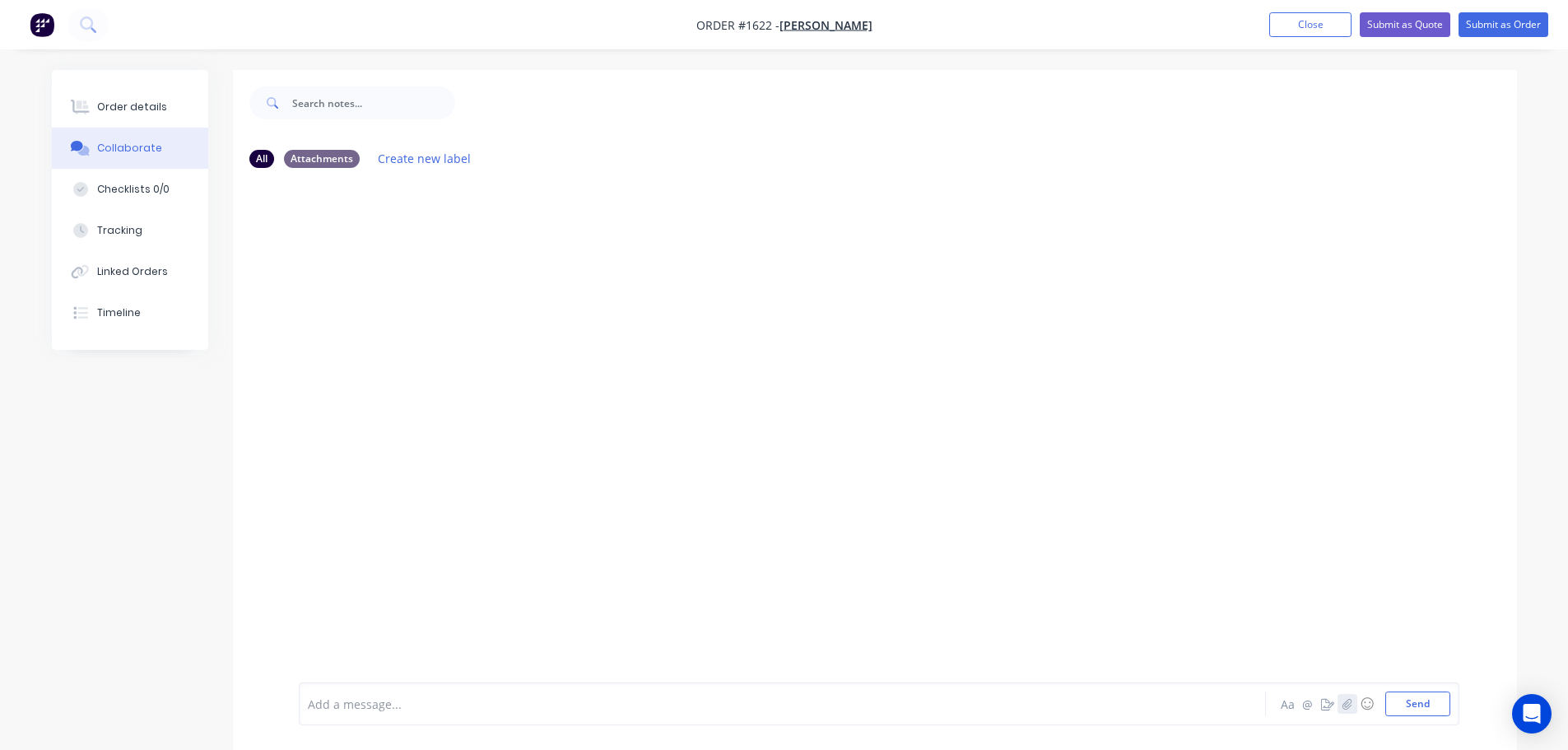
click at [1344, 704] on icon "button" at bounding box center [1346, 704] width 10 height 12
click at [1413, 713] on button "Send" at bounding box center [1417, 704] width 65 height 25
click at [154, 112] on div "Order details" at bounding box center [132, 107] width 70 height 15
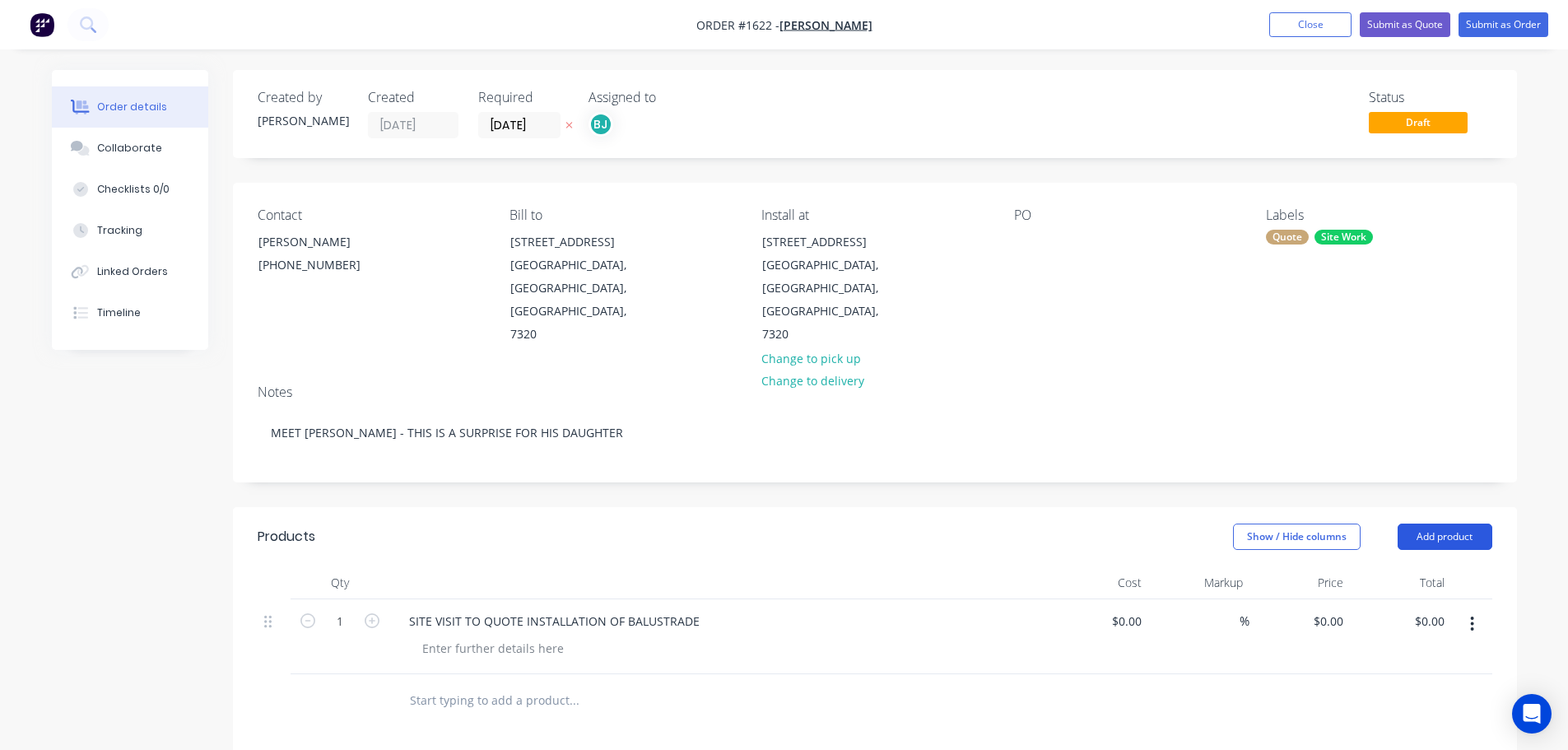
click at [1474, 523] on button "Add product" at bounding box center [1445, 536] width 95 height 26
click at [1497, 29] on button "Submit as Order" at bounding box center [1503, 25] width 89 height 25
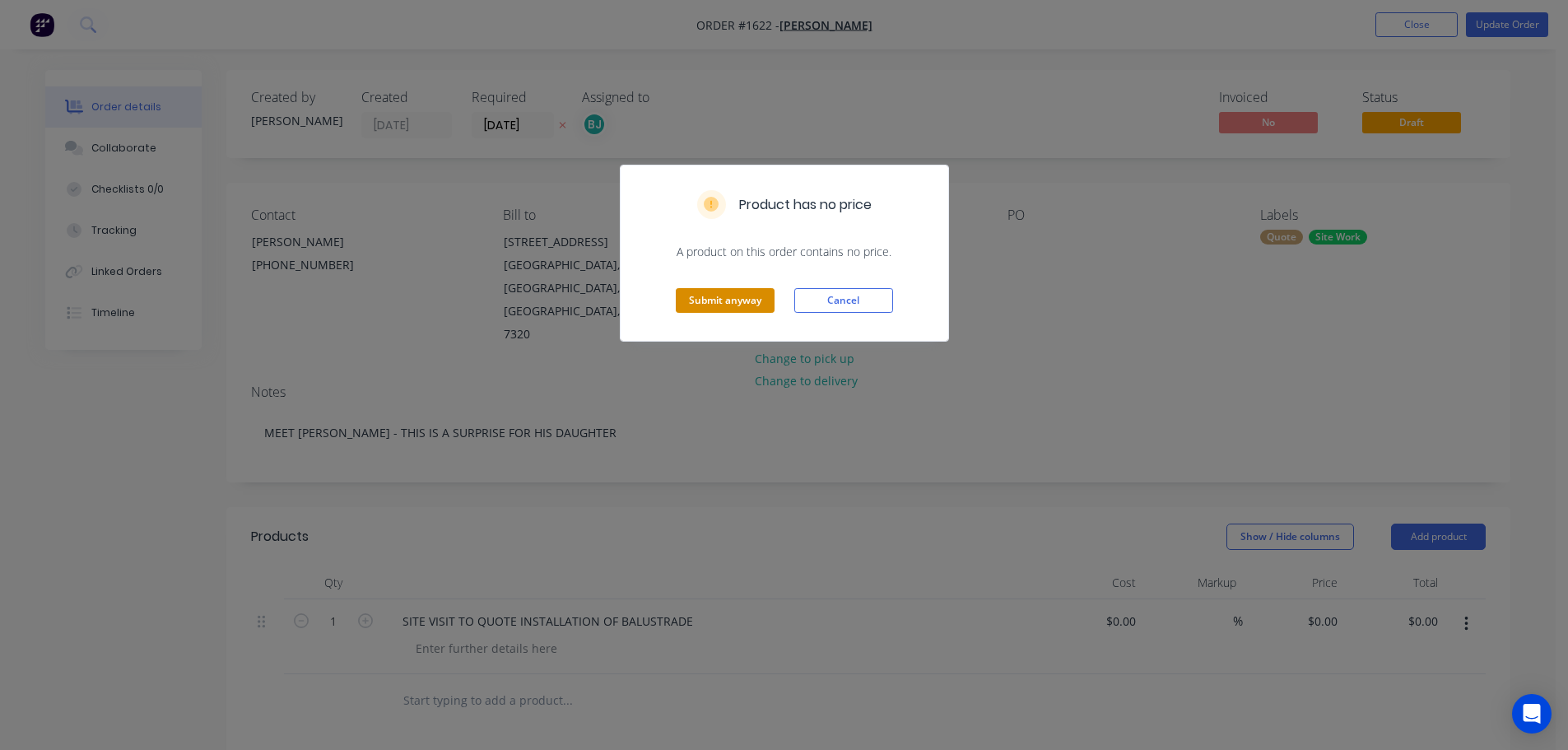
click at [740, 299] on button "Submit anyway" at bounding box center [725, 301] width 99 height 25
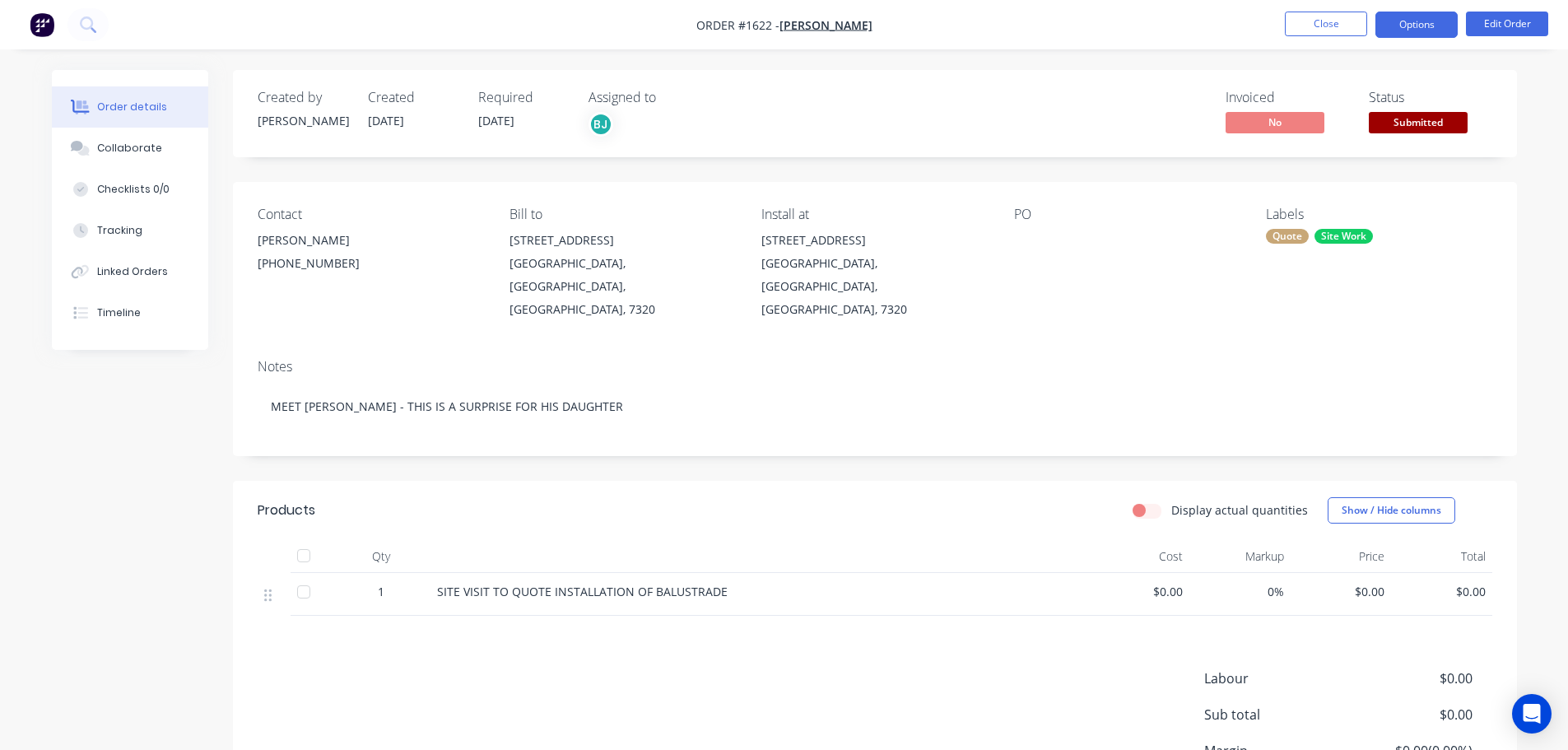
click at [1431, 29] on button "Options" at bounding box center [1416, 24] width 82 height 26
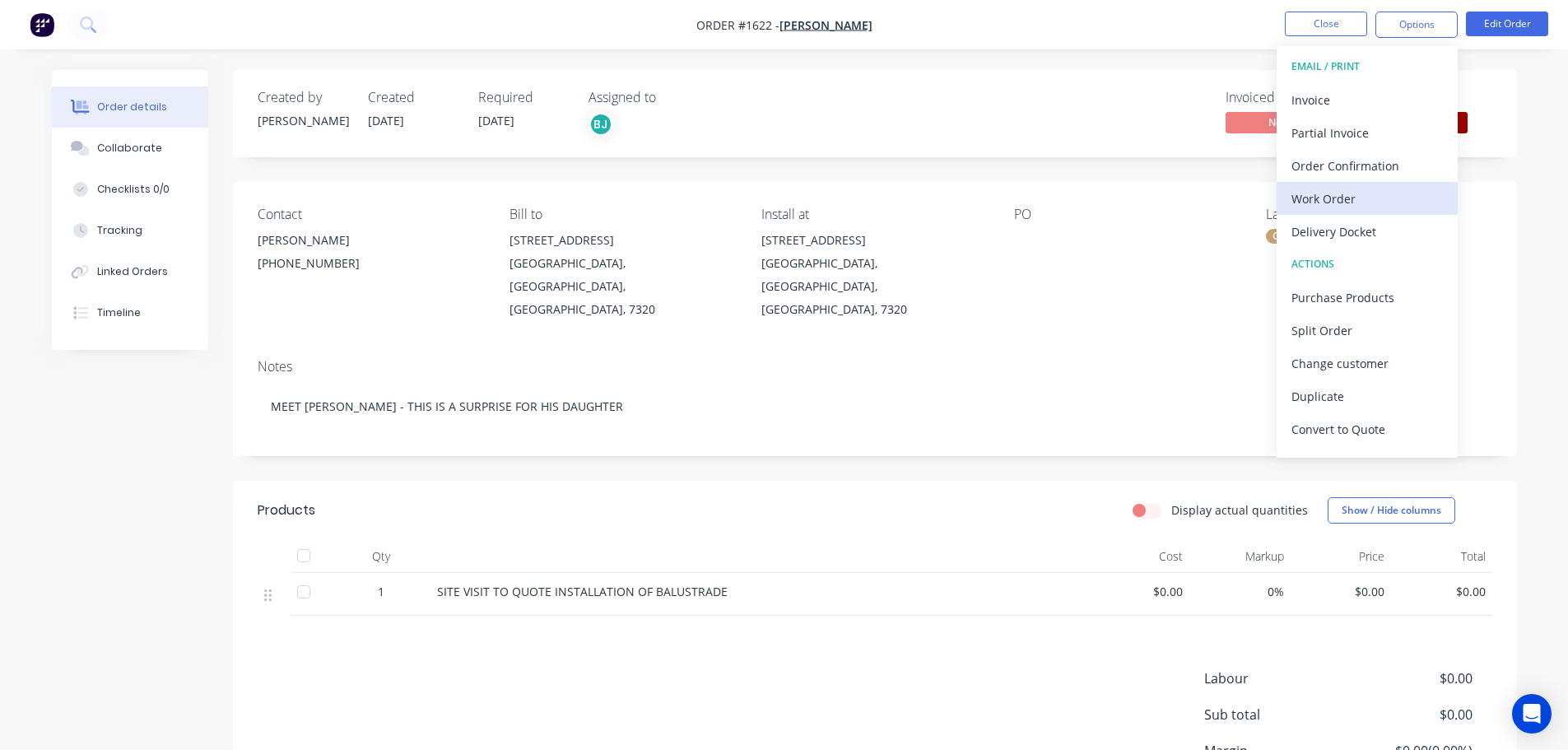
click at [1323, 212] on button "Work Order" at bounding box center [1366, 198] width 181 height 33
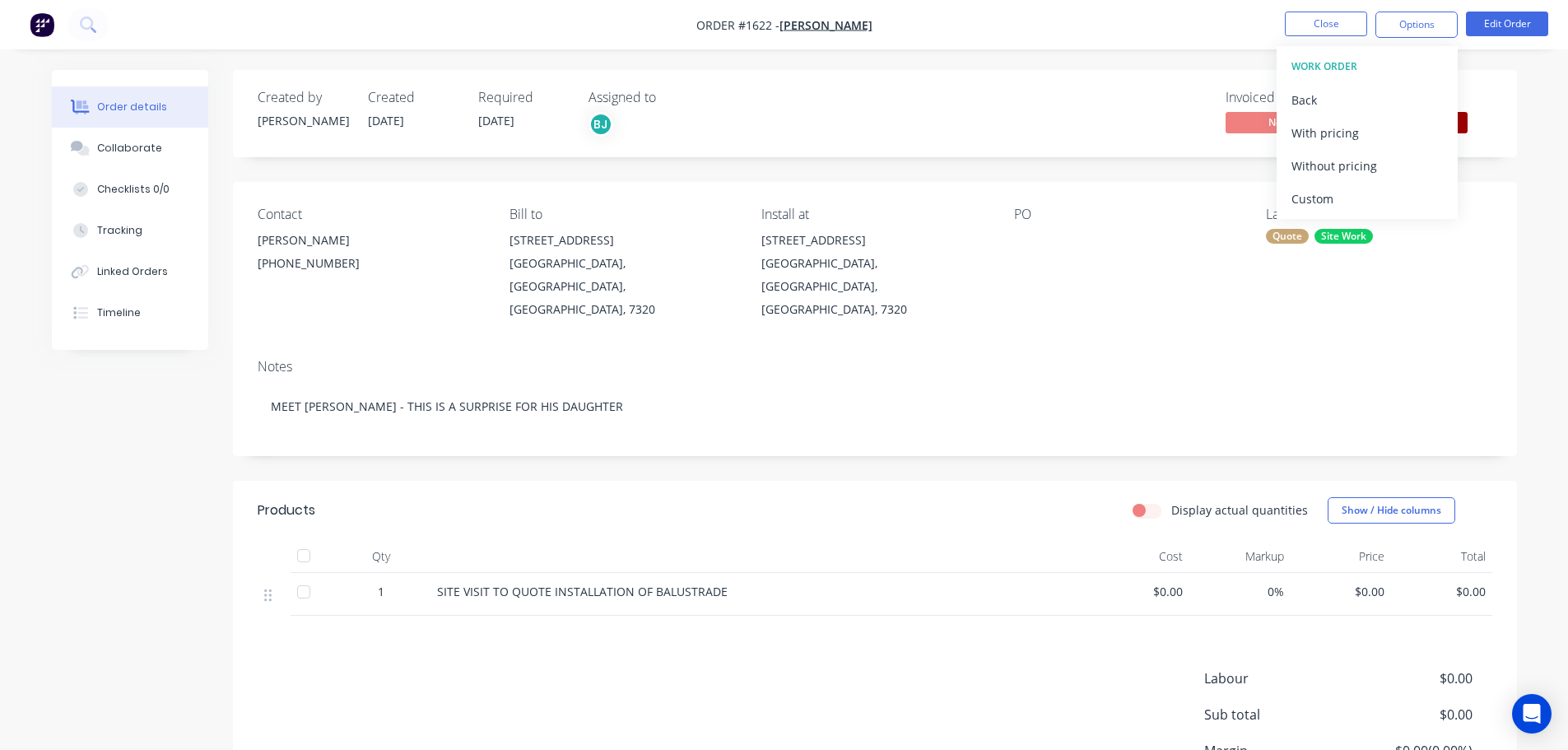
click at [1313, 188] on div "Custom" at bounding box center [1367, 198] width 152 height 24
click at [1314, 169] on div "Without pricing" at bounding box center [1367, 165] width 152 height 24
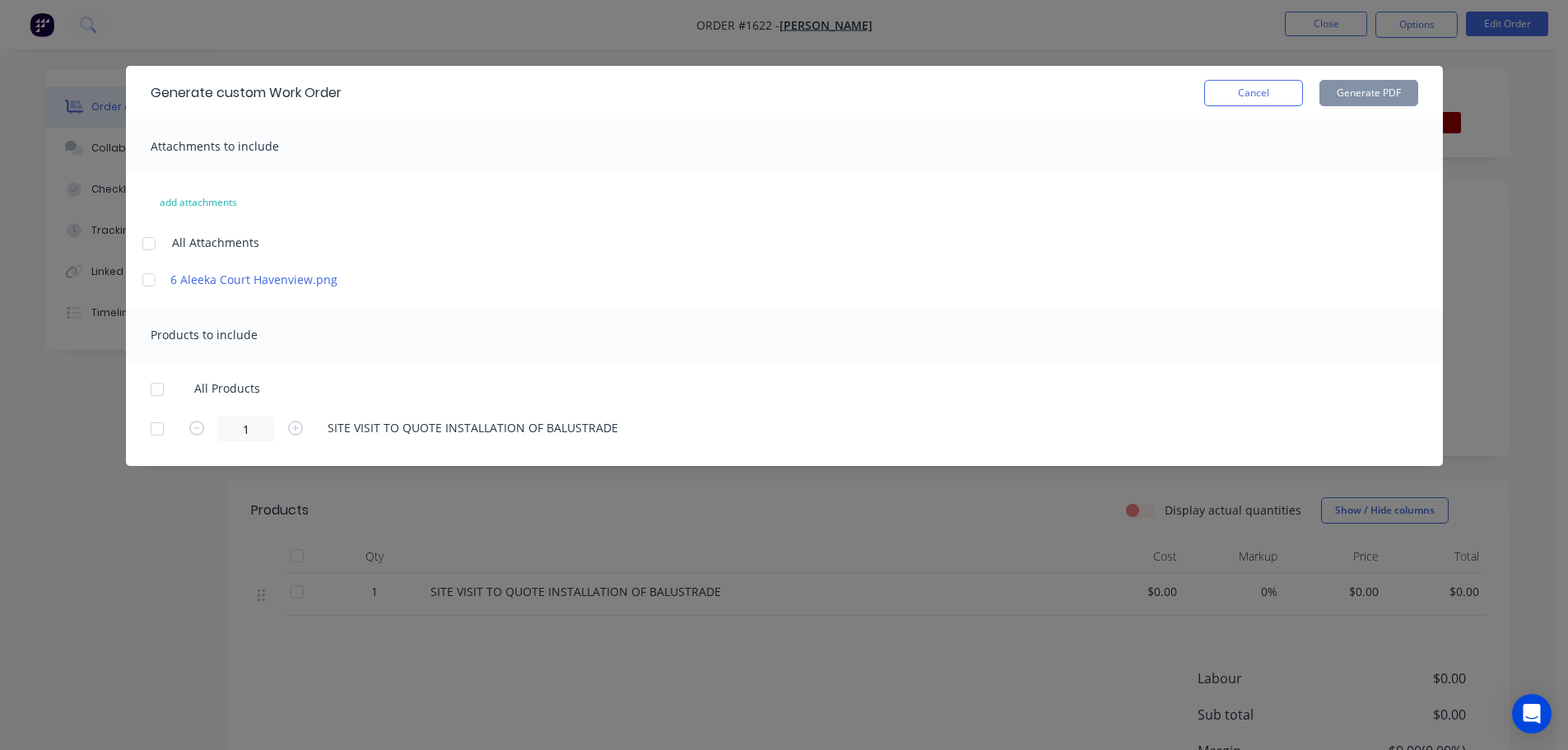
click at [147, 240] on div at bounding box center [148, 243] width 33 height 33
click at [162, 388] on div at bounding box center [157, 389] width 33 height 33
click at [1356, 95] on button "Generate PDF" at bounding box center [1368, 92] width 99 height 26
click at [1254, 93] on button "Cancel" at bounding box center [1253, 92] width 99 height 26
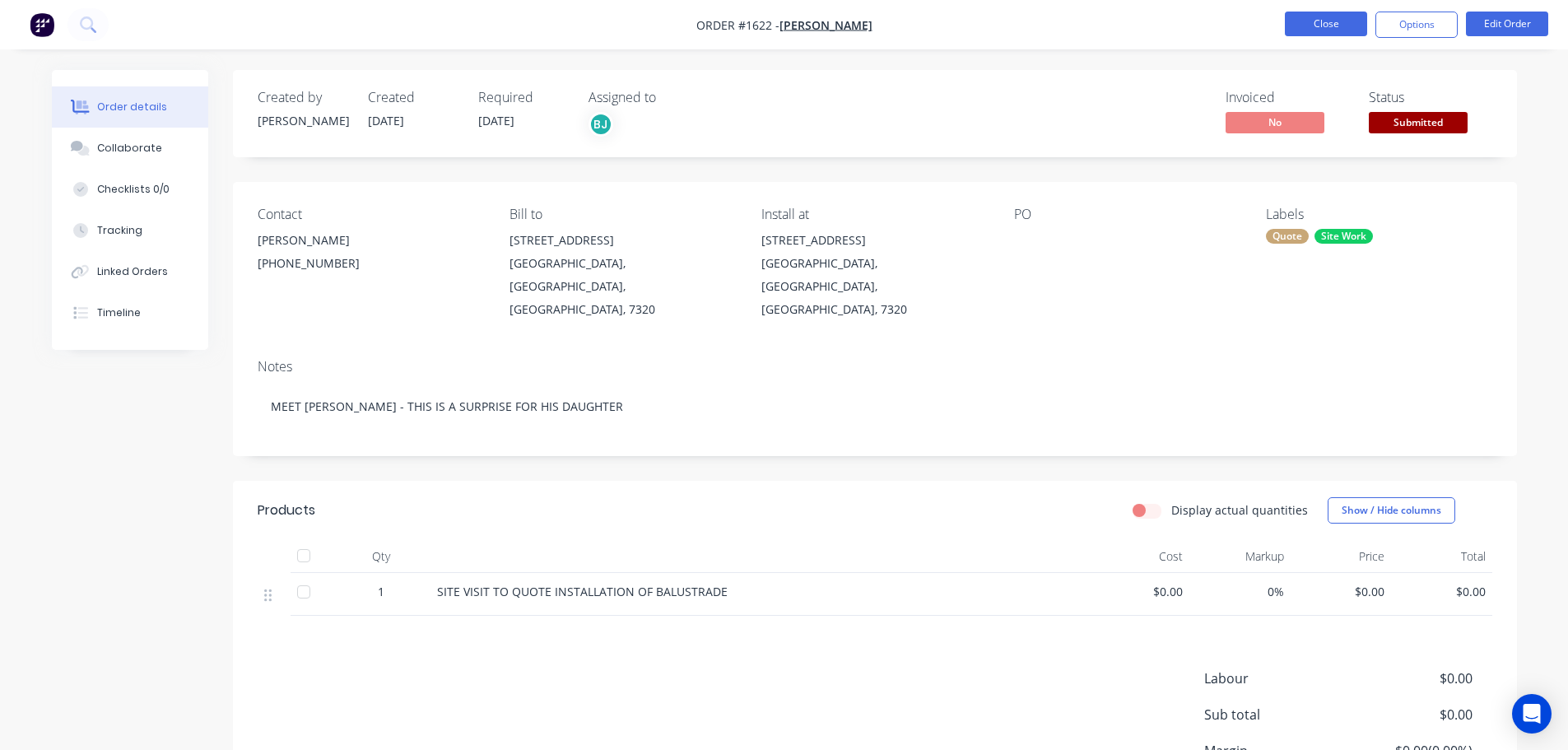
click at [1317, 31] on button "Close" at bounding box center [1326, 24] width 82 height 25
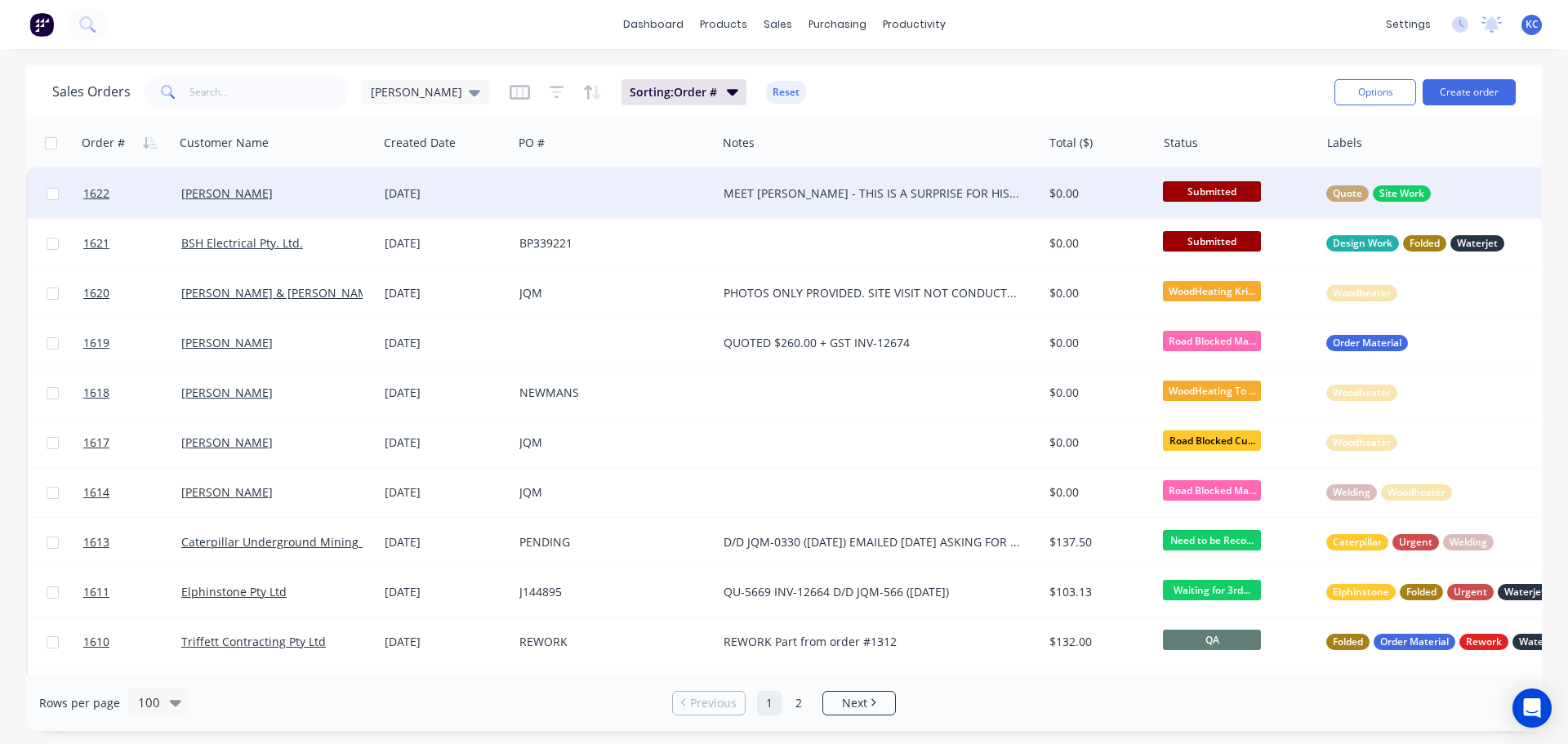
click at [1235, 192] on span "Submitted" at bounding box center [1211, 191] width 98 height 20
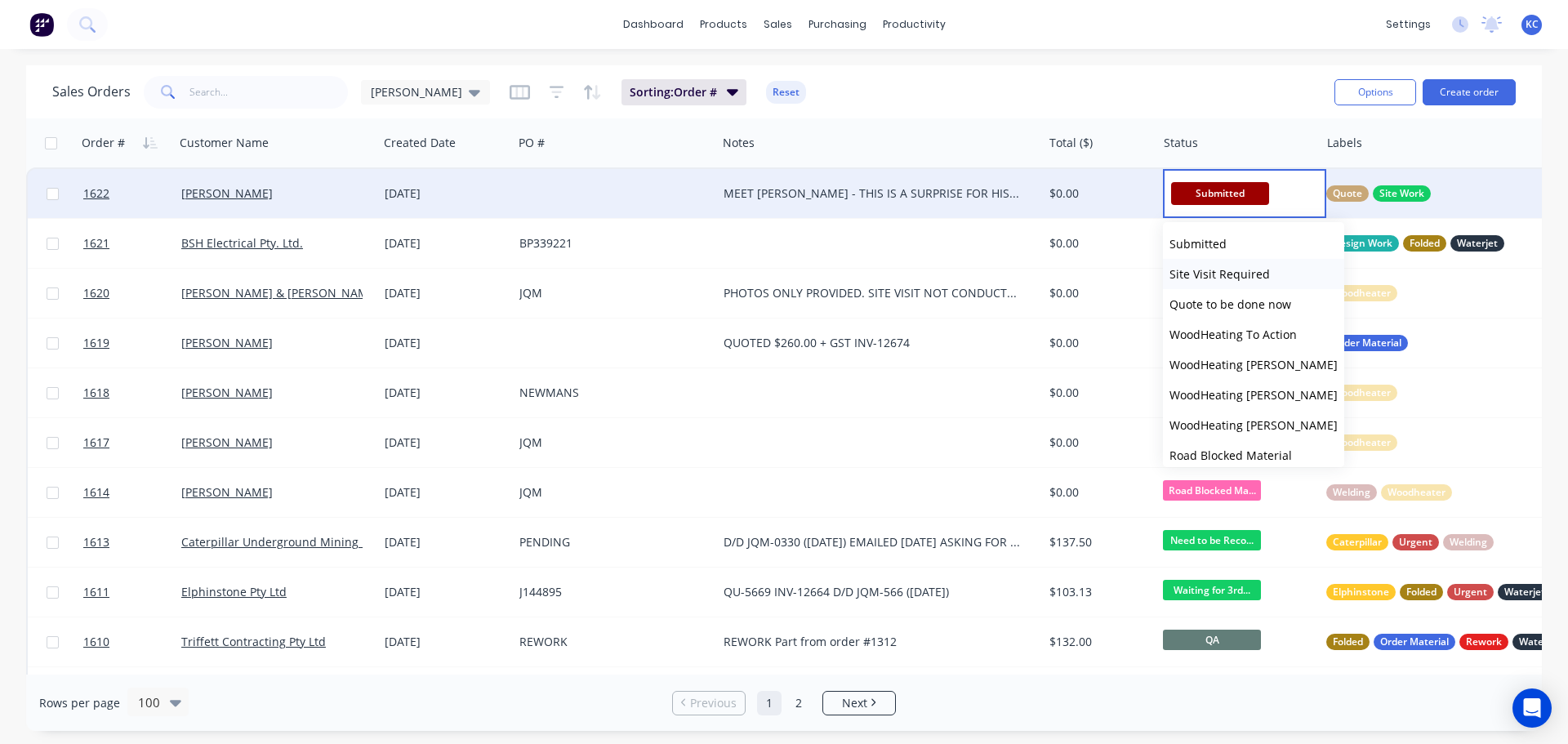
click at [1230, 272] on span "Site Visit Required" at bounding box center [1219, 274] width 100 height 16
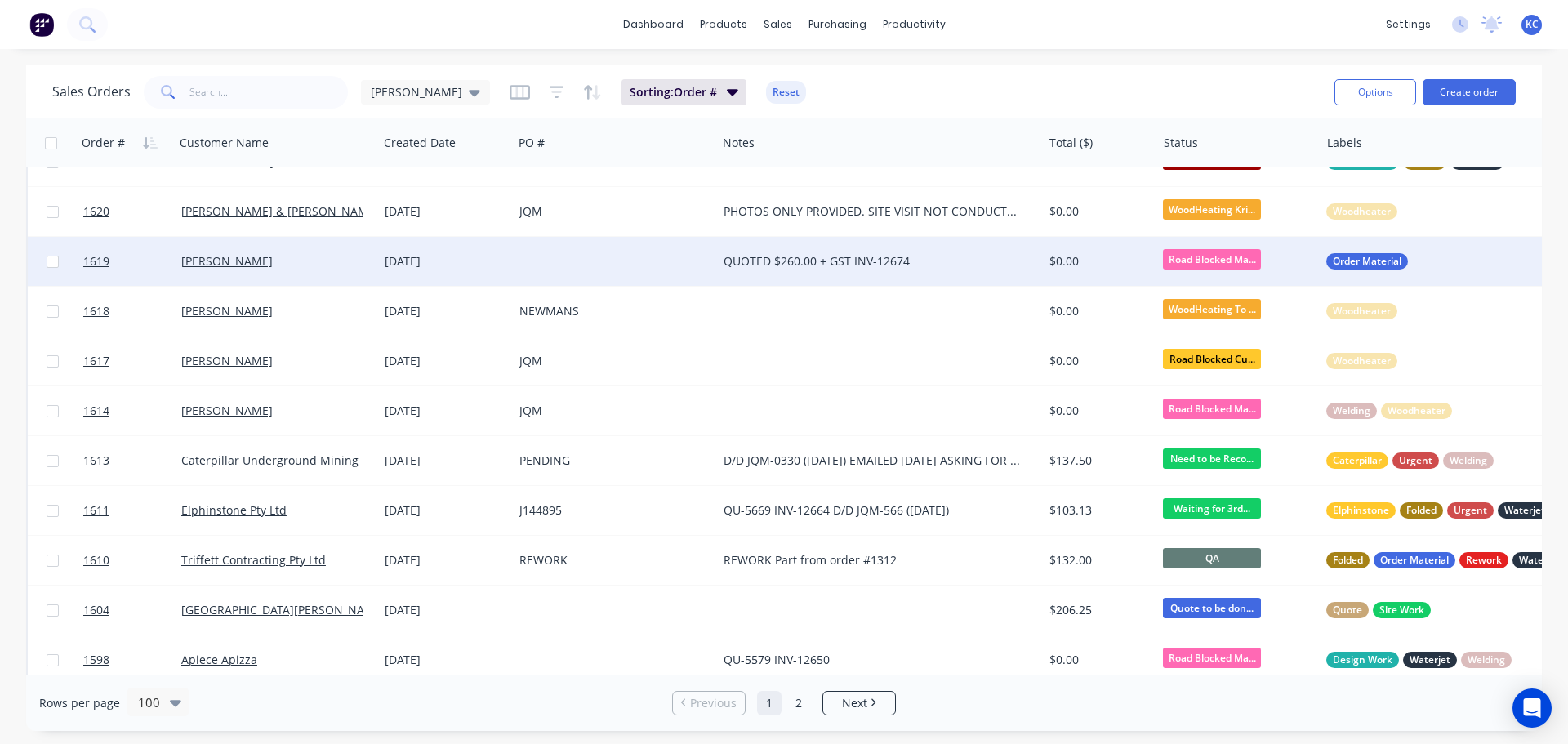
scroll to position [163, 0]
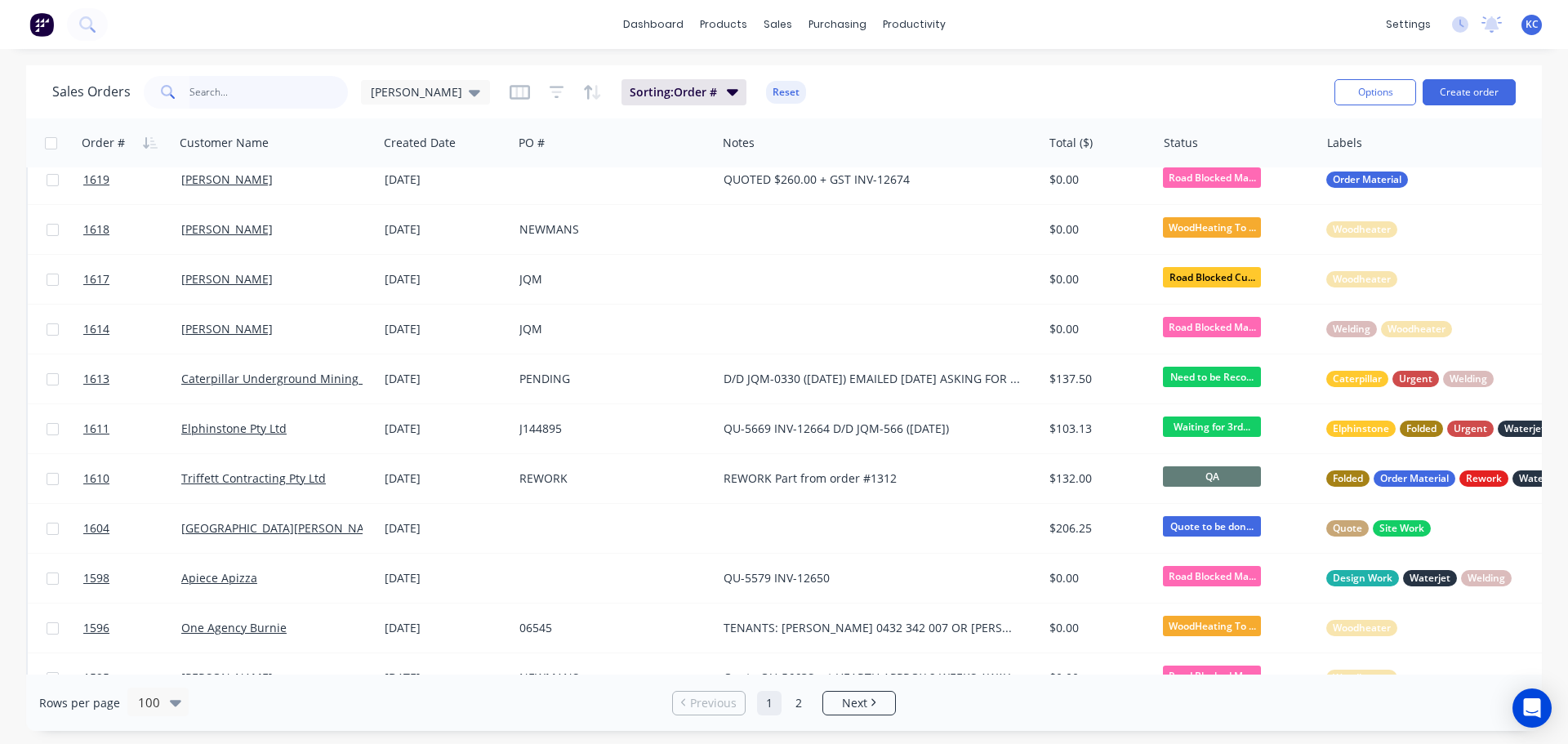
click at [261, 89] on input "text" at bounding box center [269, 92] width 159 height 33
type input "1437"
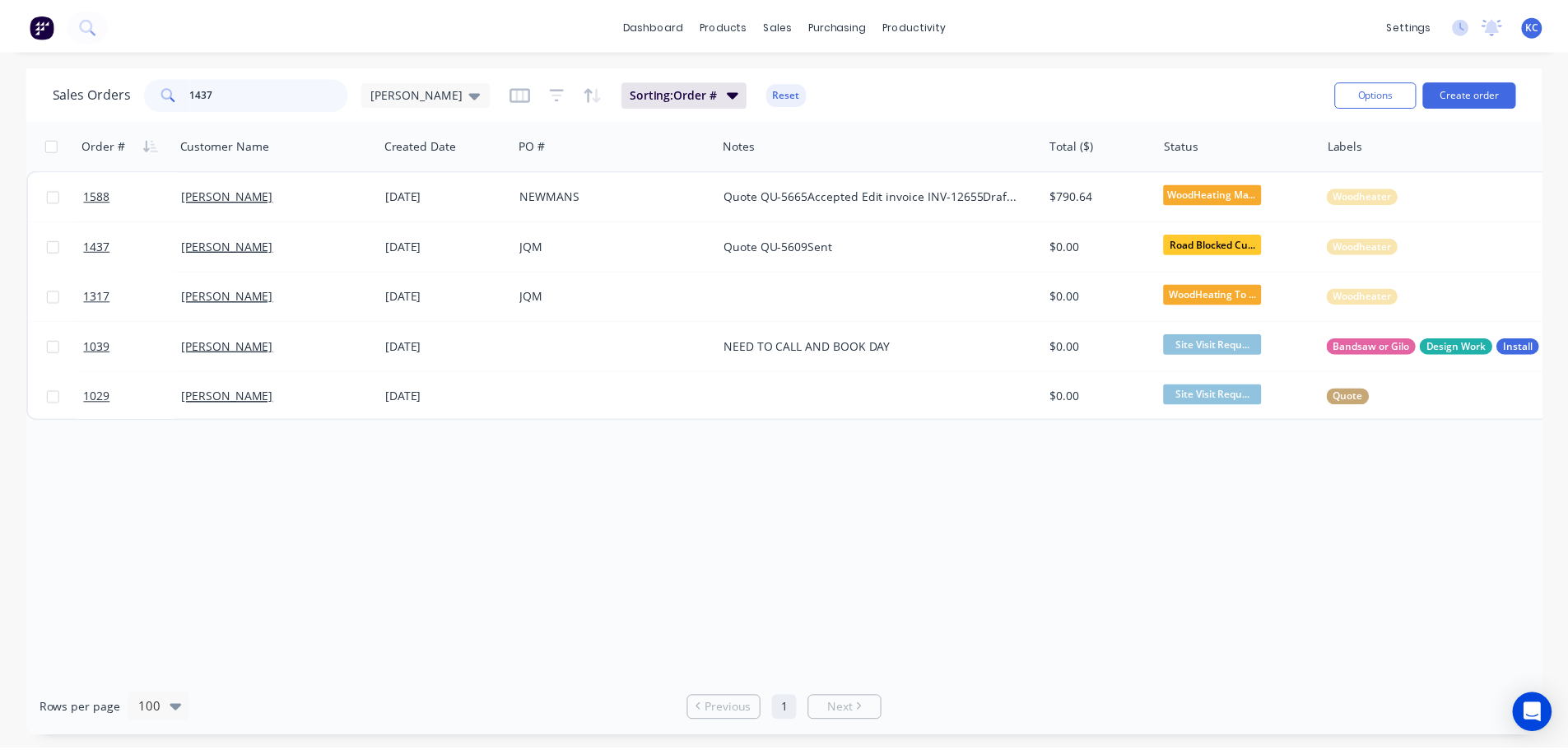
scroll to position [0, 0]
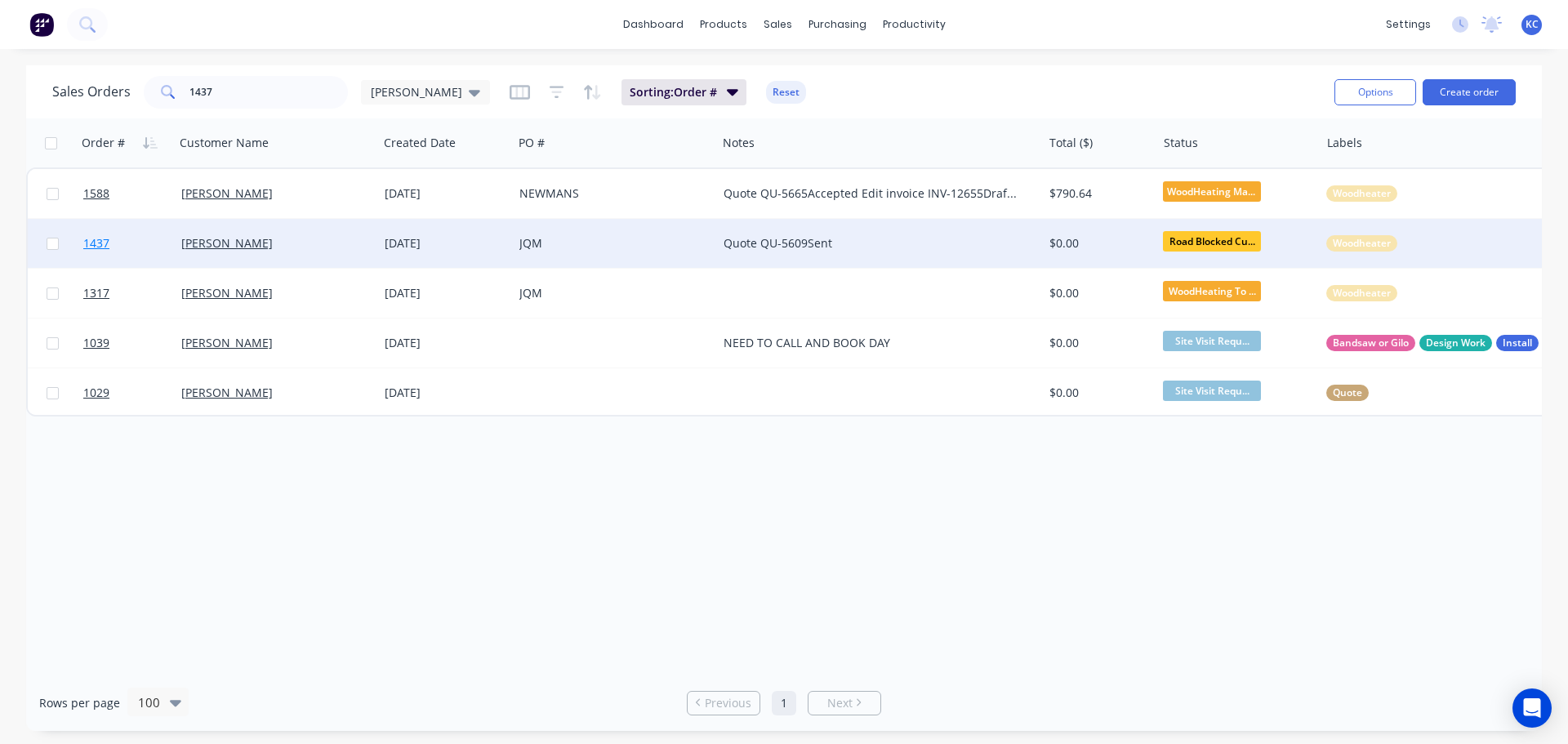
click at [101, 239] on span "1437" at bounding box center [96, 243] width 26 height 16
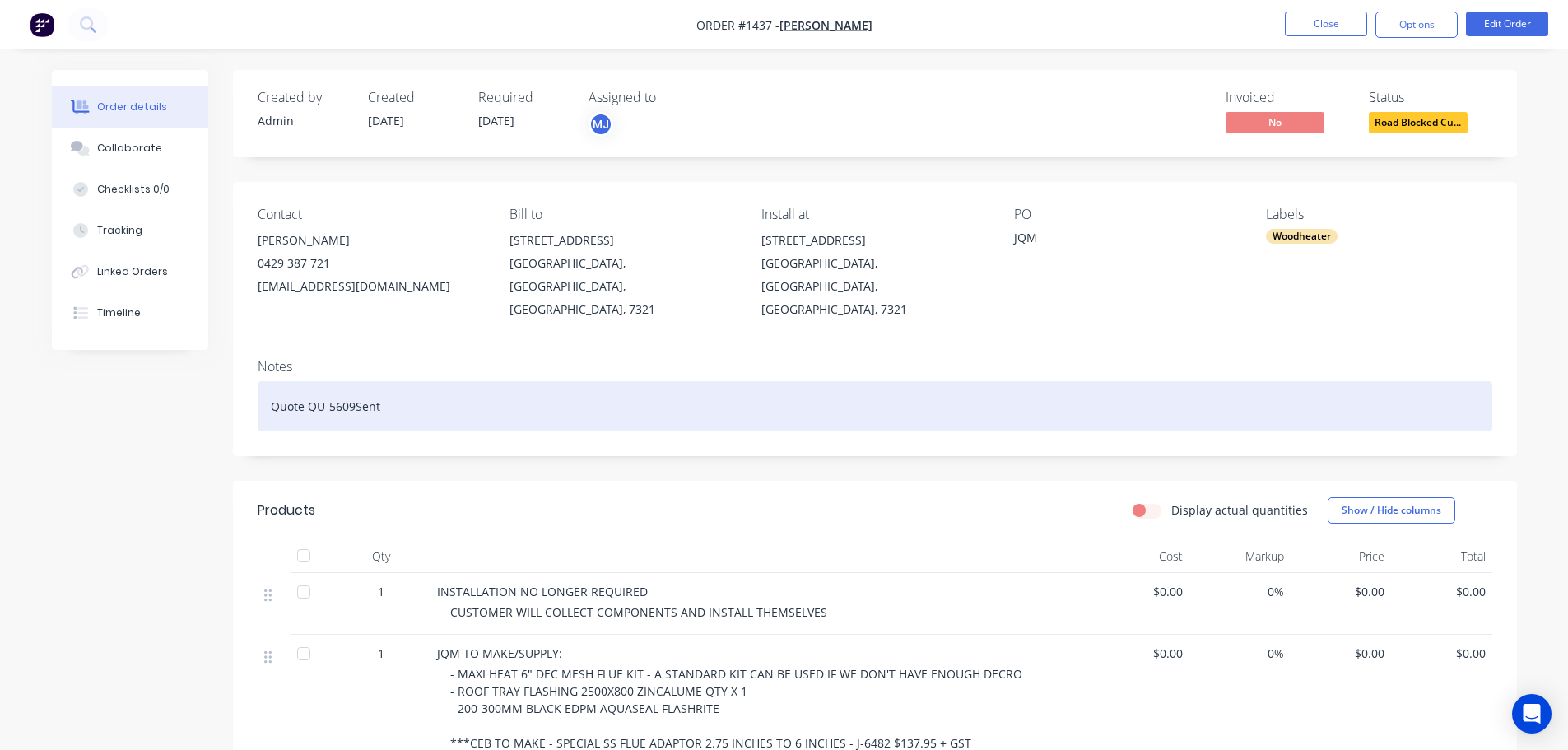
click at [395, 381] on div "Quote QU-5609Sent" at bounding box center [874, 406] width 1234 height 50
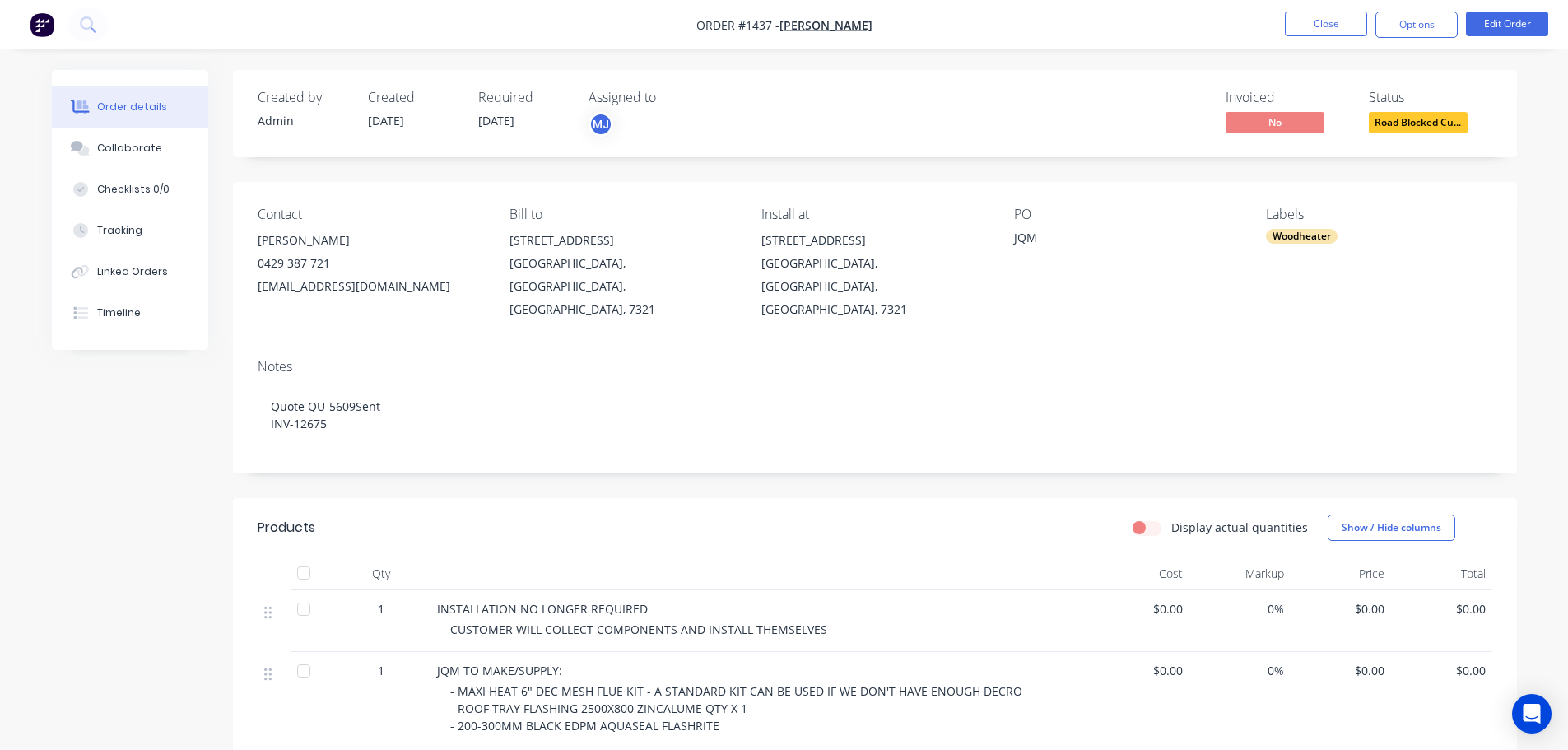
click at [856, 346] on div "Notes Quote QU-5609Sent INV-12675" at bounding box center [875, 409] width 1284 height 128
click at [146, 146] on div "Collaborate" at bounding box center [129, 148] width 65 height 15
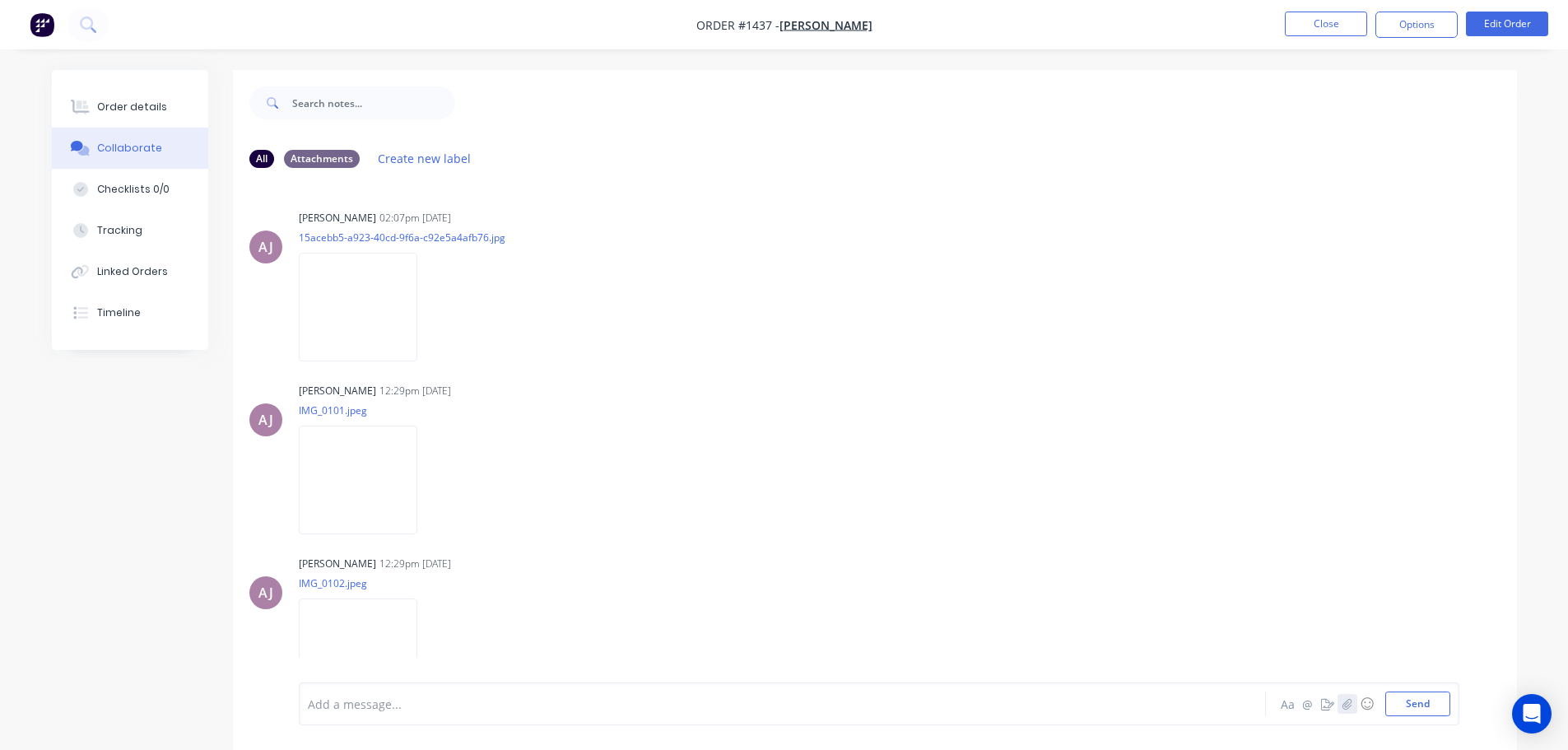
click at [1350, 704] on icon "button" at bounding box center [1346, 704] width 10 height 12
click at [1420, 706] on button "Send" at bounding box center [1417, 704] width 65 height 25
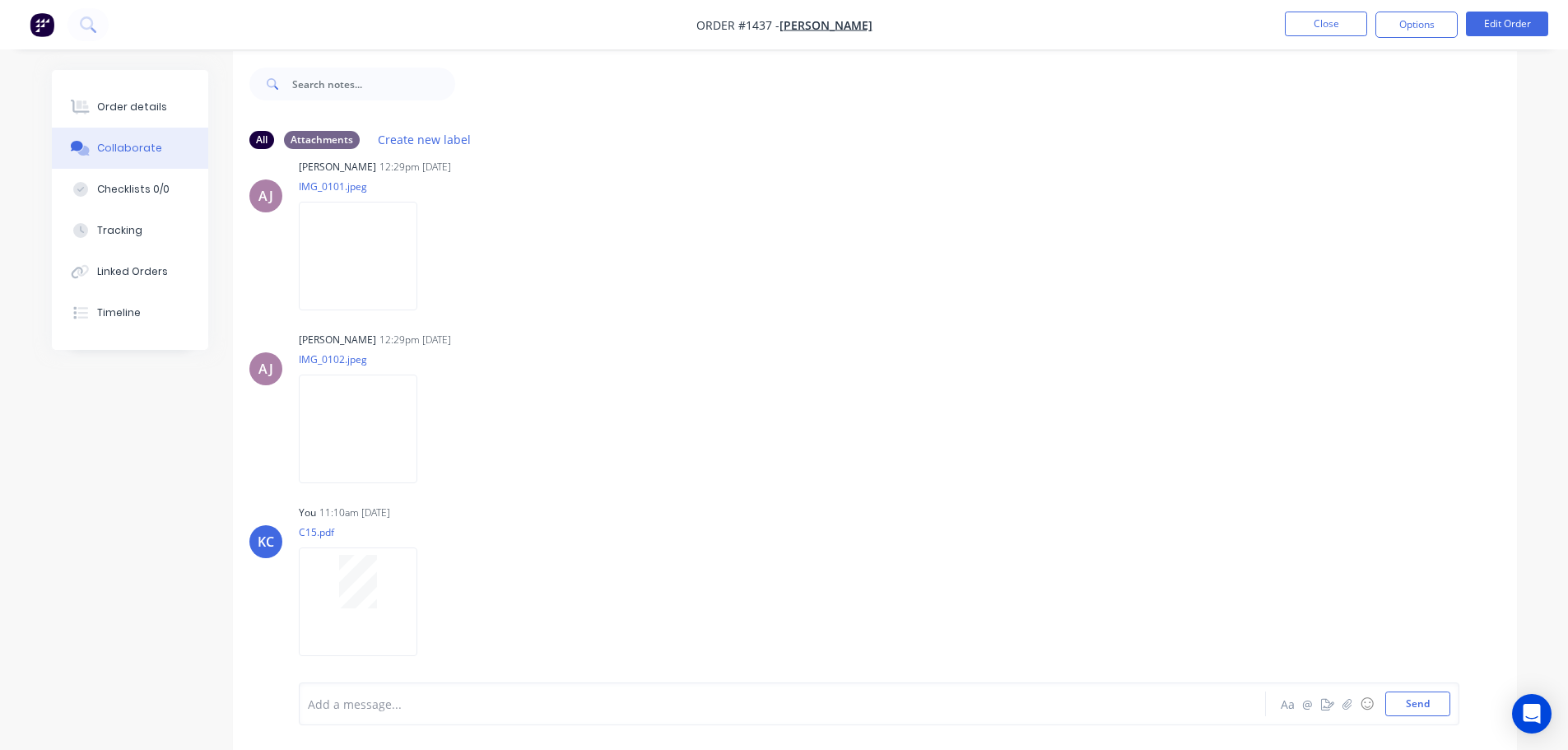
scroll to position [25, 0]
click at [1349, 706] on icon "button" at bounding box center [1347, 704] width 9 height 11
click at [1430, 705] on button "Send" at bounding box center [1417, 704] width 65 height 25
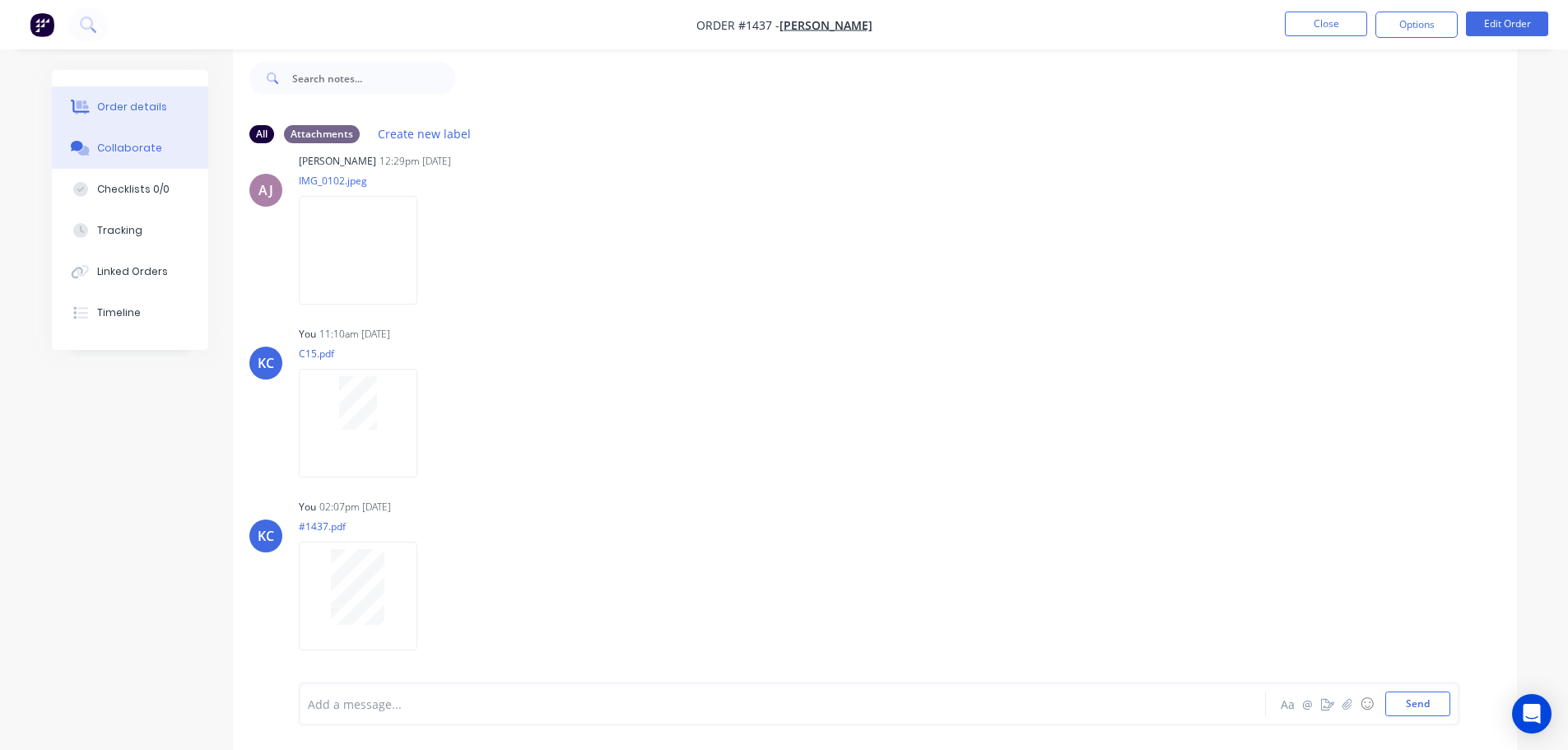
click at [108, 106] on div "Order details" at bounding box center [132, 107] width 70 height 15
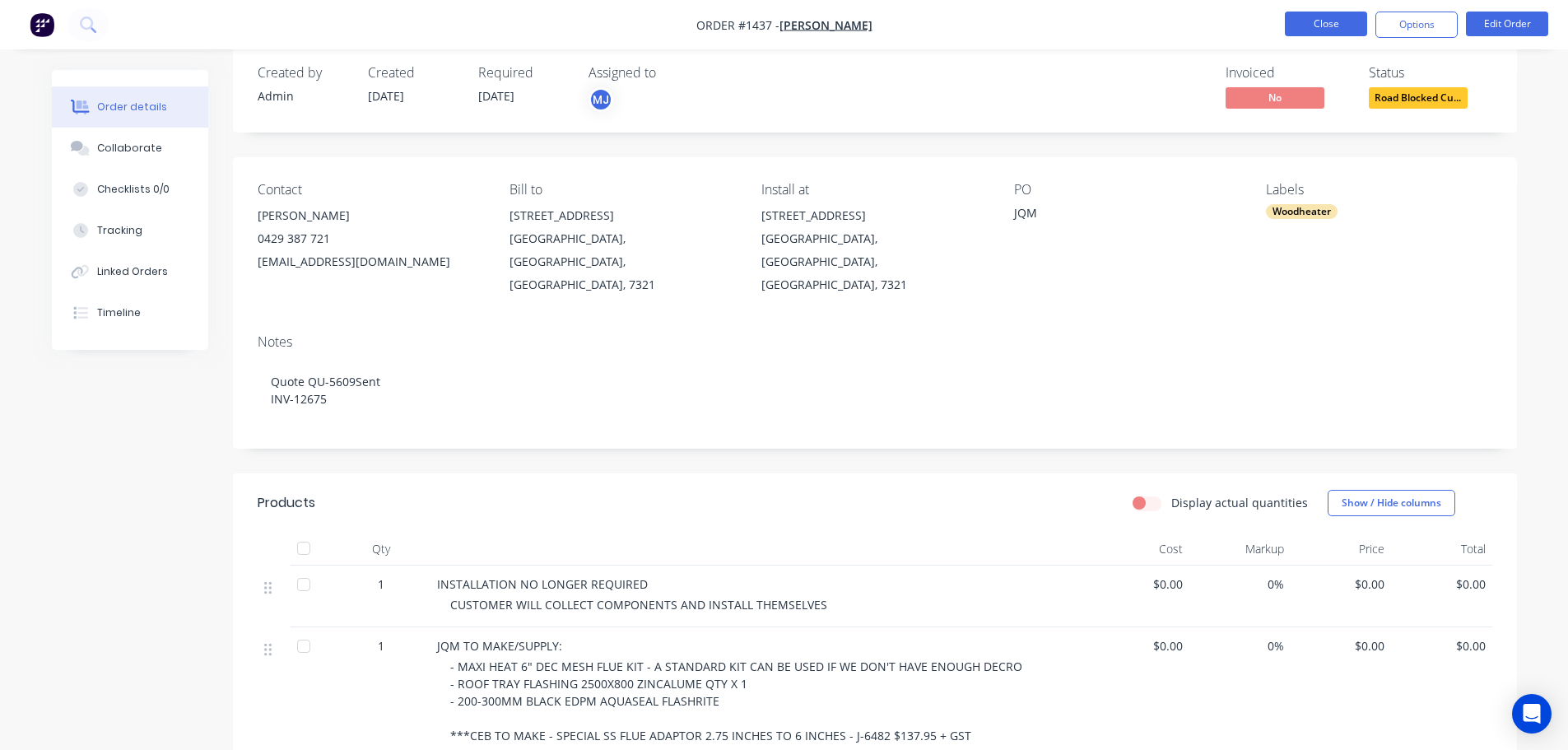
click at [1315, 28] on button "Close" at bounding box center [1326, 24] width 82 height 25
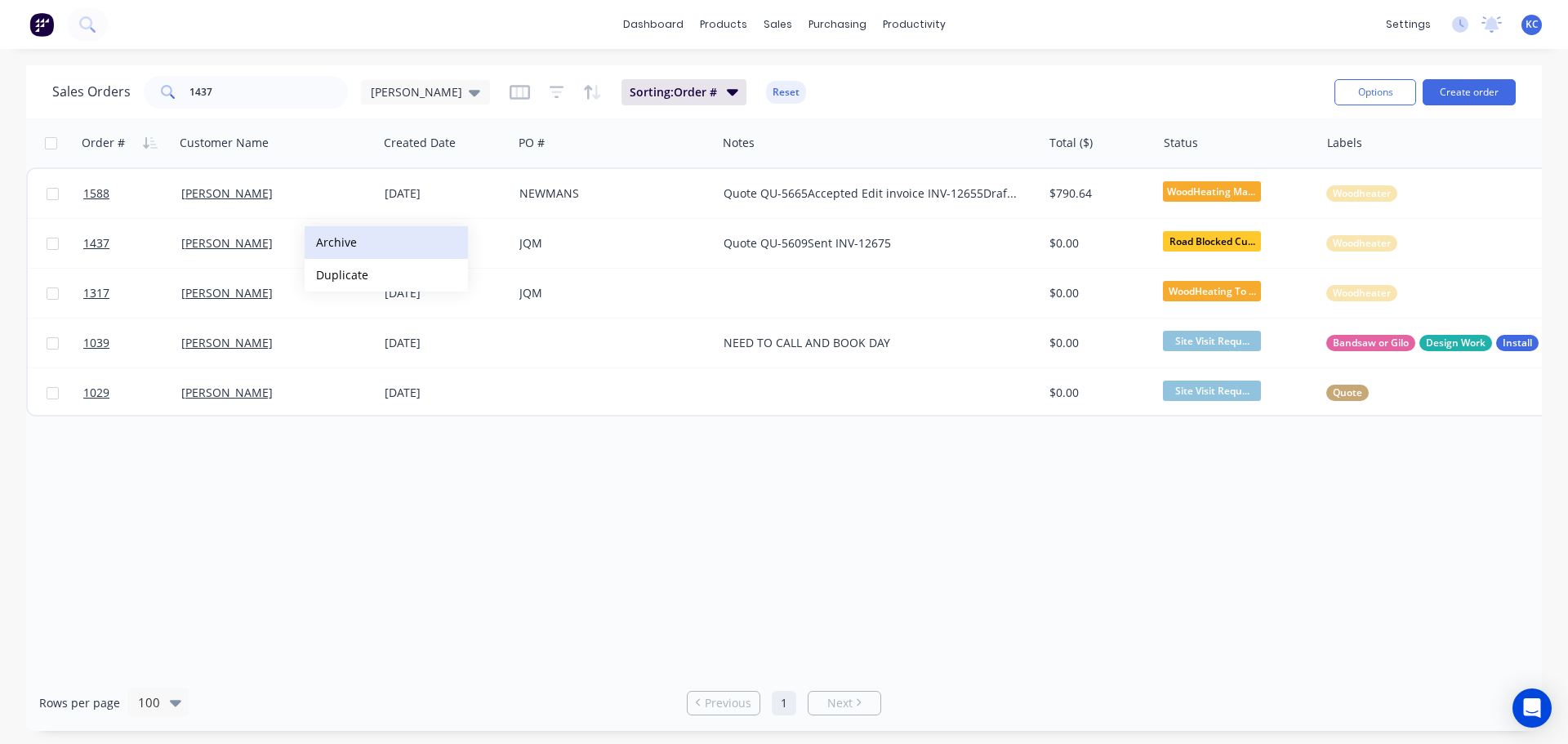
click at [330, 241] on button "Archive" at bounding box center [386, 242] width 163 height 33
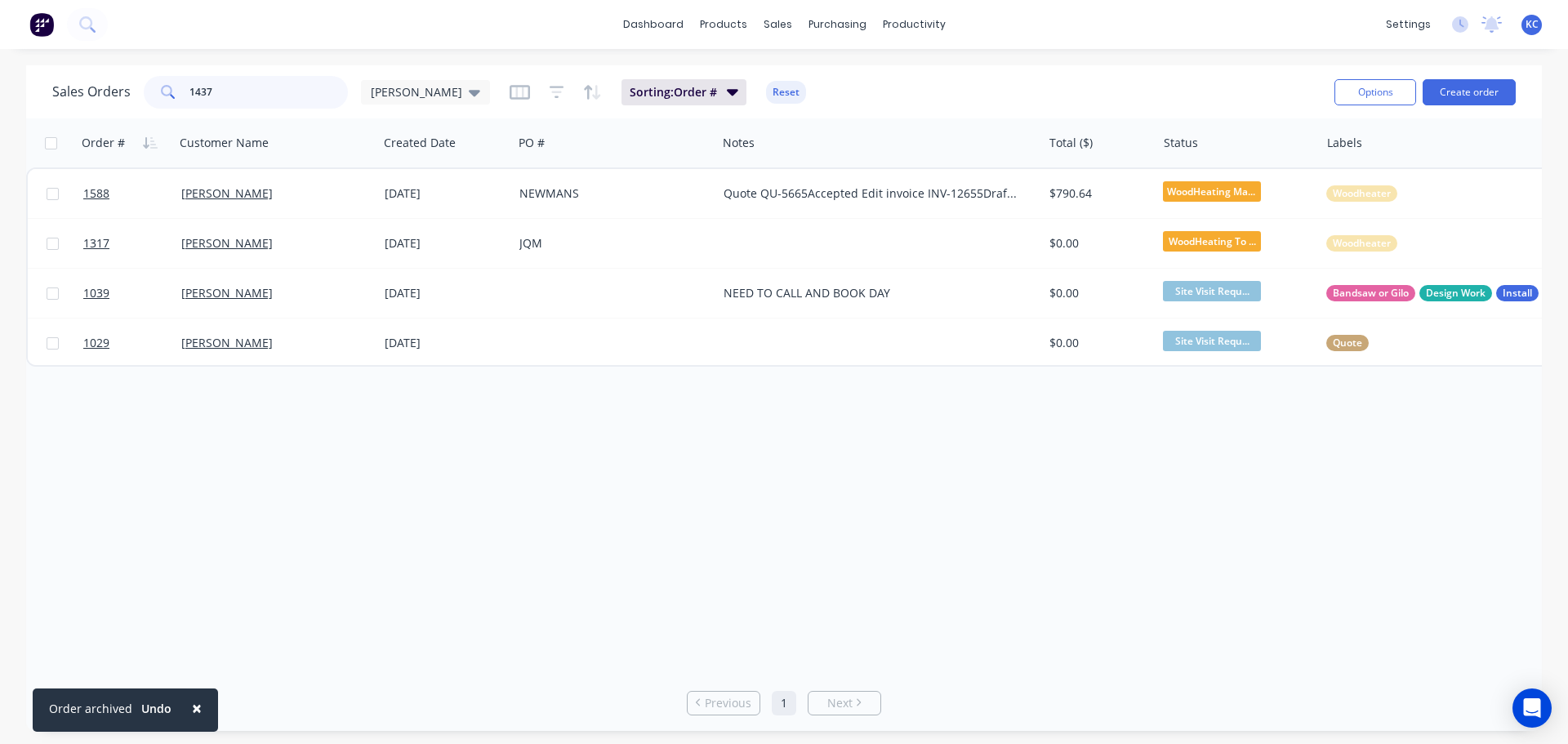
drag, startPoint x: 241, startPoint y: 101, endPoint x: 20, endPoint y: 95, distance: 221.1
click at [96, 93] on div "Sales Orders 1437 [PERSON_NAME]" at bounding box center [271, 92] width 438 height 33
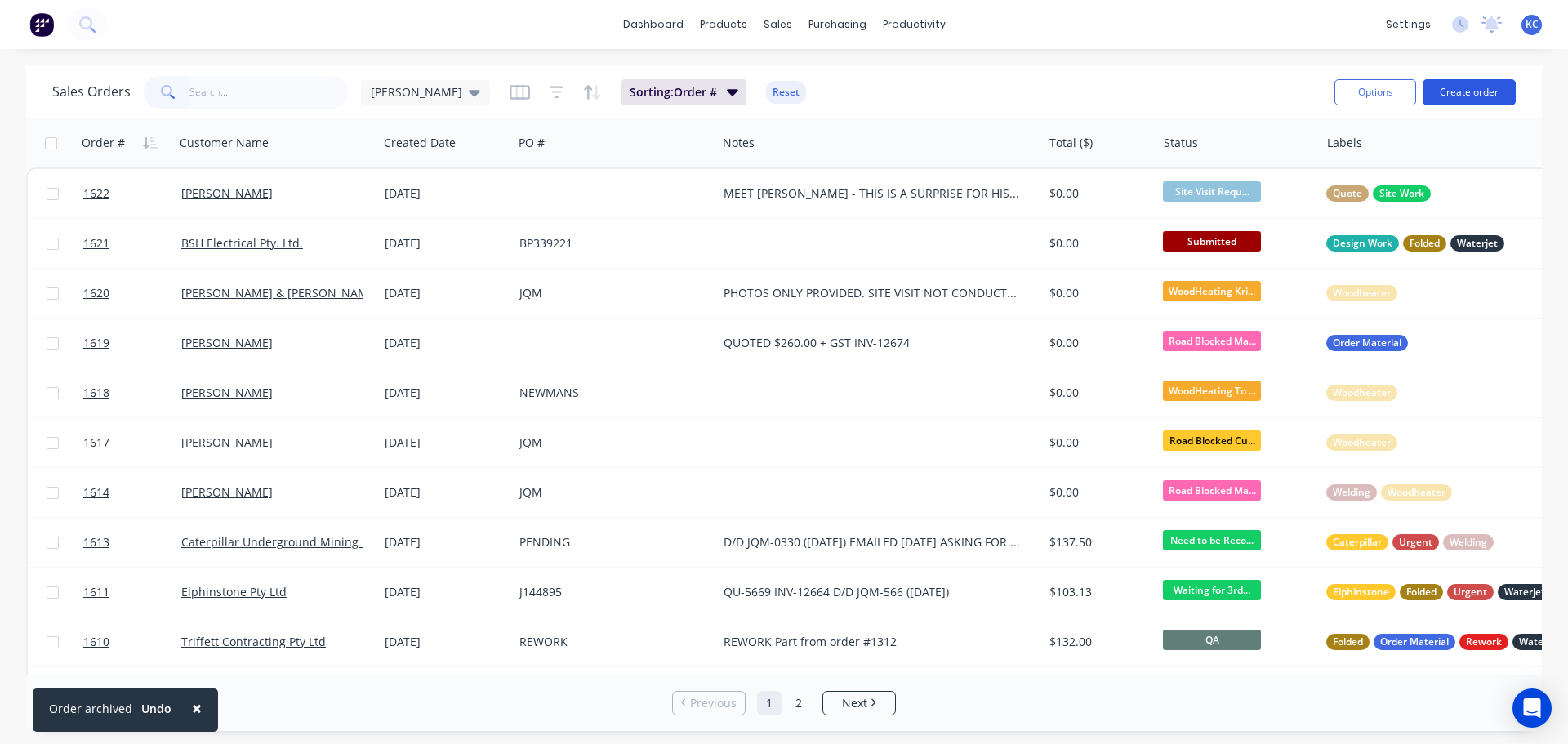
click at [1453, 90] on button "Create order" at bounding box center [1469, 91] width 93 height 26
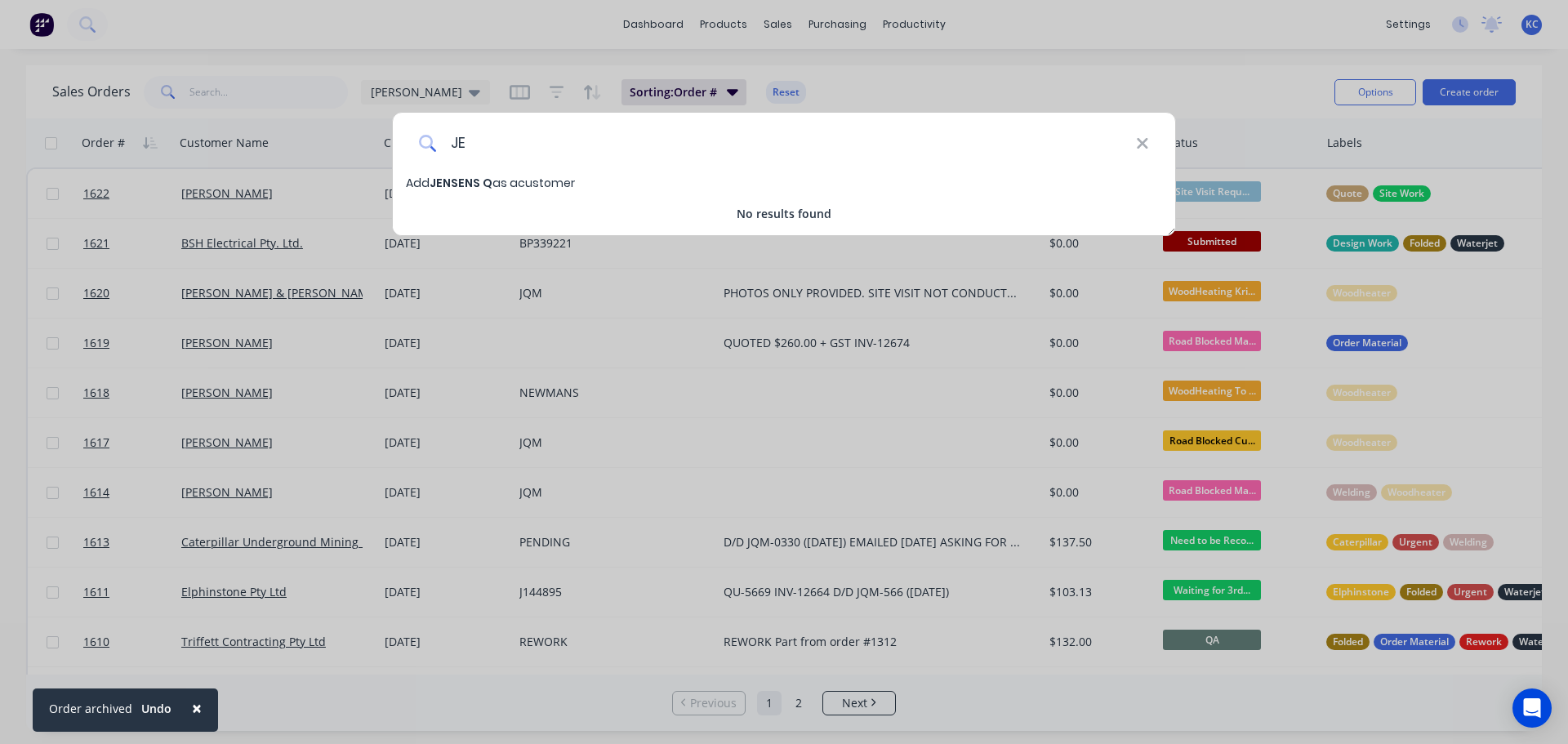
type input "J"
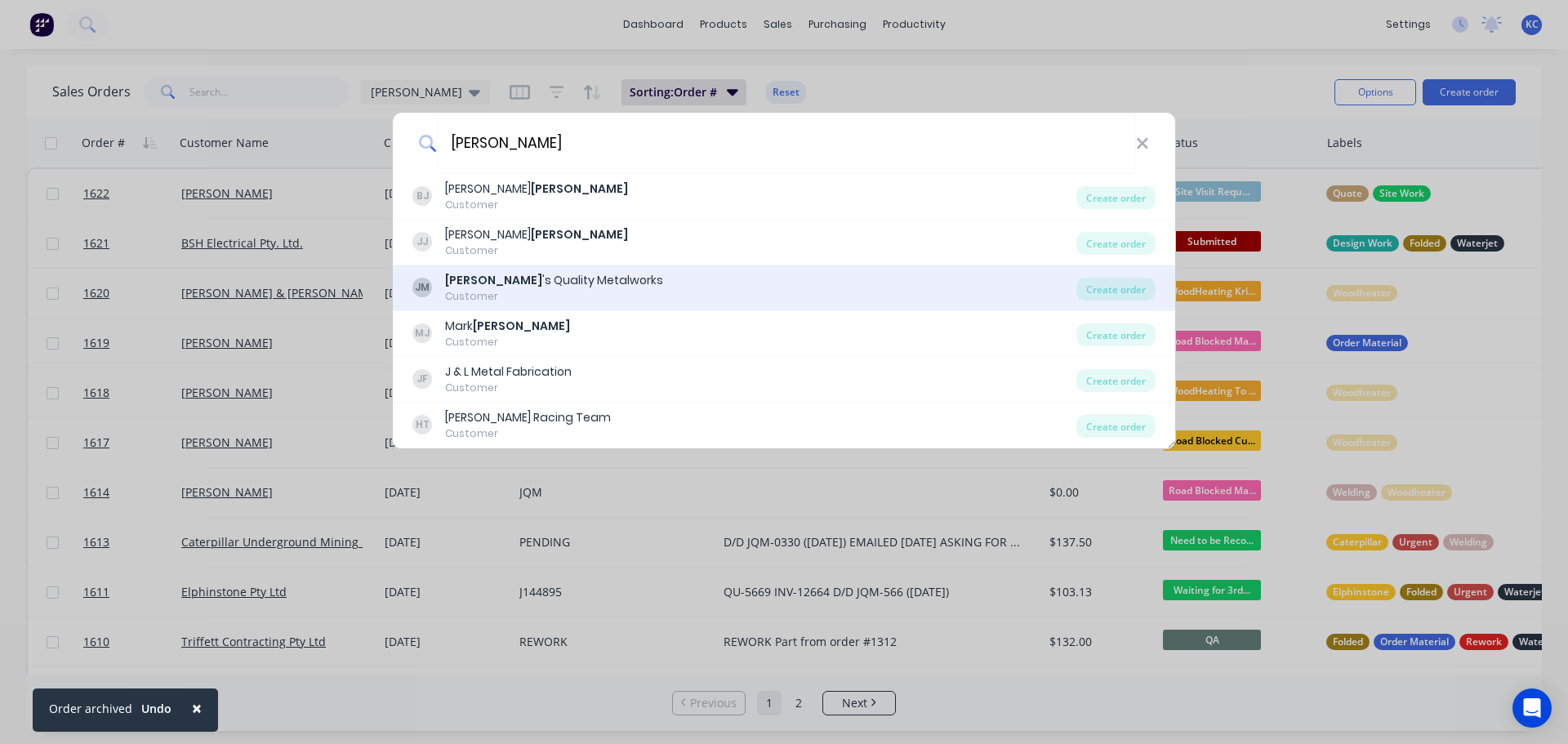
type input "[PERSON_NAME]"
click at [539, 277] on div "[PERSON_NAME] 's Quality Metalworks" at bounding box center [554, 280] width 218 height 17
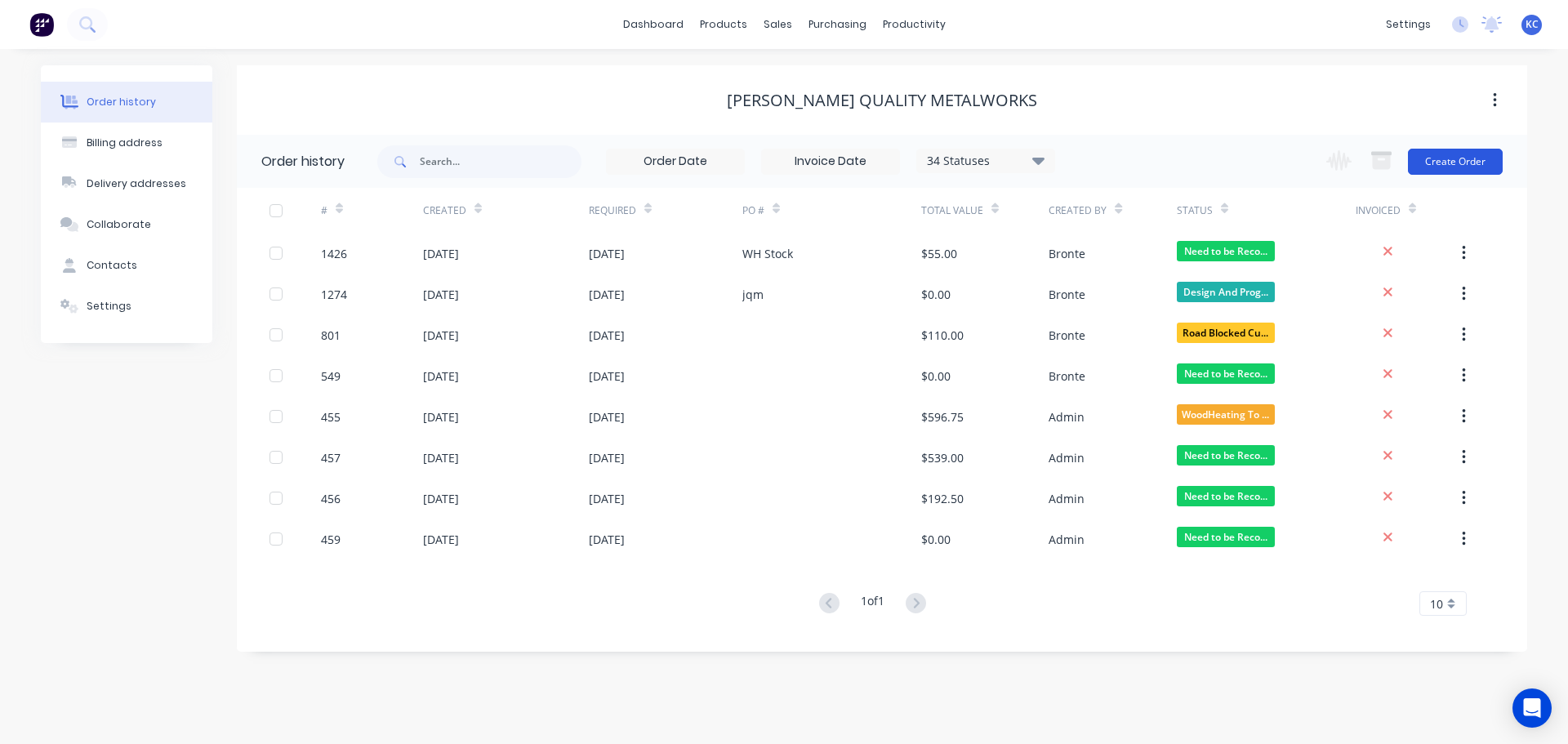
click at [1475, 164] on button "Create Order" at bounding box center [1455, 161] width 95 height 26
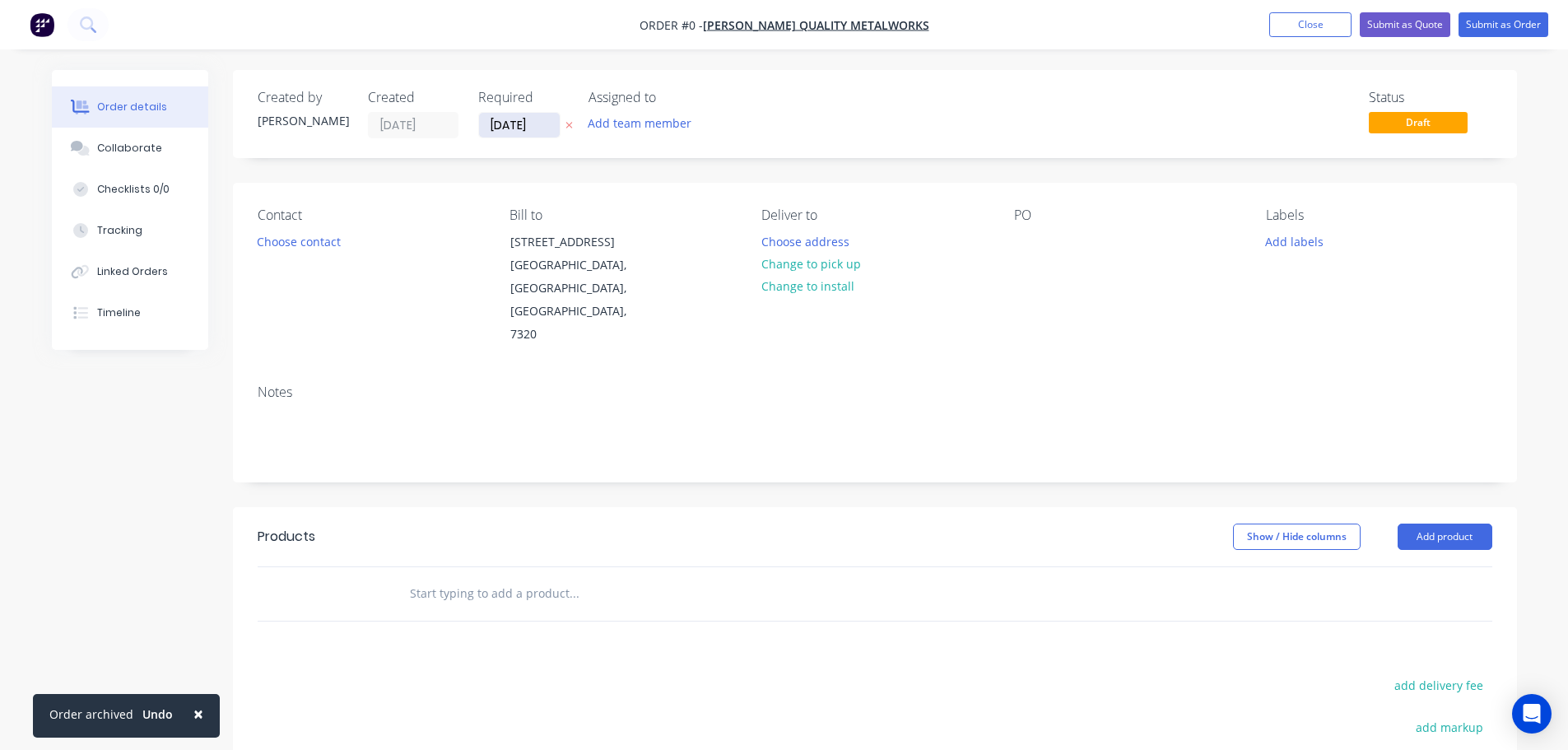
click at [544, 117] on input "[DATE]" at bounding box center [519, 125] width 80 height 25
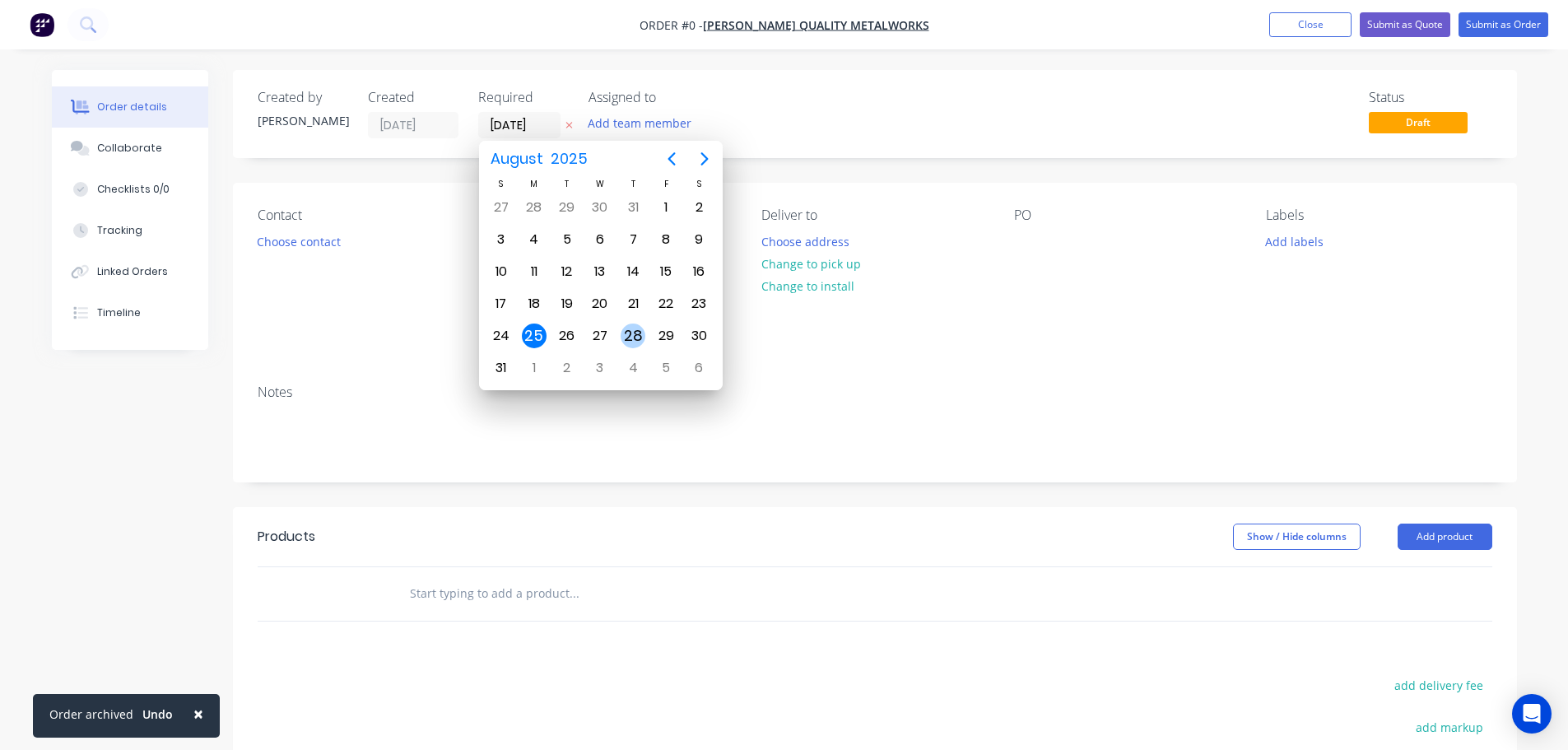
click at [642, 334] on div "28" at bounding box center [633, 336] width 25 height 25
type input "[DATE]"
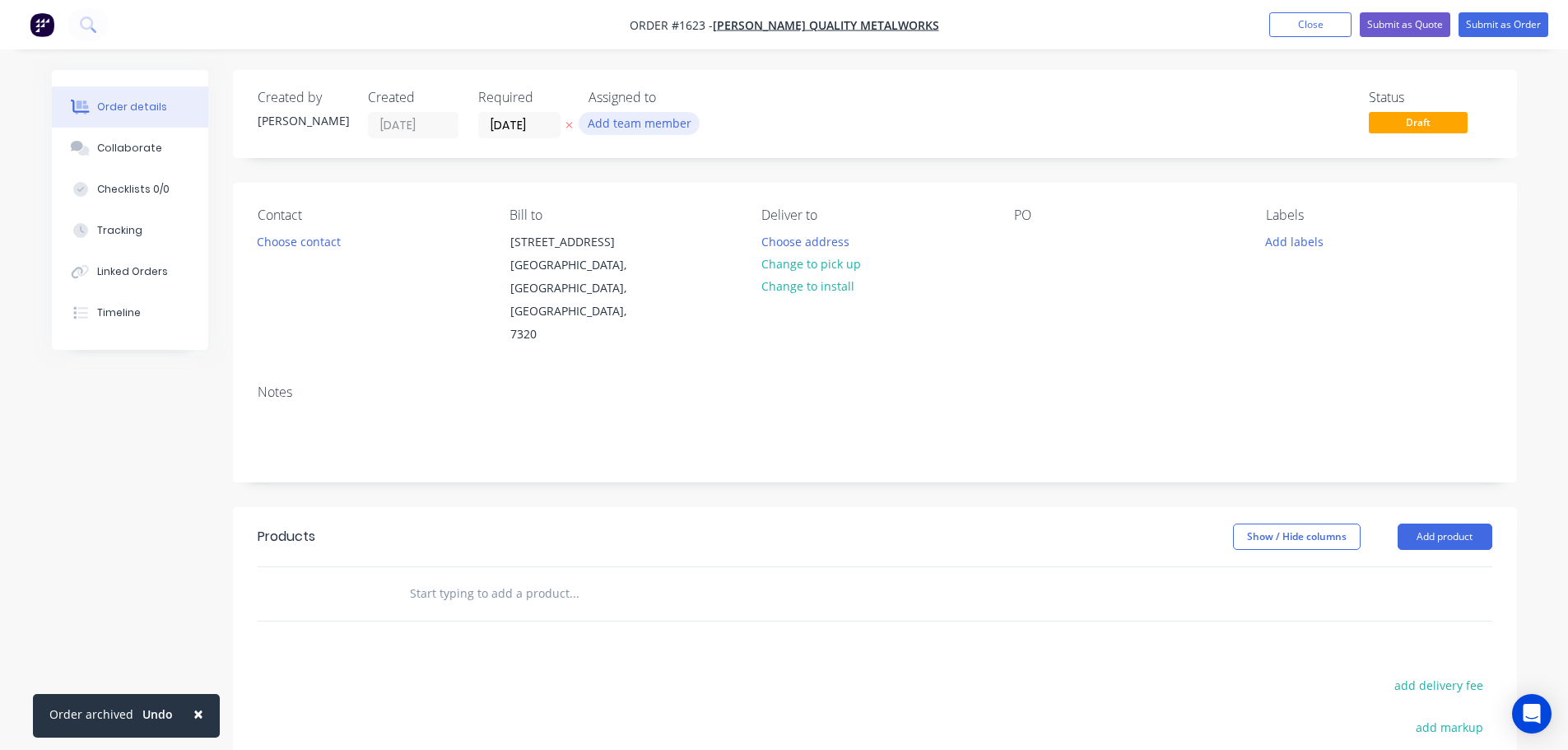
click at [607, 131] on button "Add team member" at bounding box center [638, 122] width 121 height 22
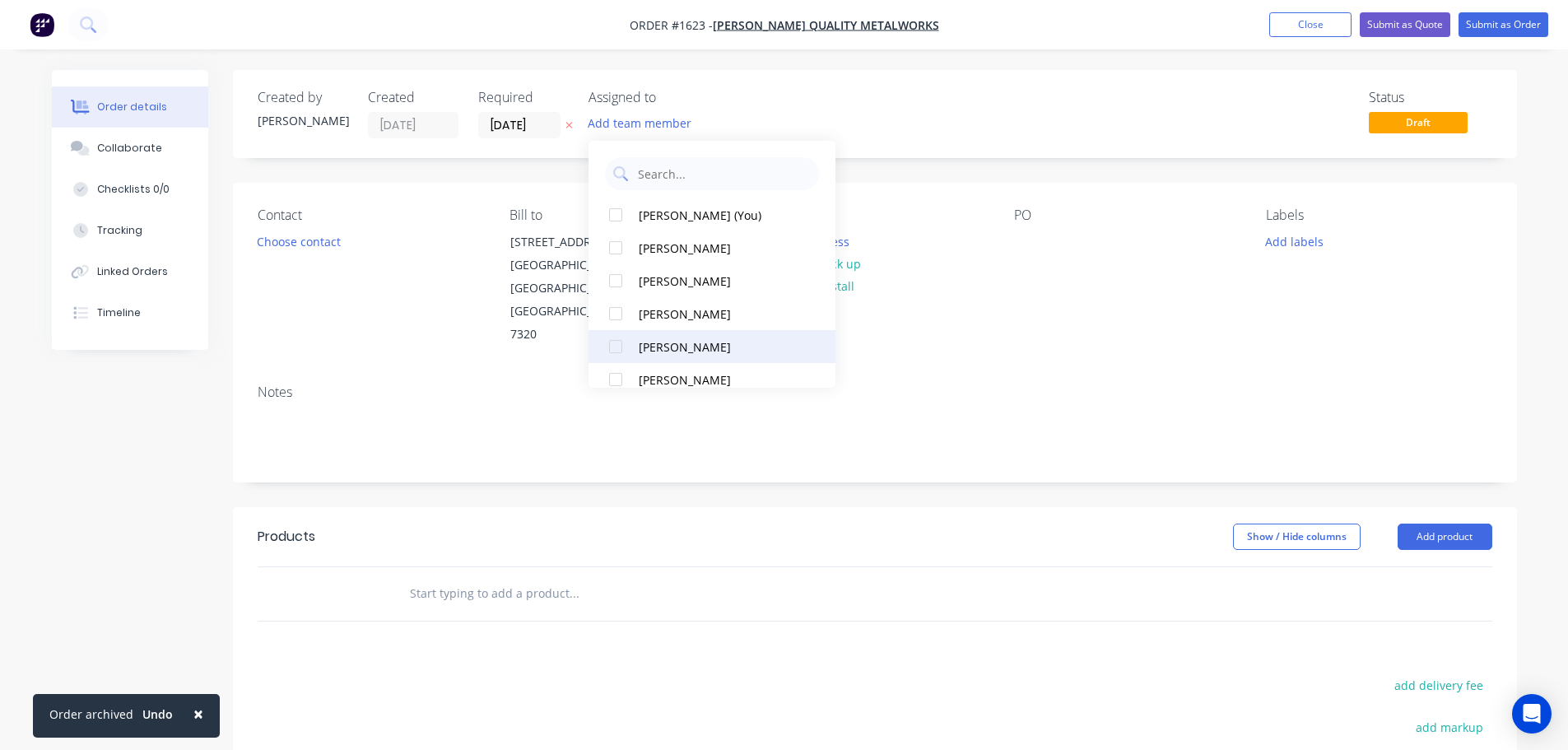
click at [614, 349] on div at bounding box center [615, 346] width 33 height 33
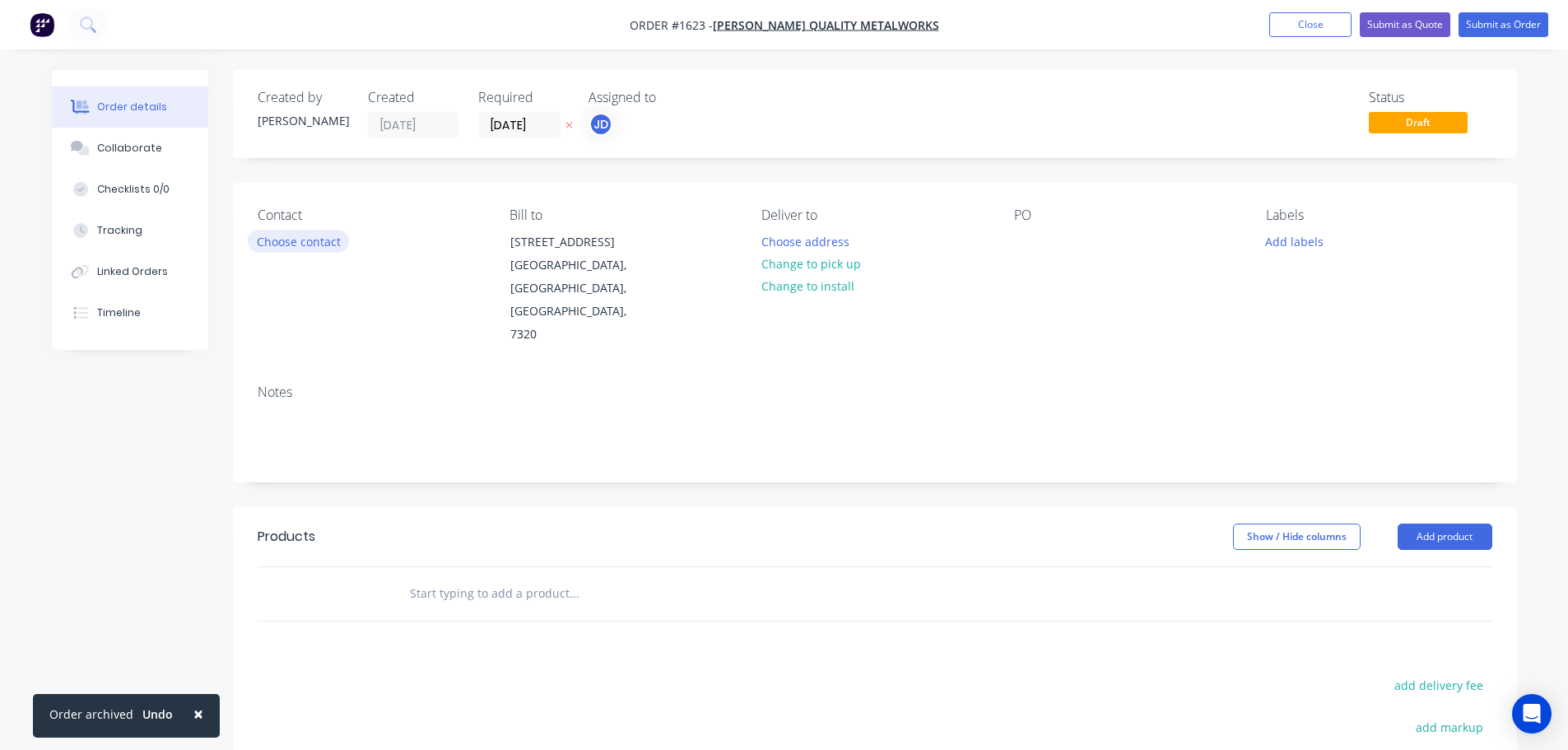
click at [319, 243] on button "Choose contact" at bounding box center [297, 240] width 101 height 22
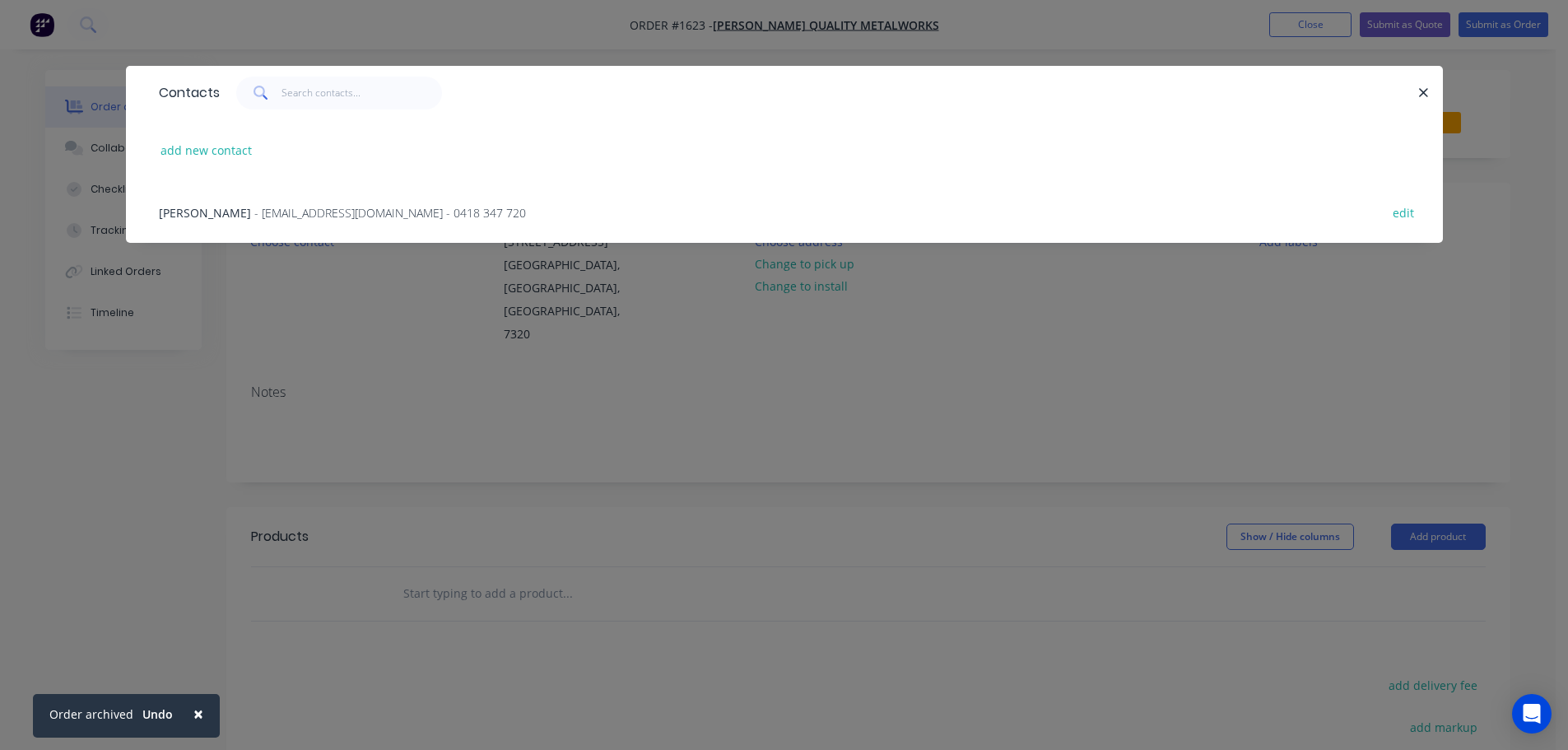
click at [264, 220] on span "- [EMAIL_ADDRESS][DOMAIN_NAME] - 0418 347 720" at bounding box center [390, 212] width 271 height 16
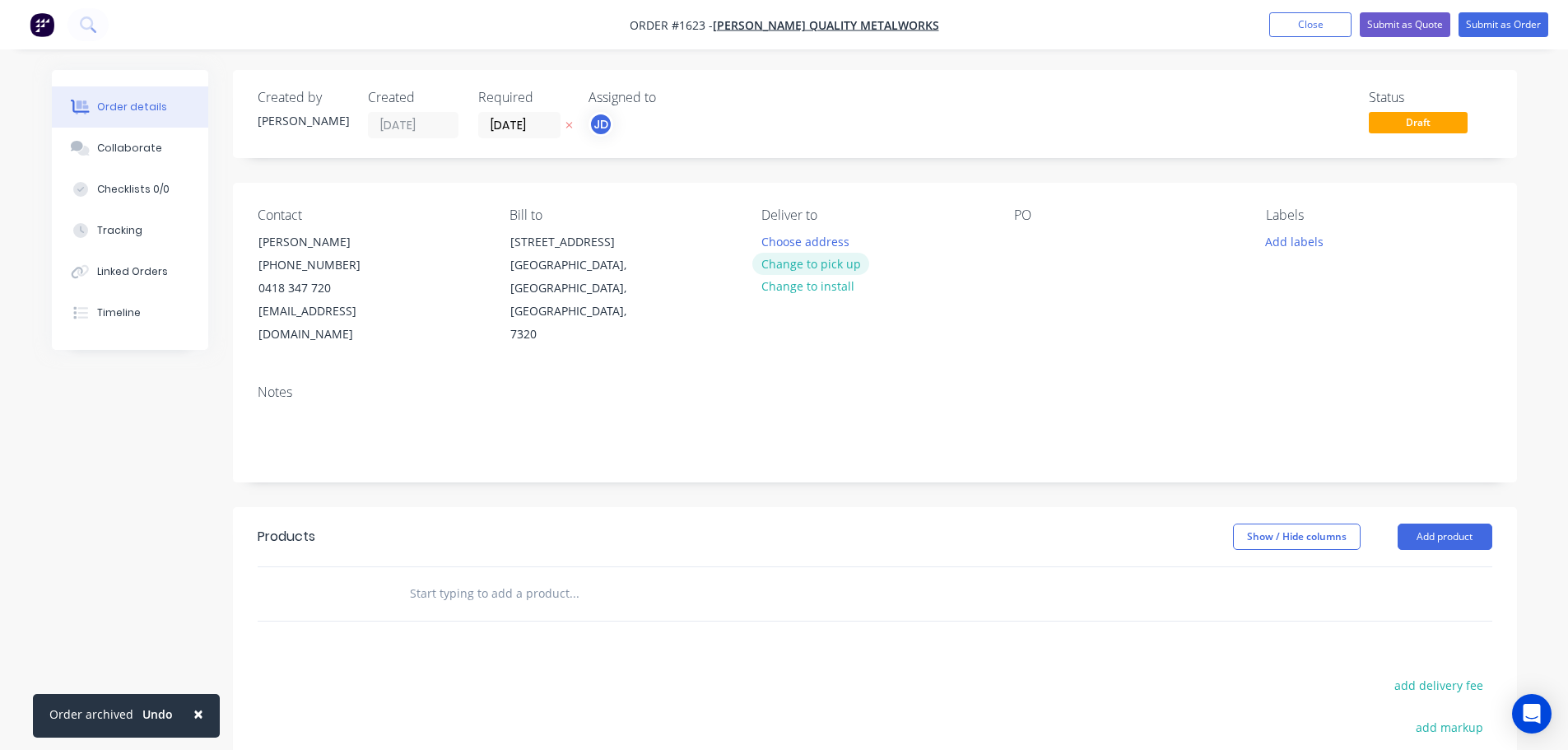
click at [796, 262] on button "Change to pick up" at bounding box center [810, 263] width 117 height 22
click at [1019, 247] on div at bounding box center [1026, 241] width 26 height 24
click at [1293, 242] on button "Add labels" at bounding box center [1294, 240] width 76 height 22
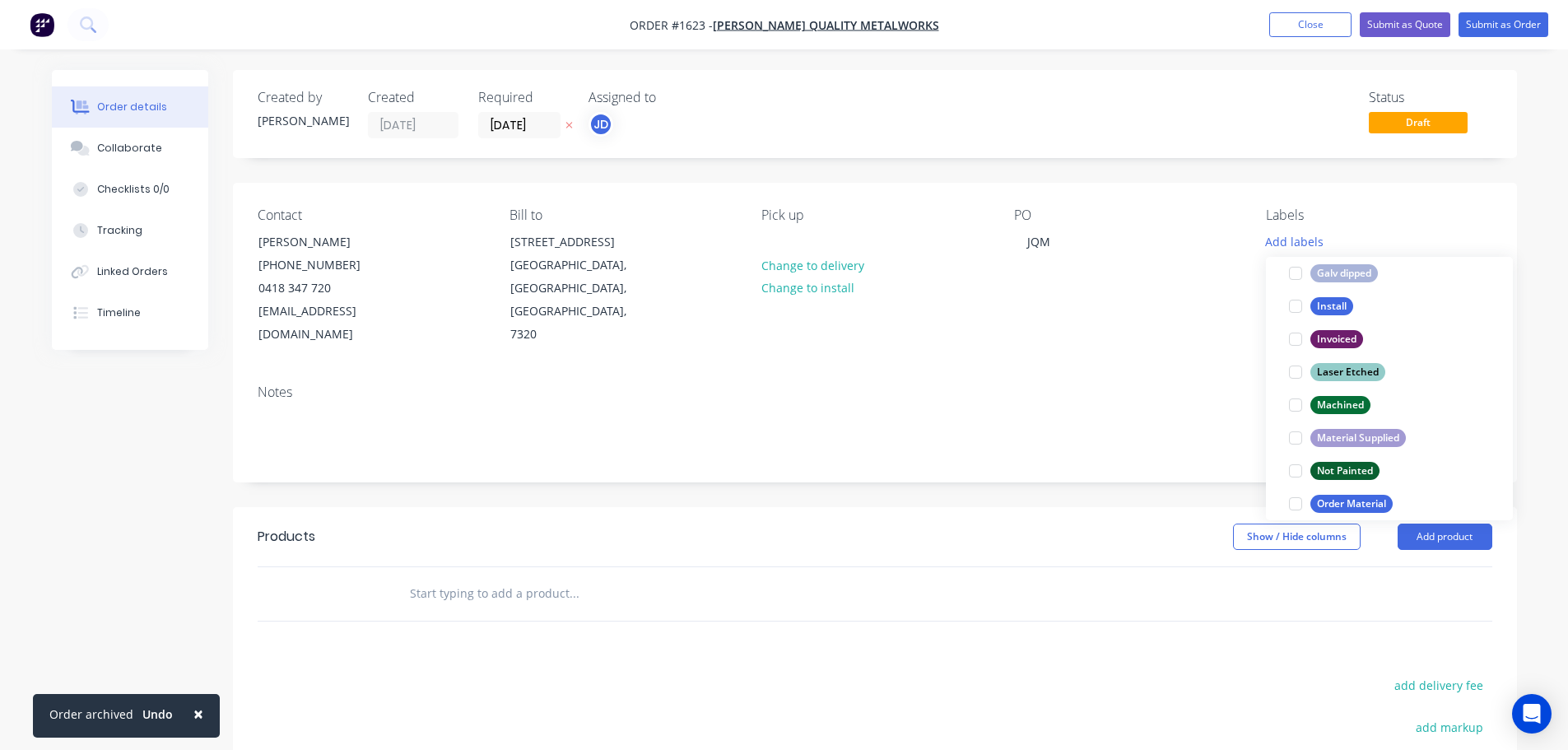
scroll to position [790, 0]
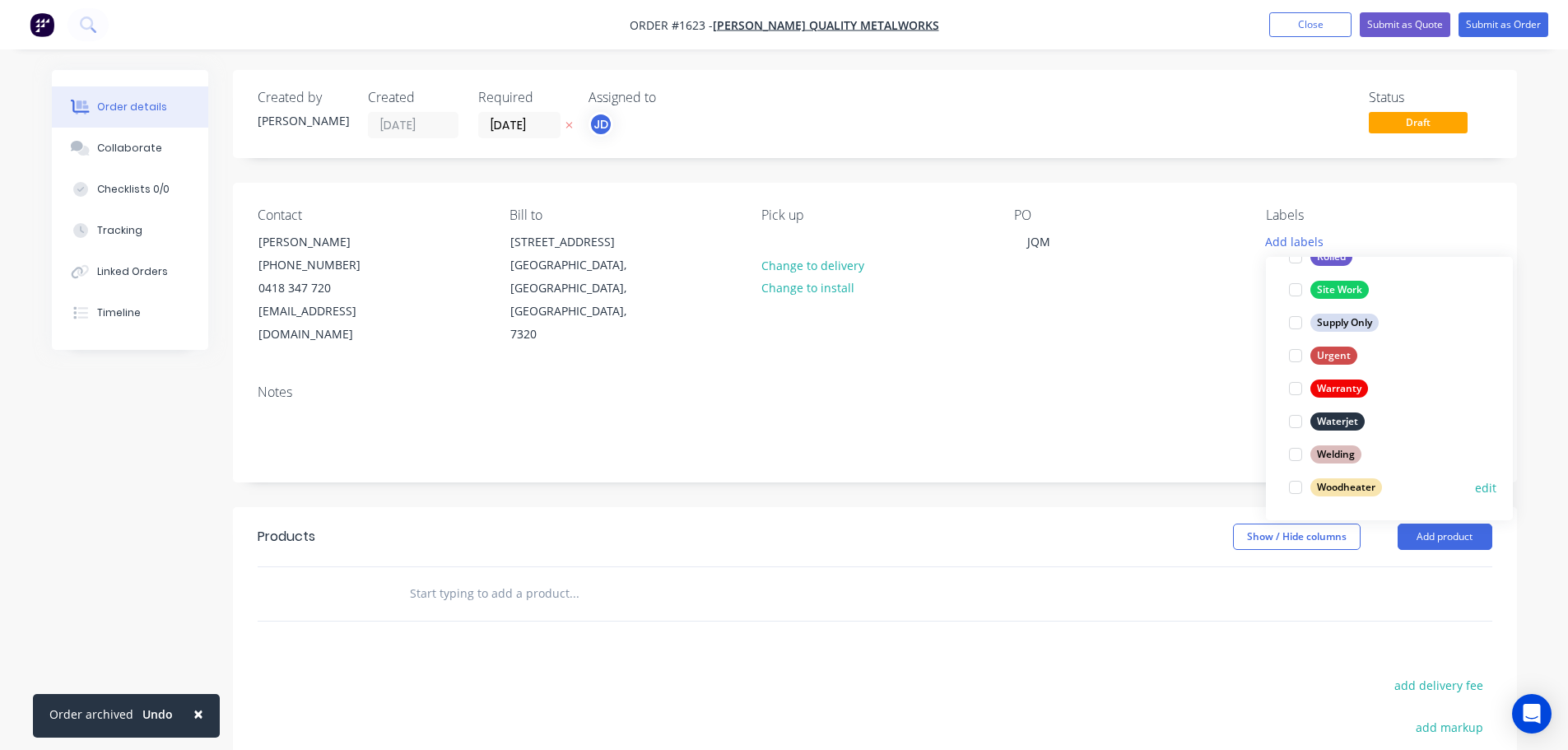
click at [1296, 486] on div at bounding box center [1295, 487] width 33 height 33
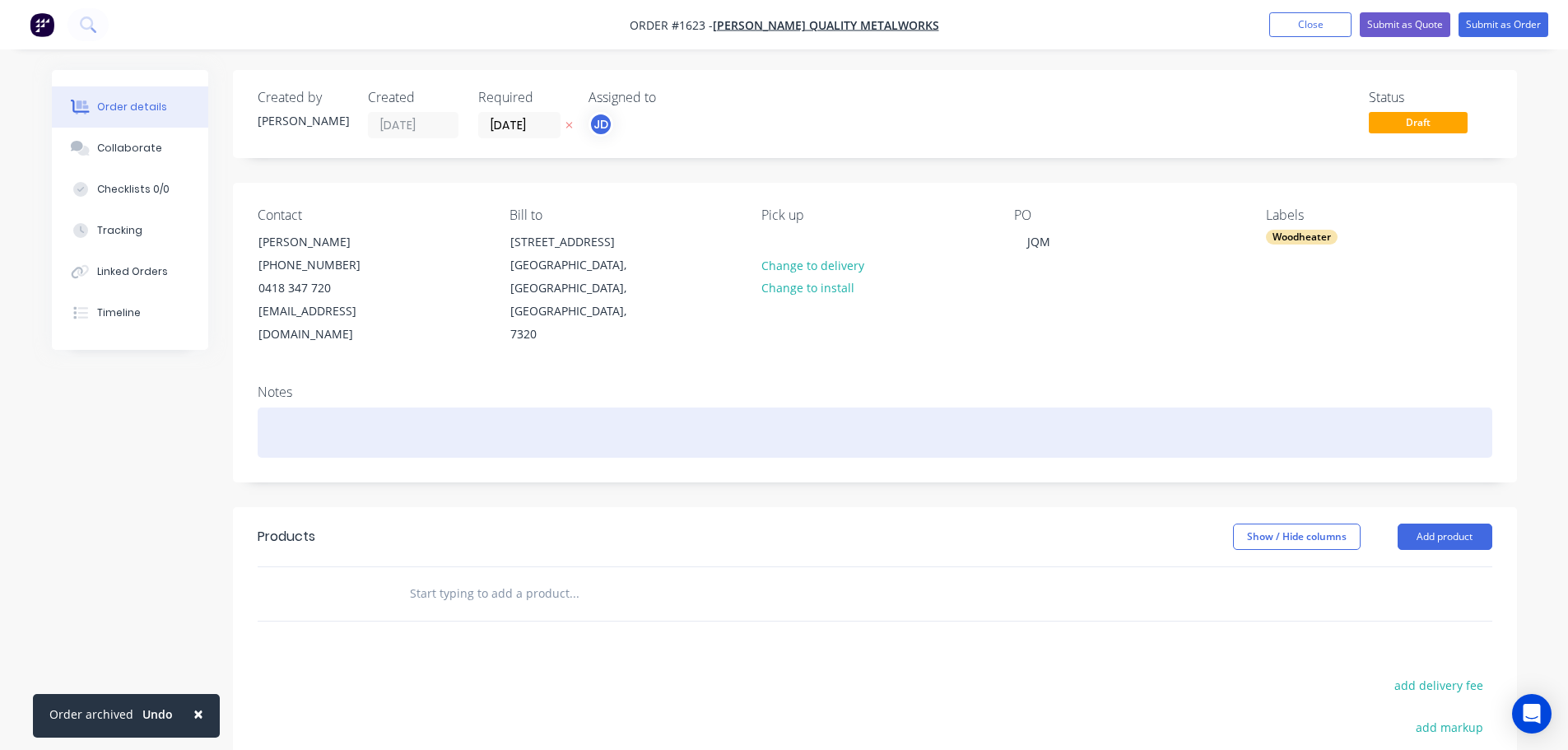
click at [1176, 410] on div at bounding box center [874, 432] width 1234 height 50
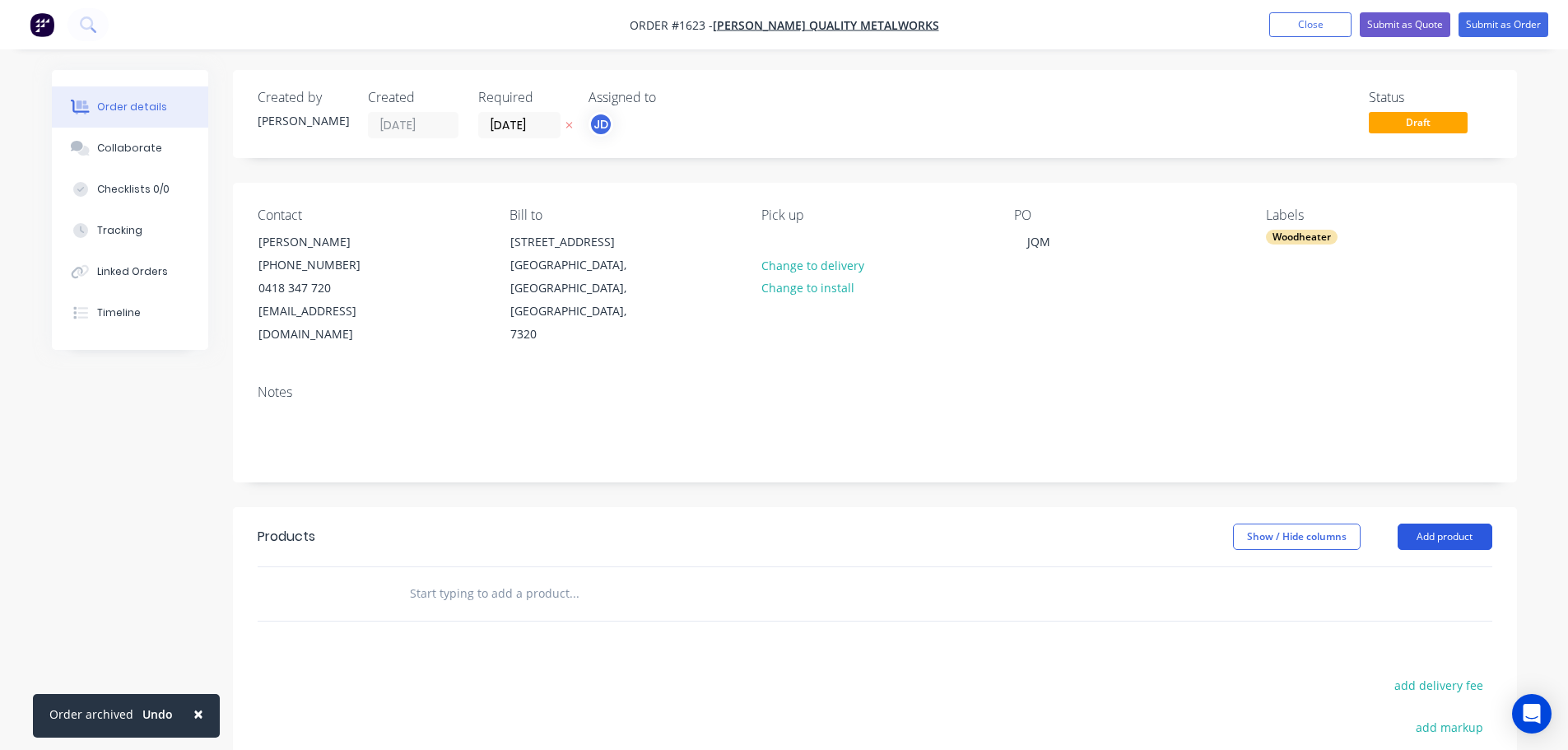
click at [1433, 523] on button "Add product" at bounding box center [1445, 536] width 95 height 26
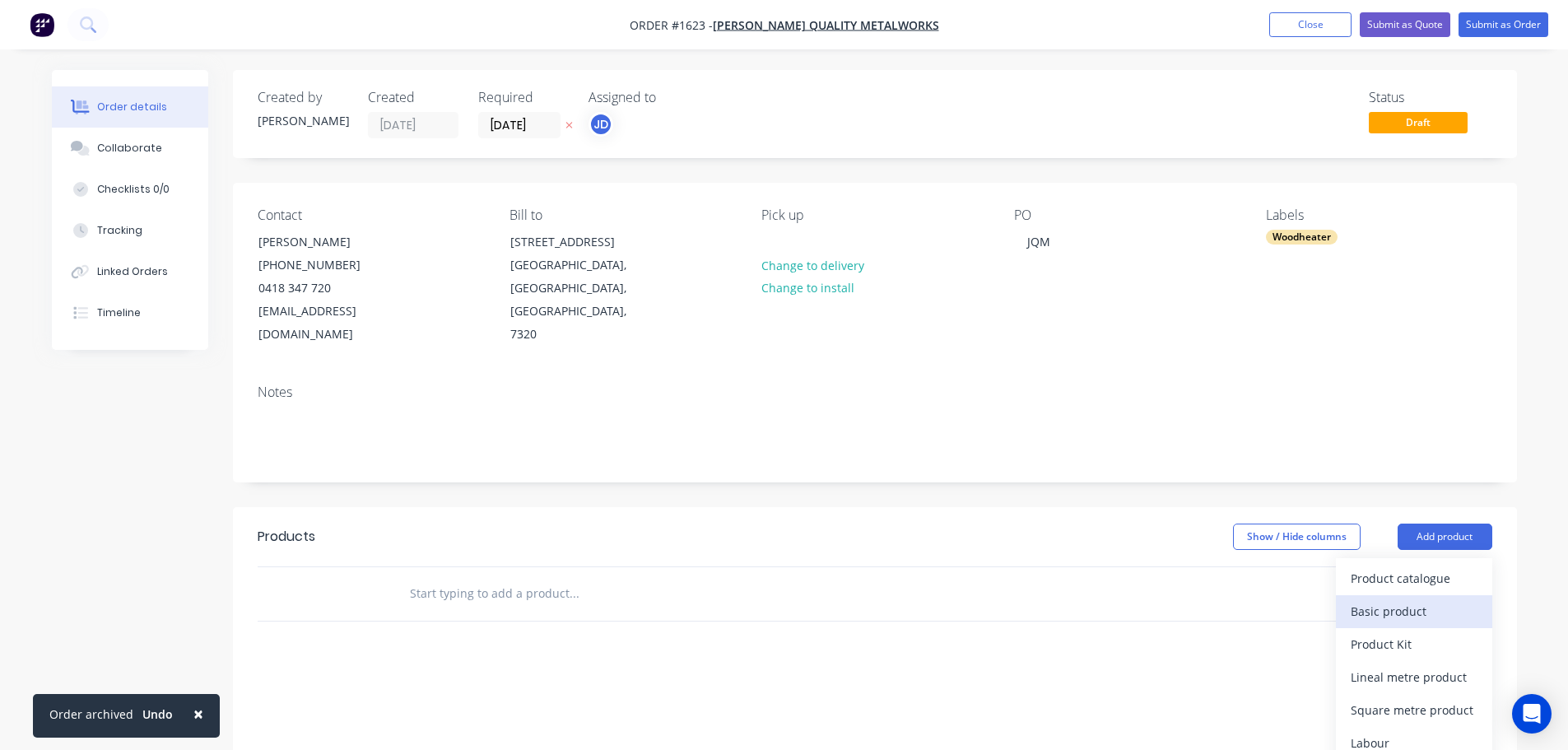
click at [1409, 599] on div "Basic product" at bounding box center [1414, 611] width 127 height 24
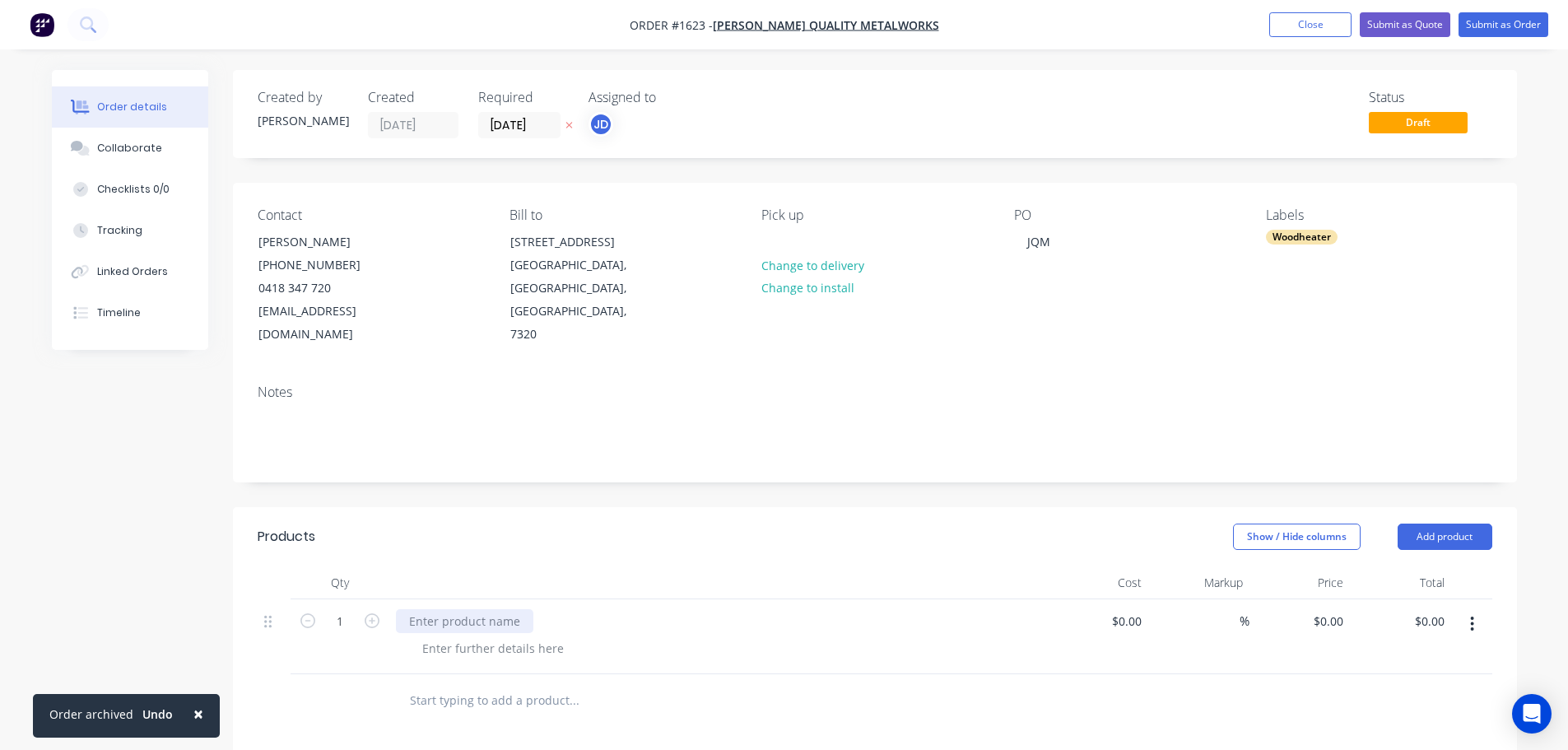
click at [471, 609] on div at bounding box center [464, 621] width 138 height 24
click at [1492, 18] on button "Submit as Order" at bounding box center [1503, 25] width 89 height 25
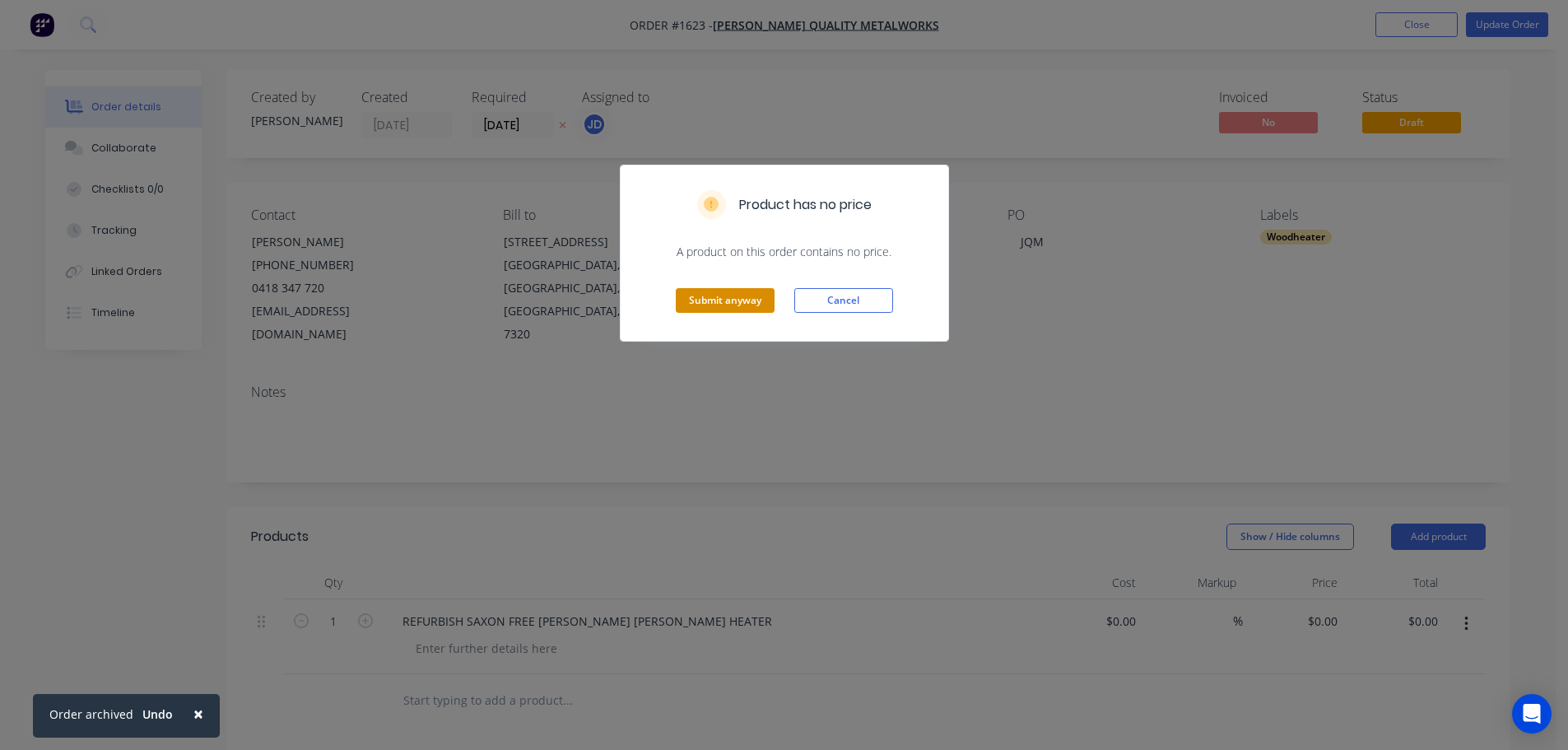
click at [742, 290] on button "Submit anyway" at bounding box center [725, 301] width 99 height 25
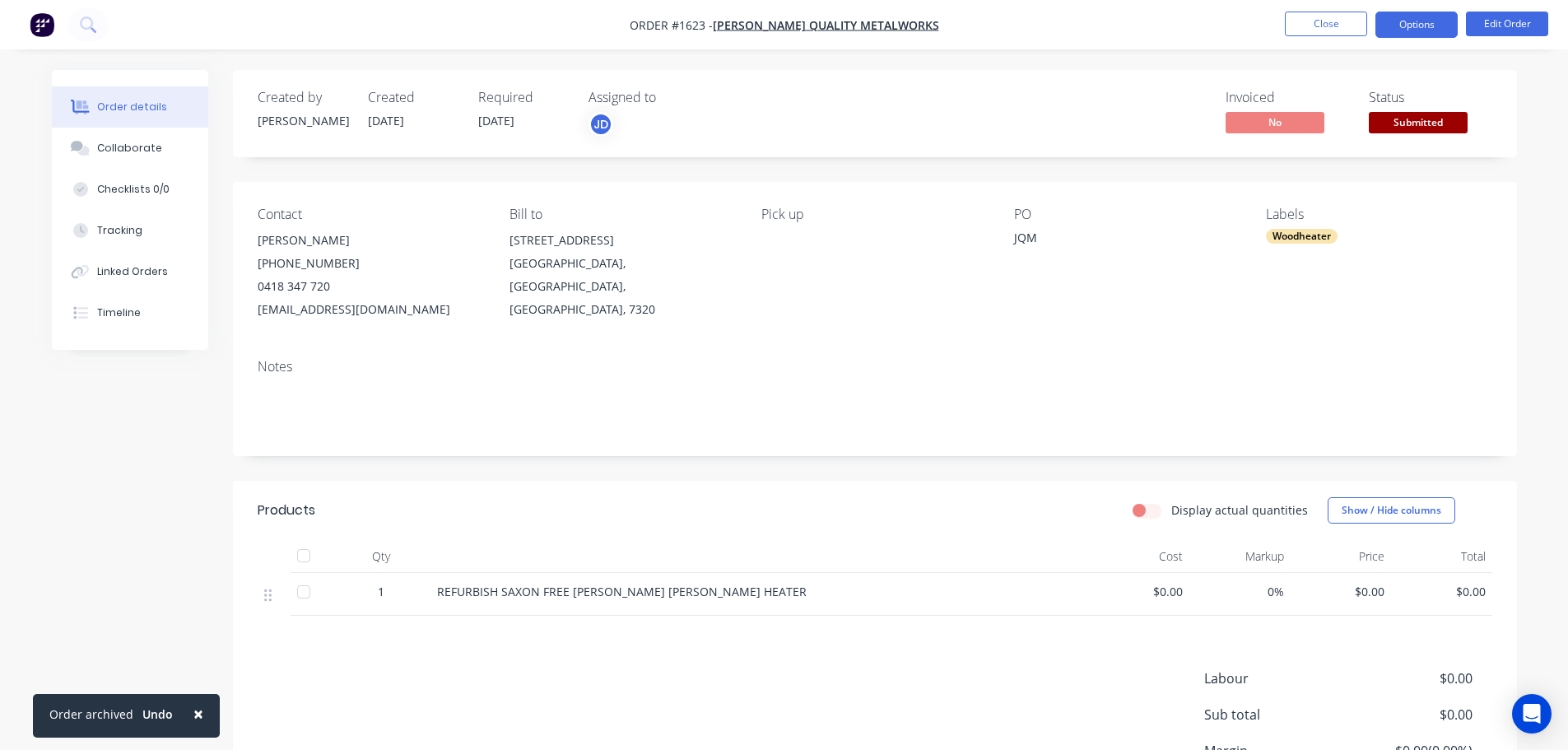
click at [1423, 31] on button "Options" at bounding box center [1416, 24] width 82 height 26
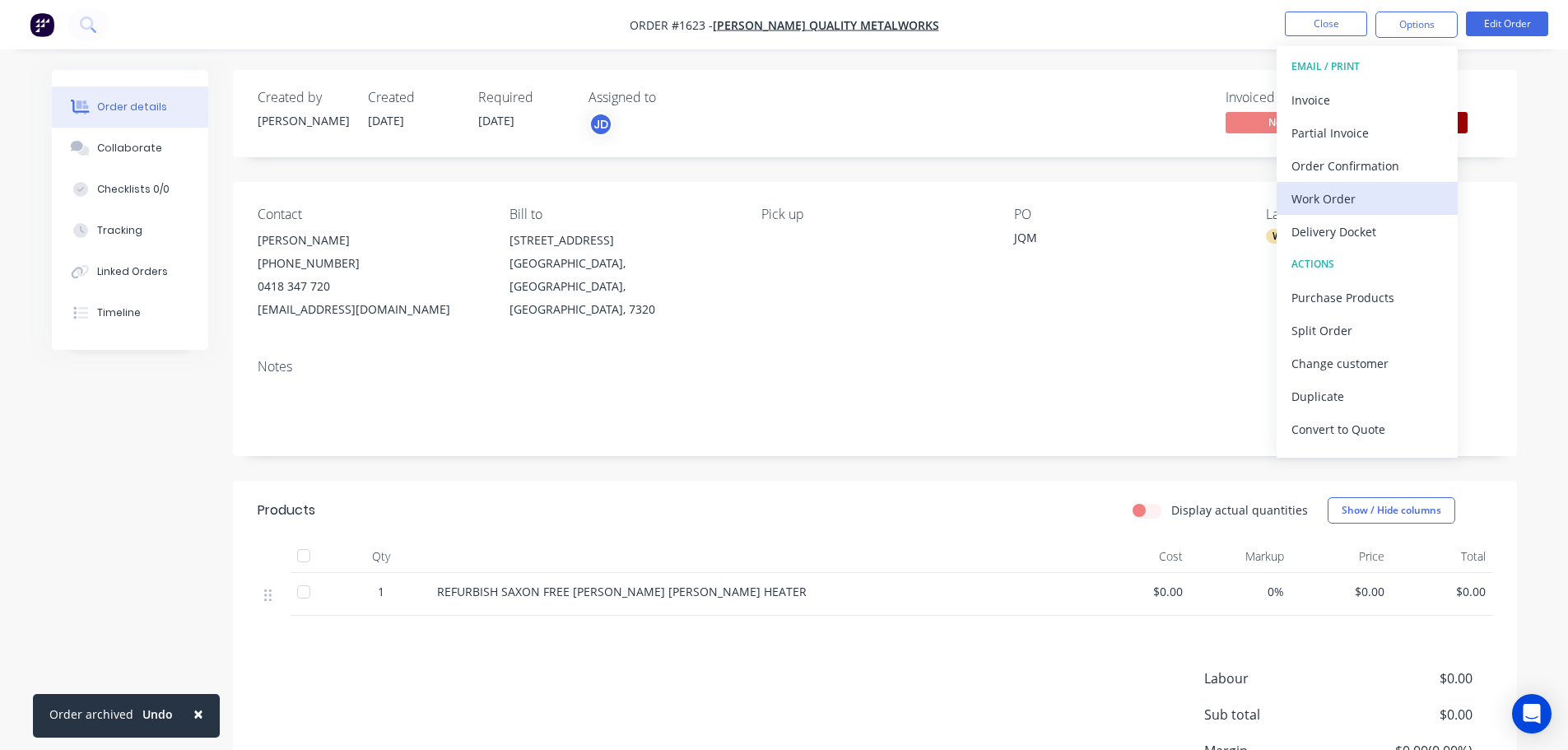
click at [1364, 195] on div "Work Order" at bounding box center [1367, 198] width 152 height 24
click at [1319, 201] on div "Custom" at bounding box center [1367, 198] width 152 height 24
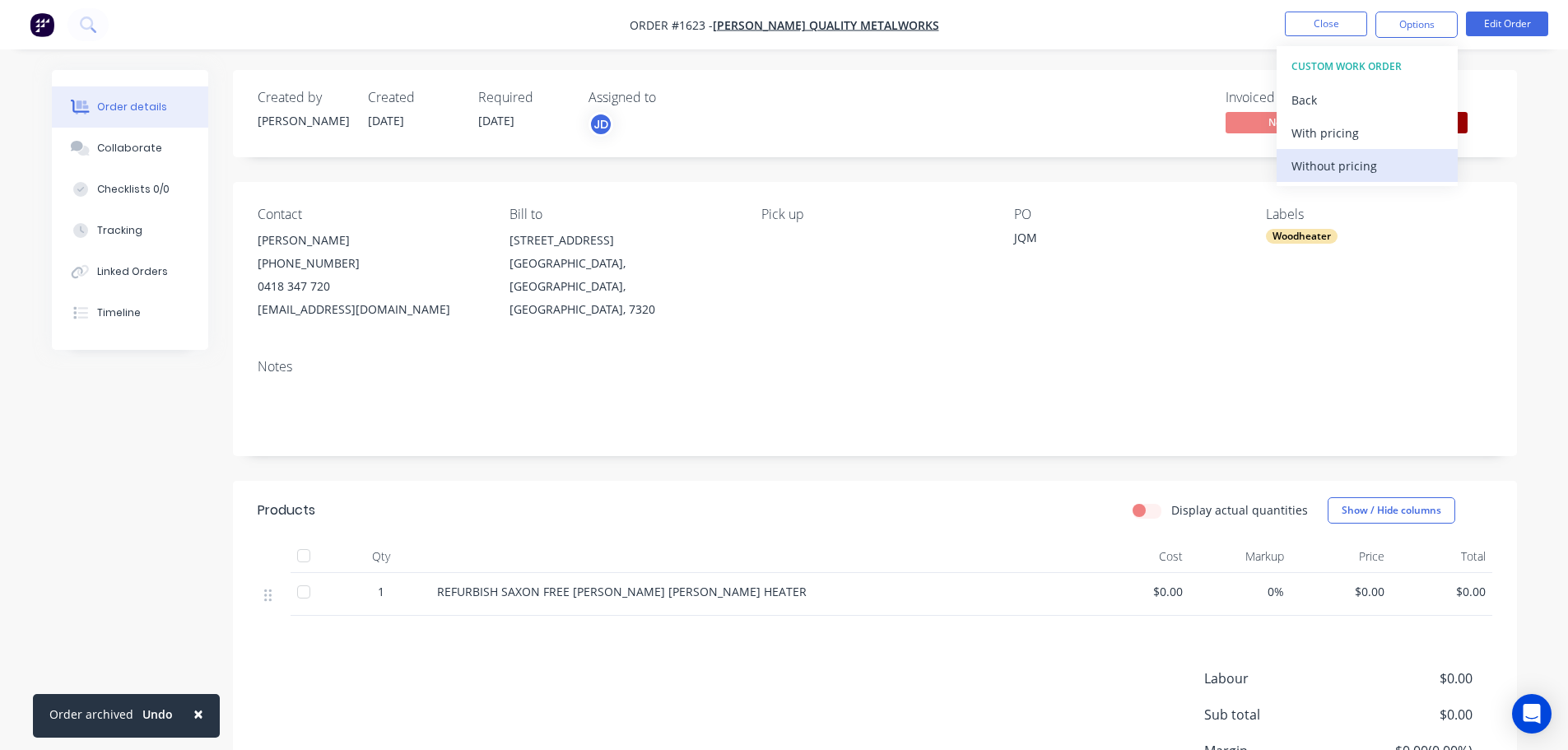
click at [1318, 171] on div "Without pricing" at bounding box center [1367, 165] width 152 height 24
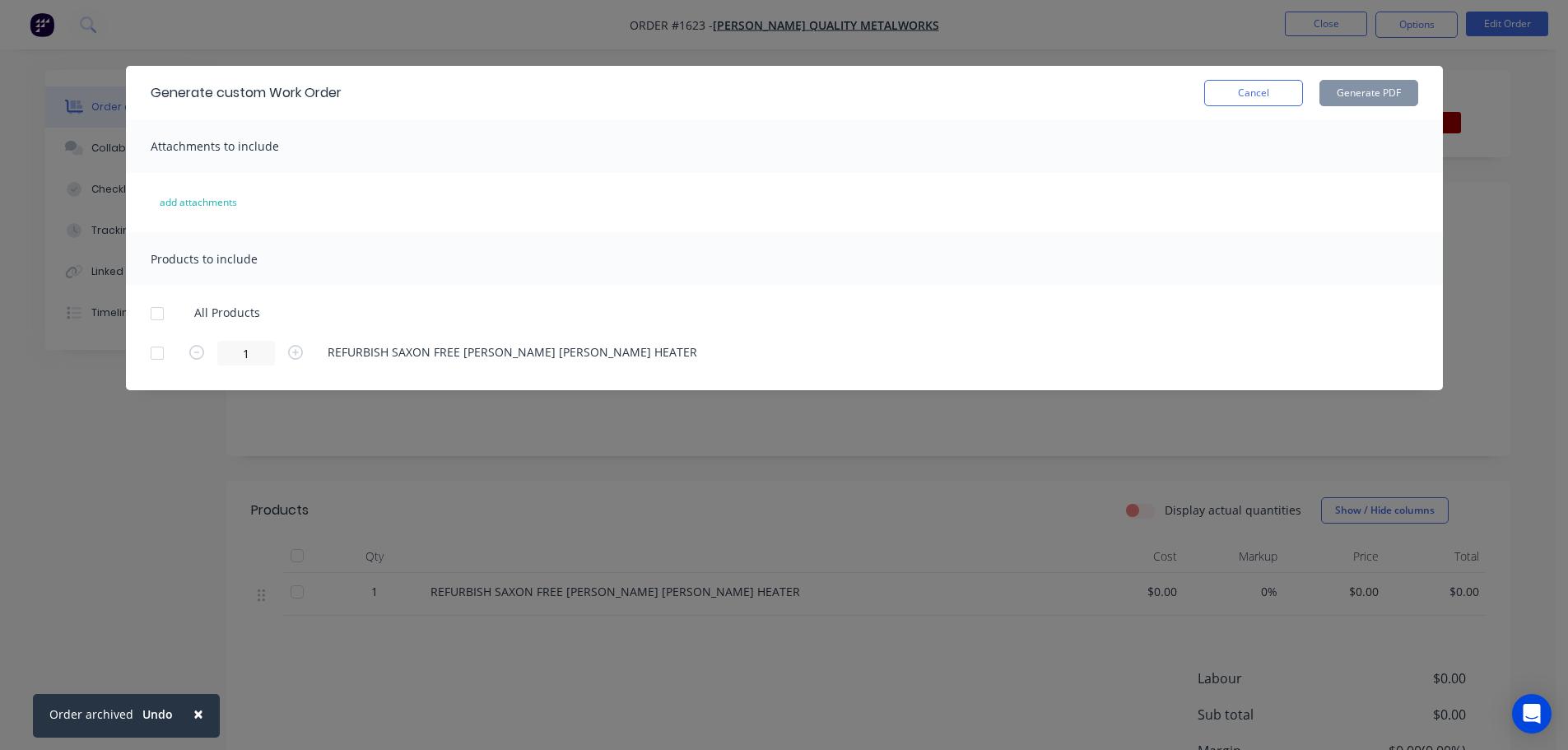
drag, startPoint x: 153, startPoint y: 317, endPoint x: 250, endPoint y: 319, distance: 97.0
click at [153, 316] on div at bounding box center [157, 313] width 33 height 33
click at [1340, 89] on button "Generate PDF" at bounding box center [1368, 92] width 99 height 26
click at [1281, 89] on button "Cancel" at bounding box center [1253, 92] width 99 height 26
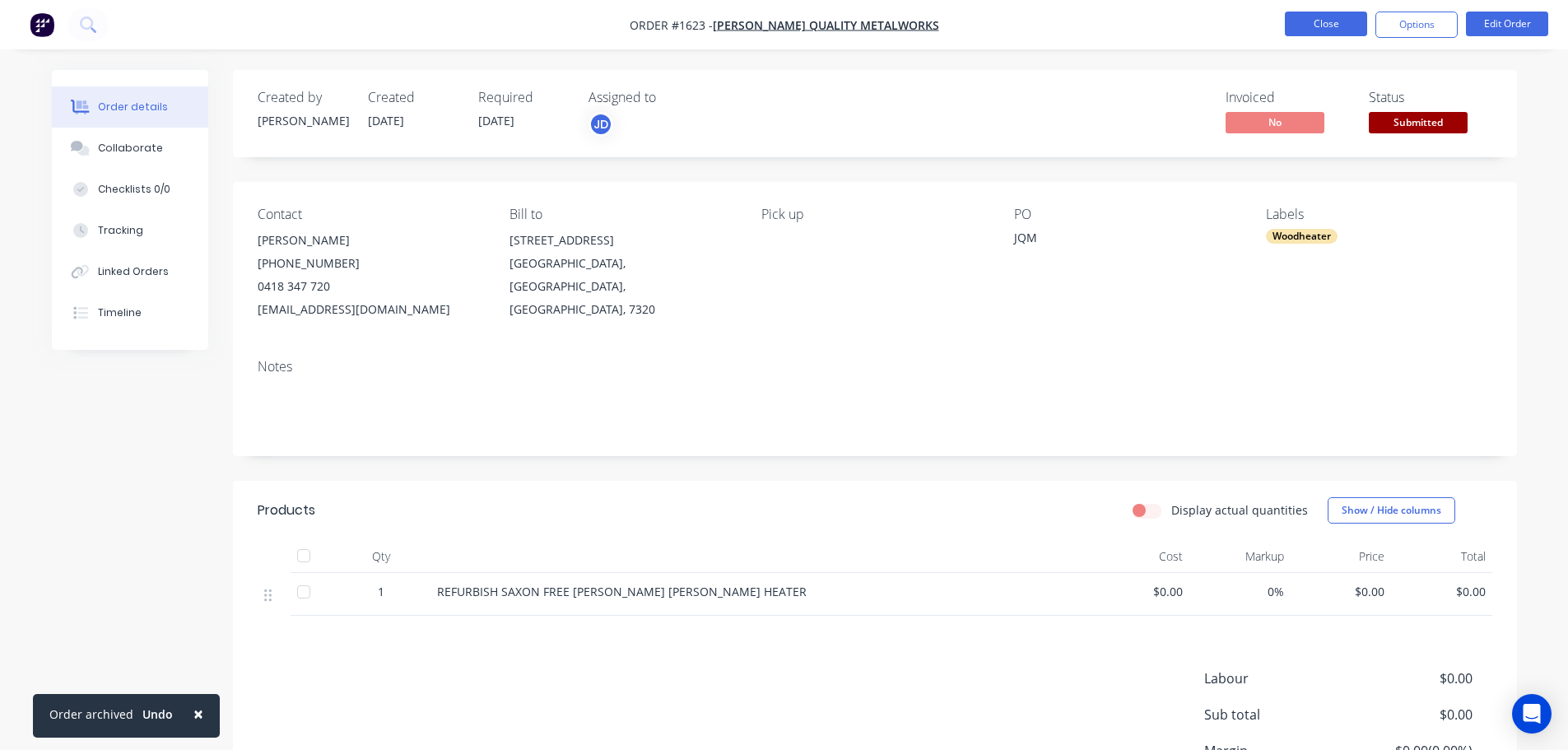
click at [1311, 32] on button "Close" at bounding box center [1326, 24] width 82 height 25
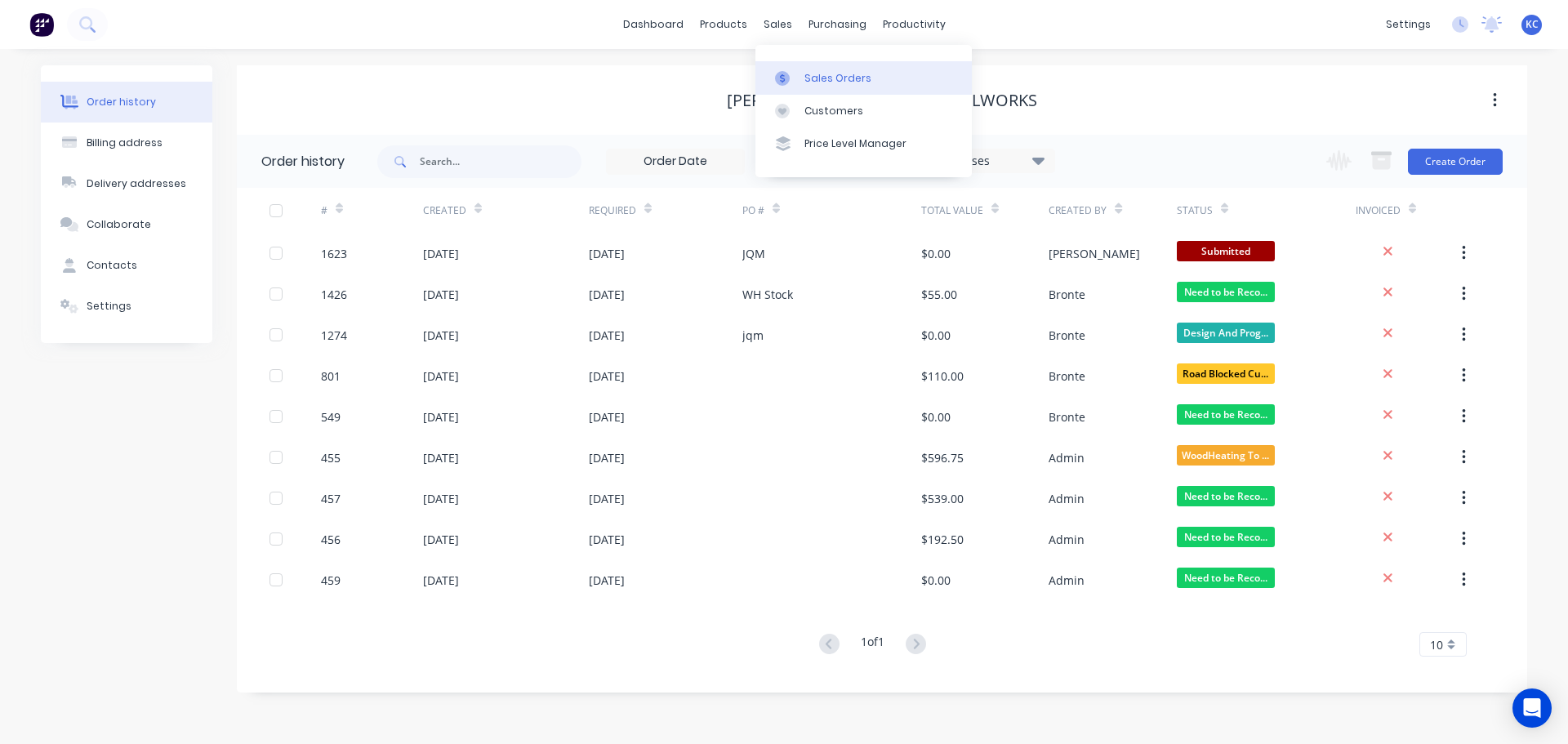
click at [820, 84] on div "Sales Orders" at bounding box center [838, 78] width 67 height 15
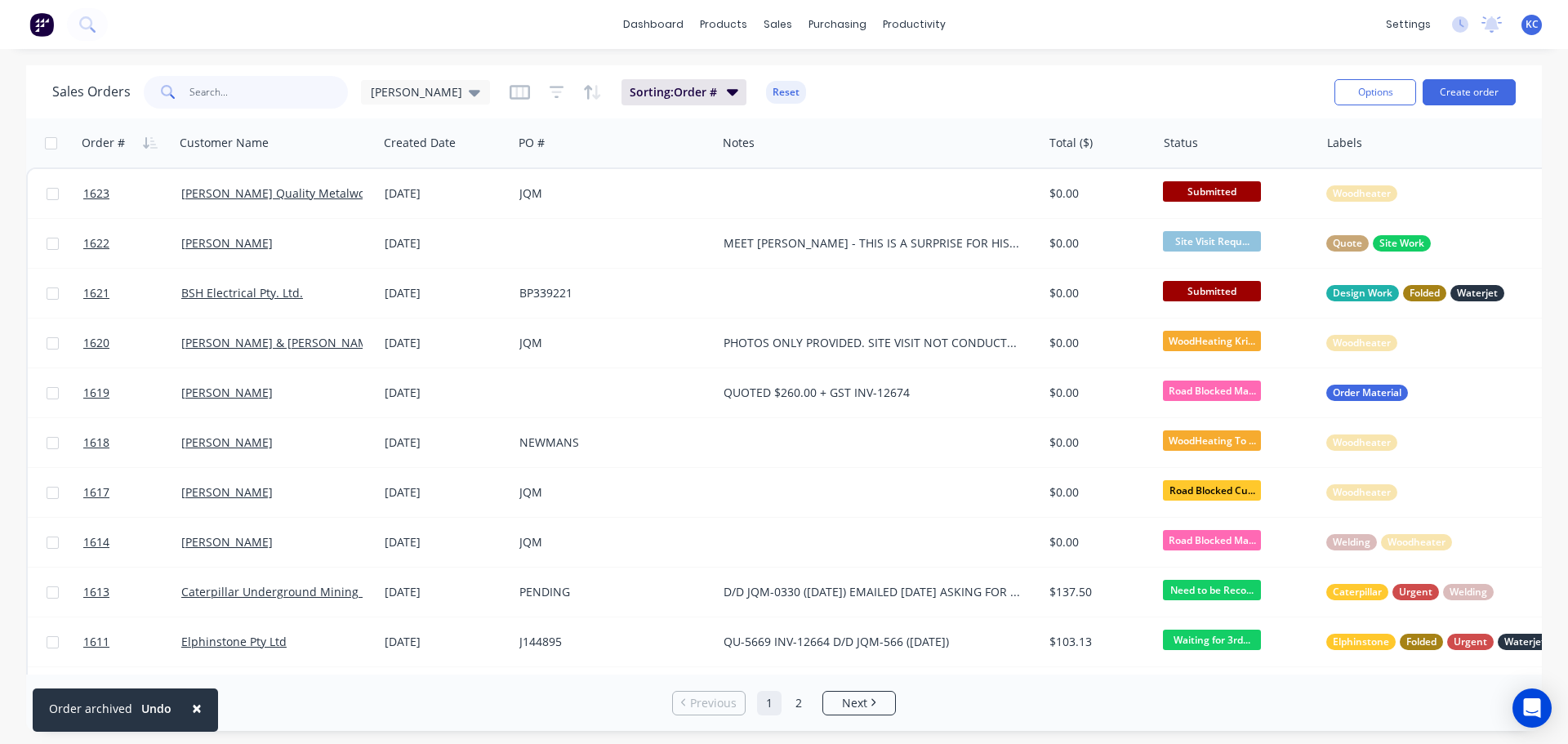
click at [255, 101] on input "text" at bounding box center [269, 92] width 159 height 33
type input "1570"
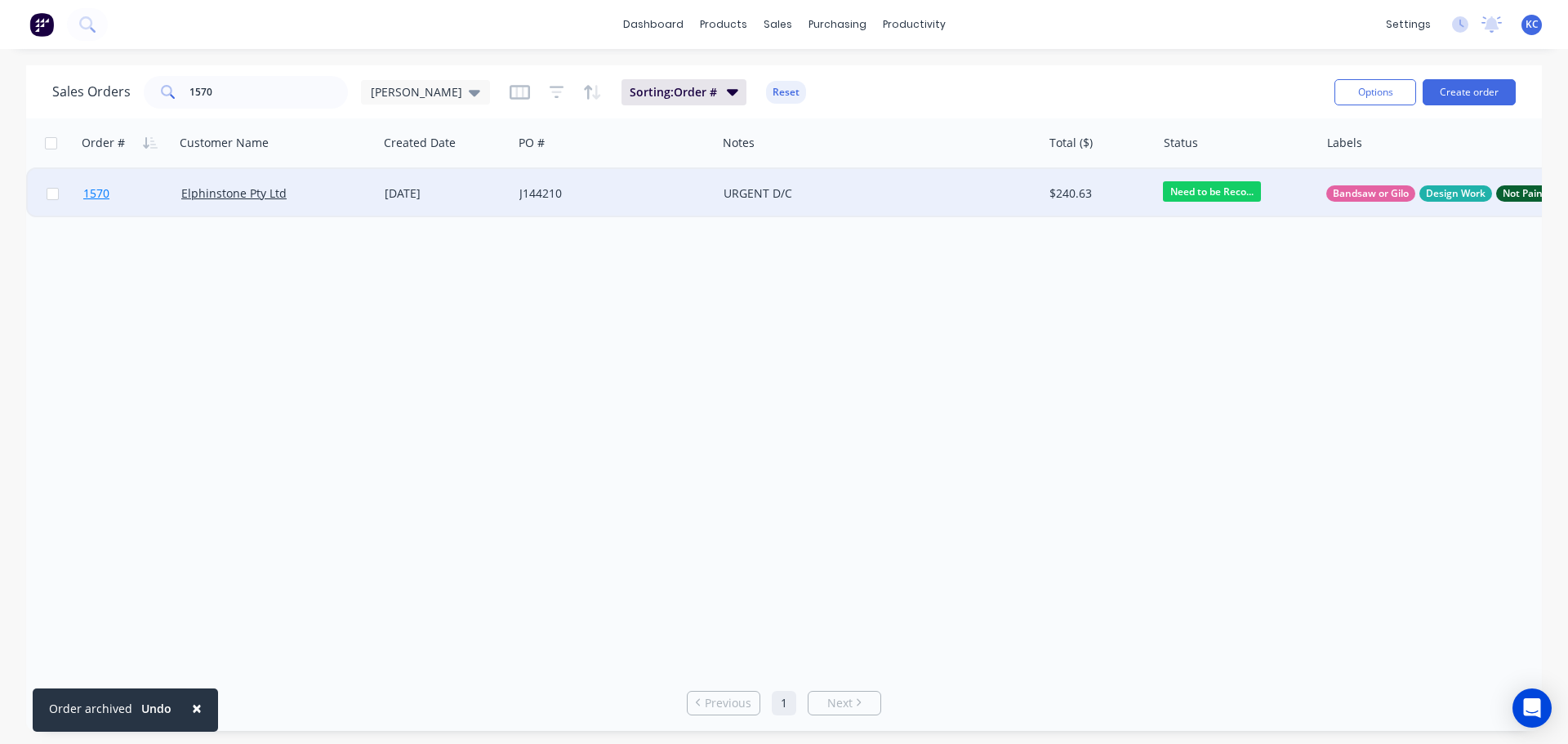
click at [105, 195] on span "1570" at bounding box center [96, 193] width 26 height 16
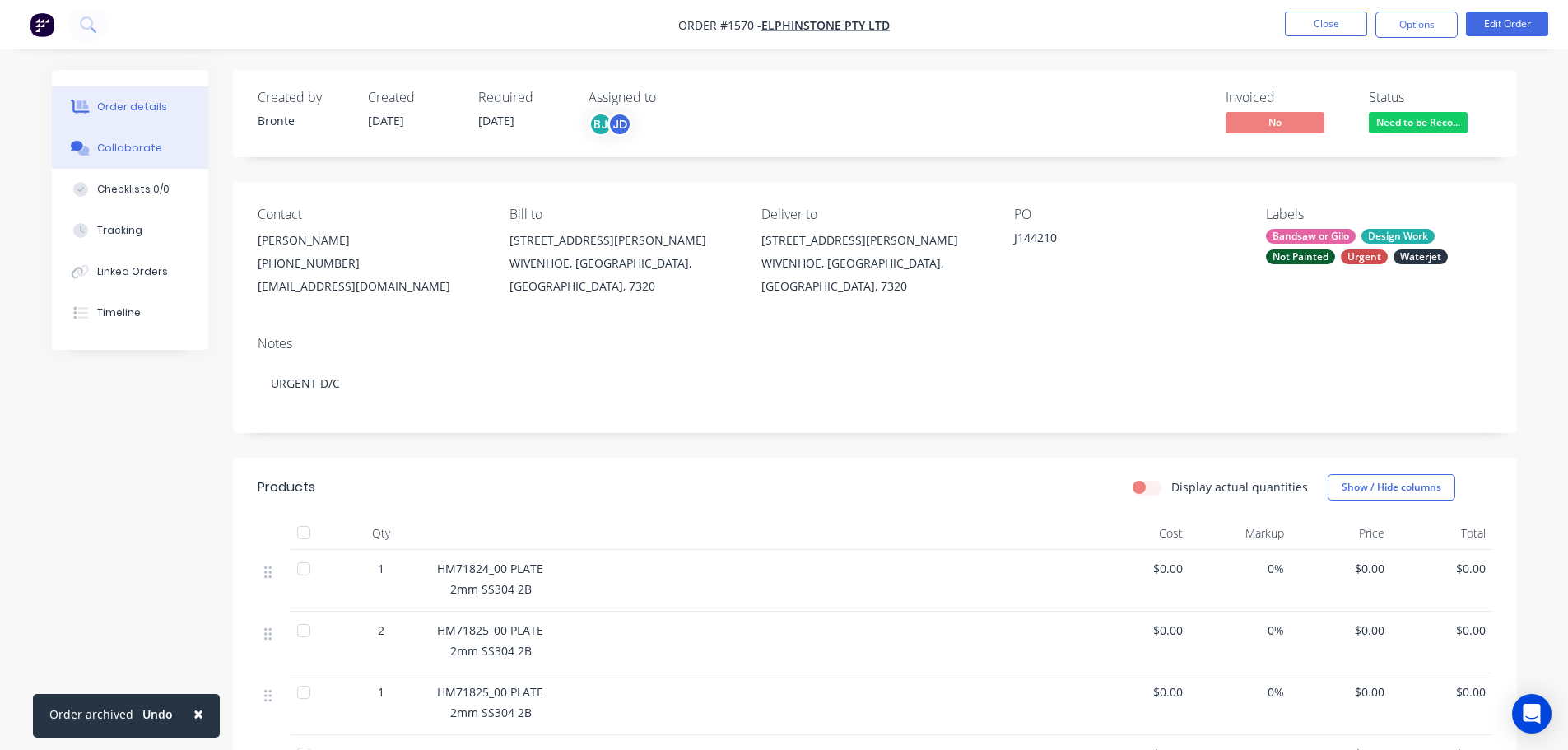
click at [163, 138] on button "Collaborate" at bounding box center [129, 148] width 156 height 41
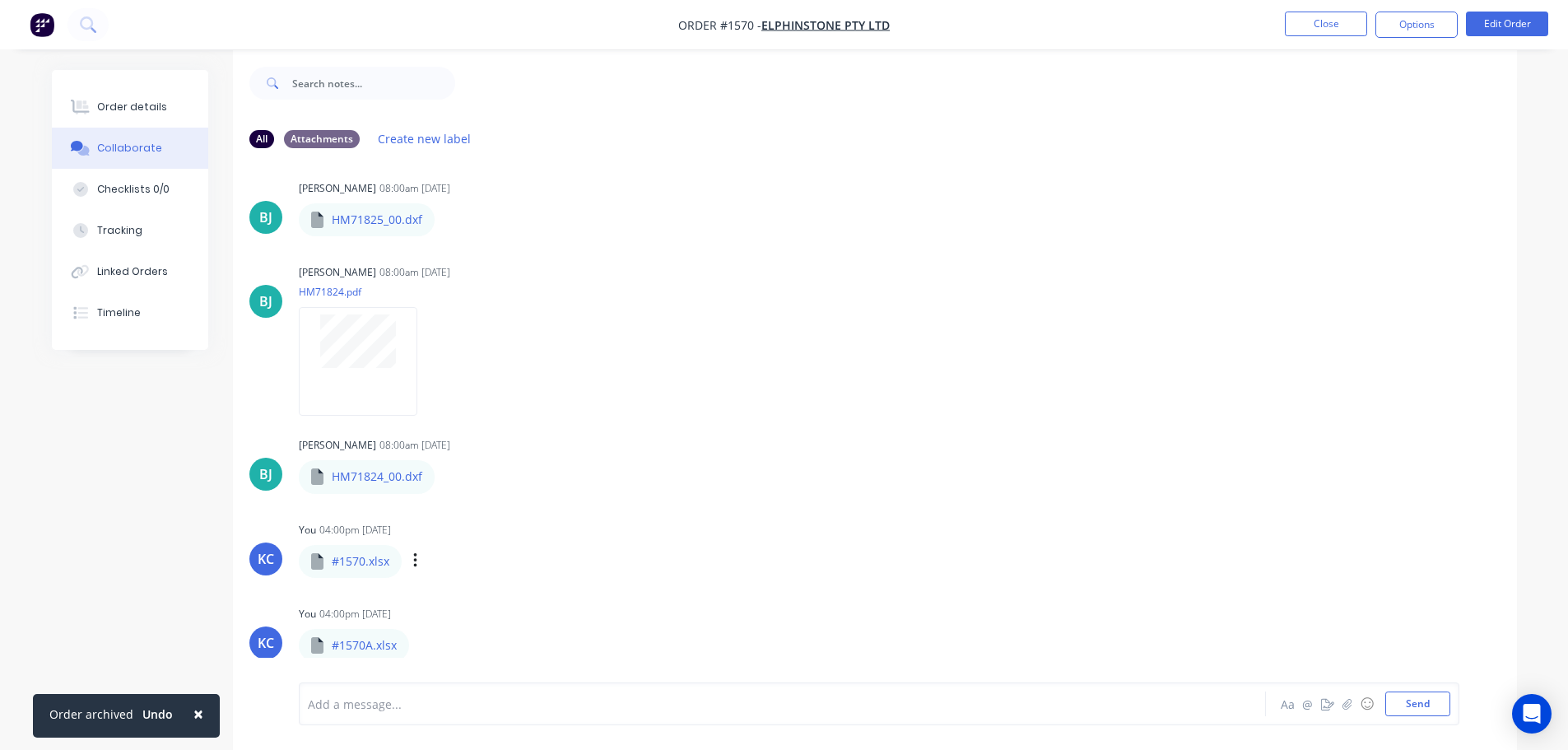
scroll to position [25, 0]
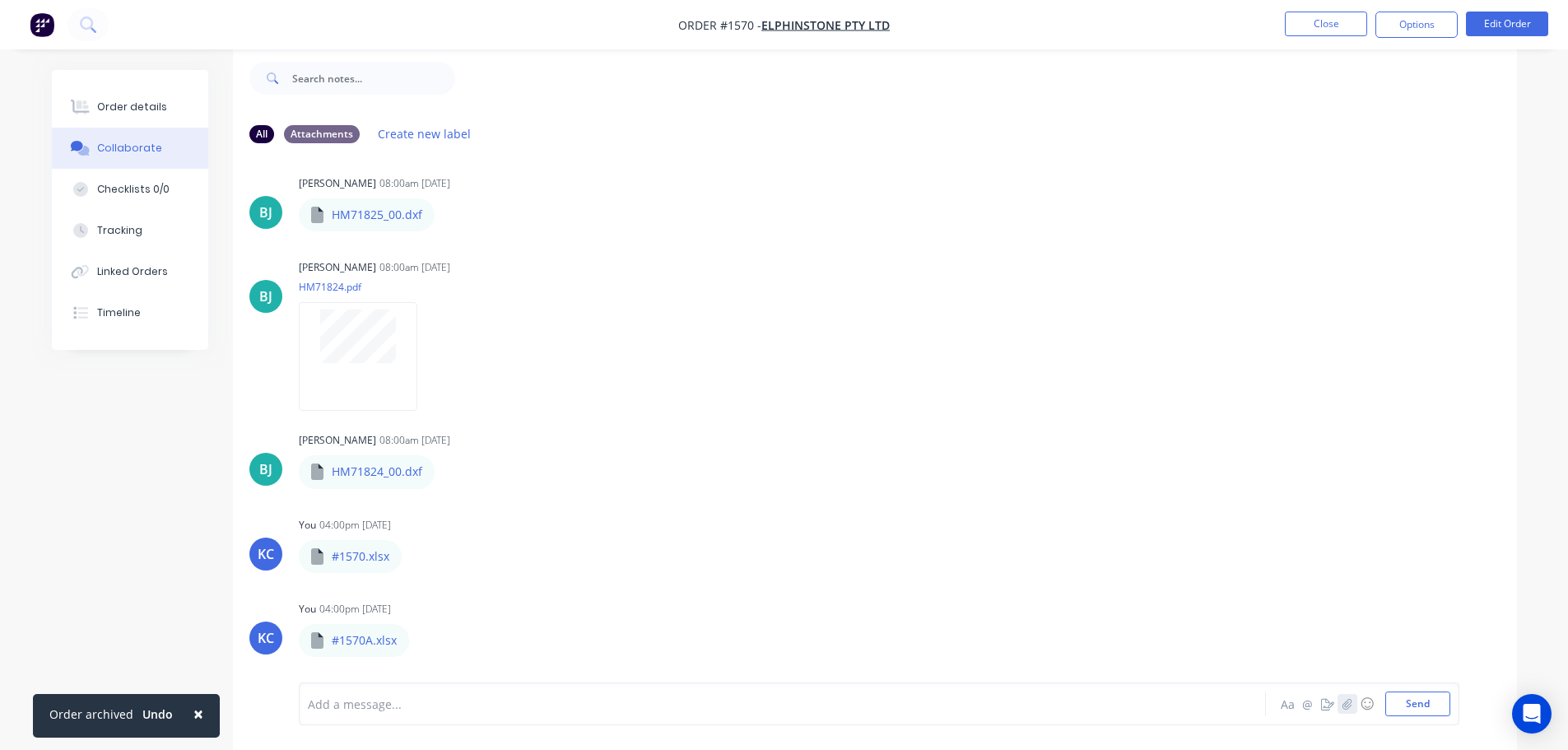
click at [1353, 703] on button "button" at bounding box center [1347, 704] width 20 height 20
click at [1428, 703] on button "Send" at bounding box center [1417, 704] width 65 height 25
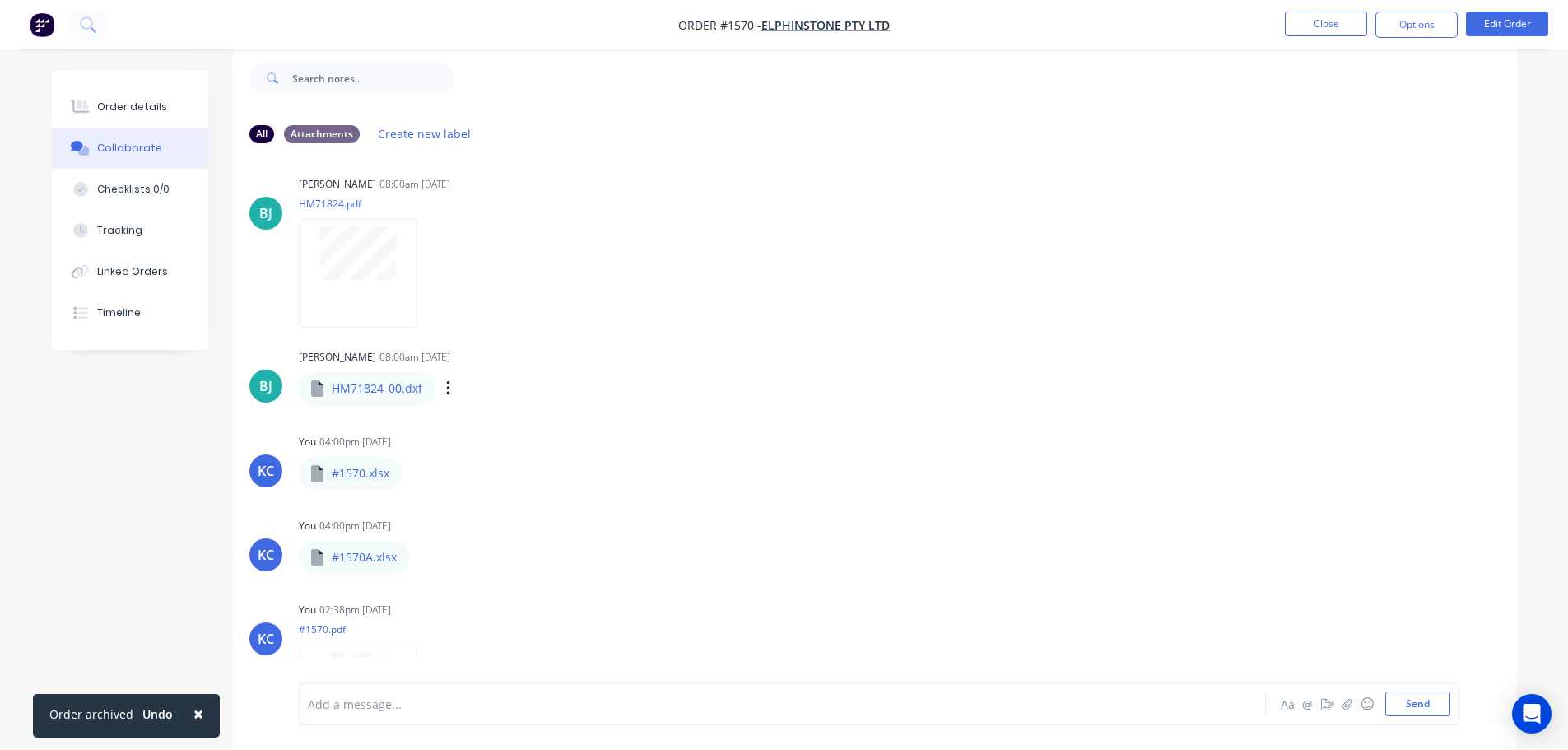
scroll to position [4654, 0]
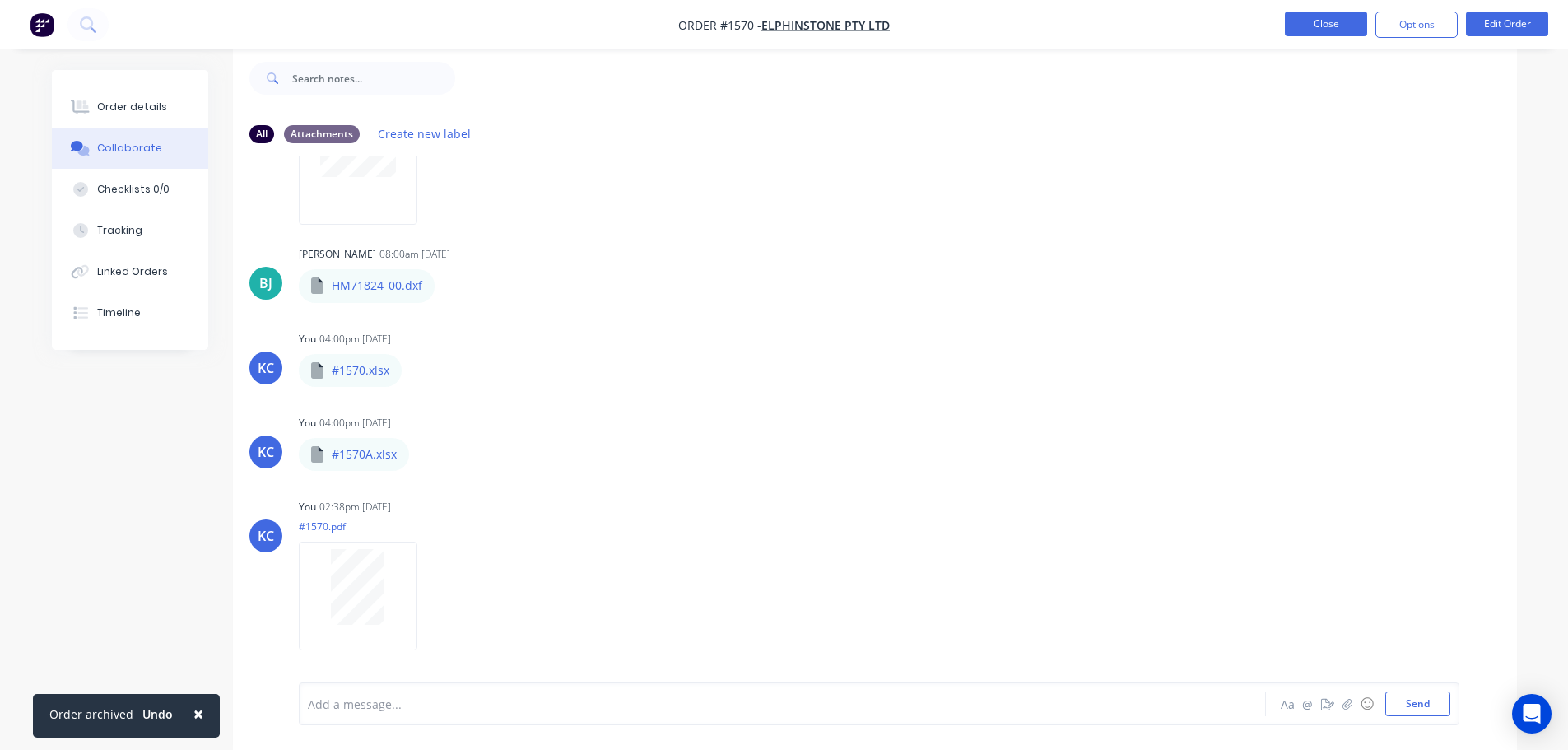
click at [1318, 22] on button "Close" at bounding box center [1326, 24] width 82 height 25
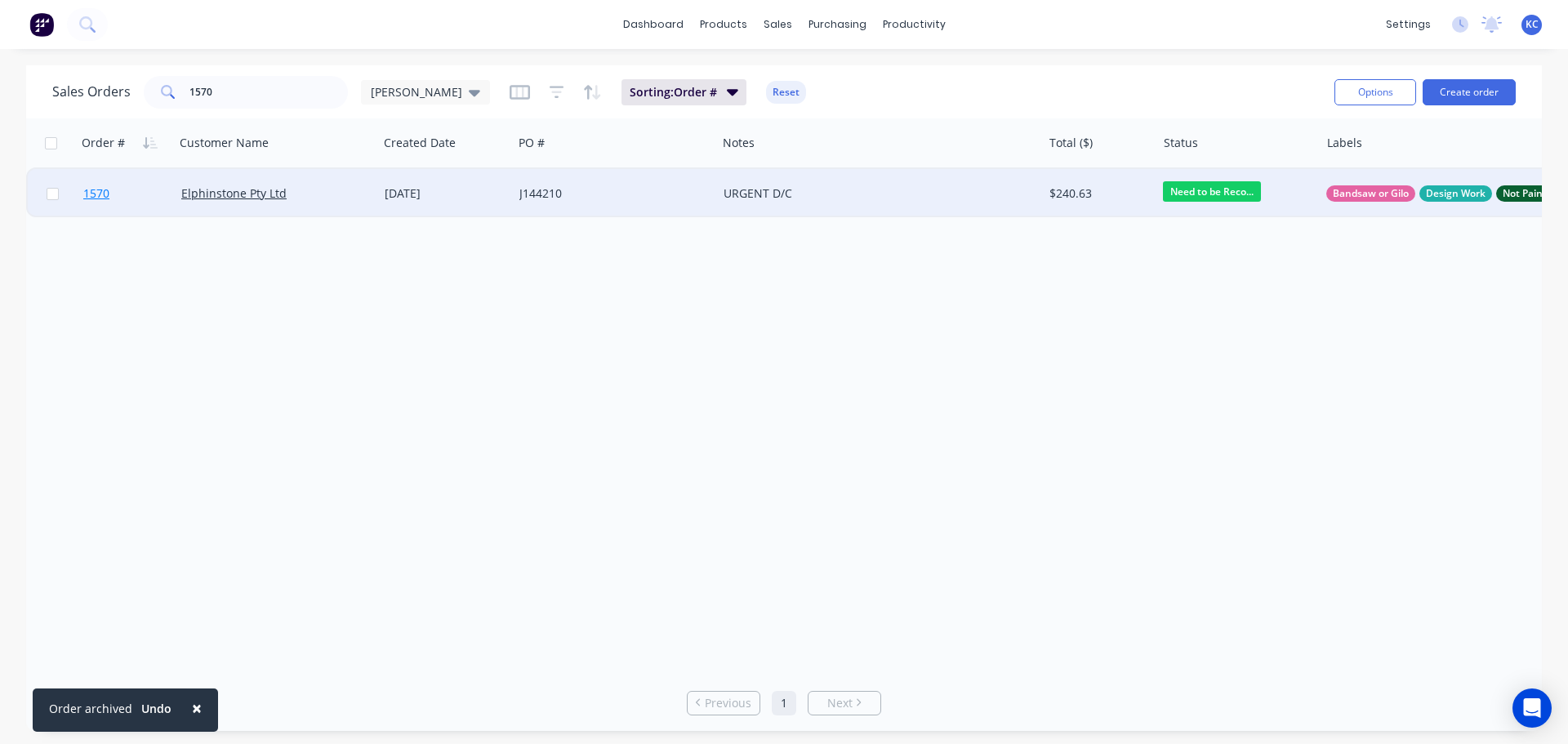
click at [105, 189] on span "1570" at bounding box center [96, 193] width 26 height 16
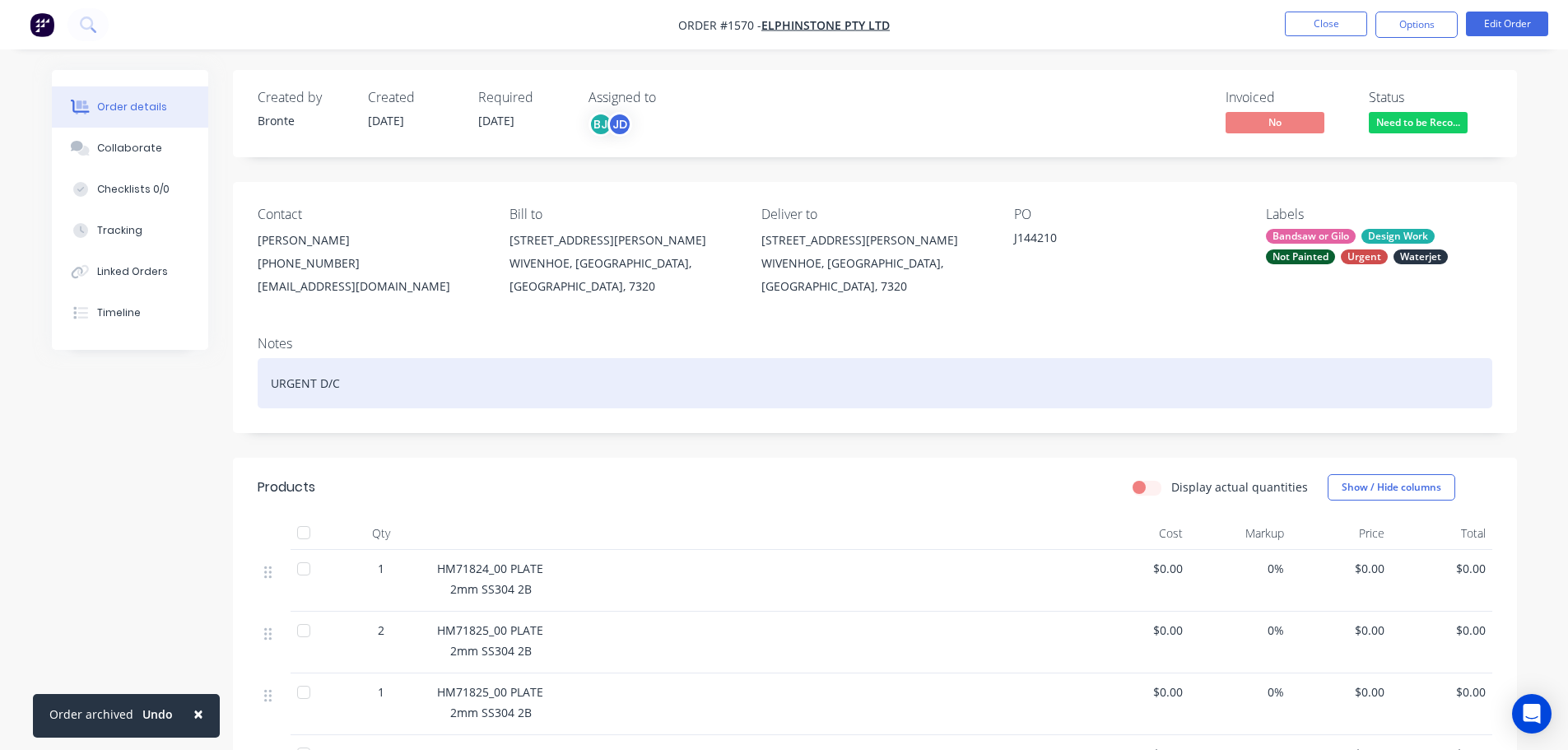
click at [343, 384] on div "URGENT D/C" at bounding box center [874, 383] width 1234 height 50
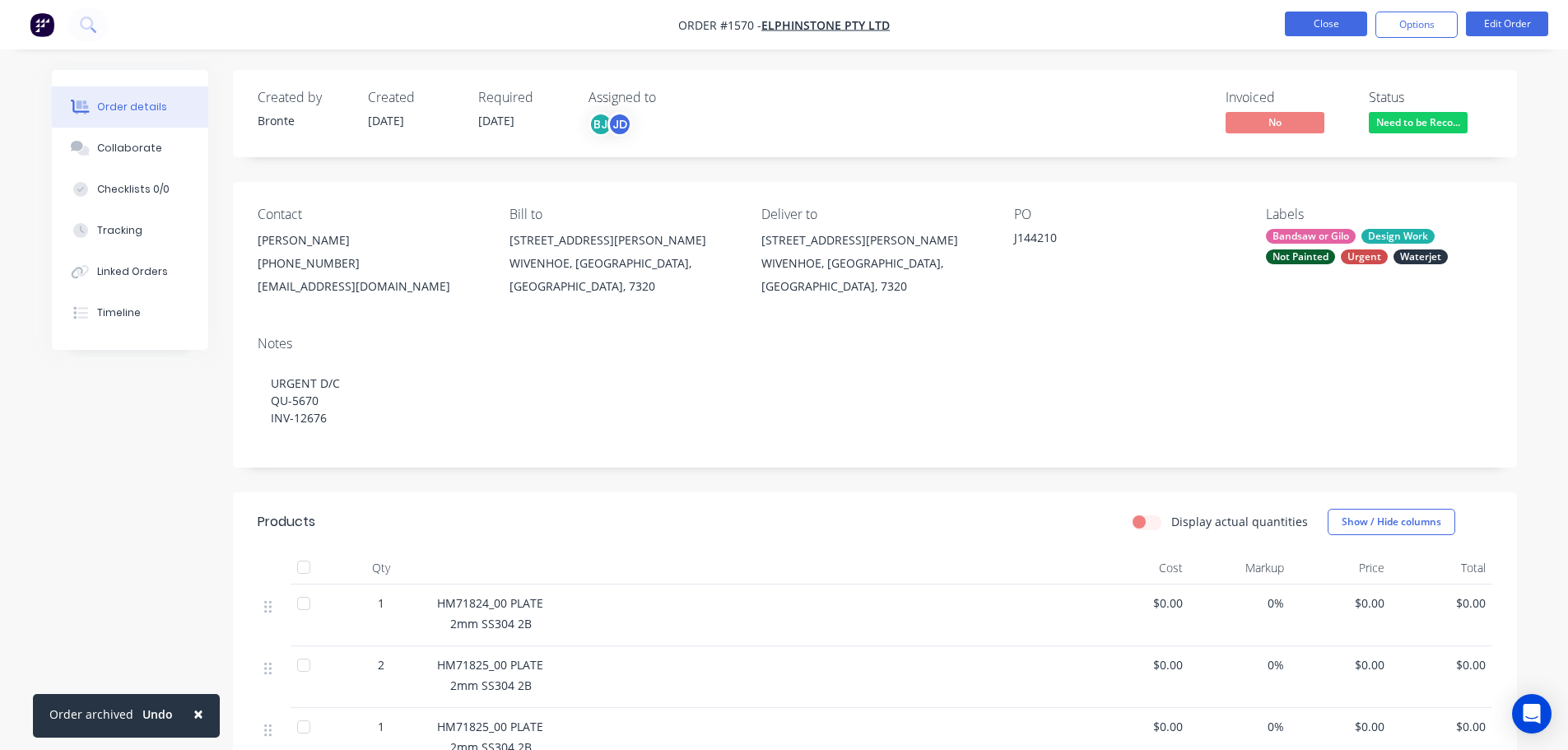
click at [1327, 31] on button "Close" at bounding box center [1326, 24] width 82 height 25
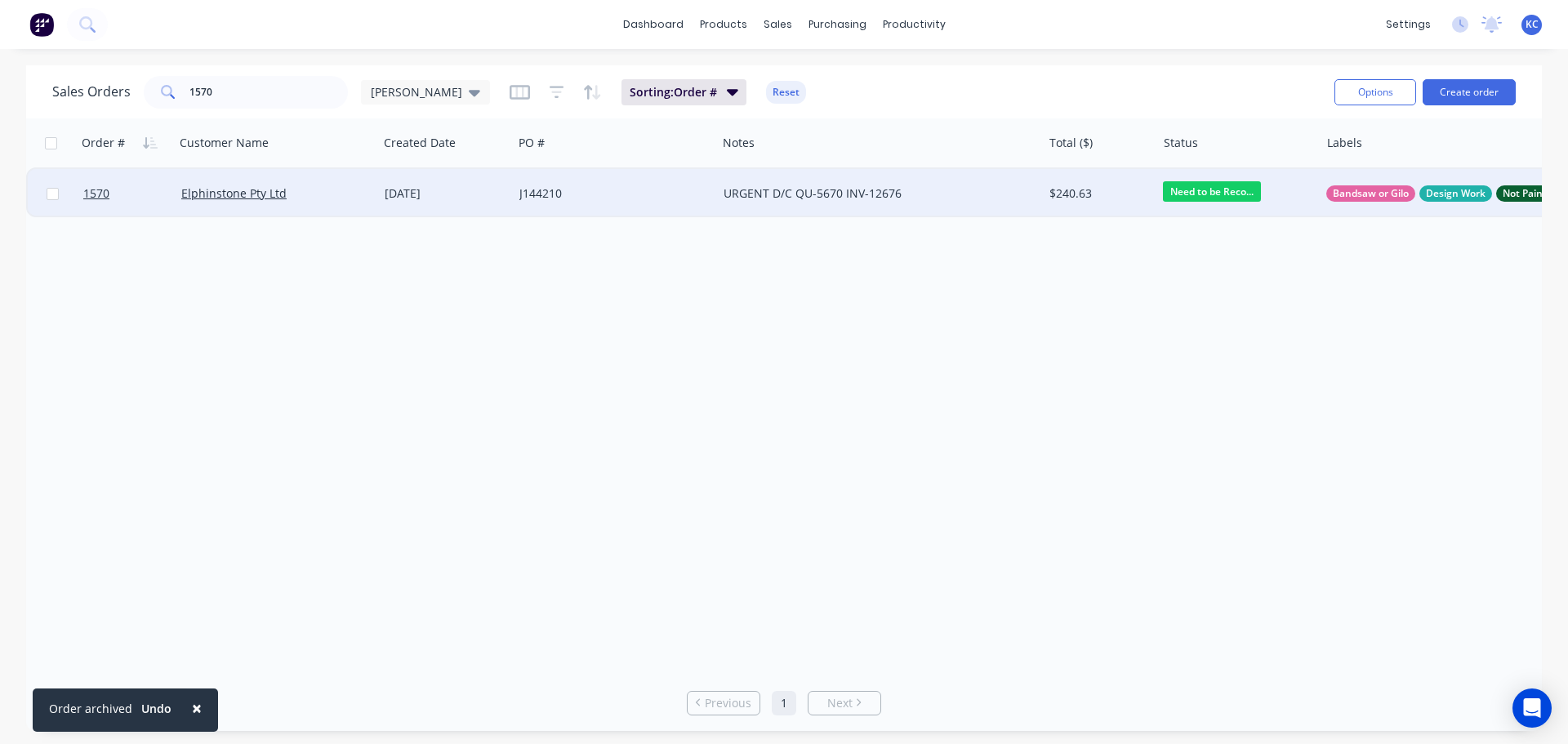
drag, startPoint x: 317, startPoint y: 196, endPoint x: 307, endPoint y: 197, distance: 10.0
click at [307, 195] on button "Archive" at bounding box center [361, 197] width 163 height 33
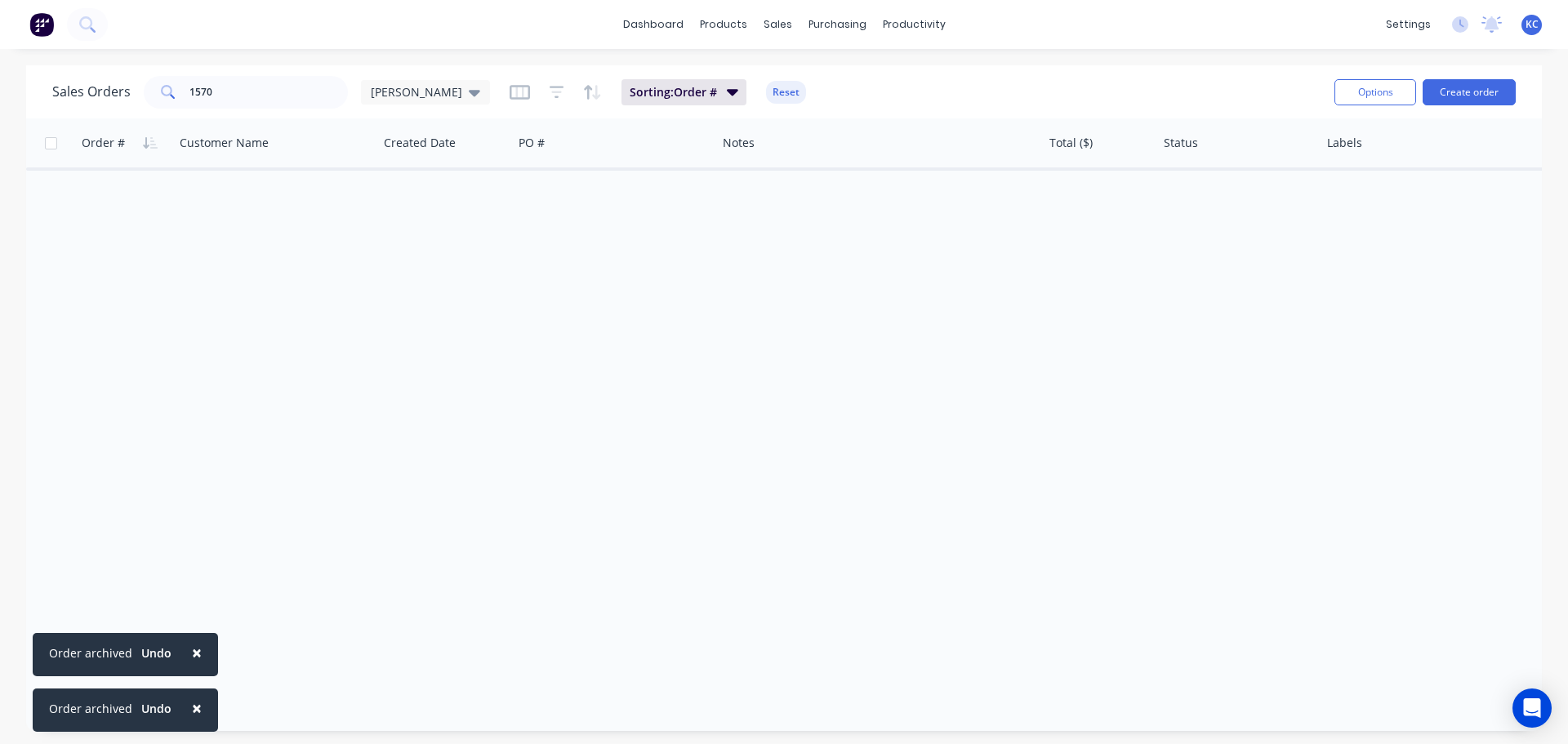
click at [195, 644] on span "×" at bounding box center [197, 652] width 10 height 23
click at [194, 703] on span "×" at bounding box center [197, 708] width 10 height 23
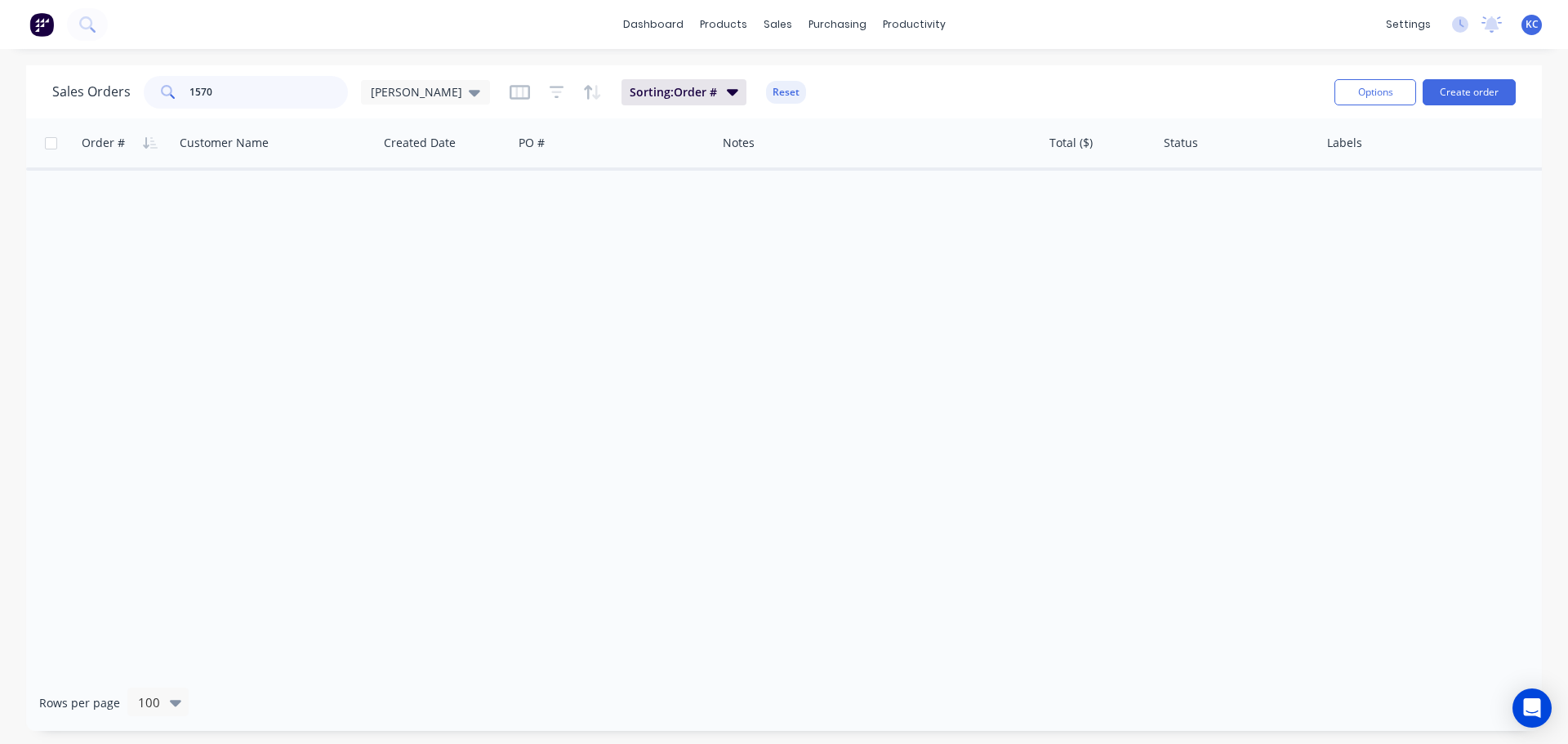
drag, startPoint x: 255, startPoint y: 94, endPoint x: 247, endPoint y: 92, distance: 8.2
click at [251, 94] on input "1570" at bounding box center [269, 92] width 159 height 33
type input "1"
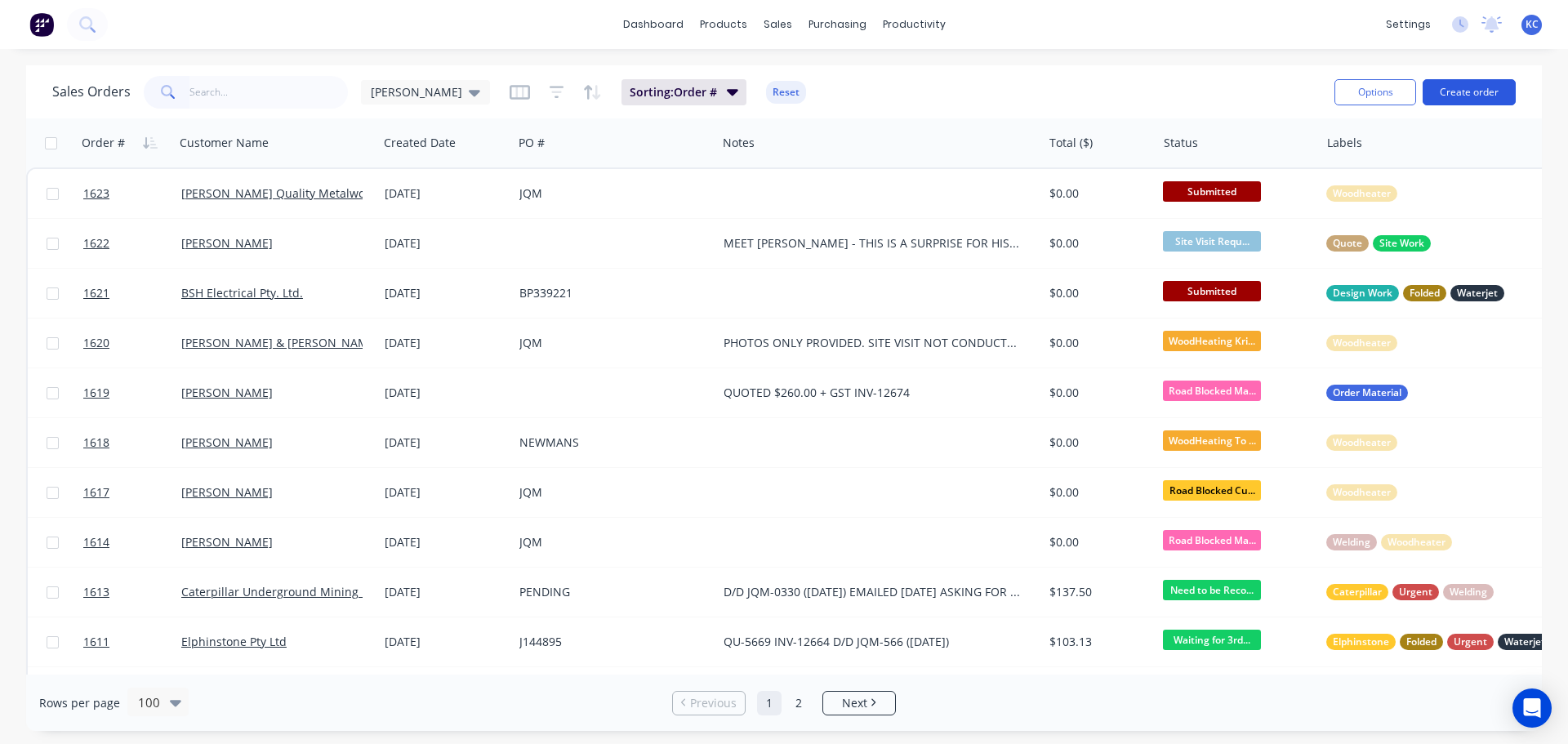
click at [1471, 82] on button "Create order" at bounding box center [1469, 91] width 93 height 26
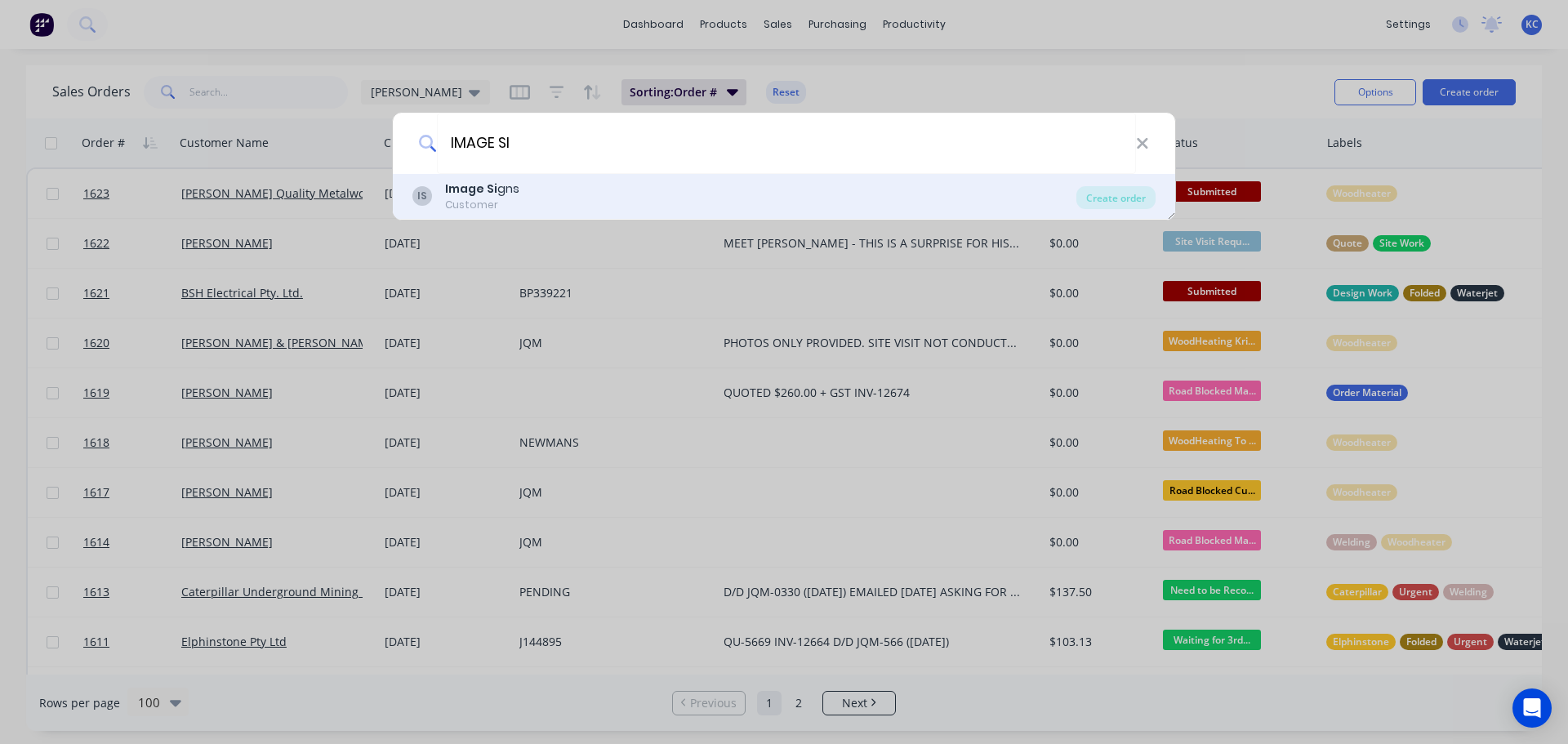
type input "IMAGE SI"
click at [472, 187] on b "Image Si" at bounding box center [470, 189] width 52 height 16
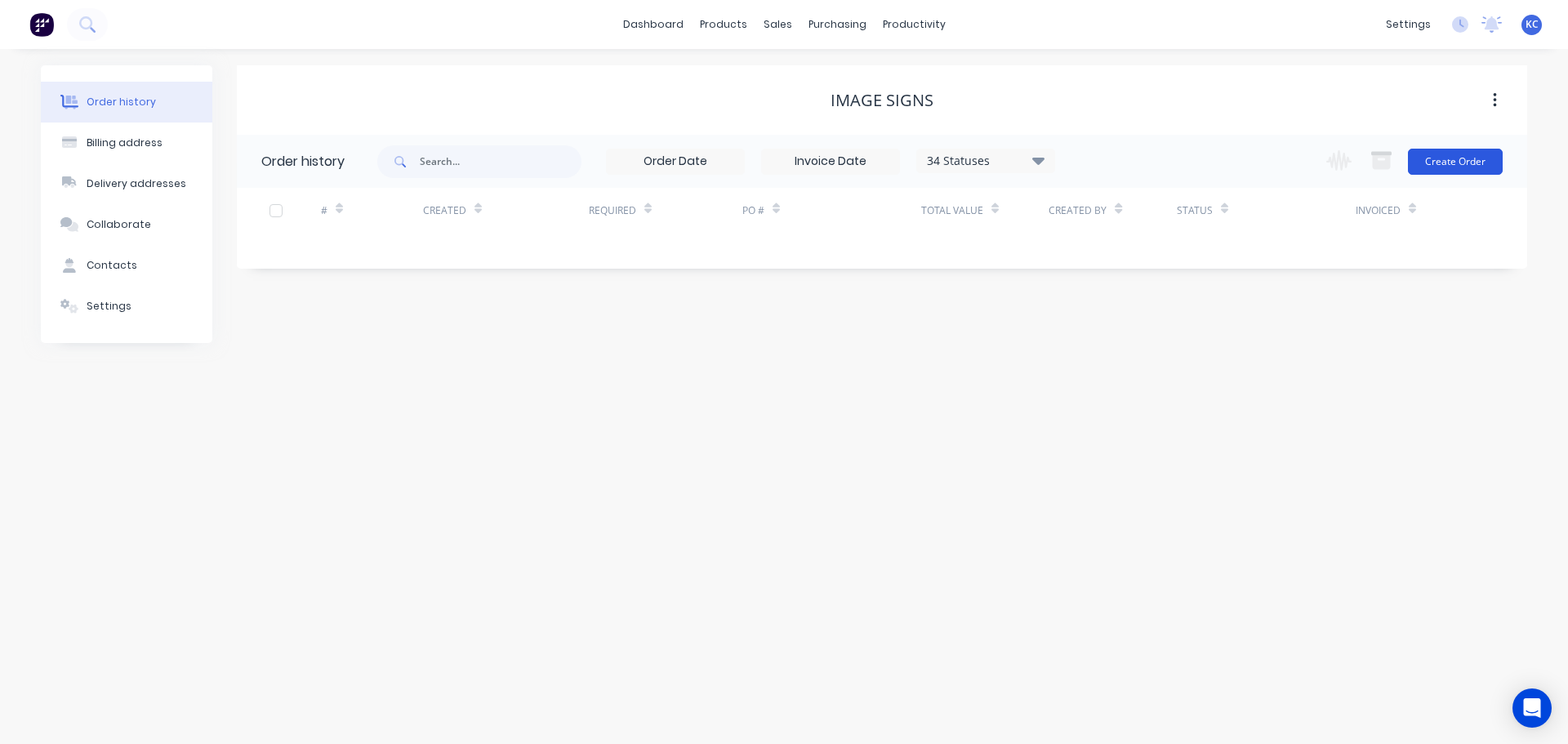
click at [1441, 166] on button "Create Order" at bounding box center [1455, 161] width 95 height 26
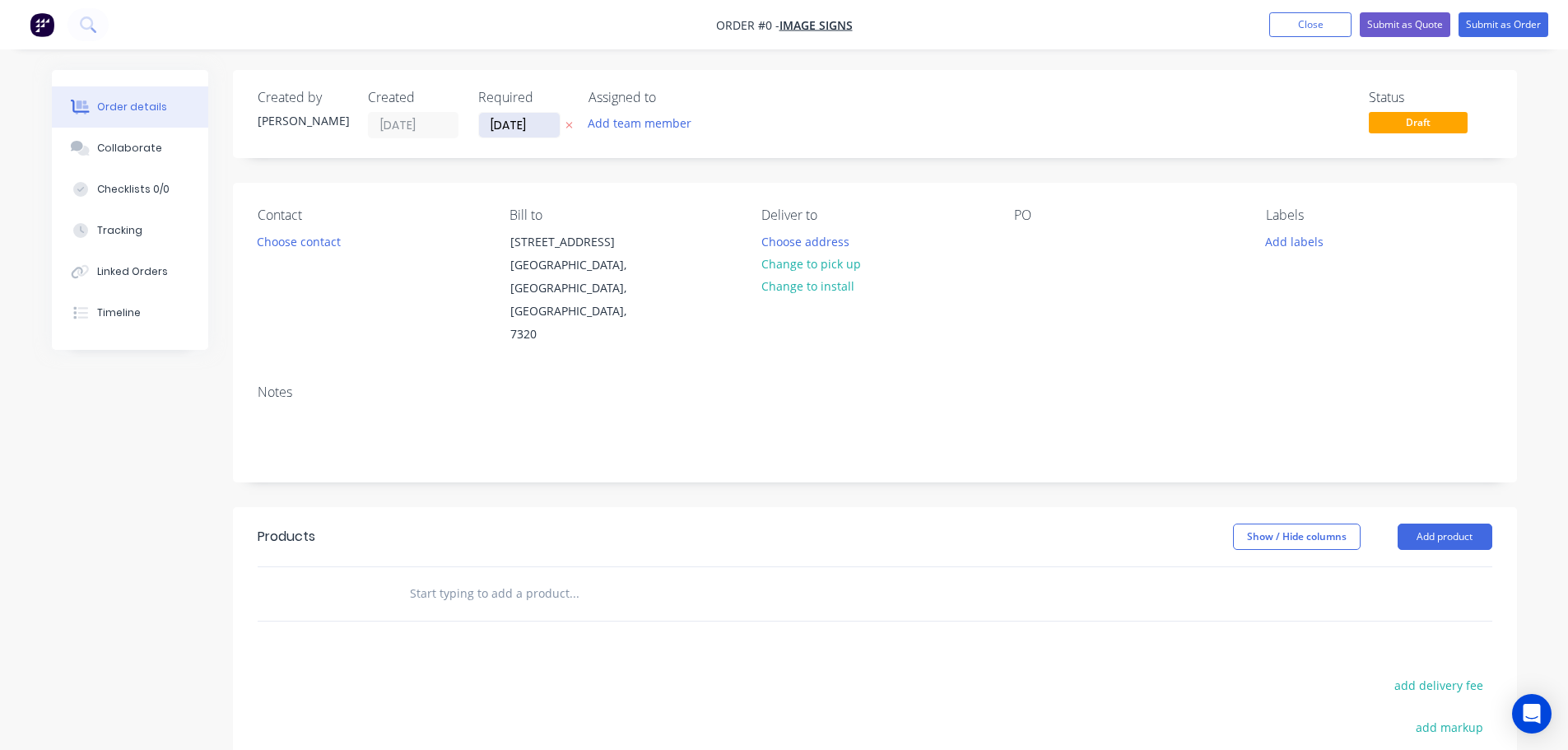
click at [551, 119] on input "[DATE]" at bounding box center [519, 125] width 80 height 25
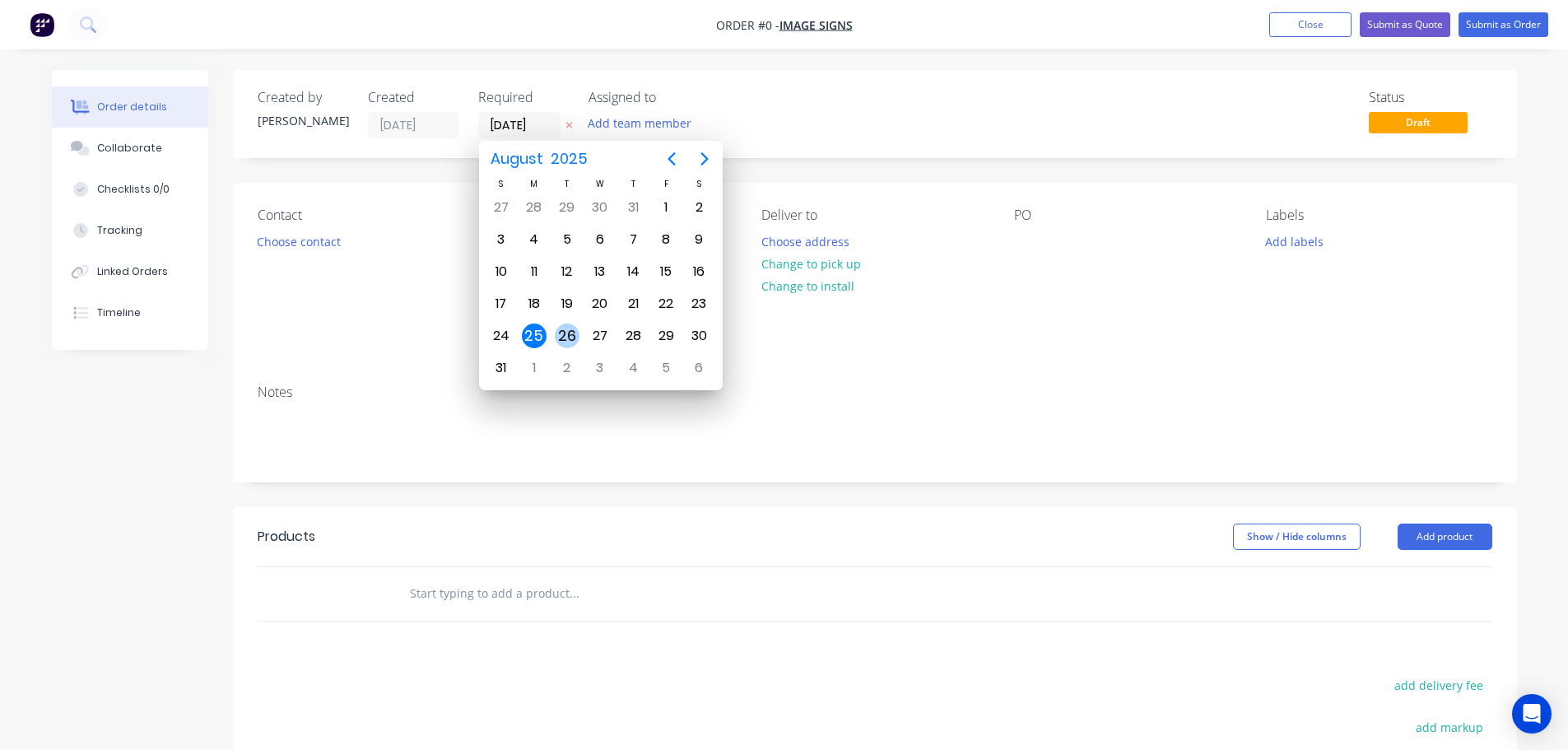
click at [577, 327] on div "26" at bounding box center [567, 336] width 33 height 31
type input "[DATE]"
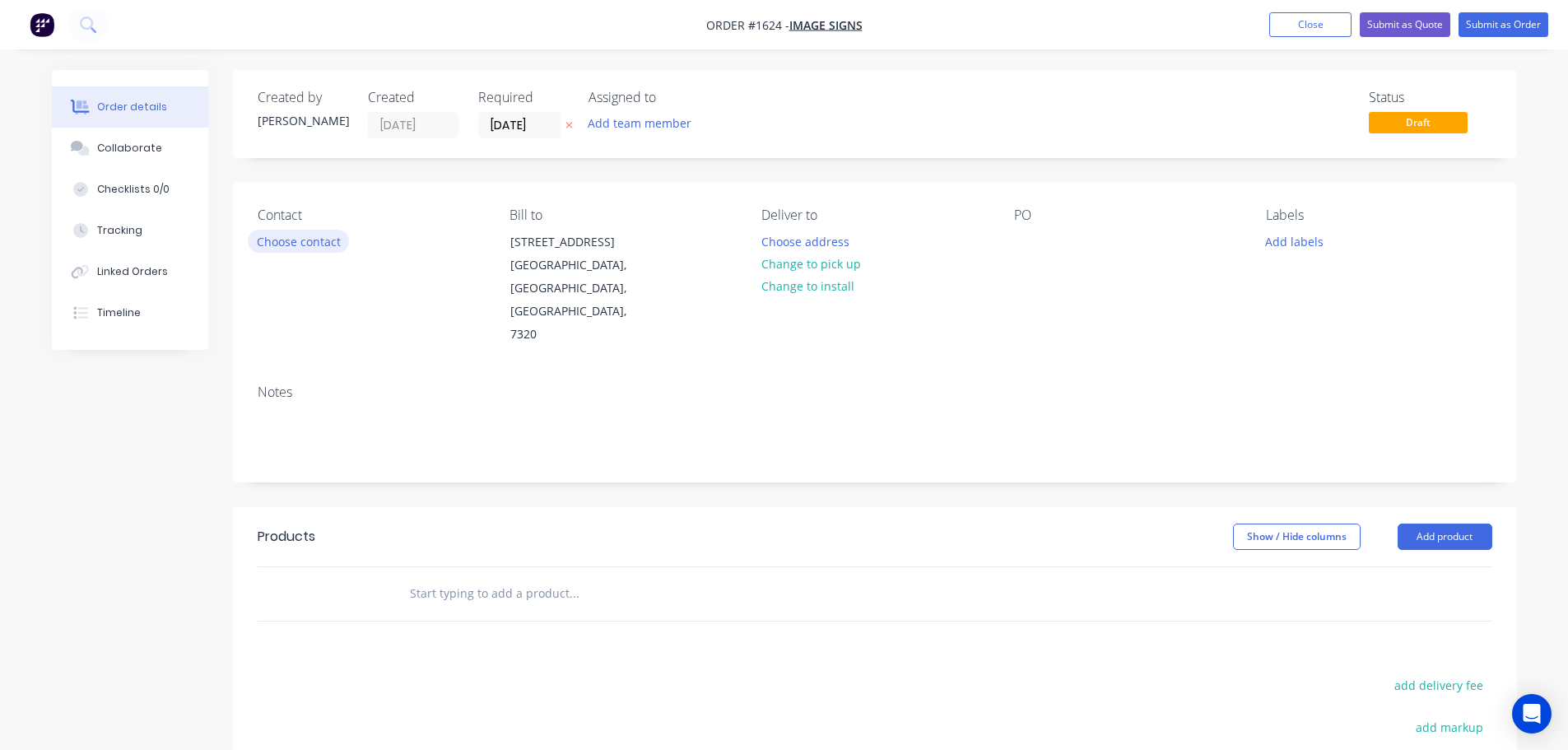
click at [328, 232] on button "Choose contact" at bounding box center [297, 240] width 101 height 22
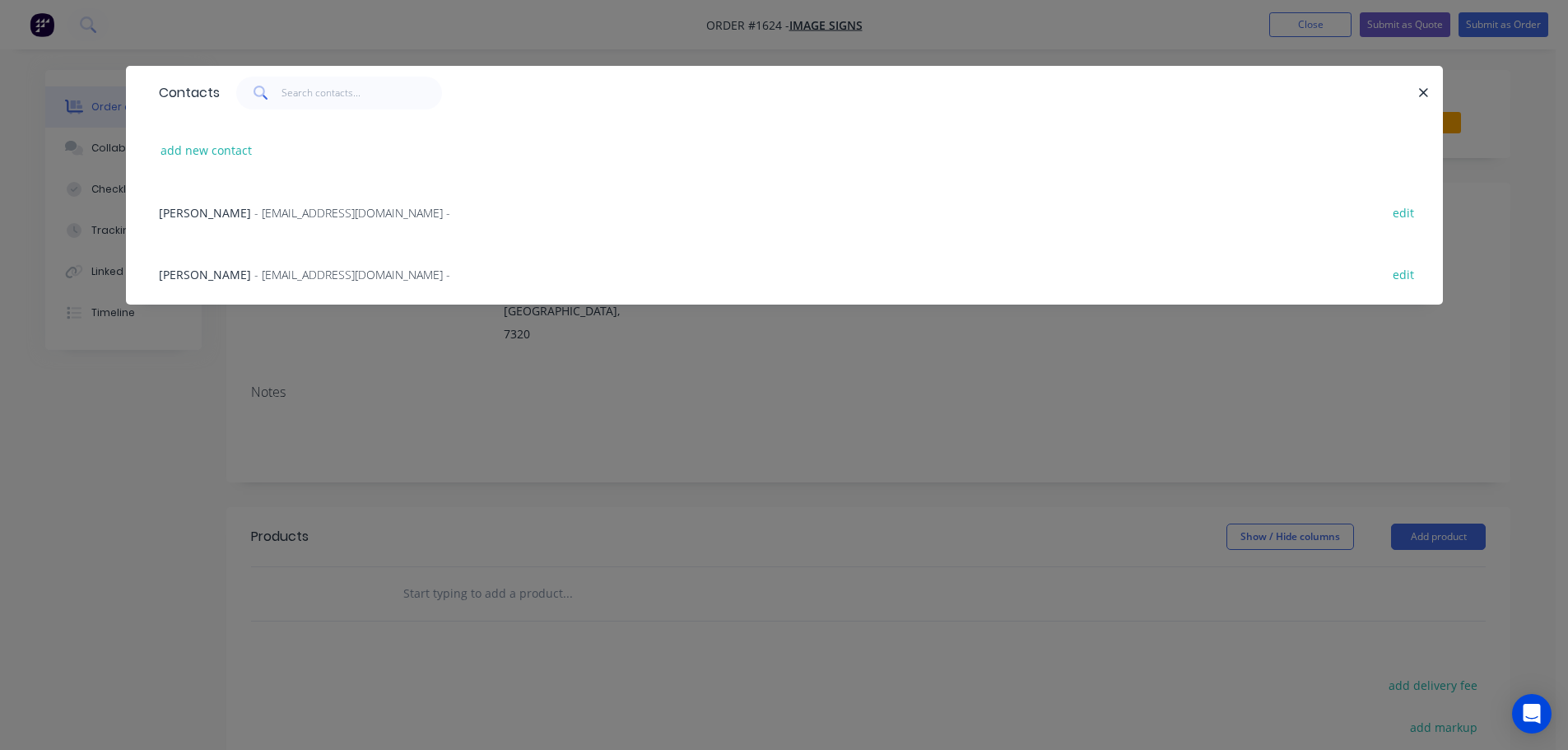
click at [251, 271] on span "[PERSON_NAME]" at bounding box center [204, 275] width 92 height 16
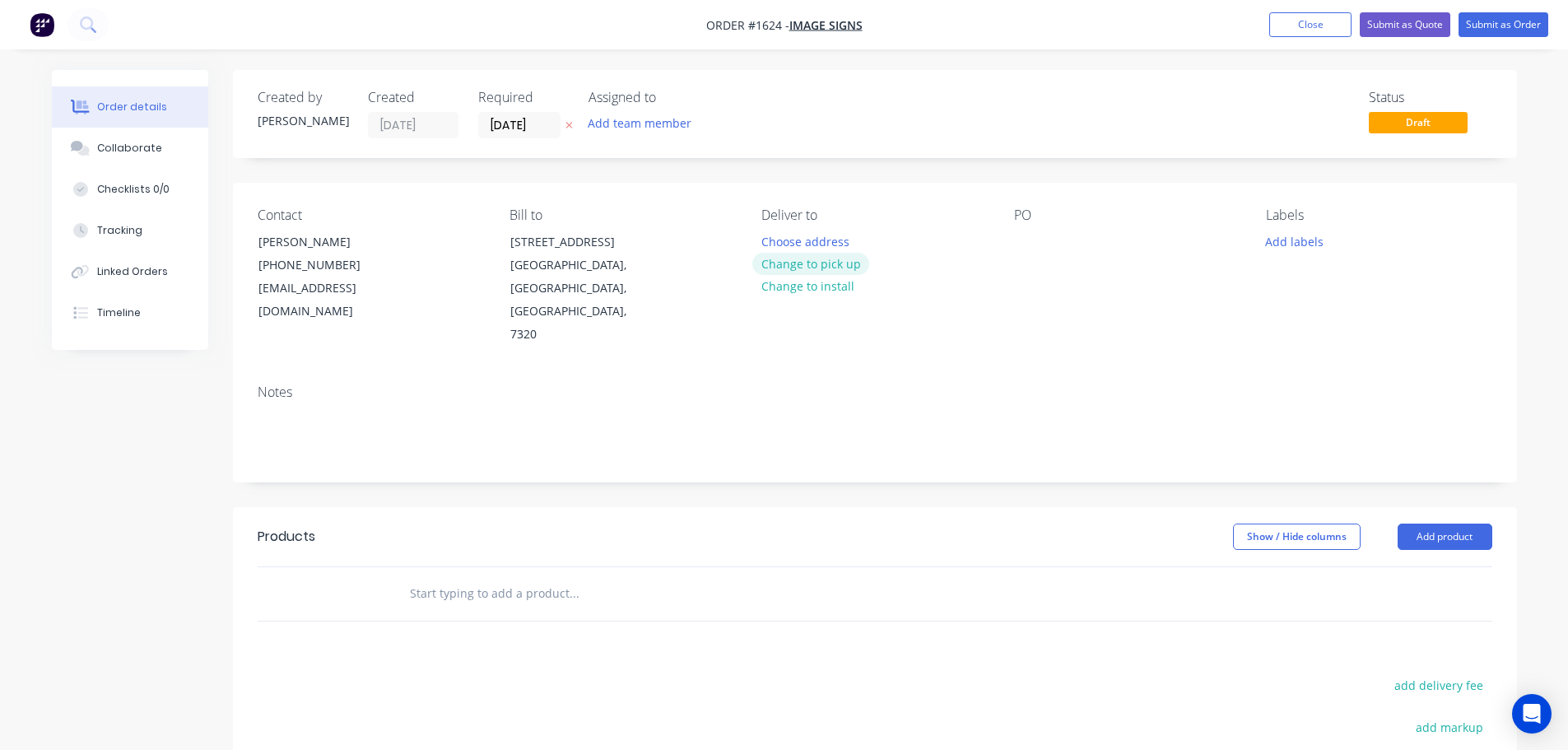
click at [824, 263] on button "Change to pick up" at bounding box center [810, 263] width 117 height 22
click at [1021, 251] on div at bounding box center [1026, 241] width 26 height 24
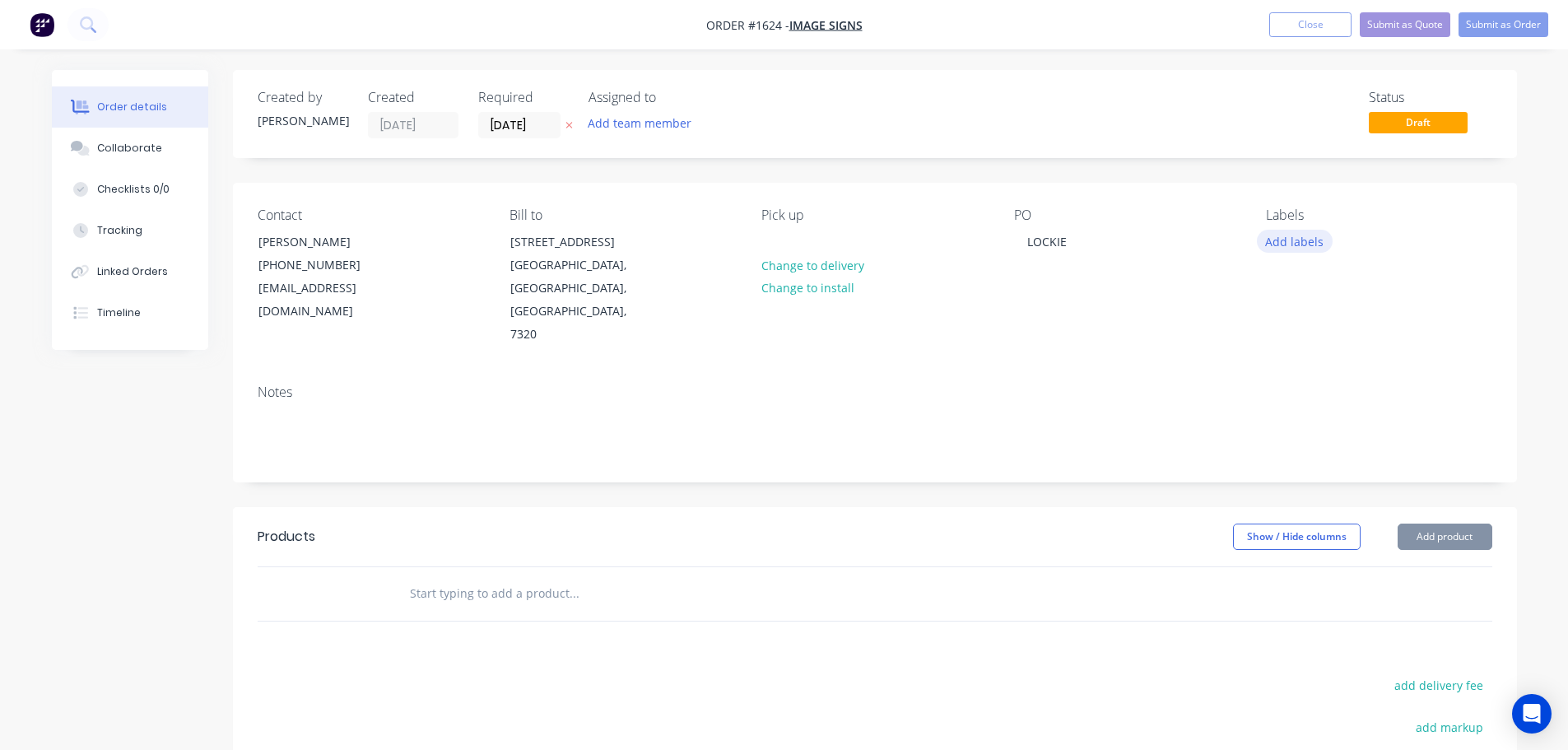
click at [1265, 242] on button "Add labels" at bounding box center [1294, 240] width 76 height 22
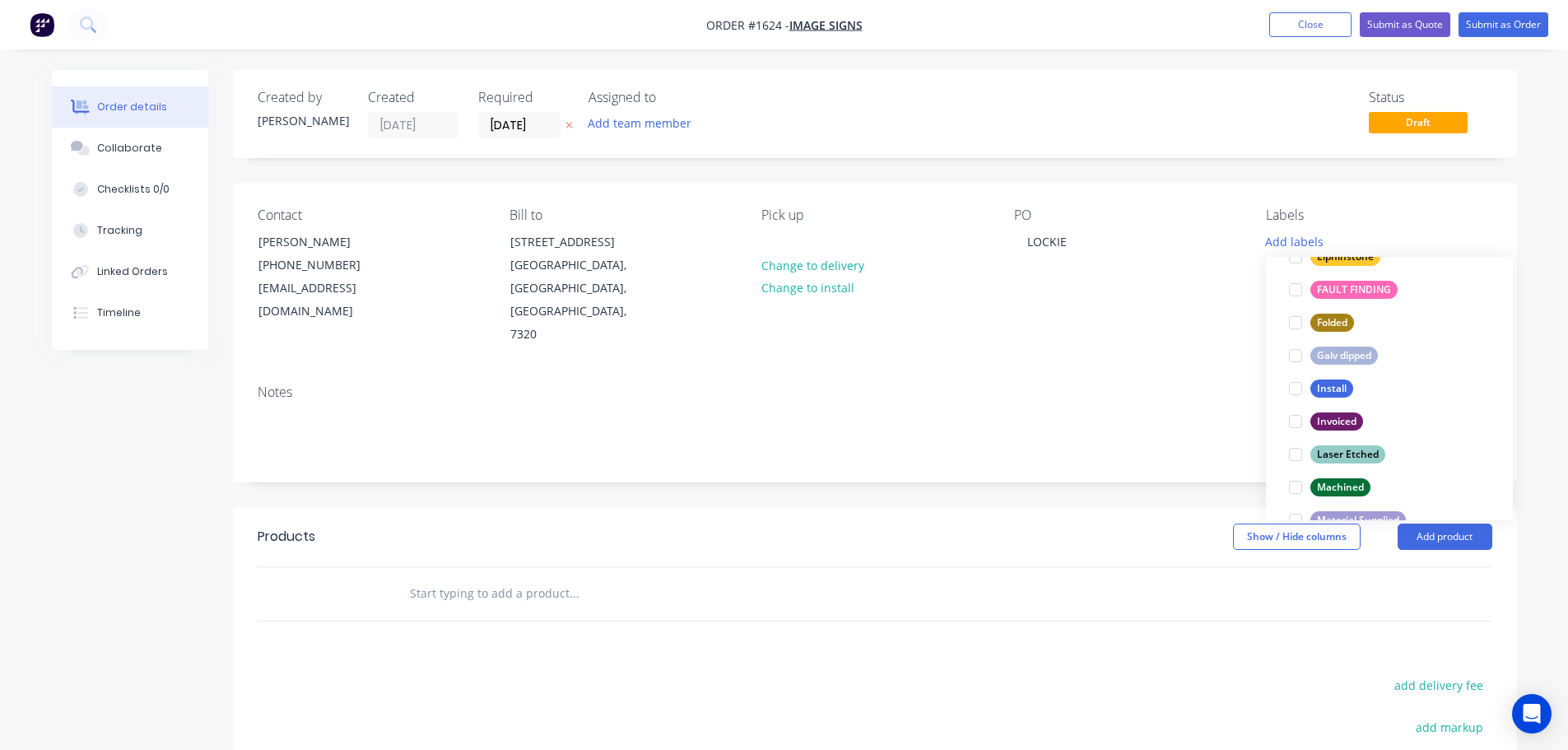
scroll to position [412, 0]
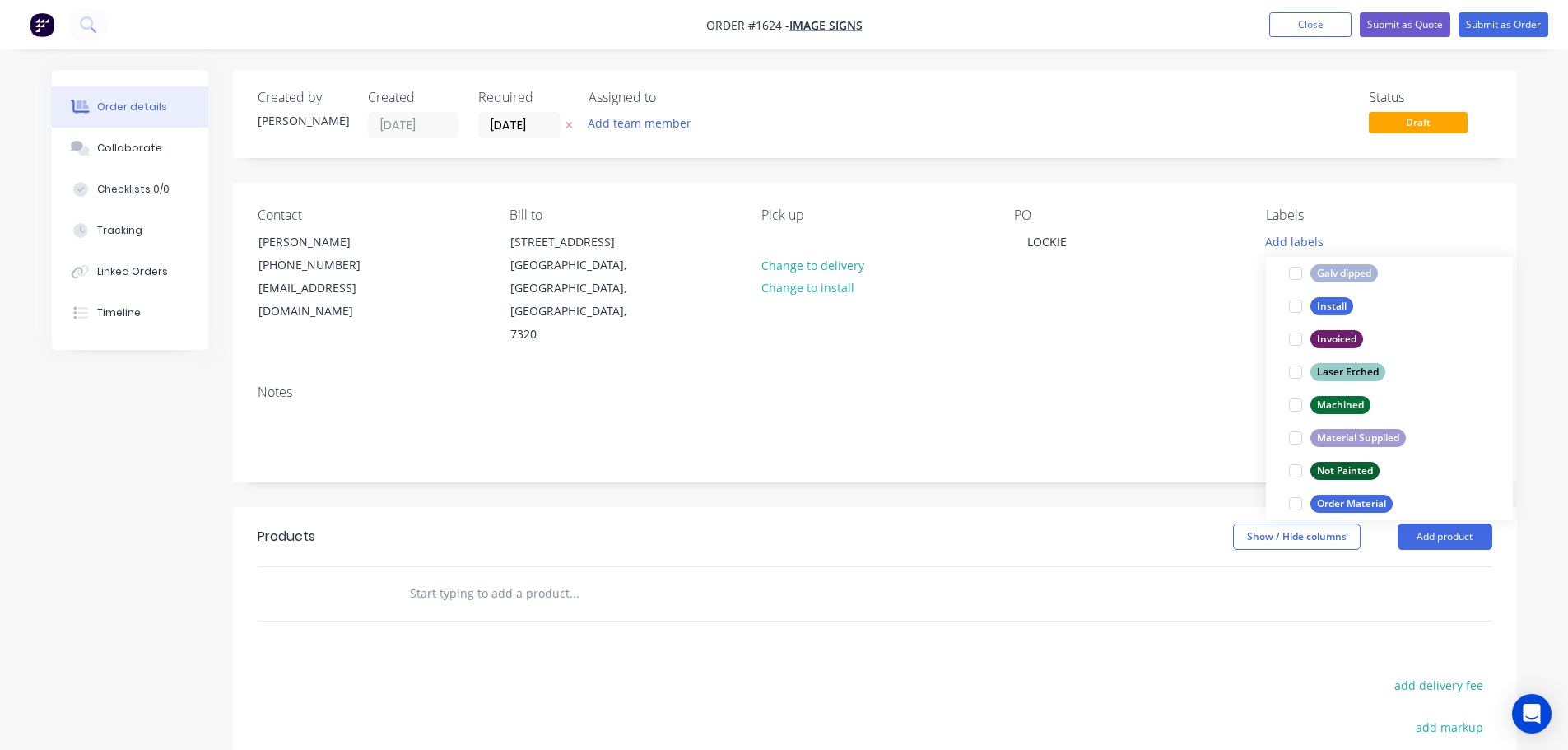
click at [1289, 445] on div at bounding box center [1295, 438] width 33 height 33
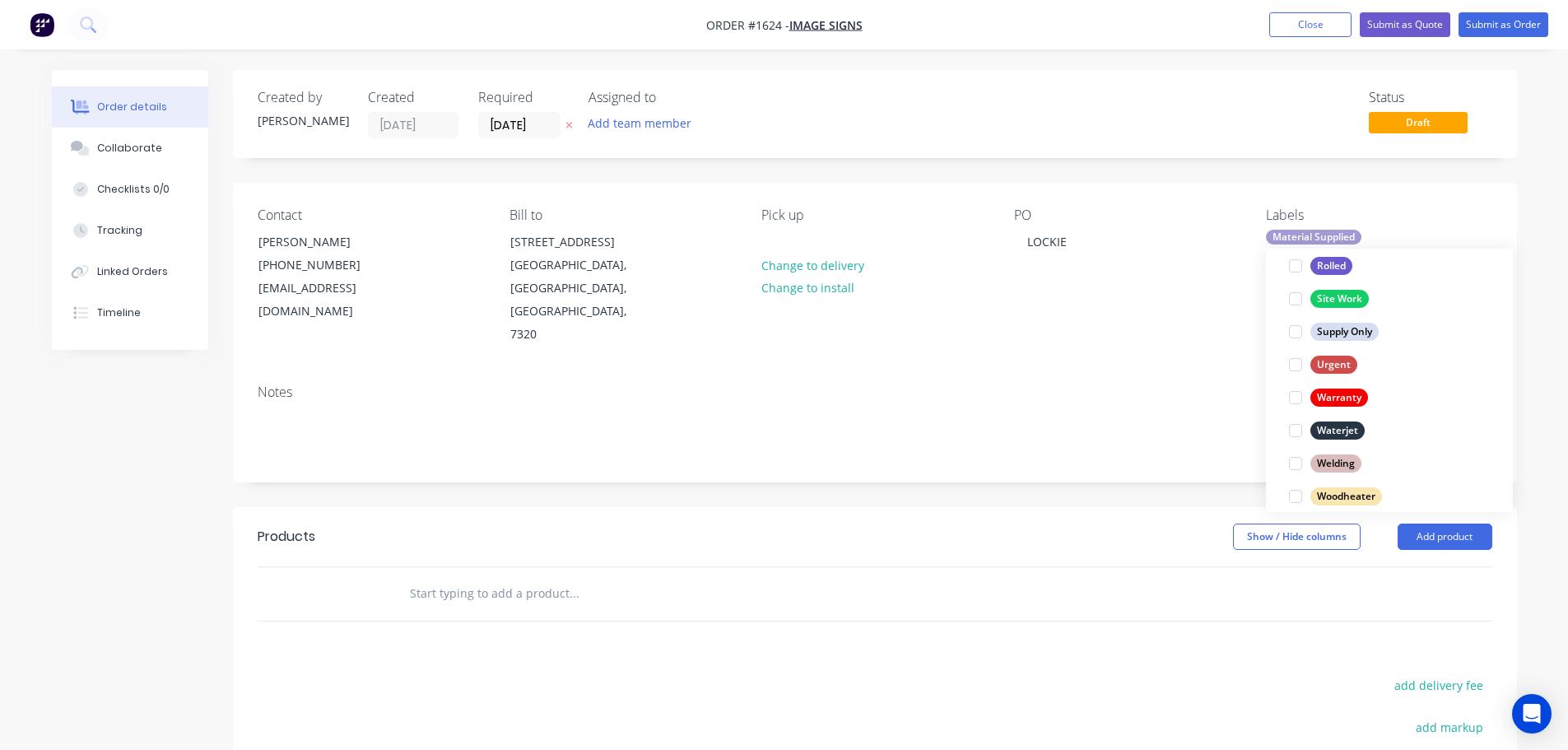
scroll to position [790, 0]
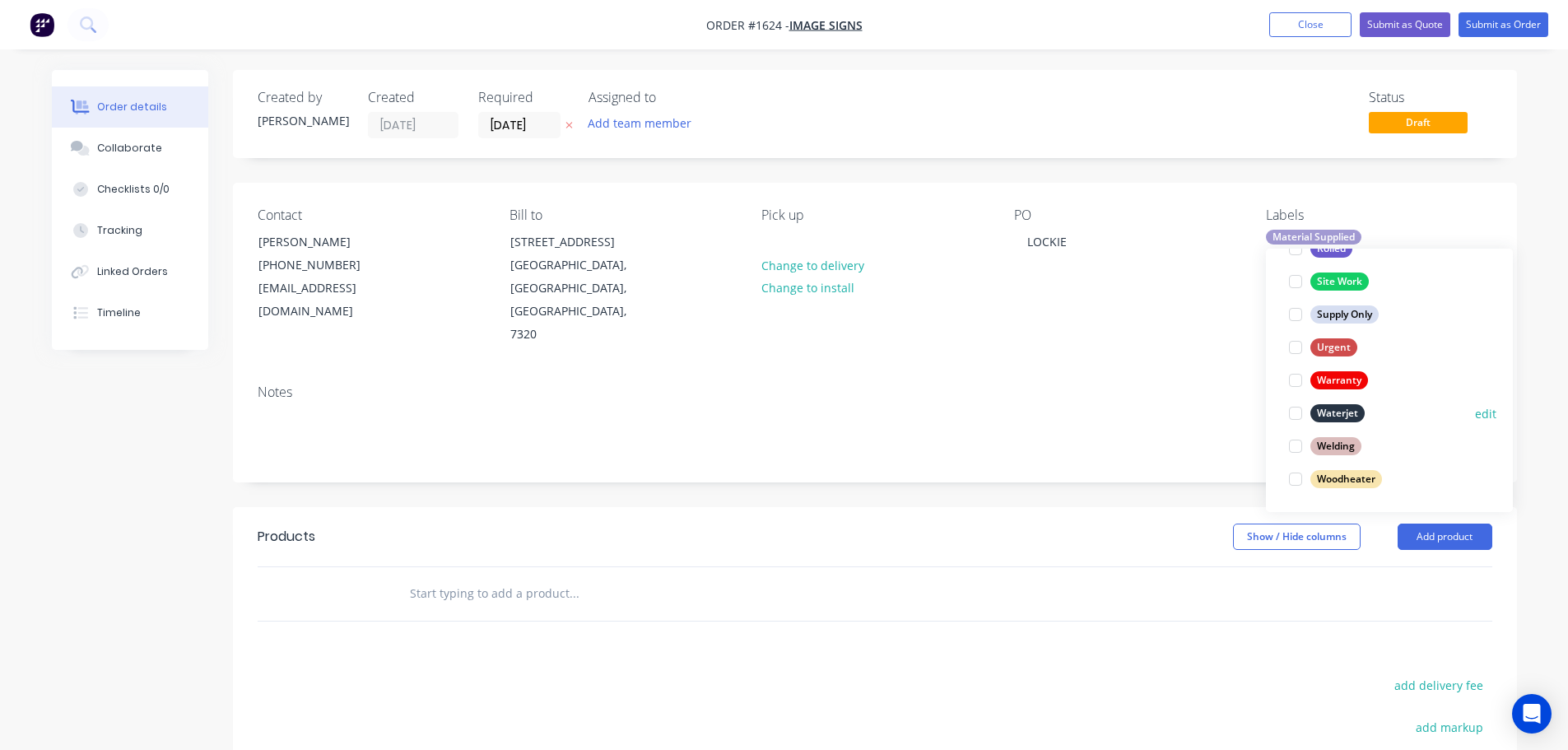
click at [1297, 414] on div at bounding box center [1295, 412] width 33 height 33
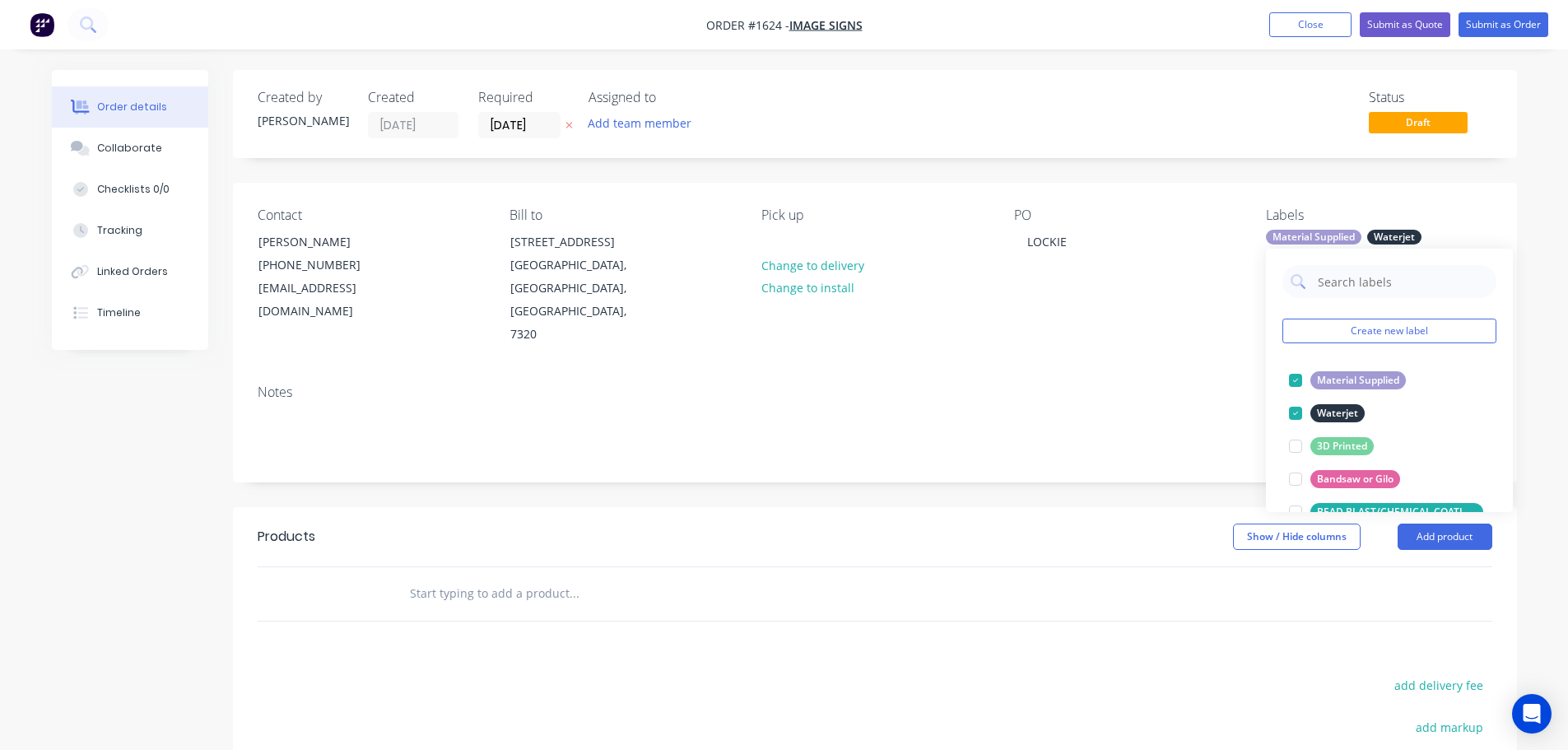
click at [1138, 582] on div "Products Show / Hide columns Add product add delivery fee add markup add discou…" at bounding box center [875, 762] width 1284 height 510
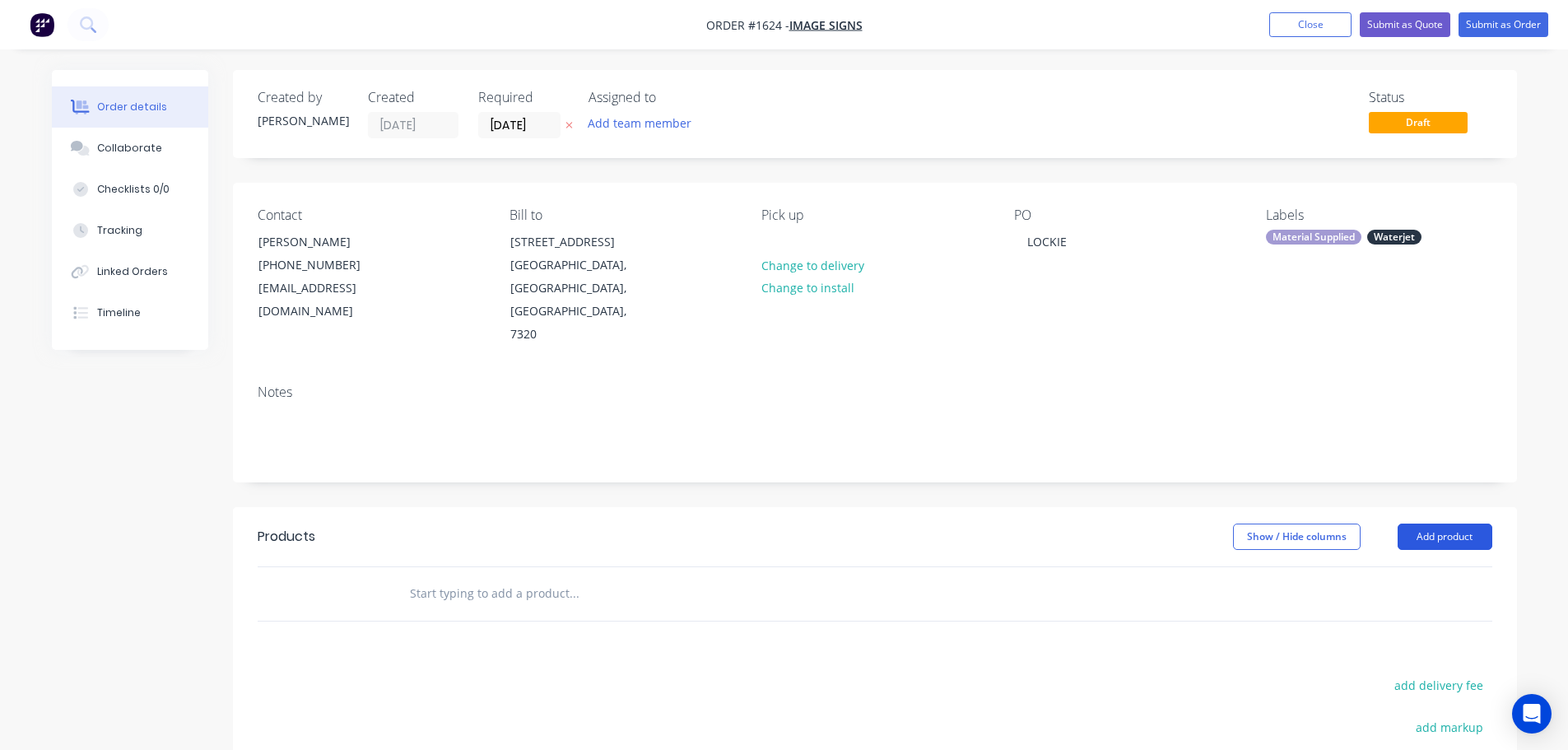
click at [1440, 523] on button "Add product" at bounding box center [1445, 536] width 95 height 26
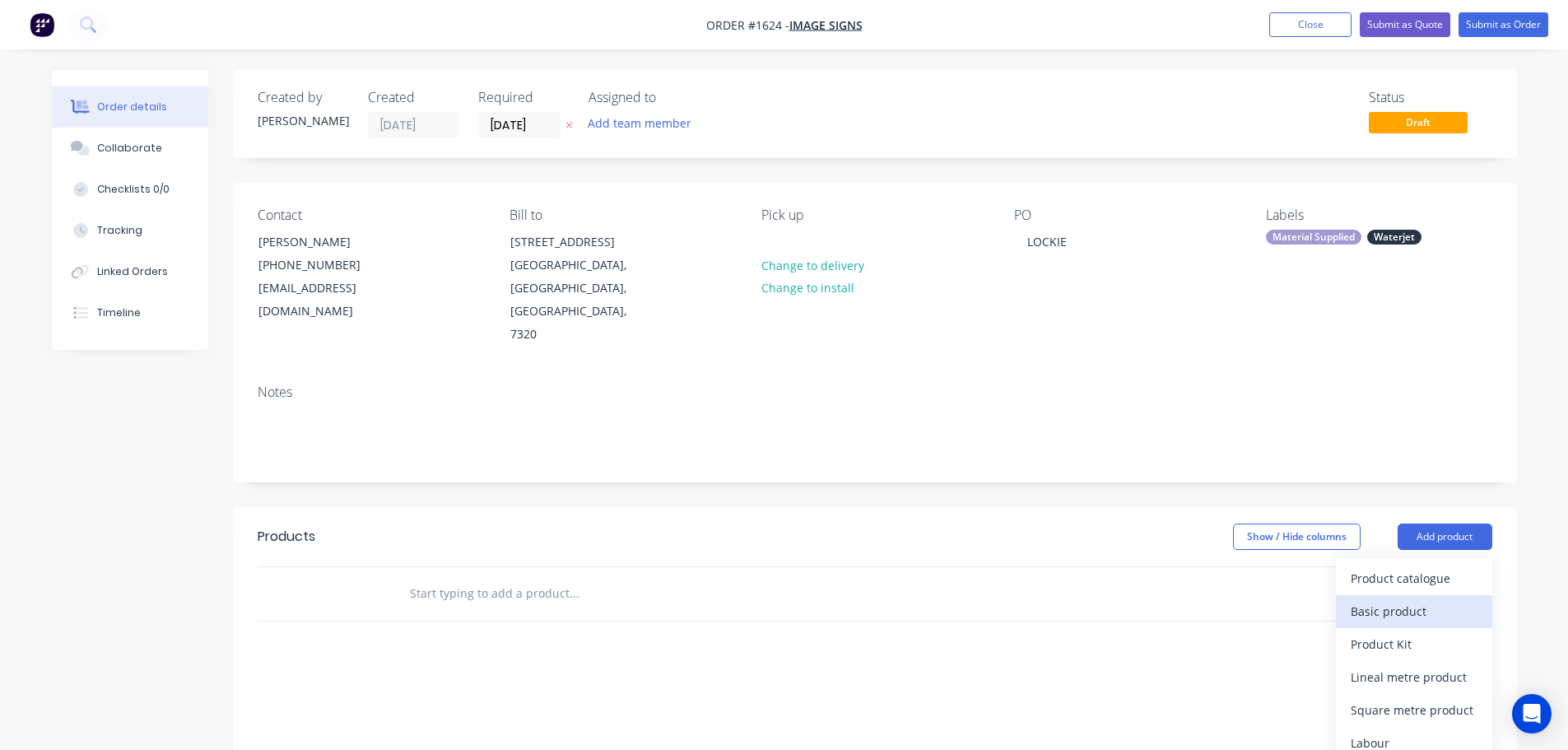
click at [1384, 599] on div "Basic product" at bounding box center [1414, 611] width 127 height 24
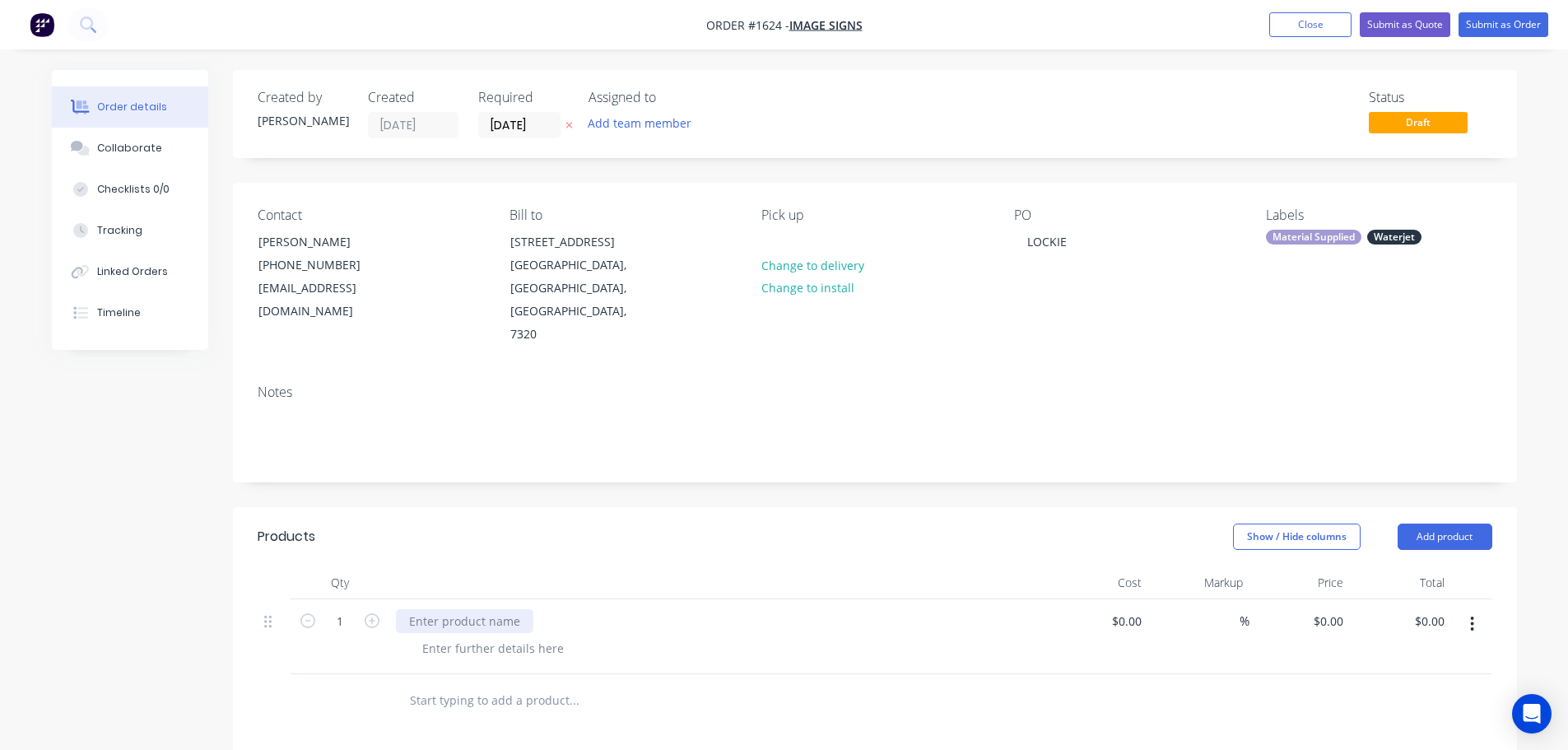
click at [433, 609] on div at bounding box center [464, 621] width 138 height 24
click at [495, 609] on div "CUT OWN ACM *1800X1200" at bounding box center [450, 629] width 110 height 41
click at [129, 152] on div "Collaborate" at bounding box center [129, 148] width 65 height 15
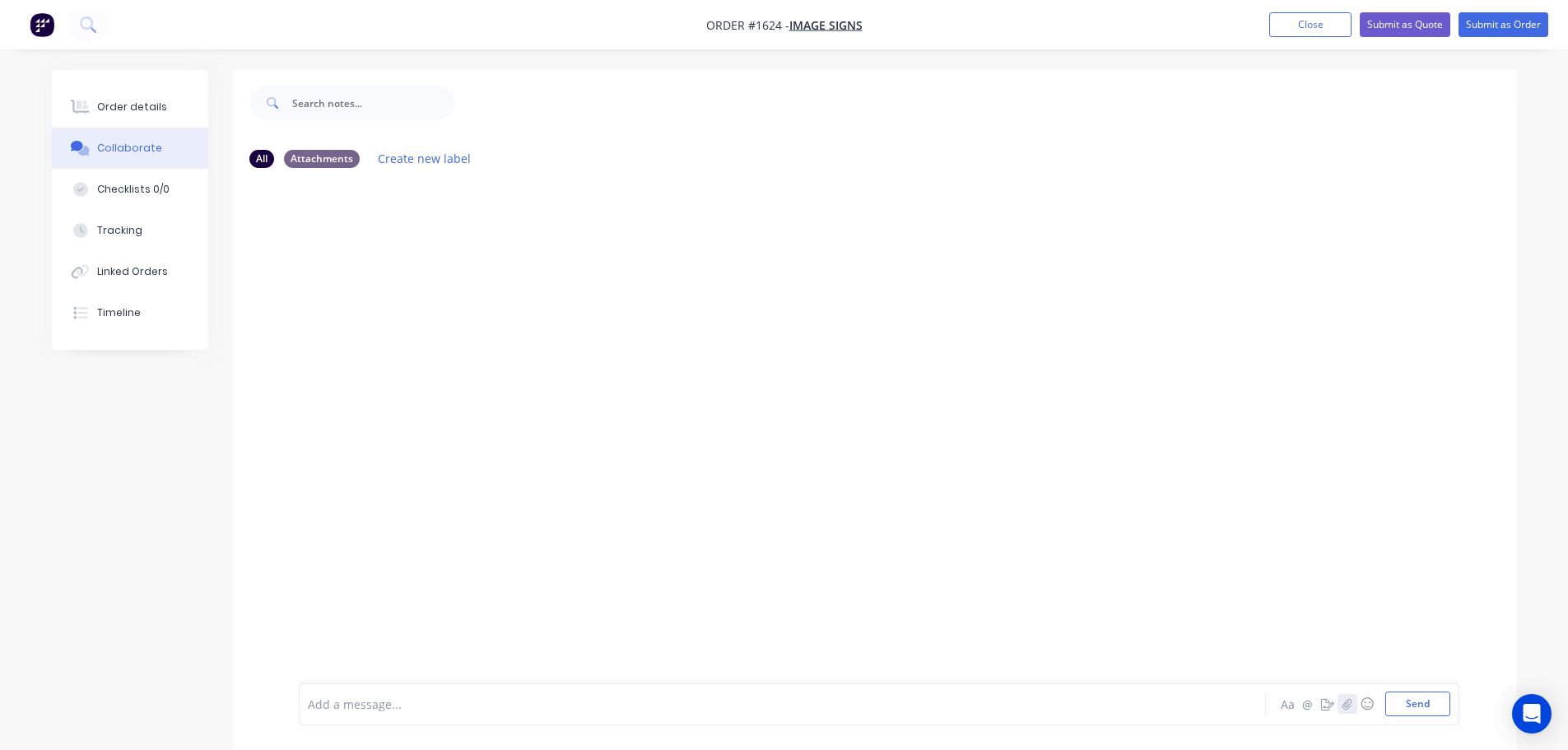
click at [1345, 705] on icon "button" at bounding box center [1347, 704] width 9 height 11
click at [1437, 705] on button "Send" at bounding box center [1417, 704] width 65 height 25
click at [1480, 24] on button "Submit as Order" at bounding box center [1503, 25] width 89 height 25
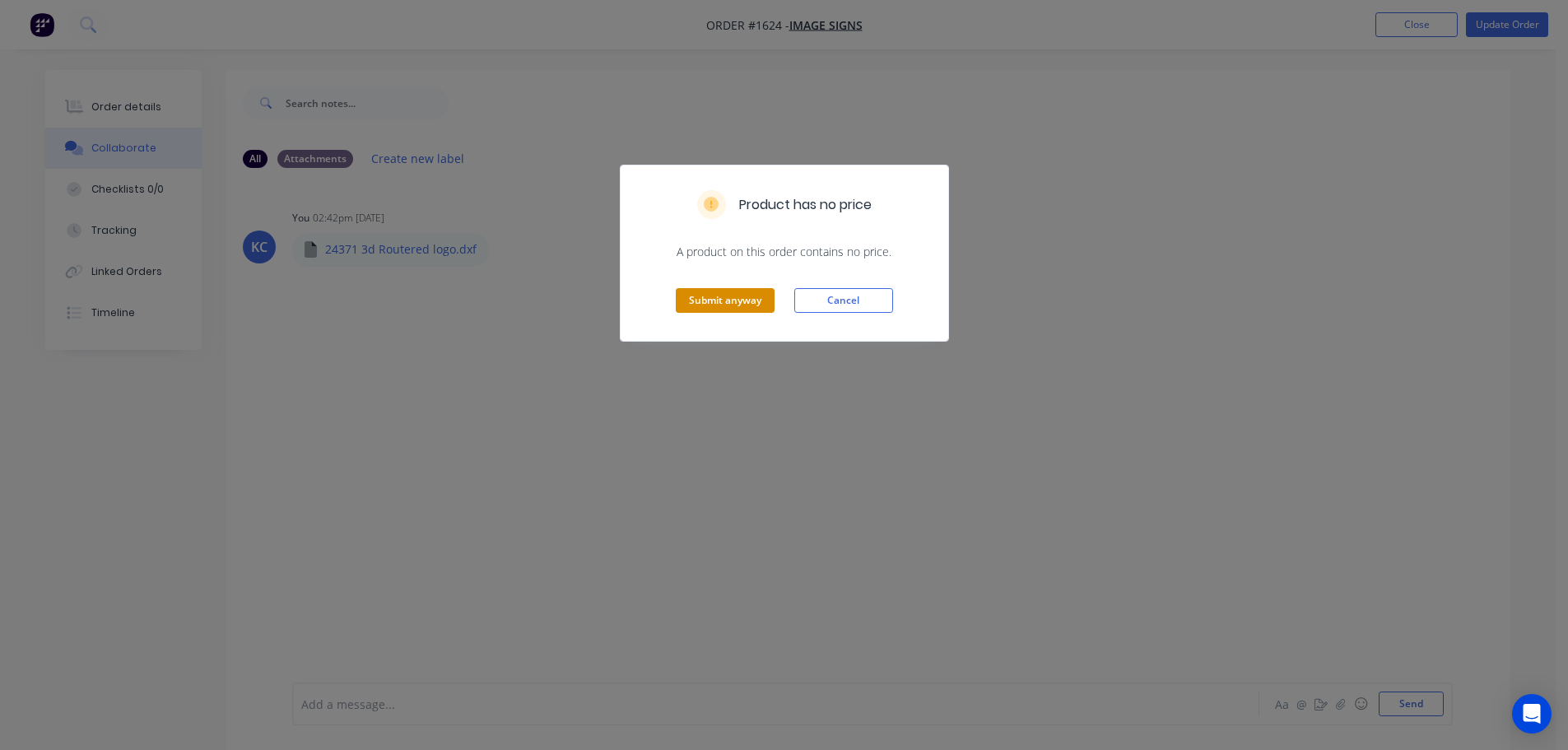
click at [737, 301] on button "Submit anyway" at bounding box center [725, 301] width 99 height 25
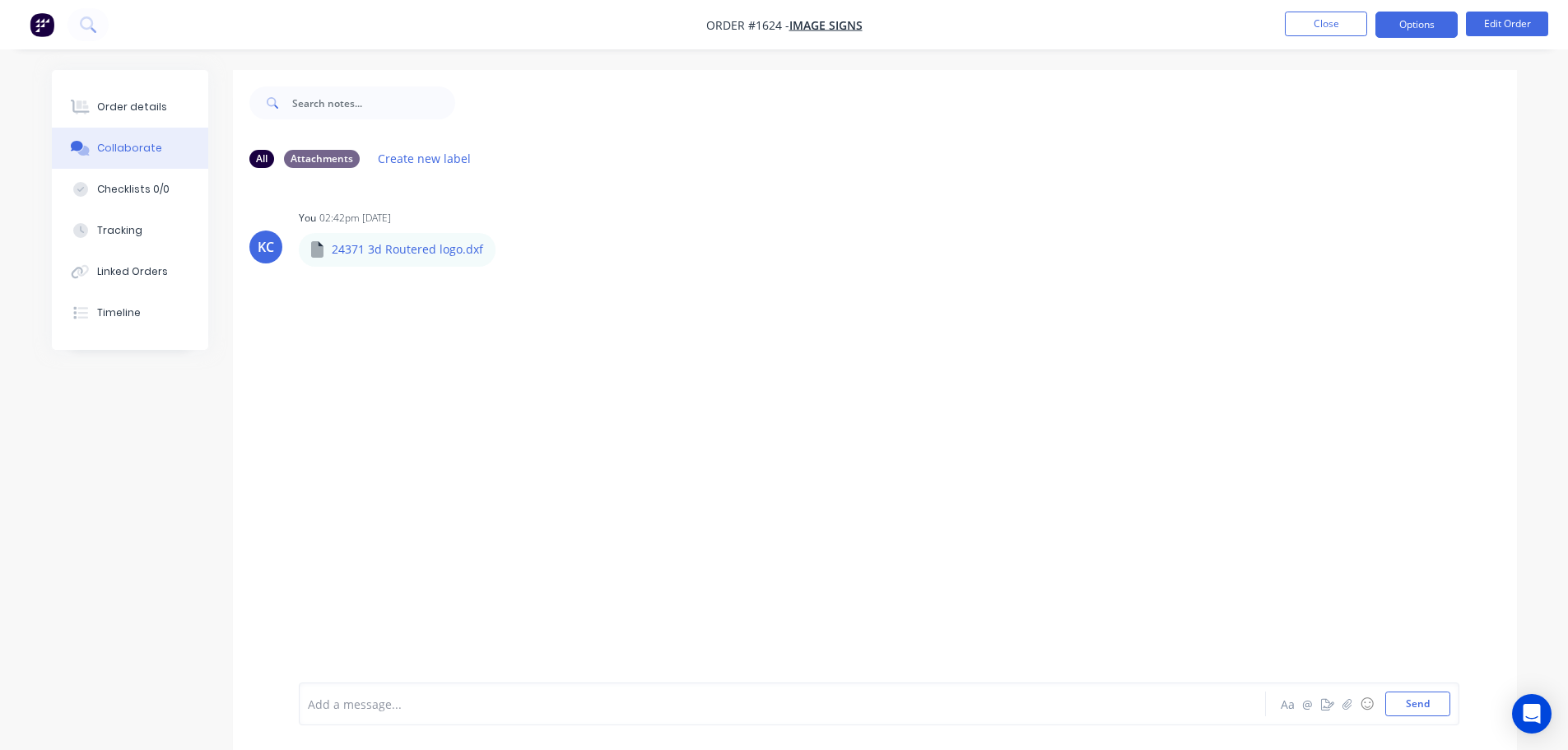
click at [1424, 26] on button "Options" at bounding box center [1416, 24] width 82 height 26
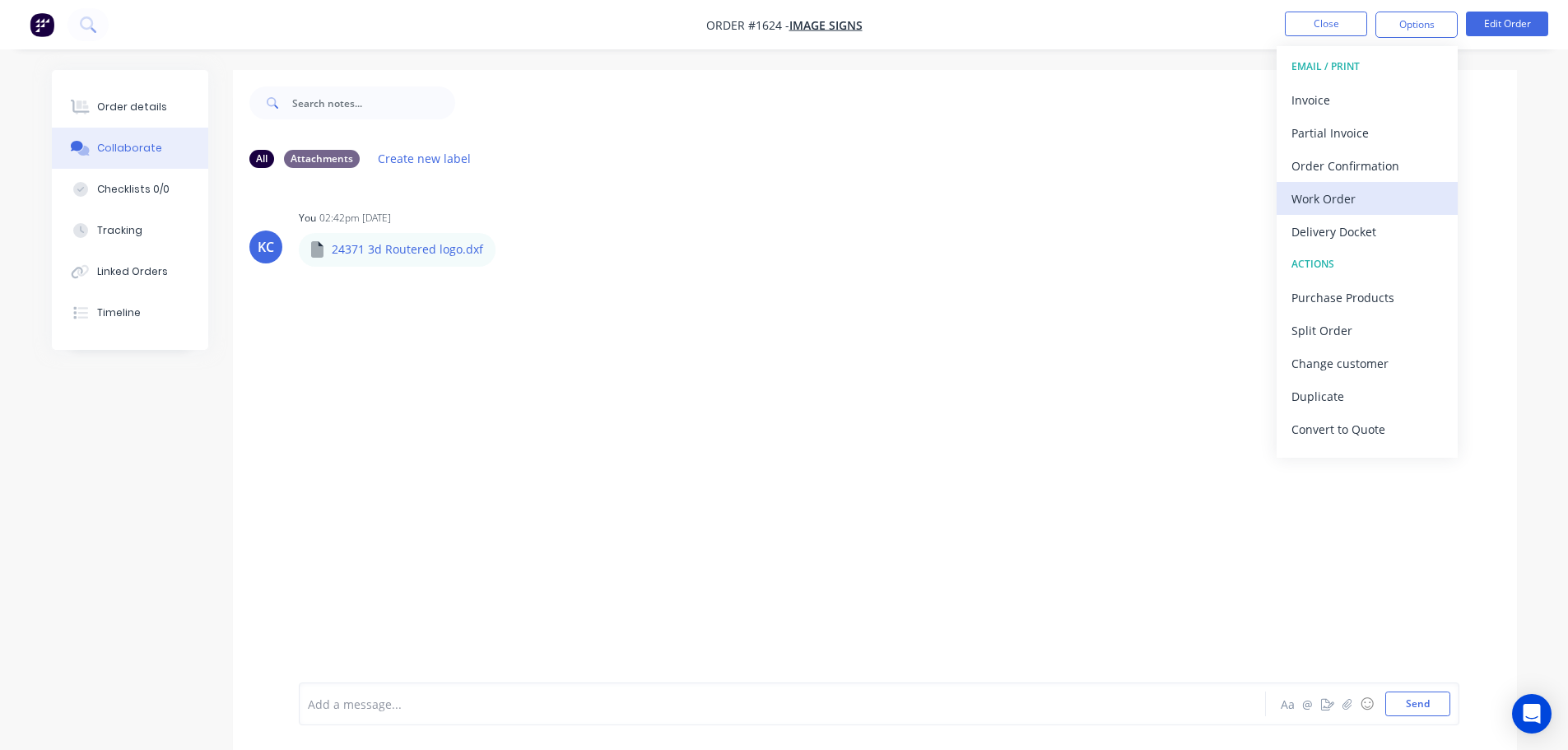
click at [1389, 187] on div "Work Order" at bounding box center [1367, 198] width 152 height 24
click at [1343, 209] on div "Custom" at bounding box center [1367, 198] width 152 height 24
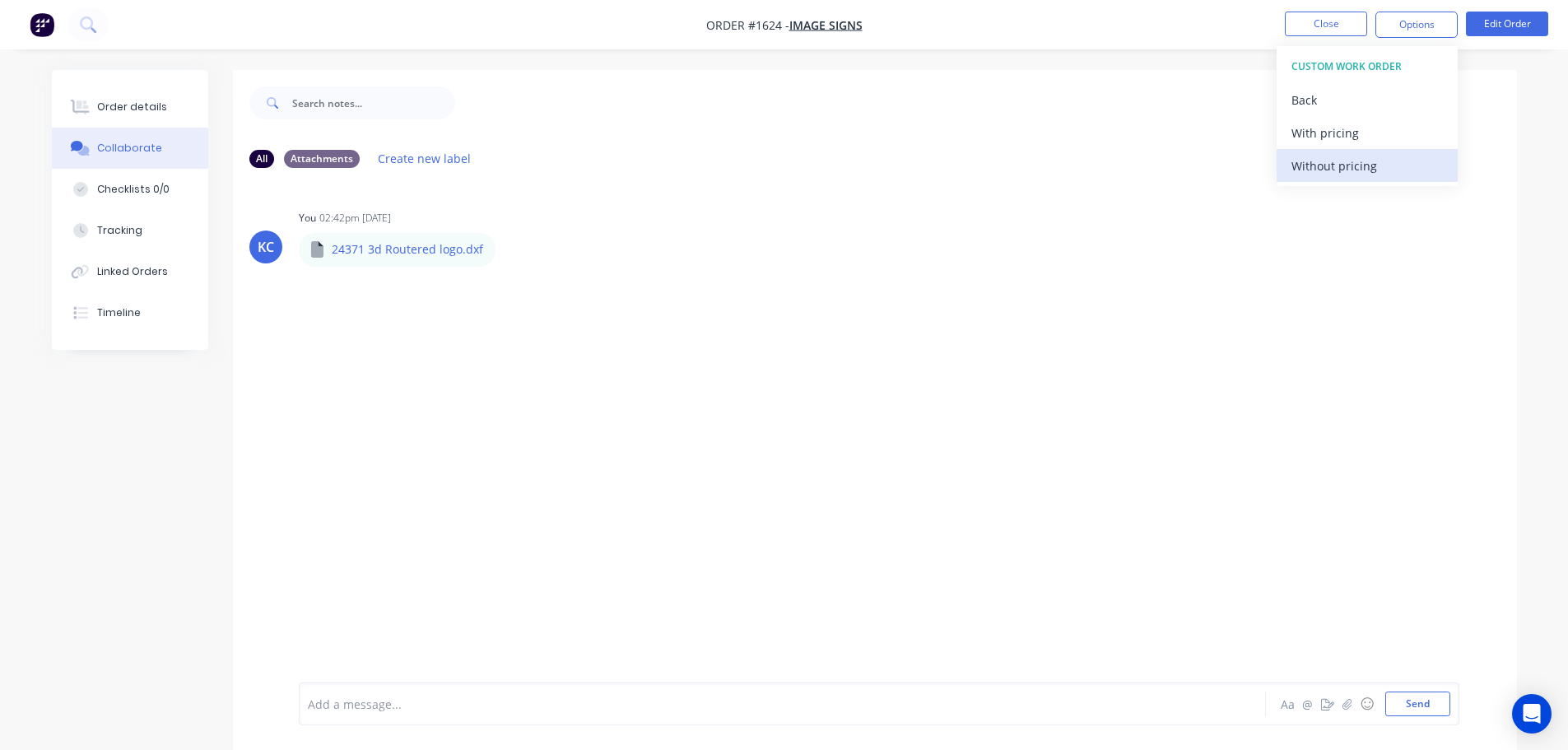
click at [1338, 175] on div "Without pricing" at bounding box center [1367, 165] width 152 height 24
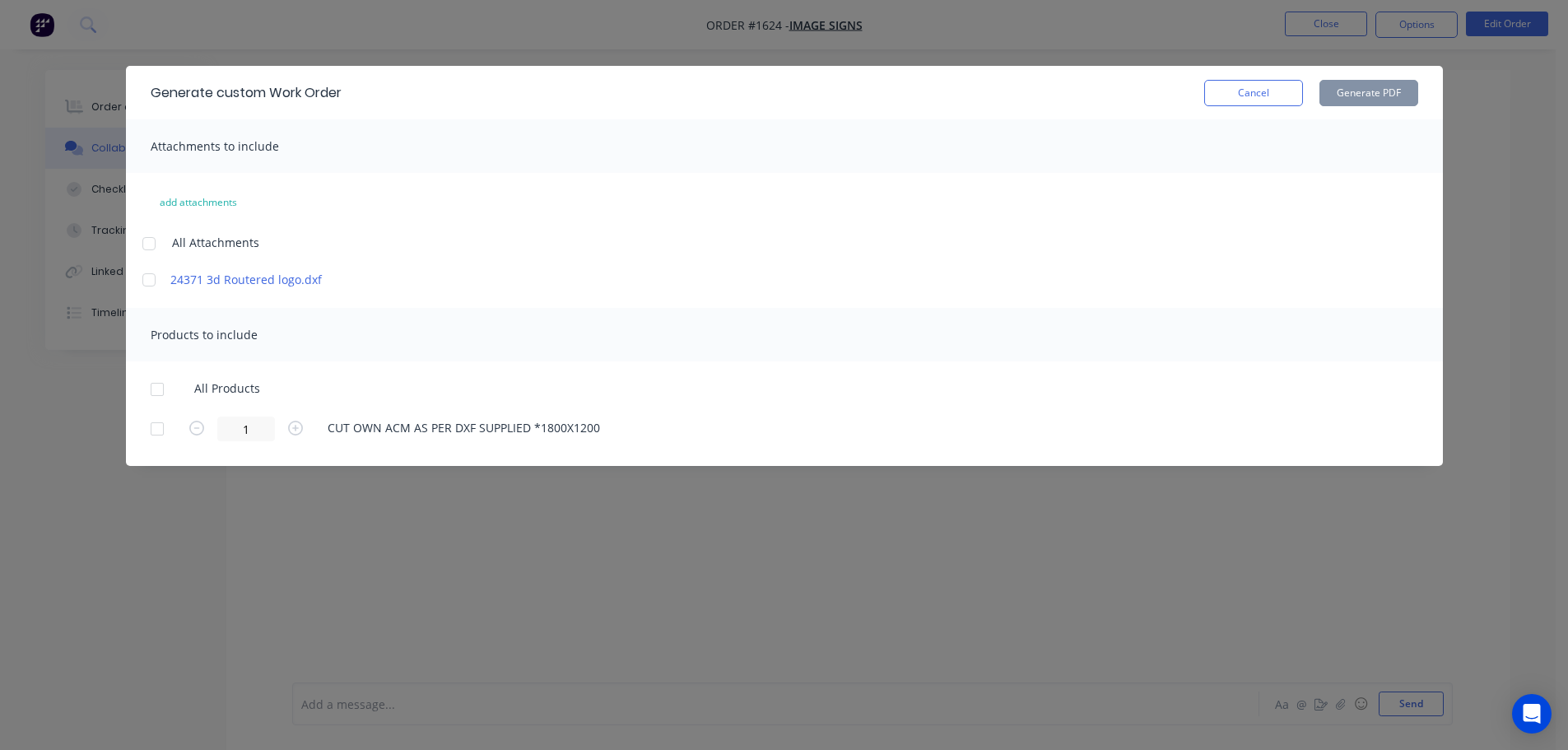
click at [161, 383] on div at bounding box center [157, 389] width 33 height 33
click at [1379, 97] on button "Generate PDF" at bounding box center [1368, 92] width 99 height 26
click at [1282, 79] on button "Cancel" at bounding box center [1253, 92] width 99 height 26
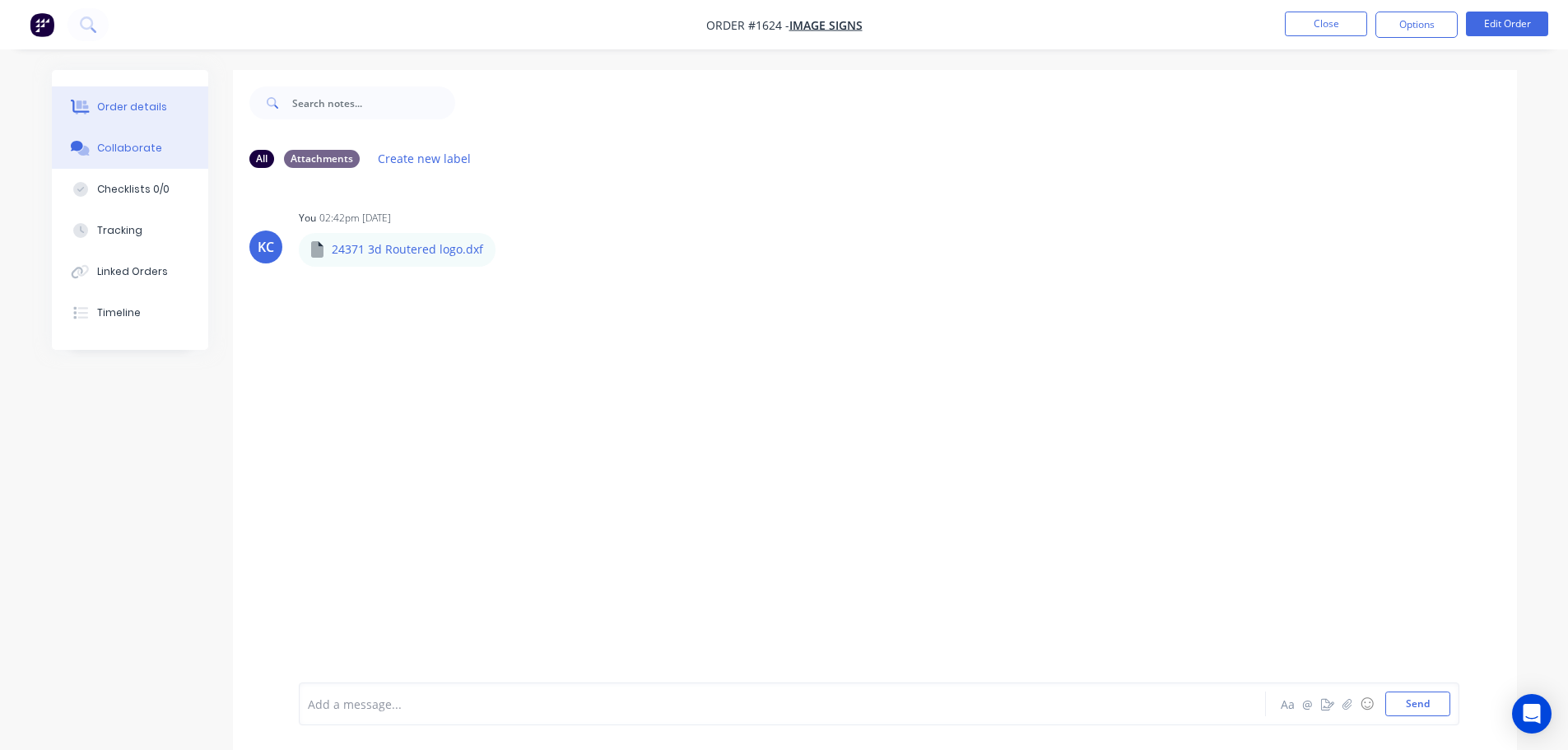
click at [115, 96] on button "Order details" at bounding box center [129, 107] width 156 height 41
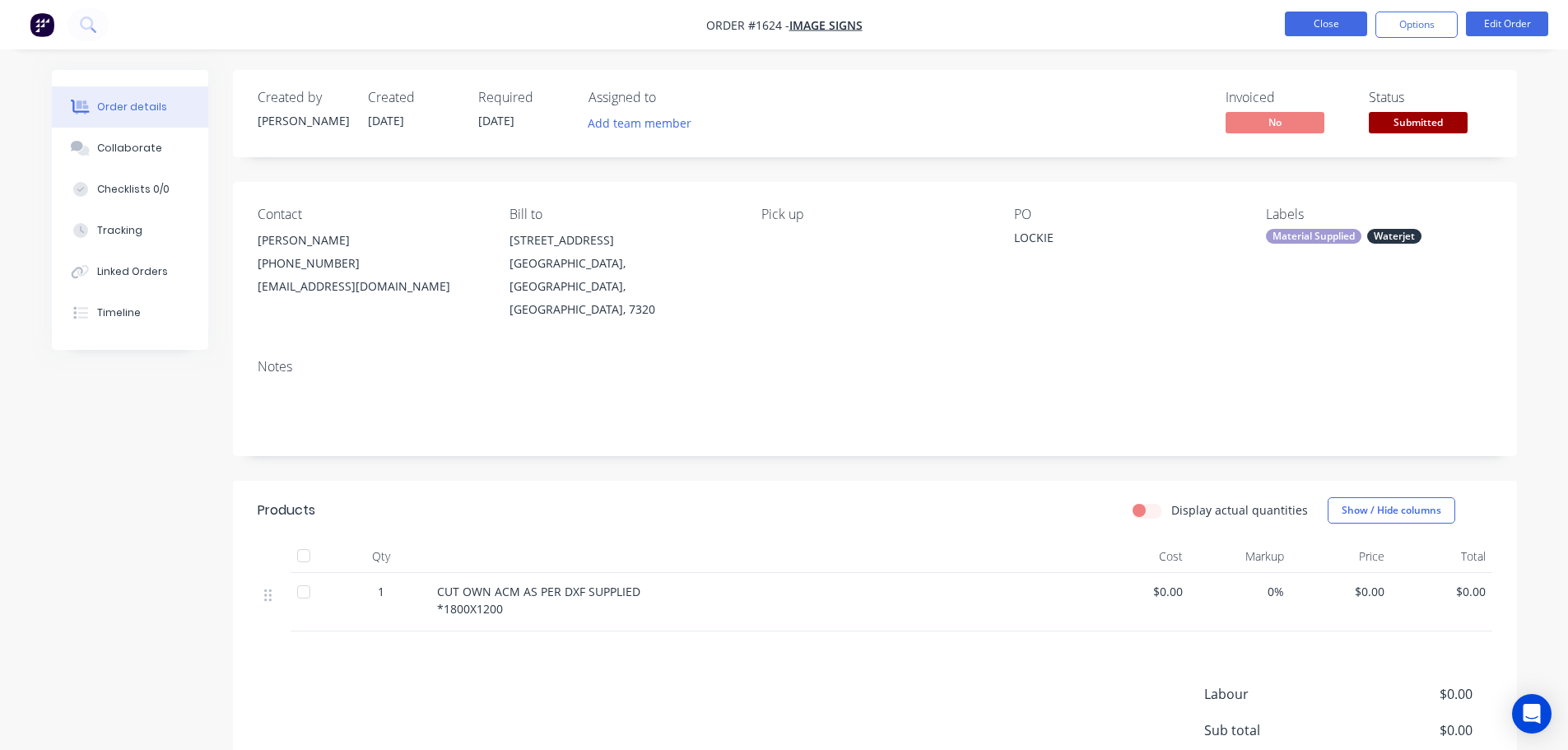
click at [1322, 26] on button "Close" at bounding box center [1326, 24] width 82 height 25
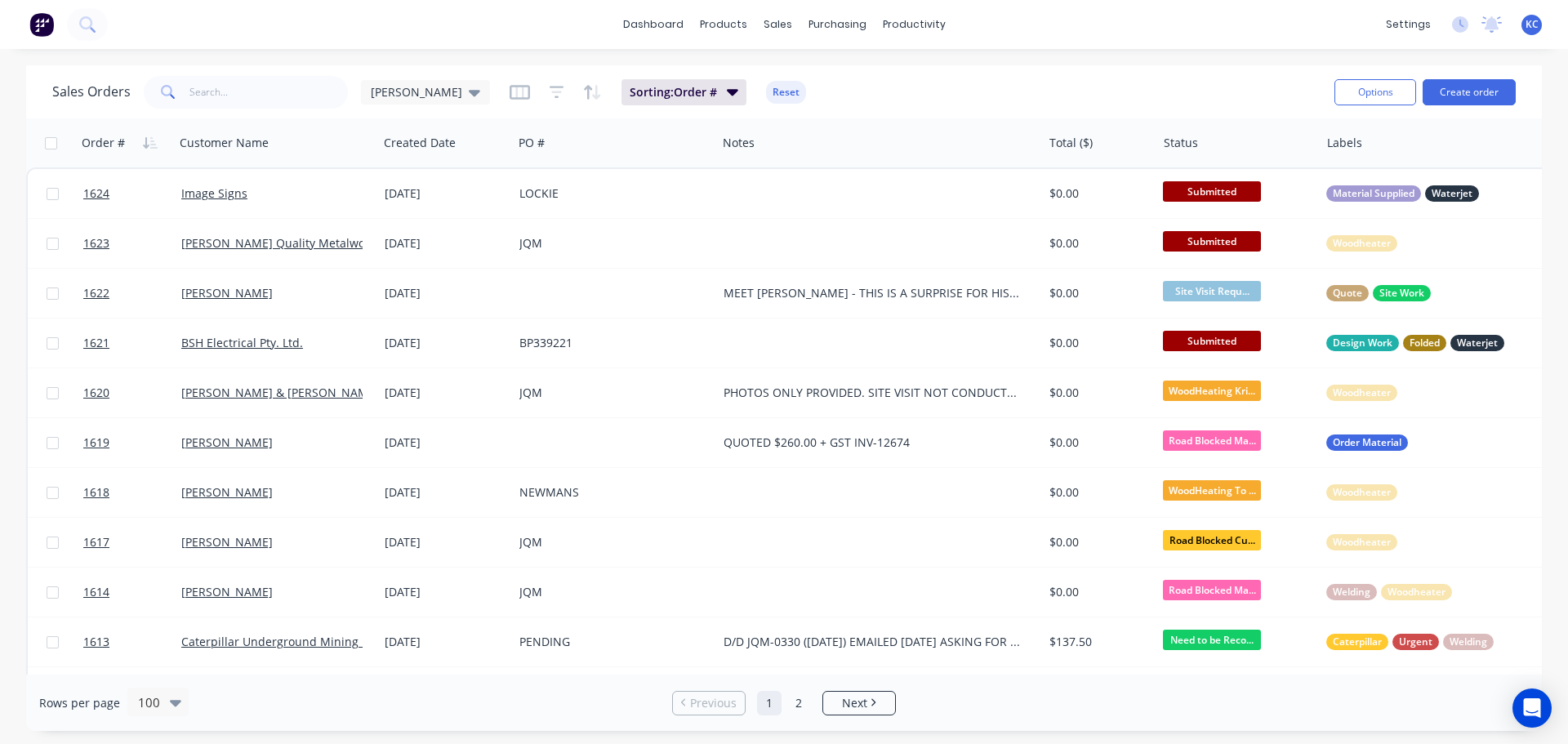
click at [225, 112] on div "Sales Orders [PERSON_NAME] Sorting: Order # Reset Options Create order" at bounding box center [783, 92] width 1516 height 53
click at [219, 90] on input "text" at bounding box center [269, 92] width 159 height 33
type input "1449"
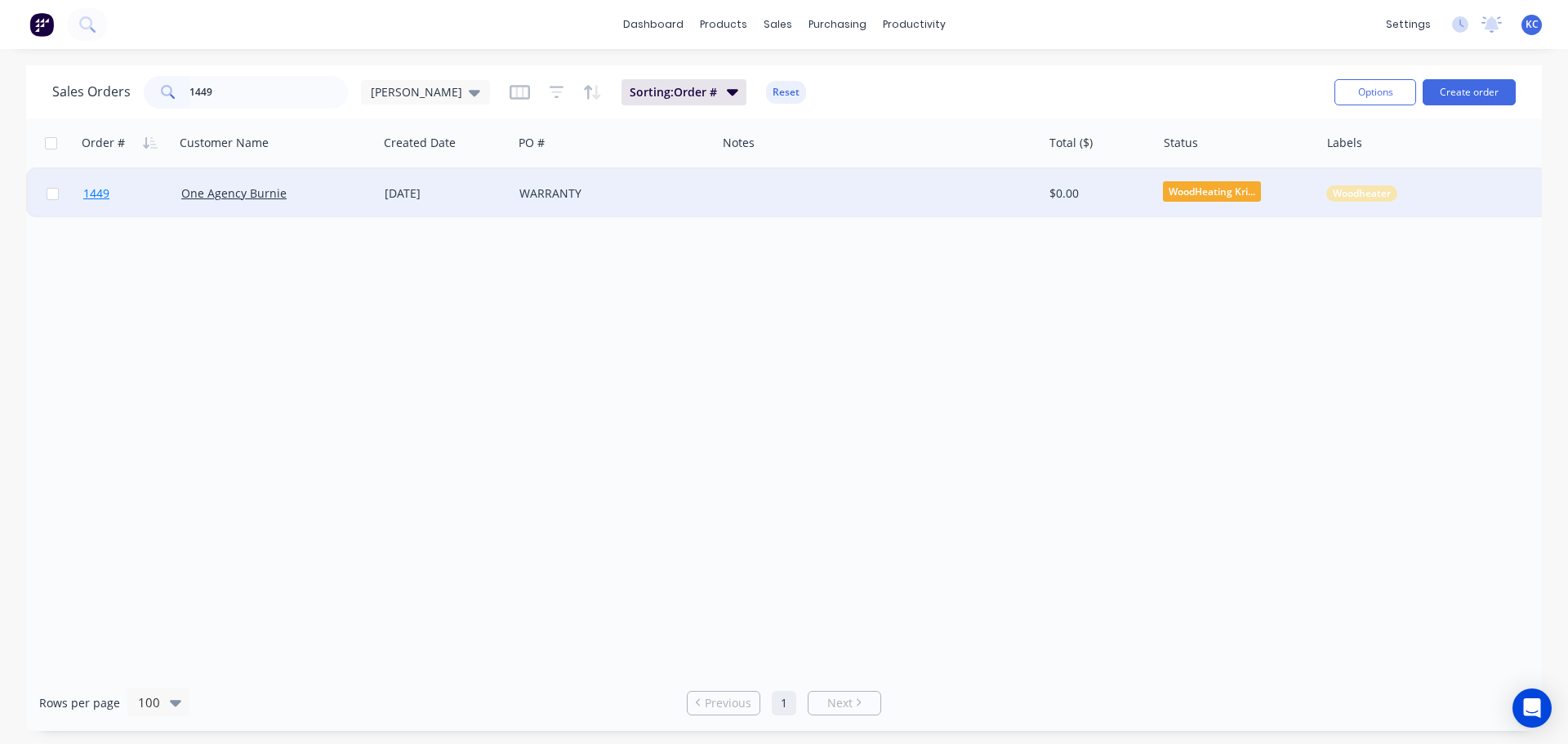
click at [105, 198] on span "1449" at bounding box center [96, 193] width 26 height 16
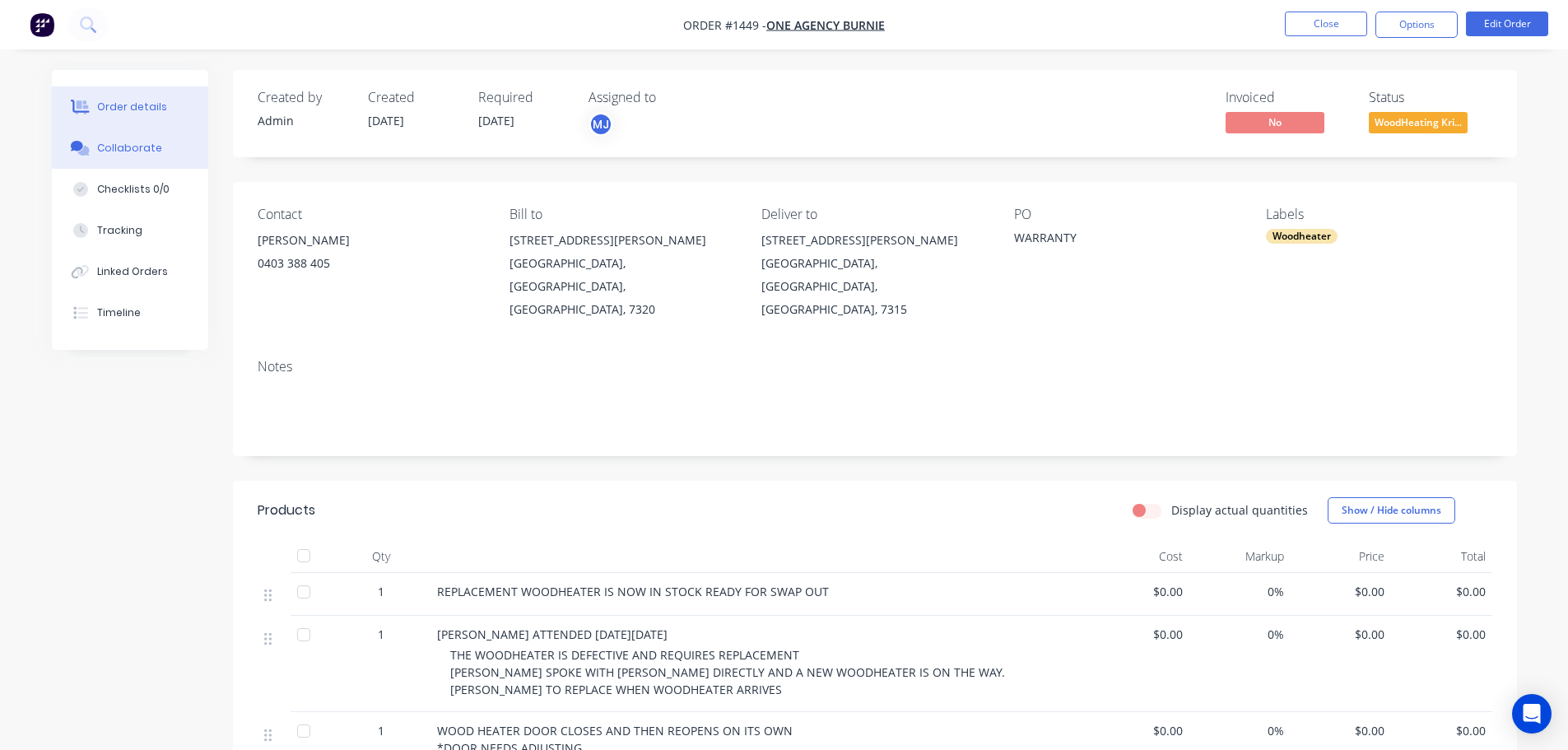
click at [157, 140] on button "Collaborate" at bounding box center [129, 148] width 156 height 41
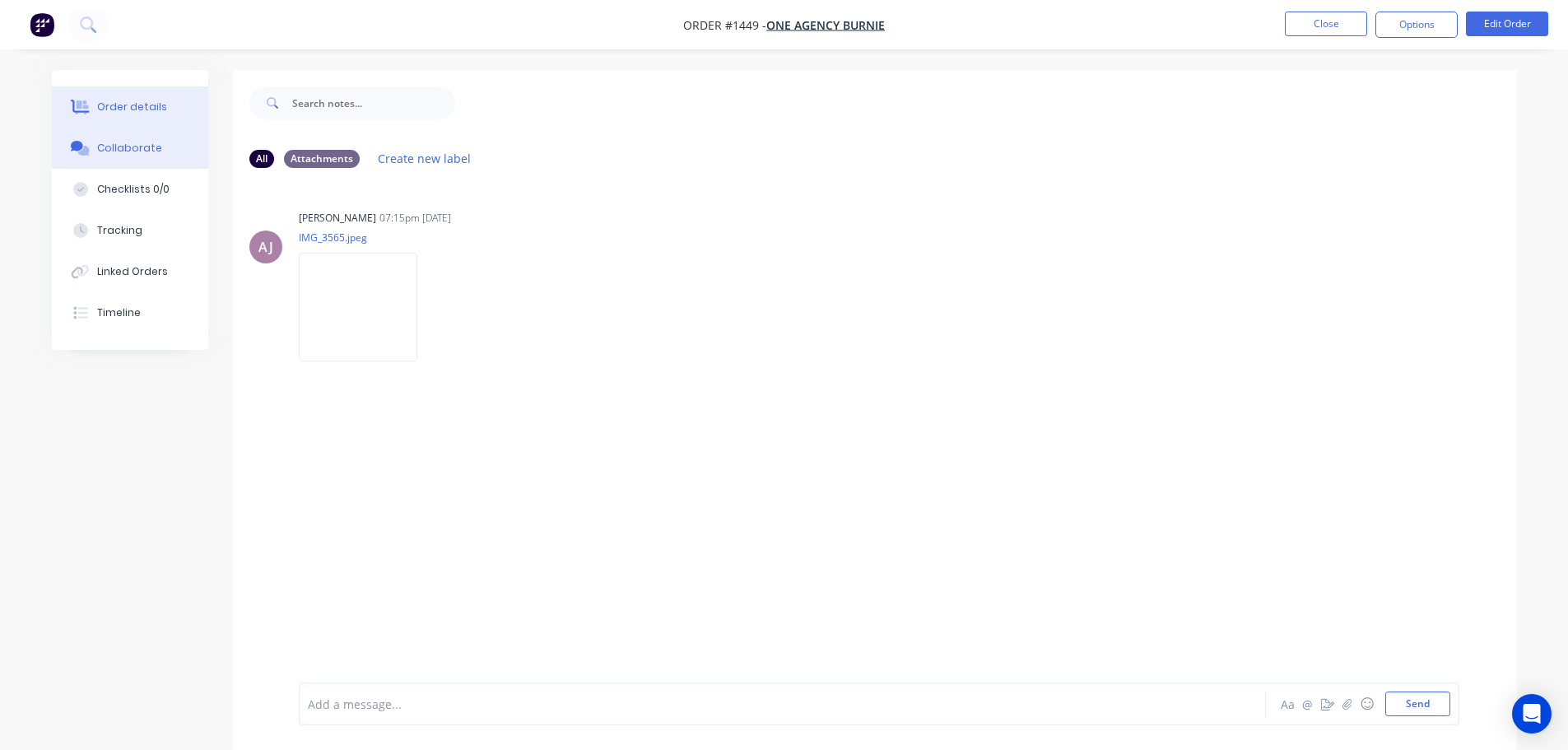
click at [128, 110] on div "Order details" at bounding box center [132, 107] width 70 height 15
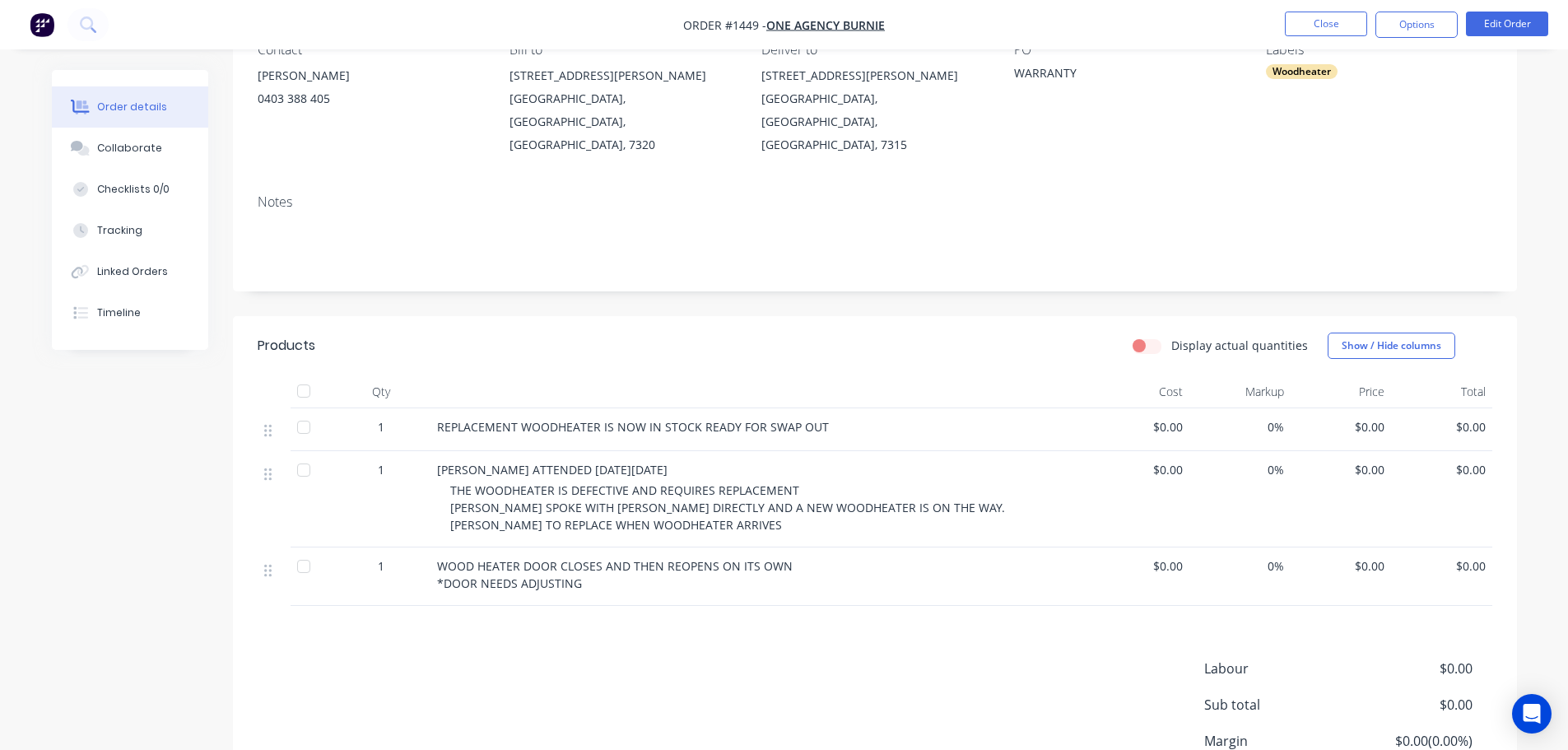
scroll to position [246, 0]
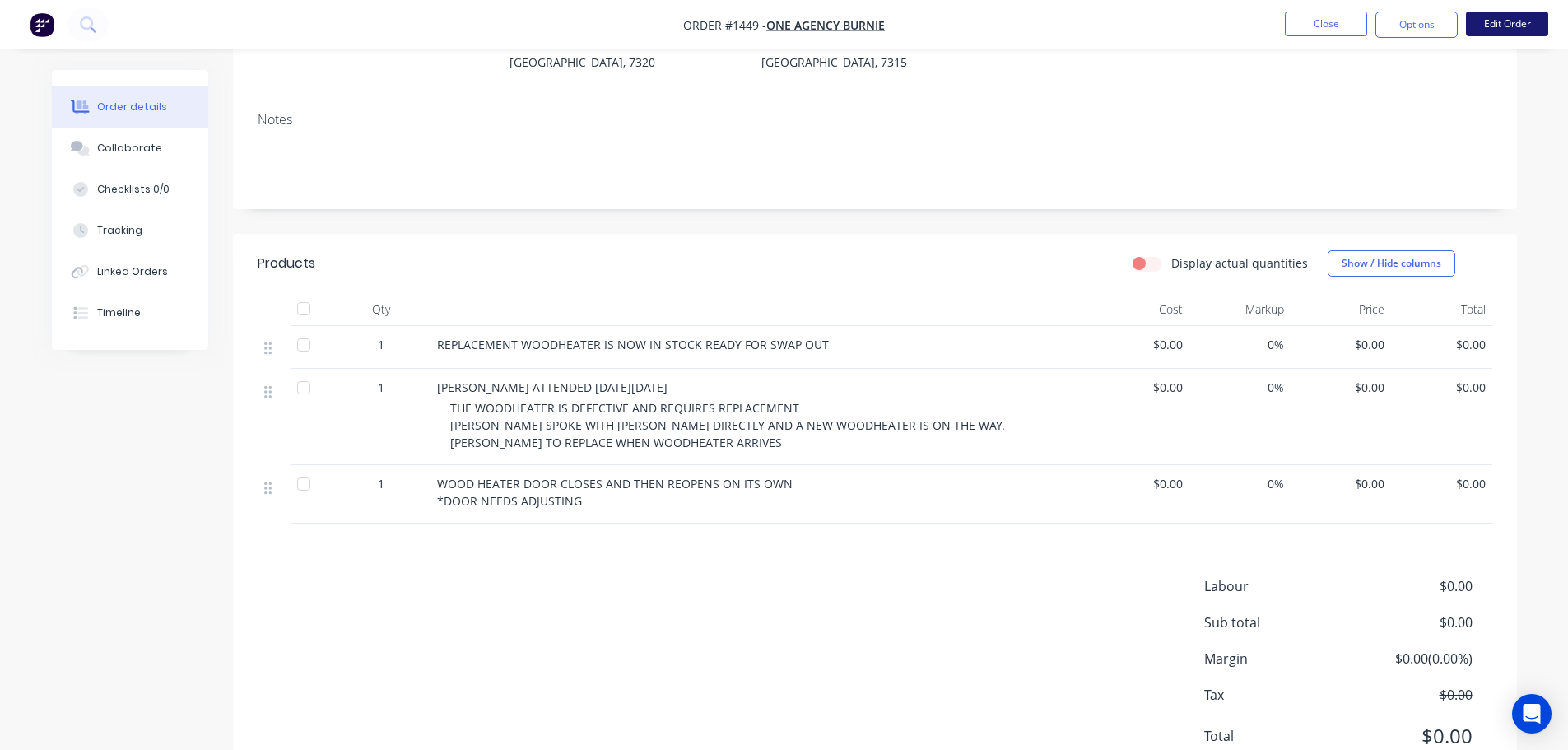
click at [1519, 20] on button "Edit Order" at bounding box center [1506, 24] width 82 height 25
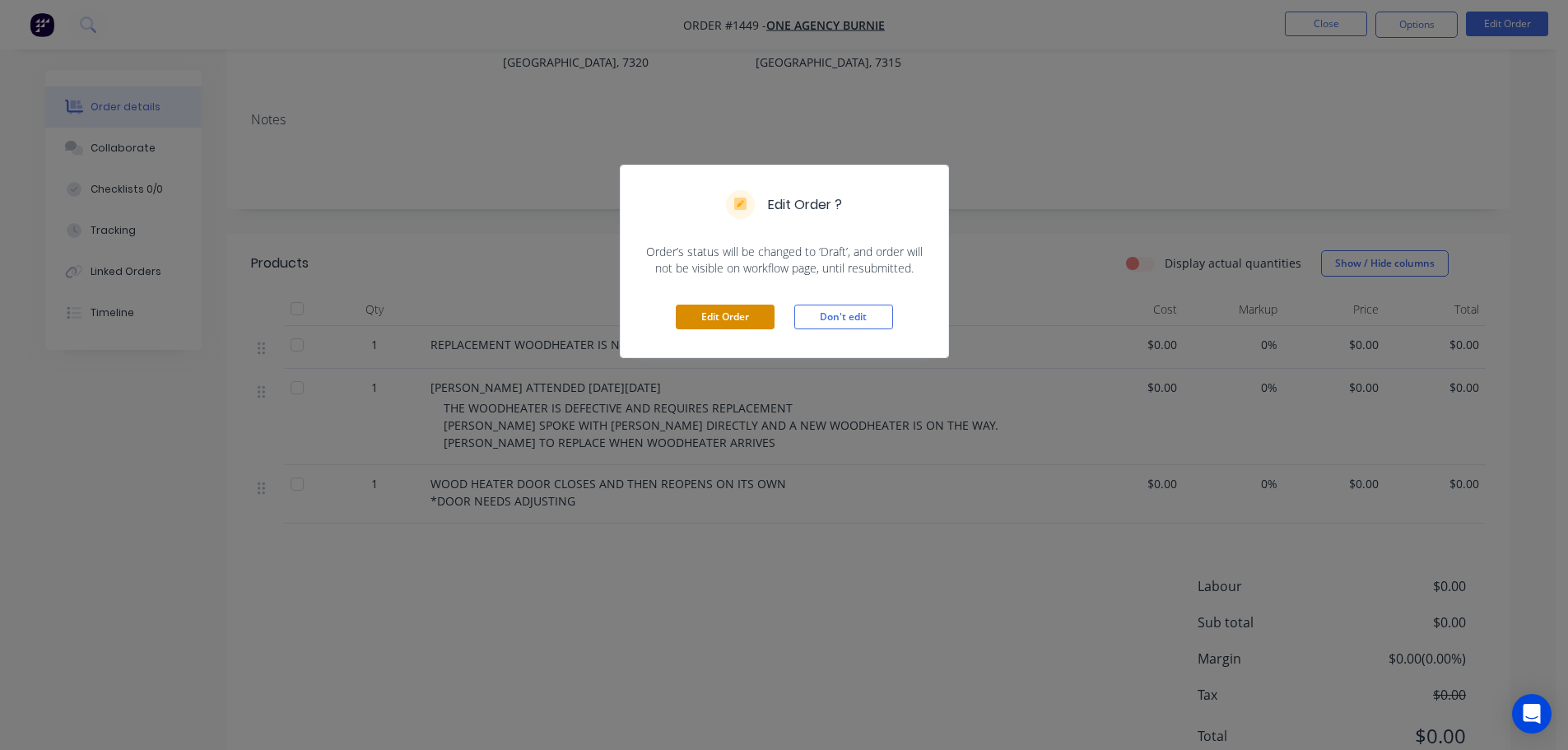
click at [746, 312] on button "Edit Order" at bounding box center [725, 317] width 99 height 25
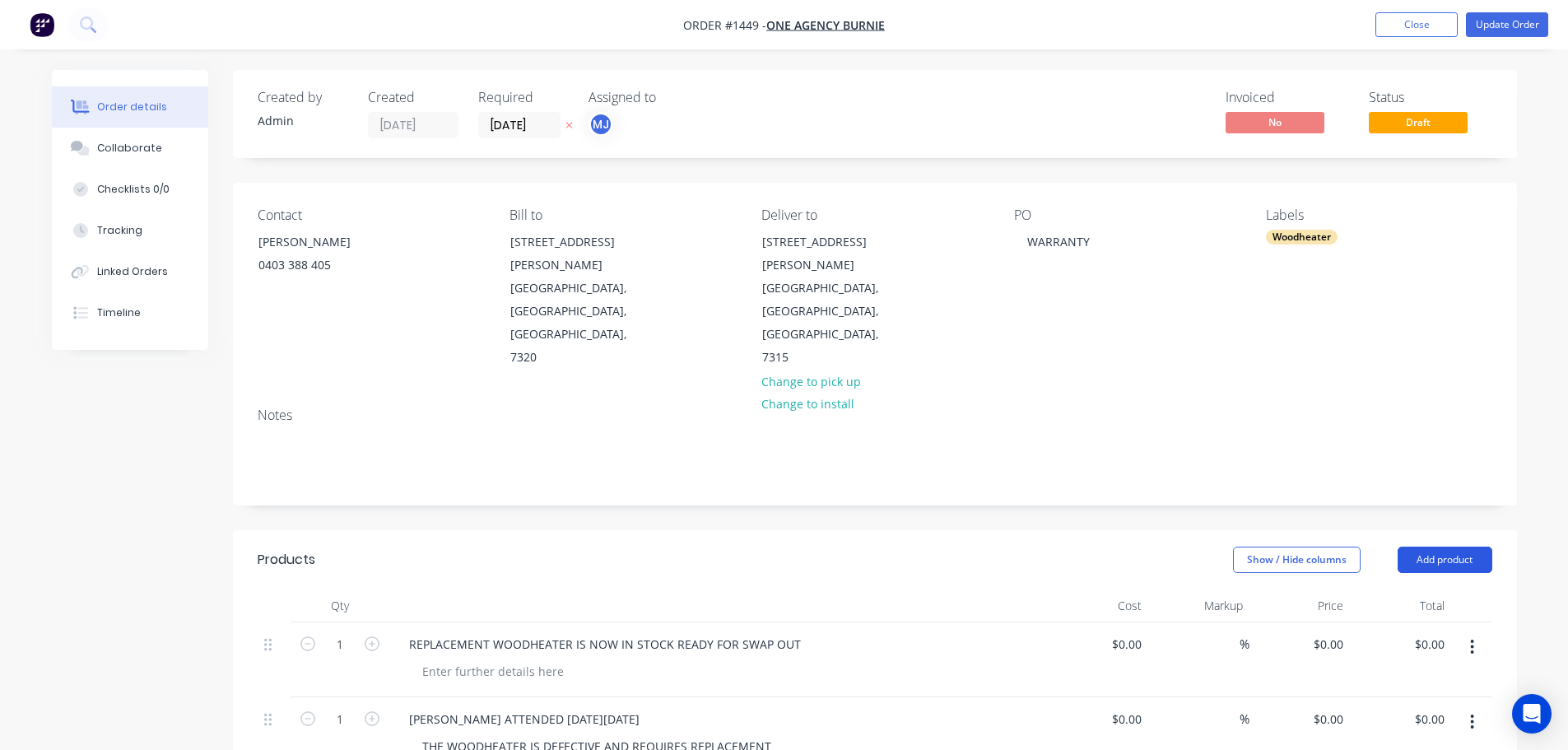
click at [1454, 546] on button "Add product" at bounding box center [1445, 559] width 95 height 26
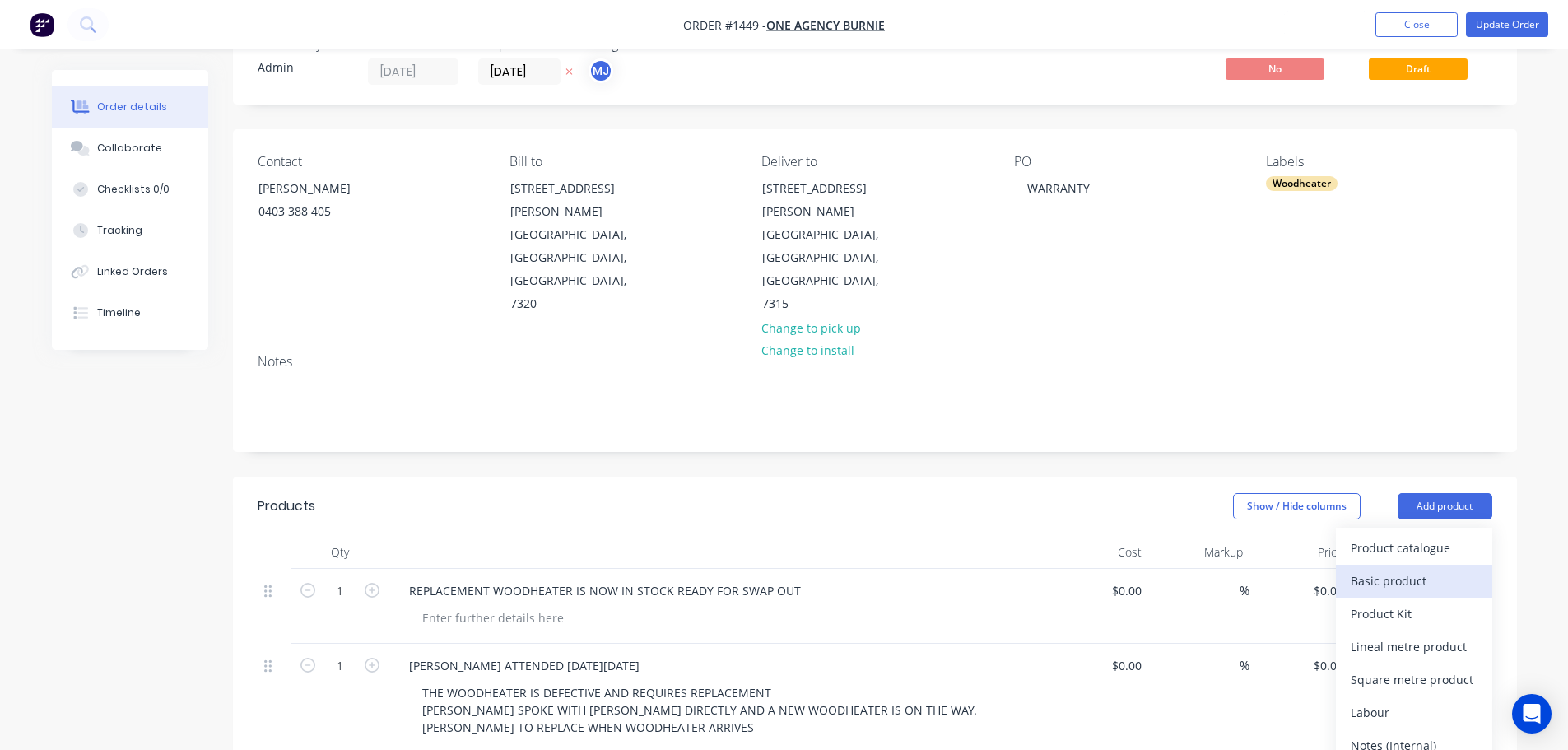
scroll to position [82, 0]
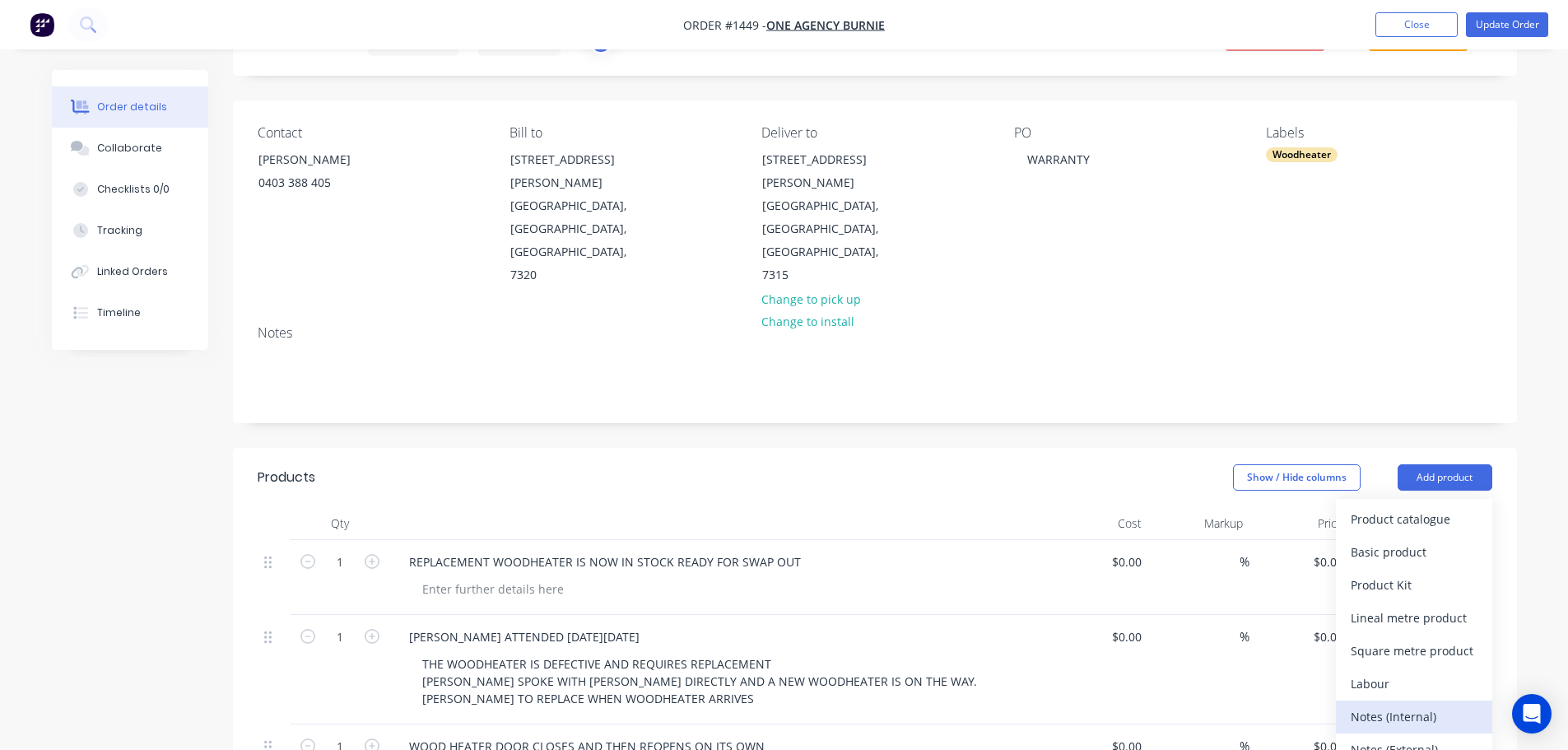
click at [1391, 704] on div "Notes (Internal)" at bounding box center [1414, 716] width 127 height 24
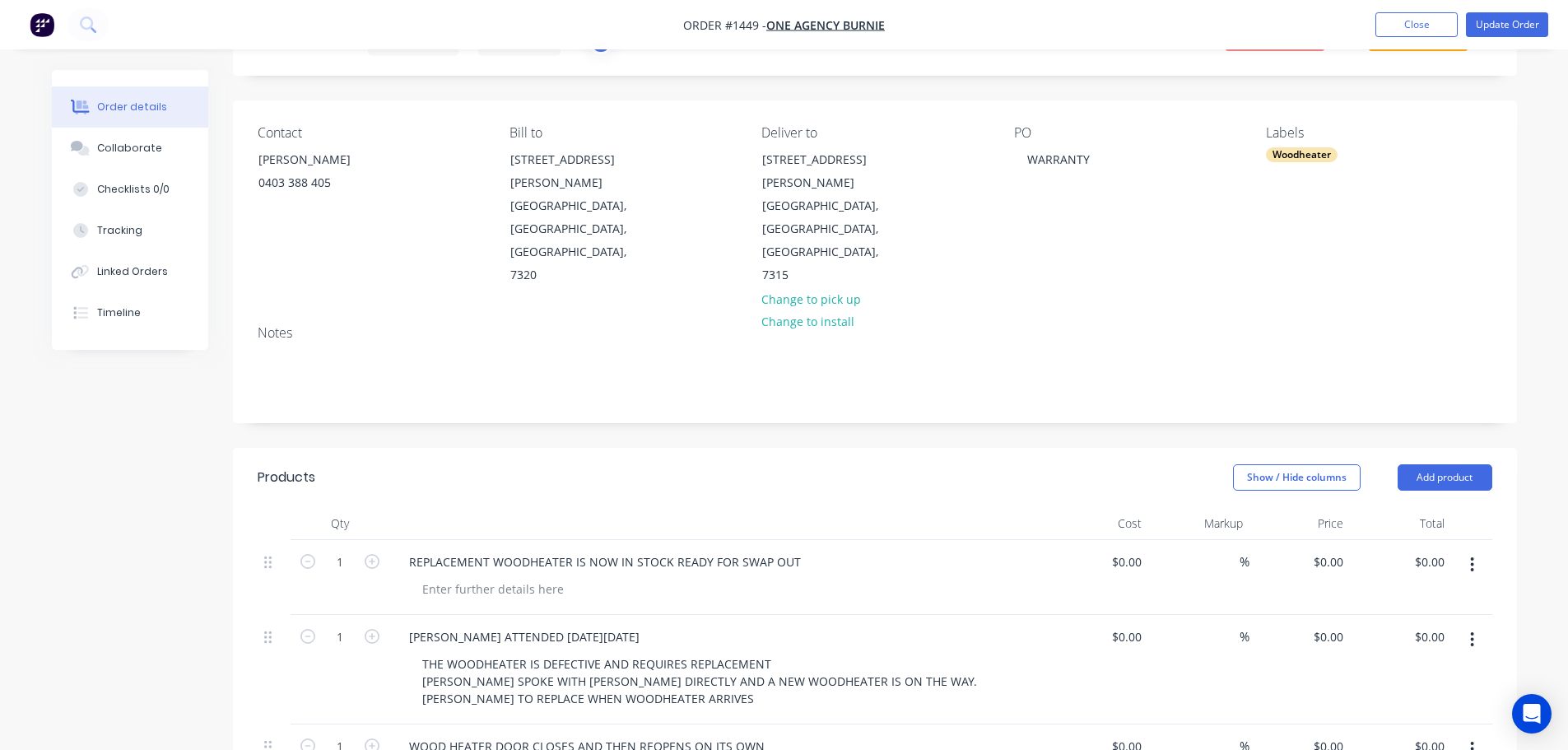
scroll to position [494, 0]
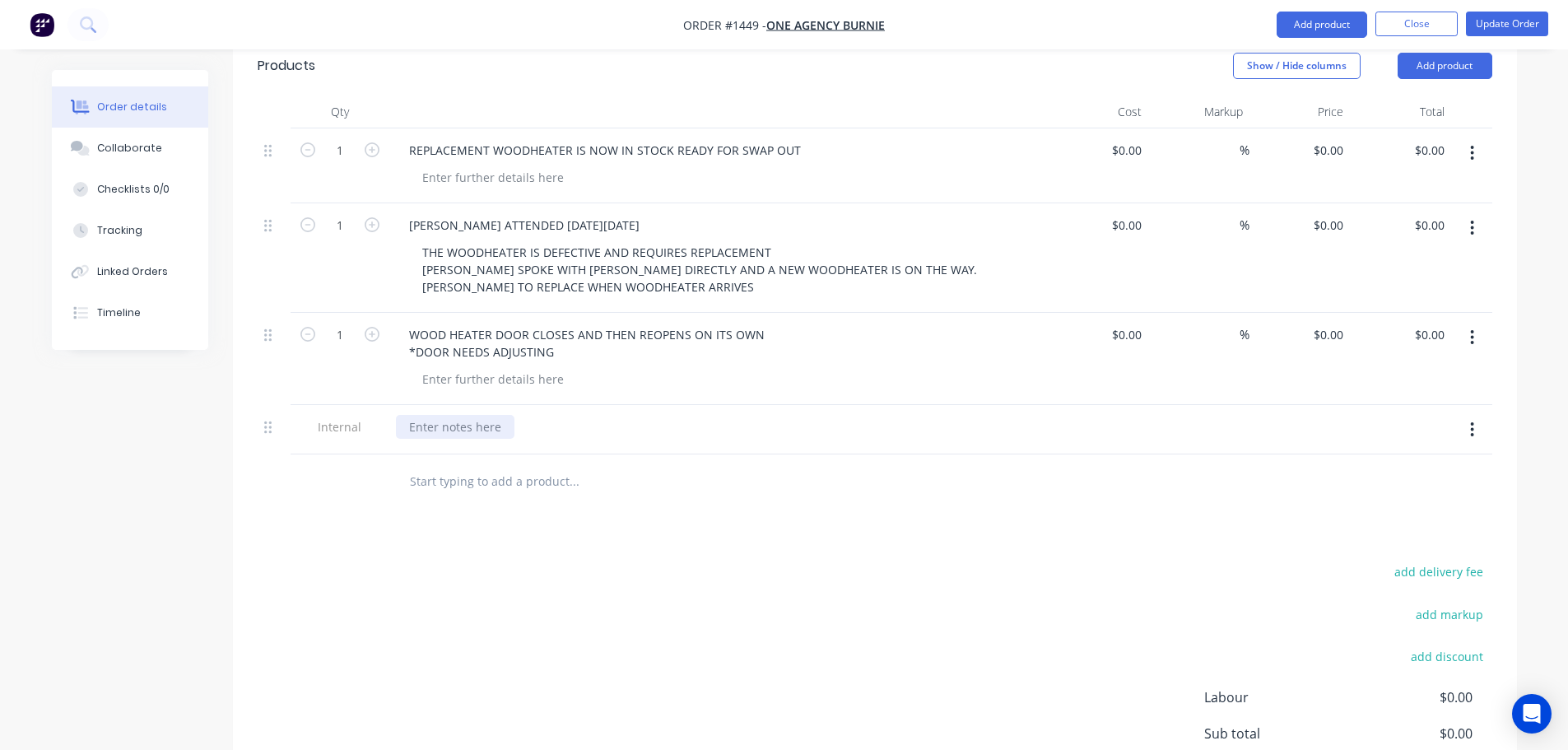
click at [430, 415] on div at bounding box center [455, 427] width 119 height 24
click at [1520, 26] on button "Update Order" at bounding box center [1506, 24] width 82 height 25
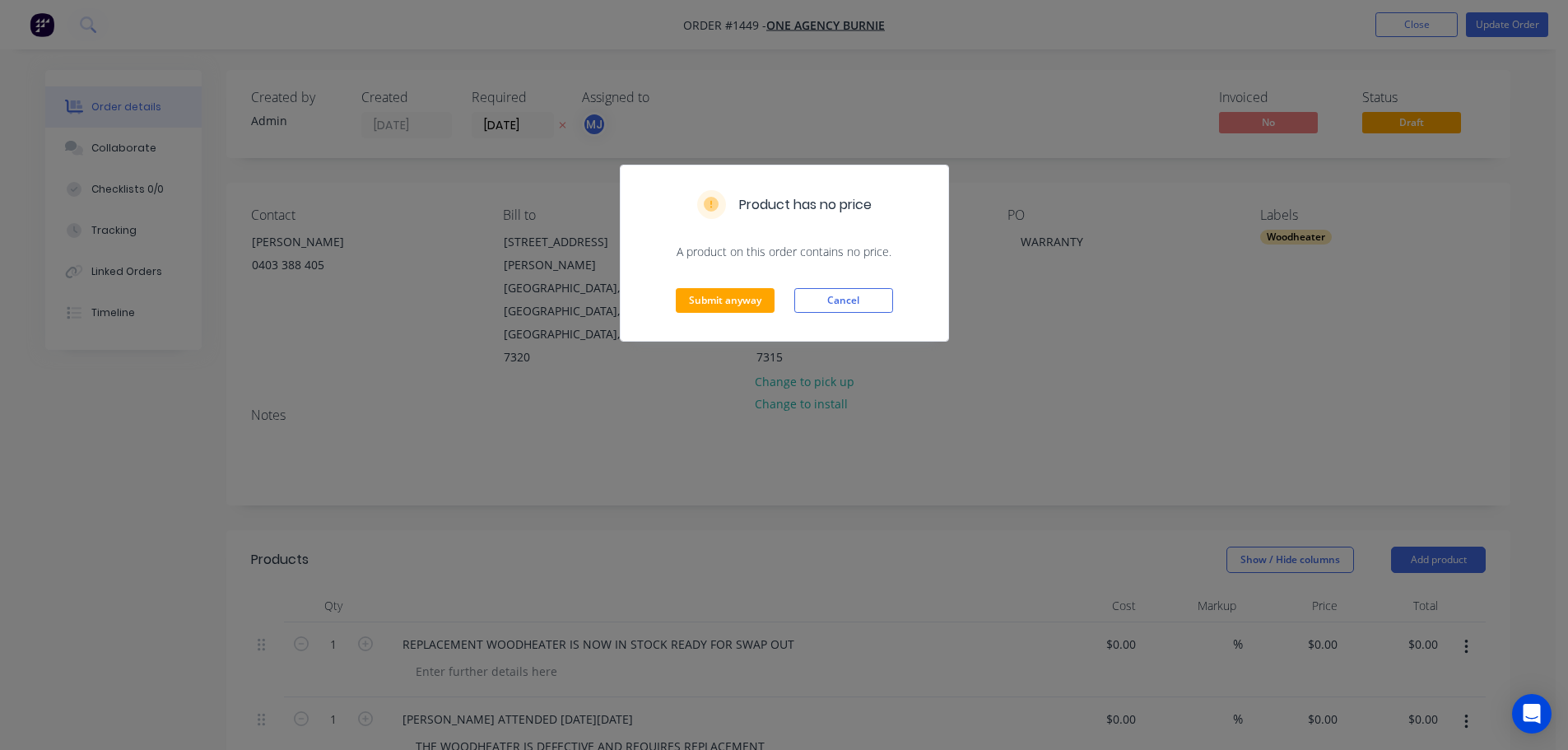
click at [715, 316] on div "Submit anyway Cancel" at bounding box center [784, 300] width 328 height 80
click at [719, 296] on button "Submit anyway" at bounding box center [725, 301] width 99 height 25
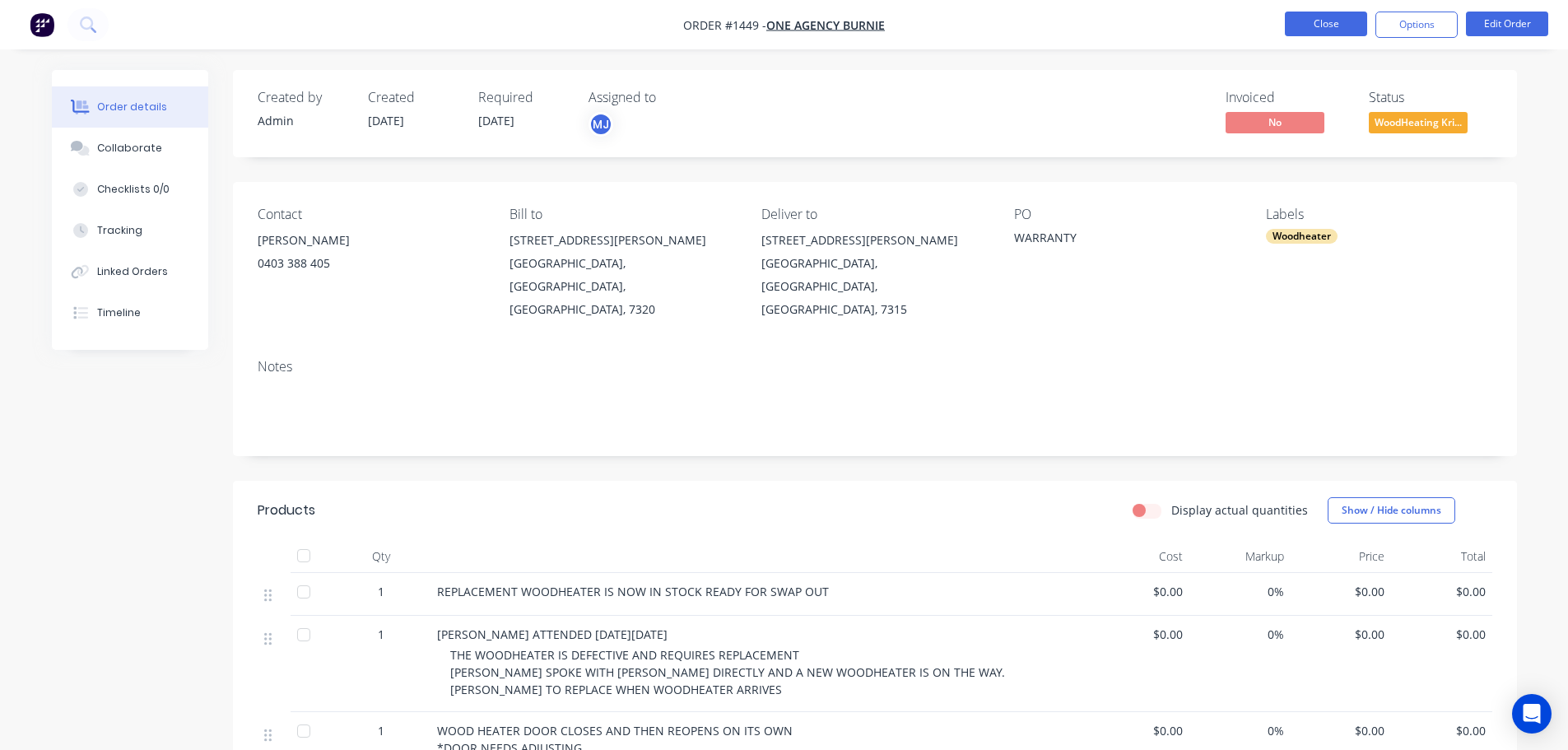
click at [1297, 29] on button "Close" at bounding box center [1326, 24] width 82 height 25
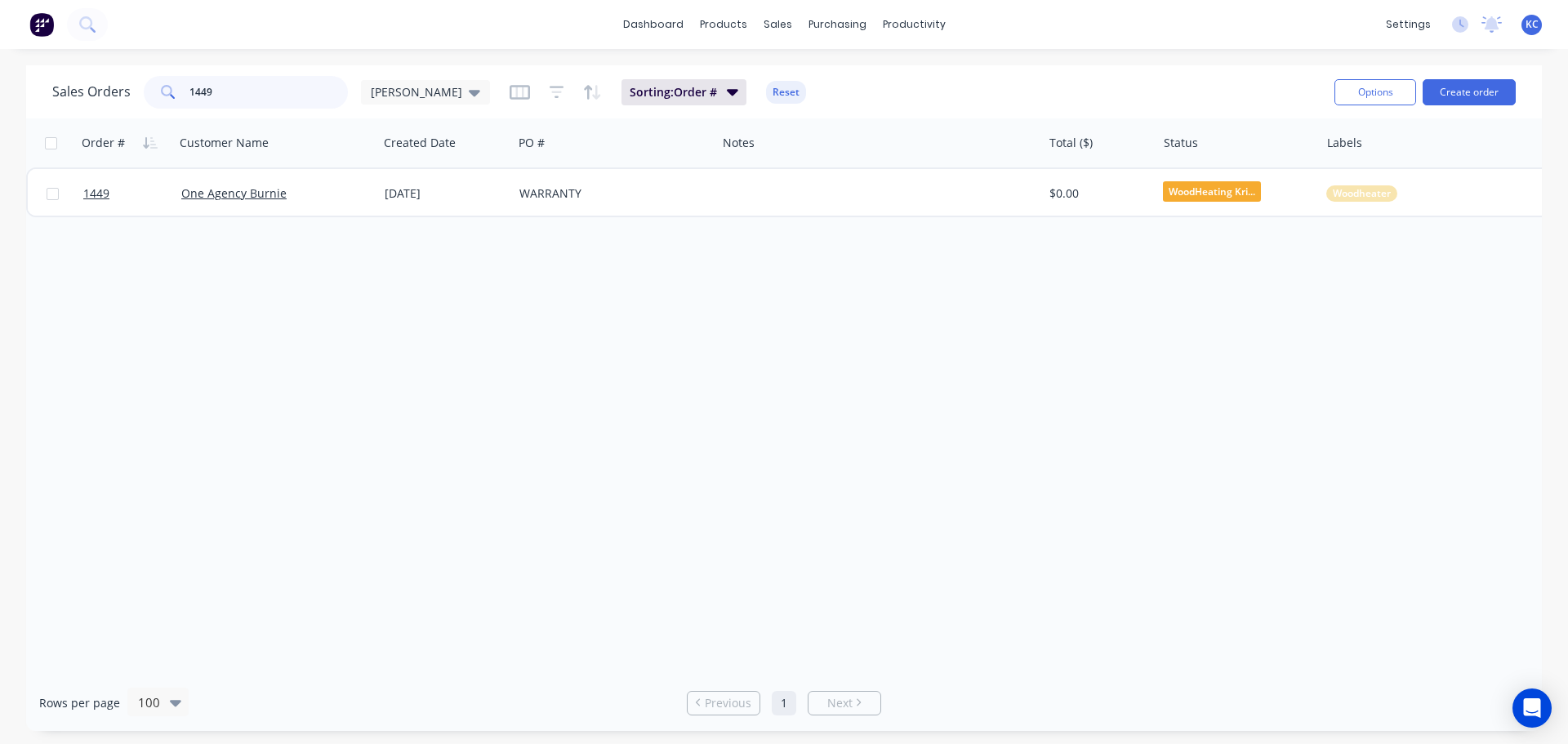
click at [213, 95] on input "1449" at bounding box center [269, 92] width 159 height 33
drag, startPoint x: 213, startPoint y: 95, endPoint x: 159, endPoint y: 98, distance: 54.1
click at [166, 98] on div "1449" at bounding box center [245, 92] width 204 height 33
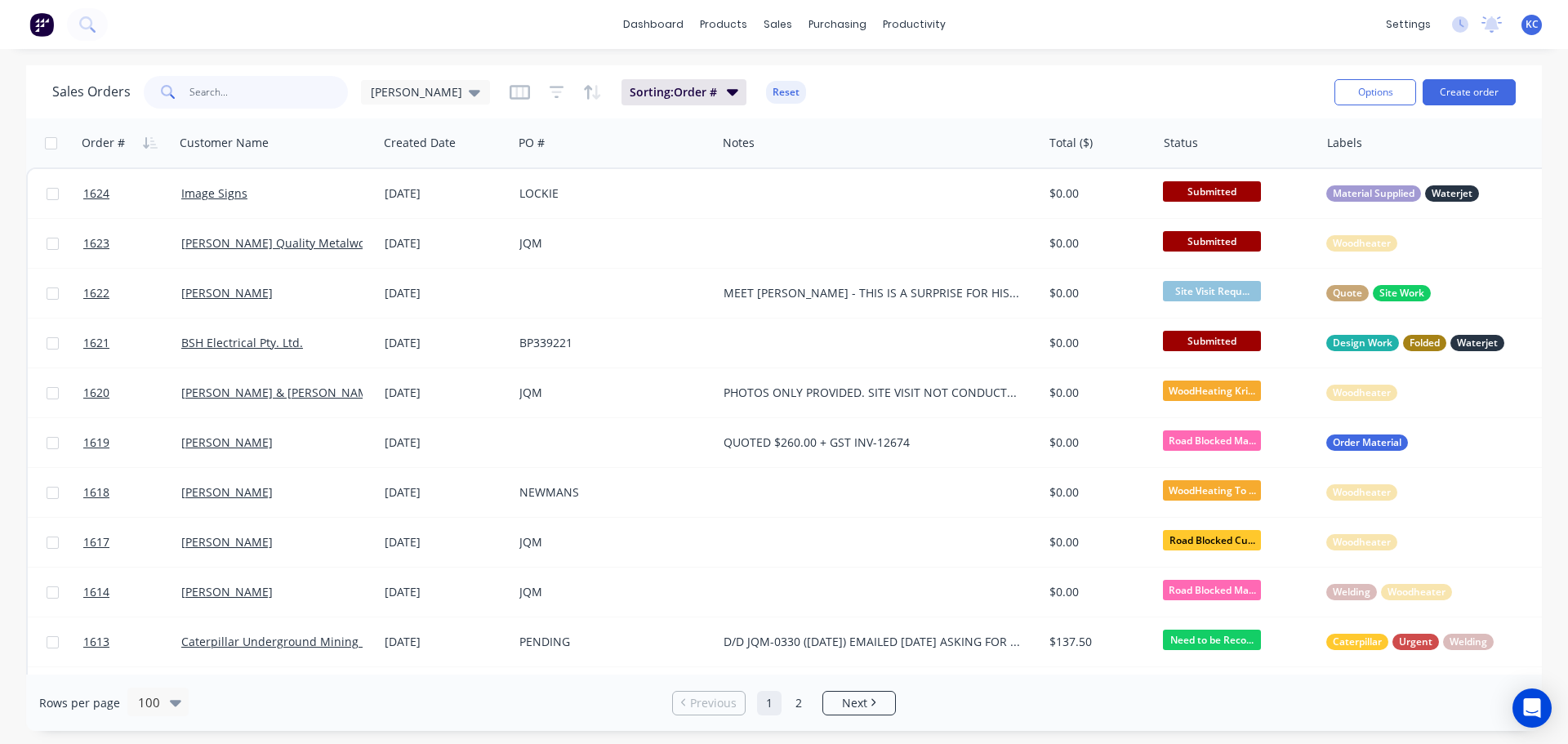
click at [235, 95] on input "text" at bounding box center [269, 92] width 159 height 33
type input "1343"
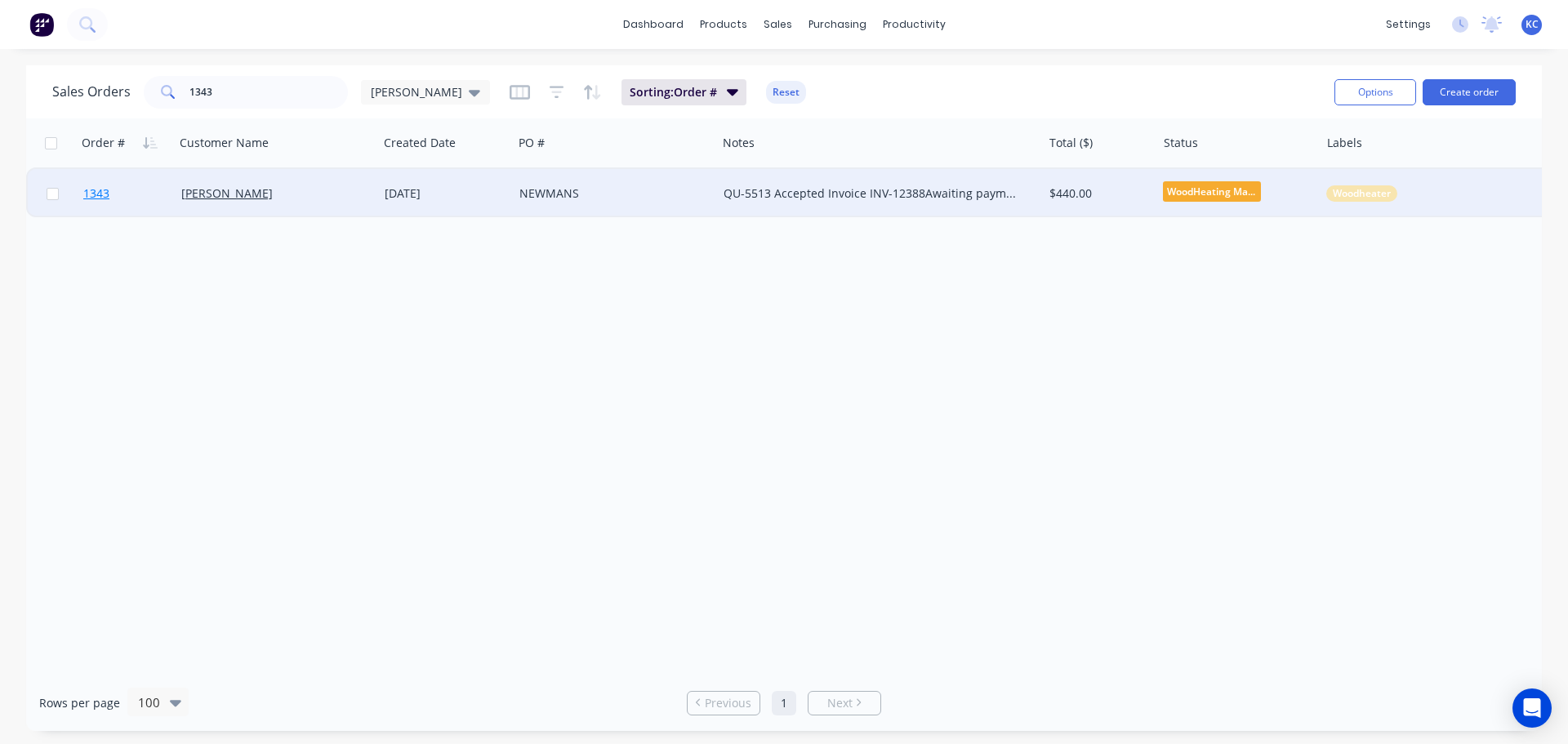
click at [93, 193] on span "1343" at bounding box center [96, 193] width 26 height 16
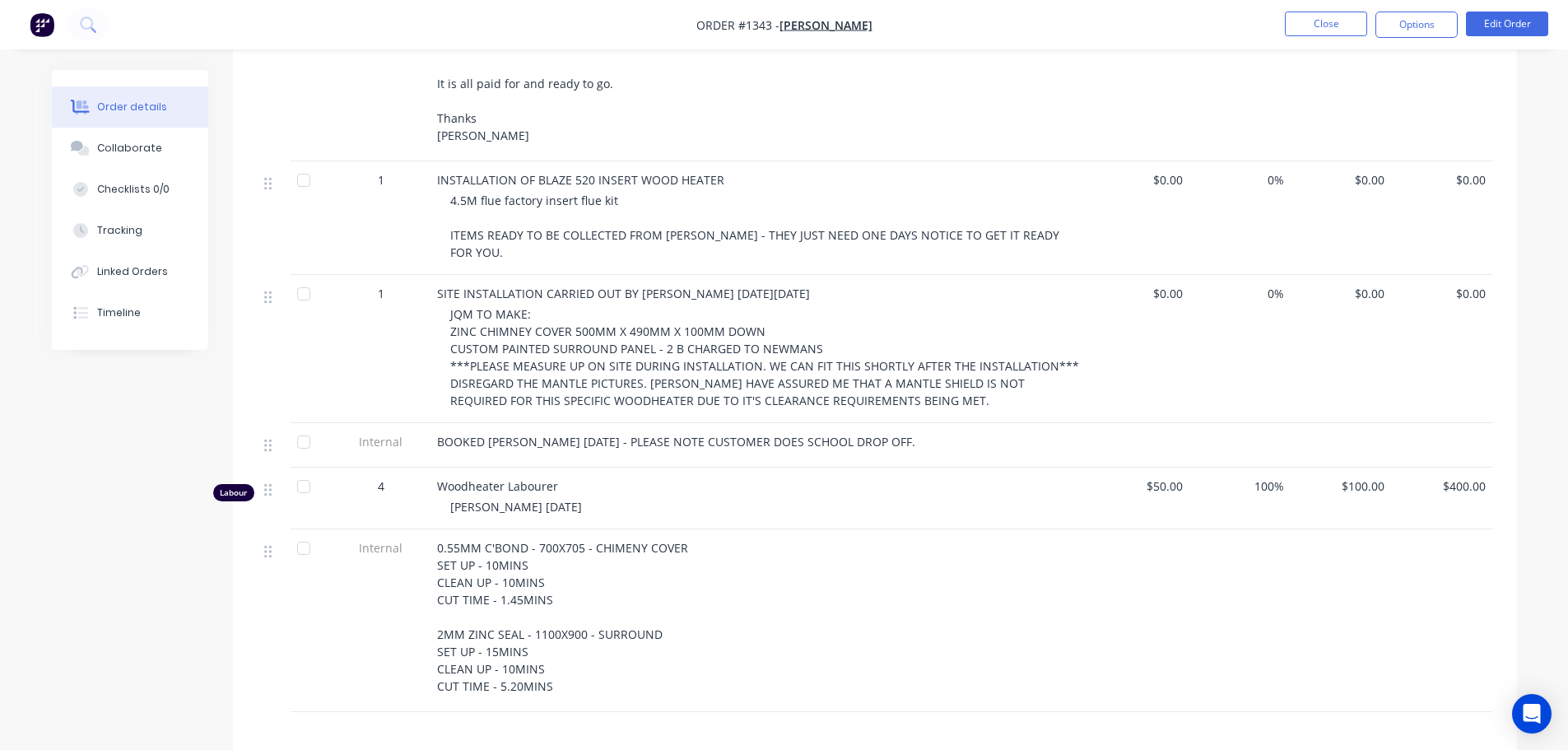
scroll to position [988, 0]
click at [154, 147] on div "Collaborate" at bounding box center [129, 148] width 65 height 15
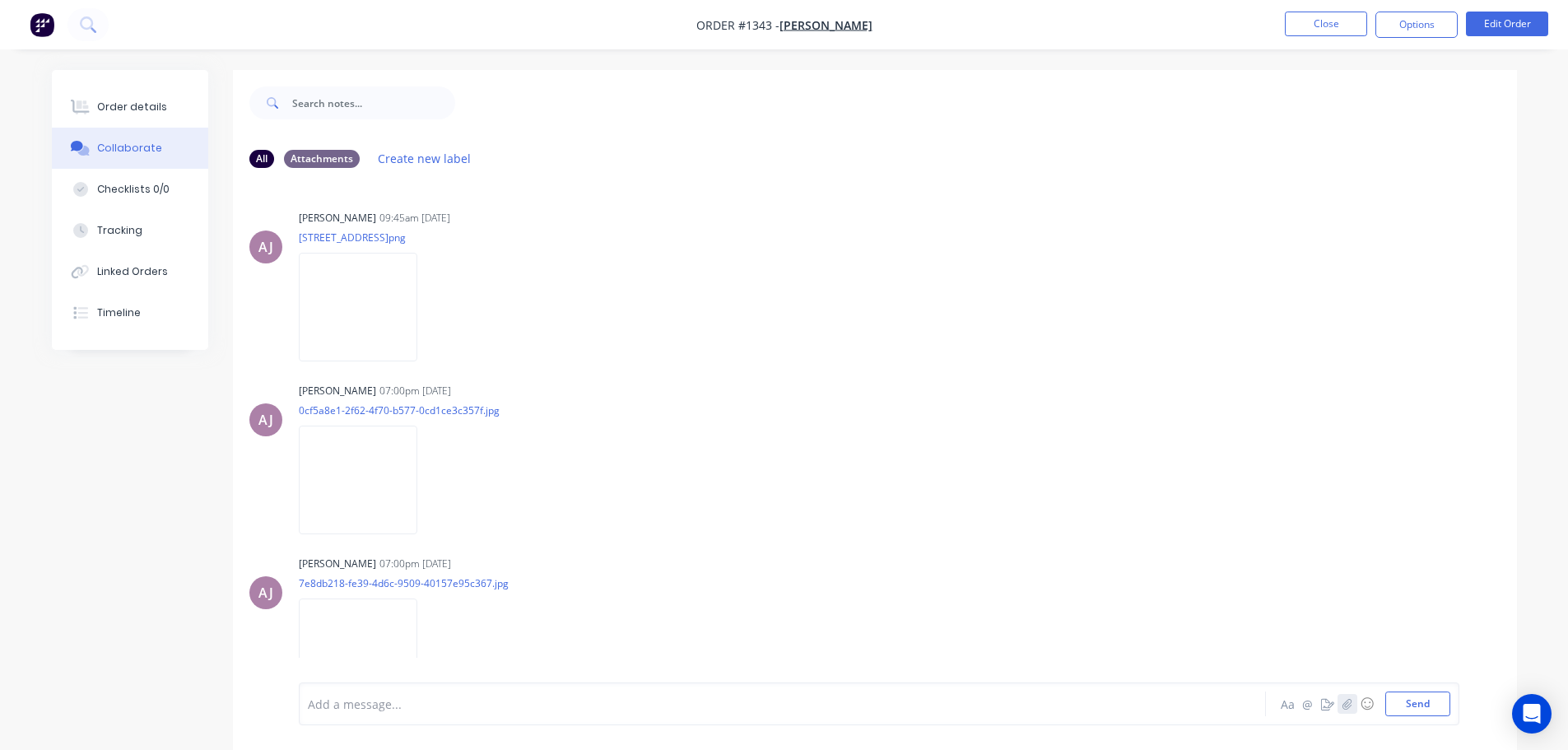
click at [1349, 707] on icon "button" at bounding box center [1347, 704] width 9 height 11
click at [1420, 704] on button "Send" at bounding box center [1417, 704] width 65 height 25
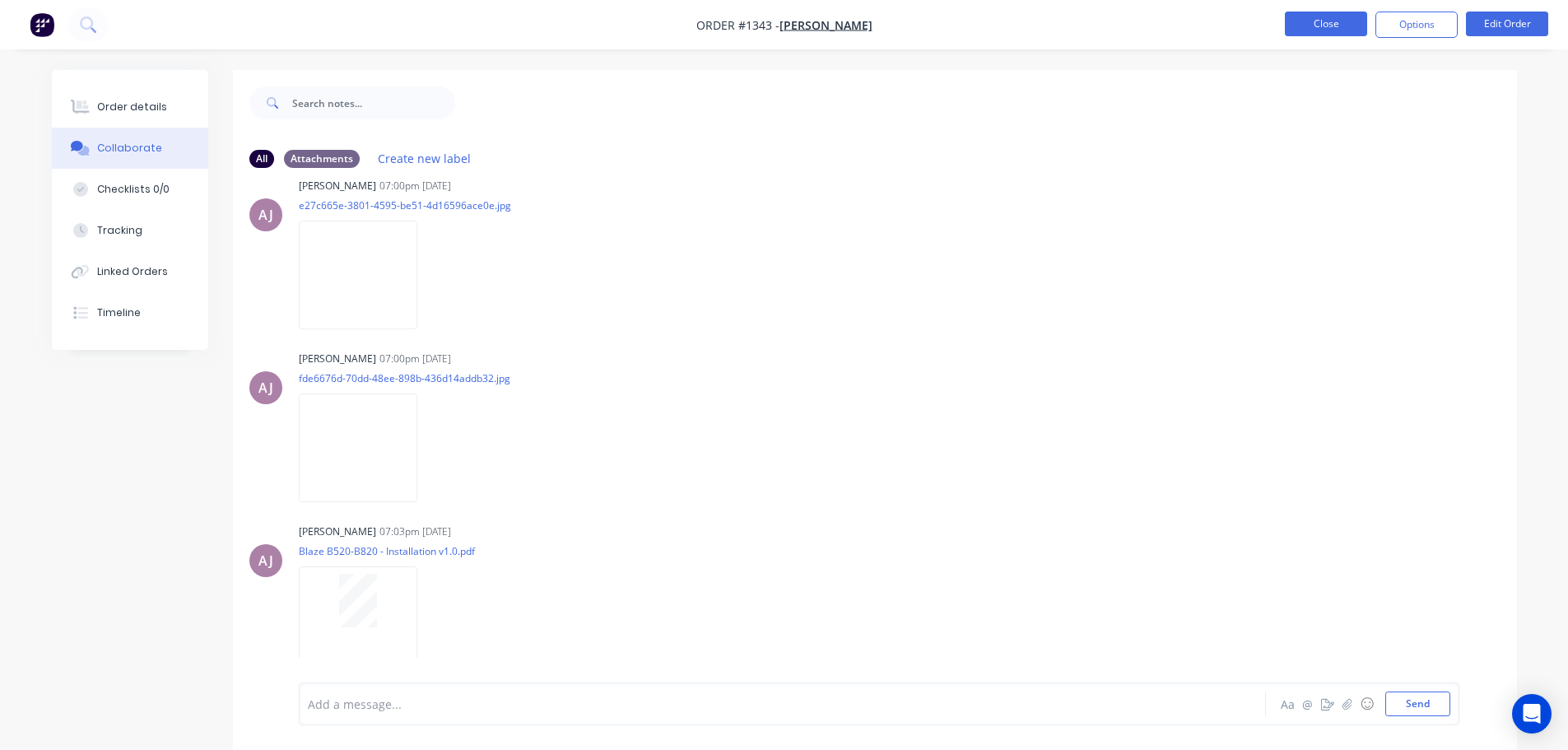
click at [1324, 29] on button "Close" at bounding box center [1326, 24] width 82 height 25
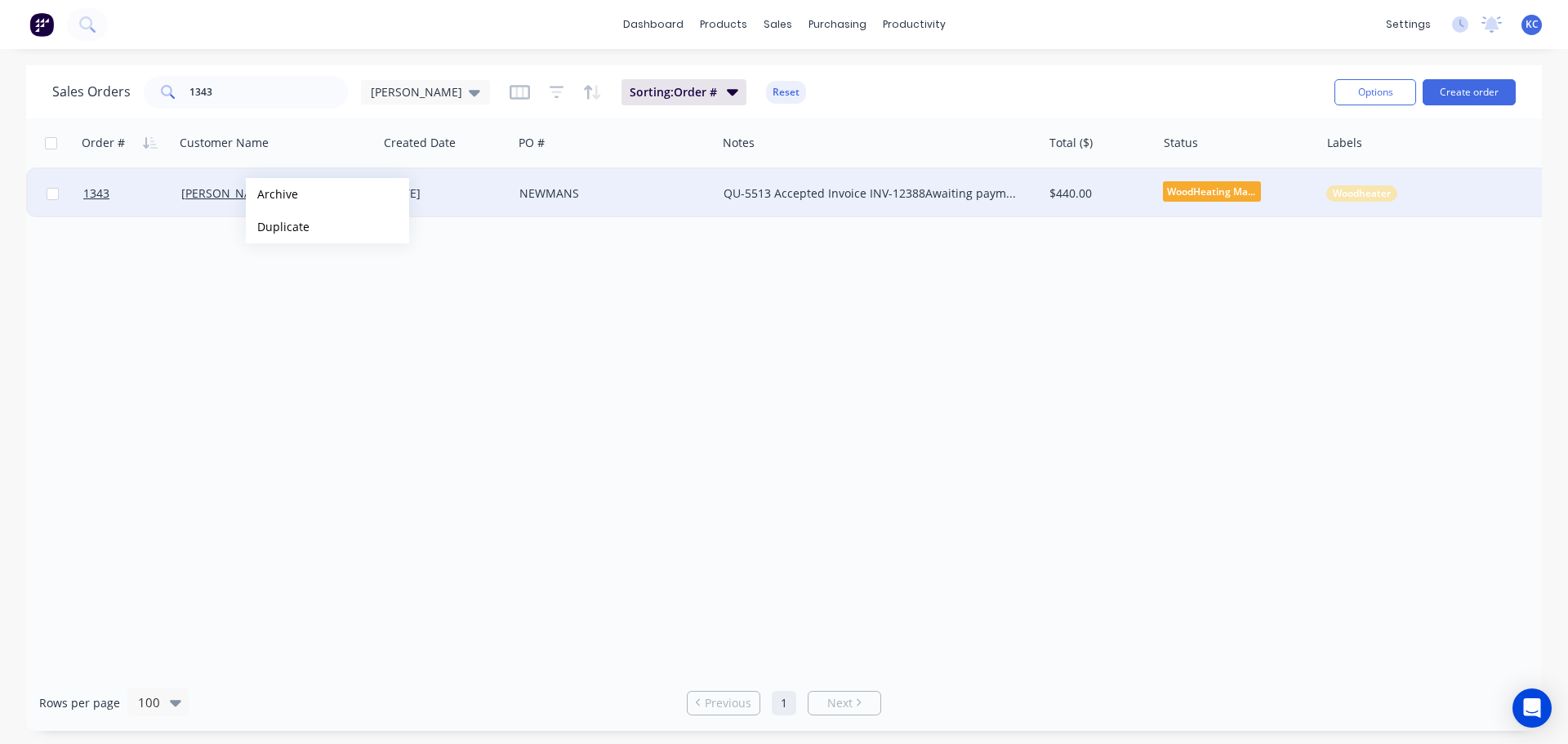
click at [272, 193] on button "Archive" at bounding box center [327, 194] width 163 height 33
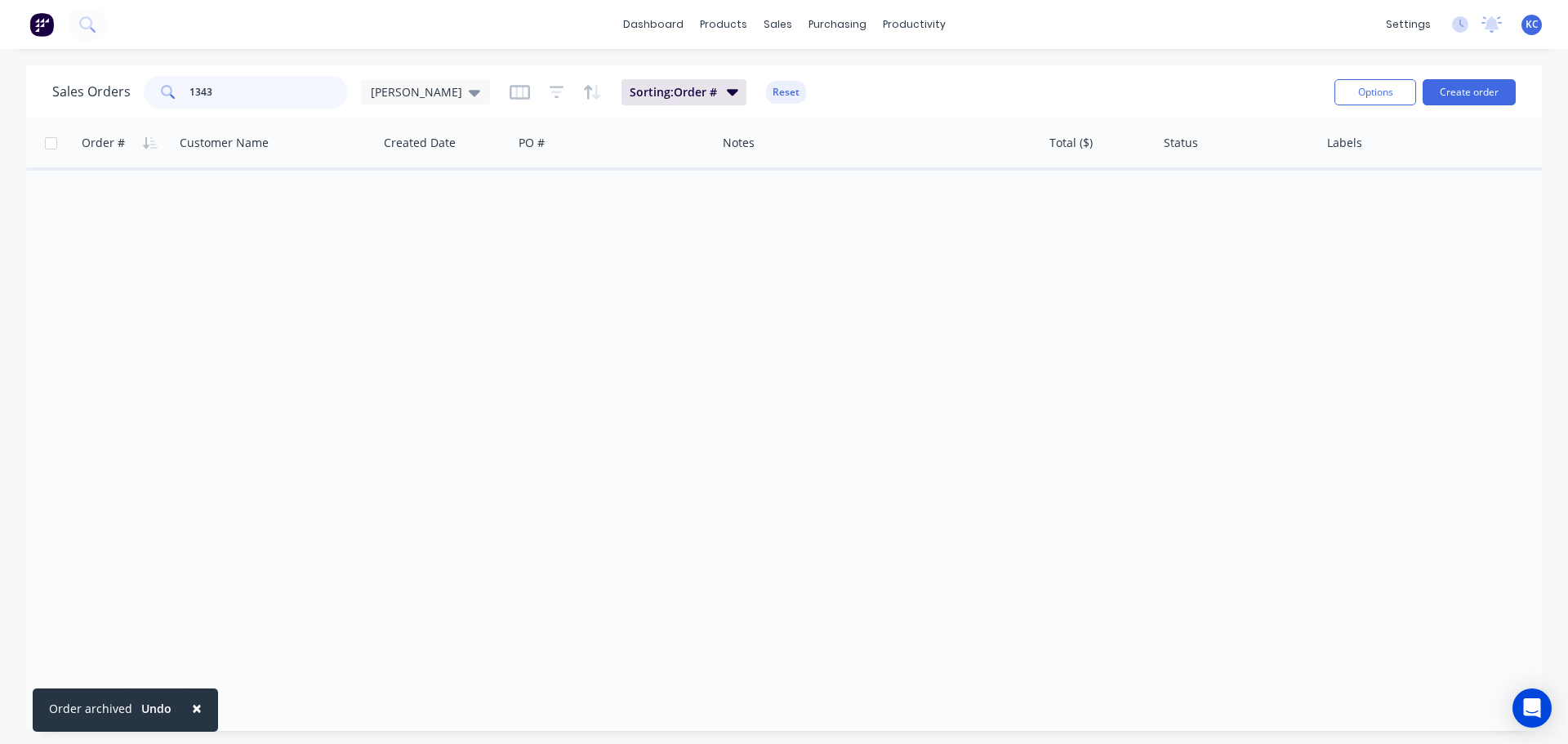
drag, startPoint x: 221, startPoint y: 96, endPoint x: 51, endPoint y: 105, distance: 170.2
click at [105, 95] on div "Sales Orders 1343 [PERSON_NAME]" at bounding box center [271, 92] width 438 height 33
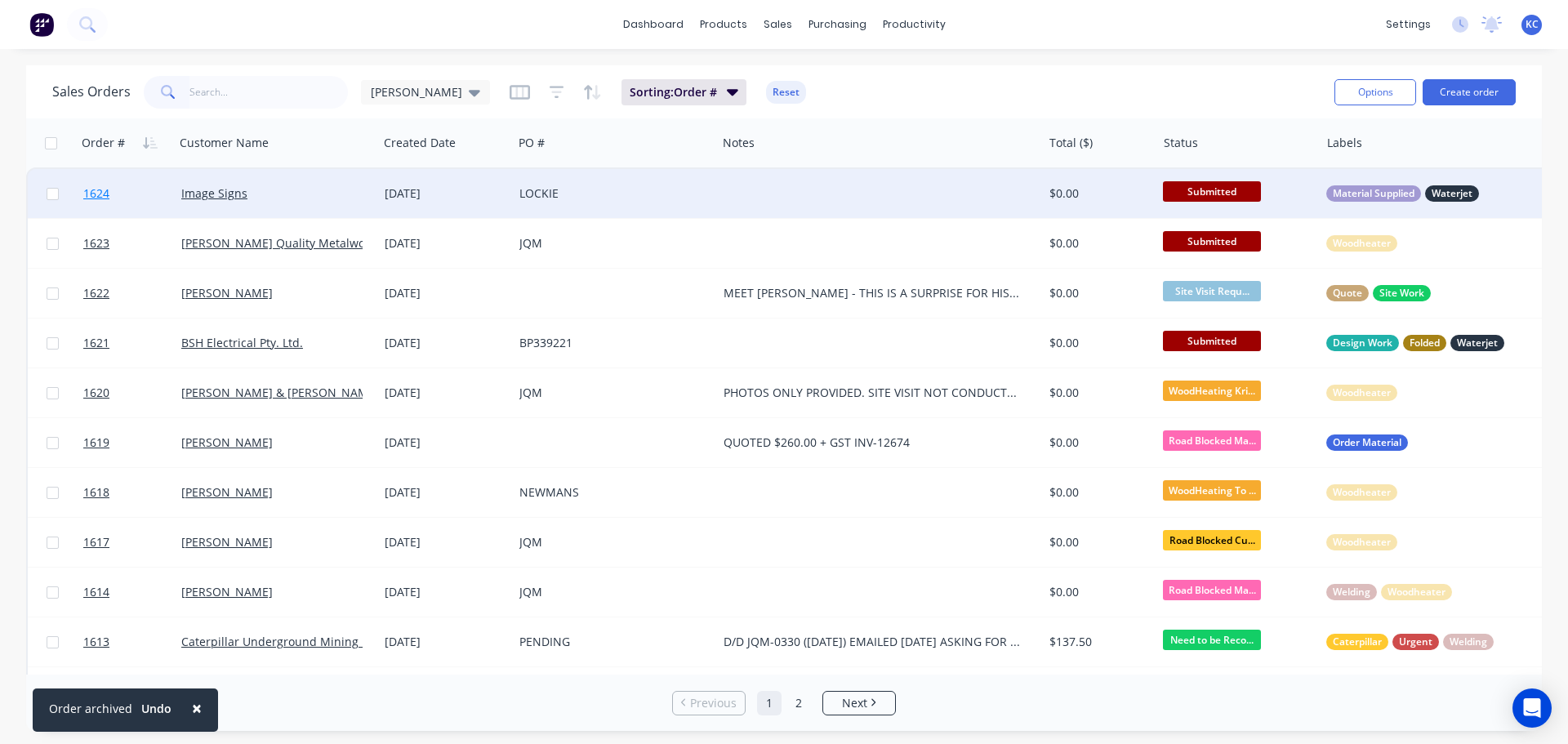
click at [95, 188] on span "1624" at bounding box center [96, 193] width 26 height 16
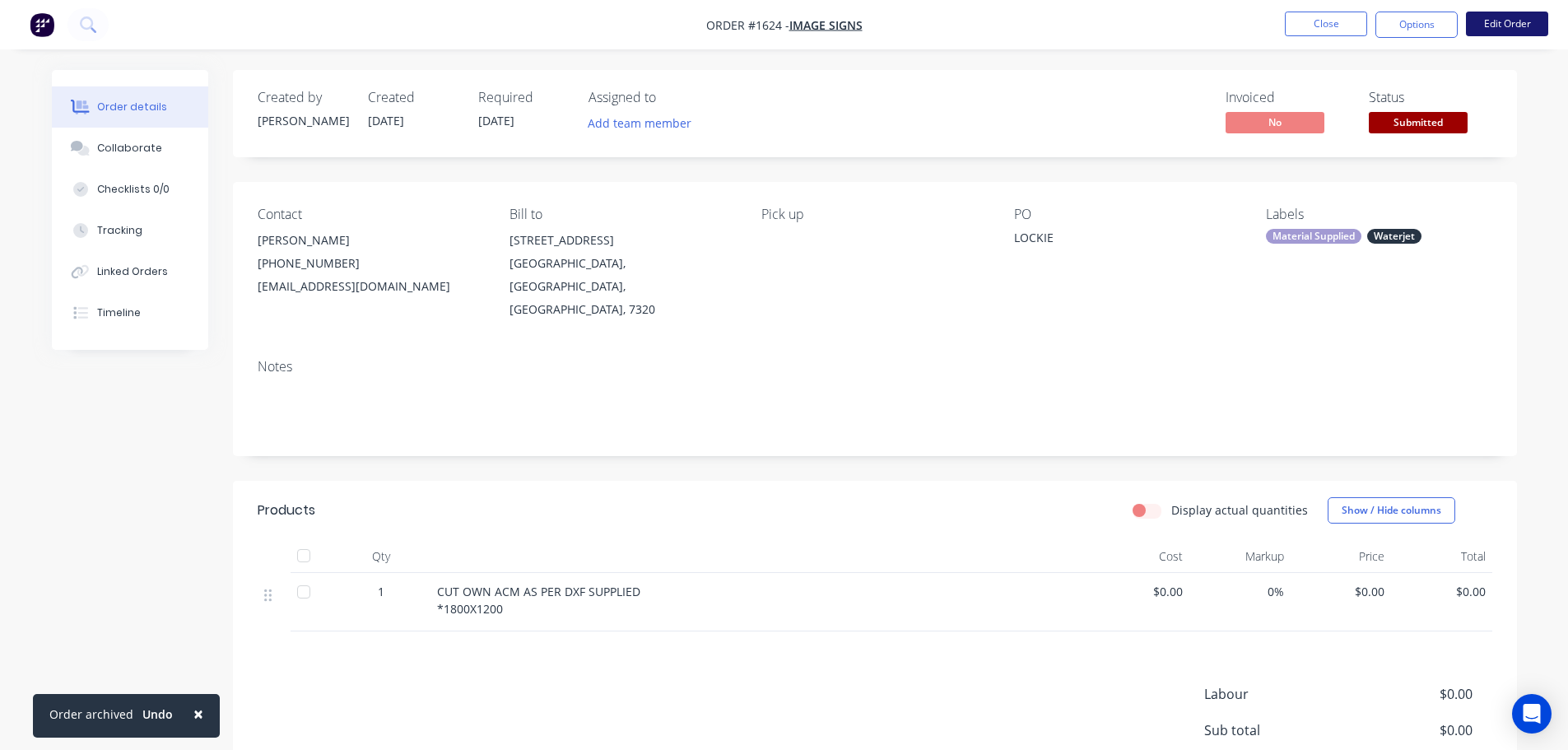
click at [1524, 24] on button "Edit Order" at bounding box center [1506, 24] width 82 height 25
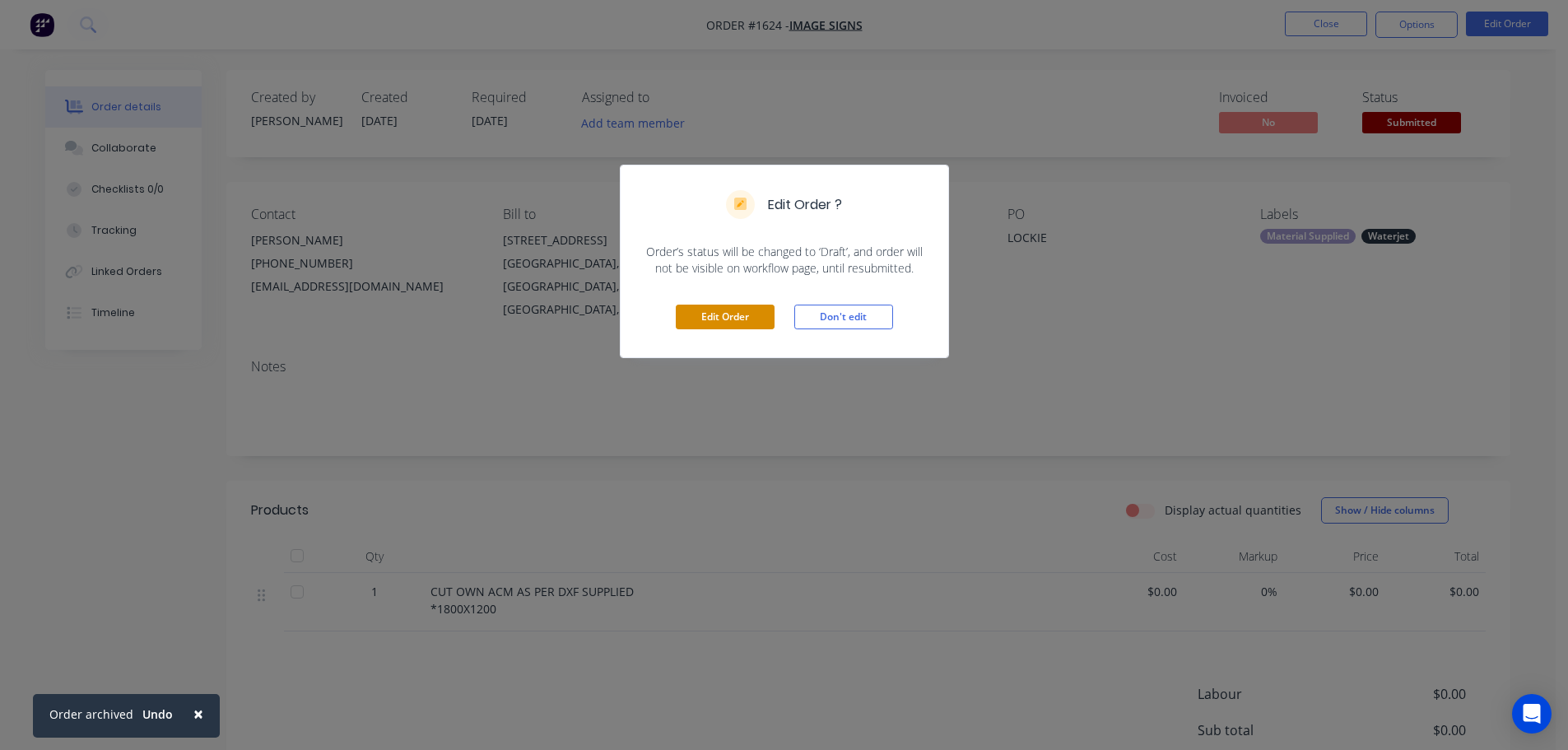
click at [728, 307] on button "Edit Order" at bounding box center [725, 317] width 99 height 25
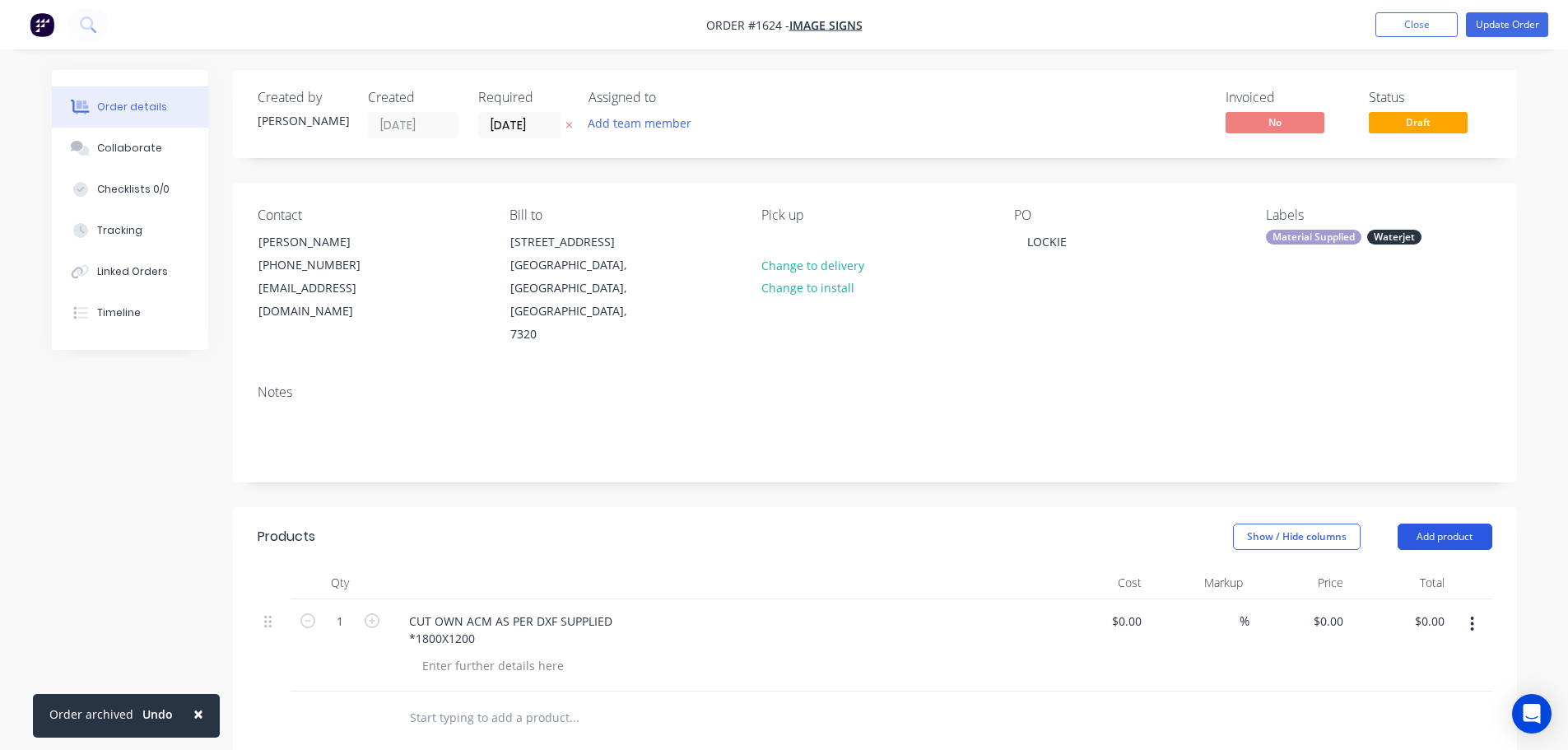
click at [1453, 523] on button "Add product" at bounding box center [1445, 536] width 95 height 26
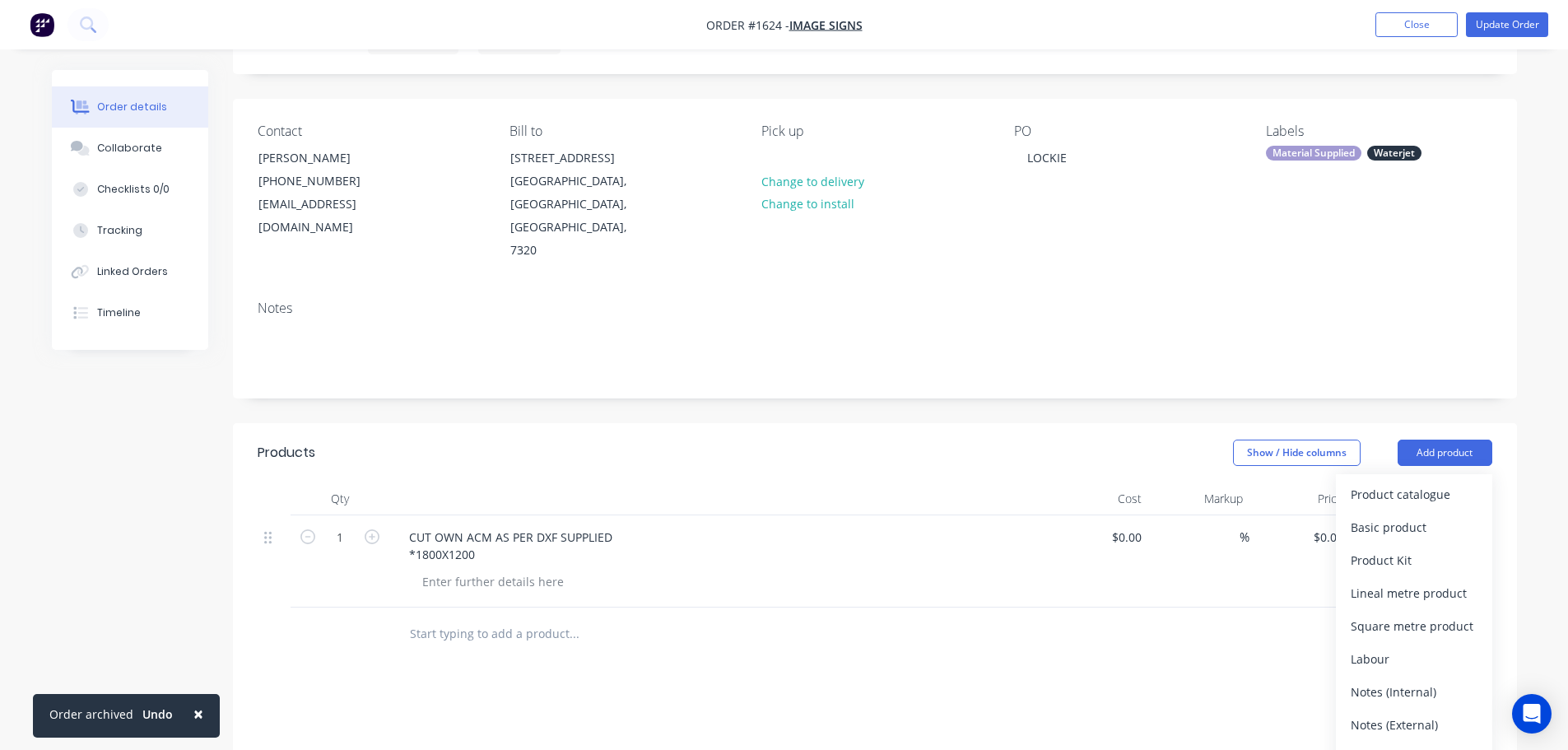
scroll to position [164, 0]
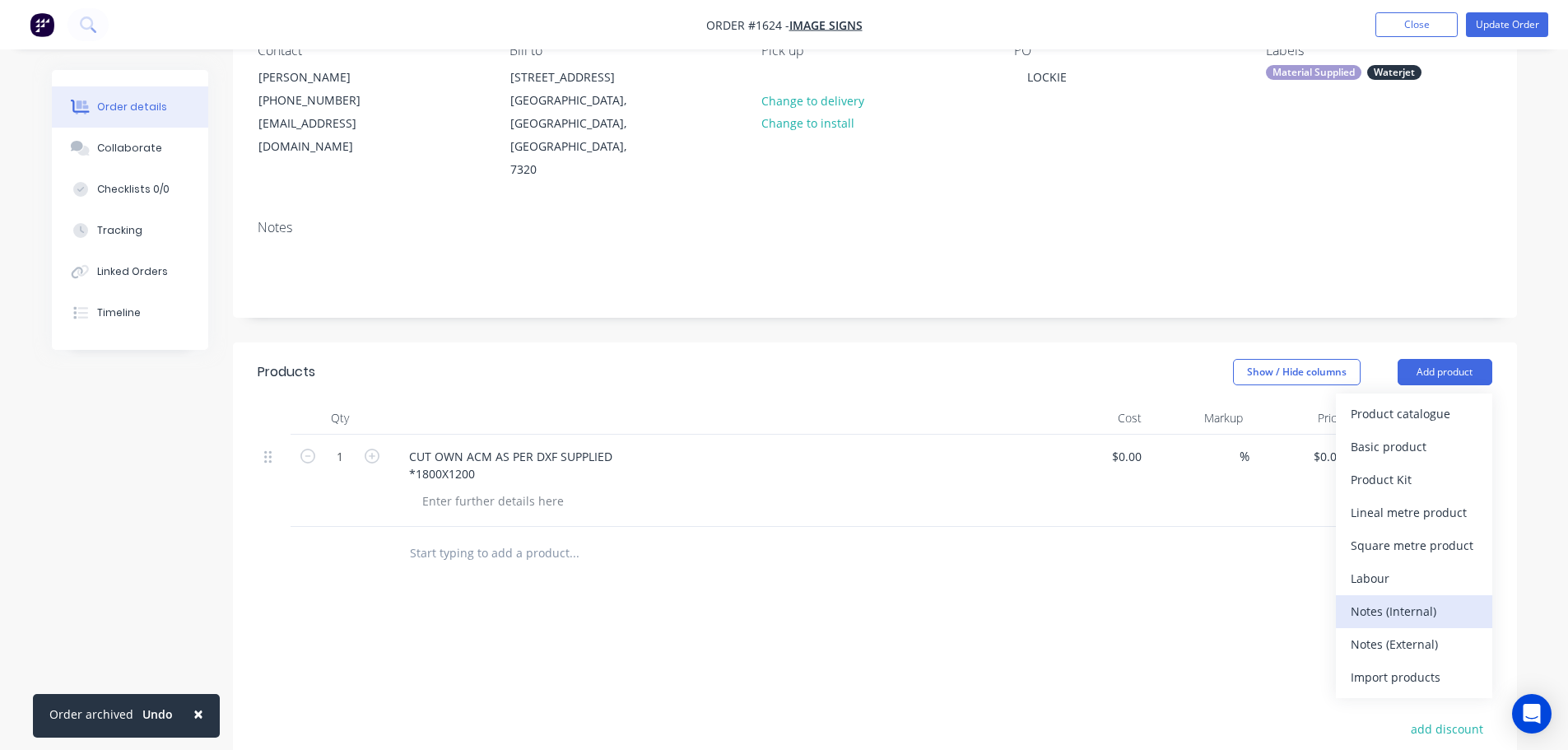
click at [1397, 599] on div "Notes (Internal)" at bounding box center [1414, 611] width 127 height 24
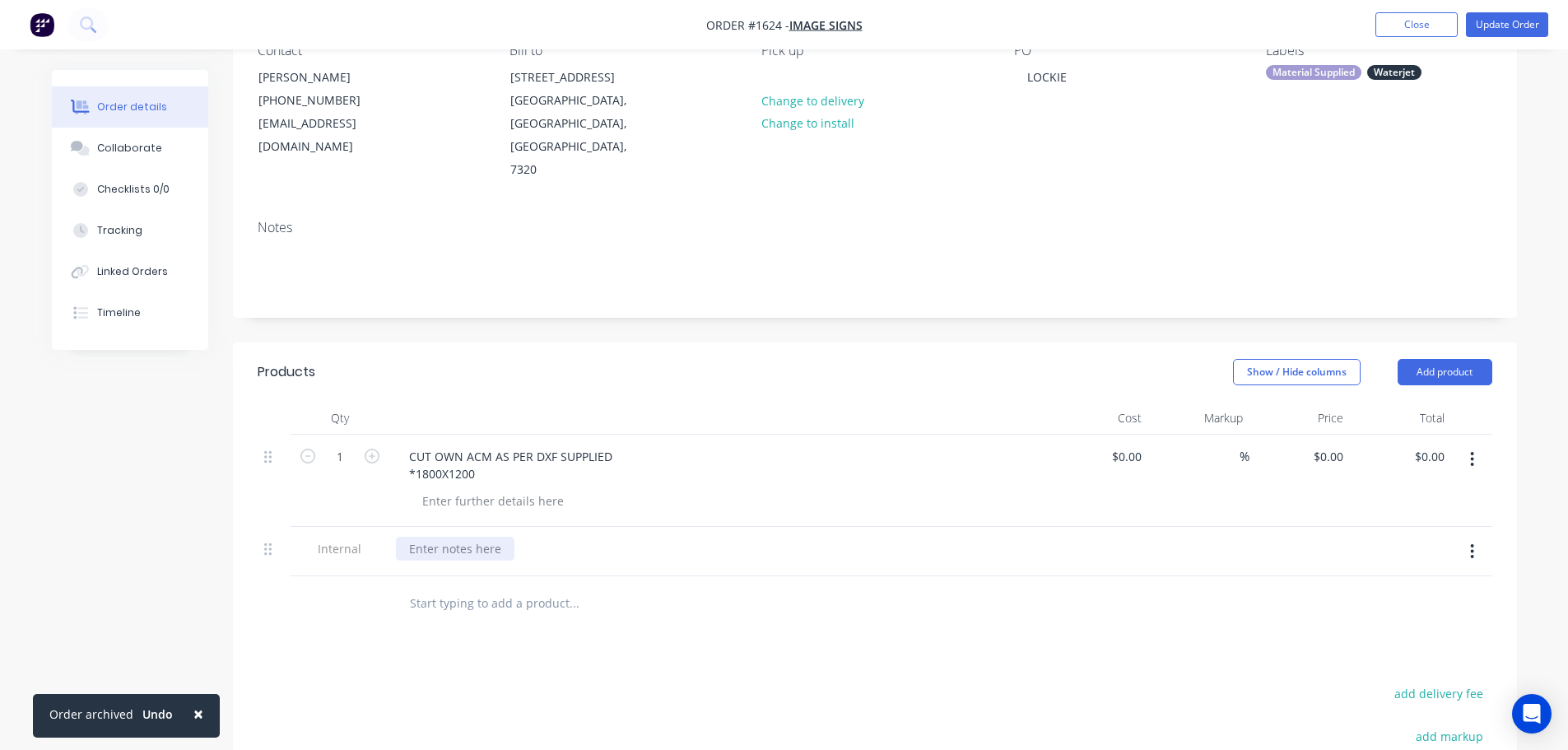
click at [501, 537] on div at bounding box center [455, 548] width 119 height 24
click at [861, 527] on div "BLUESCOPE J-6520 $175.00 + GST" at bounding box center [718, 552] width 658 height 50
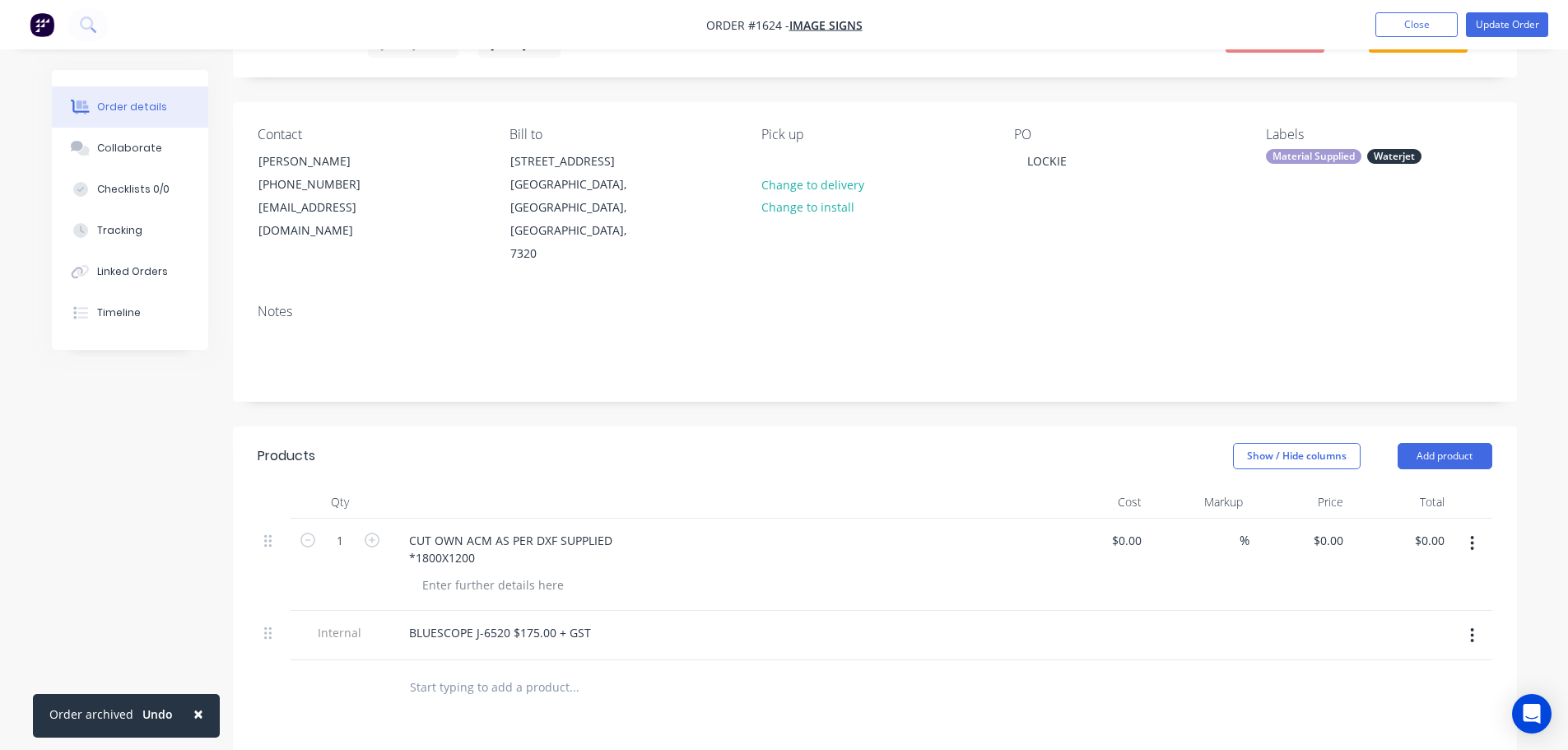
scroll to position [0, 0]
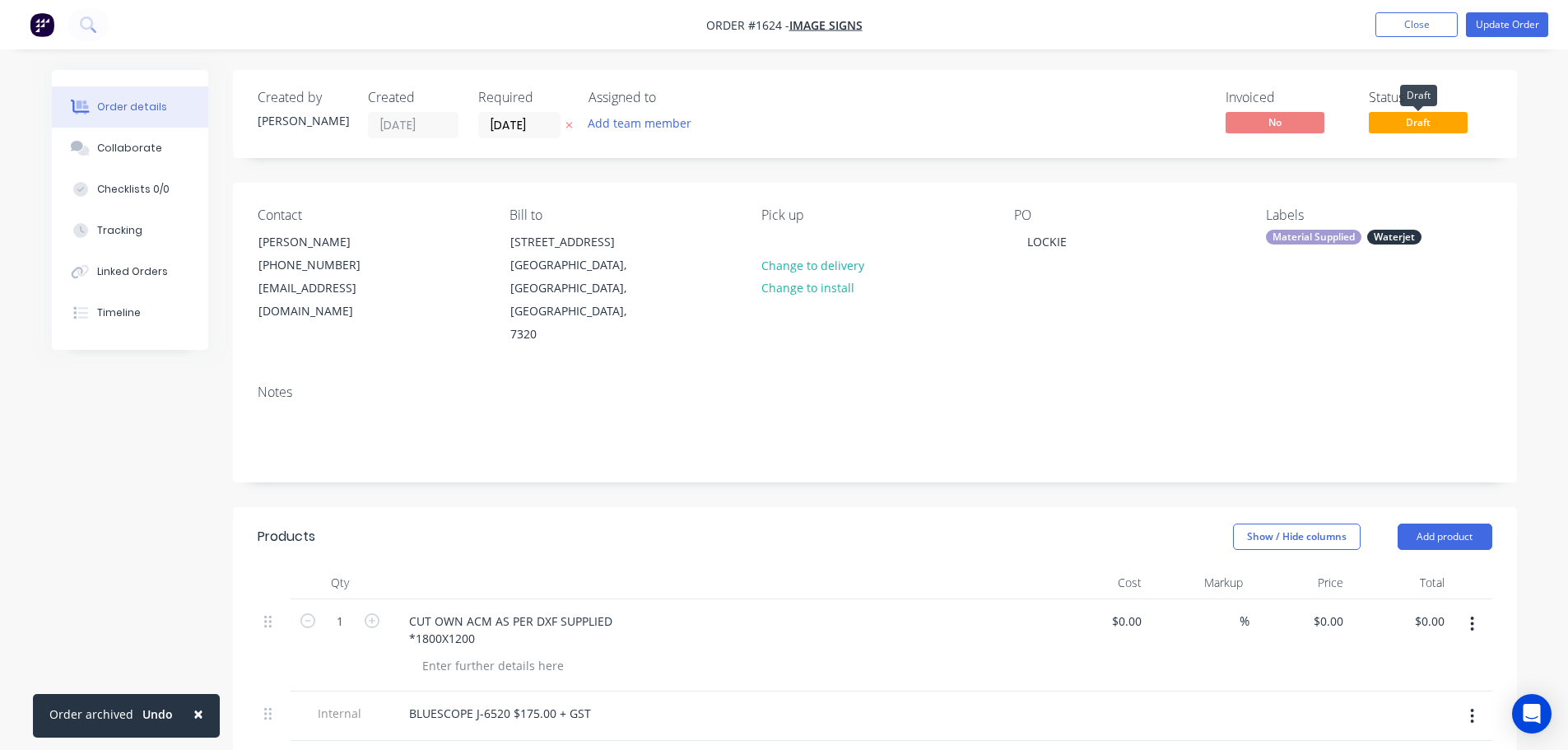
click at [1416, 129] on span "Draft" at bounding box center [1418, 121] width 99 height 21
click at [1508, 21] on button "Update Order" at bounding box center [1506, 25] width 82 height 25
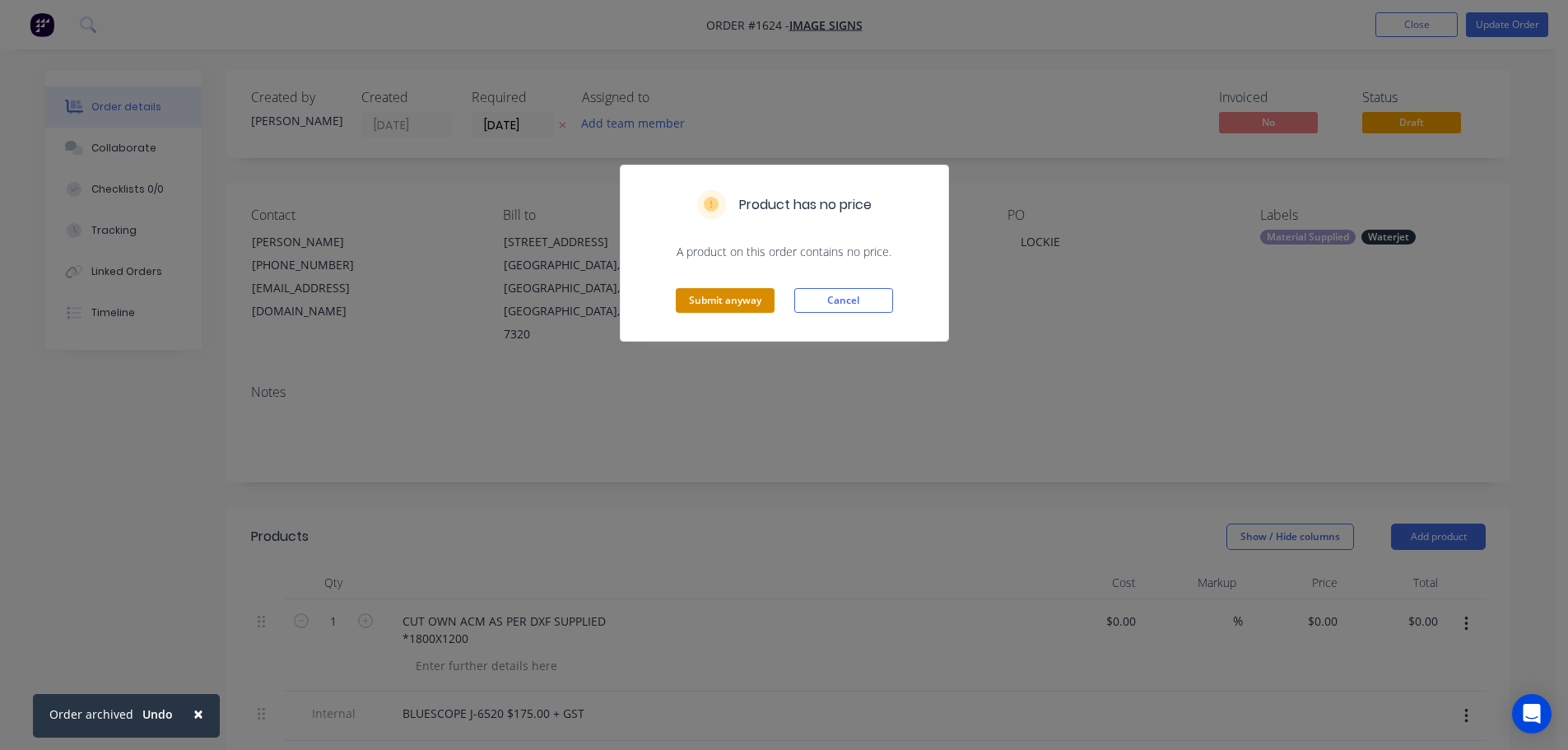
click at [736, 299] on button "Submit anyway" at bounding box center [725, 301] width 99 height 25
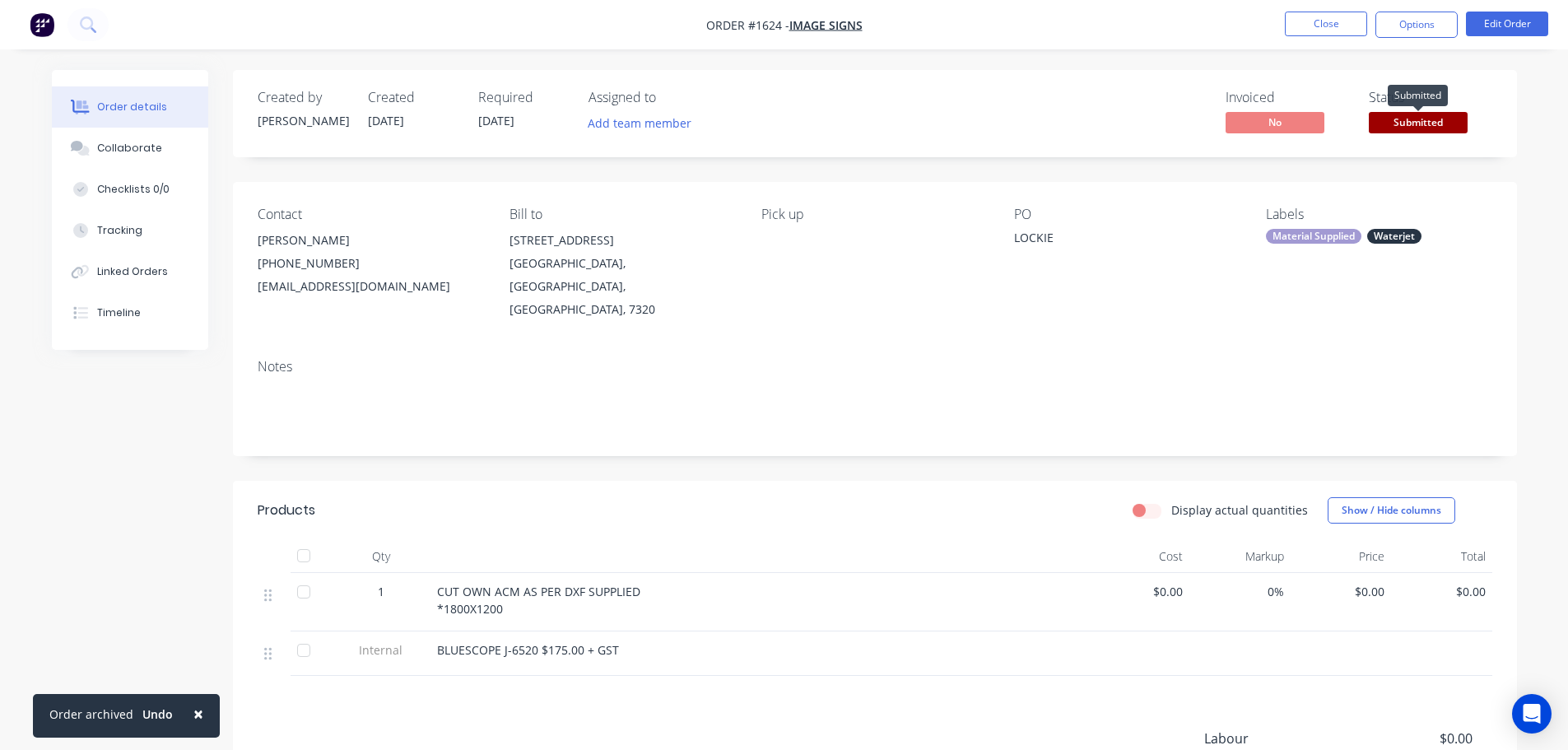
click at [1422, 126] on span "Submitted" at bounding box center [1418, 121] width 99 height 21
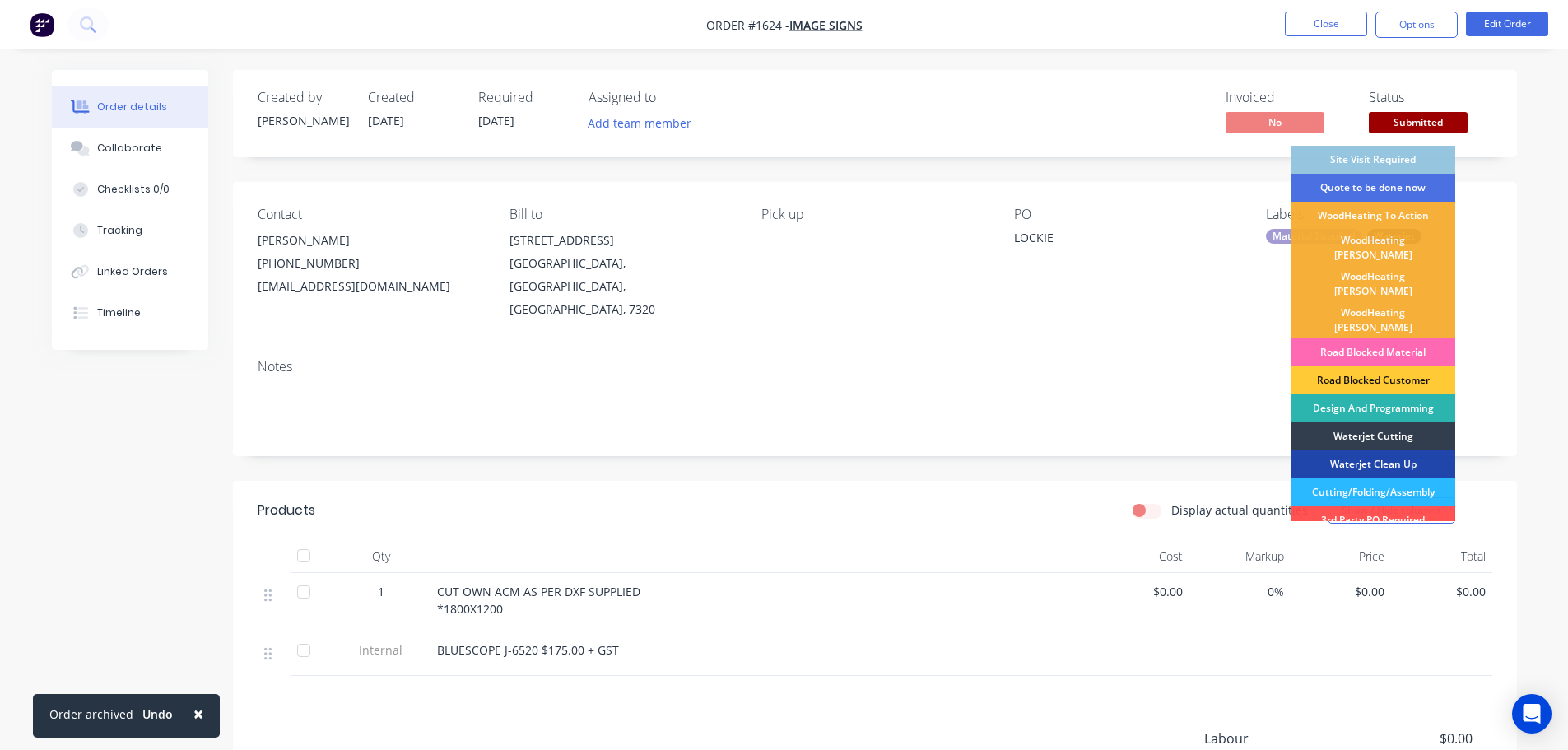
click at [1406, 338] on div "Road Blocked Material" at bounding box center [1372, 352] width 164 height 28
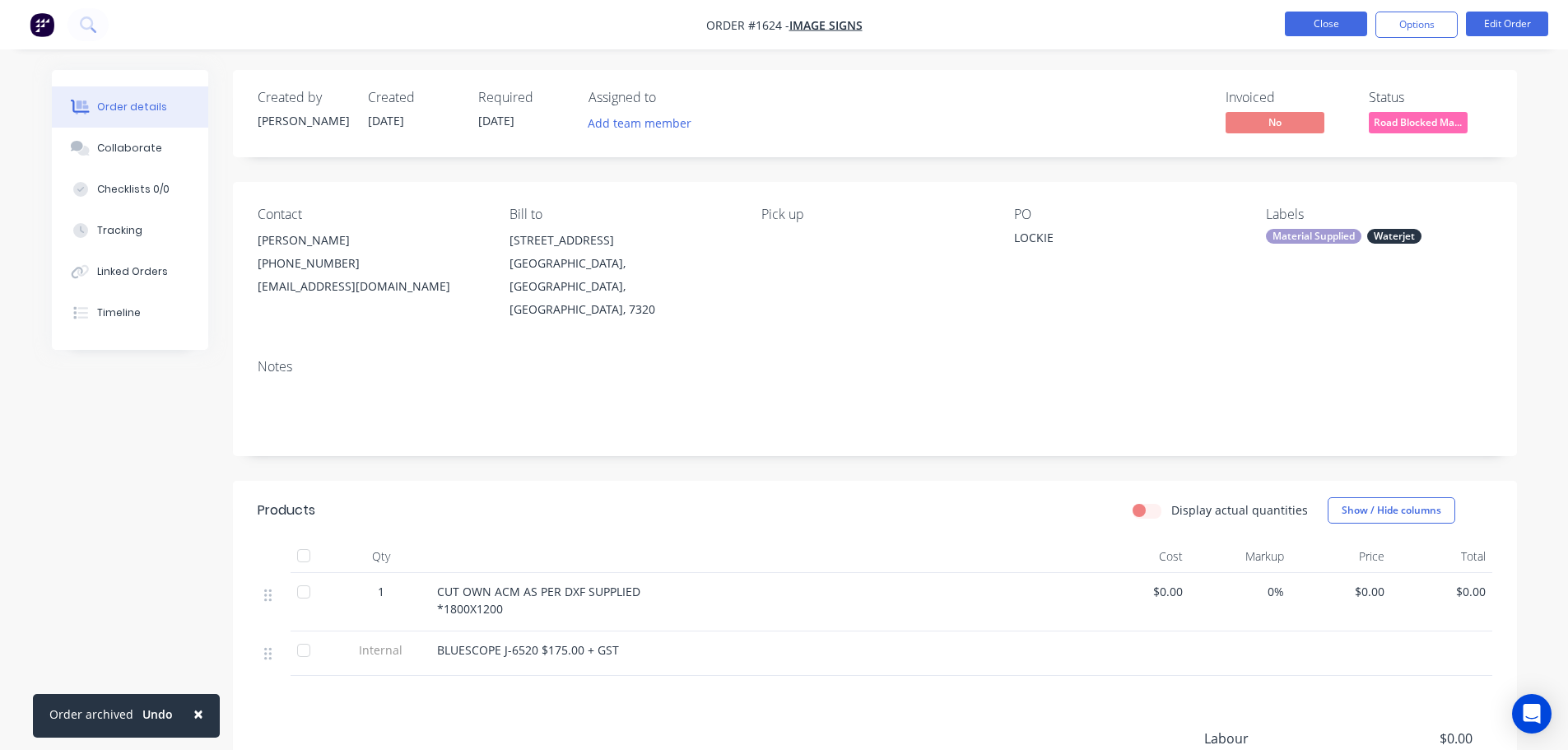
click at [1328, 10] on nav "Order #1624 - Image Signs Close Options Edit Order" at bounding box center [784, 24] width 1568 height 49
click at [1343, 21] on button "Close" at bounding box center [1326, 24] width 82 height 25
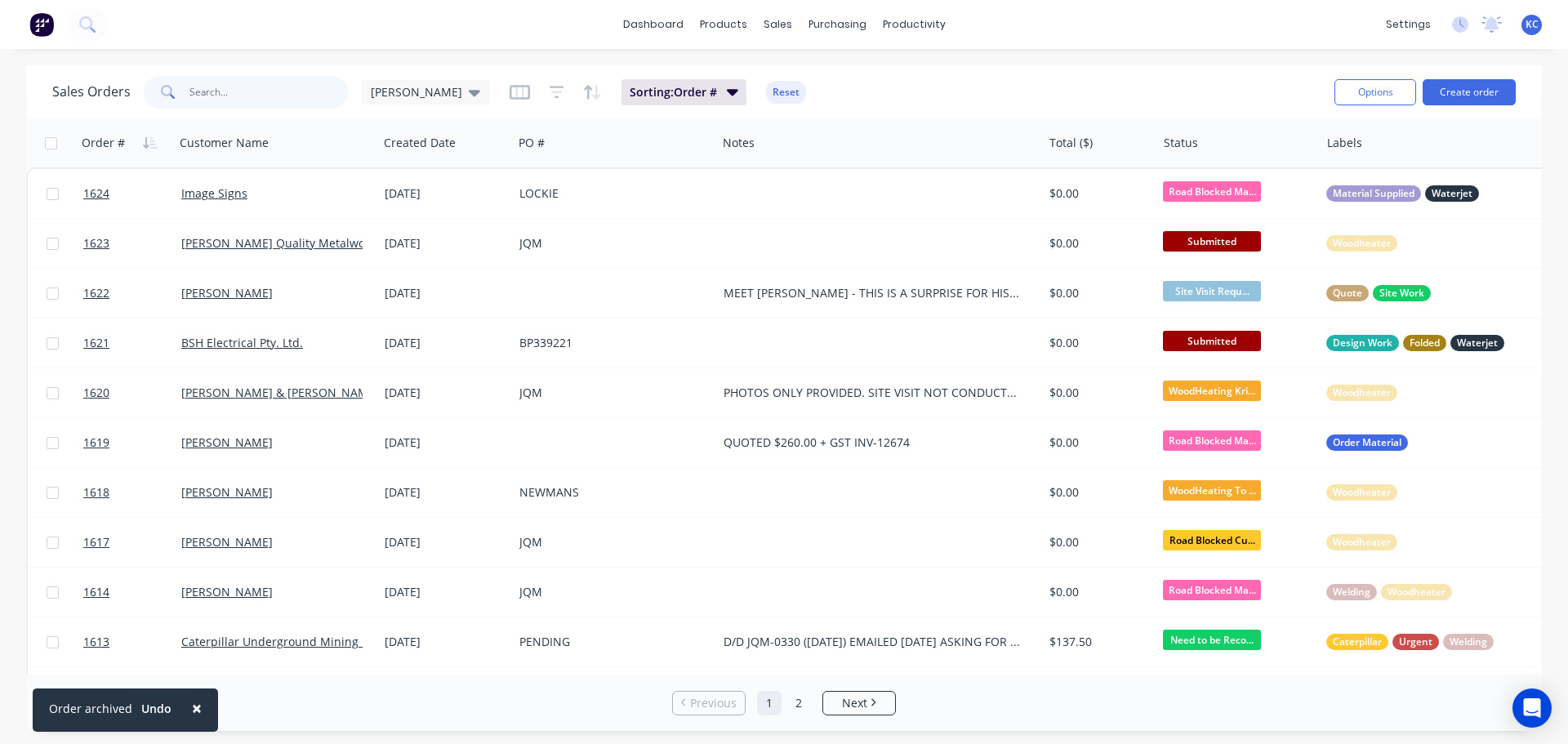
click at [236, 95] on input "text" at bounding box center [269, 92] width 159 height 33
click at [1484, 88] on button "Create order" at bounding box center [1469, 91] width 93 height 26
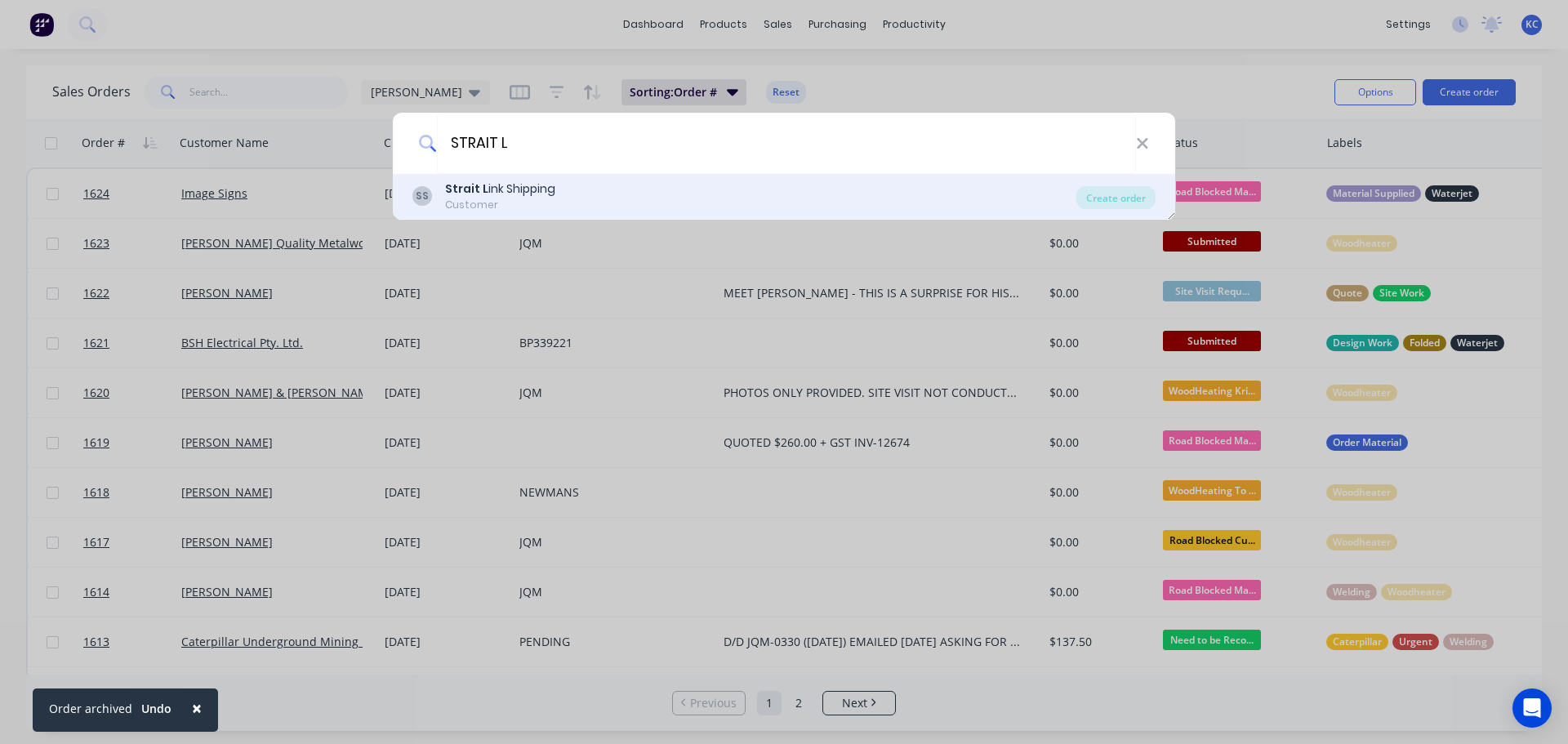
type input "STRAIT L"
click at [514, 192] on div "Strait L ink Shipping" at bounding box center [500, 189] width 110 height 17
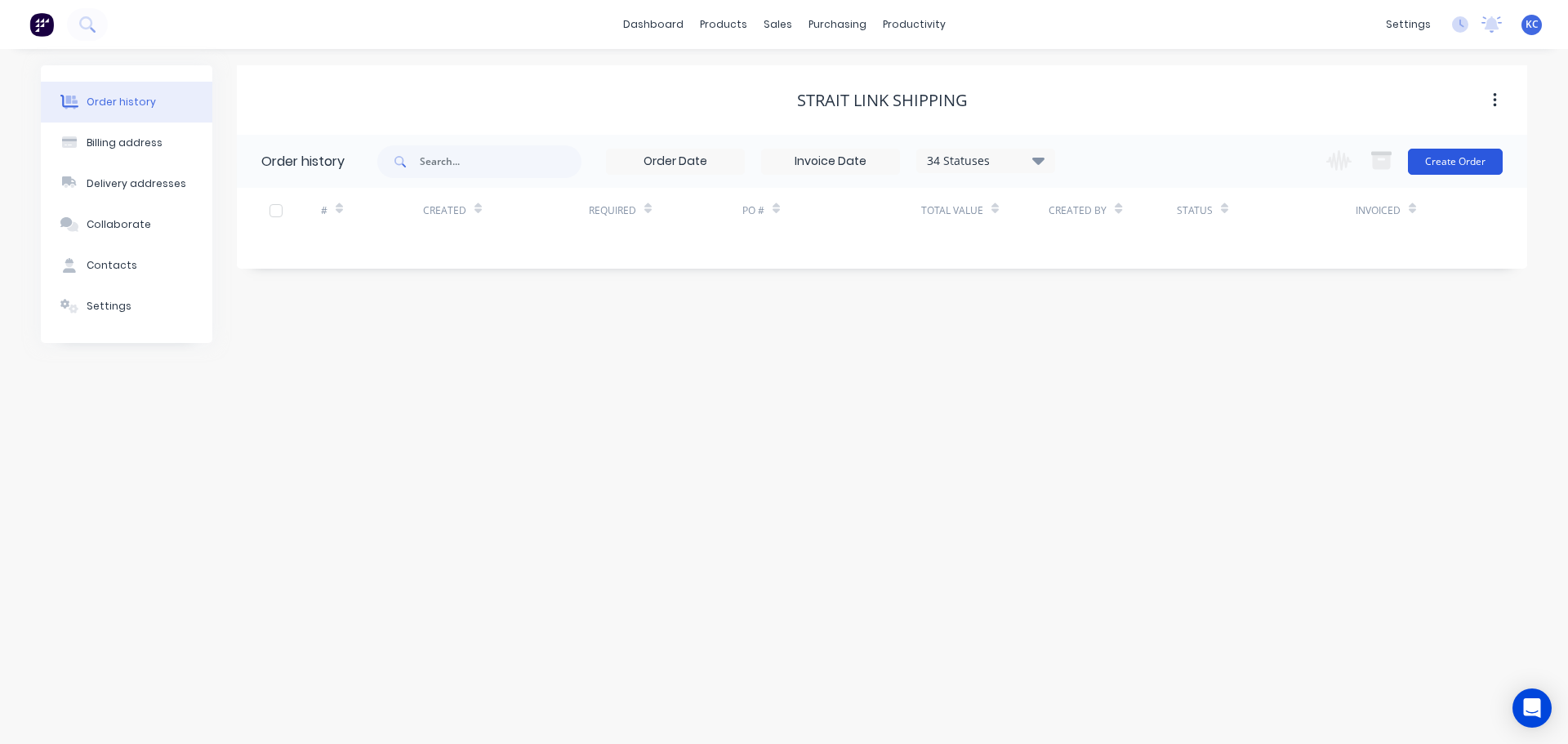
click at [1470, 159] on button "Create Order" at bounding box center [1455, 161] width 95 height 26
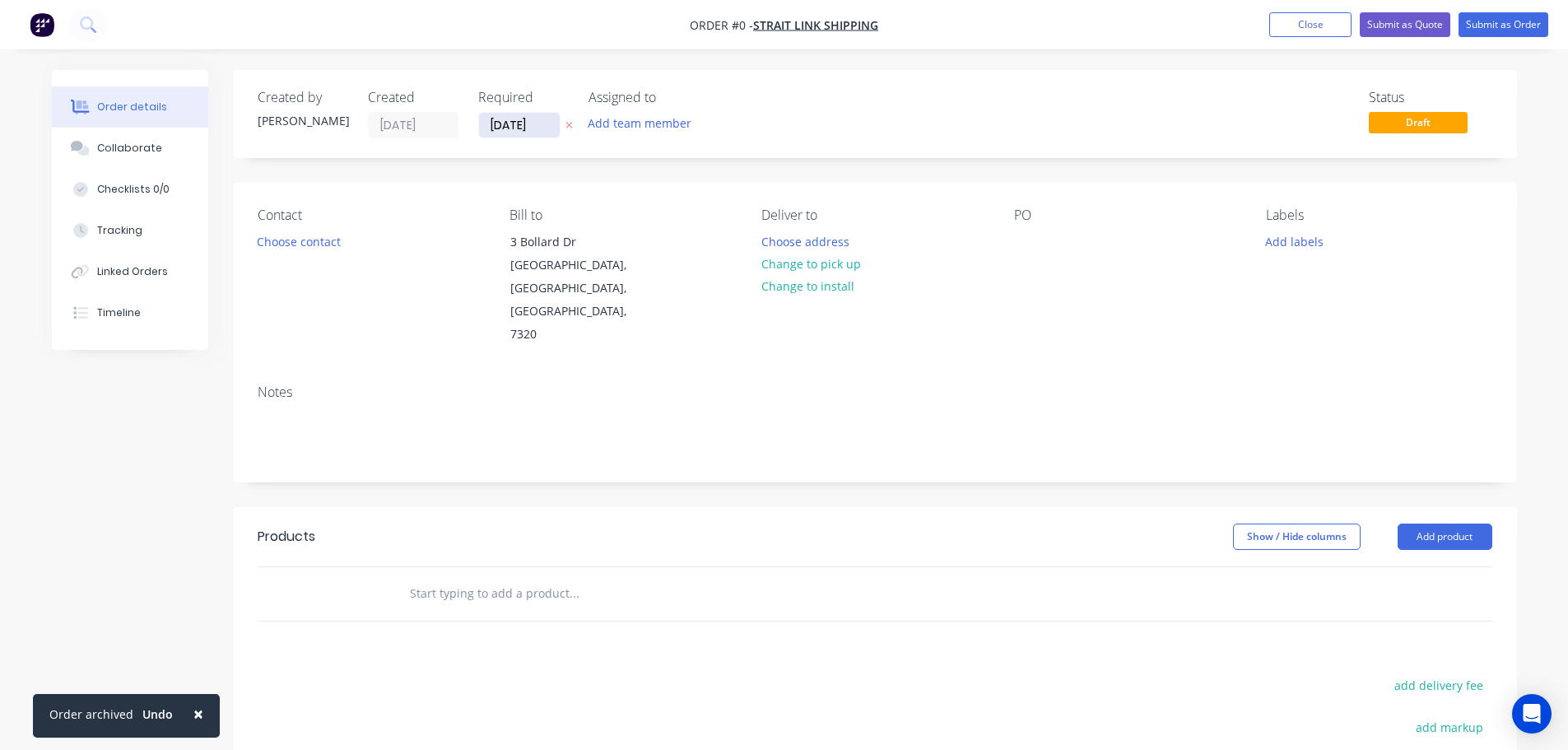
click at [545, 125] on input "[DATE]" at bounding box center [519, 125] width 80 height 25
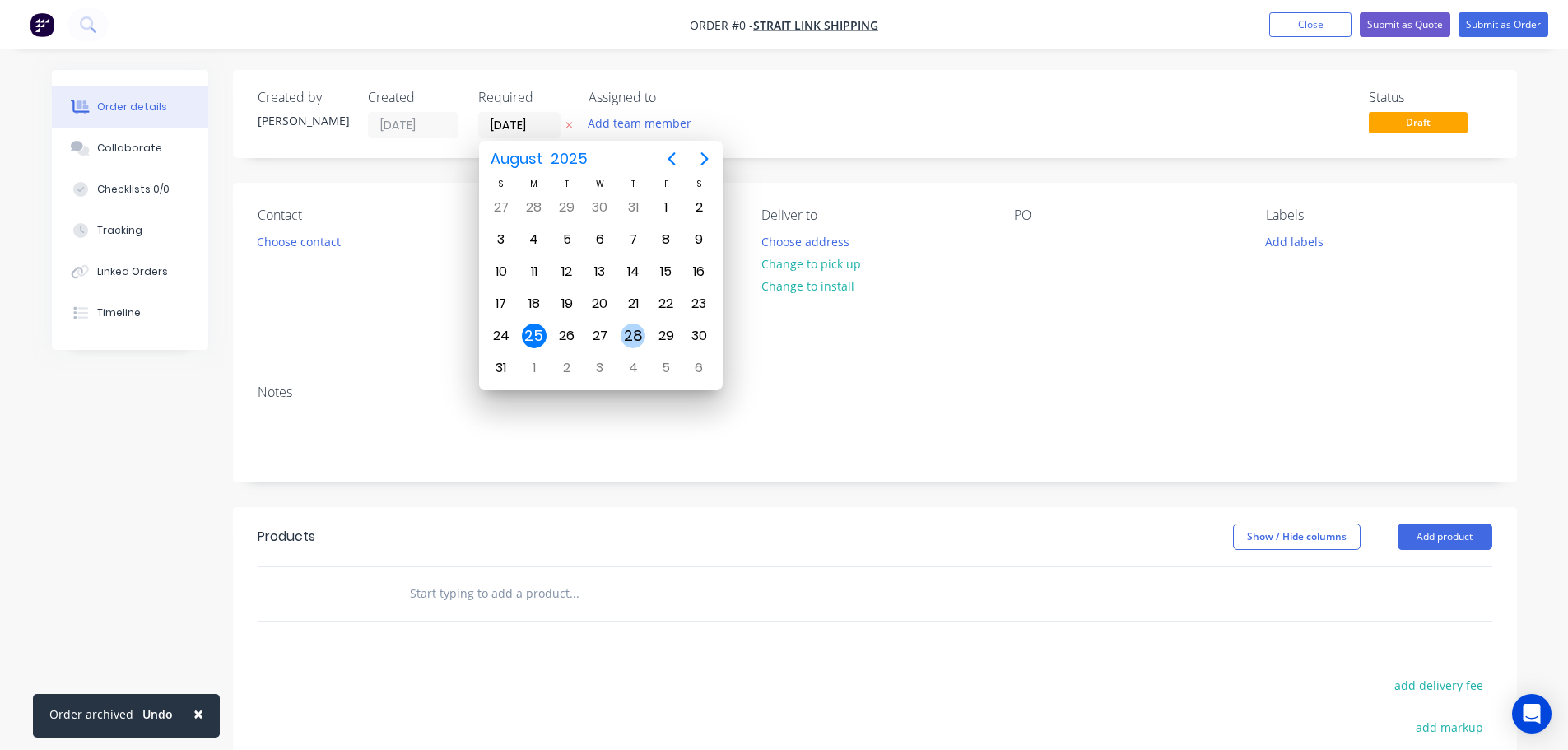
click at [622, 334] on div "28" at bounding box center [633, 336] width 25 height 25
type input "[DATE]"
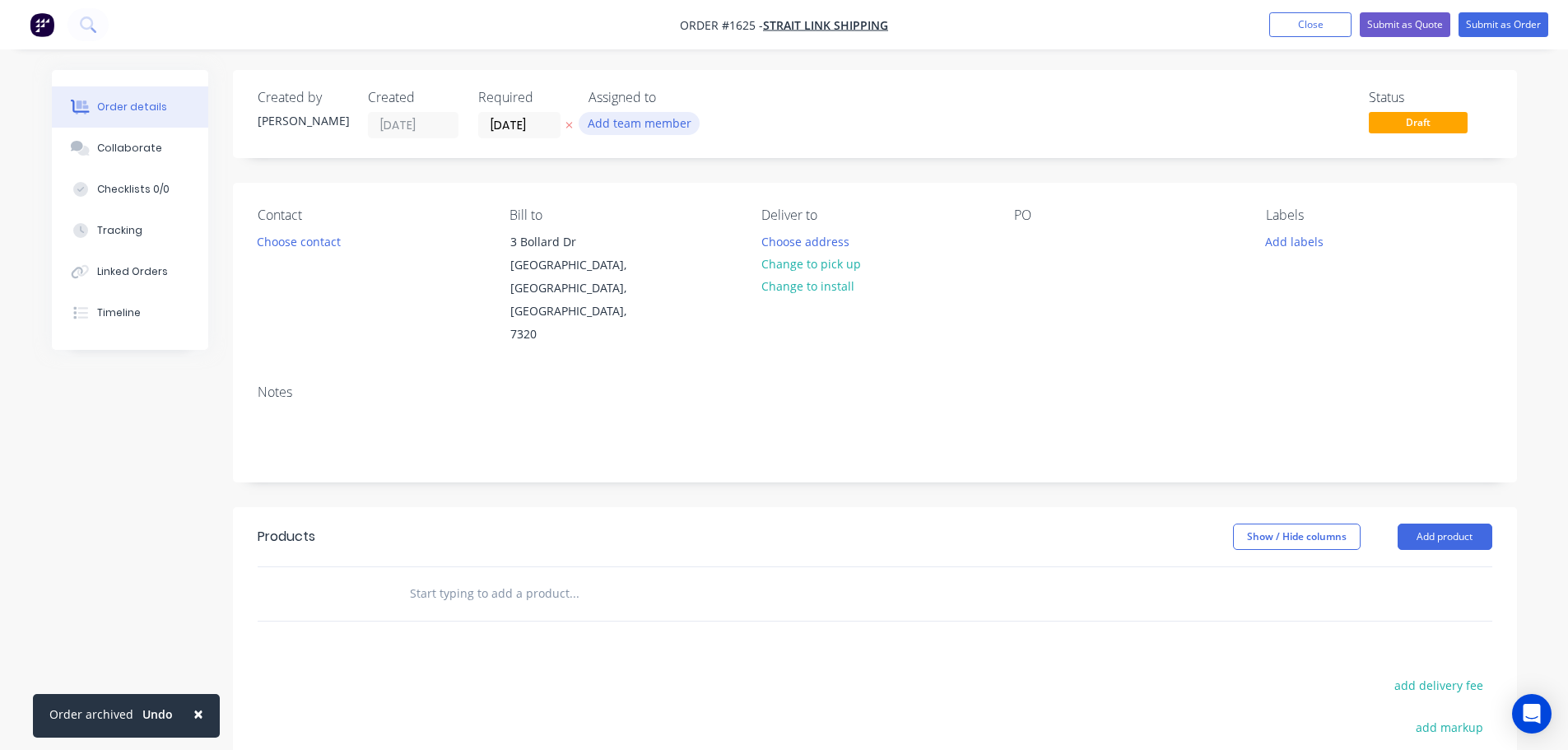
click at [614, 123] on button "Add team member" at bounding box center [638, 122] width 121 height 22
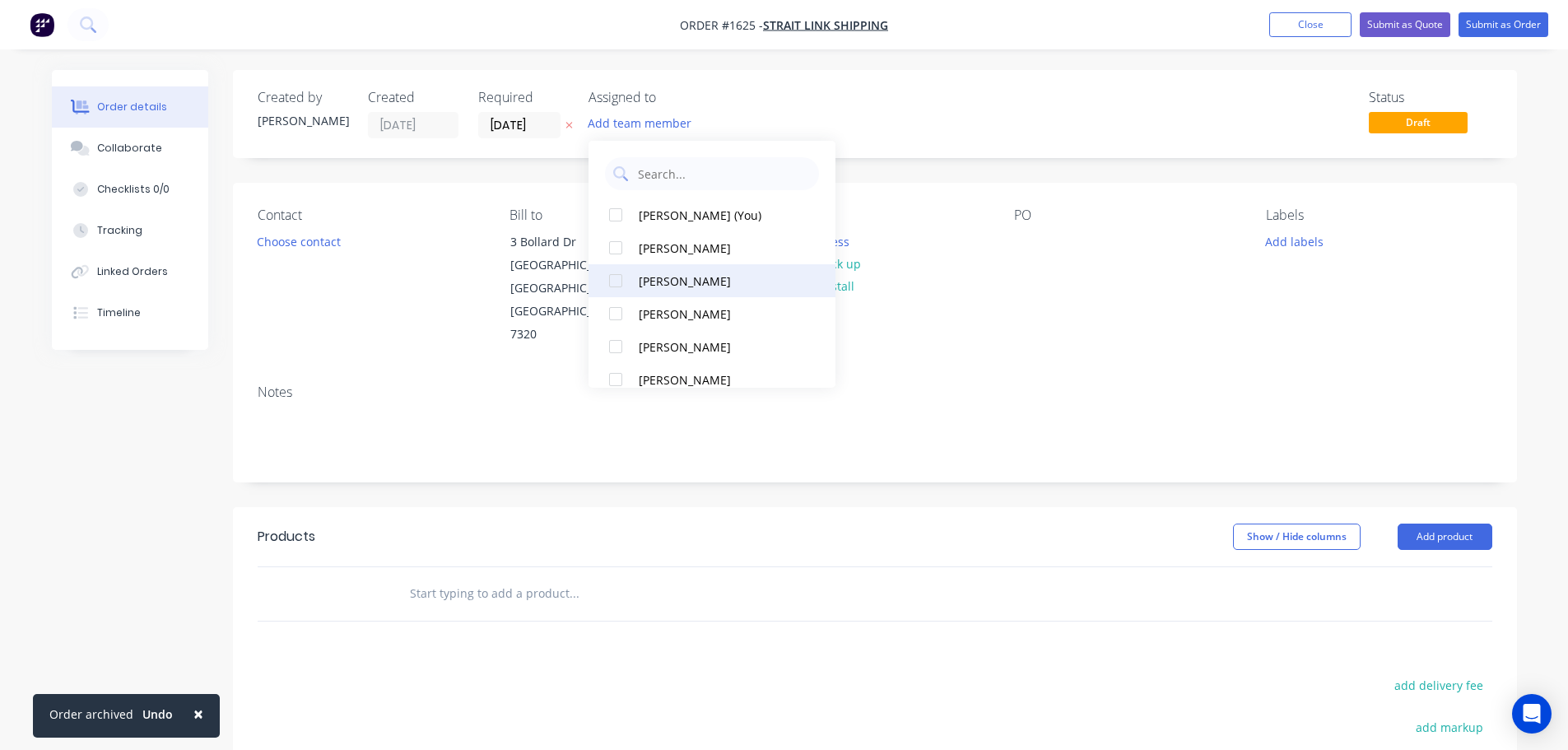
click at [621, 280] on div at bounding box center [615, 280] width 33 height 33
click at [323, 244] on button "Choose contact" at bounding box center [297, 240] width 101 height 22
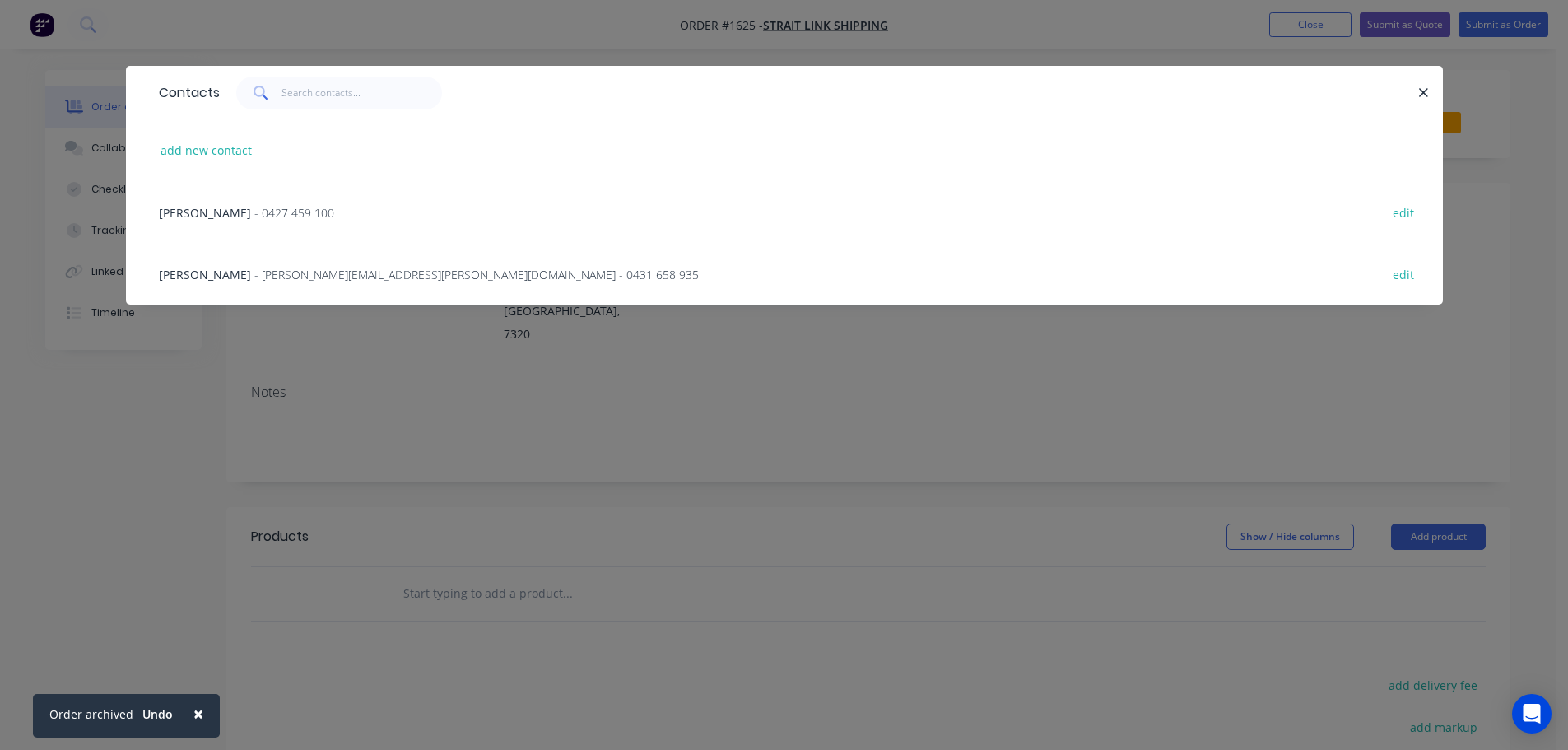
click at [290, 214] on span "- 0427 459 100" at bounding box center [294, 212] width 79 height 16
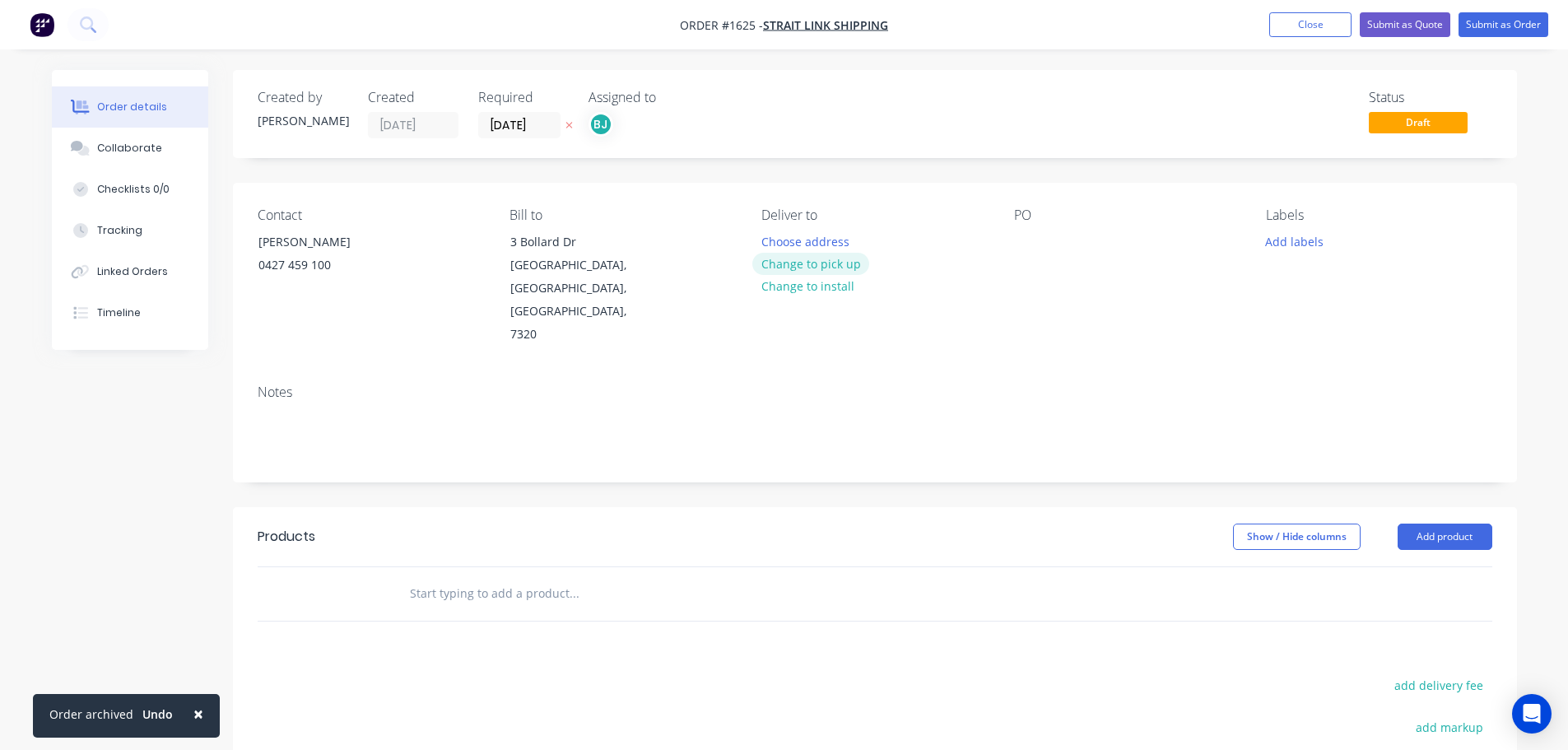
click at [838, 267] on button "Change to pick up" at bounding box center [810, 263] width 117 height 22
click at [1021, 247] on div at bounding box center [1026, 241] width 26 height 24
click at [1013, 235] on div at bounding box center [1026, 241] width 26 height 24
click at [1311, 244] on button "Add labels" at bounding box center [1294, 240] width 76 height 22
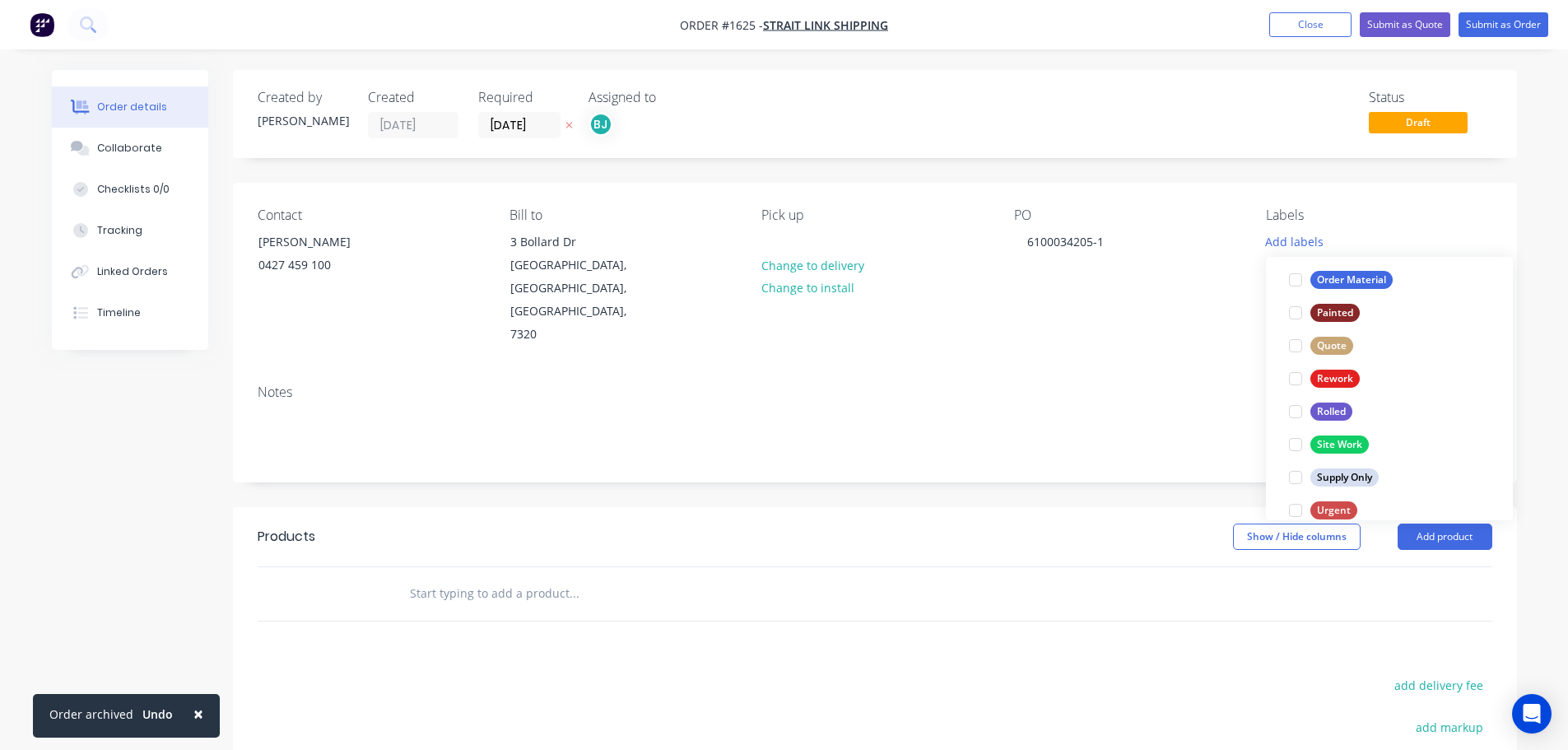
scroll to position [790, 0]
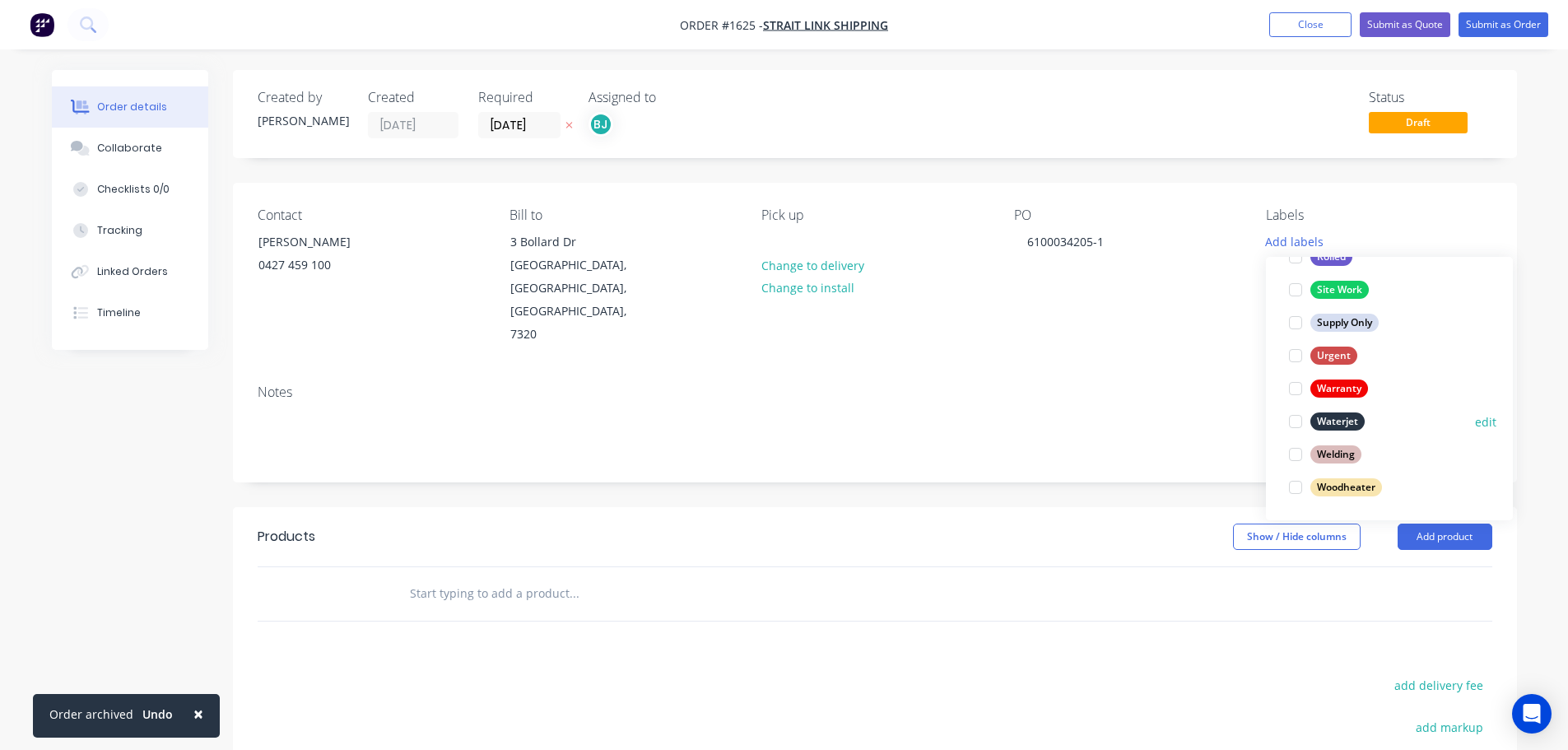
click at [1296, 420] on div at bounding box center [1295, 421] width 33 height 33
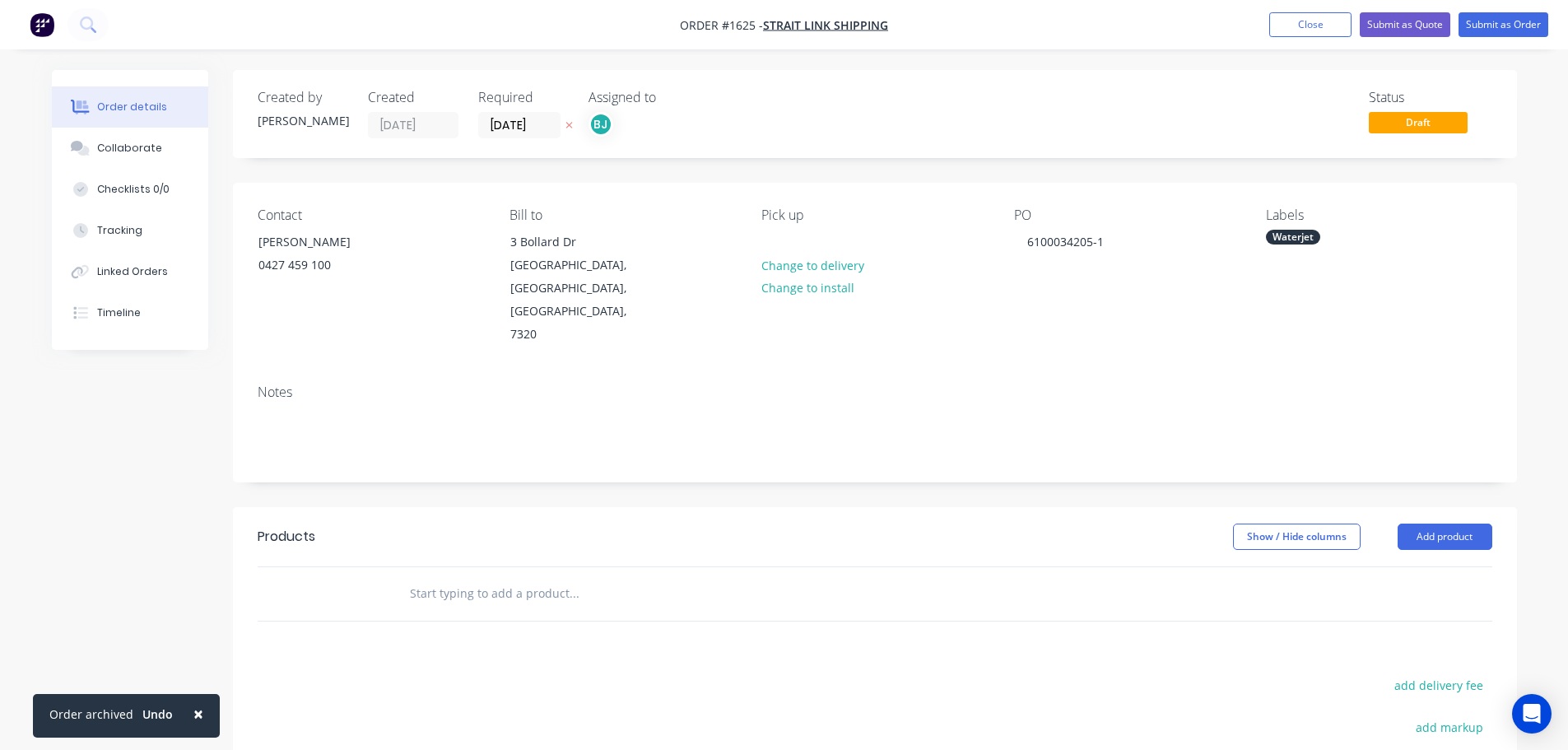
click at [1145, 579] on div "Products Show / Hide columns Add product add delivery fee add markup add discou…" at bounding box center [875, 762] width 1284 height 510
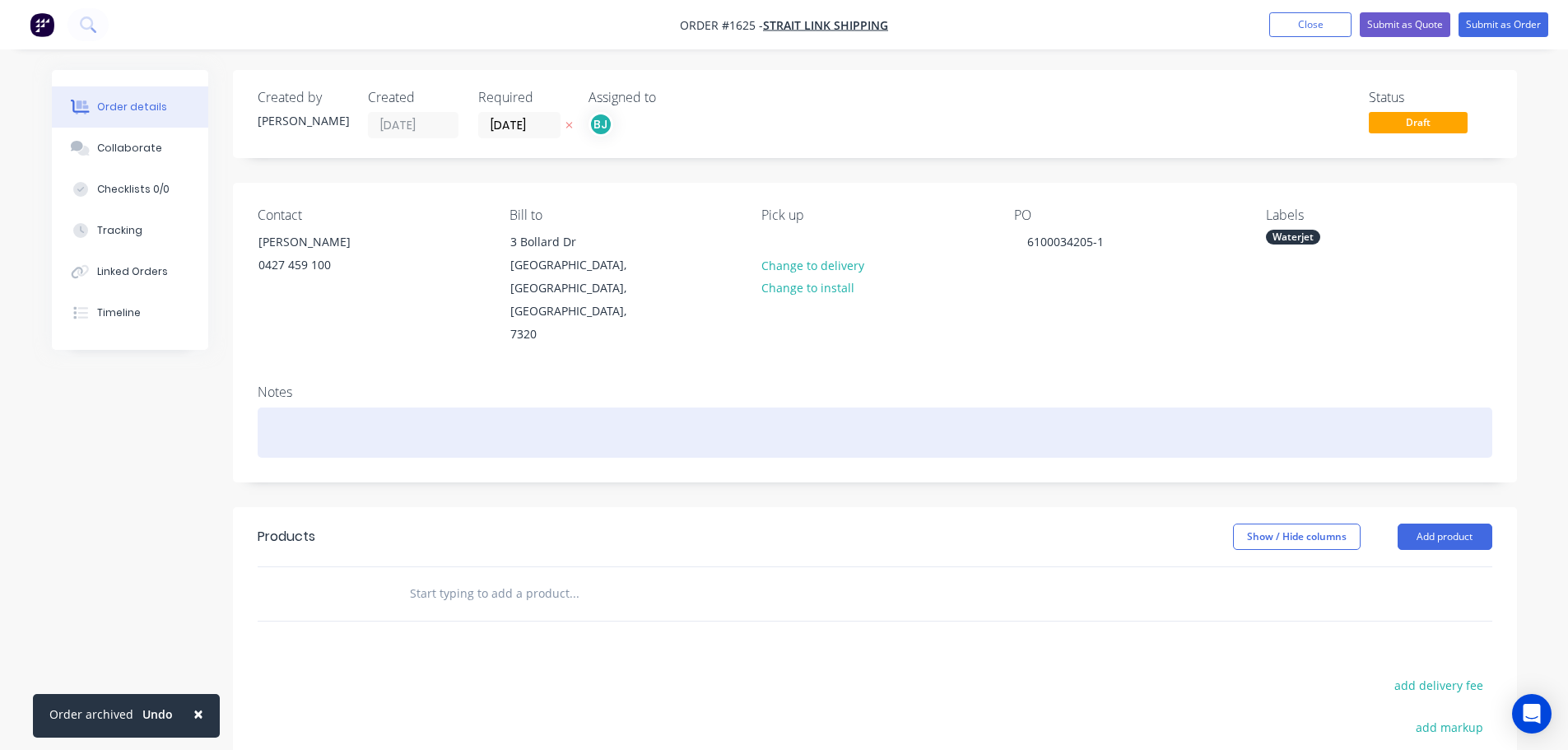
click at [328, 407] on div at bounding box center [874, 432] width 1234 height 50
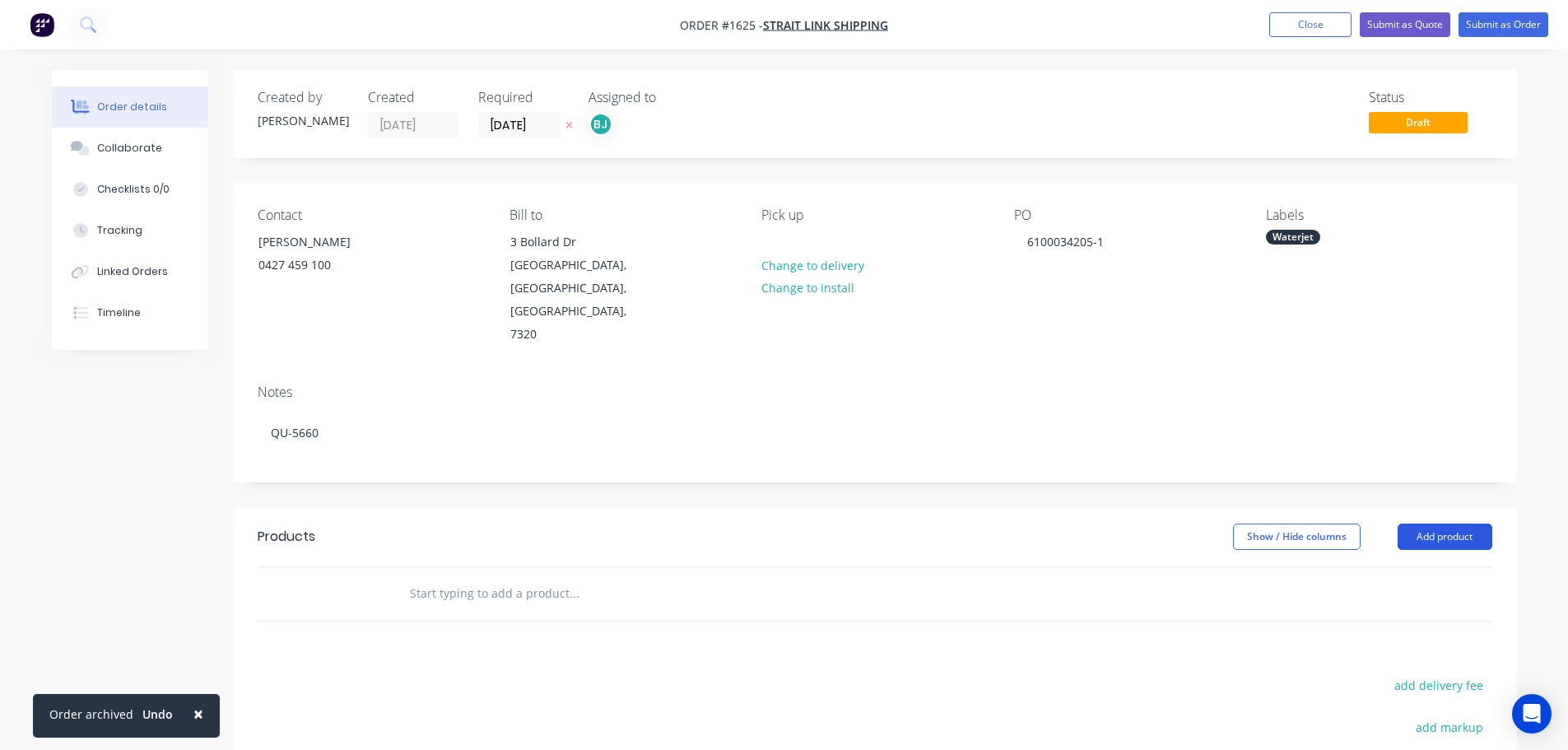
click at [1418, 523] on button "Add product" at bounding box center [1445, 536] width 95 height 26
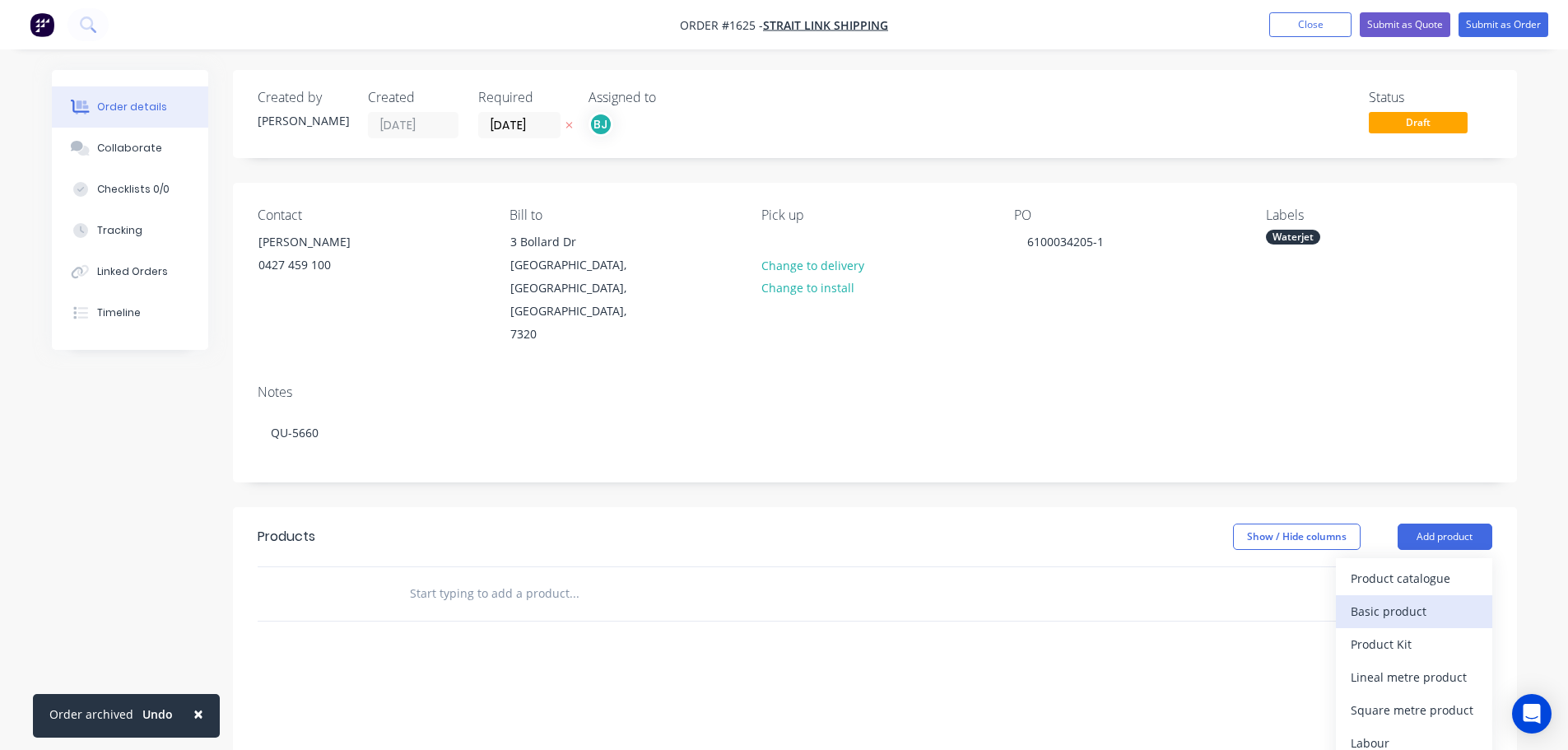
click at [1398, 599] on div "Basic product" at bounding box center [1414, 611] width 127 height 24
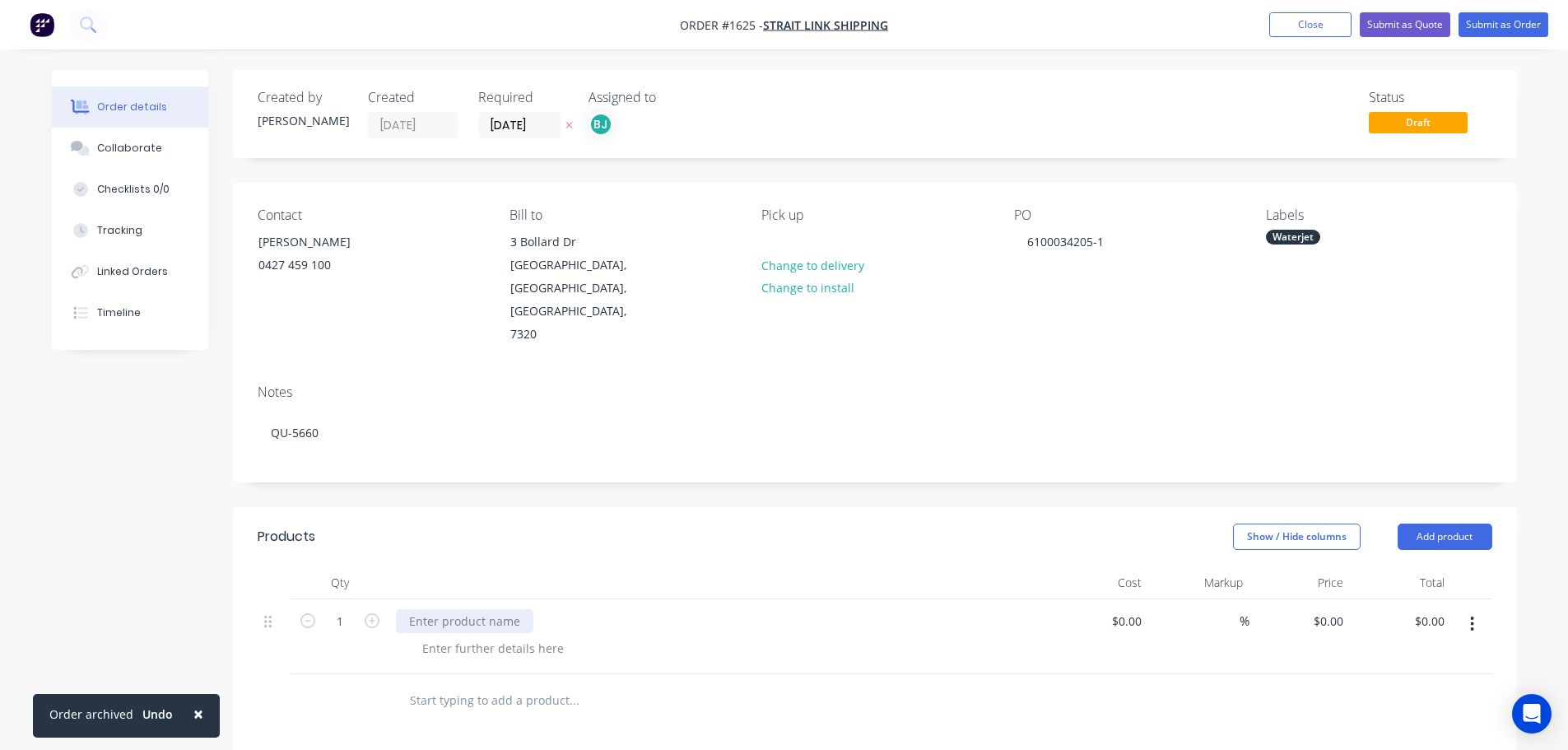
click at [478, 609] on div at bounding box center [464, 621] width 138 height 24
click at [474, 609] on div at bounding box center [464, 621] width 138 height 24
click at [350, 609] on input "1" at bounding box center [340, 621] width 43 height 25
type input "4"
click at [519, 609] on div "[PERSON_NAME] DOOR REPAIR" at bounding box center [494, 621] width 197 height 24
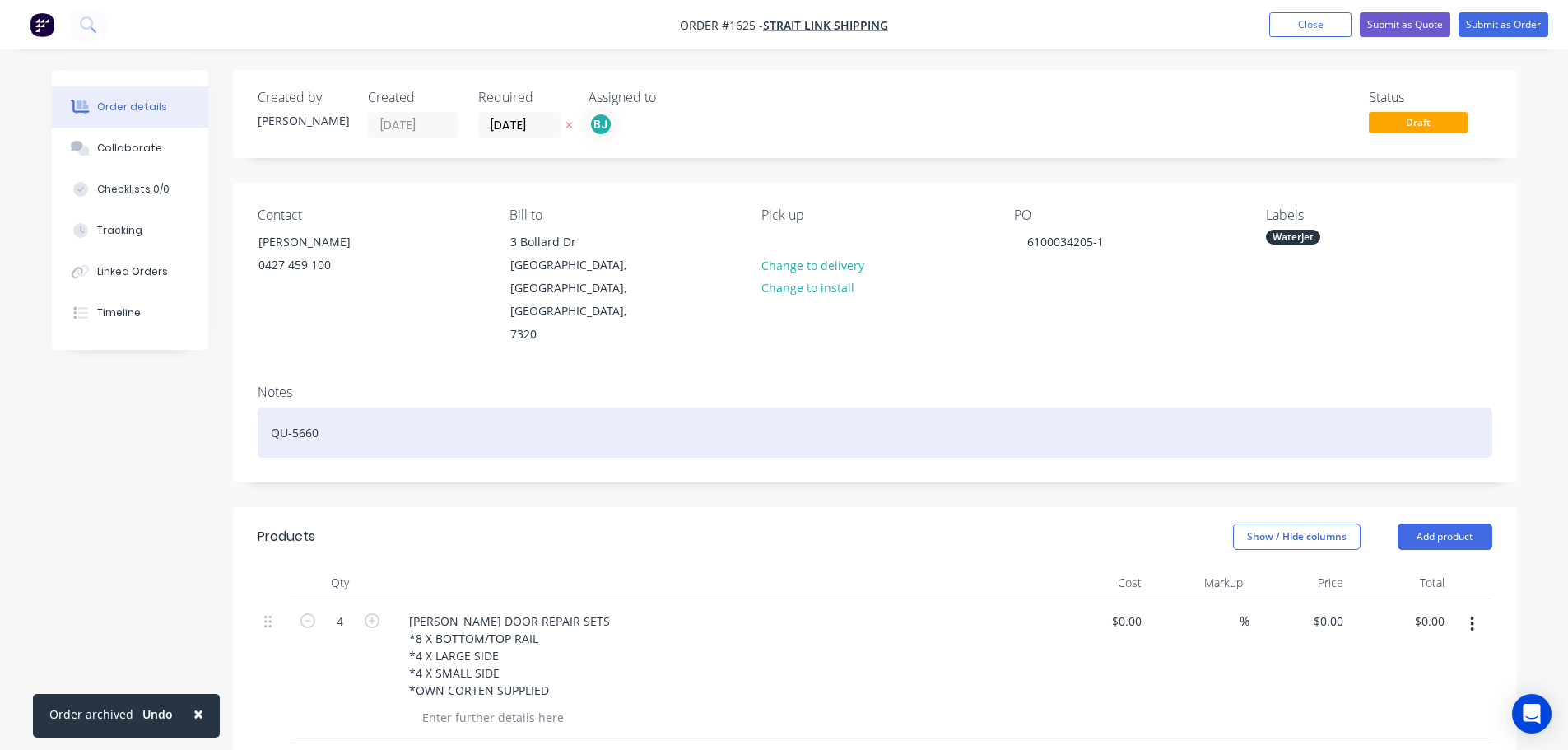
click at [1336, 407] on div "QU-5660" at bounding box center [874, 432] width 1234 height 50
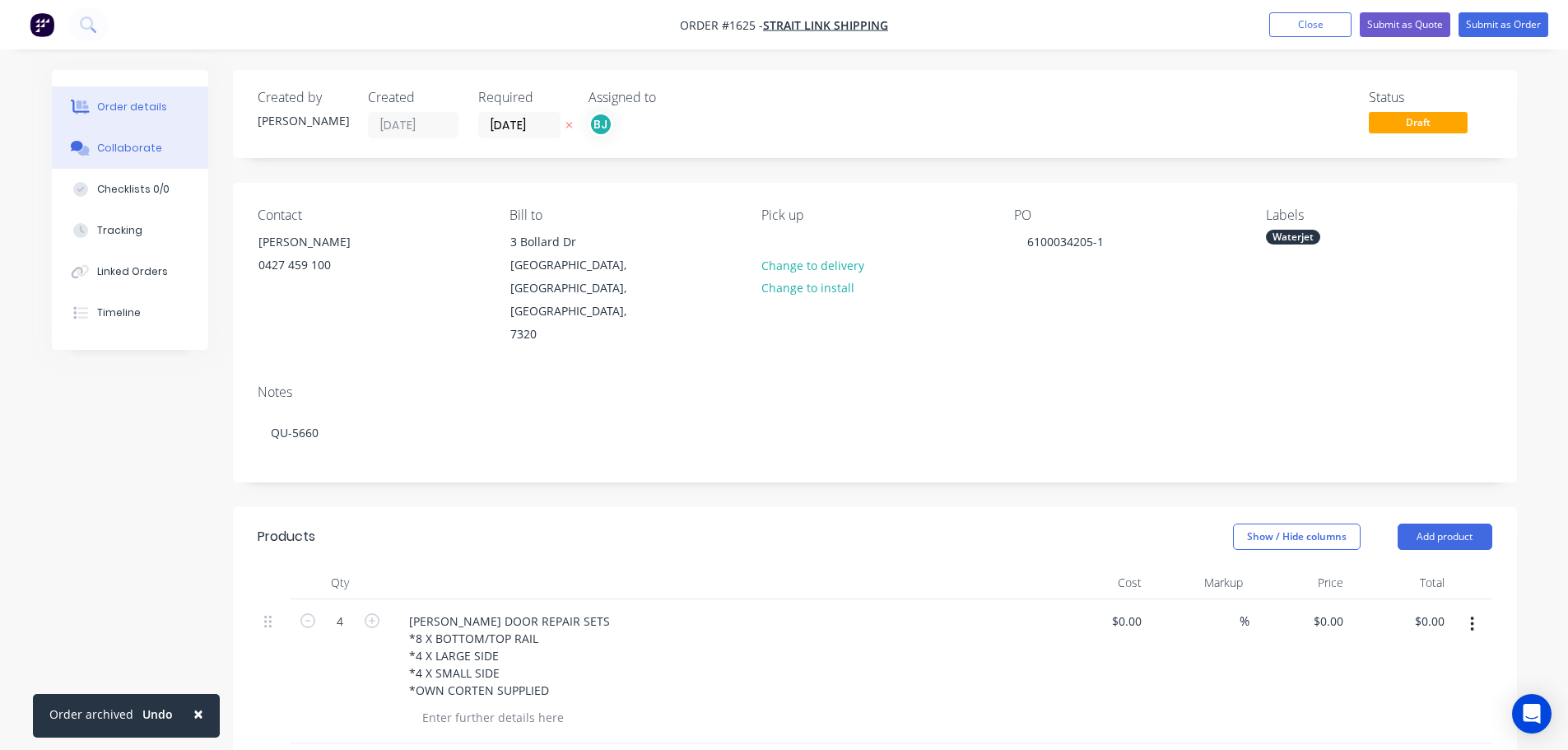
click at [143, 144] on div "Collaborate" at bounding box center [129, 148] width 65 height 15
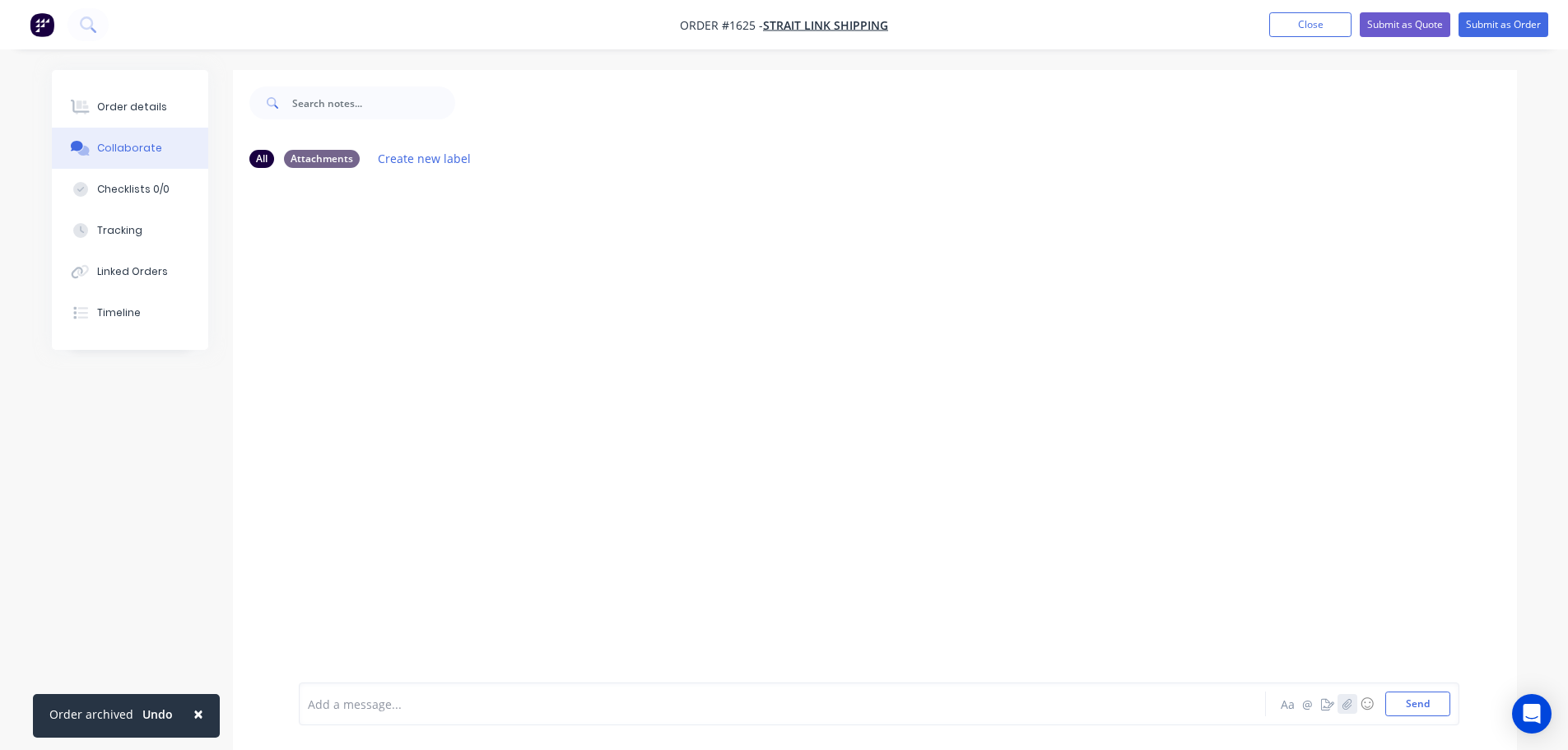
click at [1352, 702] on button "button" at bounding box center [1347, 704] width 20 height 20
click at [1421, 704] on button "Send" at bounding box center [1417, 704] width 65 height 25
click at [163, 111] on button "Order details" at bounding box center [129, 107] width 156 height 41
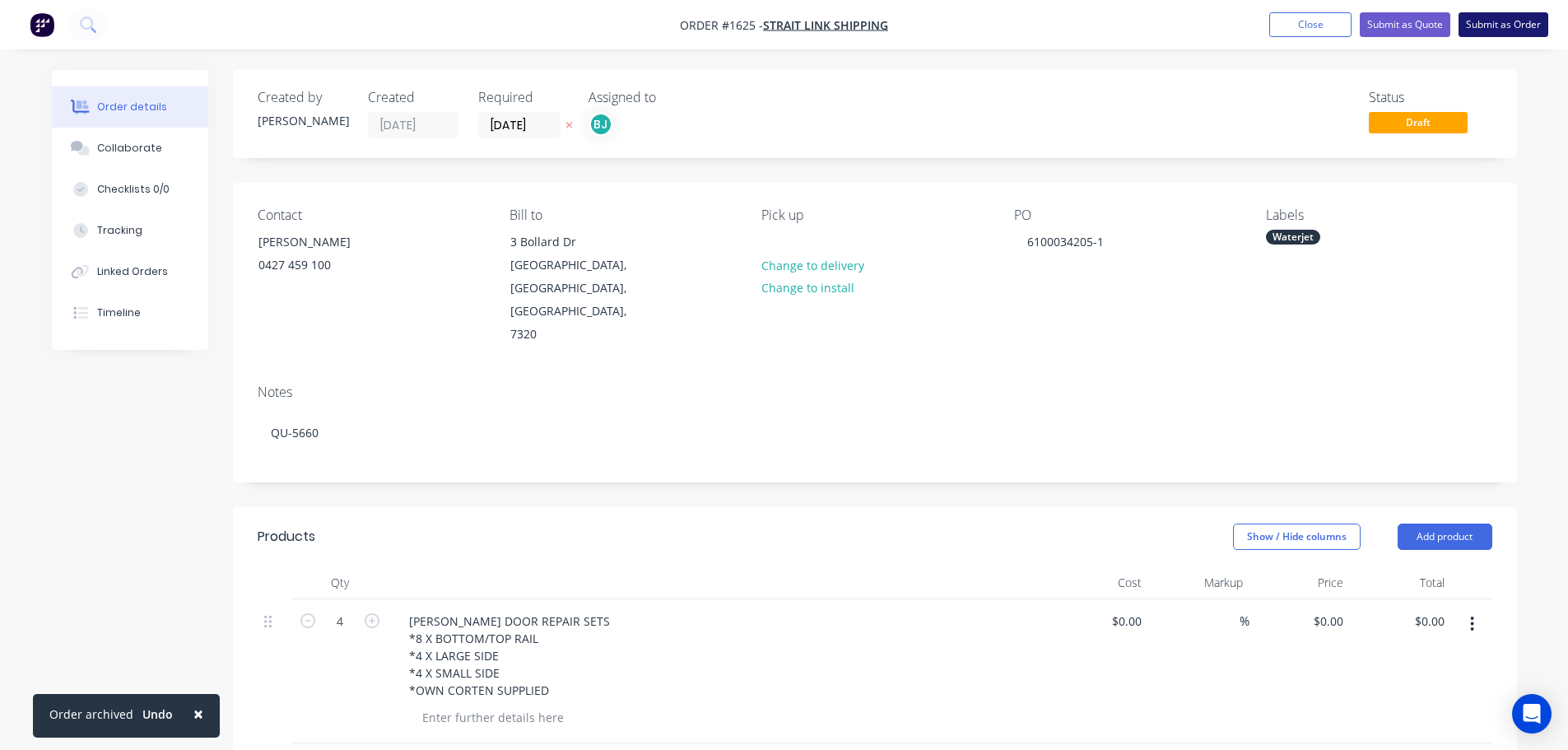
click at [1495, 22] on button "Submit as Order" at bounding box center [1503, 25] width 89 height 25
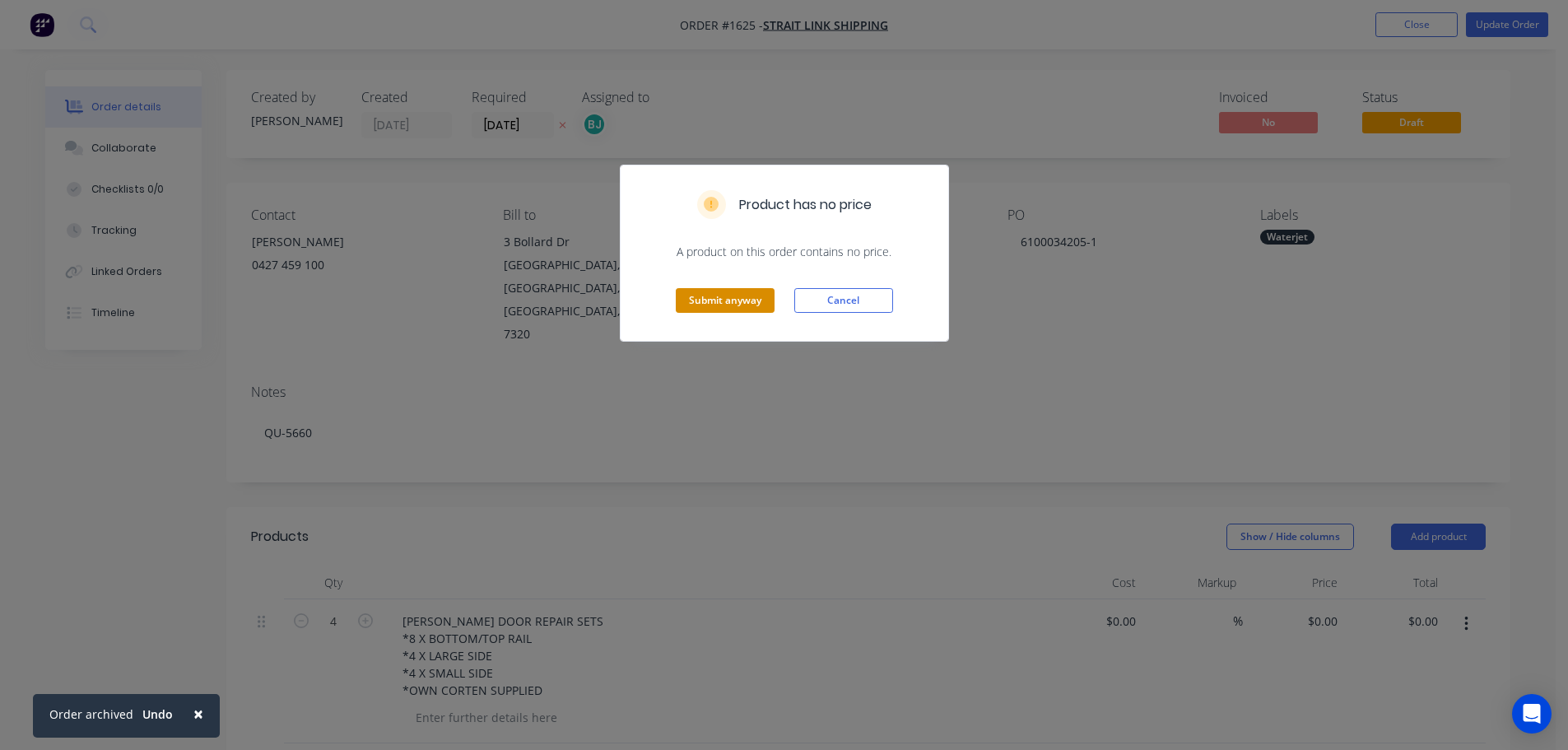
click at [696, 305] on button "Submit anyway" at bounding box center [725, 301] width 99 height 25
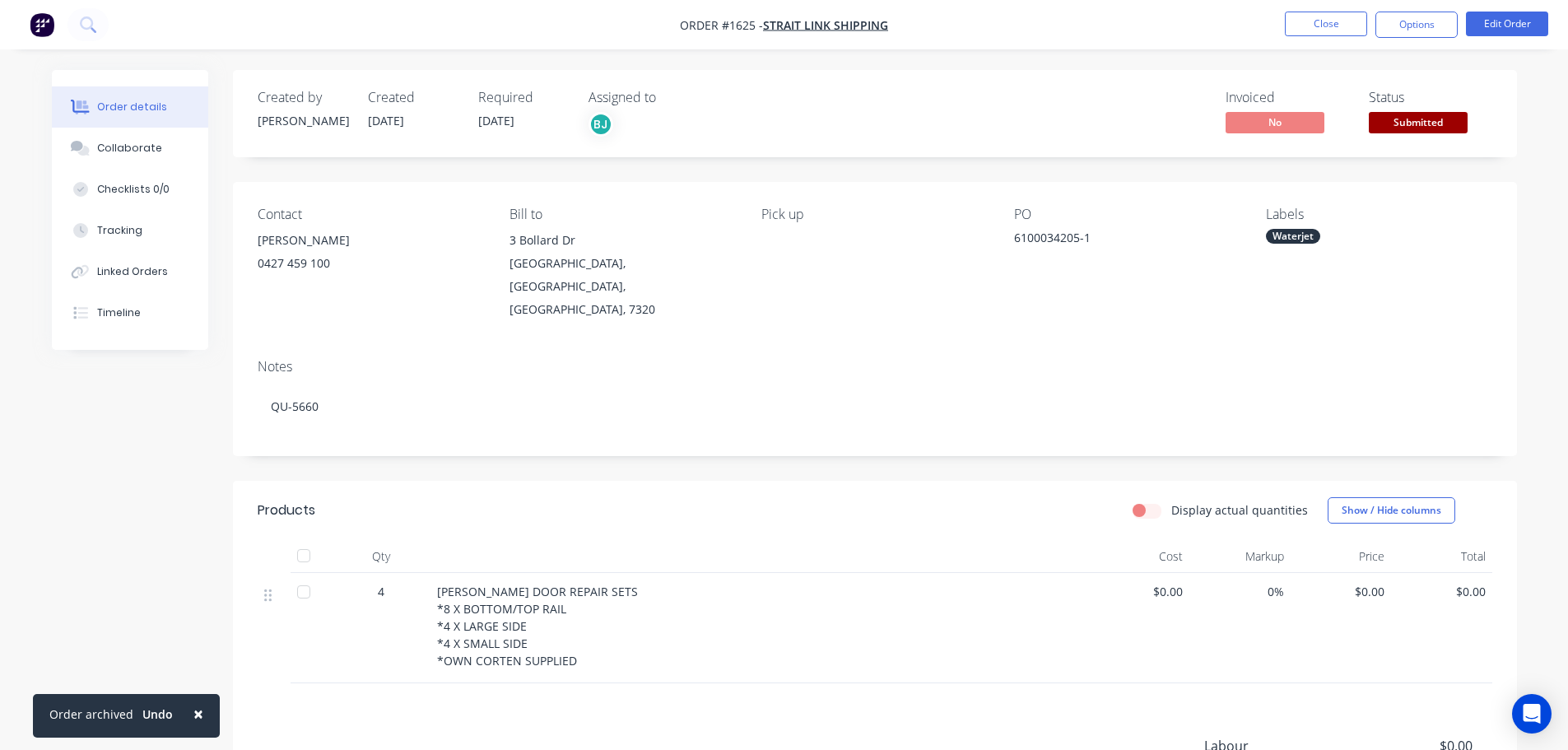
click at [1437, 119] on span "Submitted" at bounding box center [1418, 121] width 99 height 21
click at [1514, 223] on div "Contact [PERSON_NAME] [PHONE_NUMBER] Bill to [STREET_ADDRESS][PERSON_NAME] Pick…" at bounding box center [875, 263] width 1284 height 163
click at [1297, 237] on div "Waterjet" at bounding box center [1292, 236] width 54 height 15
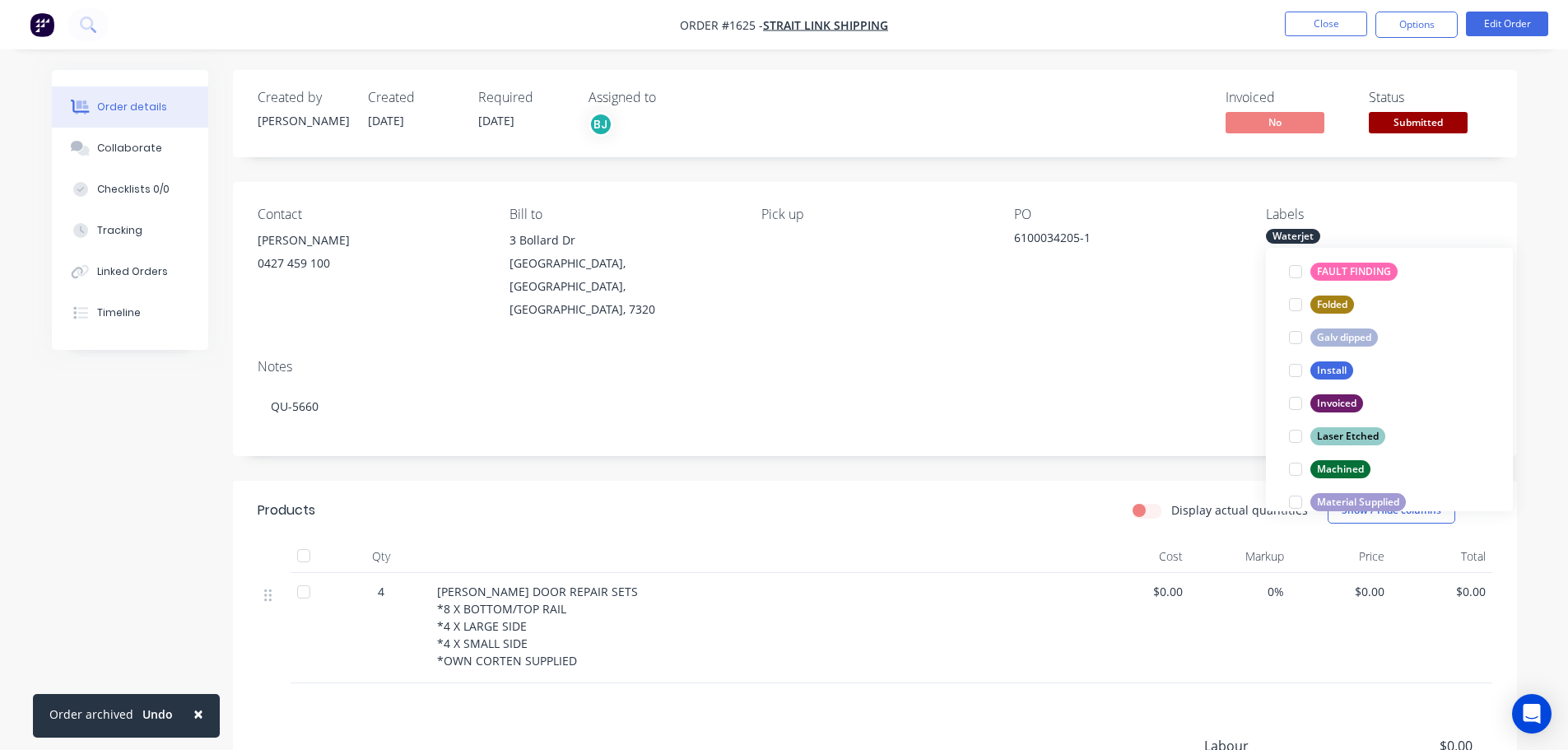
scroll to position [412, 0]
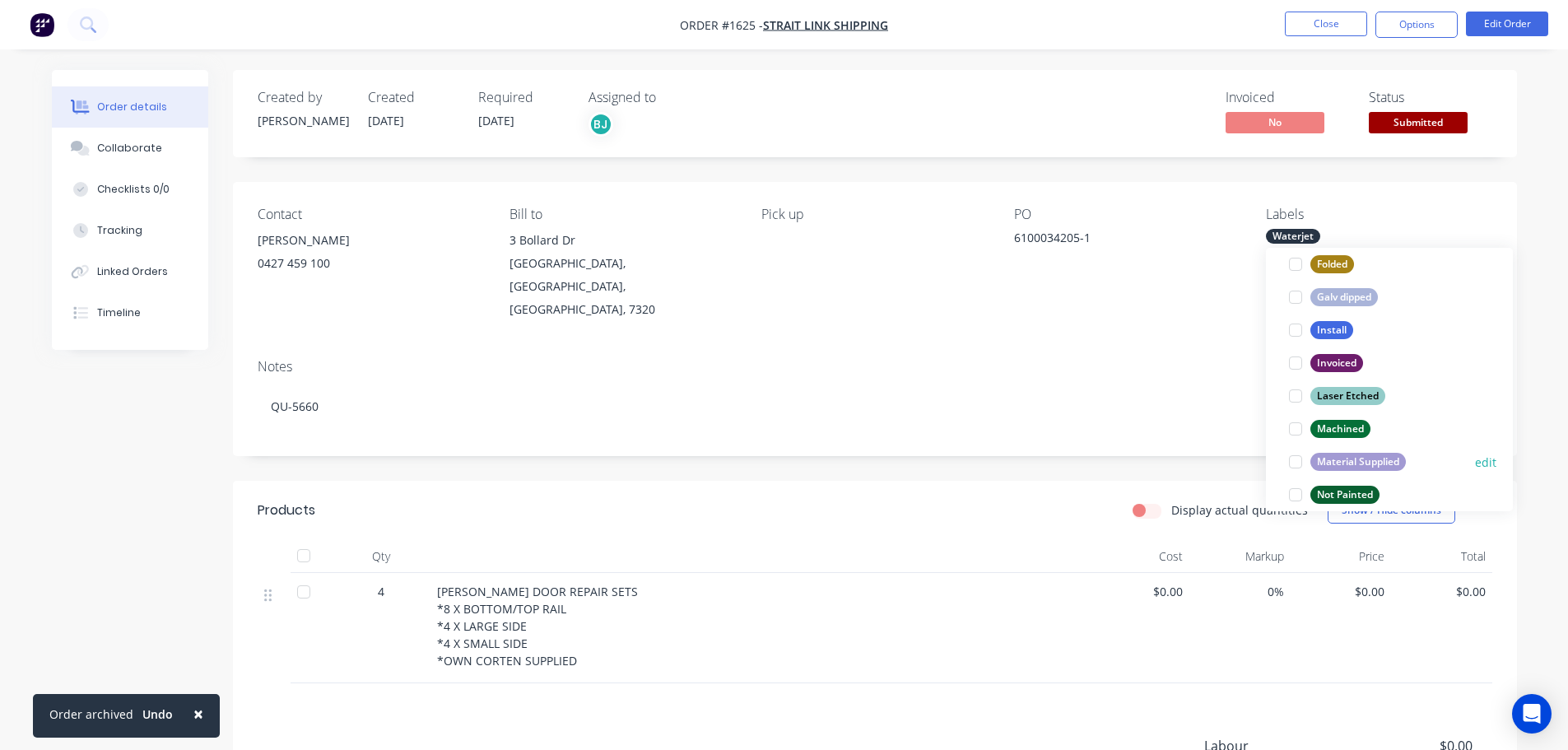
click at [1297, 466] on div at bounding box center [1295, 462] width 33 height 33
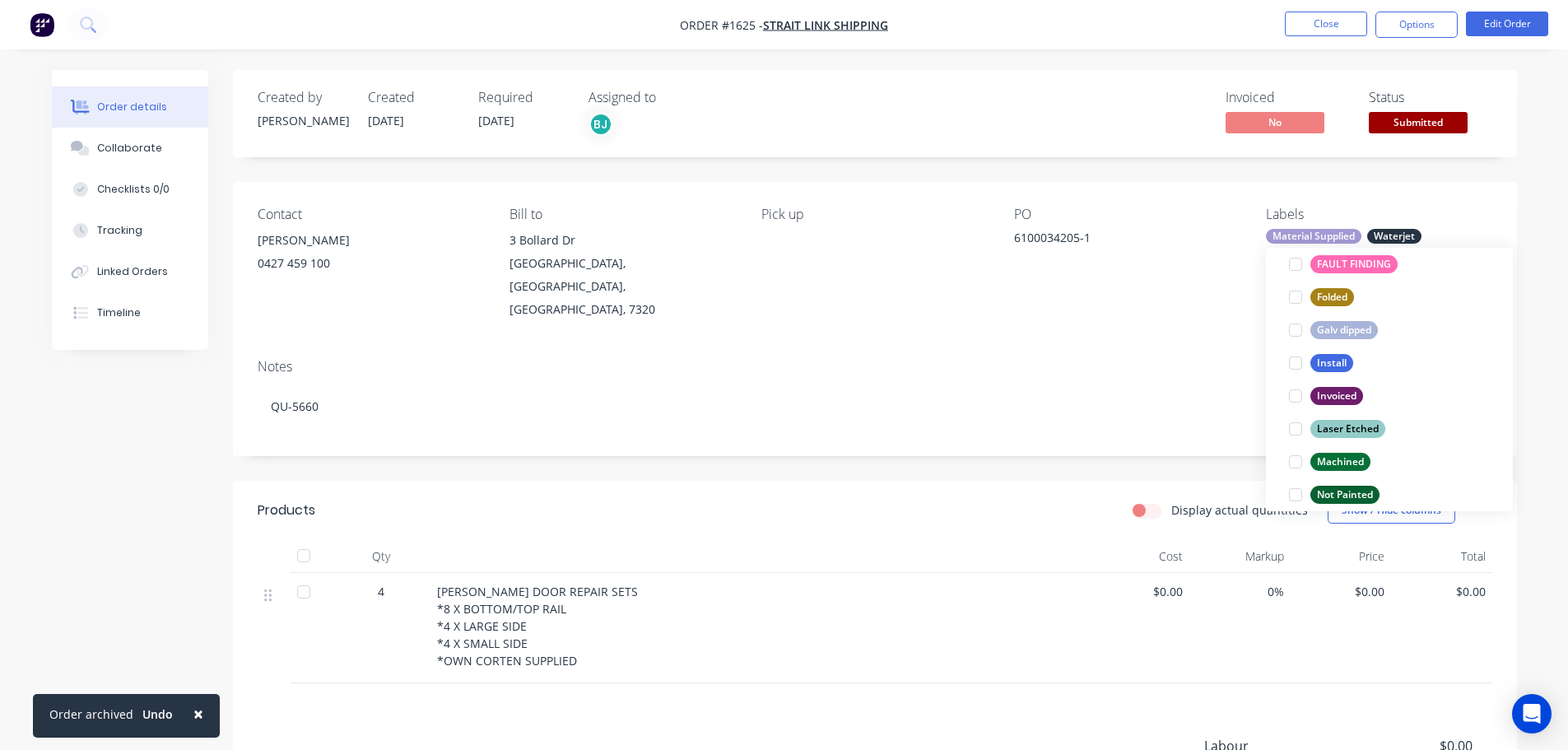
scroll to position [0, 0]
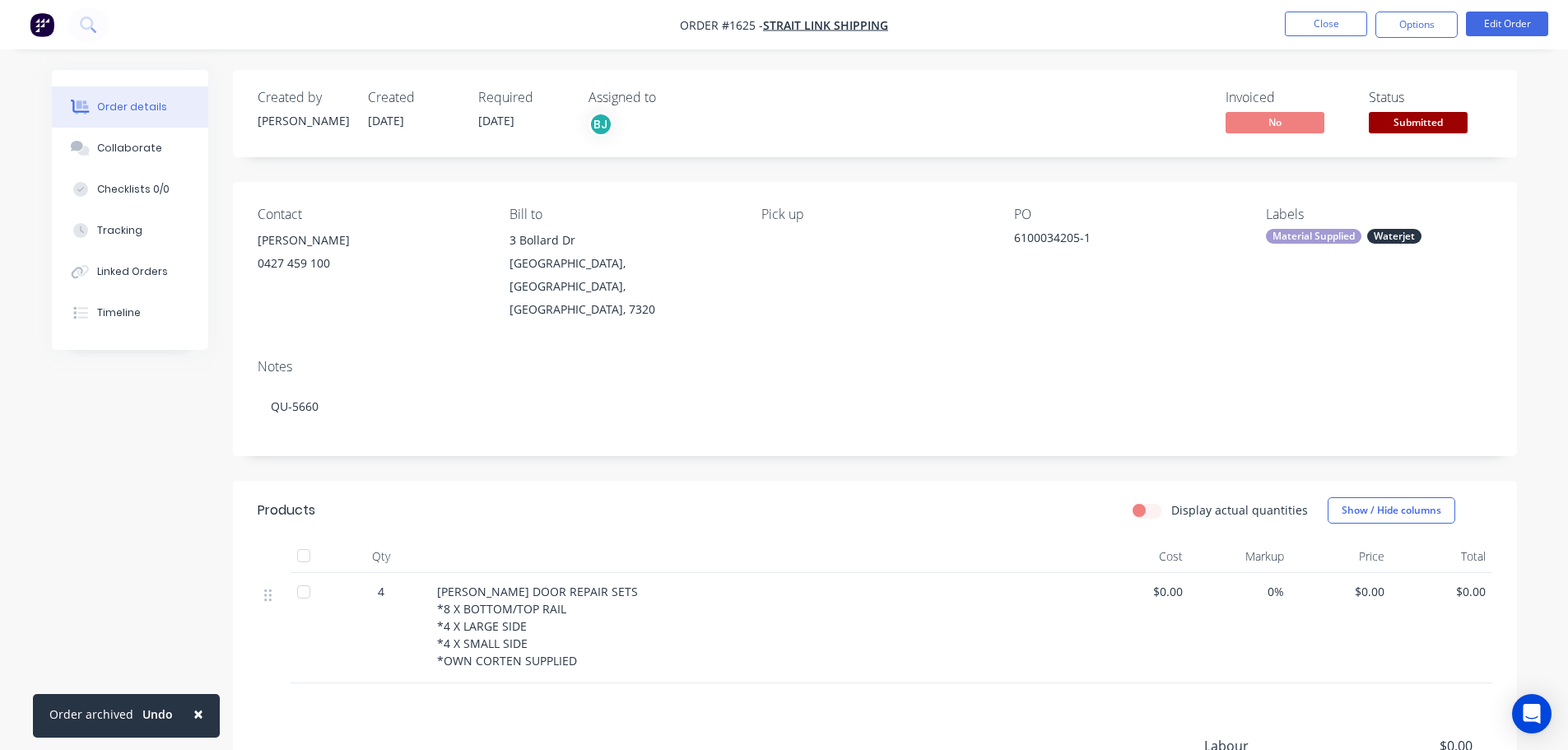
click at [1042, 540] on div at bounding box center [759, 556] width 658 height 33
click at [1421, 21] on button "Options" at bounding box center [1416, 24] width 82 height 26
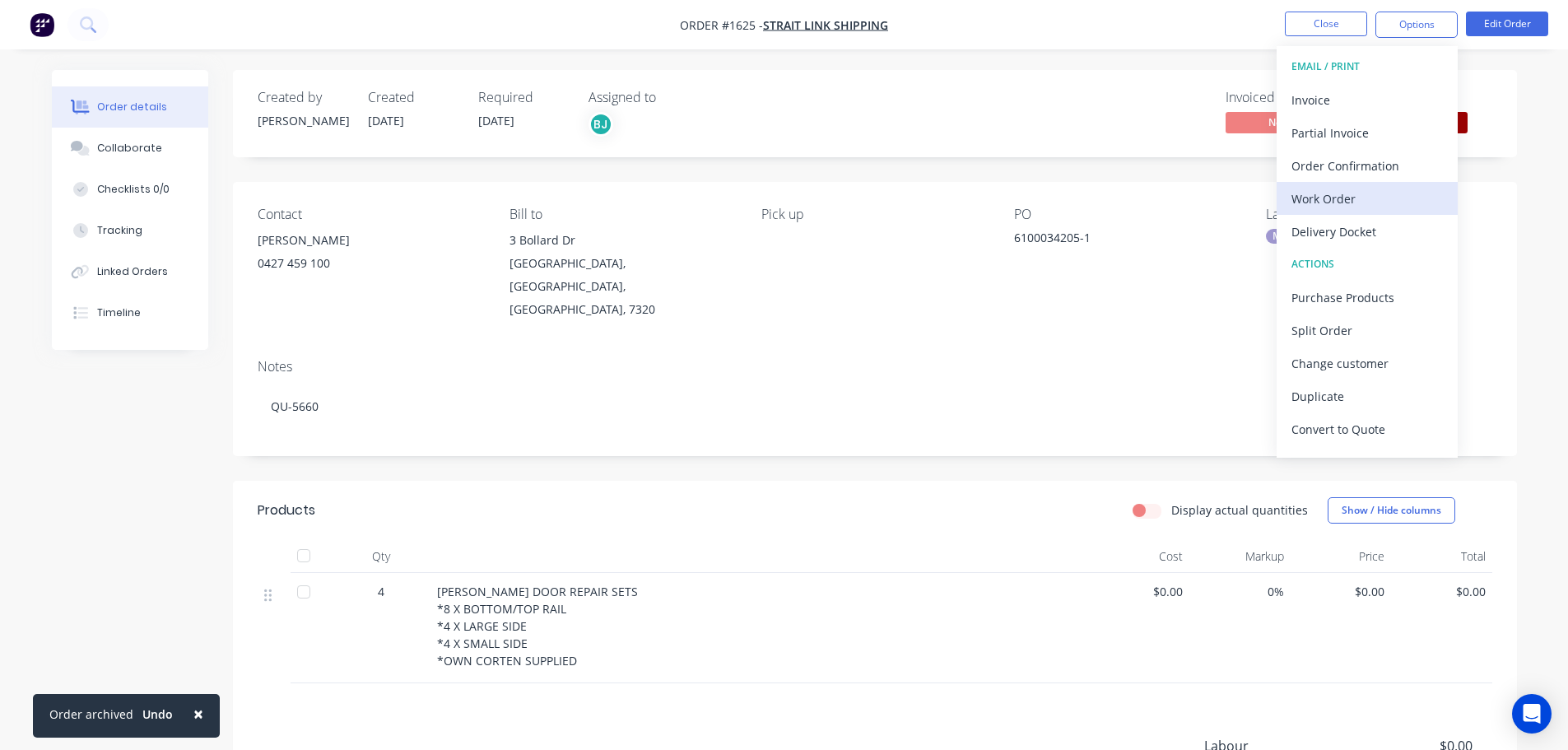
click at [1328, 197] on div "Work Order" at bounding box center [1367, 198] width 152 height 24
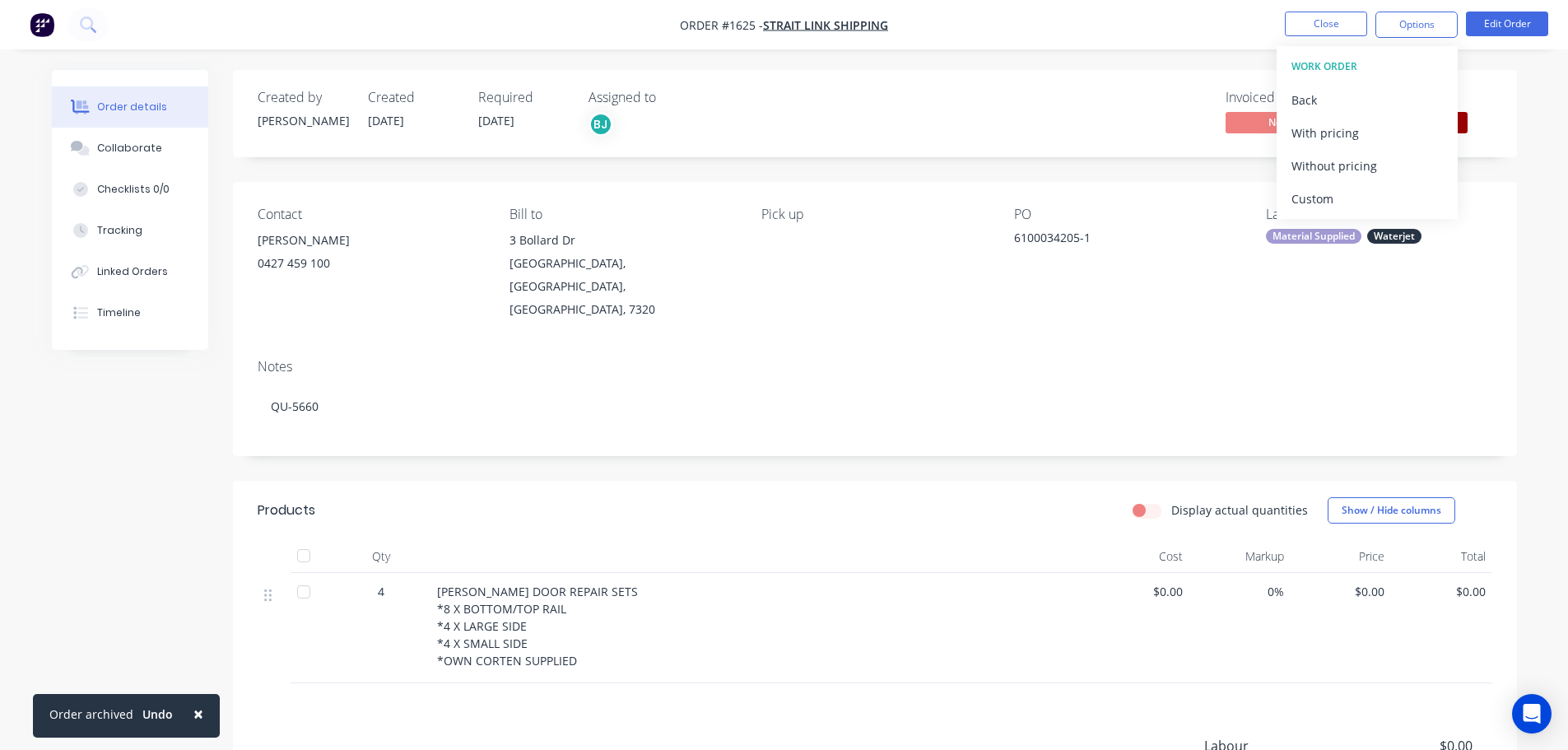
click at [1328, 197] on div "Custom" at bounding box center [1367, 198] width 152 height 24
click at [1329, 172] on div "Without pricing" at bounding box center [1367, 165] width 152 height 24
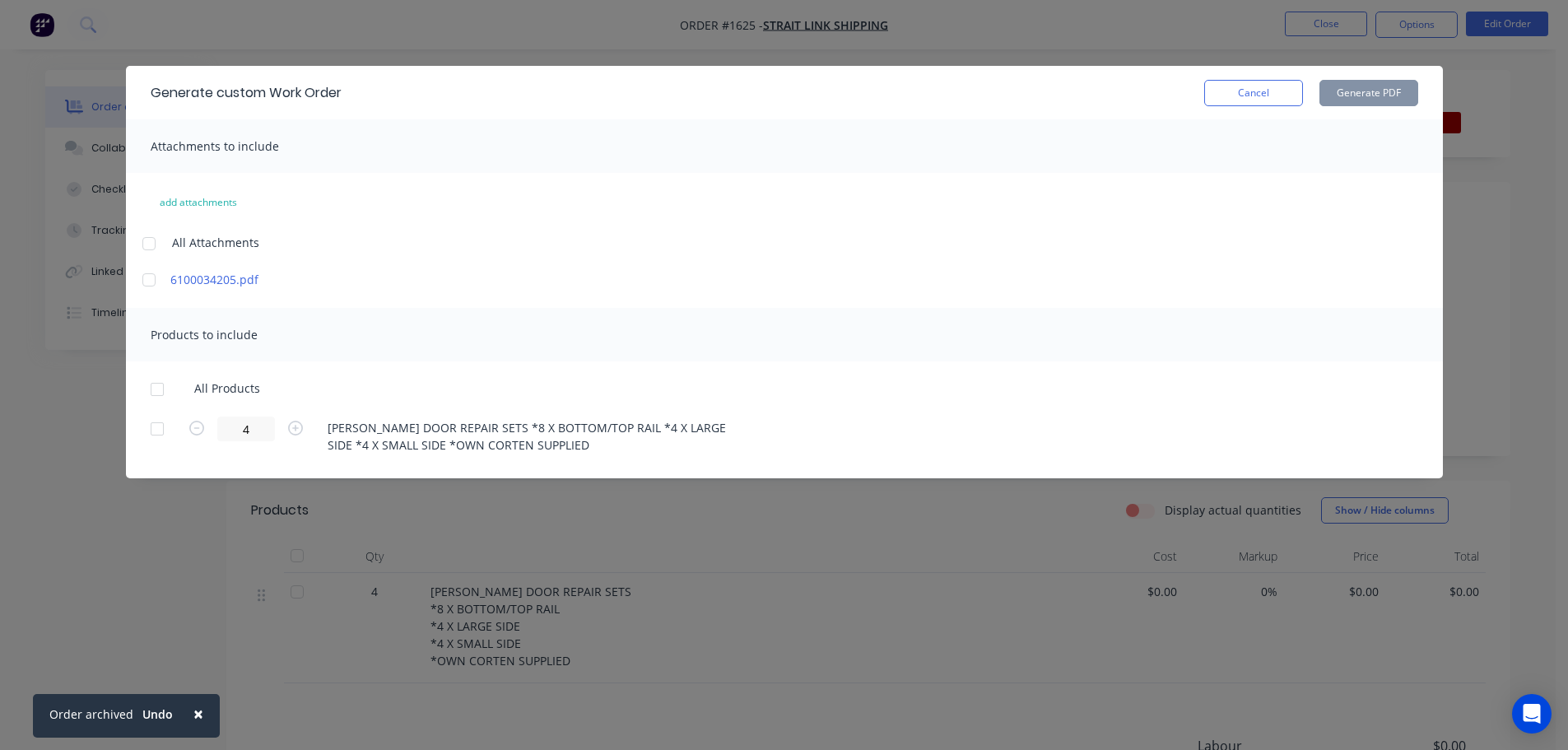
drag, startPoint x: 154, startPoint y: 241, endPoint x: 156, endPoint y: 270, distance: 29.1
click at [154, 240] on div at bounding box center [148, 243] width 33 height 33
click at [154, 394] on div at bounding box center [157, 389] width 33 height 33
click at [1394, 86] on button "Generate PDF" at bounding box center [1368, 92] width 99 height 26
click at [548, 33] on div "Generate custom Work Order Cancel Generate PDF Attachments to include add attac…" at bounding box center [784, 375] width 1568 height 750
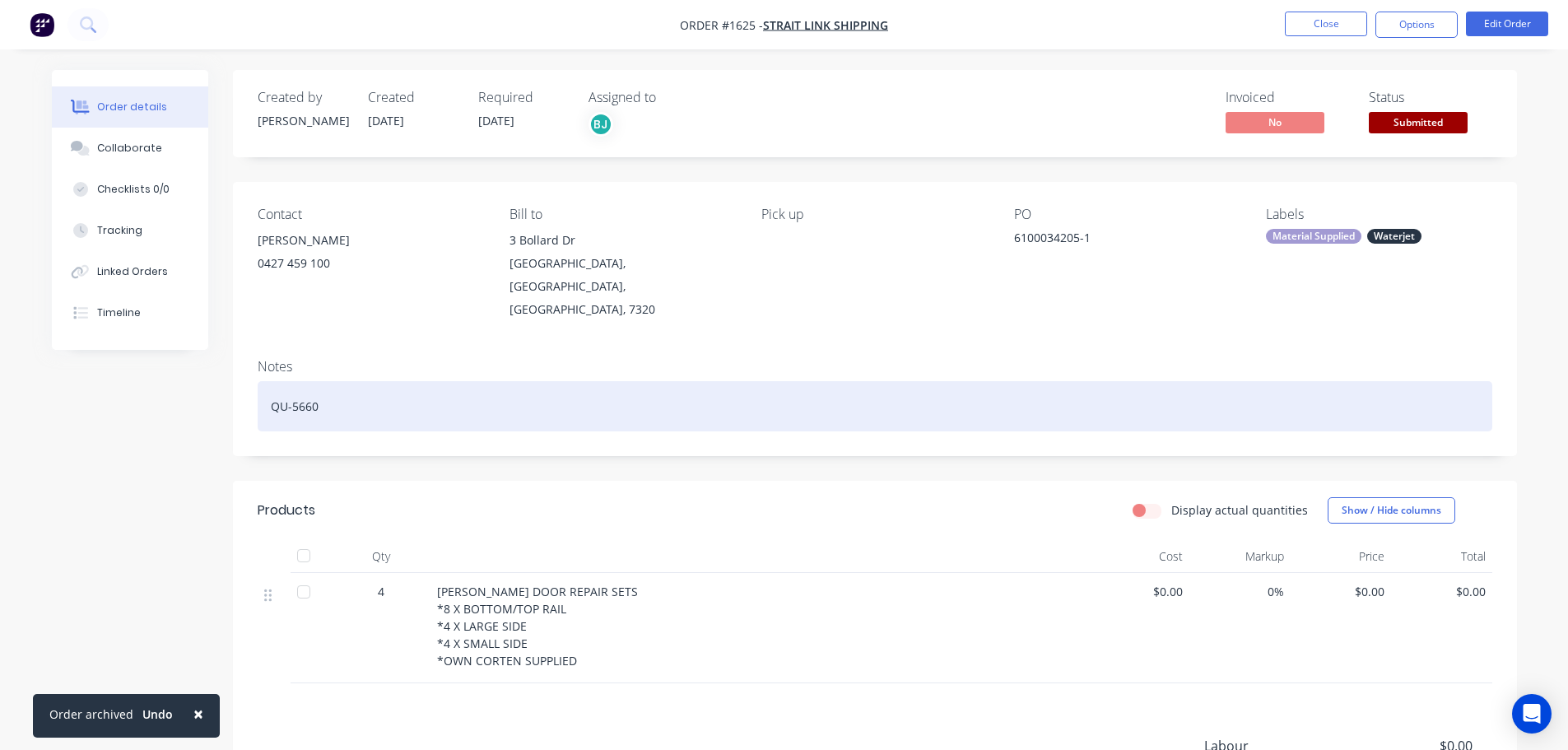
click at [361, 381] on div "QU-5660" at bounding box center [874, 406] width 1234 height 50
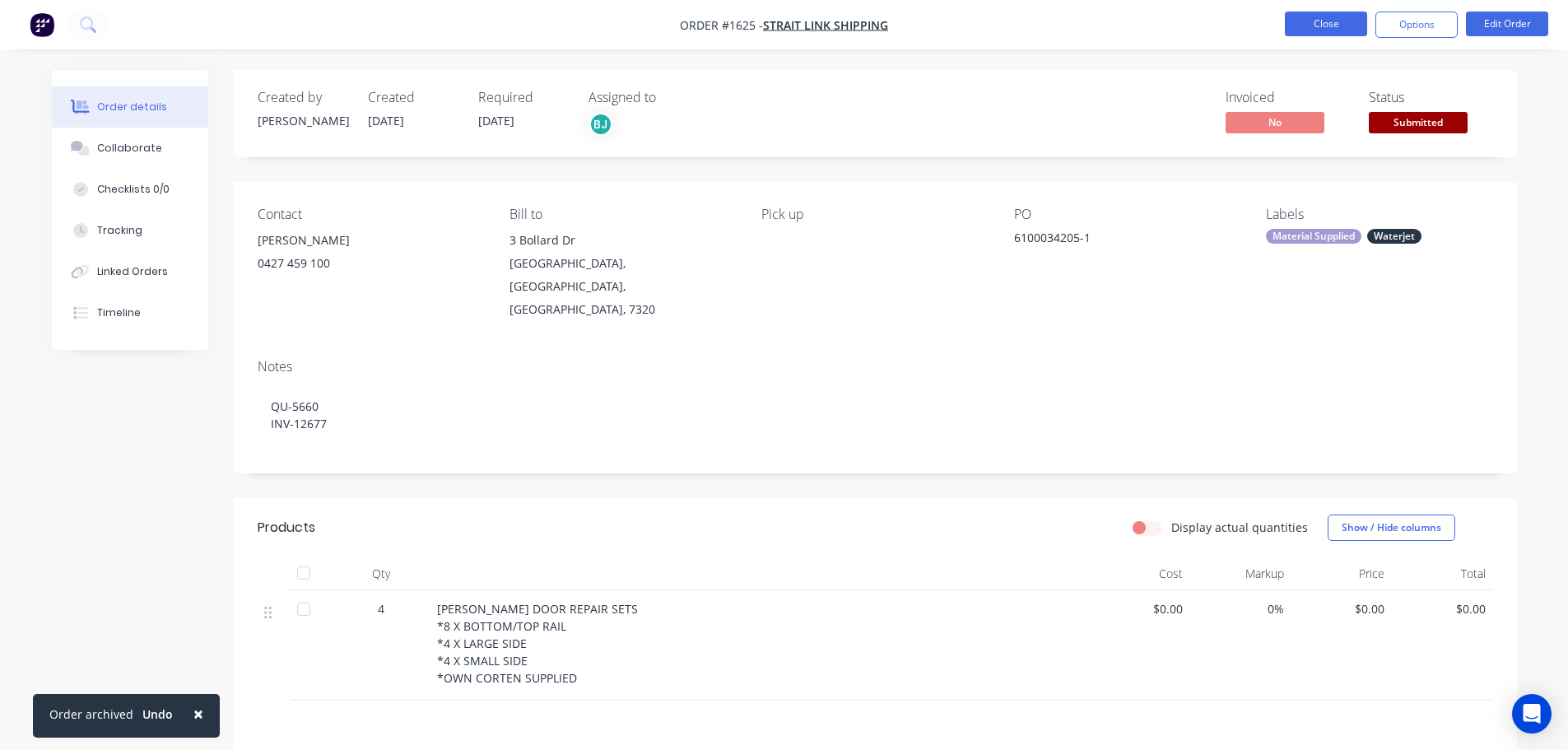
click at [1331, 22] on button "Close" at bounding box center [1326, 24] width 82 height 25
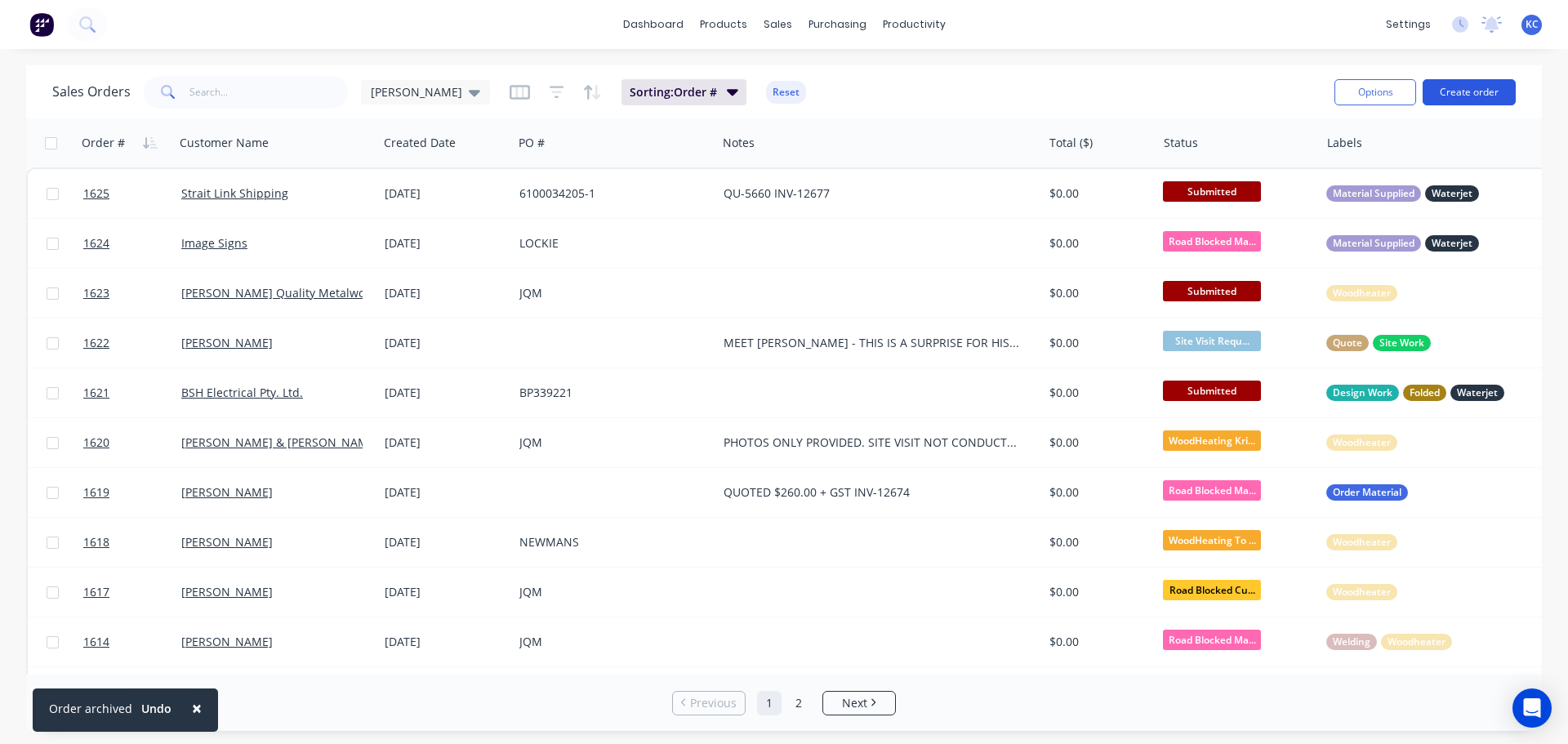
click at [1470, 89] on button "Create order" at bounding box center [1469, 91] width 93 height 26
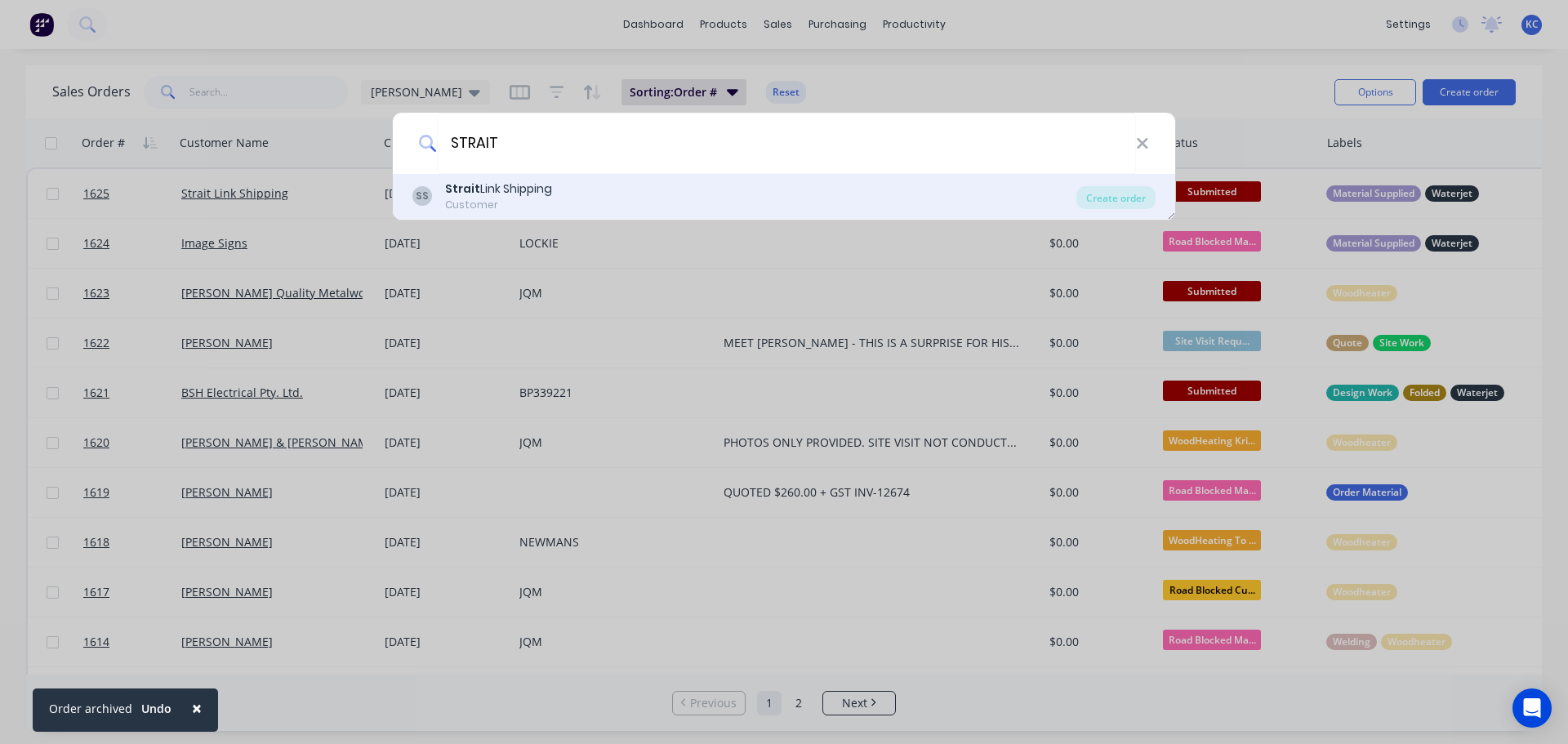
type input "STRAIT"
click at [445, 190] on b "Strait" at bounding box center [462, 189] width 35 height 16
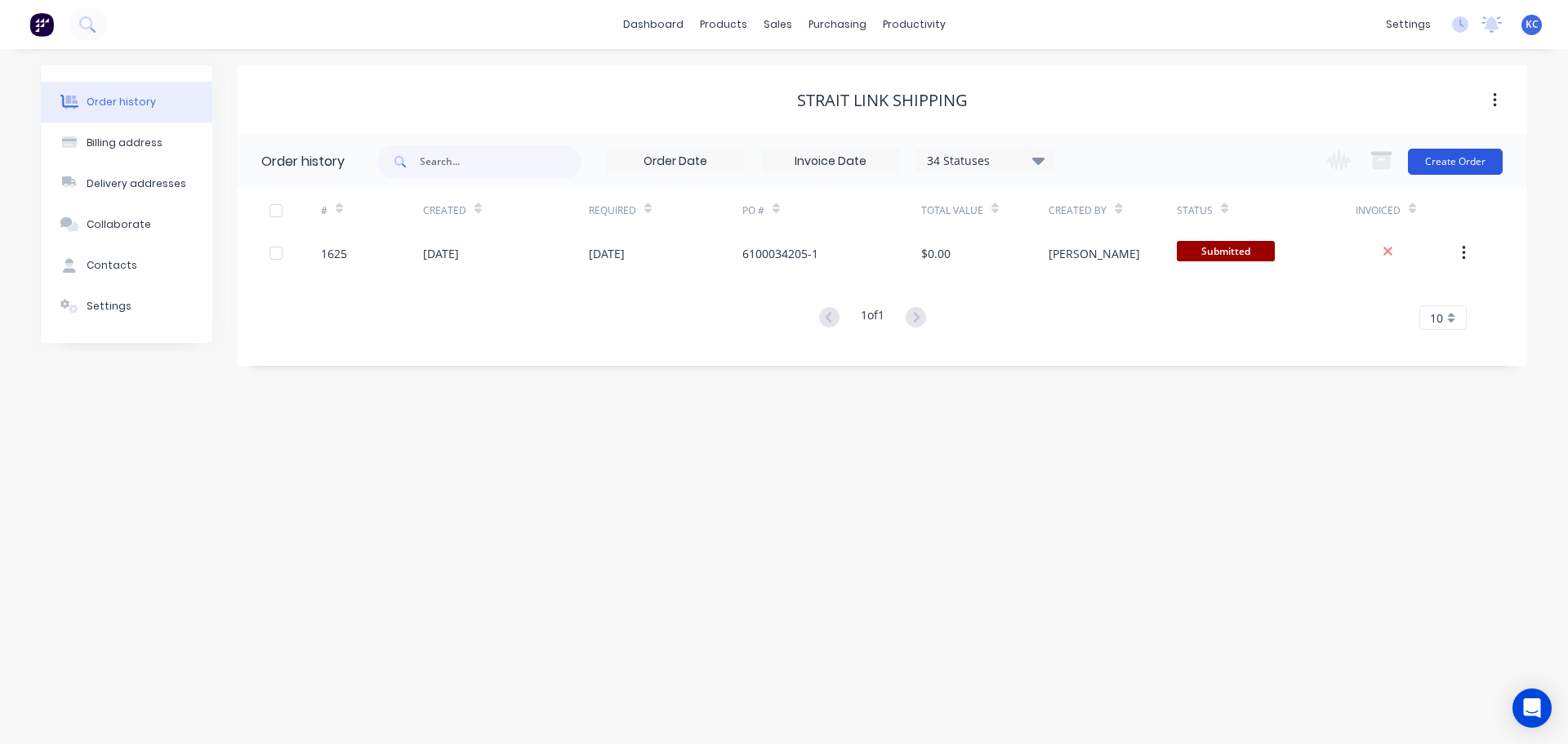
click at [1459, 154] on button "Create Order" at bounding box center [1455, 161] width 95 height 26
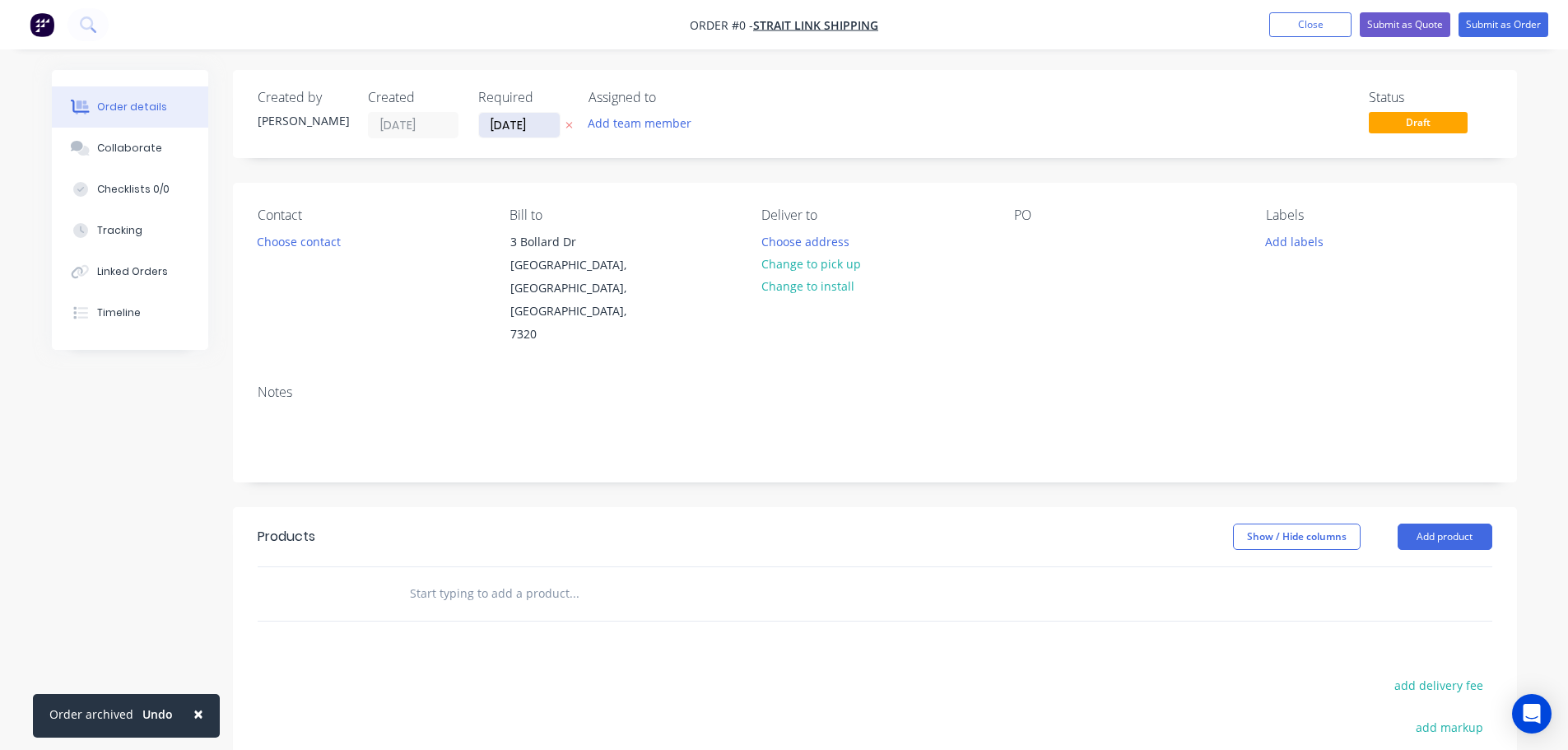
click at [537, 124] on input "[DATE]" at bounding box center [519, 125] width 80 height 25
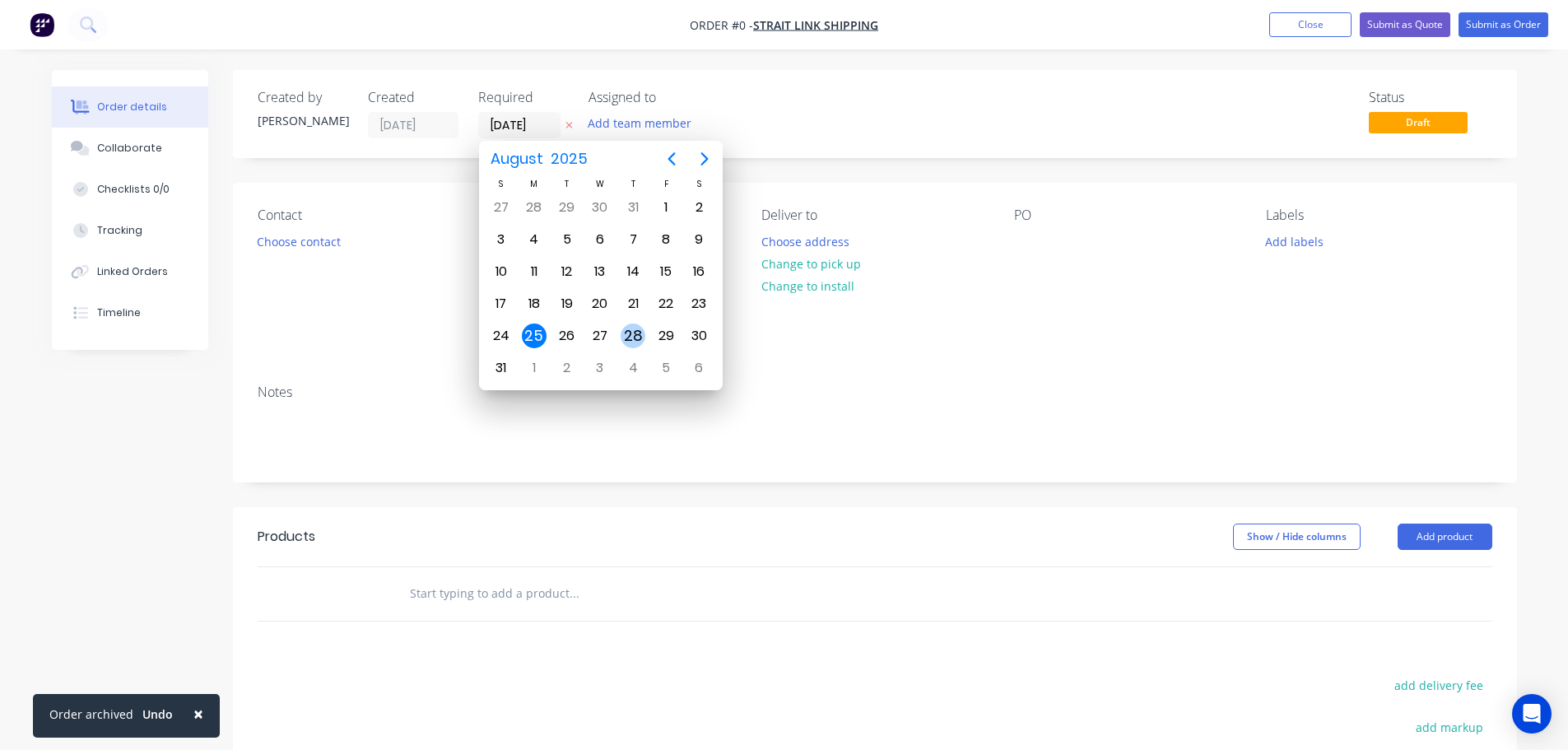
click at [641, 335] on div "28" at bounding box center [633, 336] width 25 height 25
type input "[DATE]"
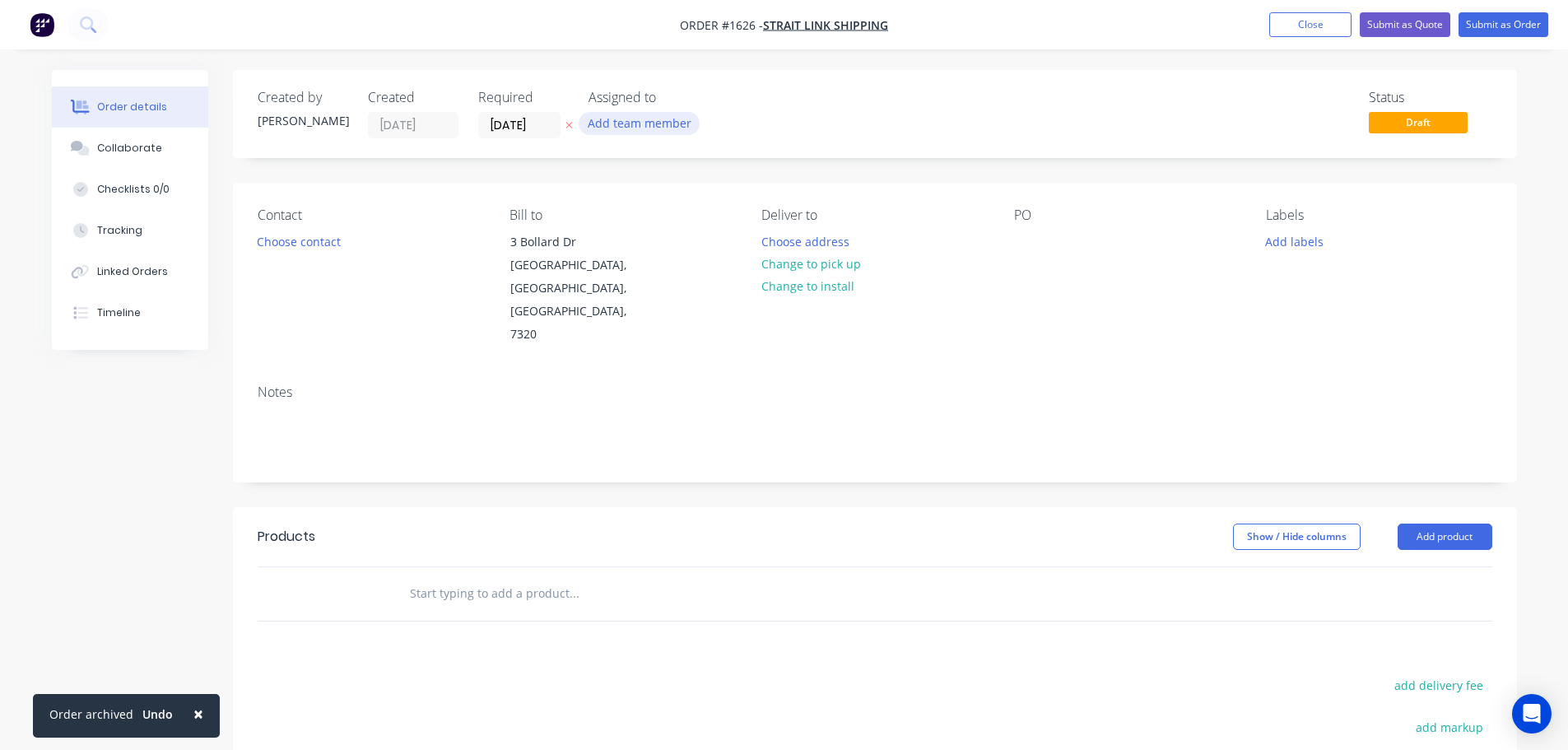
click at [646, 126] on button "Add team member" at bounding box center [638, 122] width 121 height 22
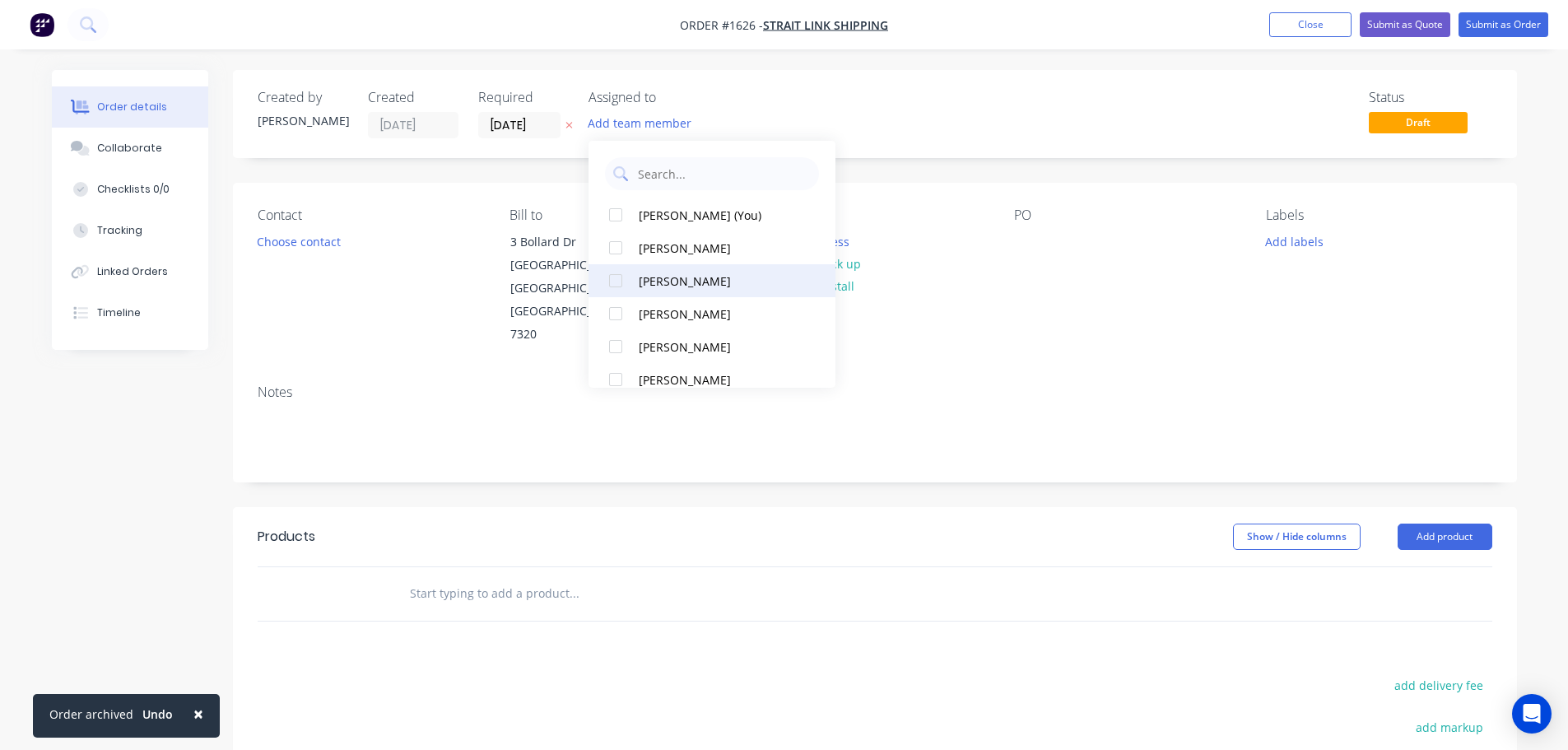
click at [618, 279] on div at bounding box center [615, 280] width 33 height 33
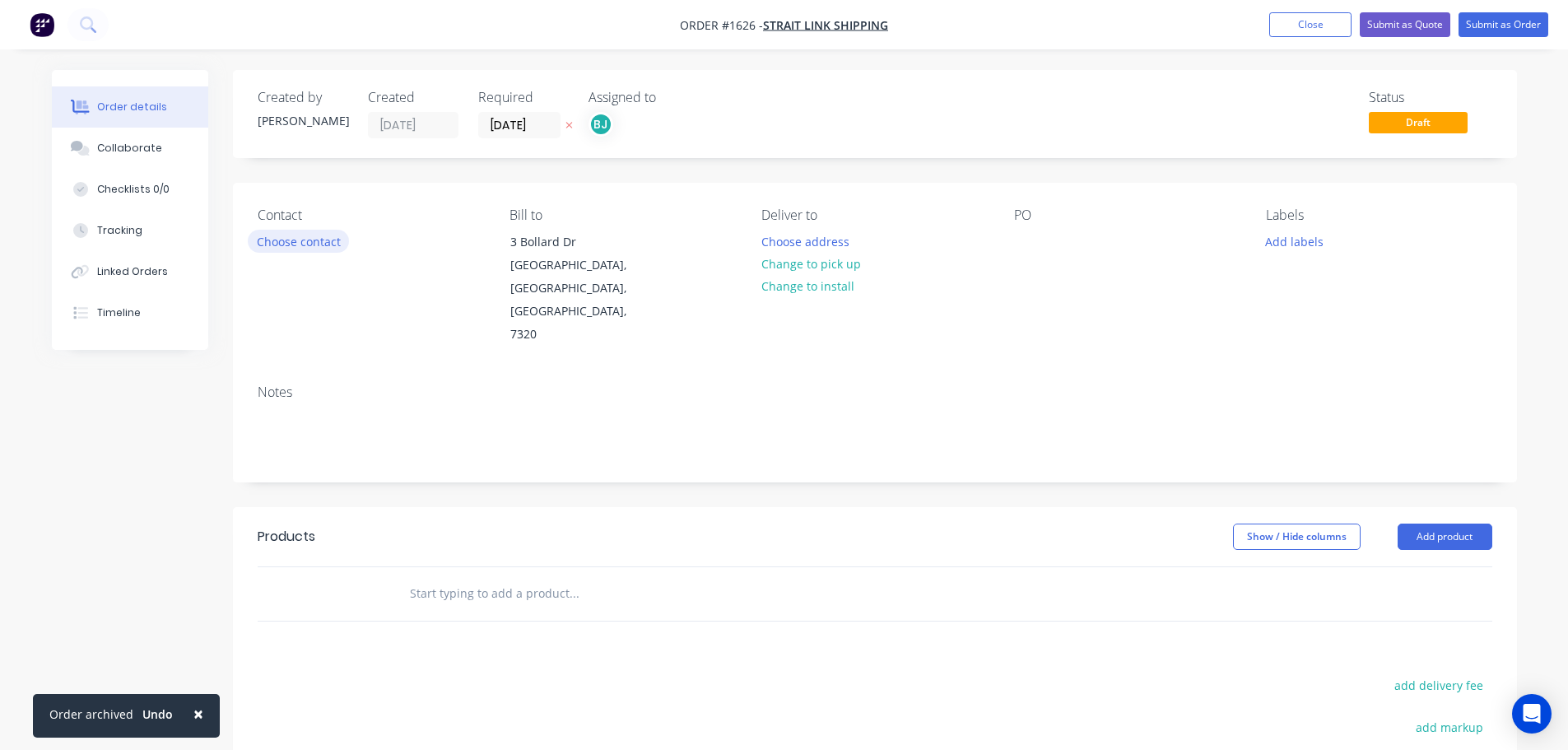
click at [283, 243] on button "Choose contact" at bounding box center [297, 240] width 101 height 22
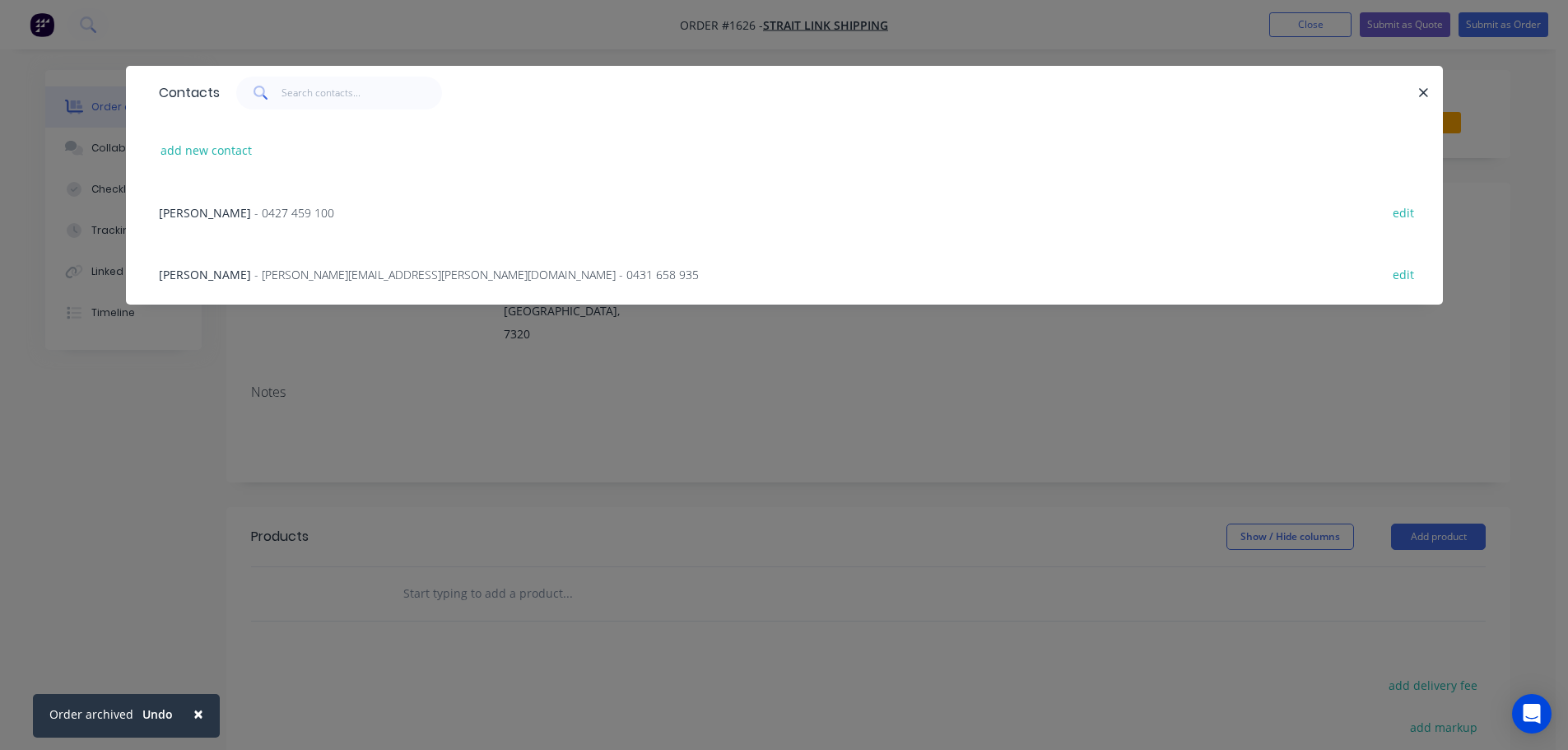
click at [303, 283] on div "[PERSON_NAME] - [PERSON_NAME][EMAIL_ADDRESS][PERSON_NAME][DOMAIN_NAME] - 0431 6…" at bounding box center [784, 273] width 1267 height 62
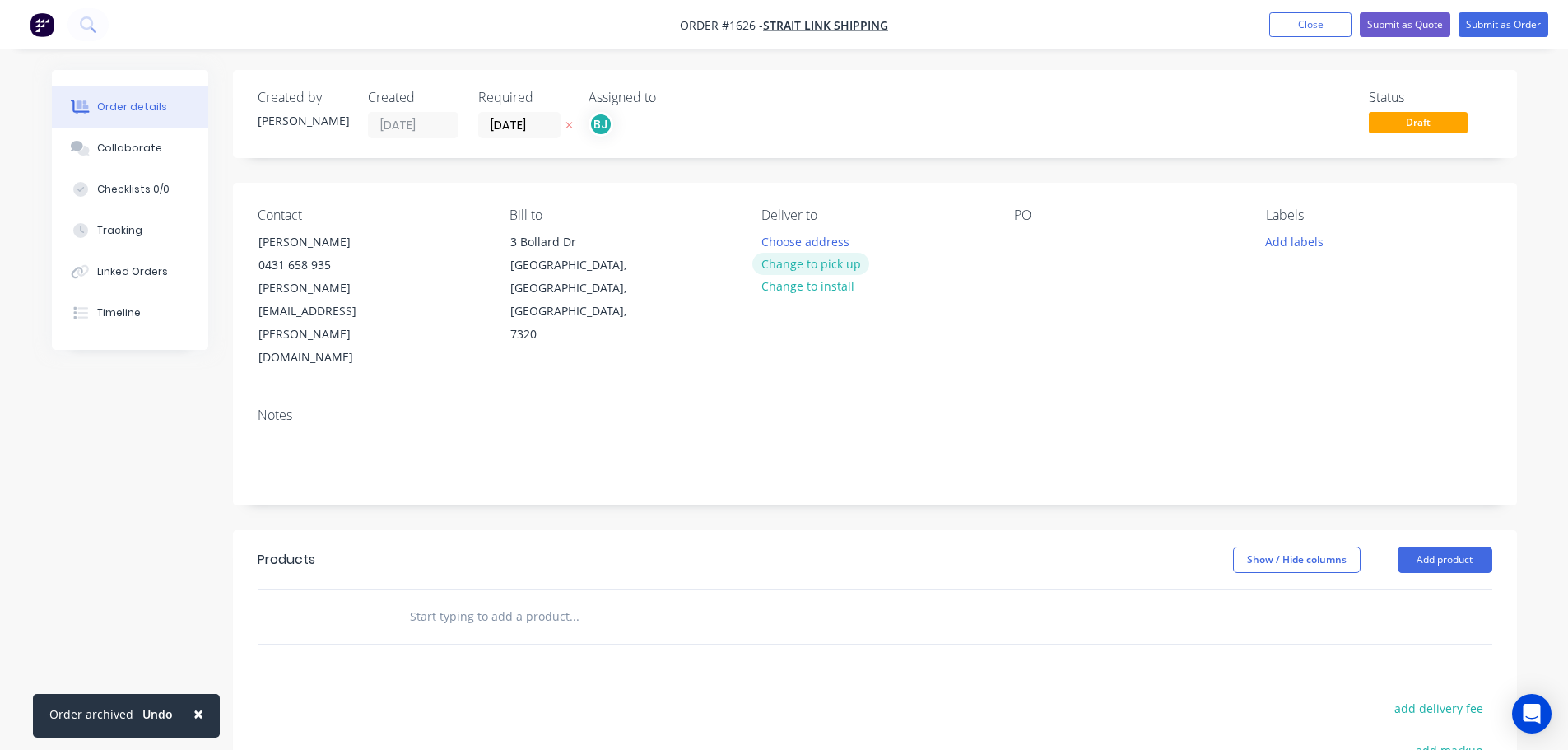
click at [797, 265] on button "Change to pick up" at bounding box center [810, 263] width 117 height 22
click at [1004, 254] on div "Contact [PERSON_NAME] [PHONE_NUMBER] [PERSON_NAME][EMAIL_ADDRESS][PERSON_NAME][…" at bounding box center [875, 288] width 1284 height 212
click at [1024, 247] on div at bounding box center [1026, 241] width 26 height 24
click at [1031, 239] on div at bounding box center [1026, 241] width 26 height 24
click at [1286, 250] on button "Add labels" at bounding box center [1294, 240] width 76 height 22
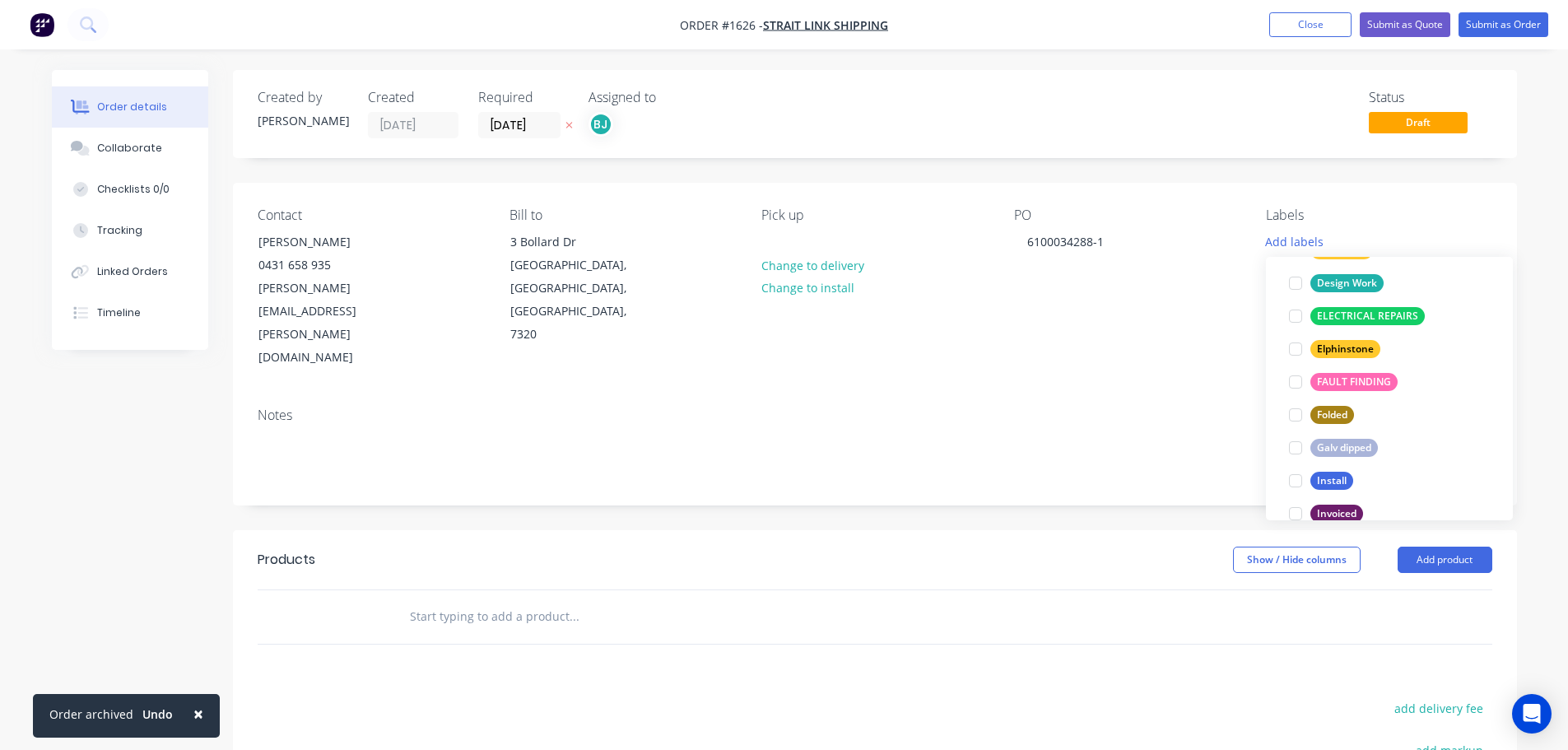
scroll to position [246, 0]
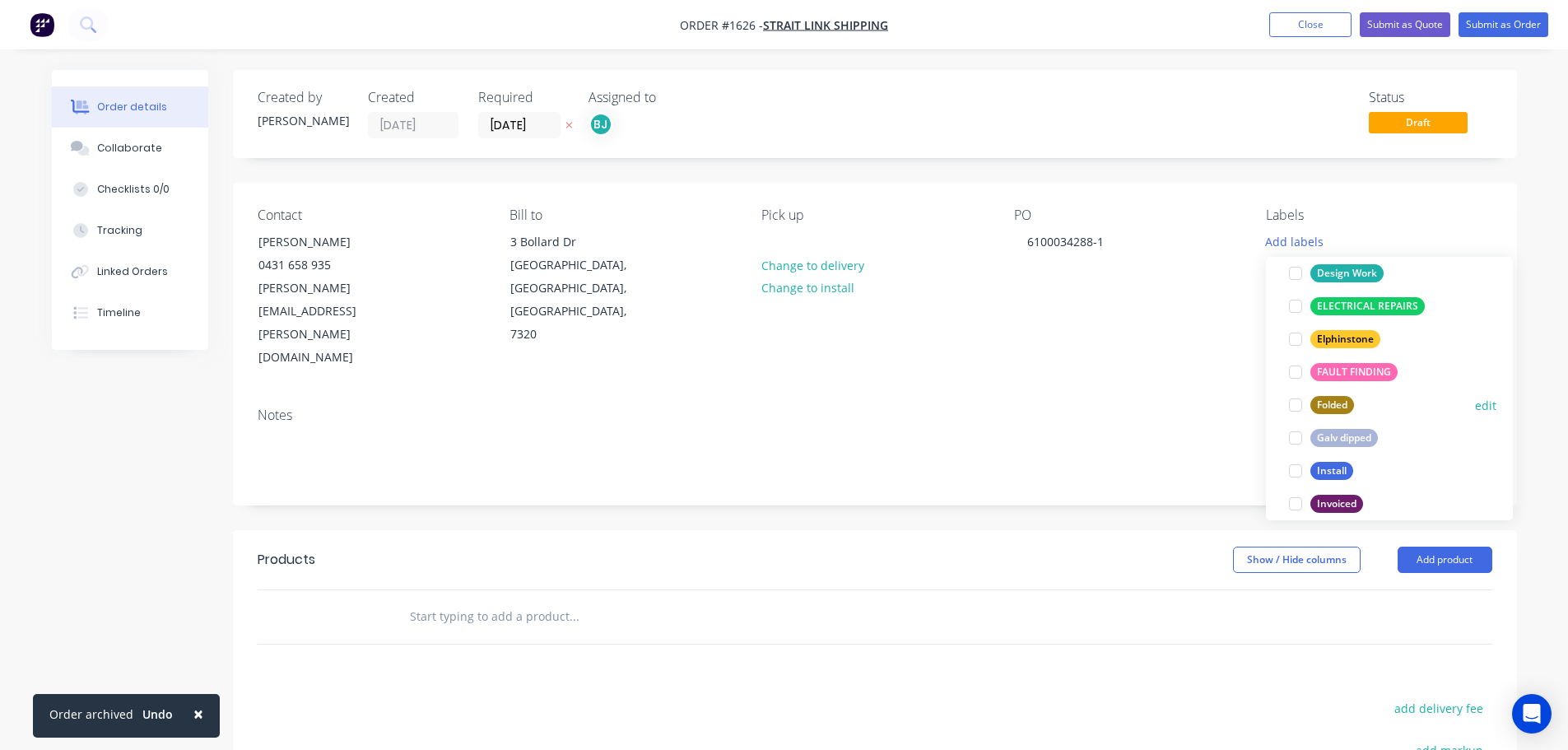
click at [1296, 402] on div at bounding box center [1295, 404] width 33 height 33
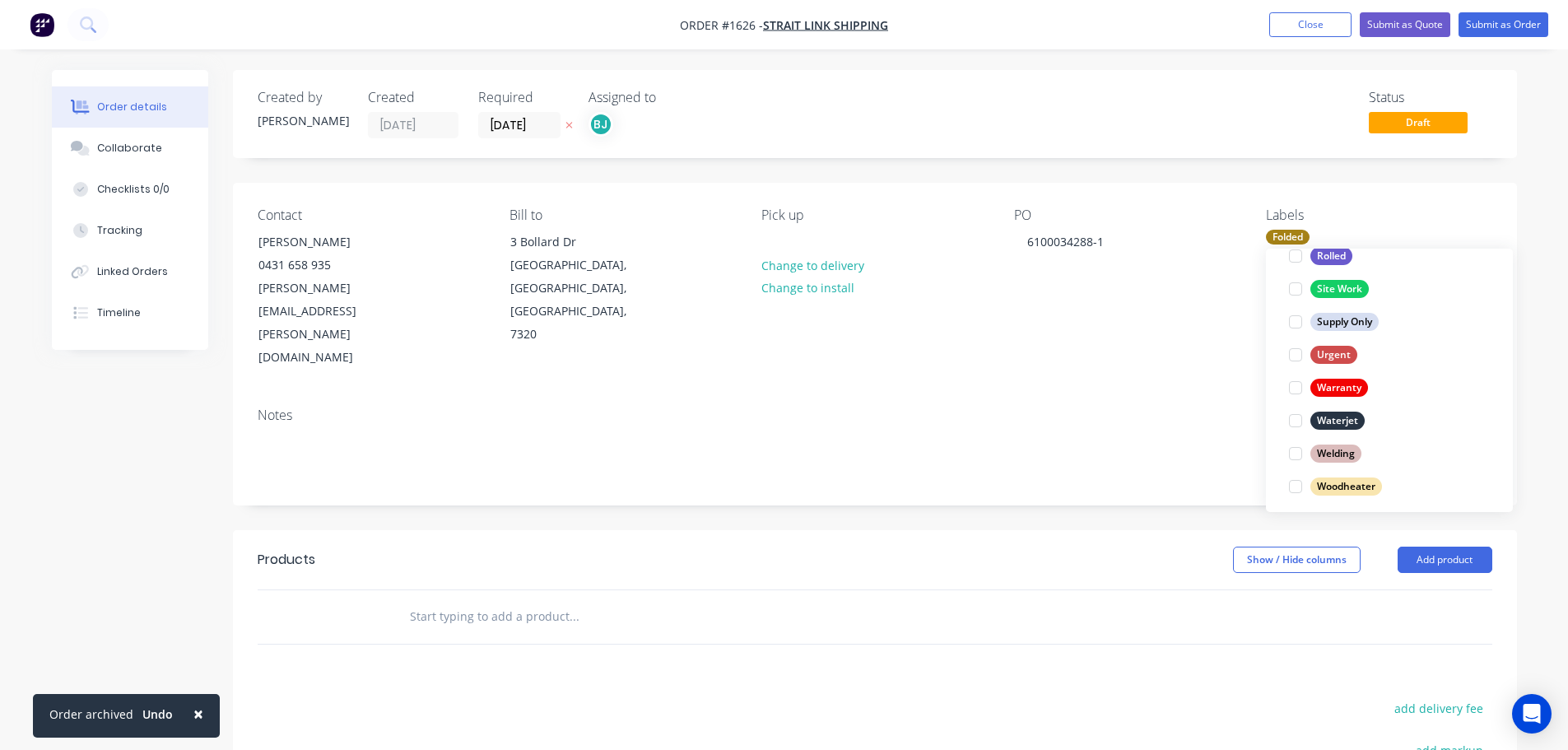
scroll to position [790, 0]
click at [1297, 413] on div at bounding box center [1295, 412] width 33 height 33
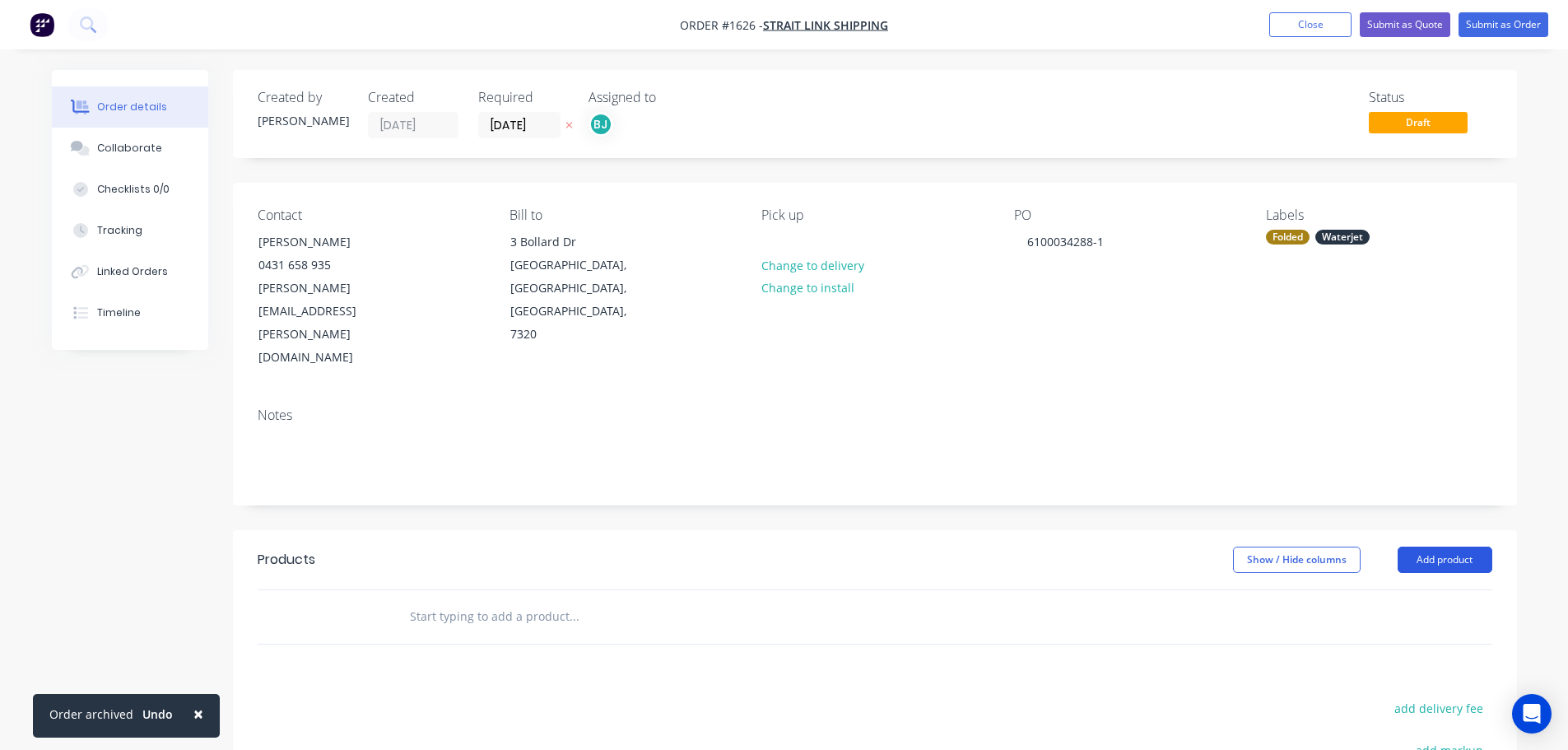
click at [1463, 546] on button "Add product" at bounding box center [1445, 559] width 95 height 26
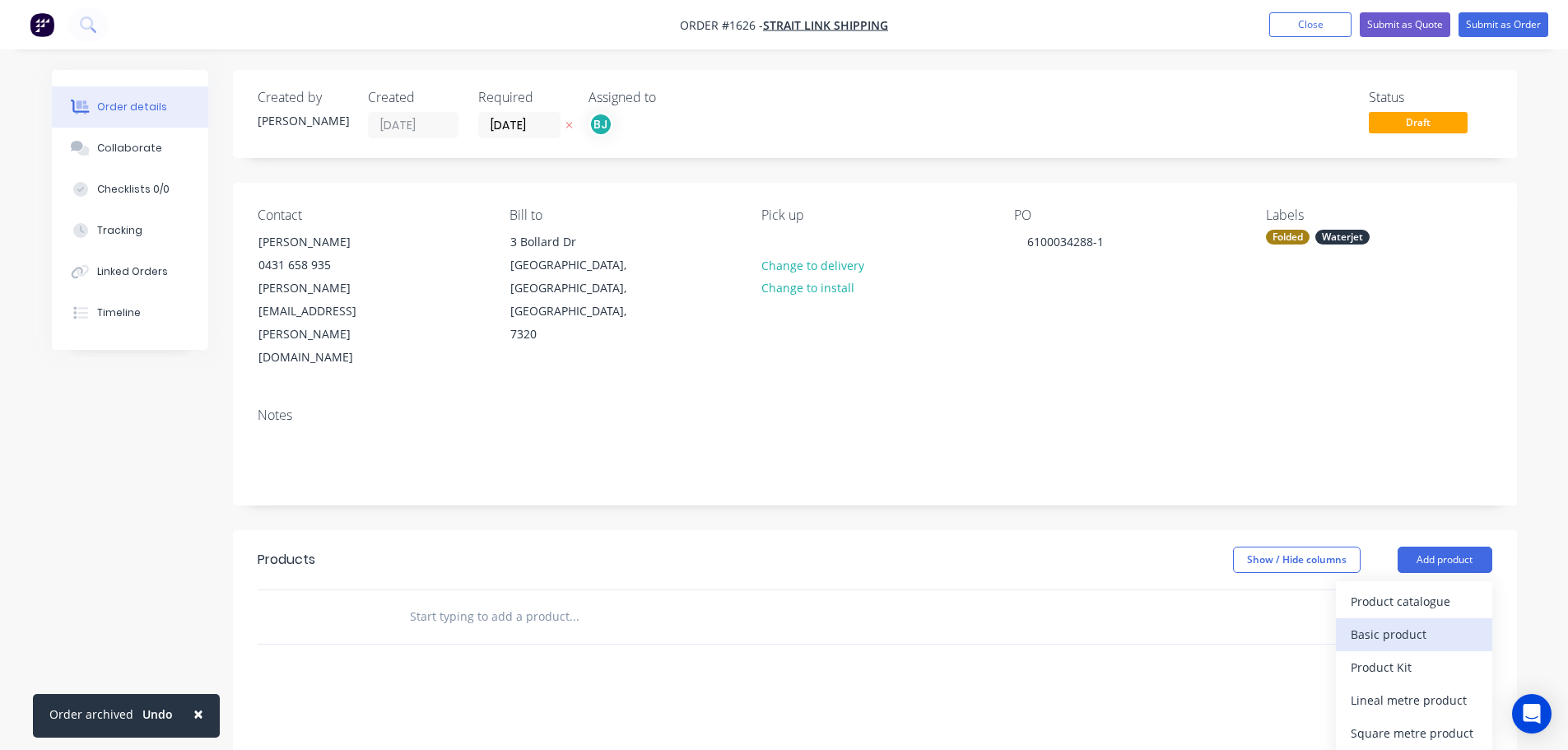
click at [1381, 622] on div "Basic product" at bounding box center [1414, 634] width 127 height 24
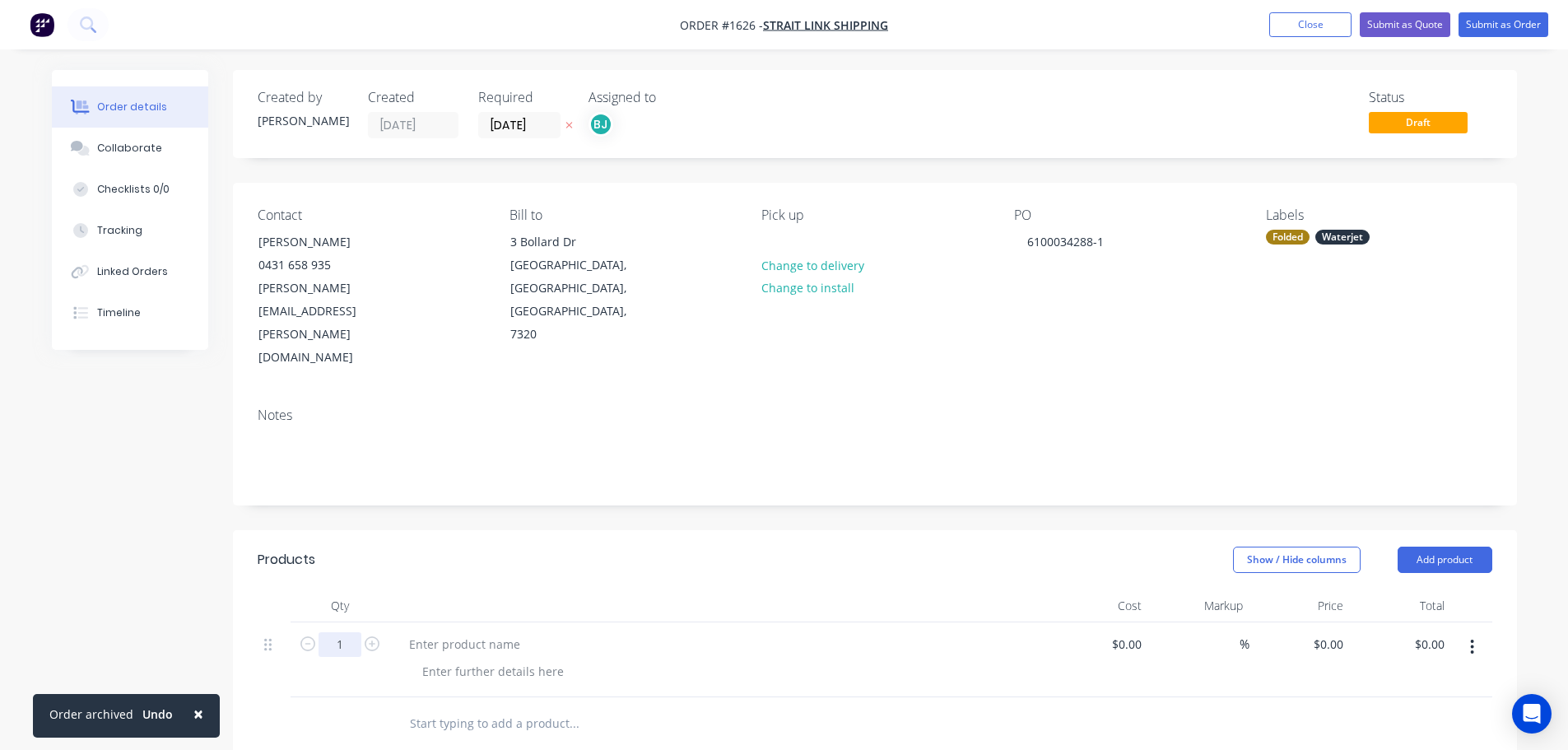
drag, startPoint x: 341, startPoint y: 584, endPoint x: 360, endPoint y: 601, distance: 25.5
click at [341, 632] on input "1" at bounding box center [340, 645] width 43 height 25
type input "48"
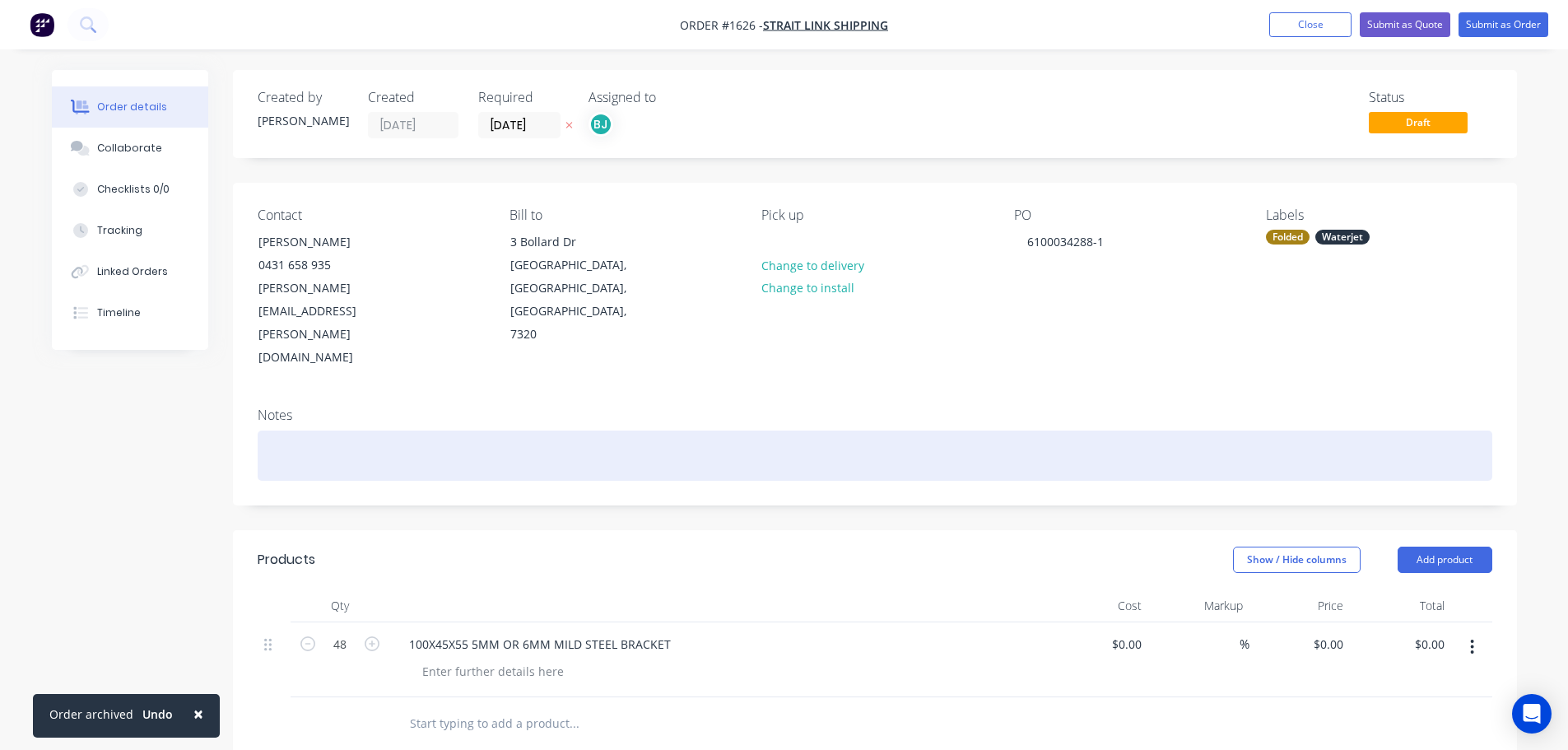
click at [318, 430] on div at bounding box center [874, 455] width 1234 height 50
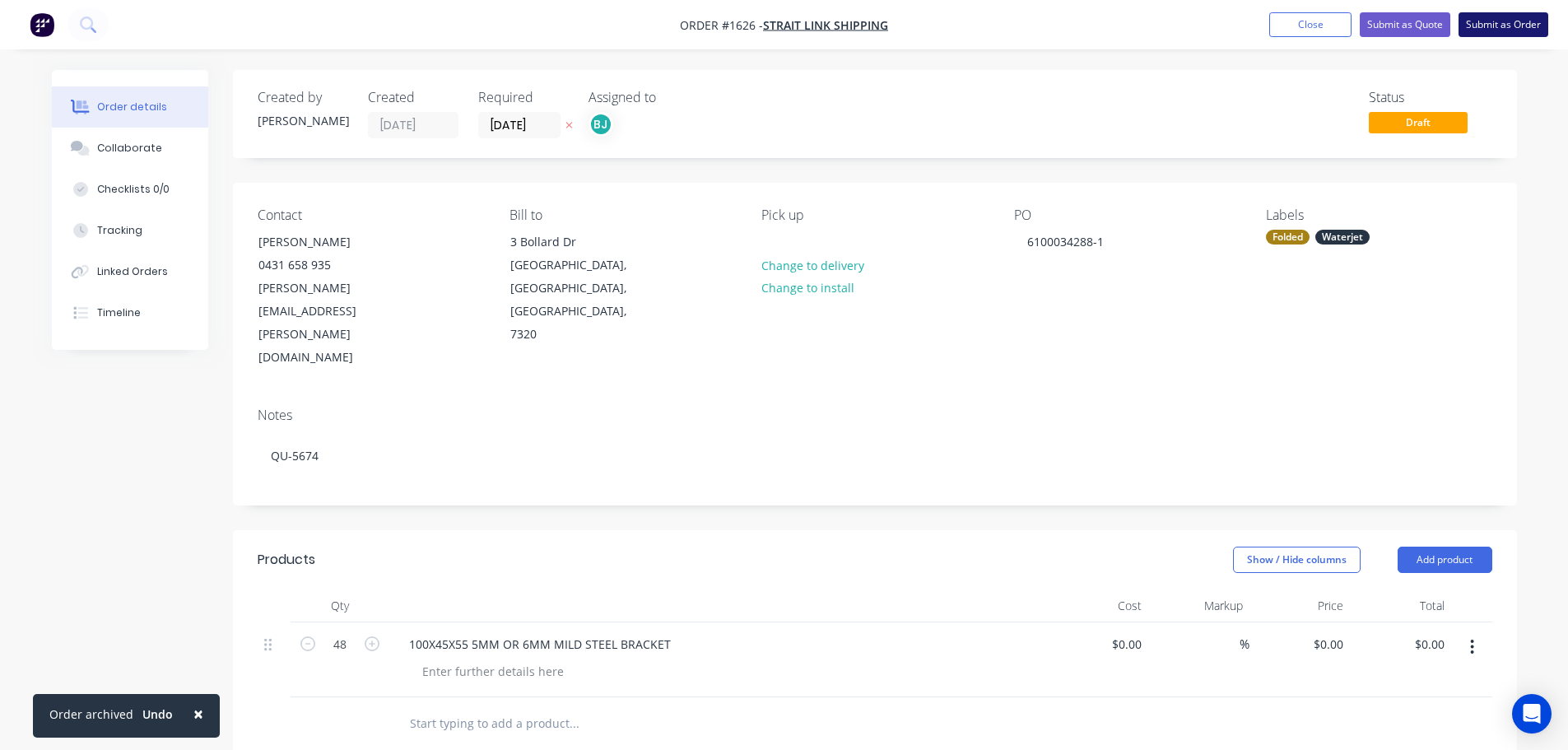
click at [1493, 28] on button "Submit as Order" at bounding box center [1503, 25] width 89 height 25
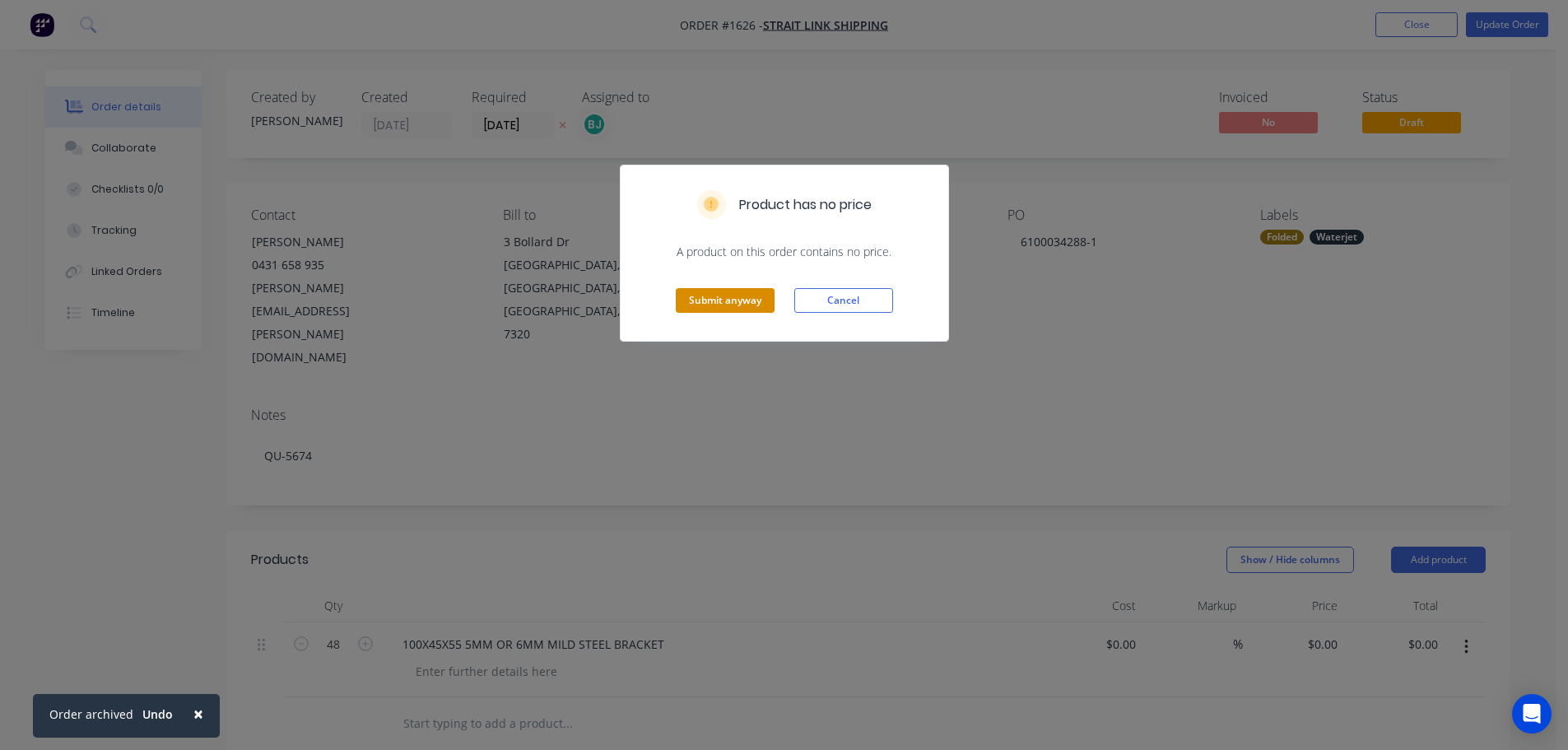
click at [735, 306] on button "Submit anyway" at bounding box center [725, 301] width 99 height 25
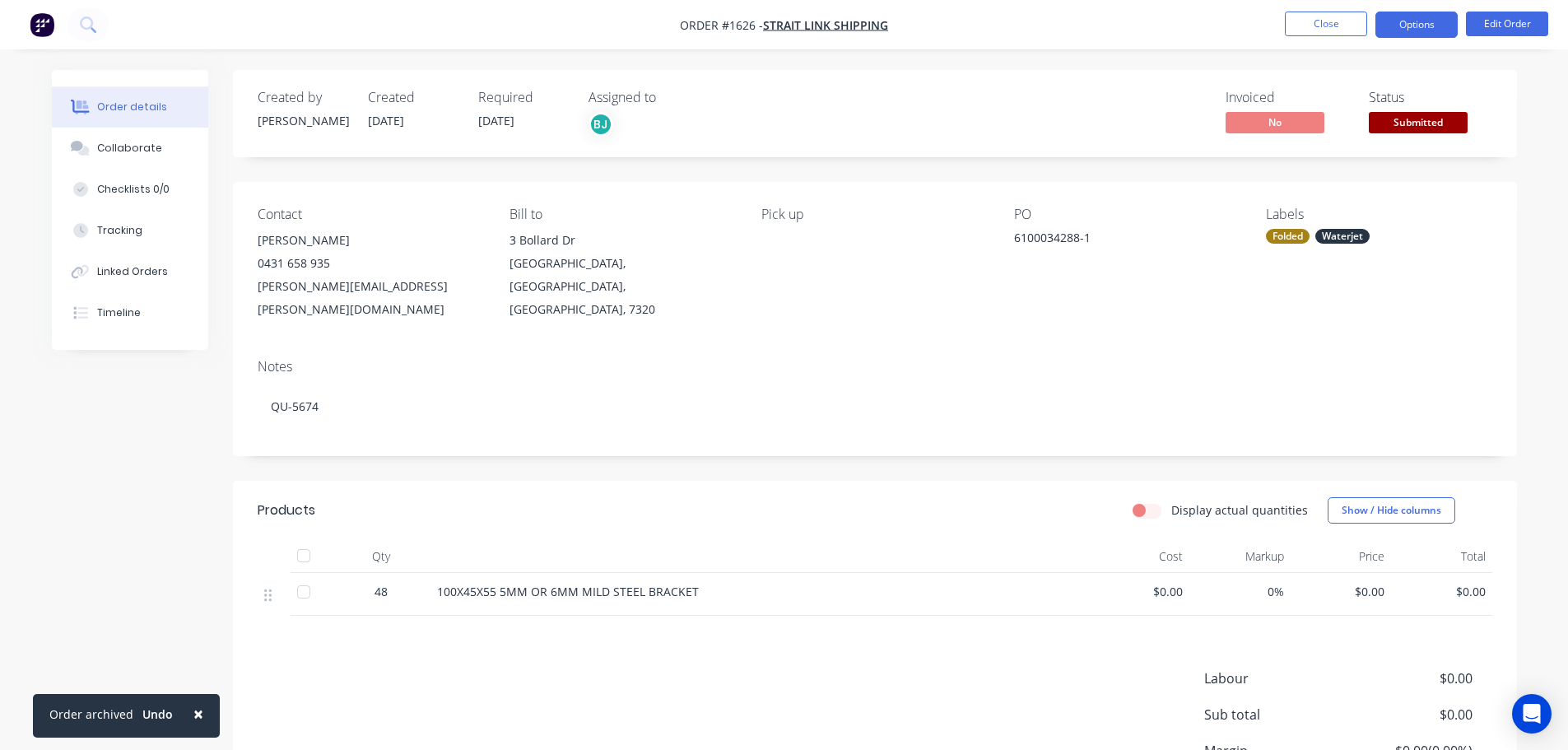
click at [1401, 19] on button "Options" at bounding box center [1416, 24] width 82 height 26
click at [161, 146] on button "Collaborate" at bounding box center [129, 148] width 156 height 41
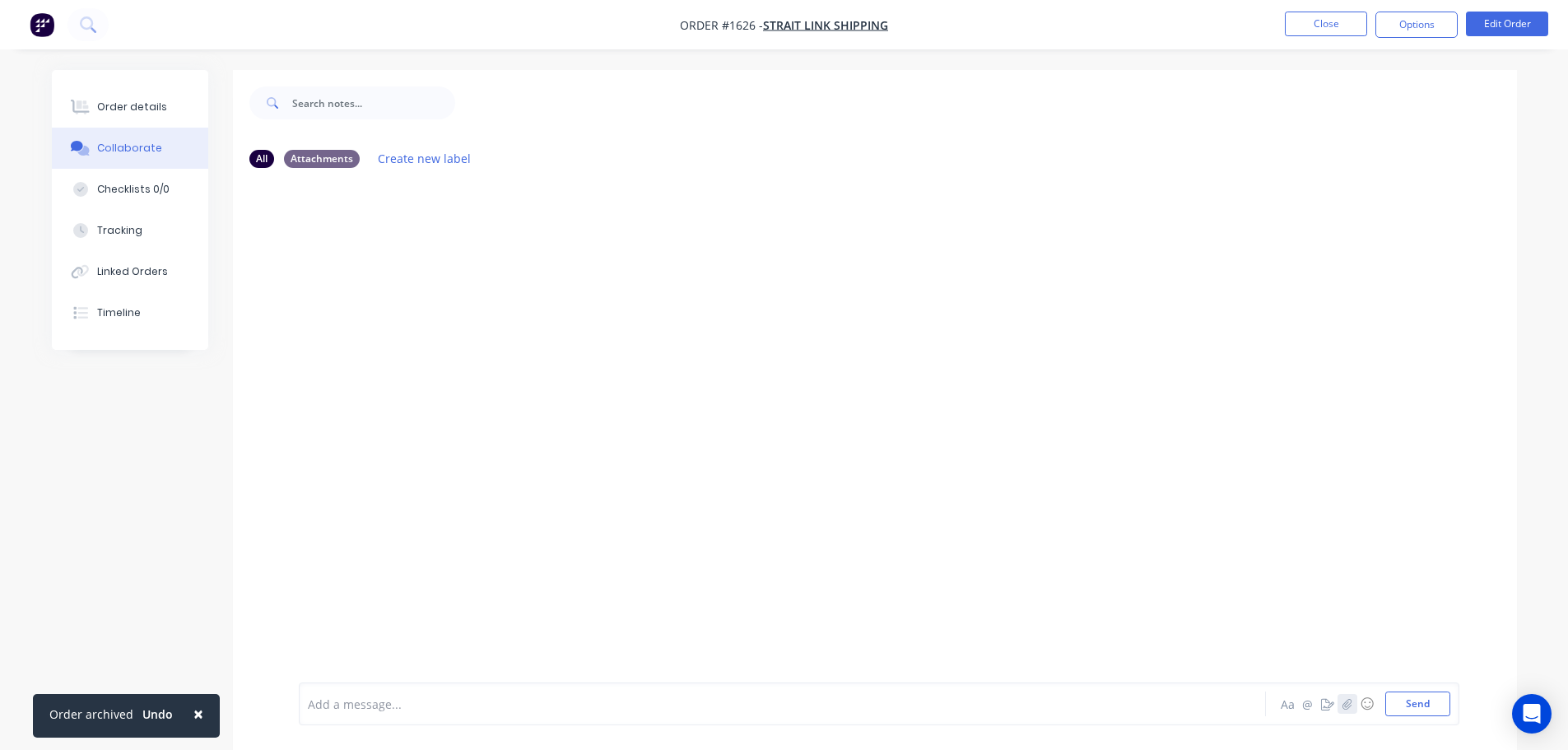
click at [1343, 704] on icon "button" at bounding box center [1347, 704] width 9 height 11
click at [1416, 709] on button "Send" at bounding box center [1417, 704] width 65 height 25
click at [1435, 16] on button "Options" at bounding box center [1416, 24] width 82 height 26
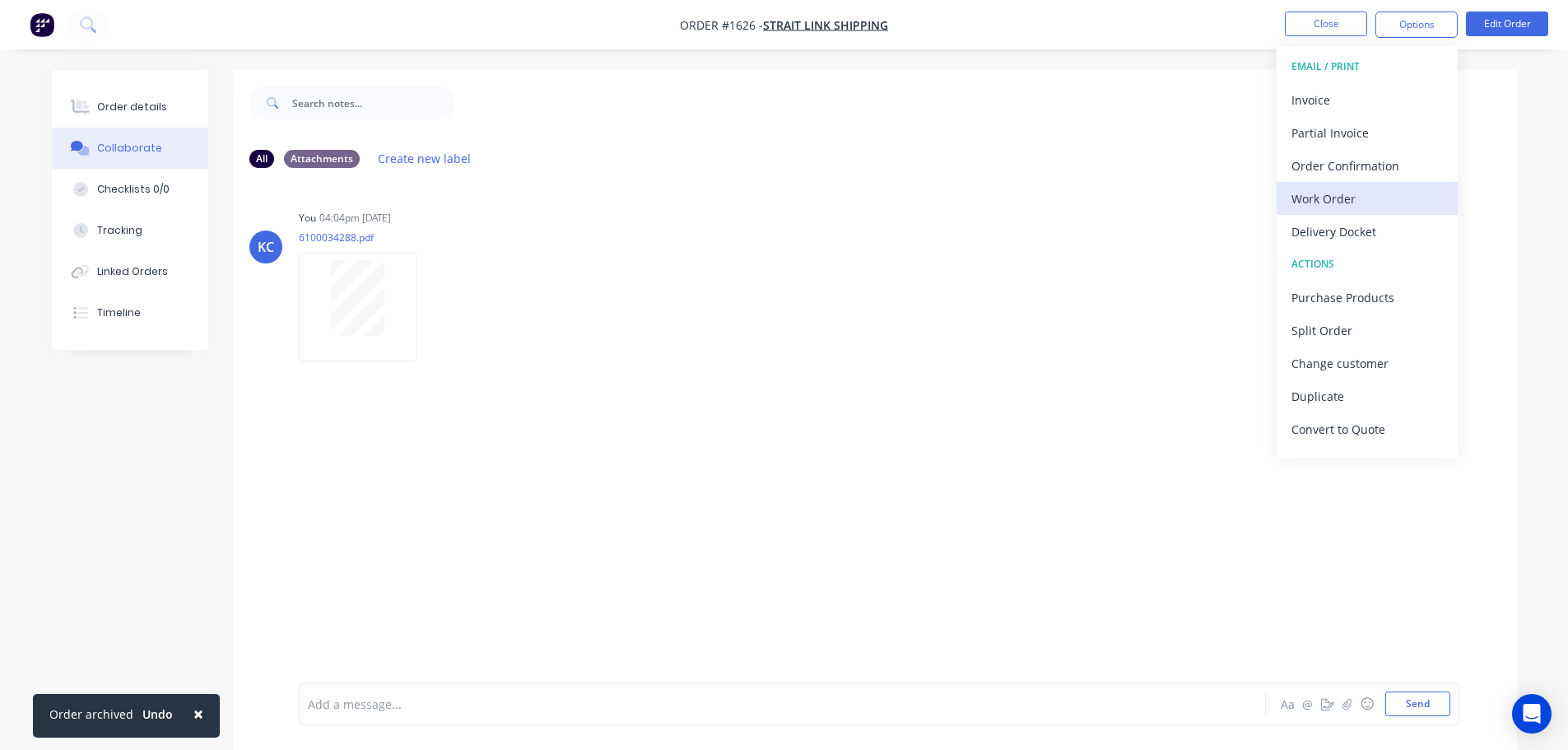
click at [1359, 191] on div "Work Order" at bounding box center [1367, 198] width 152 height 24
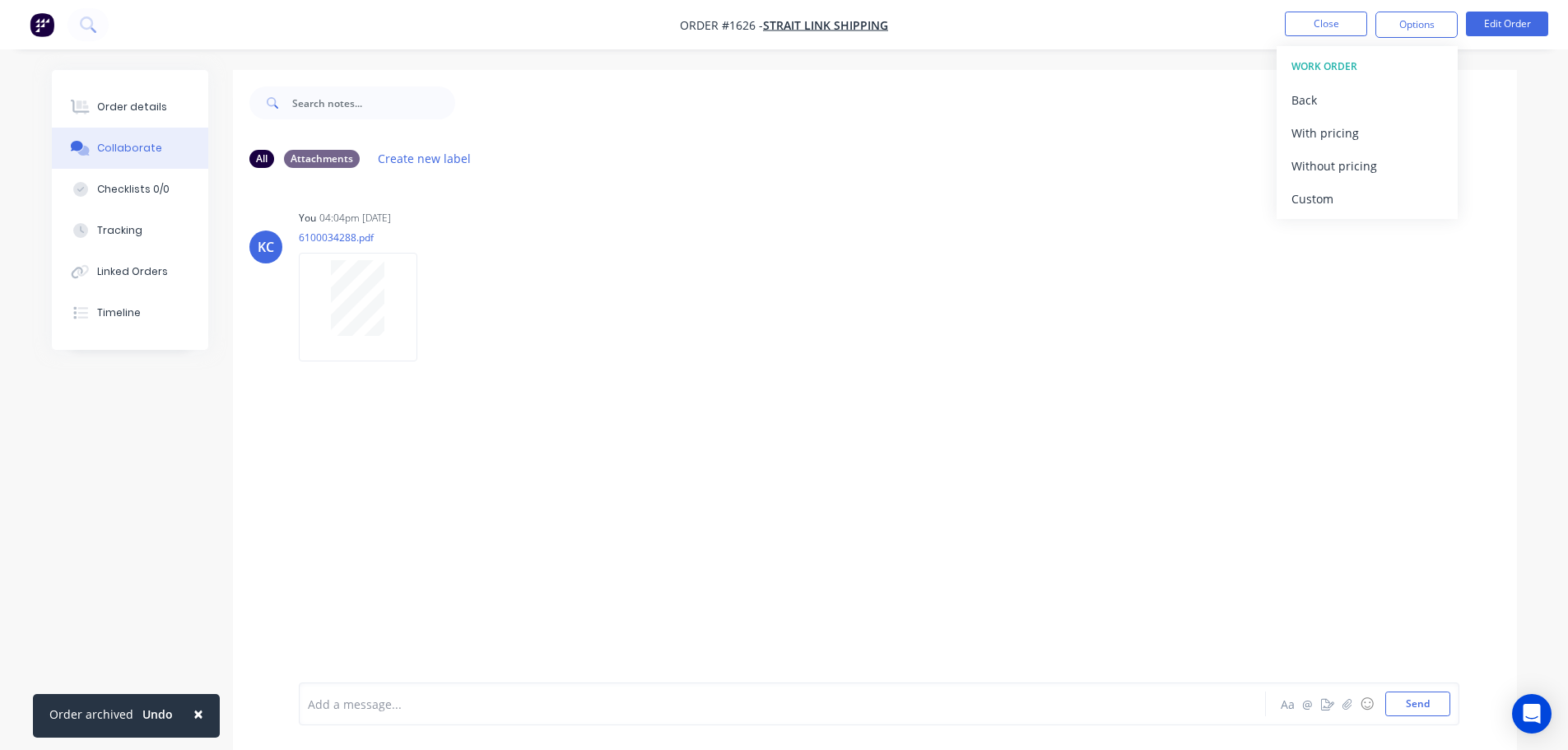
drag, startPoint x: 1341, startPoint y: 211, endPoint x: 1340, endPoint y: 203, distance: 8.1
click at [1341, 210] on button "Custom" at bounding box center [1366, 198] width 181 height 33
click at [1329, 173] on div "Without pricing" at bounding box center [1367, 165] width 152 height 24
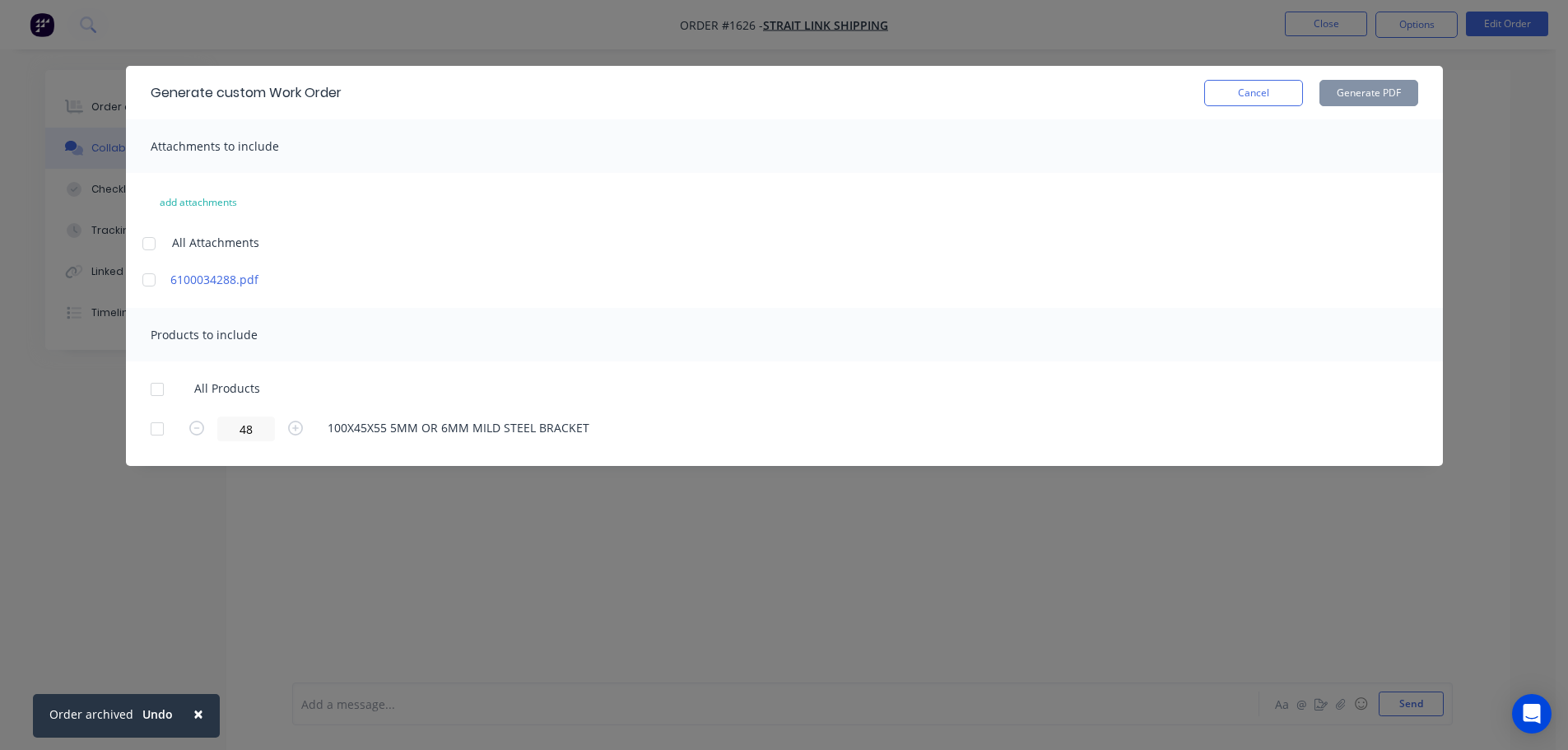
click at [150, 246] on div at bounding box center [148, 243] width 33 height 33
click at [157, 388] on div at bounding box center [157, 389] width 33 height 33
click at [1377, 97] on button "Generate PDF" at bounding box center [1368, 92] width 99 height 26
click at [1230, 86] on button "Cancel" at bounding box center [1253, 92] width 99 height 26
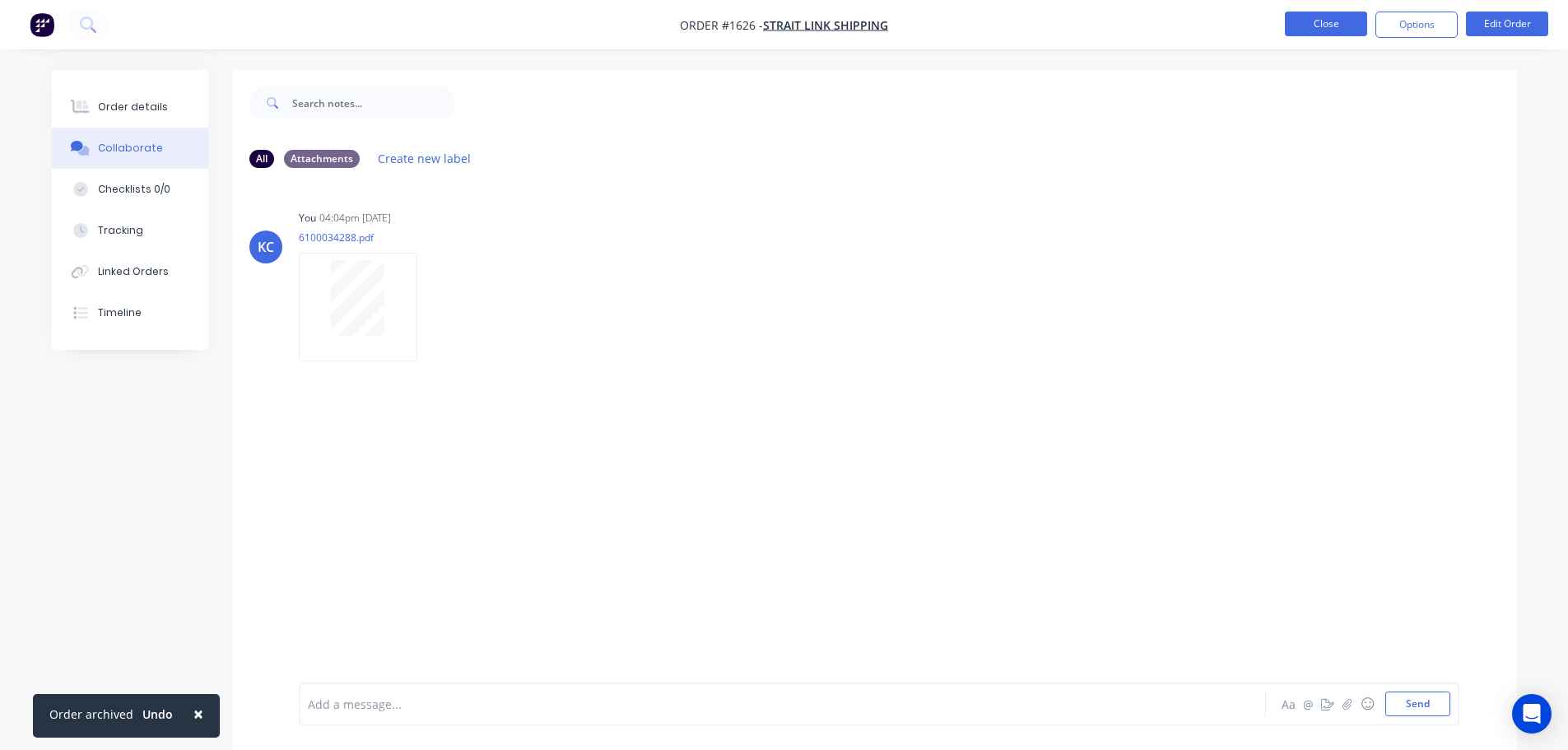
click at [1309, 21] on button "Close" at bounding box center [1326, 24] width 82 height 25
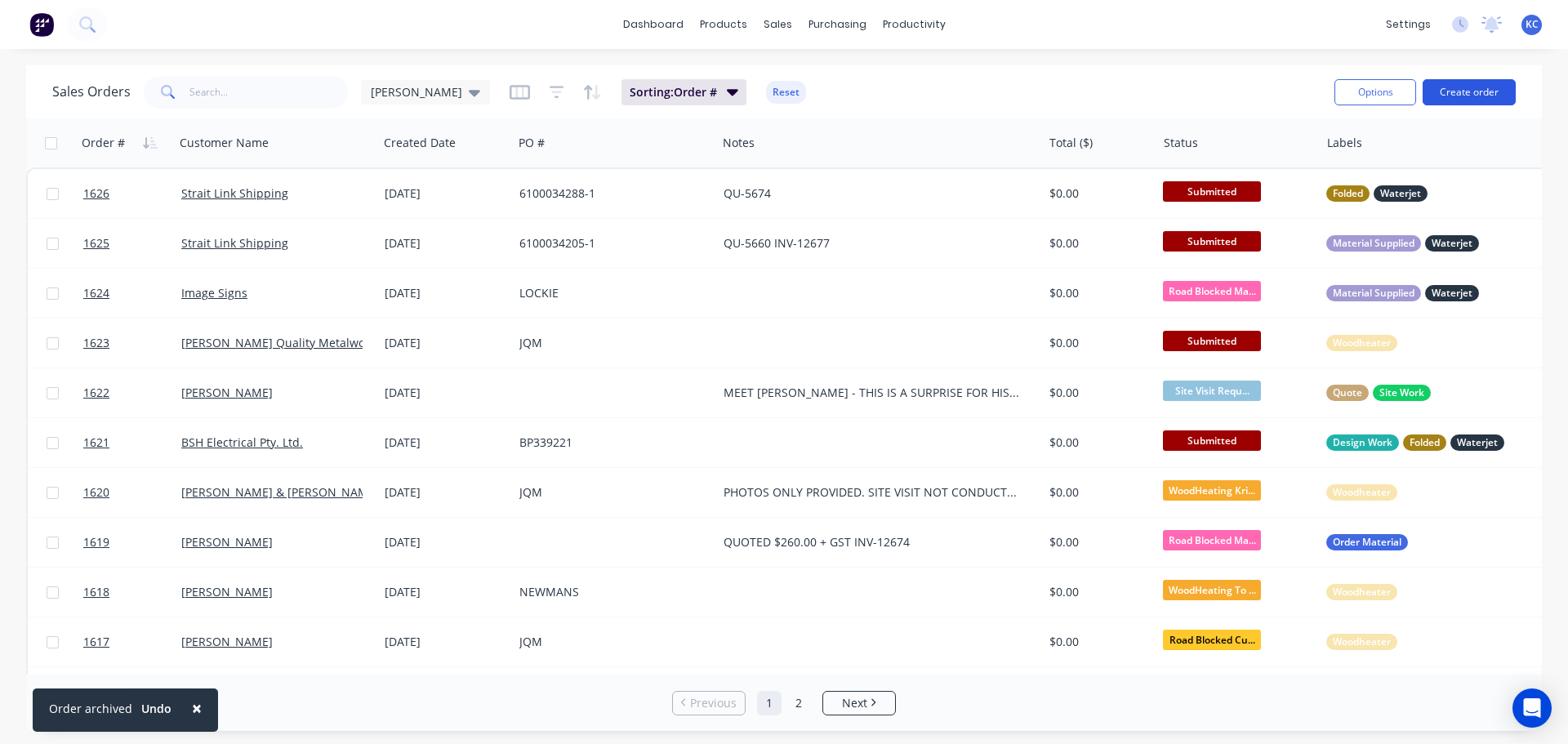
click at [1479, 82] on button "Create order" at bounding box center [1469, 91] width 93 height 26
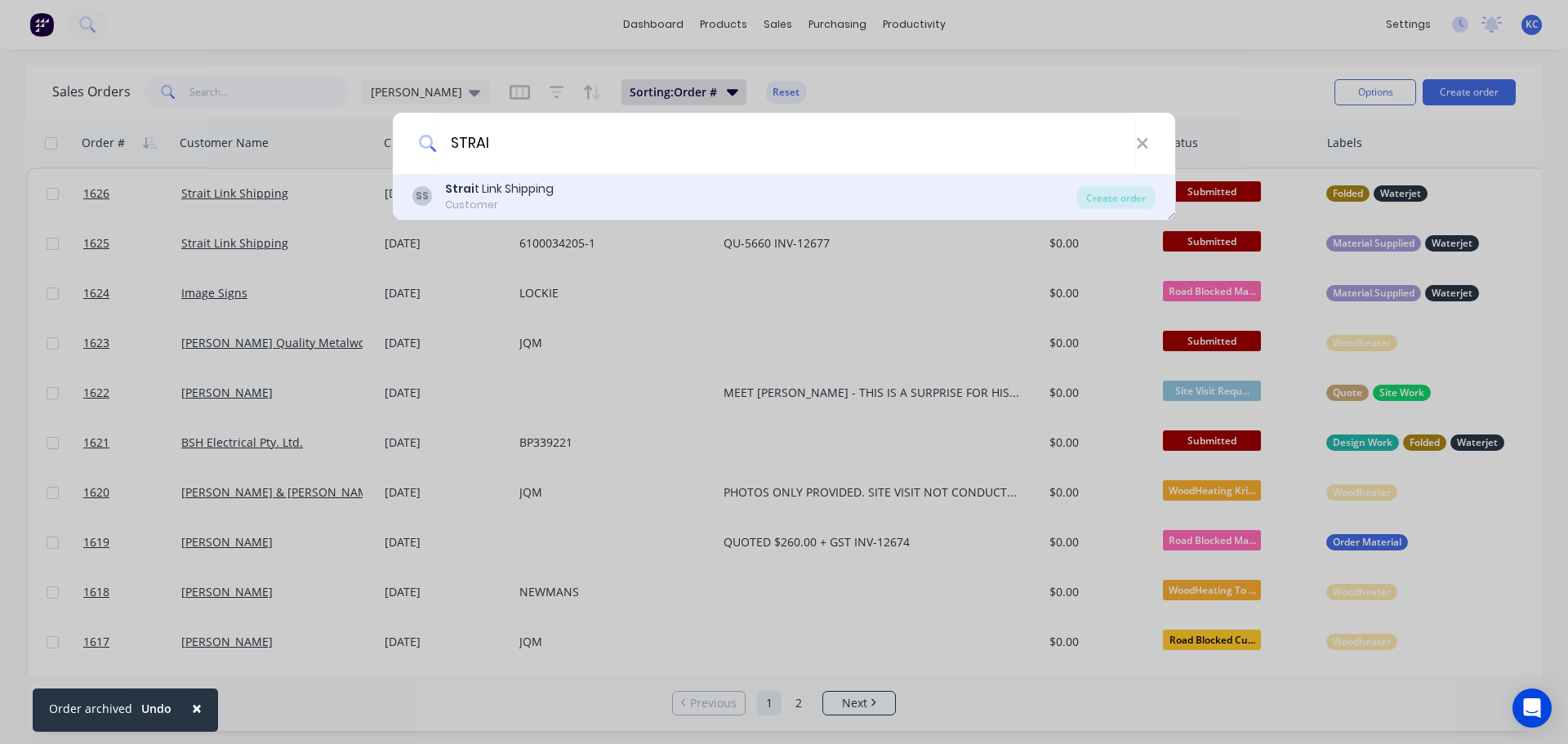
type input "STRAI"
click at [640, 198] on div "SS Strai t Link Shipping Customer" at bounding box center [743, 197] width 664 height 32
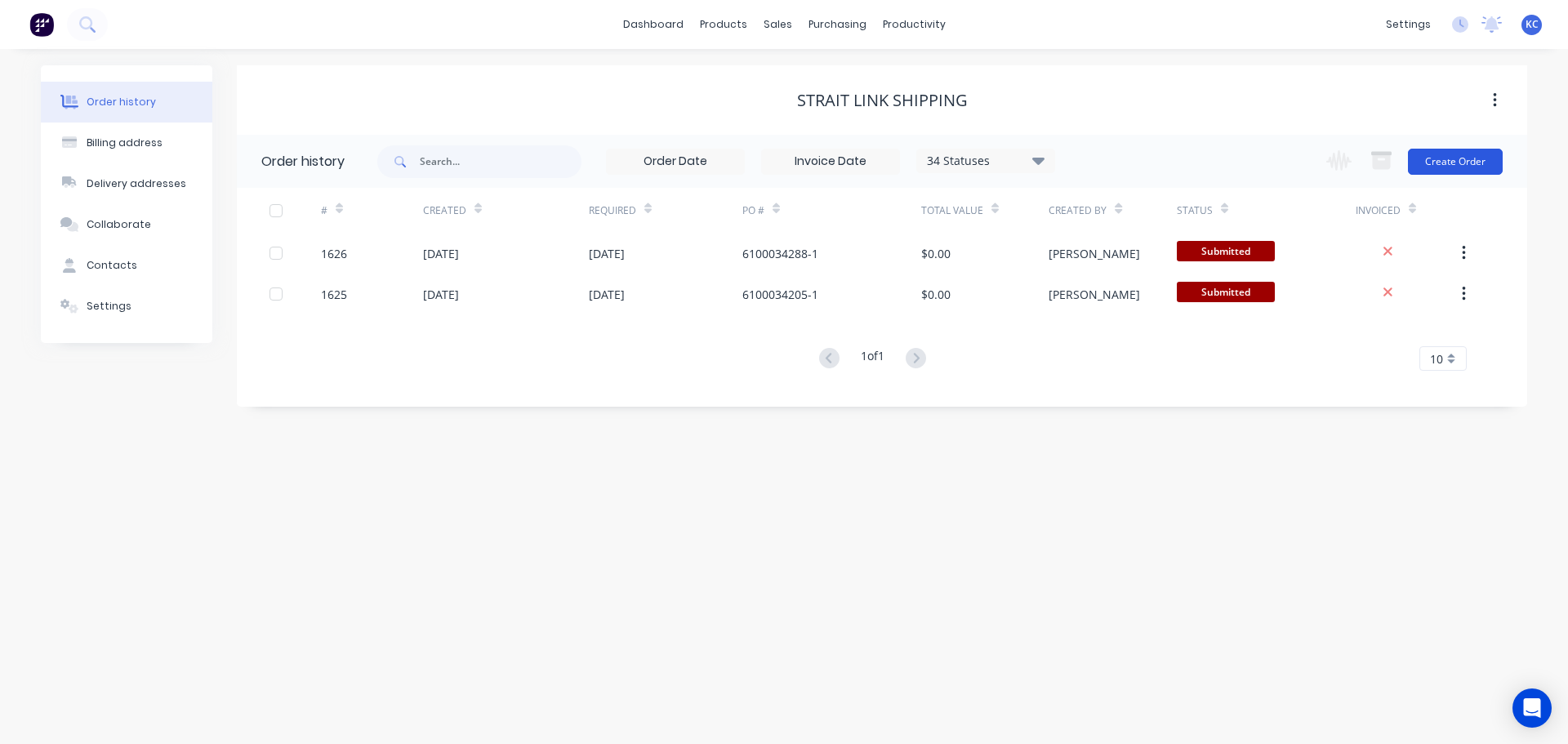
click at [1432, 163] on button "Create Order" at bounding box center [1455, 161] width 95 height 26
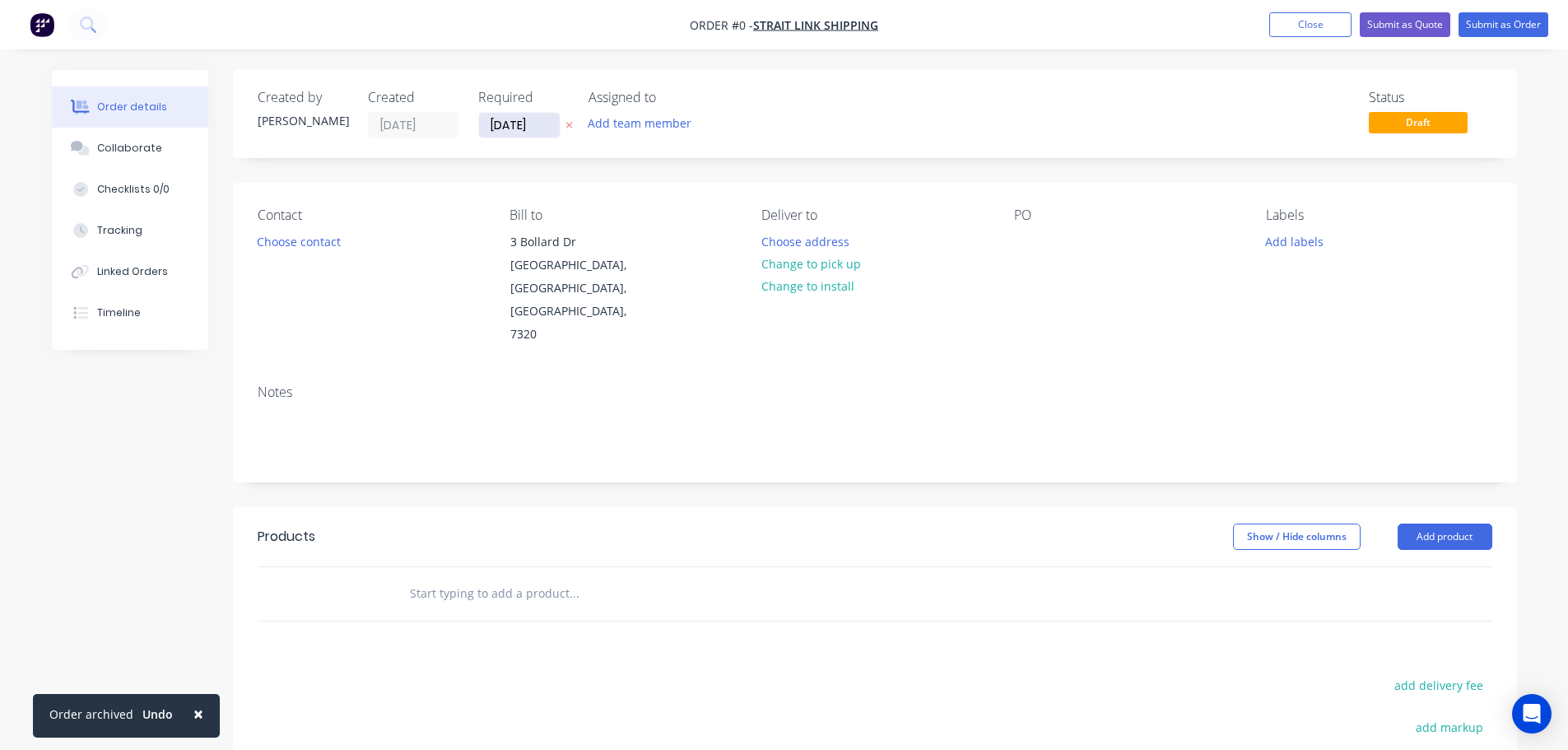
click at [534, 129] on input "[DATE]" at bounding box center [519, 125] width 80 height 25
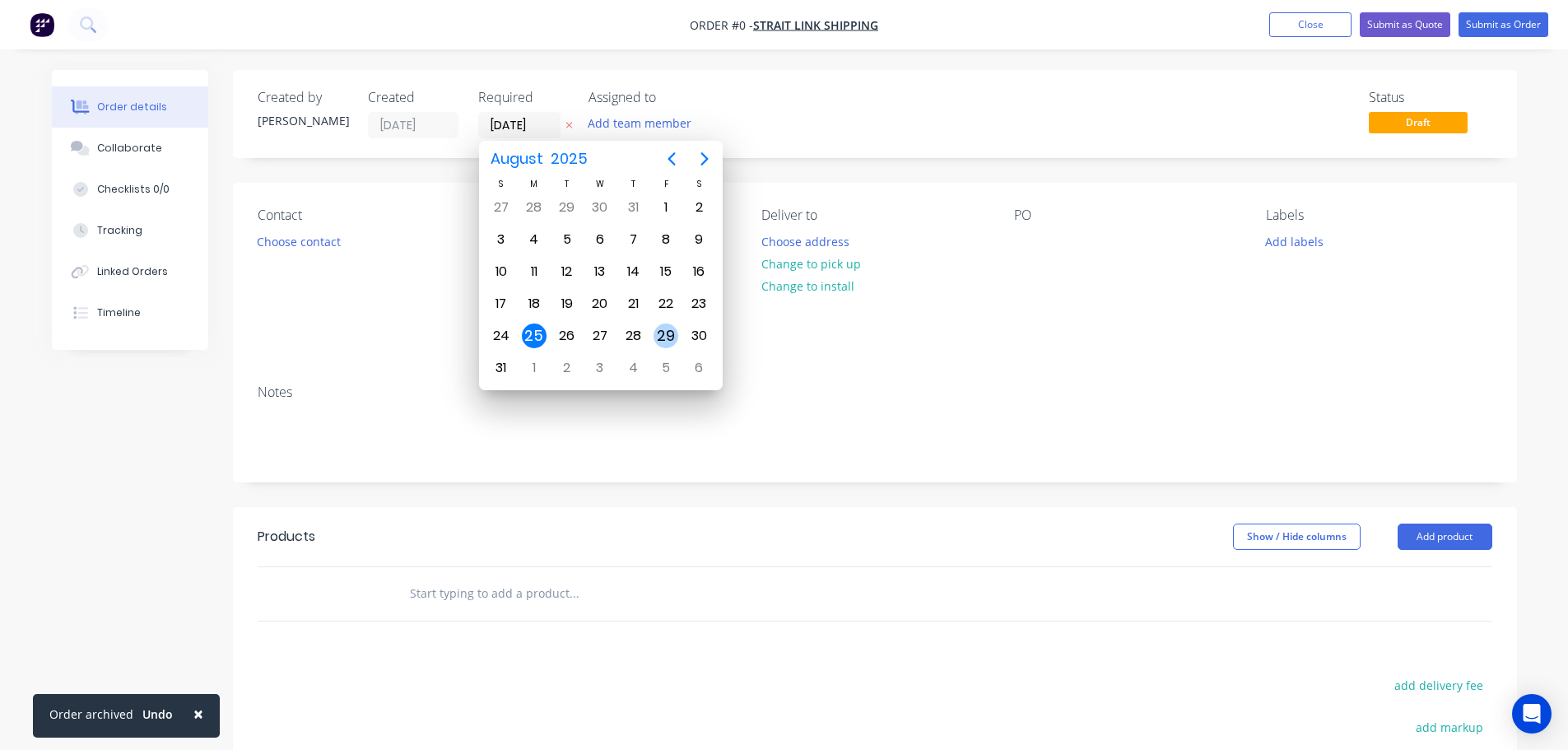
click at [665, 341] on div "29" at bounding box center [666, 336] width 25 height 25
type input "[DATE]"
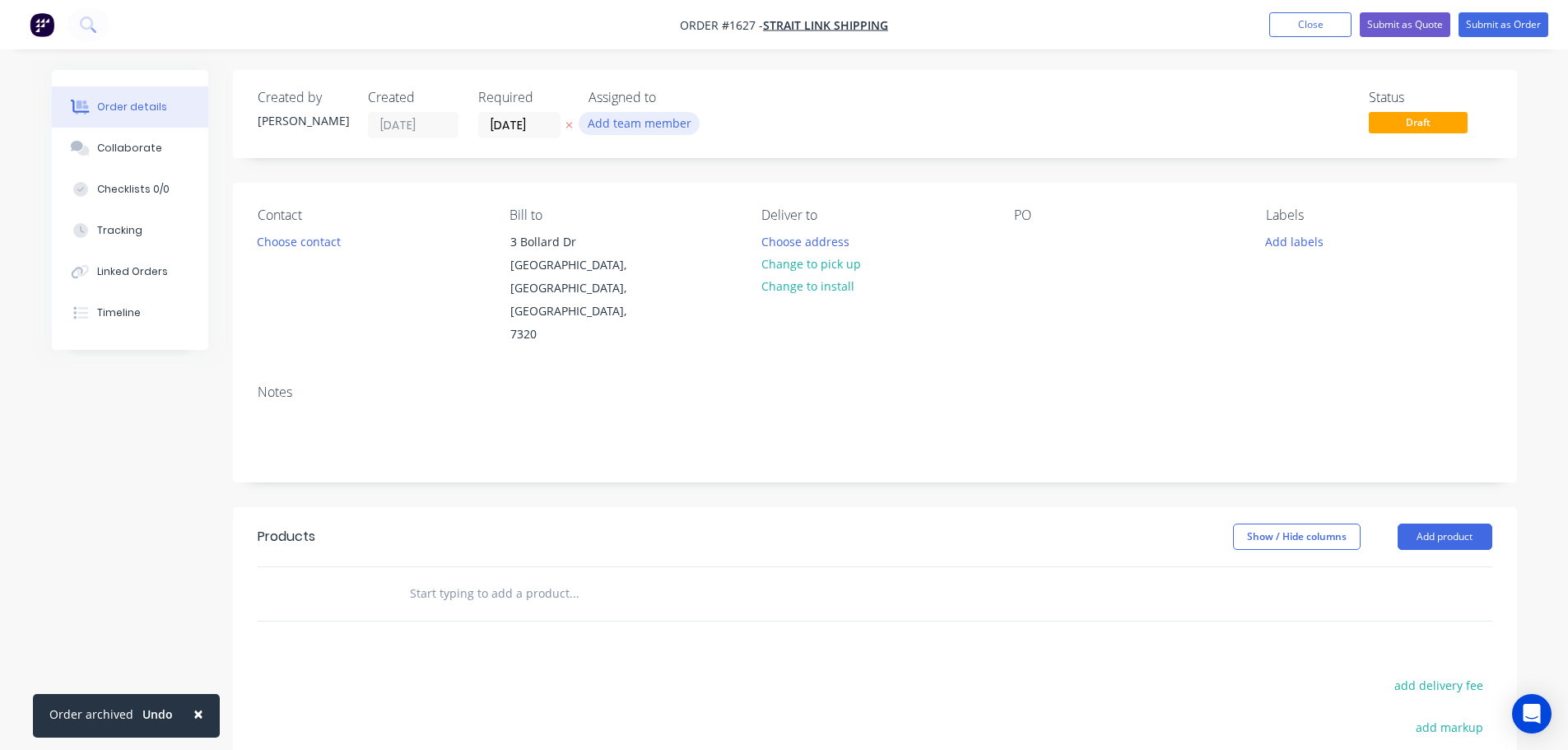
click at [618, 127] on button "Add team member" at bounding box center [638, 122] width 121 height 22
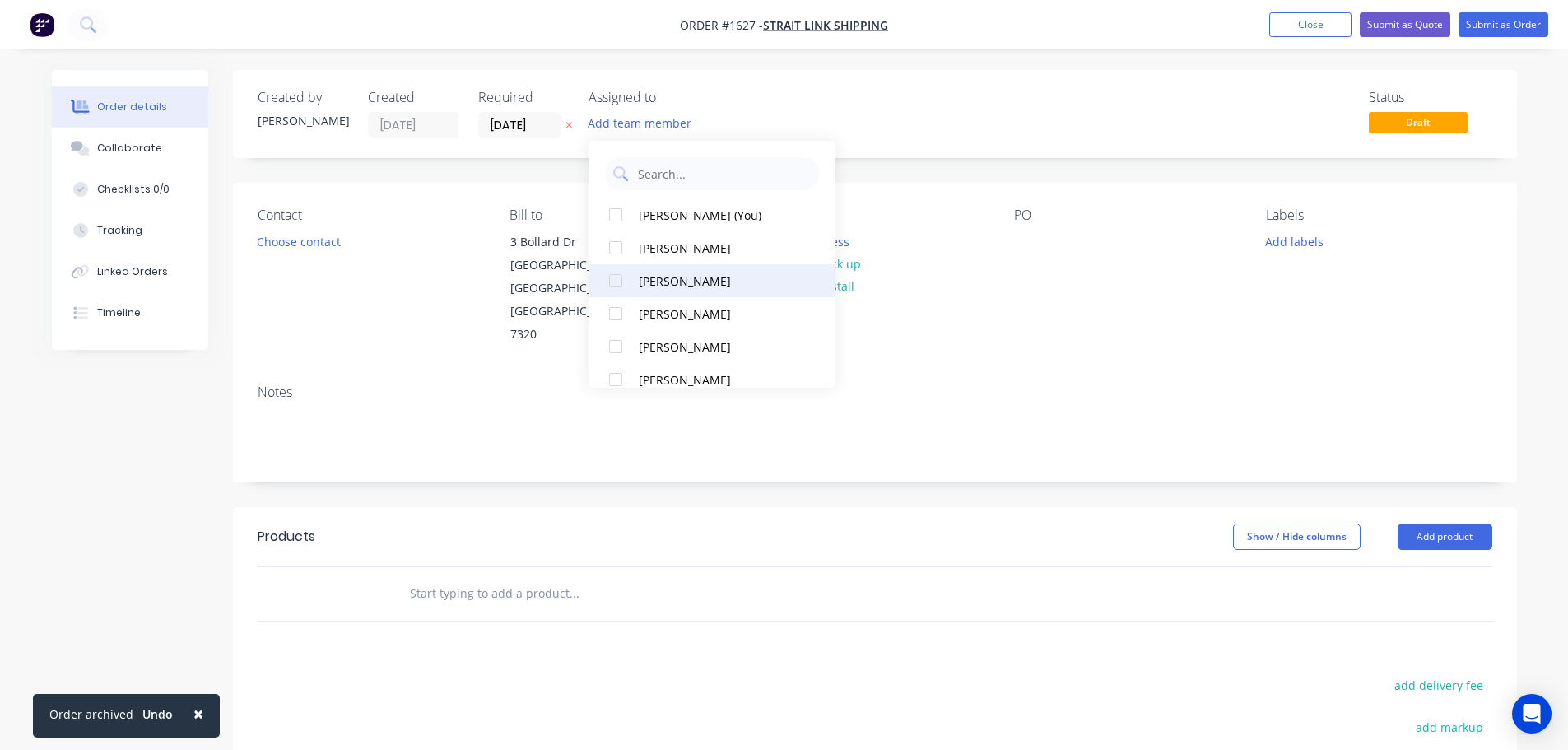
click at [619, 278] on div at bounding box center [615, 280] width 33 height 33
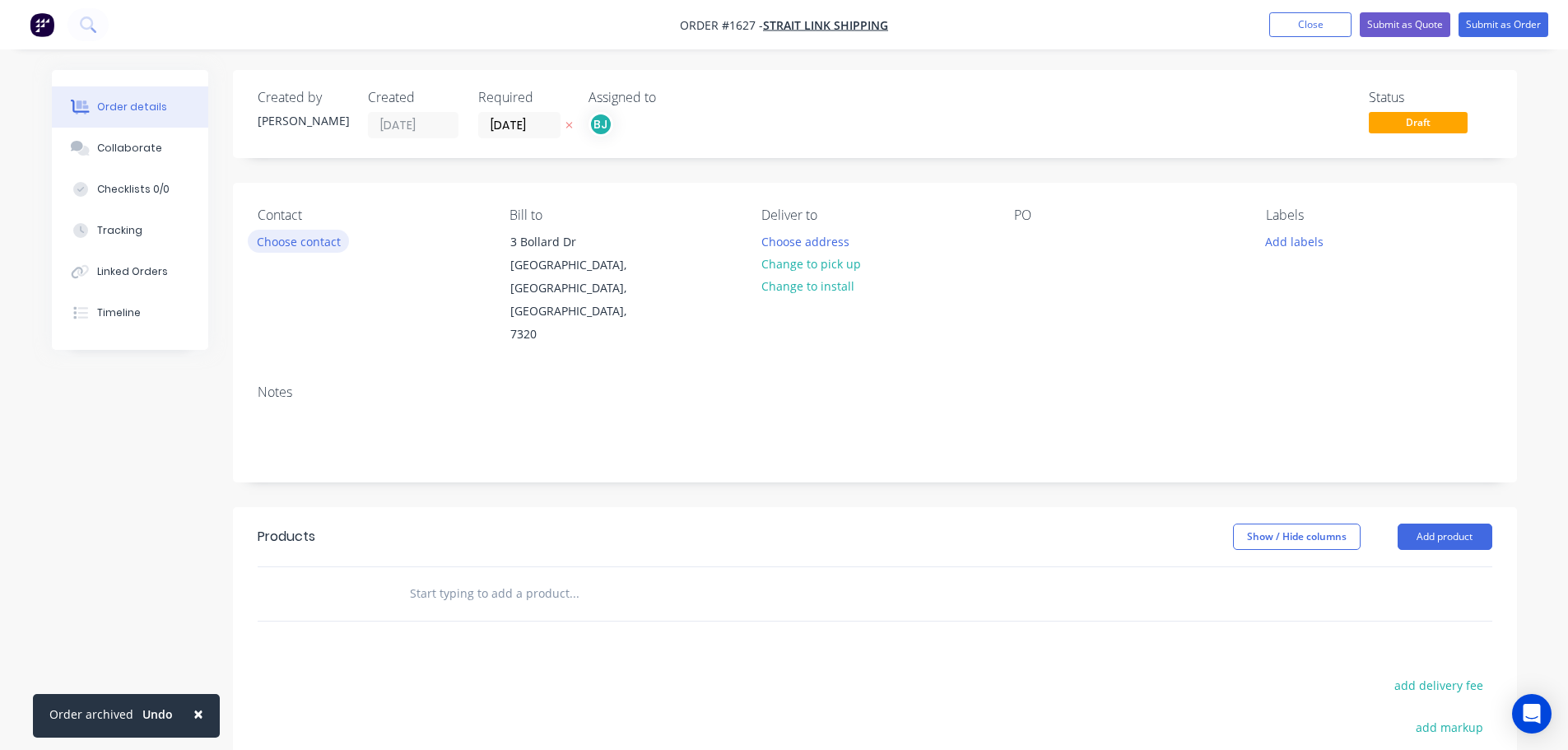
click at [312, 236] on button "Choose contact" at bounding box center [297, 240] width 101 height 22
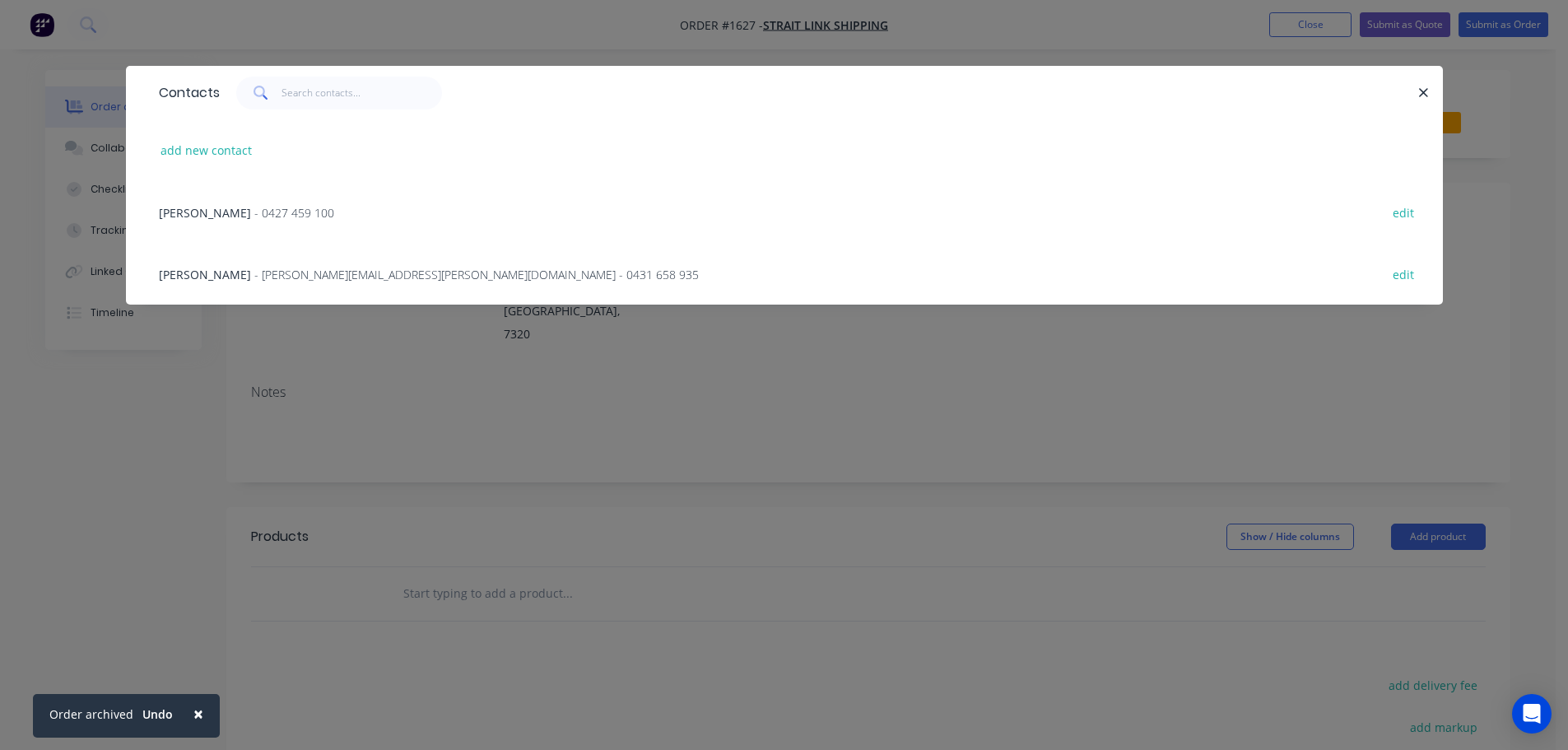
click at [309, 266] on div "[PERSON_NAME] - [PERSON_NAME][EMAIL_ADDRESS][PERSON_NAME][DOMAIN_NAME] - 0431 6…" at bounding box center [429, 274] width 540 height 17
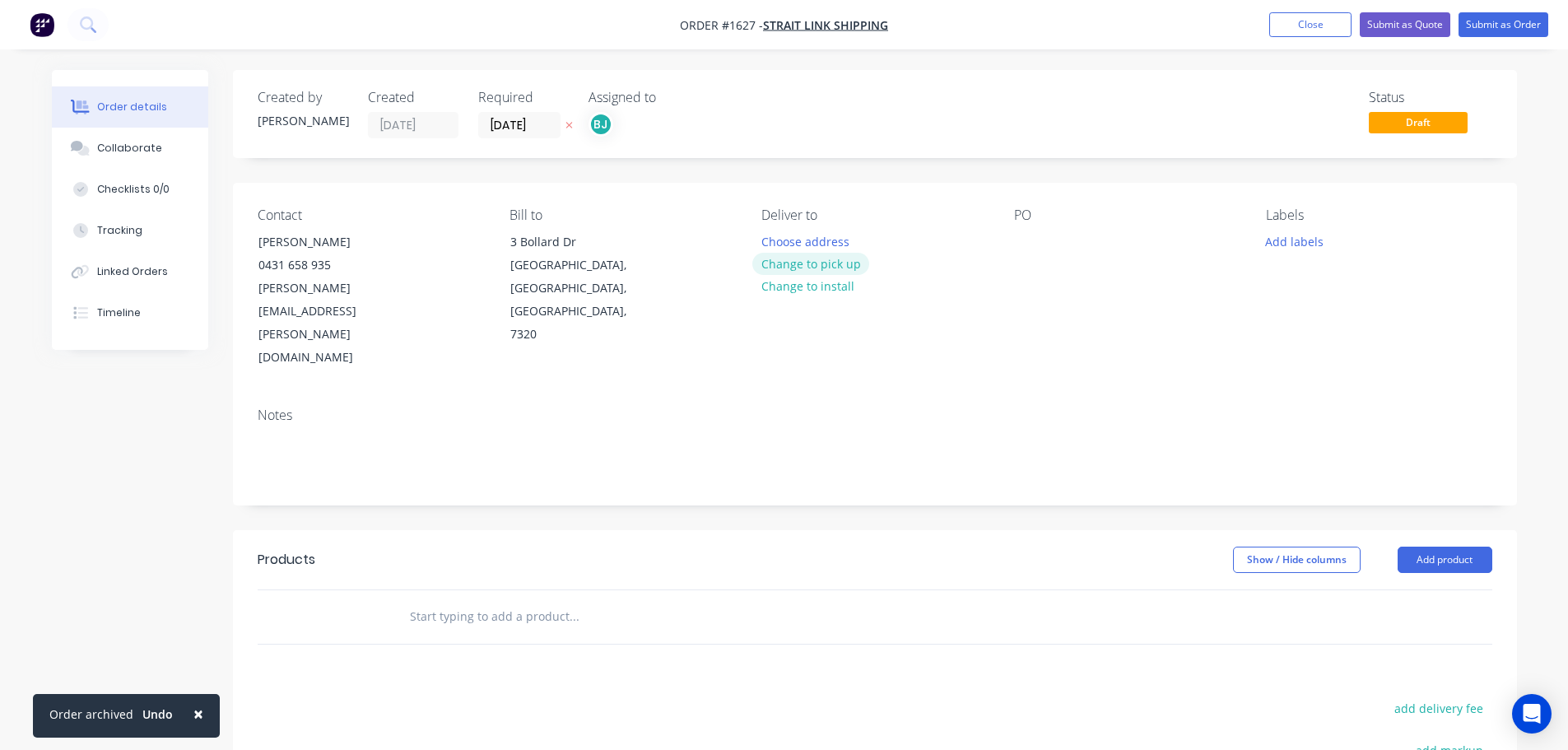
click at [830, 262] on button "Change to pick up" at bounding box center [810, 263] width 117 height 22
click at [1021, 246] on div at bounding box center [1026, 241] width 26 height 24
click at [1291, 246] on button "Add labels" at bounding box center [1294, 240] width 76 height 22
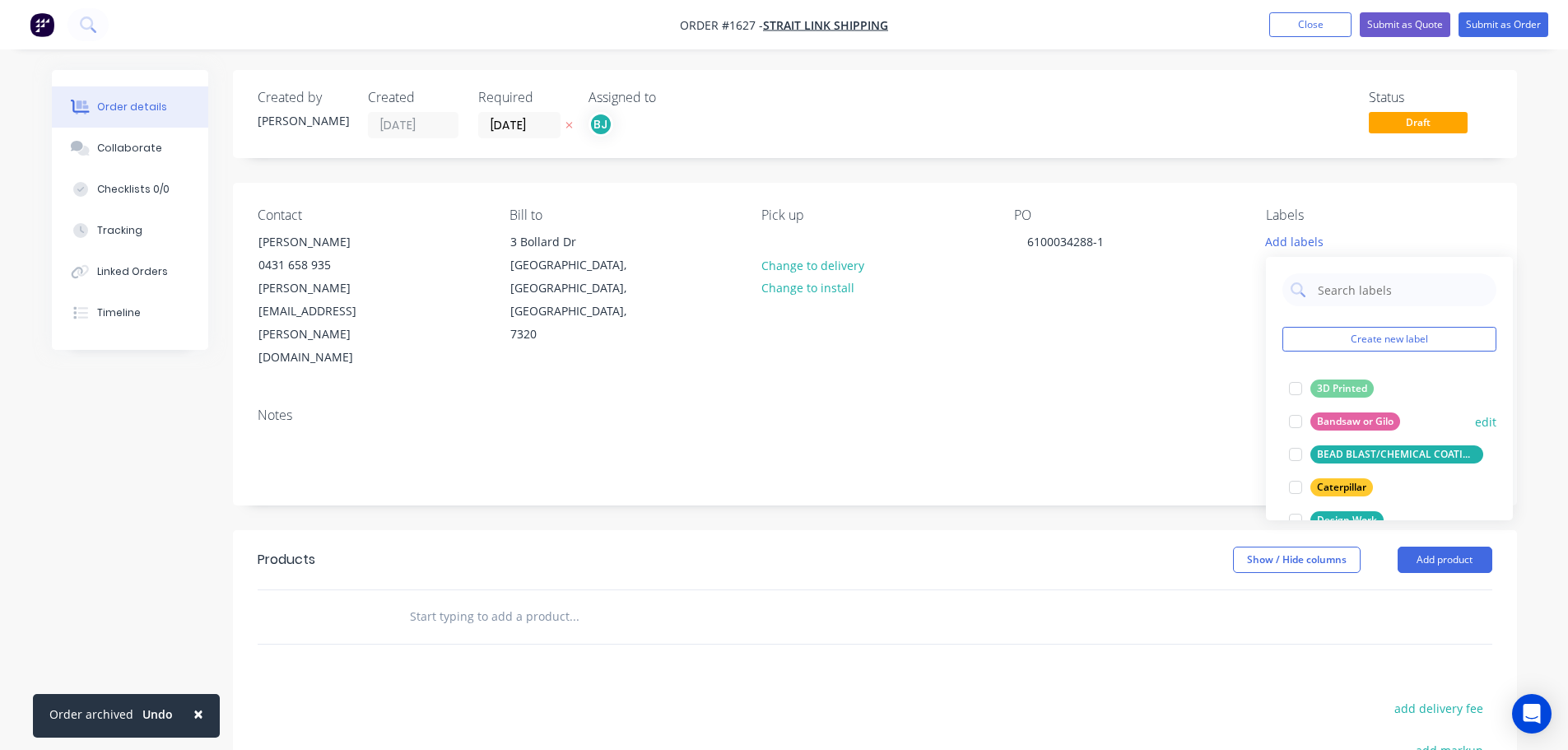
click at [1297, 423] on div at bounding box center [1295, 421] width 33 height 33
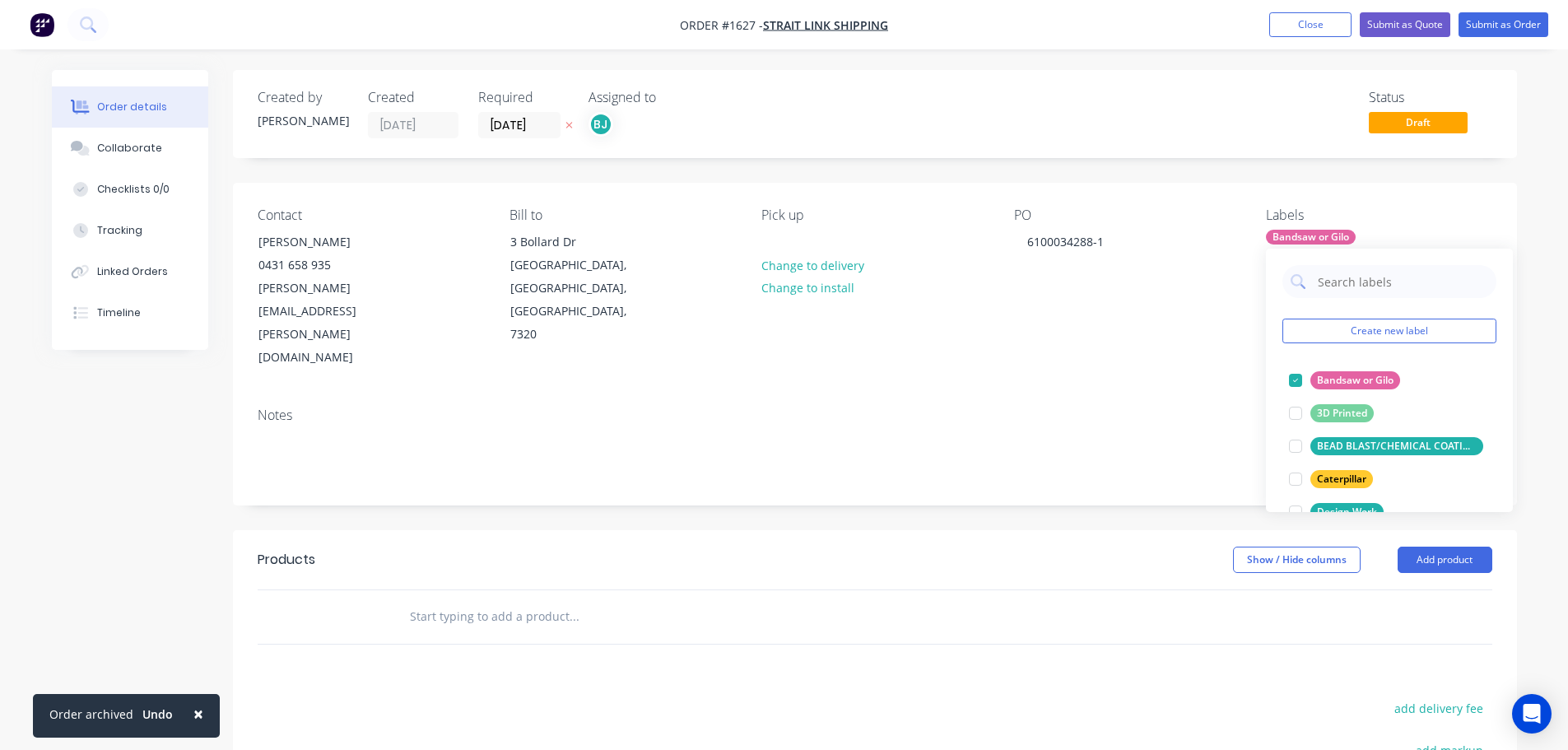
click at [1205, 394] on div "Notes" at bounding box center [875, 449] width 1284 height 111
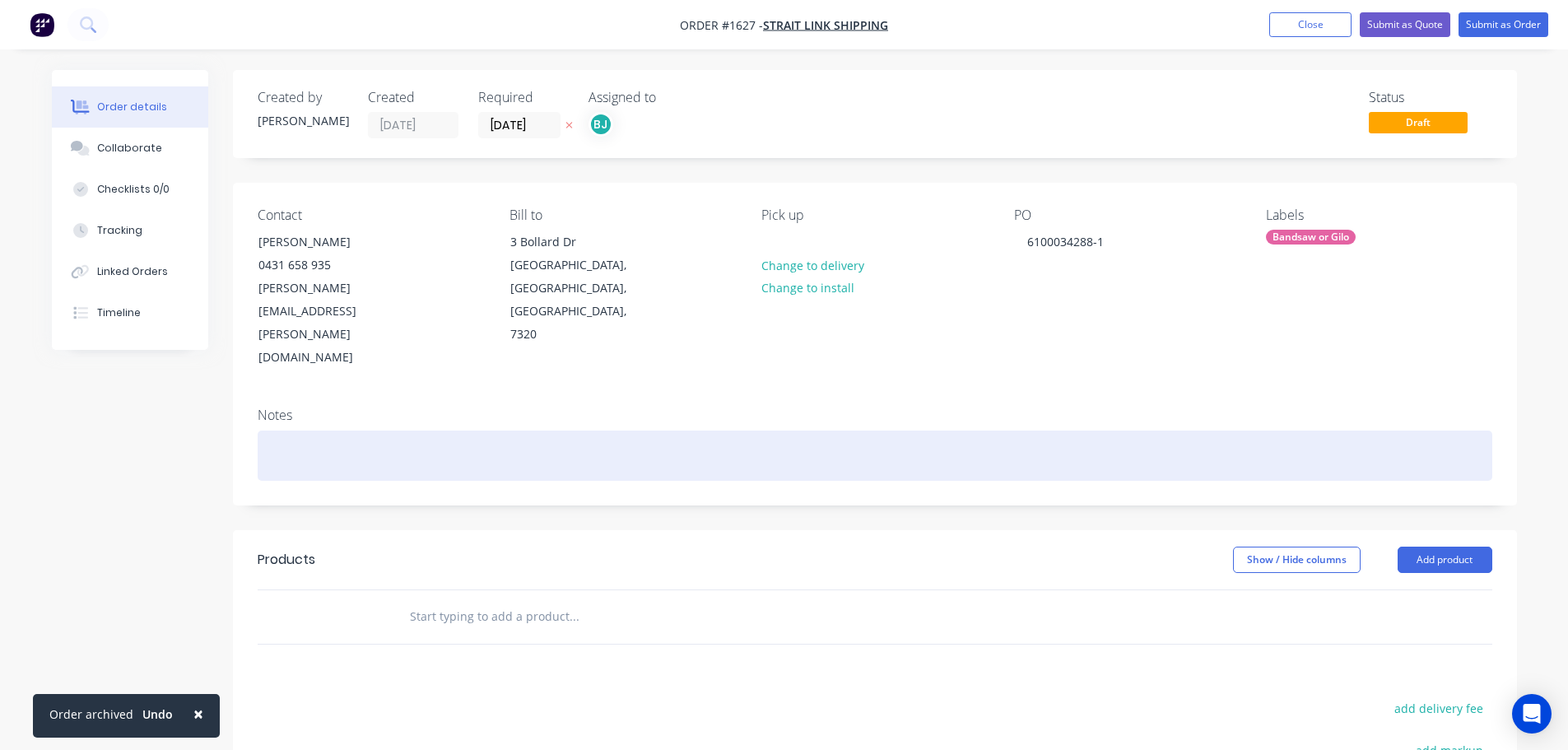
click at [522, 430] on div at bounding box center [874, 455] width 1234 height 50
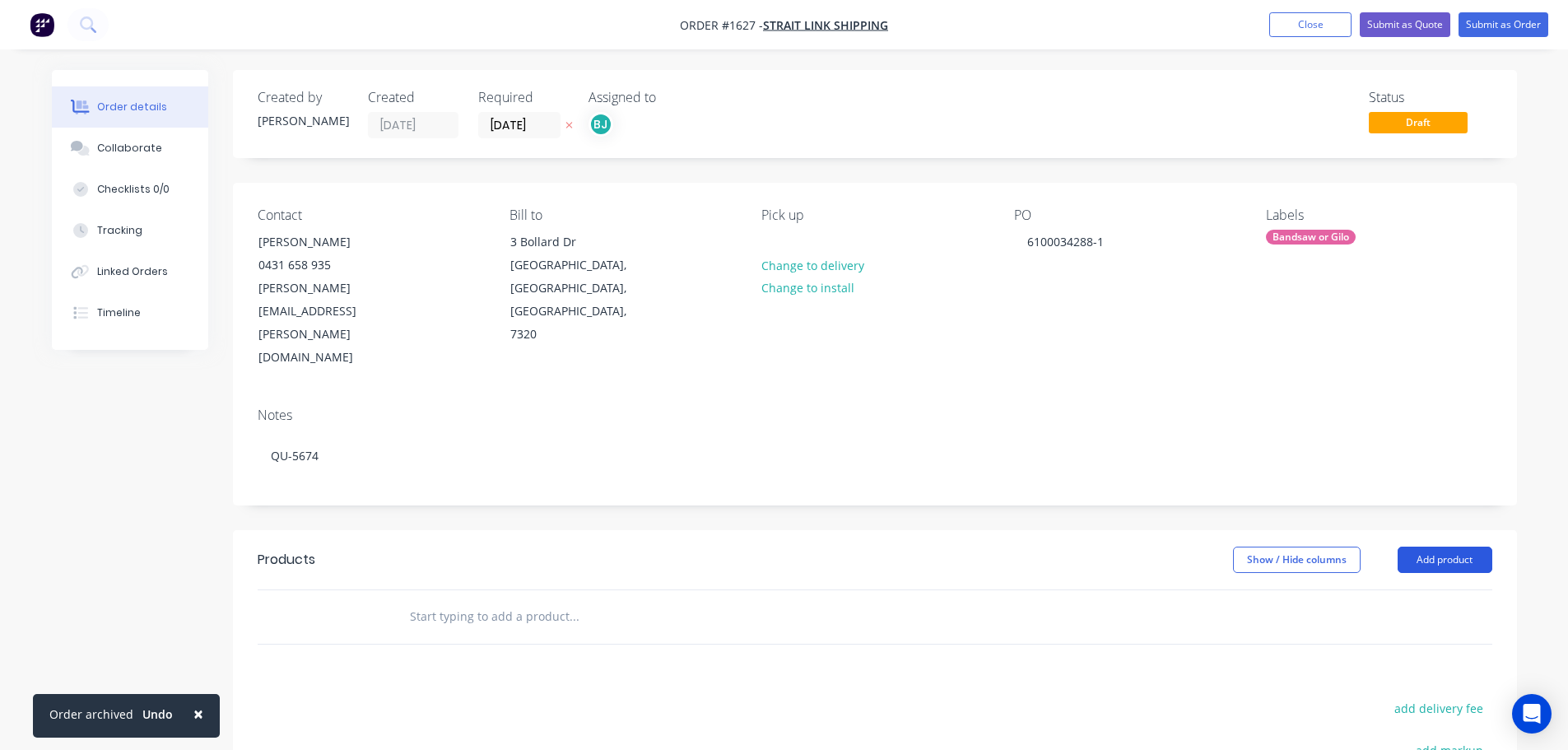
click at [1460, 546] on button "Add product" at bounding box center [1445, 559] width 95 height 26
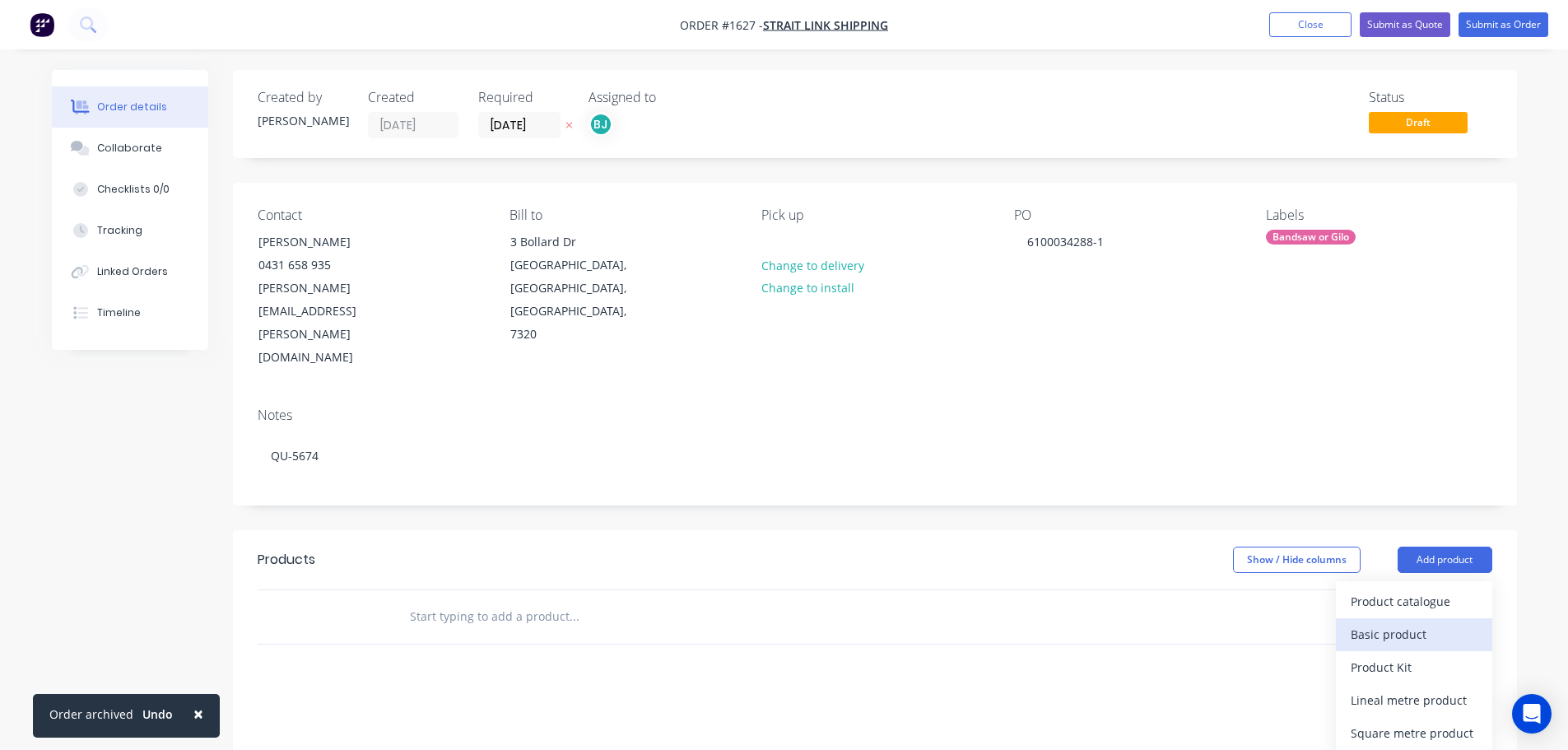
click at [1347, 618] on button "Basic product" at bounding box center [1414, 634] width 156 height 33
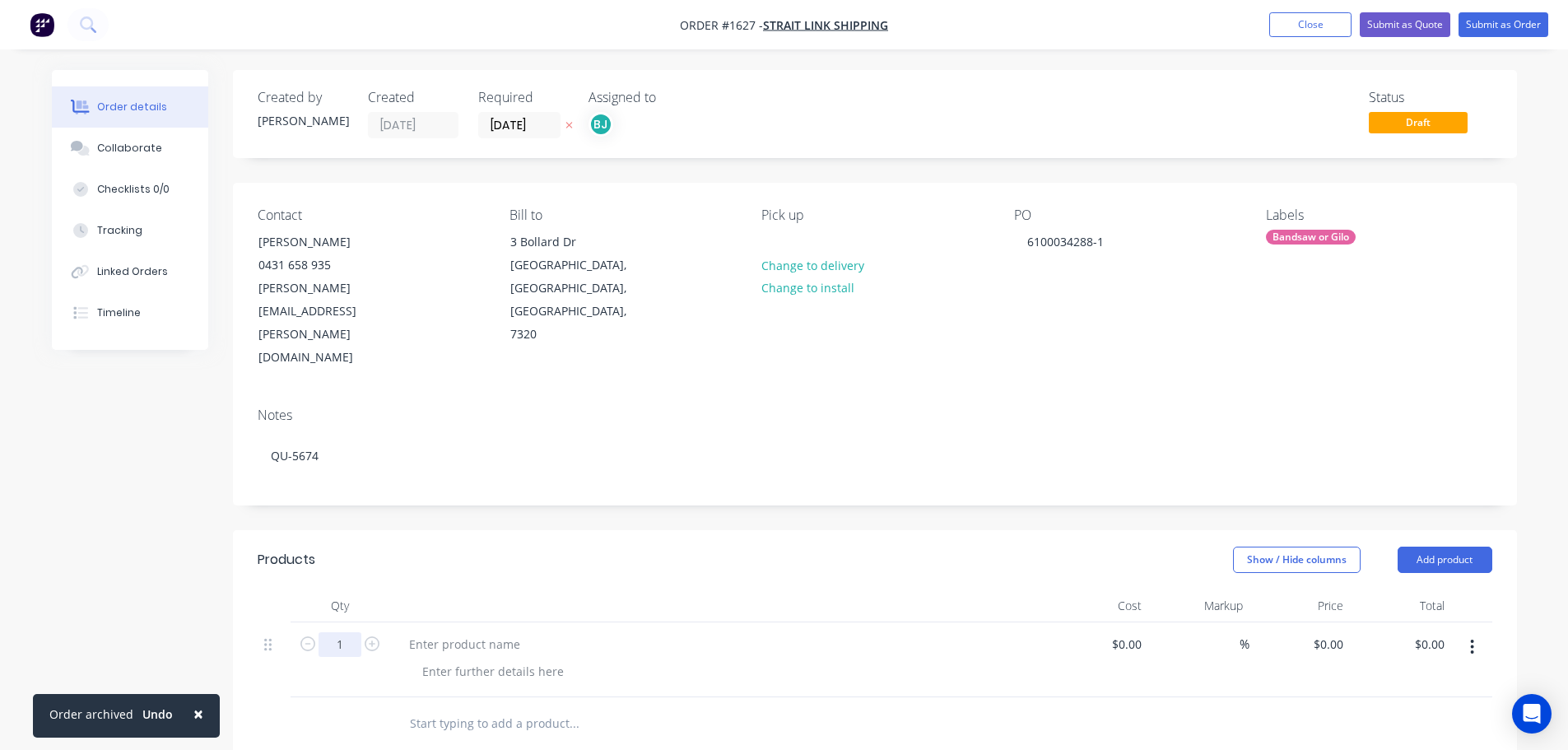
click at [354, 632] on input "1" at bounding box center [340, 645] width 43 height 25
type input "6"
click at [421, 632] on div at bounding box center [464, 644] width 138 height 24
click at [767, 631] on div "STAINLESS STEEL FLAT BAR BRACKET *65X6 SS 316 FLAT BAR" at bounding box center [718, 668] width 658 height 92
click at [1317, 235] on div "Bandsaw or Gilo" at bounding box center [1310, 237] width 89 height 15
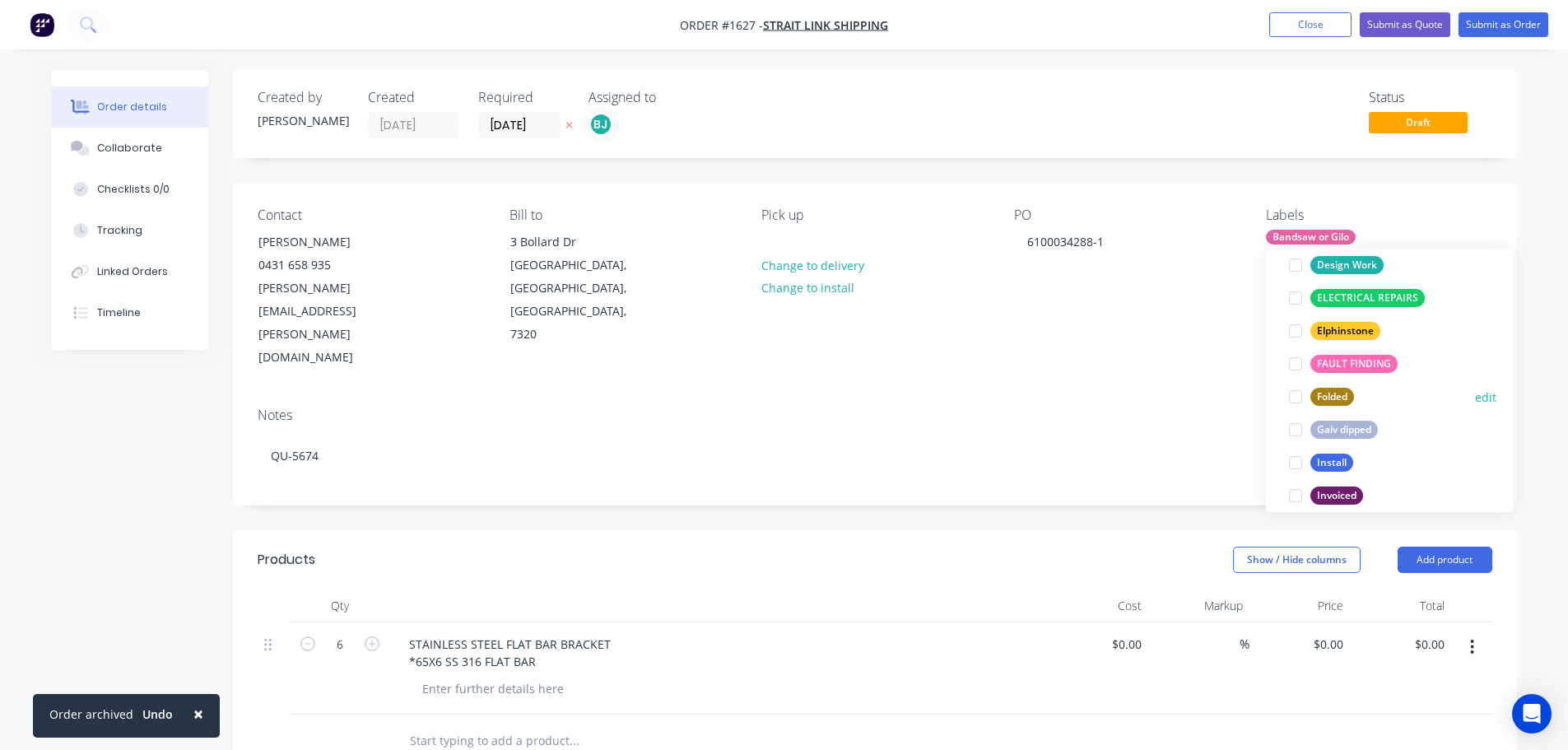
click at [1297, 395] on div at bounding box center [1295, 396] width 33 height 33
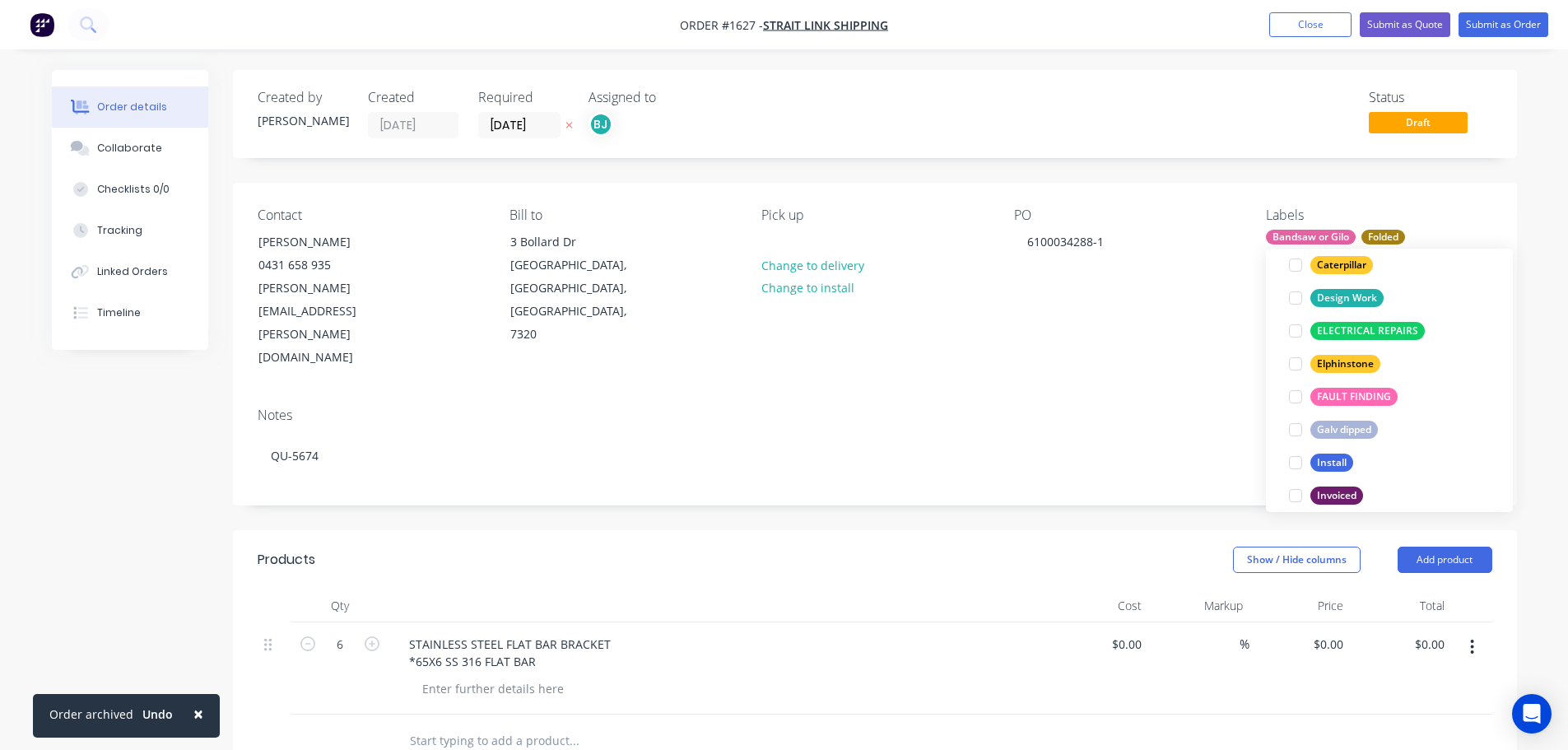
scroll to position [16, 0]
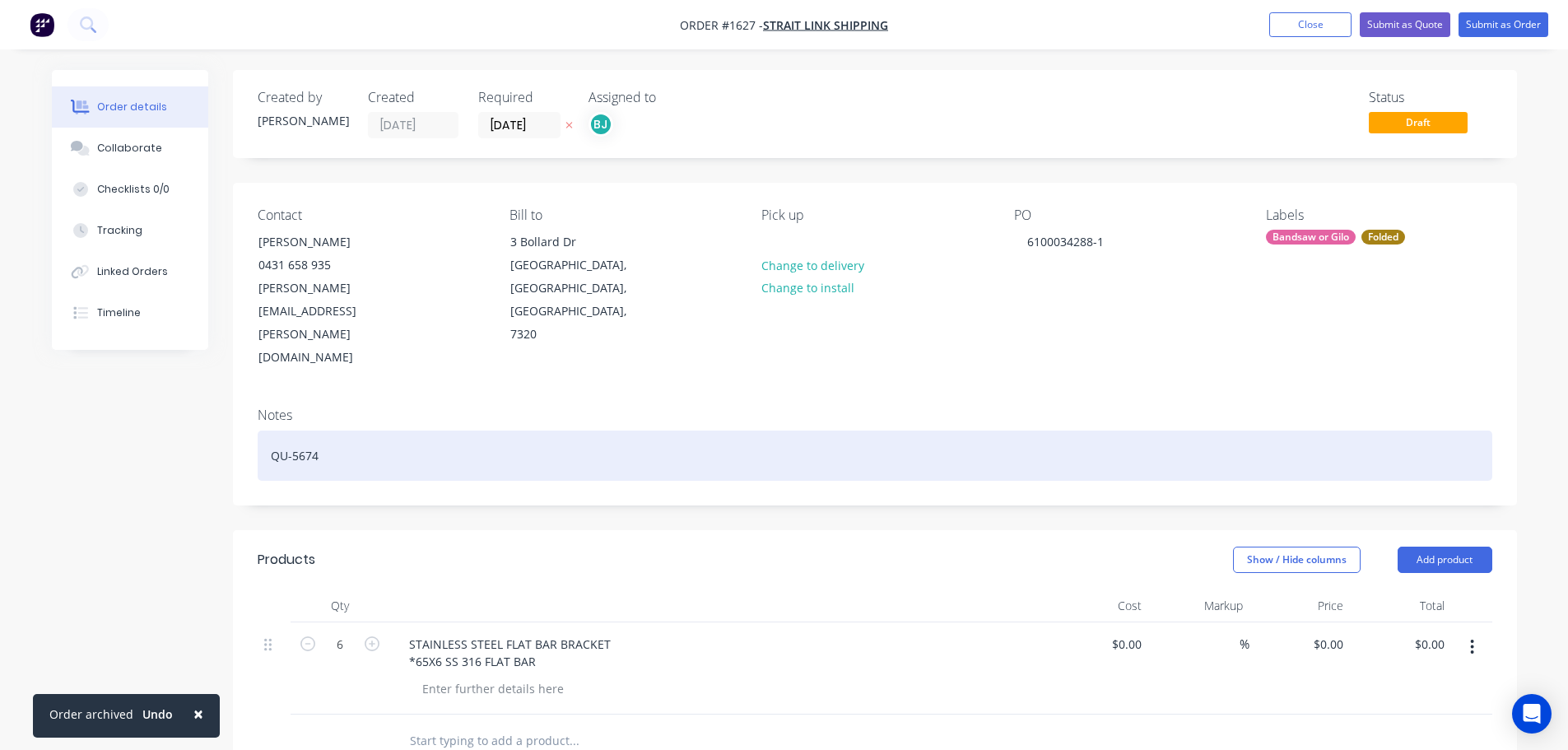
click at [1072, 430] on div "QU-5674" at bounding box center [874, 455] width 1234 height 50
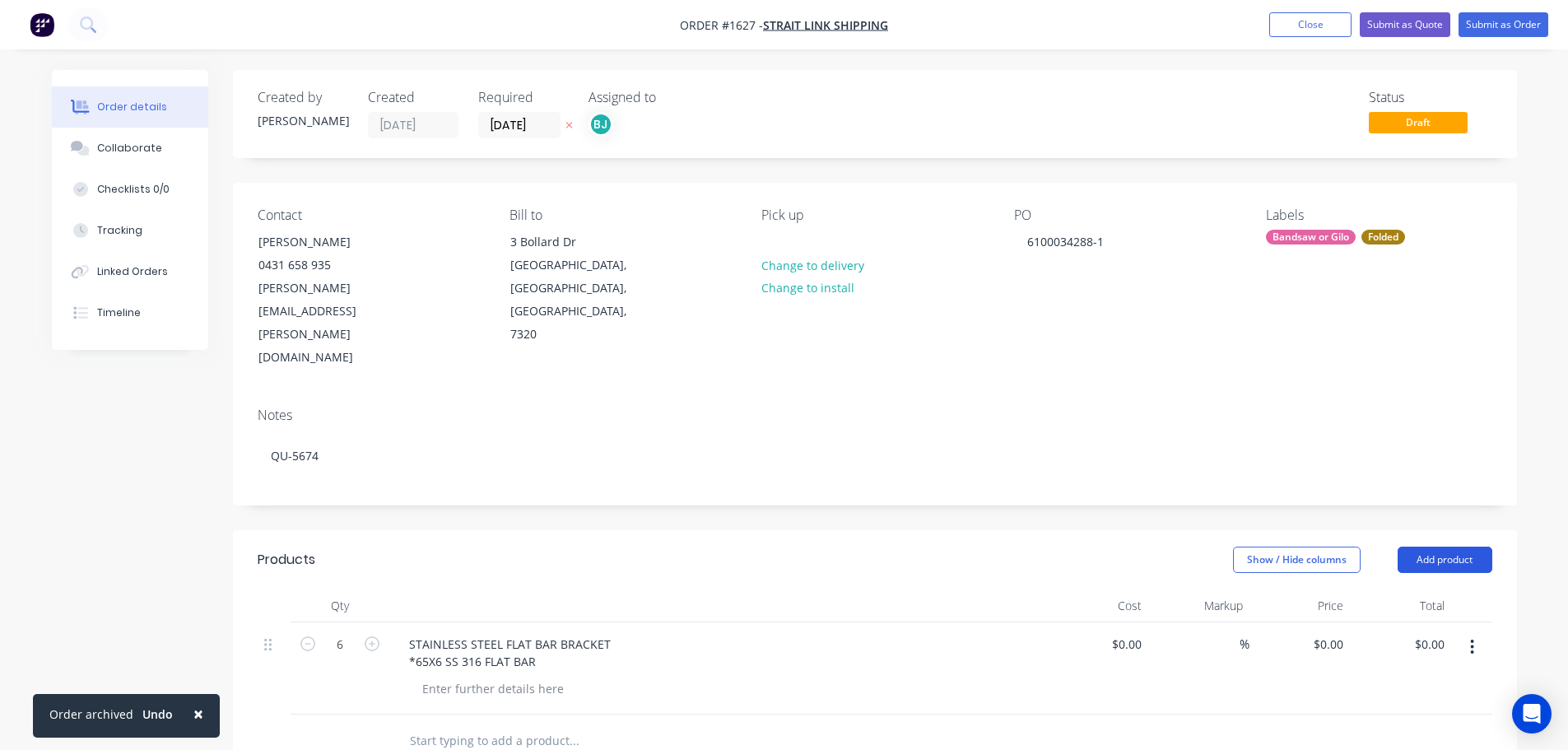
click at [1468, 546] on button "Add product" at bounding box center [1445, 559] width 95 height 26
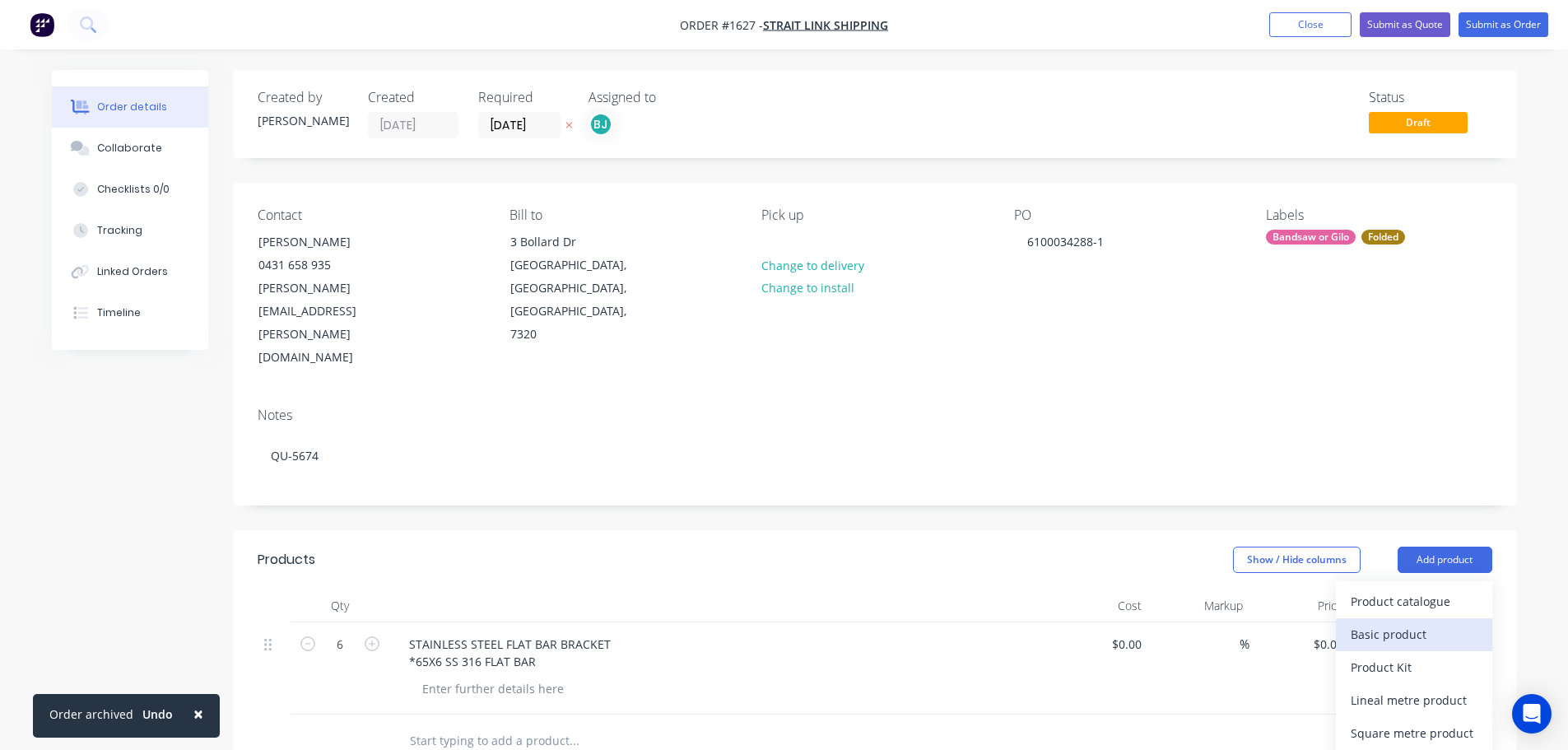
click at [1393, 622] on div "Basic product" at bounding box center [1414, 634] width 127 height 24
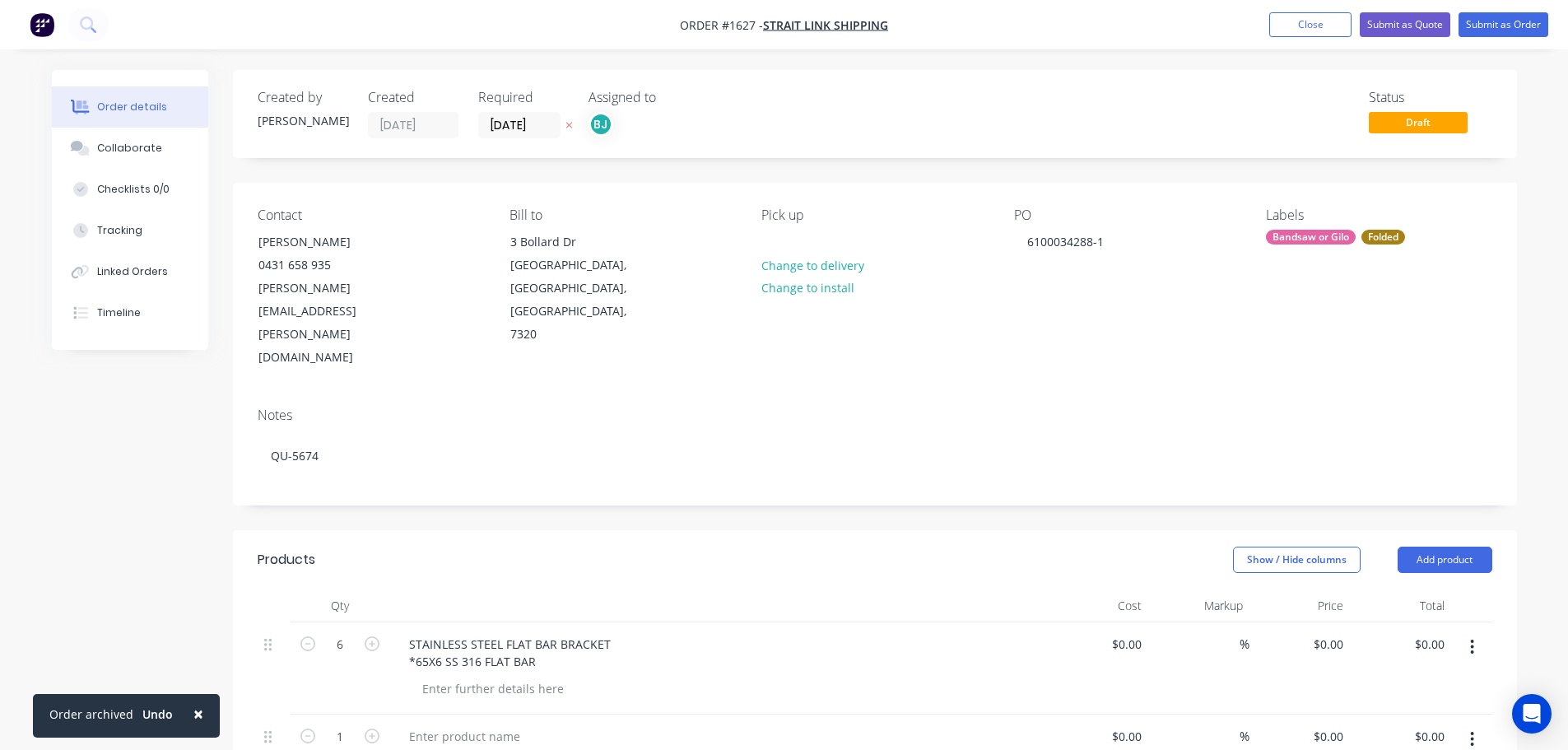
click at [1475, 724] on button "button" at bounding box center [1472, 738] width 38 height 29
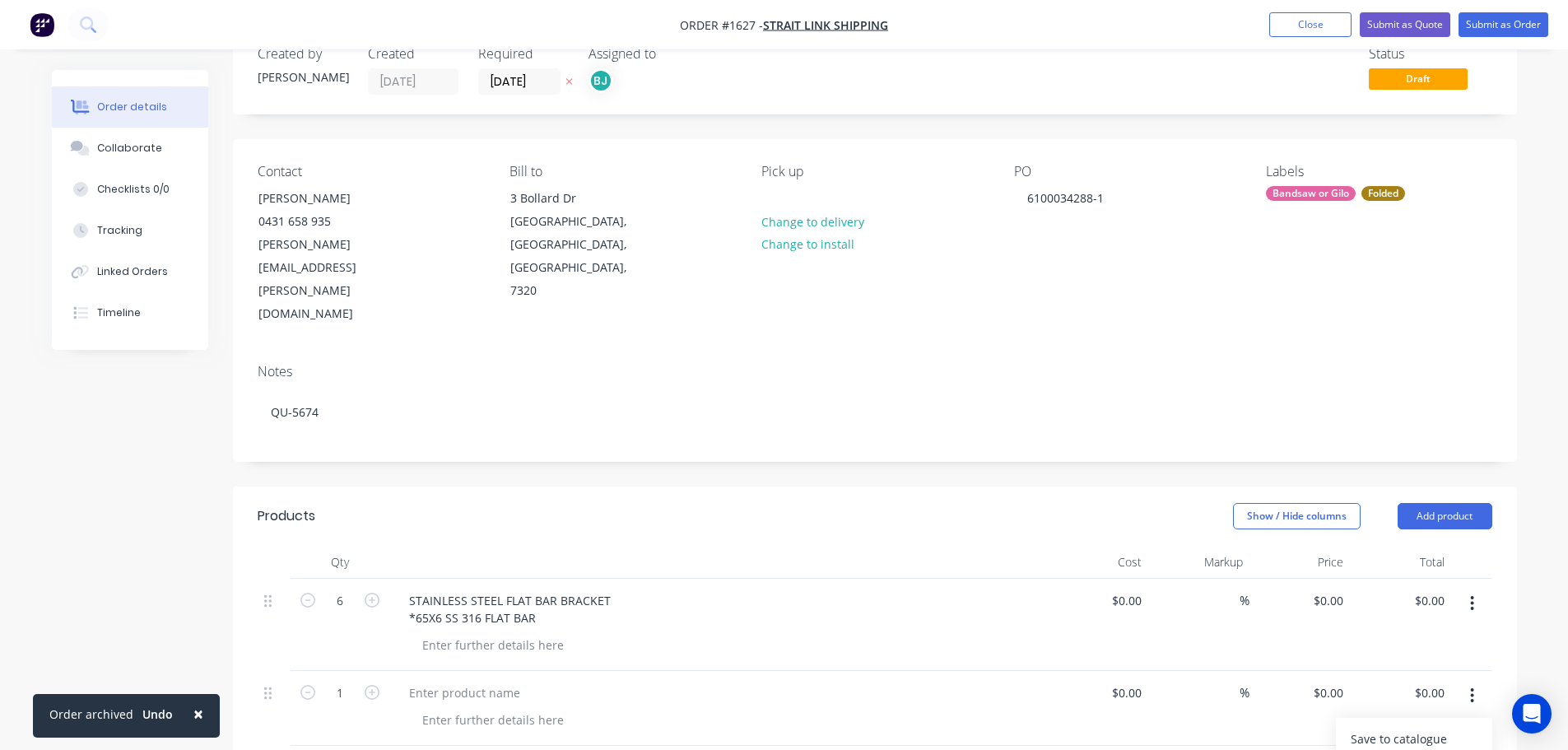
scroll to position [82, 0]
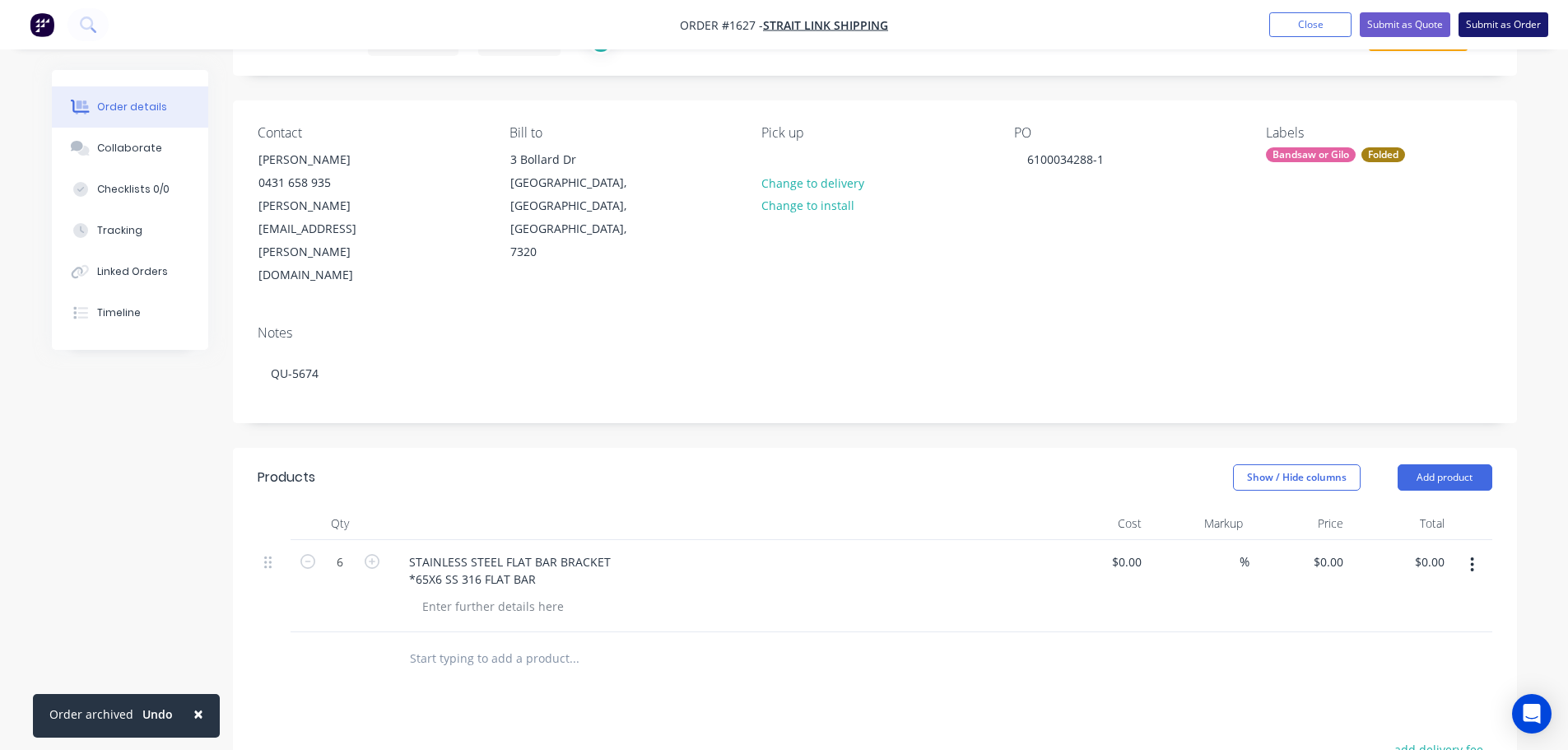
click at [1467, 32] on button "Submit as Order" at bounding box center [1503, 25] width 89 height 25
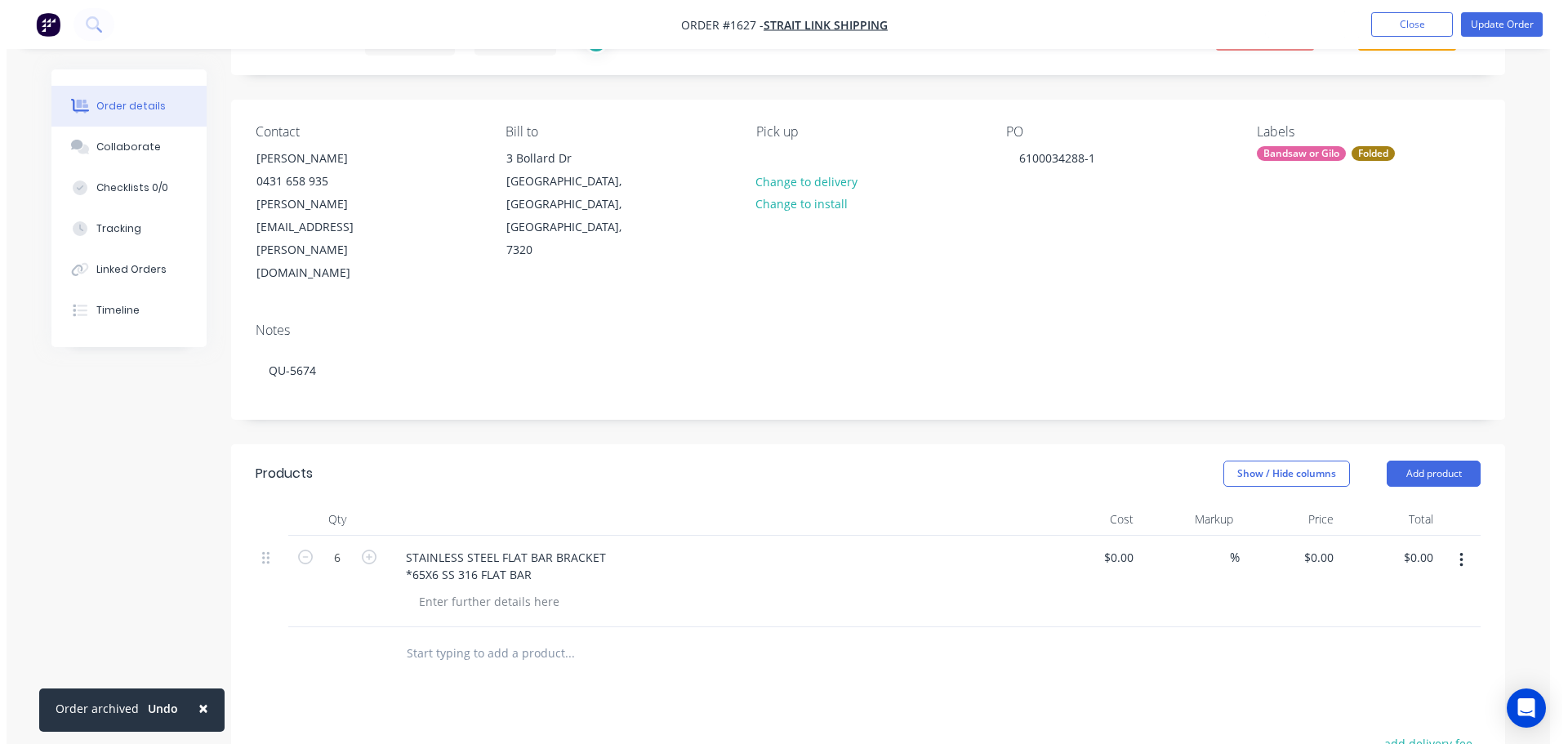
scroll to position [0, 0]
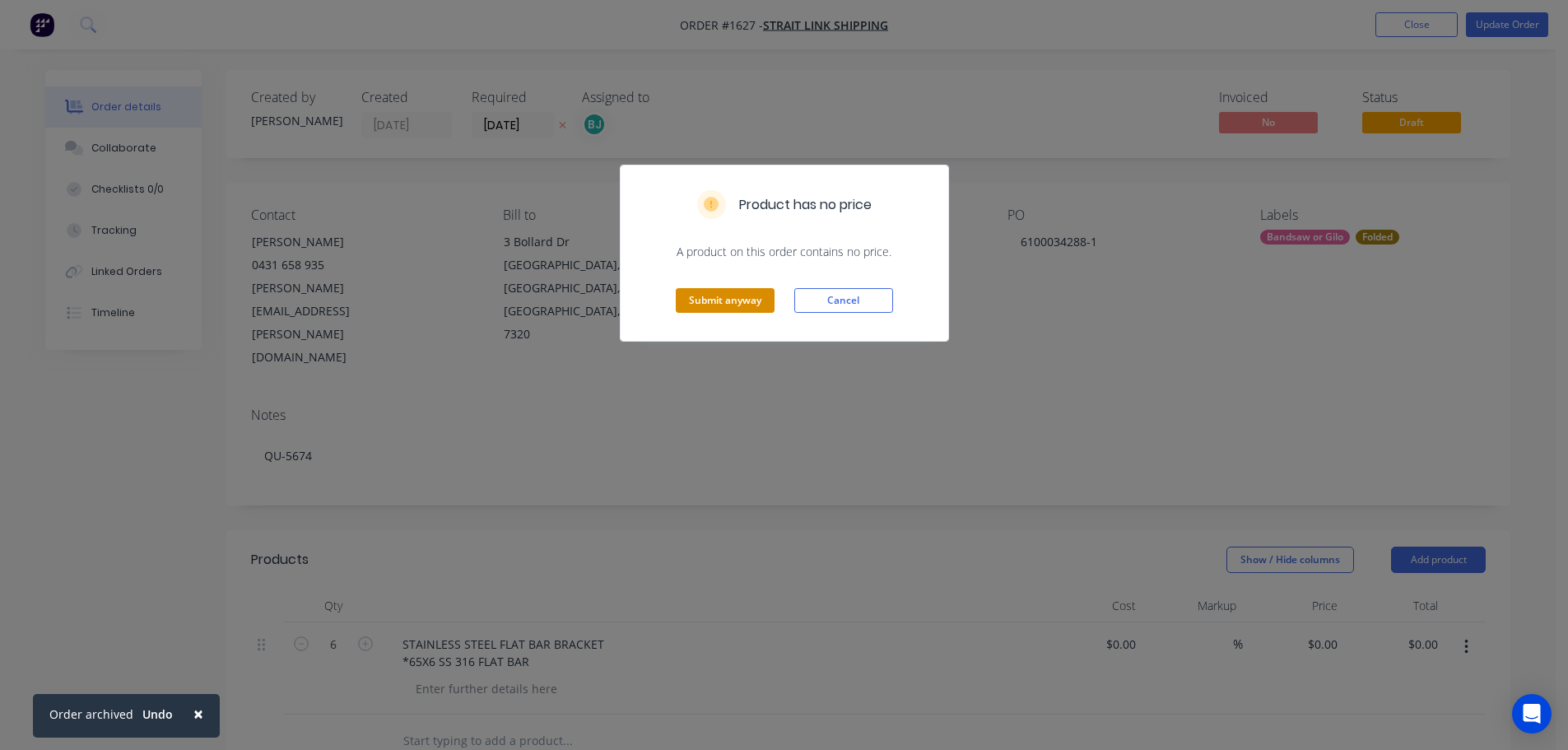
click at [690, 308] on button "Submit anyway" at bounding box center [725, 301] width 99 height 25
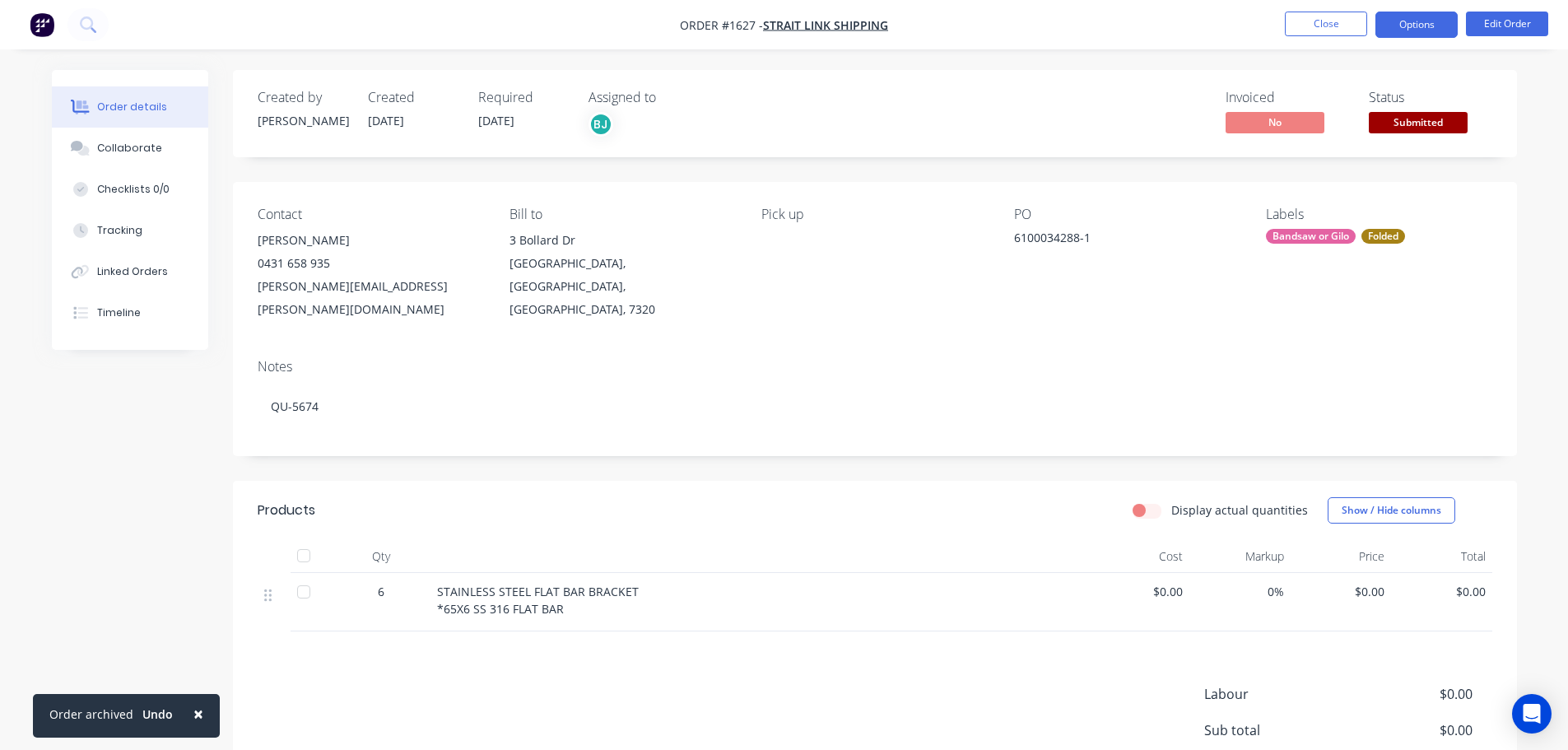
click at [1436, 29] on button "Options" at bounding box center [1416, 24] width 82 height 26
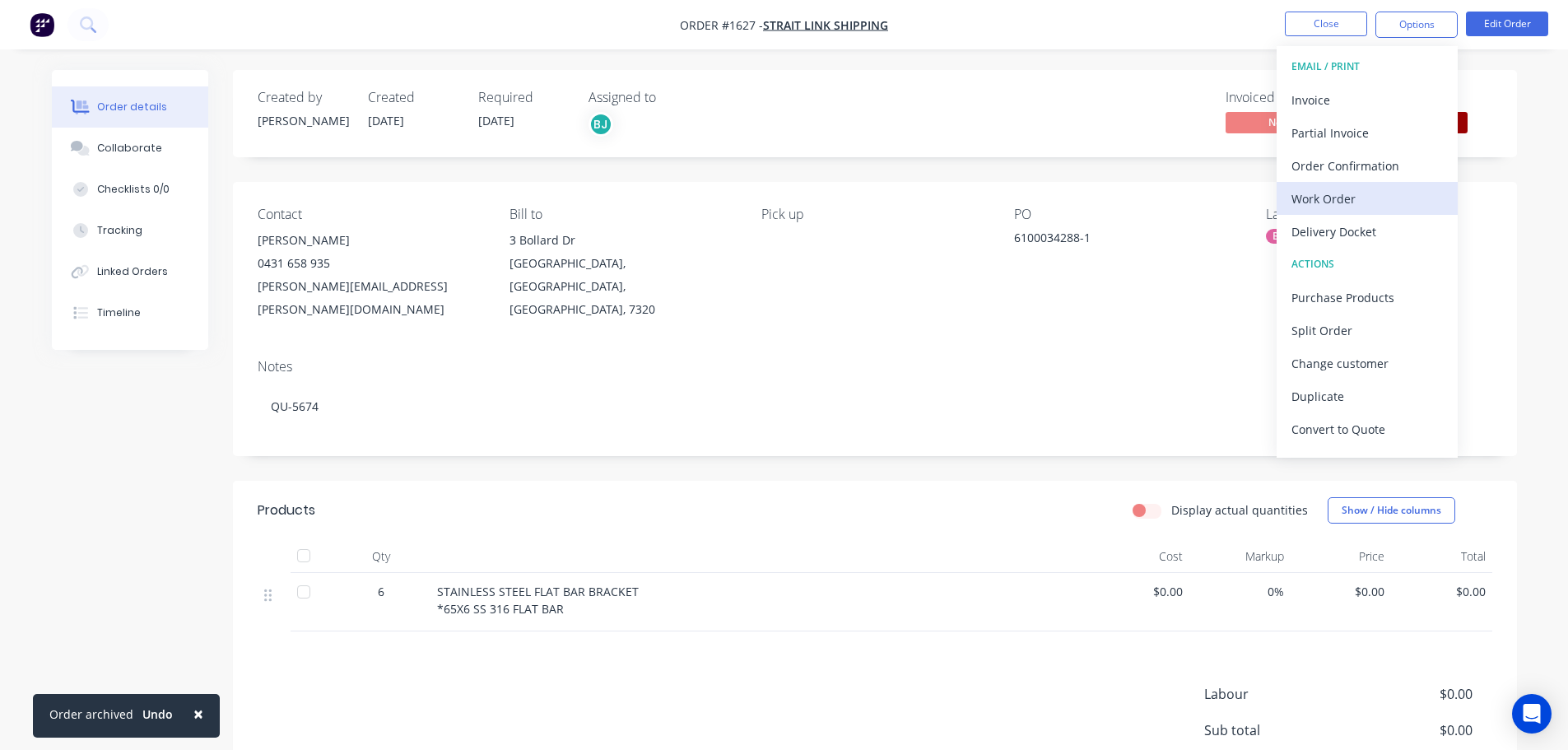
click at [1324, 212] on button "Work Order" at bounding box center [1366, 198] width 181 height 33
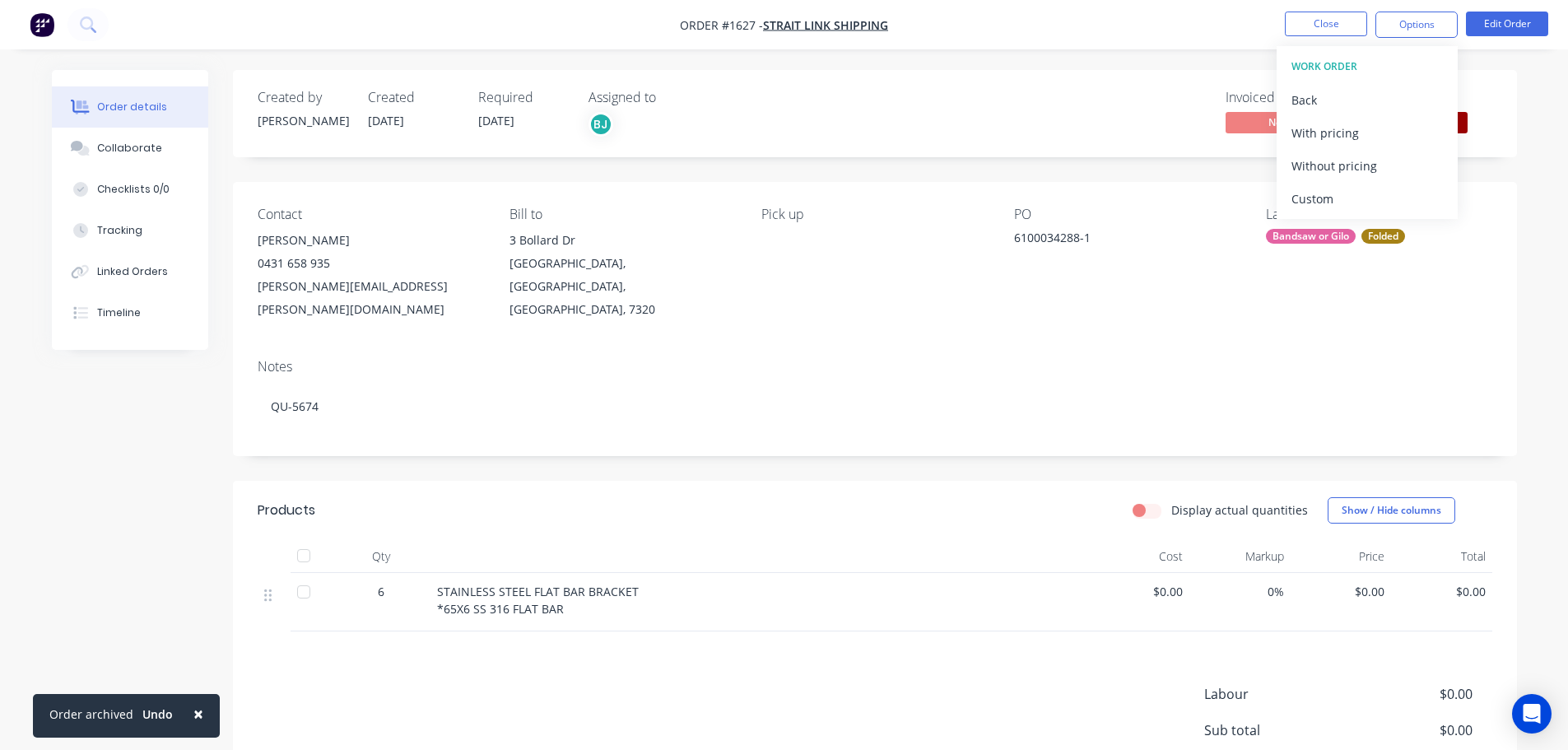
click at [1318, 199] on div "Custom" at bounding box center [1367, 198] width 152 height 24
click at [1310, 167] on div "Without pricing" at bounding box center [1367, 165] width 152 height 24
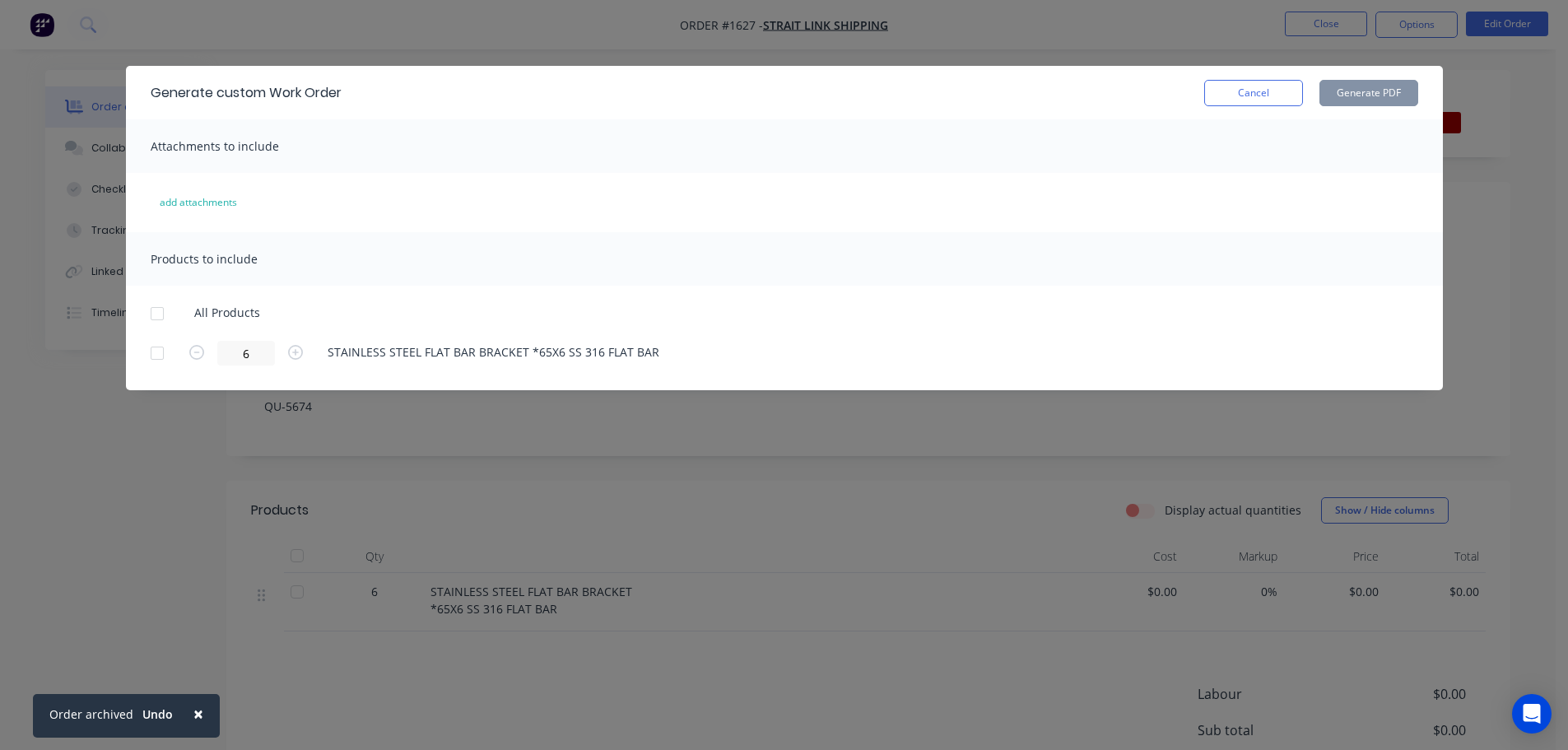
click at [162, 311] on div at bounding box center [157, 313] width 33 height 33
click at [1347, 86] on button "Generate PDF" at bounding box center [1368, 92] width 99 height 26
click at [1235, 90] on button "Cancel" at bounding box center [1253, 92] width 99 height 26
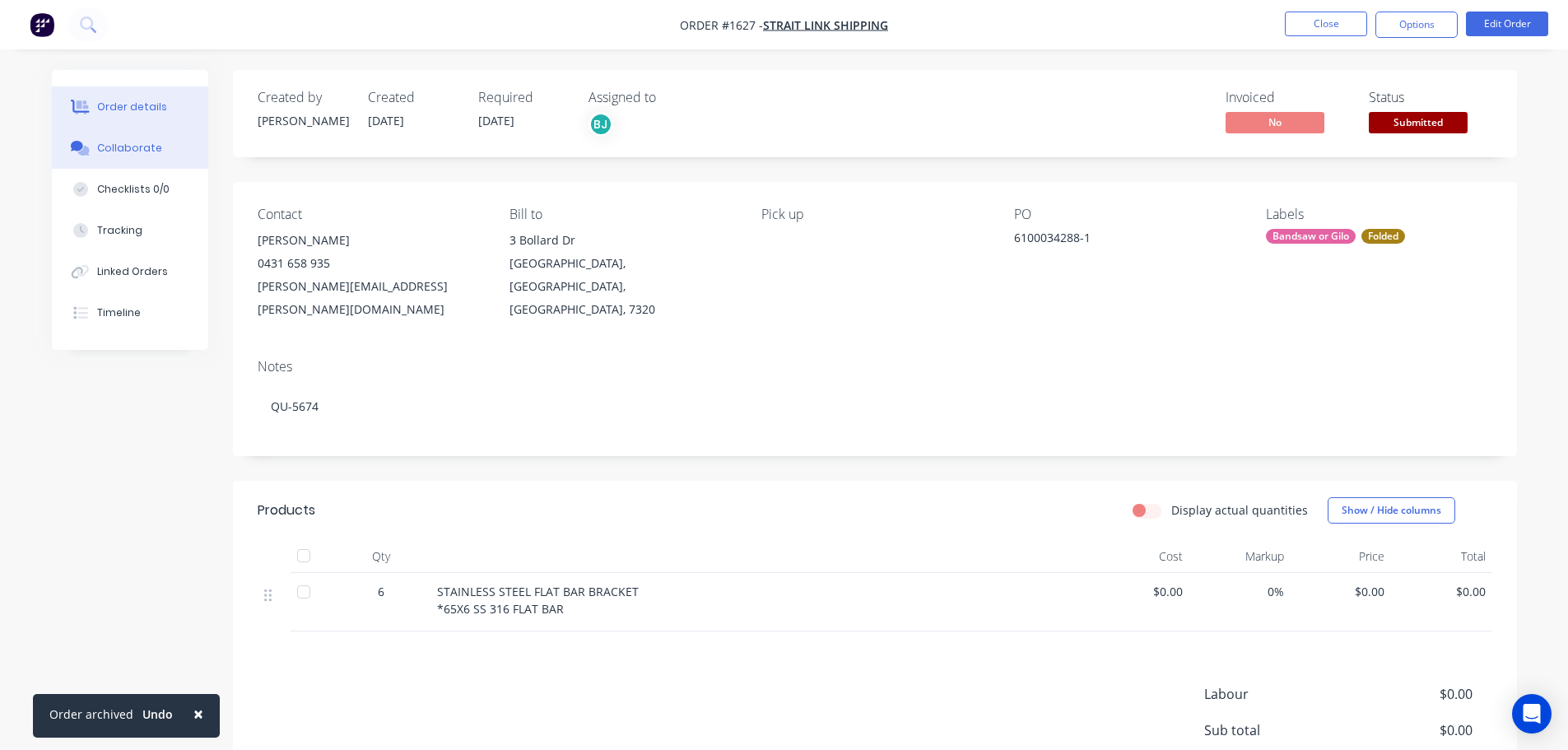
click at [120, 143] on div "Collaborate" at bounding box center [129, 148] width 65 height 15
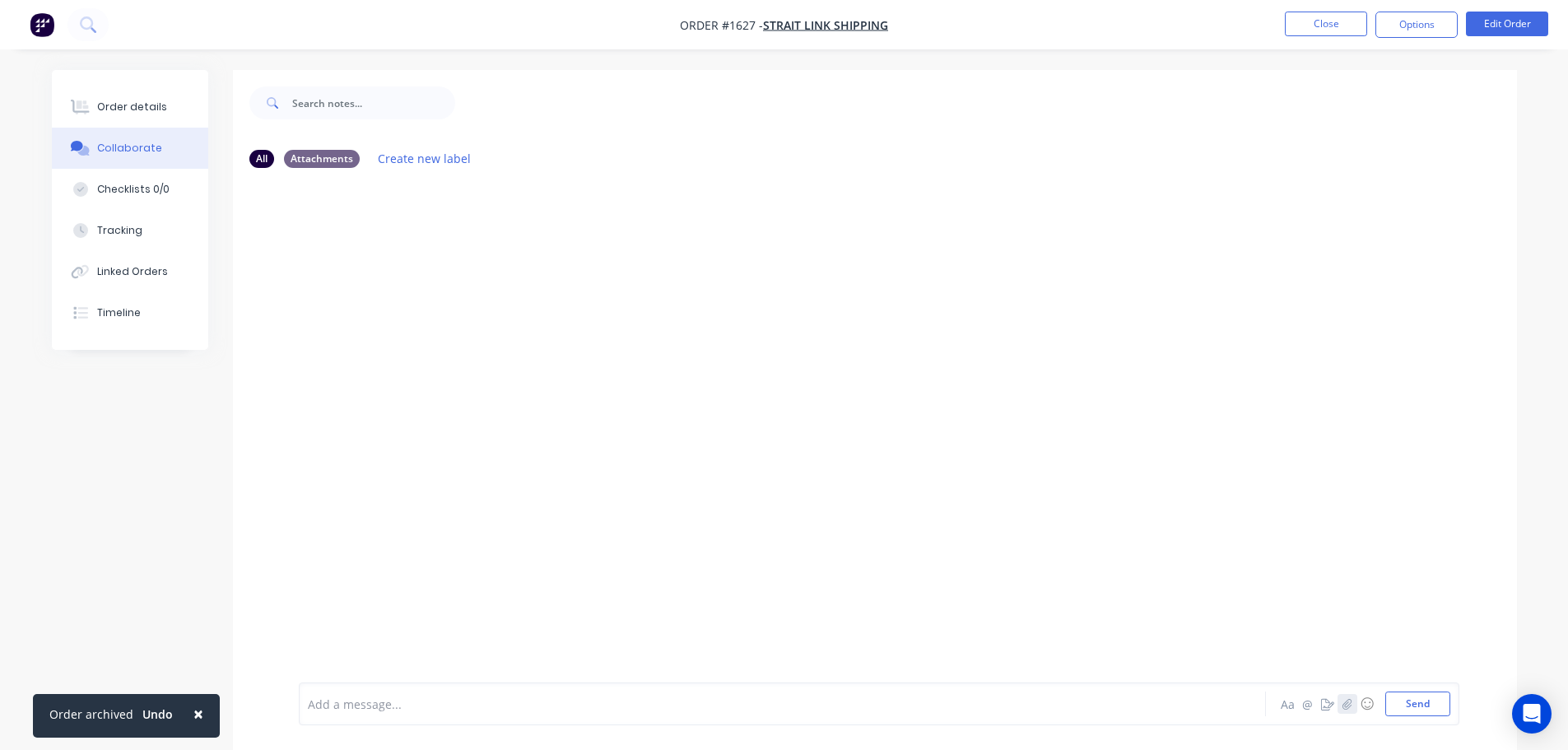
click at [1344, 699] on icon "button" at bounding box center [1346, 704] width 10 height 12
click at [1429, 704] on button "Send" at bounding box center [1417, 704] width 65 height 25
click at [141, 96] on button "Order details" at bounding box center [129, 107] width 156 height 41
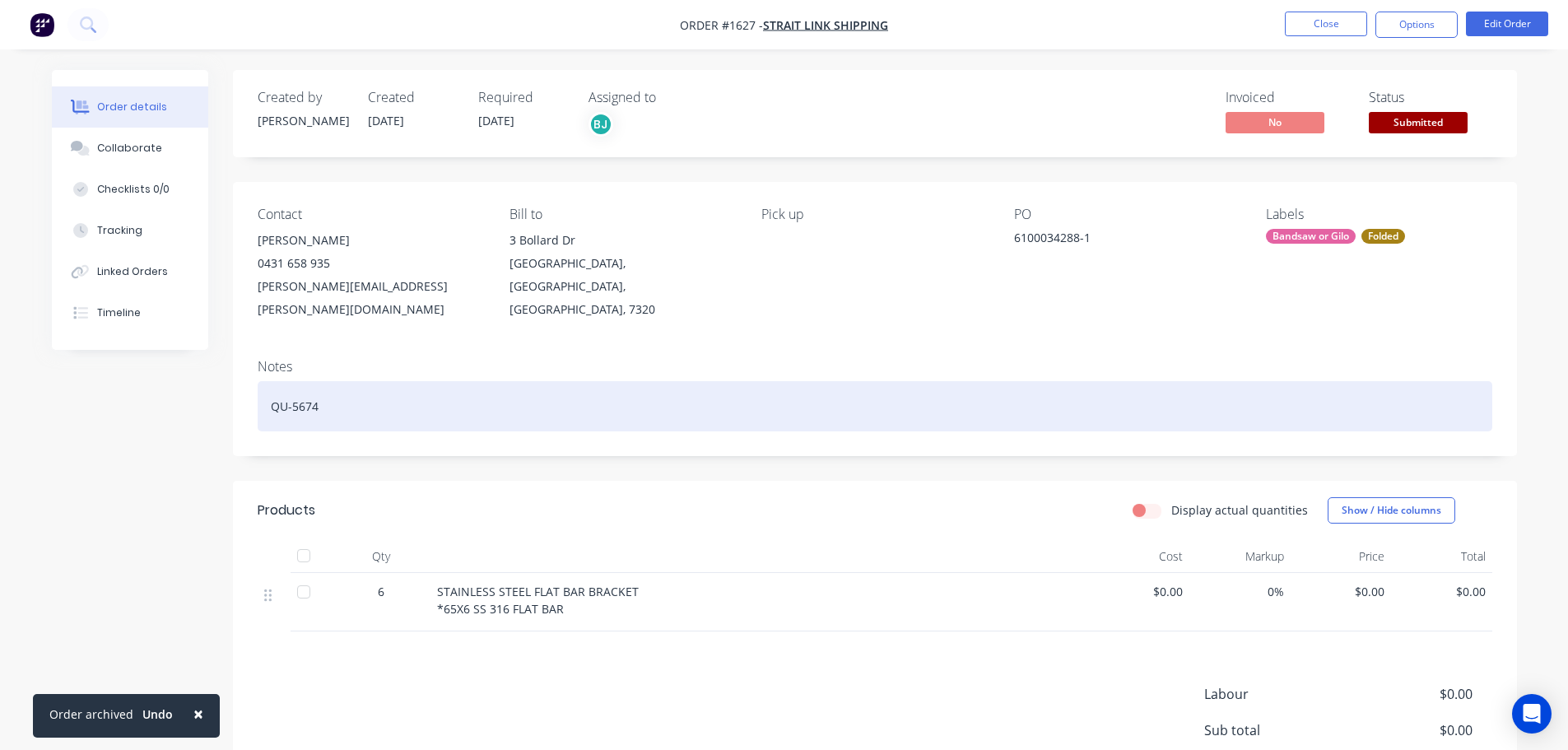
click at [339, 381] on div "QU-5674" at bounding box center [874, 406] width 1234 height 50
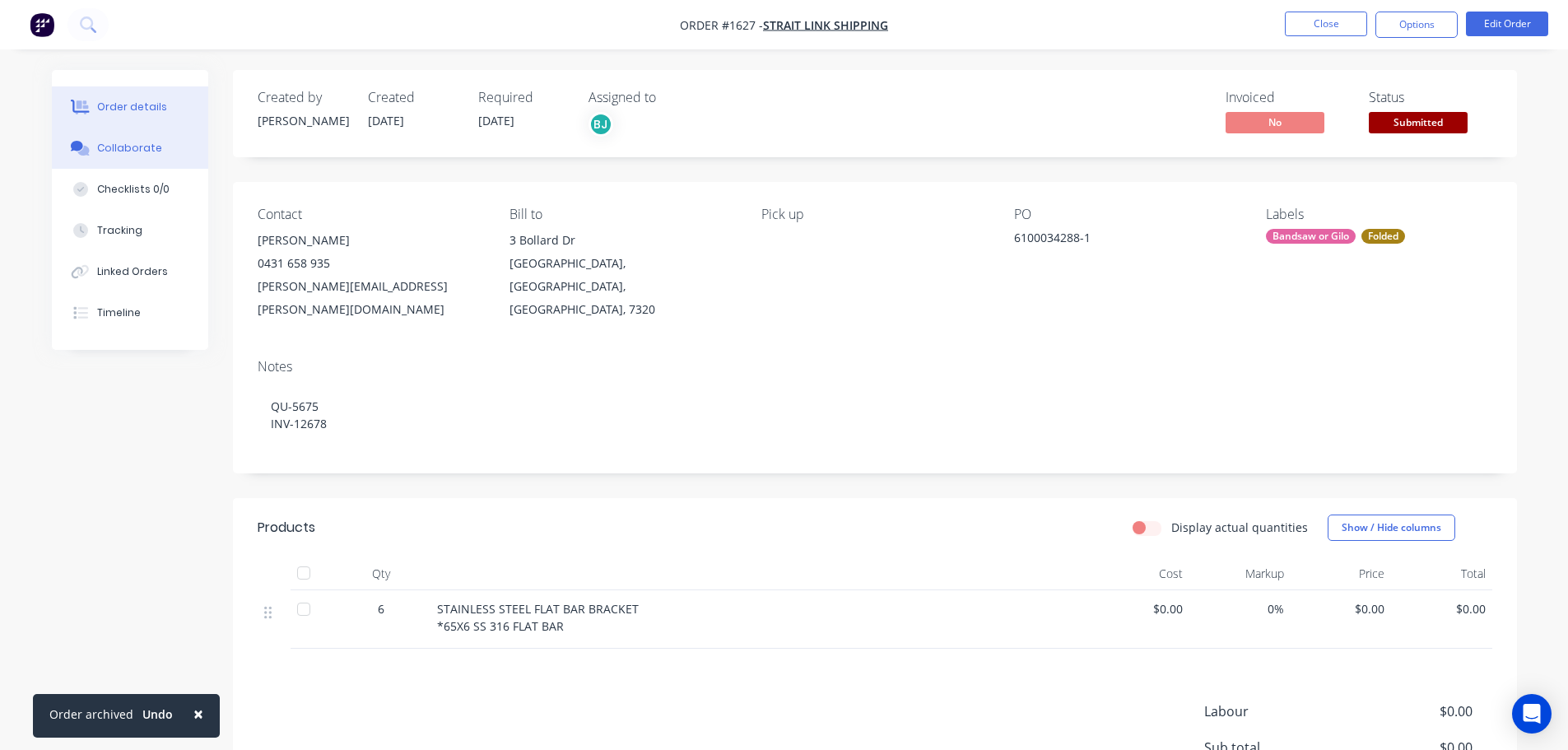
click at [141, 140] on button "Collaborate" at bounding box center [129, 148] width 156 height 41
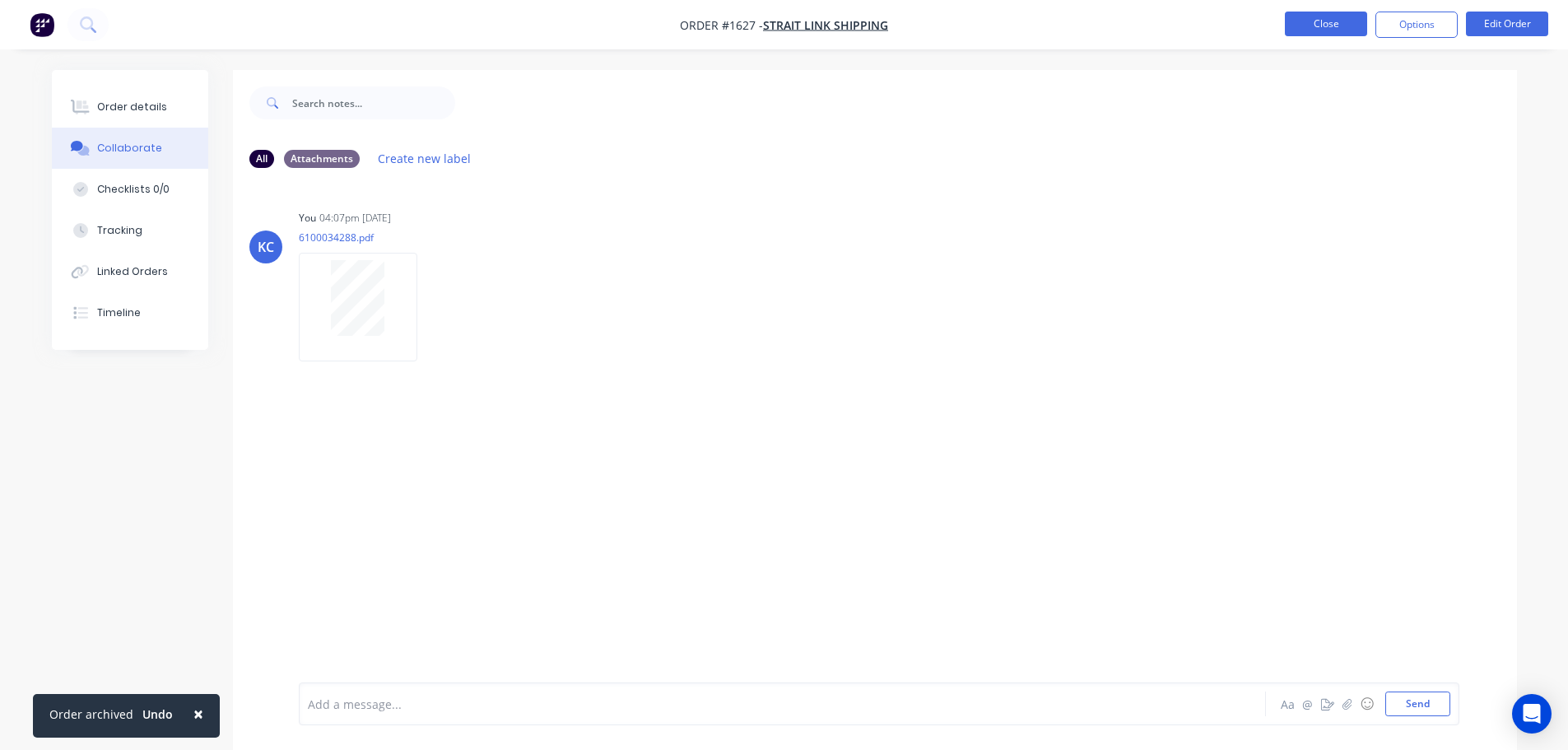
click at [1329, 22] on button "Close" at bounding box center [1326, 24] width 82 height 25
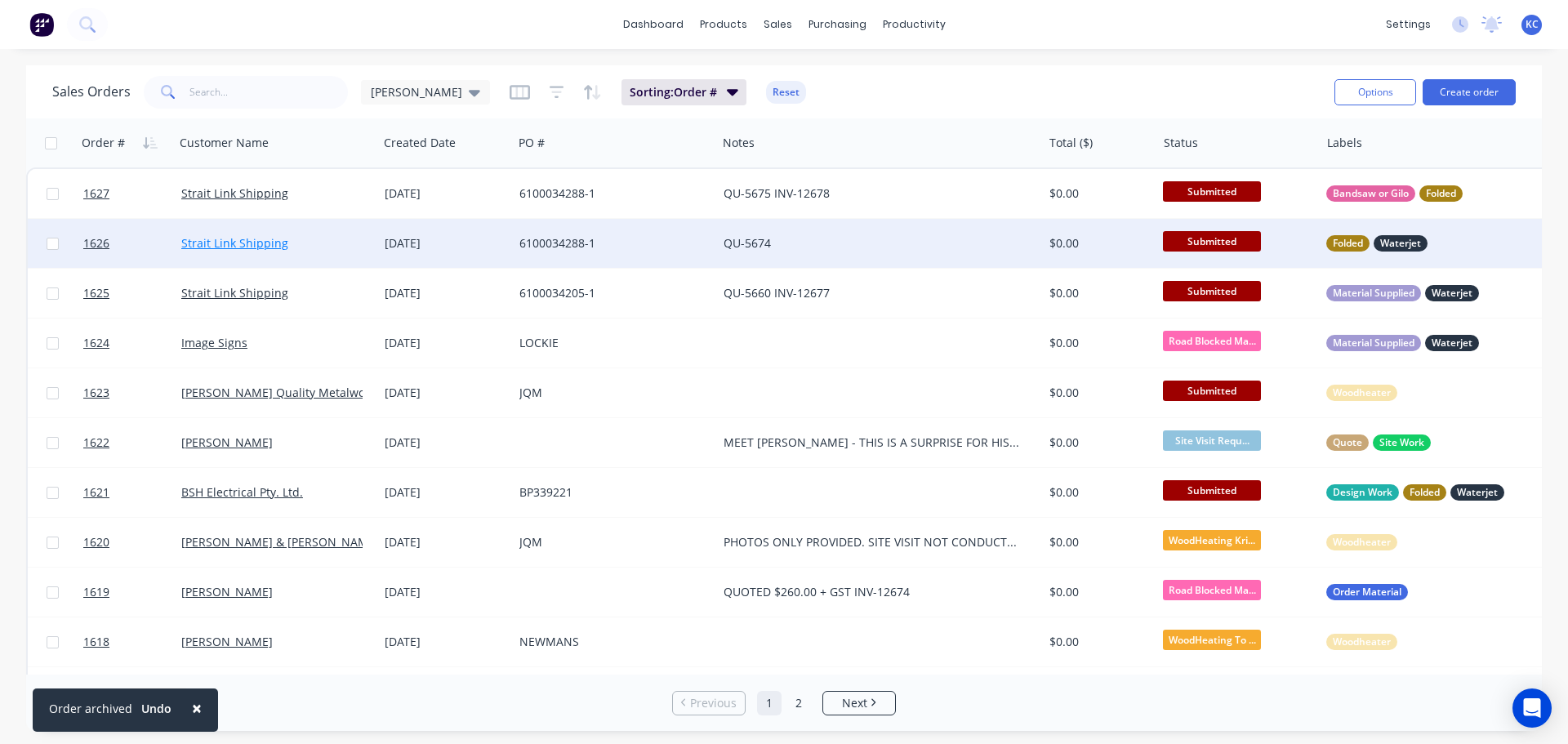
click at [258, 236] on link "Strait Link Shipping" at bounding box center [235, 243] width 107 height 16
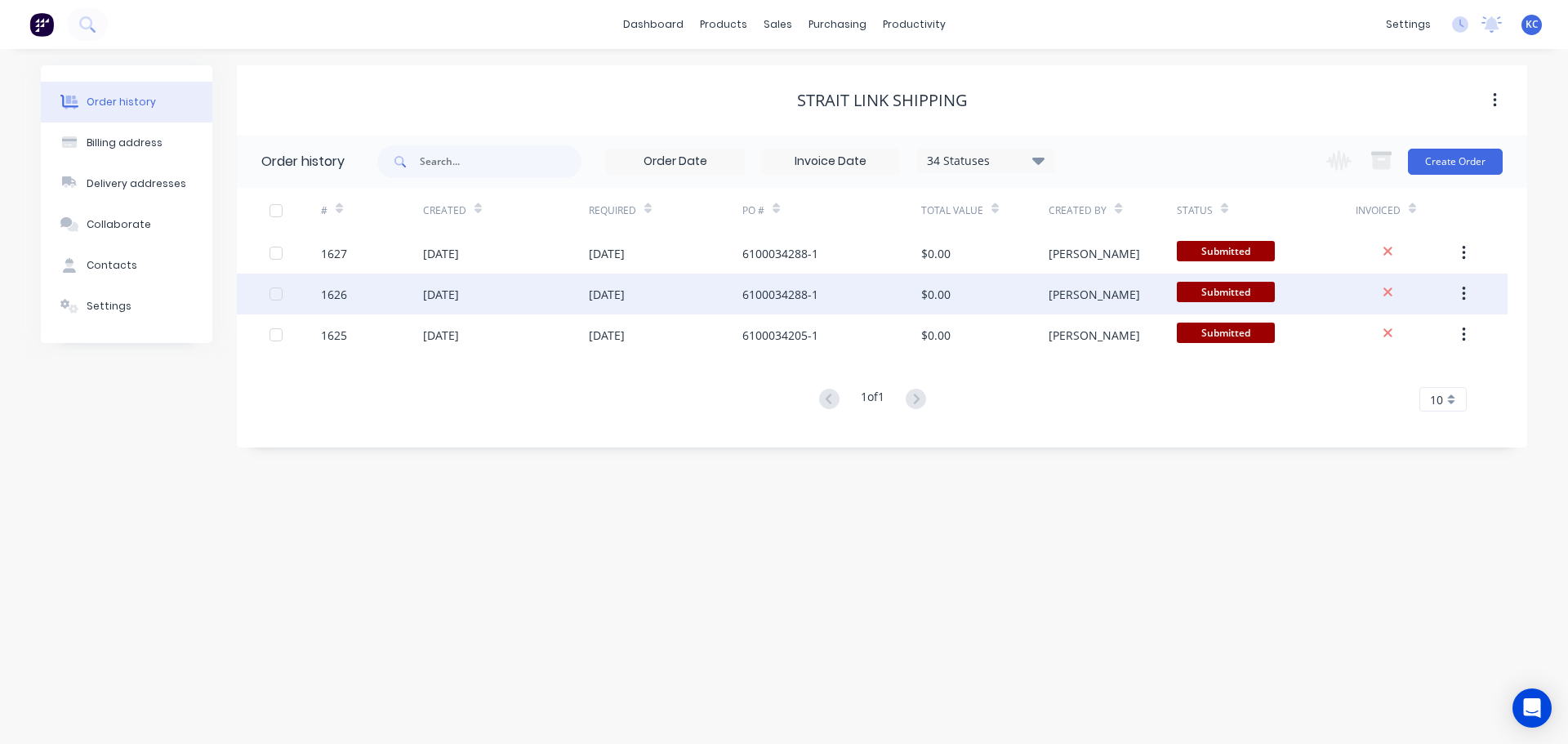
click at [493, 296] on div "[DATE]" at bounding box center [505, 294] width 166 height 41
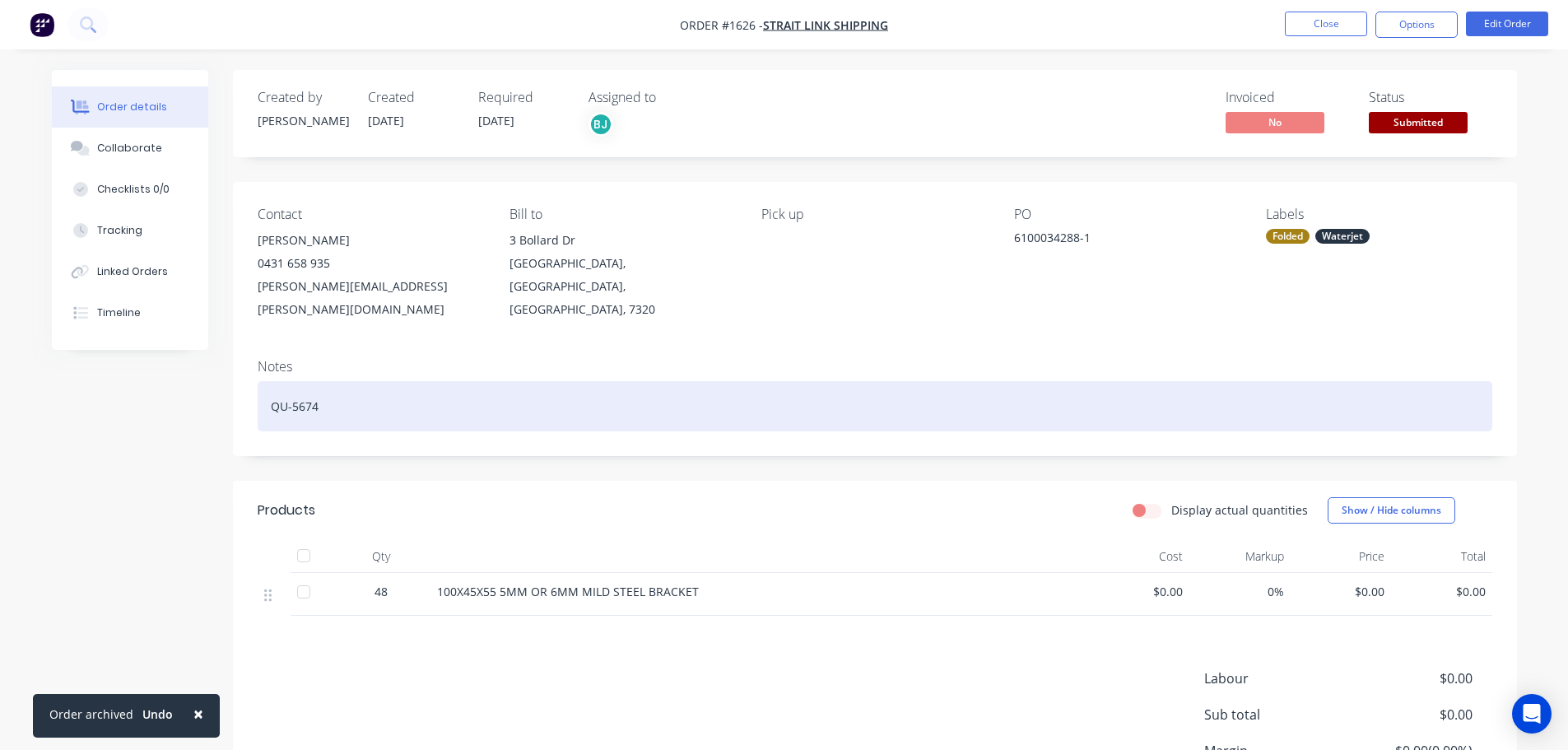
click at [331, 387] on div "QU-5674" at bounding box center [874, 406] width 1234 height 50
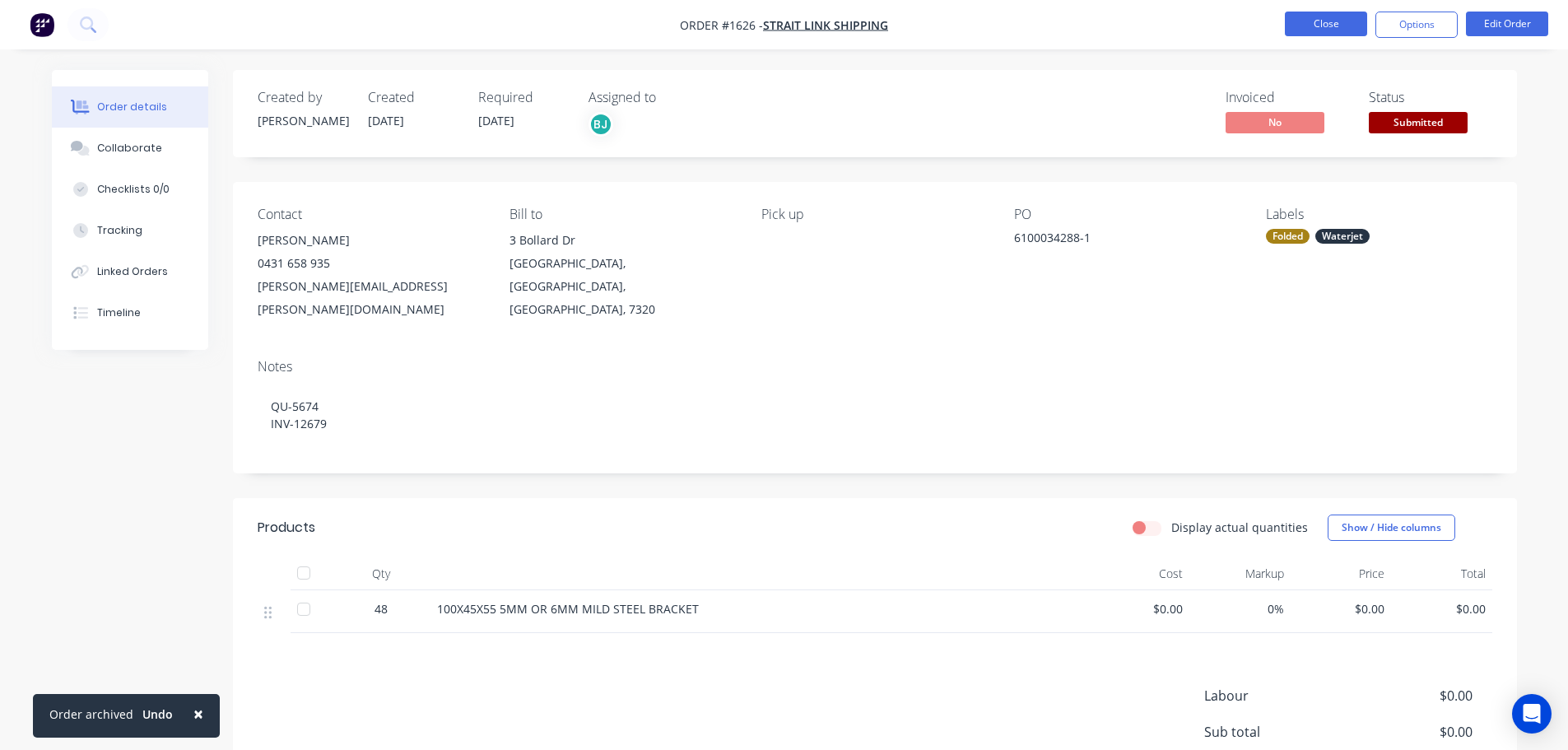
click at [1323, 27] on button "Close" at bounding box center [1326, 24] width 82 height 25
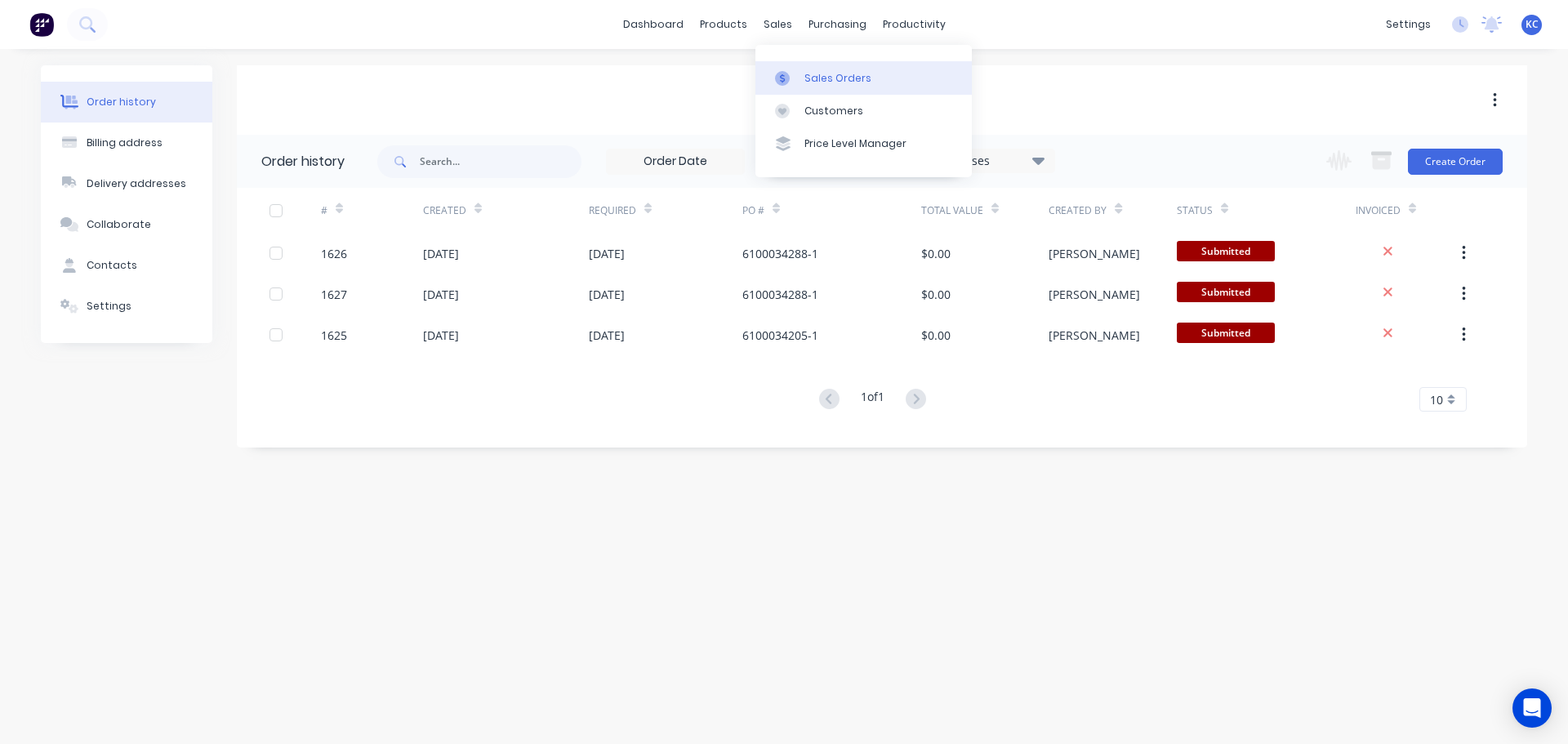
click at [830, 74] on div "Sales Orders" at bounding box center [838, 78] width 67 height 15
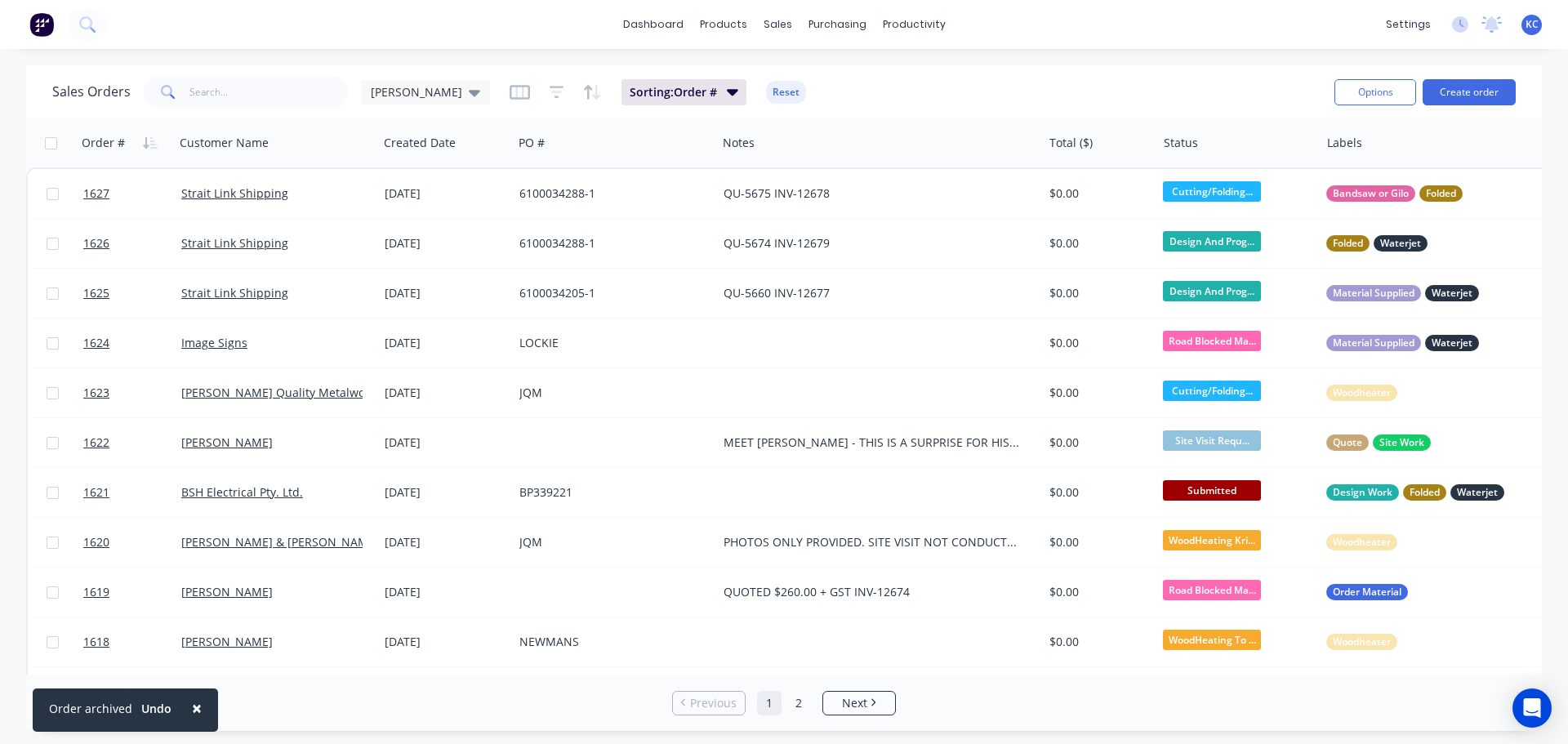
click at [1524, 24] on div "[PERSON_NAME] Quality Metalworks [PERSON_NAME] Administrator Profile Sign out" at bounding box center [1531, 25] width 20 height 20
click at [1530, 27] on span "KC" at bounding box center [1532, 24] width 13 height 15
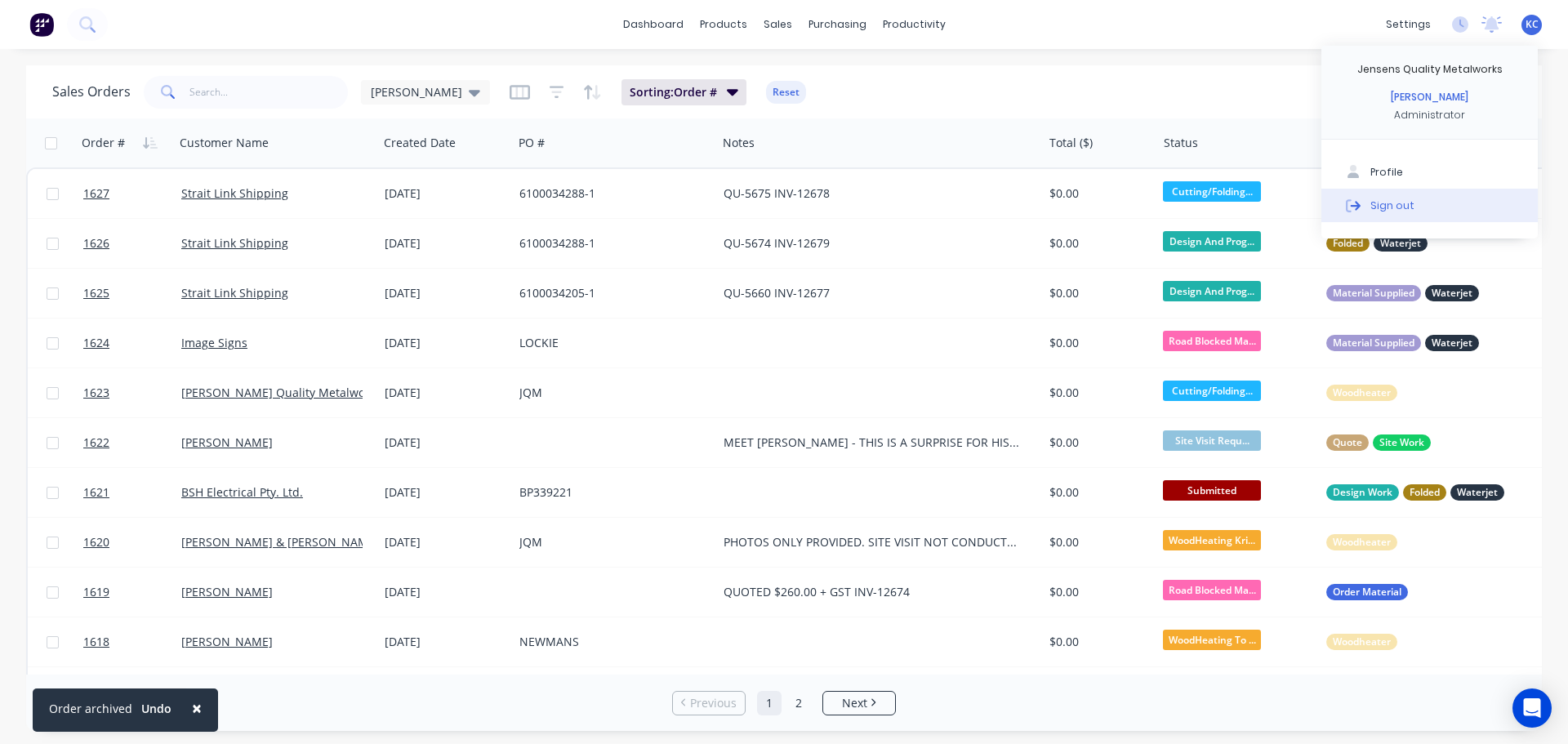
click at [1417, 202] on button "Sign out" at bounding box center [1429, 205] width 216 height 33
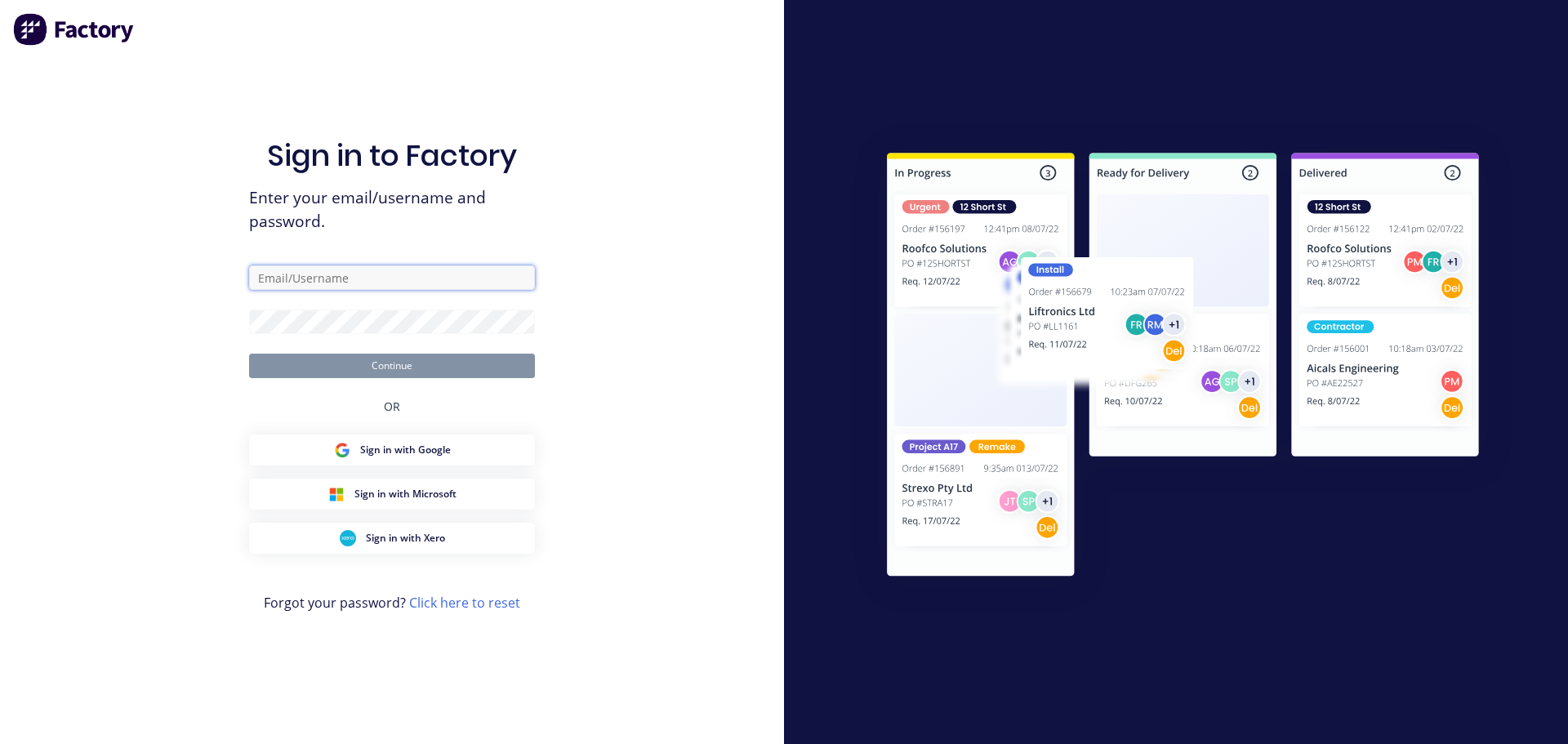
type input "[PERSON_NAME][EMAIL_ADDRESS][DOMAIN_NAME]"
